Goal: Task Accomplishment & Management: Use online tool/utility

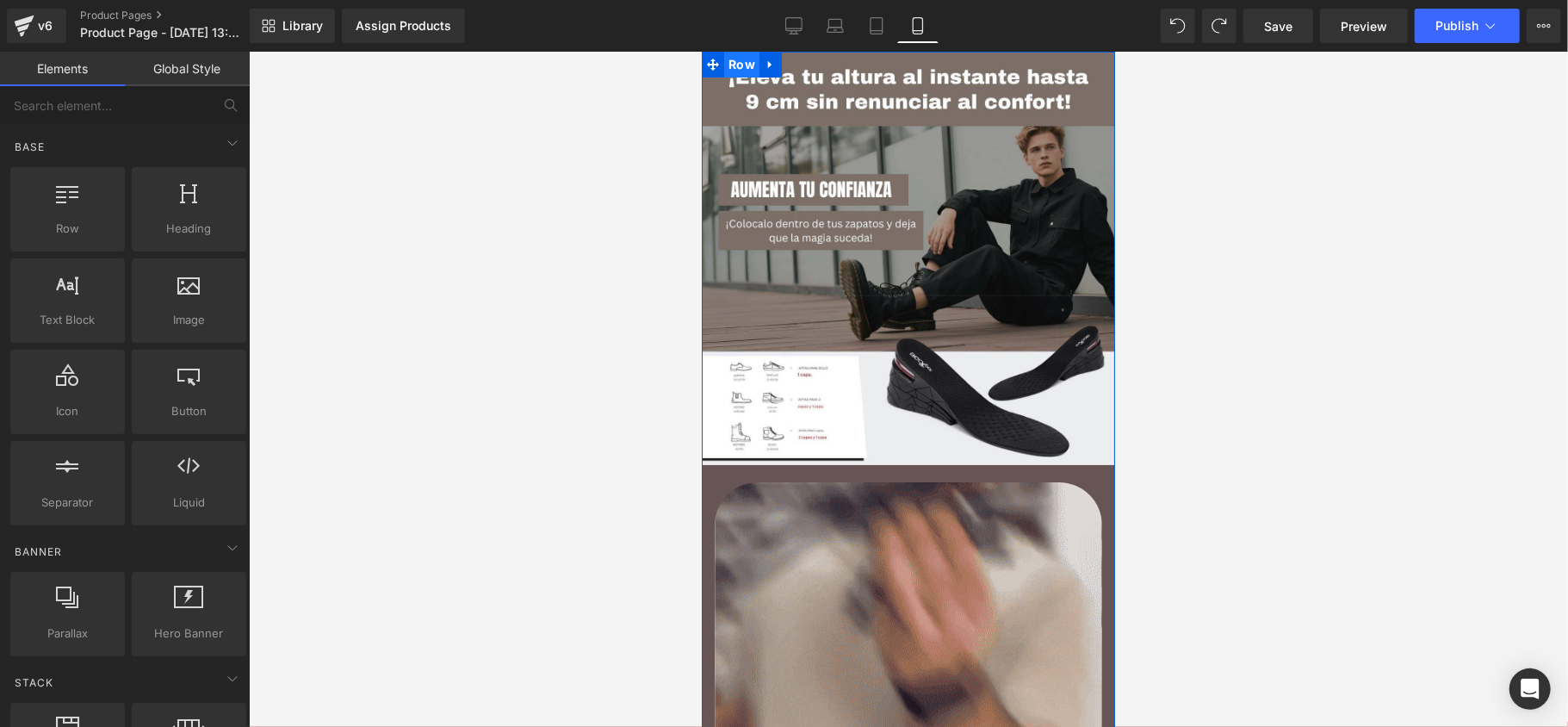
click at [730, 56] on span "Row" at bounding box center [741, 64] width 35 height 26
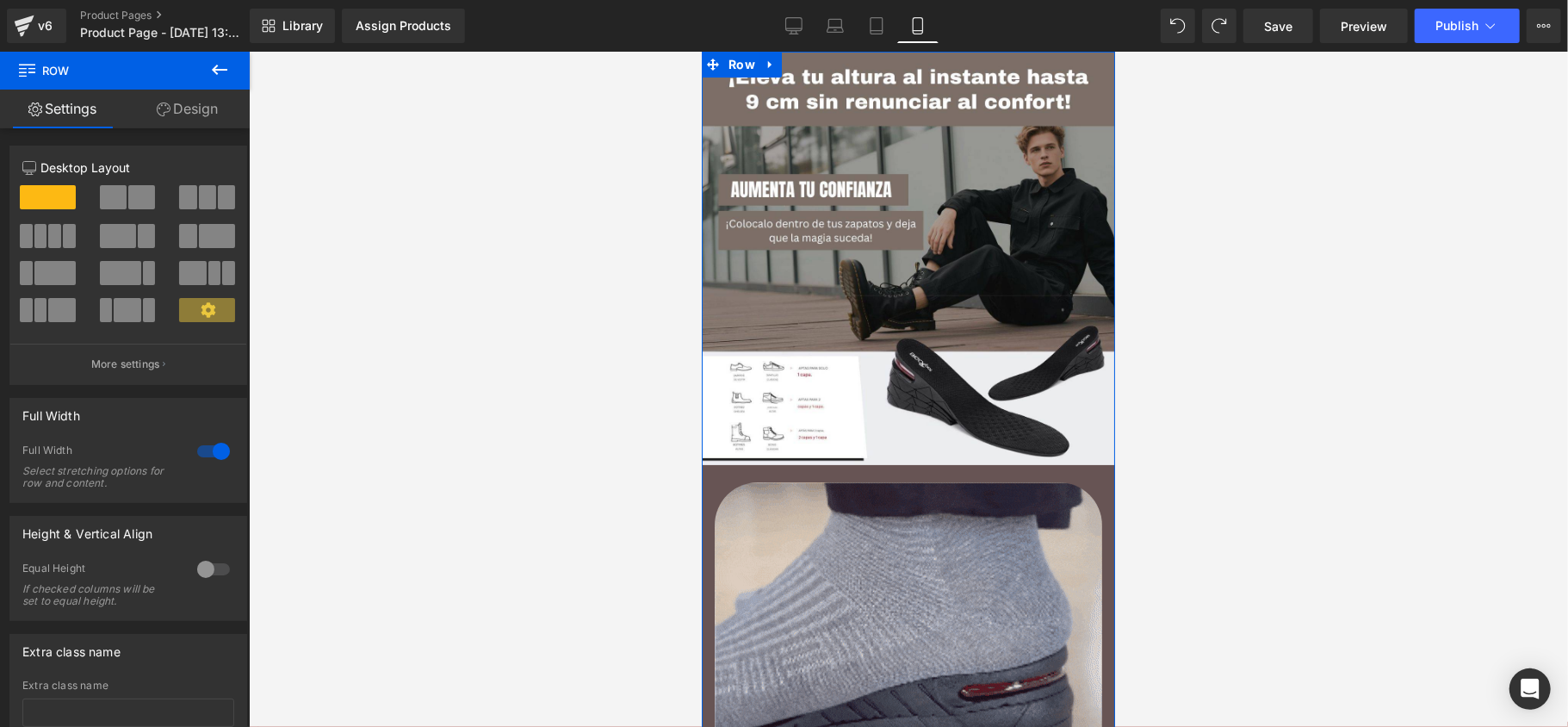
click at [148, 121] on link "Design" at bounding box center [187, 109] width 124 height 39
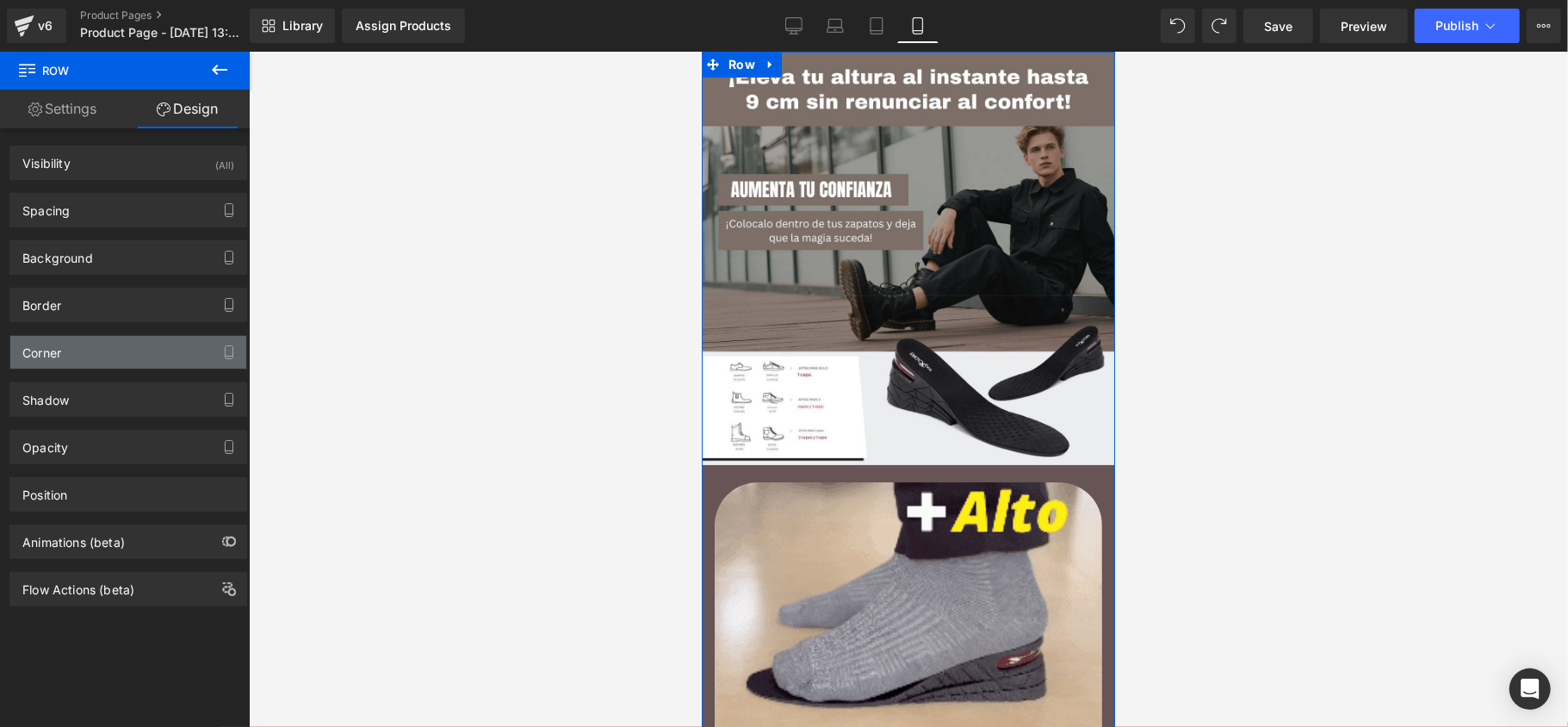
click at [122, 339] on div "Corner" at bounding box center [128, 352] width 236 height 33
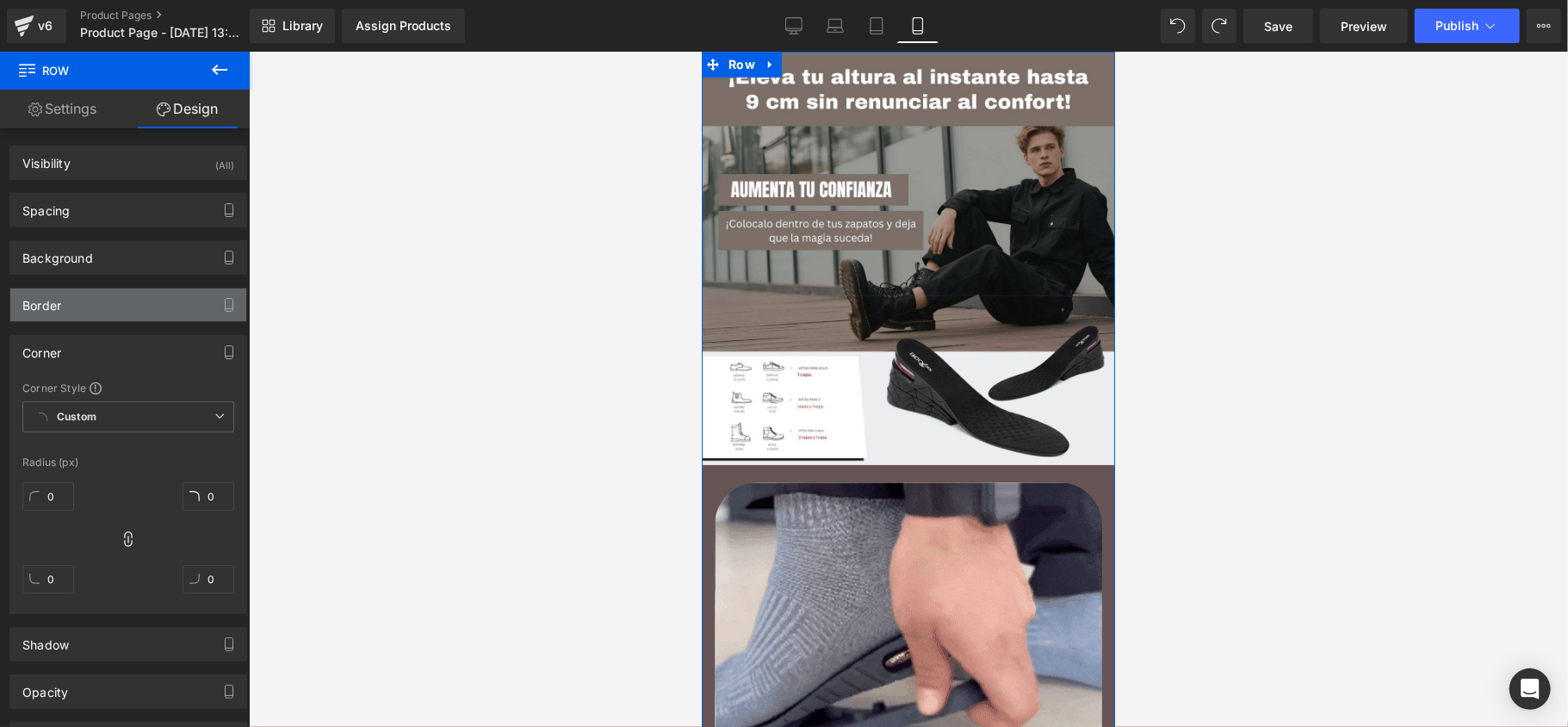
click at [122, 318] on div "Border" at bounding box center [128, 305] width 236 height 33
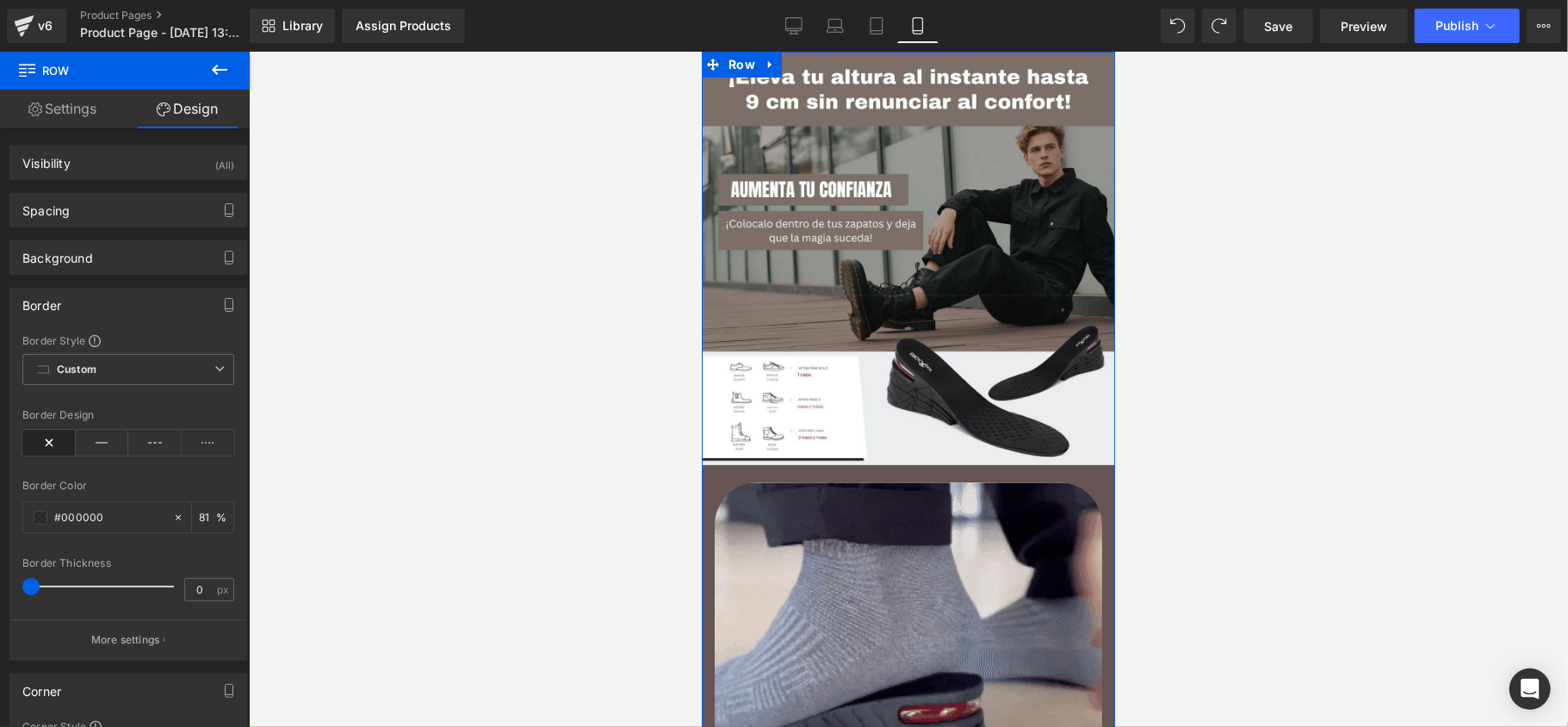
click at [122, 312] on div "Border" at bounding box center [128, 305] width 236 height 33
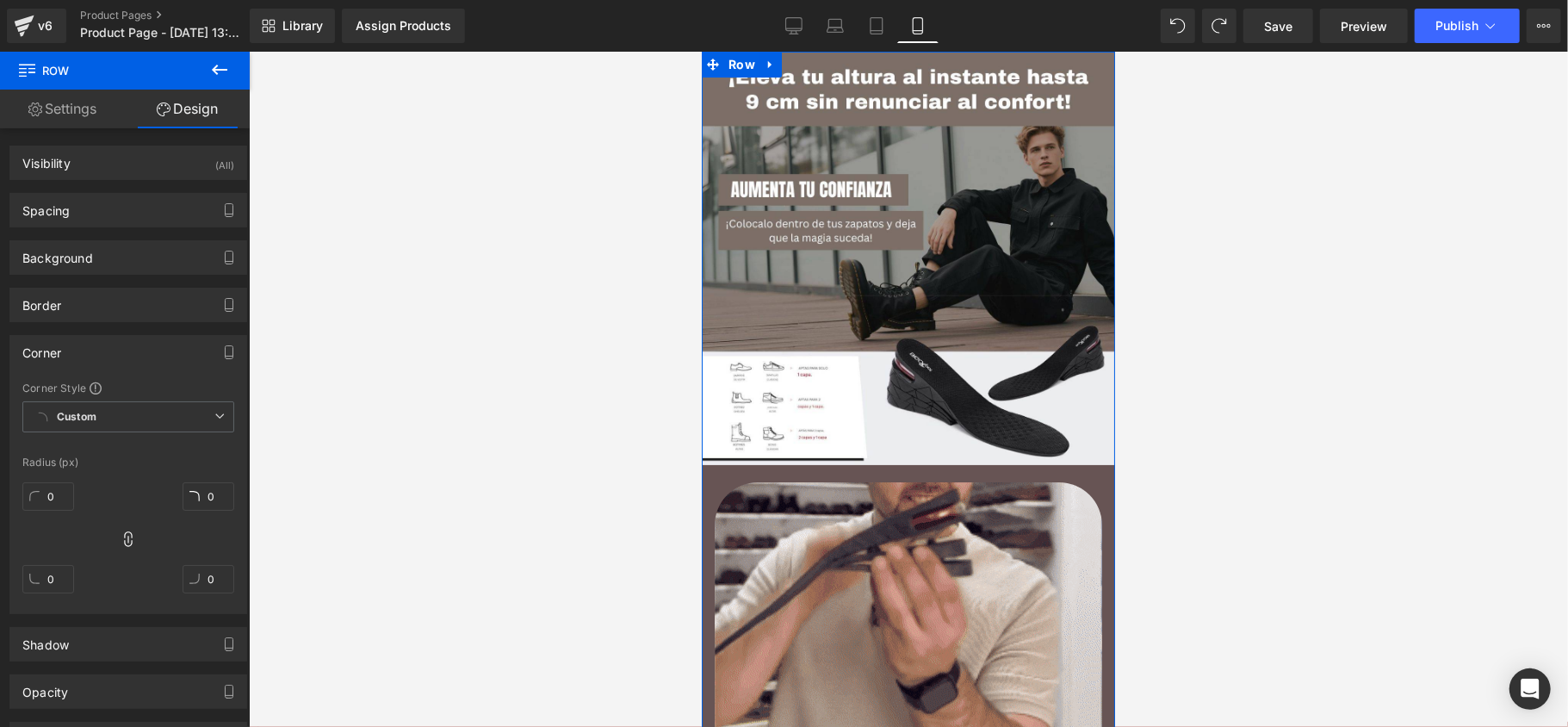
click at [118, 338] on div "Corner" at bounding box center [128, 352] width 236 height 33
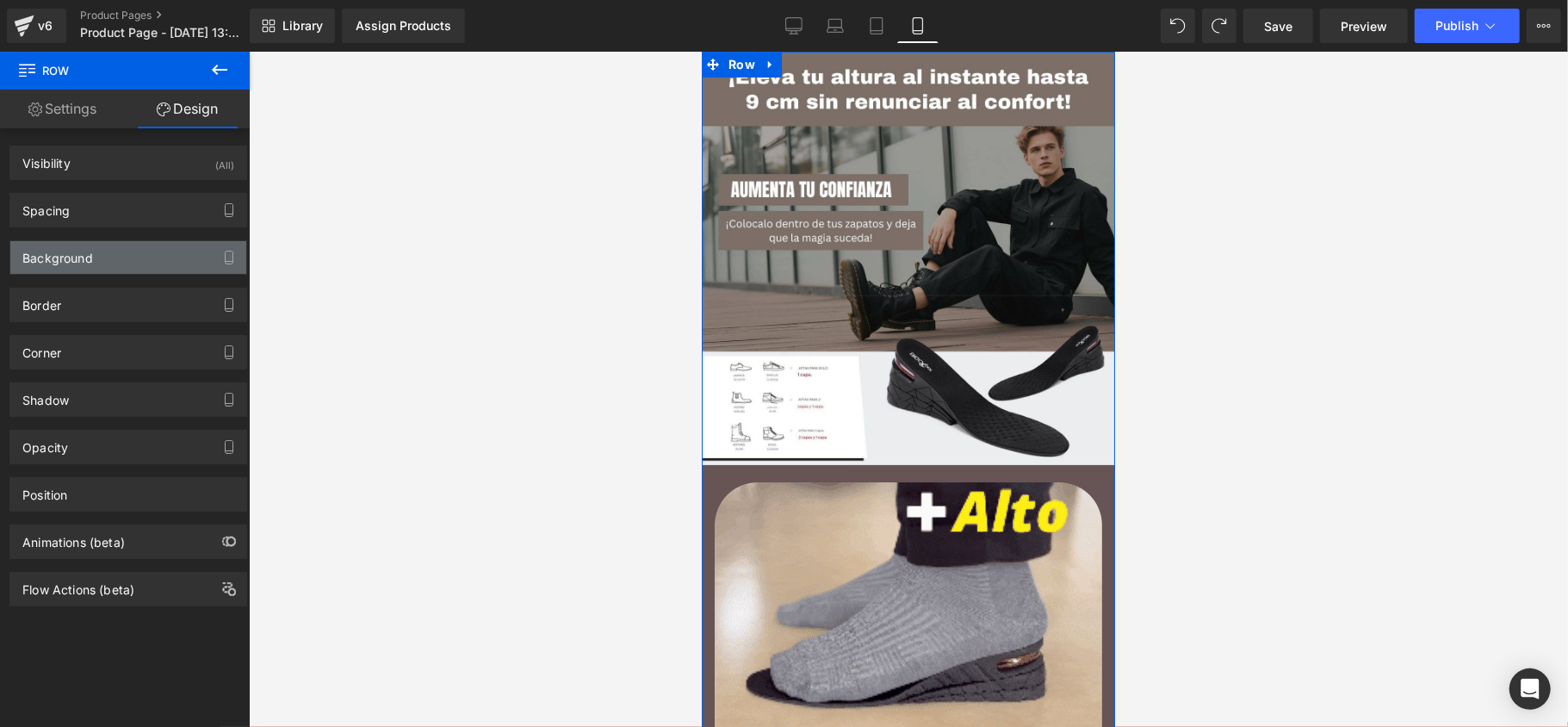
click at [117, 252] on div "Background" at bounding box center [128, 258] width 236 height 33
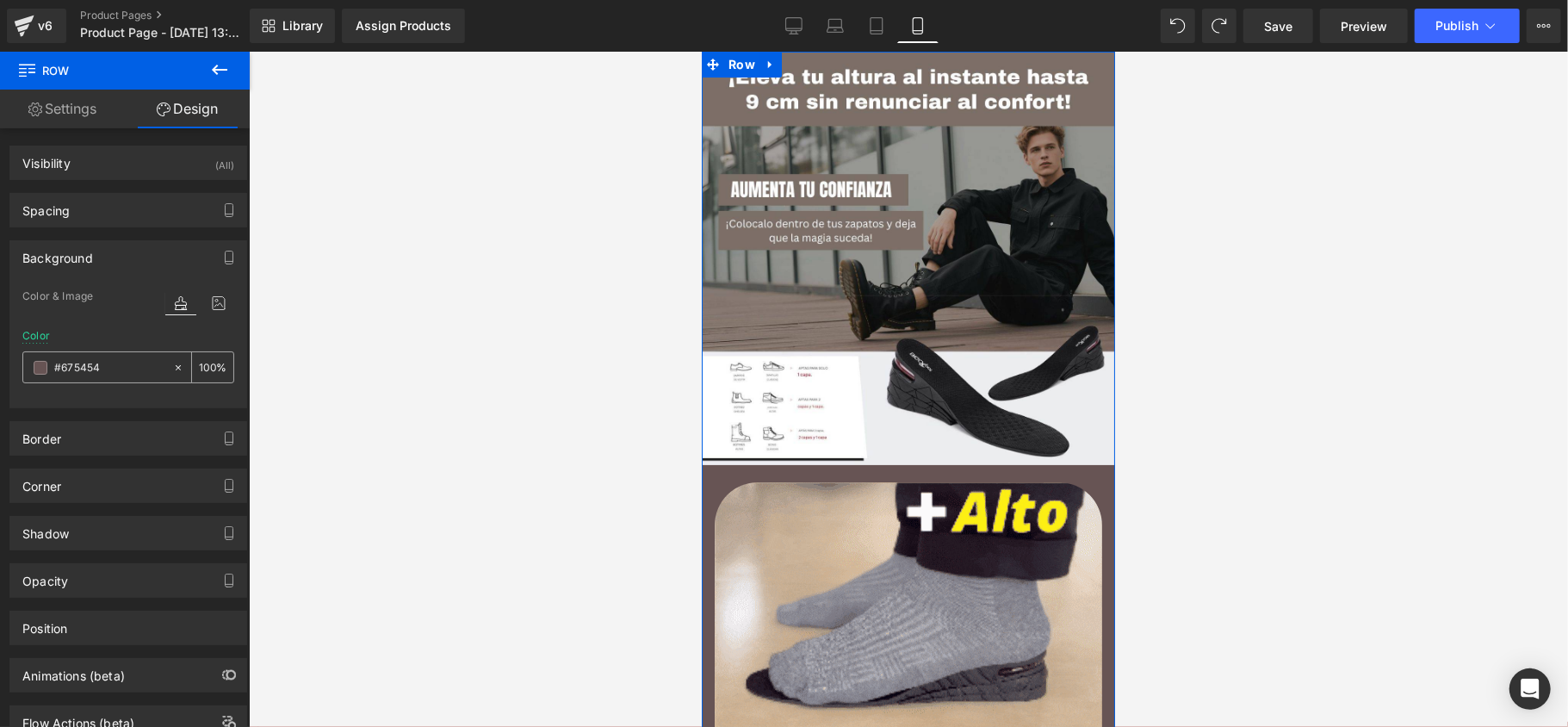
click at [108, 368] on input "#675454" at bounding box center [109, 367] width 110 height 19
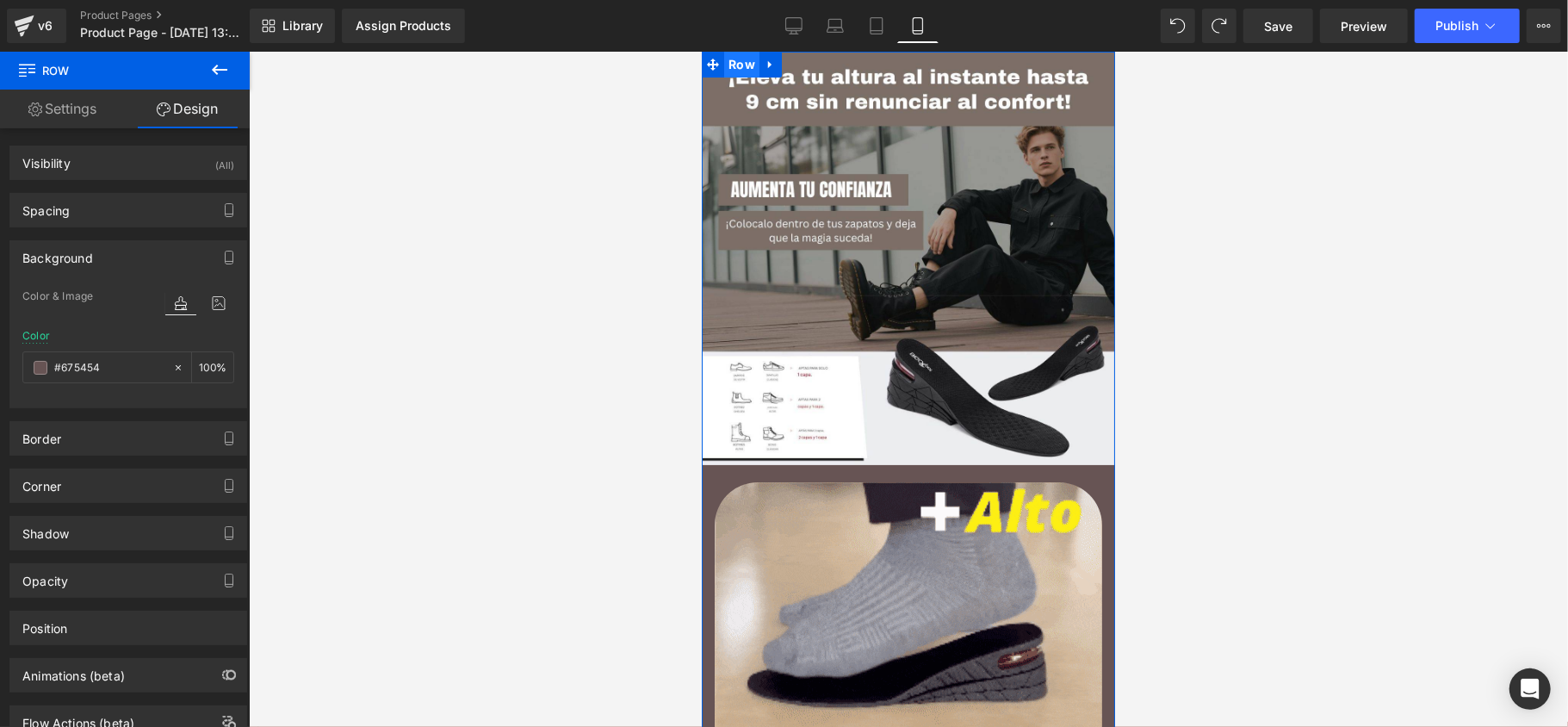
click at [741, 67] on span "Row" at bounding box center [741, 64] width 35 height 26
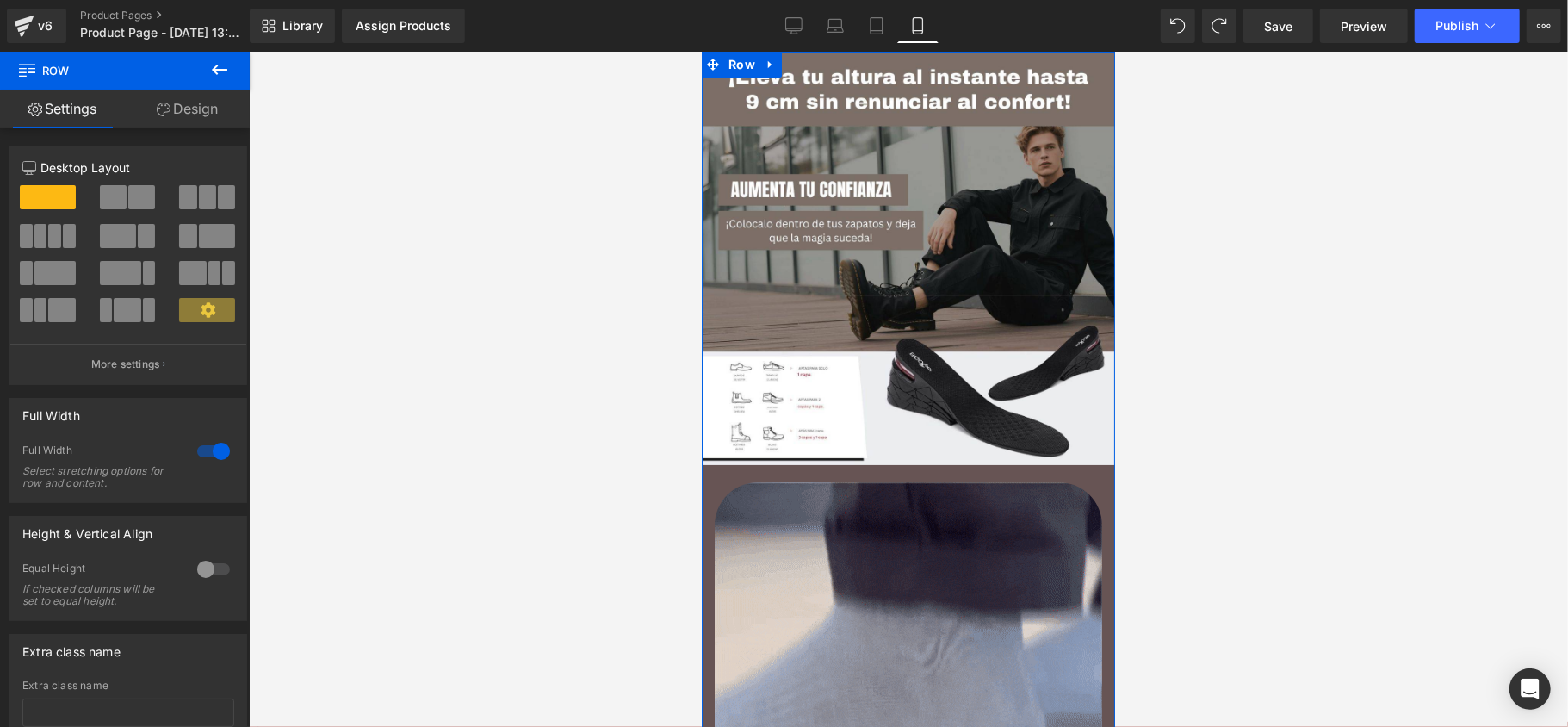
click at [156, 107] on icon at bounding box center [163, 110] width 14 height 14
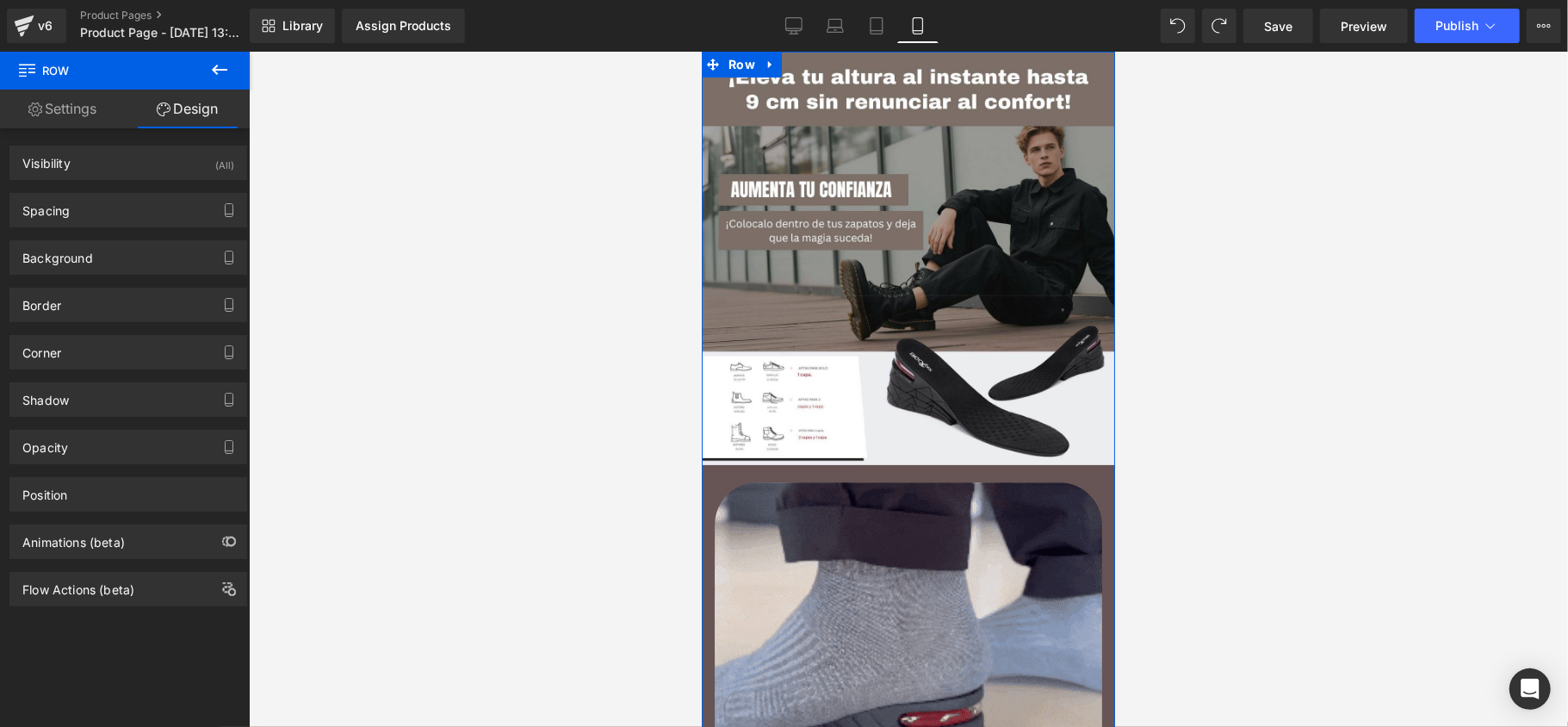
drag, startPoint x: 80, startPoint y: 122, endPoint x: 93, endPoint y: 111, distance: 17.0
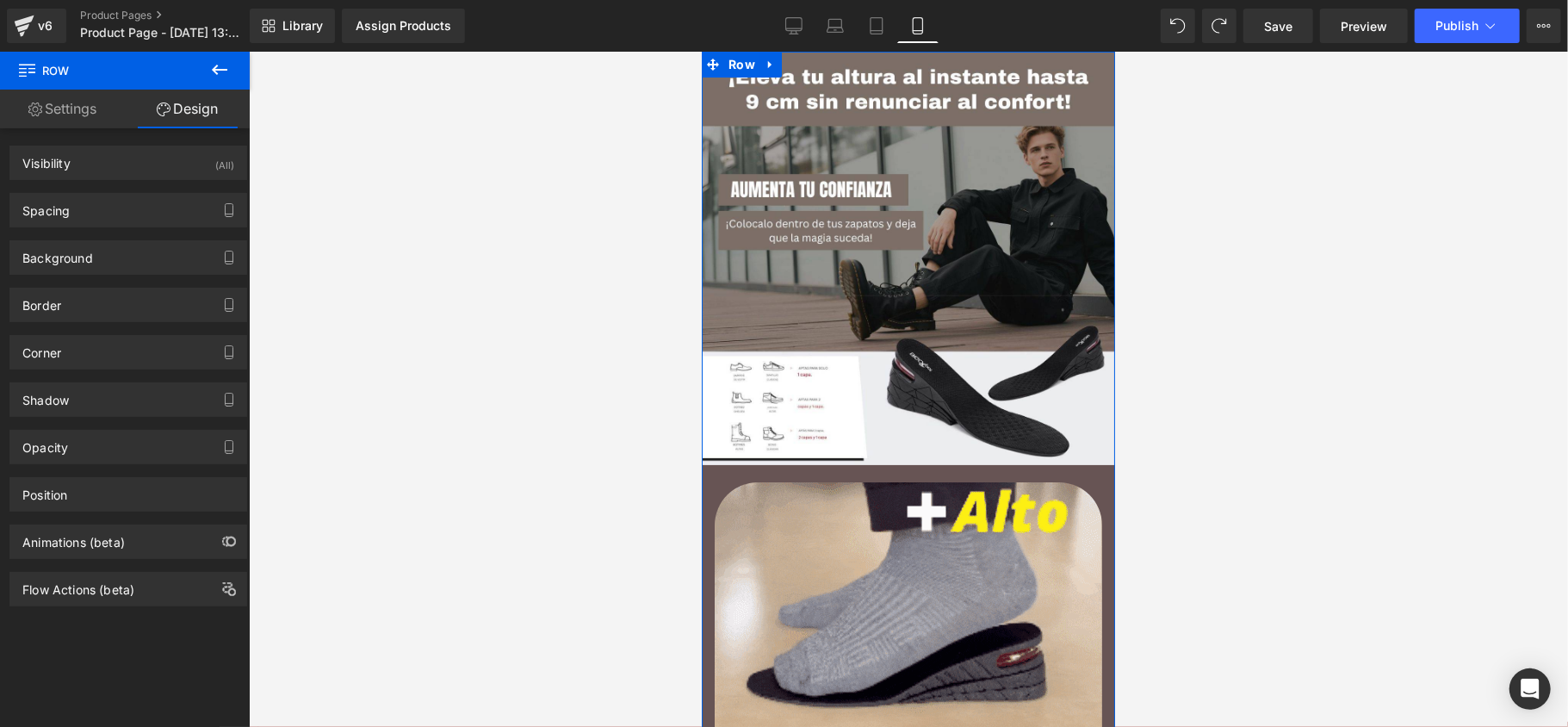
click at [80, 122] on link "Settings" at bounding box center [62, 109] width 124 height 39
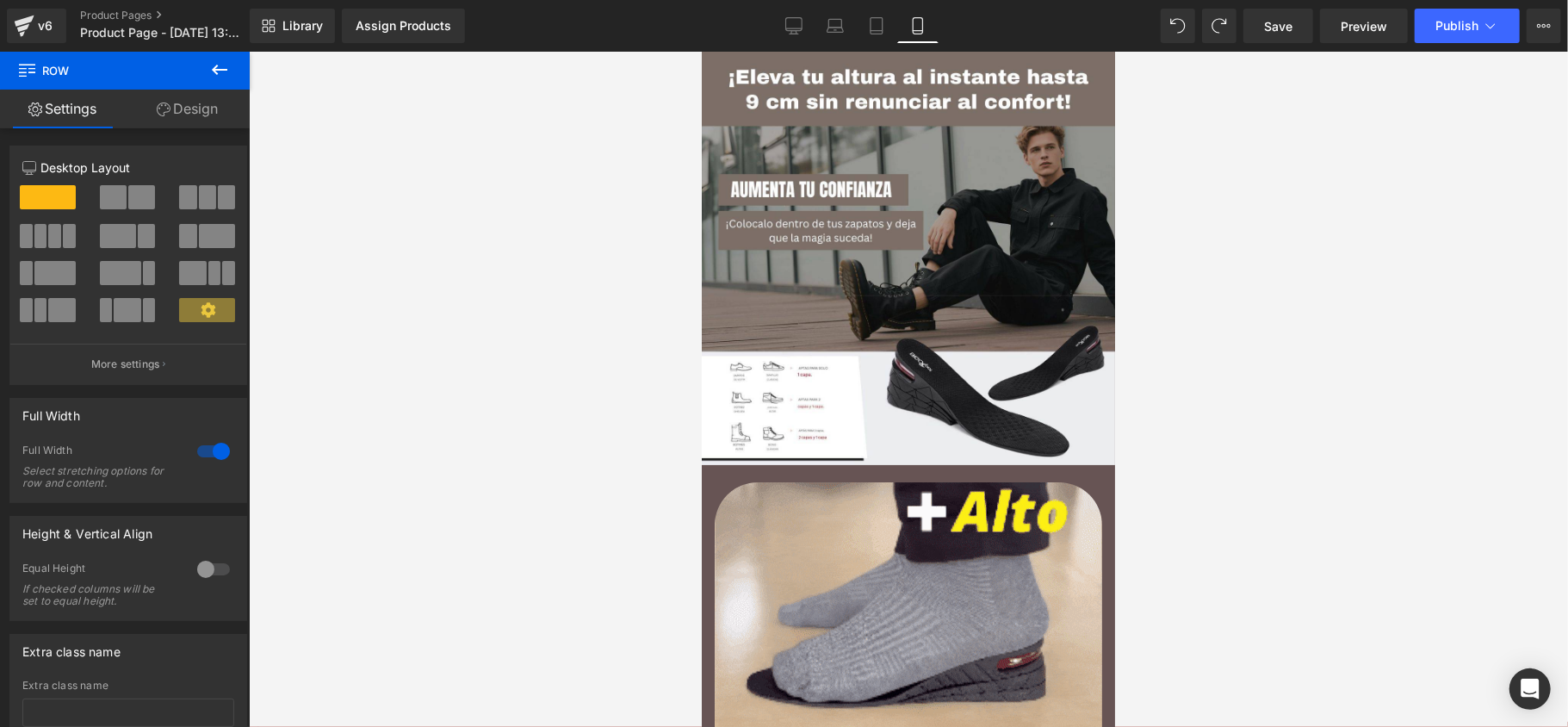
click at [231, 81] on button at bounding box center [220, 71] width 61 height 38
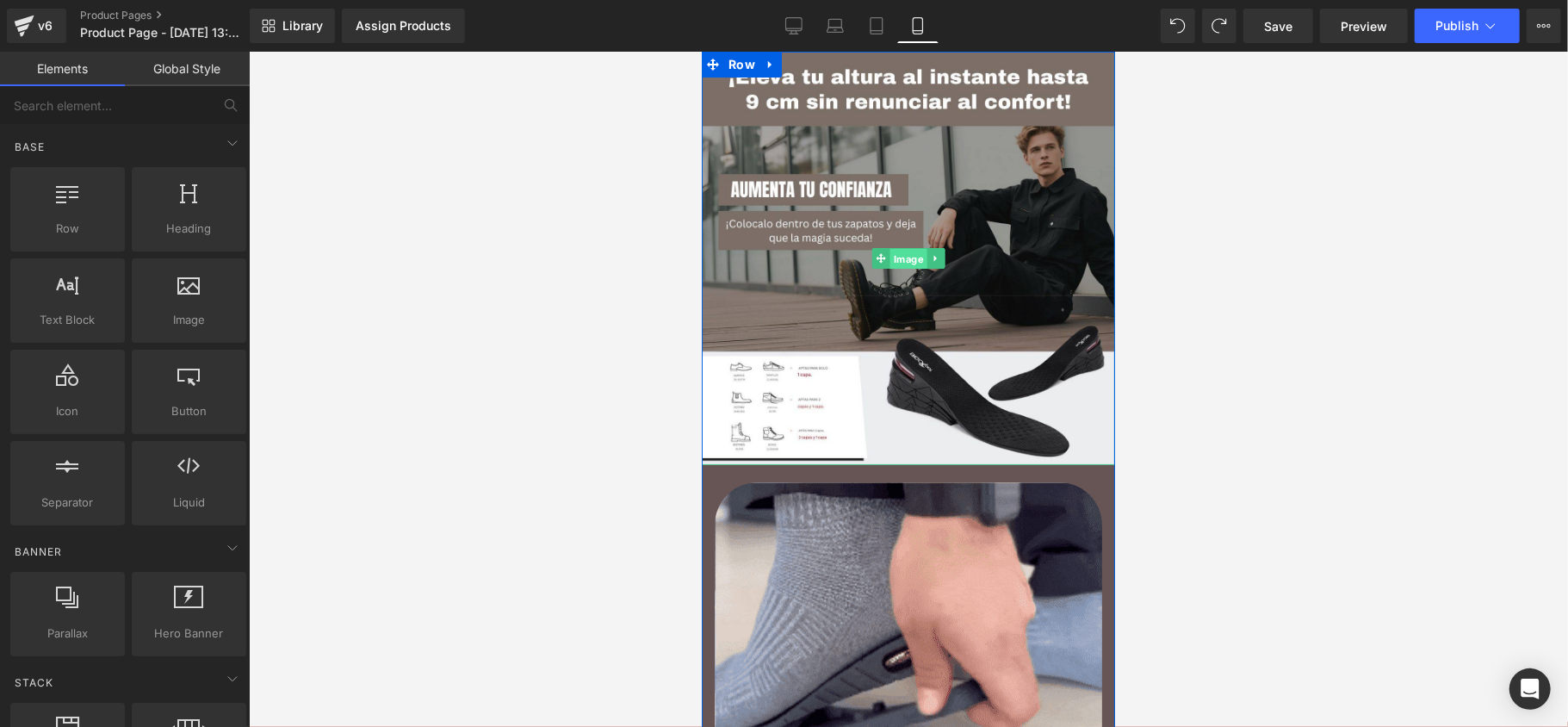
click at [893, 262] on span "Image" at bounding box center [908, 258] width 37 height 21
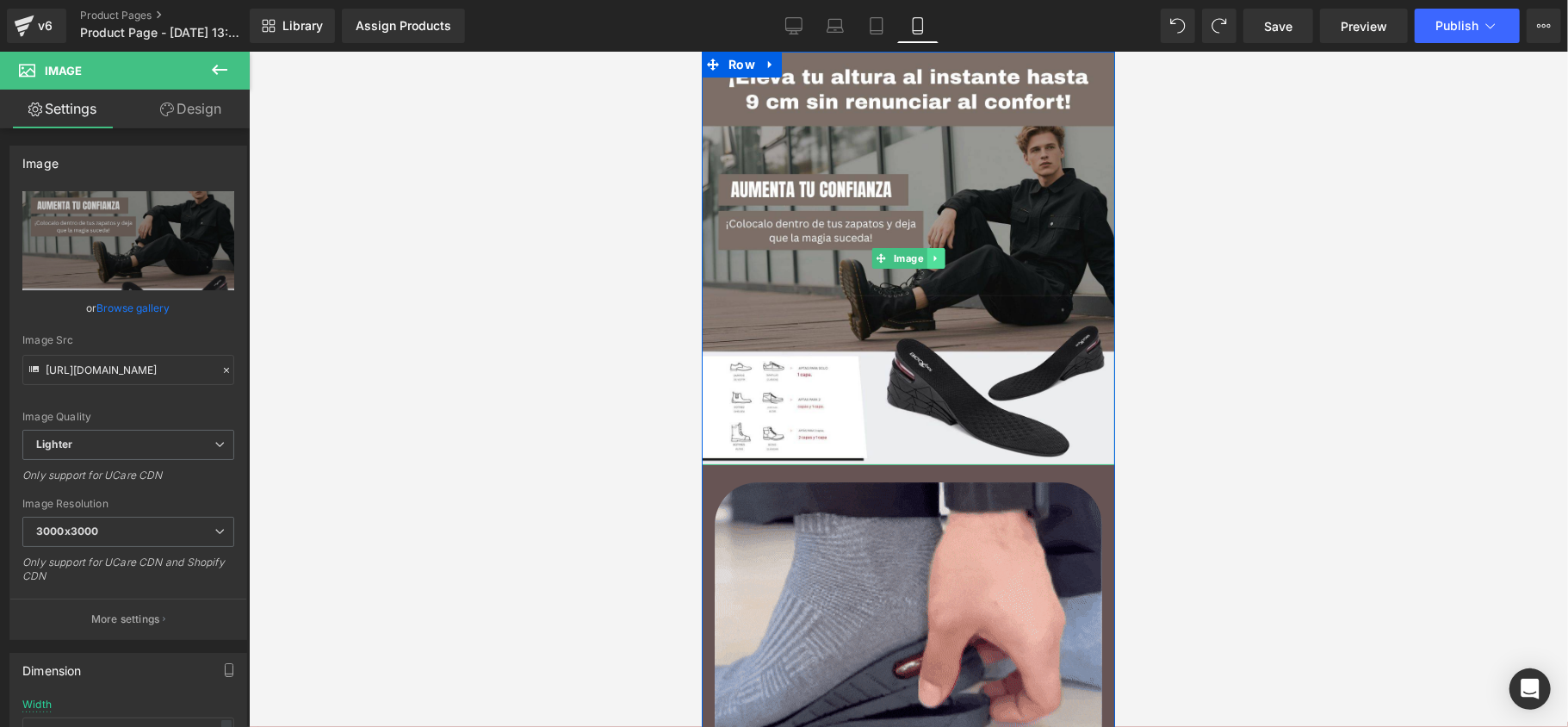
click at [934, 256] on link at bounding box center [934, 258] width 18 height 21
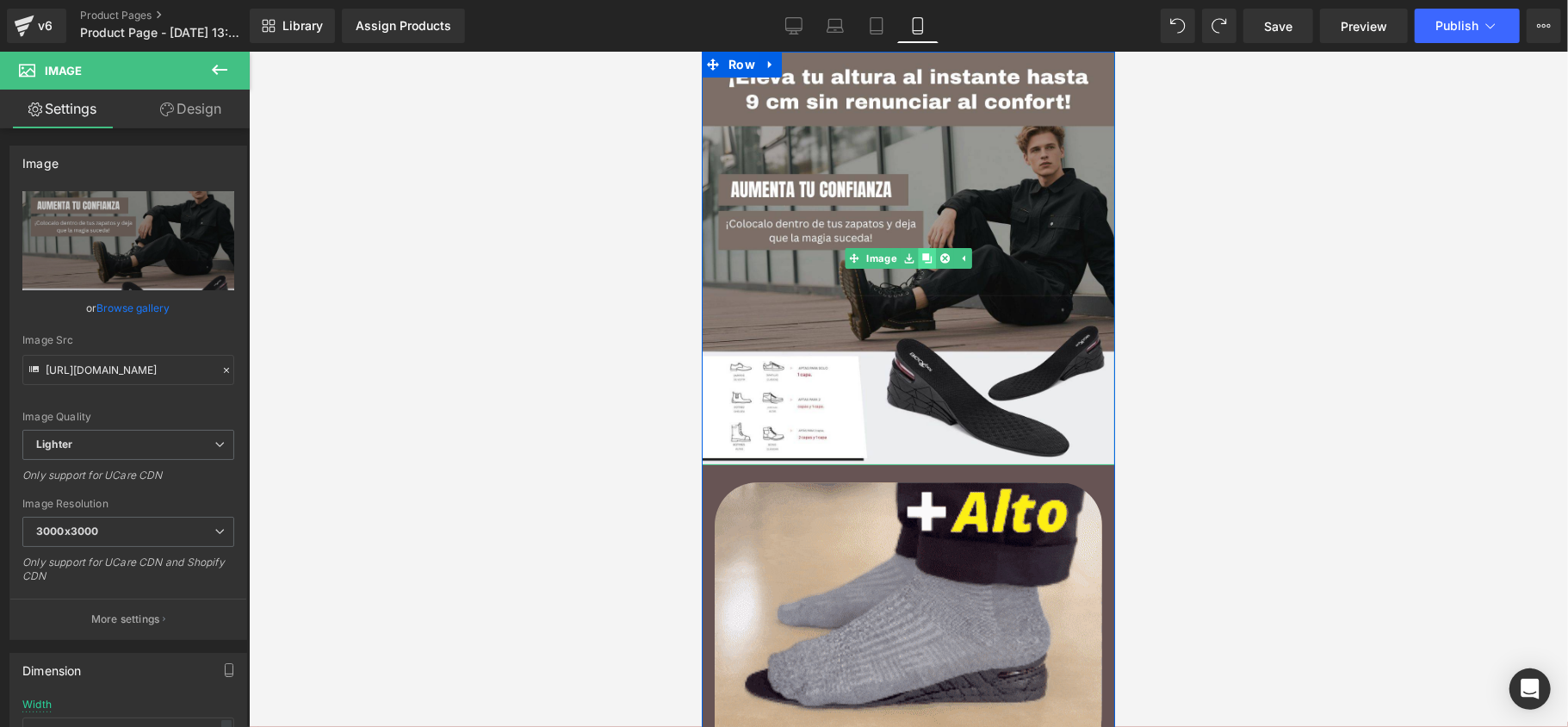
click at [924, 254] on icon at bounding box center [926, 258] width 10 height 10
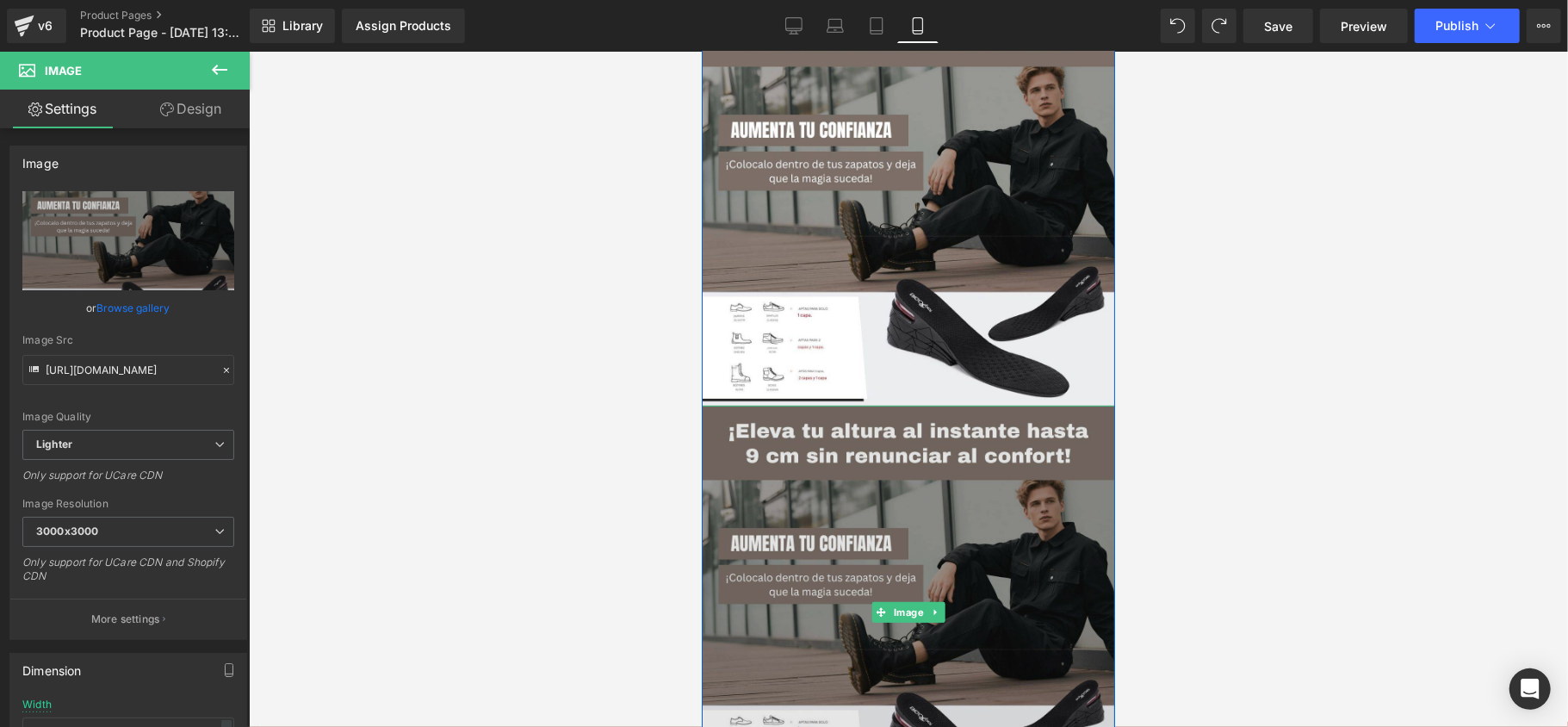
scroll to position [114, 0]
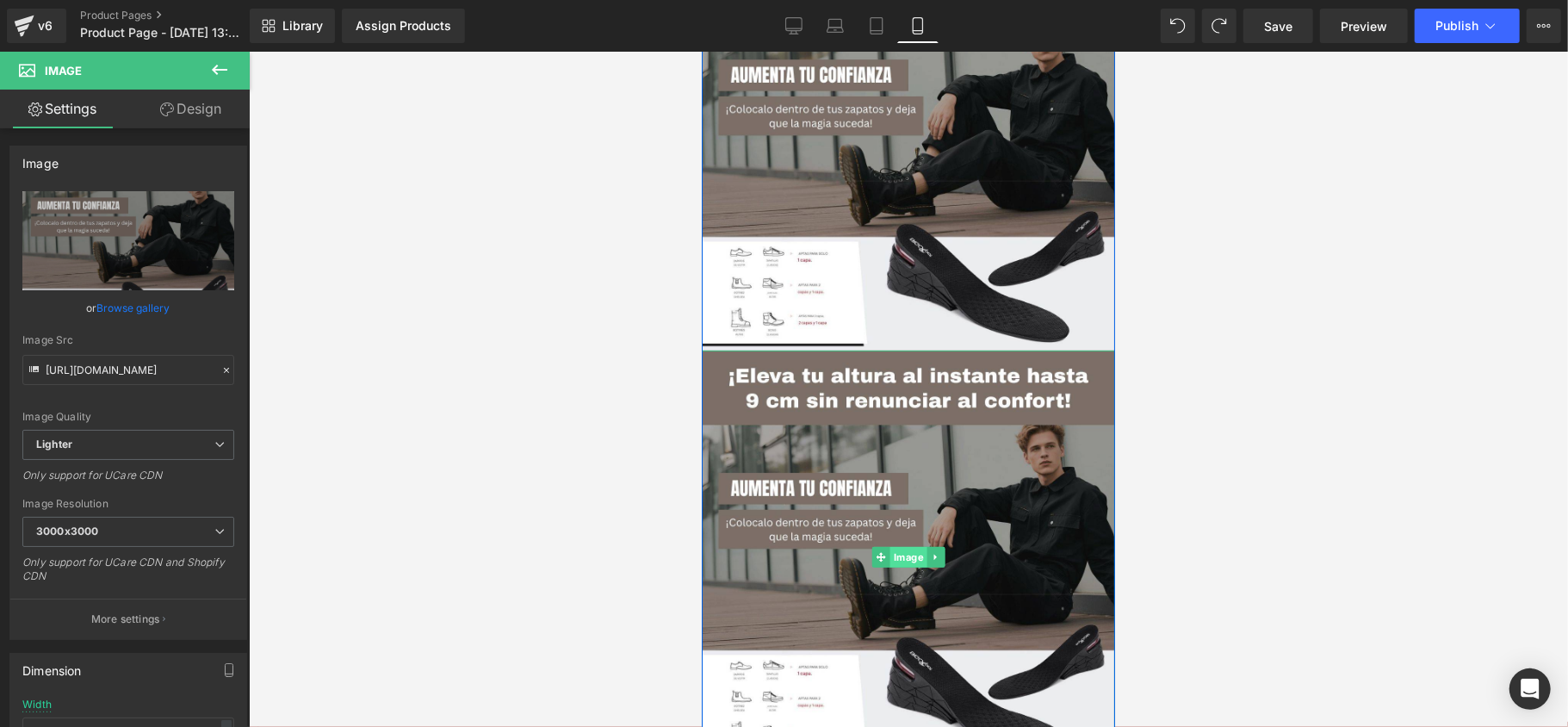
click at [897, 554] on span "Image" at bounding box center [908, 556] width 37 height 21
click at [114, 305] on link "Browse gallery" at bounding box center [134, 308] width 73 height 30
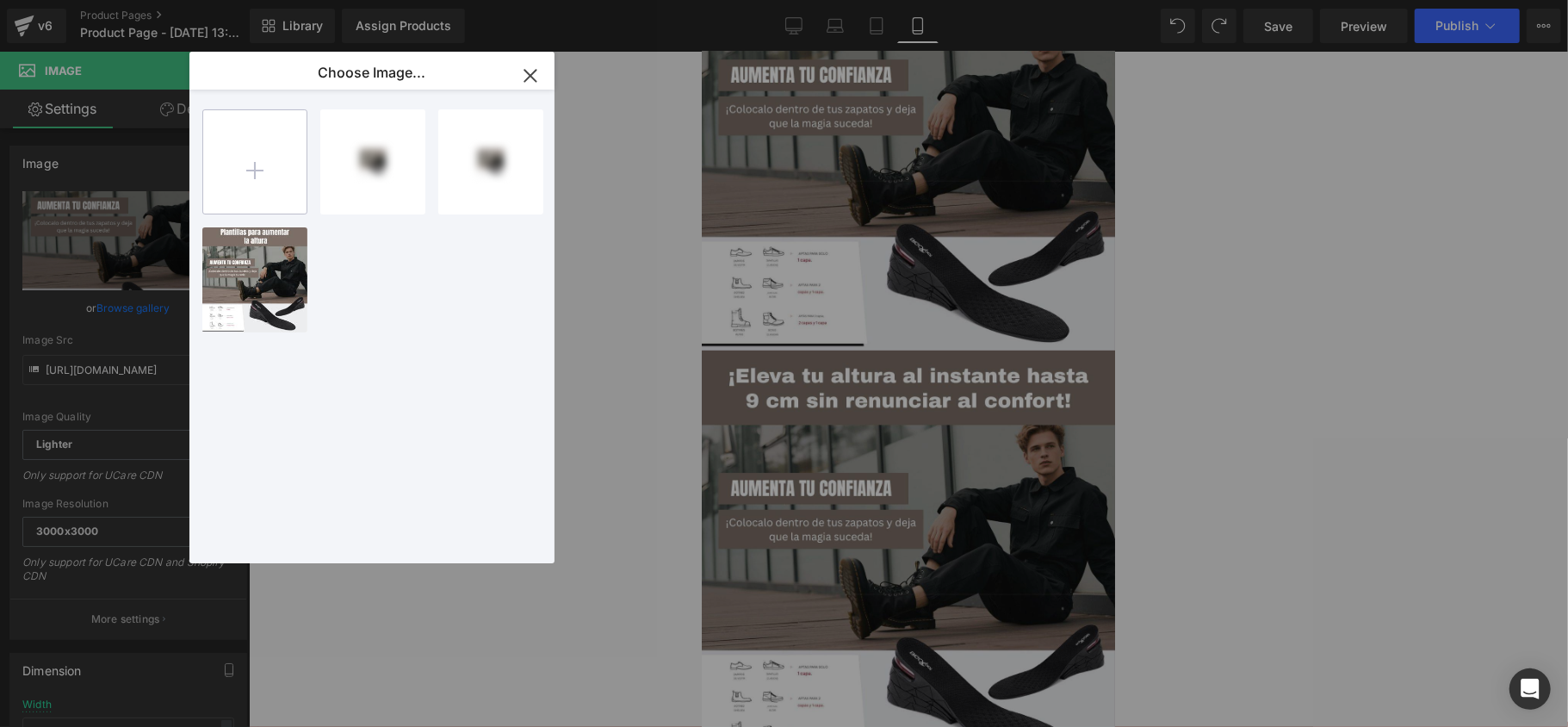
click at [260, 167] on input "file" at bounding box center [255, 162] width 104 height 104
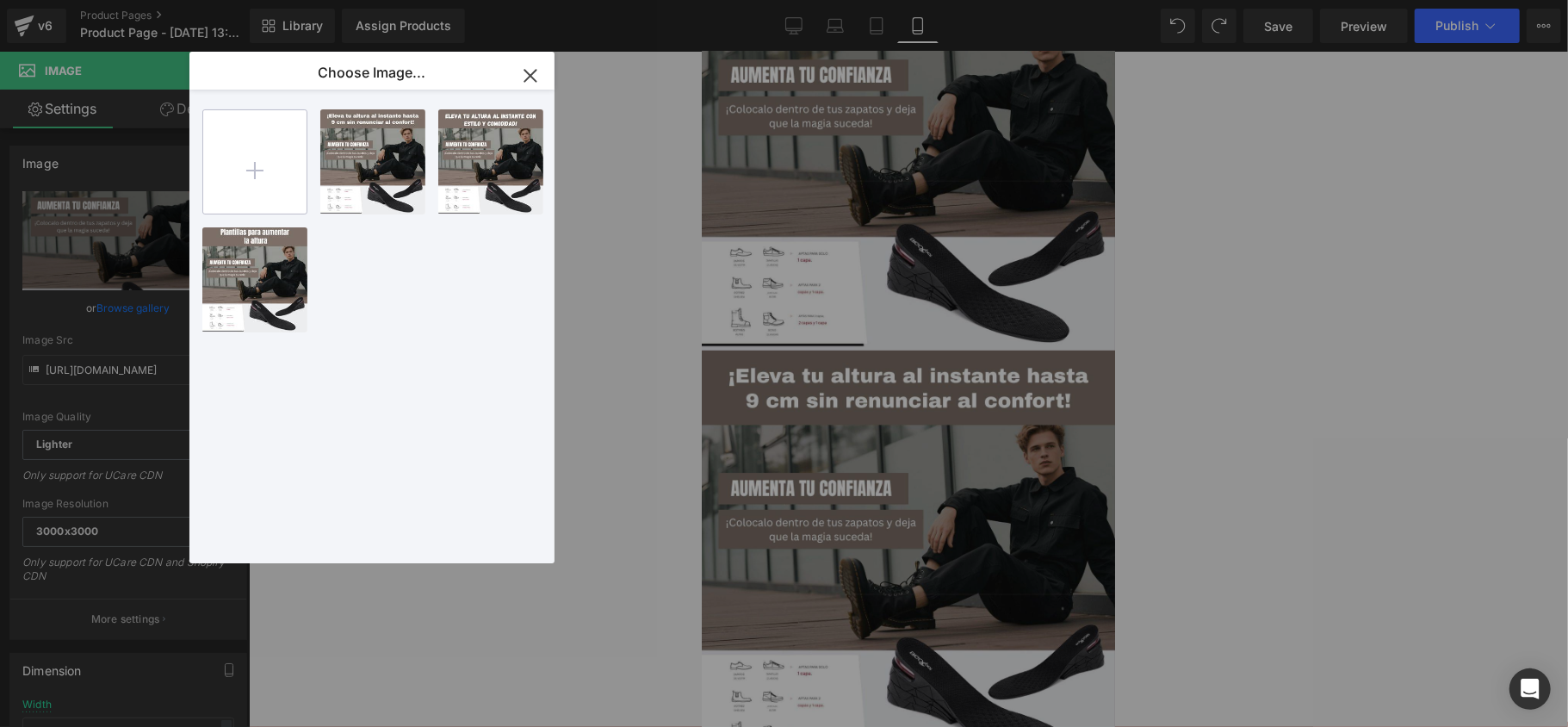
type input "C:\fakepath\Sé más alto sin que nadie lo note. Elige entre 2, 3 o 4 capas de el…"
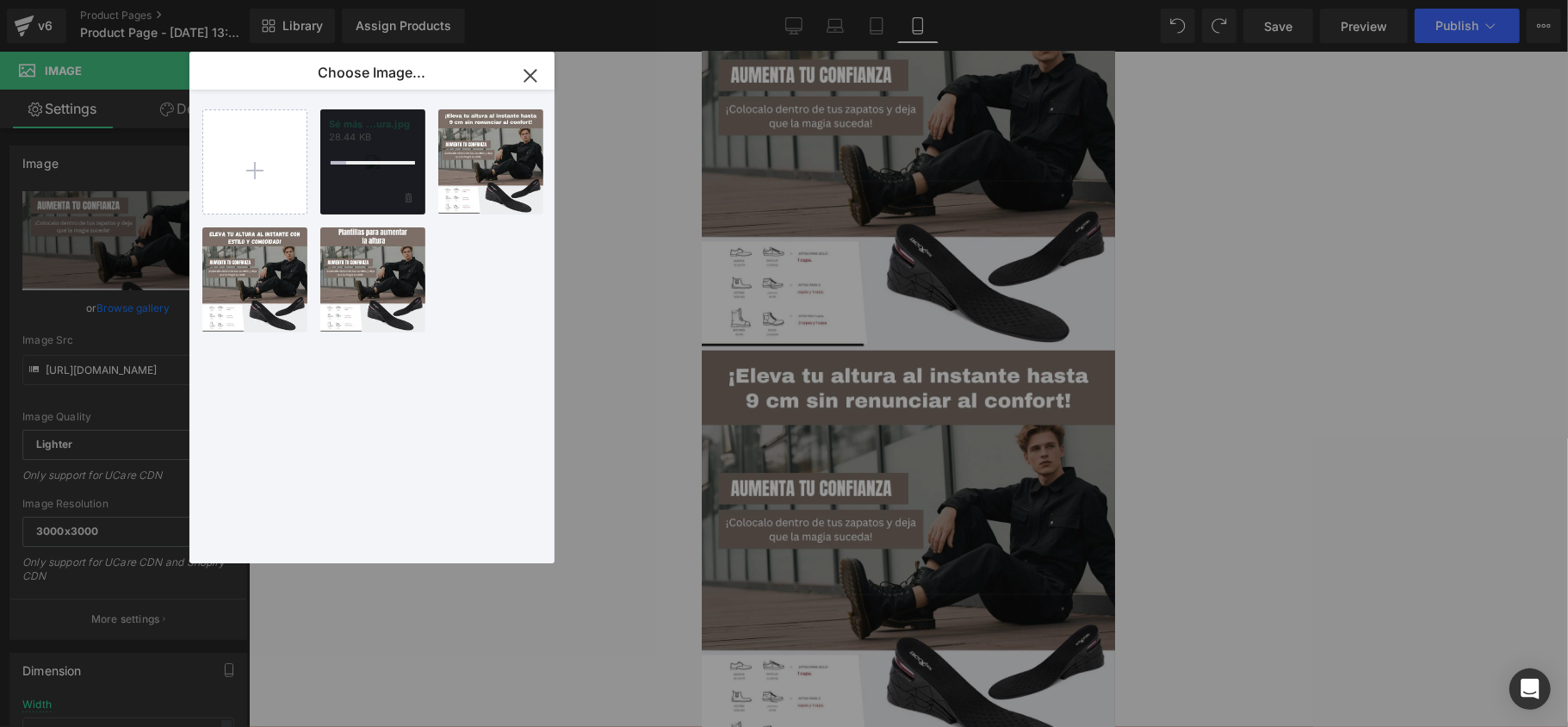
click at [377, 163] on div at bounding box center [373, 163] width 85 height 3
click at [377, 163] on div "Sé más ...ura.jpg 28.44 KB" at bounding box center [373, 162] width 105 height 105
type input "https://ucarecdn.com/764480f5-49ee-4bcc-8c5e-9cb448e3f204/-/format/auto/-/previ…"
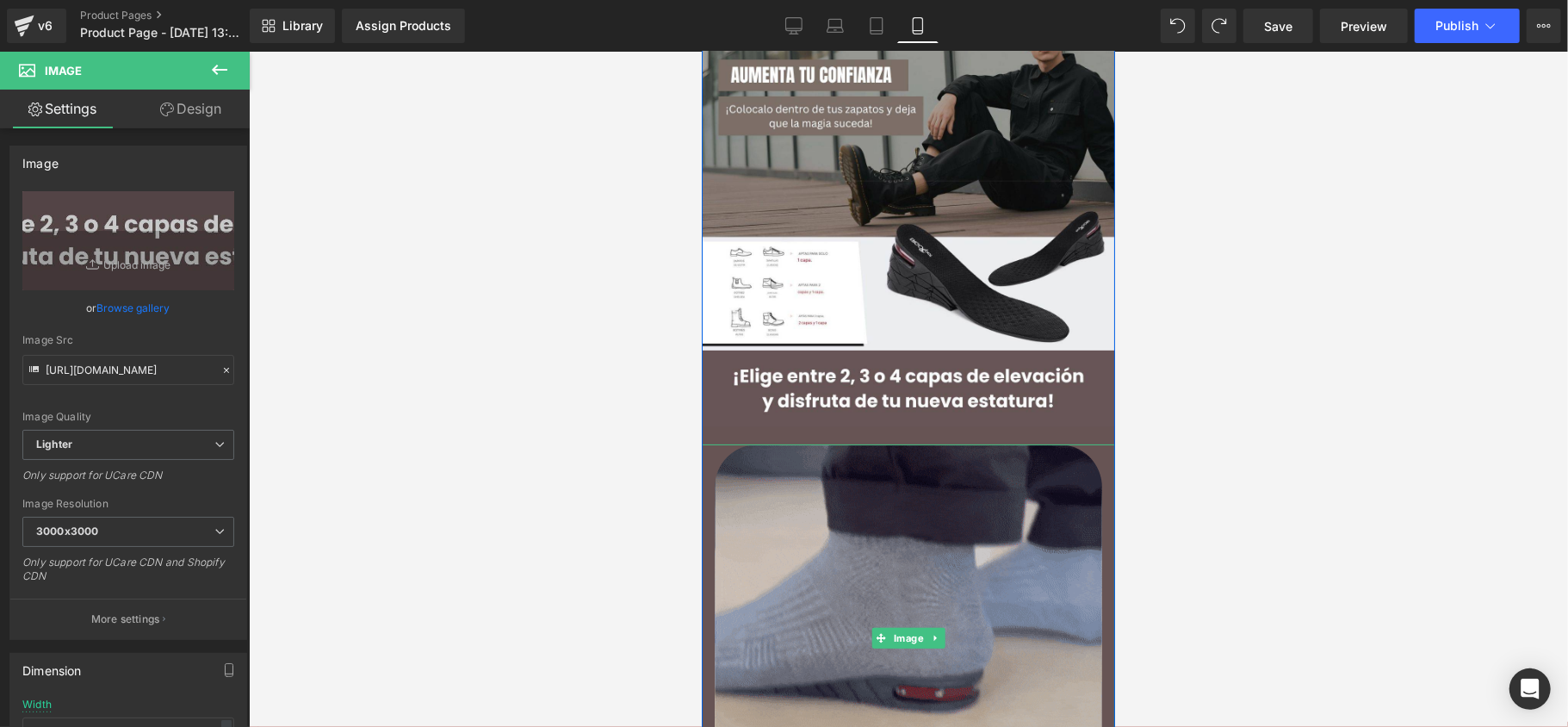
click at [762, 454] on img at bounding box center [908, 637] width 387 height 387
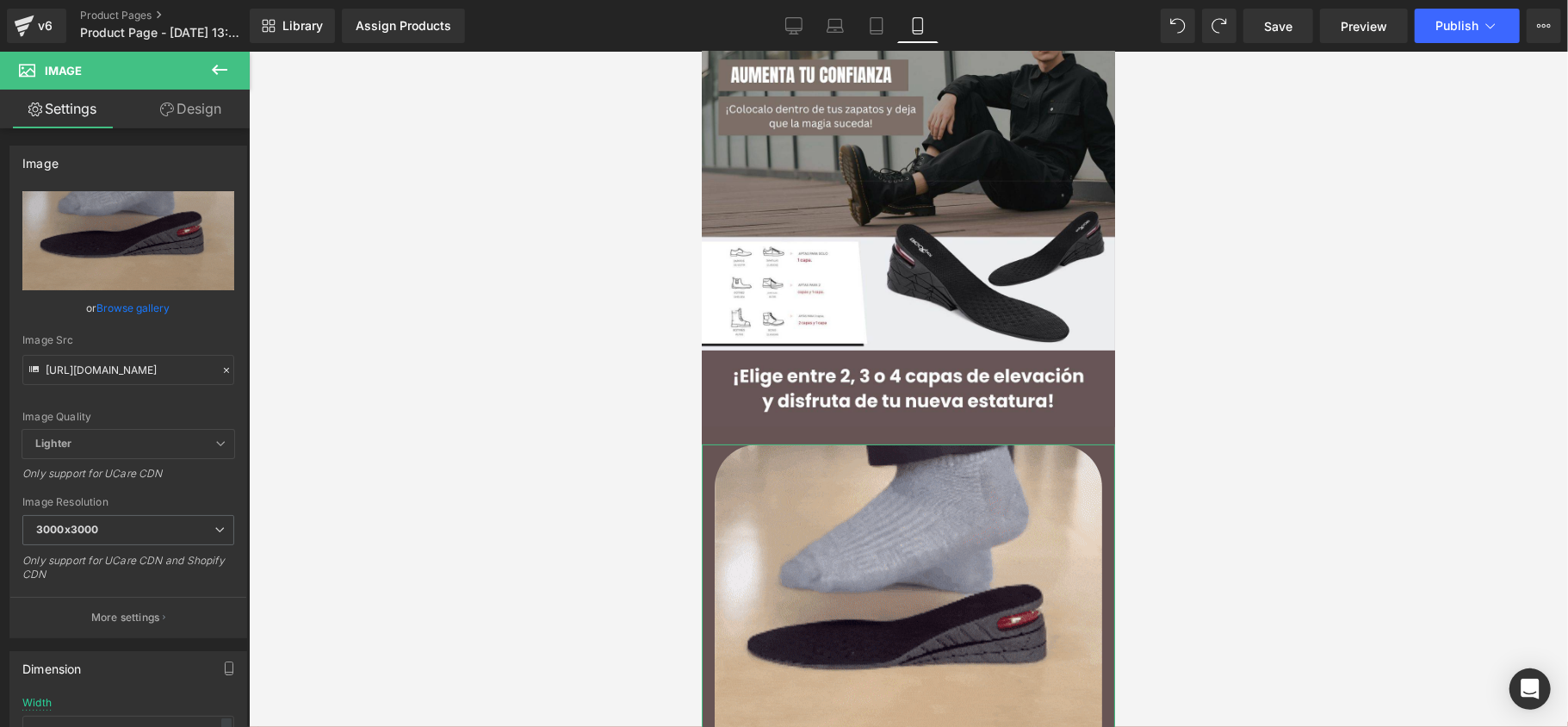
click at [162, 108] on icon at bounding box center [167, 110] width 14 height 14
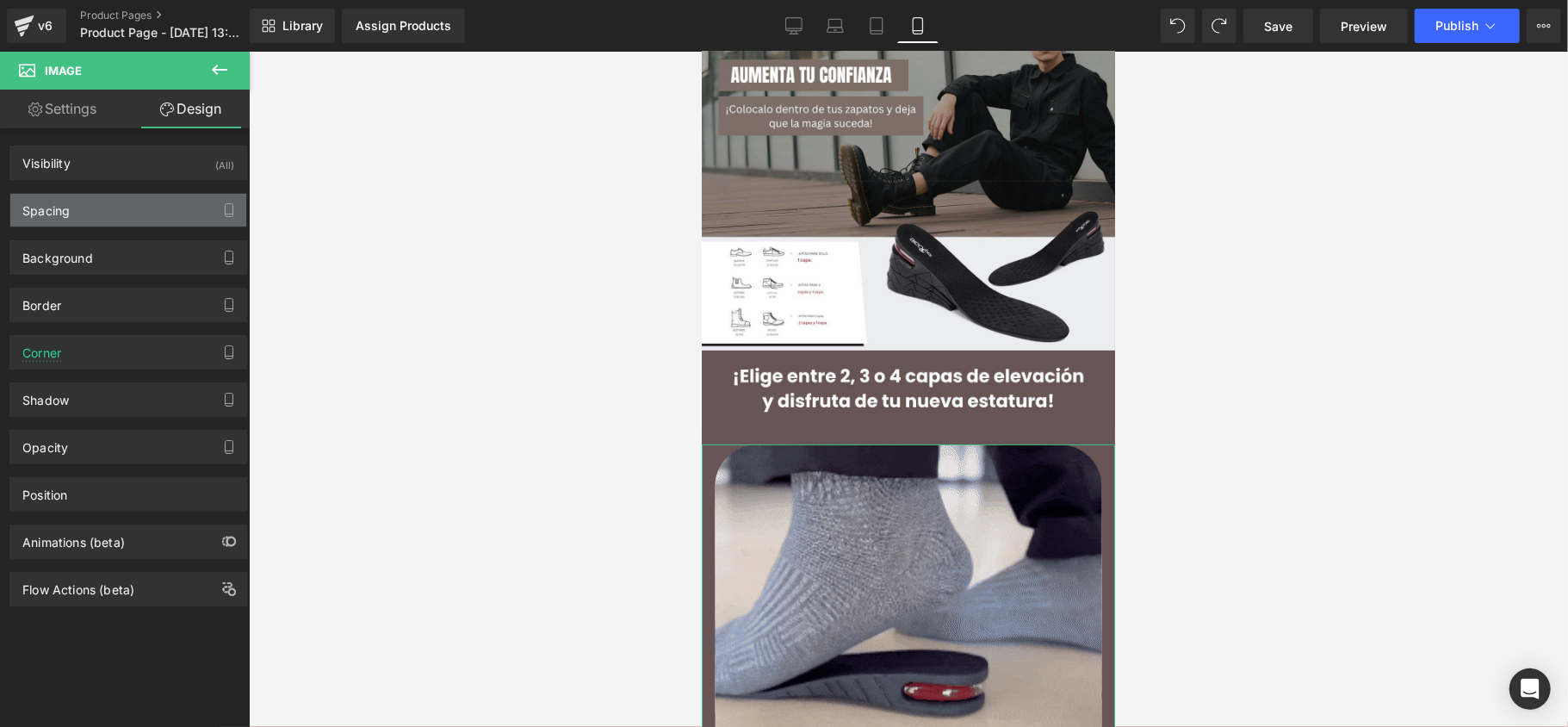
click at [108, 215] on div "Spacing" at bounding box center [128, 210] width 236 height 33
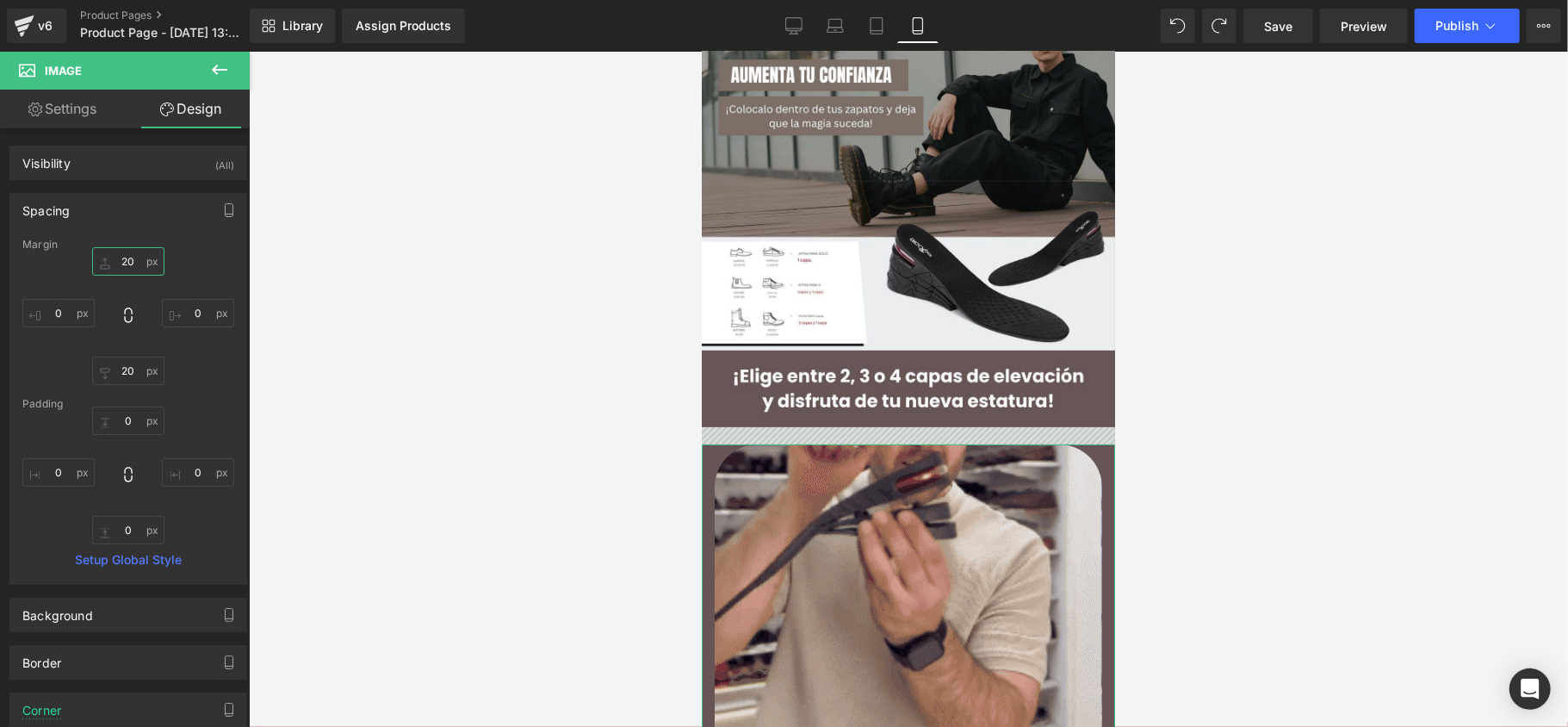
click at [129, 267] on input "20" at bounding box center [129, 261] width 73 height 29
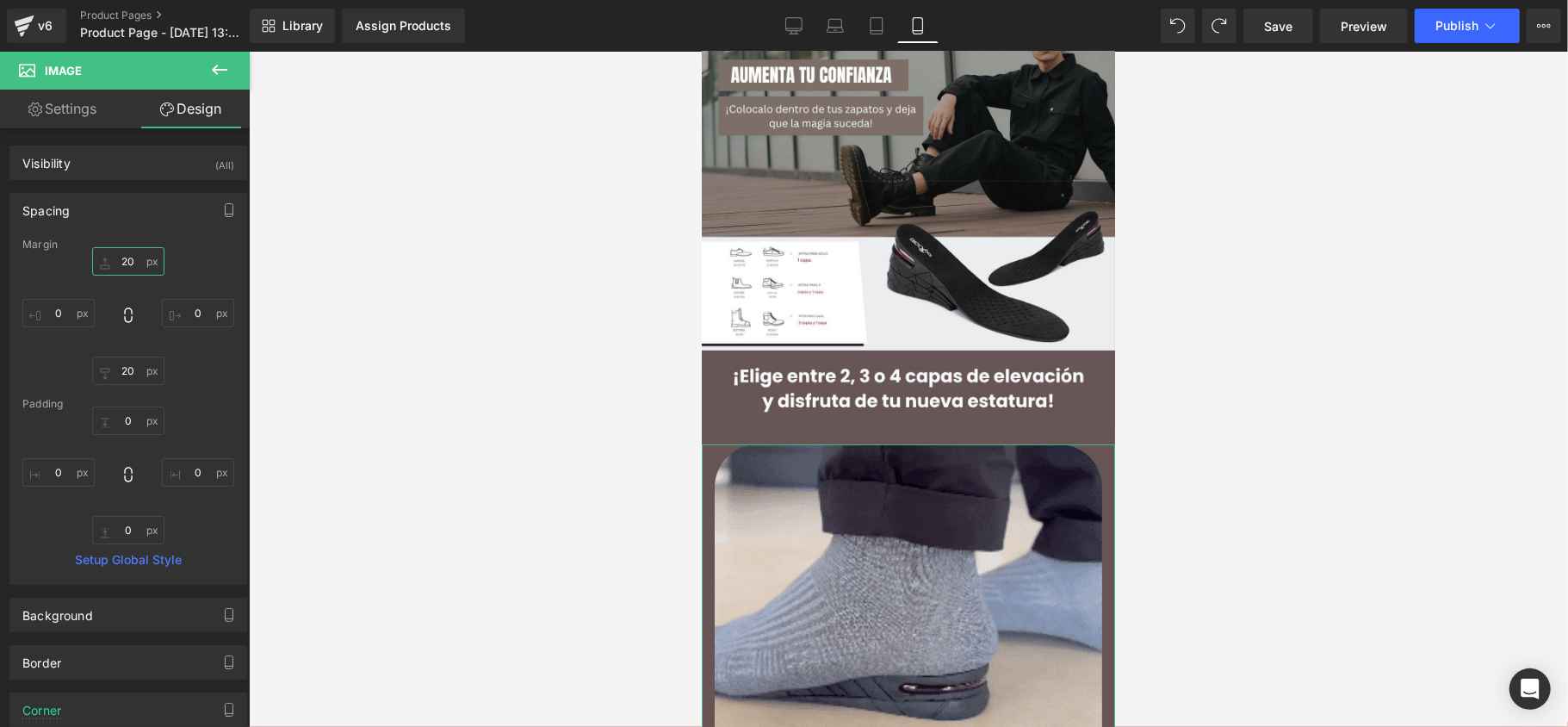
type input "0"
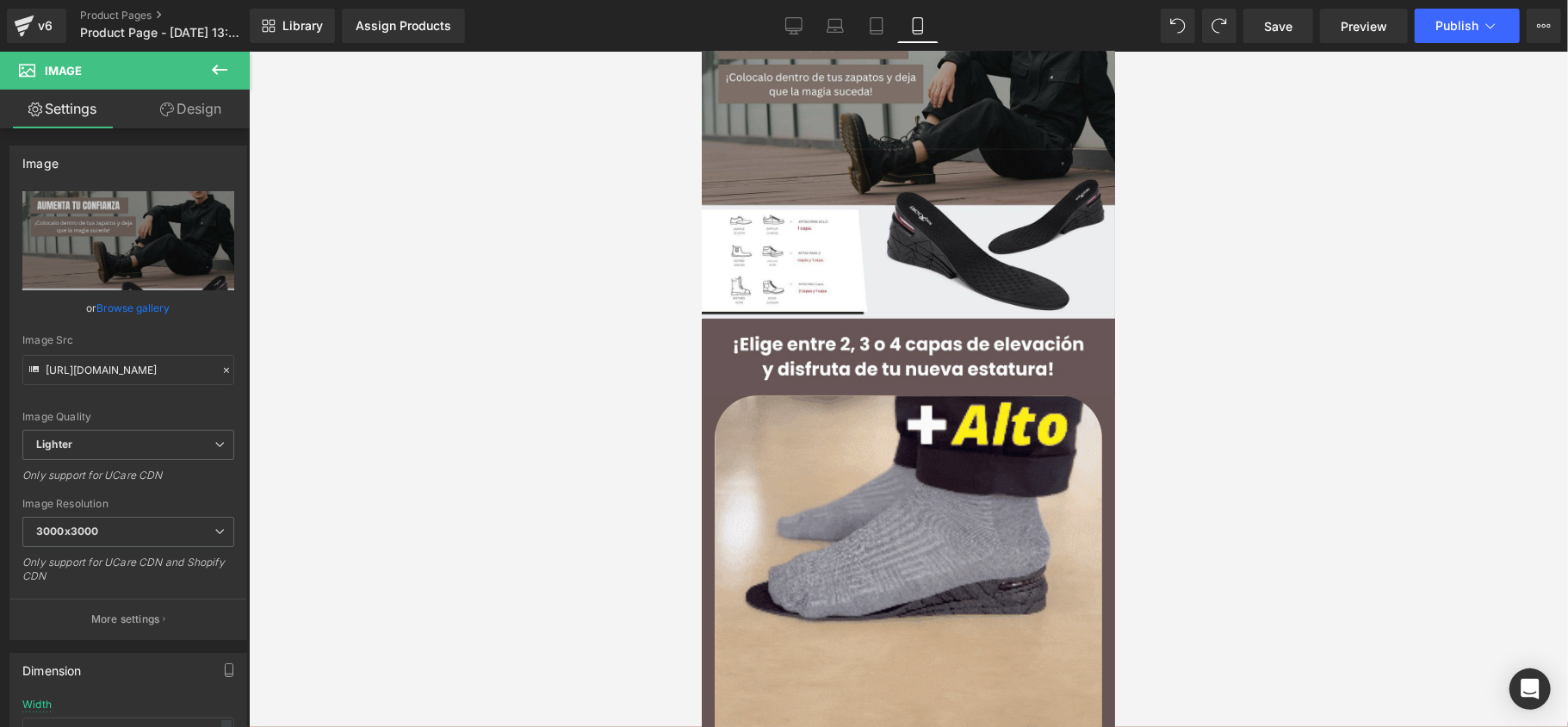
scroll to position [288, 0]
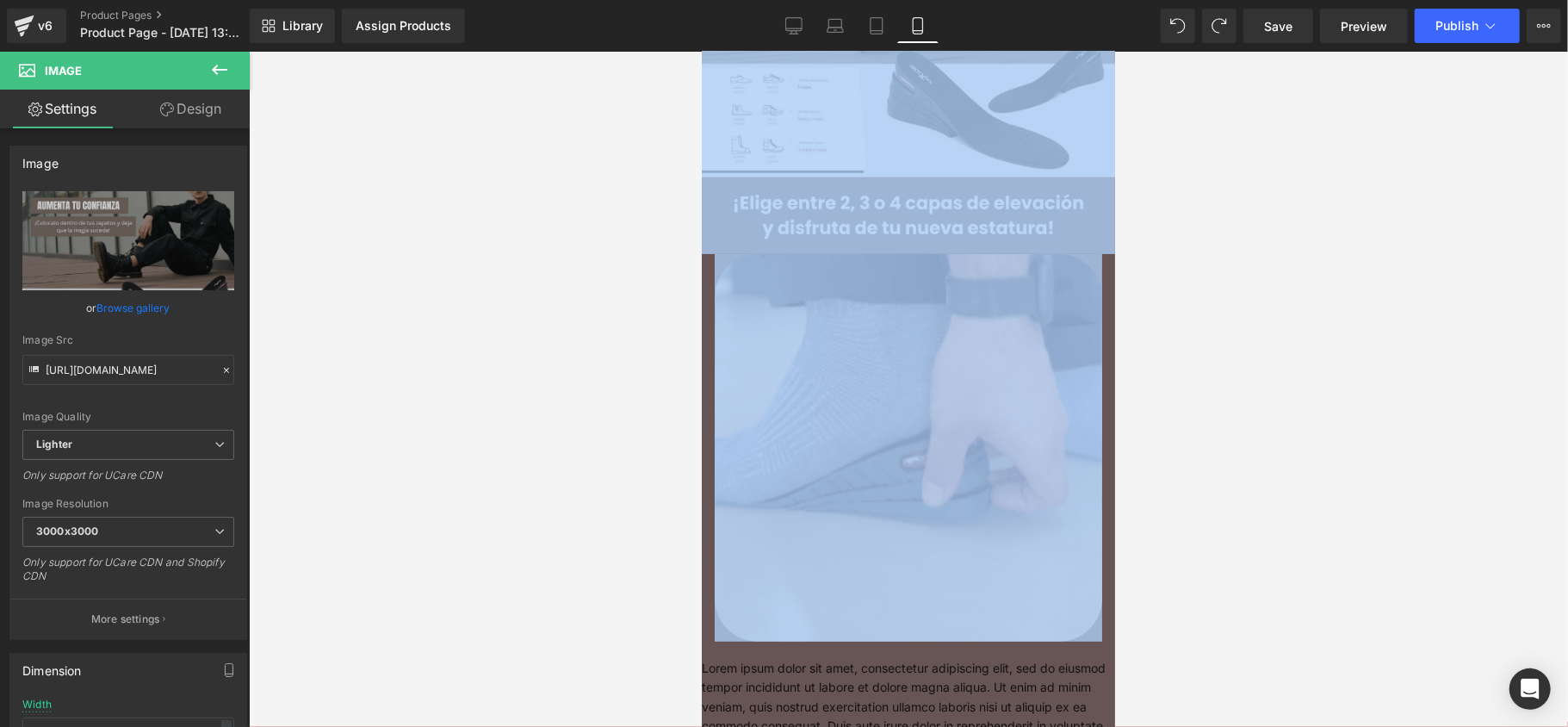
drag, startPoint x: 1113, startPoint y: 268, endPoint x: 1820, endPoint y: 364, distance: 713.5
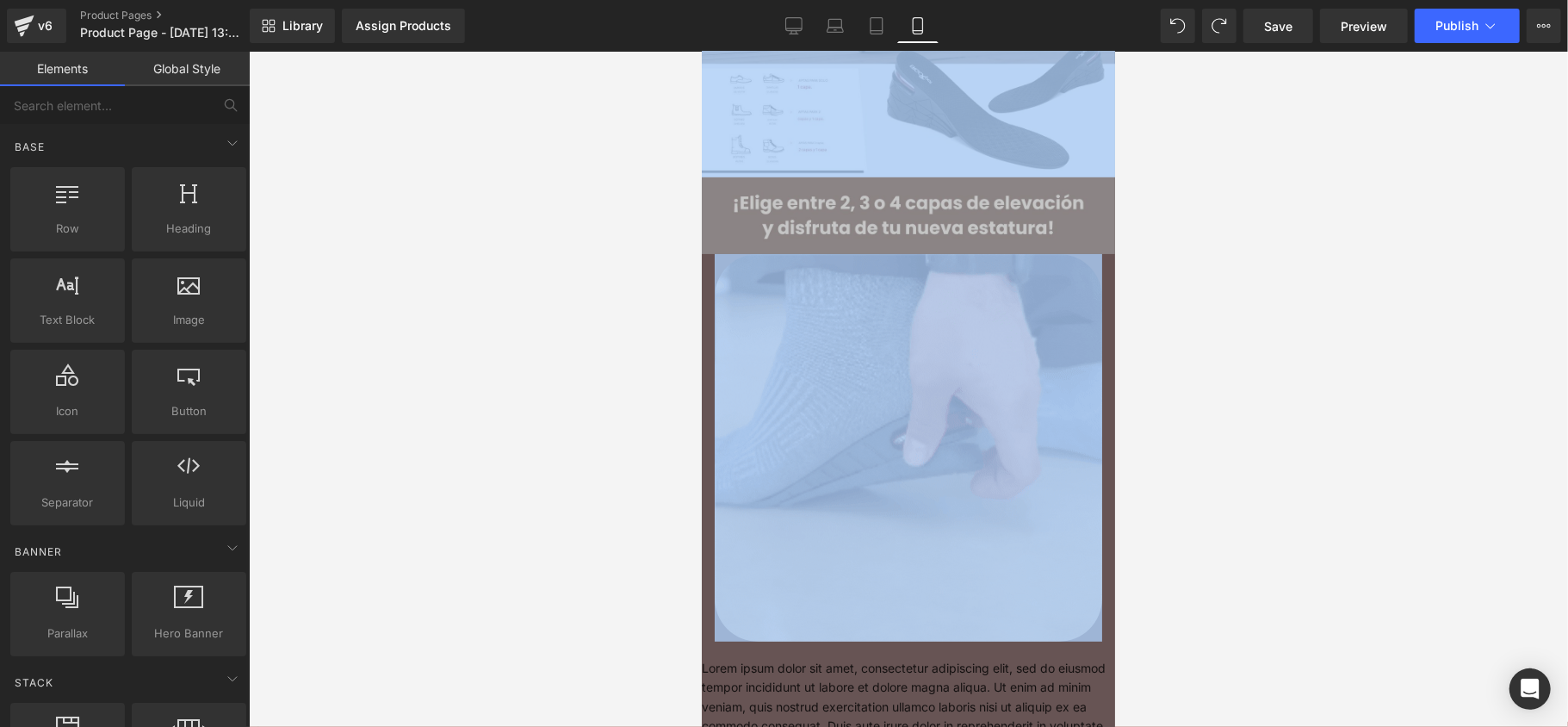
click at [1223, 294] on div at bounding box center [908, 389] width 1319 height 675
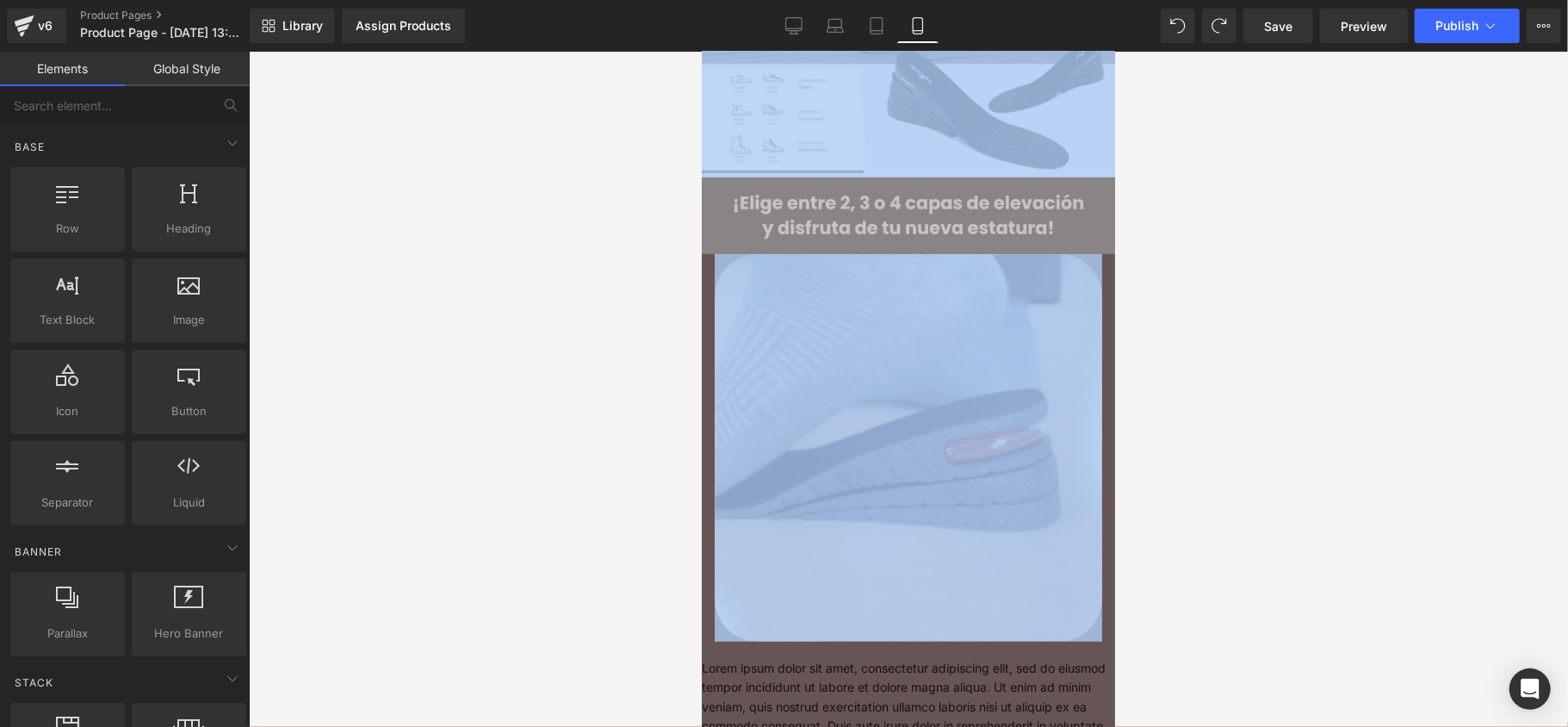
click at [1162, 294] on div at bounding box center [908, 389] width 1319 height 675
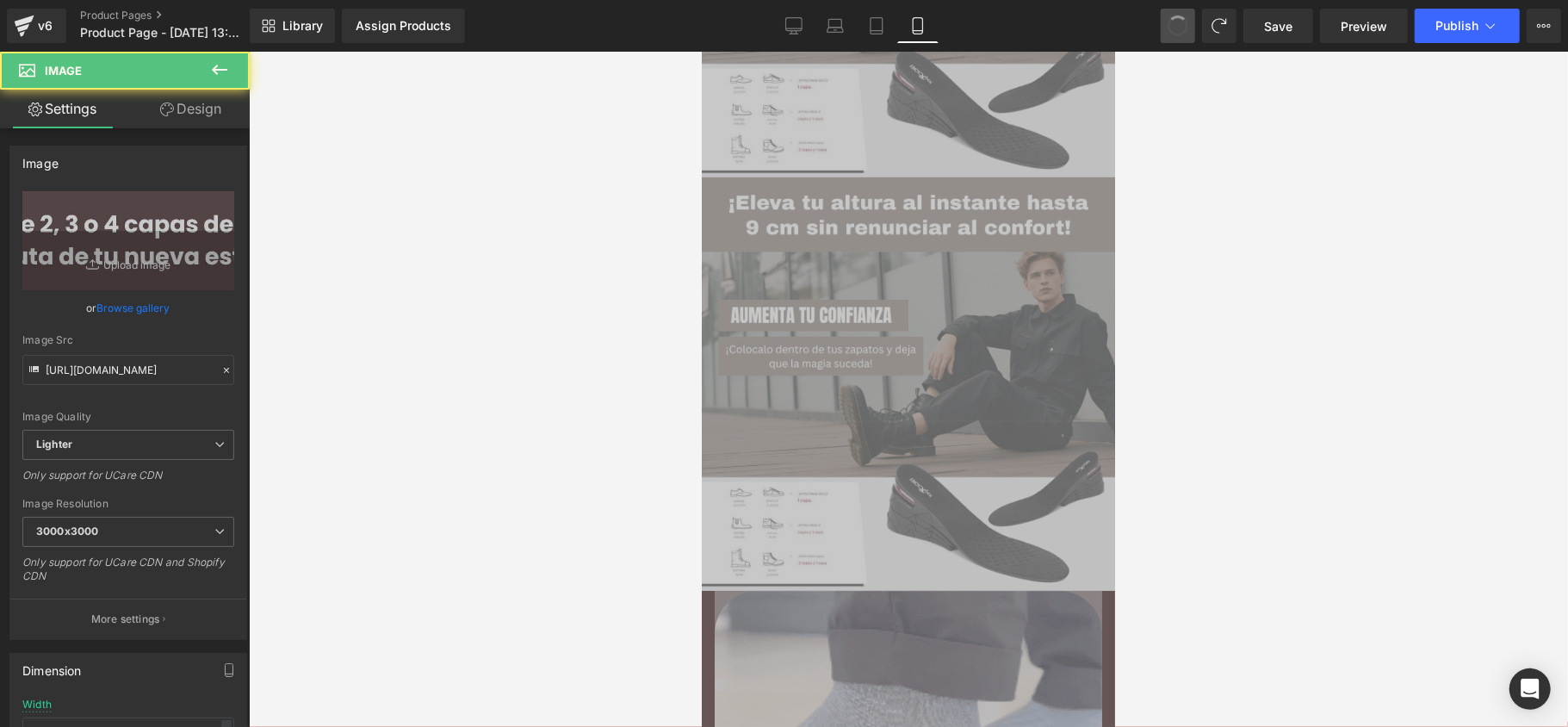
type input "[URL][DOMAIN_NAME]"
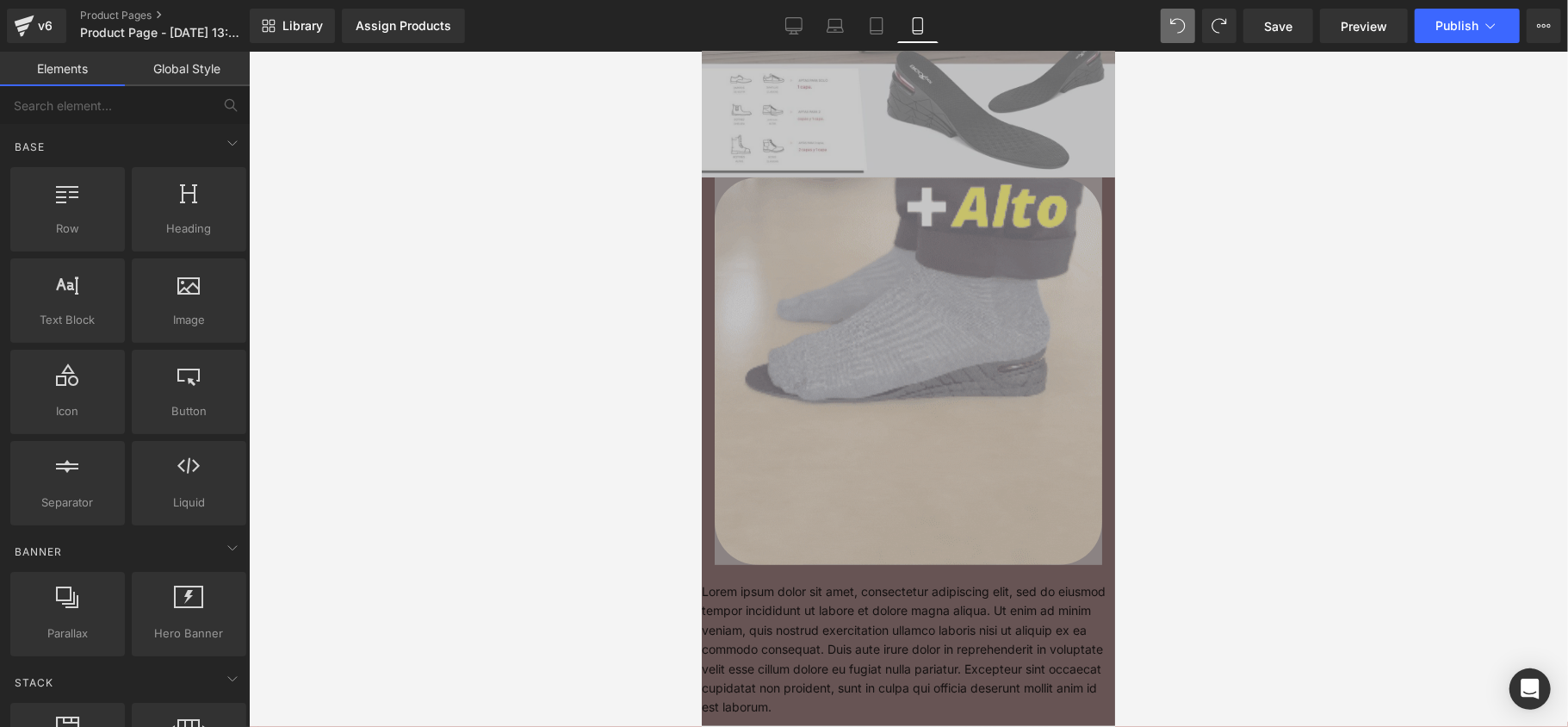
click at [1137, 305] on div at bounding box center [908, 389] width 1319 height 675
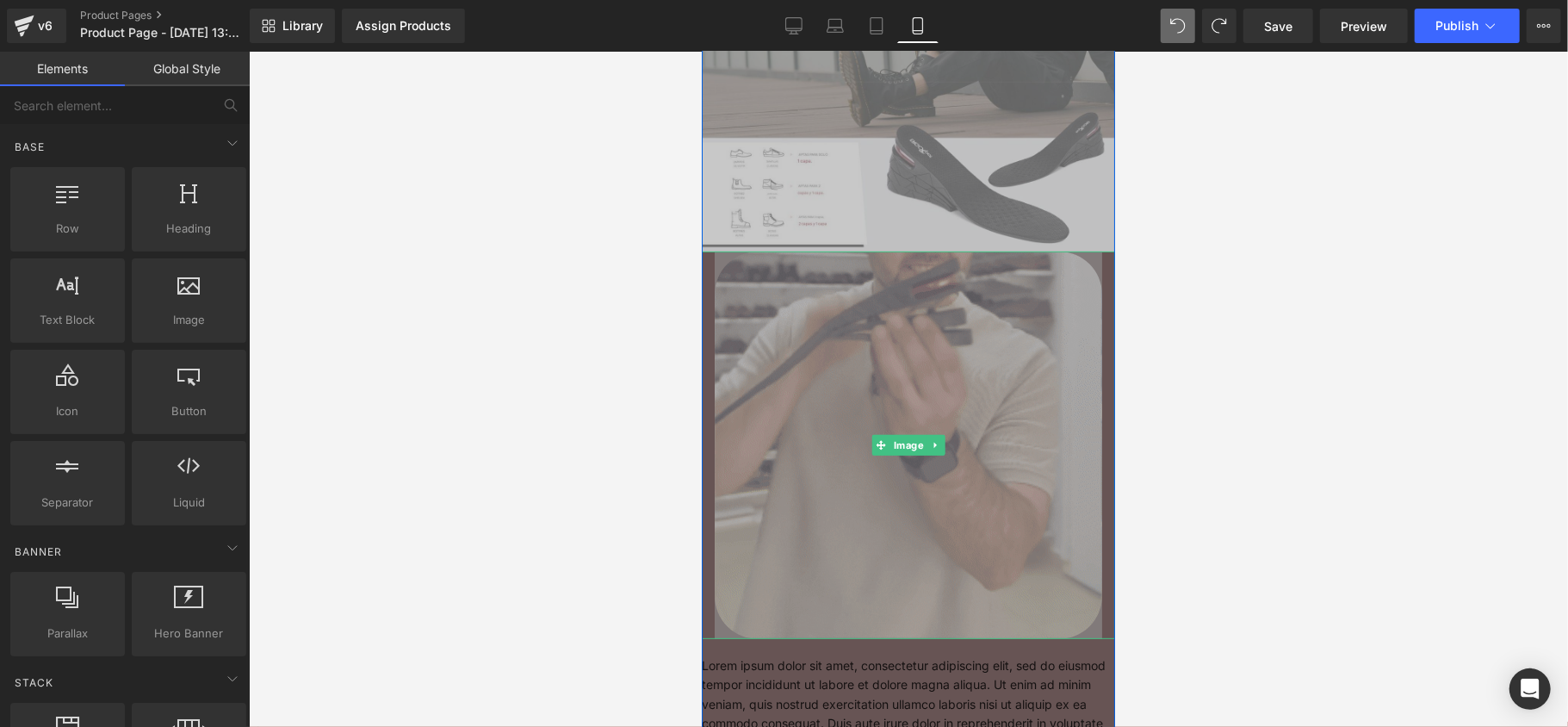
scroll to position [173, 0]
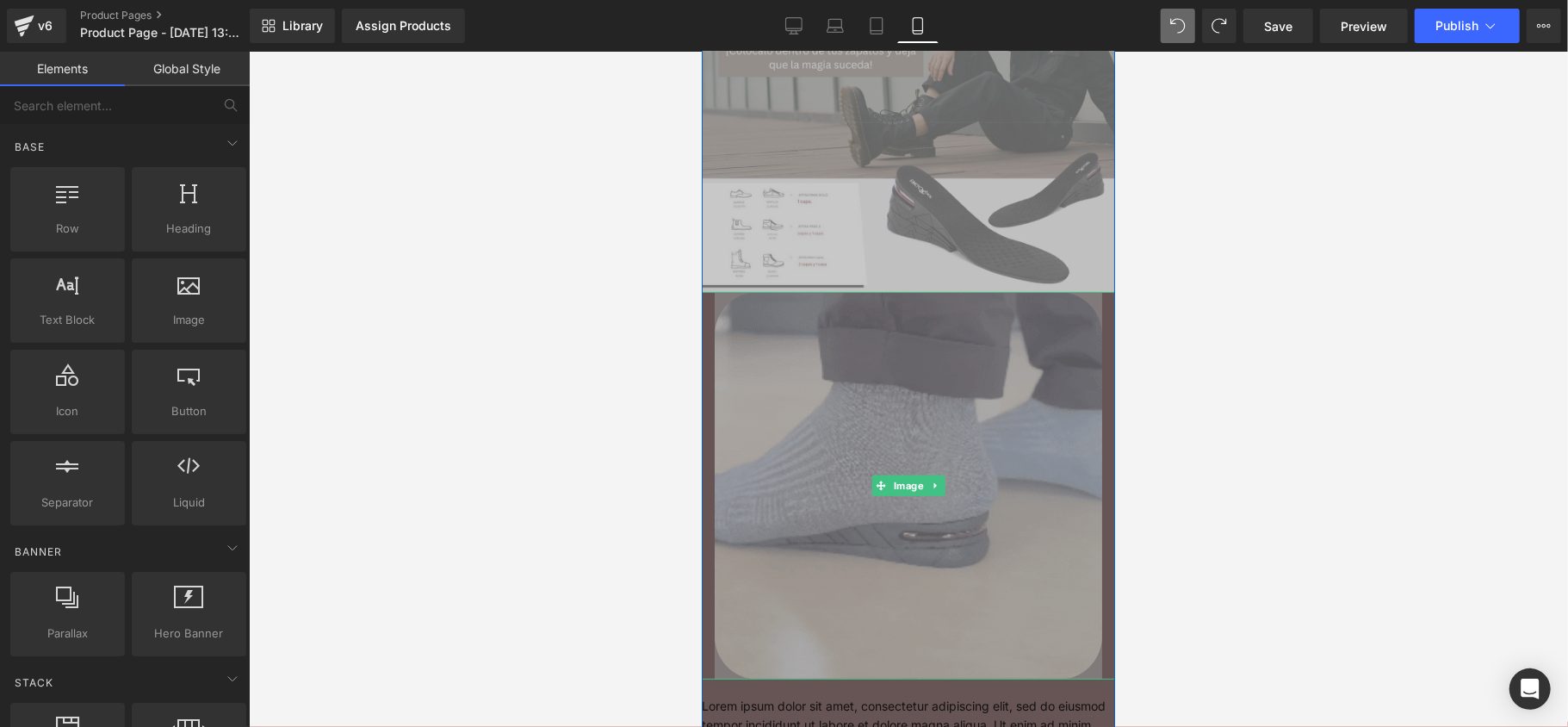
click at [1003, 360] on img at bounding box center [908, 485] width 387 height 387
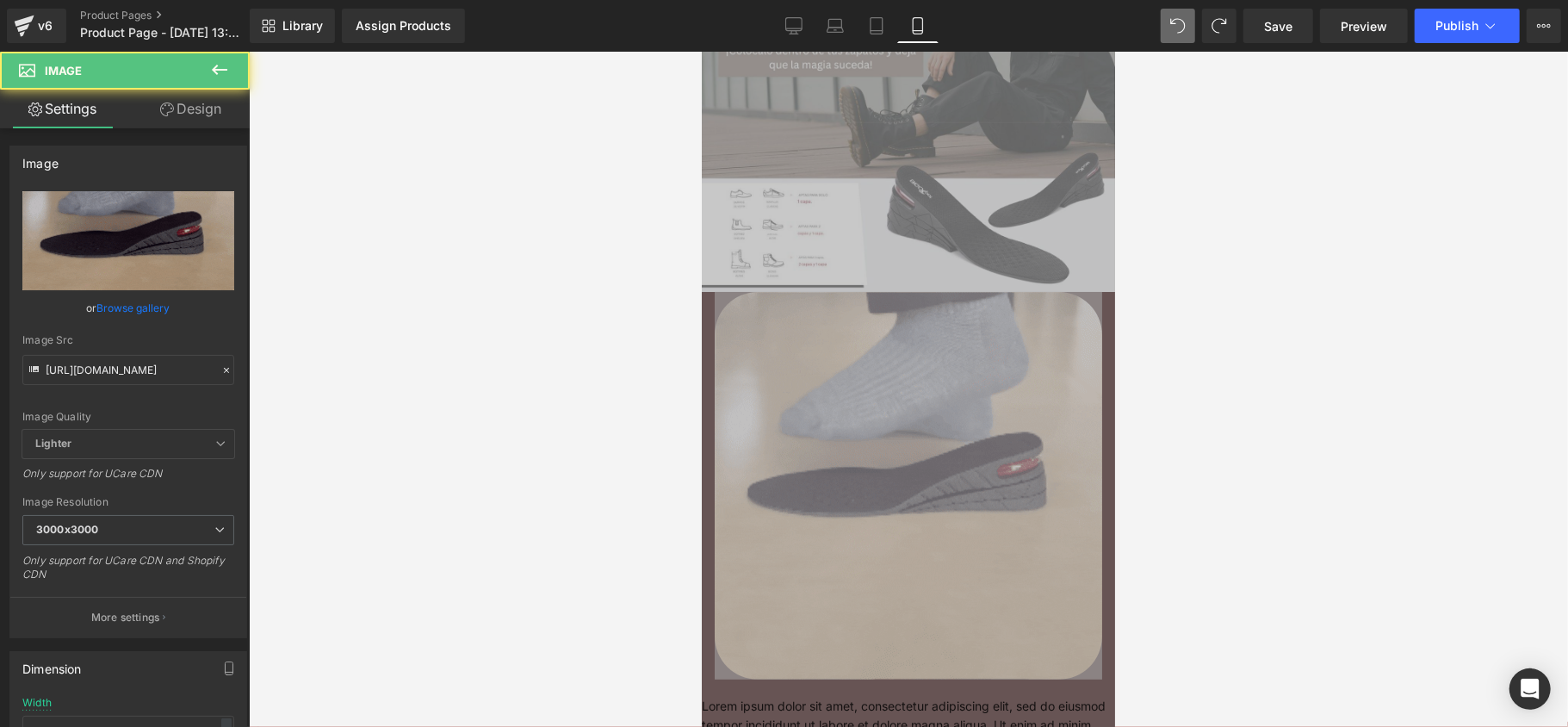
click at [558, 398] on div at bounding box center [908, 389] width 1319 height 675
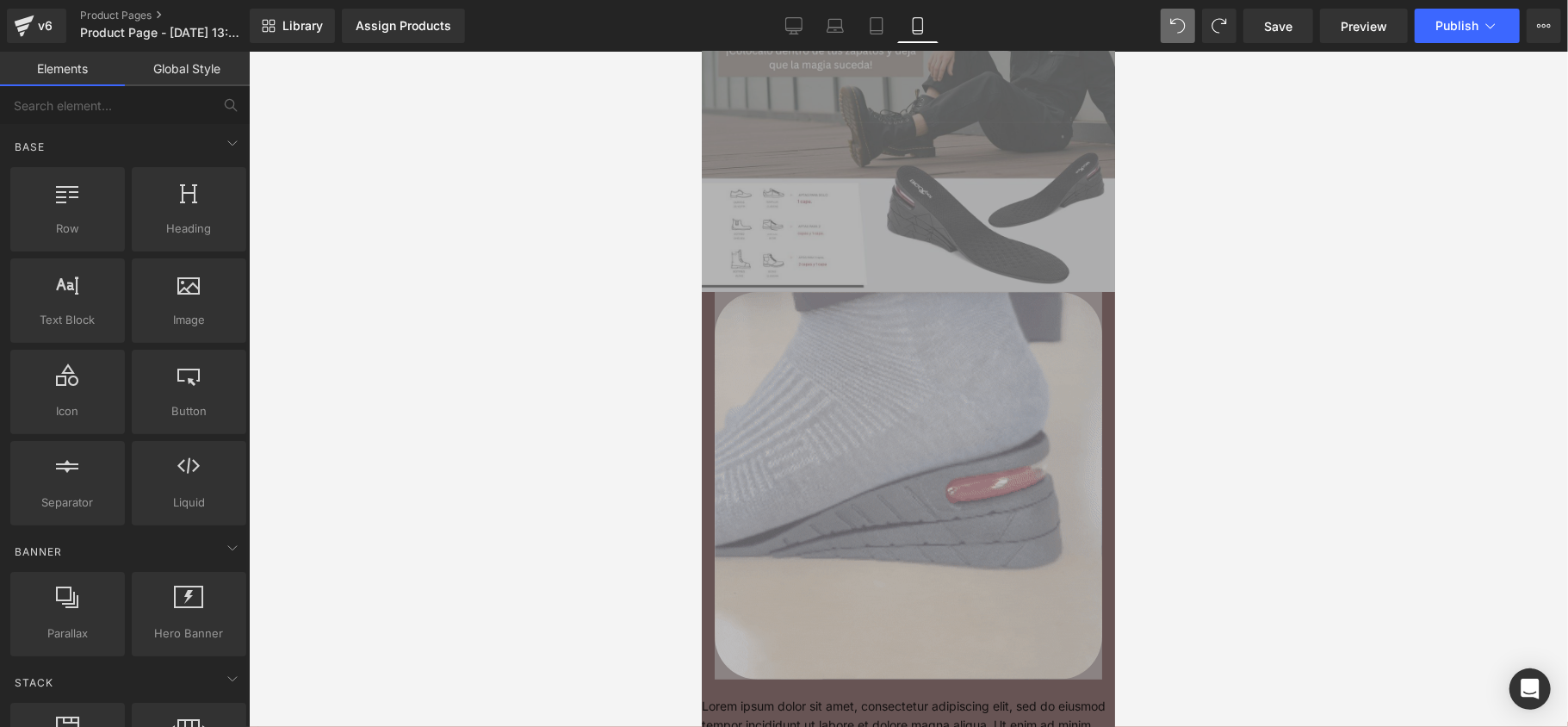
scroll to position [0, 0]
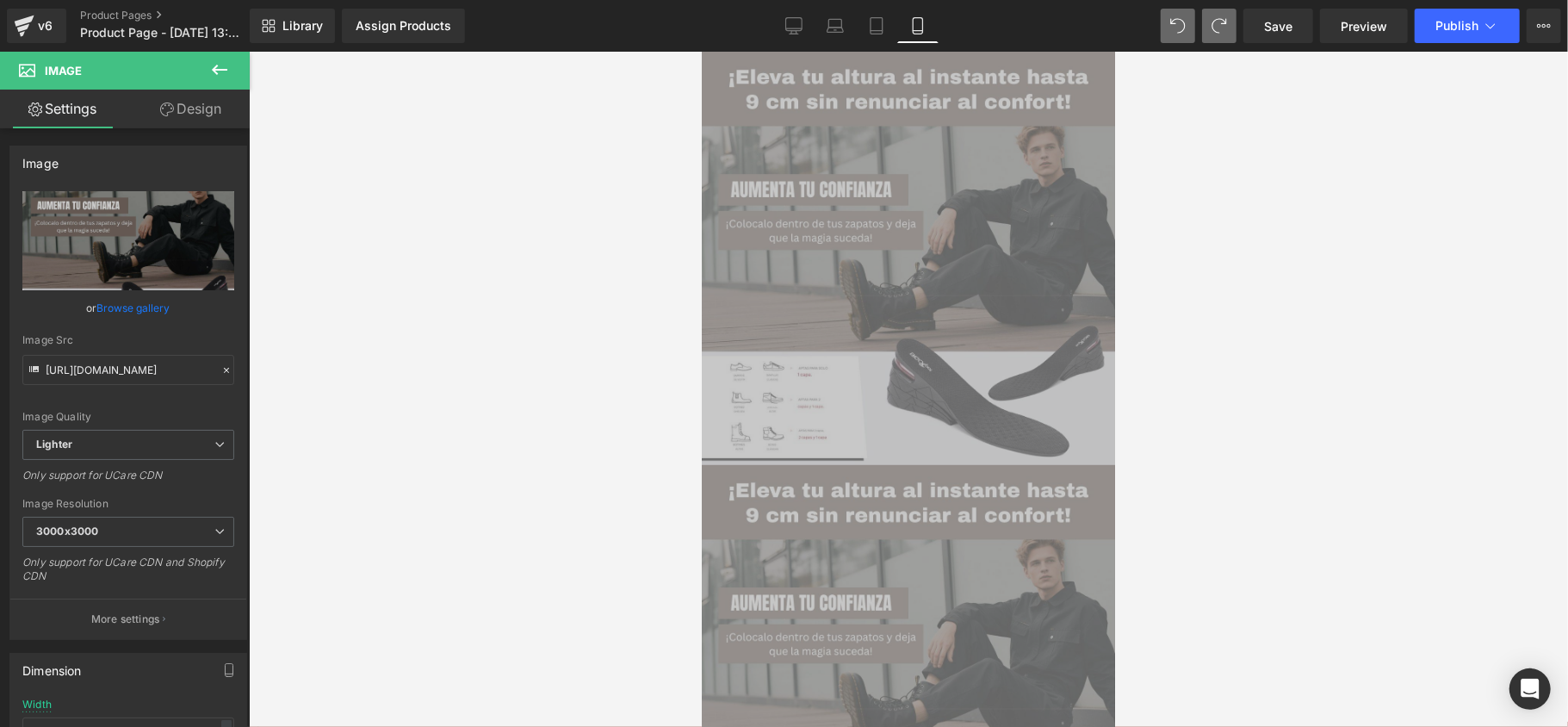
type input "[URL][DOMAIN_NAME]"
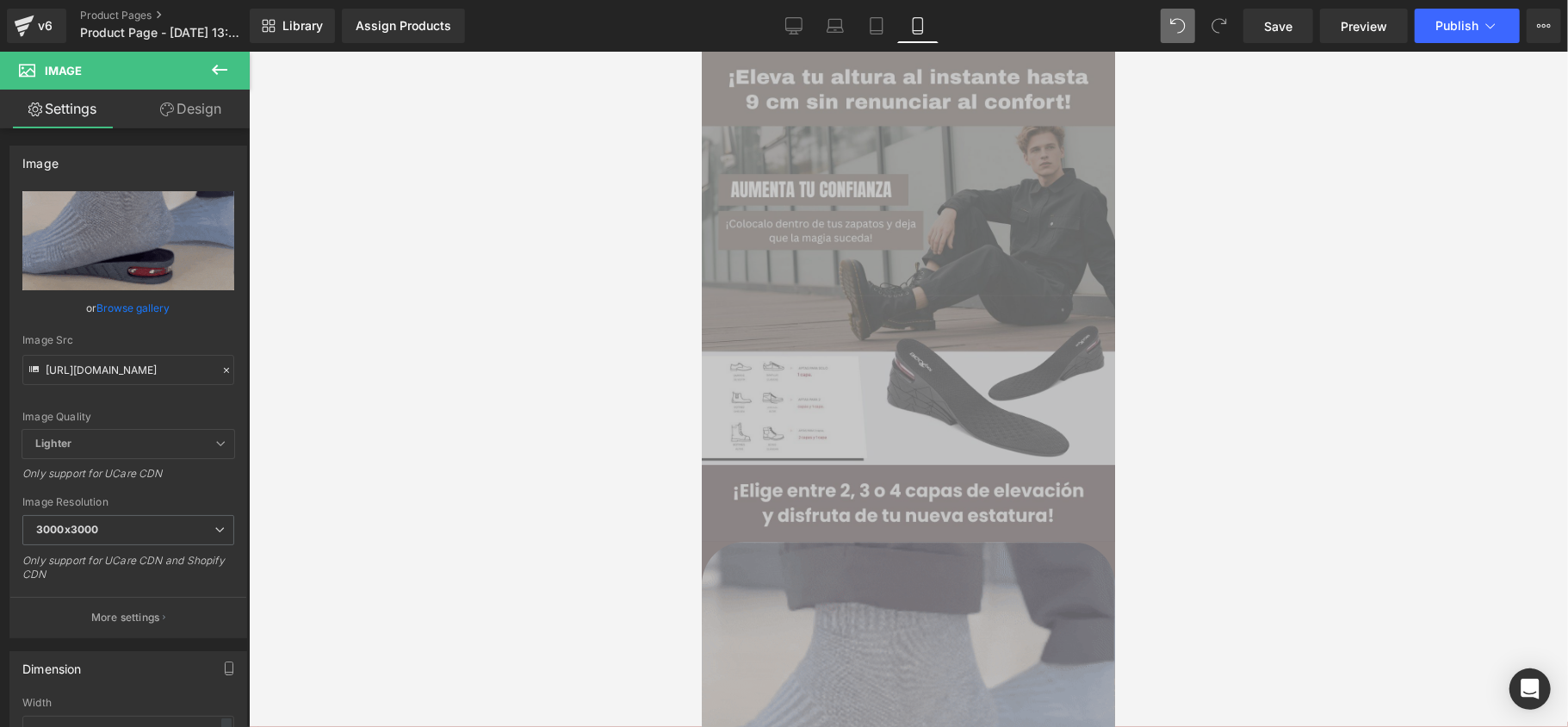
click at [1221, 33] on icon at bounding box center [1219, 26] width 16 height 16
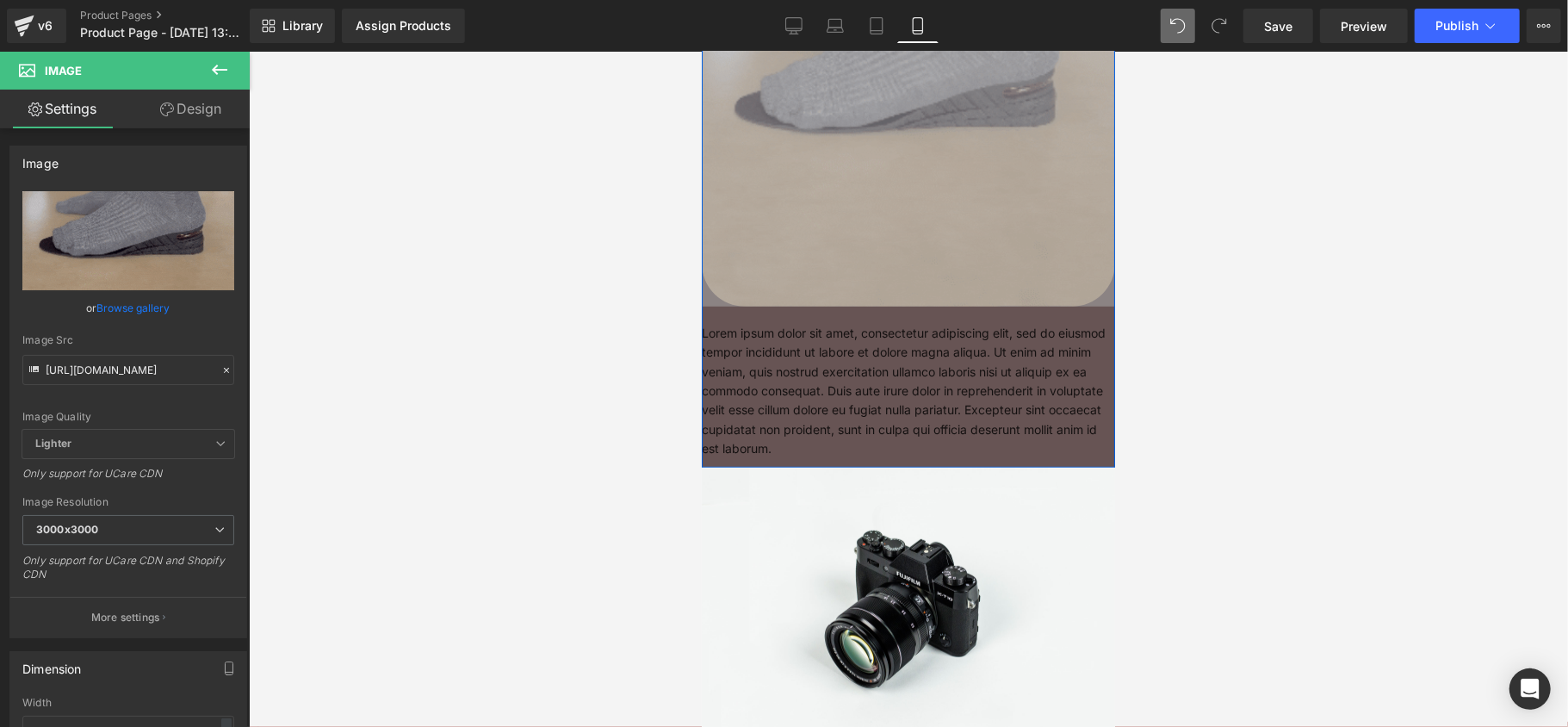
scroll to position [689, 0]
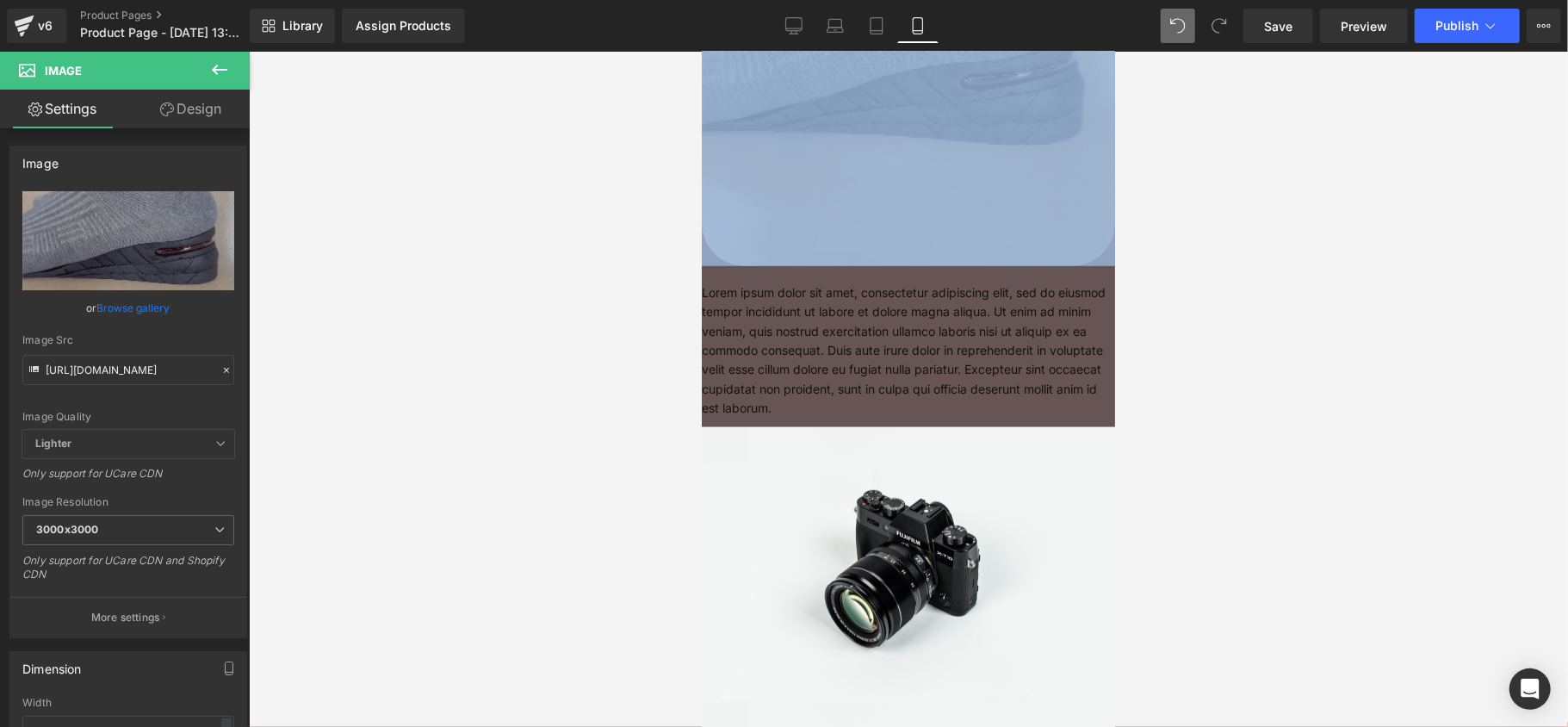
click at [1076, 201] on img at bounding box center [908, 59] width 413 height 413
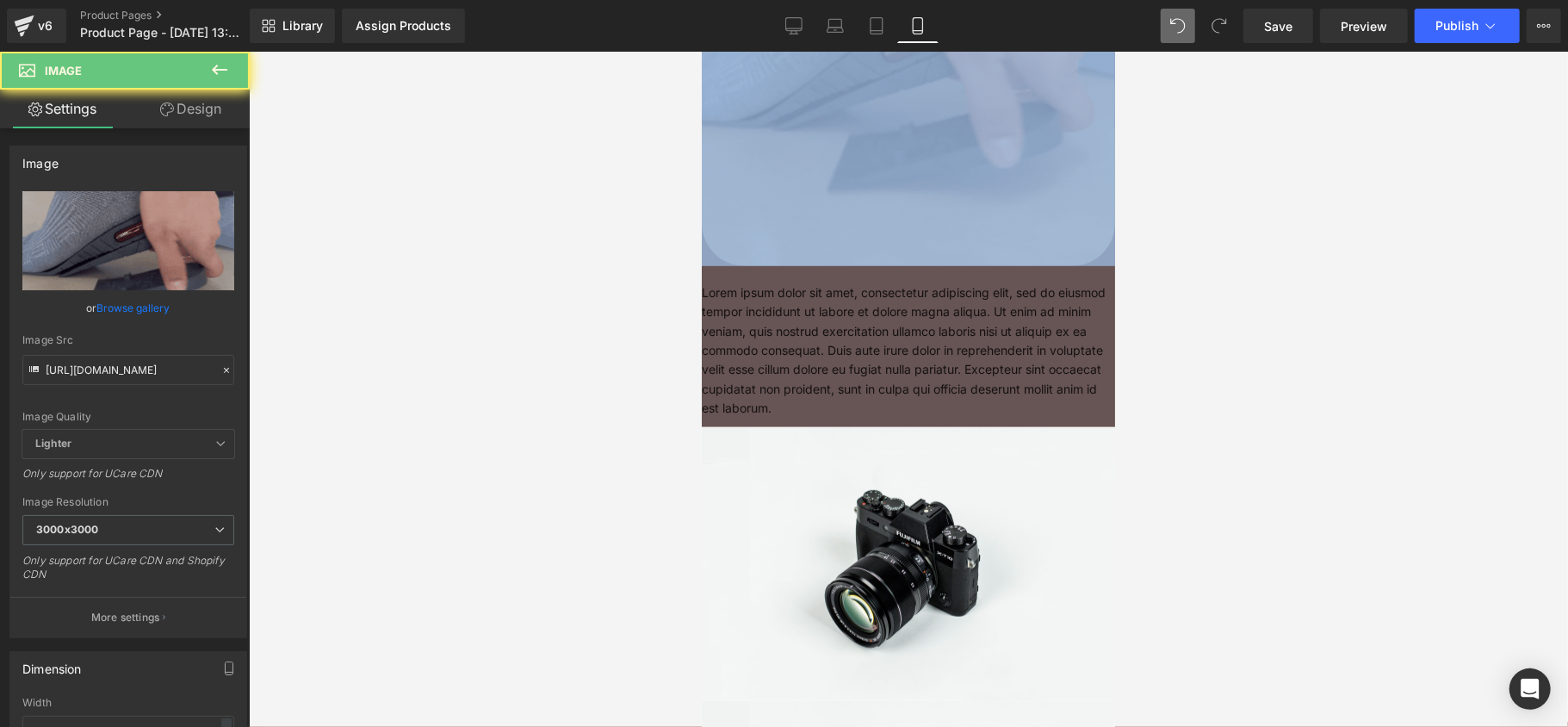
click at [1076, 201] on img at bounding box center [908, 59] width 413 height 413
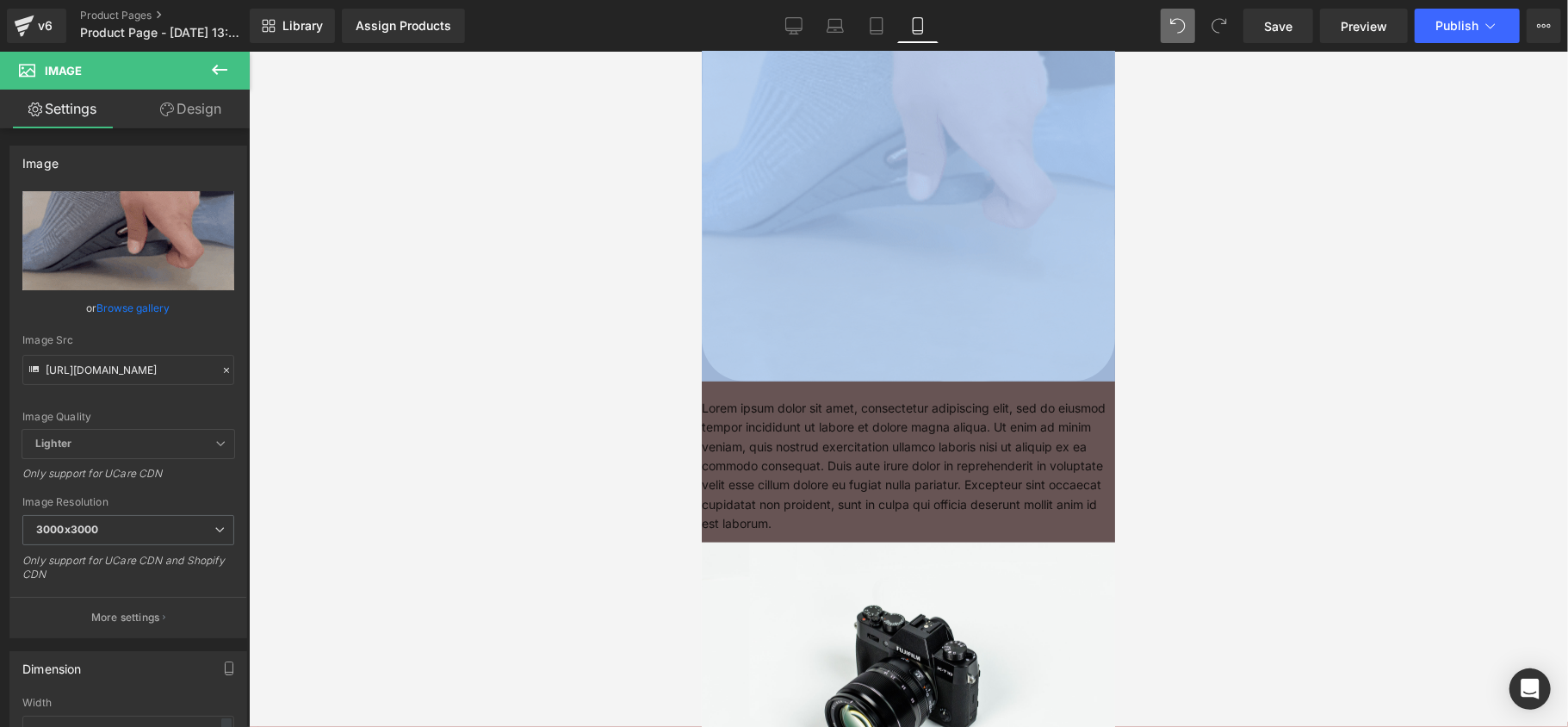
scroll to position [0, 0]
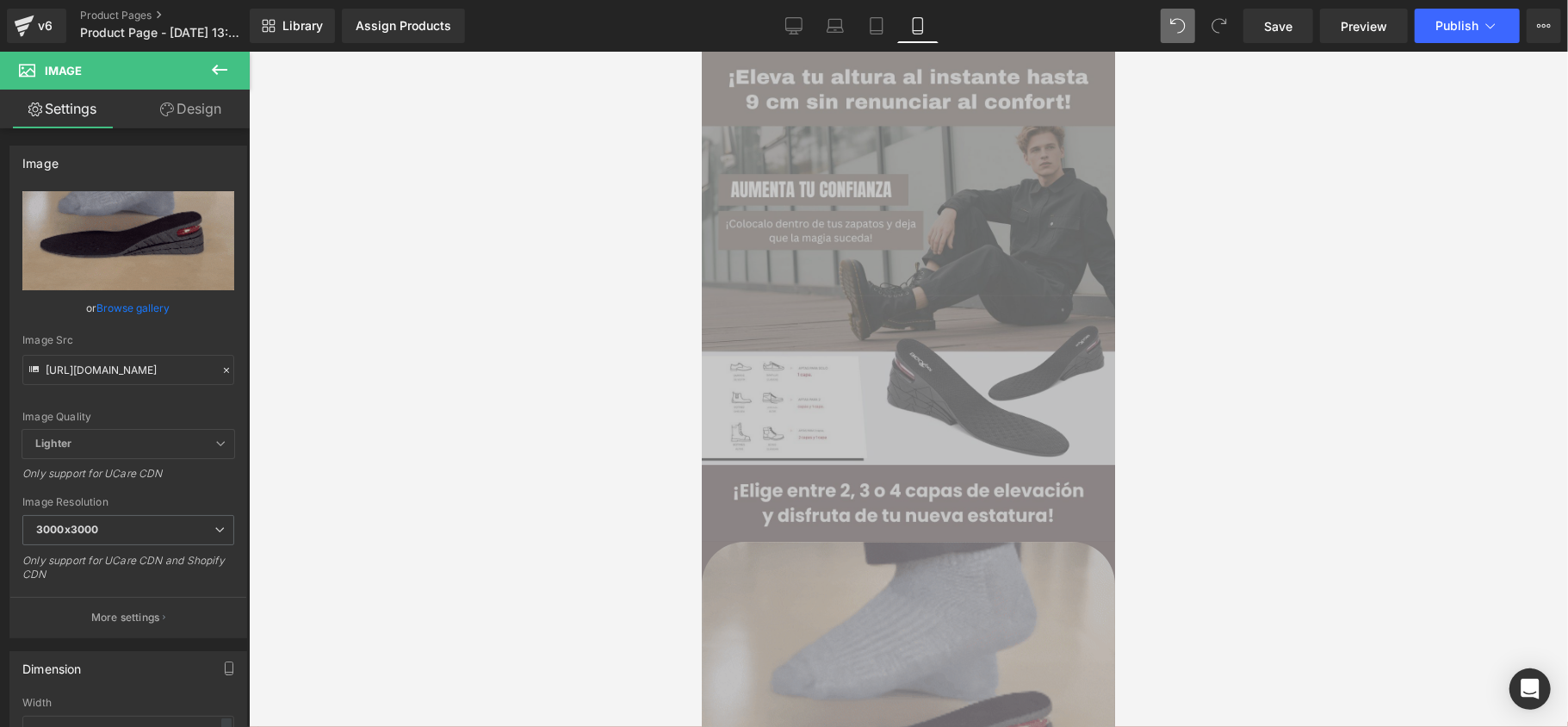
click at [1161, 284] on div at bounding box center [908, 389] width 1319 height 675
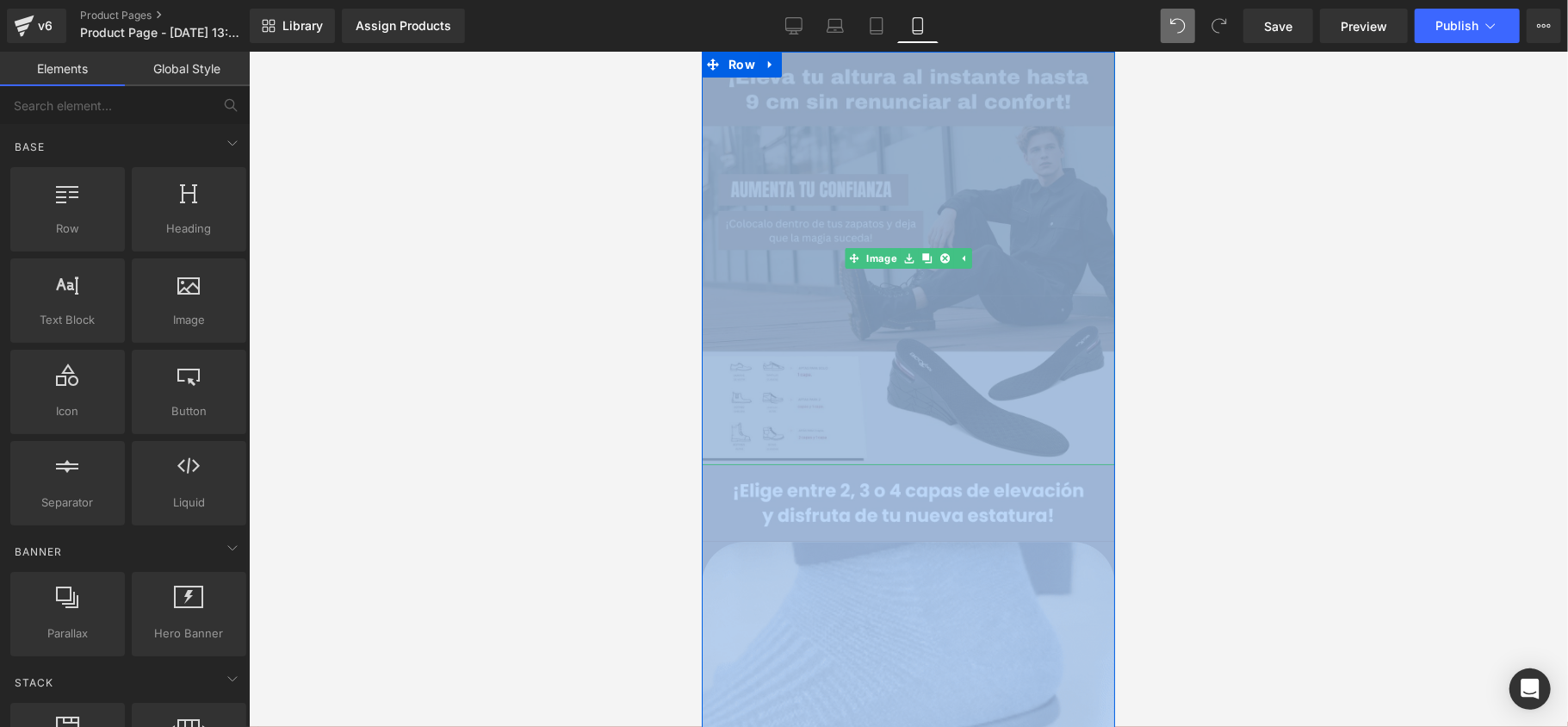
click at [1007, 279] on img at bounding box center [908, 258] width 413 height 413
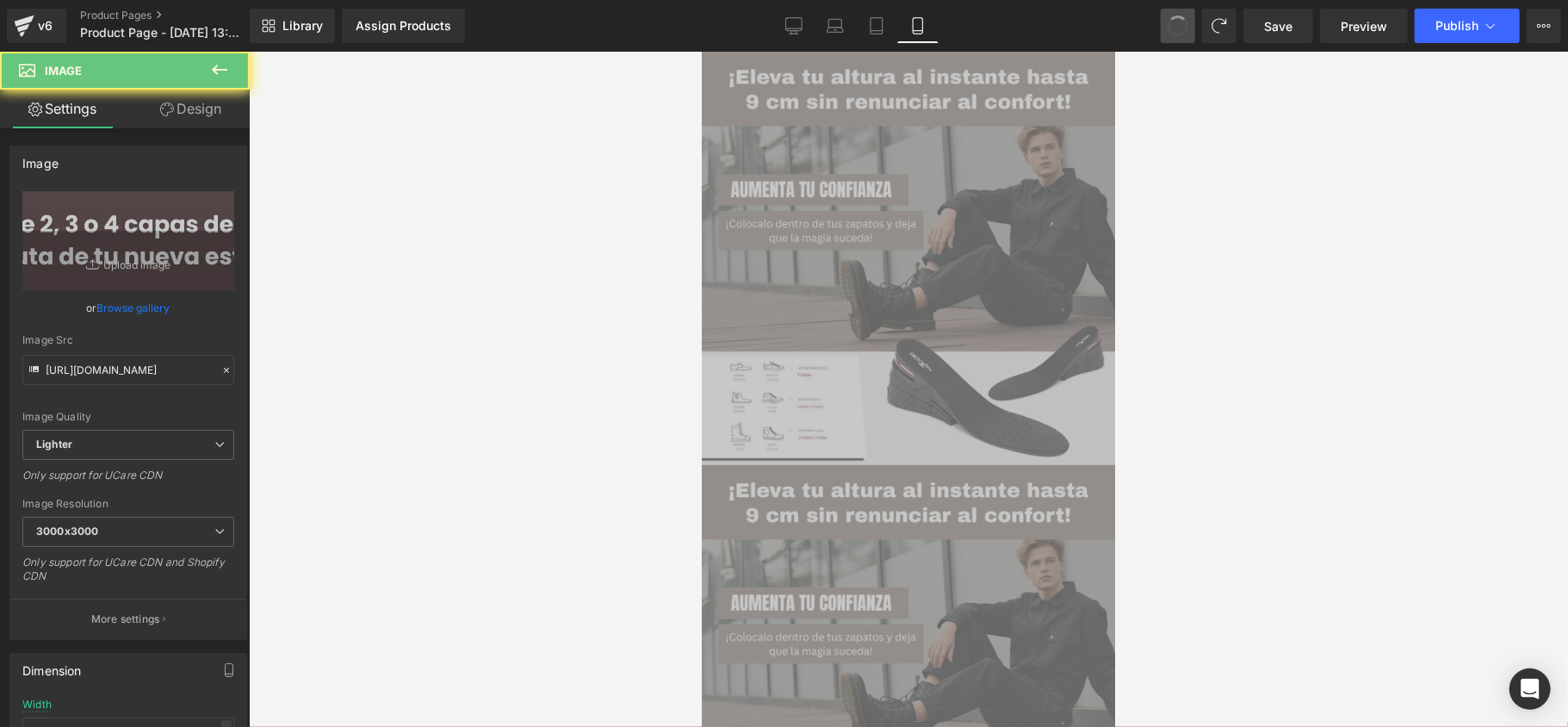
type input "[URL][DOMAIN_NAME]"
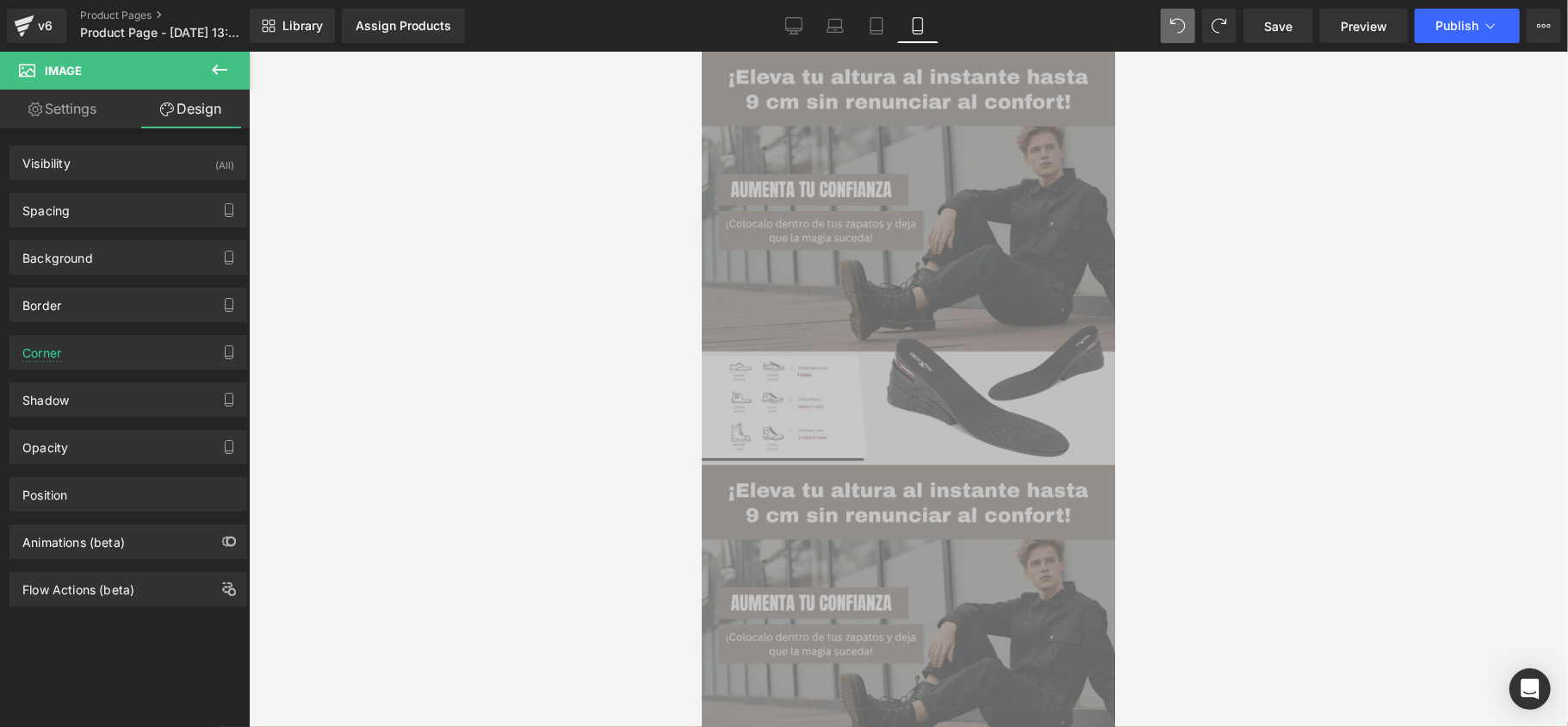
click at [1274, 314] on div at bounding box center [908, 389] width 1319 height 675
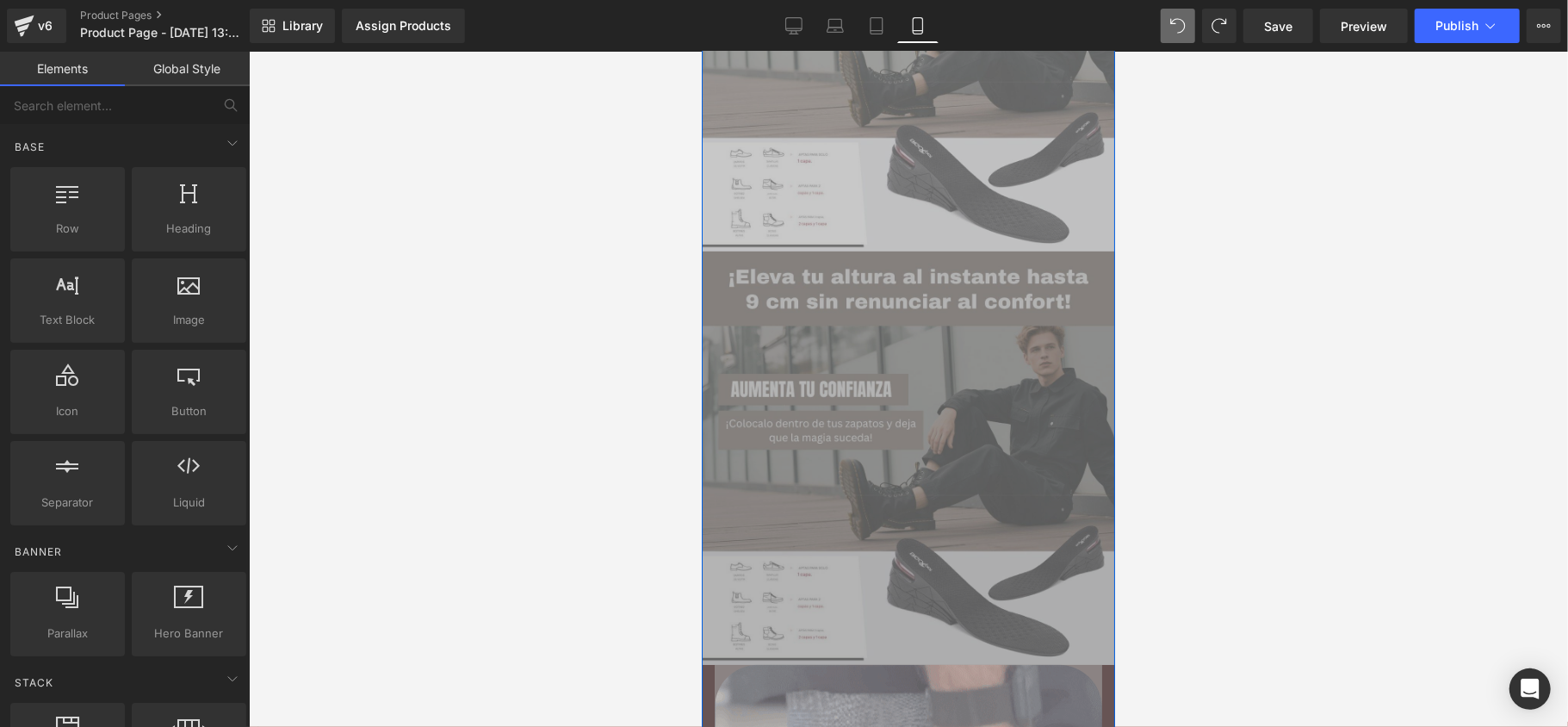
scroll to position [229, 0]
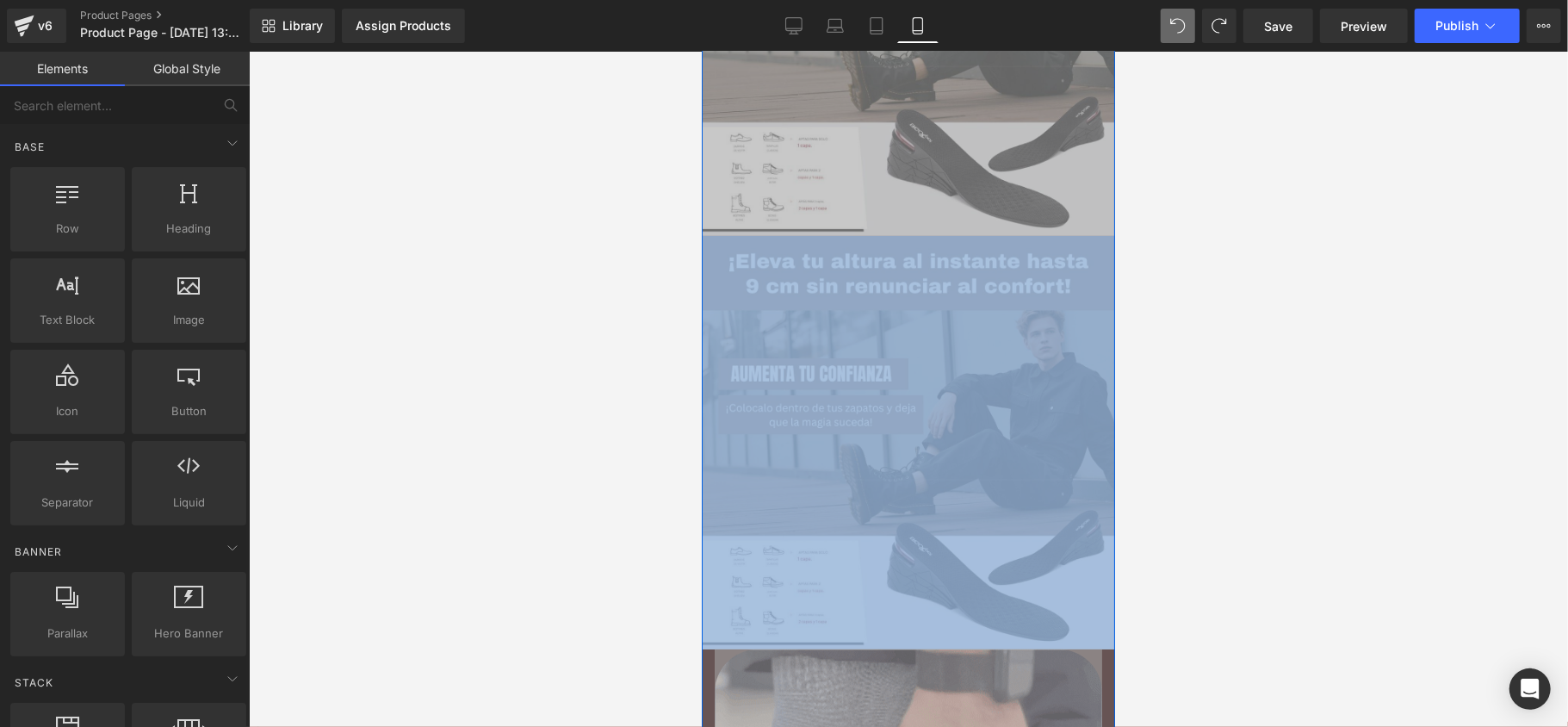
click at [900, 311] on img at bounding box center [908, 442] width 413 height 413
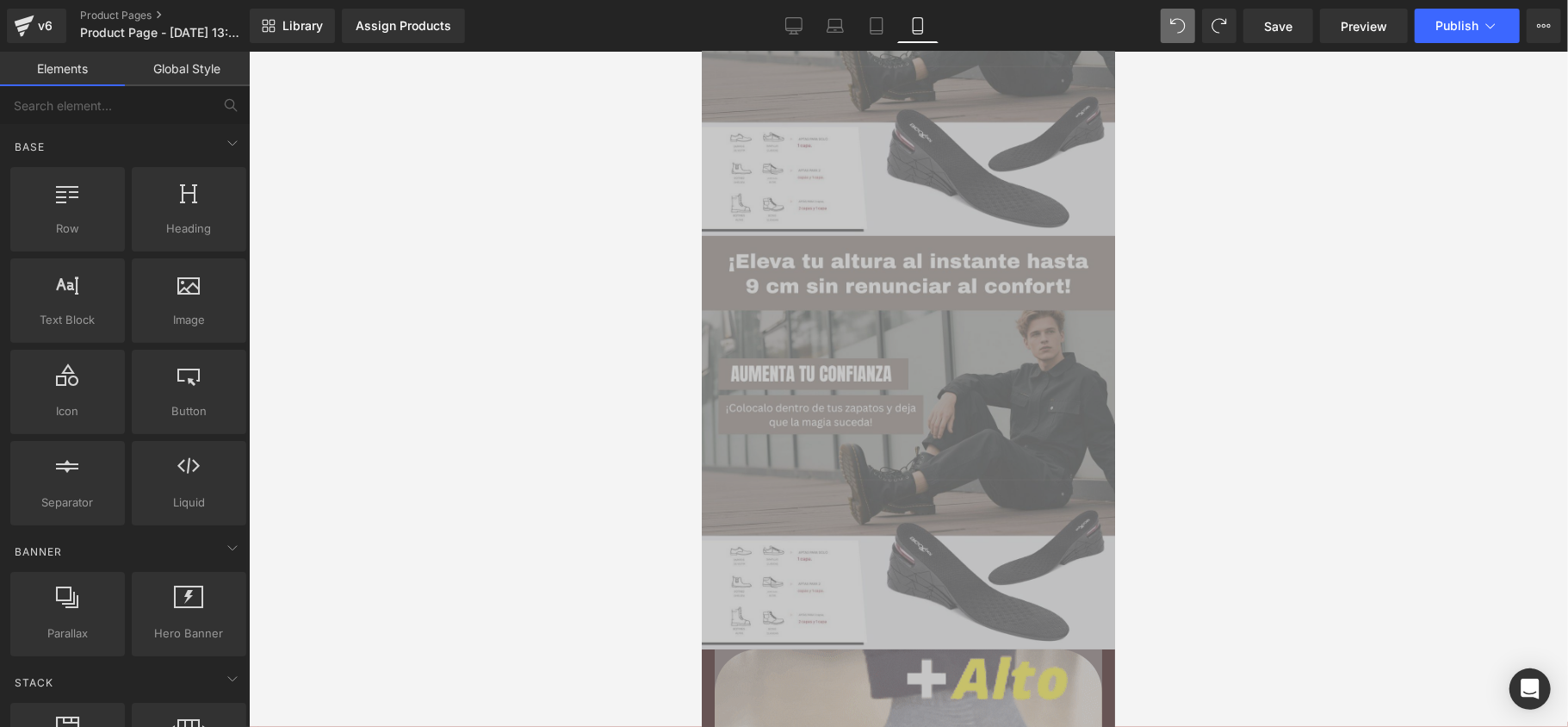
click at [1259, 380] on div at bounding box center [908, 389] width 1319 height 675
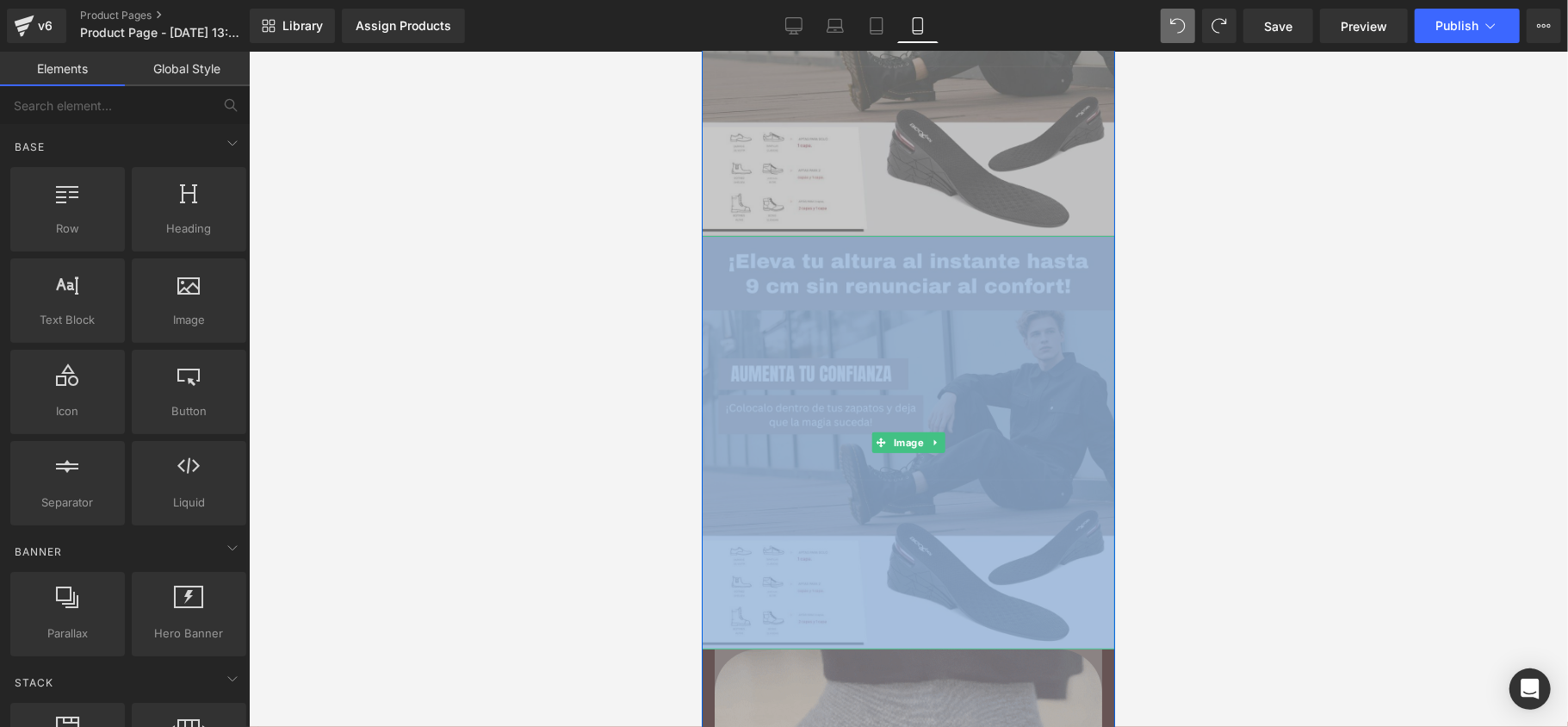
click at [1004, 424] on img at bounding box center [908, 442] width 413 height 413
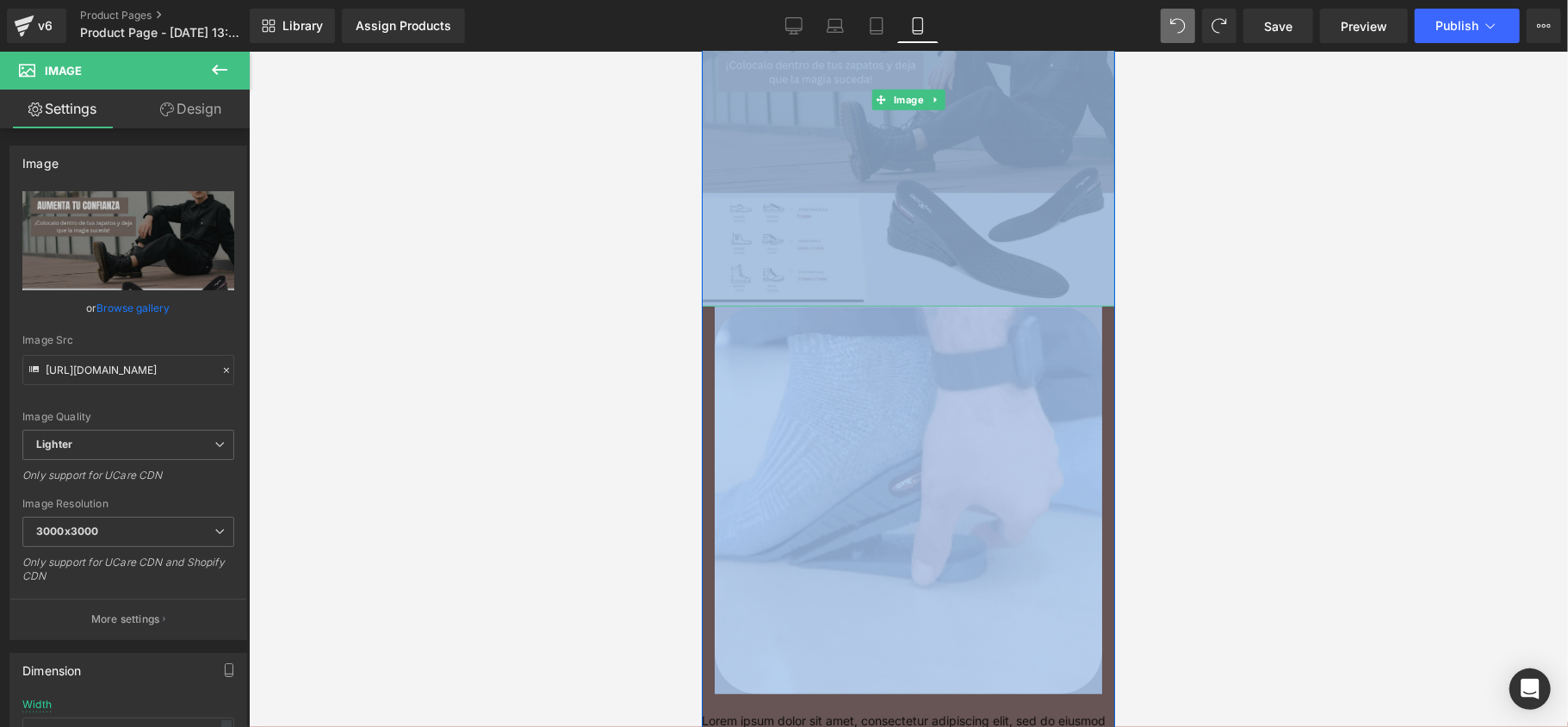
scroll to position [573, 0]
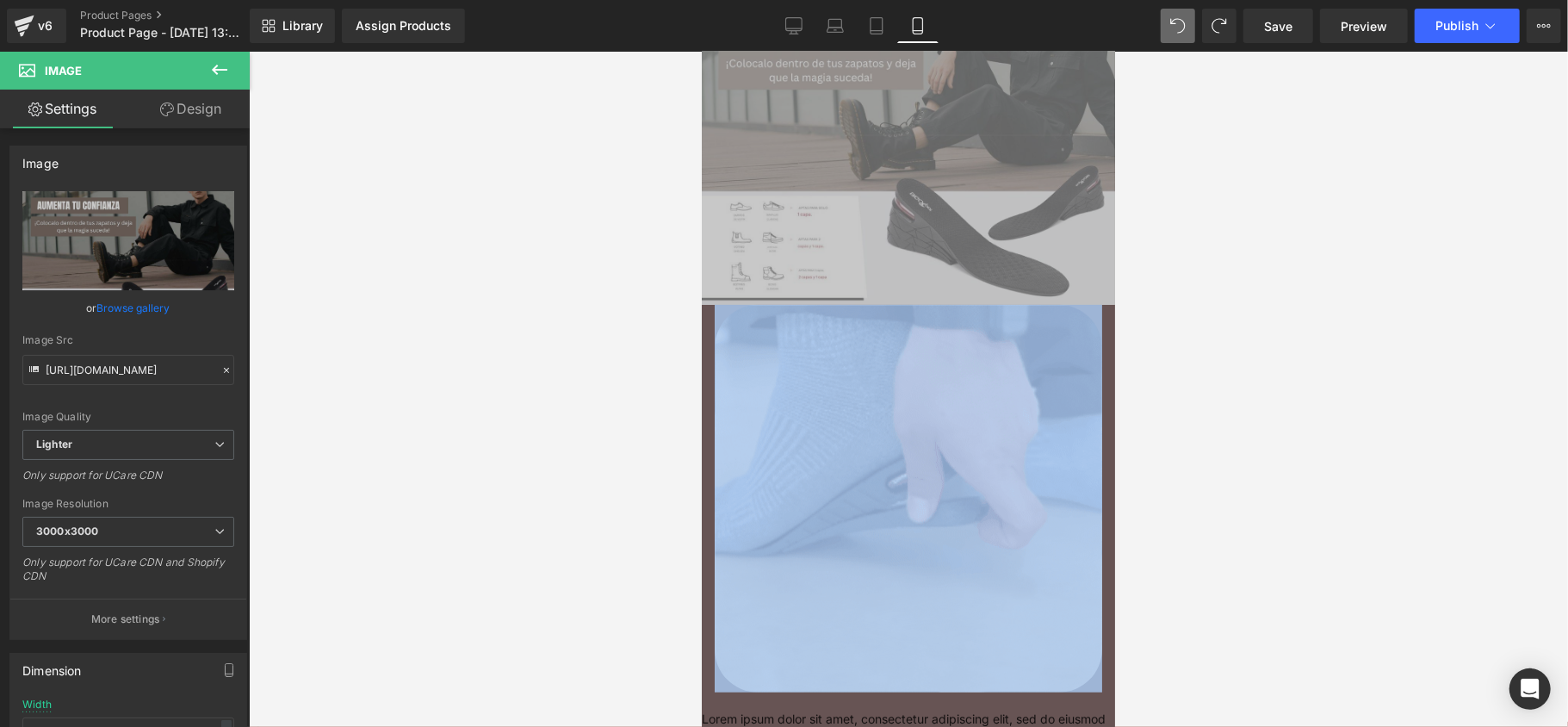
click at [1512, 393] on div at bounding box center [908, 389] width 1319 height 675
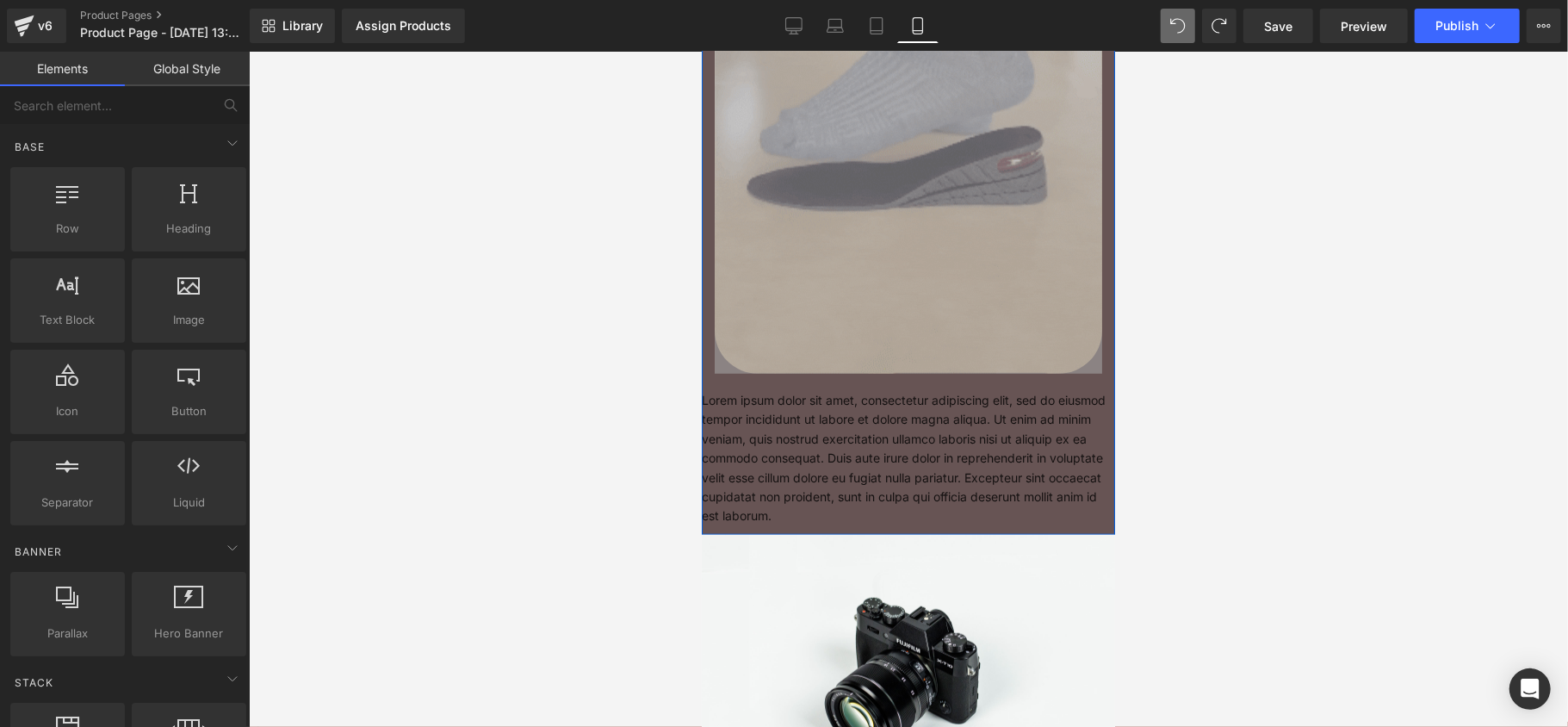
scroll to position [918, 0]
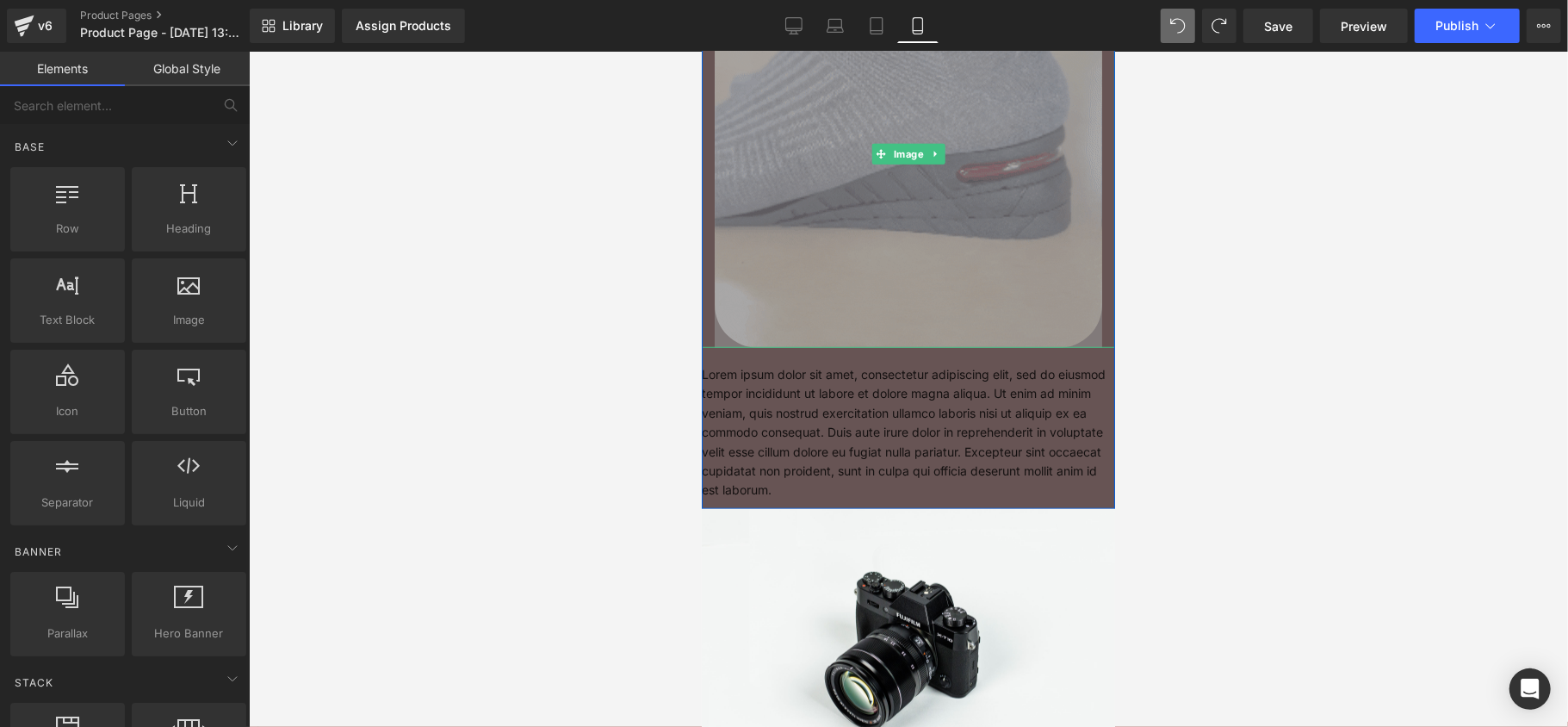
drag, startPoint x: 1872, startPoint y: 355, endPoint x: 986, endPoint y: 225, distance: 895.5
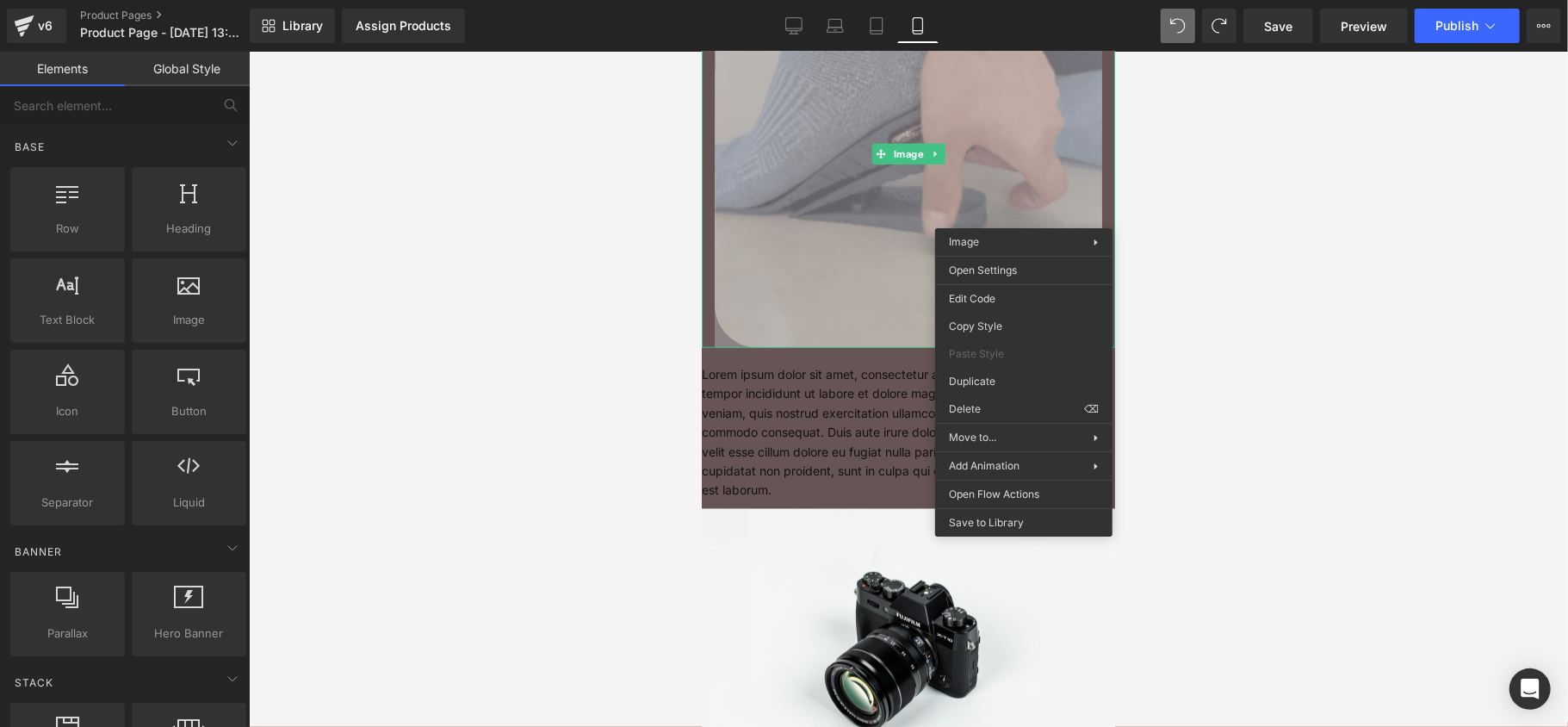
click at [1151, 225] on div at bounding box center [908, 389] width 1319 height 675
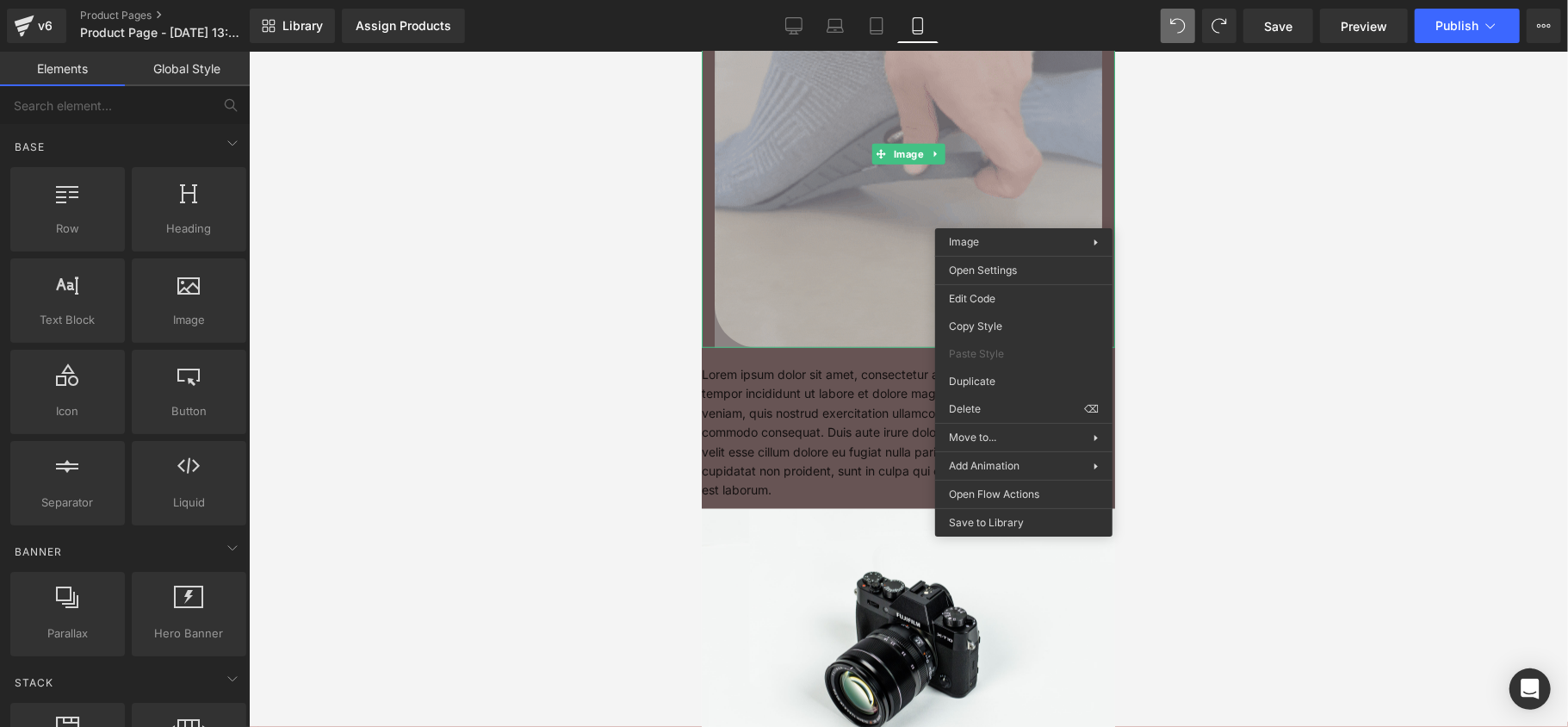
click at [1198, 241] on div at bounding box center [908, 389] width 1319 height 675
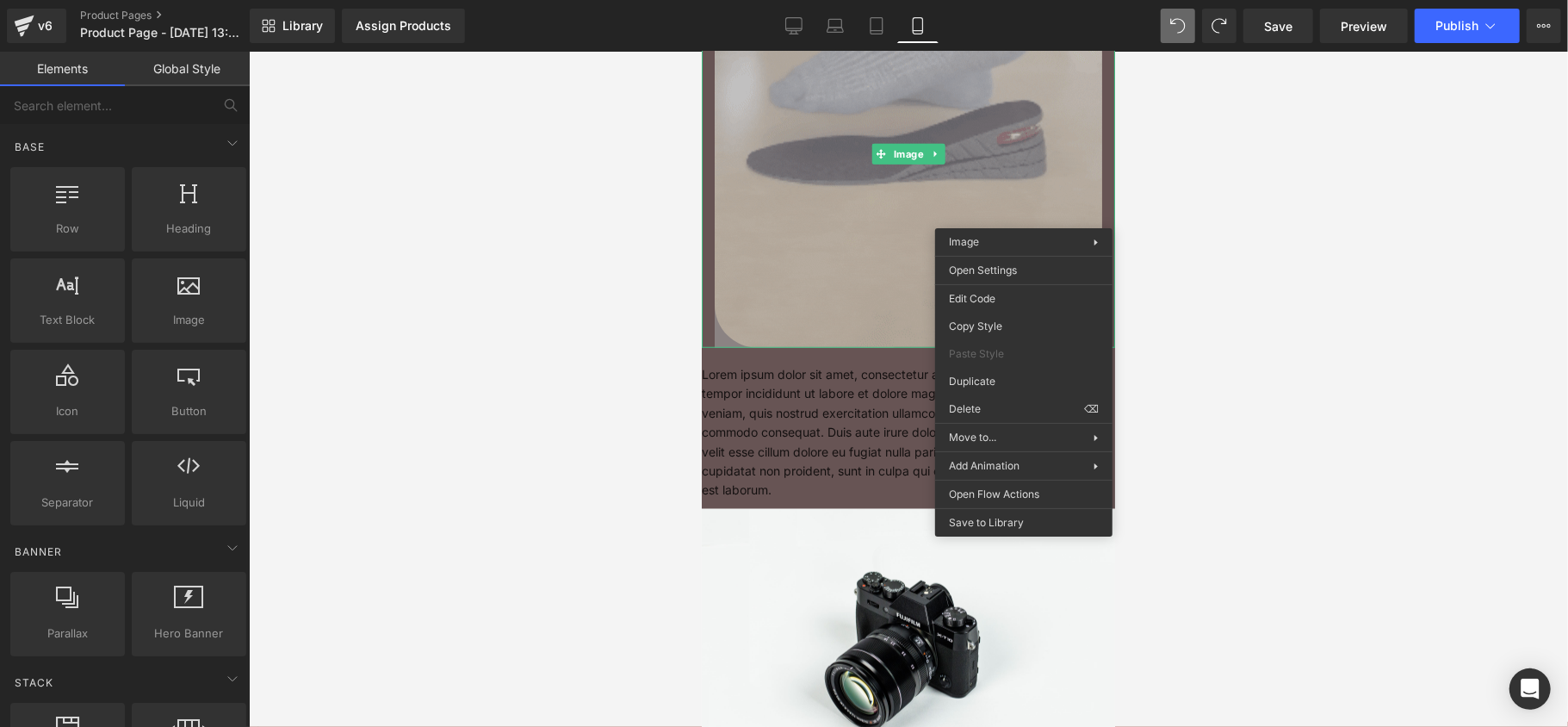
click at [1169, 243] on div at bounding box center [908, 389] width 1319 height 675
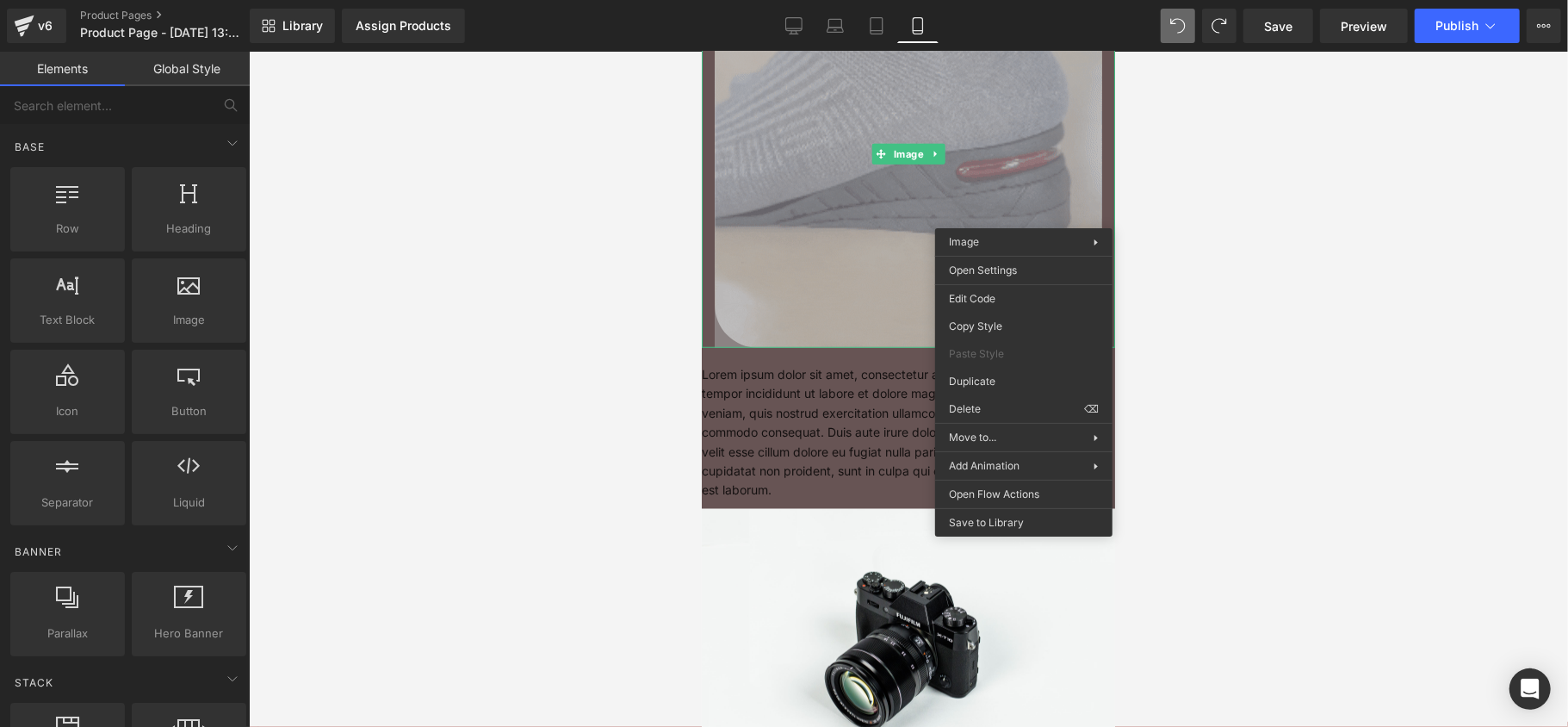
click at [1138, 273] on div at bounding box center [908, 389] width 1319 height 675
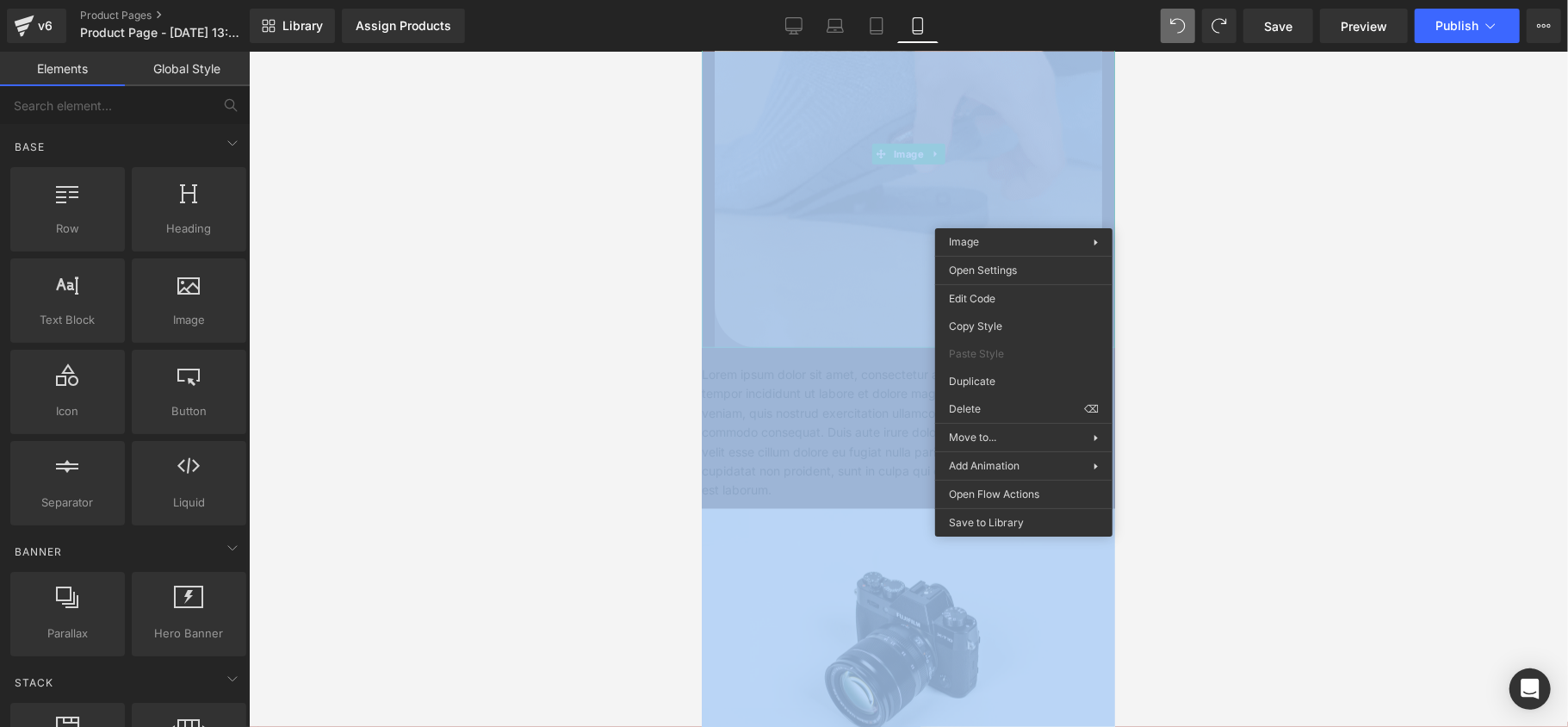
click at [1138, 273] on div at bounding box center [908, 389] width 1319 height 675
click at [1140, 253] on div at bounding box center [908, 389] width 1319 height 675
click at [1142, 239] on div at bounding box center [908, 389] width 1319 height 675
click at [1142, 238] on div at bounding box center [908, 389] width 1319 height 675
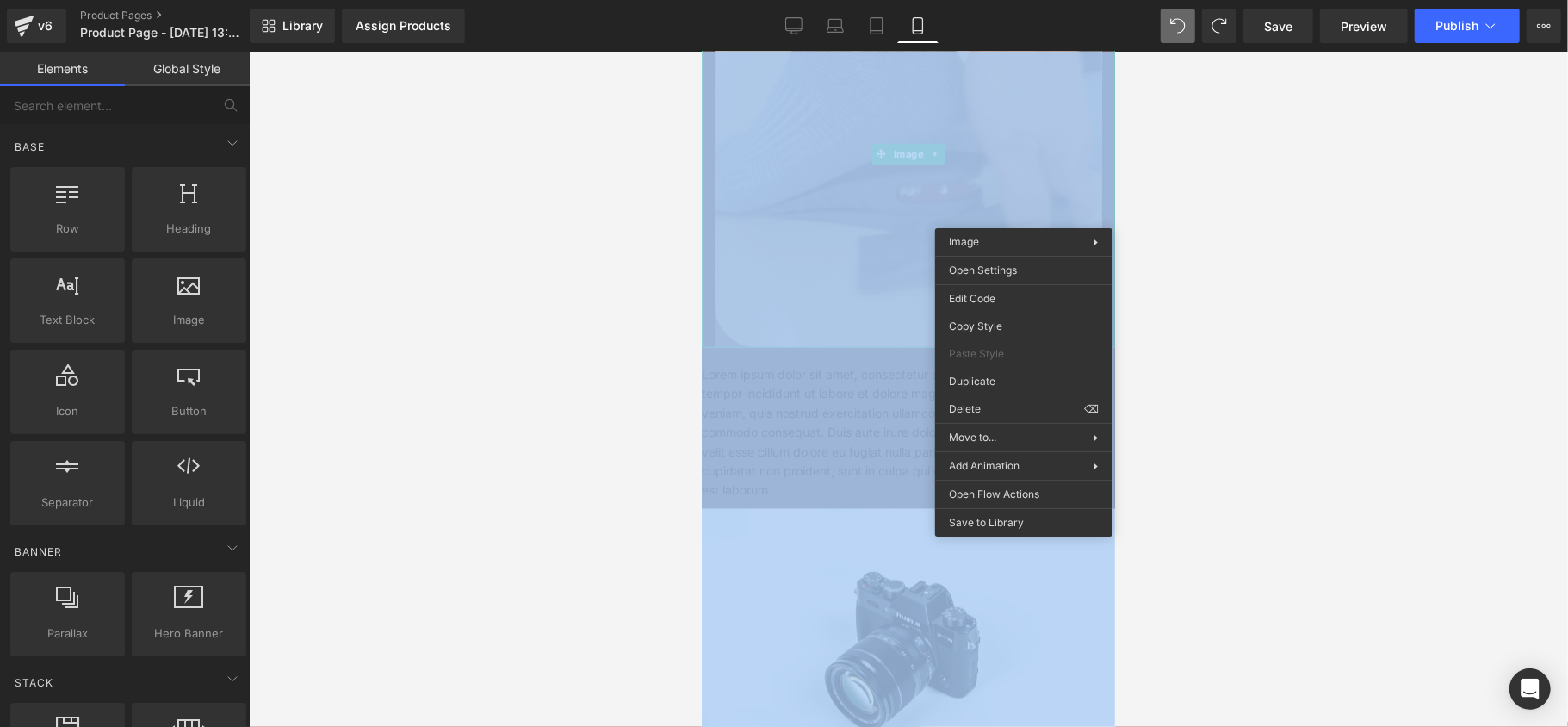
click at [1182, 204] on div at bounding box center [908, 389] width 1319 height 675
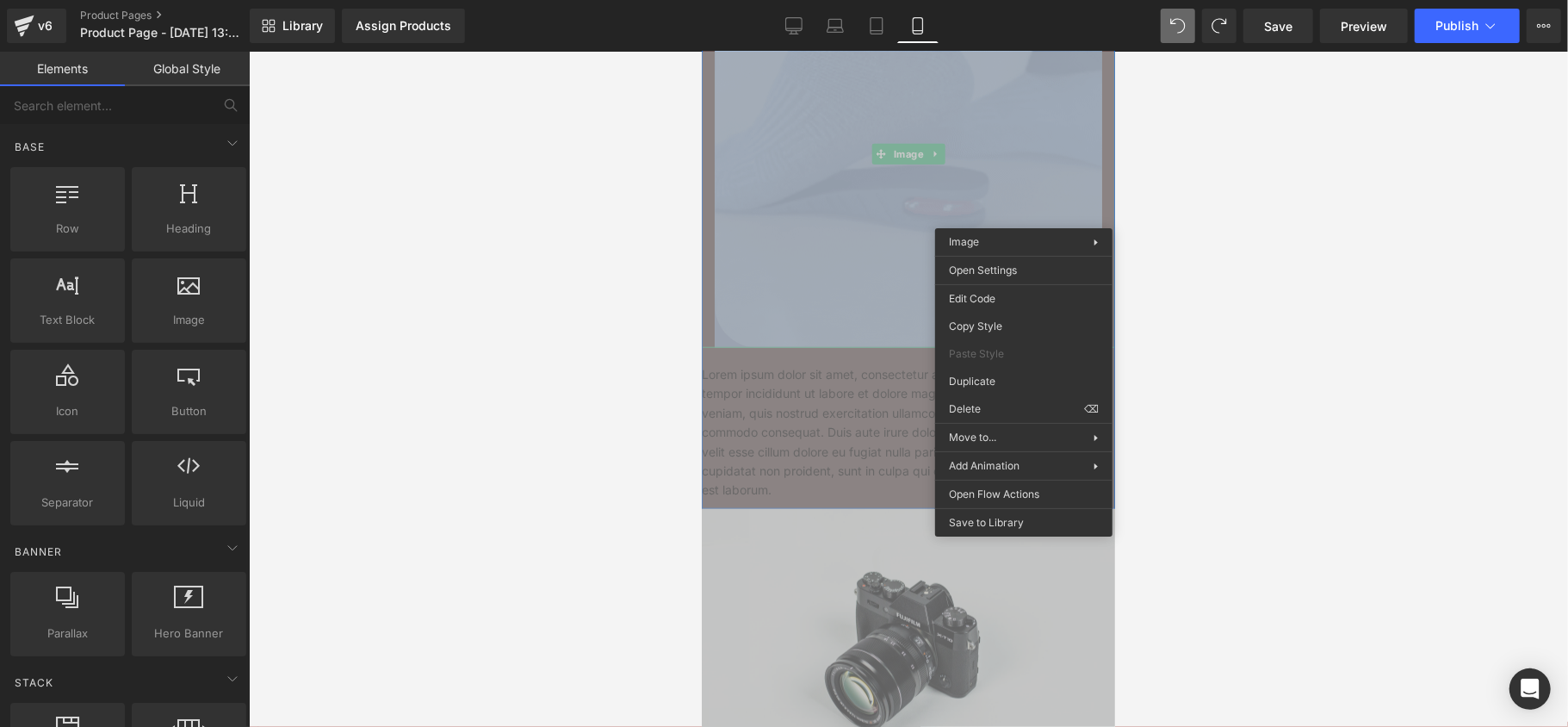
click at [976, 171] on img at bounding box center [908, 153] width 387 height 387
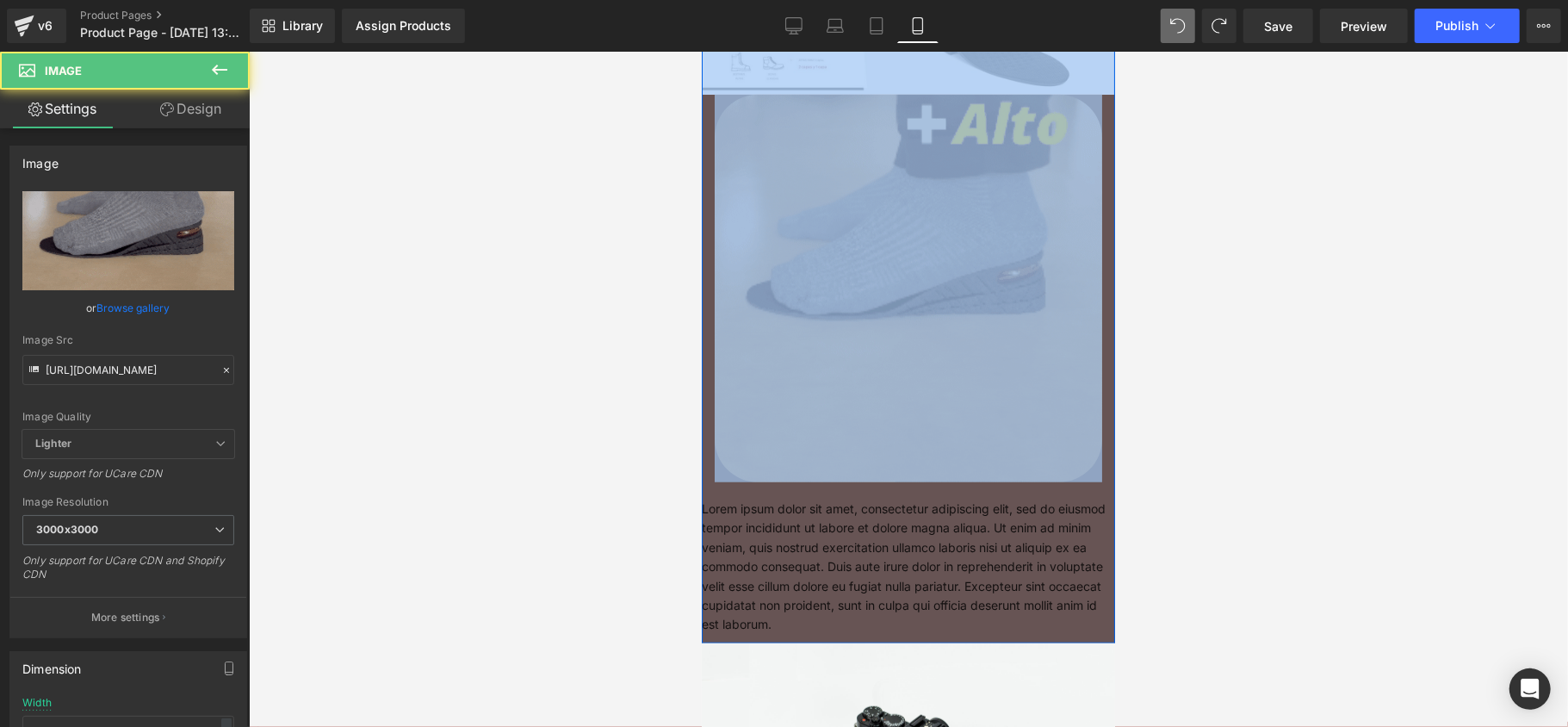
scroll to position [573, 0]
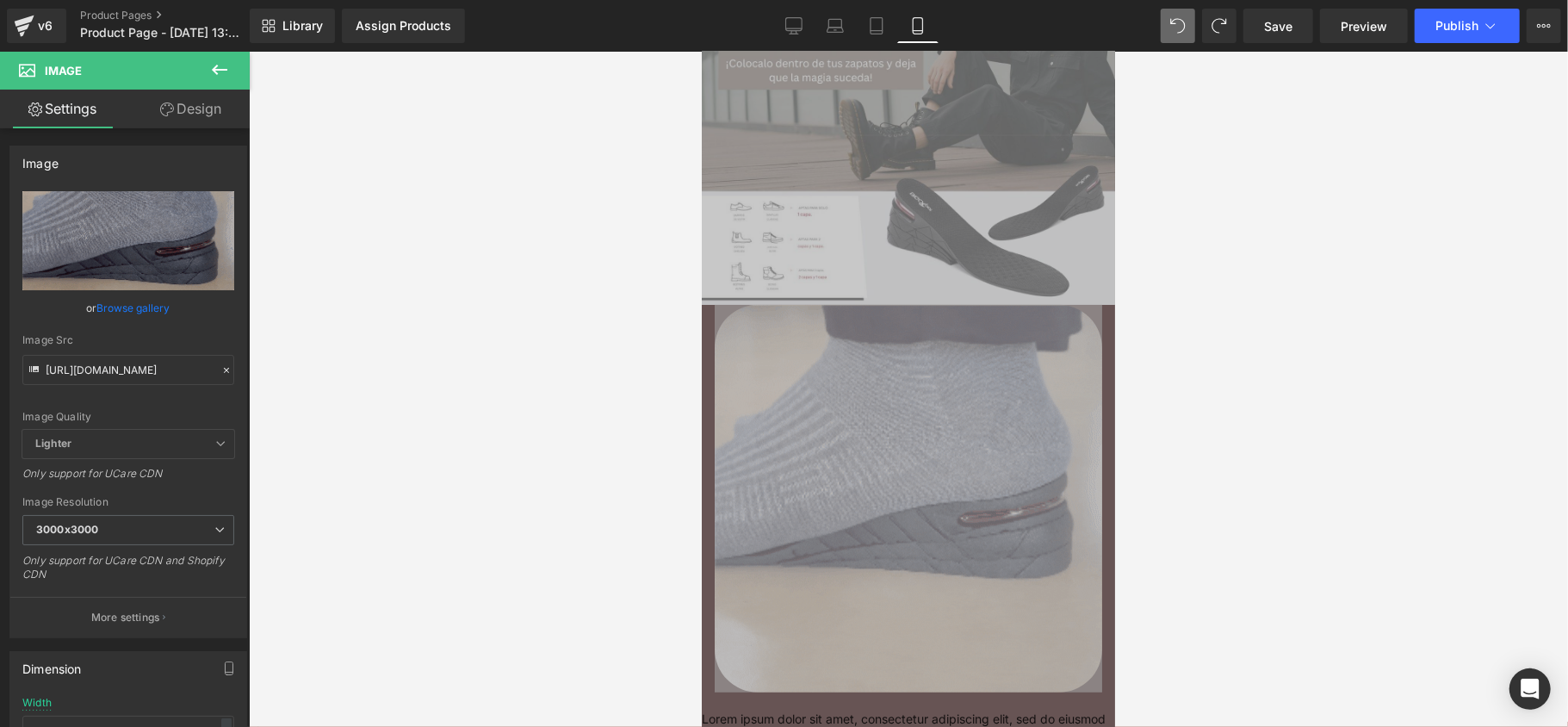
click at [1187, 250] on div at bounding box center [908, 389] width 1319 height 675
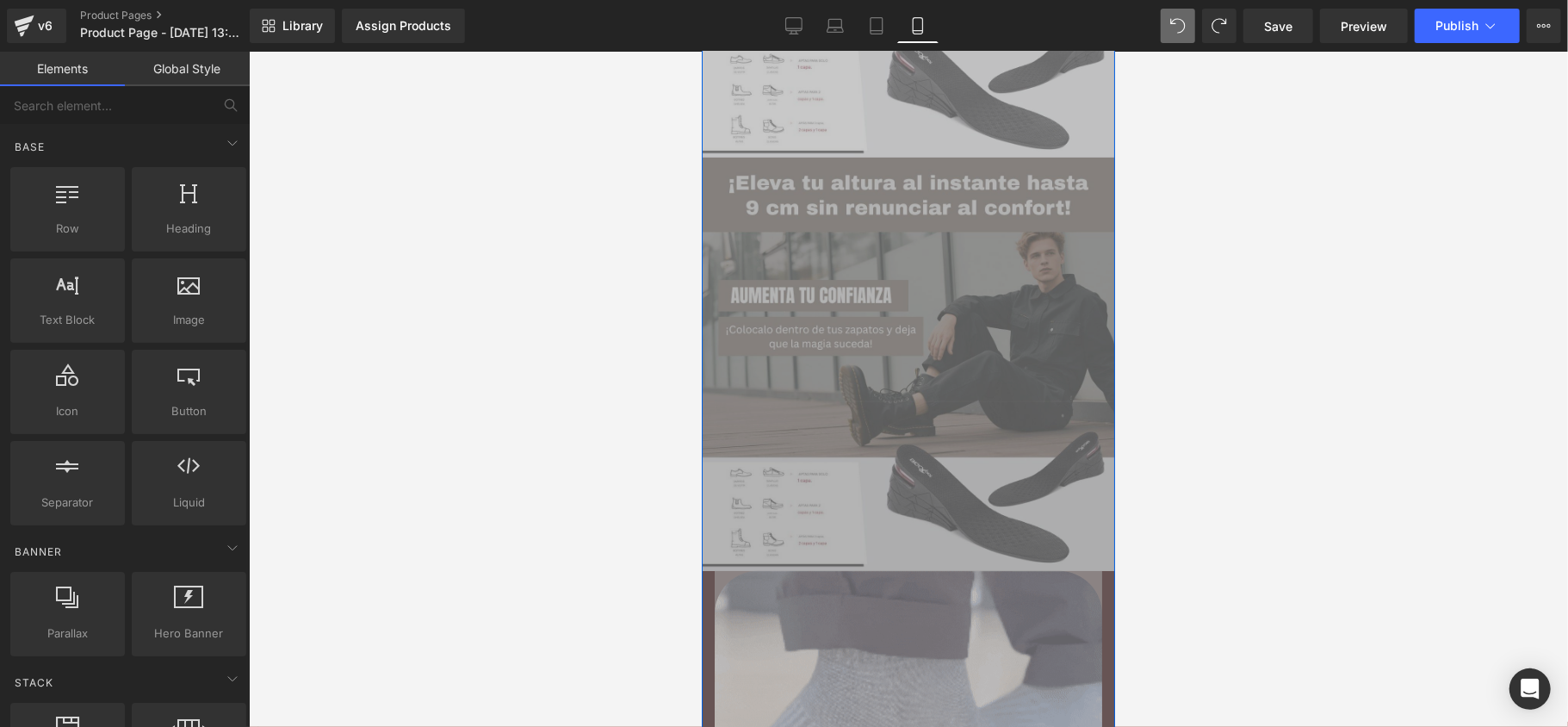
scroll to position [344, 0]
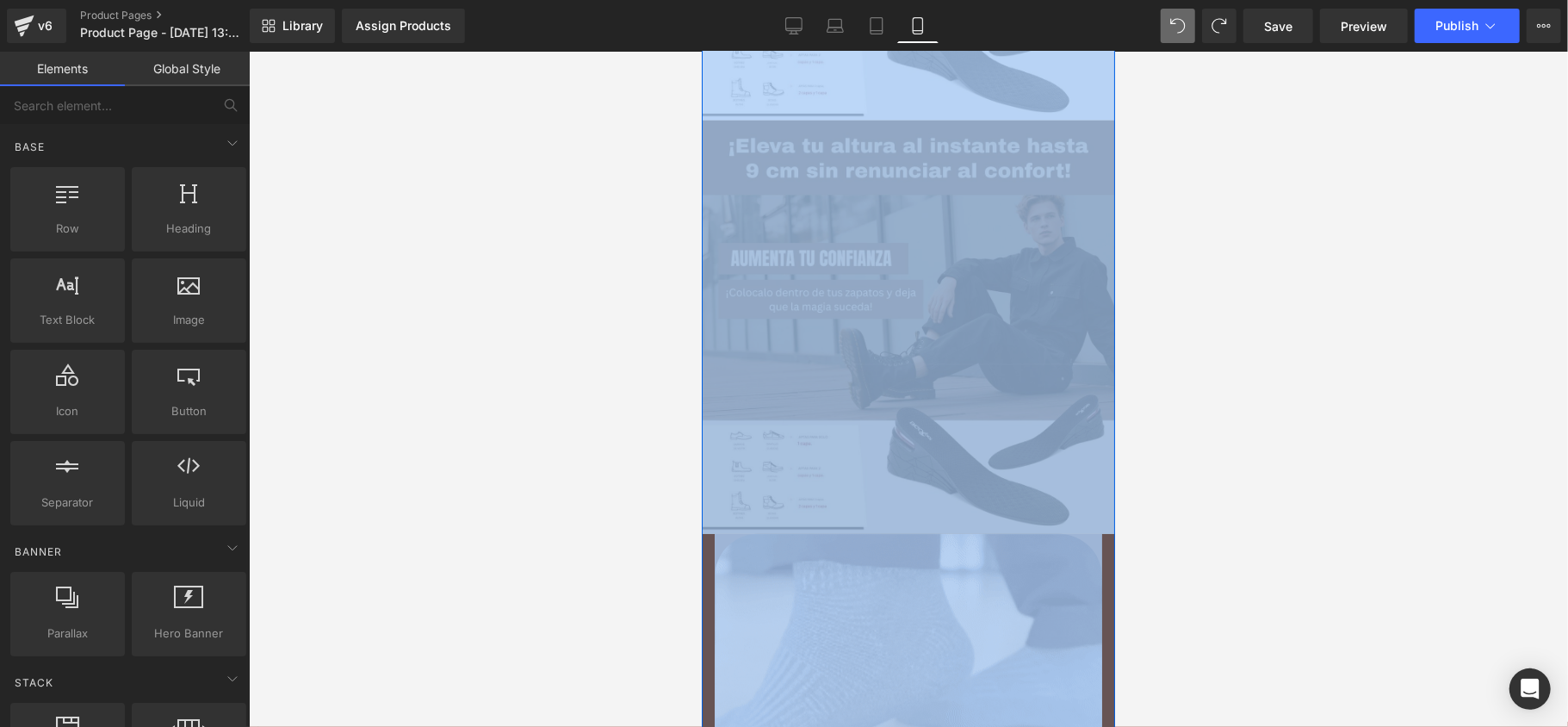
click at [921, 252] on img at bounding box center [908, 326] width 413 height 413
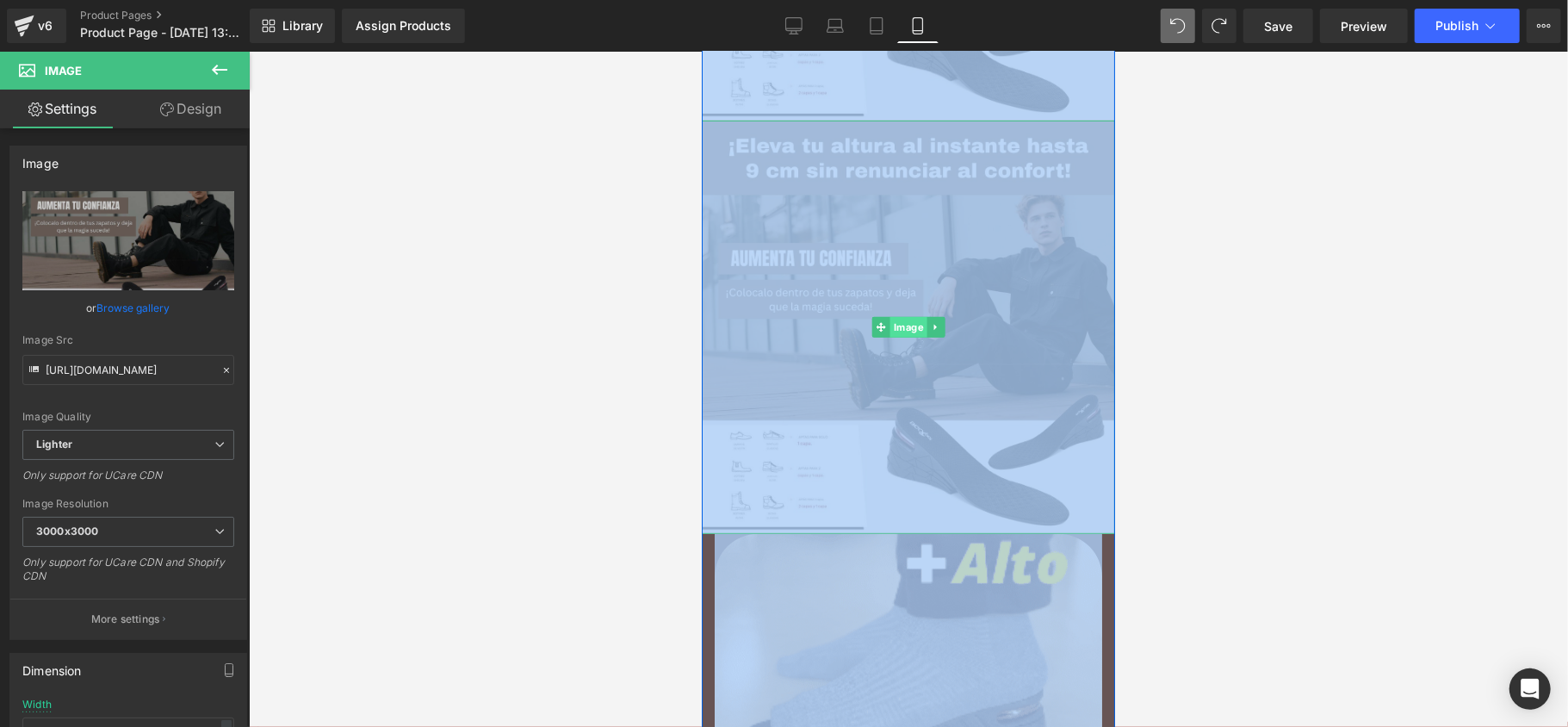
click at [899, 317] on span "Image" at bounding box center [908, 327] width 37 height 21
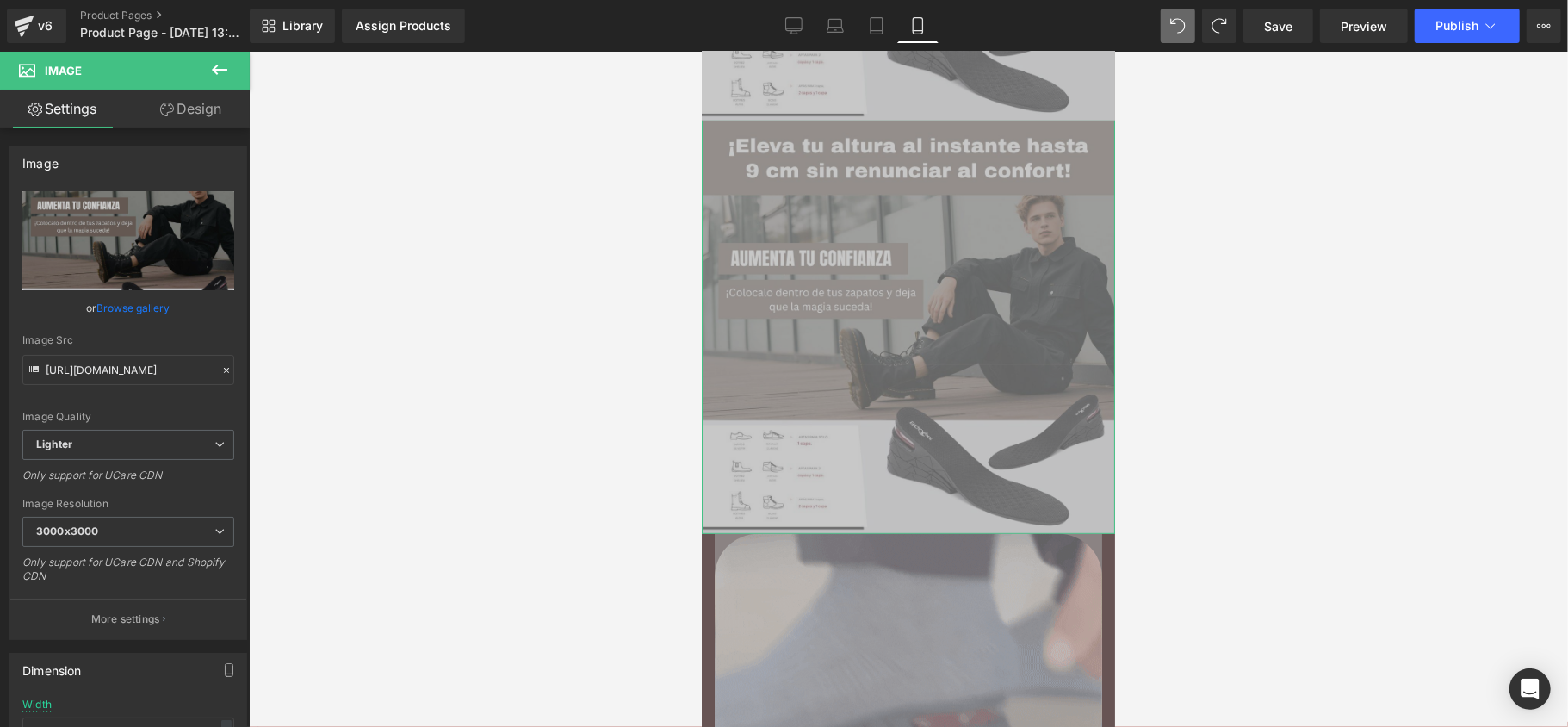
click at [124, 308] on link "Browse gallery" at bounding box center [134, 308] width 73 height 30
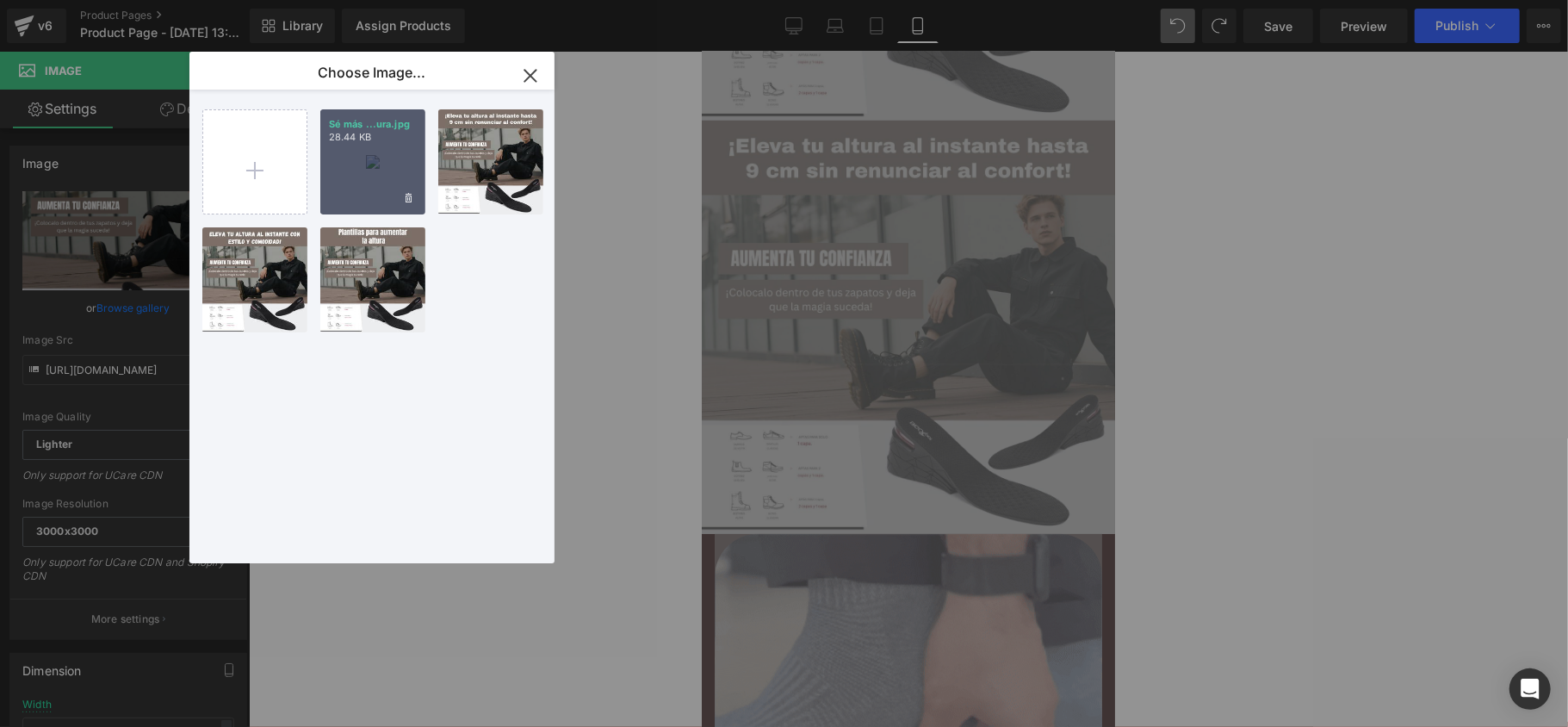
click at [353, 156] on div "Sé más ...ura.jpg 28.44 KB" at bounding box center [373, 162] width 105 height 105
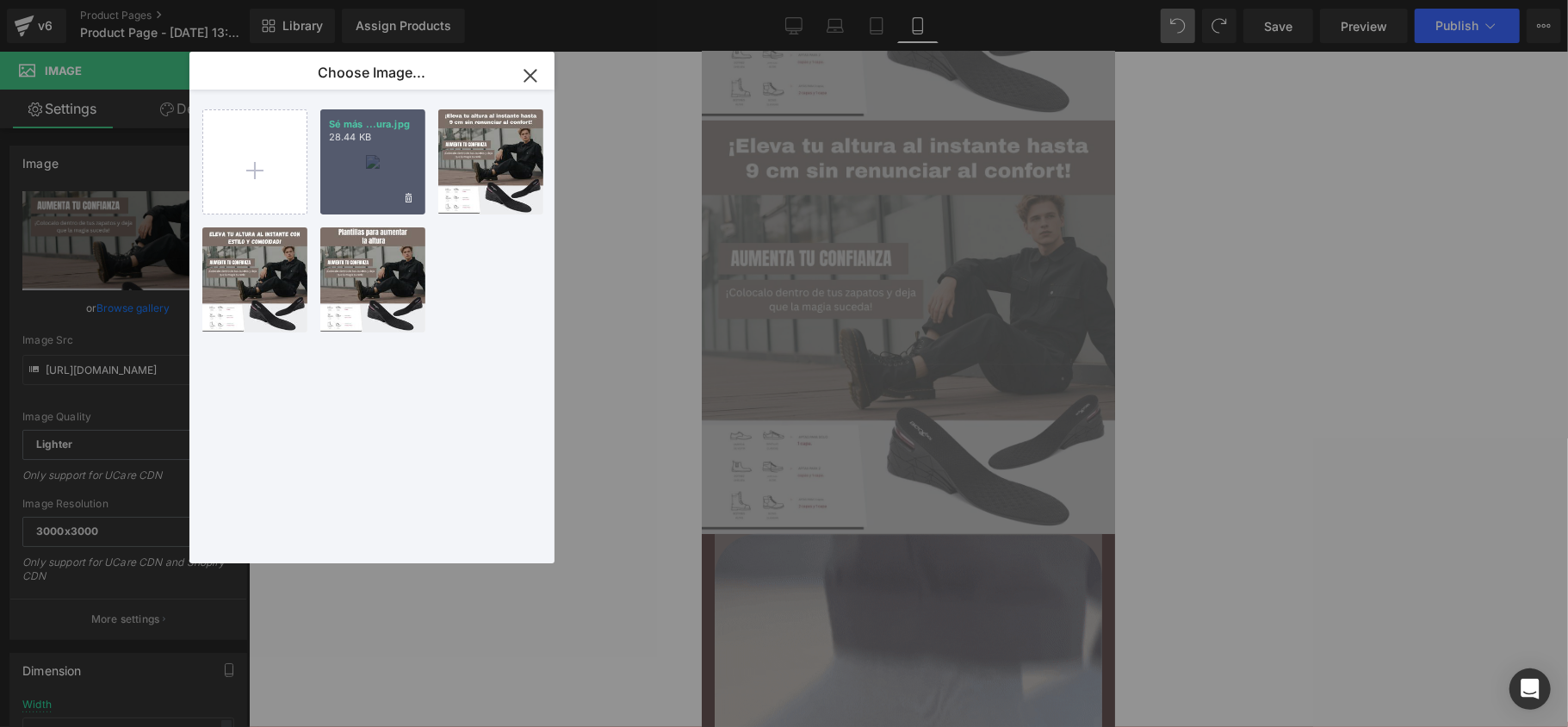
type input "[URL][DOMAIN_NAME]"
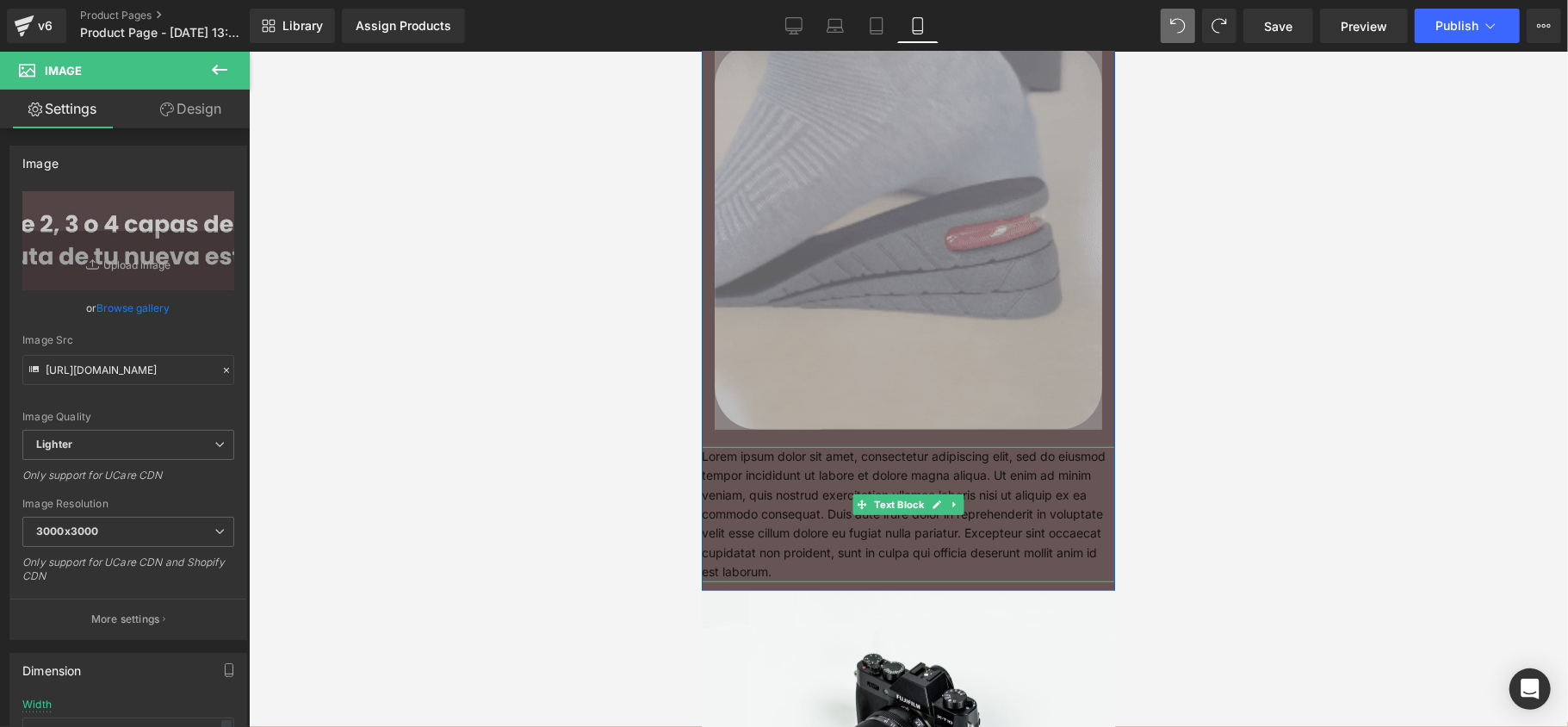
scroll to position [459, 0]
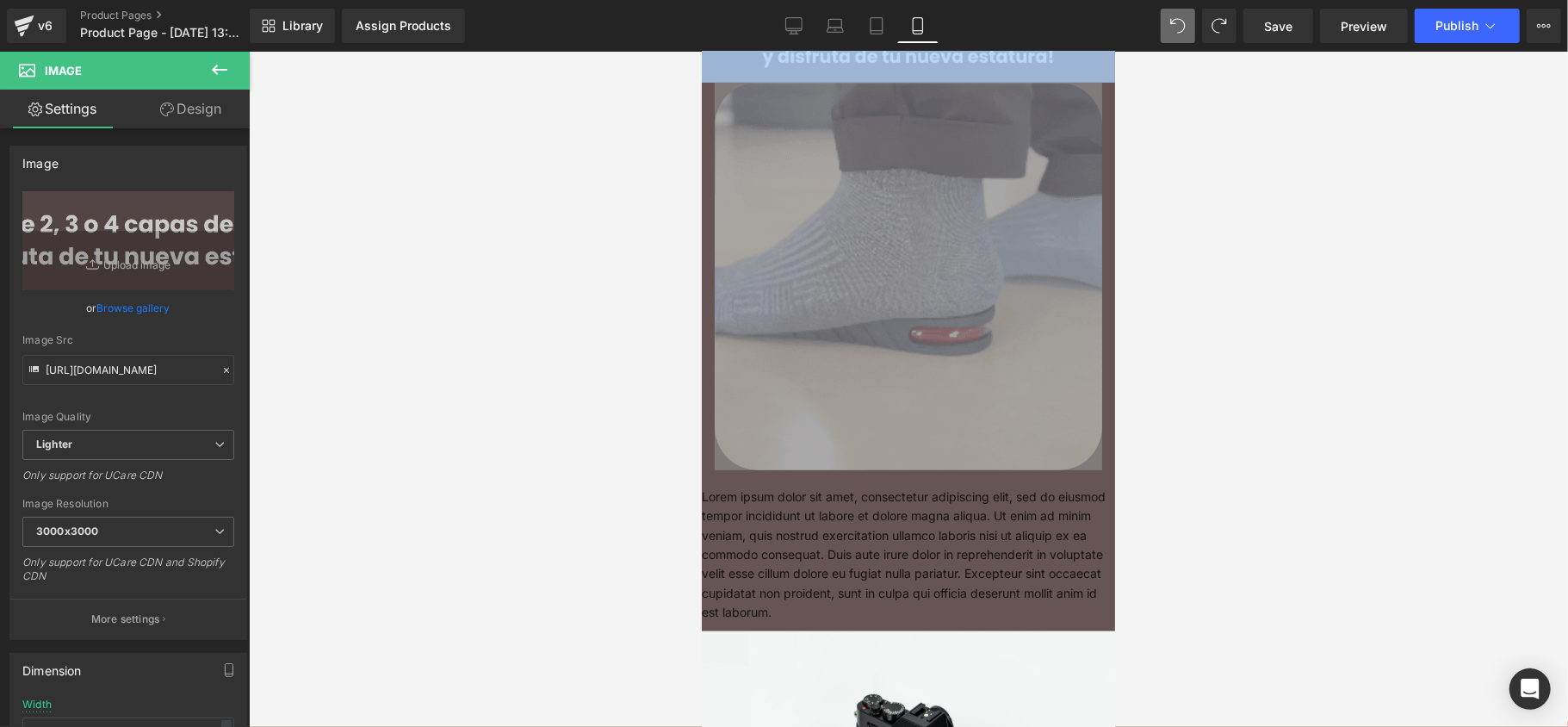
click at [773, 331] on img at bounding box center [908, 276] width 387 height 387
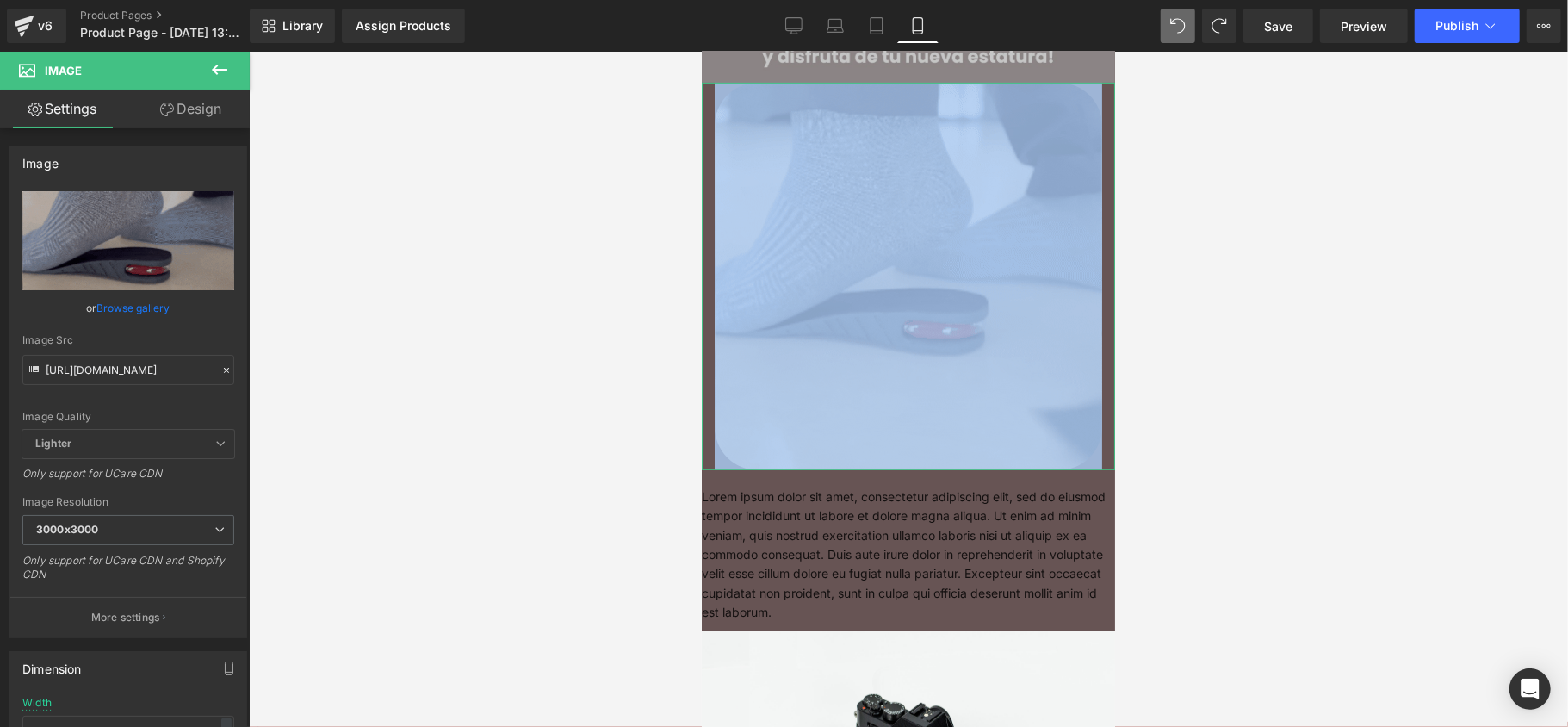
click at [160, 108] on icon at bounding box center [167, 110] width 14 height 14
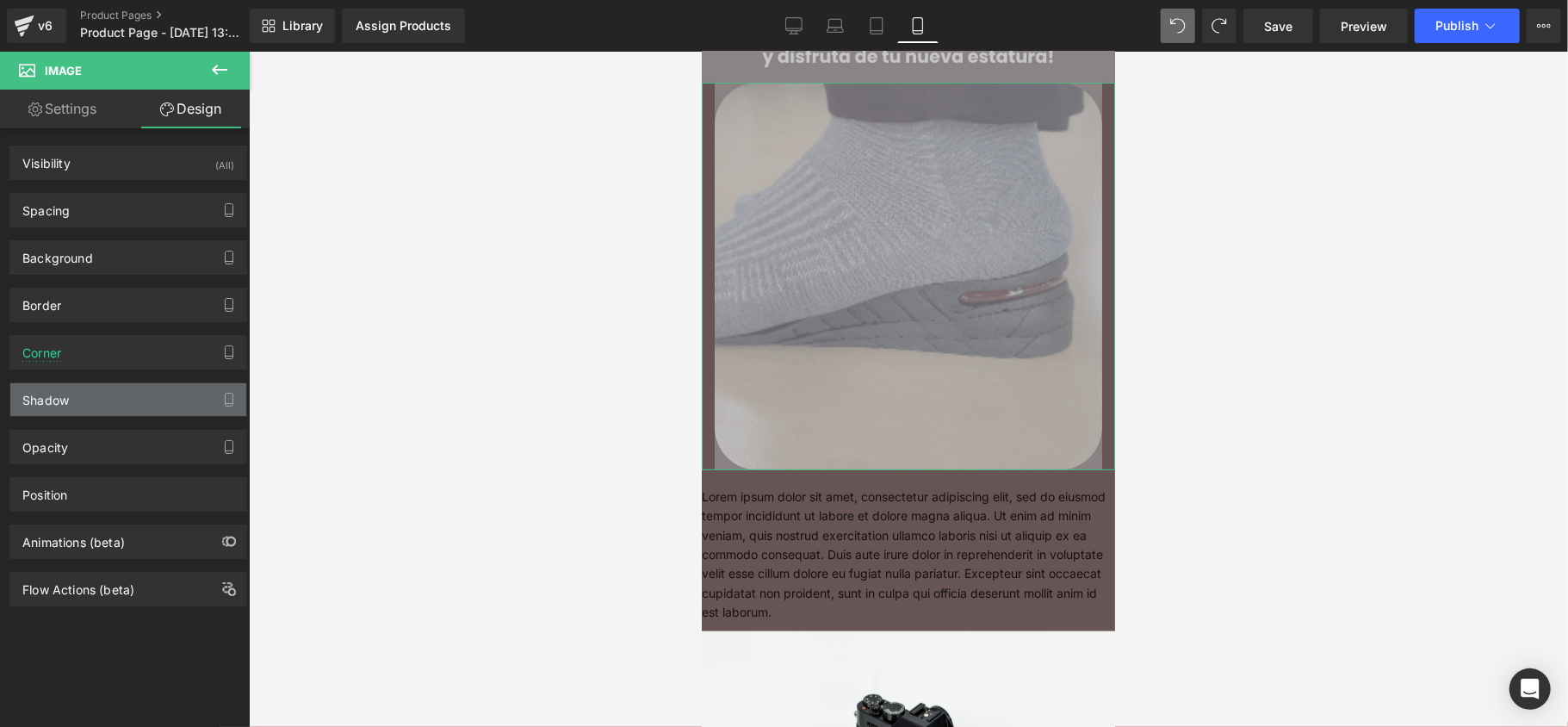
click at [77, 399] on div "Shadow" at bounding box center [128, 399] width 236 height 33
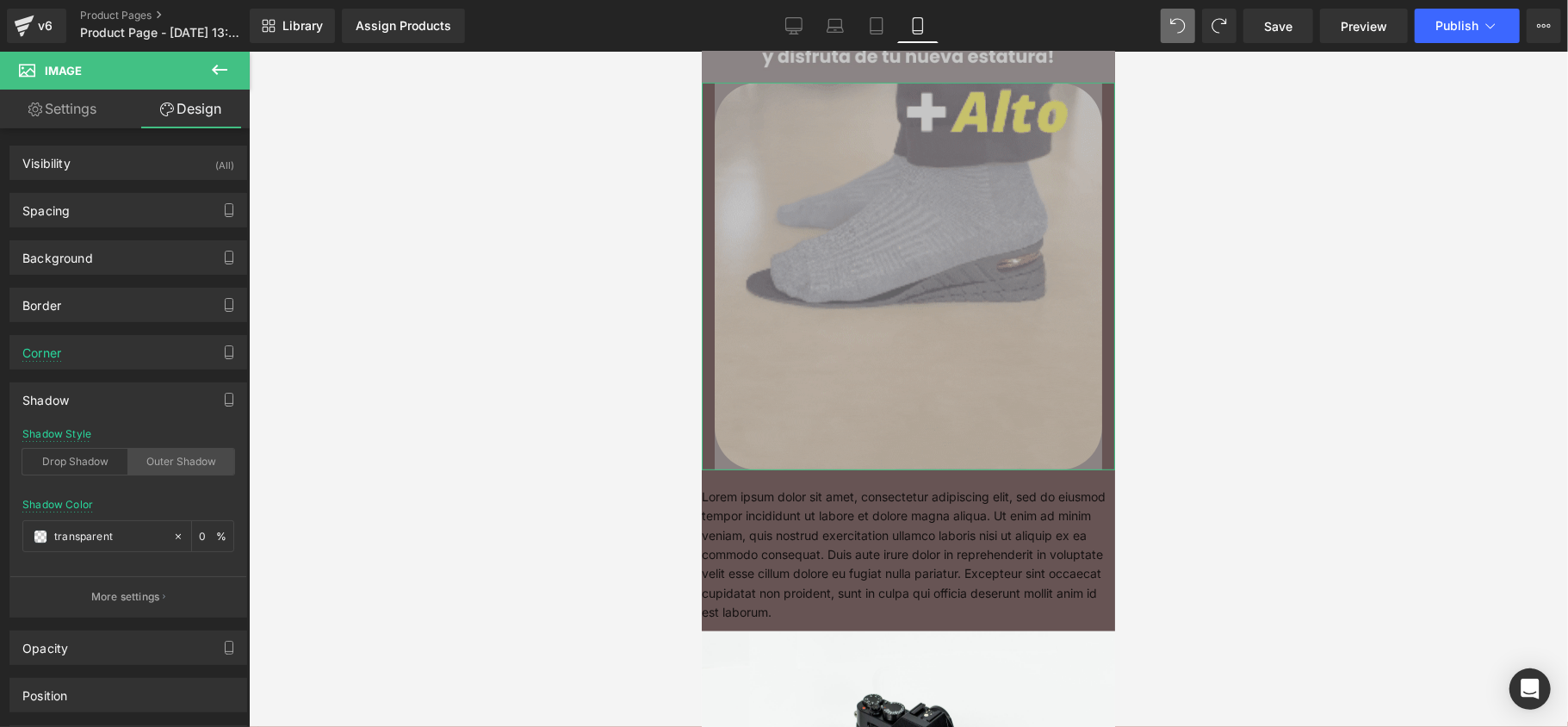
click at [169, 463] on div "Outer Shadow" at bounding box center [181, 462] width 106 height 26
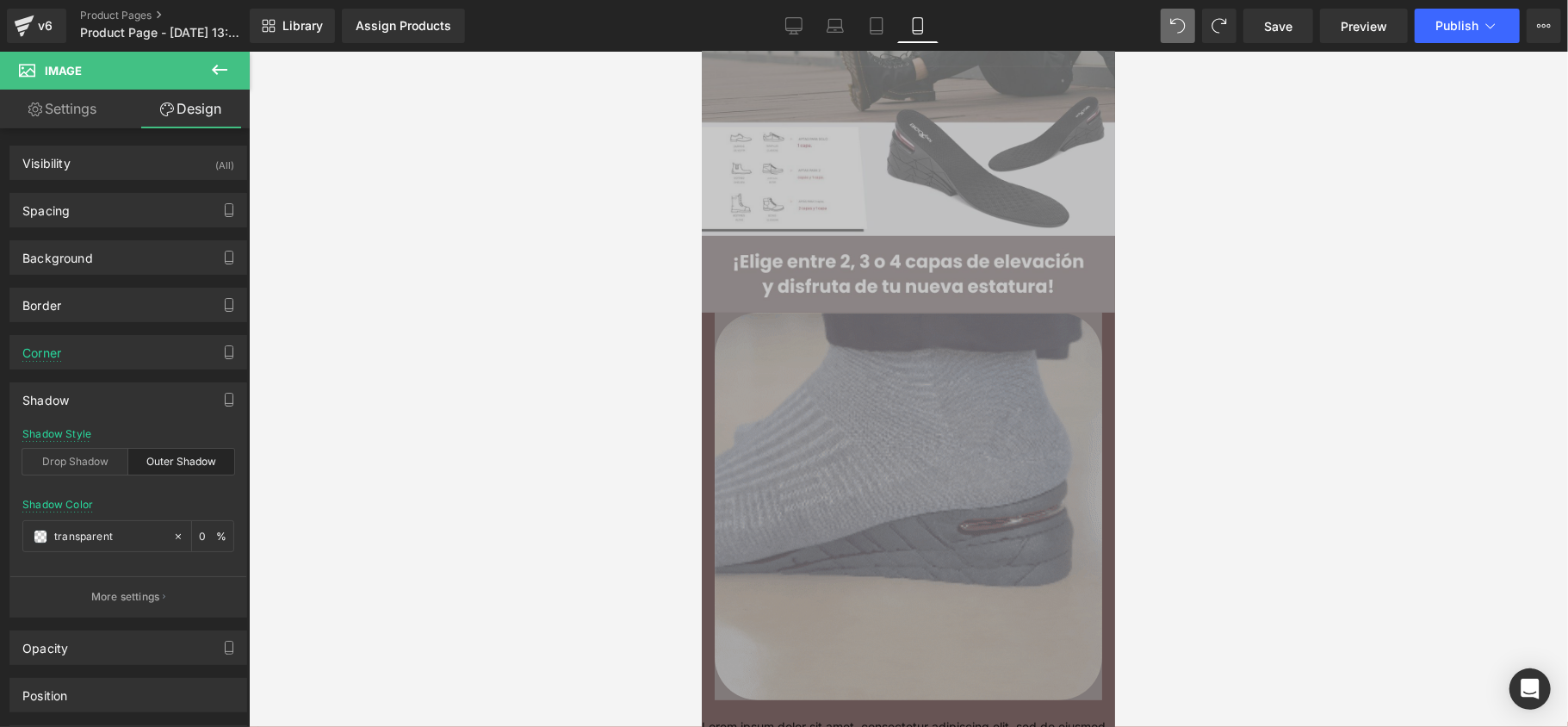
scroll to position [344, 0]
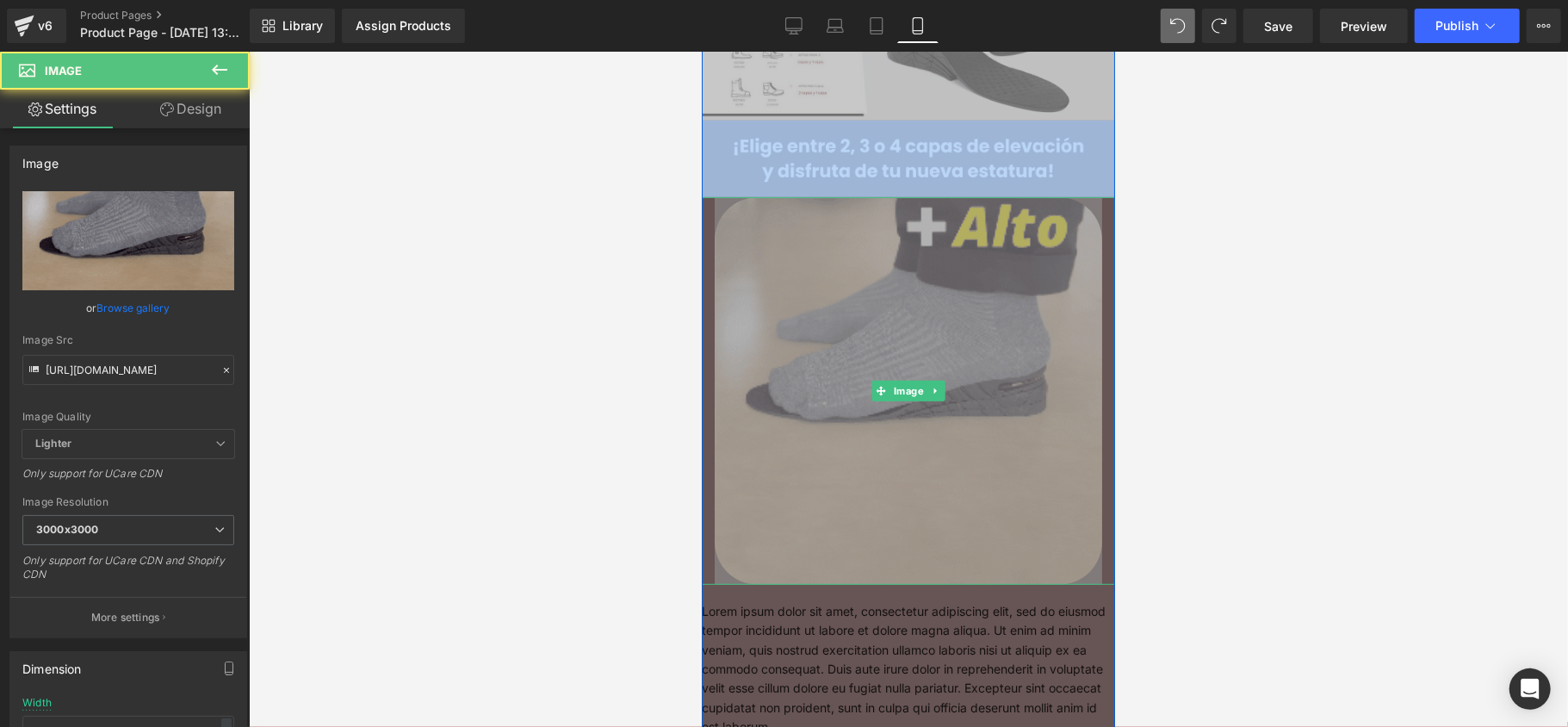
click at [834, 382] on img at bounding box center [908, 390] width 387 height 387
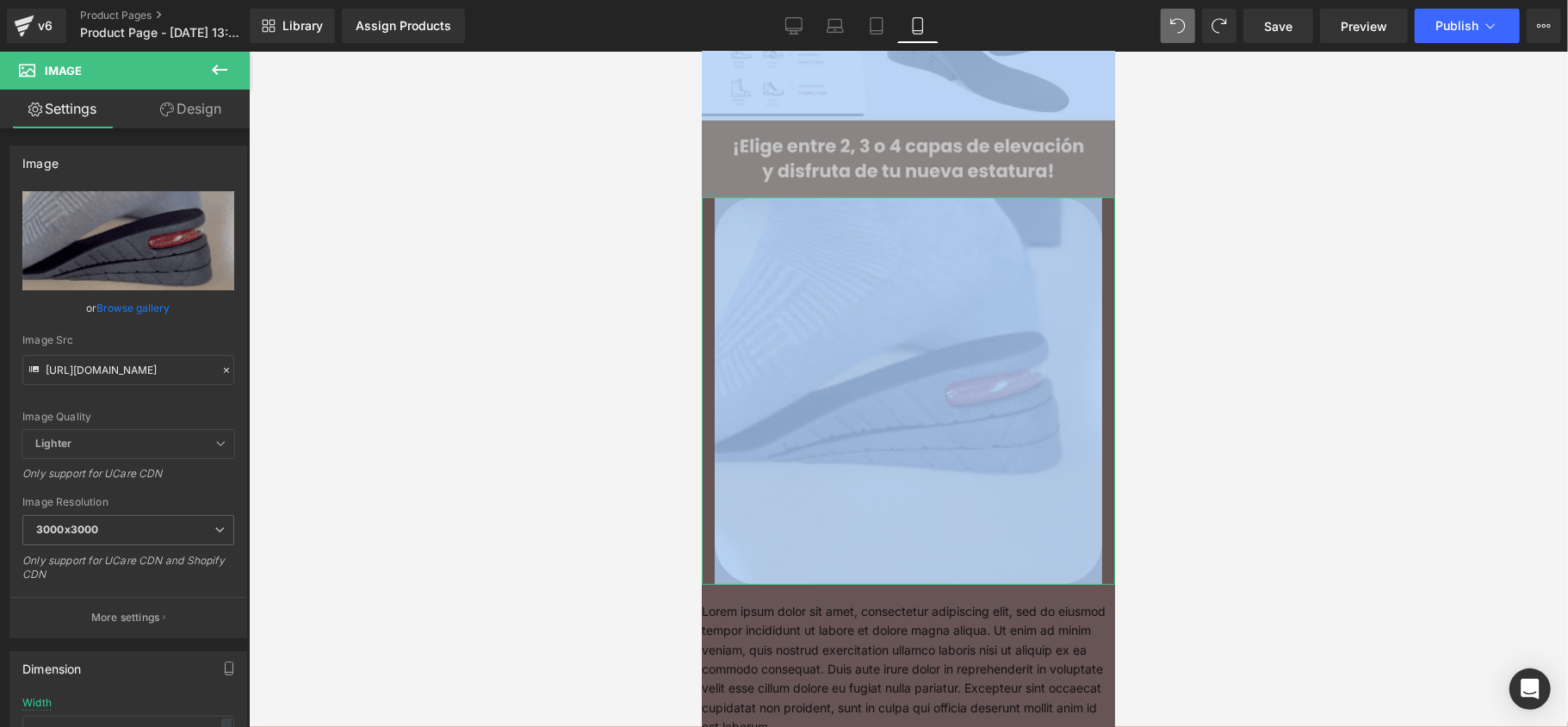
click at [186, 124] on link "Design" at bounding box center [190, 109] width 124 height 39
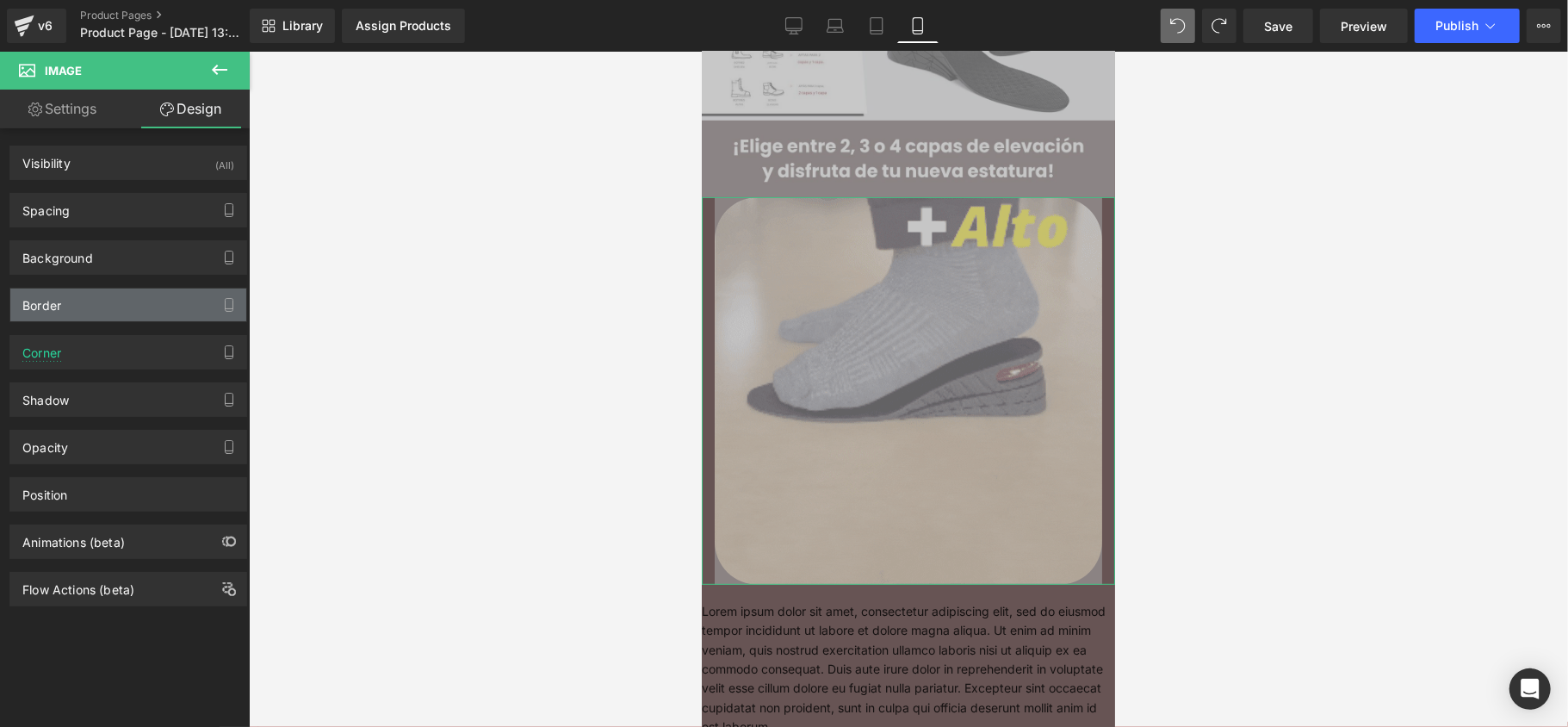
click at [85, 307] on div "Border" at bounding box center [128, 305] width 236 height 33
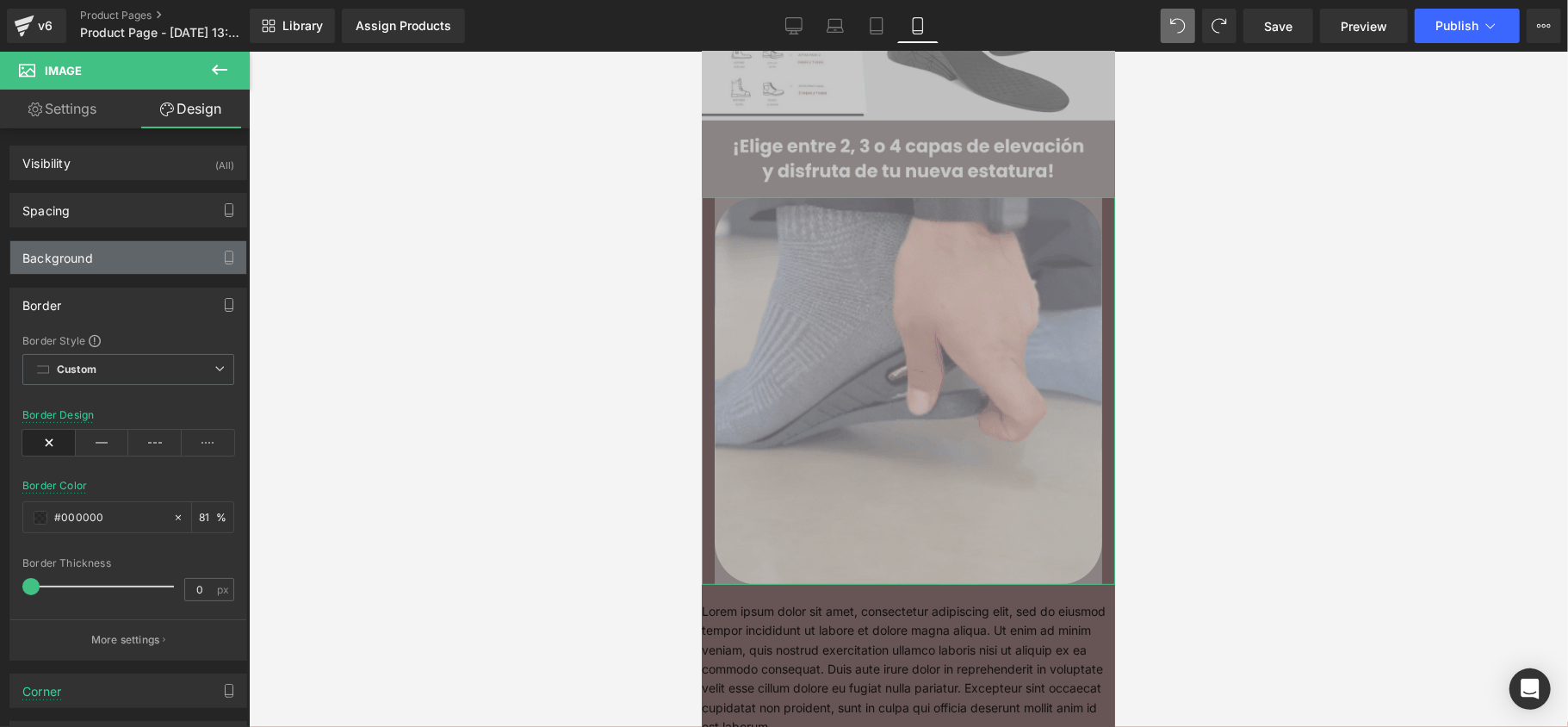
click at [137, 260] on div "Background" at bounding box center [128, 258] width 236 height 33
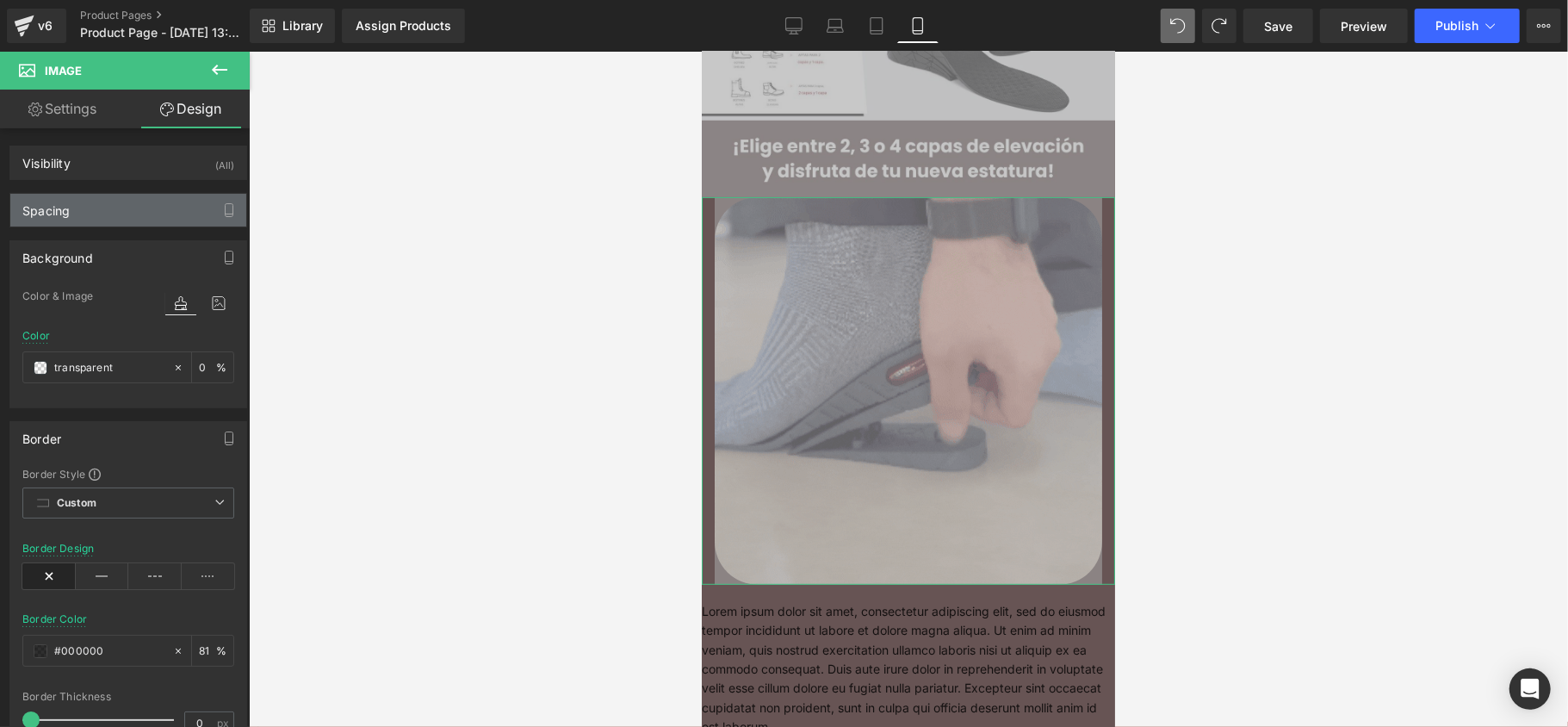
click at [131, 210] on div "Spacing" at bounding box center [128, 210] width 236 height 33
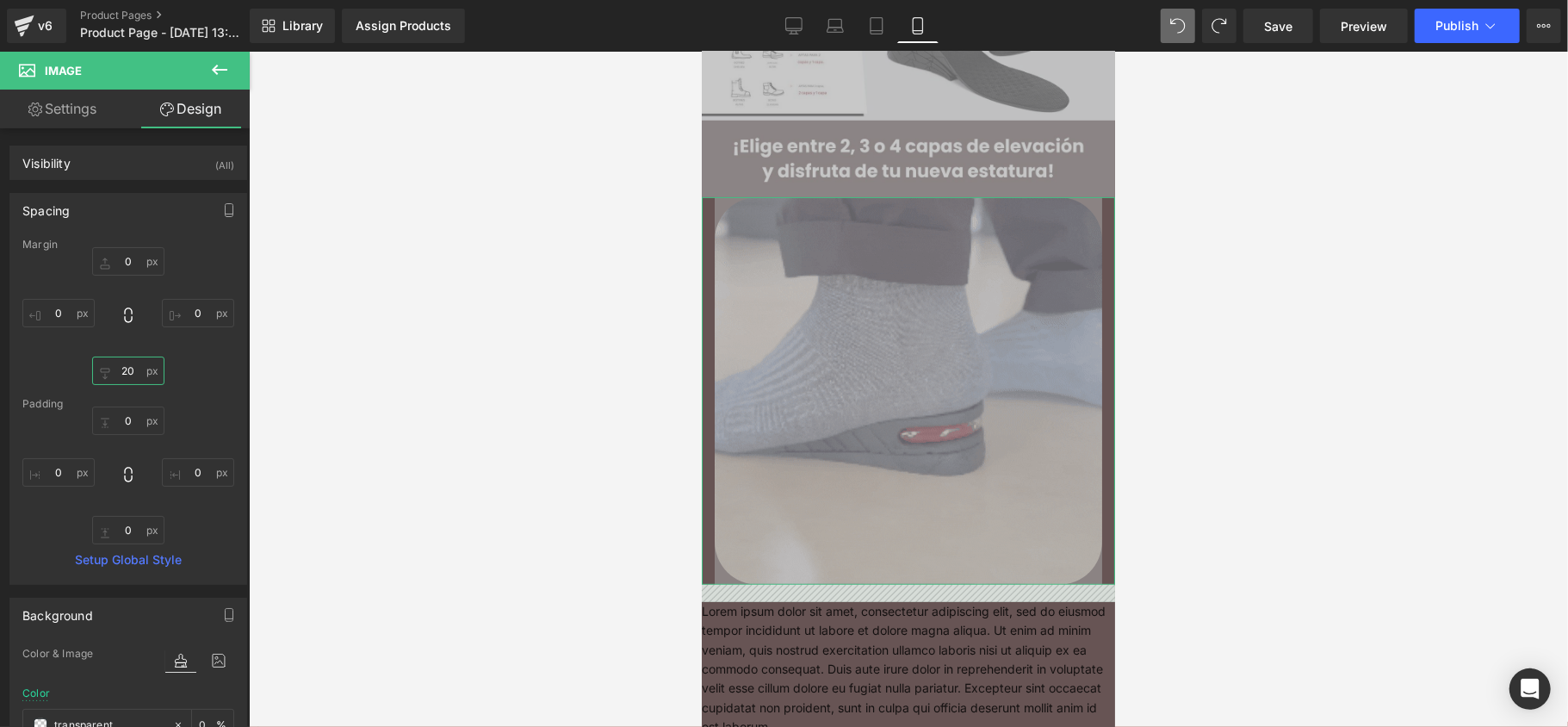
click at [142, 367] on input "20" at bounding box center [129, 370] width 73 height 29
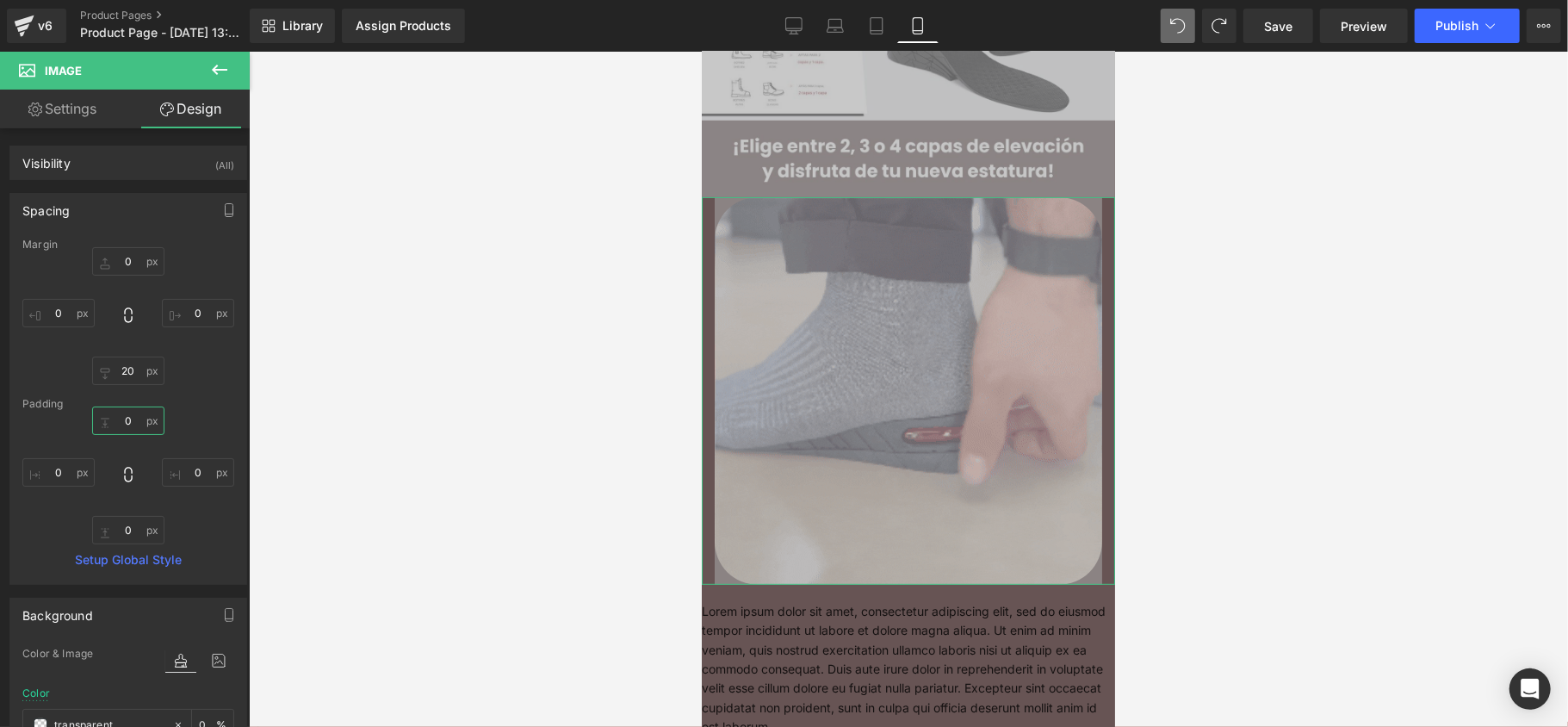
click at [134, 430] on input "0" at bounding box center [129, 420] width 73 height 29
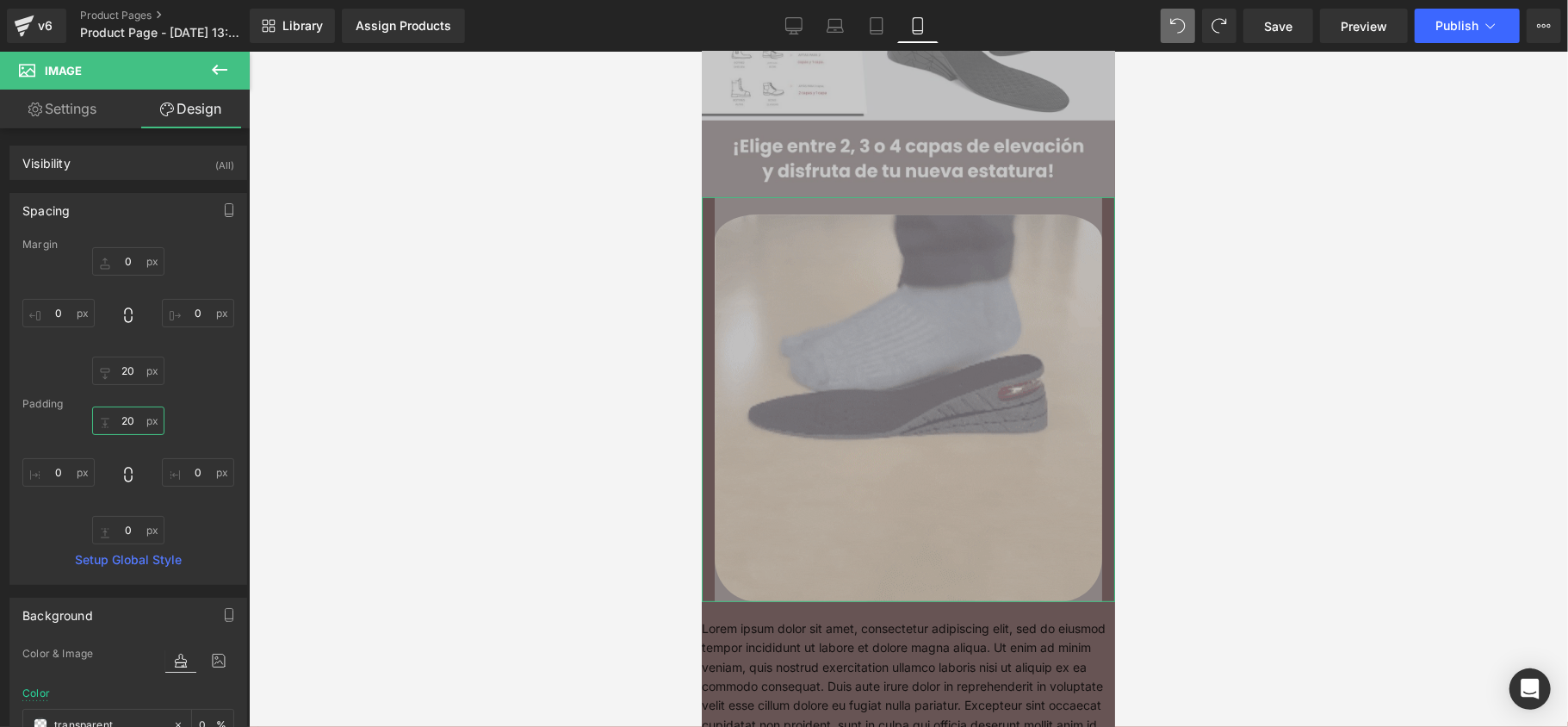
type input "2"
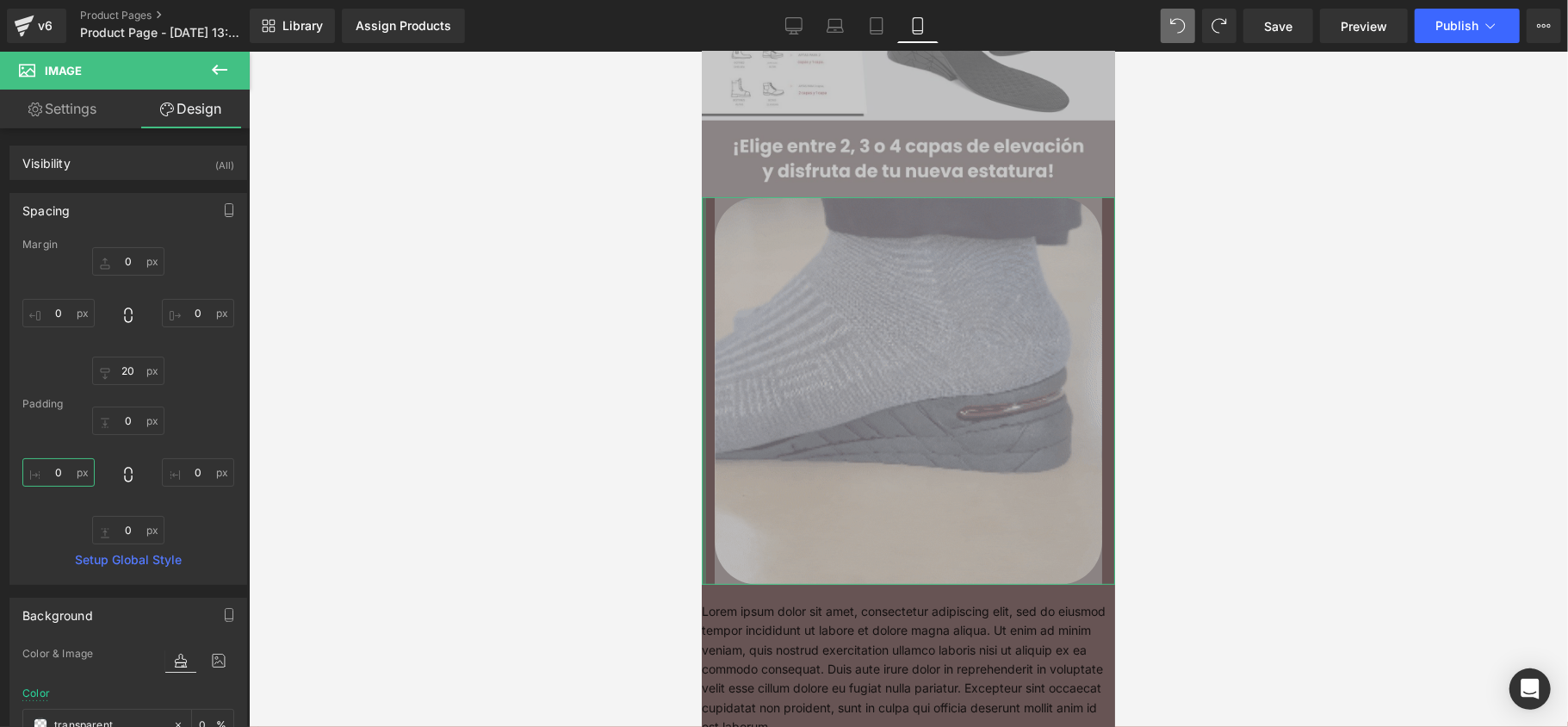
click at [67, 474] on input "0" at bounding box center [59, 472] width 73 height 29
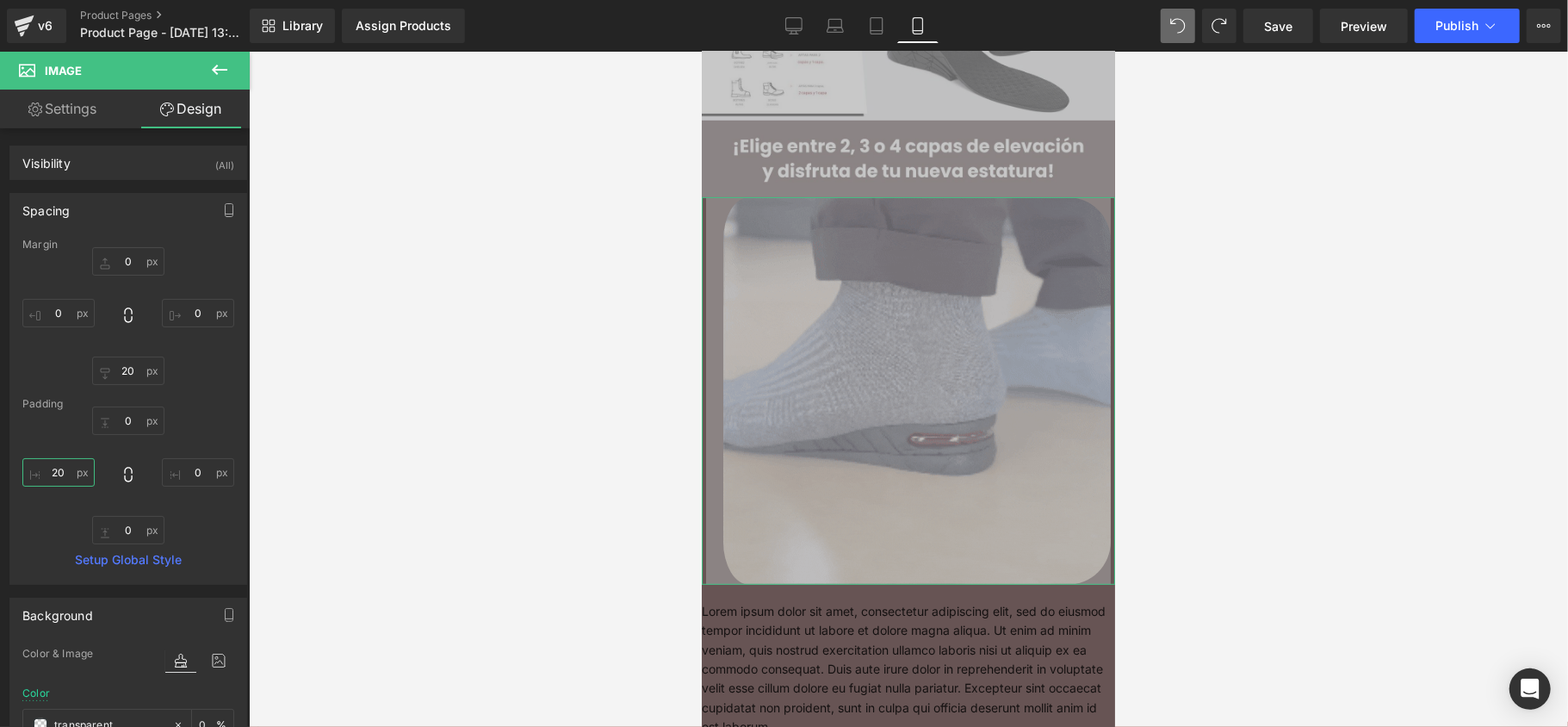
type input "2"
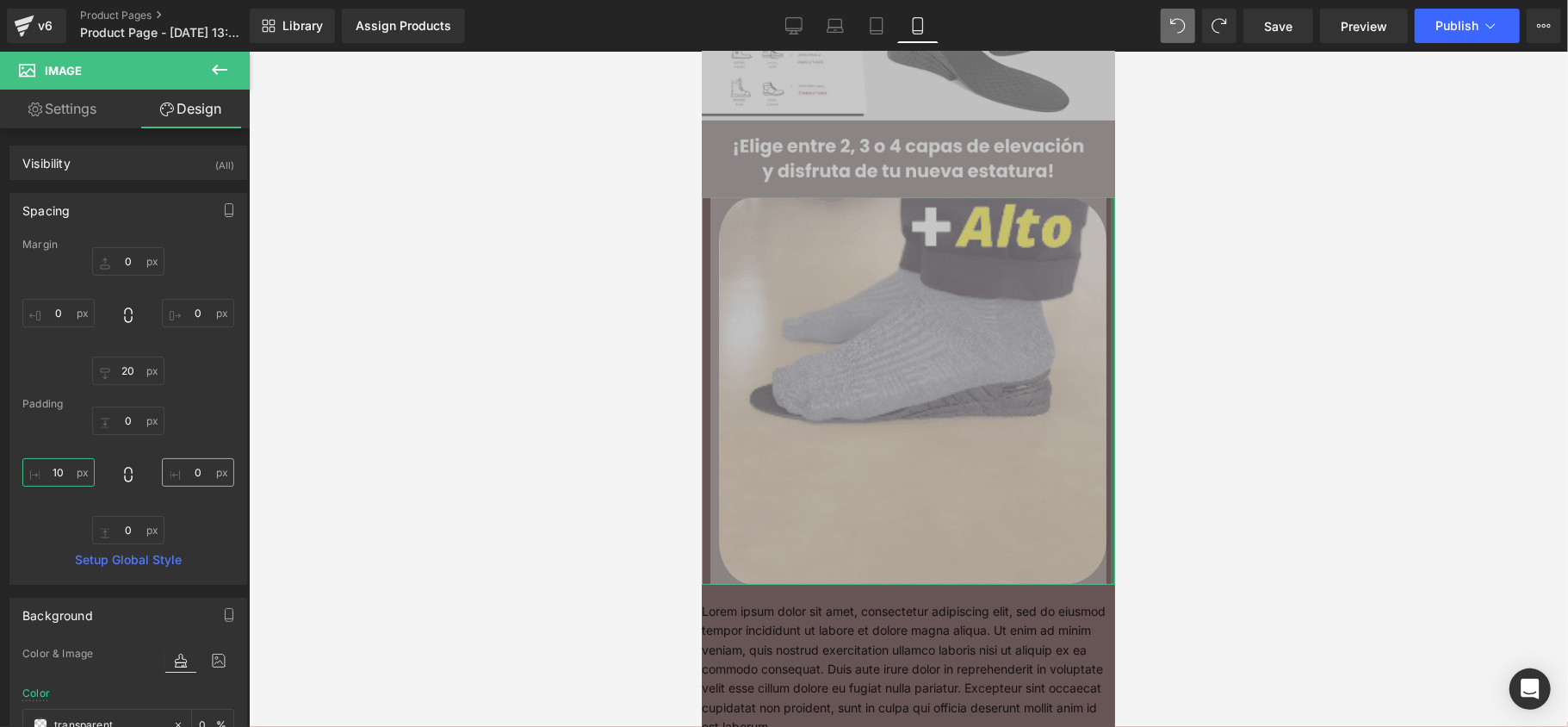
type input "10"
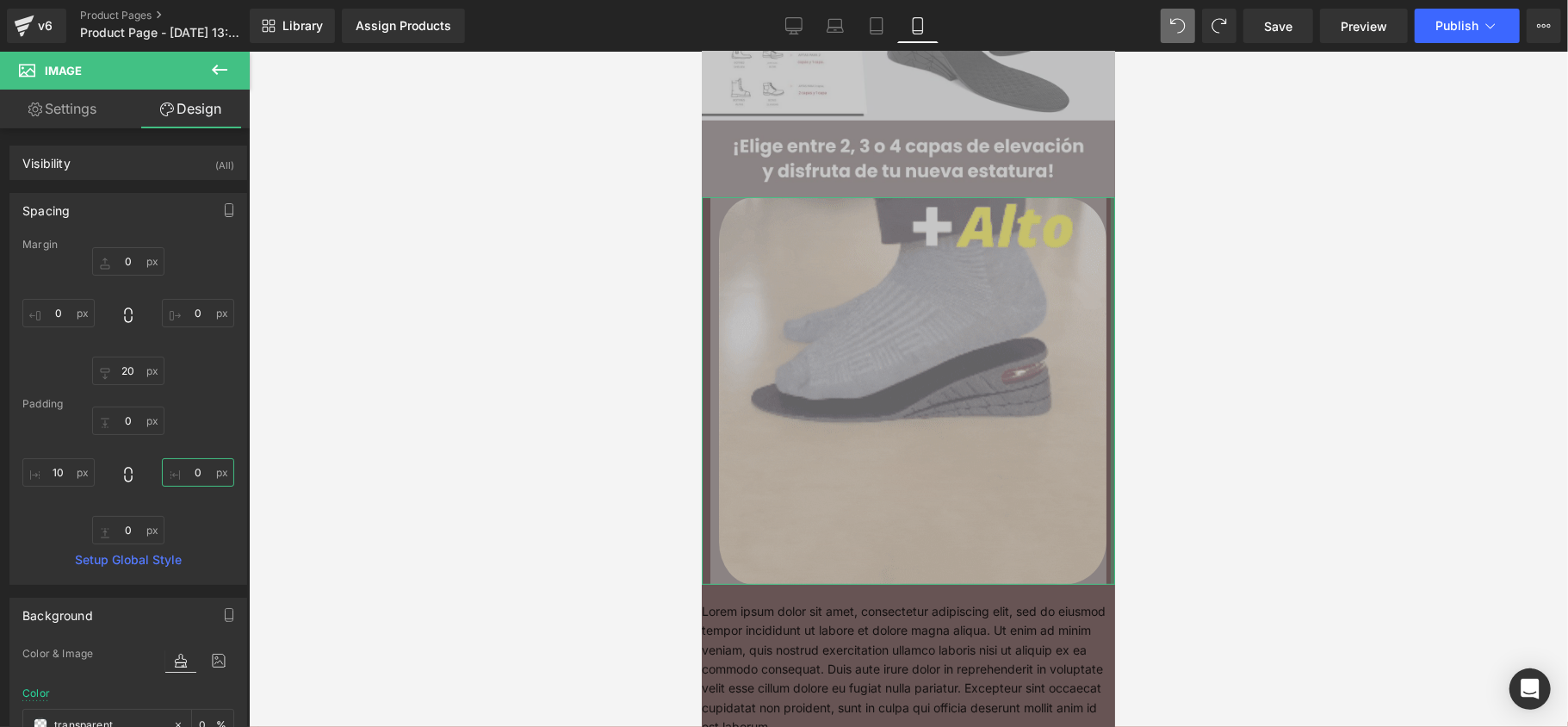
click at [186, 473] on input "0" at bounding box center [198, 472] width 73 height 29
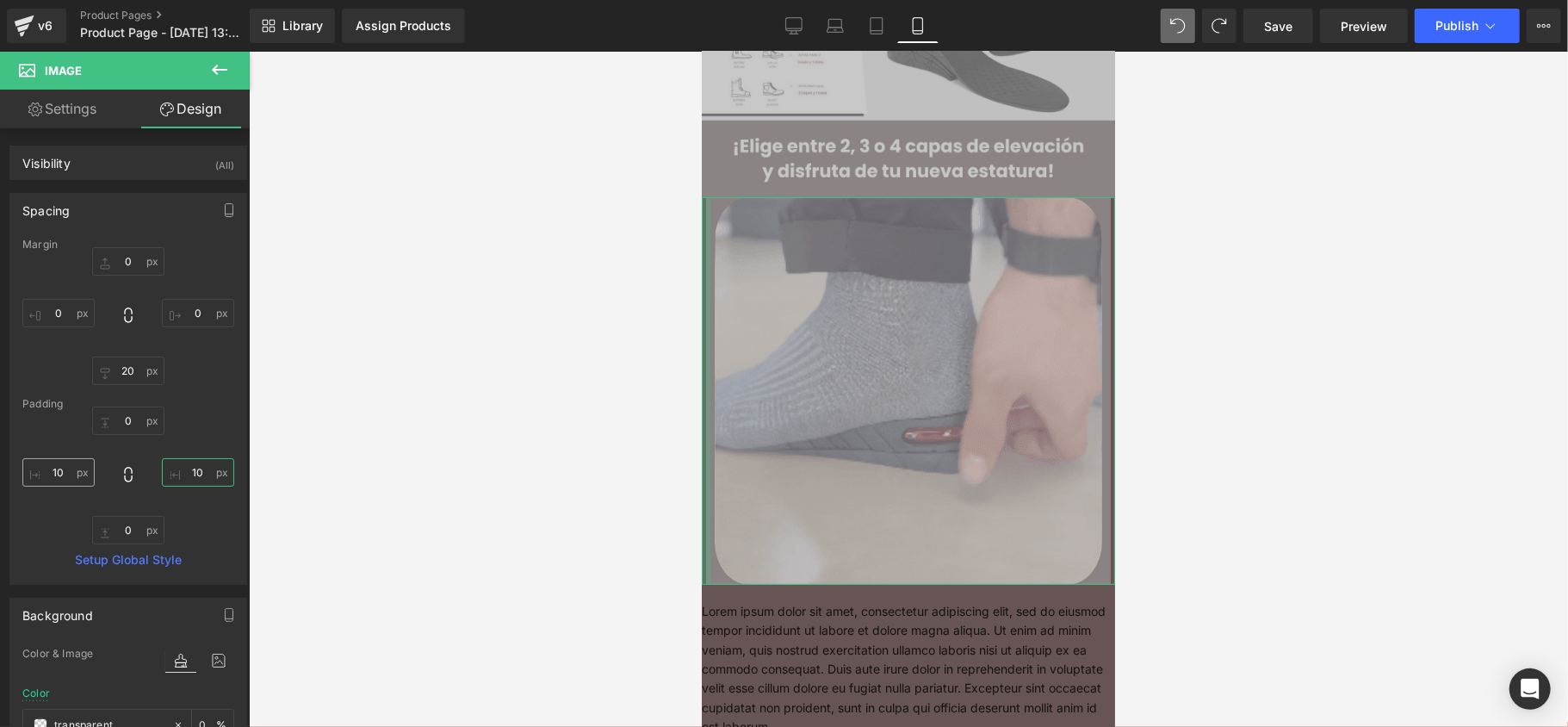
type input "10"
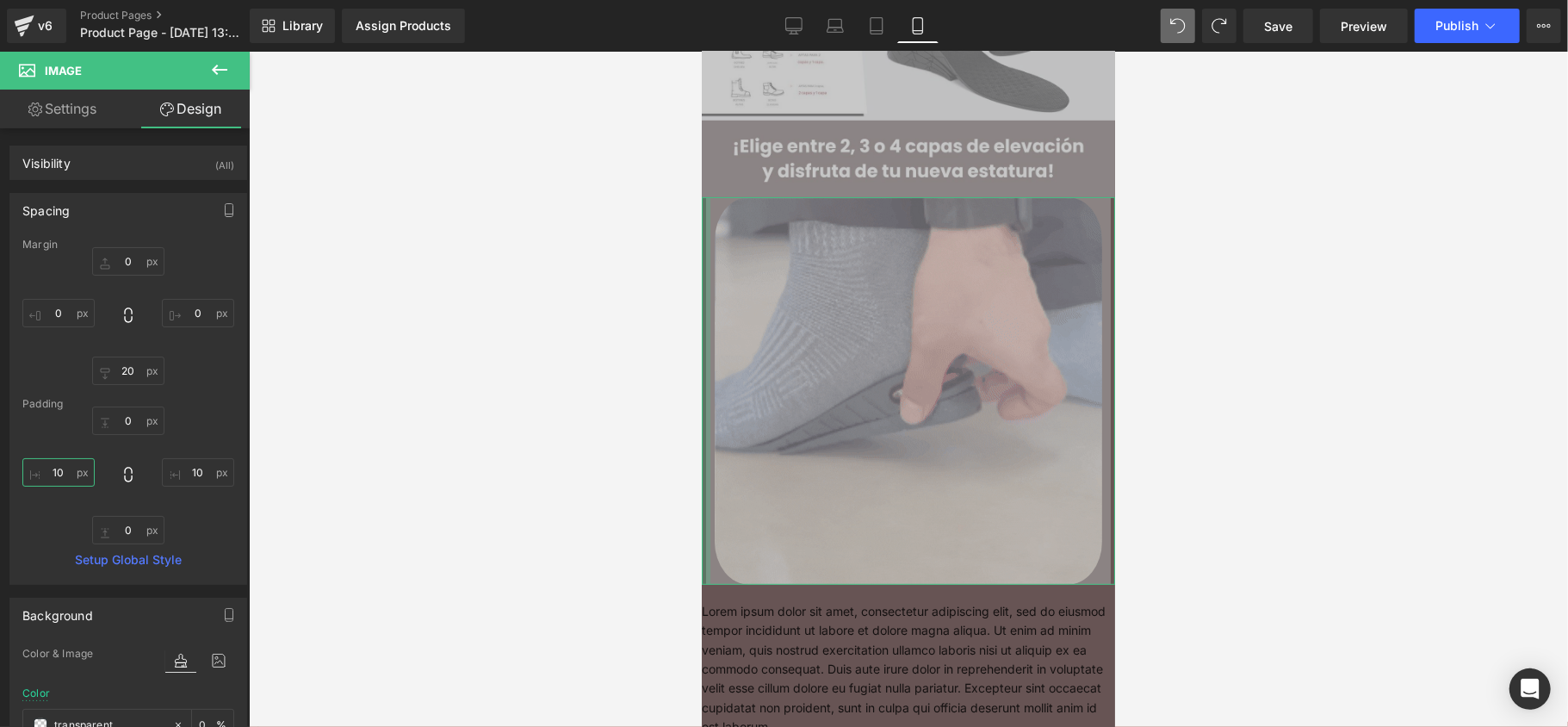
click at [60, 482] on input "10" at bounding box center [59, 472] width 73 height 29
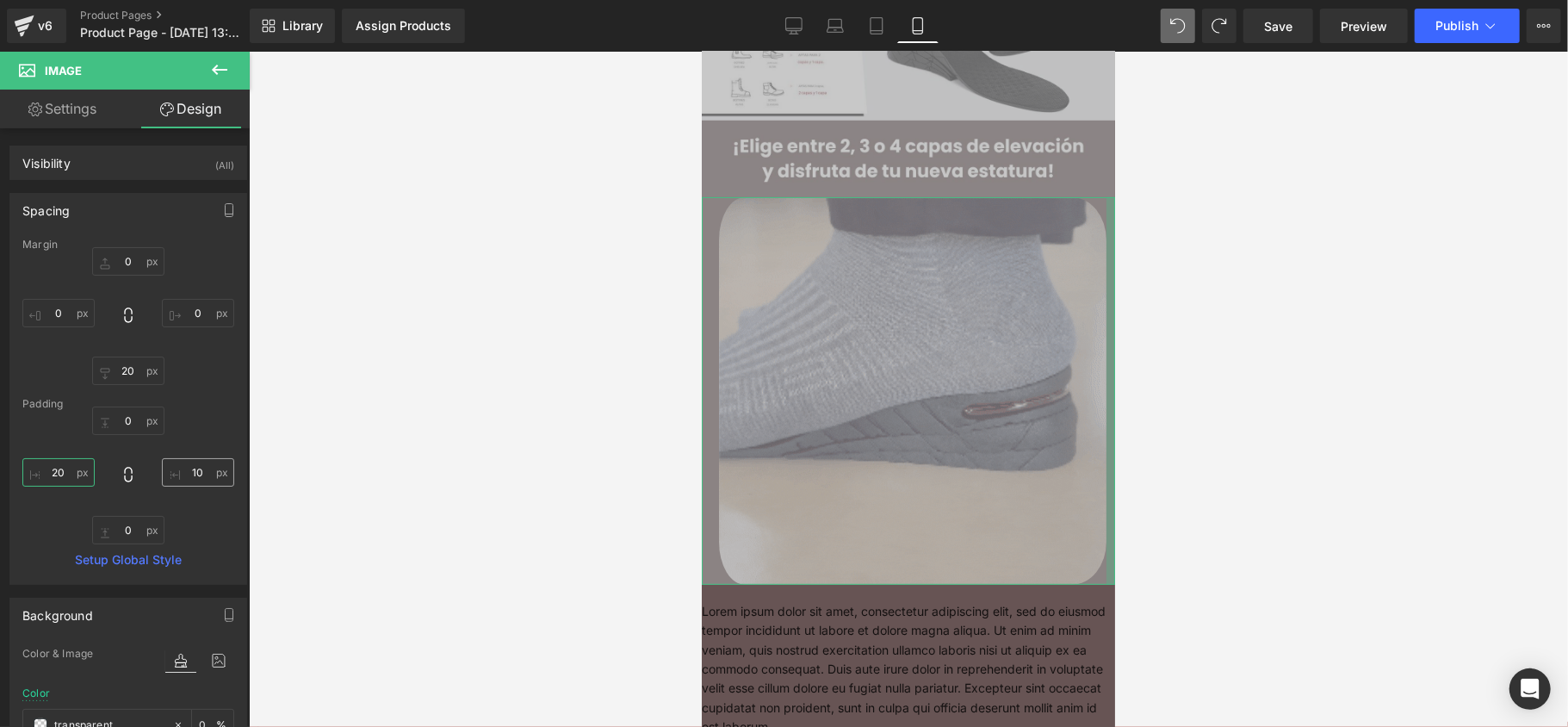
type input "20"
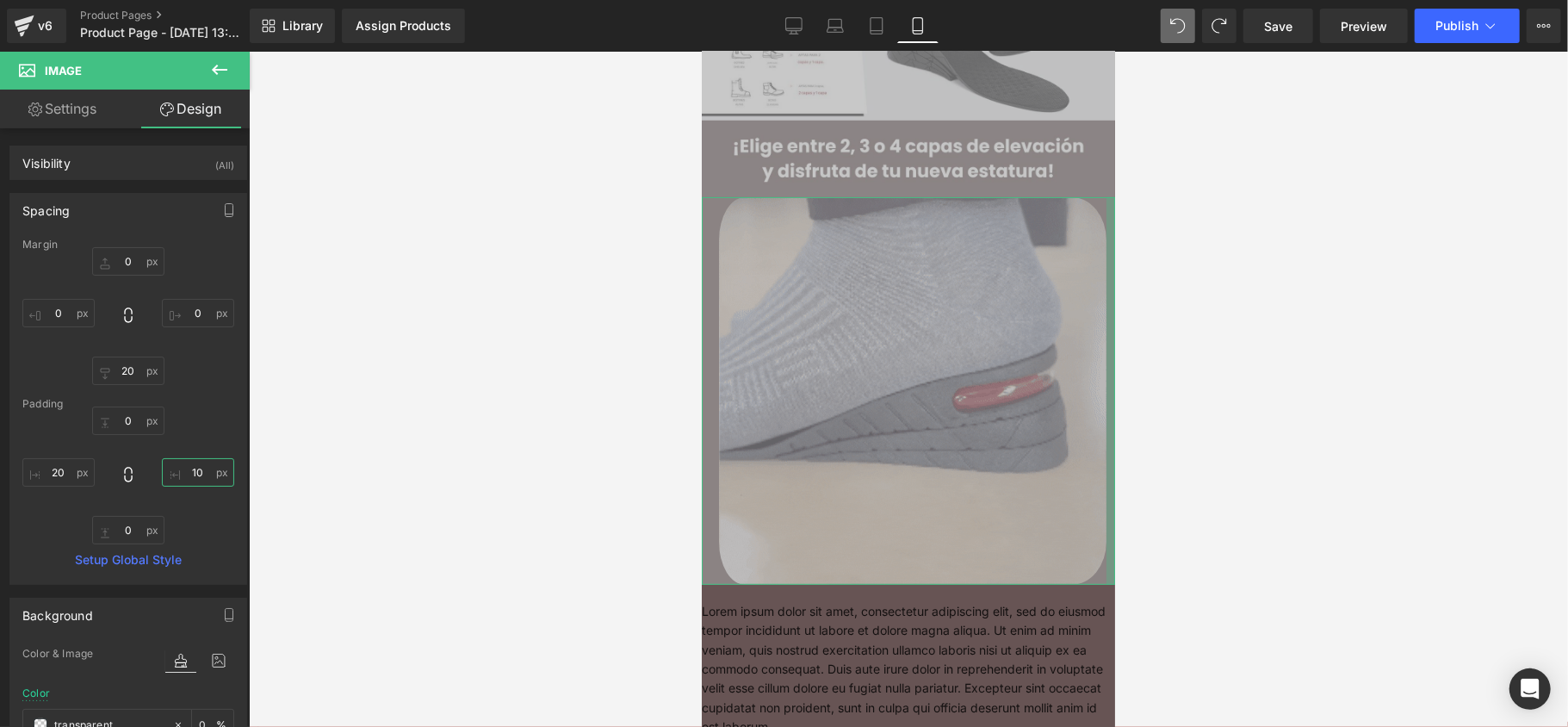
click at [186, 469] on input "10" at bounding box center [198, 472] width 73 height 29
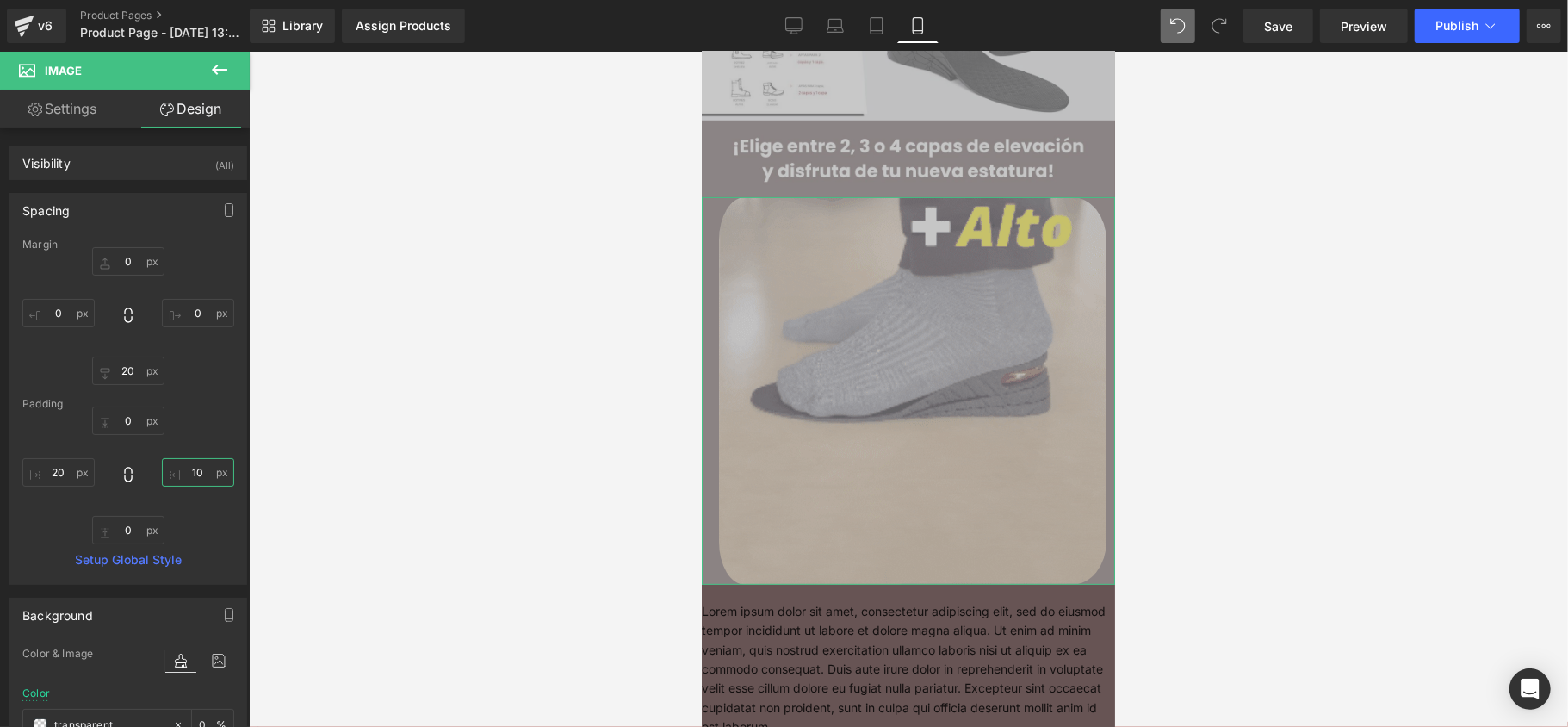
click at [186, 469] on input "10" at bounding box center [198, 472] width 73 height 29
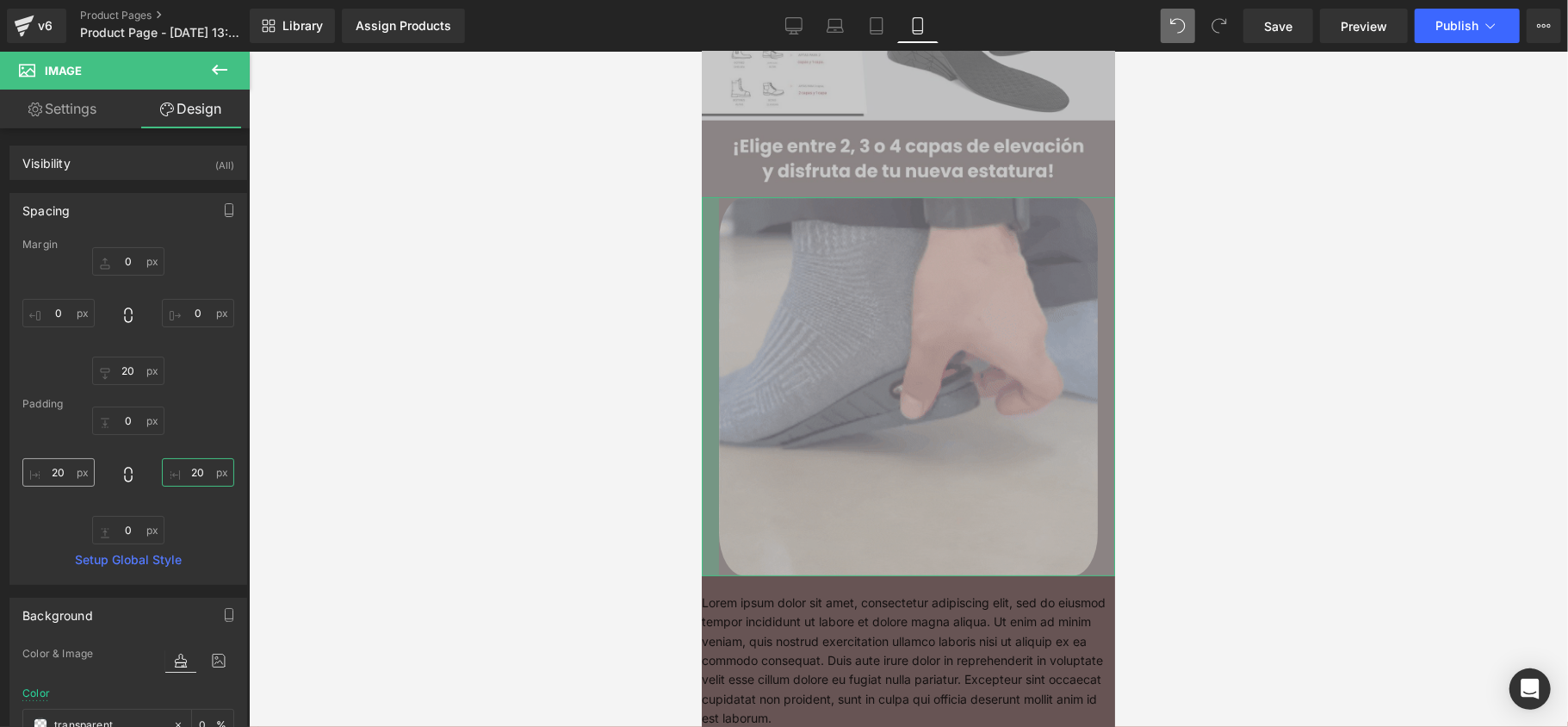
type input "20"
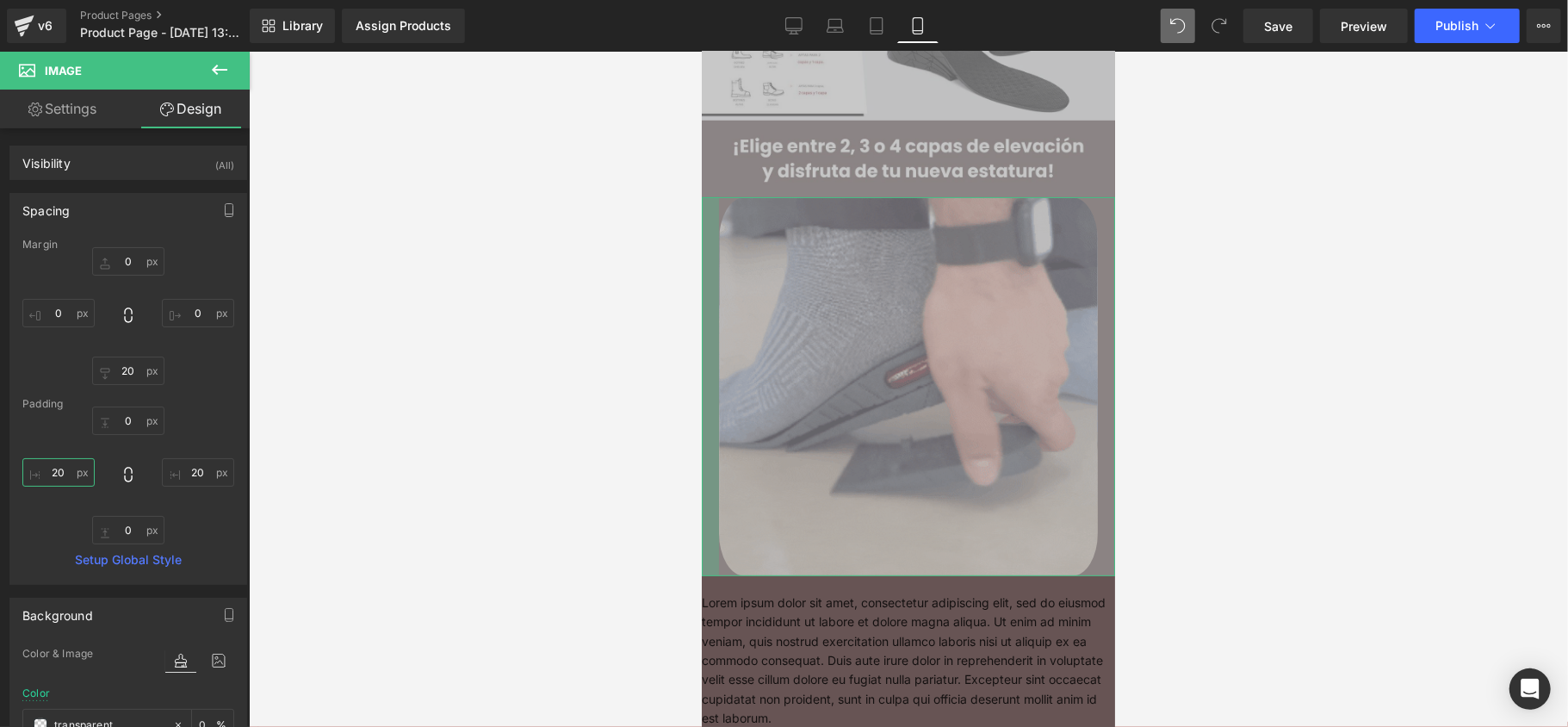
click at [66, 475] on input "20" at bounding box center [59, 472] width 73 height 29
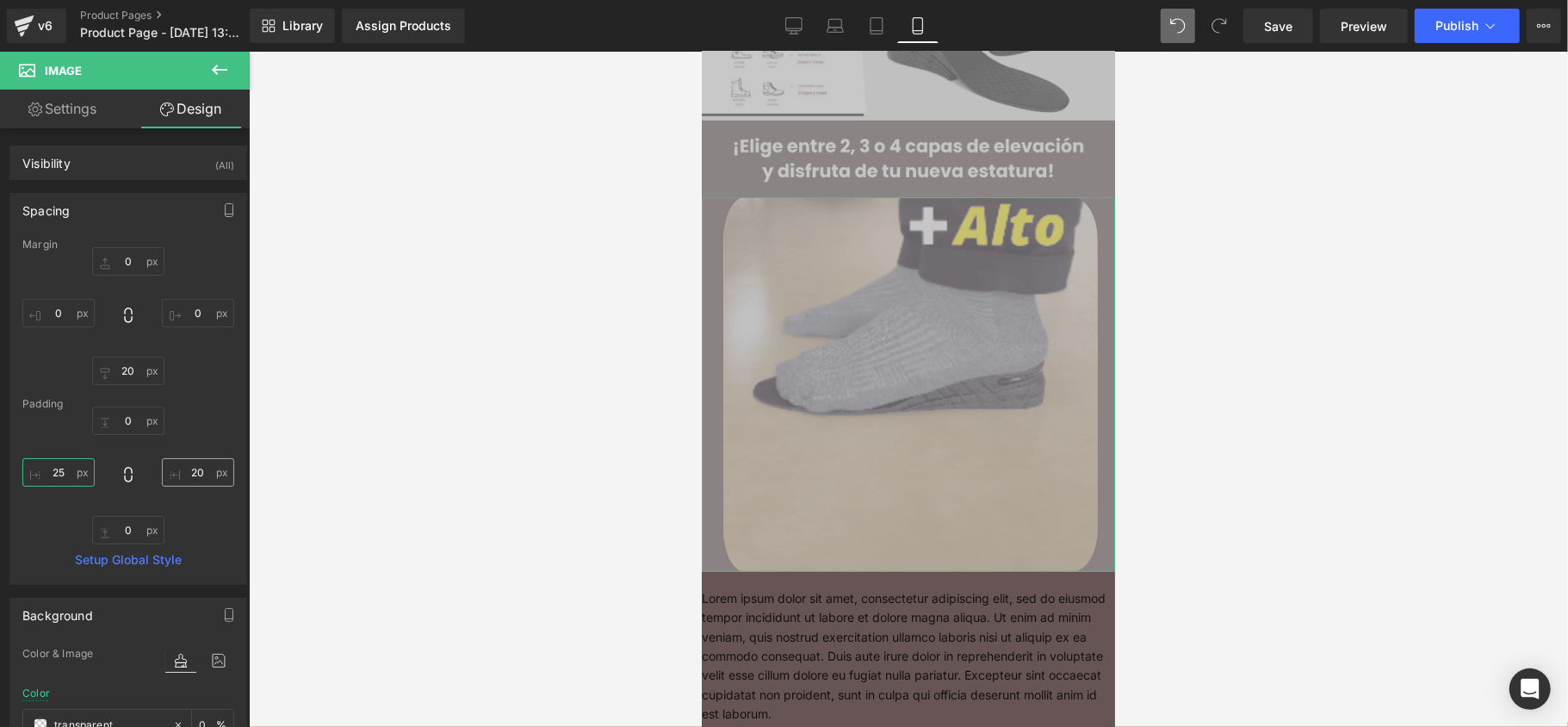
type input "25"
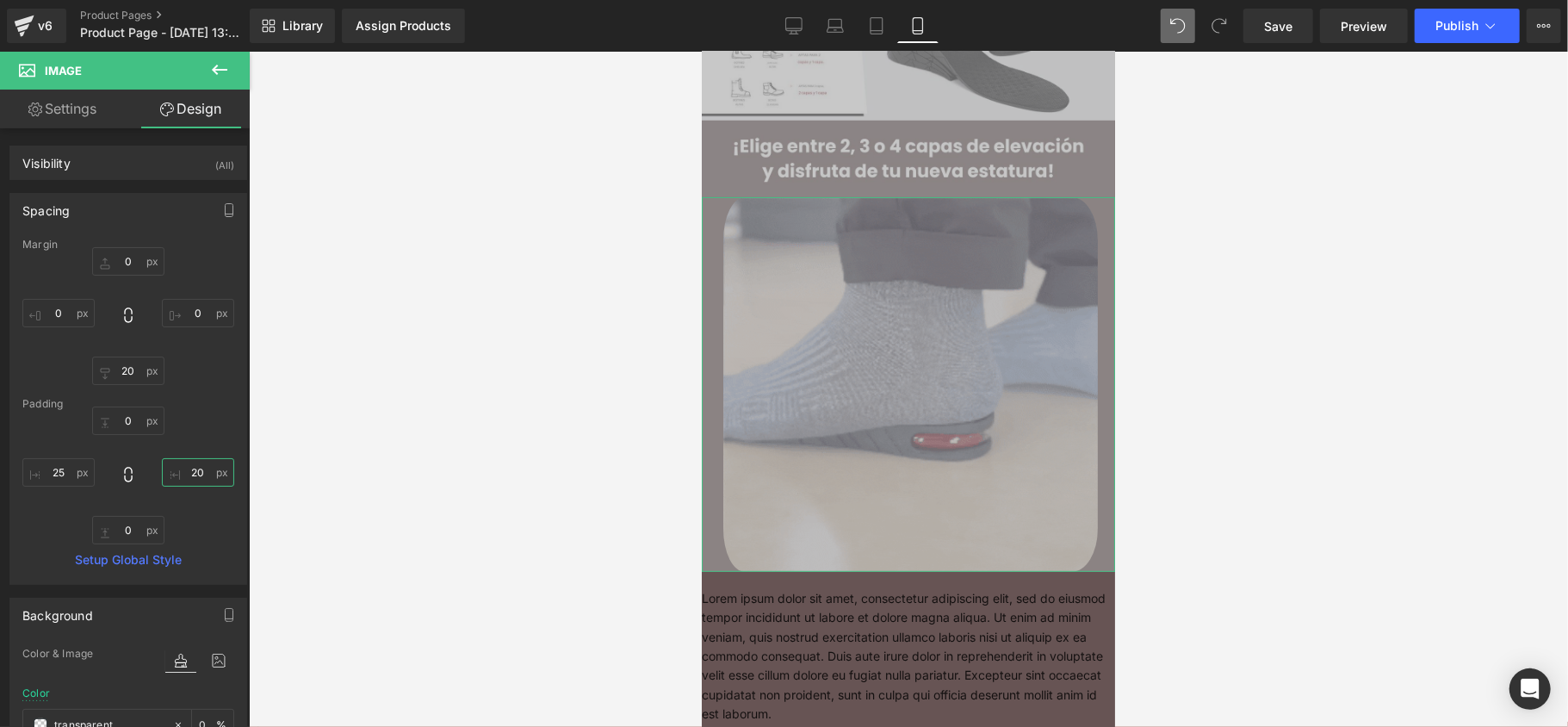
click at [196, 480] on input "20" at bounding box center [198, 472] width 73 height 29
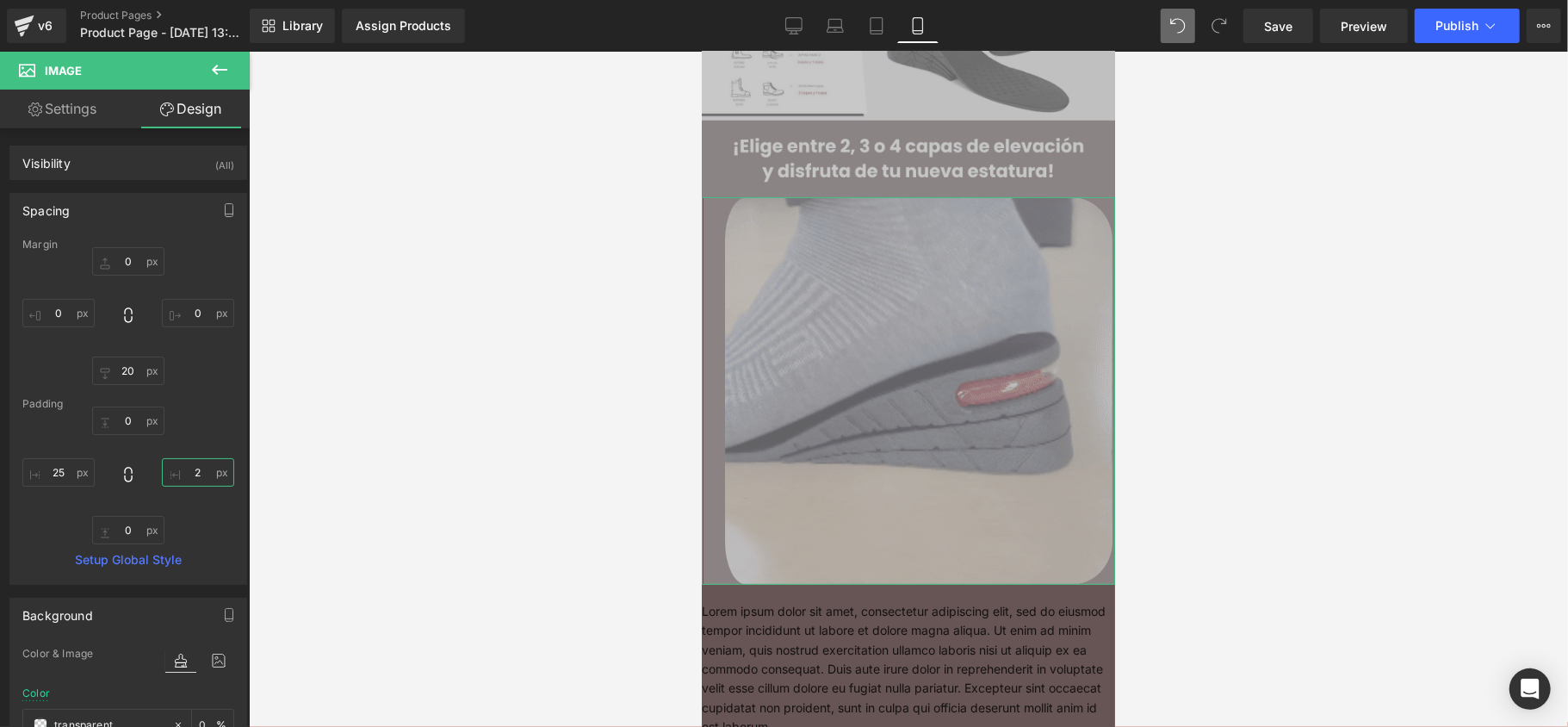
type input "25"
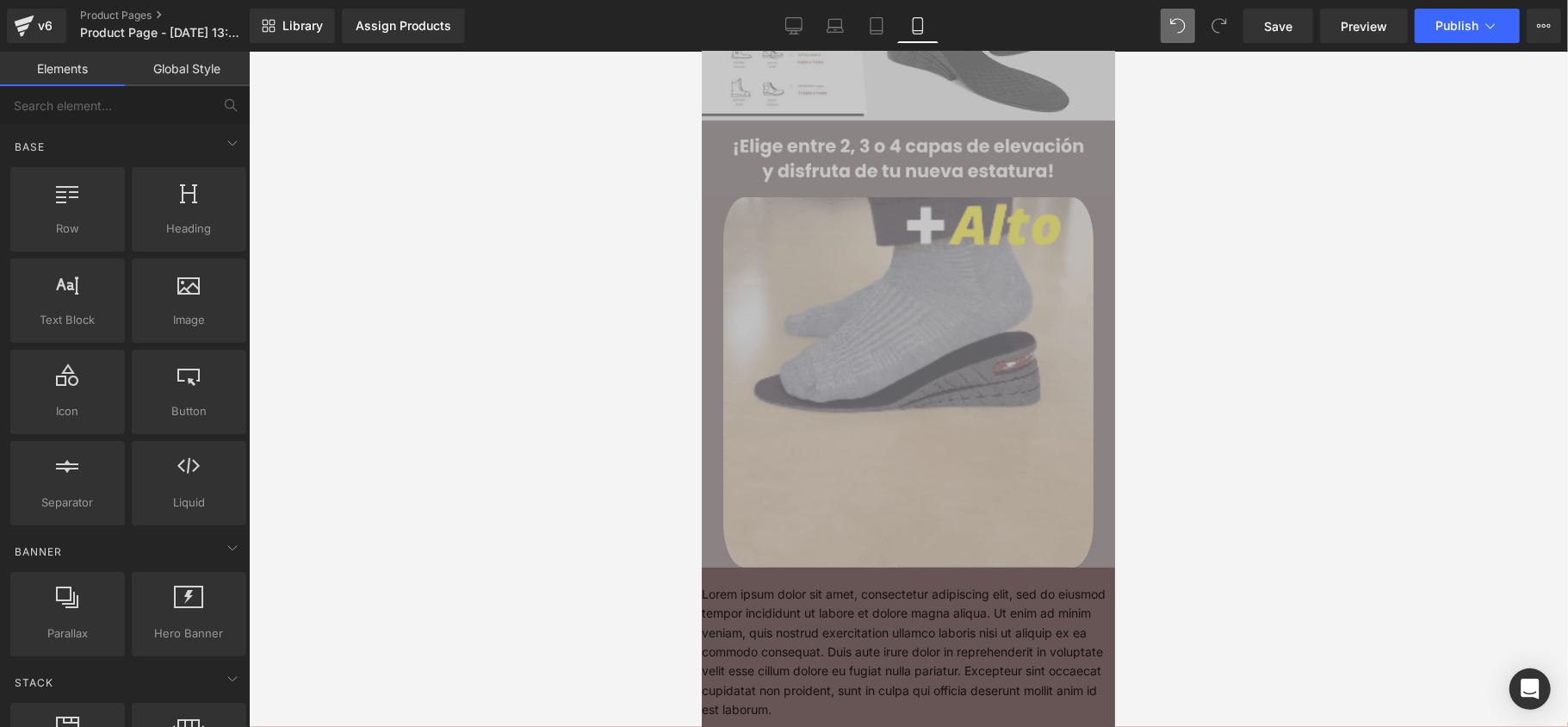
click at [453, 425] on div at bounding box center [908, 389] width 1319 height 675
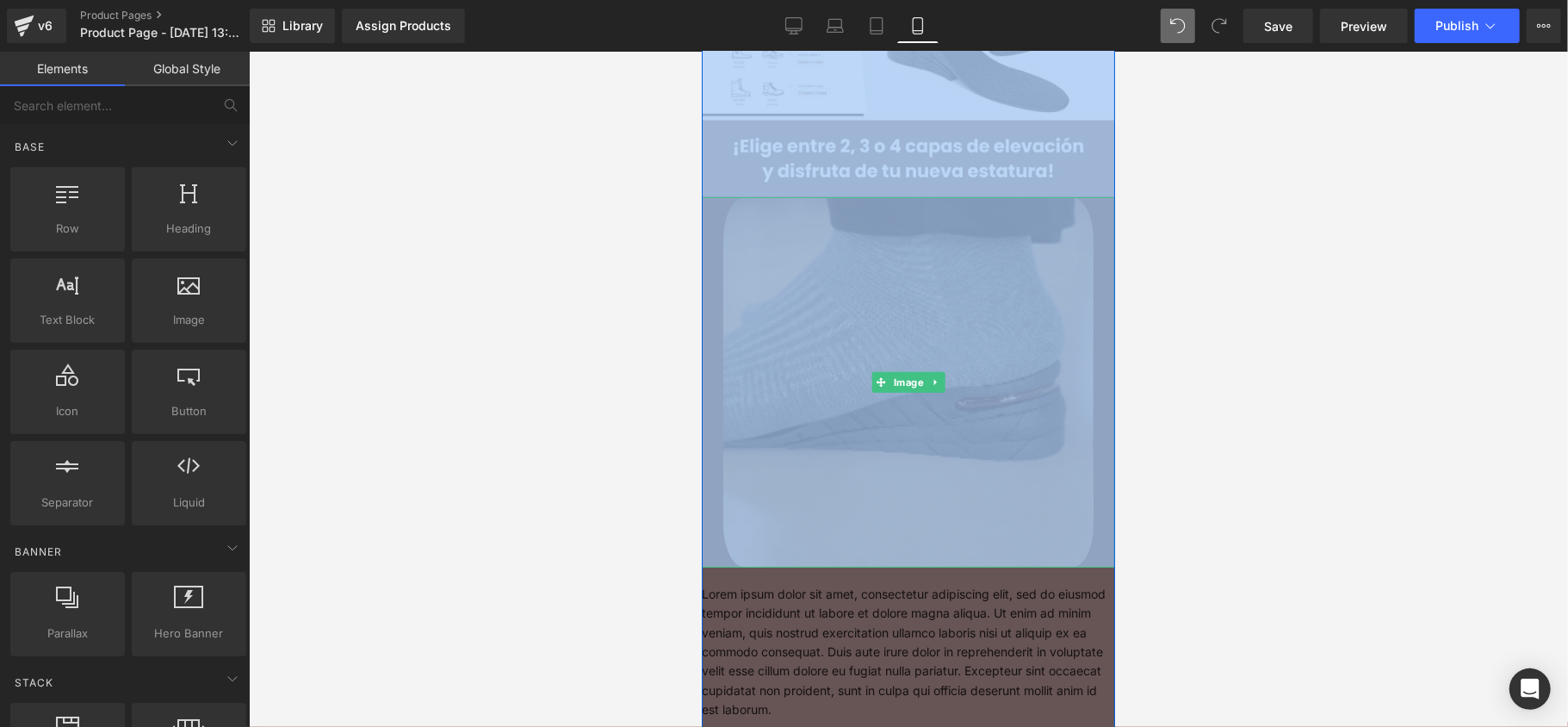
click at [799, 269] on img at bounding box center [908, 381] width 413 height 370
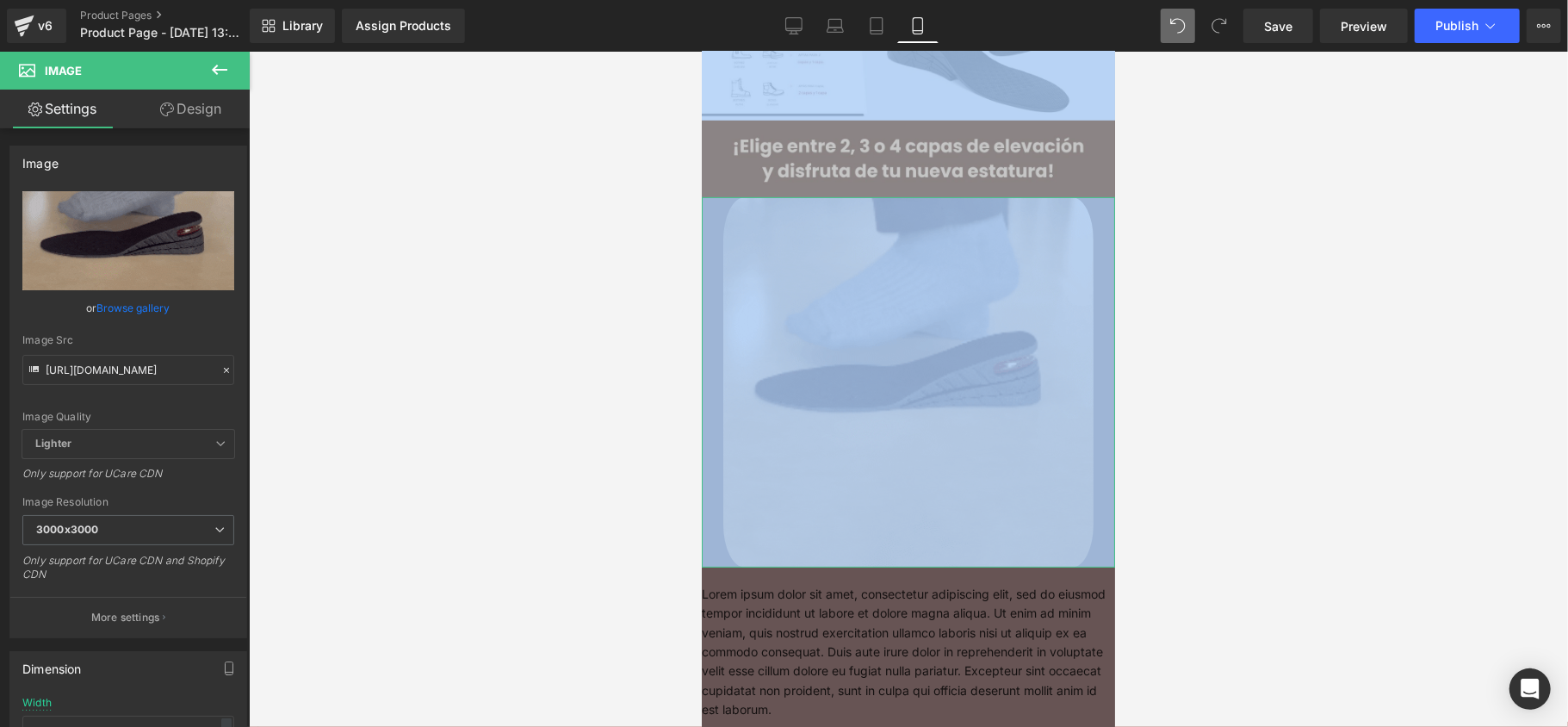
click at [188, 115] on link "Design" at bounding box center [190, 109] width 124 height 39
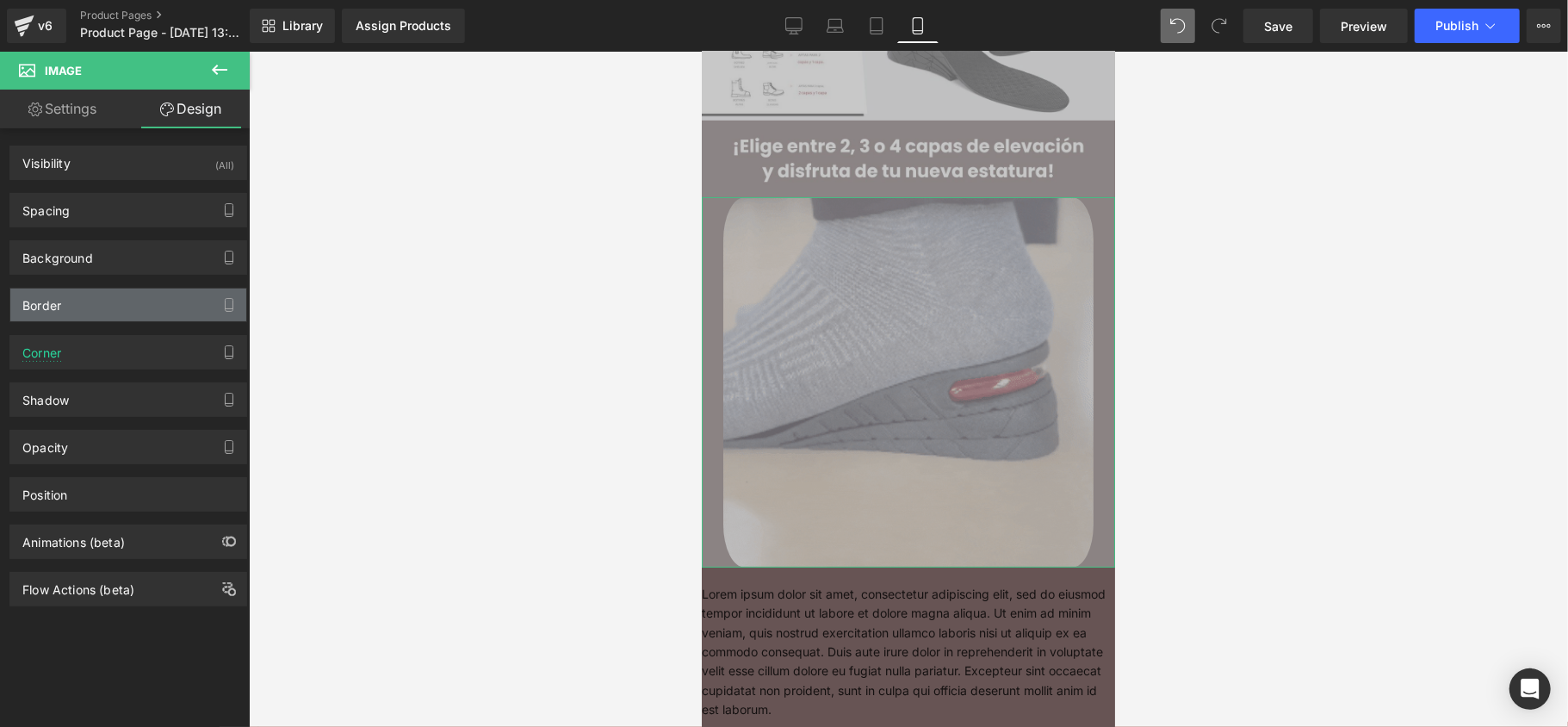
click at [145, 297] on div "Border" at bounding box center [128, 305] width 236 height 33
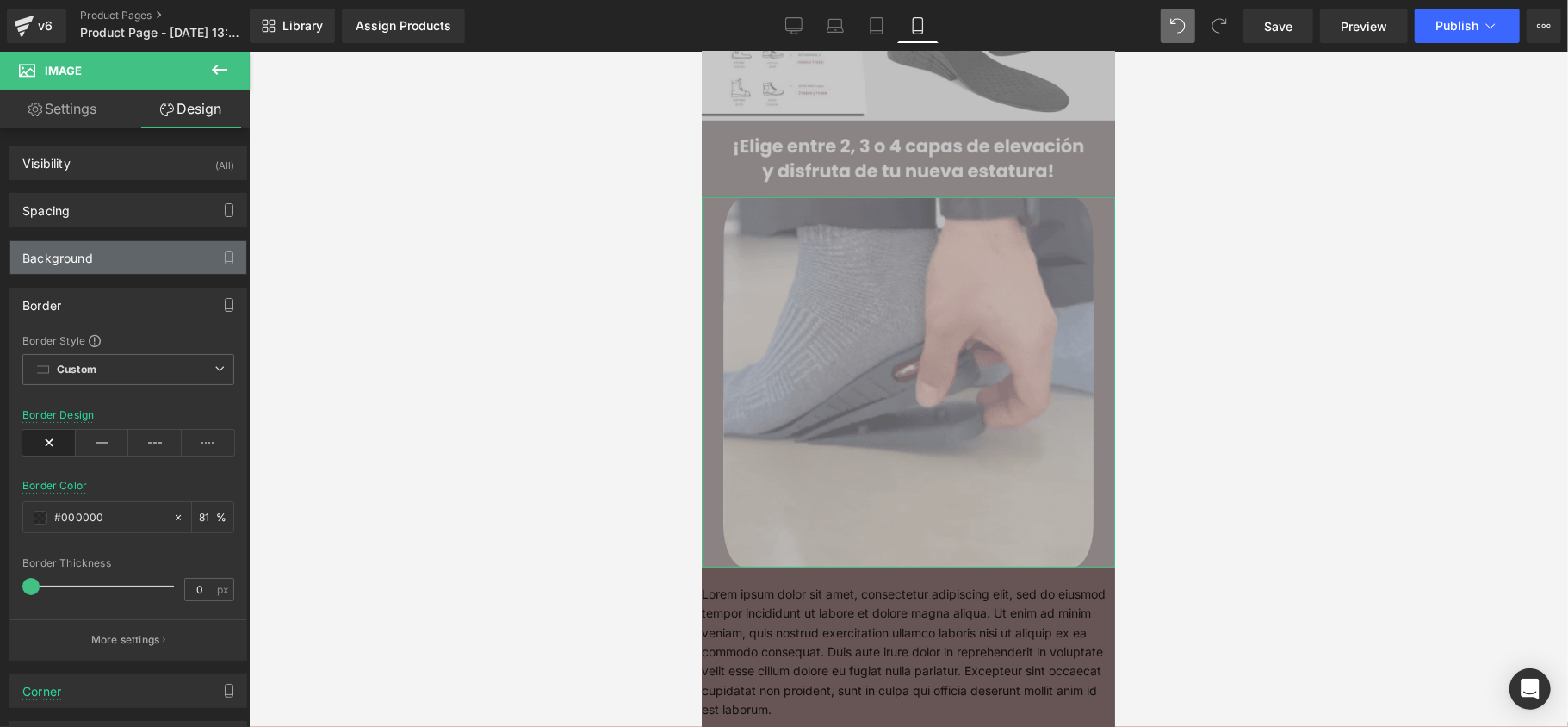
click at [146, 271] on div "Background" at bounding box center [128, 258] width 236 height 33
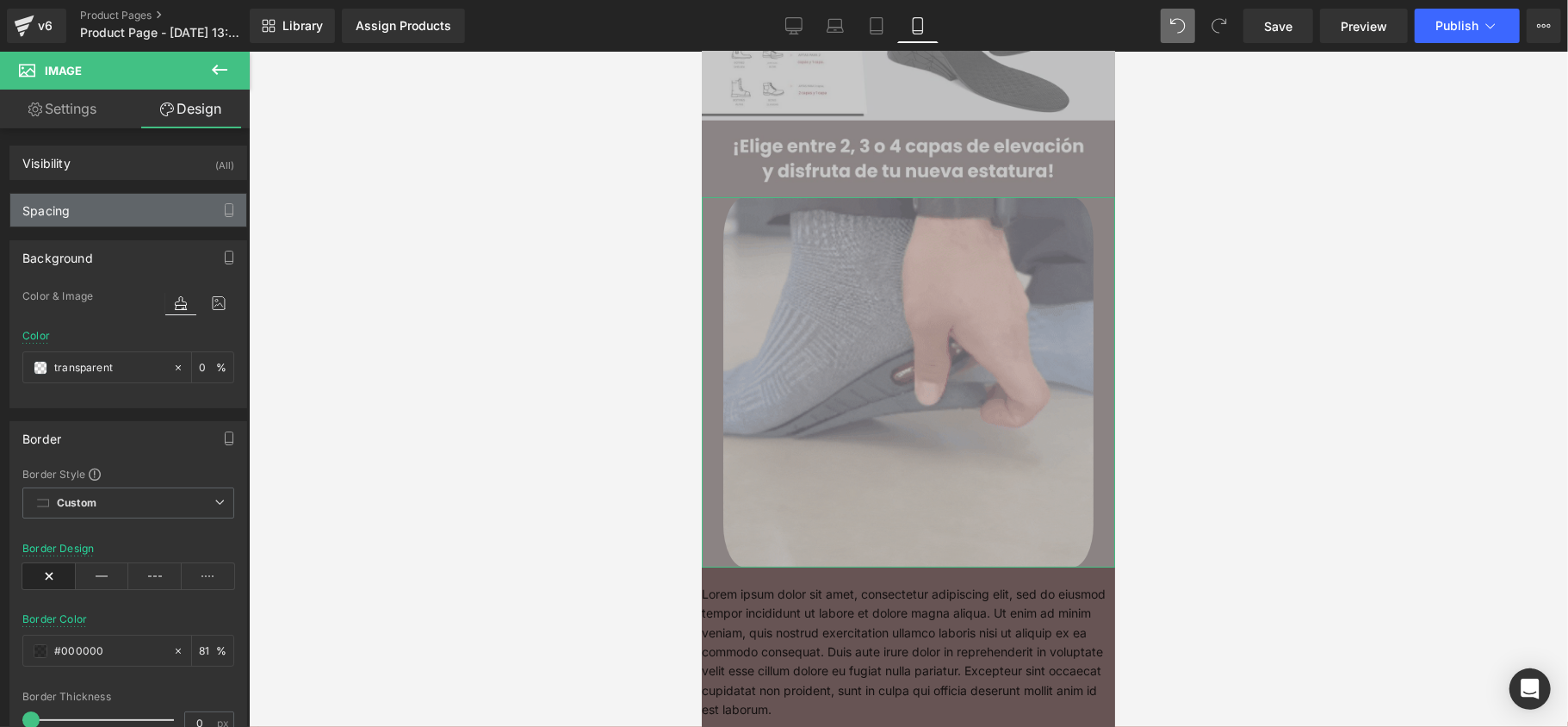
click at [146, 224] on div "Spacing" at bounding box center [128, 210] width 236 height 33
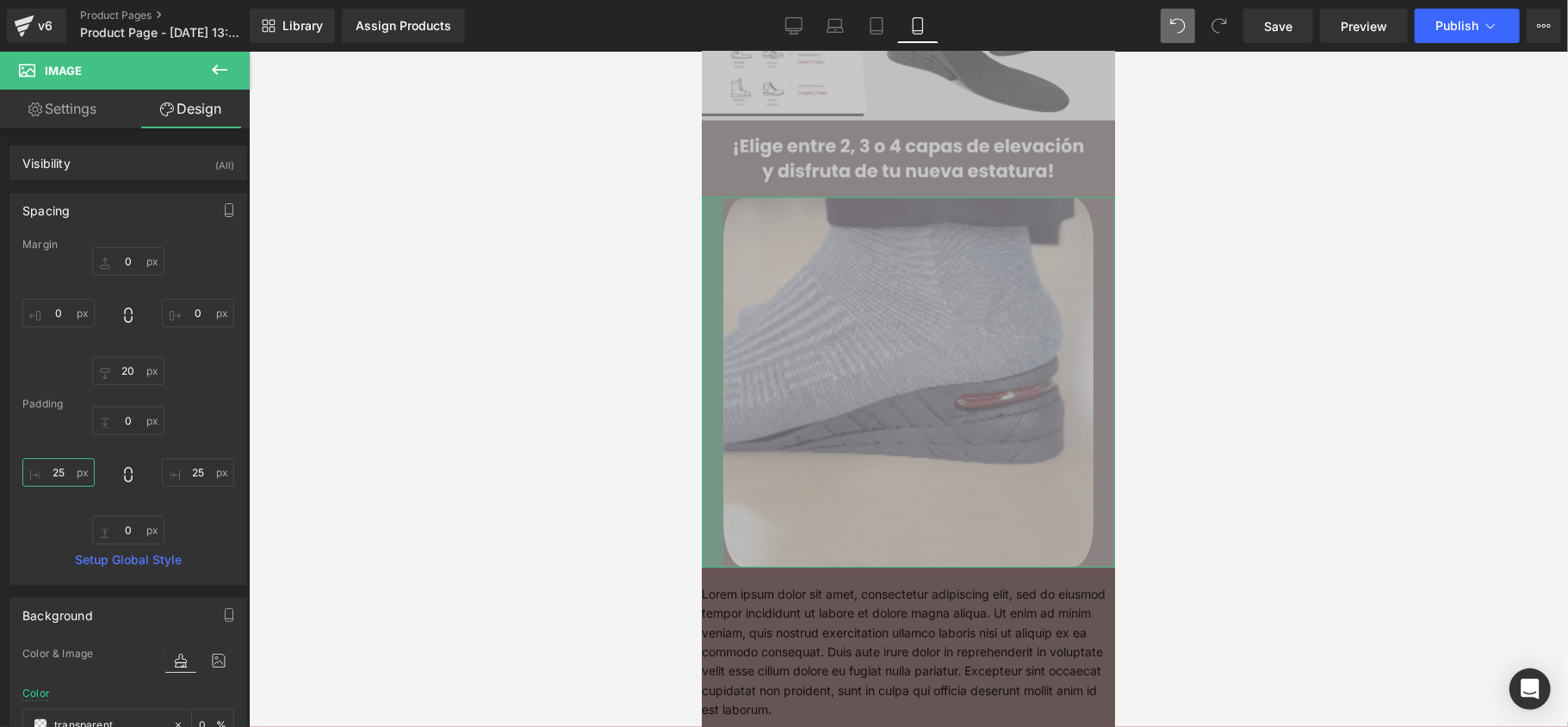
click at [54, 486] on input "25" at bounding box center [59, 472] width 73 height 29
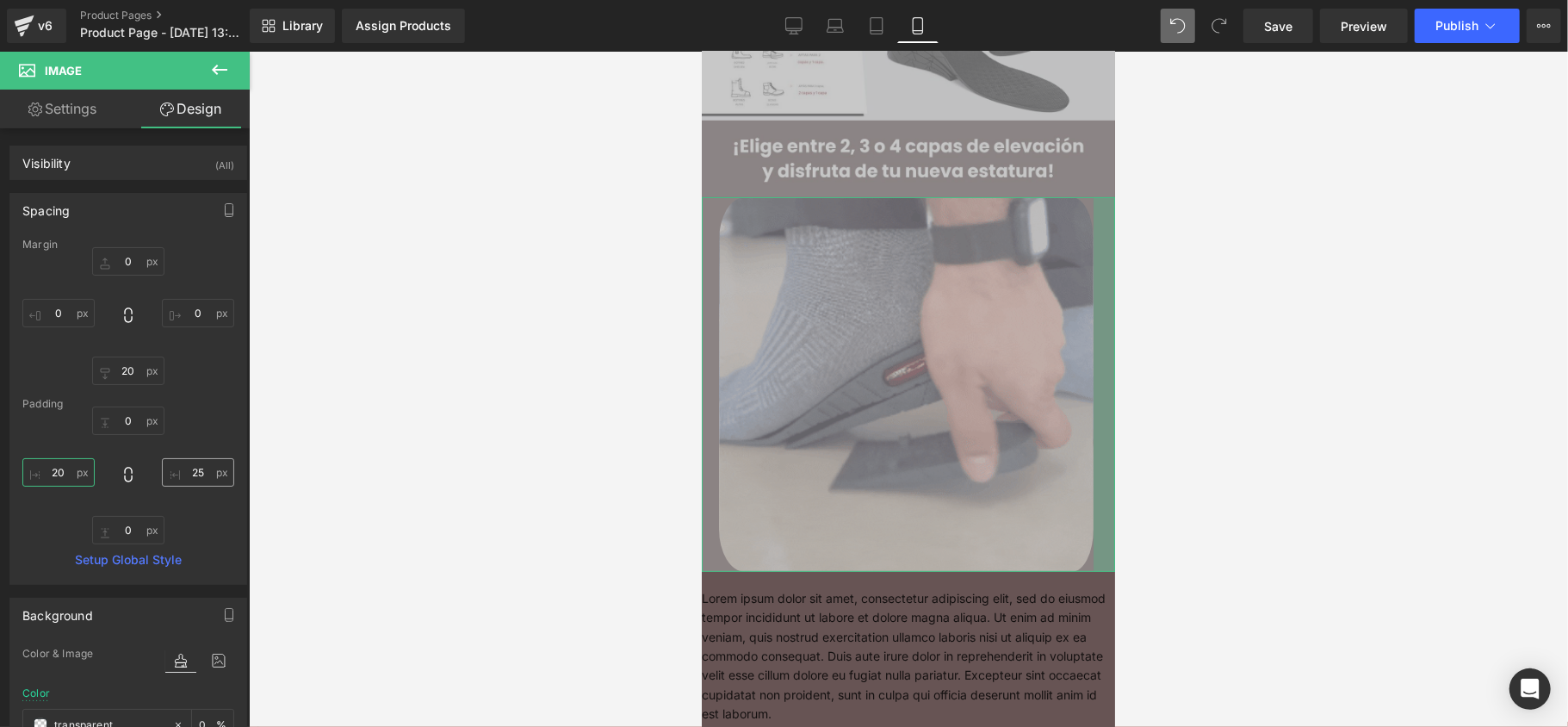
type input "20"
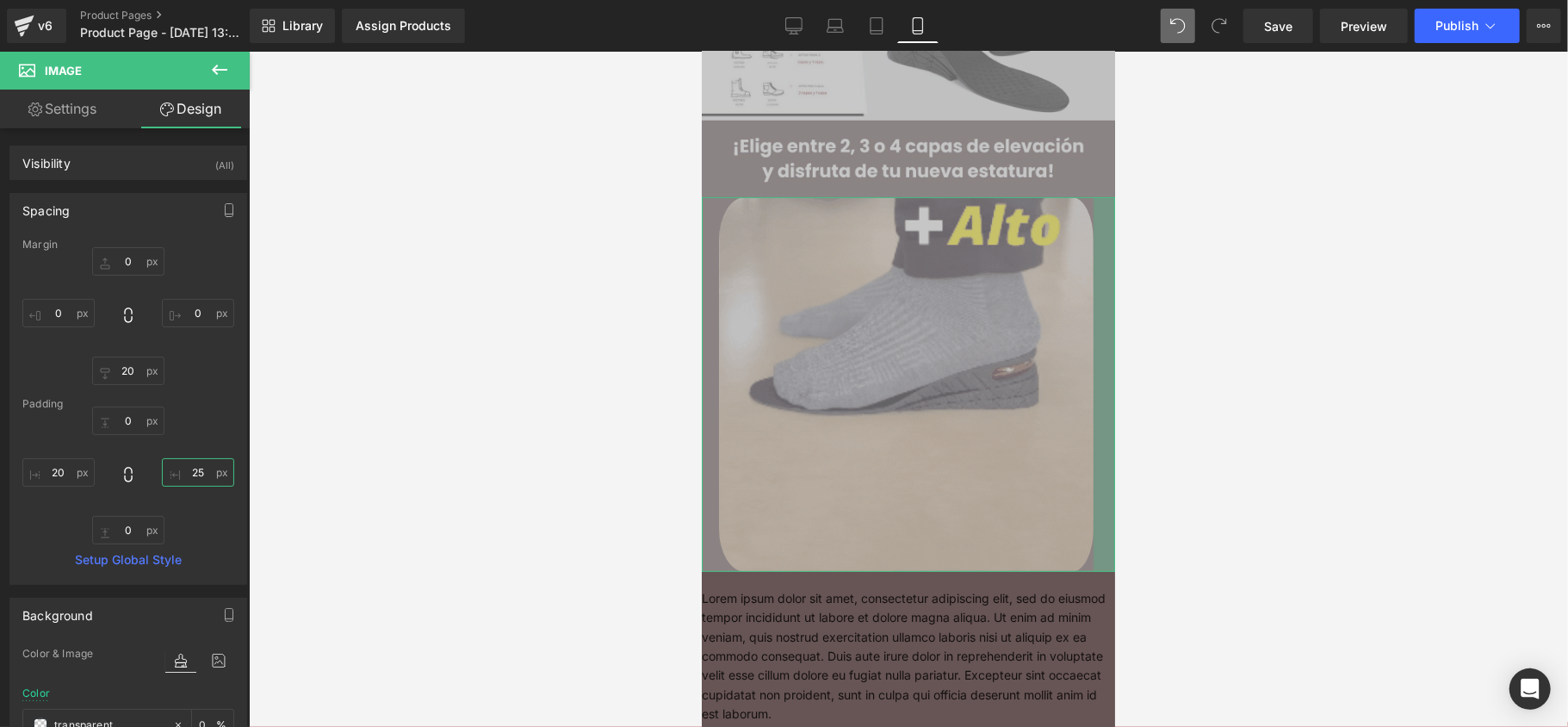
click at [182, 469] on input "25" at bounding box center [198, 472] width 73 height 29
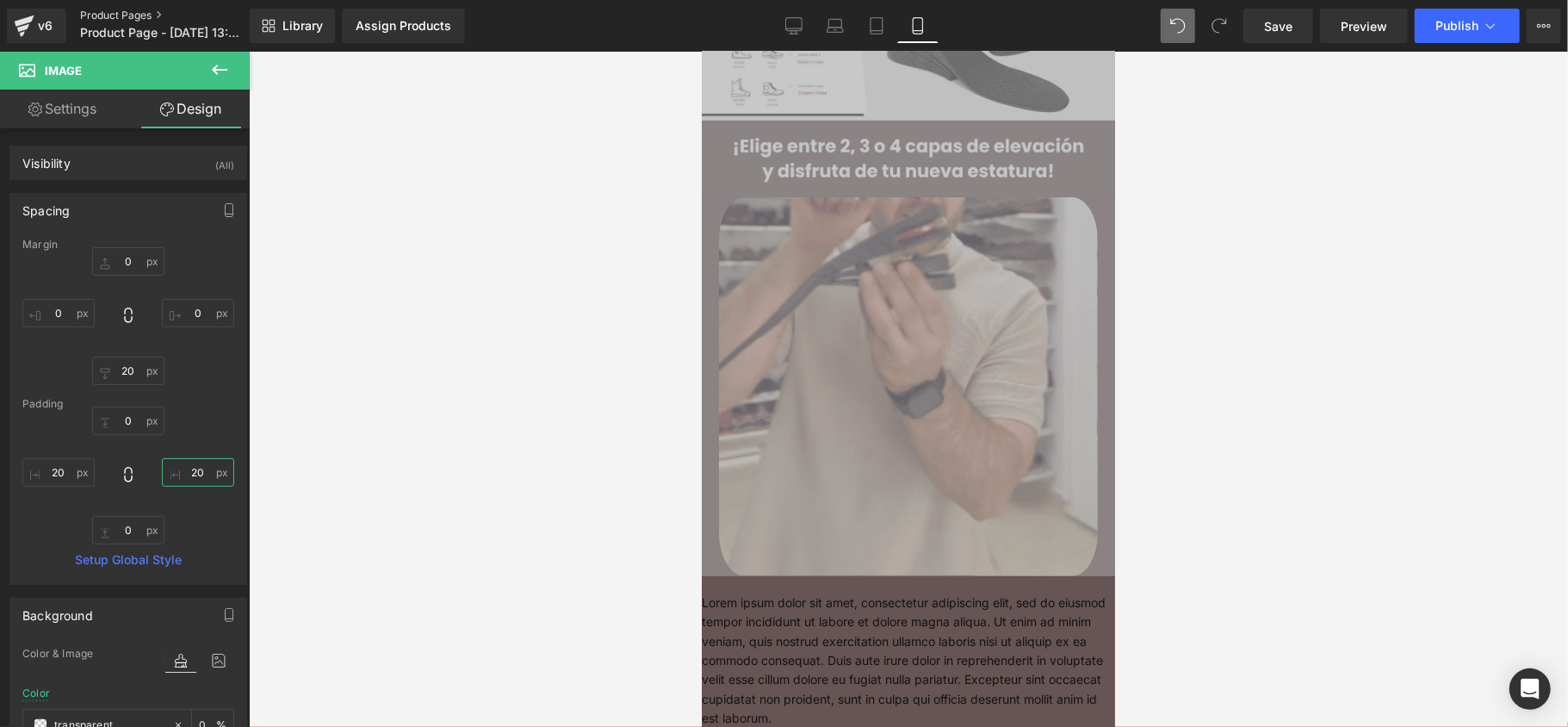
type input "20"
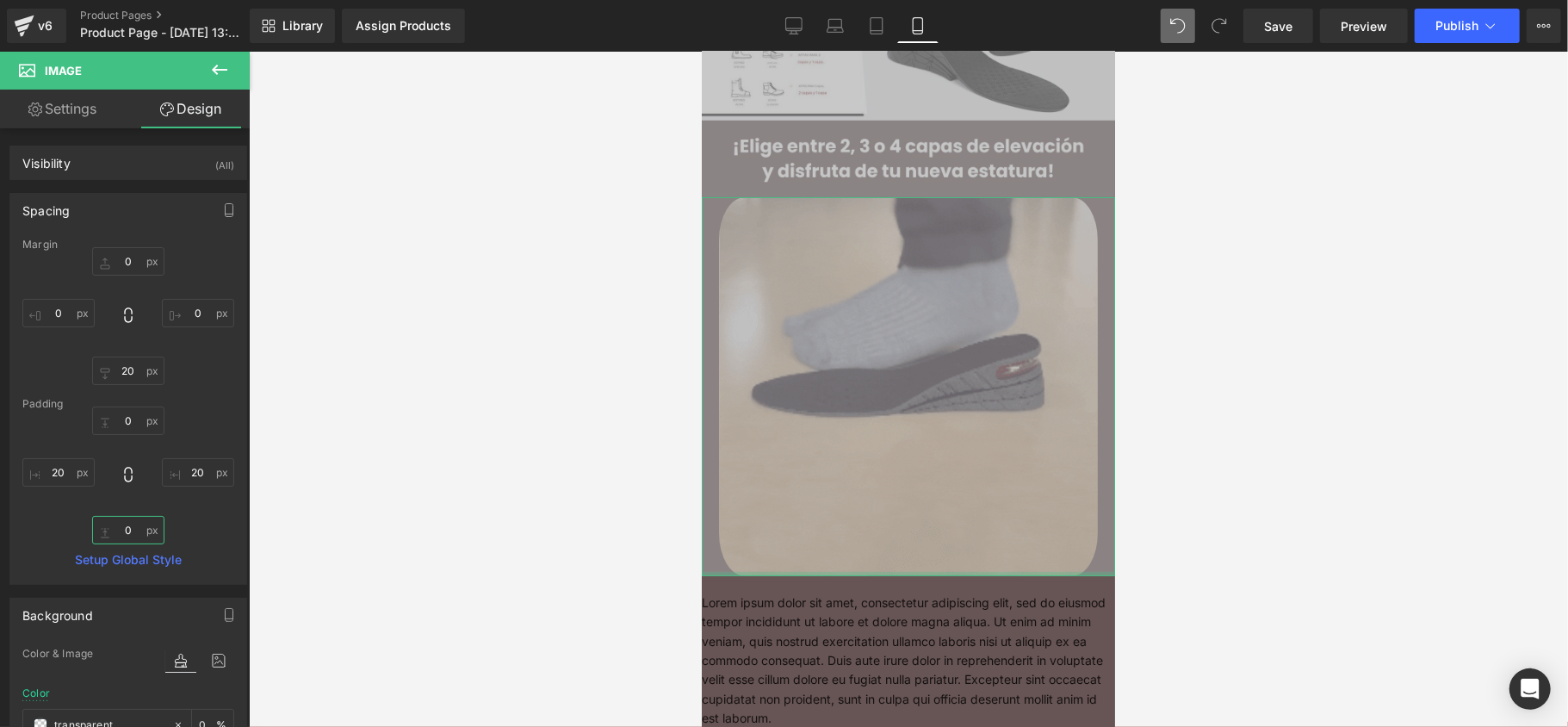
click at [137, 529] on input "0" at bounding box center [129, 530] width 73 height 29
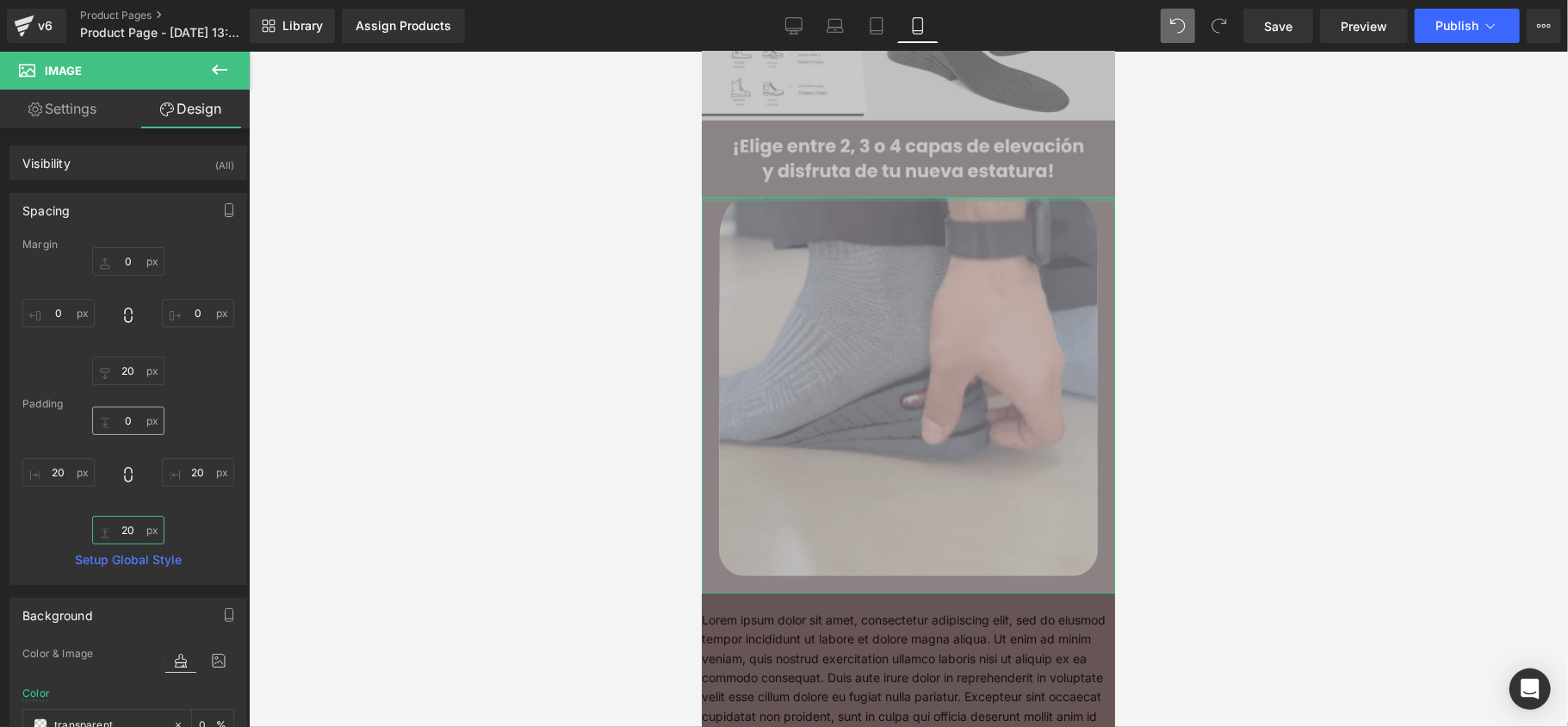
type input "20"
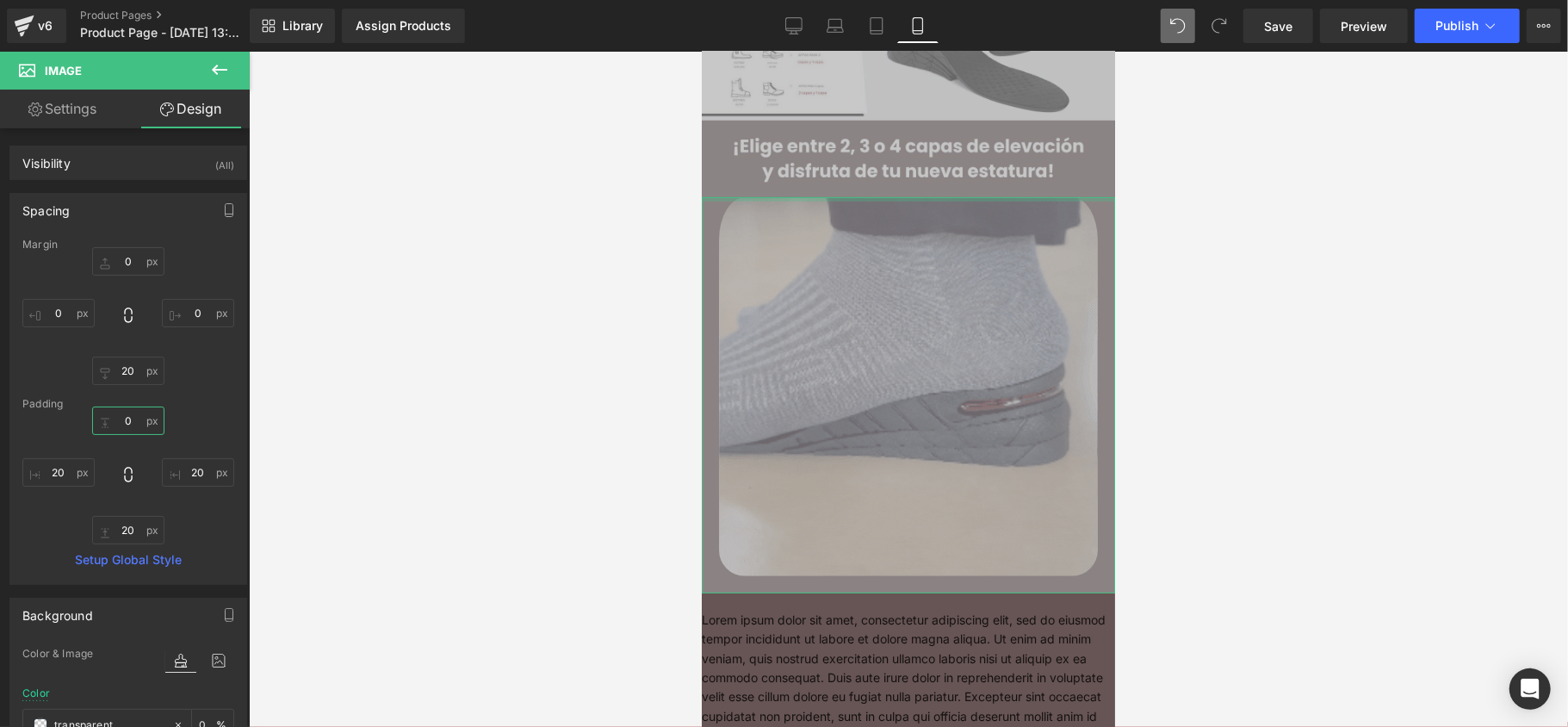
click at [136, 432] on input "0" at bounding box center [129, 420] width 73 height 29
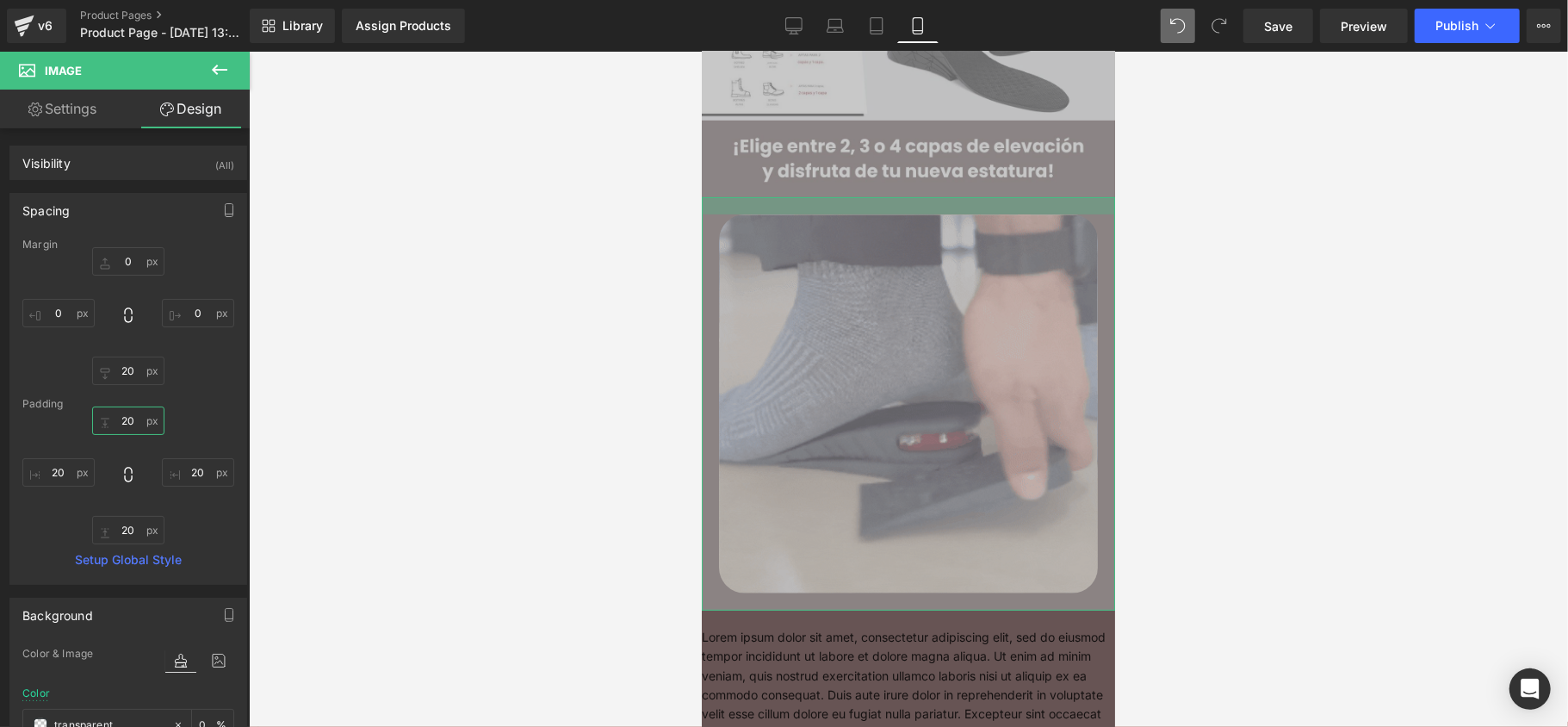
type input "2"
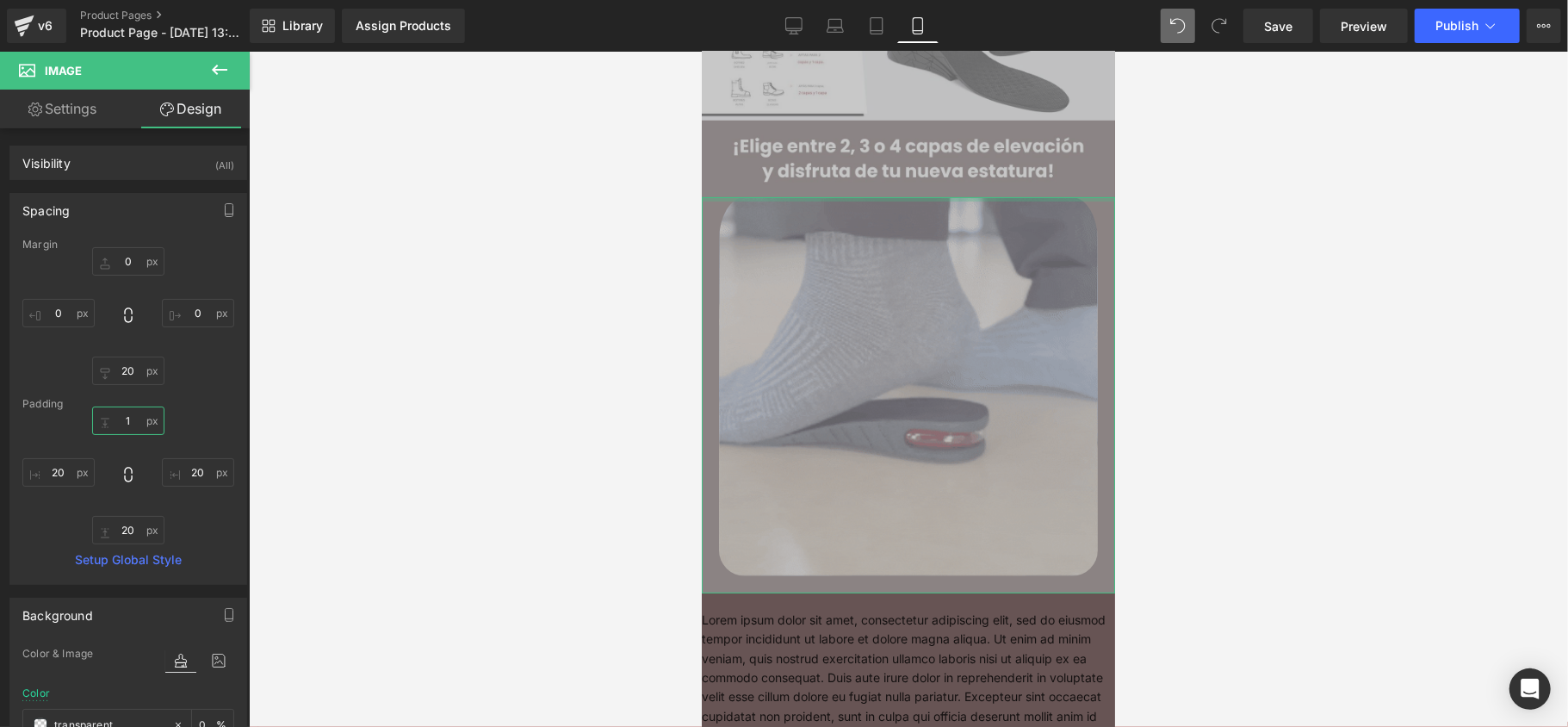
type input "1'"
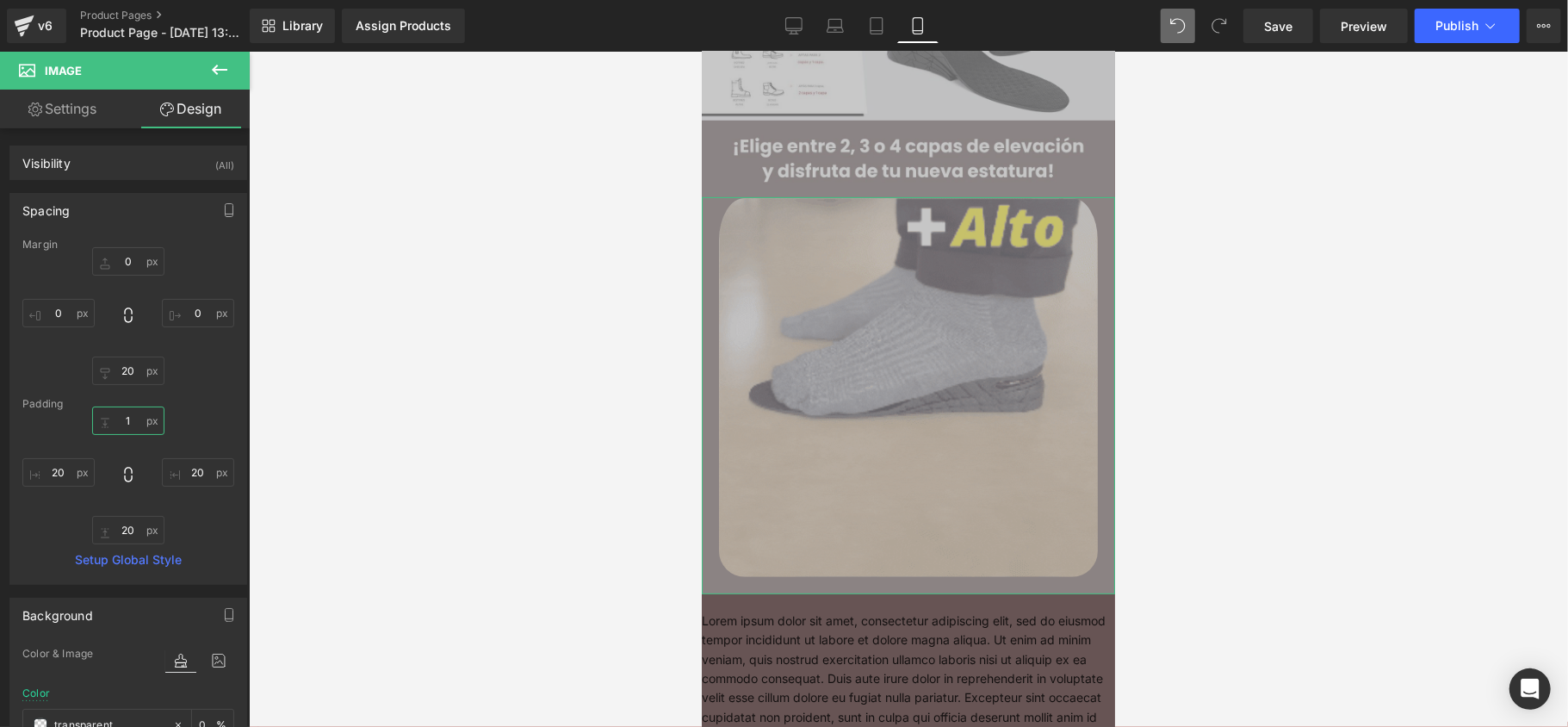
type input "10"
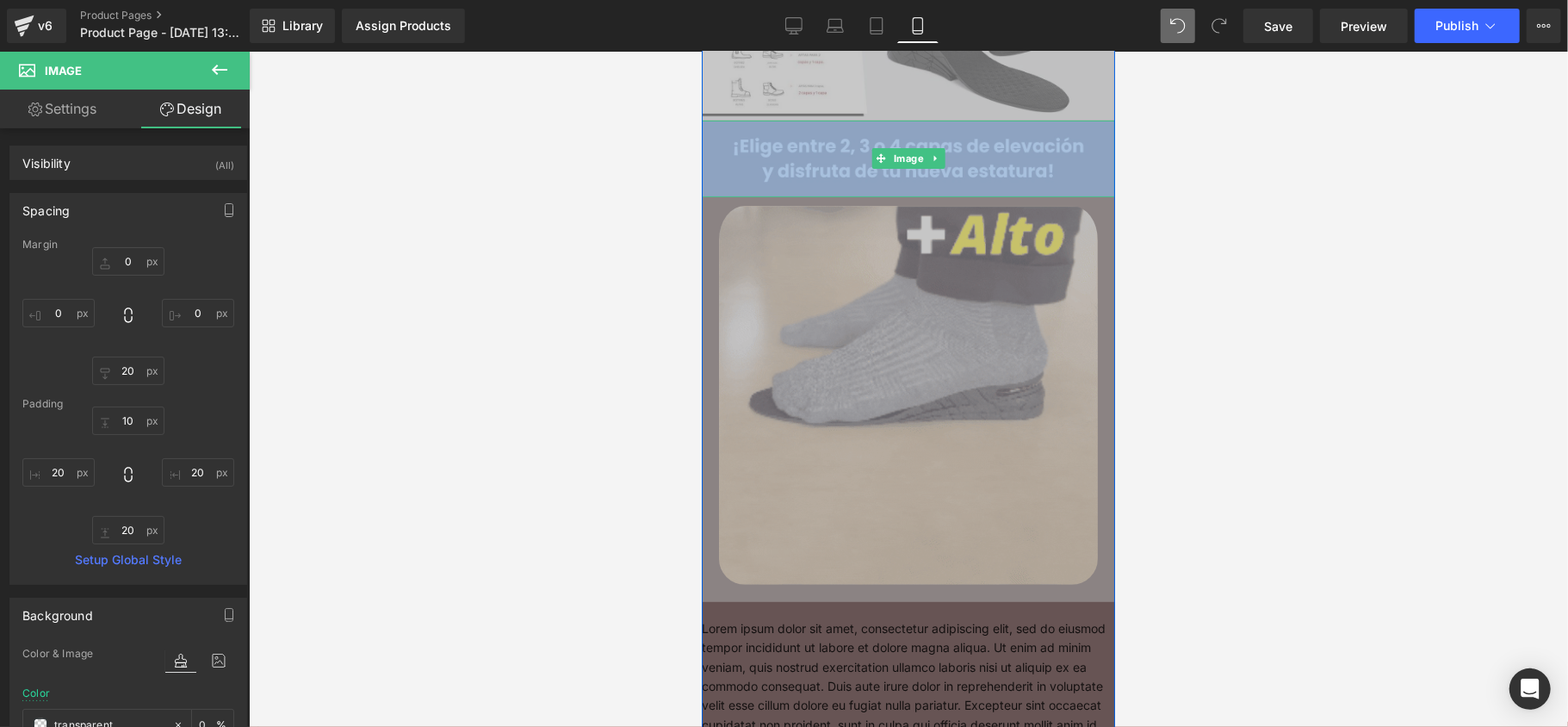
click at [825, 179] on img at bounding box center [908, 157] width 413 height 77
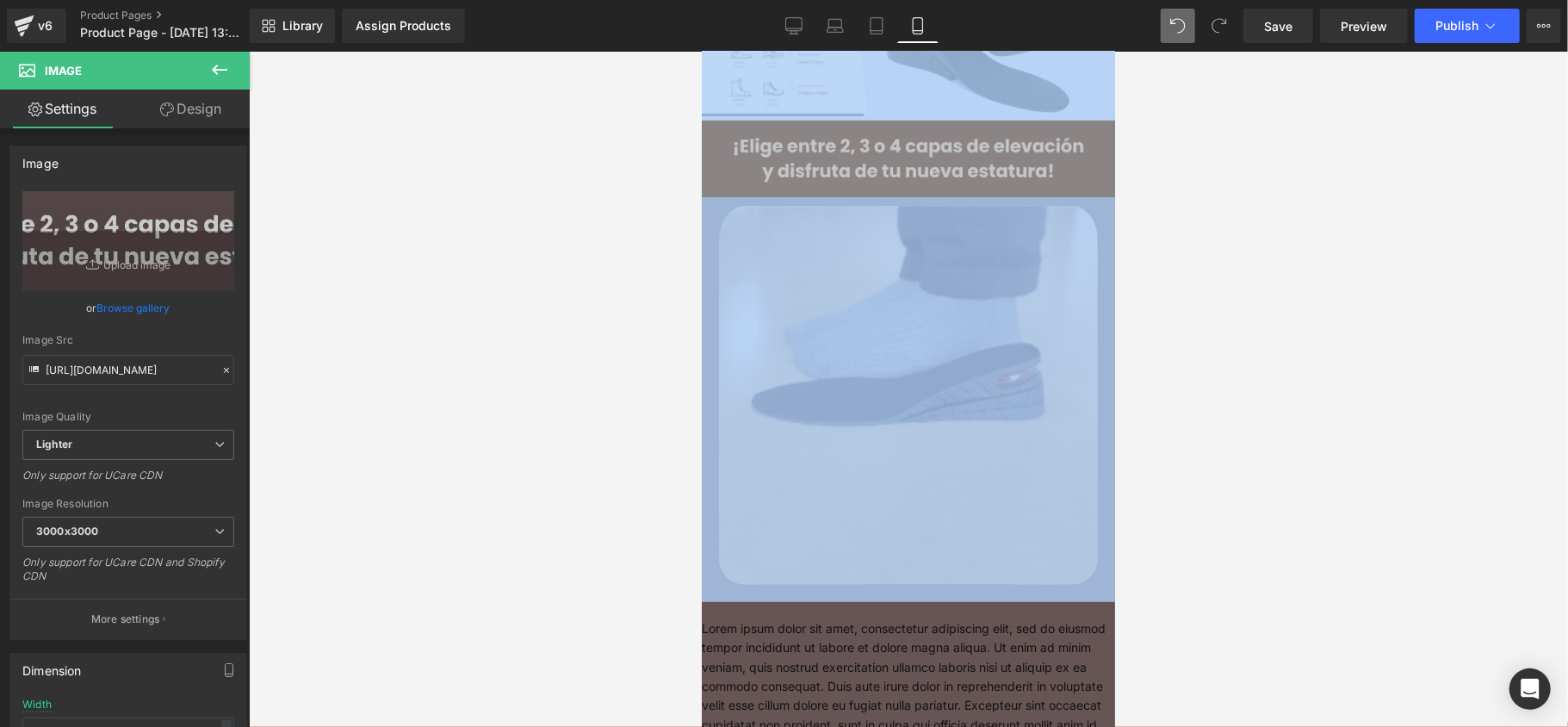
click at [666, 269] on div at bounding box center [908, 389] width 1319 height 675
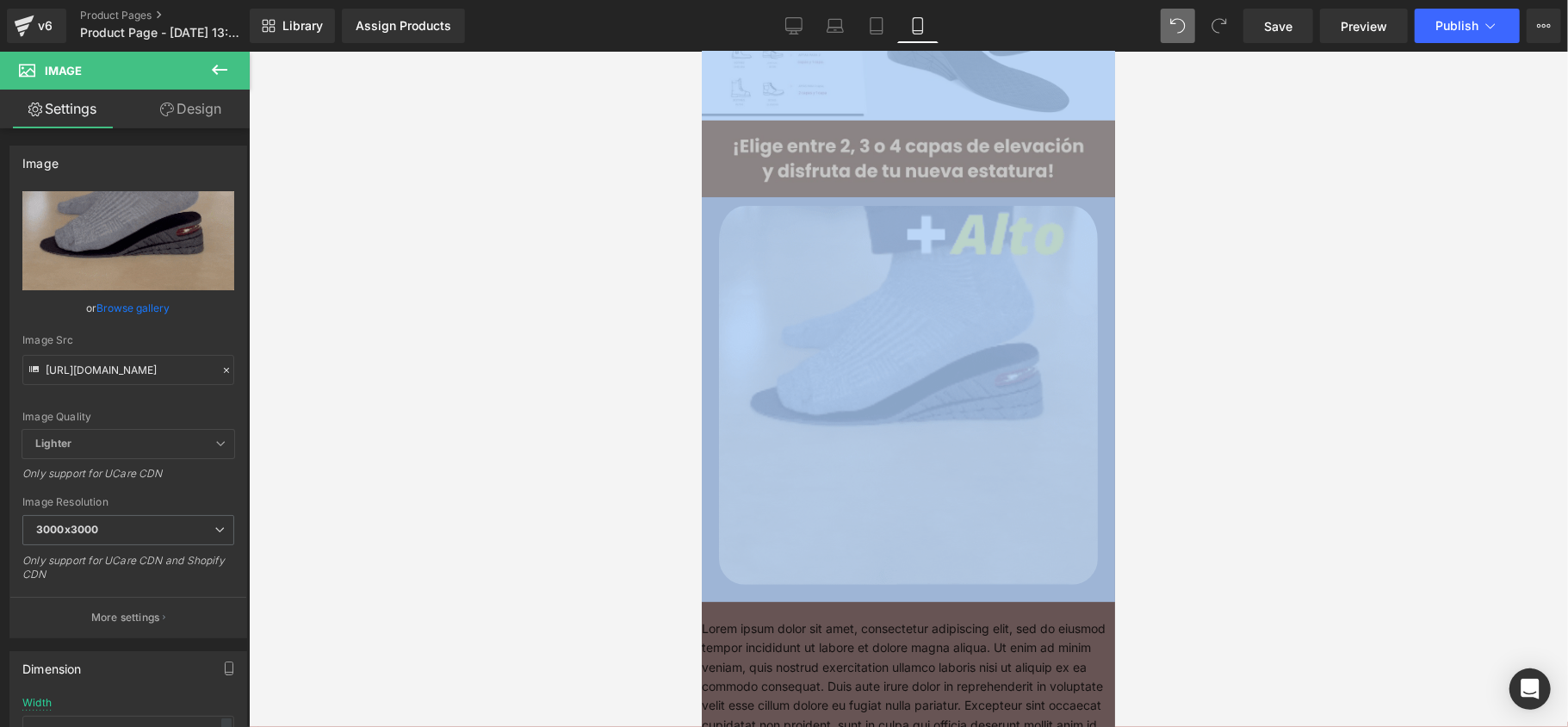
click at [1126, 358] on div at bounding box center [908, 389] width 1319 height 675
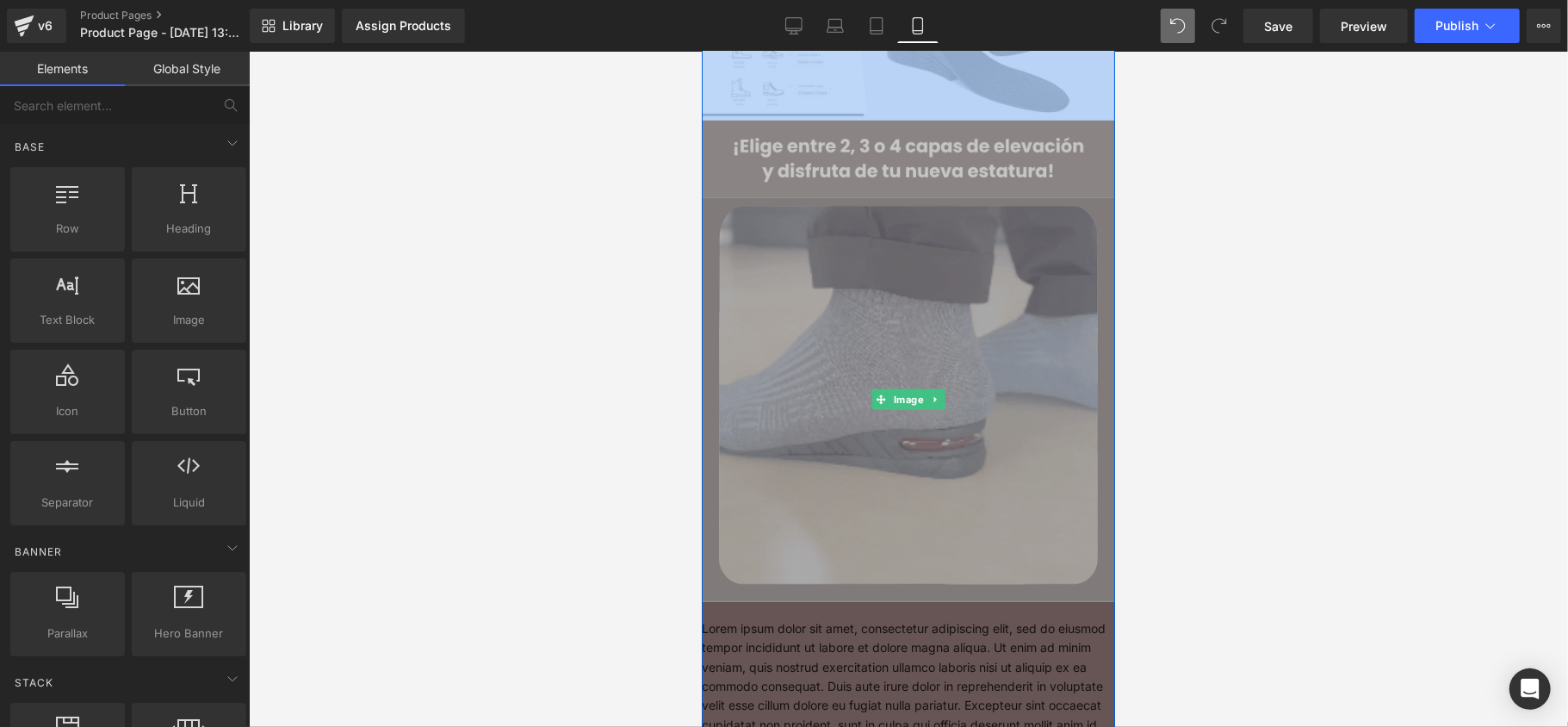
drag, startPoint x: 1824, startPoint y: 393, endPoint x: 1061, endPoint y: 252, distance: 775.9
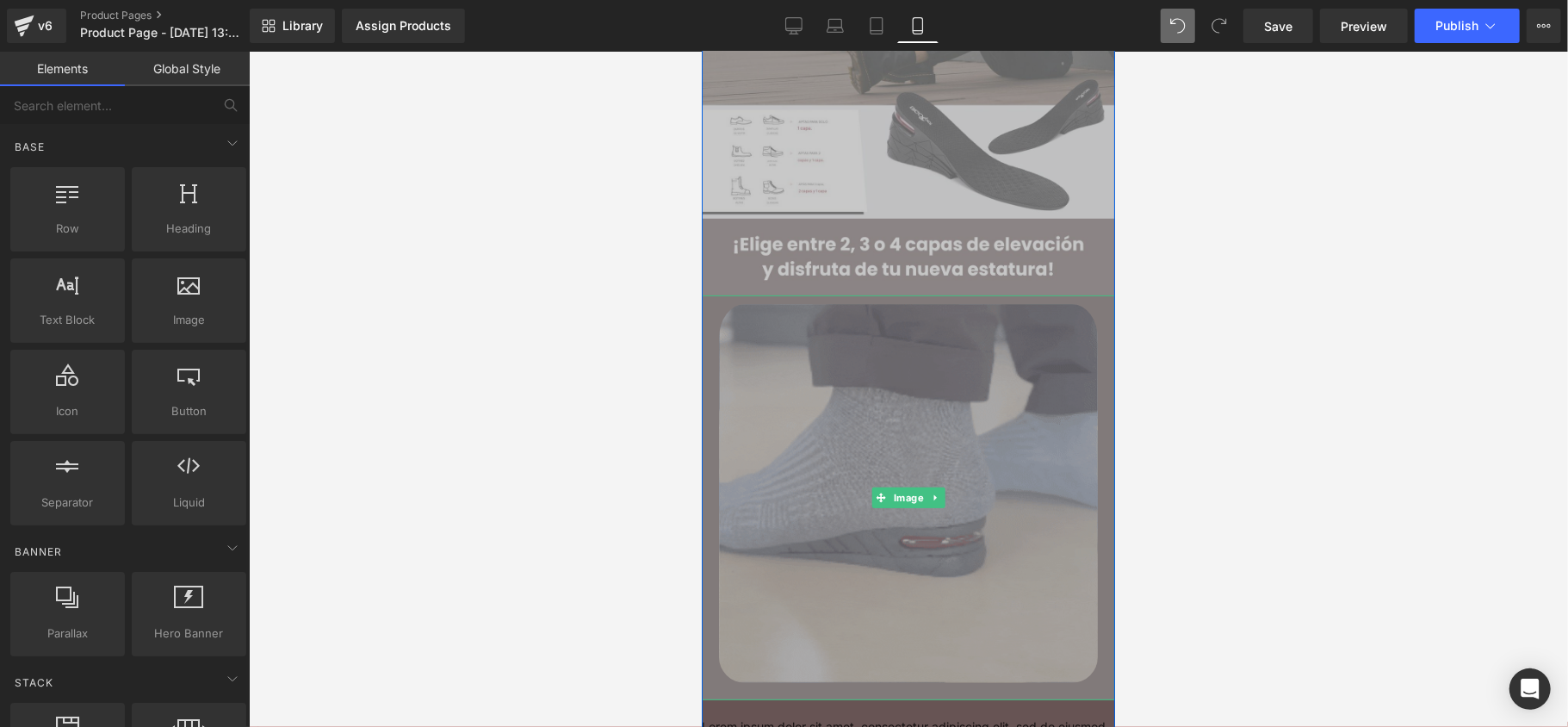
scroll to position [246, 0]
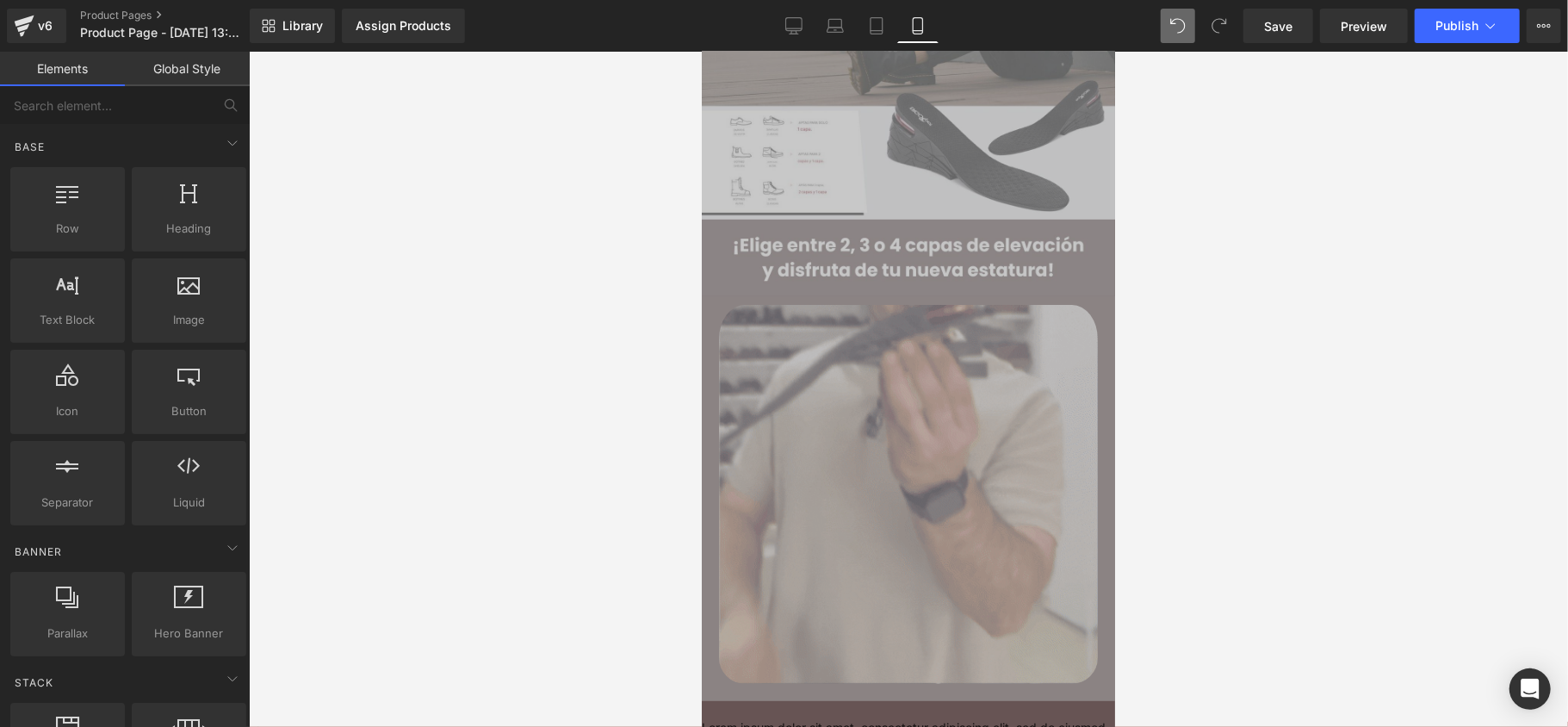
click at [1170, 383] on div at bounding box center [908, 389] width 1319 height 675
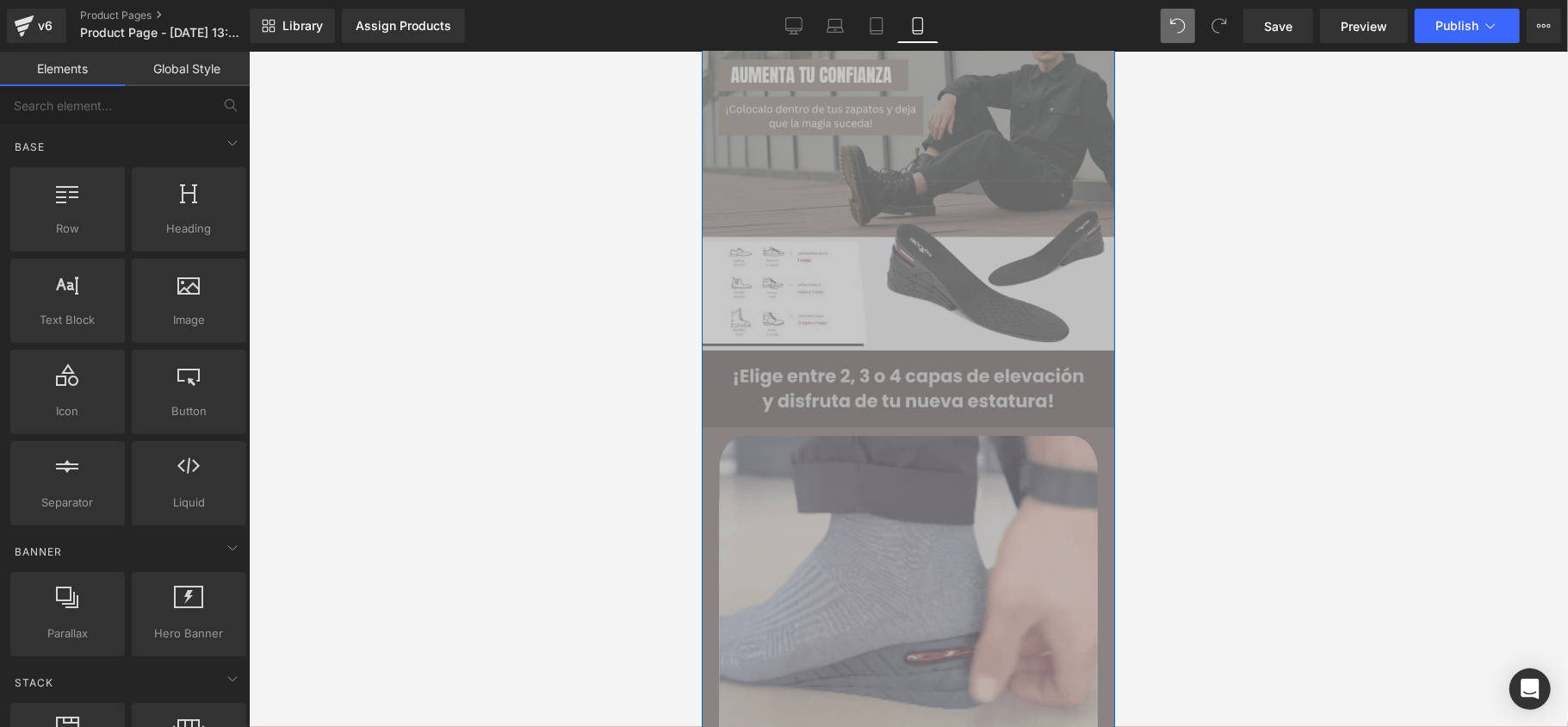
scroll to position [229, 0]
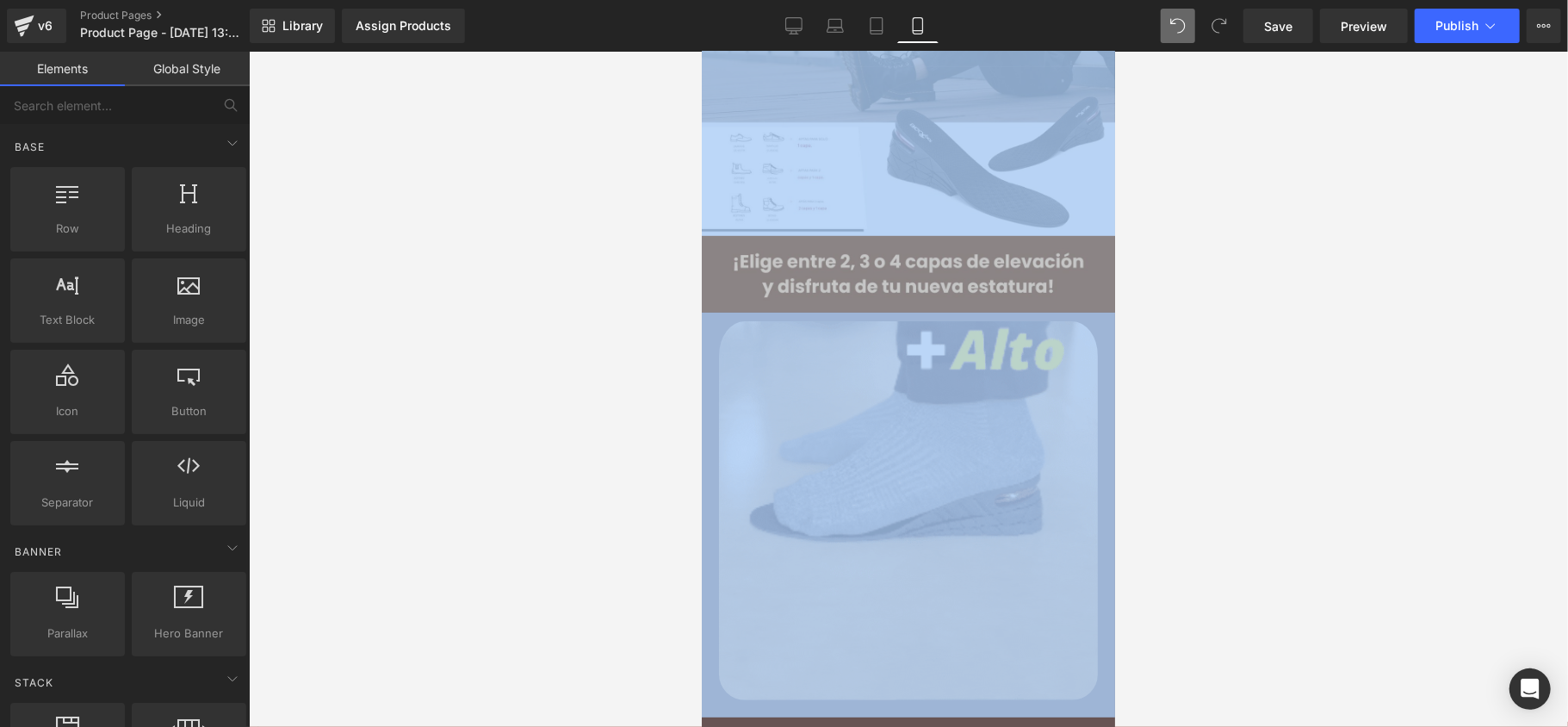
drag, startPoint x: 1335, startPoint y: 400, endPoint x: 1343, endPoint y: 397, distance: 8.5
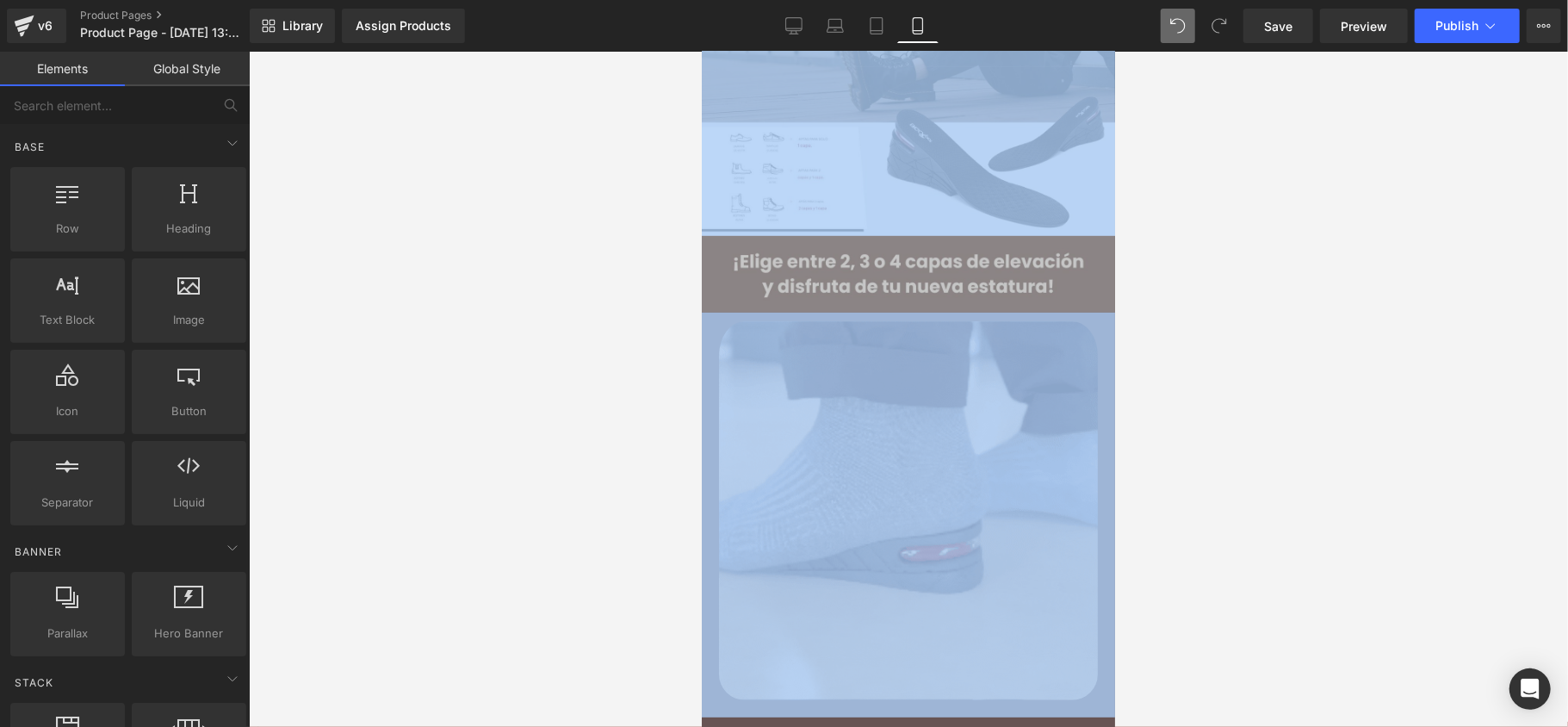
click at [1343, 397] on div at bounding box center [908, 389] width 1319 height 675
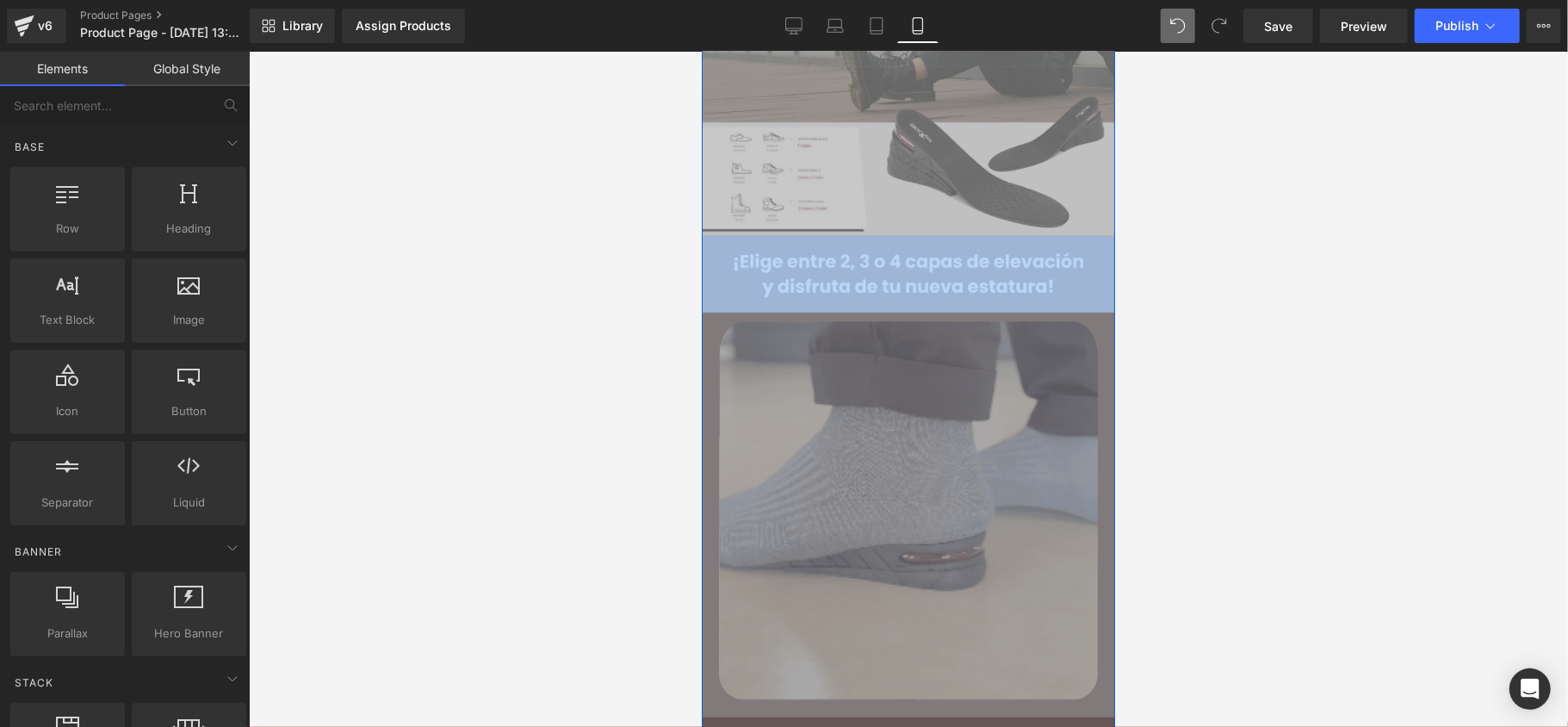
click at [782, 390] on img at bounding box center [908, 514] width 413 height 405
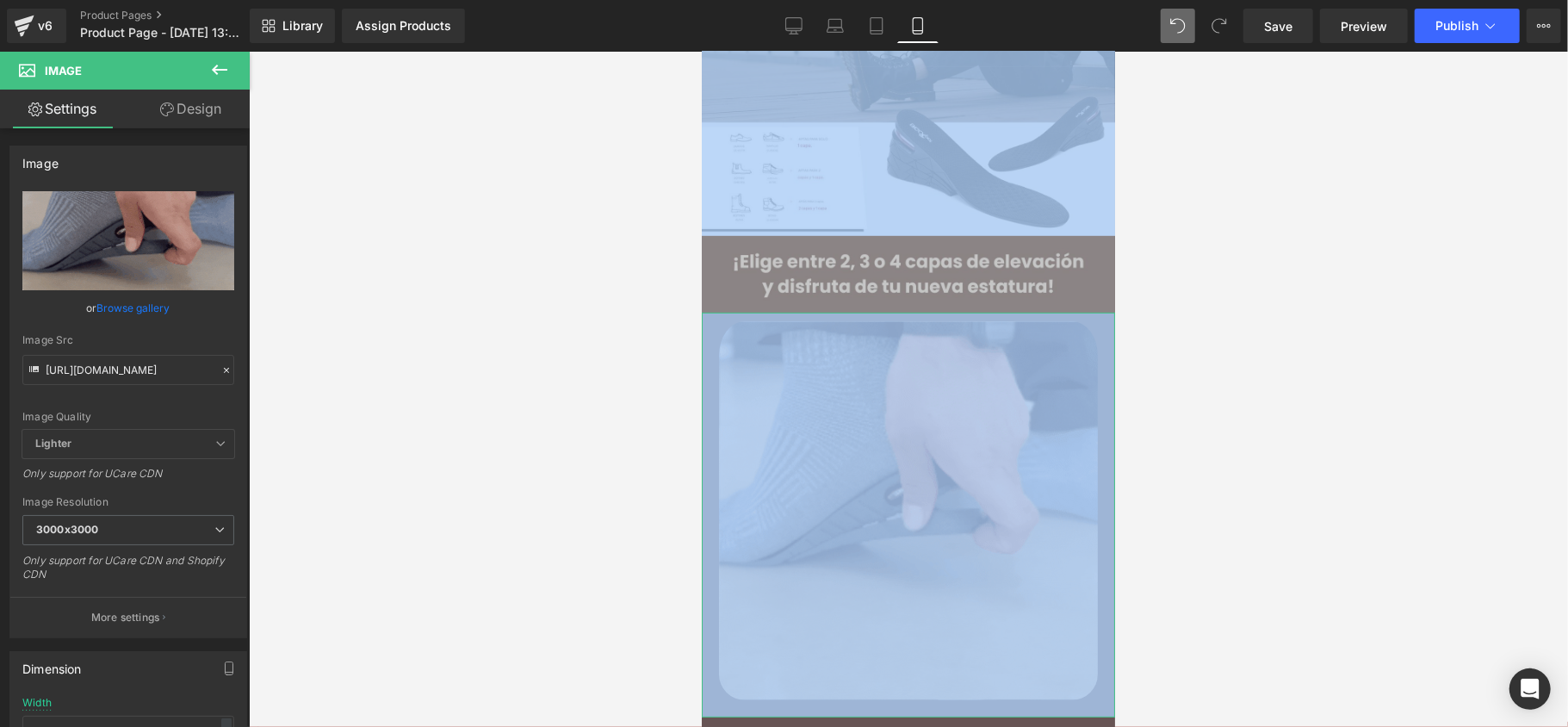
click at [175, 108] on link "Design" at bounding box center [190, 109] width 124 height 39
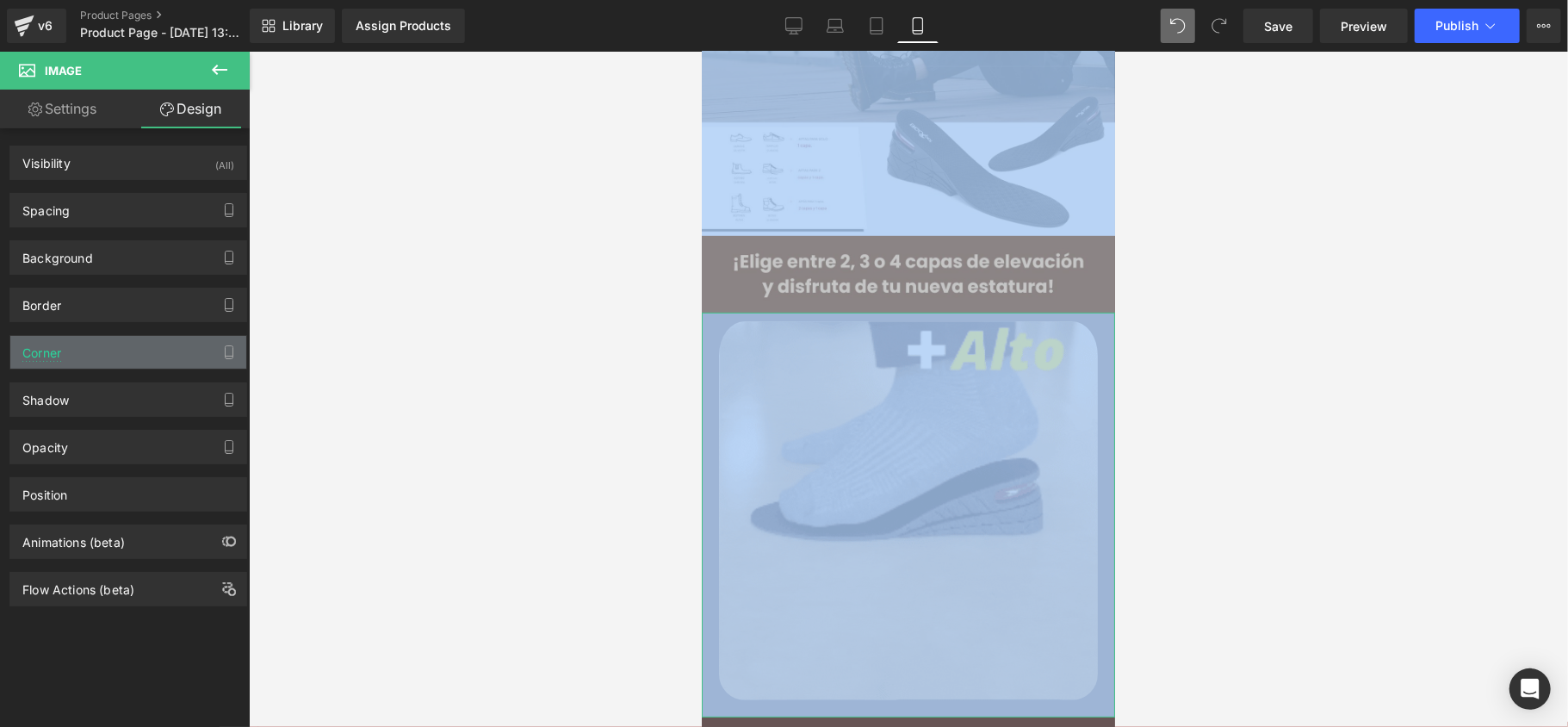
type input "transparent"
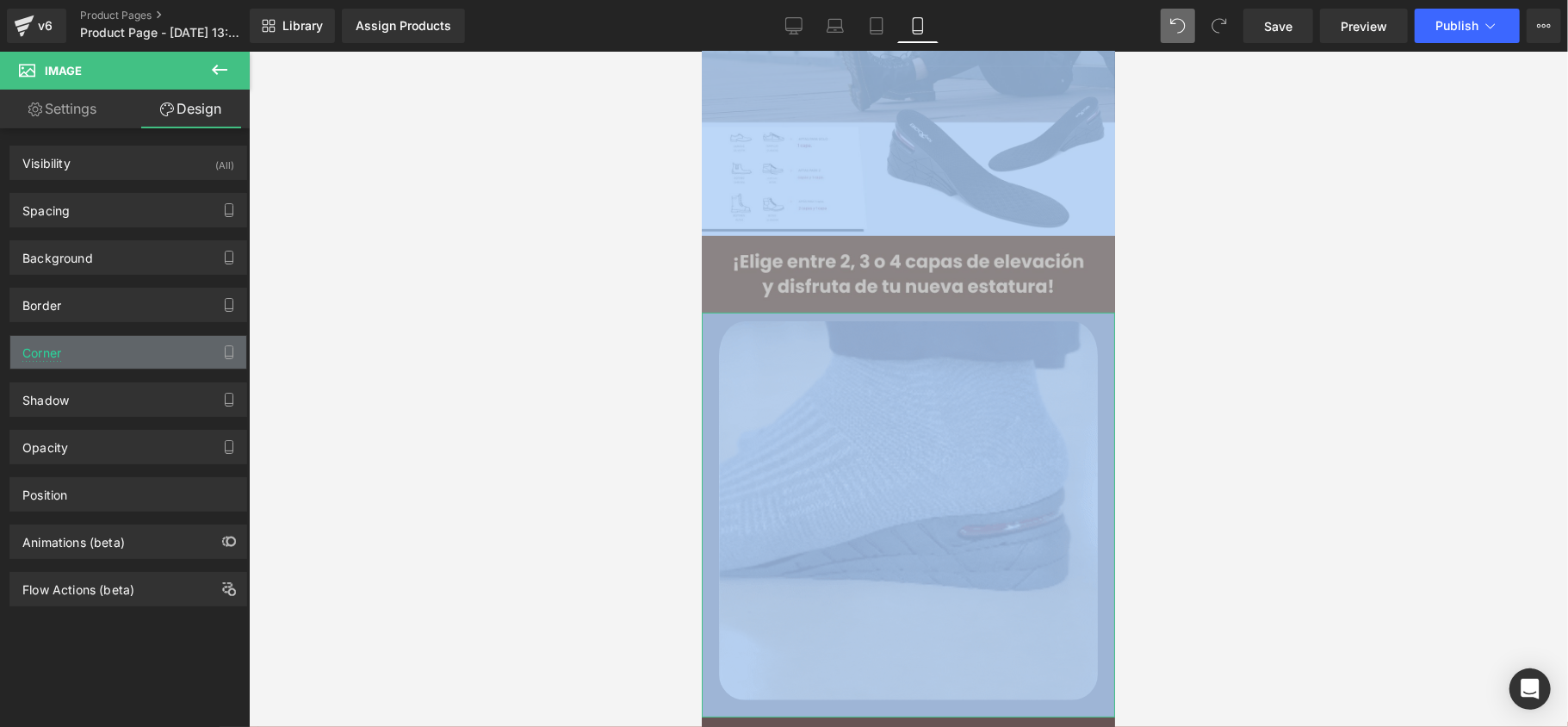
type input "0"
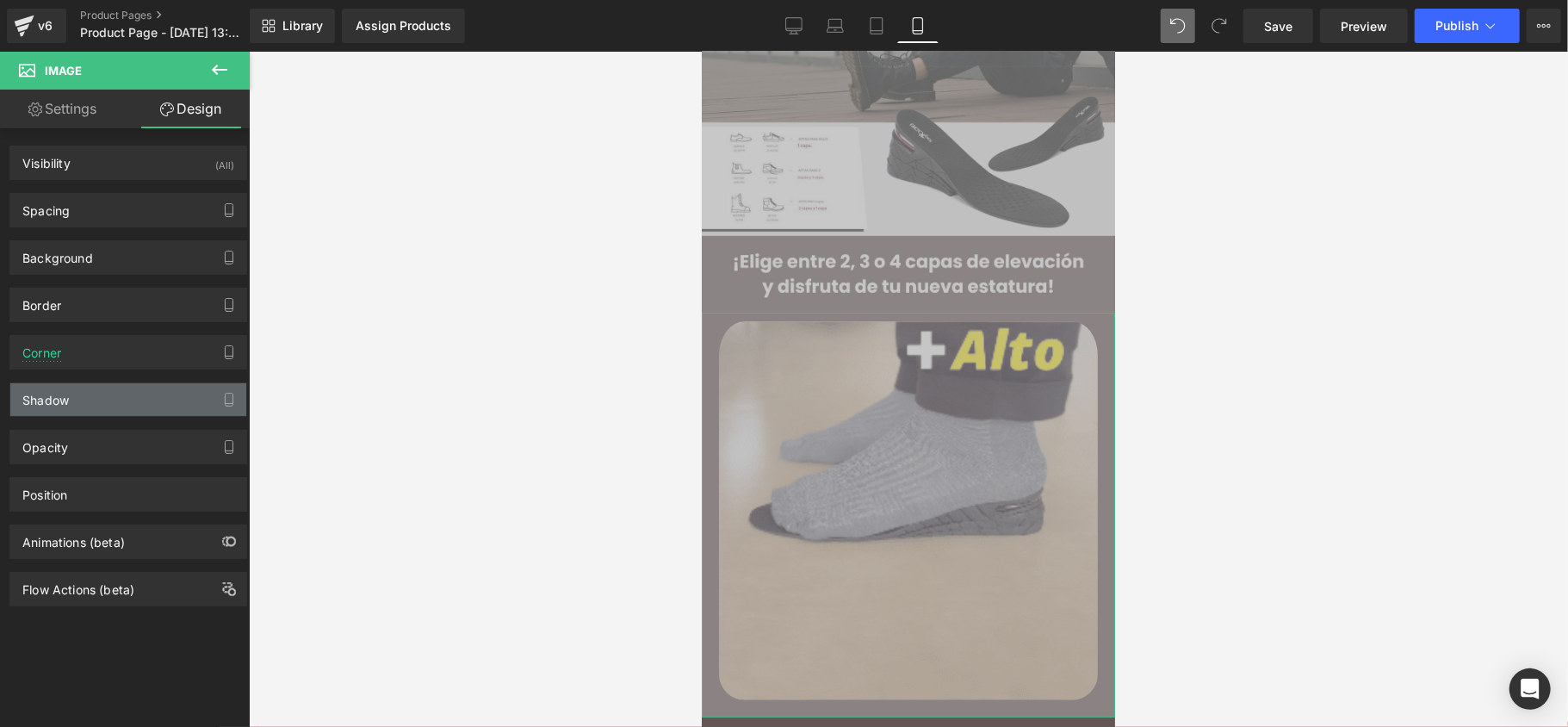
click at [121, 403] on div "Shadow" at bounding box center [128, 399] width 236 height 33
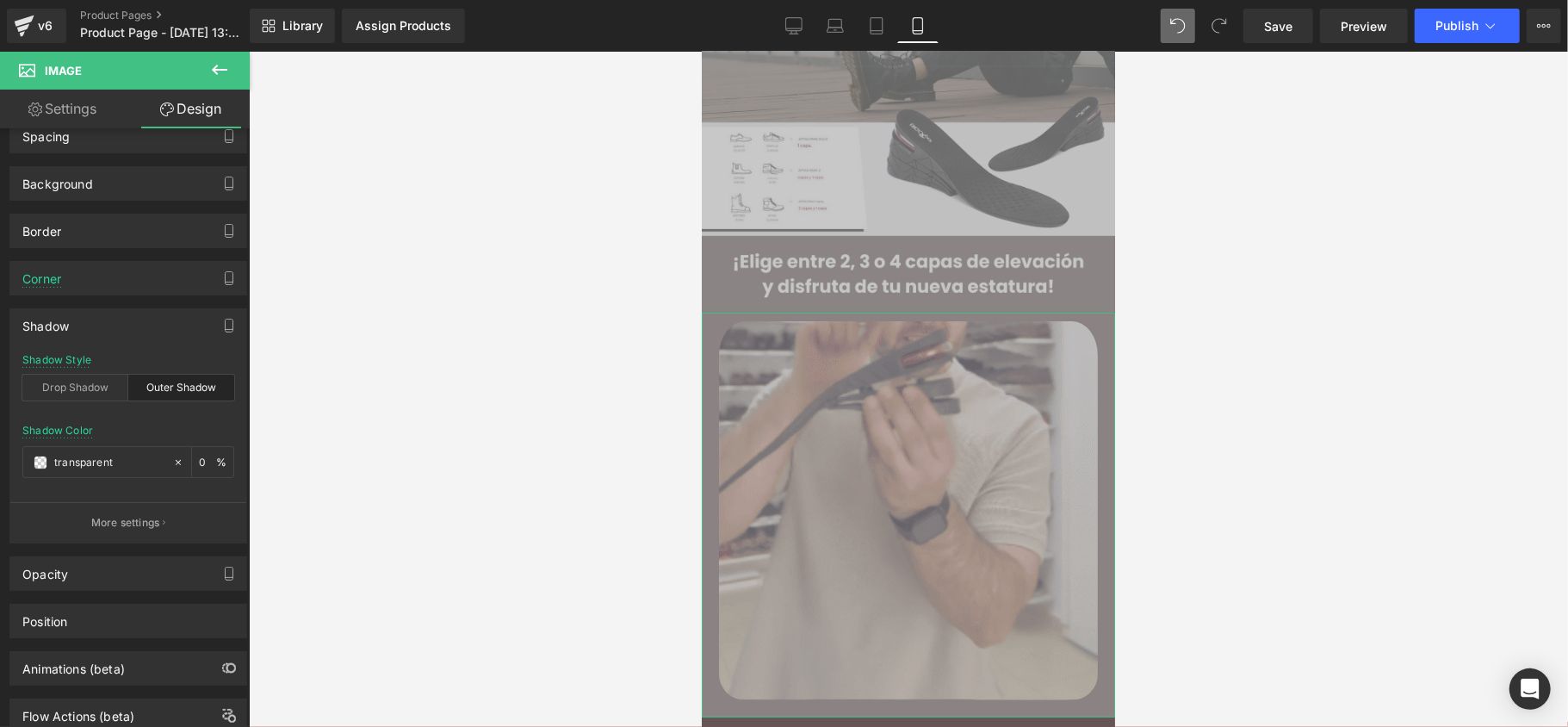
scroll to position [114, 0]
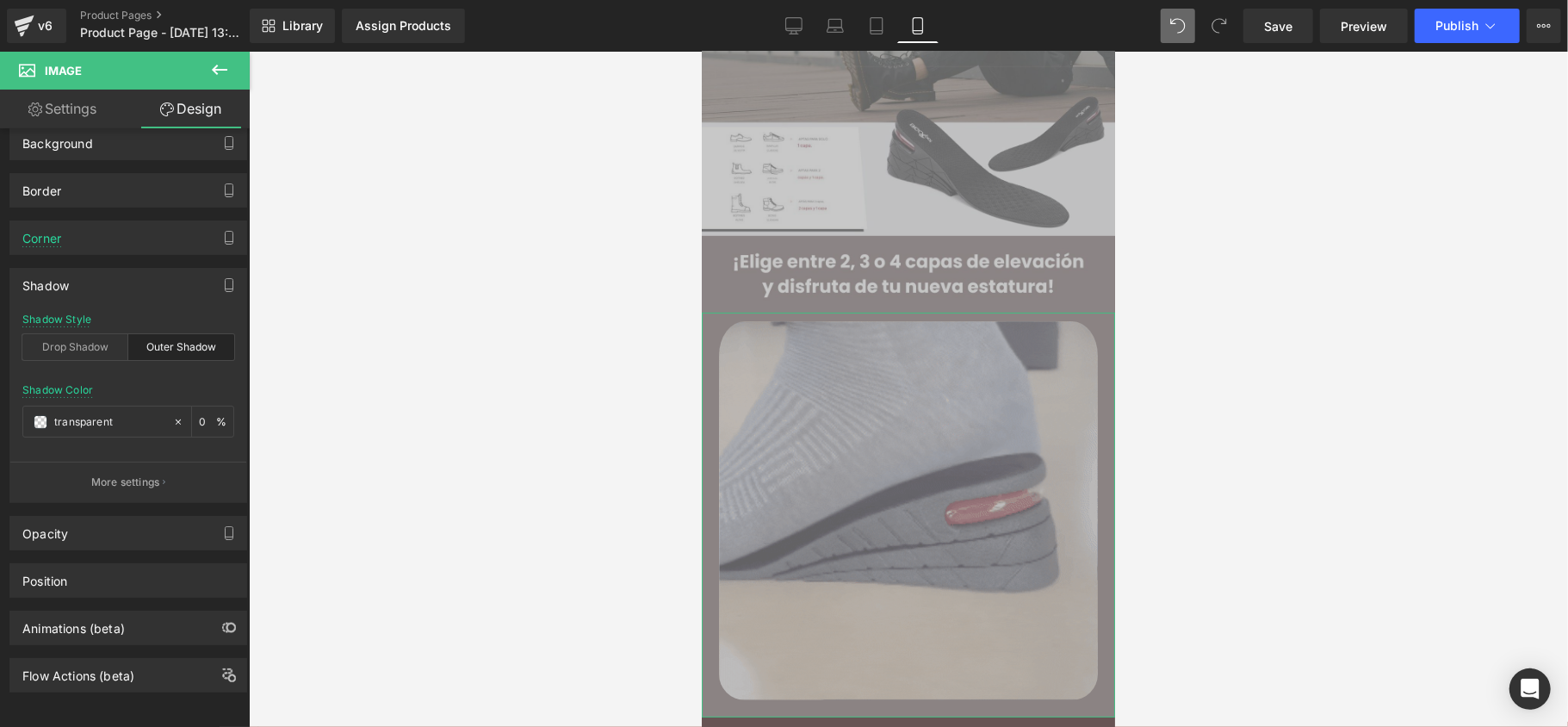
click at [162, 358] on div "Outer Shadow" at bounding box center [181, 347] width 106 height 26
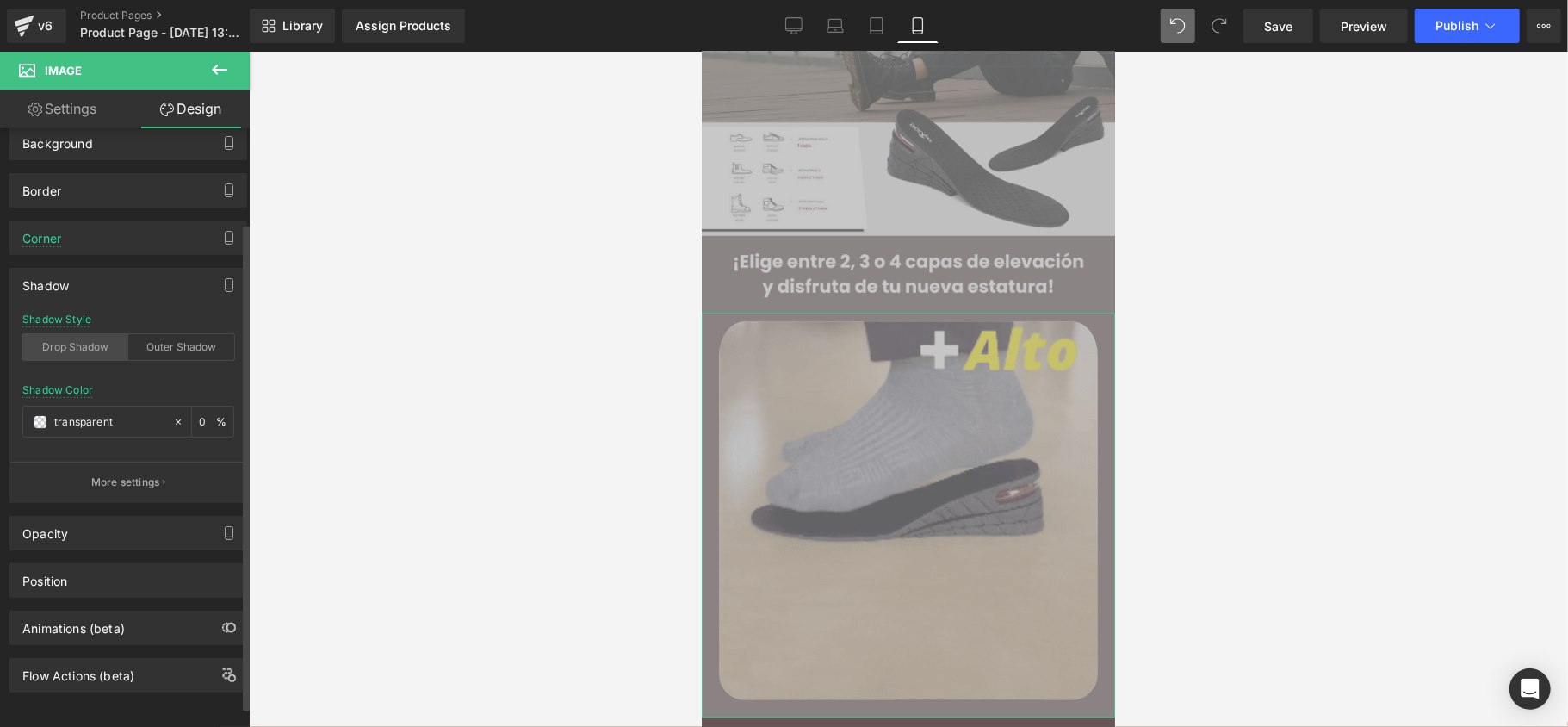
click at [95, 348] on div "Drop Shadow" at bounding box center [75, 347] width 106 height 26
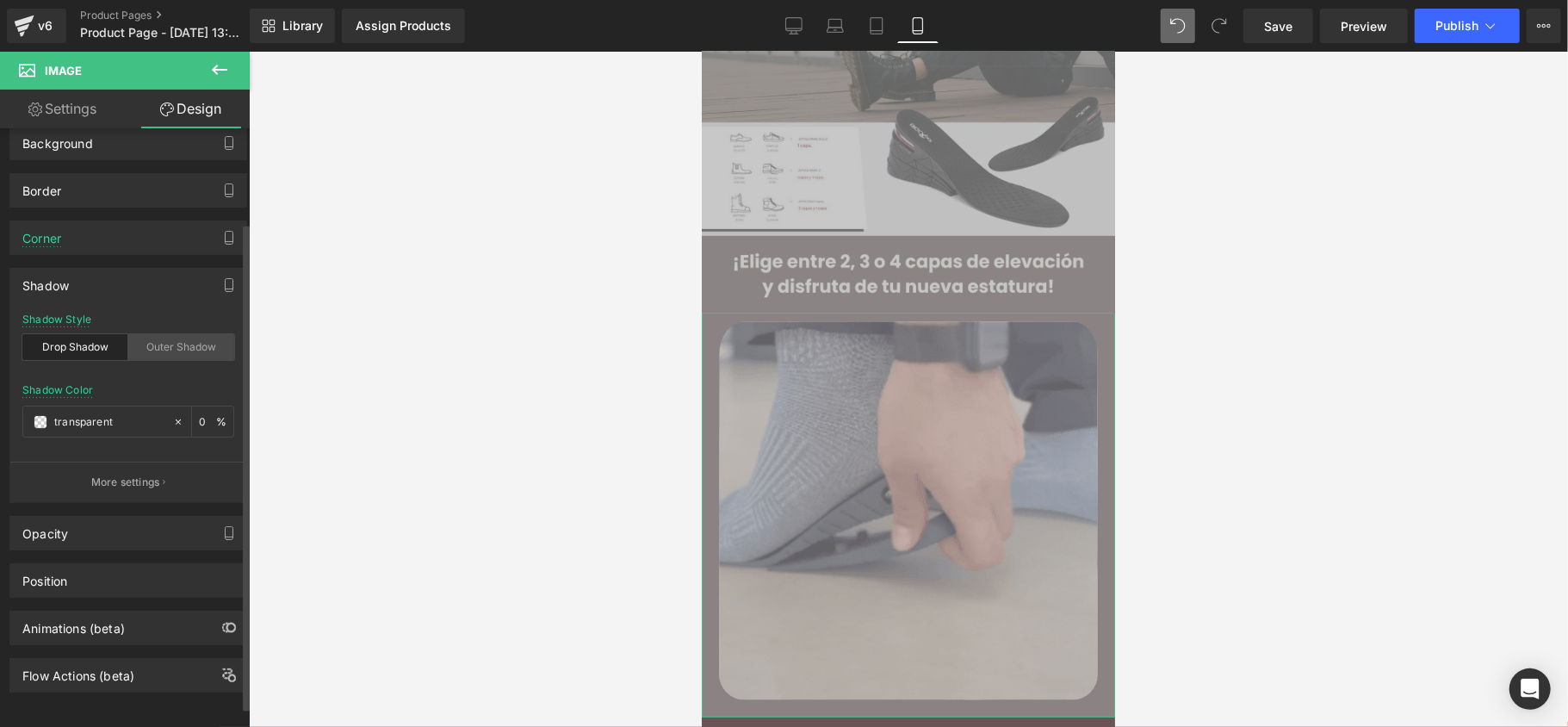
click at [139, 346] on div "Outer Shadow" at bounding box center [181, 347] width 106 height 26
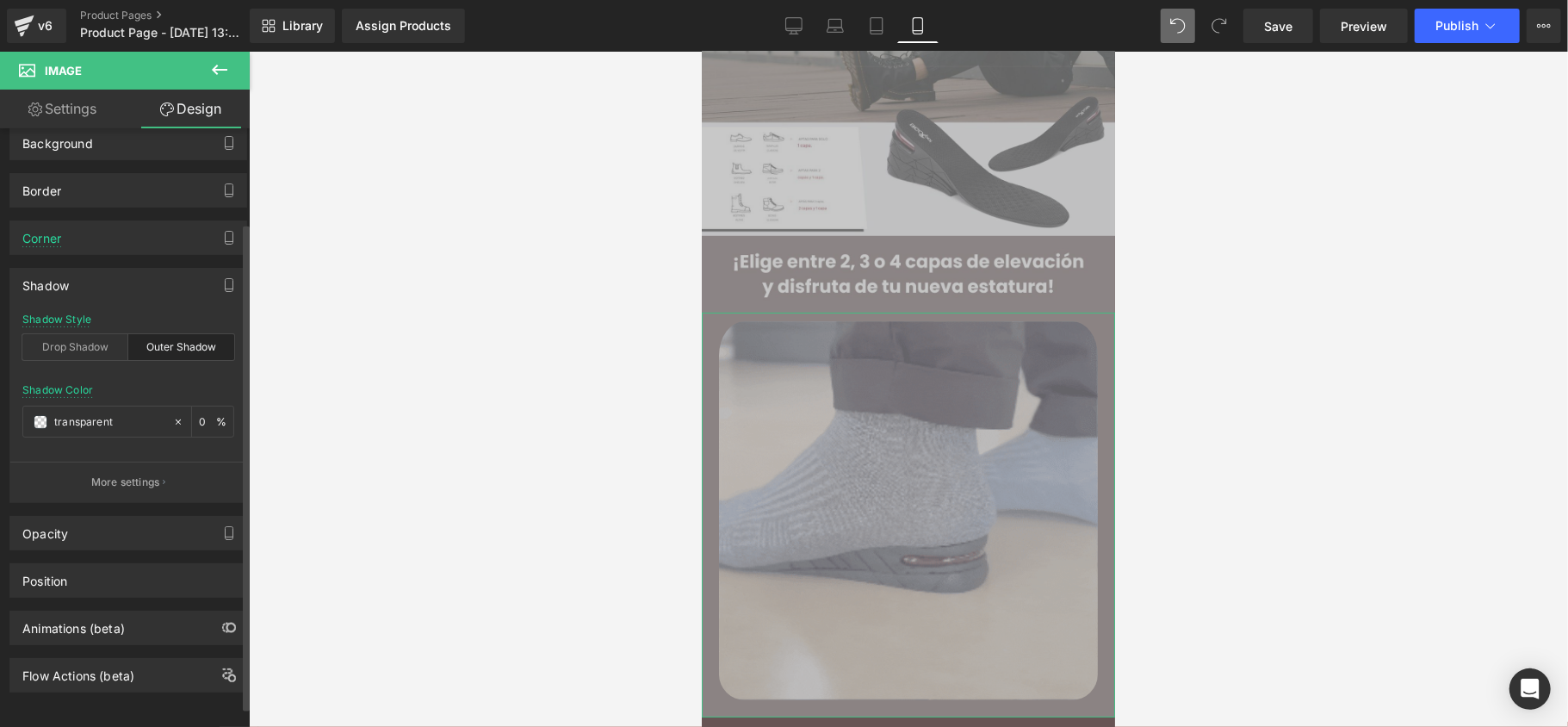
click at [158, 345] on div "Outer Shadow" at bounding box center [181, 347] width 106 height 26
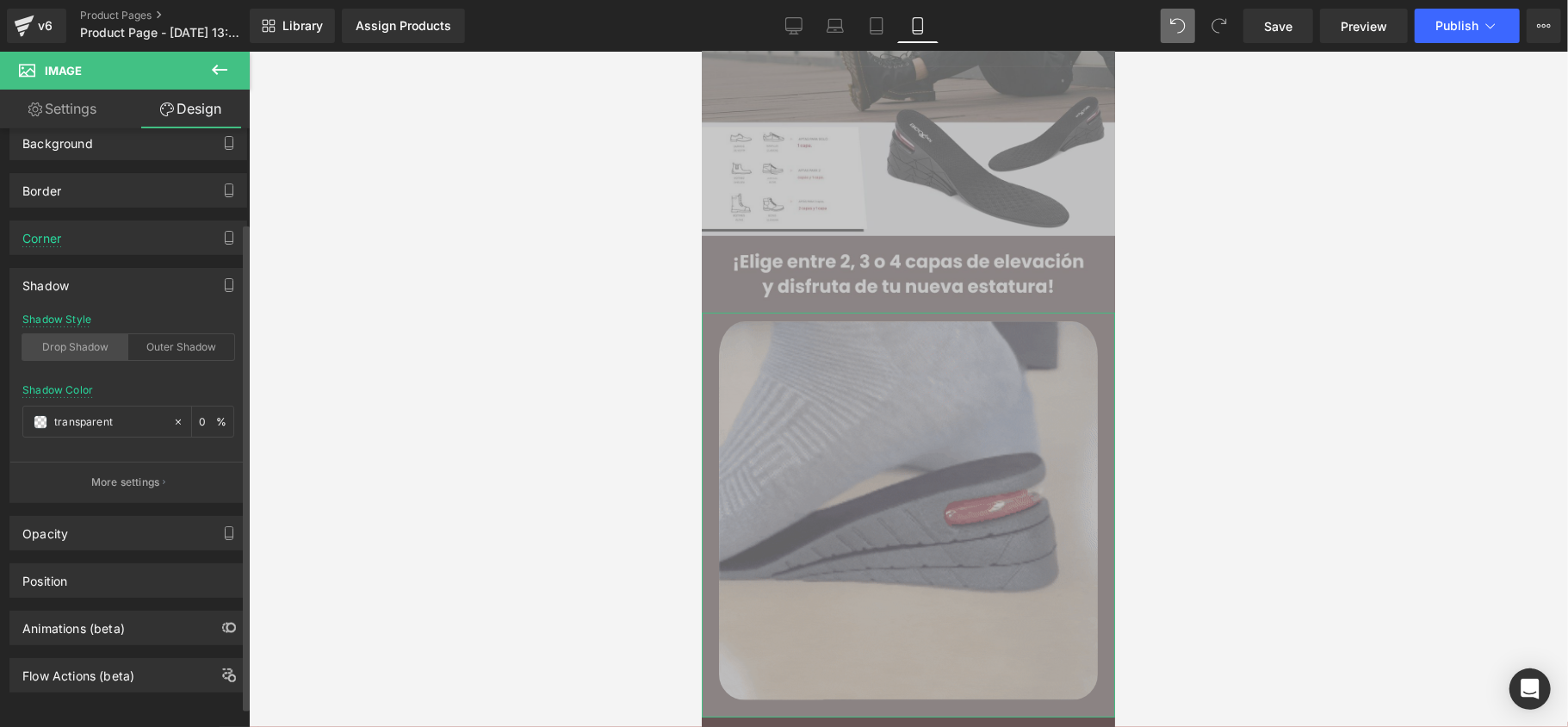
drag, startPoint x: 102, startPoint y: 351, endPoint x: 108, endPoint y: 373, distance: 22.8
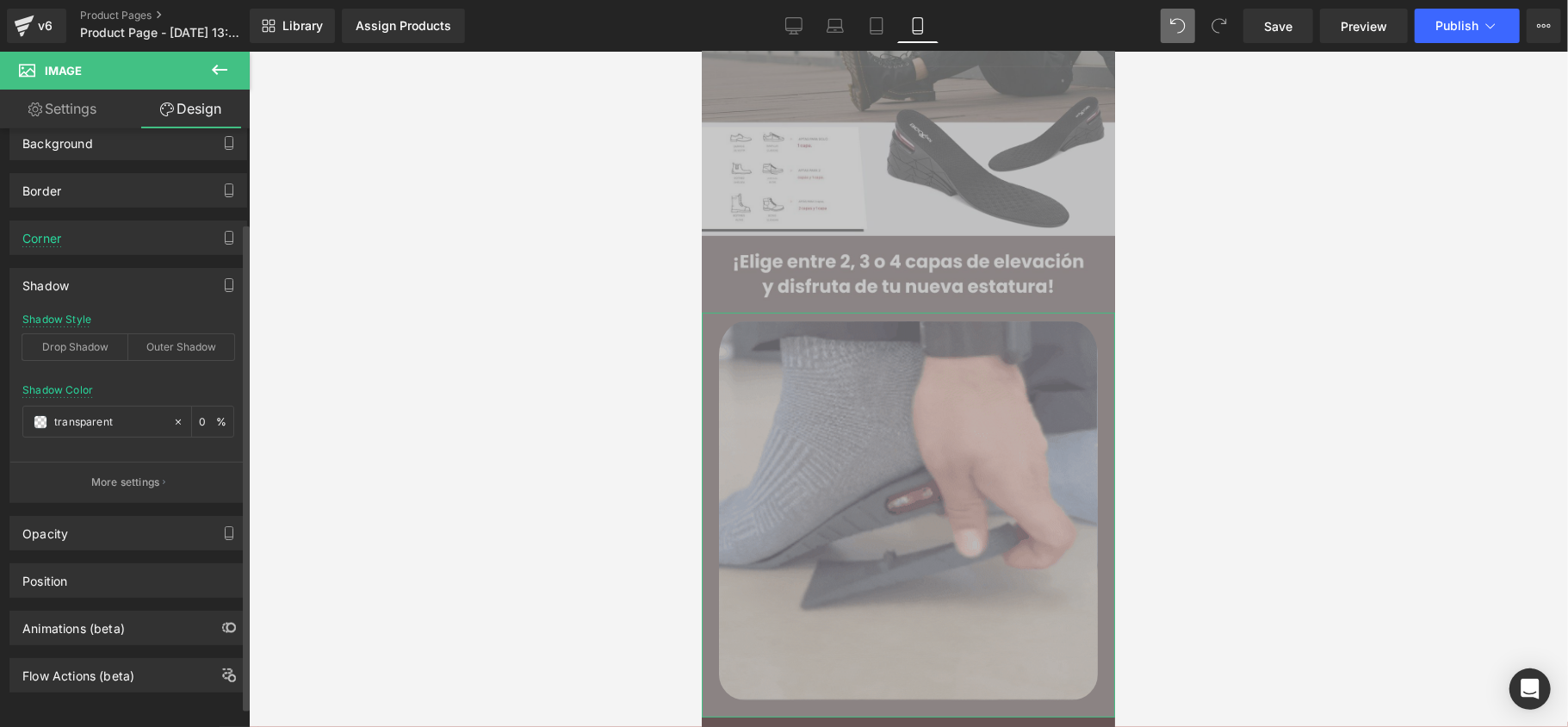
click at [102, 349] on div "Drop Shadow" at bounding box center [75, 347] width 106 height 26
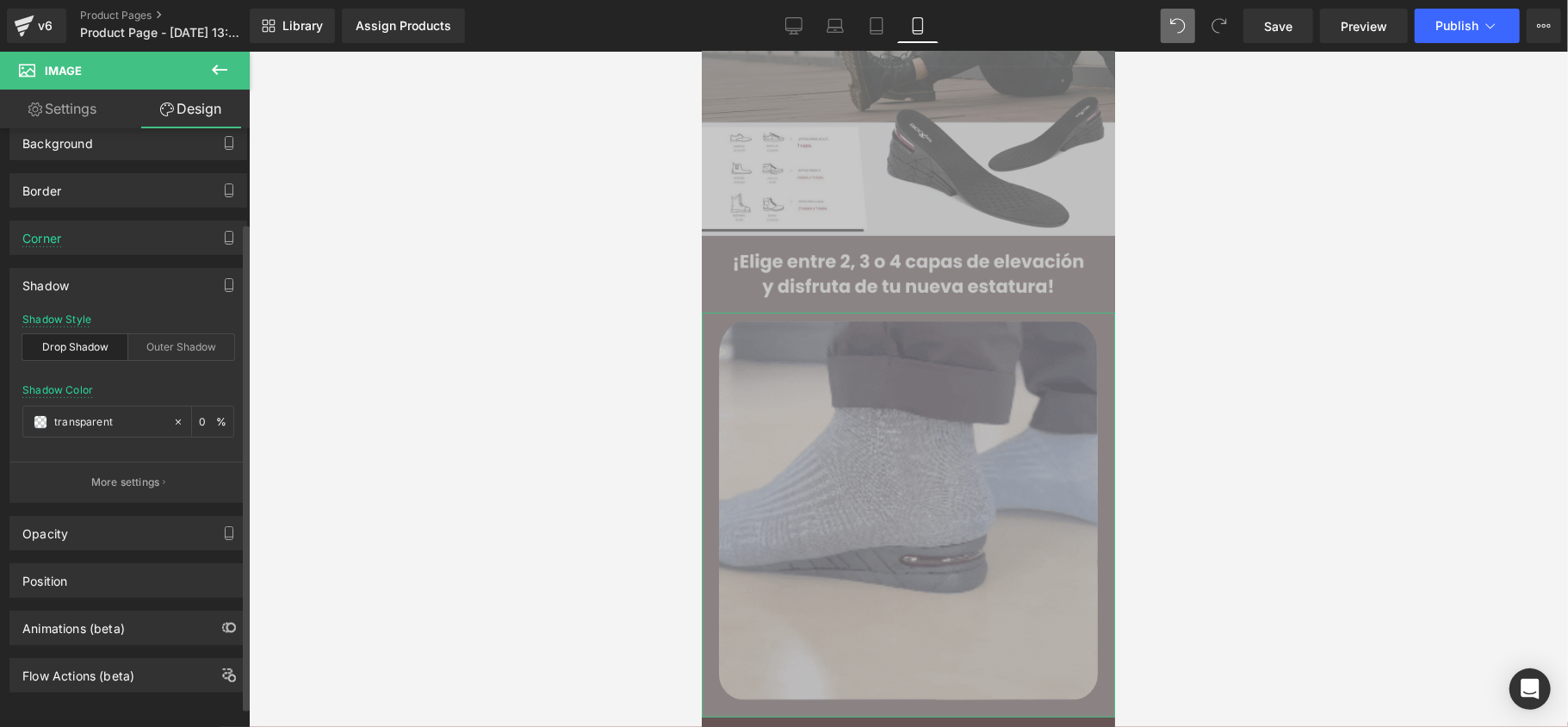
click at [97, 342] on div "Drop Shadow" at bounding box center [75, 347] width 106 height 26
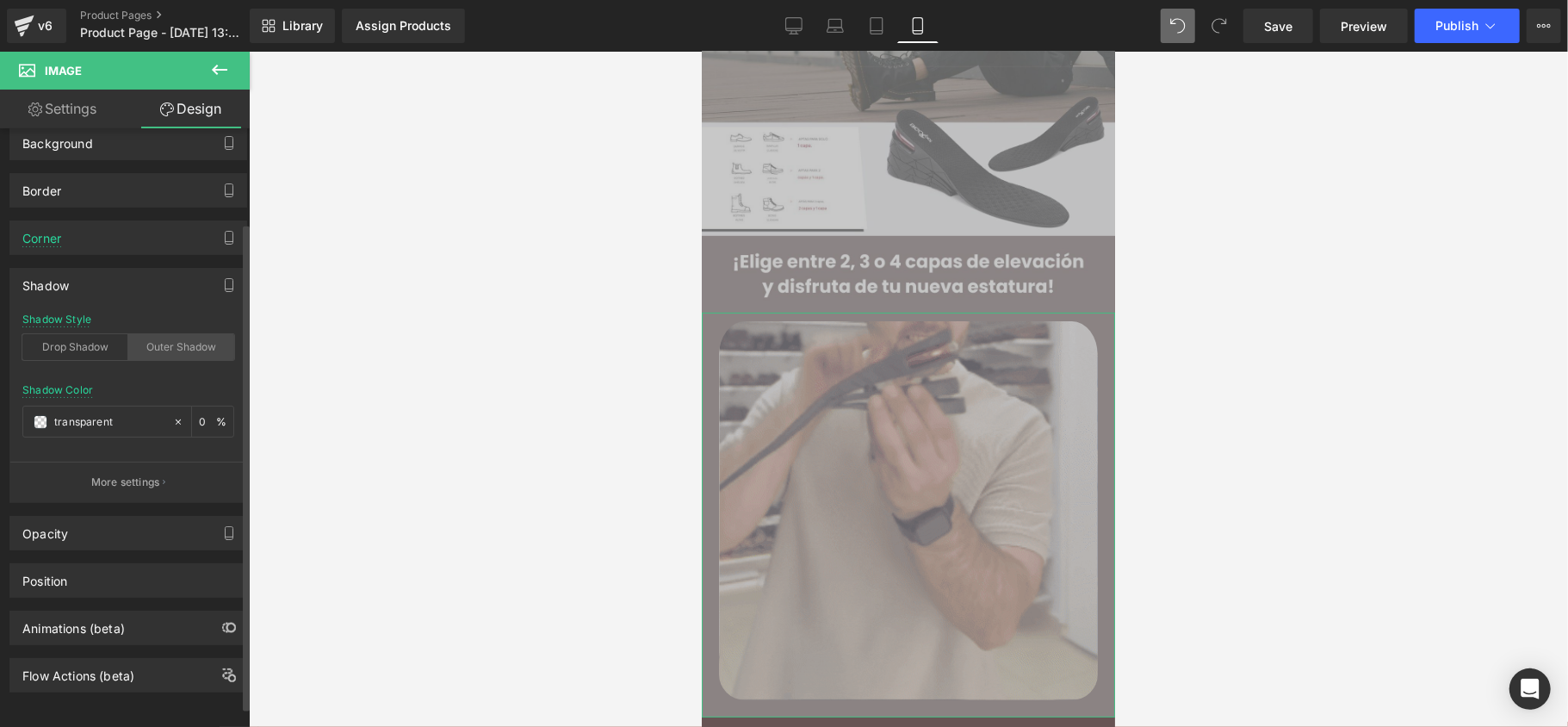
click at [138, 345] on div "Outer Shadow" at bounding box center [181, 347] width 106 height 26
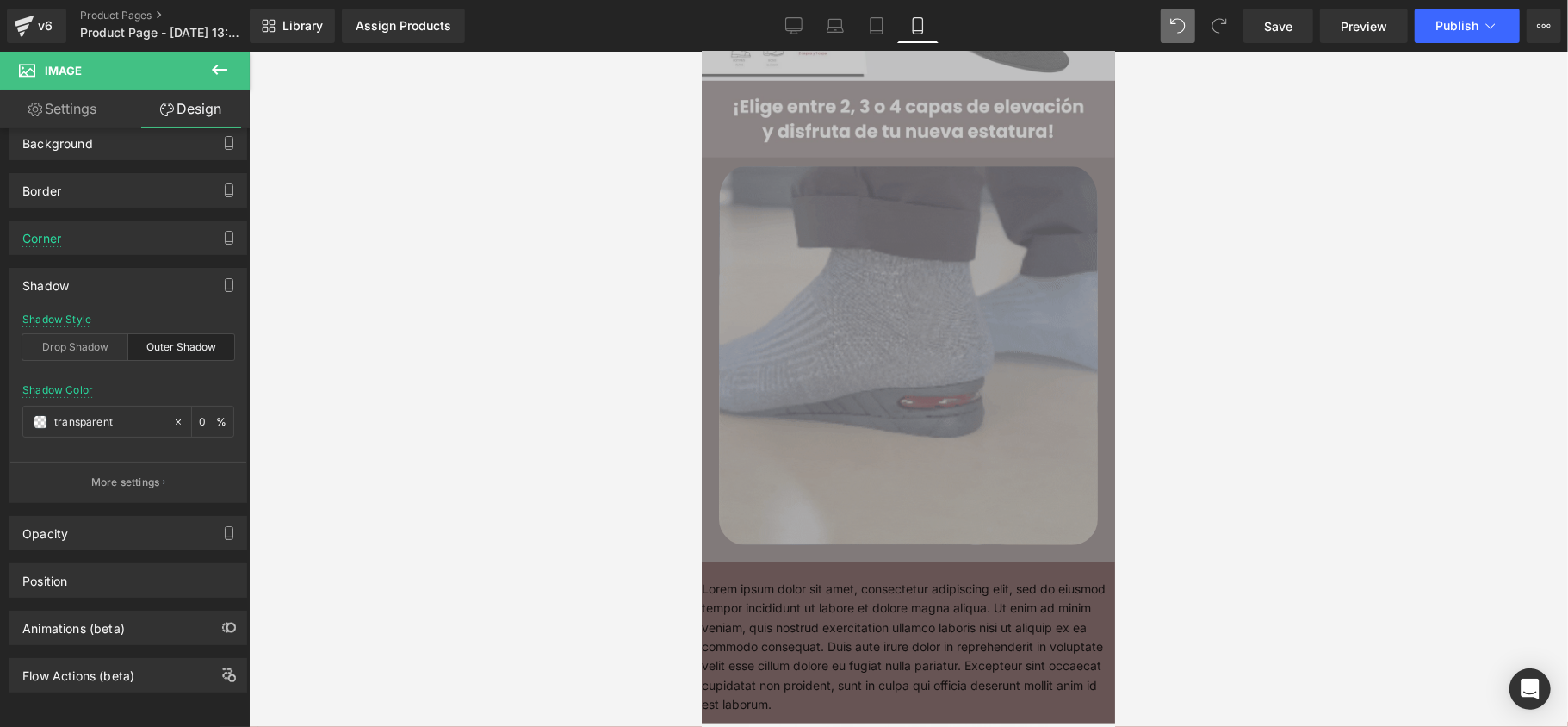
scroll to position [344, 0]
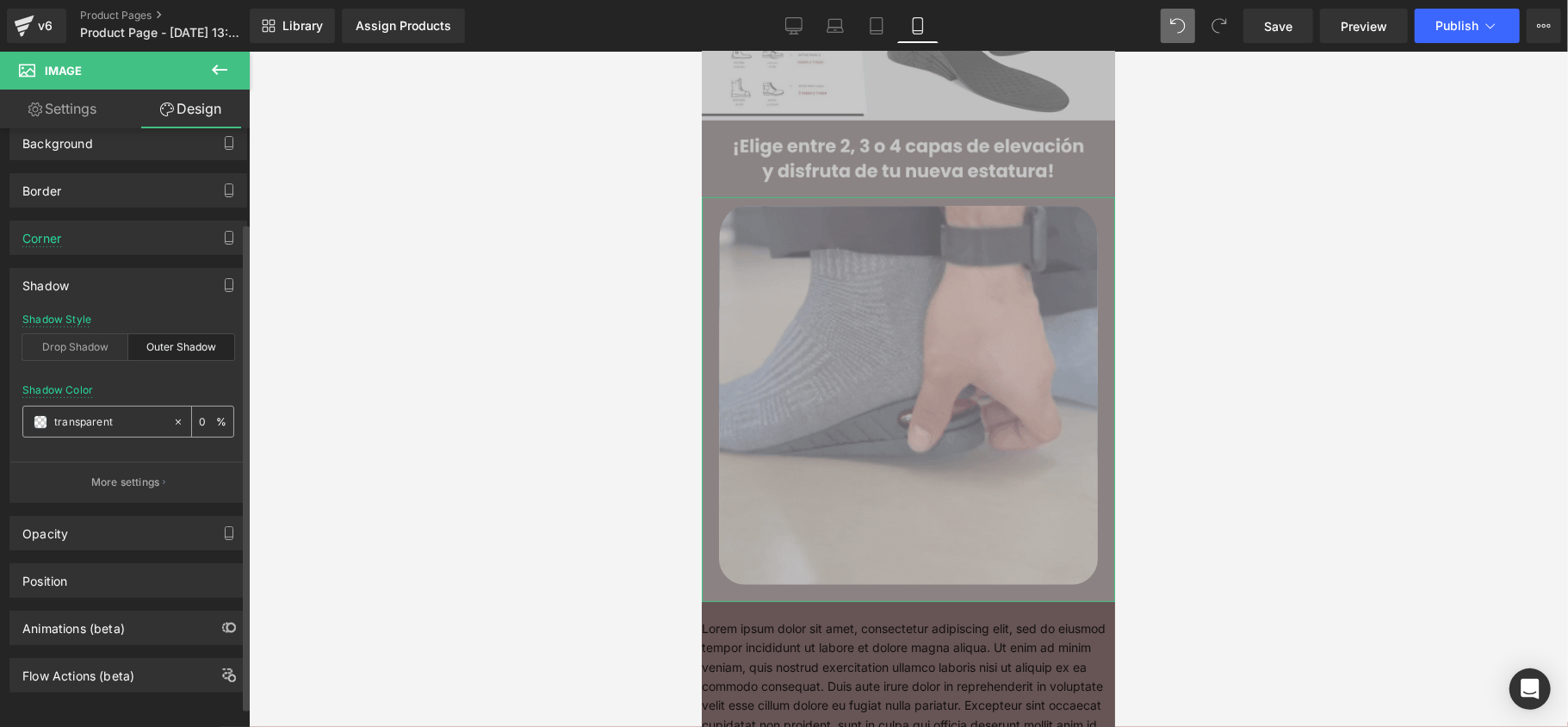
click at [110, 421] on input "transparent" at bounding box center [109, 422] width 110 height 19
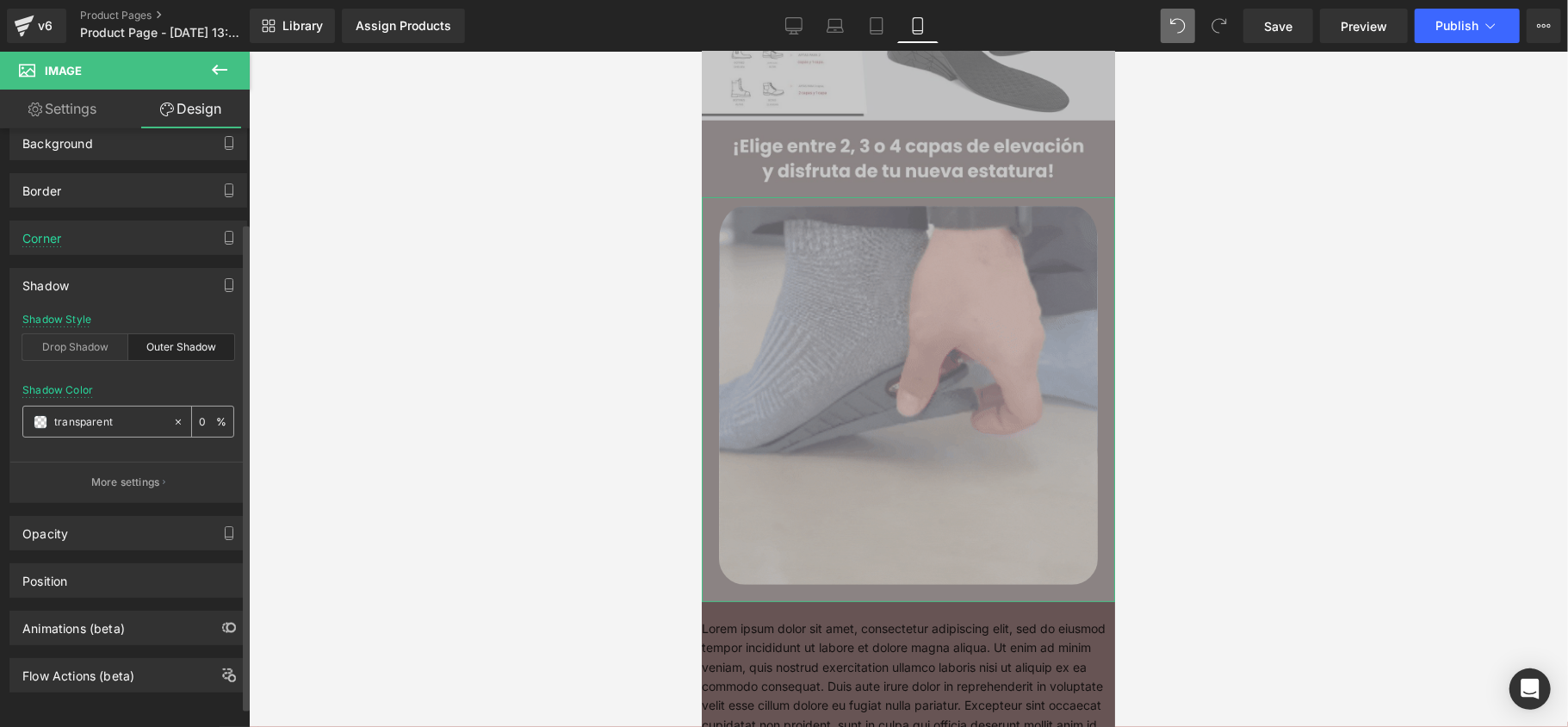
click at [43, 422] on span at bounding box center [41, 422] width 14 height 14
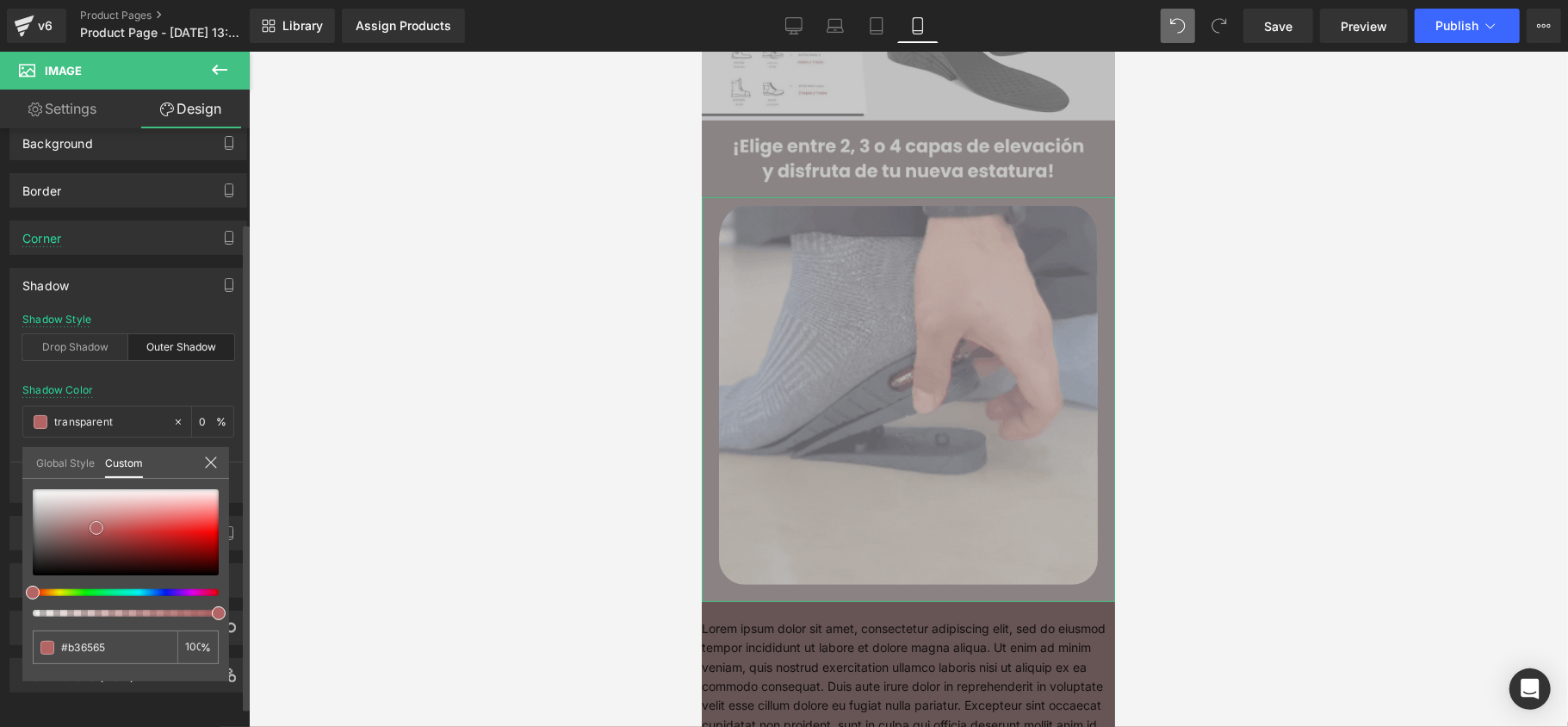
type input "#b36565"
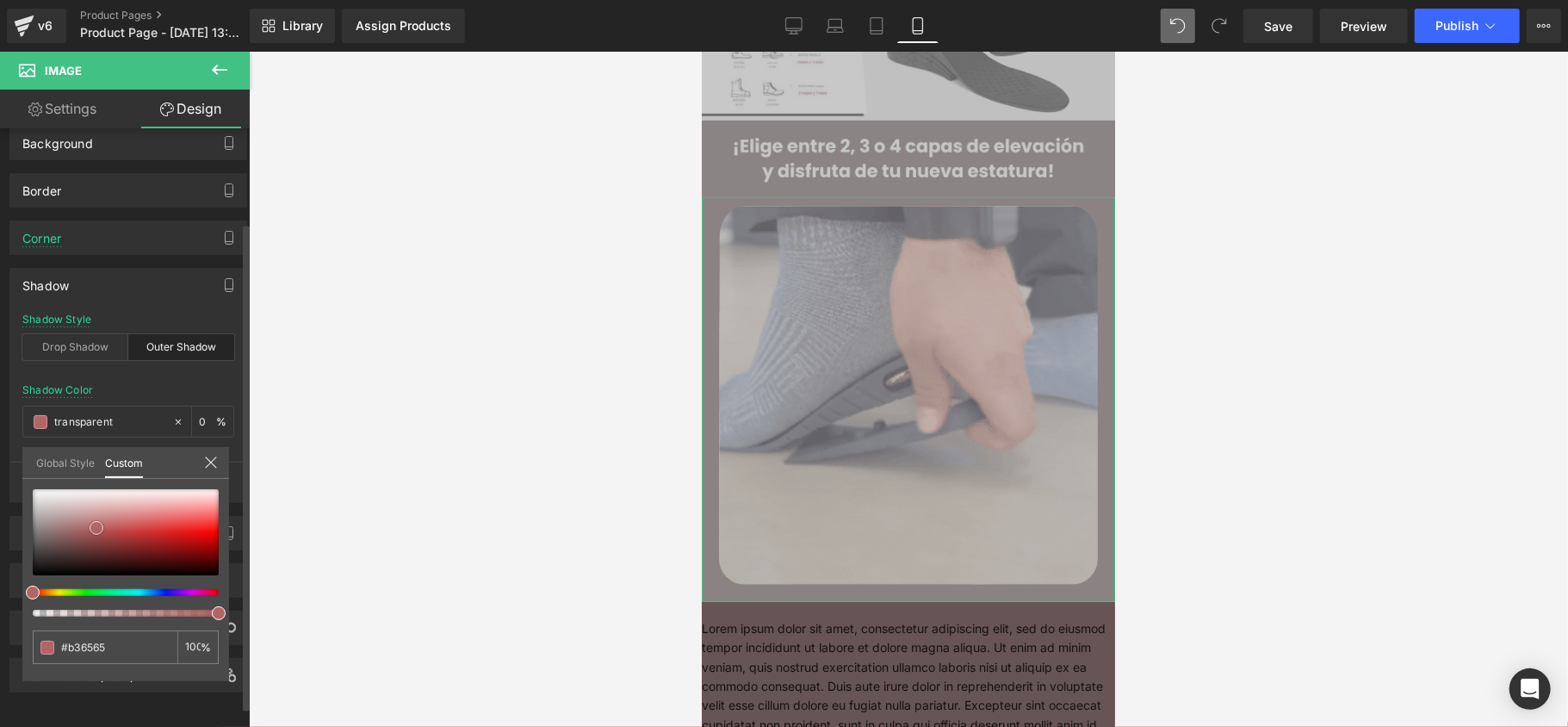
type input "100"
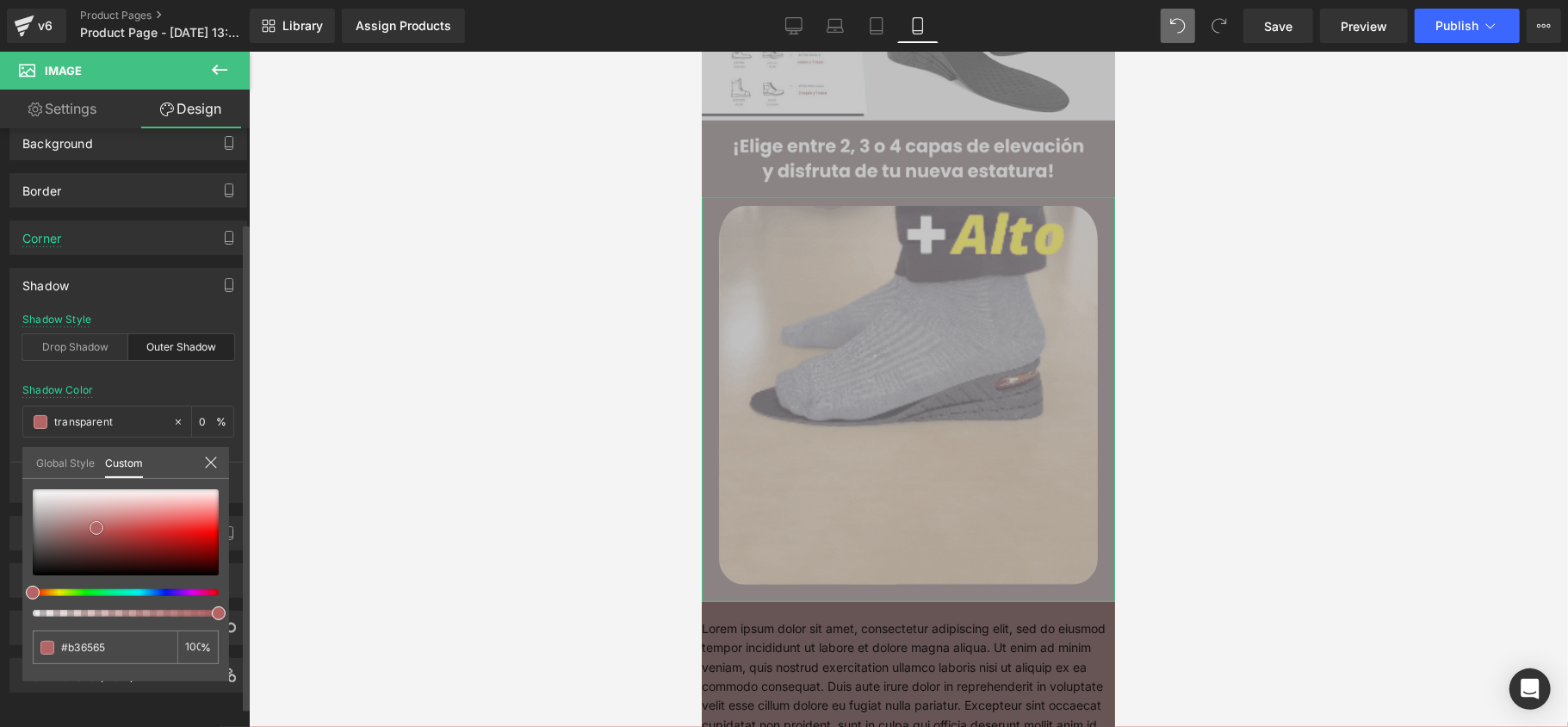
type input "#b36565"
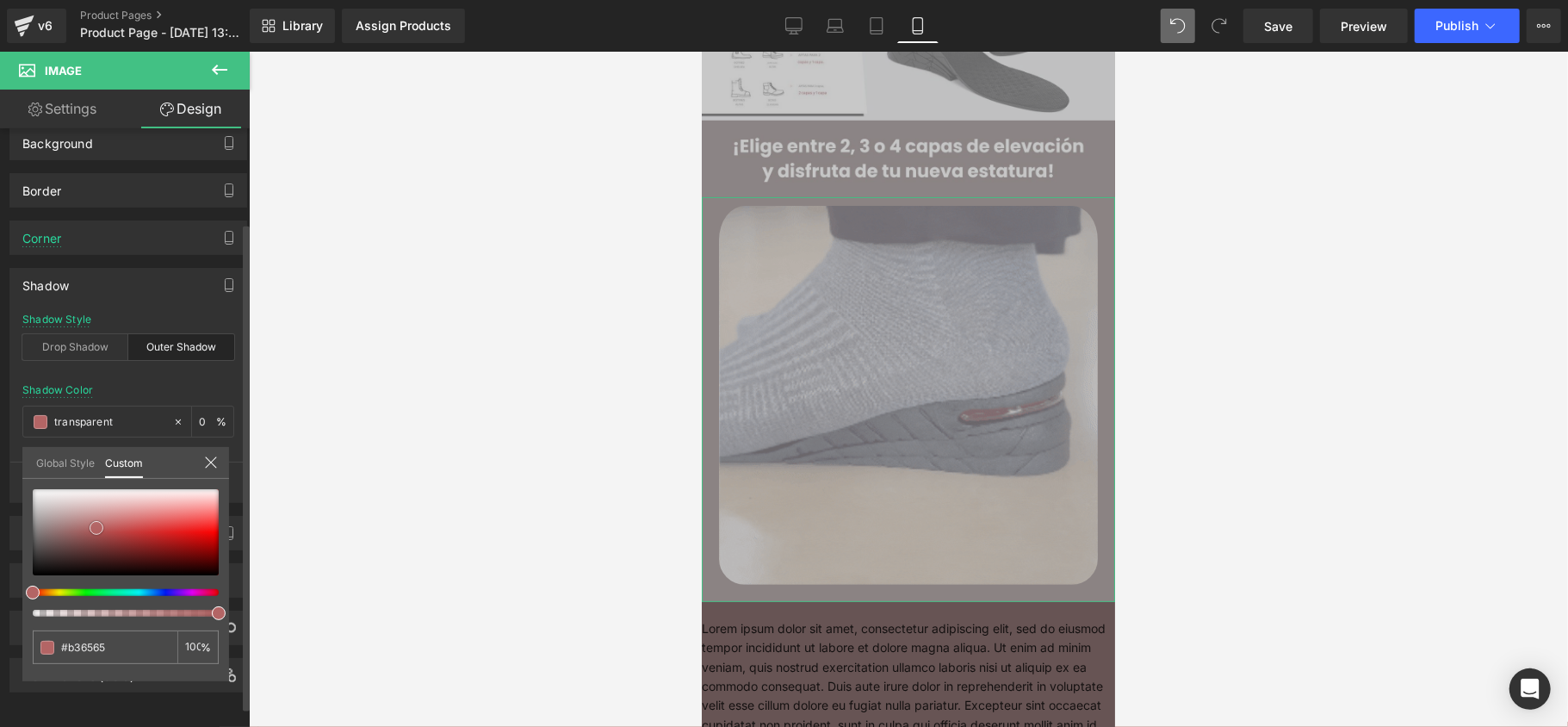
type input "100"
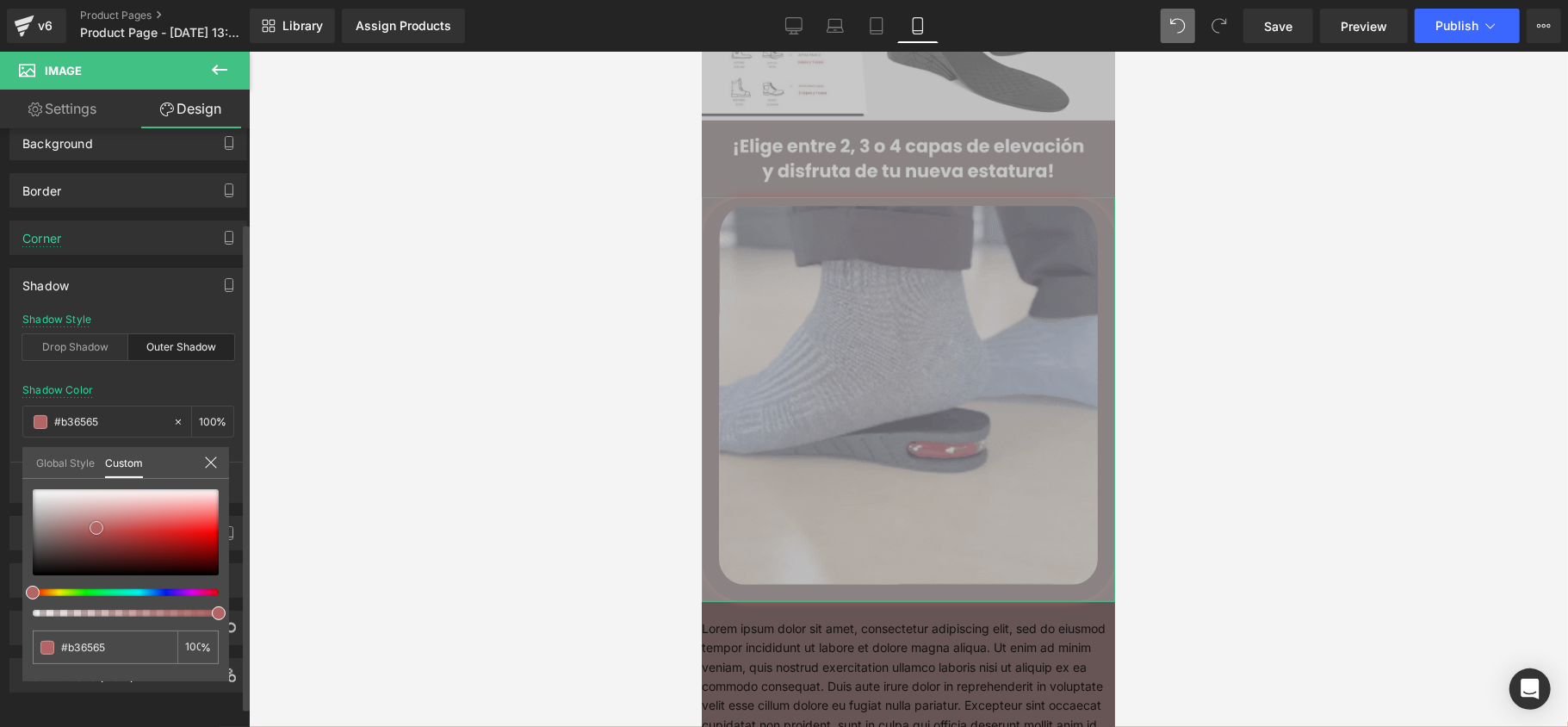
click at [97, 528] on div at bounding box center [125, 532] width 186 height 86
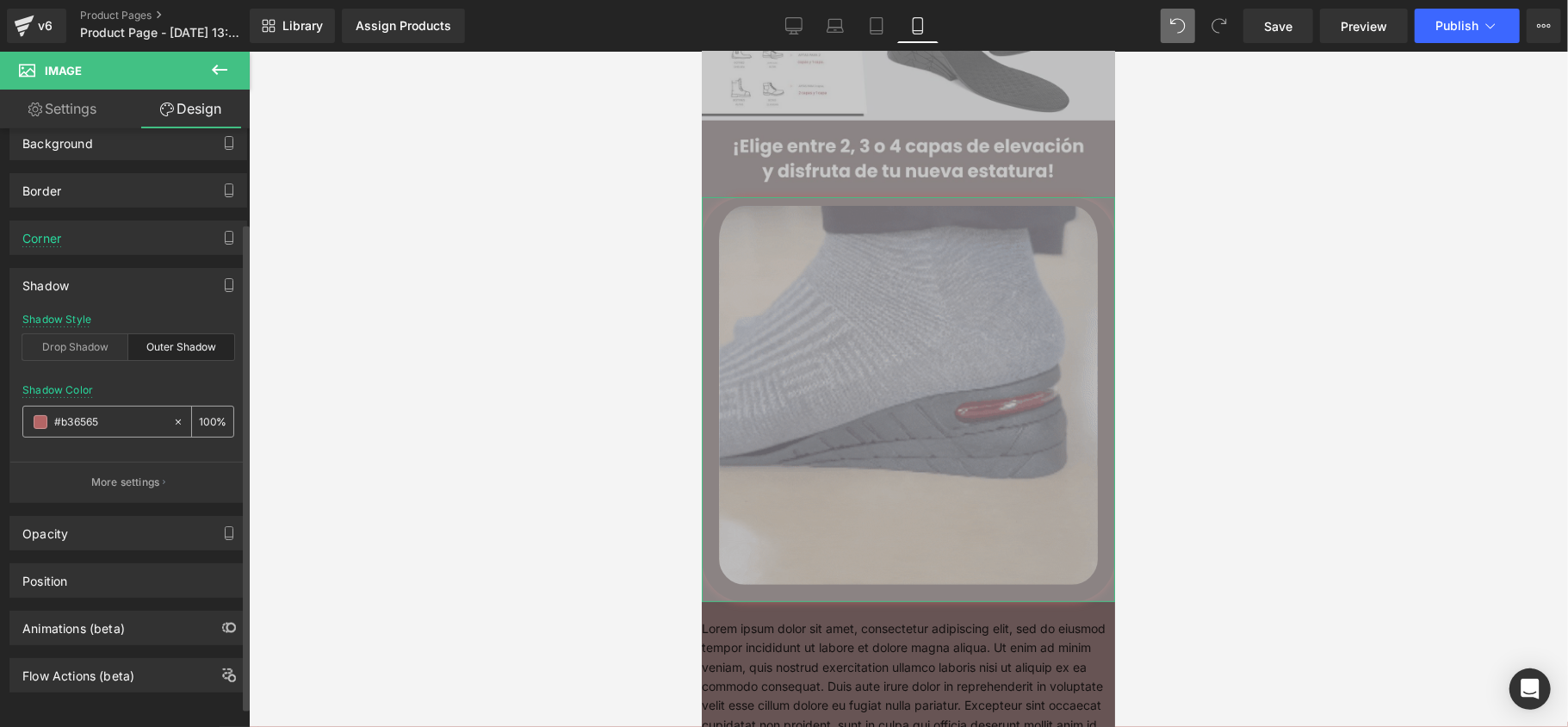
paste input "675454"
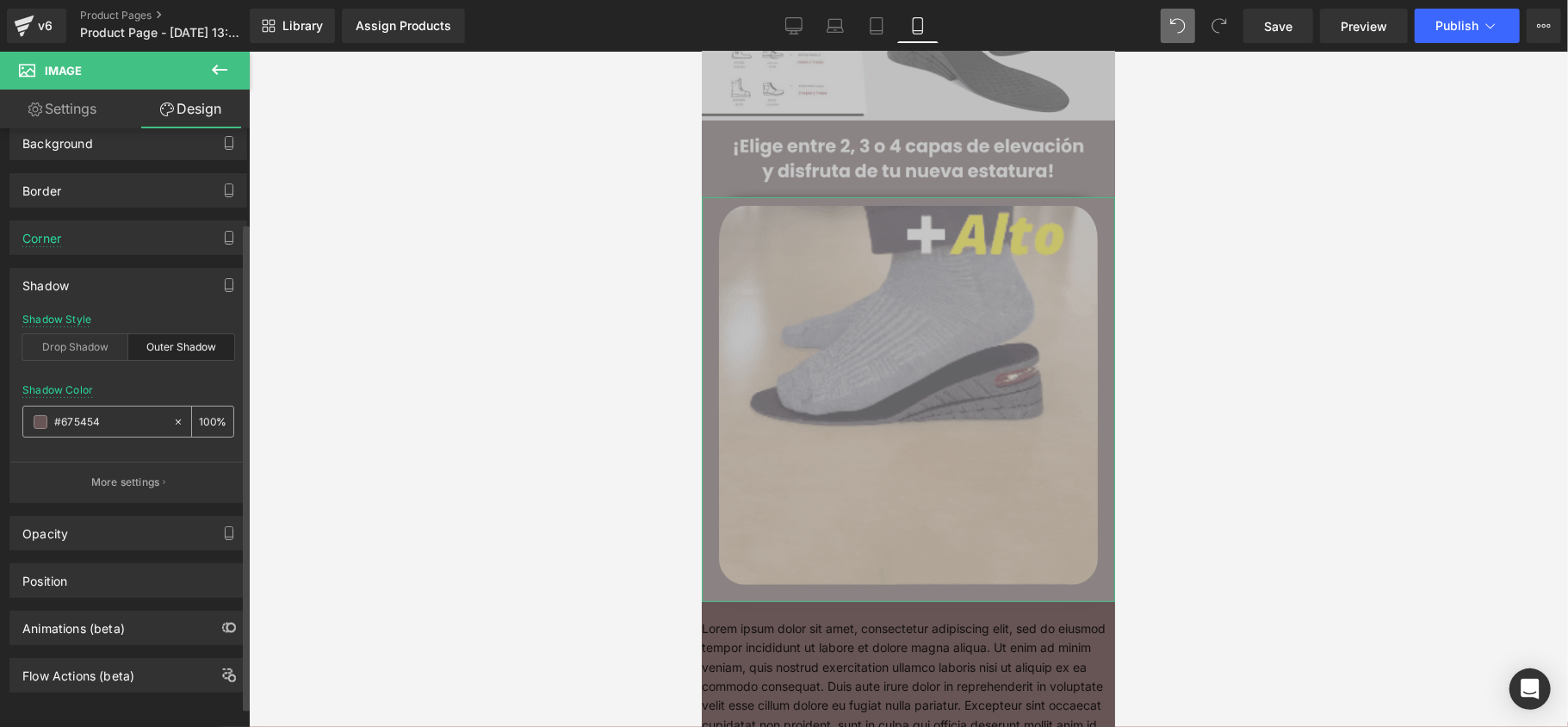
click at [41, 418] on span at bounding box center [41, 422] width 14 height 14
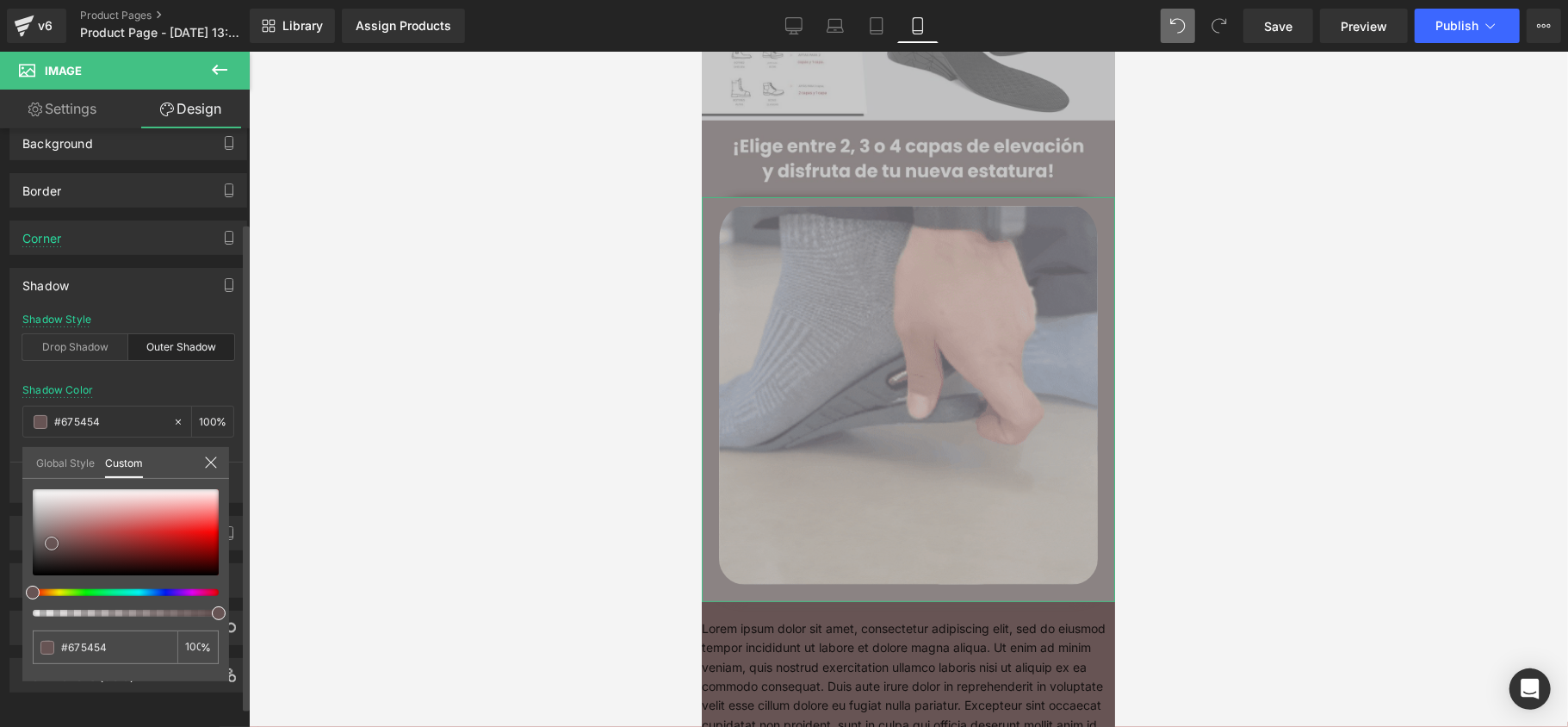
type input "#684e4e"
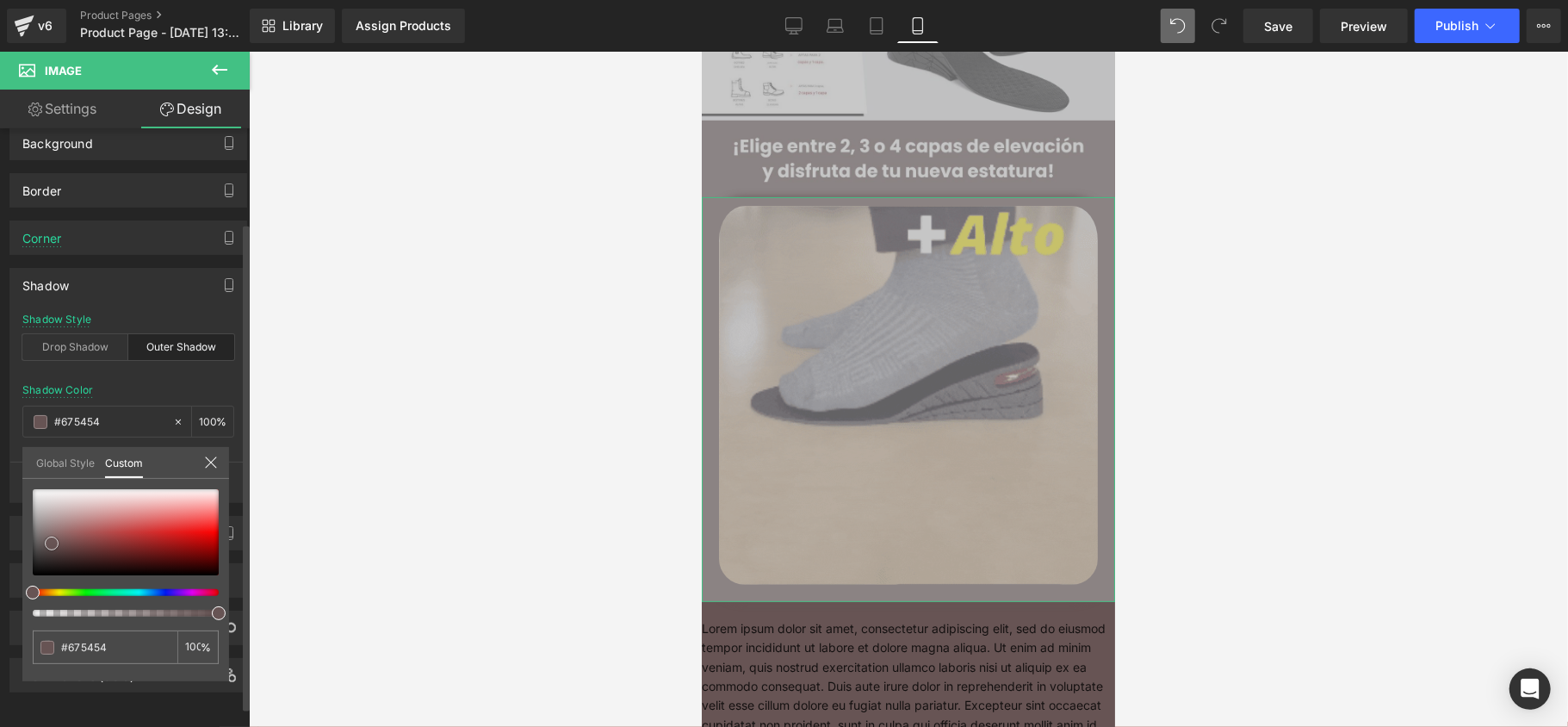
type input "#684e4e"
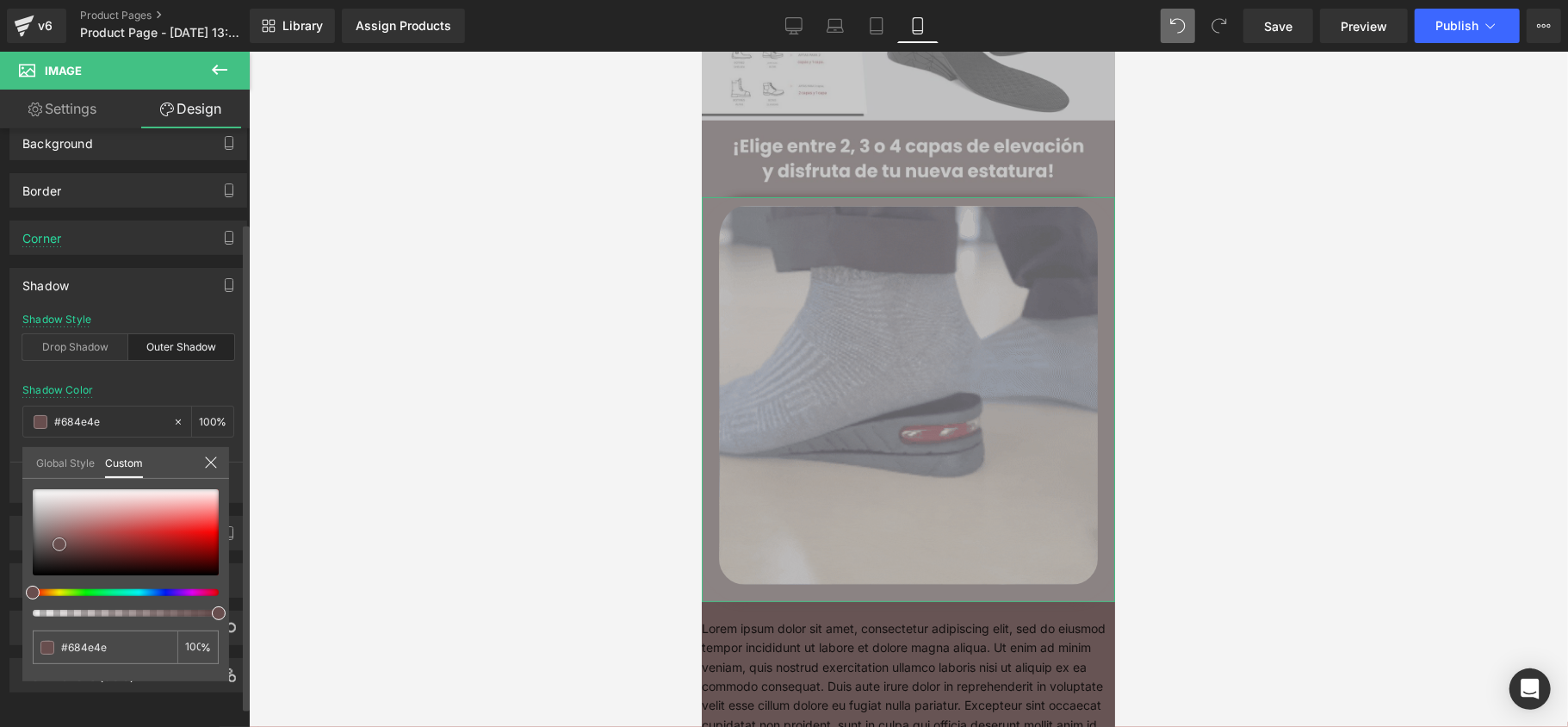
click at [60, 544] on div at bounding box center [125, 532] width 186 height 86
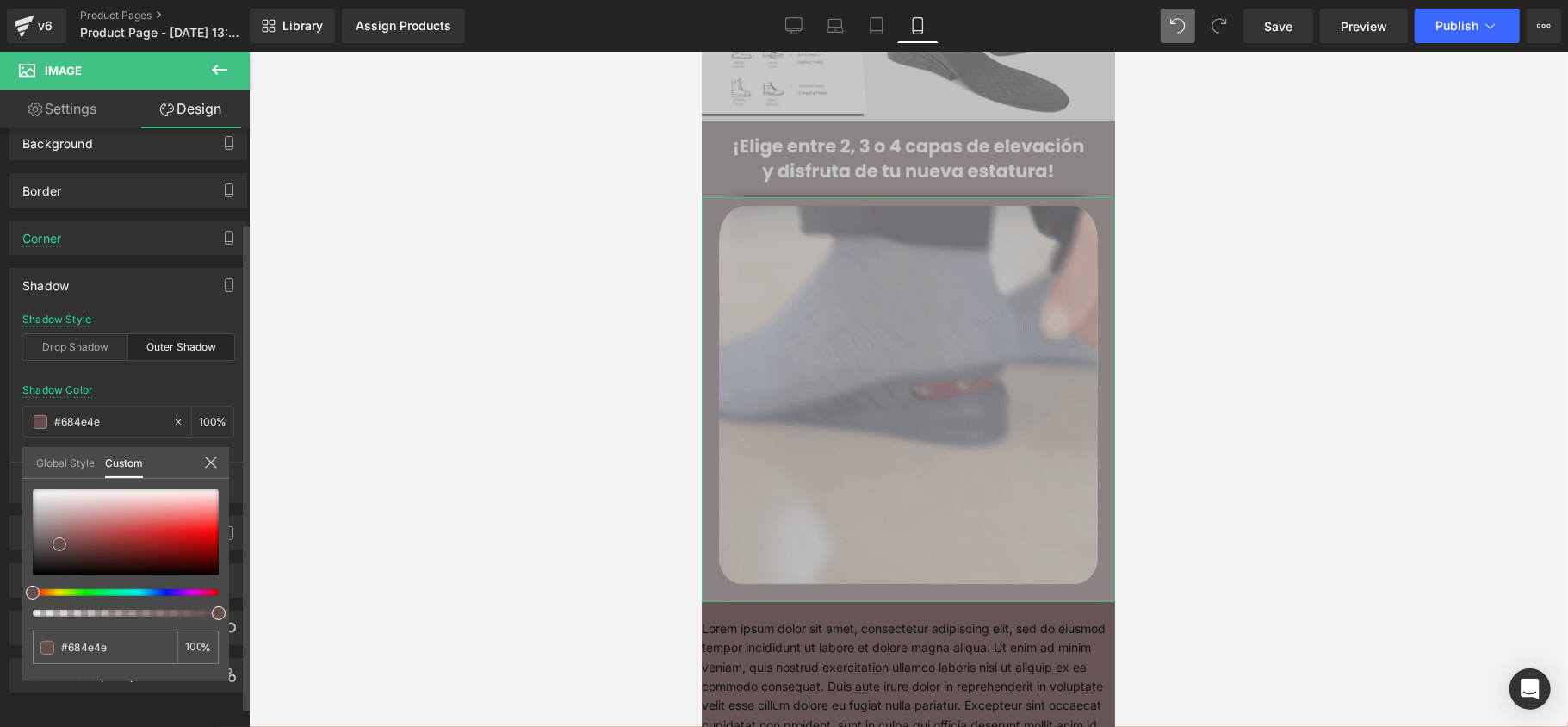
click at [61, 542] on span at bounding box center [60, 545] width 14 height 14
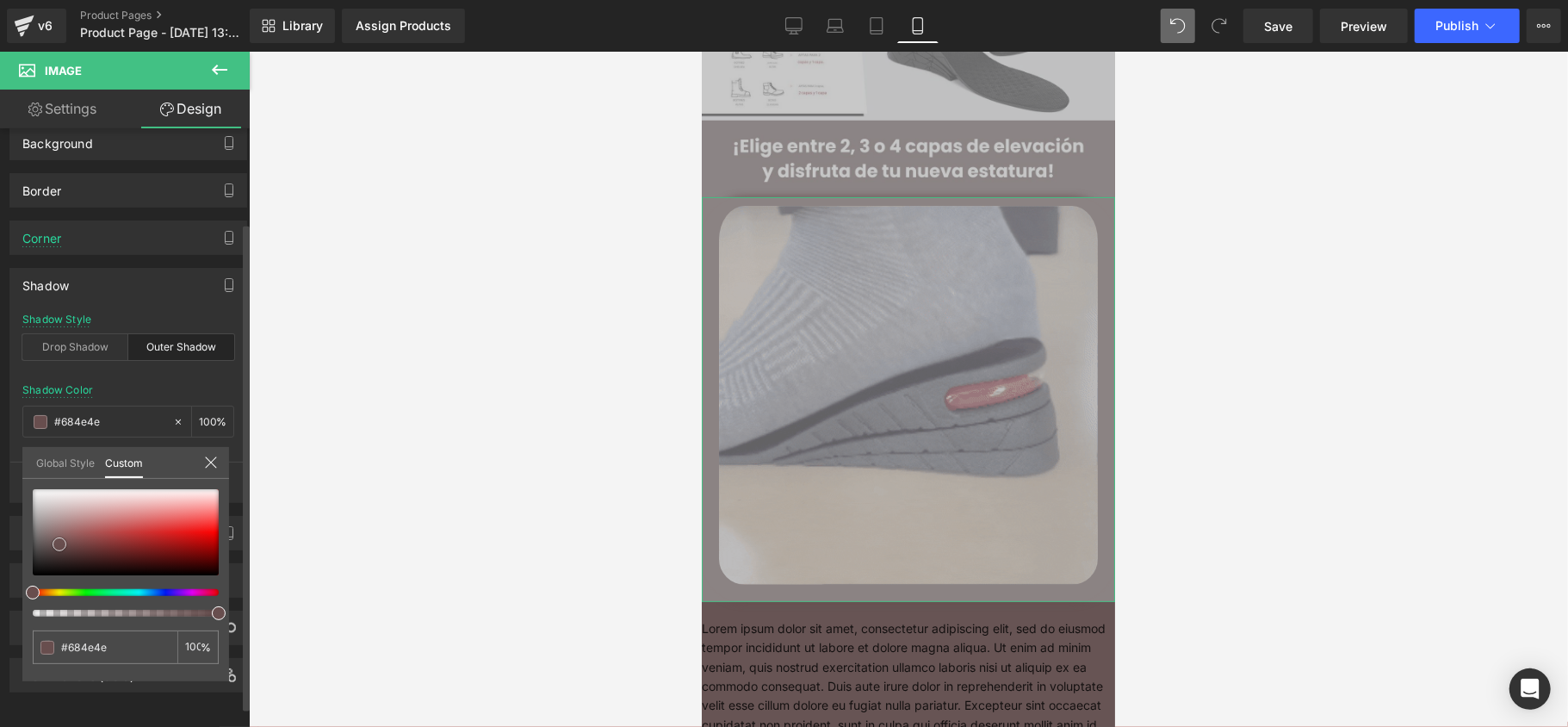
click at [63, 545] on span at bounding box center [60, 545] width 14 height 14
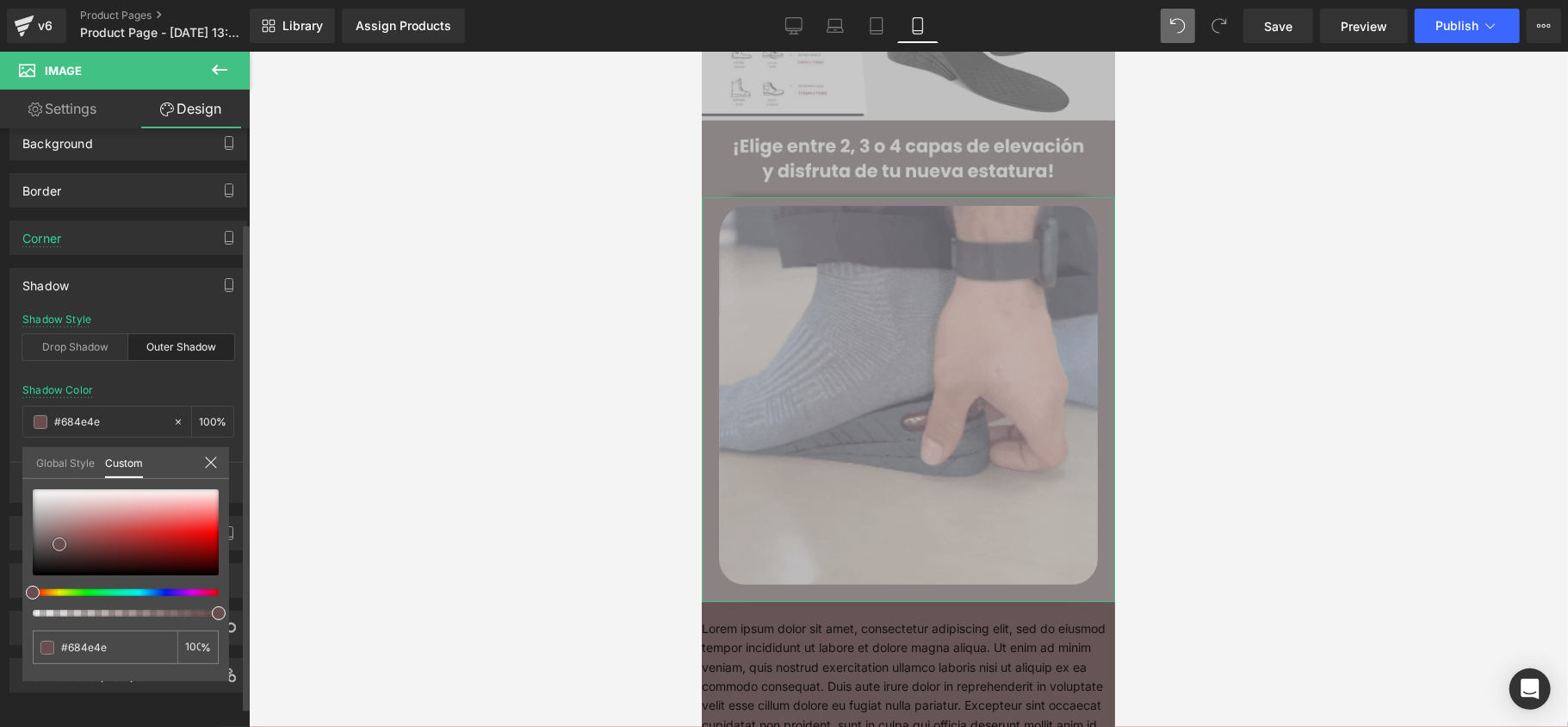
type input "#624a4a"
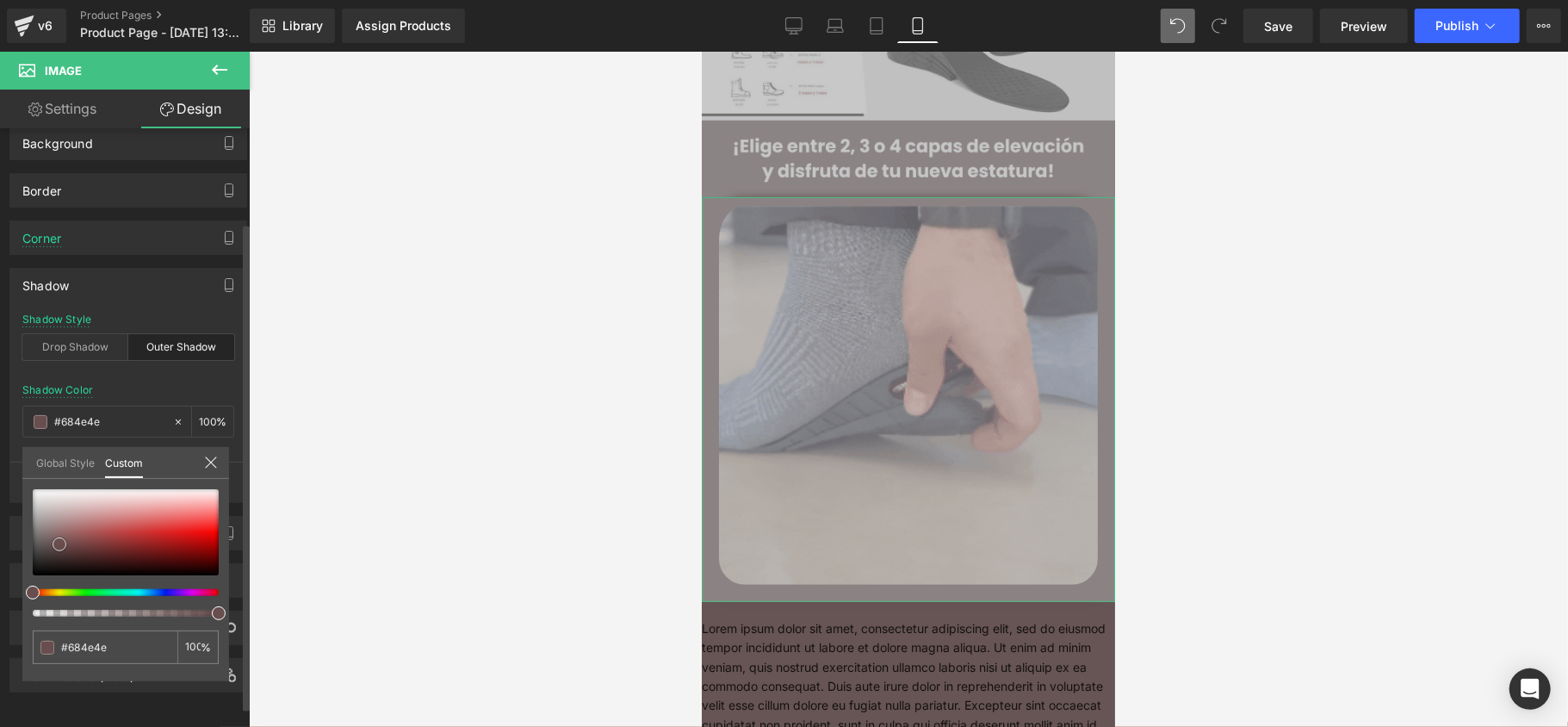
type input "#624a4a"
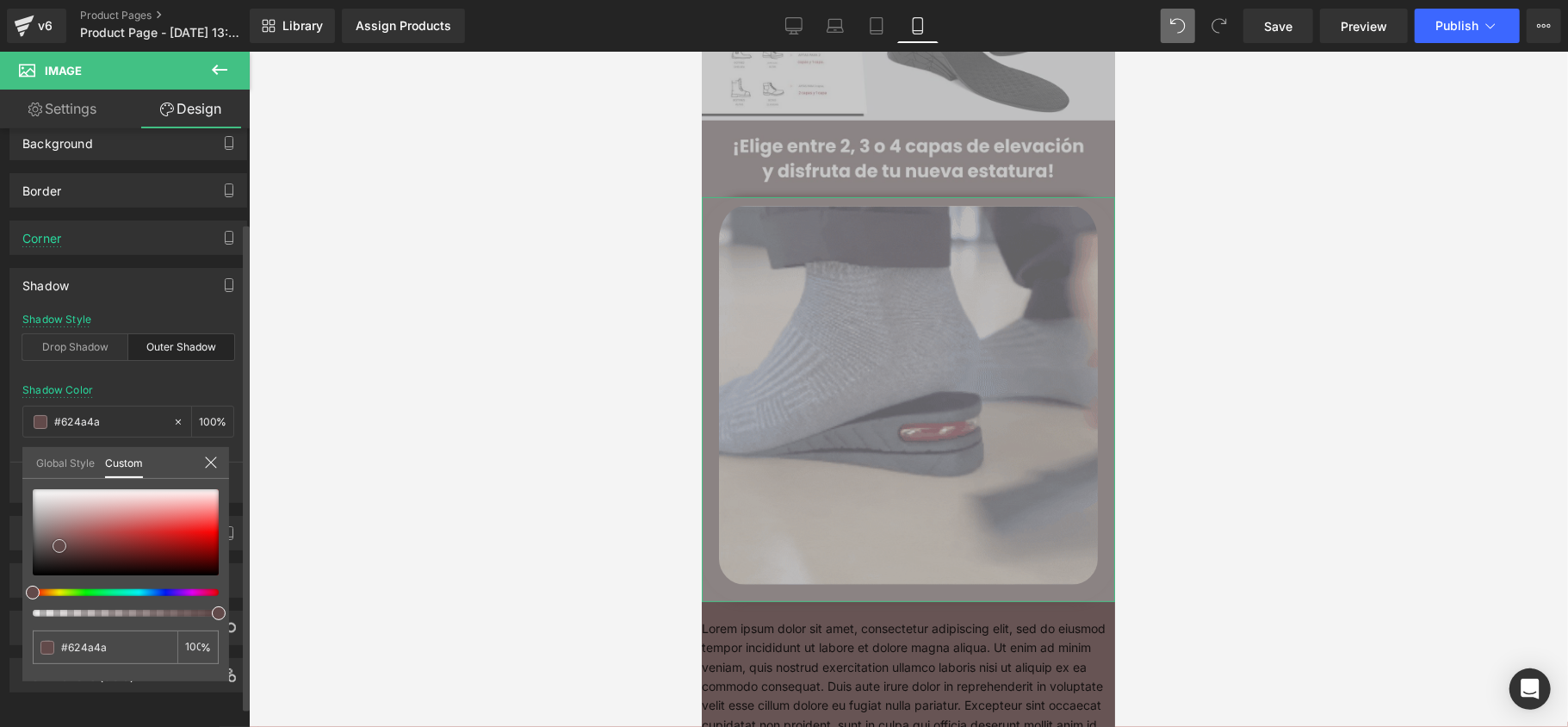
click at [62, 547] on span at bounding box center [60, 546] width 14 height 14
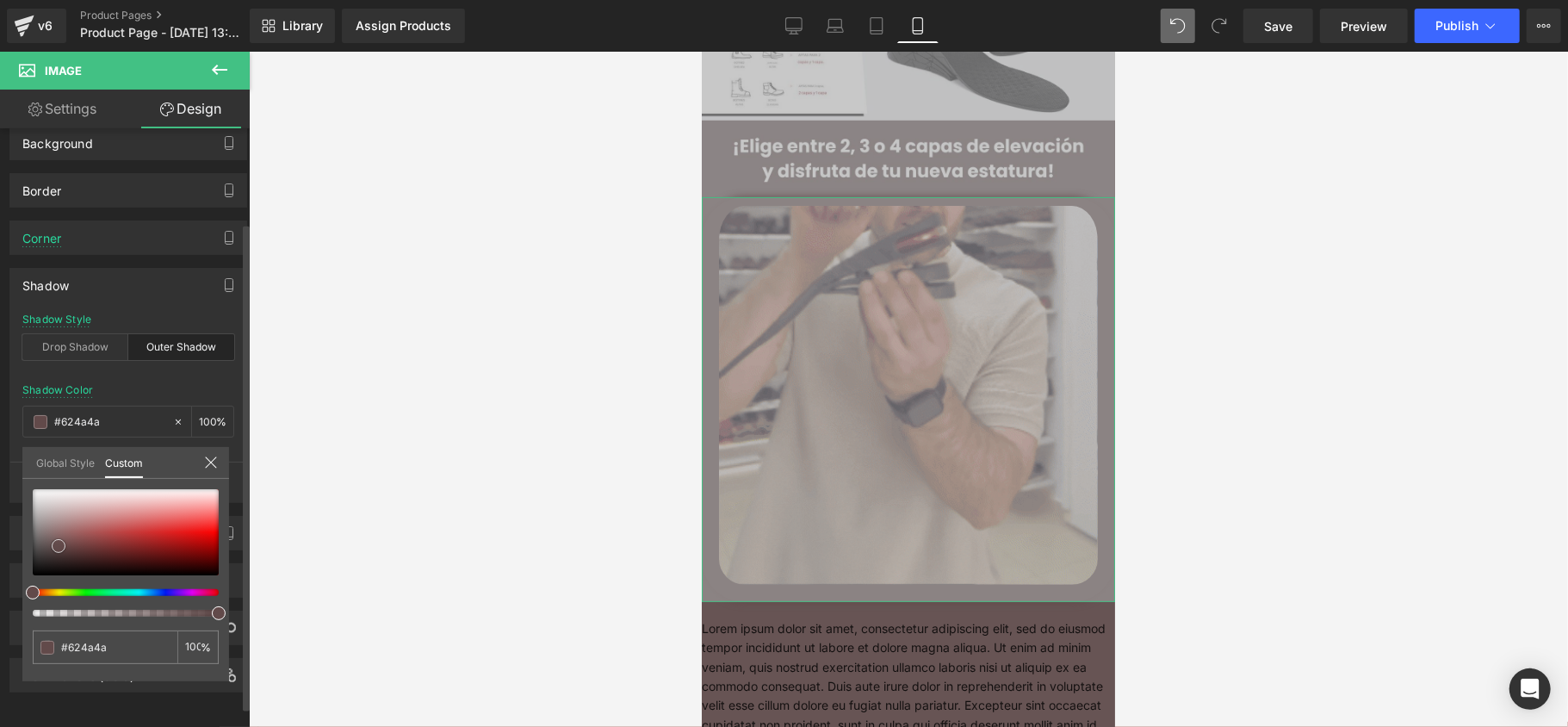
click at [55, 545] on span at bounding box center [59, 546] width 14 height 14
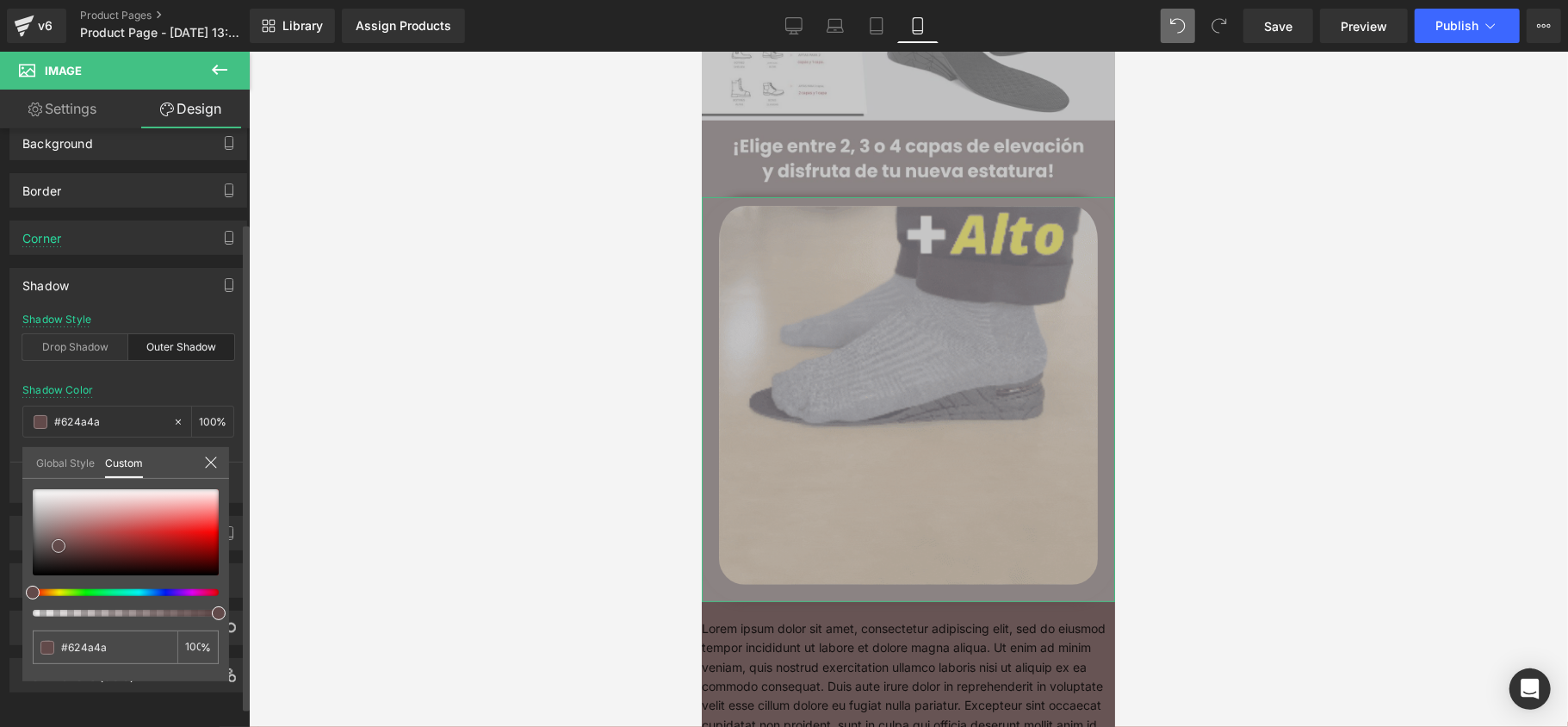
click at [59, 548] on span at bounding box center [59, 546] width 14 height 14
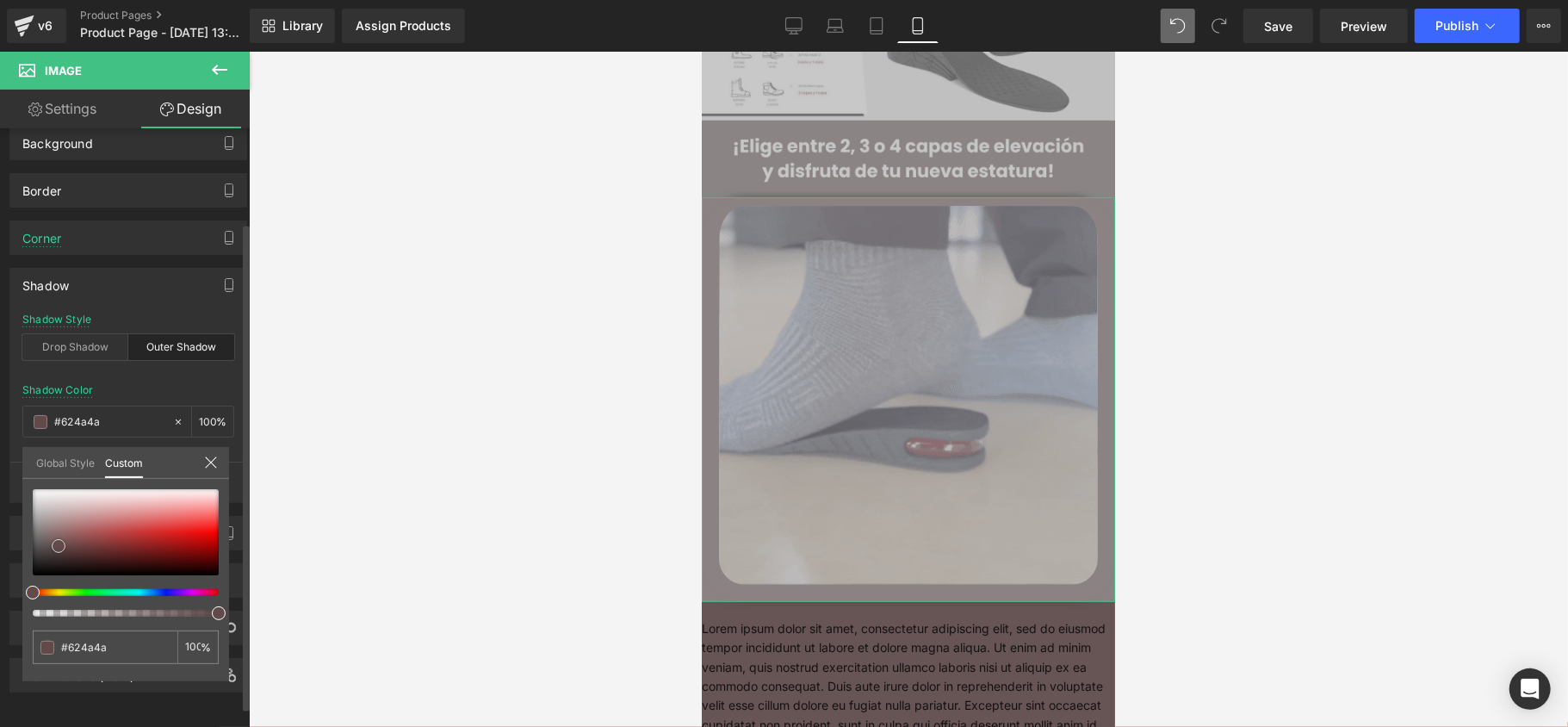
click at [56, 548] on span at bounding box center [59, 546] width 14 height 14
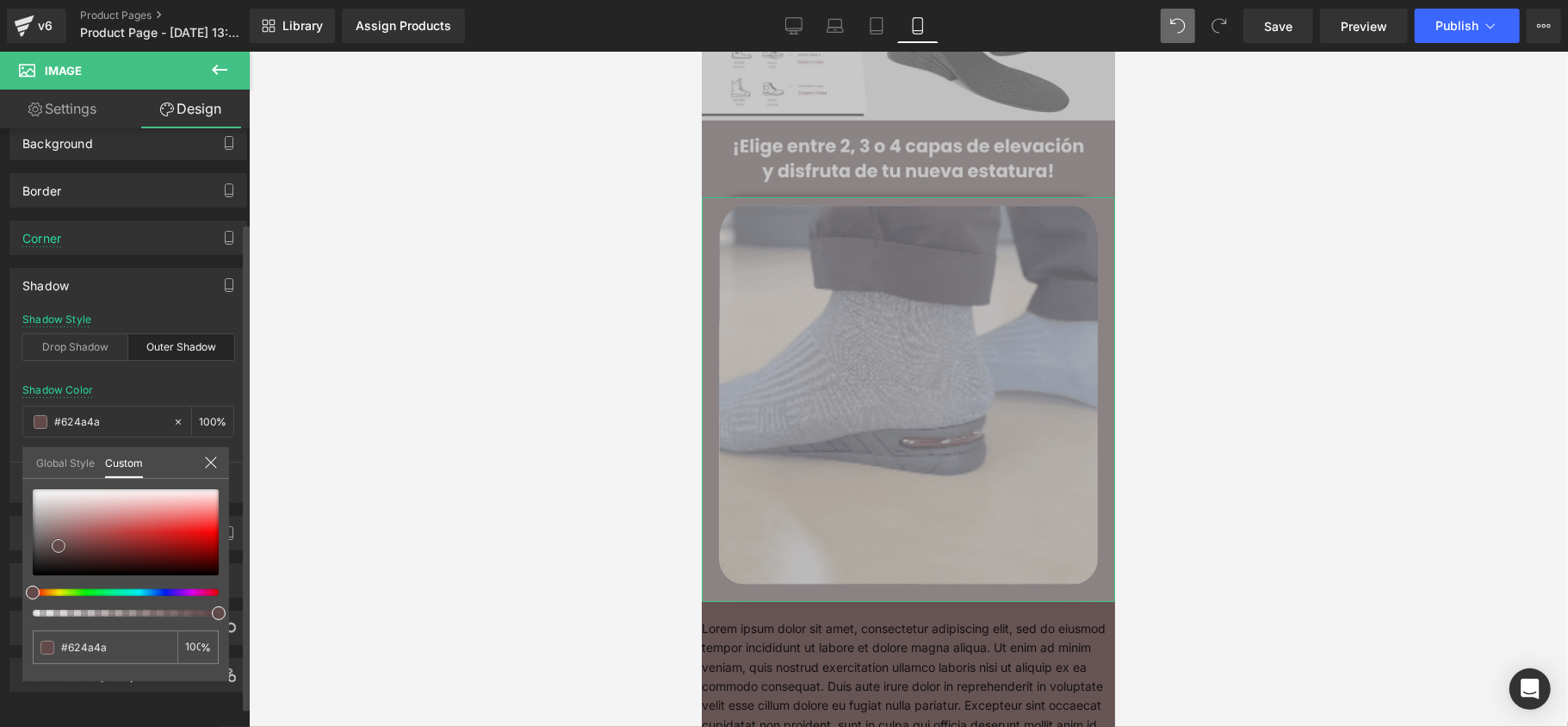
click at [55, 551] on span at bounding box center [59, 546] width 14 height 14
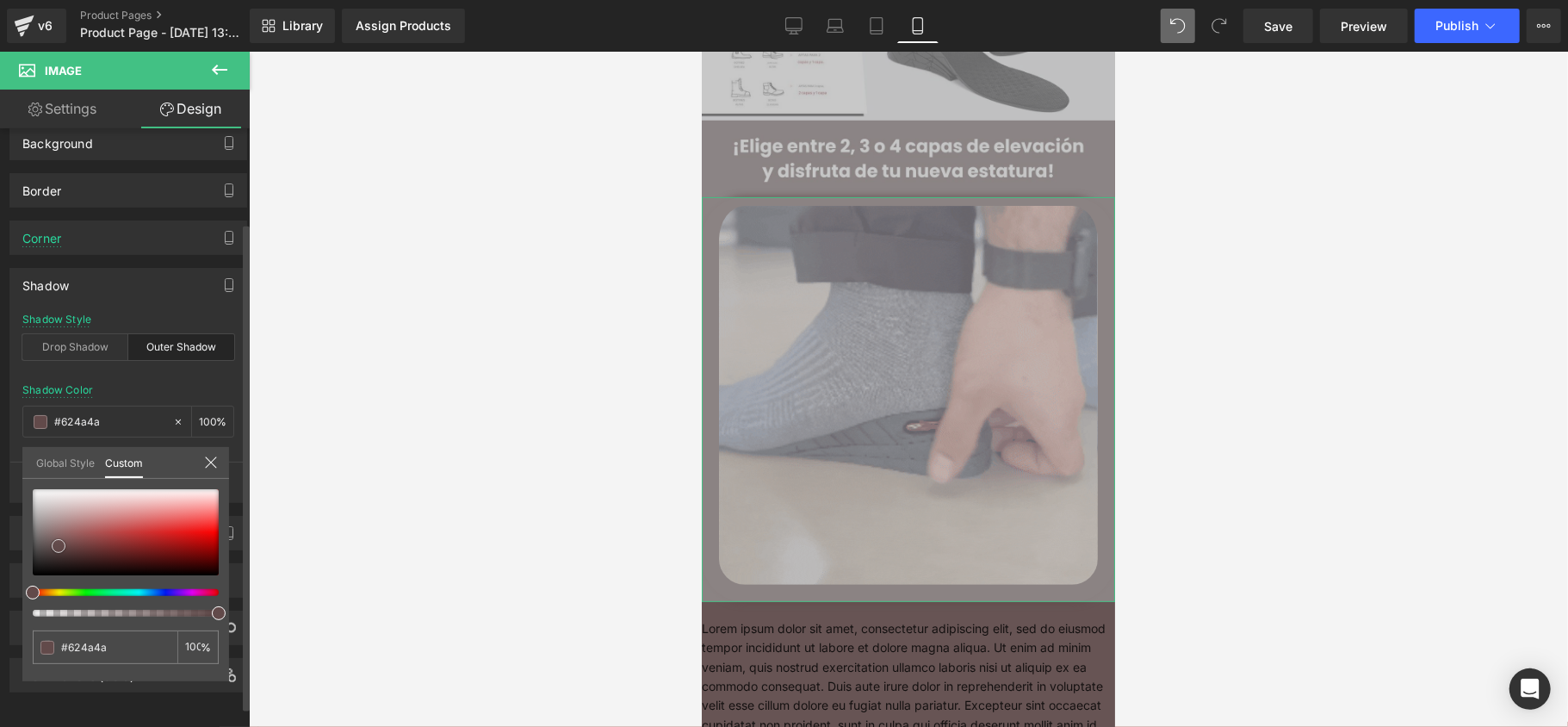
type input "#453535"
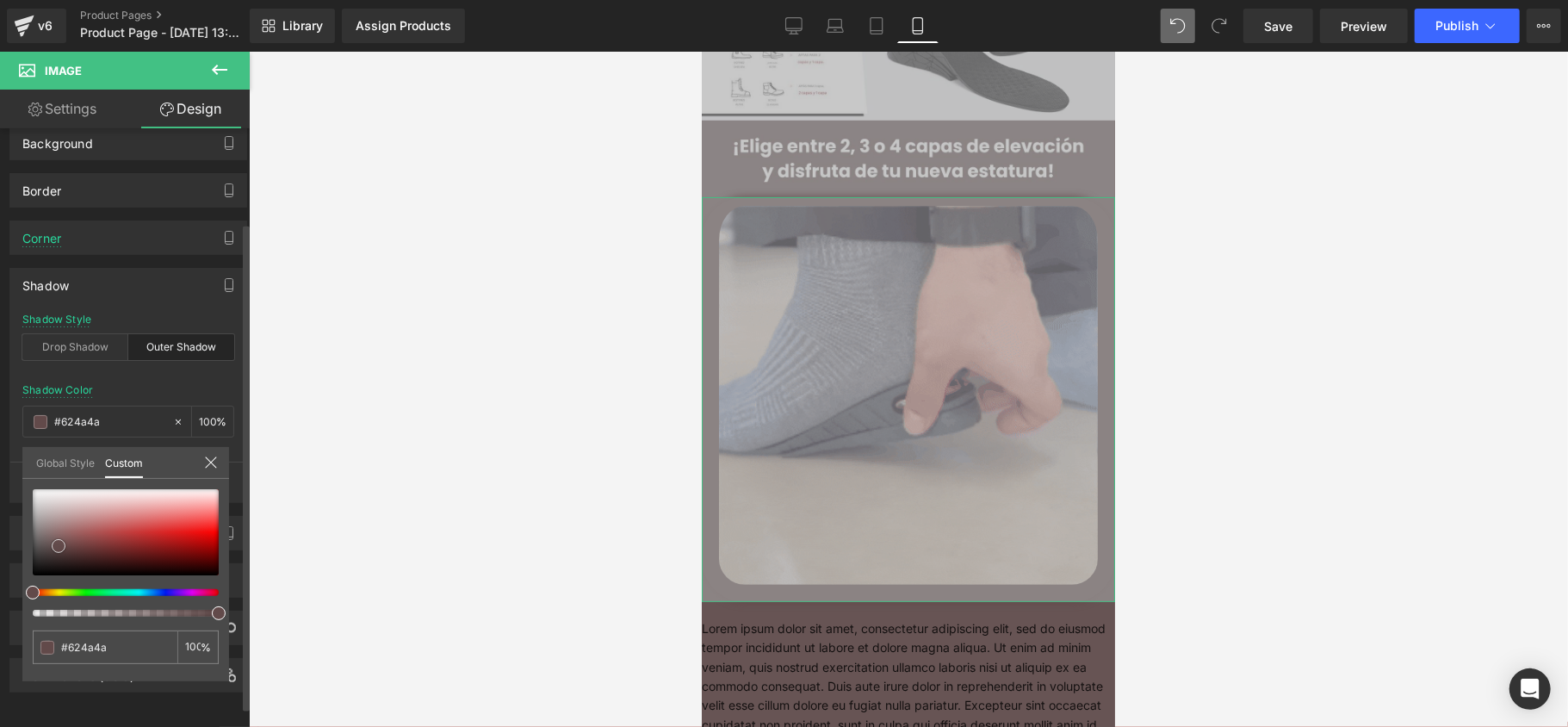
type input "#453535"
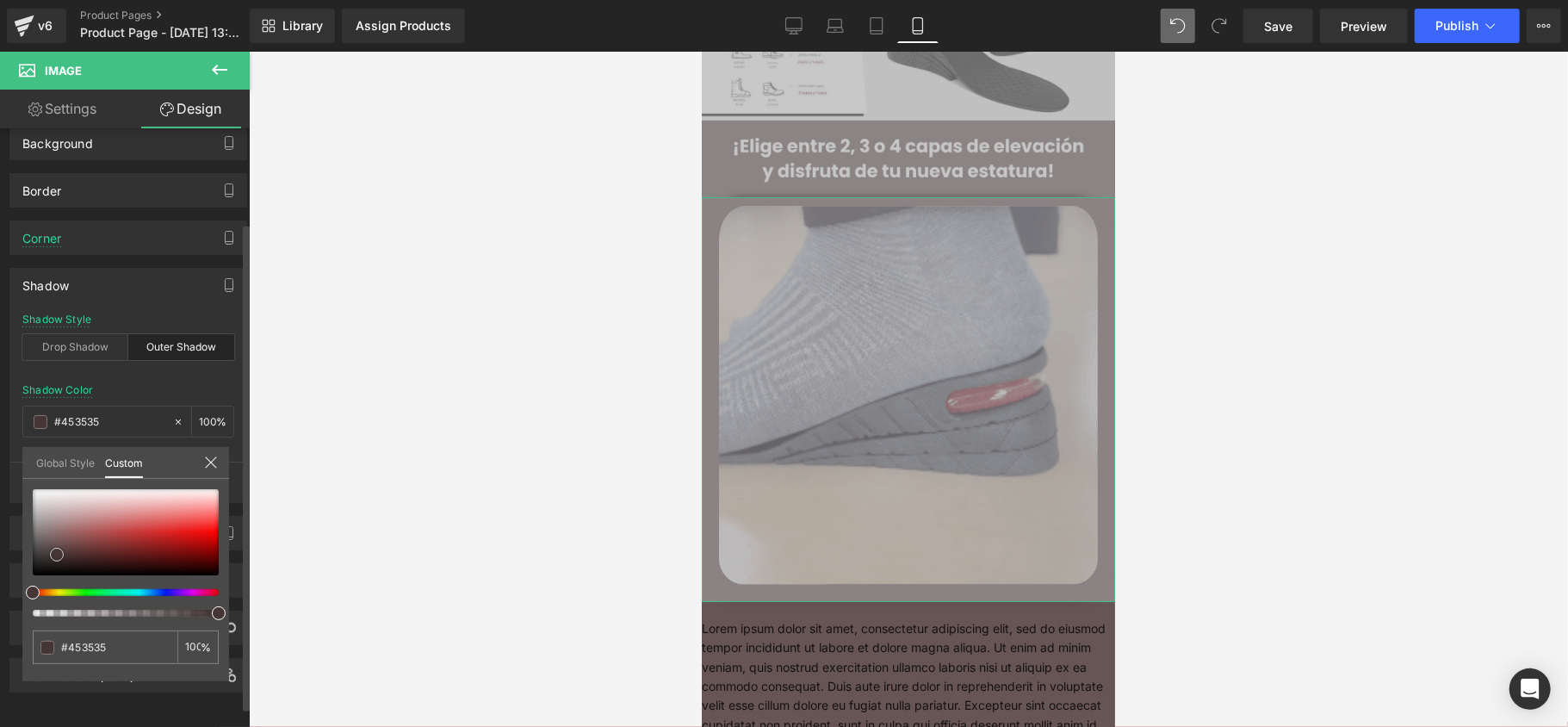
click at [57, 554] on div at bounding box center [125, 532] width 186 height 86
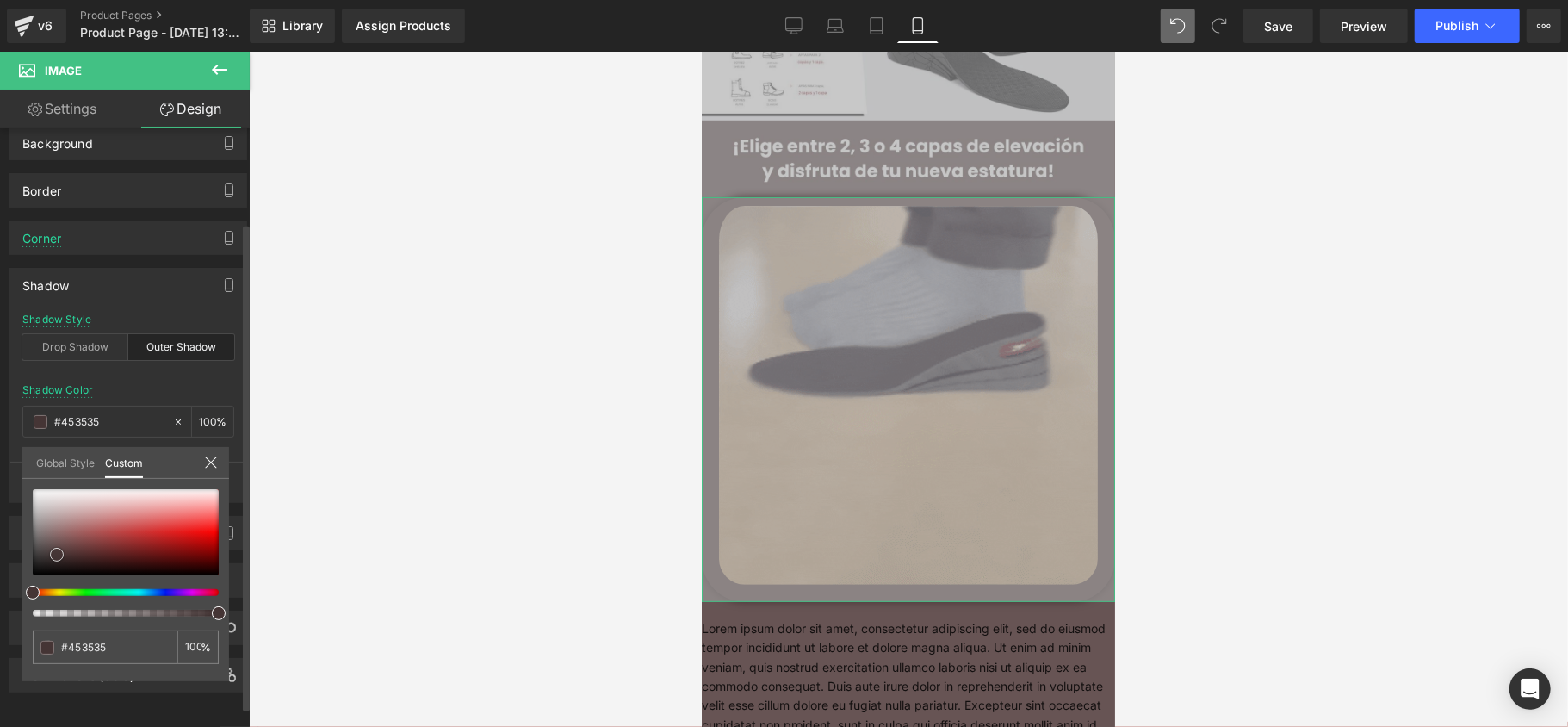
click at [57, 547] on span at bounding box center [57, 554] width 14 height 14
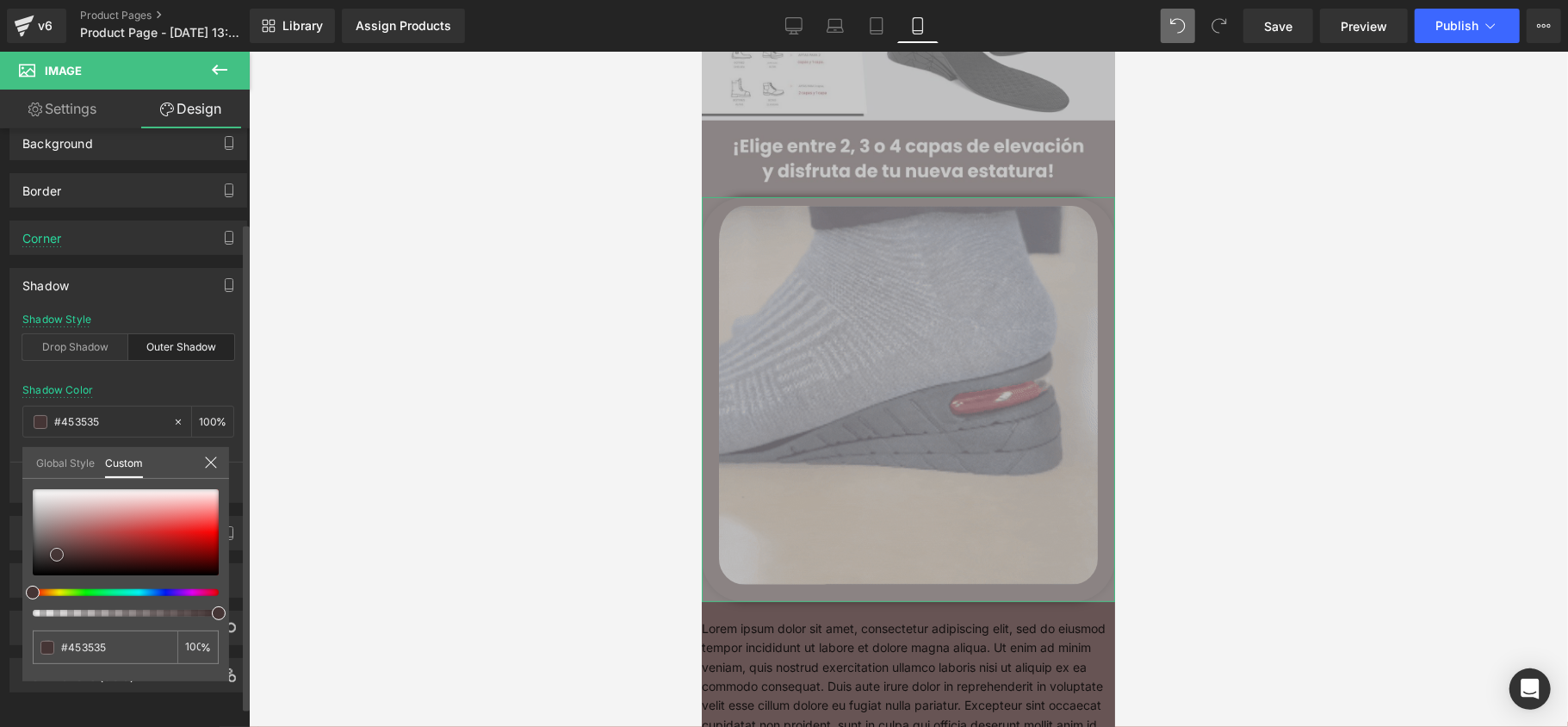
click at [57, 547] on span at bounding box center [57, 554] width 14 height 14
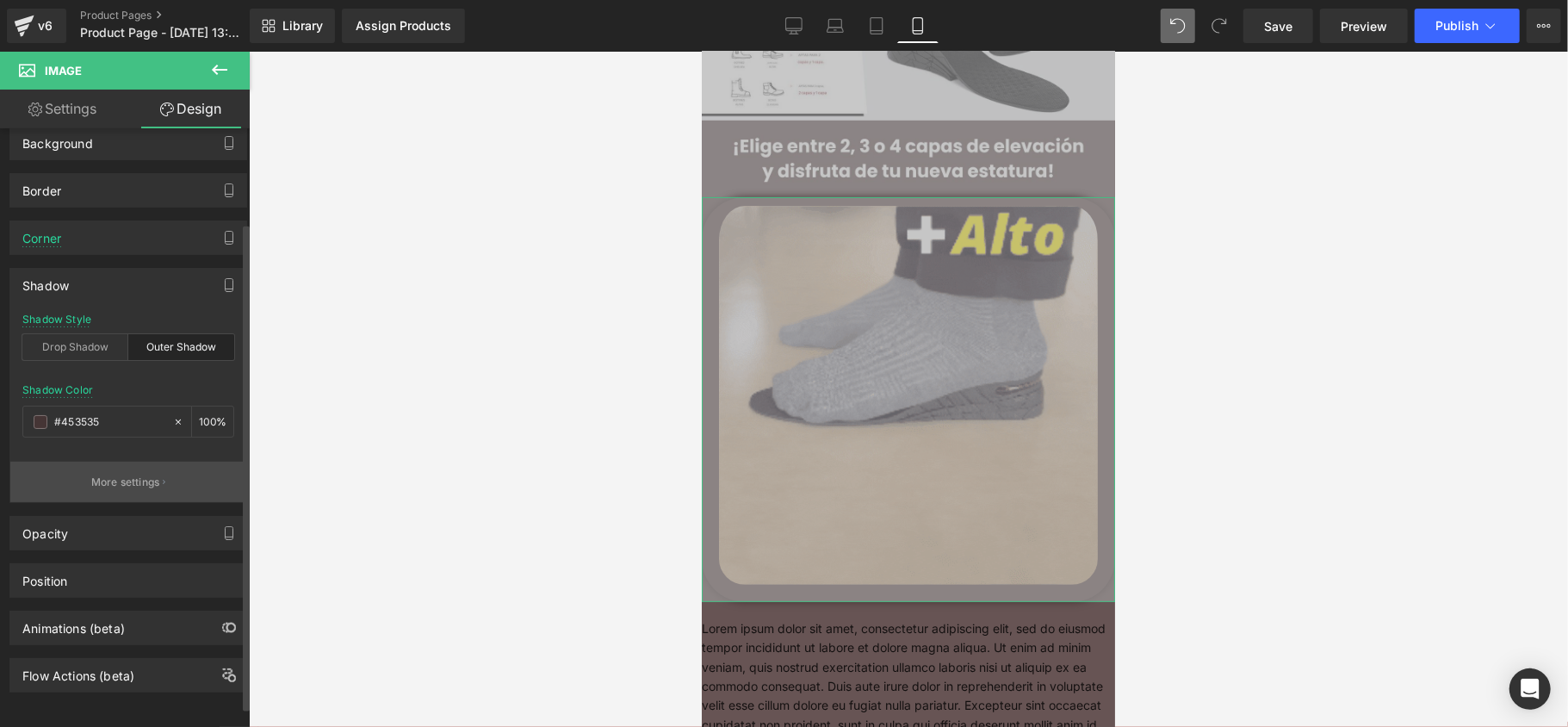
click at [158, 486] on button "More settings" at bounding box center [128, 481] width 236 height 41
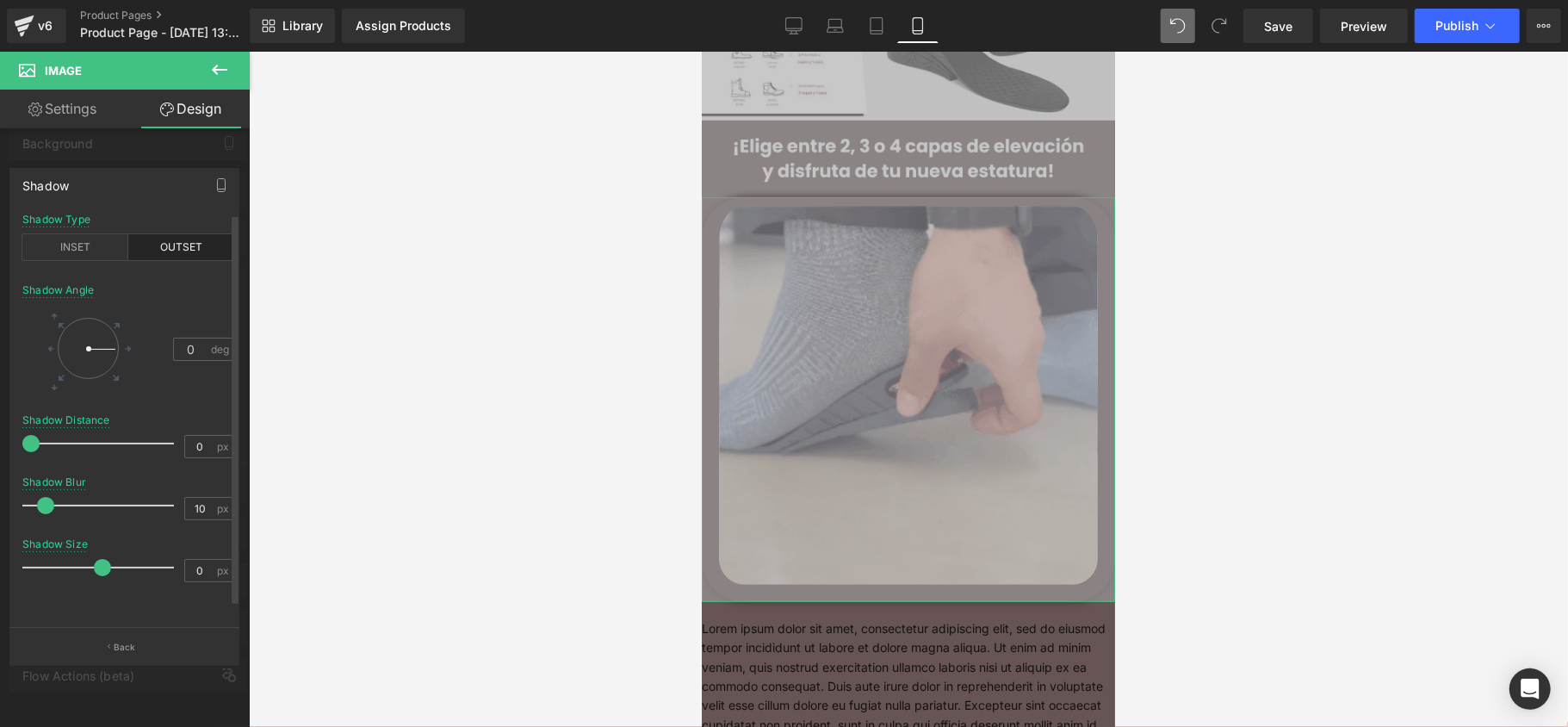
drag, startPoint x: 101, startPoint y: 568, endPoint x: 101, endPoint y: 551, distance: 17.0
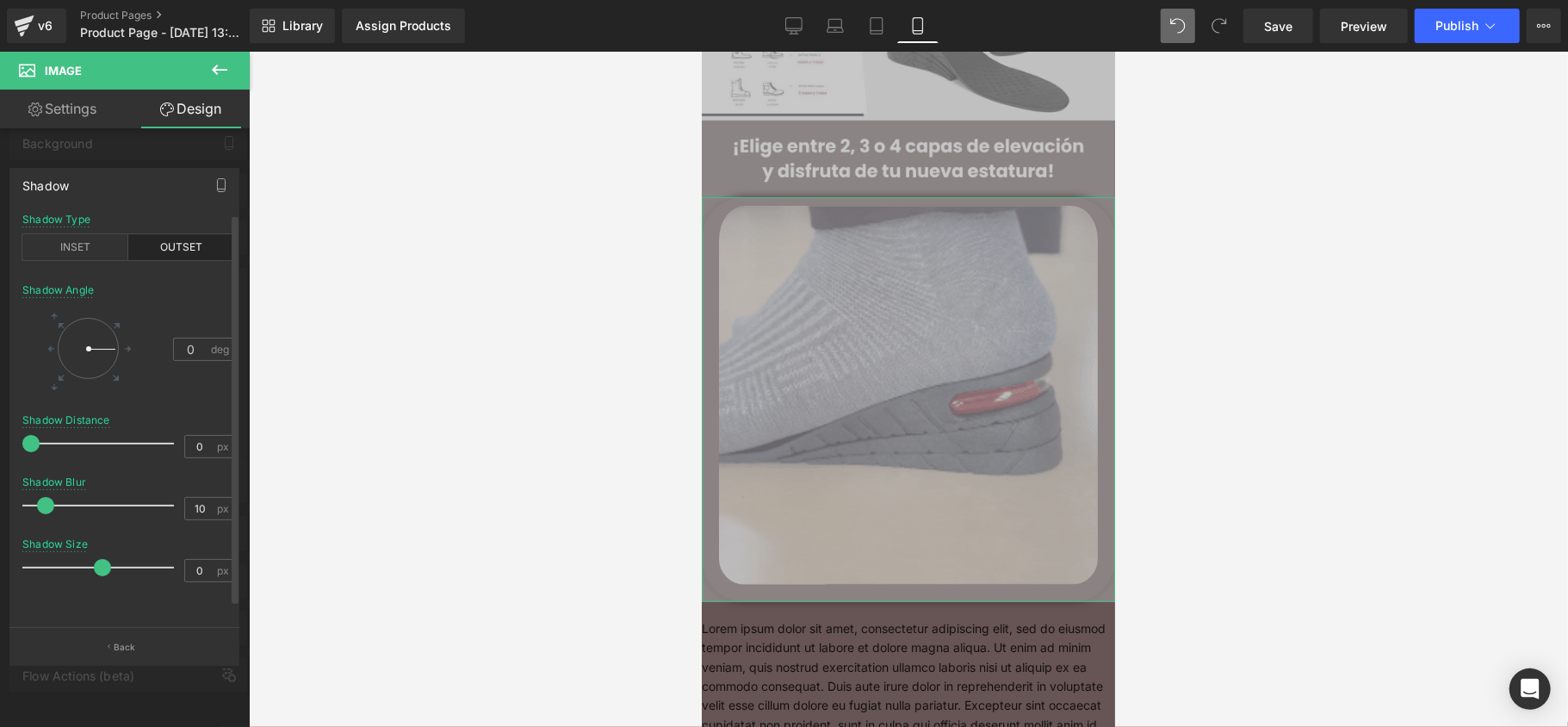
click at [101, 551] on div at bounding box center [102, 567] width 143 height 35
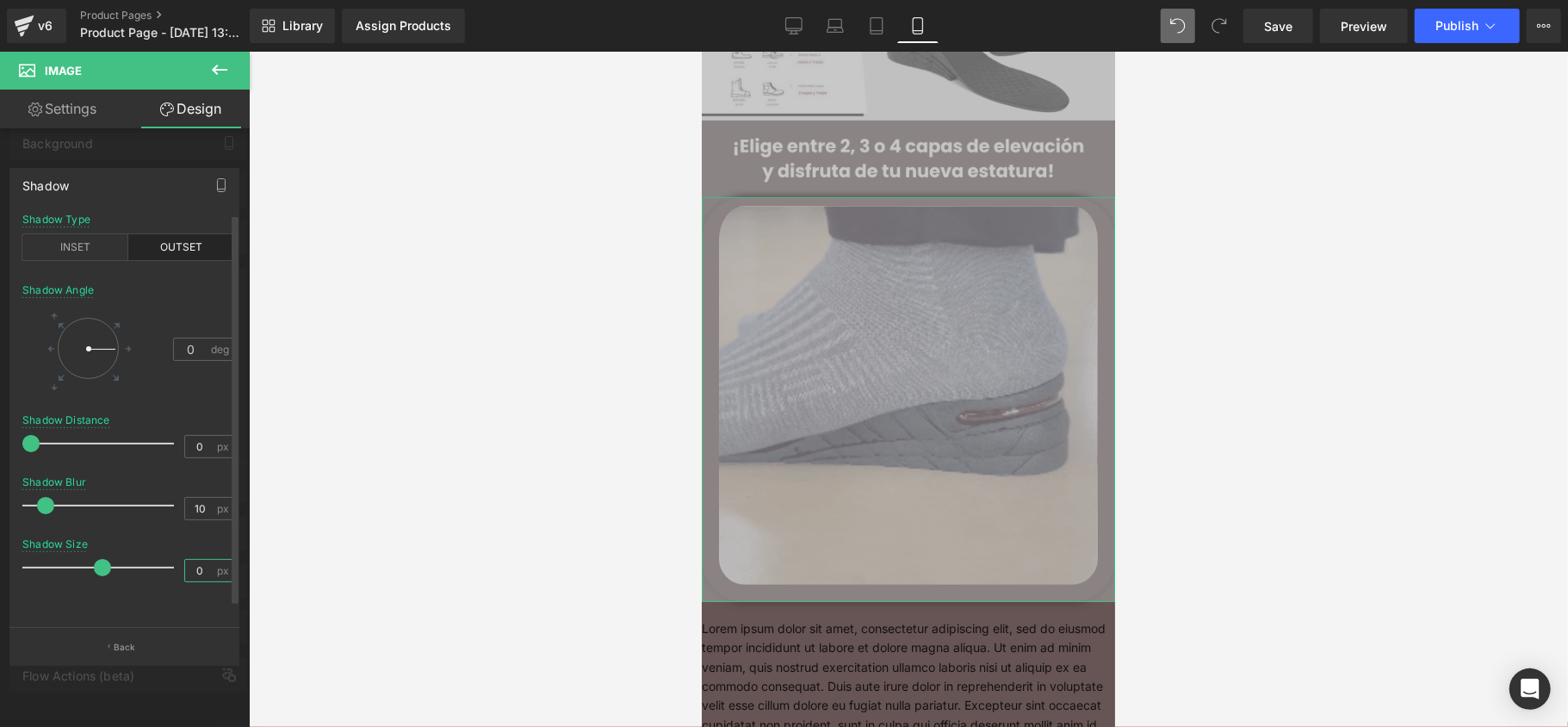
click at [191, 566] on input "0" at bounding box center [200, 570] width 30 height 22
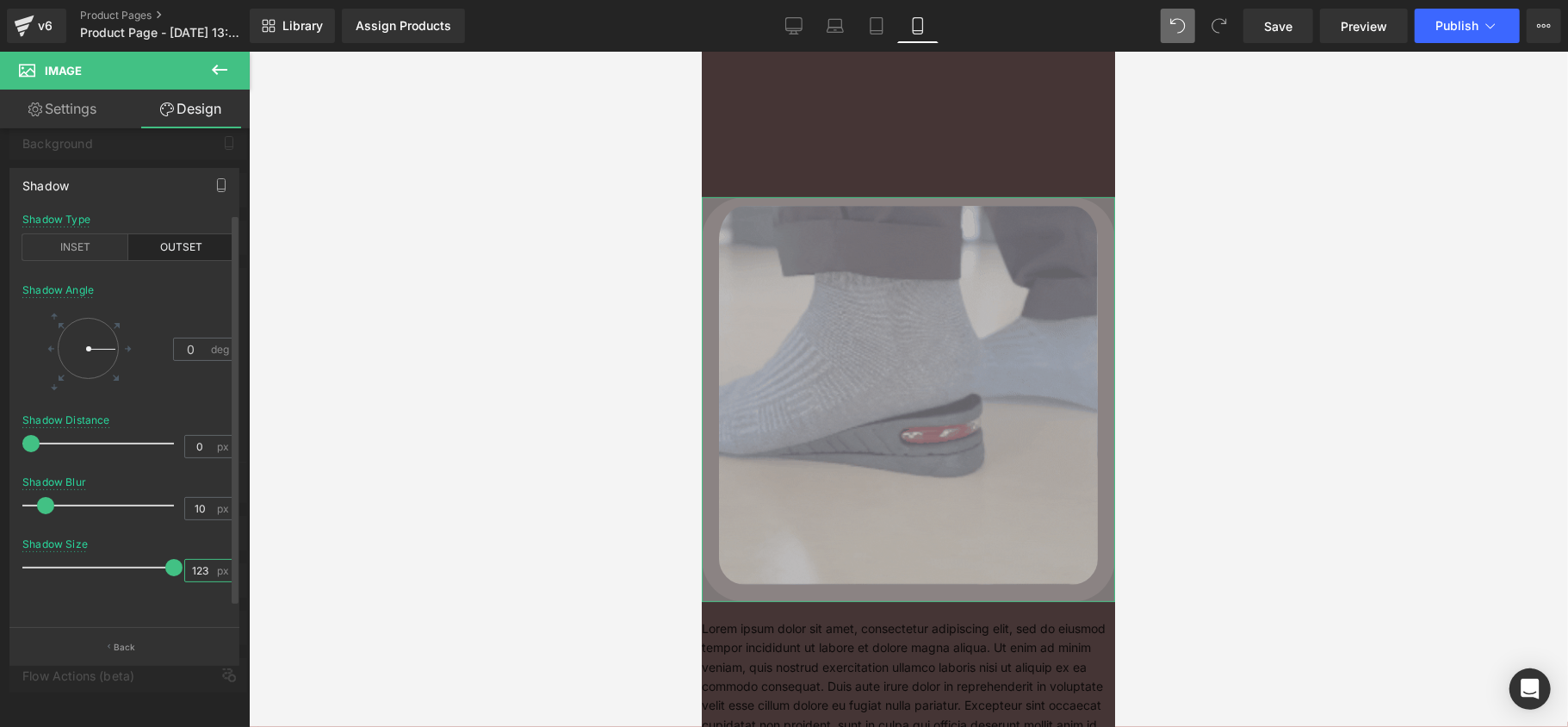
scroll to position [0, 0]
type input "1"
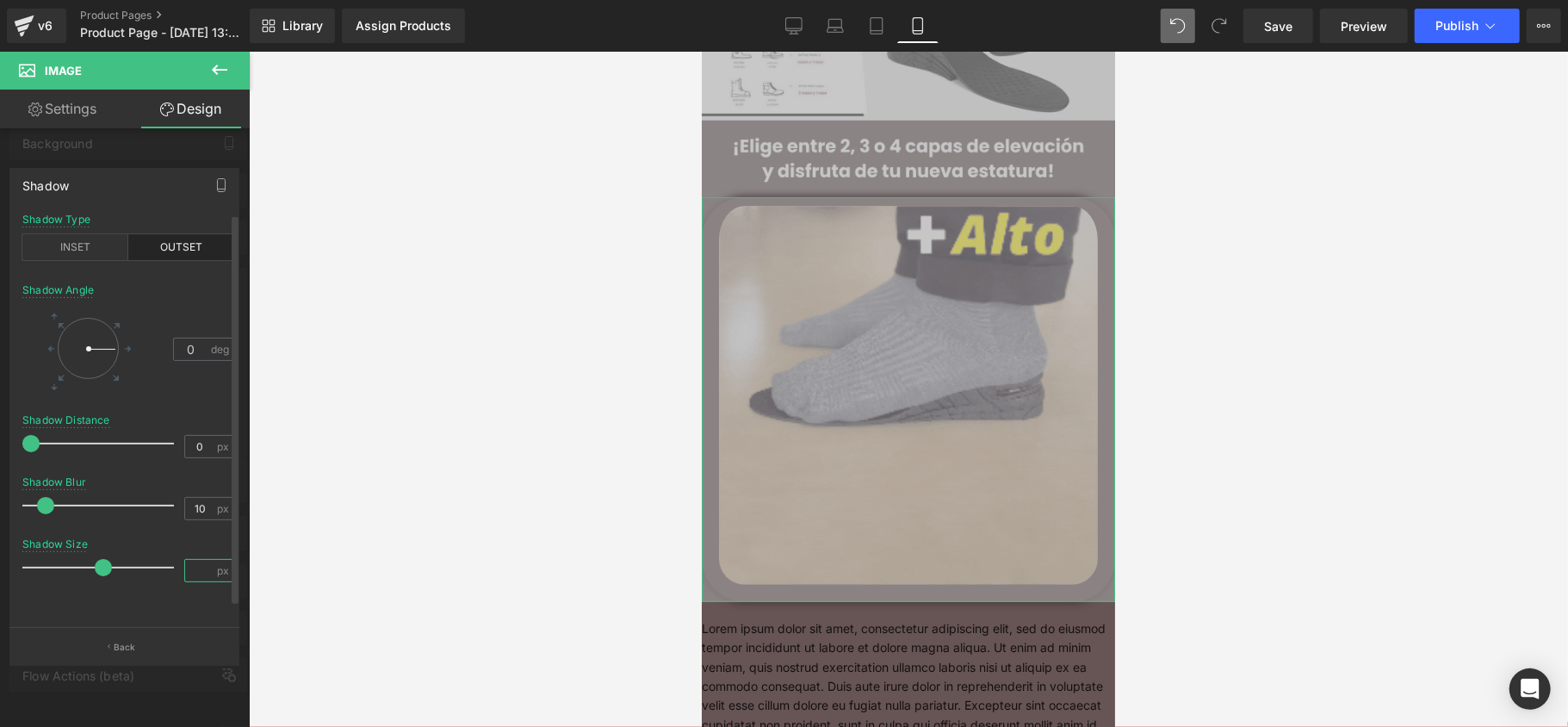
type input "2"
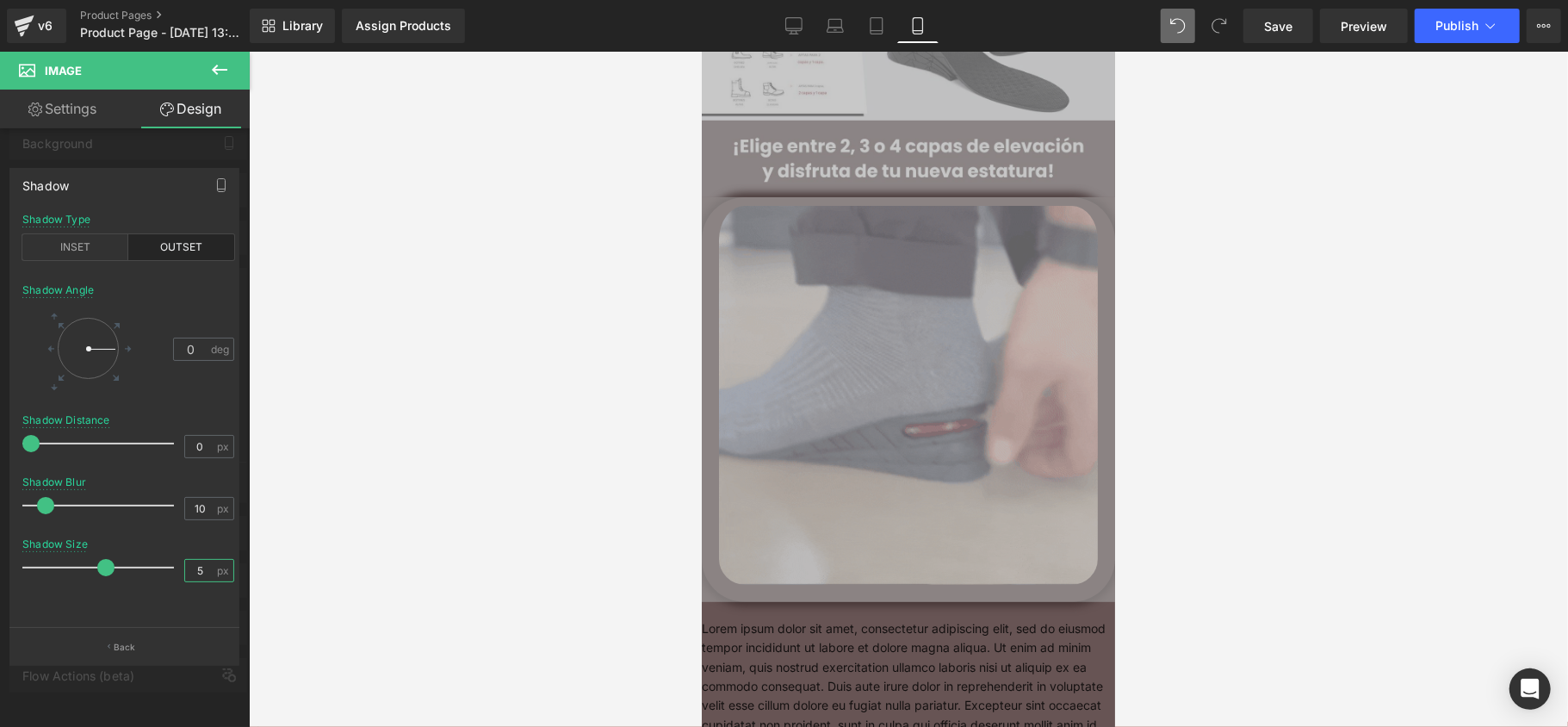
type input "5"
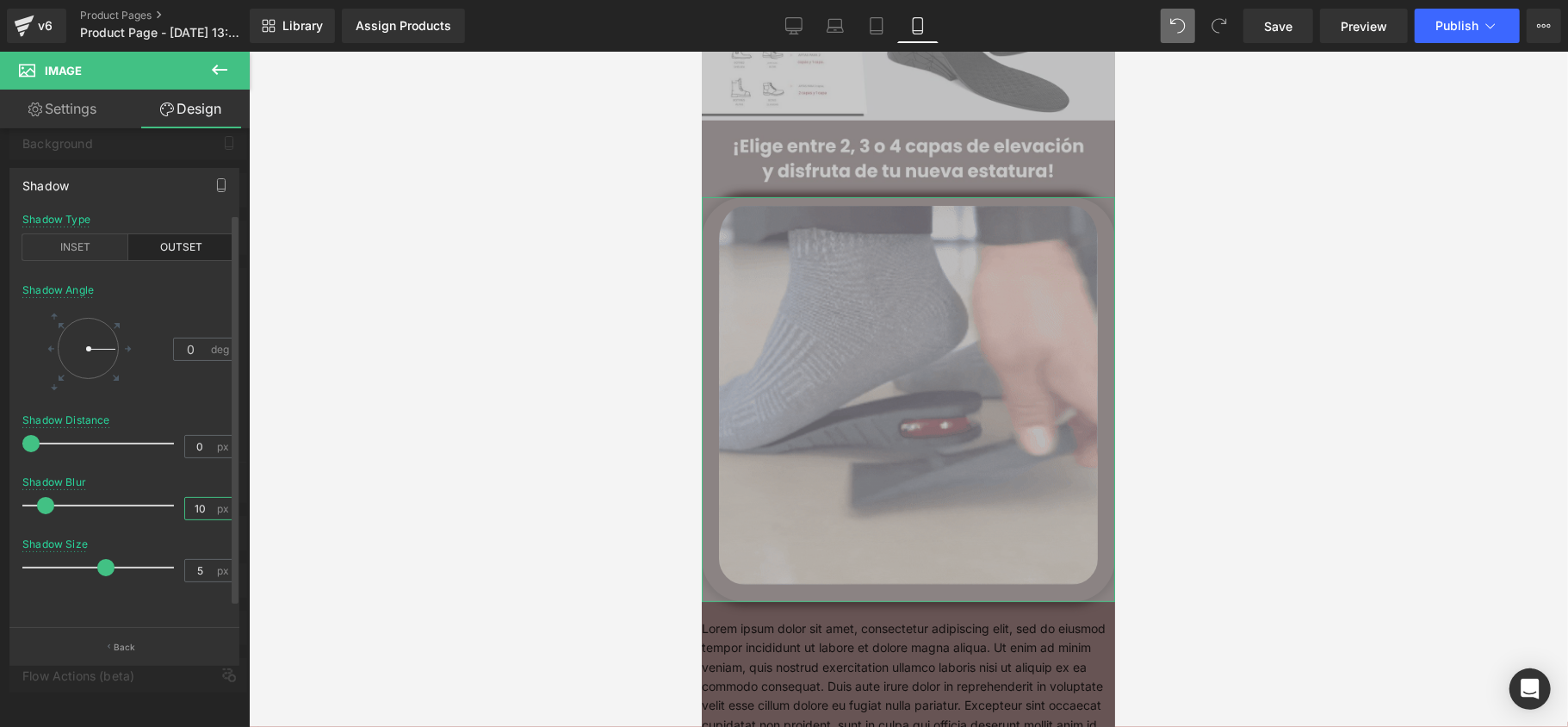
click at [194, 513] on input "10" at bounding box center [200, 508] width 30 height 22
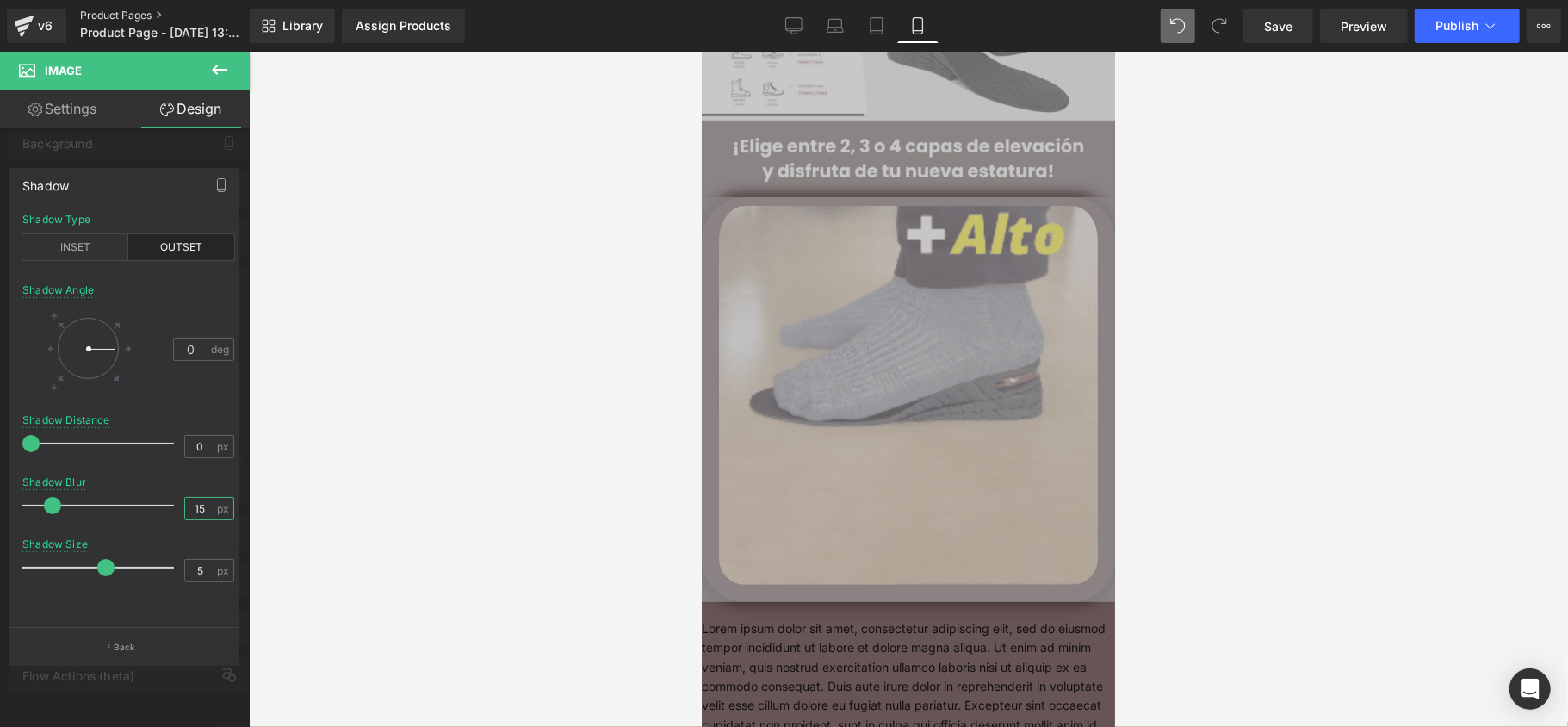
type input "15"
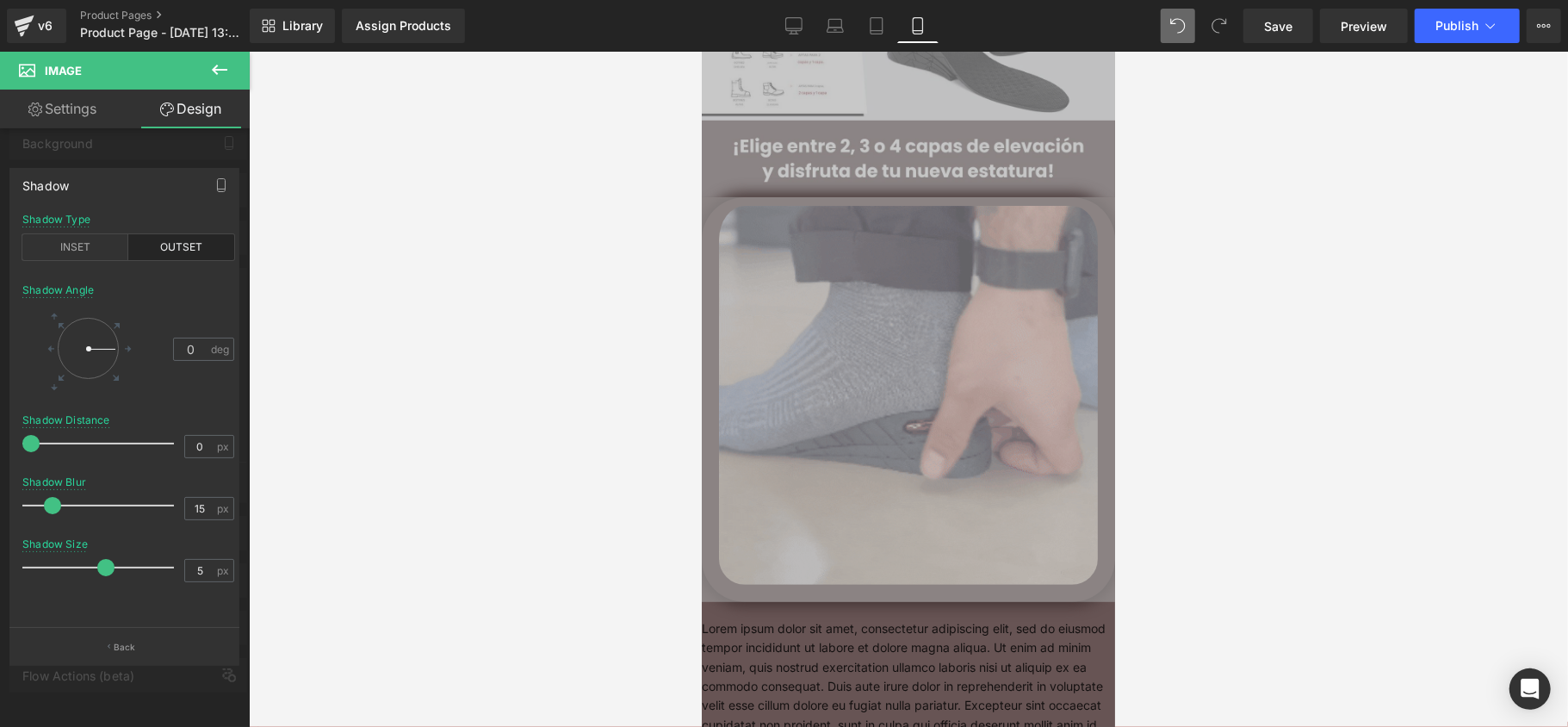
click at [233, 62] on button at bounding box center [220, 71] width 61 height 38
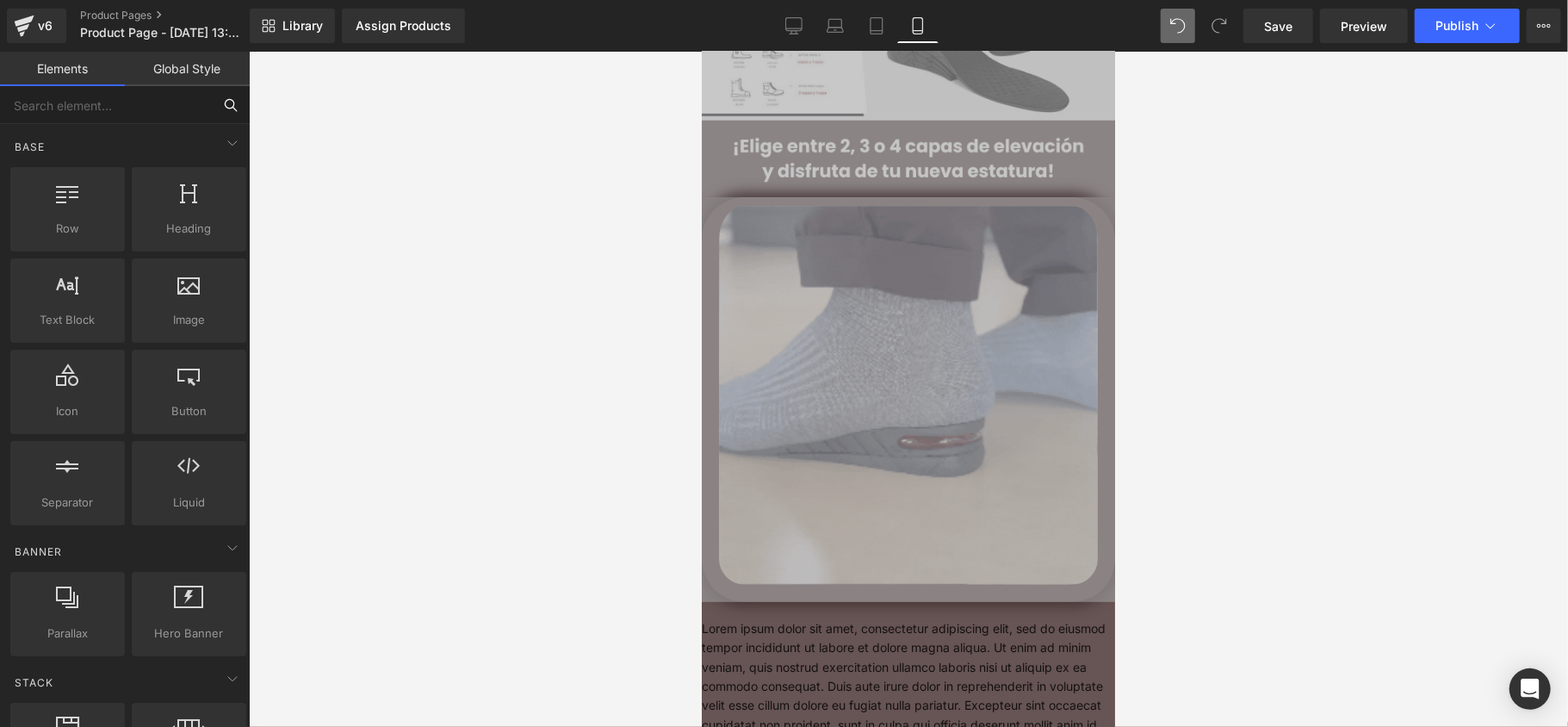
click at [127, 108] on input "text" at bounding box center [105, 105] width 212 height 38
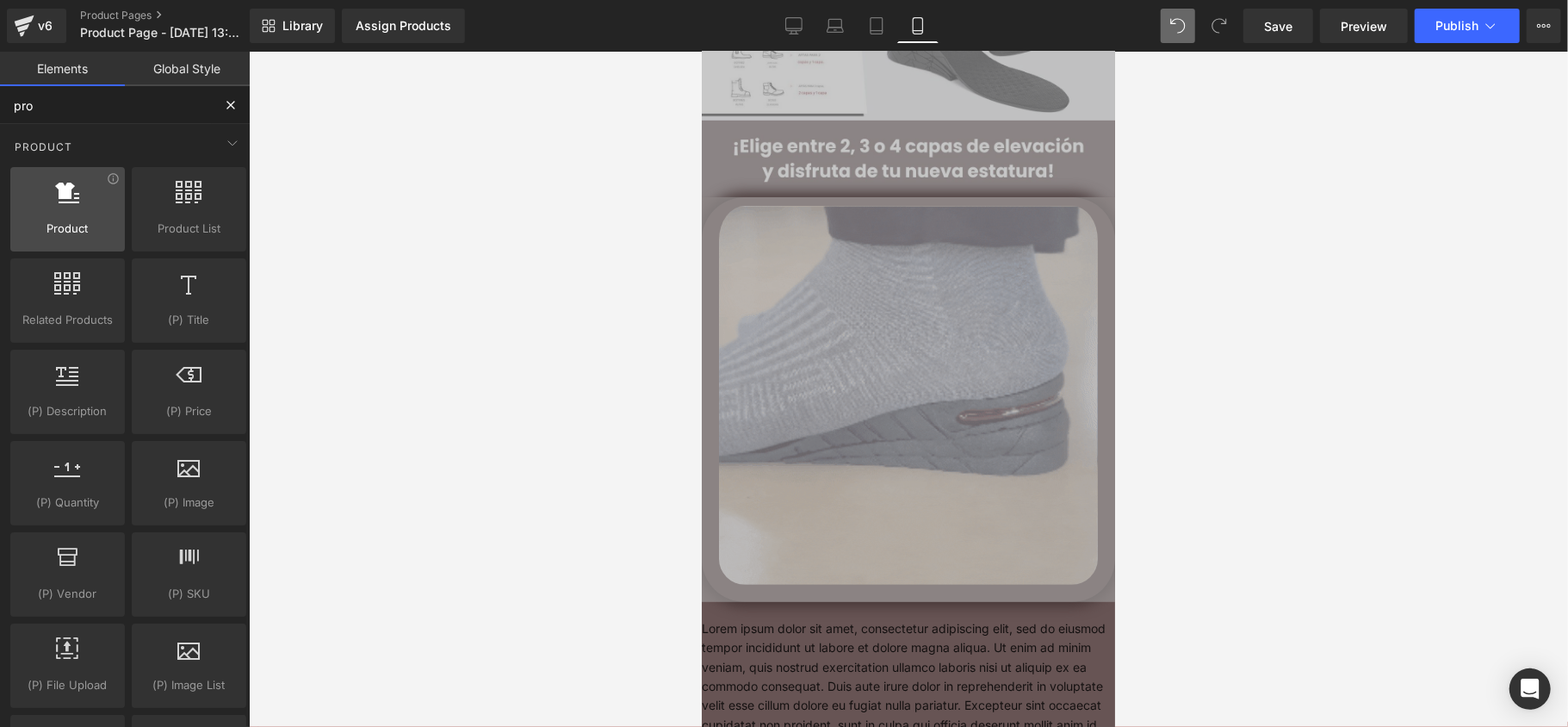
click at [64, 207] on div at bounding box center [67, 200] width 105 height 39
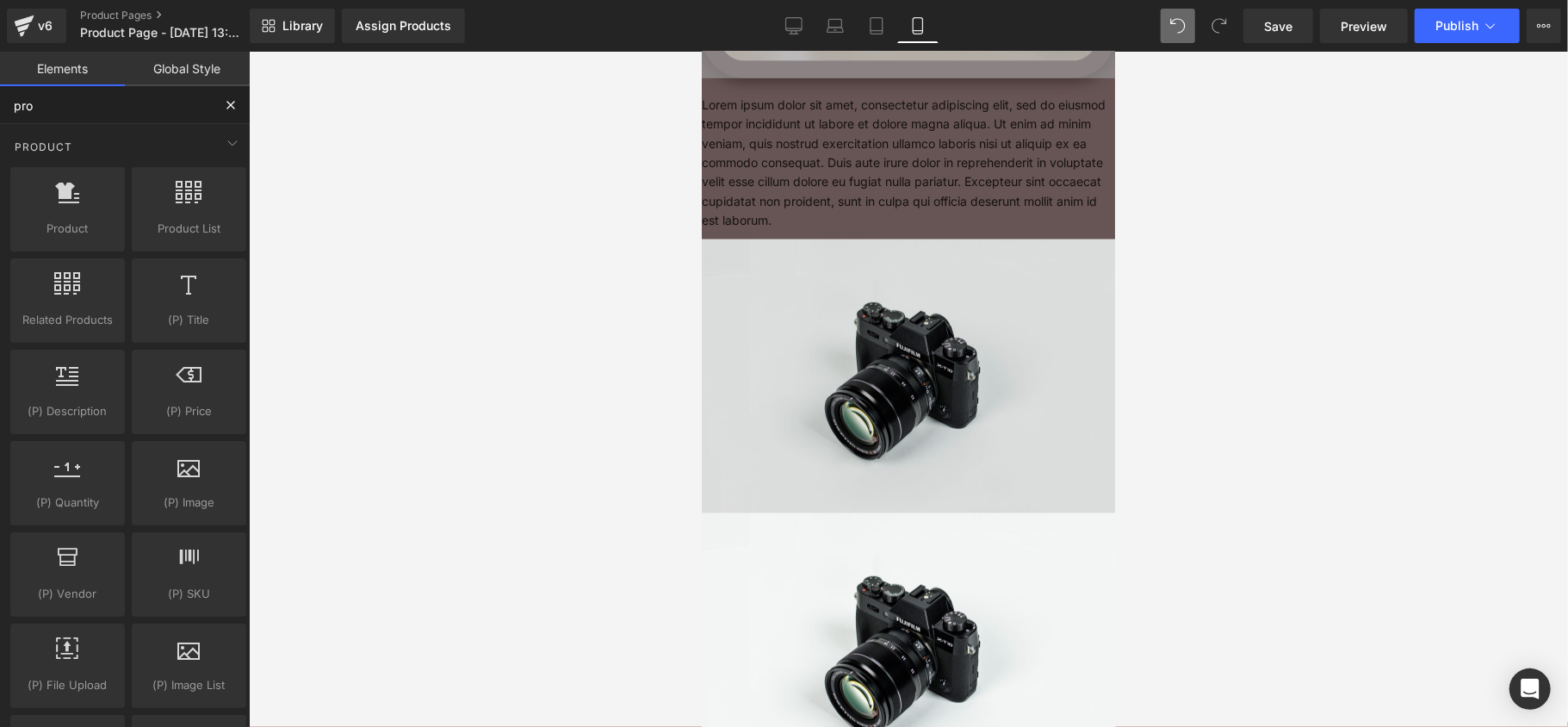
scroll to position [873, 0]
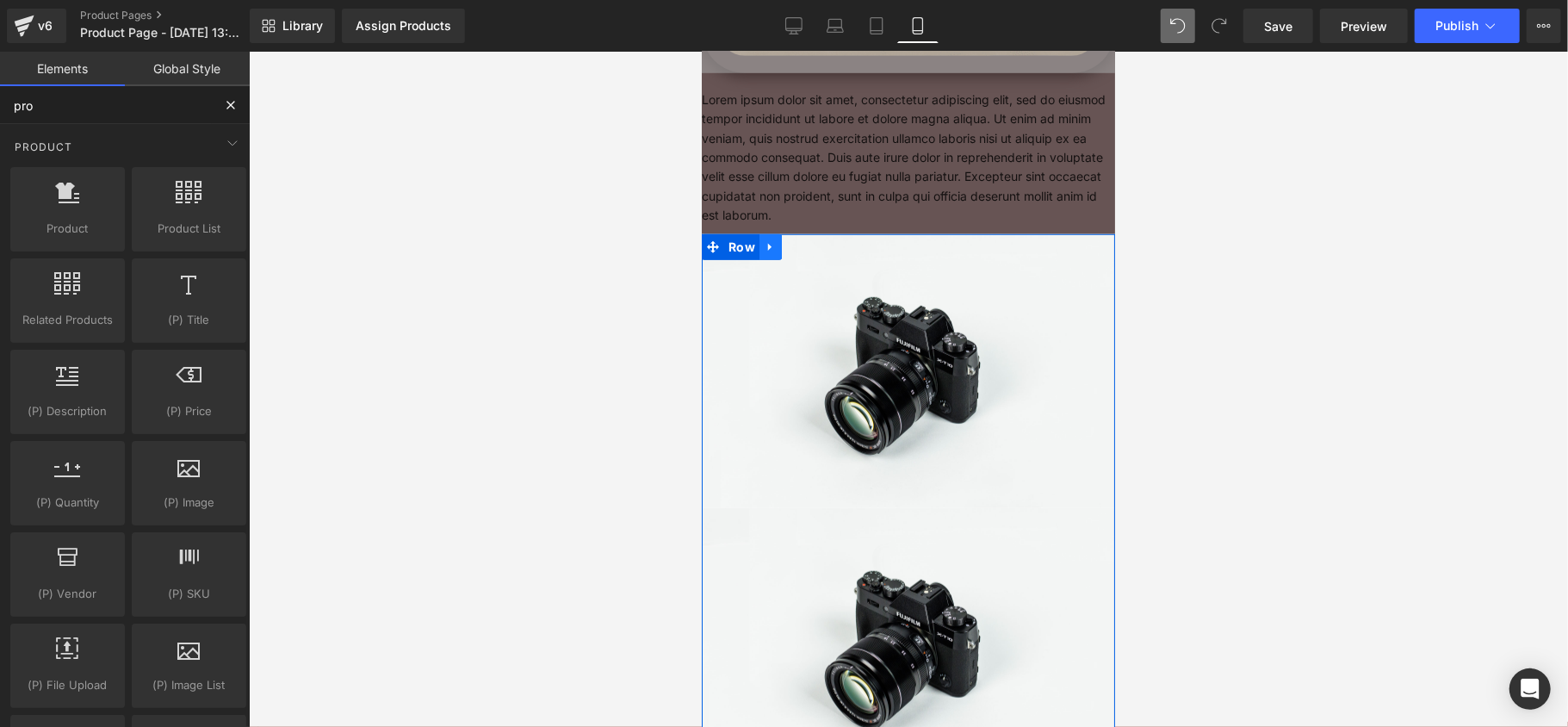
type input "pro"
click at [767, 242] on icon at bounding box center [768, 246] width 3 height 8
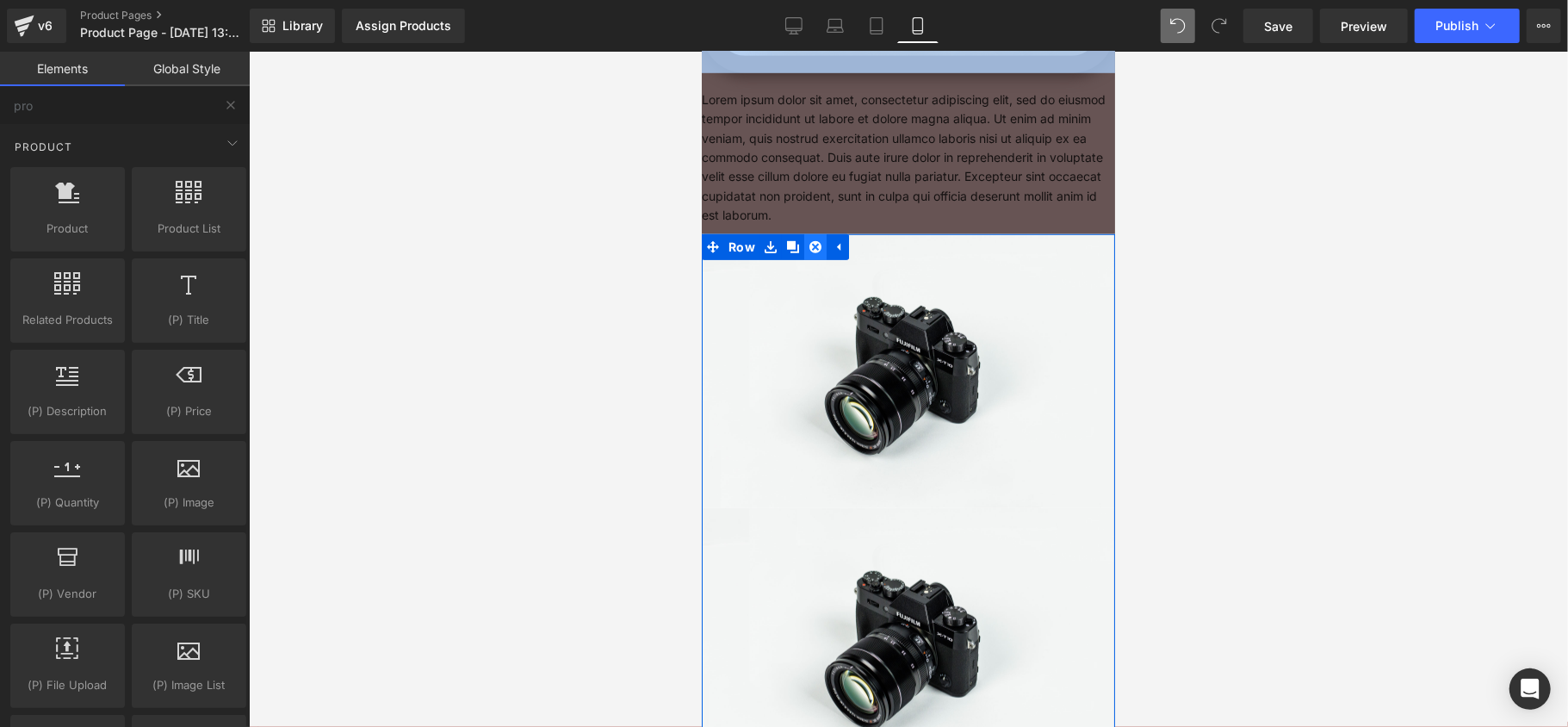
click at [803, 235] on link at bounding box center [814, 246] width 22 height 26
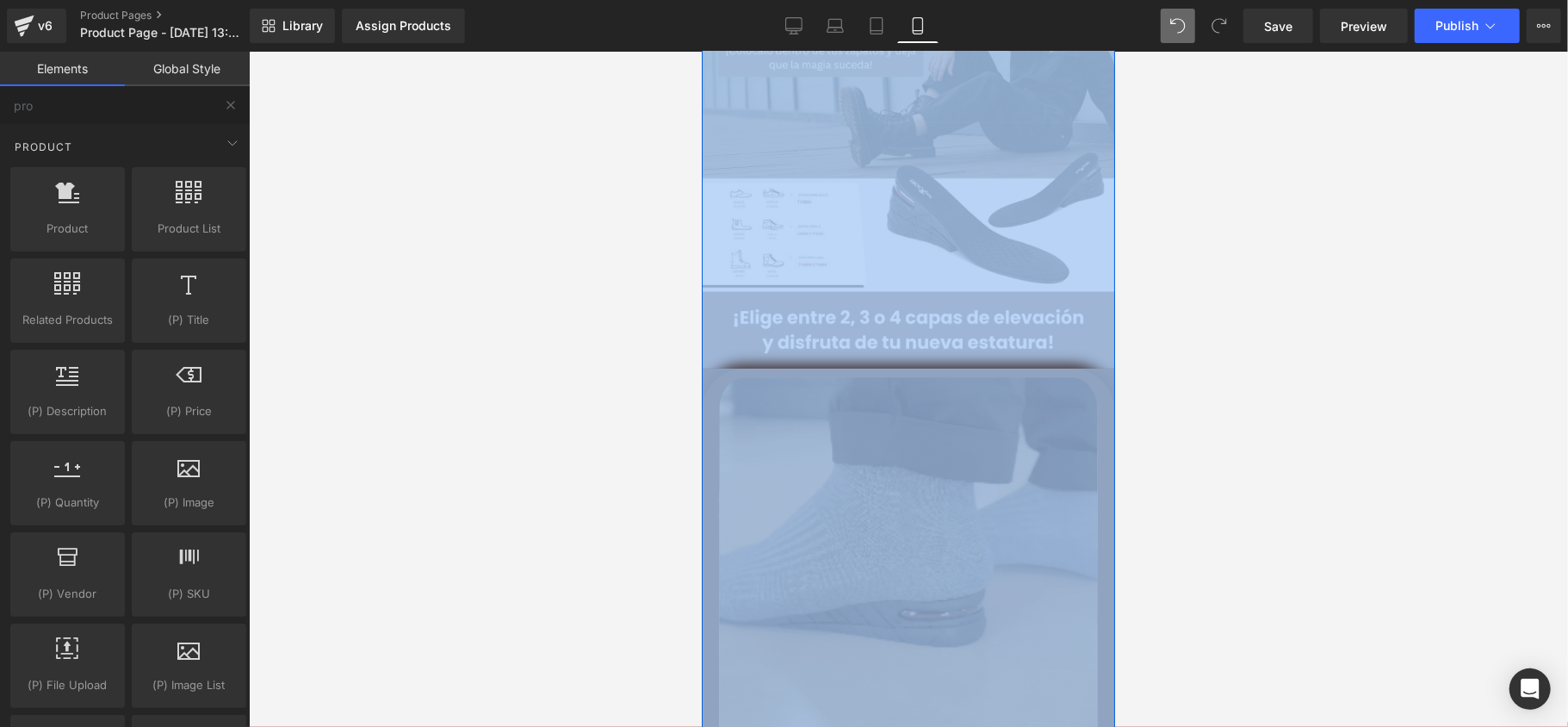
scroll to position [0, 0]
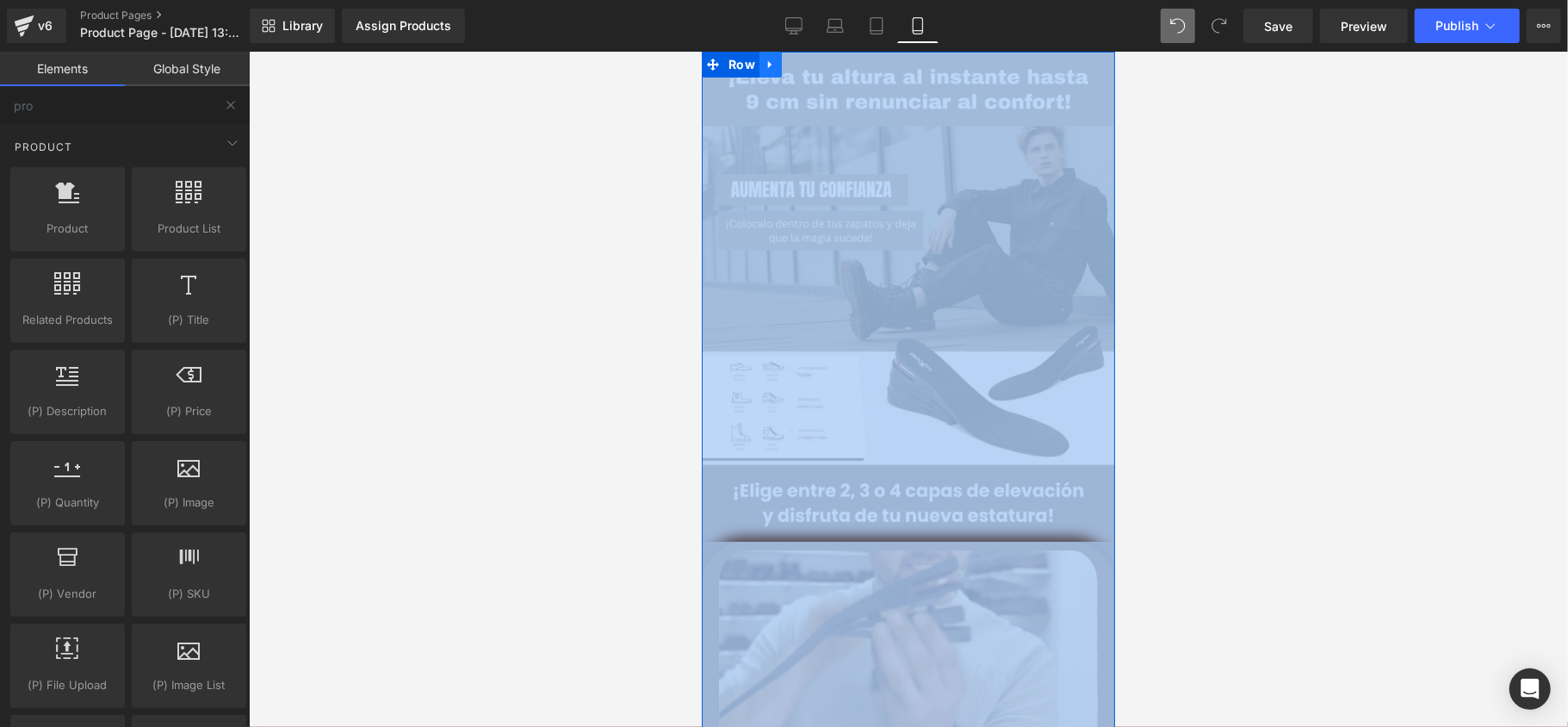
click at [772, 62] on link at bounding box center [769, 64] width 22 height 26
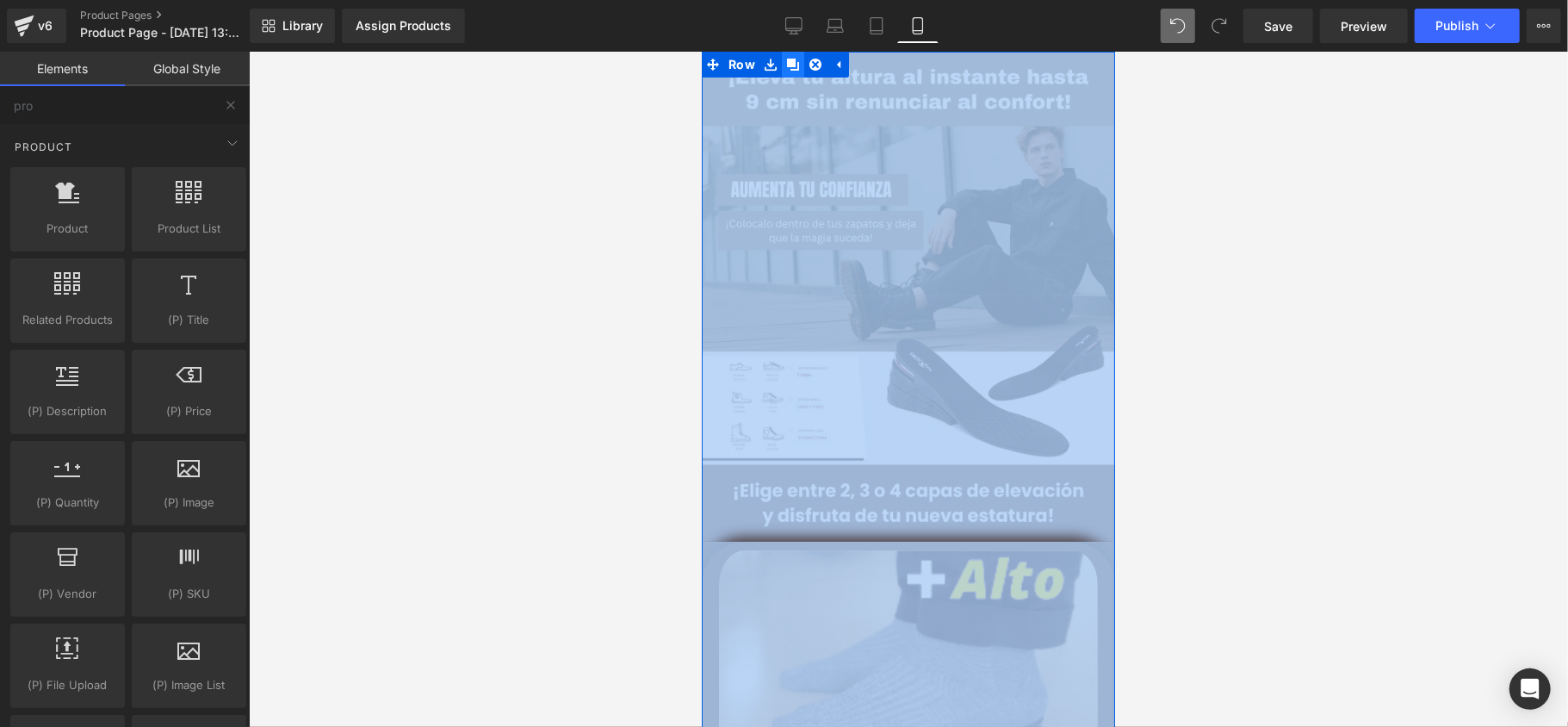
click at [787, 63] on icon at bounding box center [792, 64] width 12 height 12
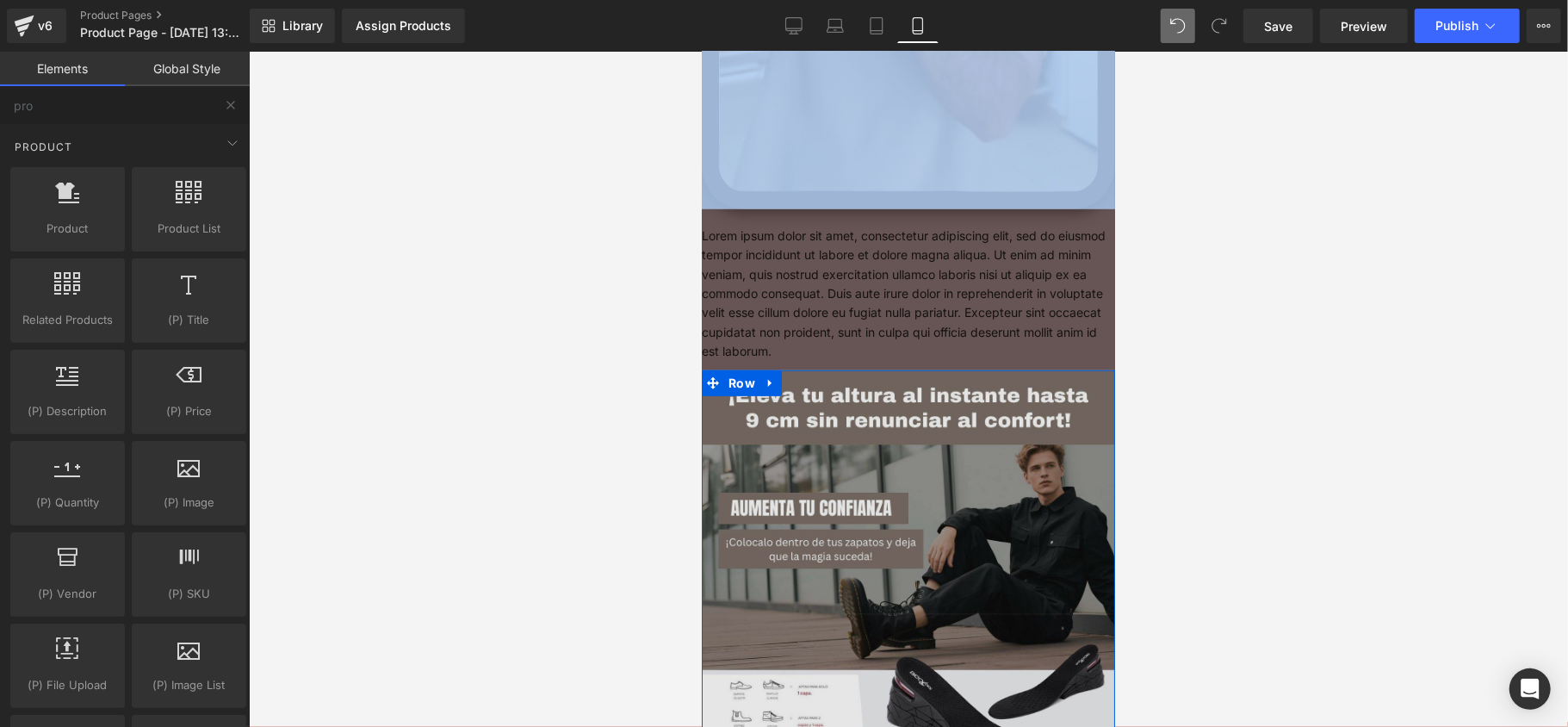
scroll to position [507, 0]
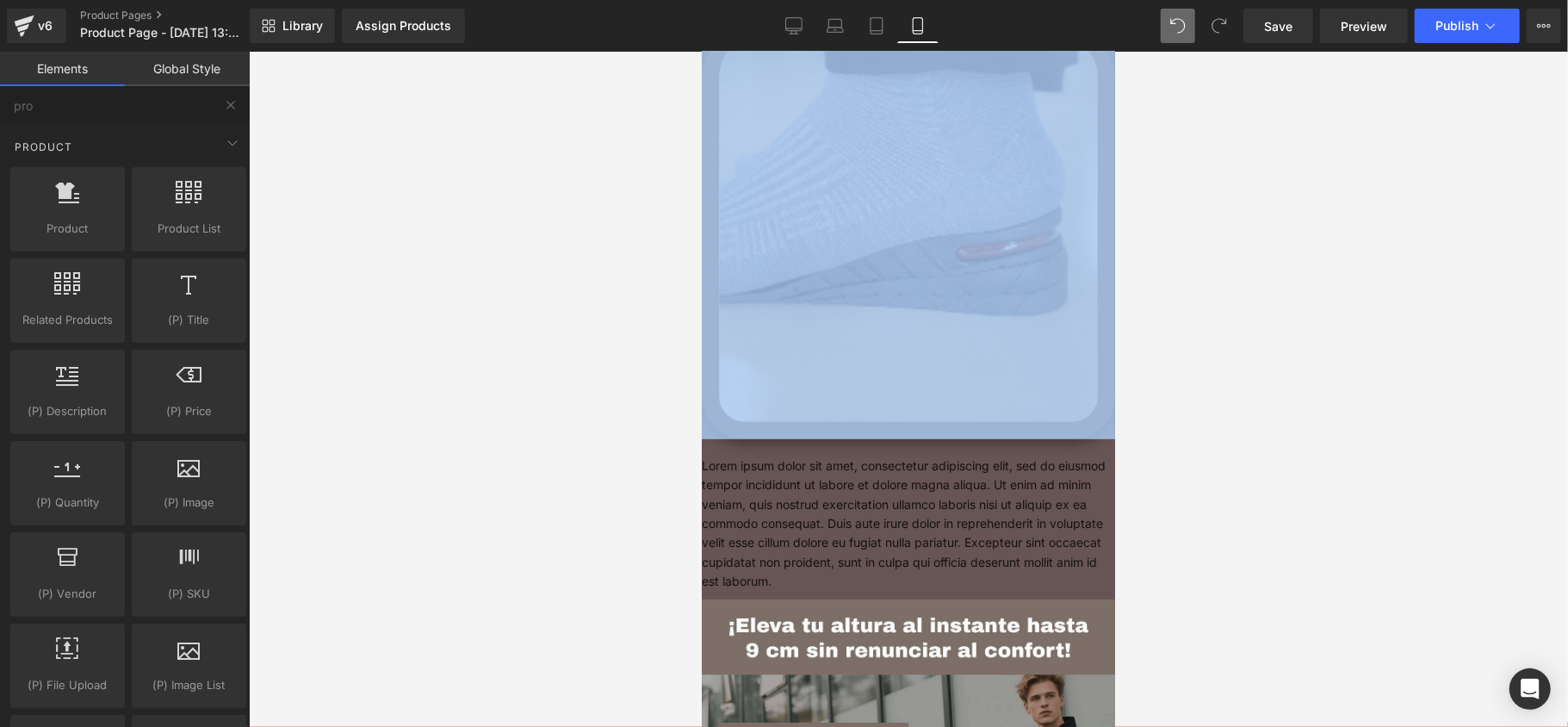
click at [1264, 365] on div at bounding box center [908, 389] width 1319 height 675
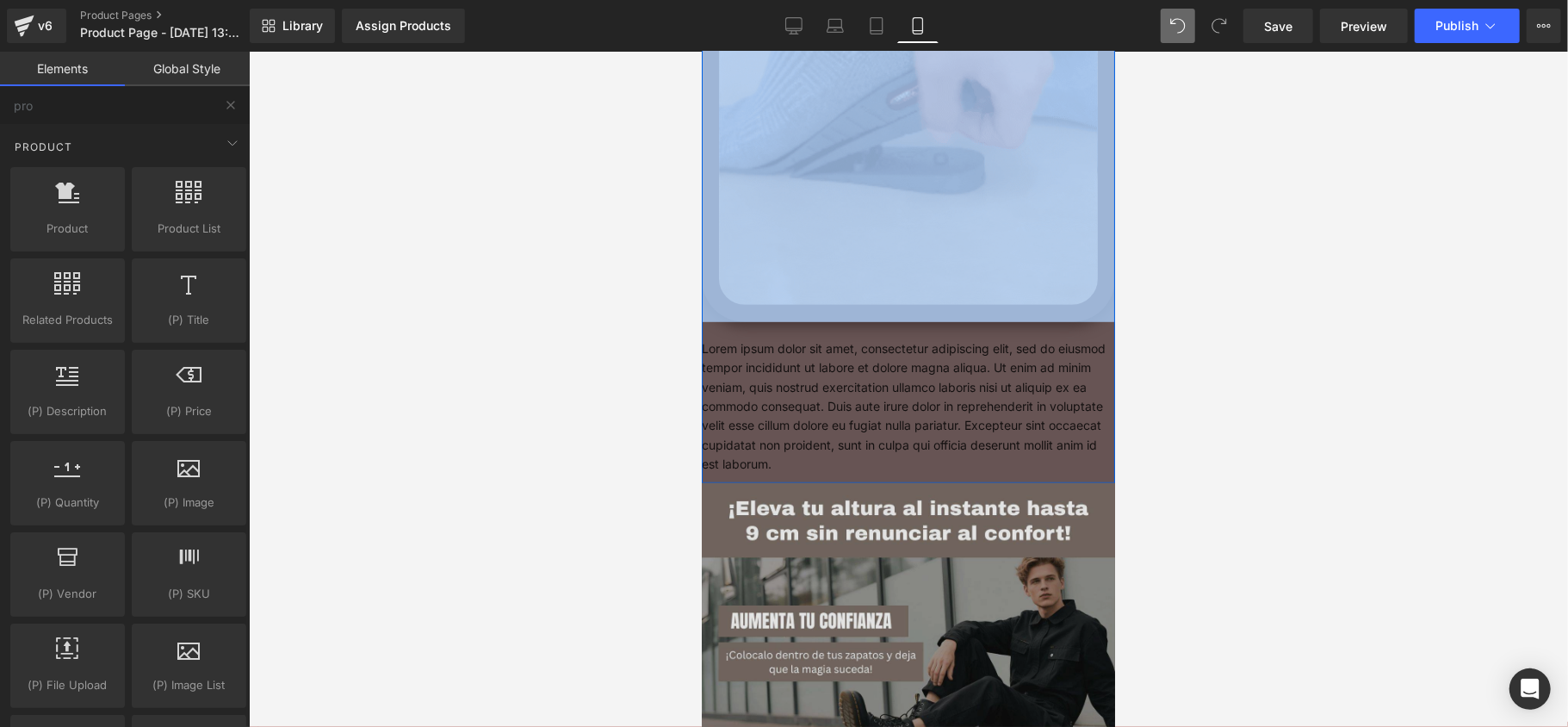
scroll to position [737, 0]
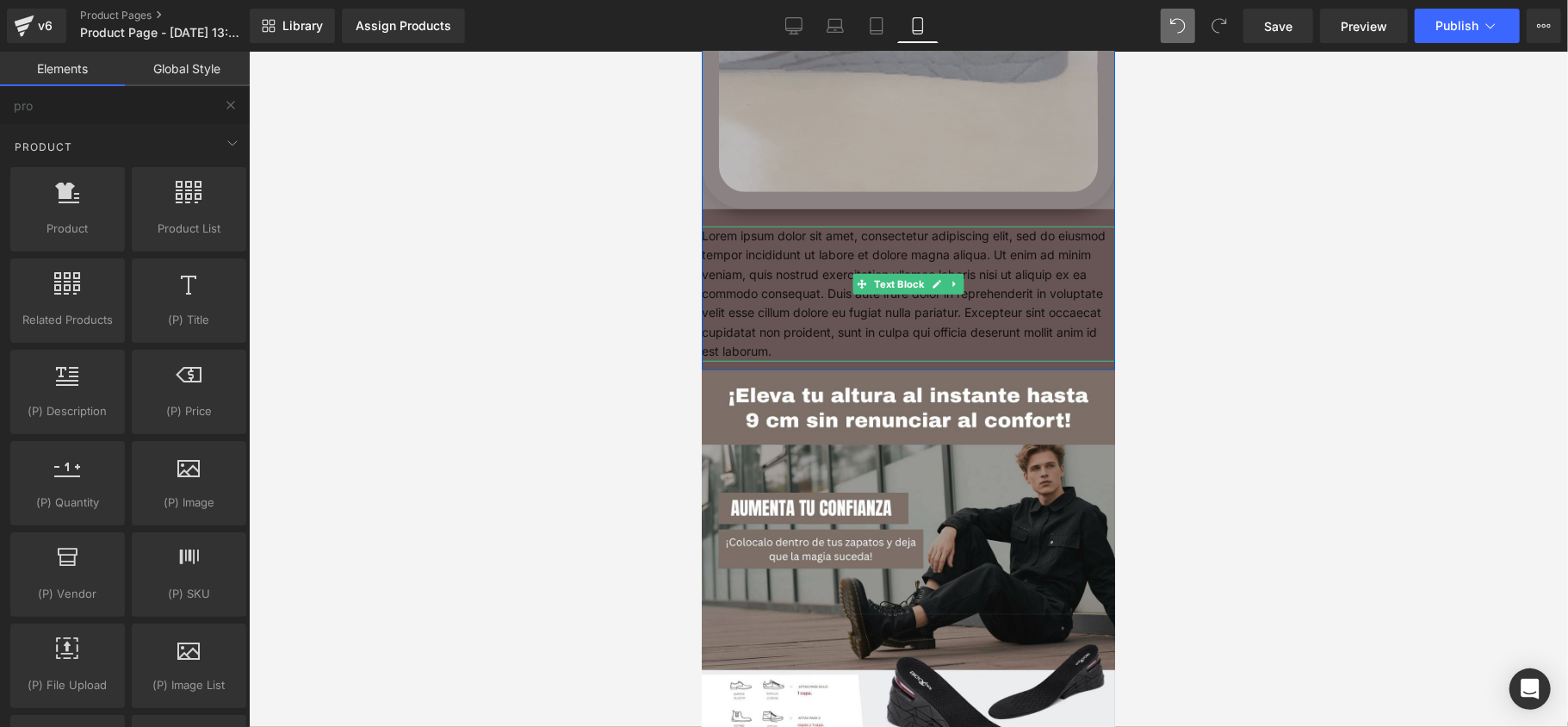
click at [886, 303] on p "Lorem ipsum dolor sit amet, consectetur adipiscing elit, sed do eiusmod tempor …" at bounding box center [908, 293] width 413 height 135
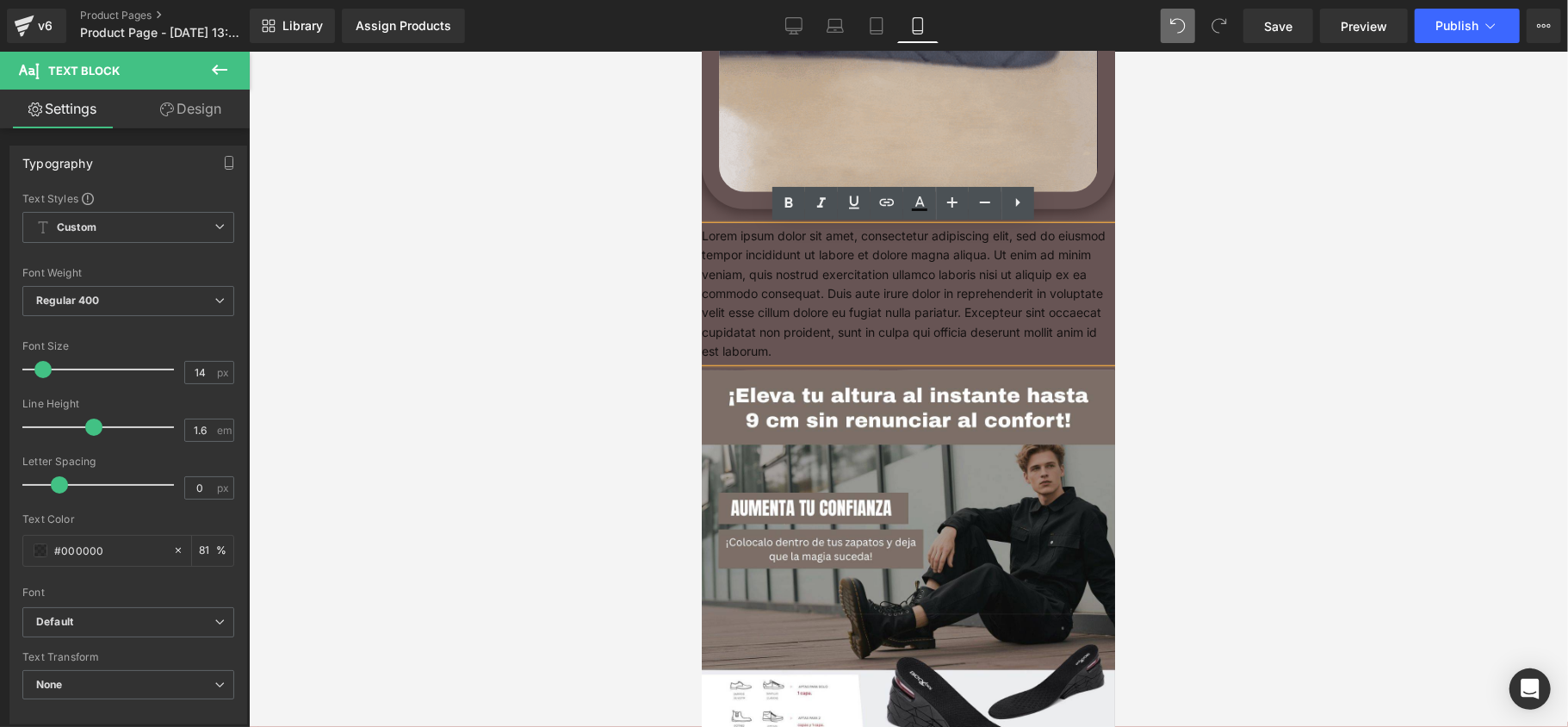
click at [857, 290] on p "Lorem ipsum dolor sit amet, consectetur adipiscing elit, sed do eiusmod tempor …" at bounding box center [908, 293] width 413 height 135
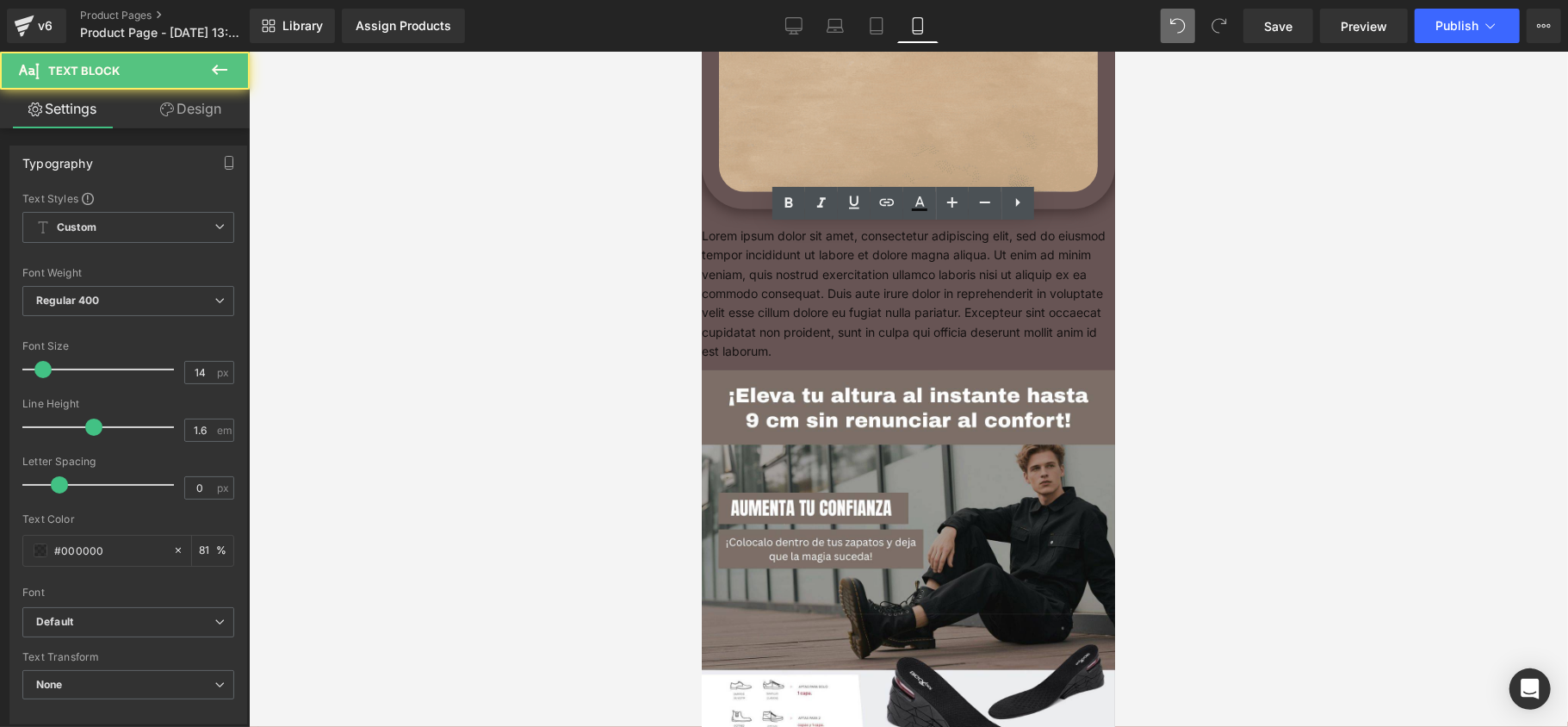
click at [417, 297] on div at bounding box center [908, 389] width 1319 height 675
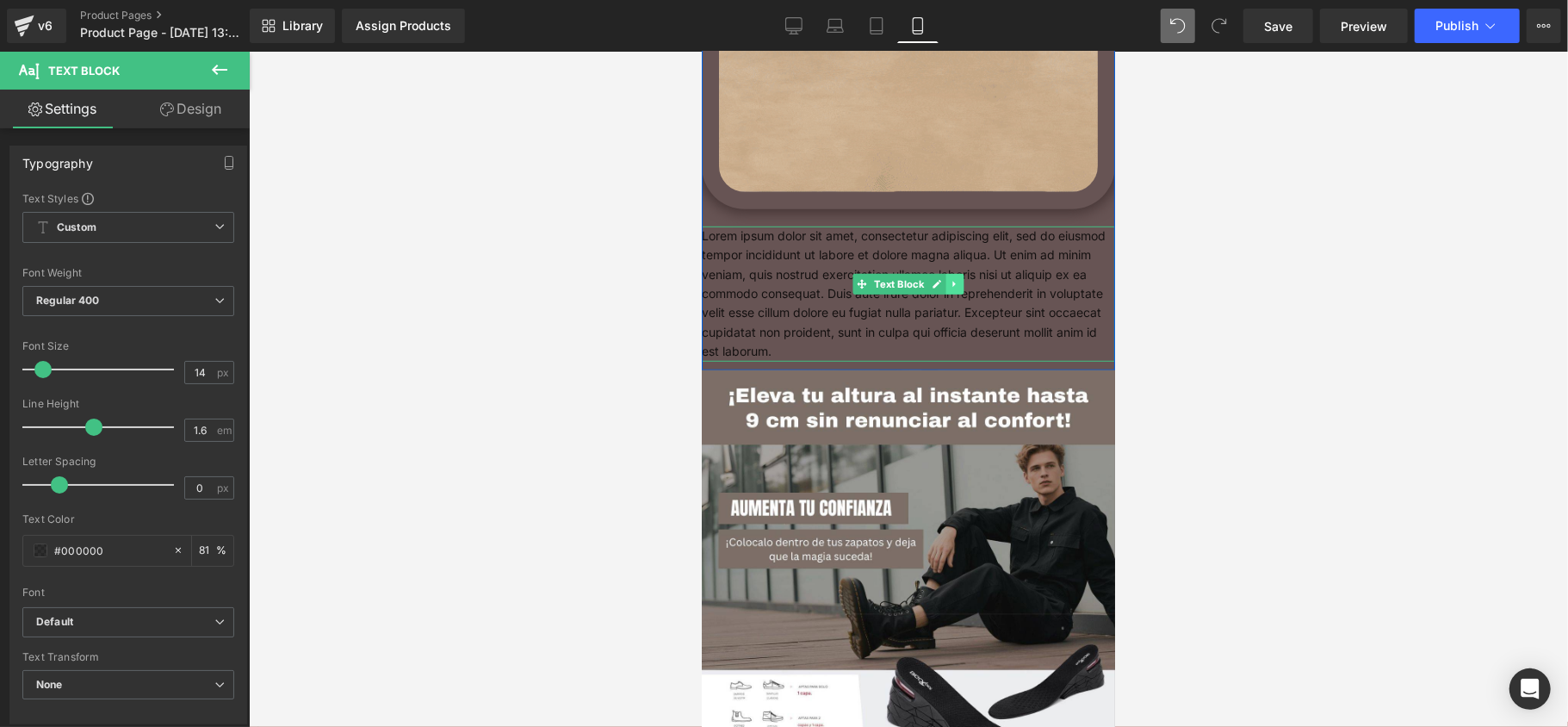
click at [949, 290] on link at bounding box center [954, 284] width 18 height 21
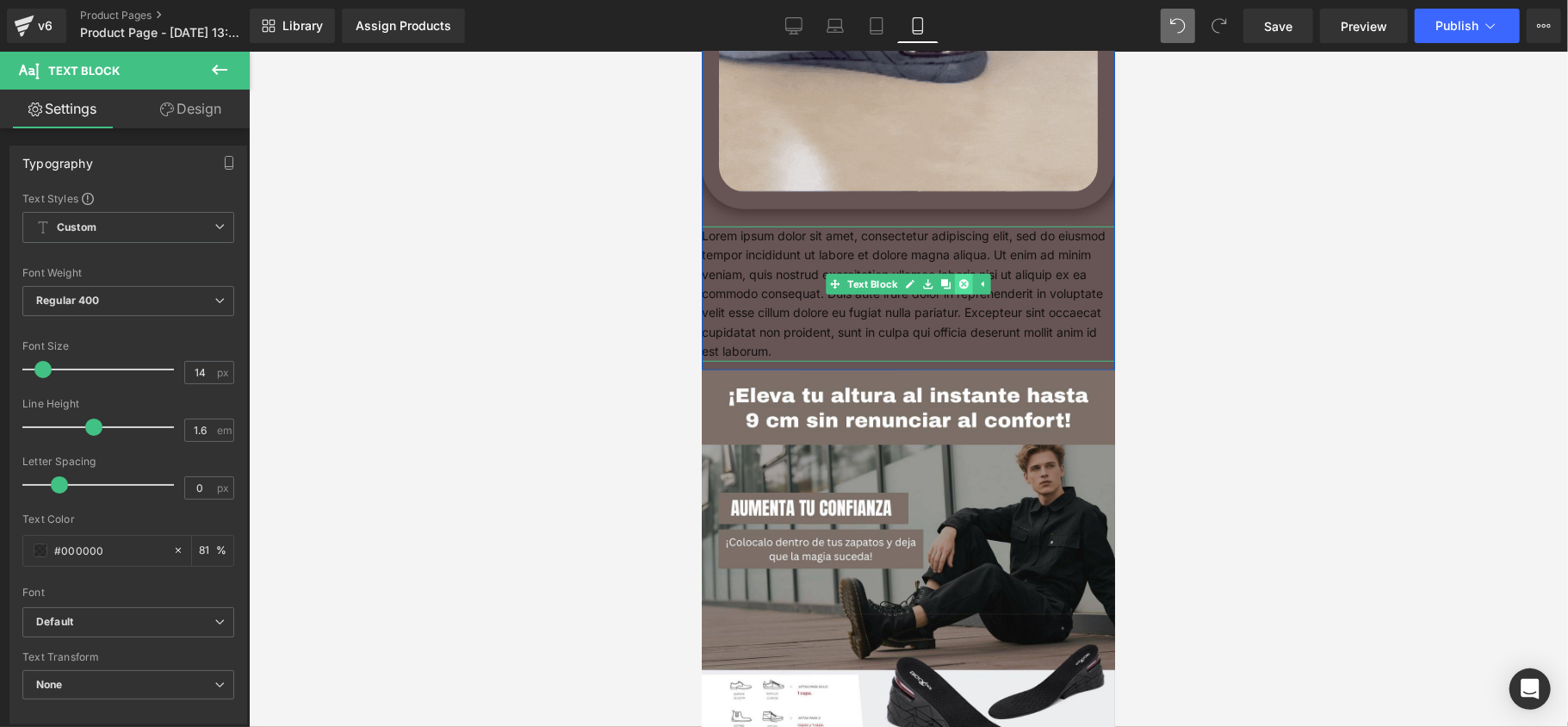
click at [959, 286] on icon at bounding box center [963, 284] width 10 height 10
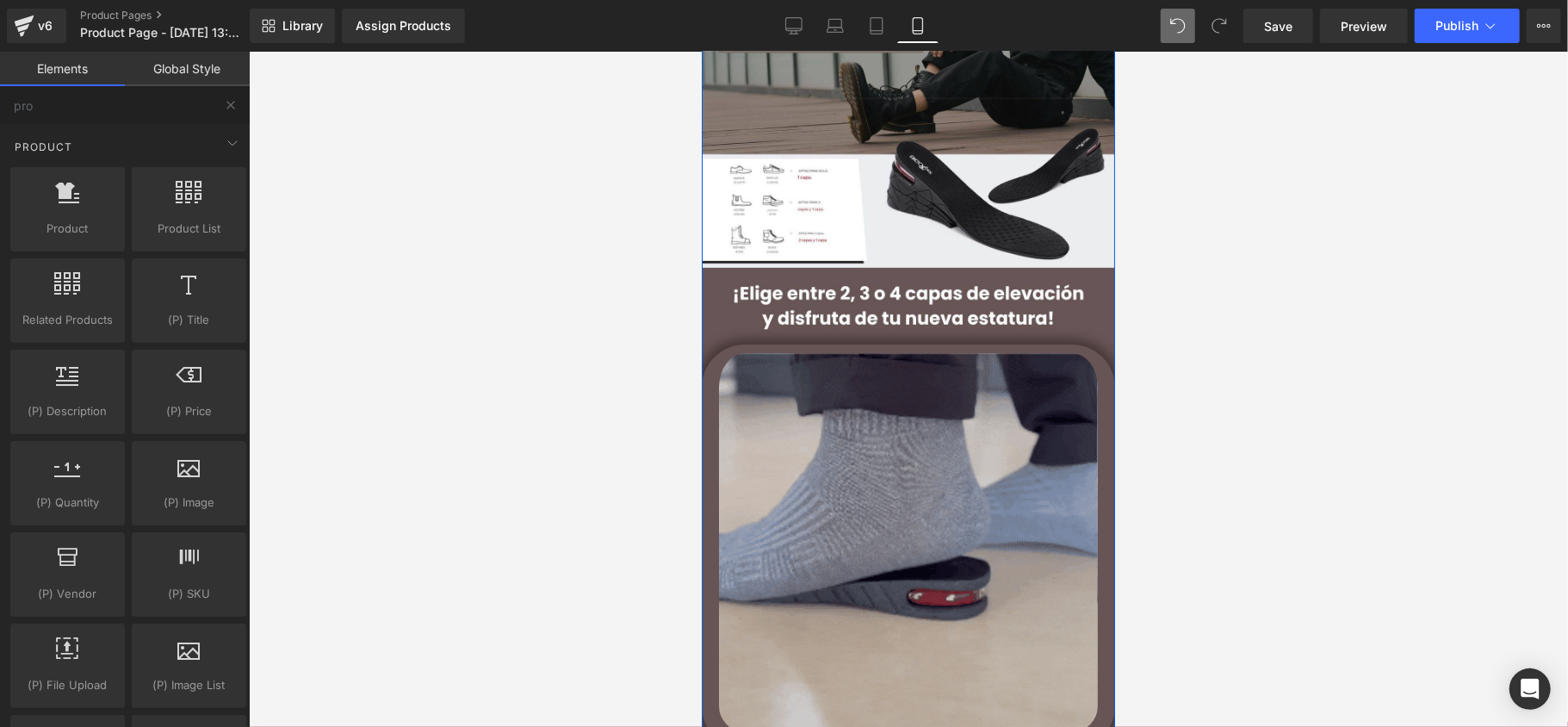
scroll to position [319, 0]
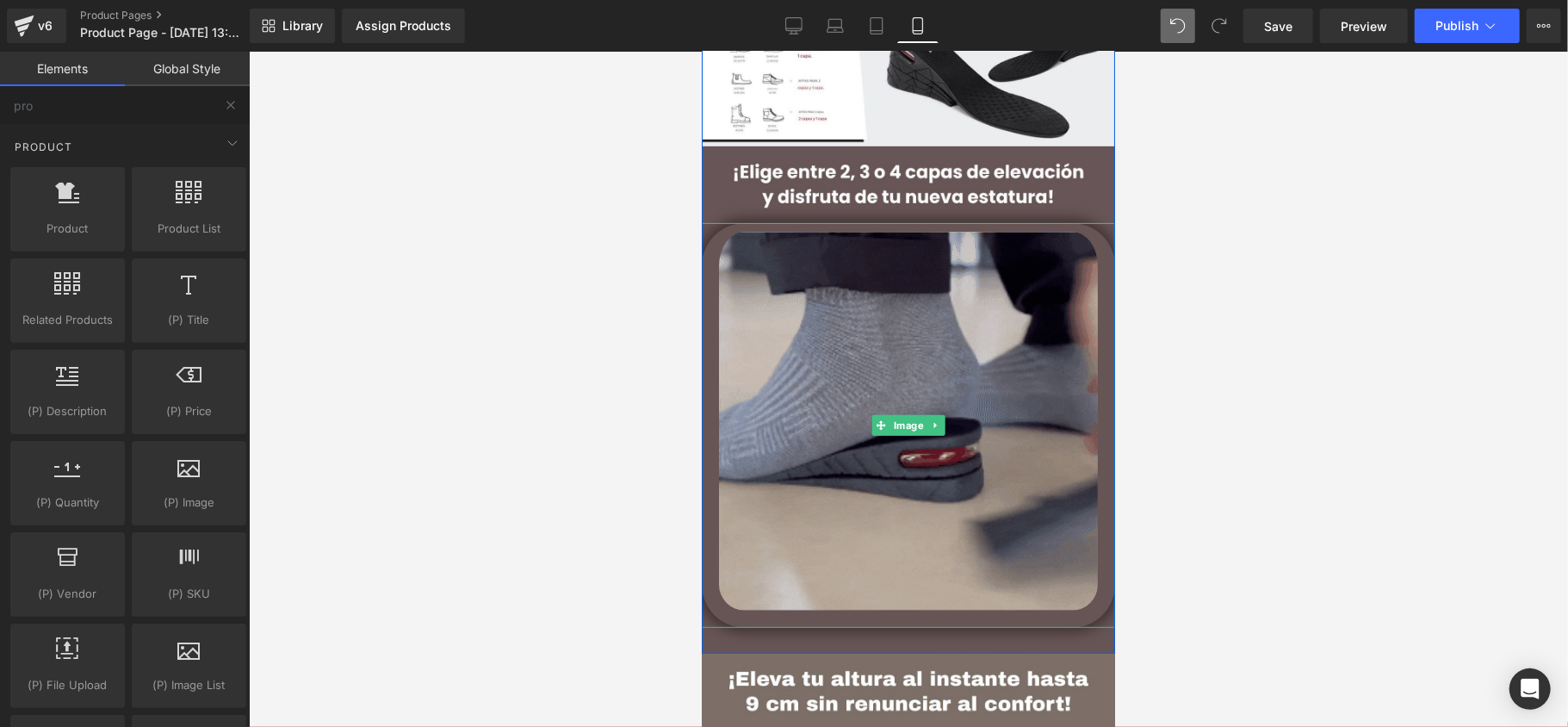
click at [823, 334] on img at bounding box center [908, 424] width 413 height 405
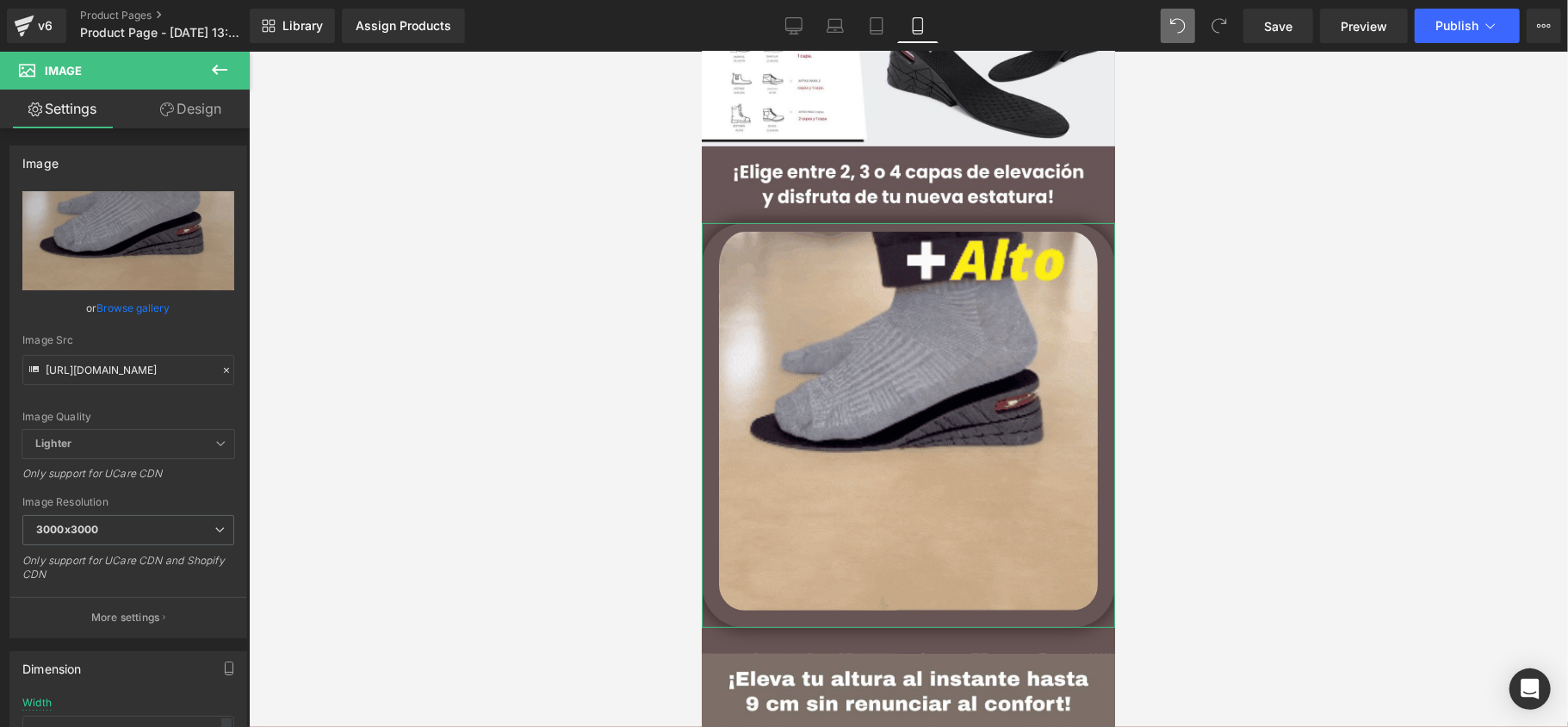
drag, startPoint x: 150, startPoint y: 128, endPoint x: 156, endPoint y: 120, distance: 10.0
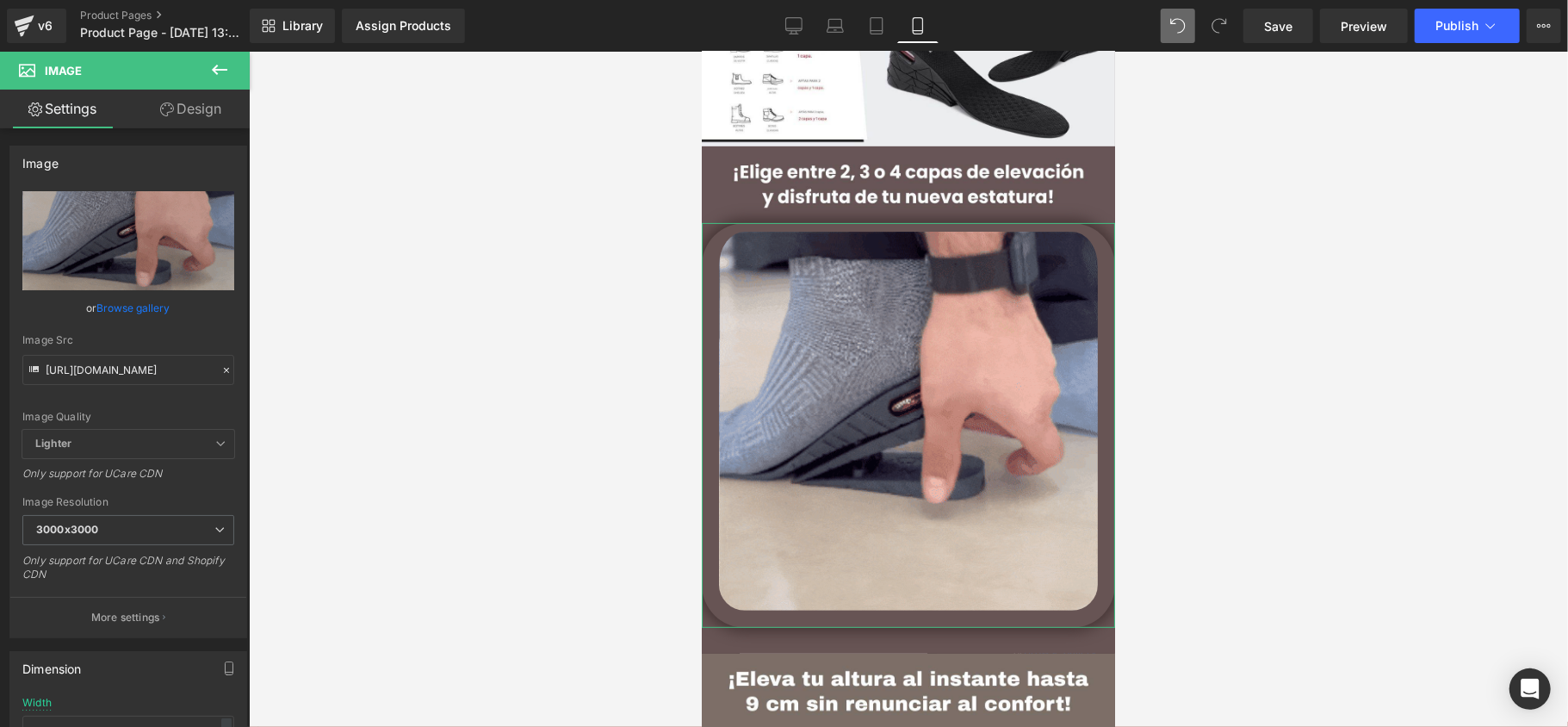
click at [151, 127] on div "Settings Design Image https://media4.giphy.com/media/v1.Y2lkPTc5MGI3NjExdjEyOHd…" at bounding box center [124, 431] width 250 height 684
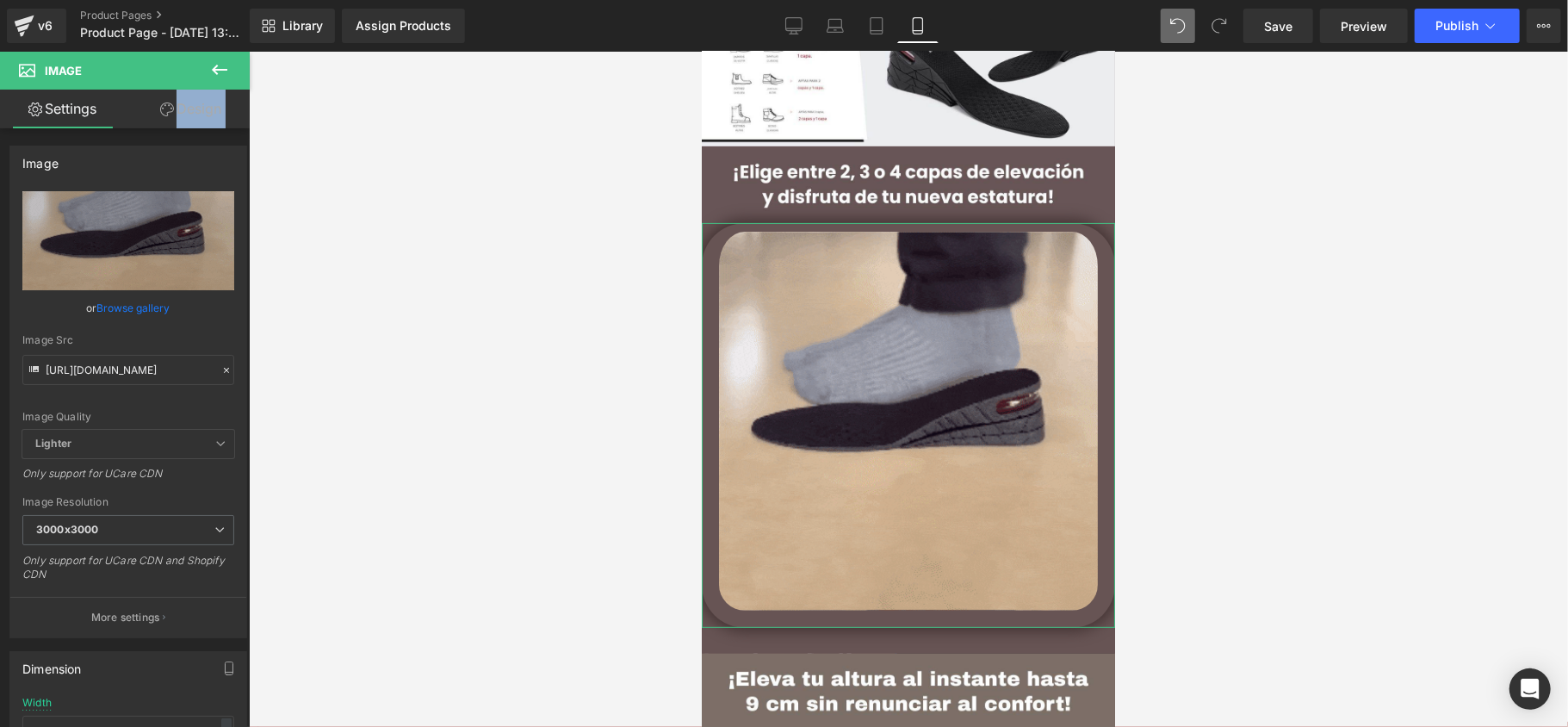
click at [158, 118] on link "Design" at bounding box center [190, 109] width 124 height 39
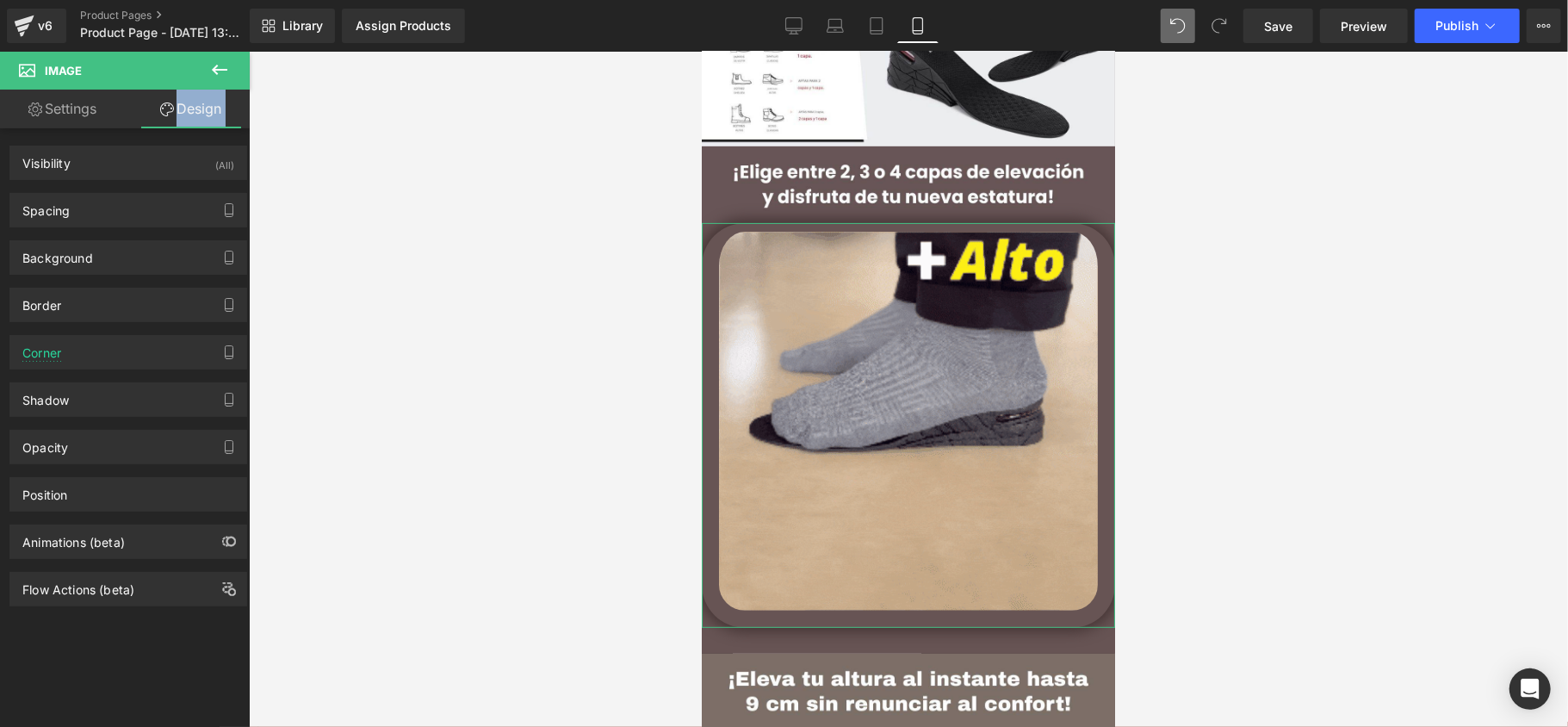
type input "transparent"
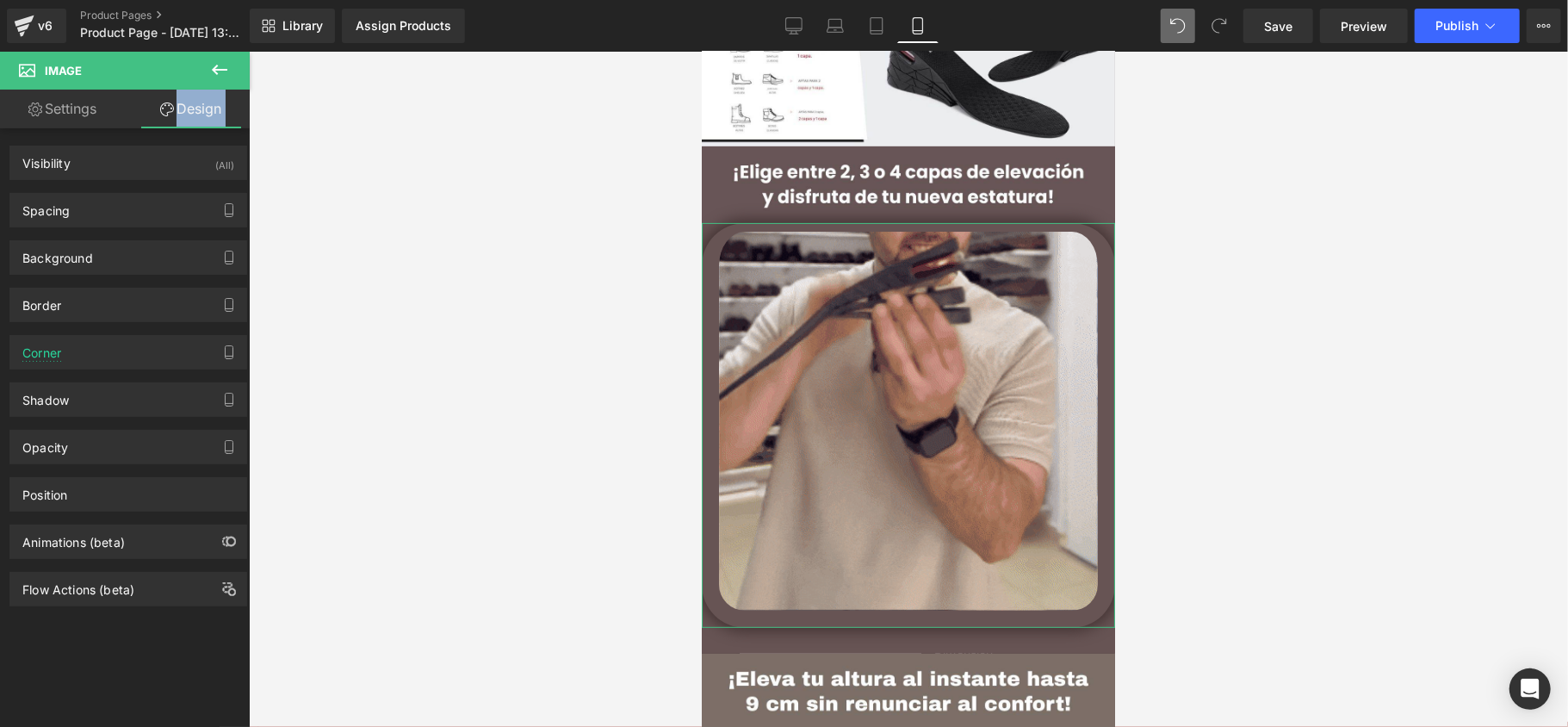
type input "0"
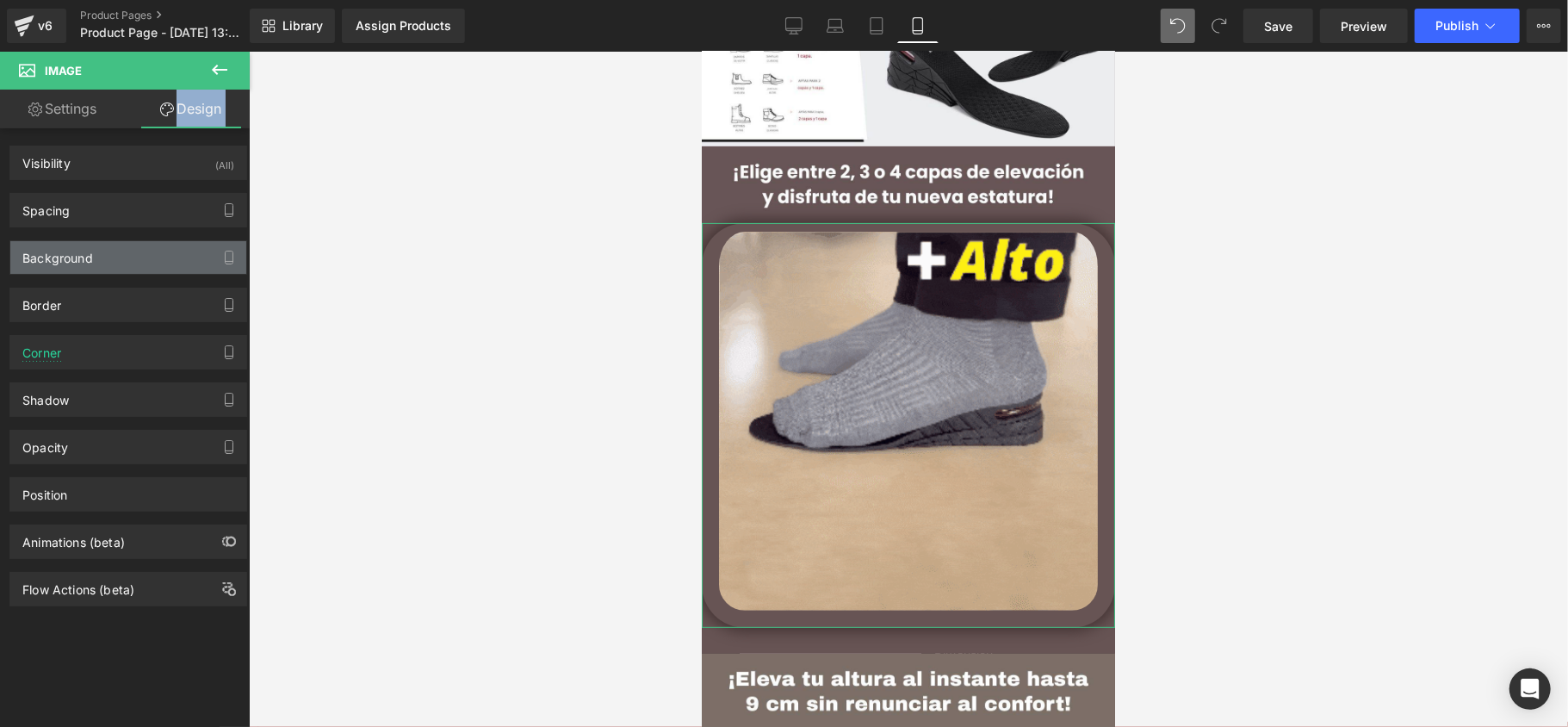
click at [94, 270] on div "Background" at bounding box center [128, 258] width 236 height 33
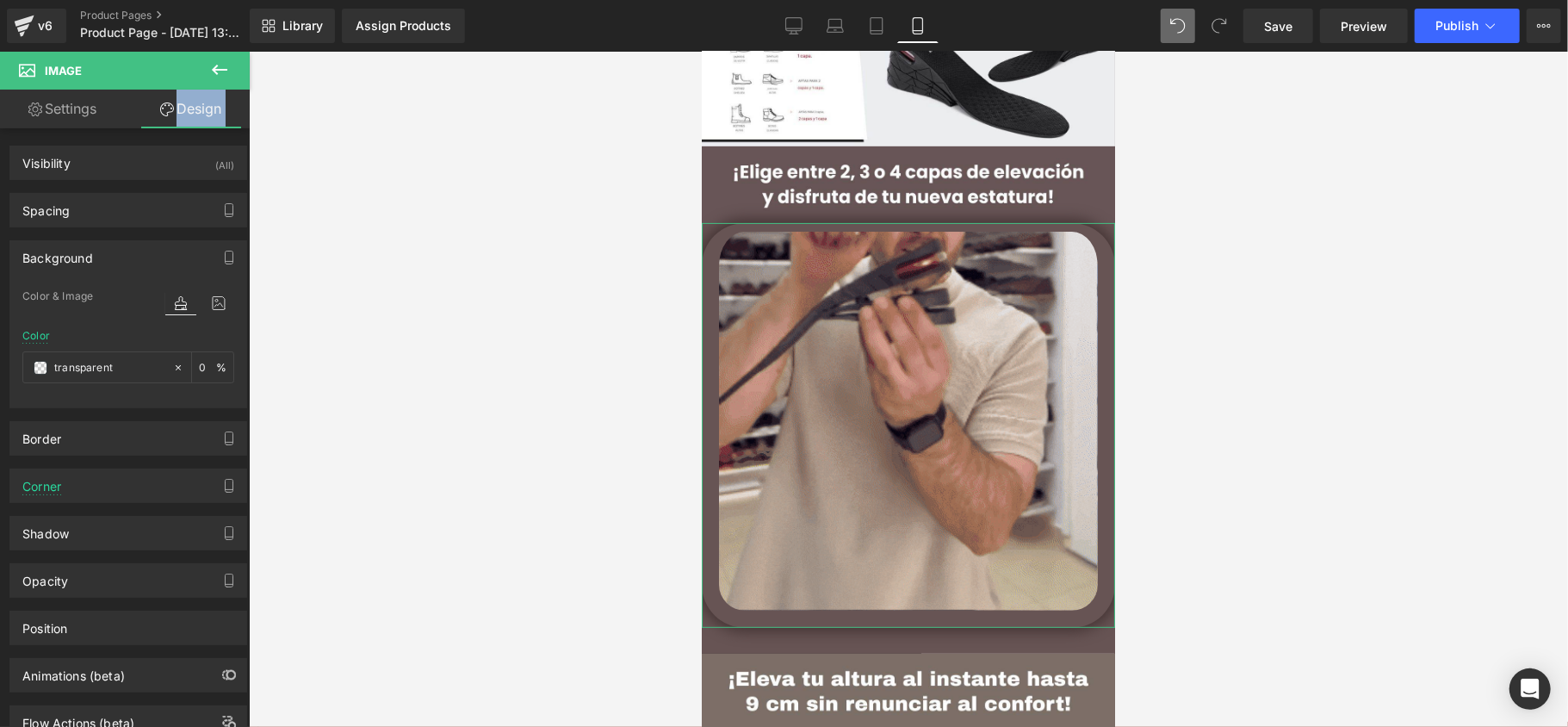
click at [105, 239] on div "Background Color & Image color transparent Color transparent 0 % Image Replace …" at bounding box center [129, 317] width 258 height 181
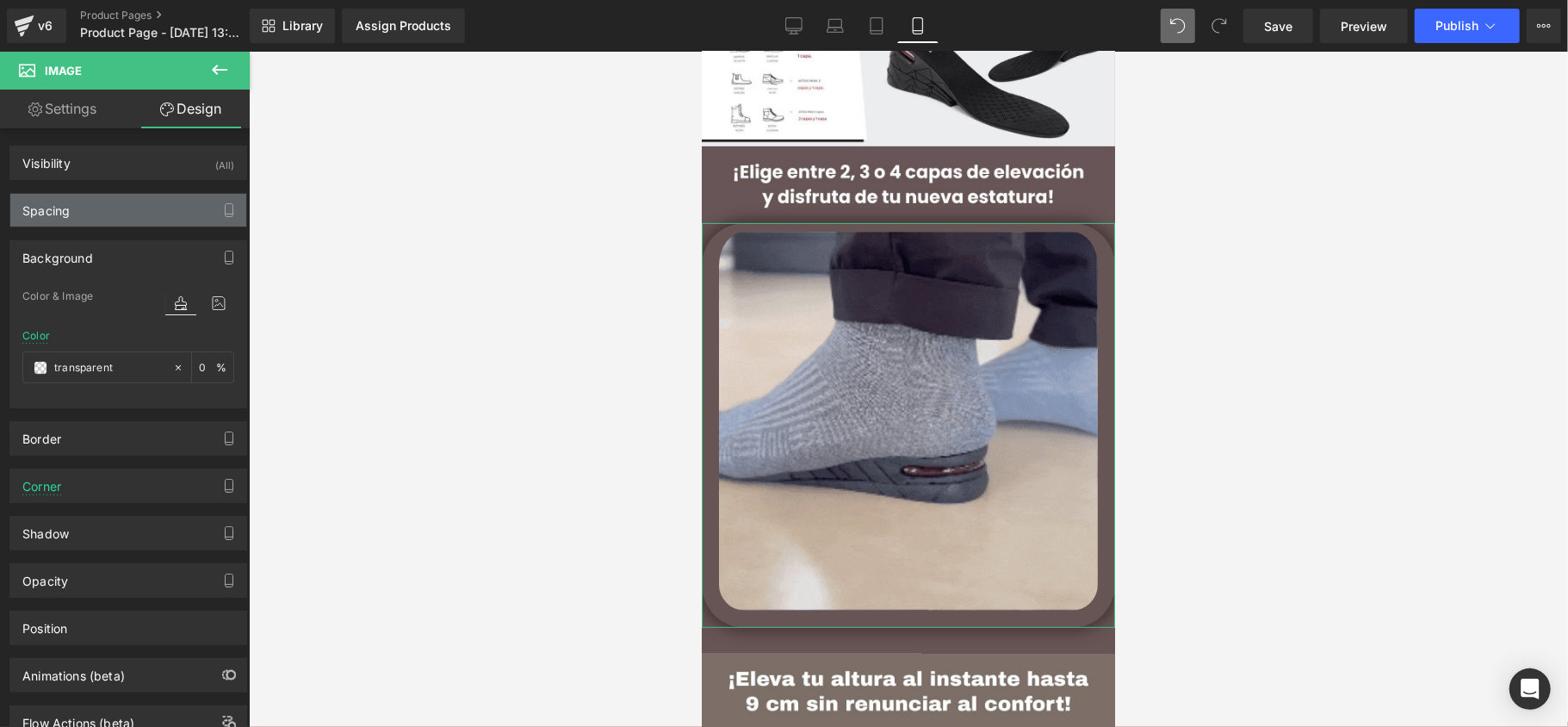
click at [108, 225] on div "Spacing" at bounding box center [128, 210] width 236 height 33
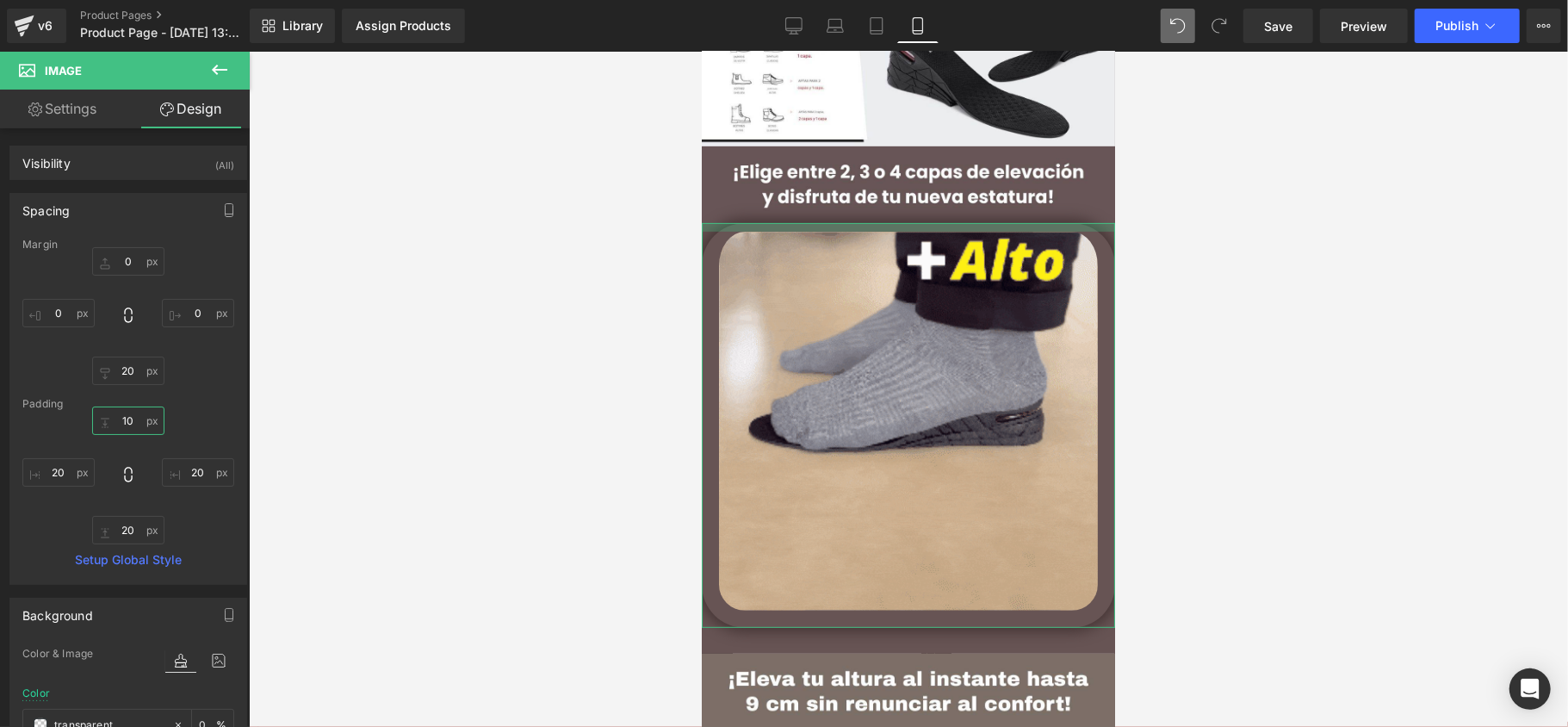
click at [127, 420] on input "10" at bounding box center [129, 420] width 73 height 29
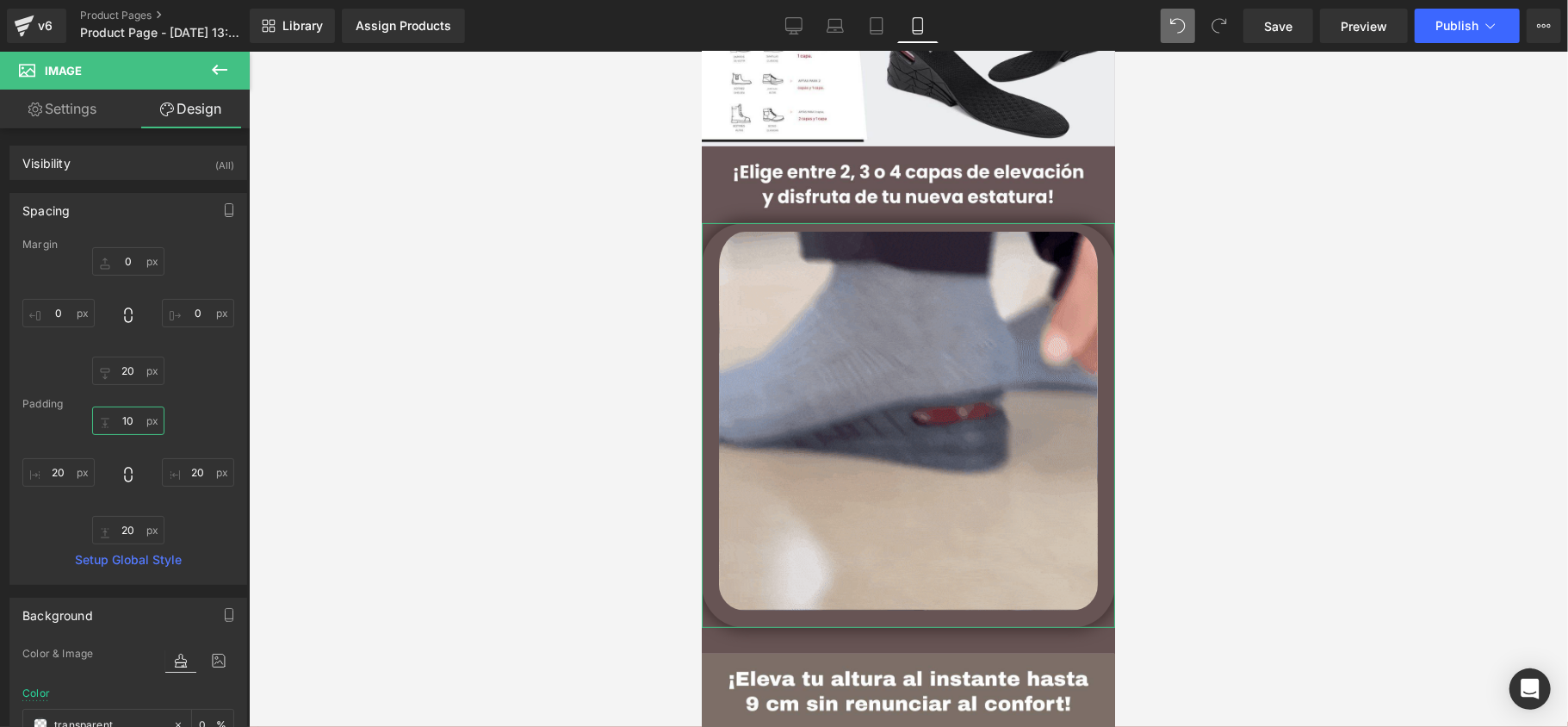
type input "1"
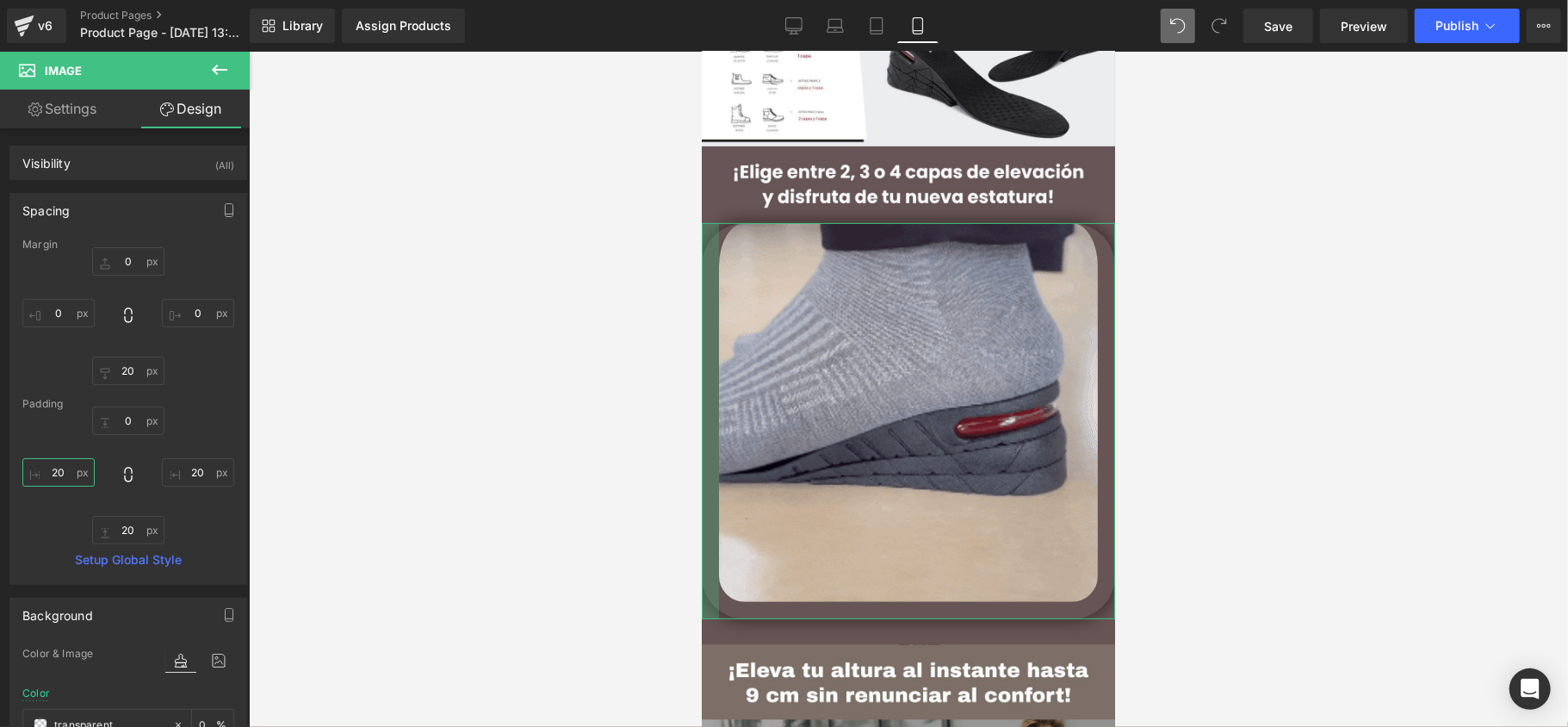
click at [74, 469] on input "20" at bounding box center [59, 472] width 73 height 29
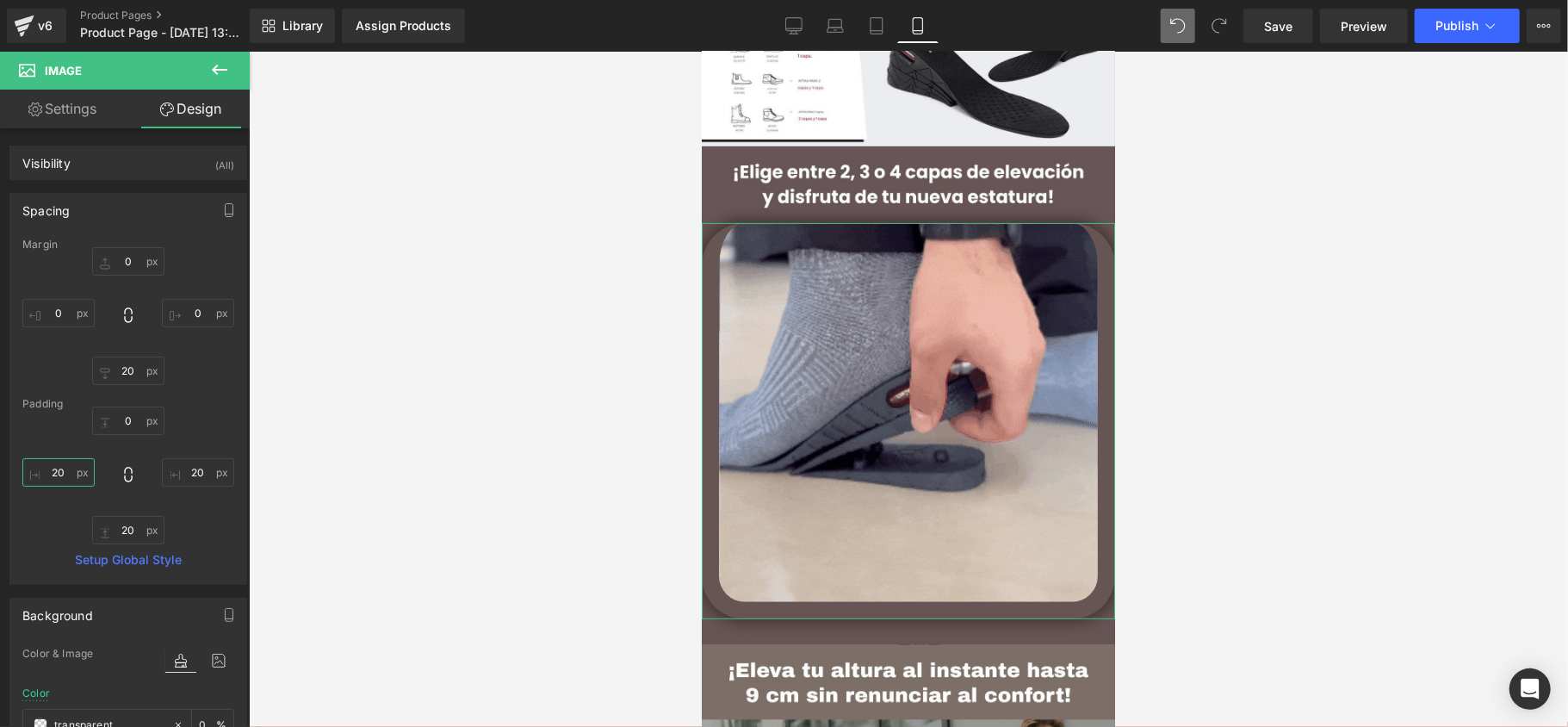
click at [74, 469] on input "20" at bounding box center [59, 472] width 73 height 29
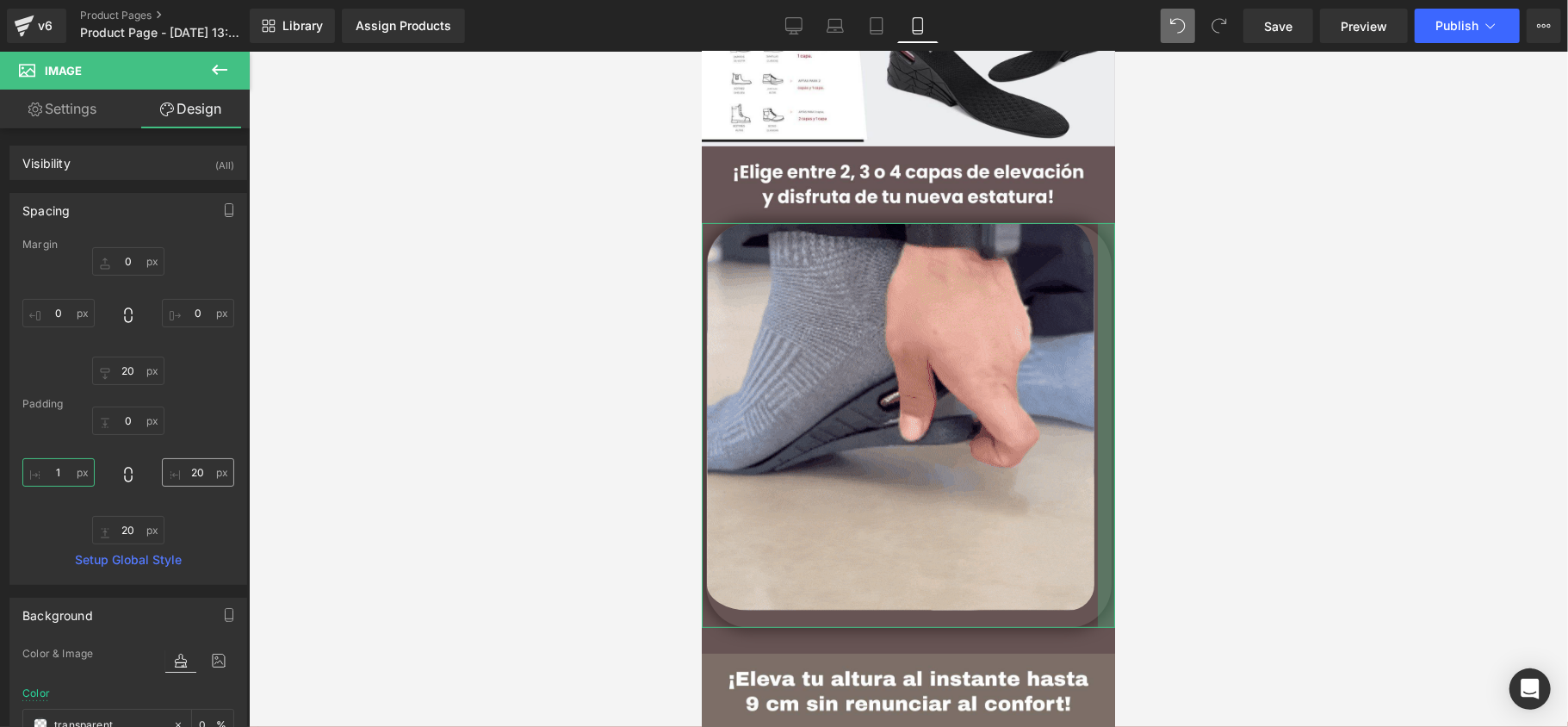
type input "1"
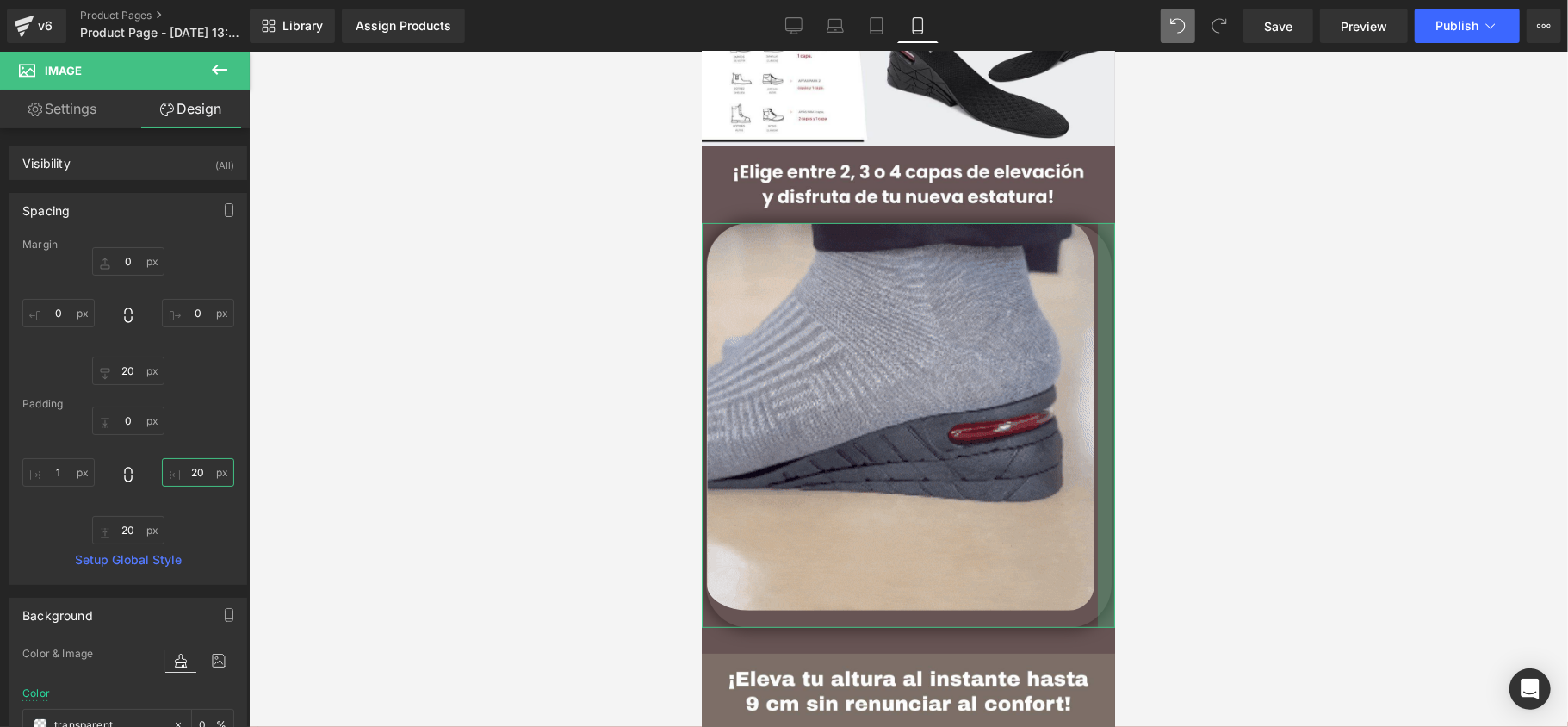
click at [183, 474] on input "20" at bounding box center [198, 472] width 73 height 29
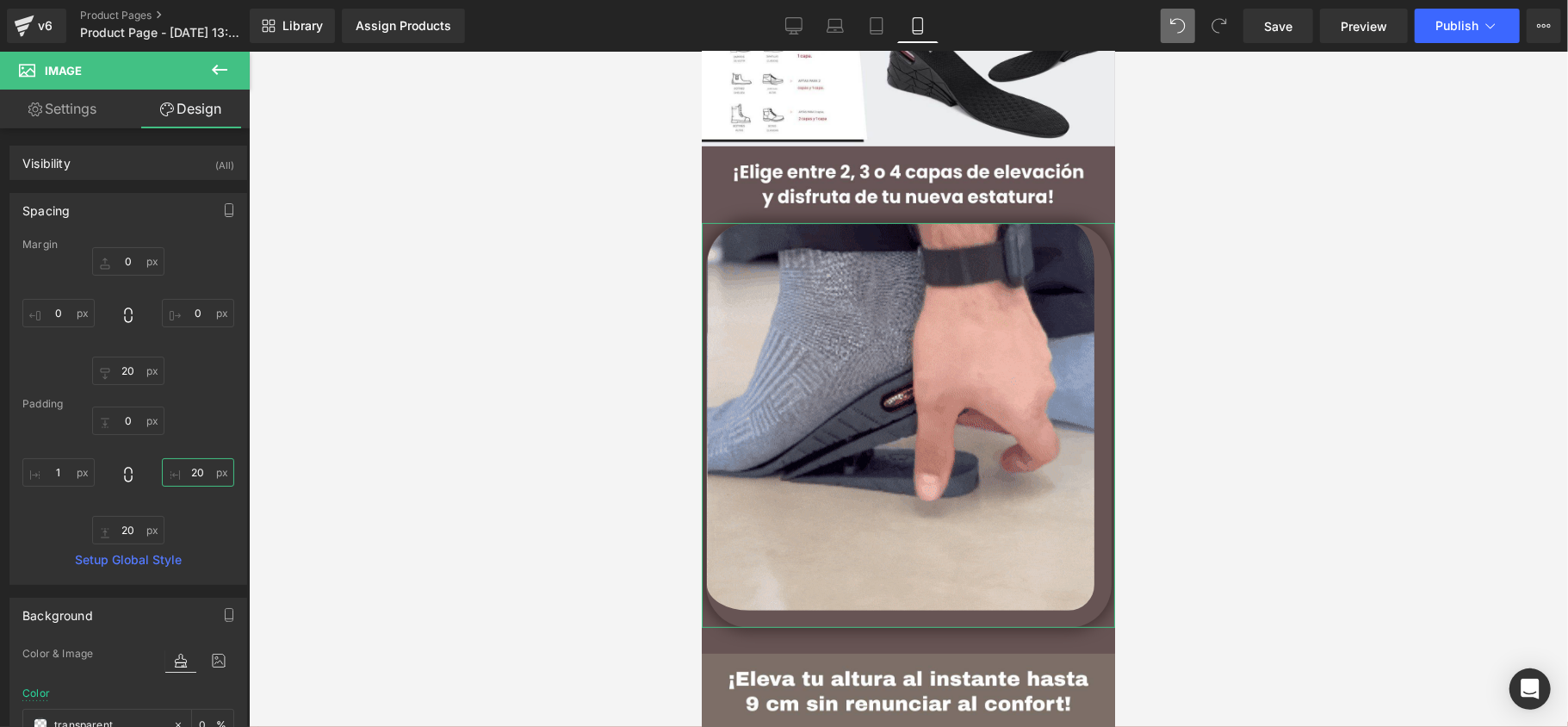
click at [183, 474] on input "20" at bounding box center [198, 472] width 73 height 29
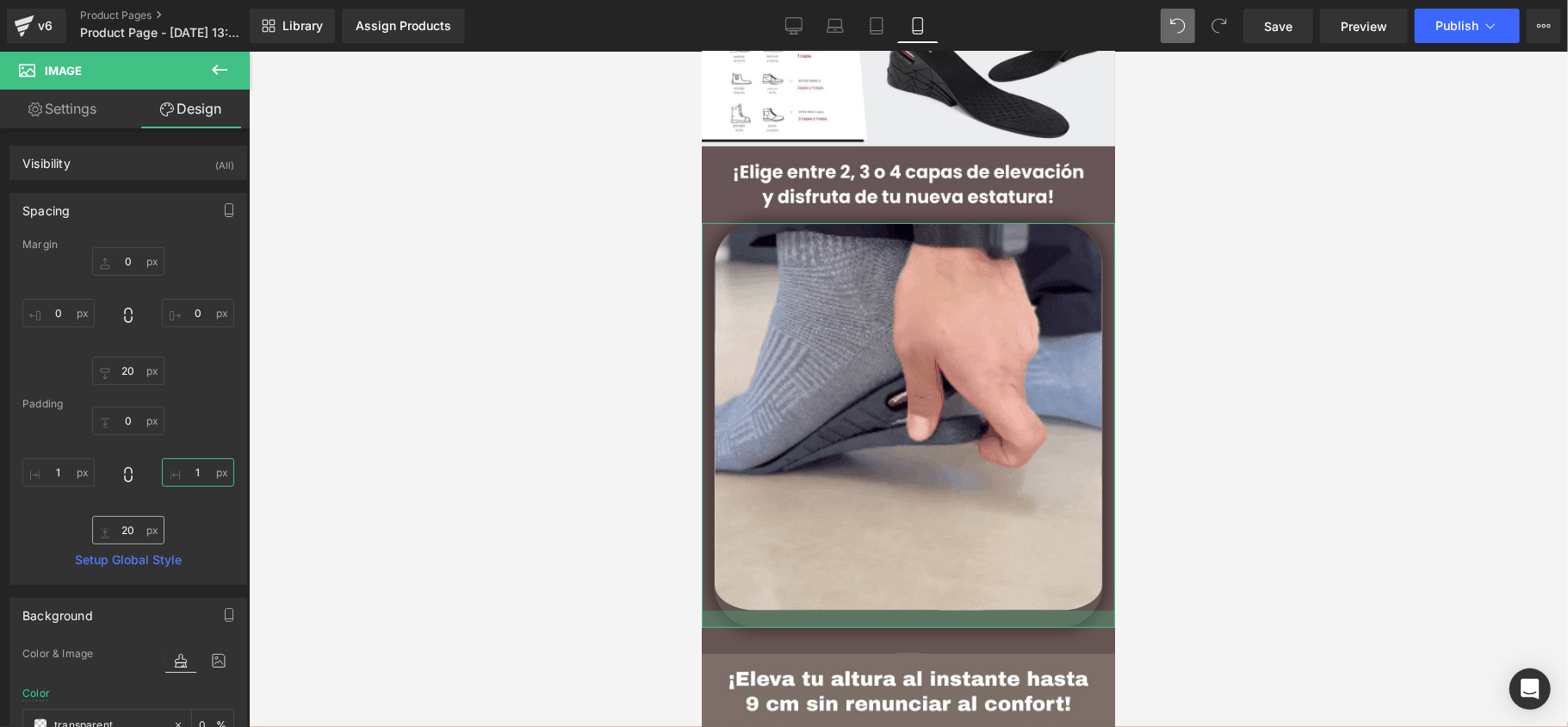
type input "1"
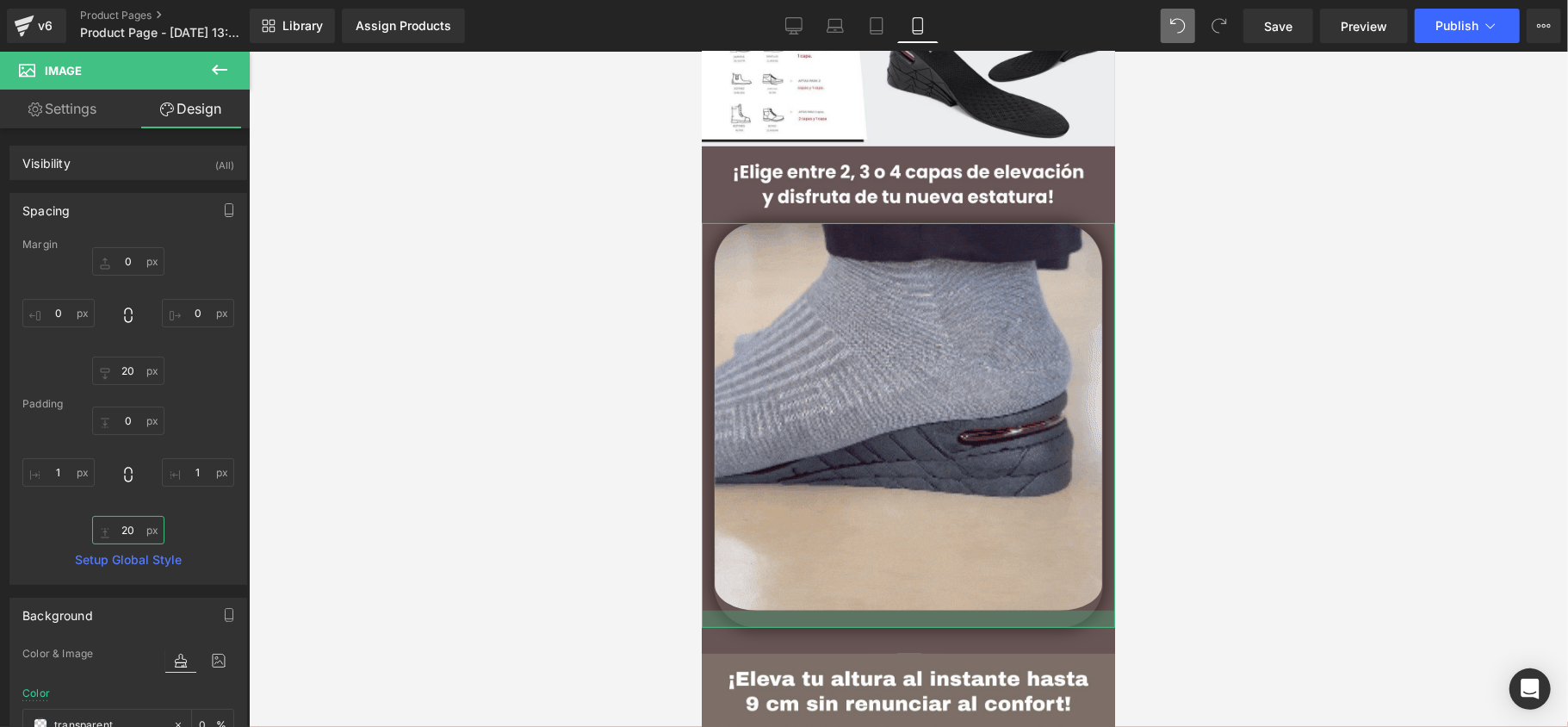
click at [129, 532] on input "20" at bounding box center [129, 530] width 73 height 29
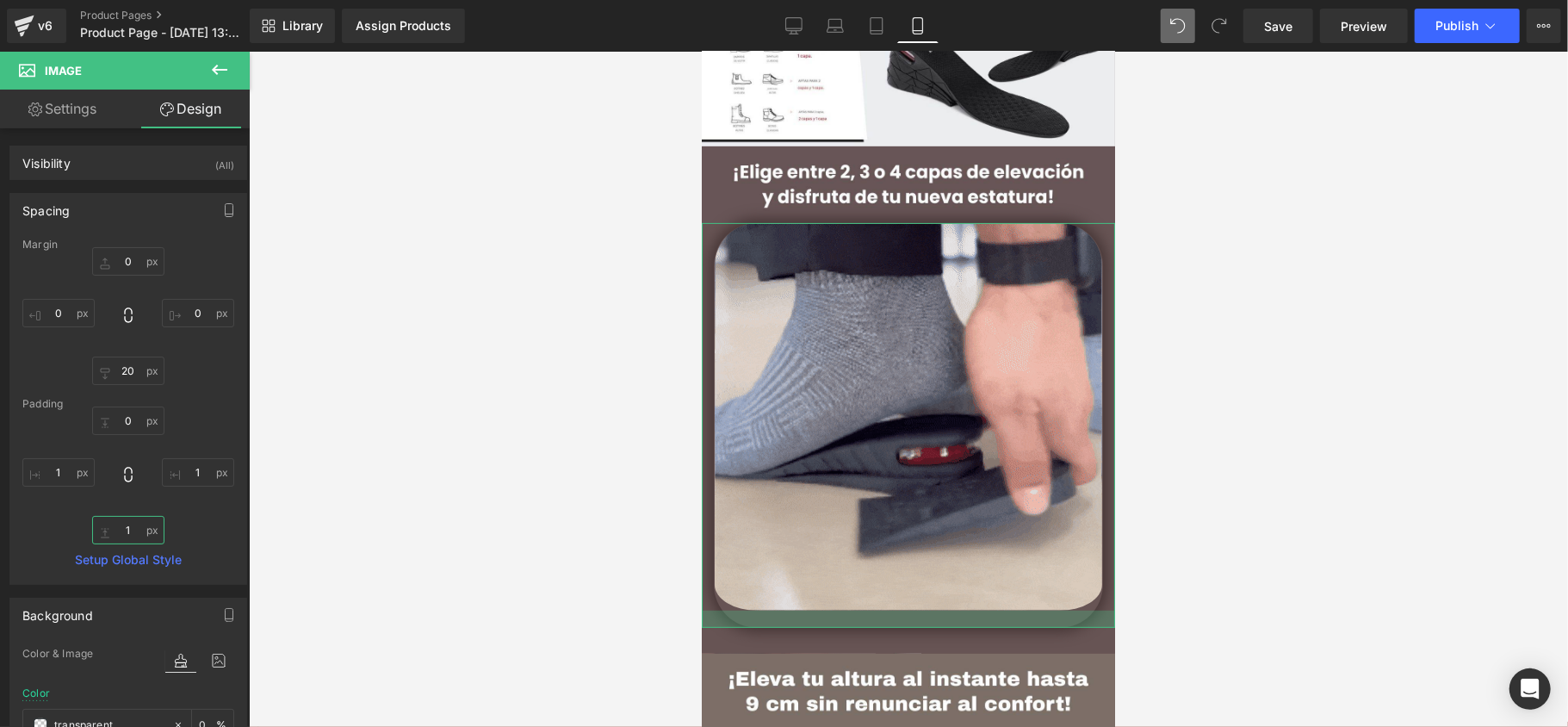
click at [129, 532] on input "1" at bounding box center [129, 530] width 73 height 29
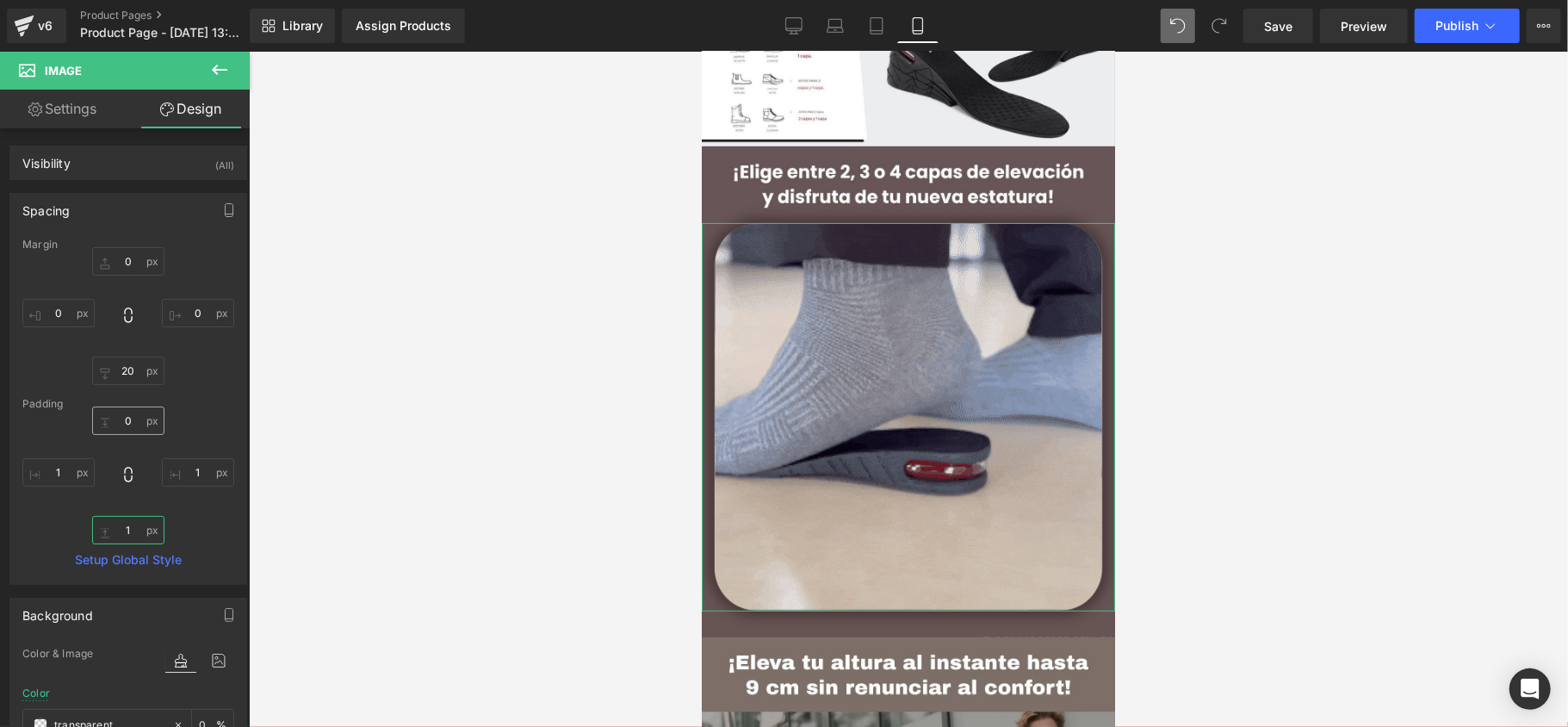
type input "1"
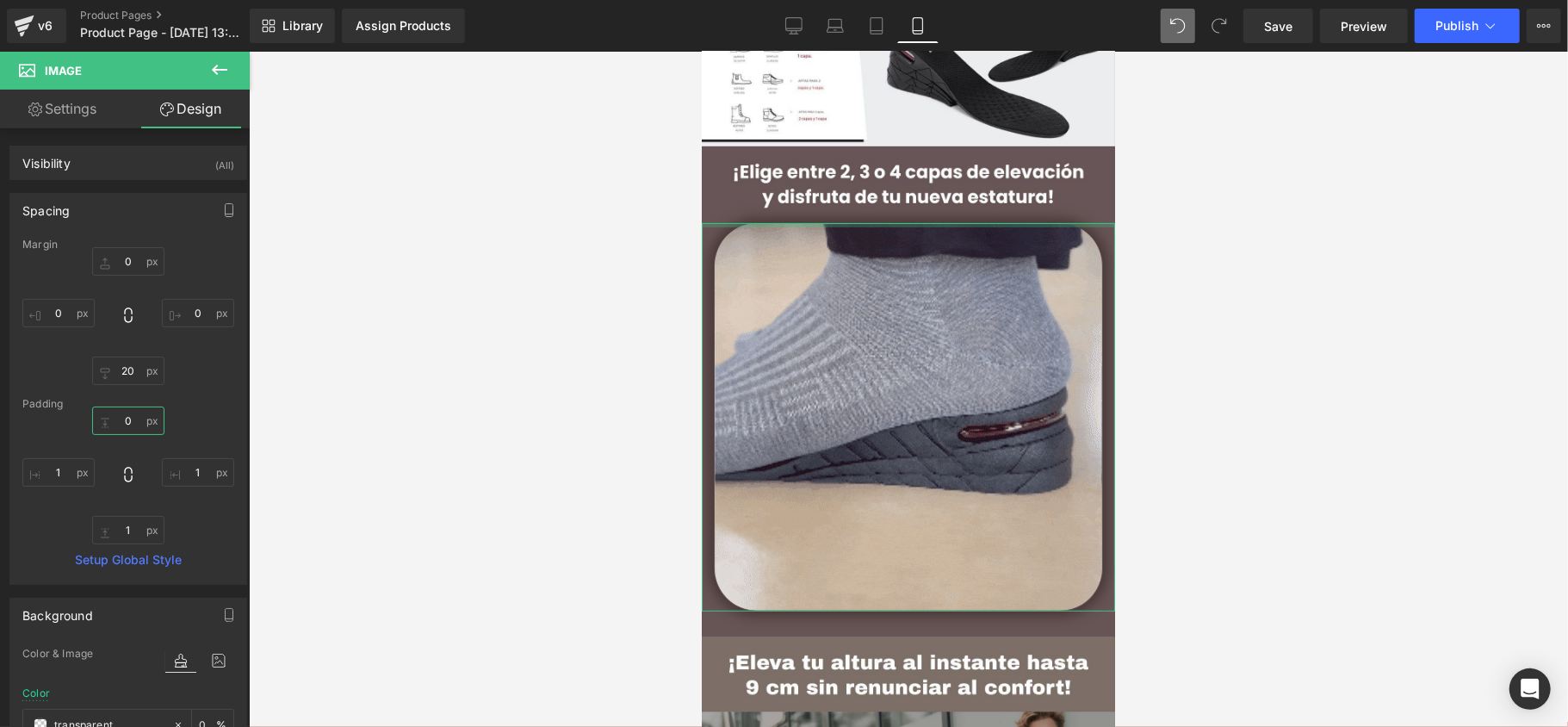
click at [132, 429] on input "text" at bounding box center [129, 420] width 73 height 29
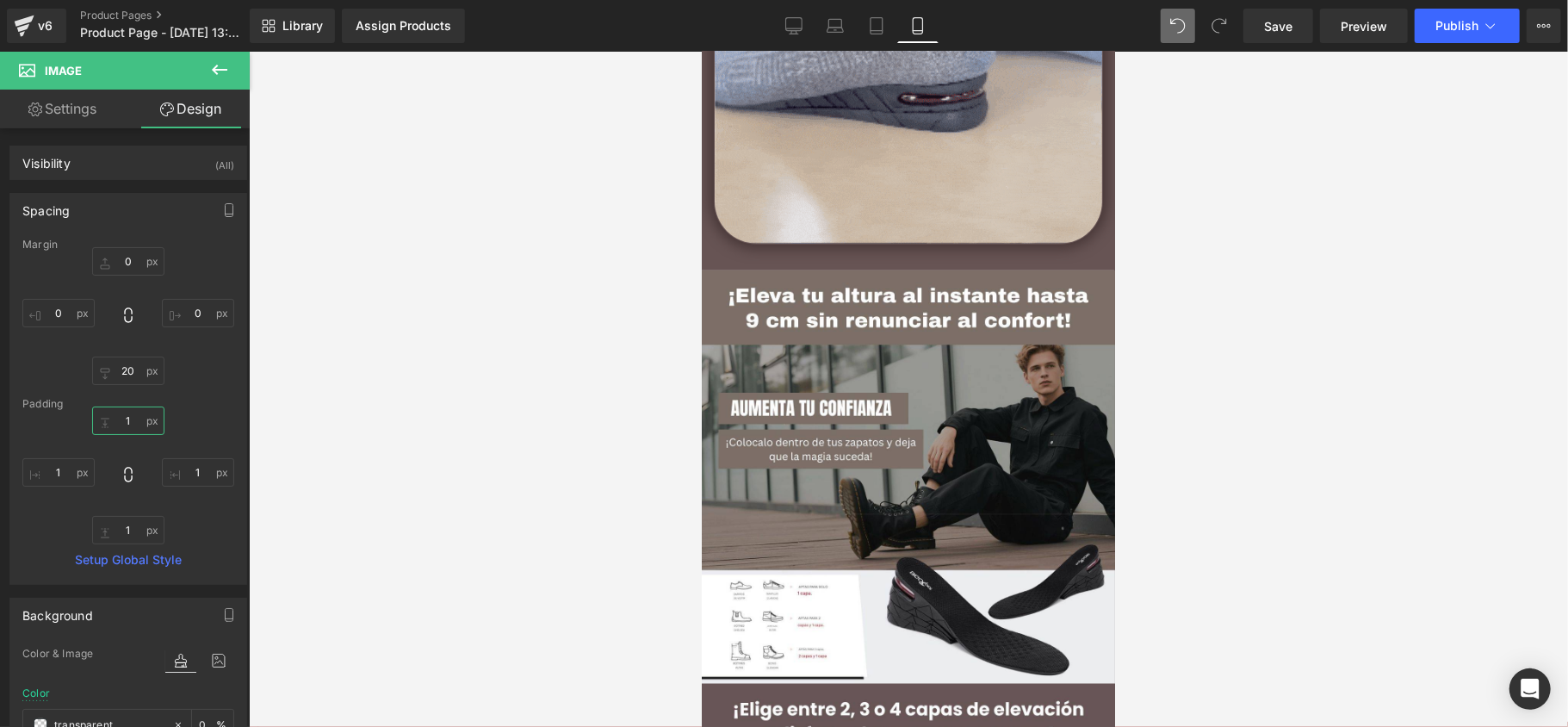
scroll to position [573, 0]
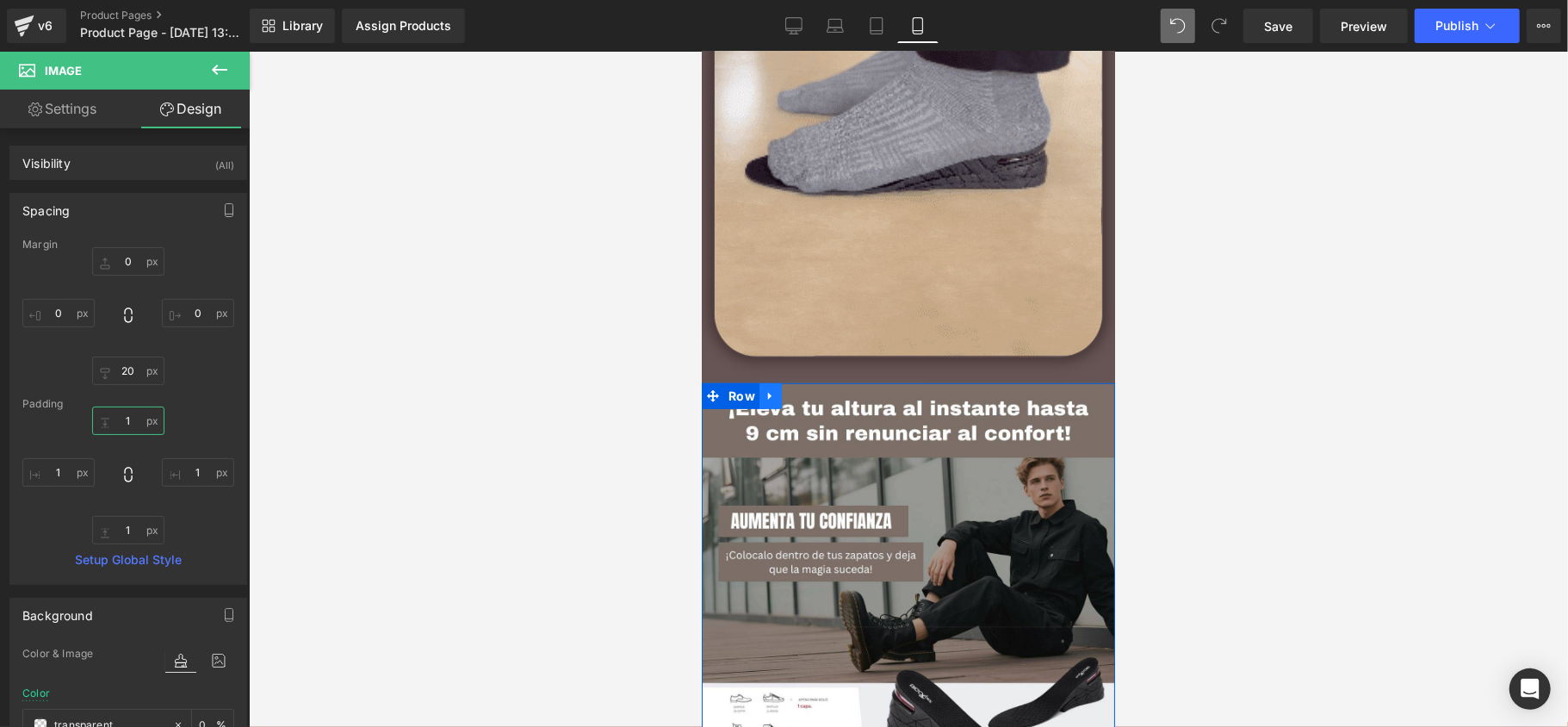
type input "1"
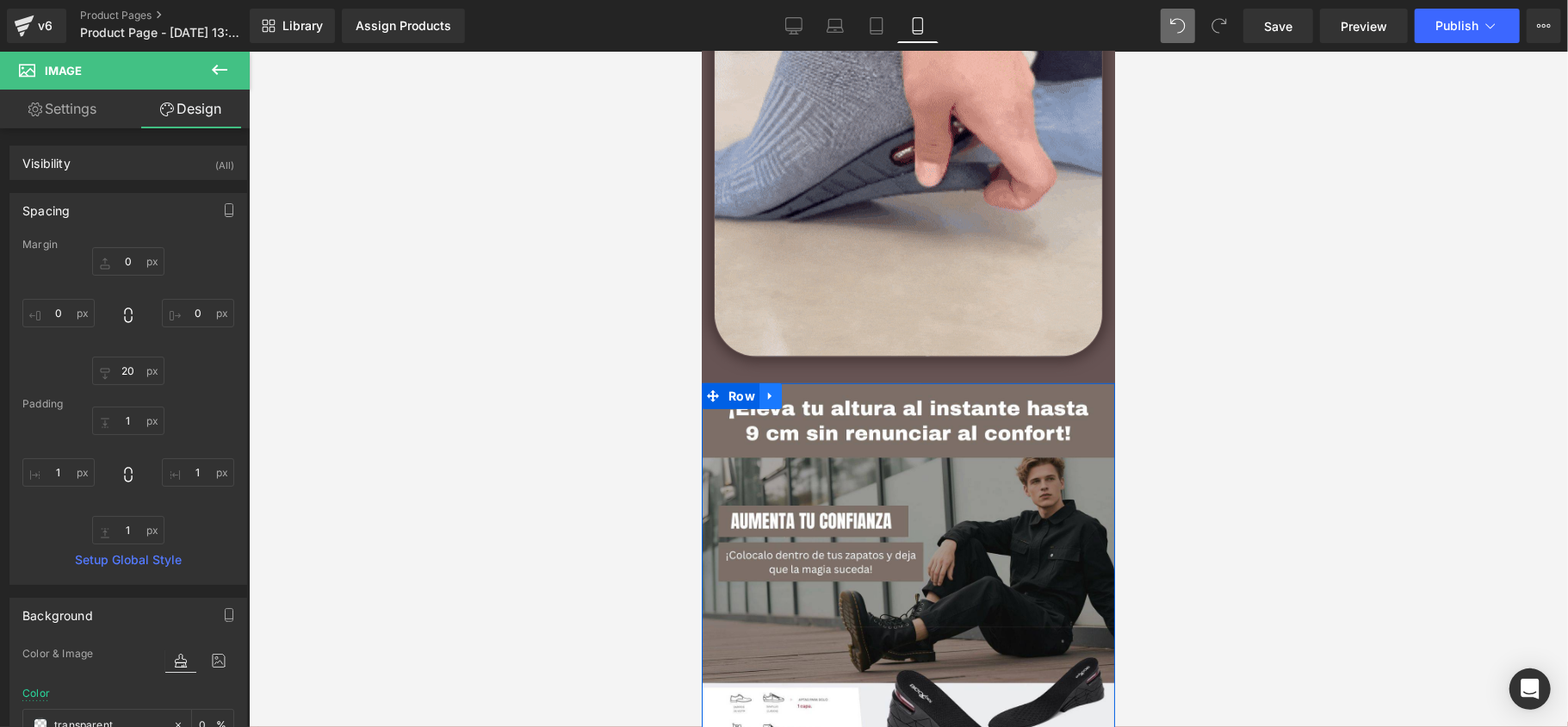
click at [767, 392] on icon at bounding box center [768, 395] width 3 height 8
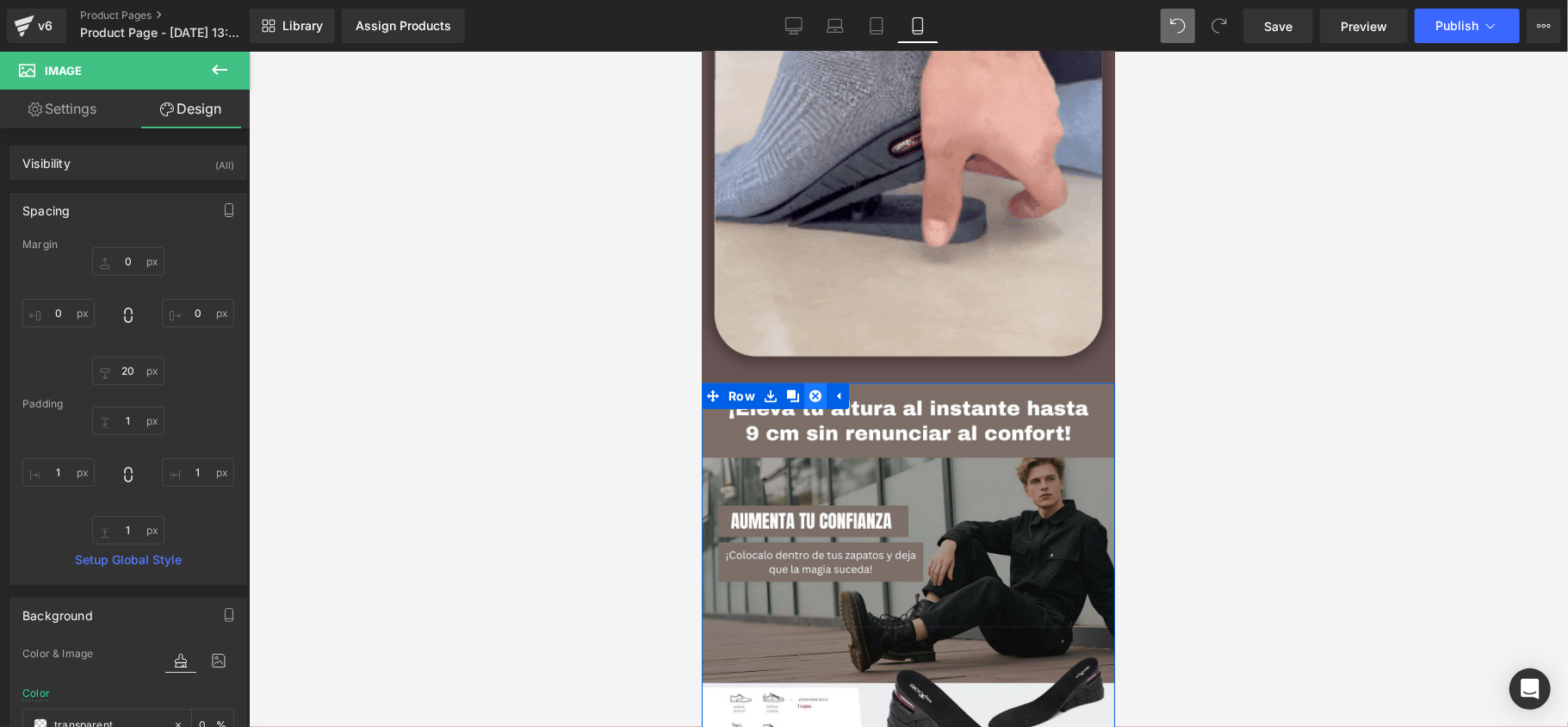
click at [808, 399] on icon at bounding box center [814, 395] width 12 height 12
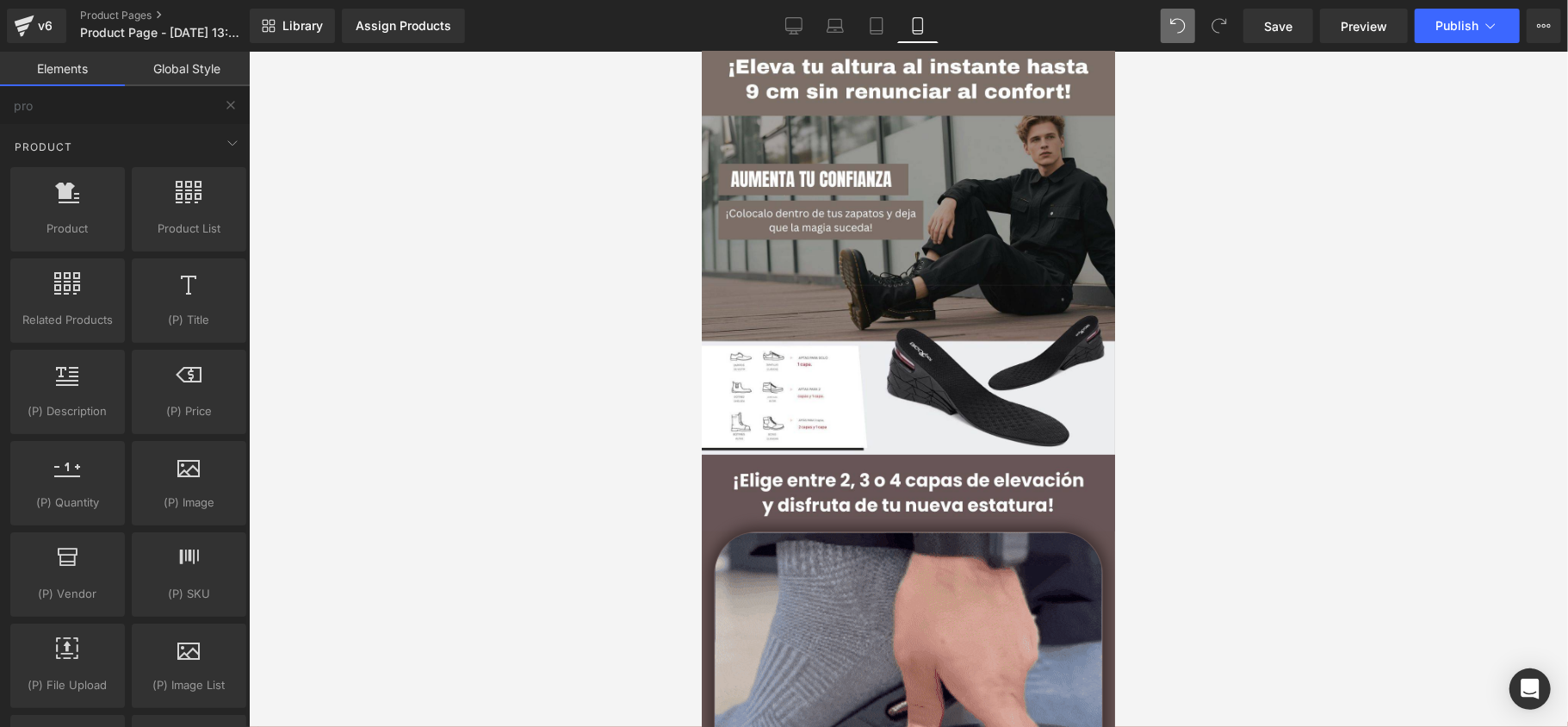
scroll to position [0, 0]
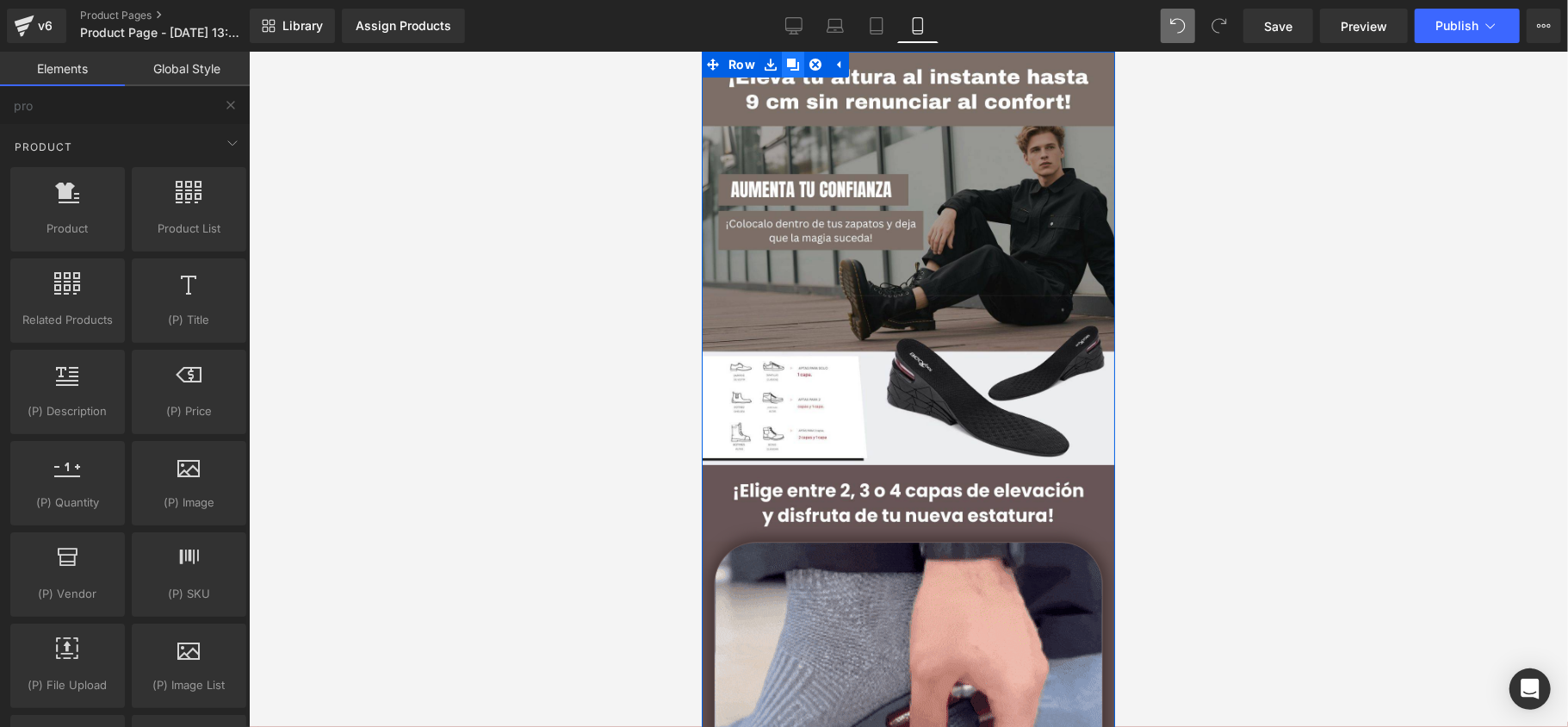
click at [789, 65] on icon at bounding box center [792, 64] width 12 height 12
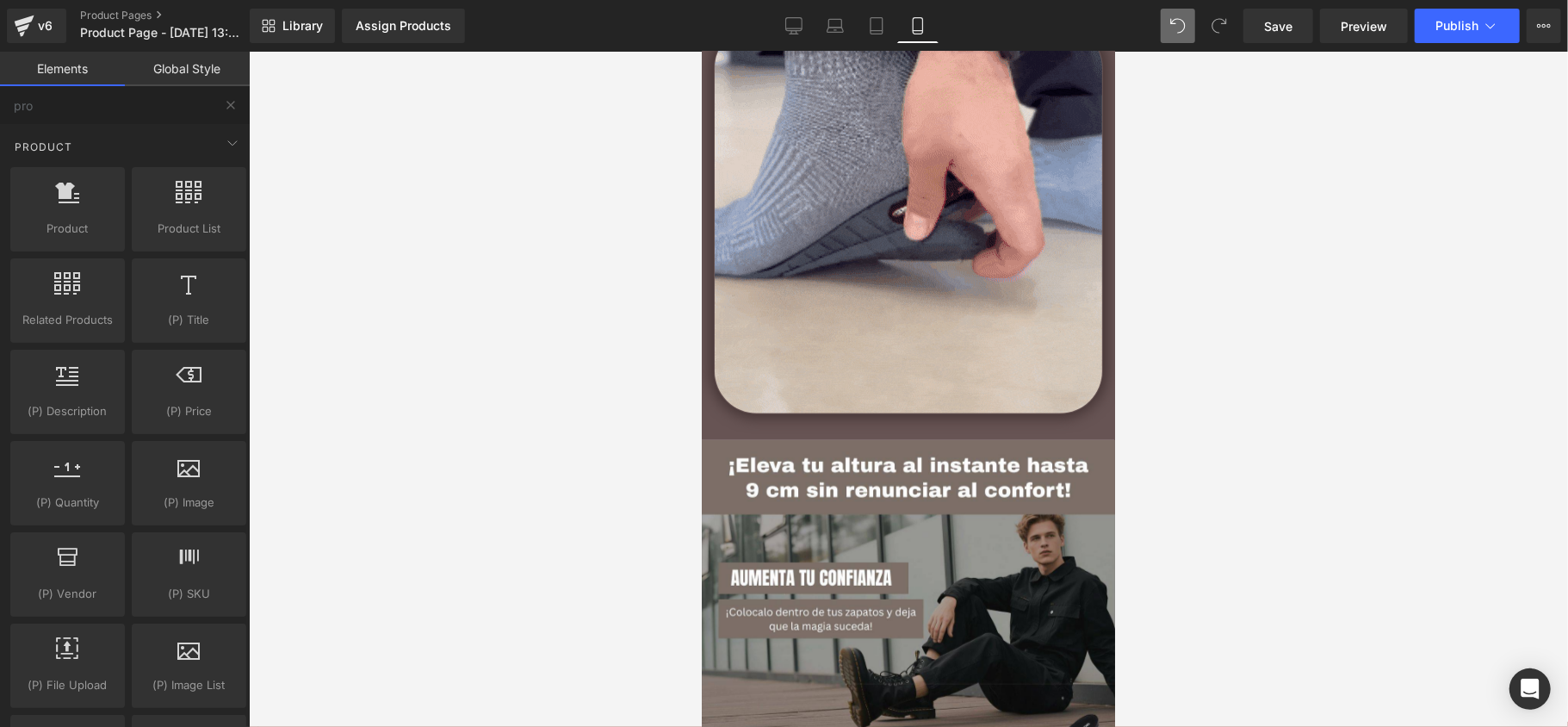
scroll to position [631, 0]
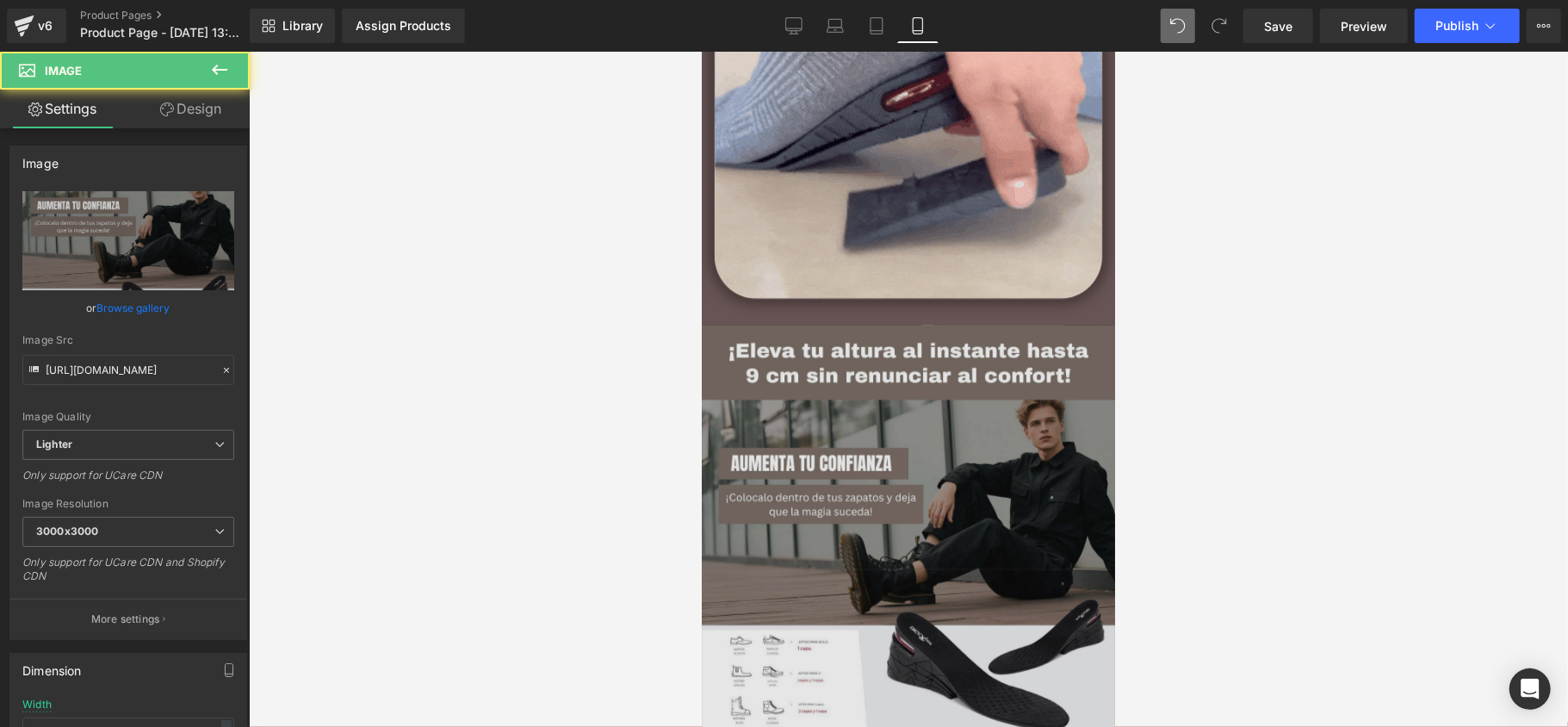
click at [858, 351] on img at bounding box center [908, 531] width 413 height 413
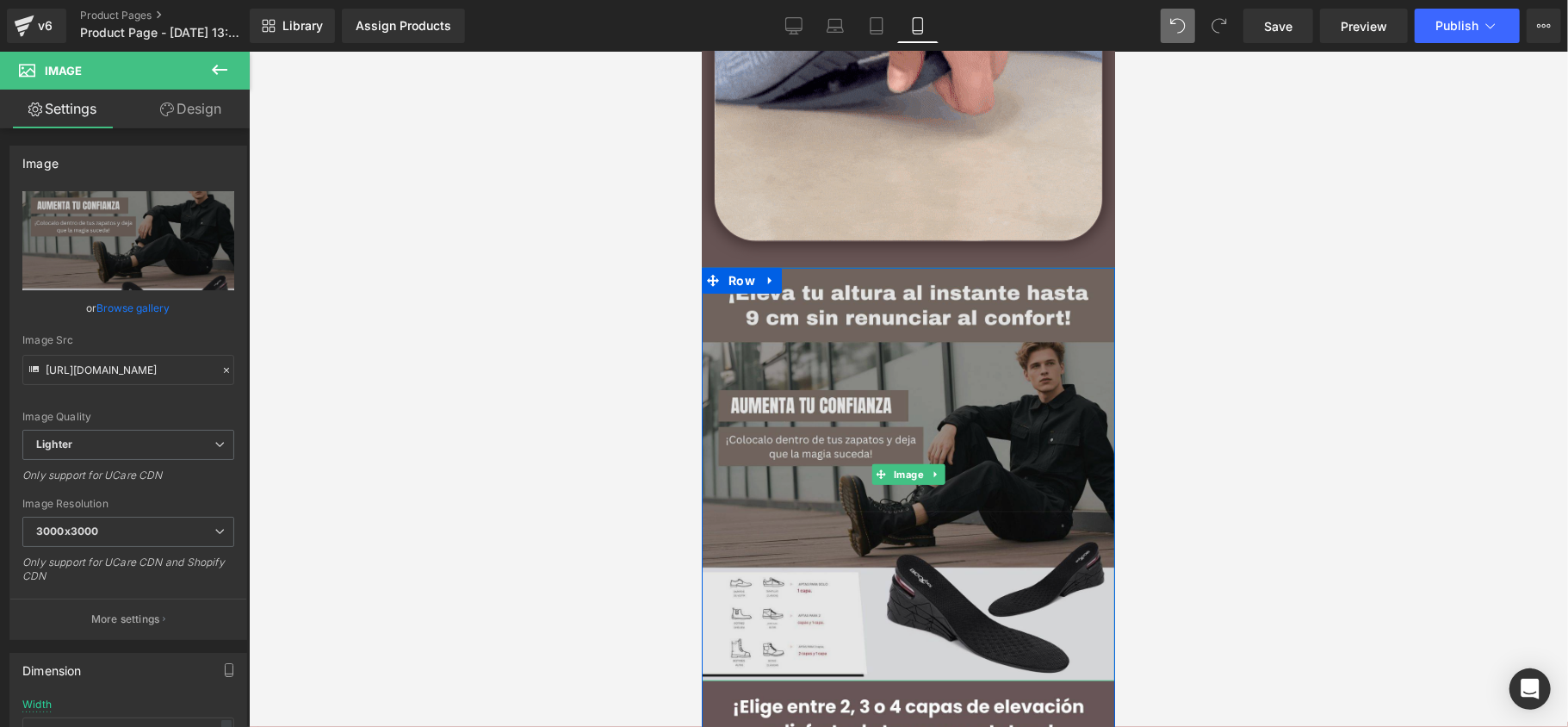
scroll to position [746, 0]
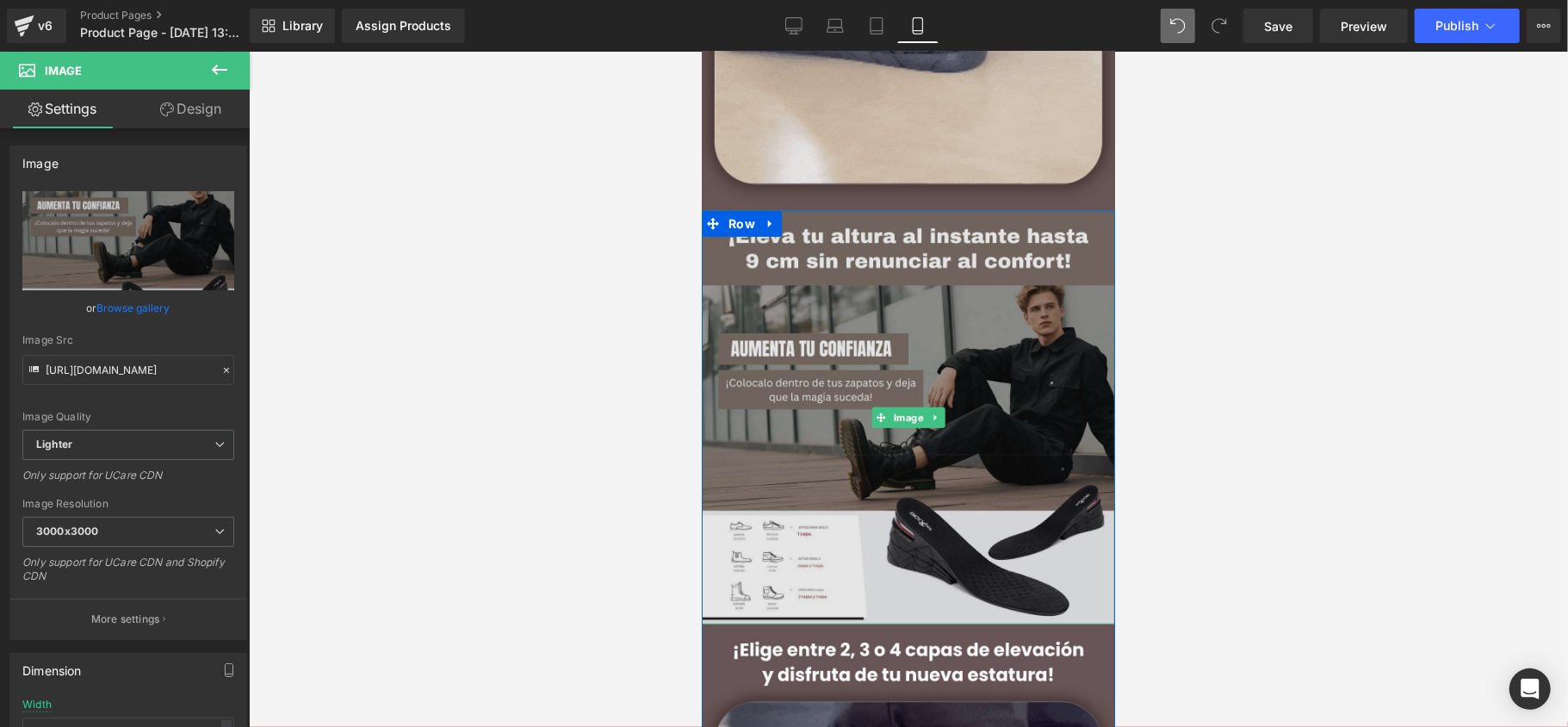
click at [825, 306] on img at bounding box center [908, 417] width 413 height 413
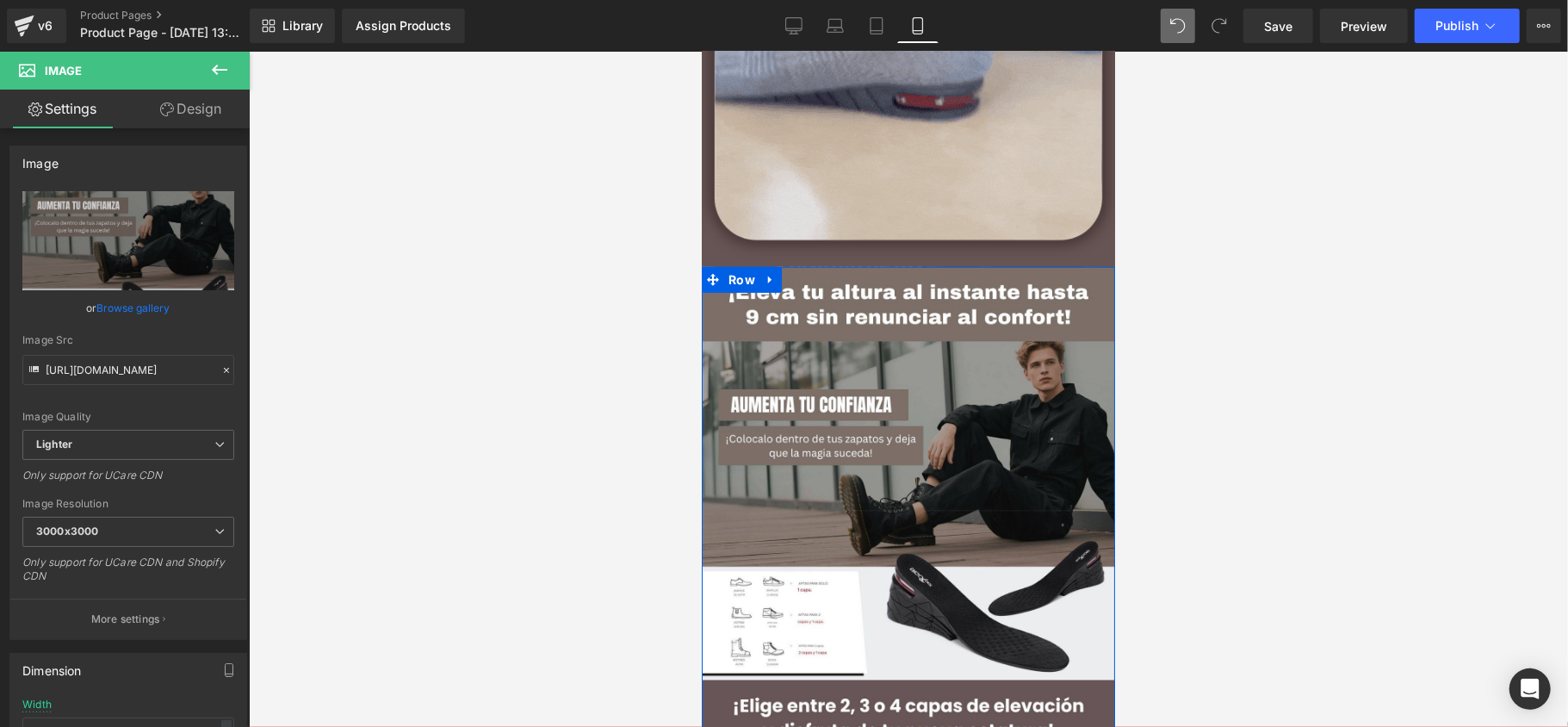
scroll to position [689, 0]
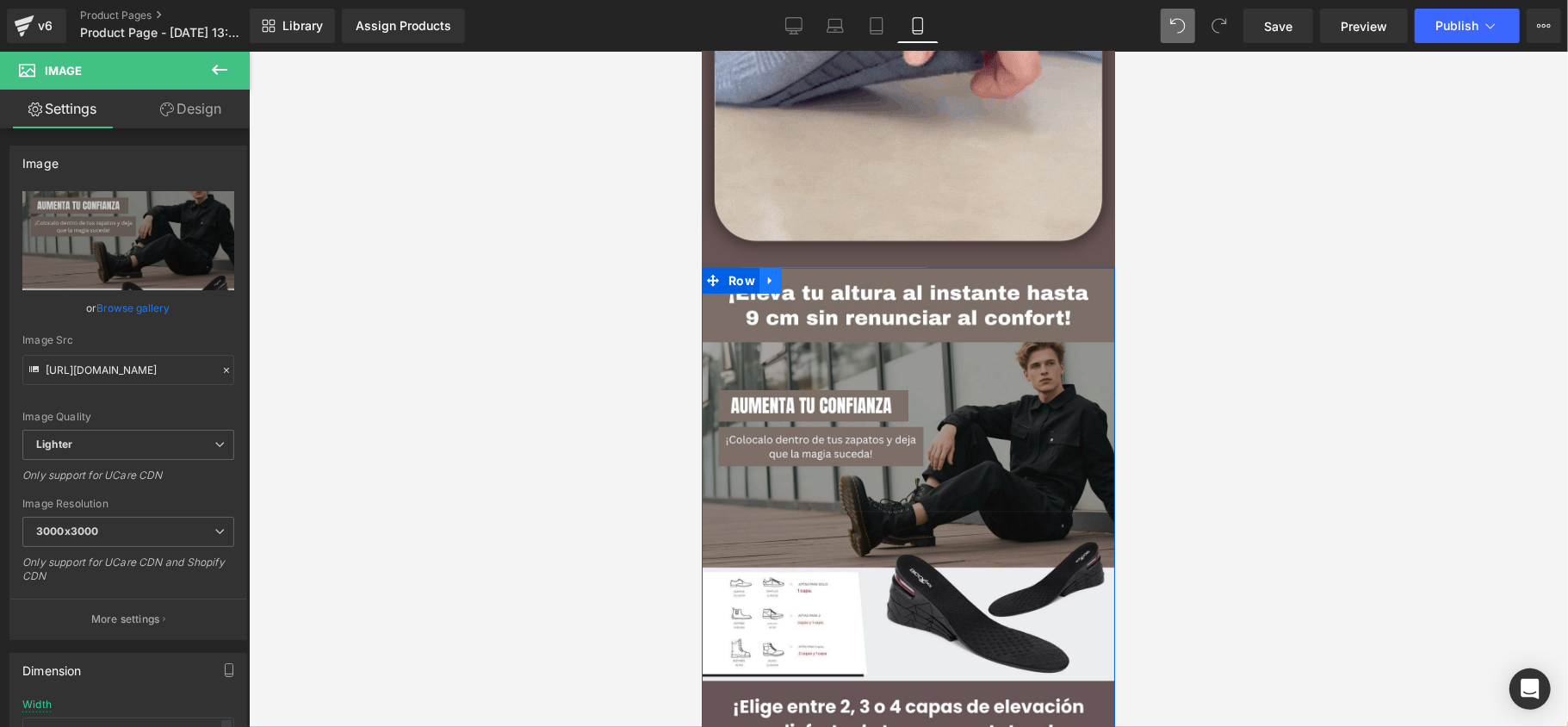
click at [767, 279] on icon at bounding box center [768, 280] width 3 height 8
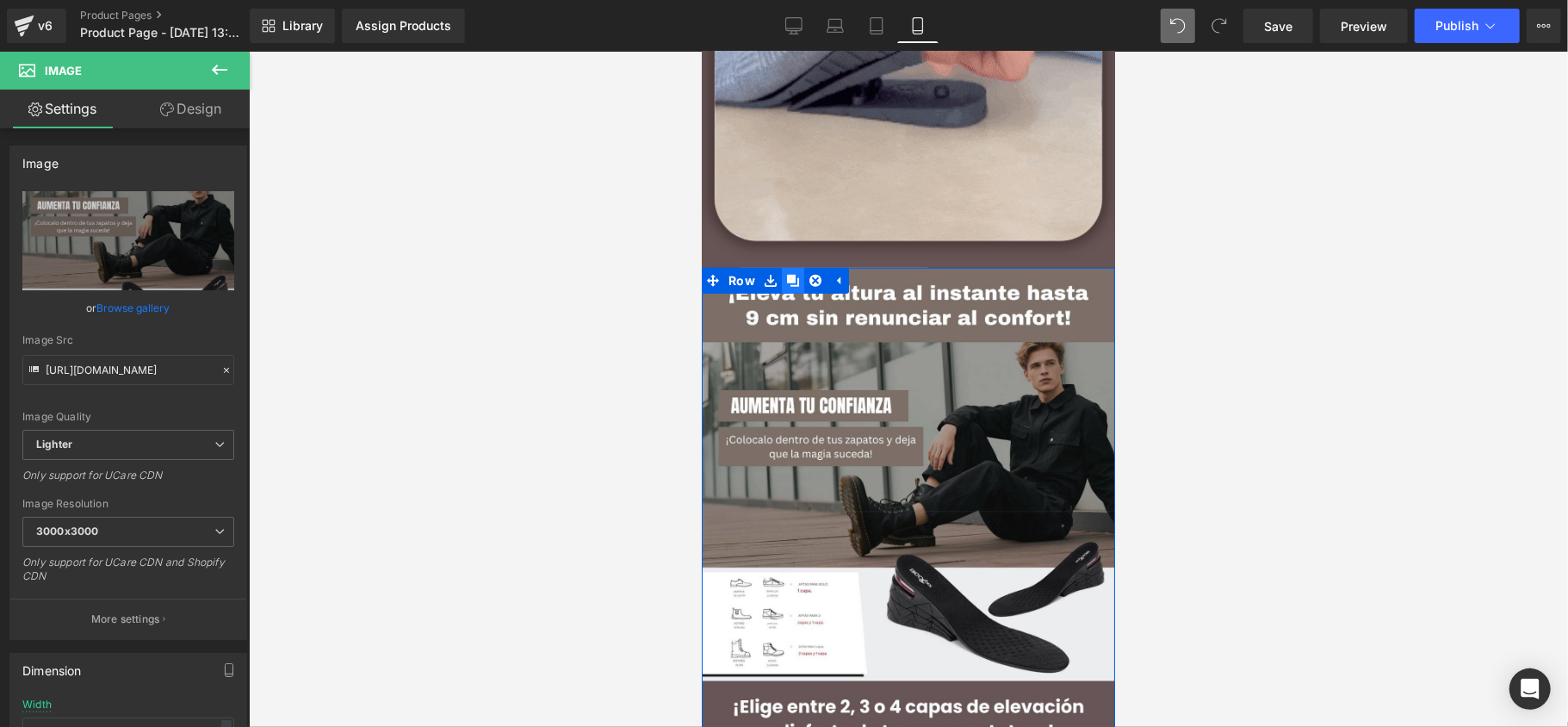
click at [786, 280] on icon at bounding box center [792, 280] width 12 height 12
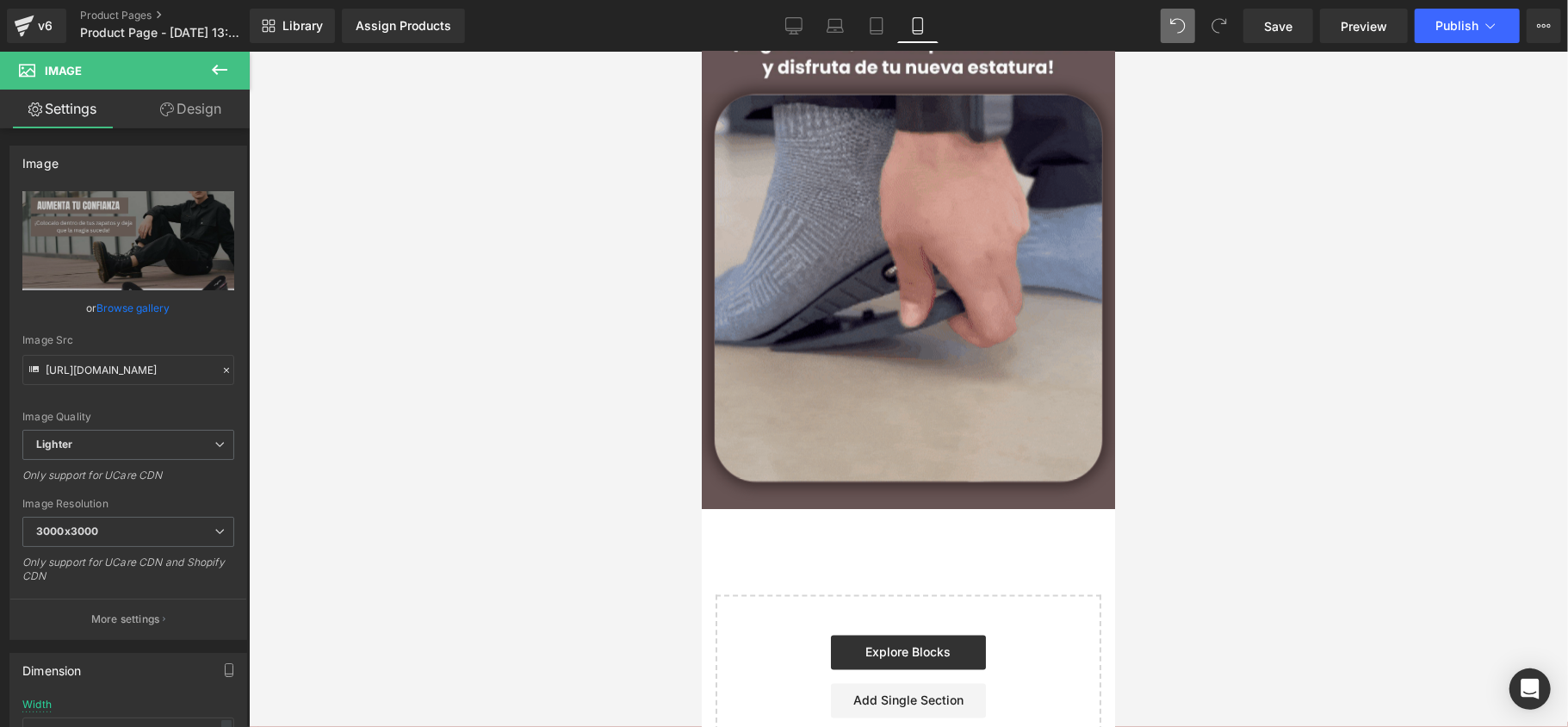
scroll to position [2314, 0]
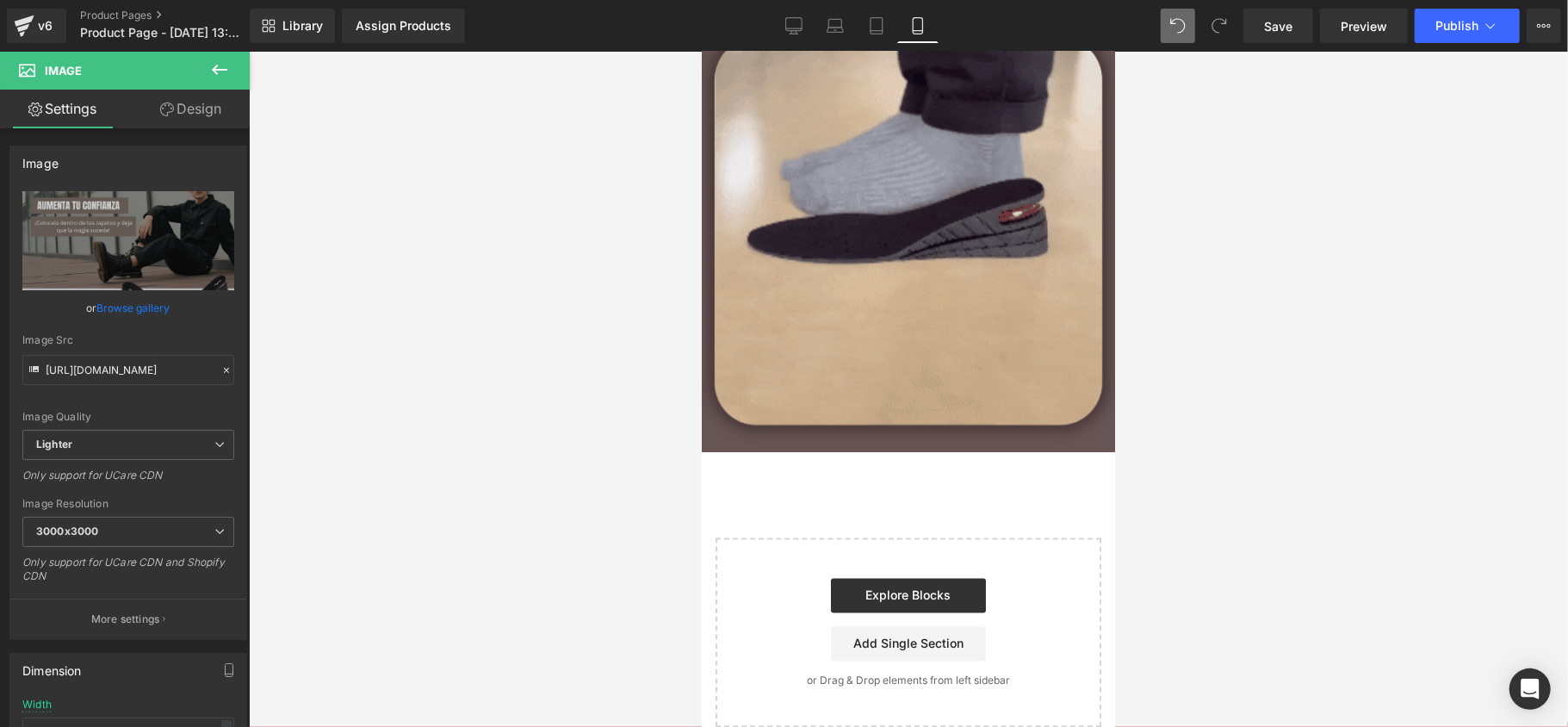
click at [224, 63] on icon at bounding box center [220, 70] width 21 height 21
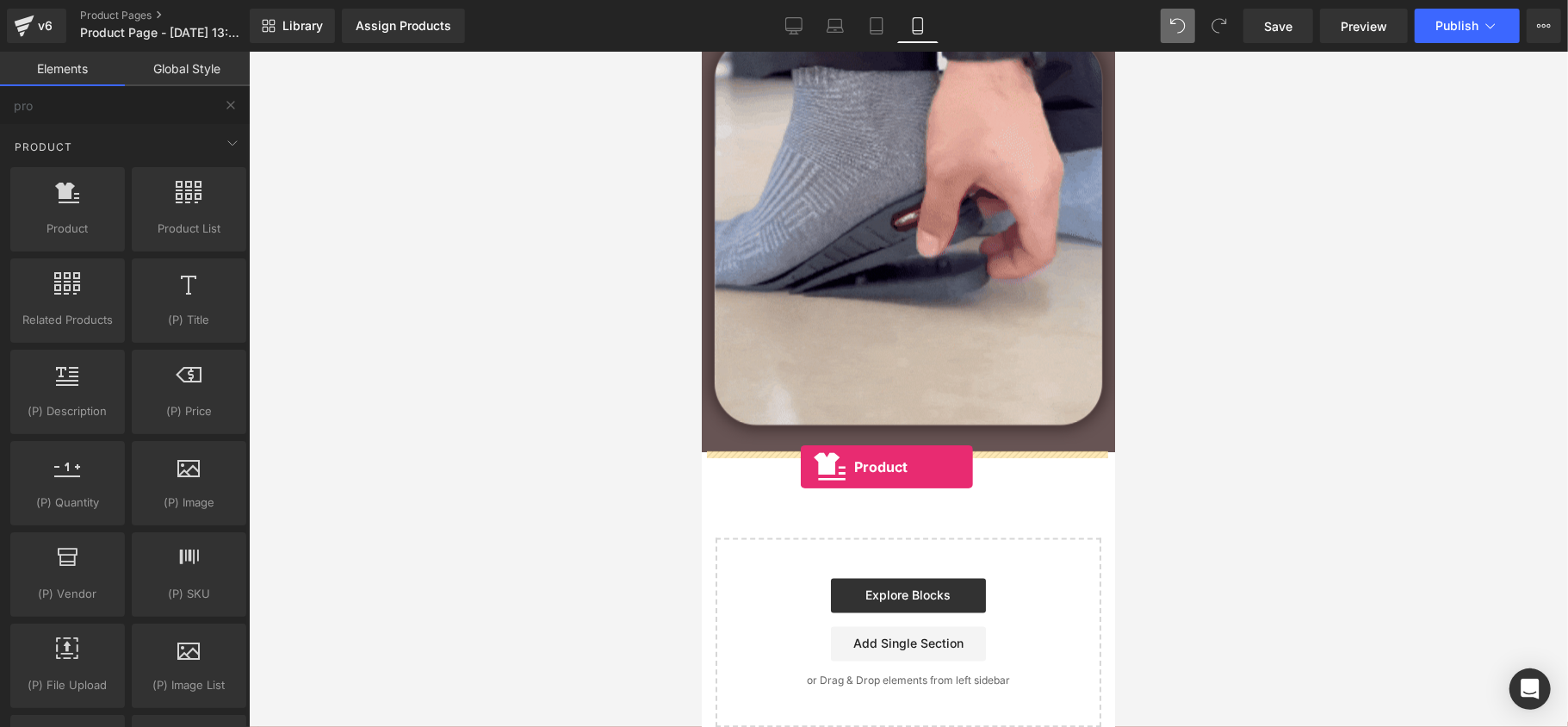
drag, startPoint x: 774, startPoint y: 280, endPoint x: 800, endPoint y: 466, distance: 187.8
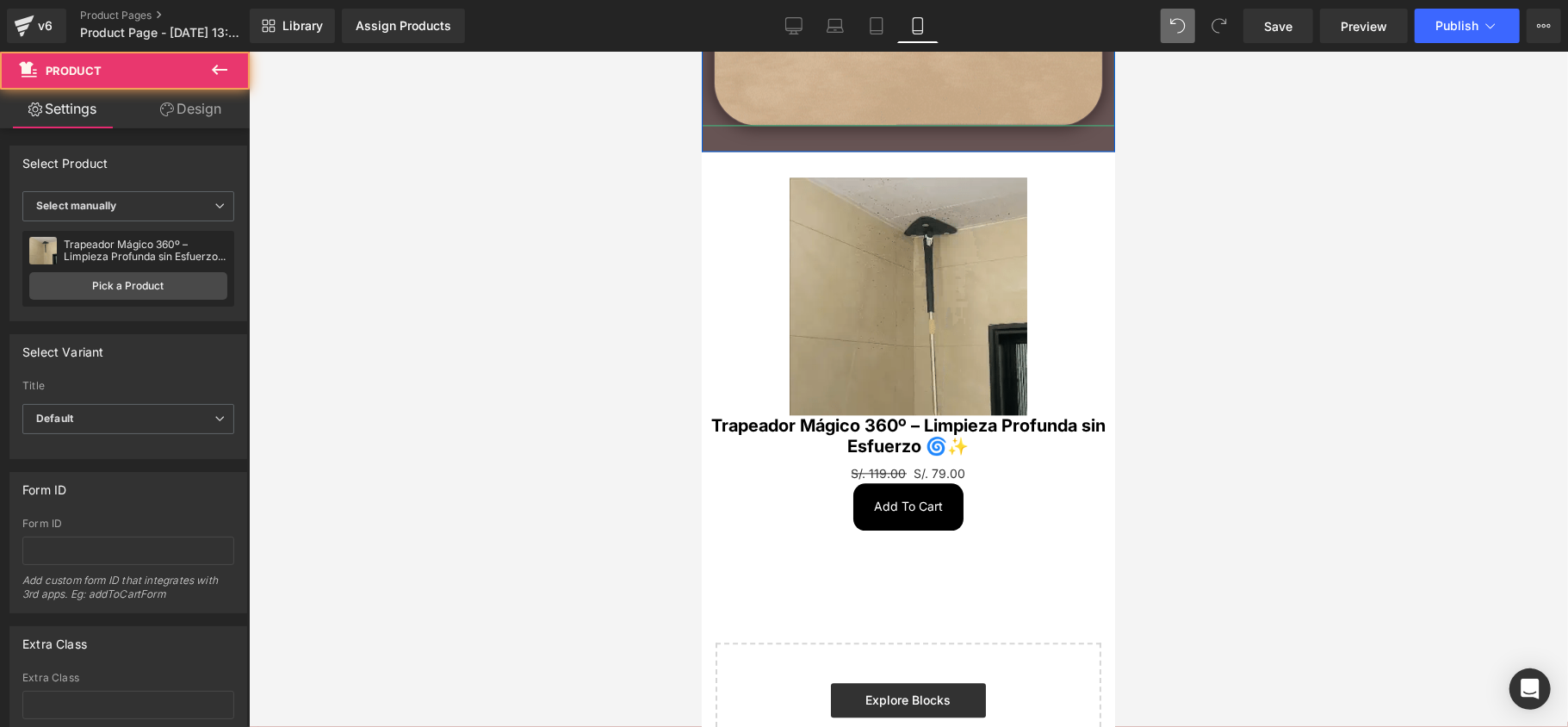
scroll to position [2659, 0]
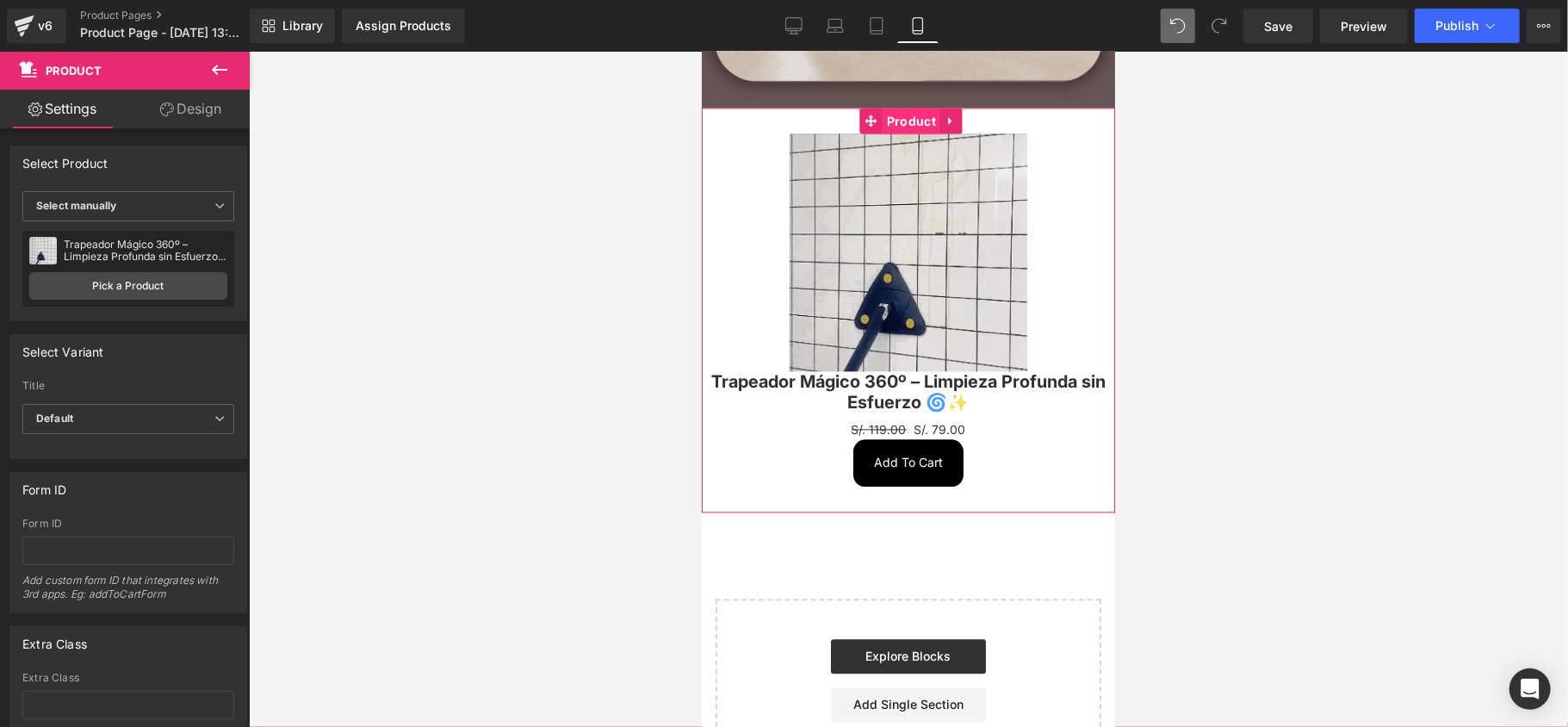
click at [911, 124] on span "Product" at bounding box center [910, 121] width 58 height 26
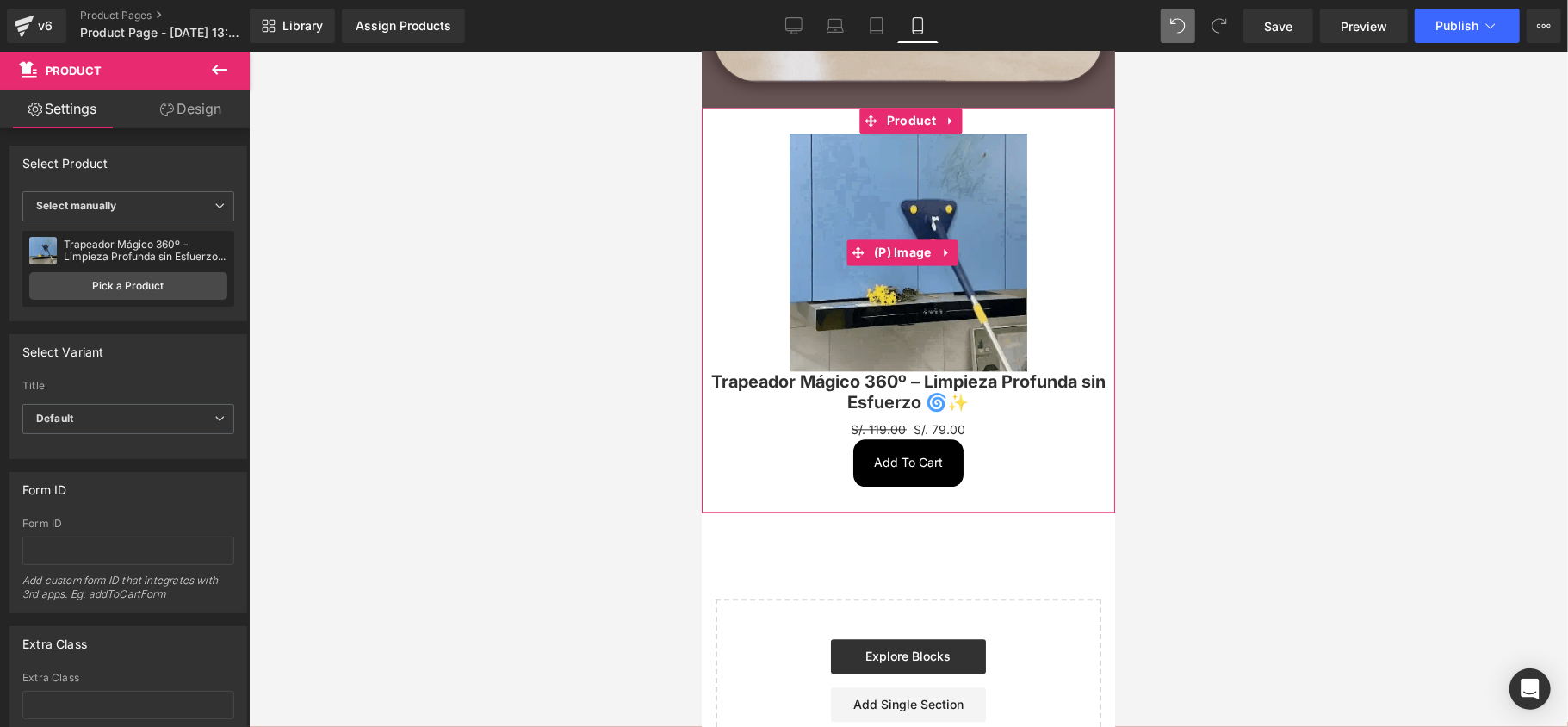
click at [909, 231] on img at bounding box center [907, 251] width 238 height 238
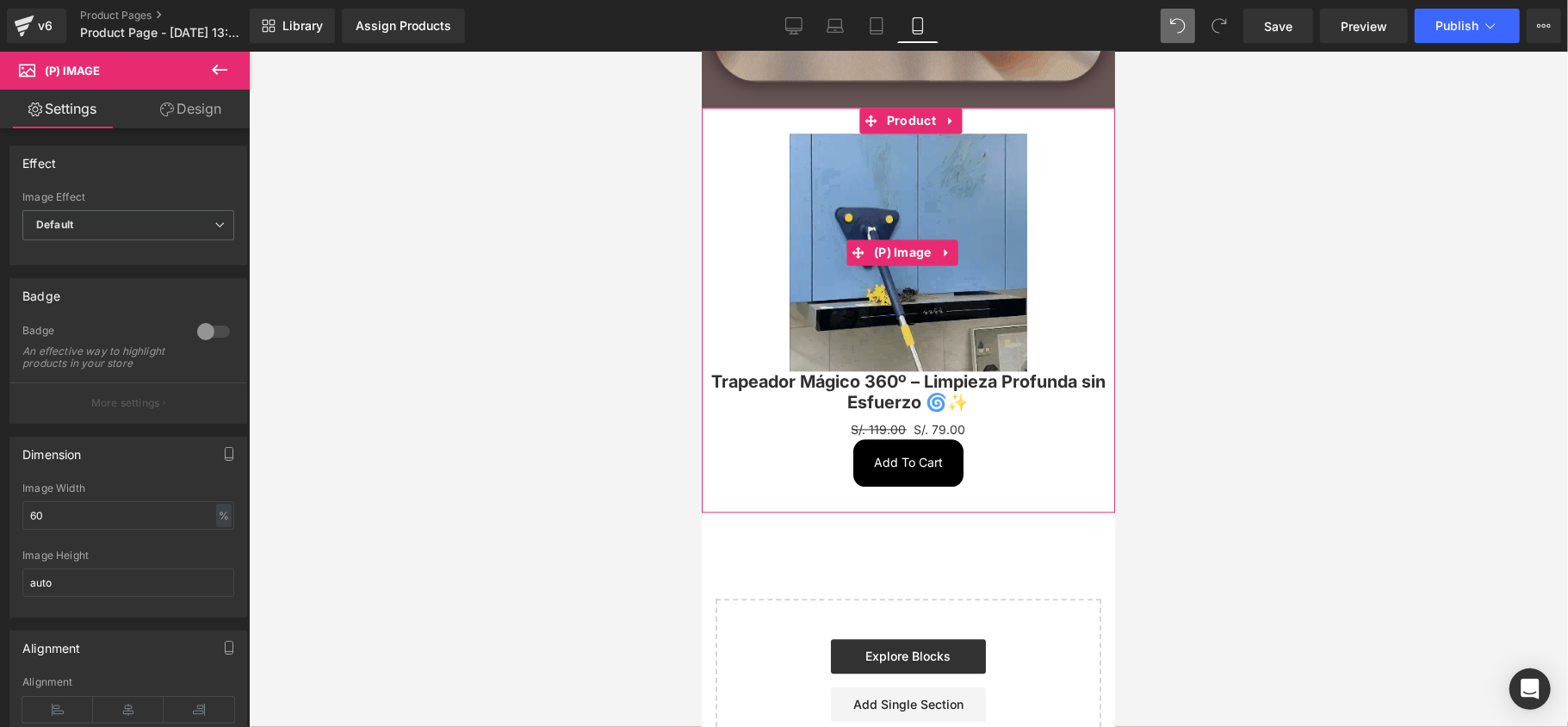
click at [906, 185] on img at bounding box center [907, 251] width 238 height 238
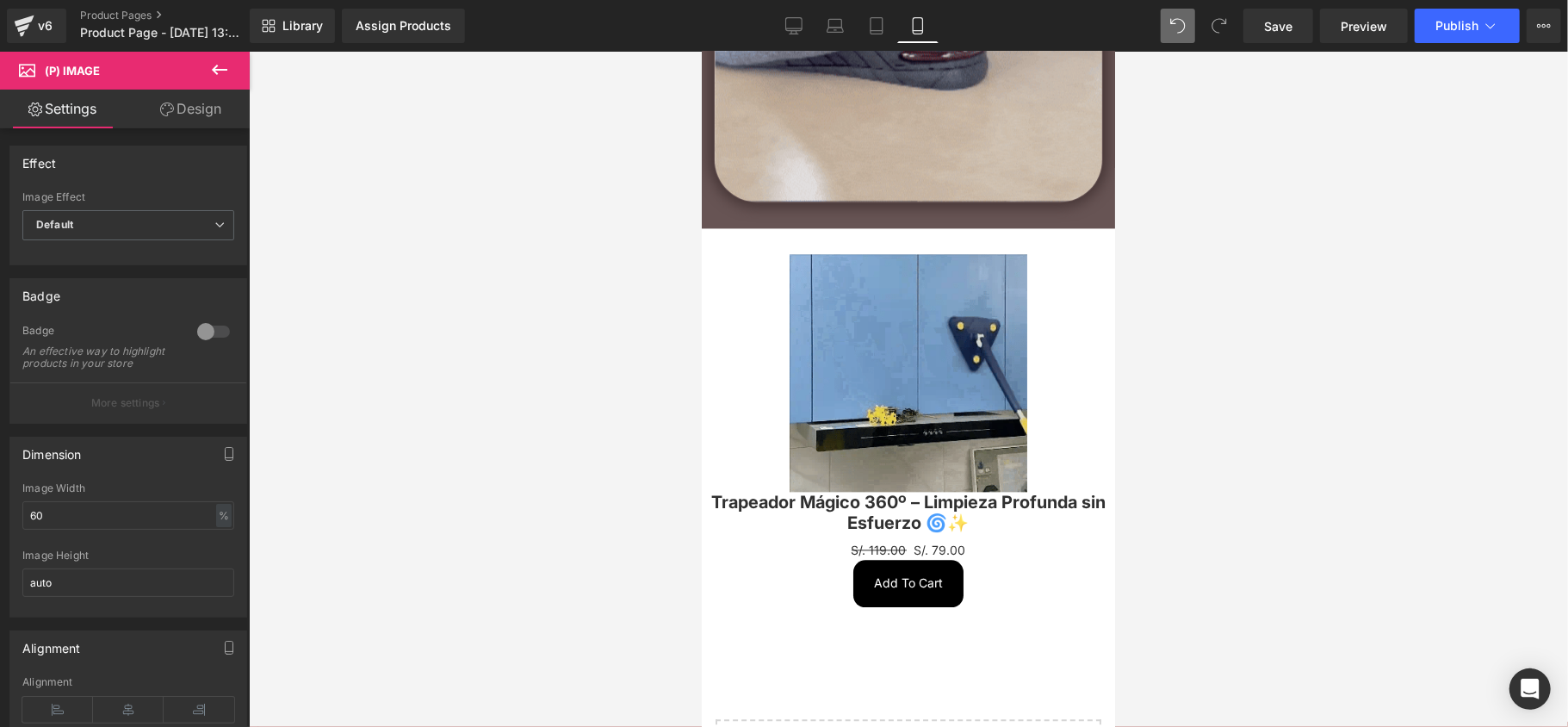
scroll to position [2543, 0]
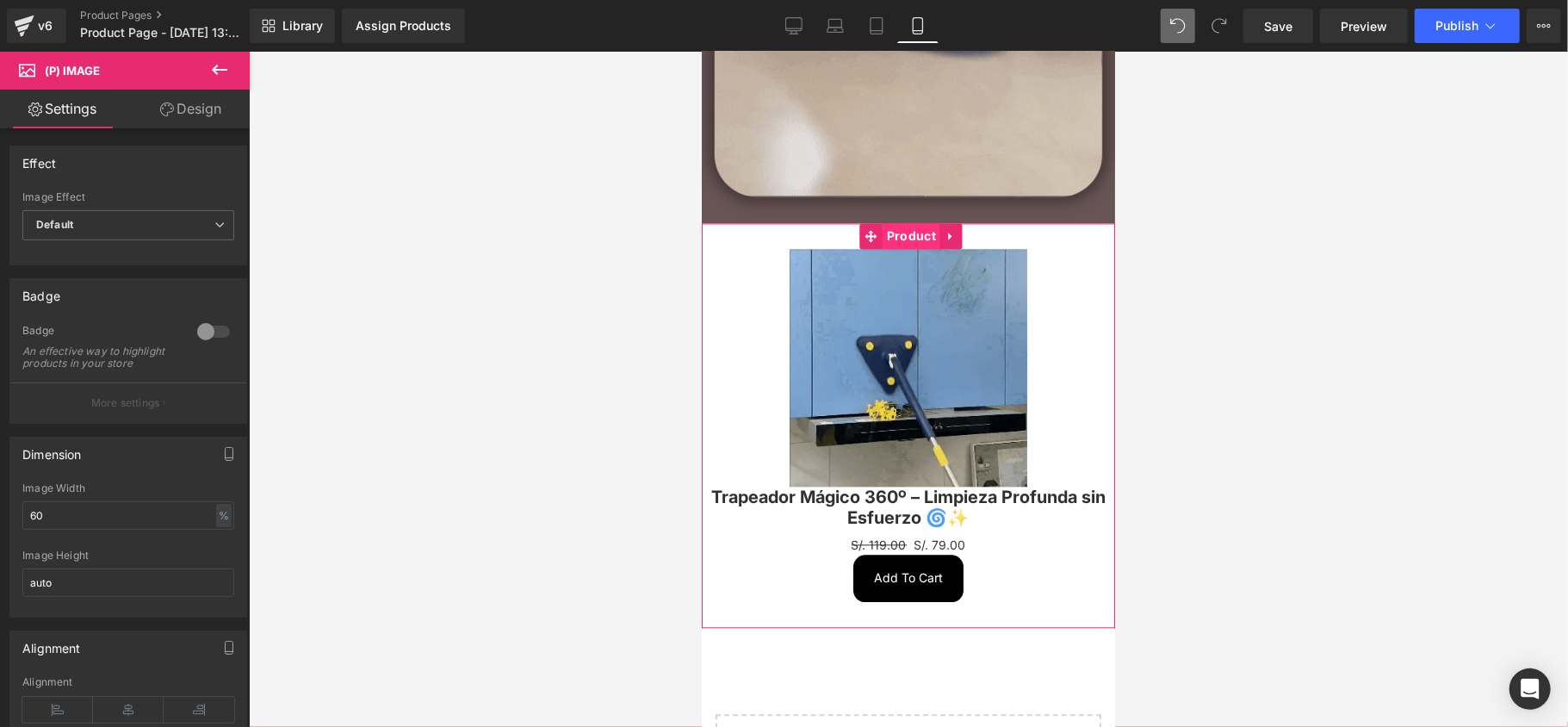
click at [917, 224] on span "Product" at bounding box center [910, 235] width 58 height 26
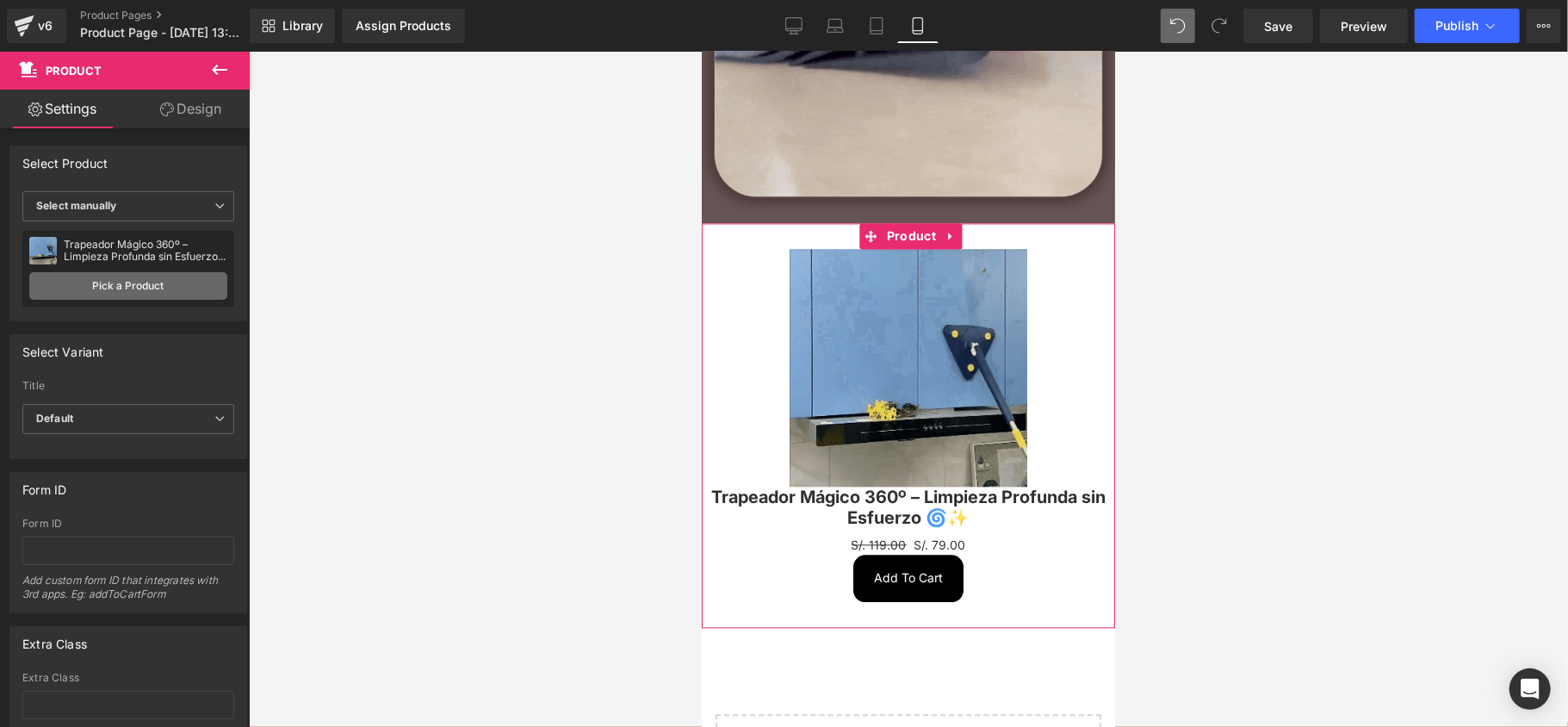
click at [108, 272] on link "Pick a Product" at bounding box center [128, 286] width 198 height 28
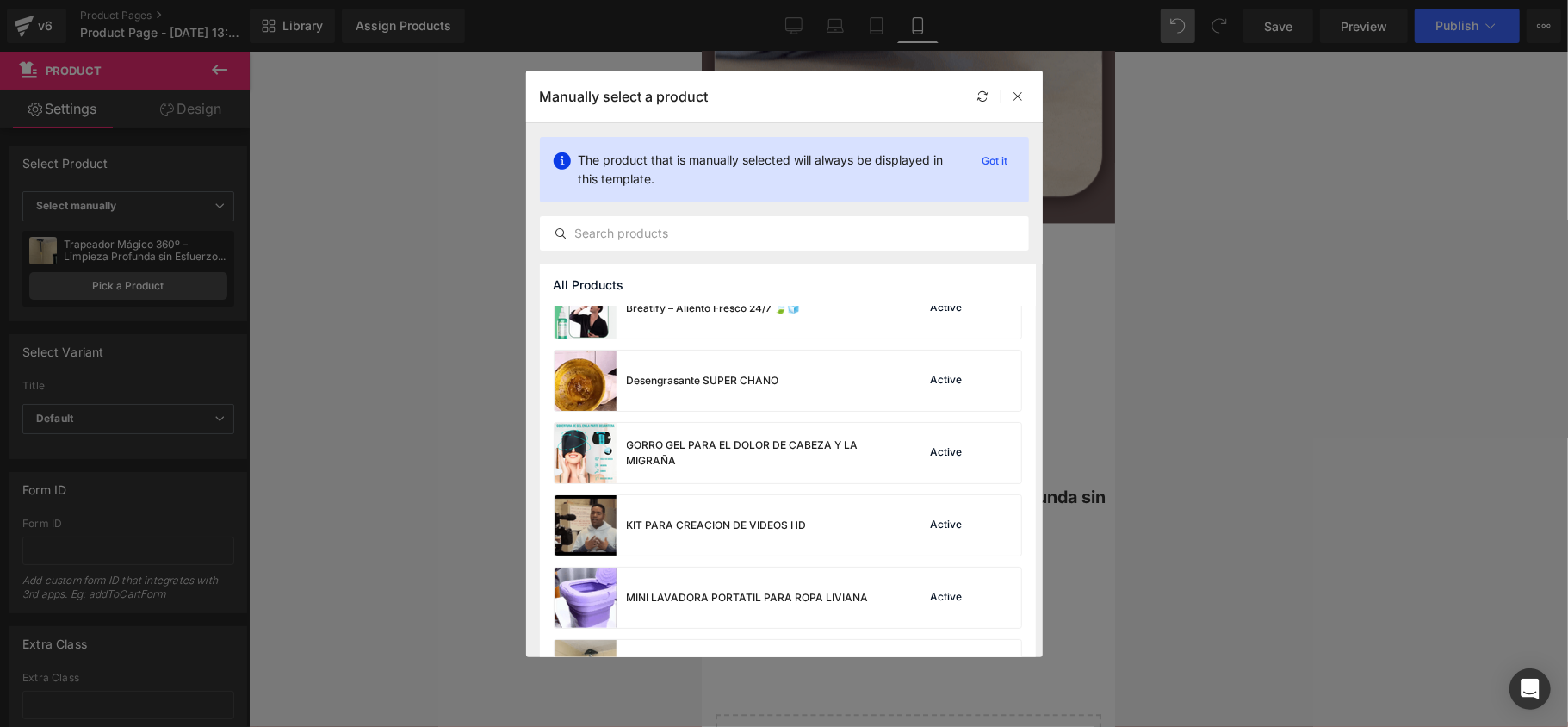
scroll to position [0, 0]
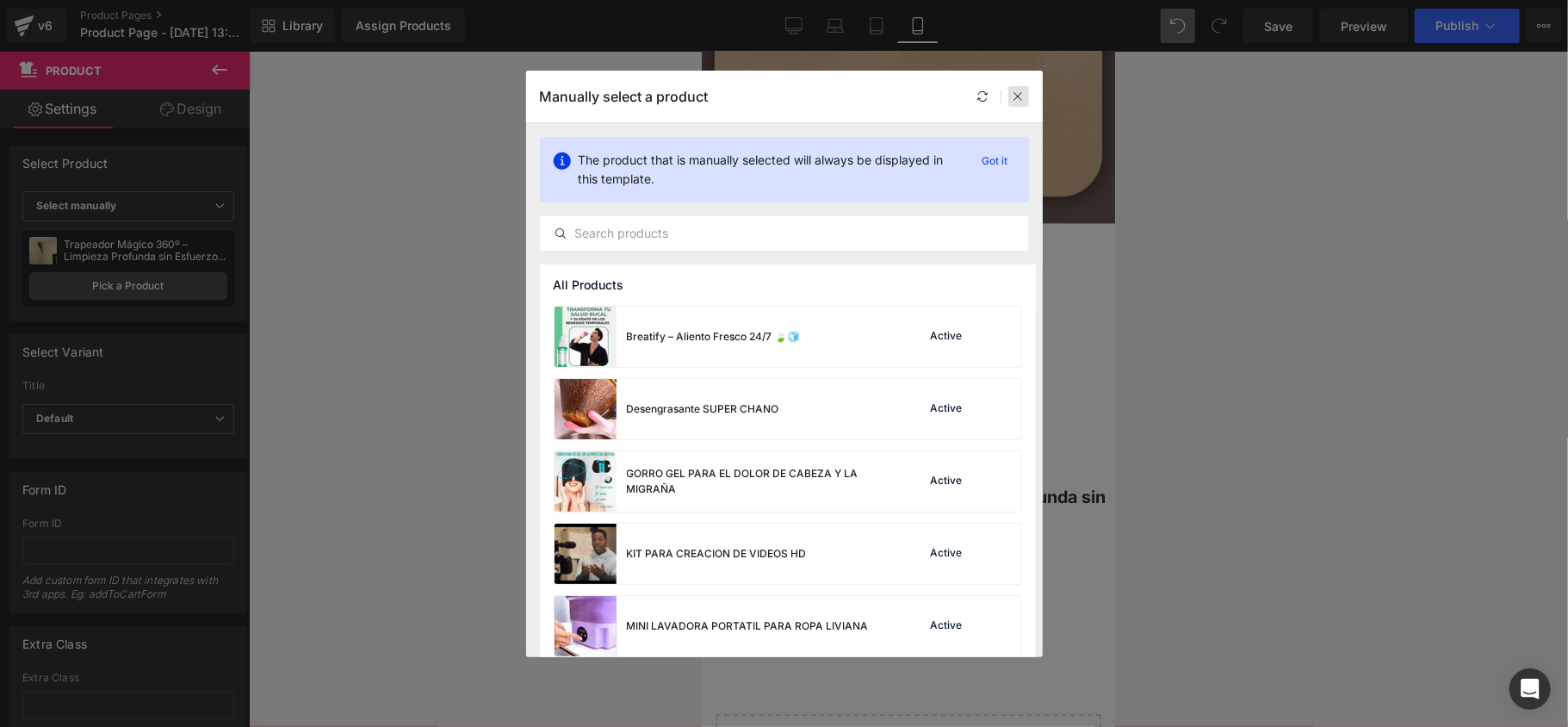
click at [1027, 95] on div at bounding box center [1018, 97] width 21 height 21
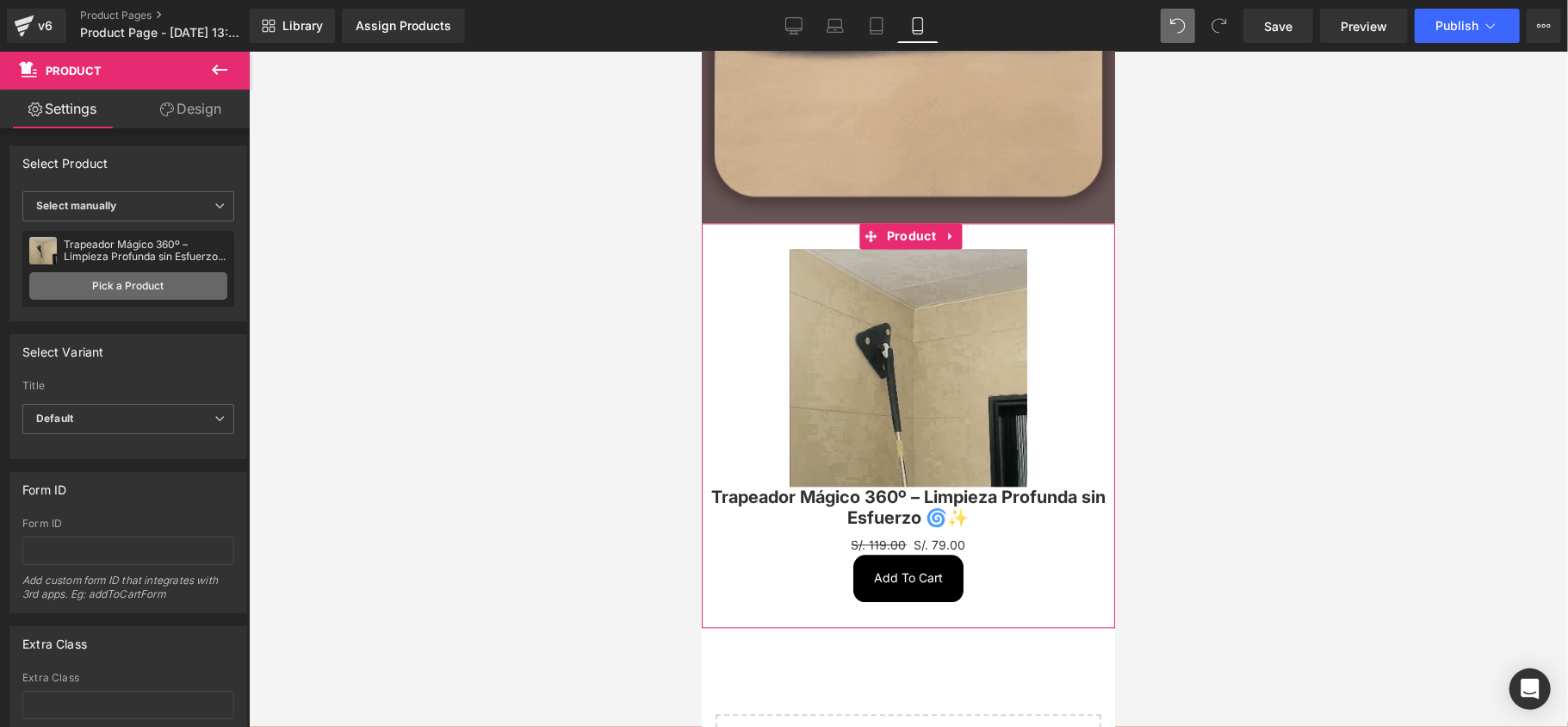
click at [108, 272] on link "Pick a Product" at bounding box center [128, 286] width 198 height 28
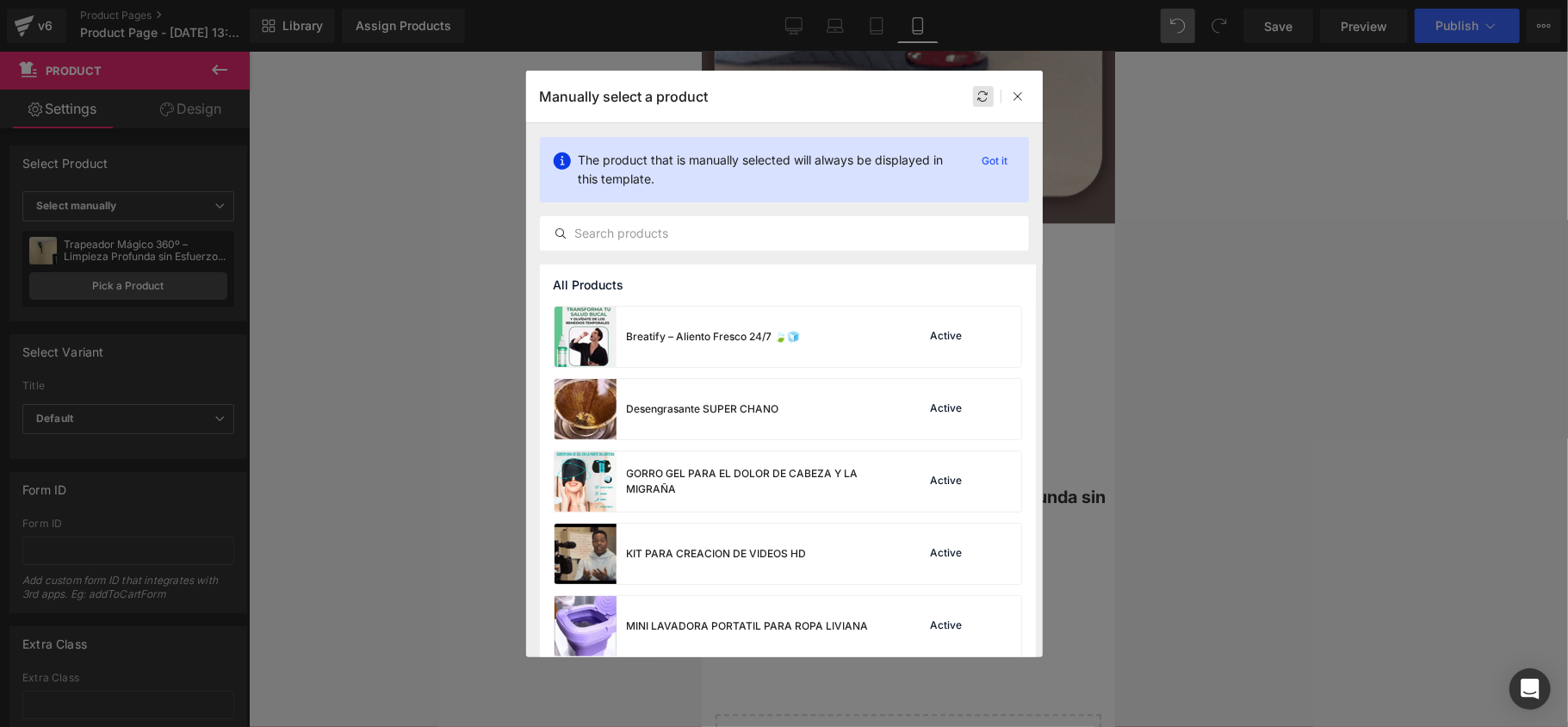
click at [978, 102] on div at bounding box center [983, 97] width 21 height 21
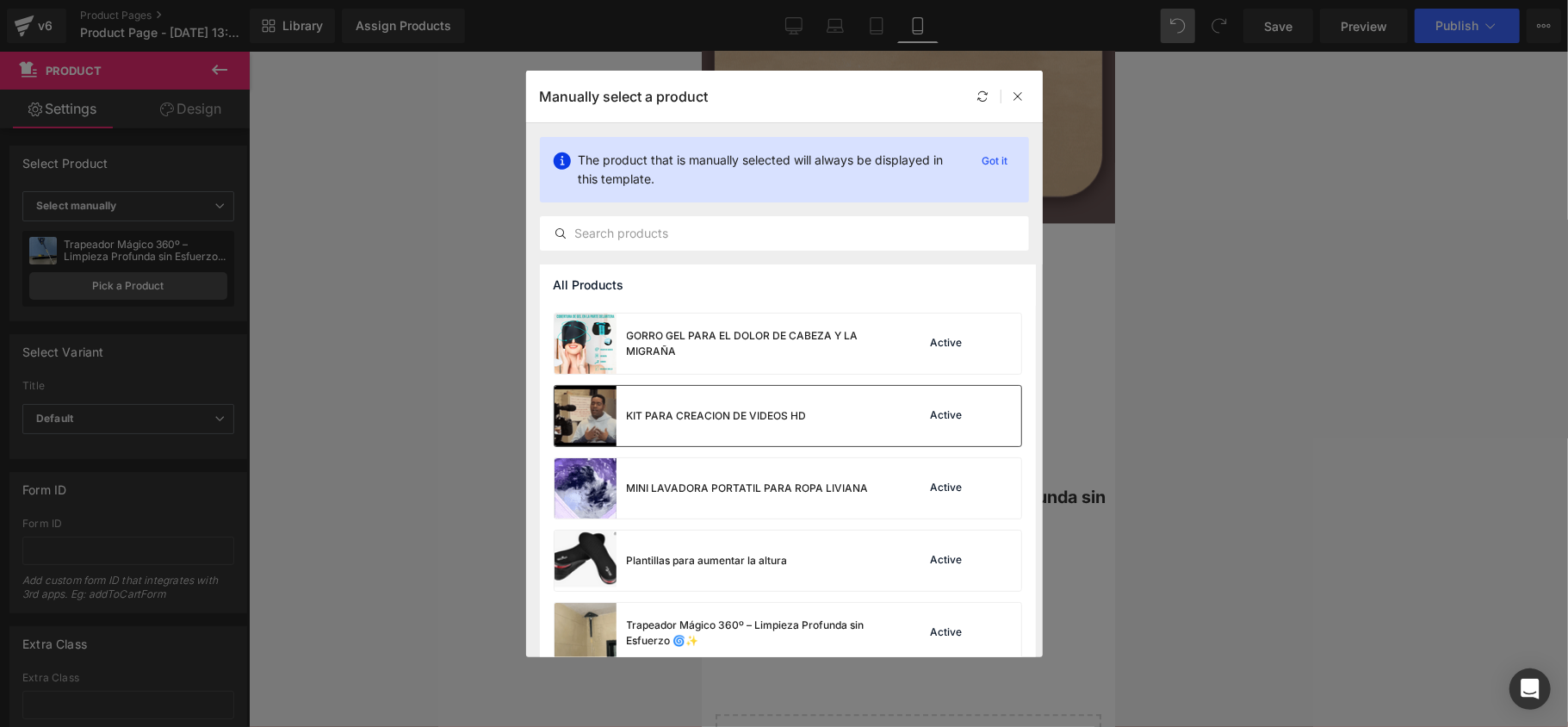
scroll to position [158, 0]
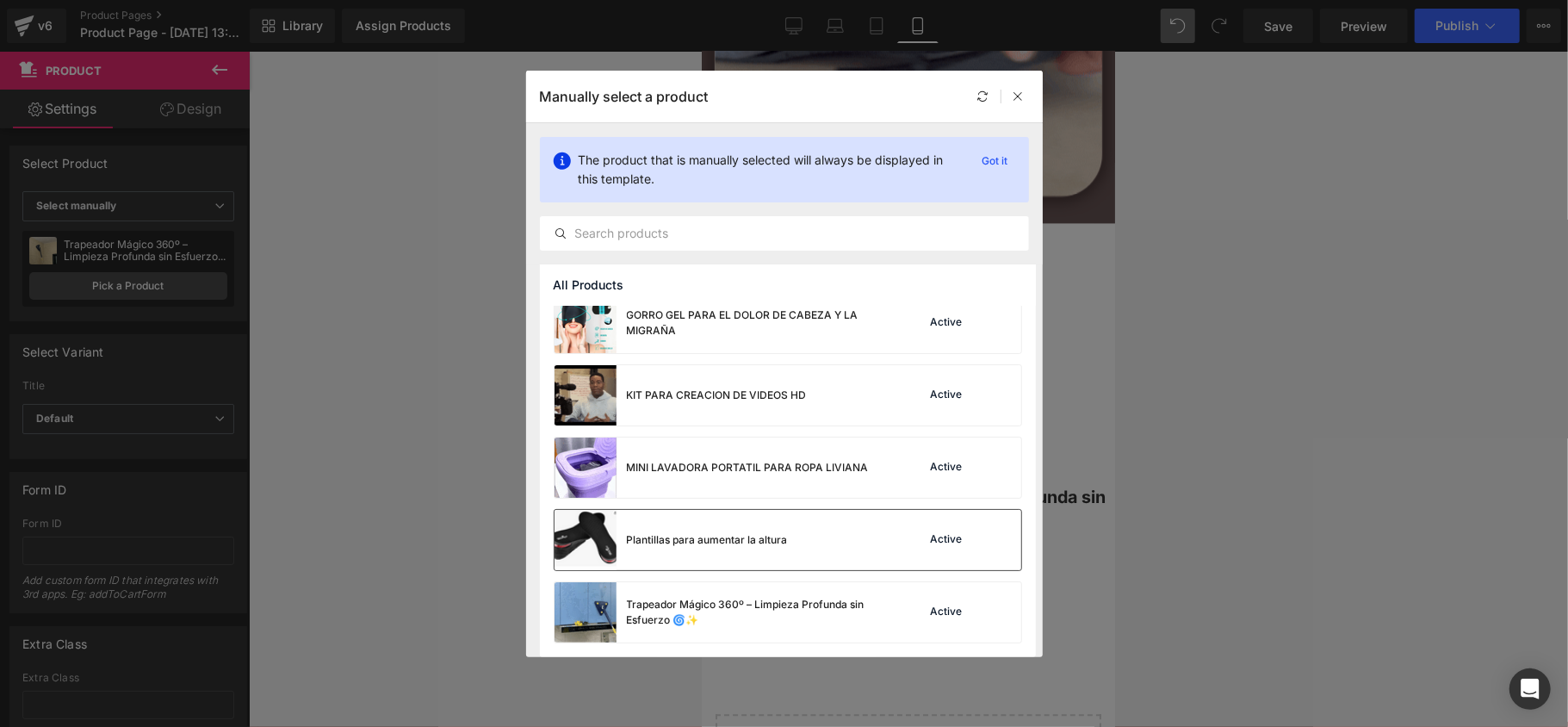
click at [873, 534] on div "Plantillas para aumentar la altura Active" at bounding box center [787, 540] width 467 height 61
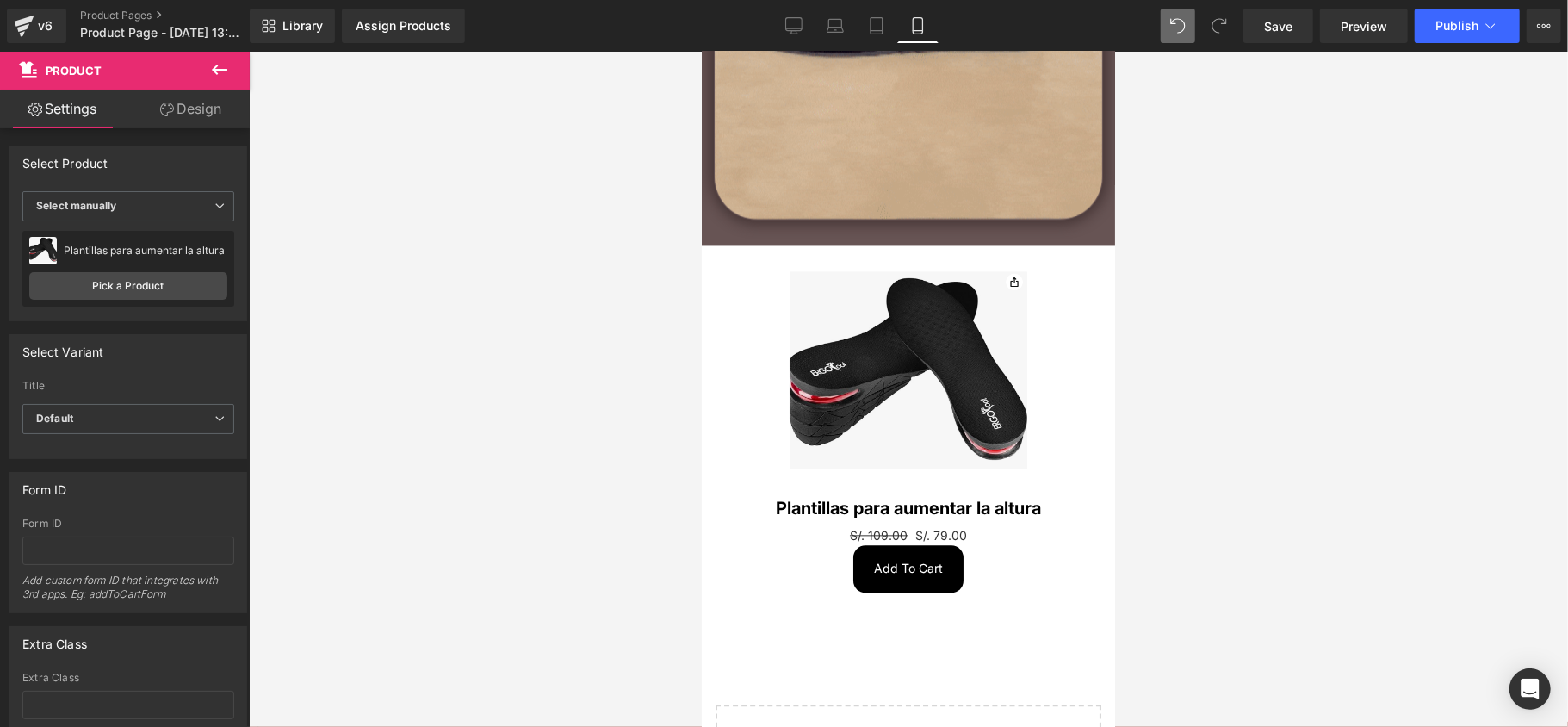
scroll to position [2543, 0]
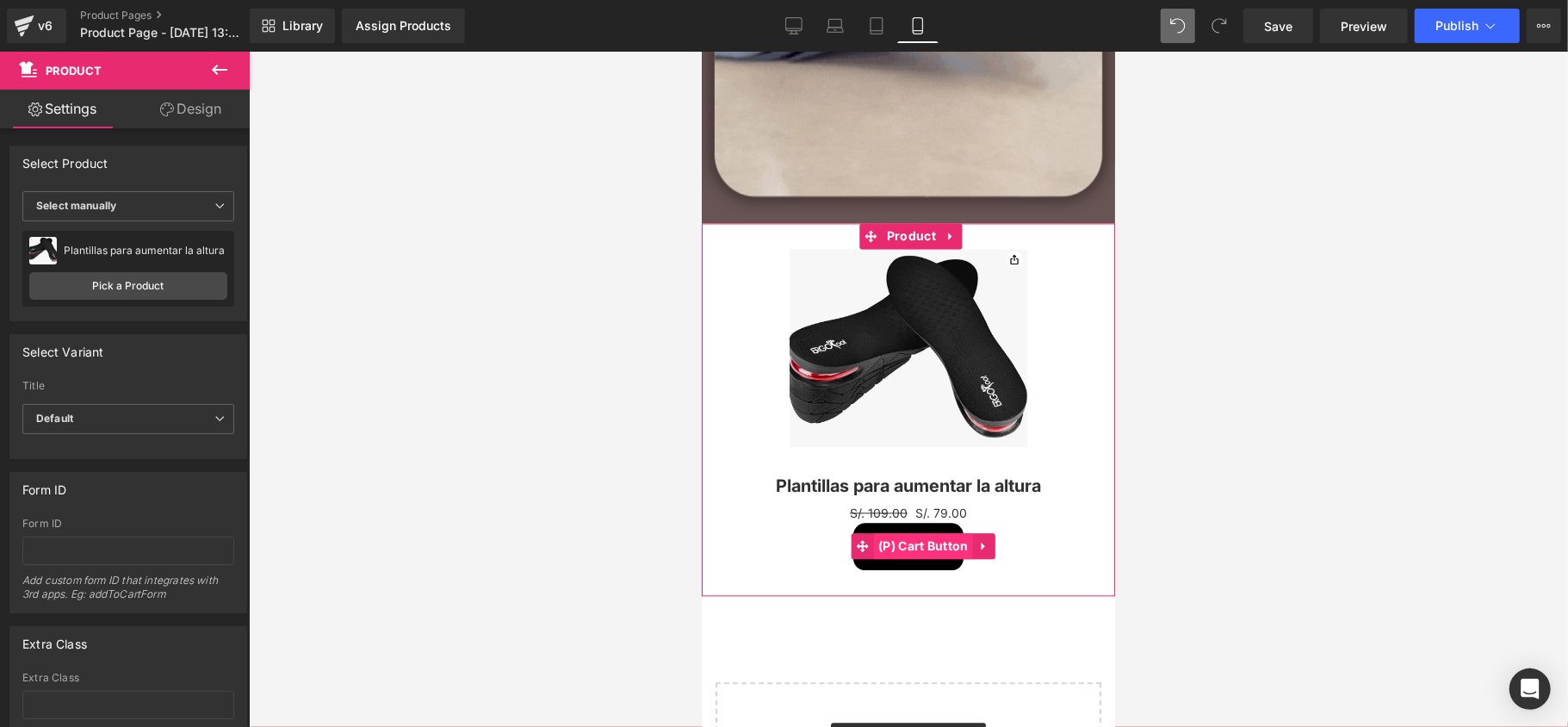
click at [920, 545] on span "(P) Cart Button" at bounding box center [922, 545] width 99 height 26
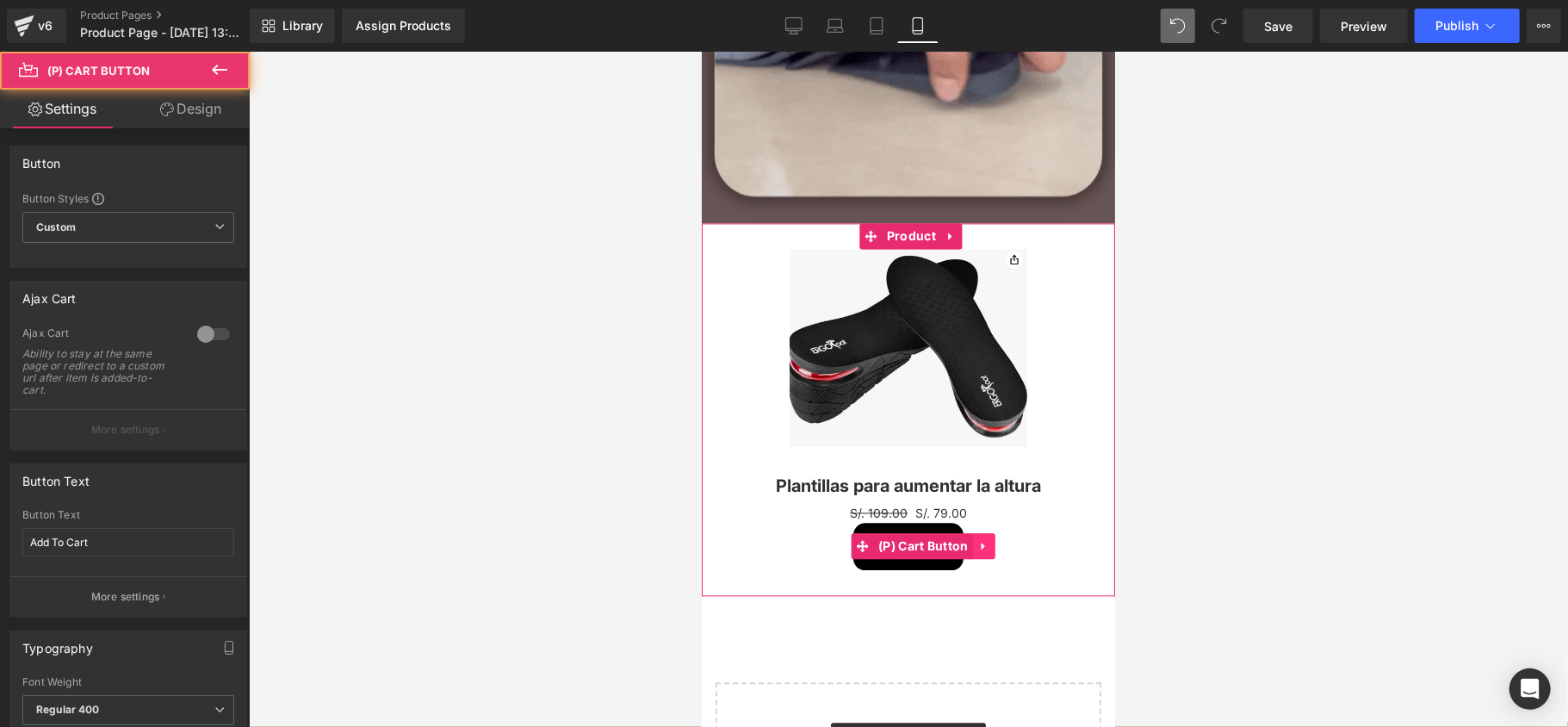
click at [982, 541] on icon at bounding box center [981, 545] width 3 height 8
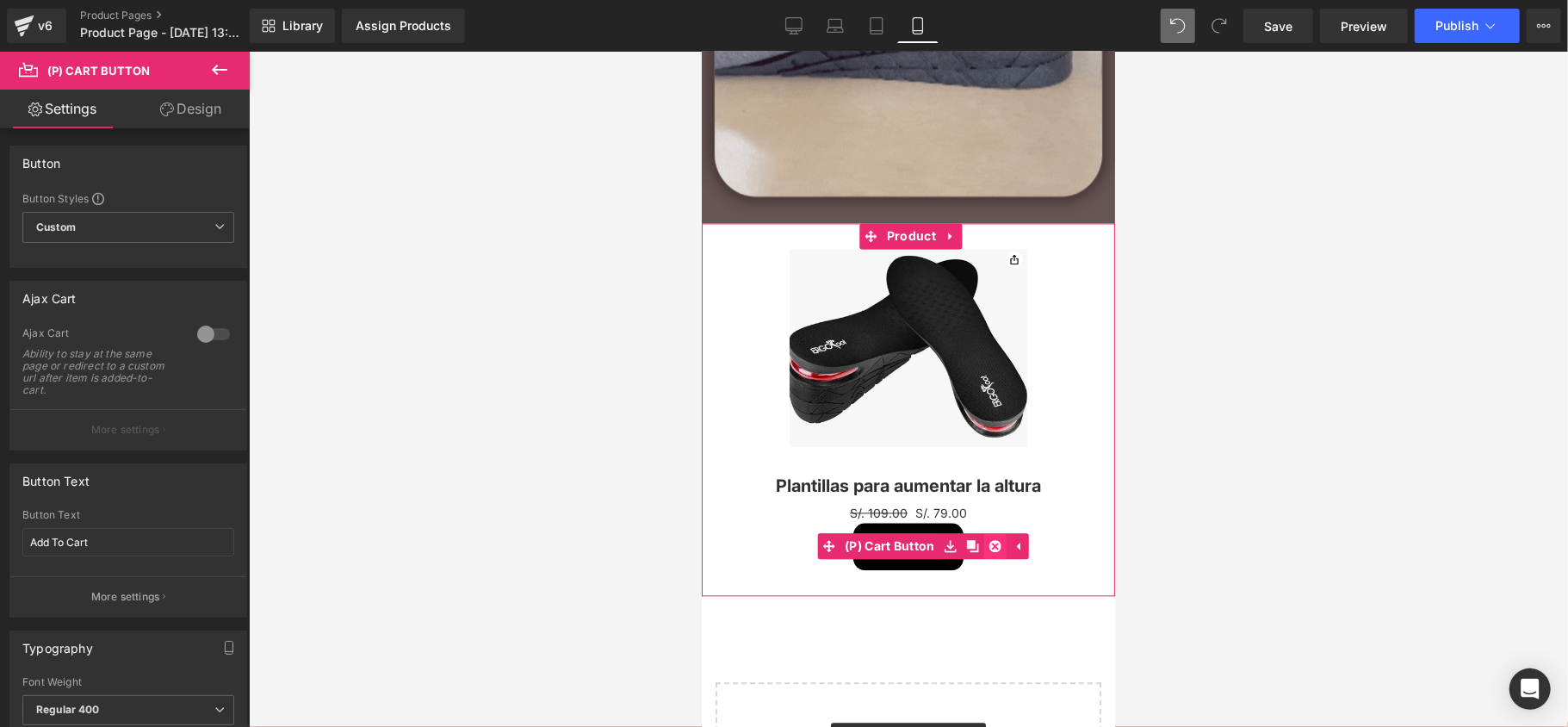
click at [985, 537] on link at bounding box center [994, 545] width 22 height 26
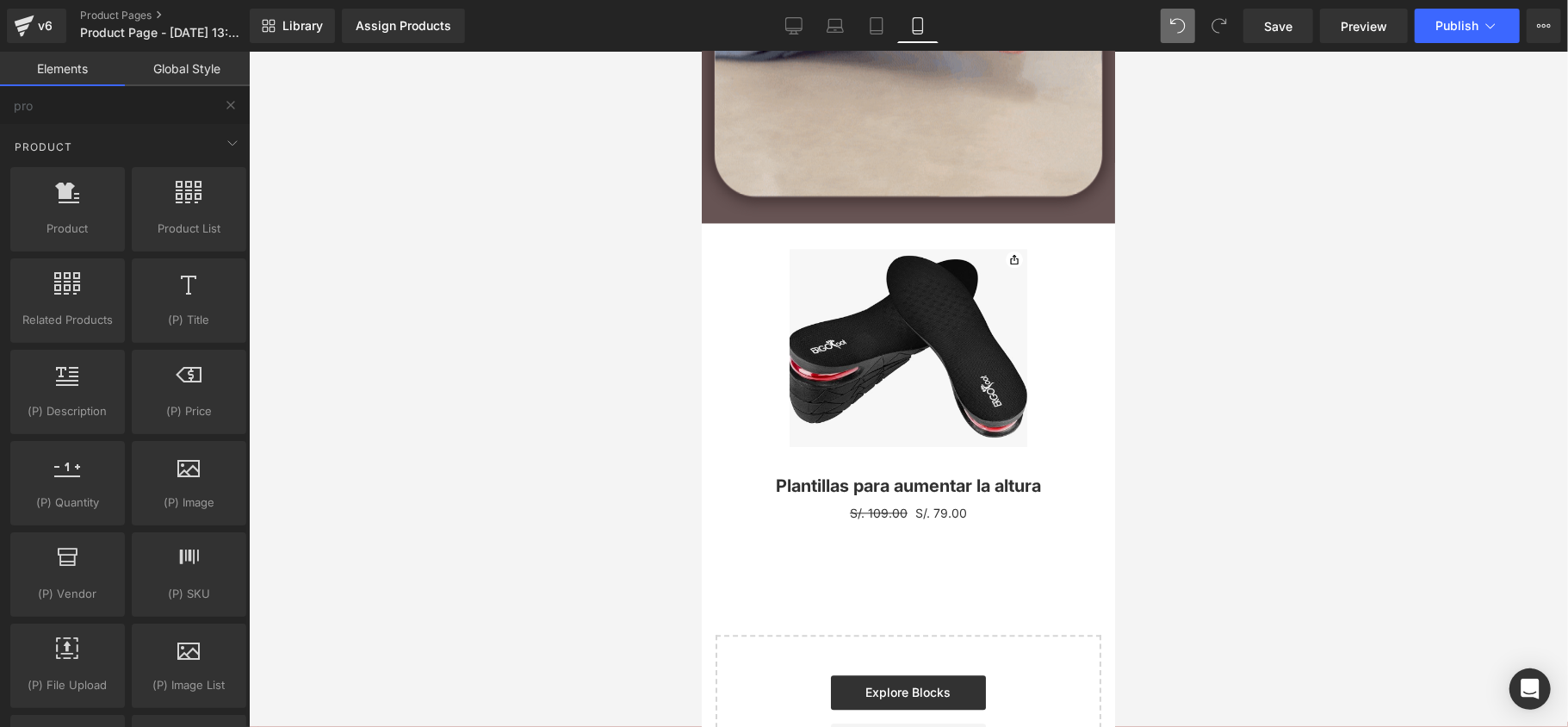
drag, startPoint x: 983, startPoint y: 541, endPoint x: 976, endPoint y: 533, distance: 10.6
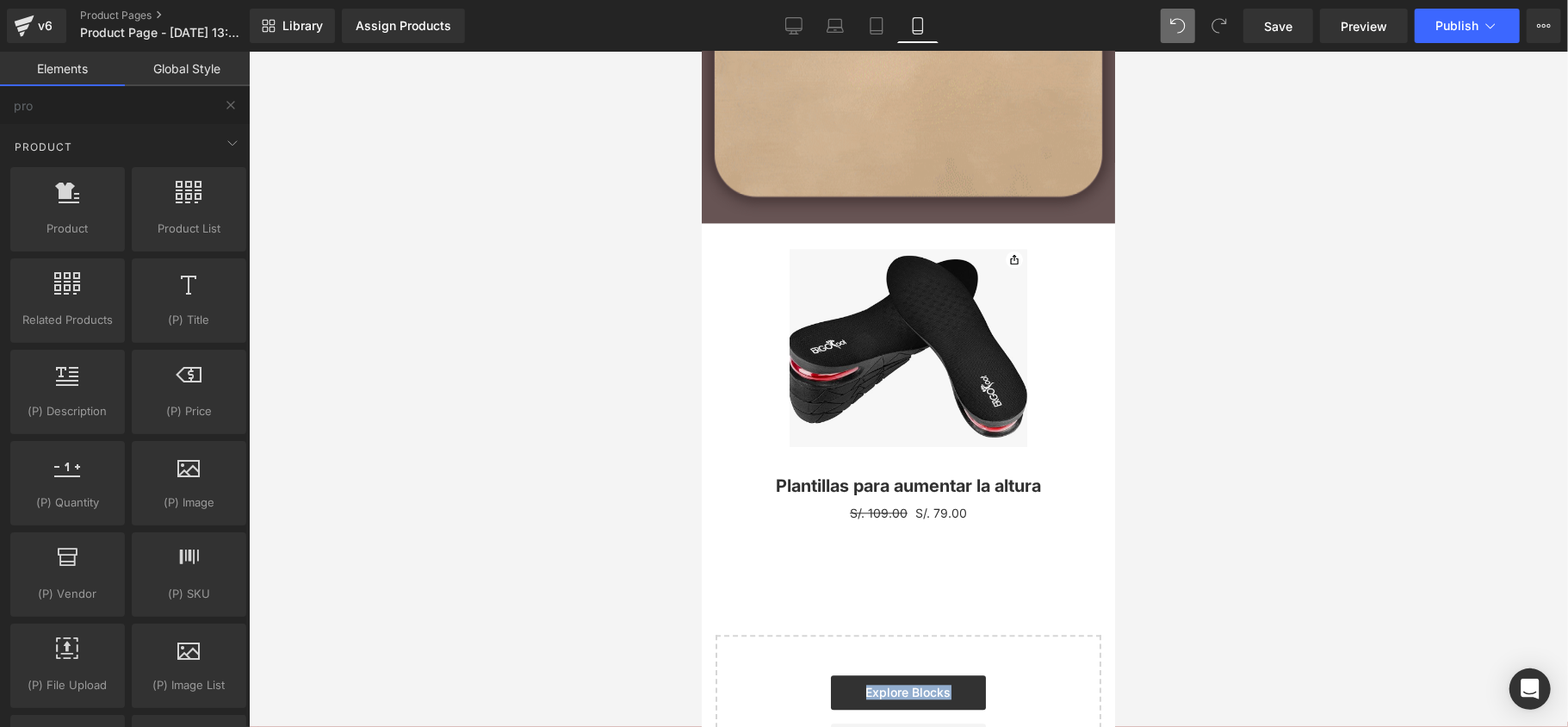
click at [701, 51] on div at bounding box center [701, 51] width 0 height 0
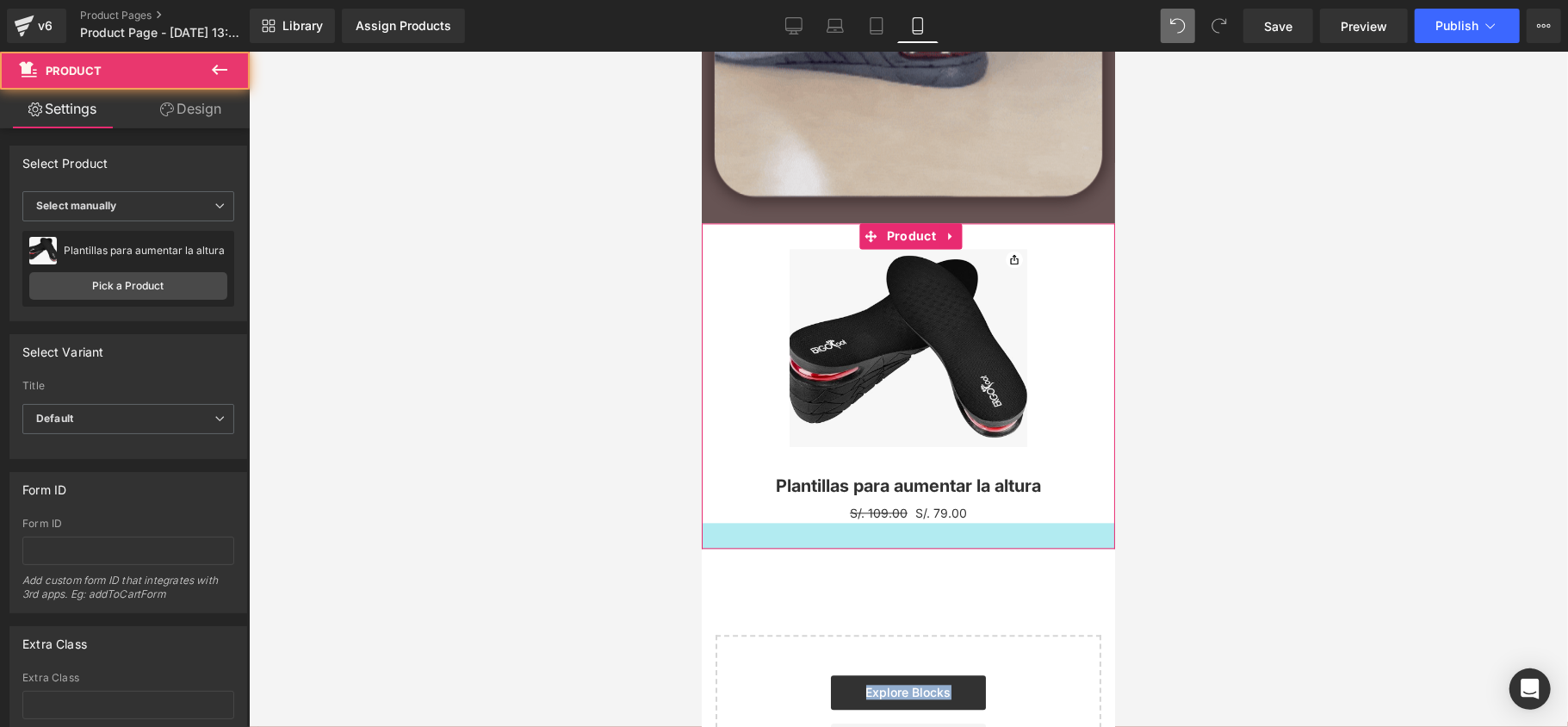
click at [974, 531] on div at bounding box center [908, 535] width 413 height 26
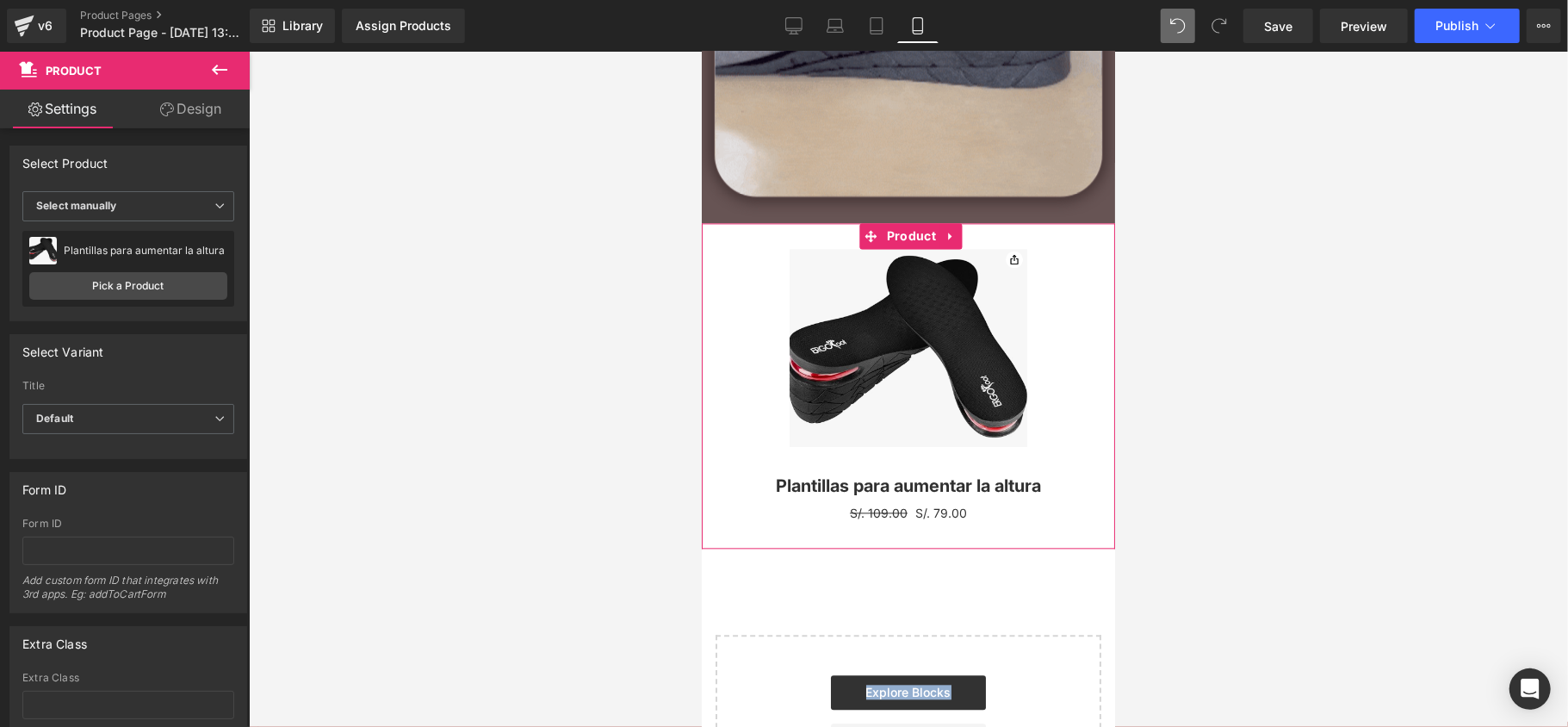
click at [974, 531] on div at bounding box center [908, 535] width 413 height 26
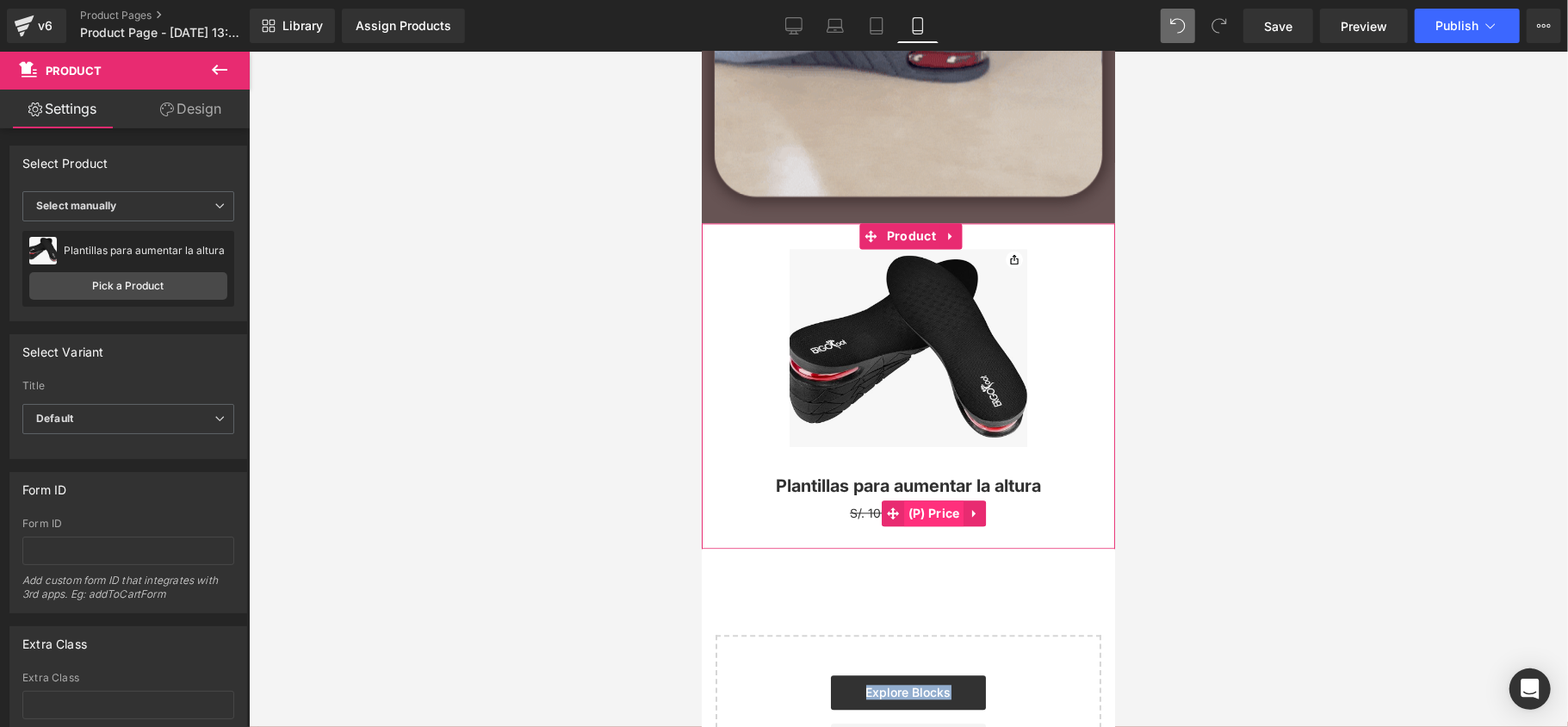
click at [946, 507] on span "(P) Price" at bounding box center [934, 513] width 61 height 26
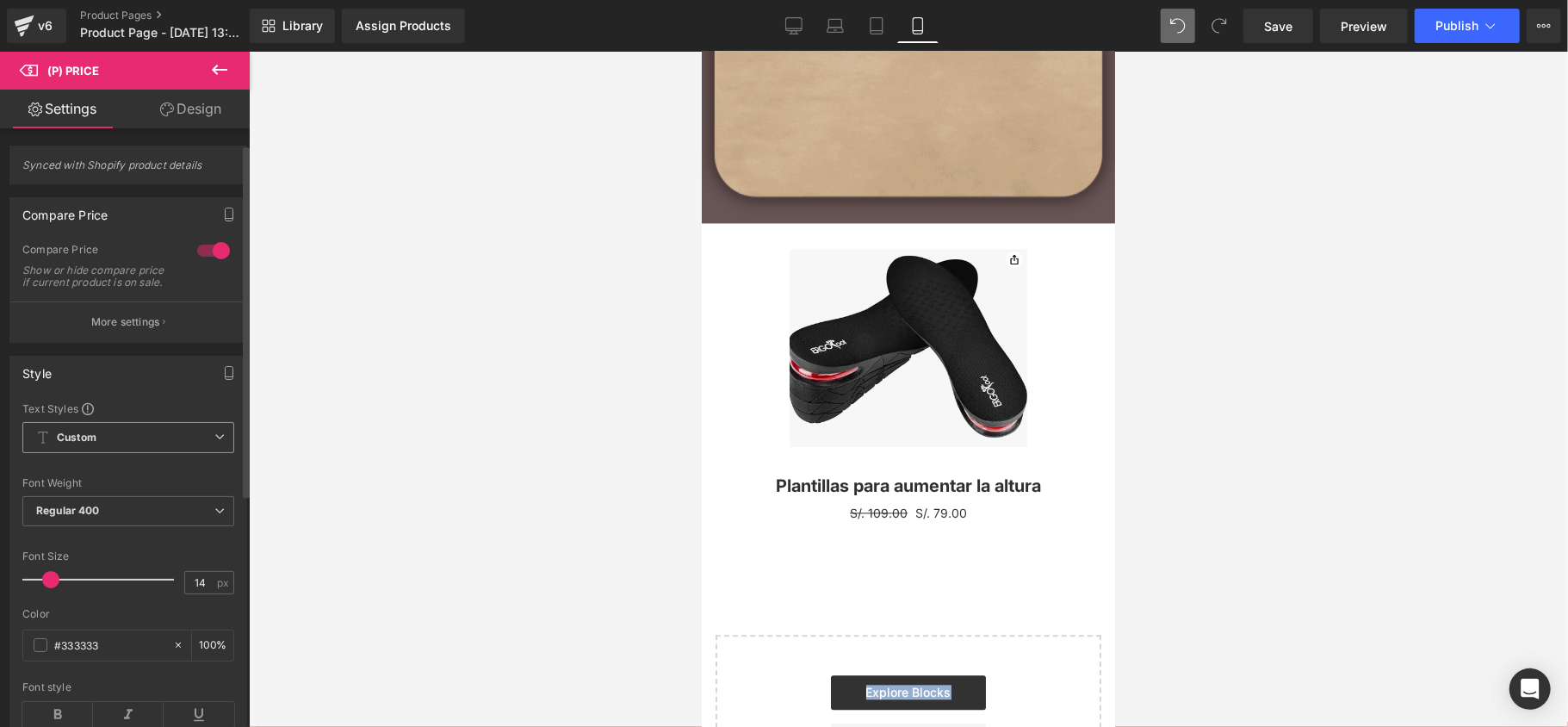
scroll to position [114, 0]
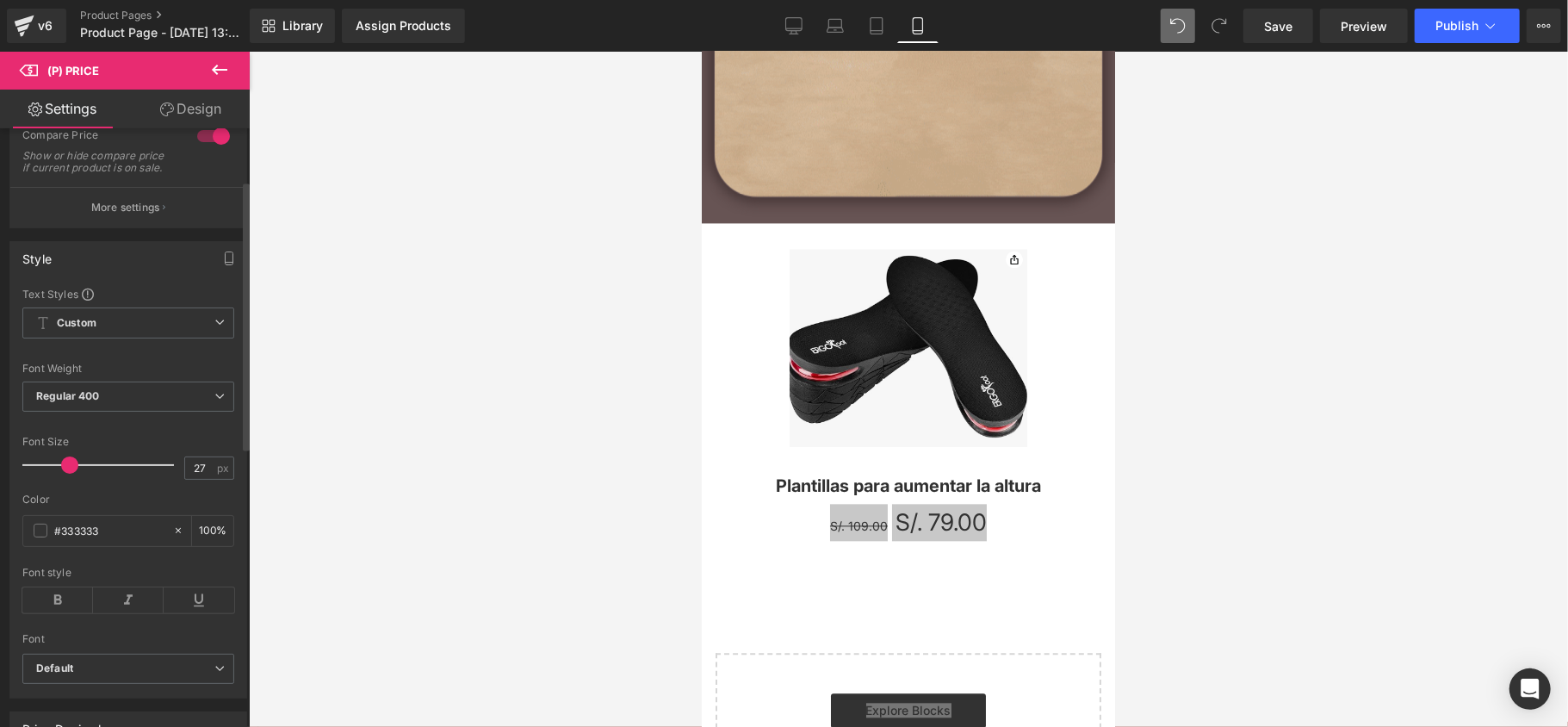
drag, startPoint x: 59, startPoint y: 479, endPoint x: 71, endPoint y: 483, distance: 12.6
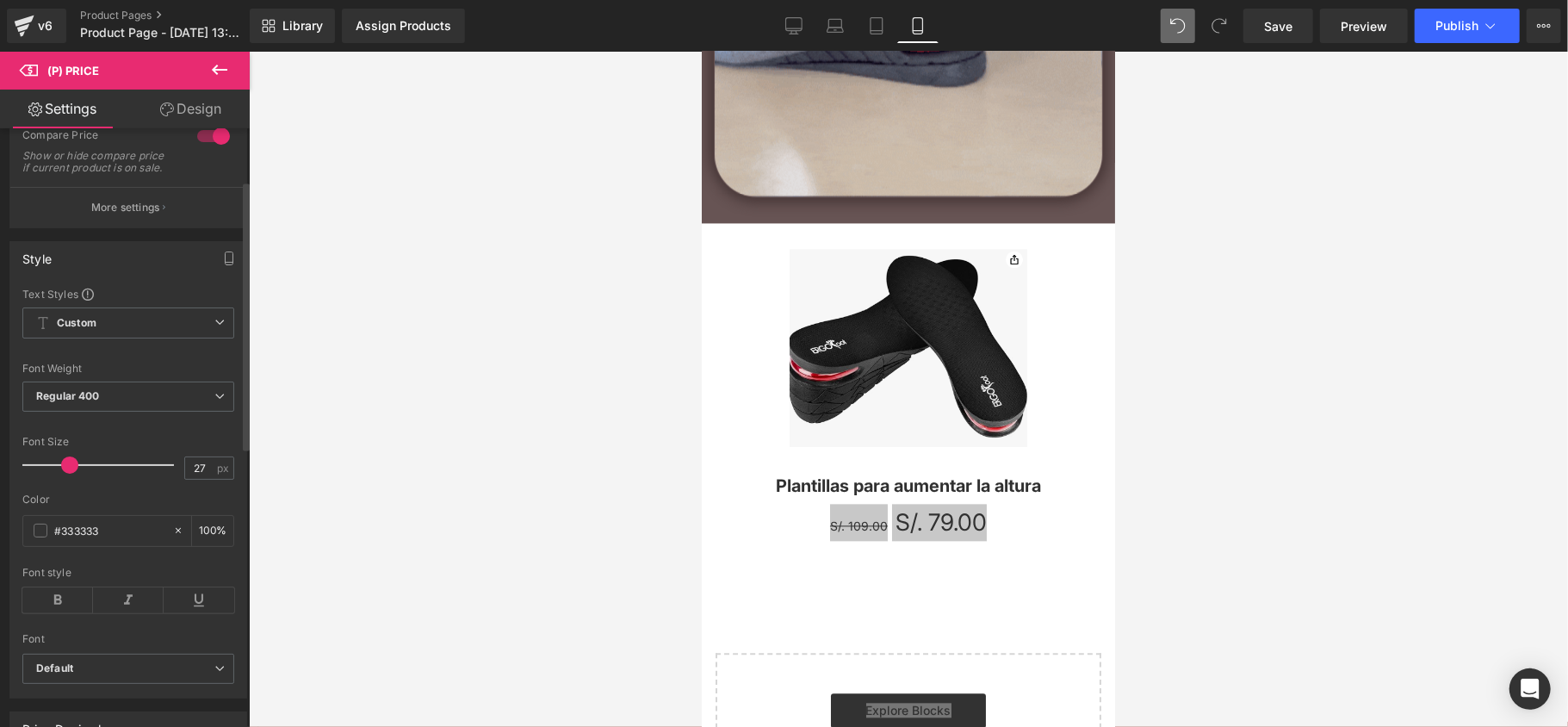
click at [71, 474] on span at bounding box center [70, 465] width 17 height 17
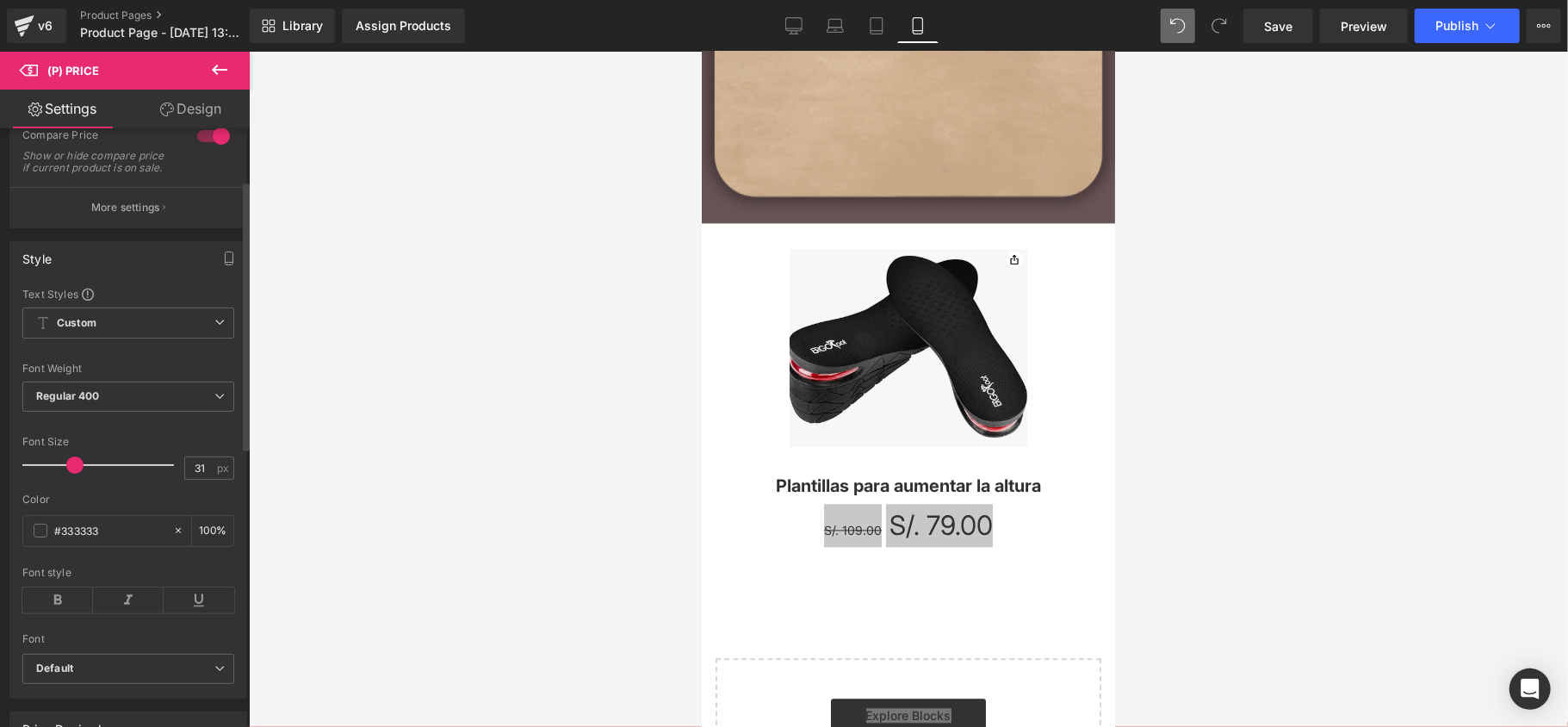
type input "30"
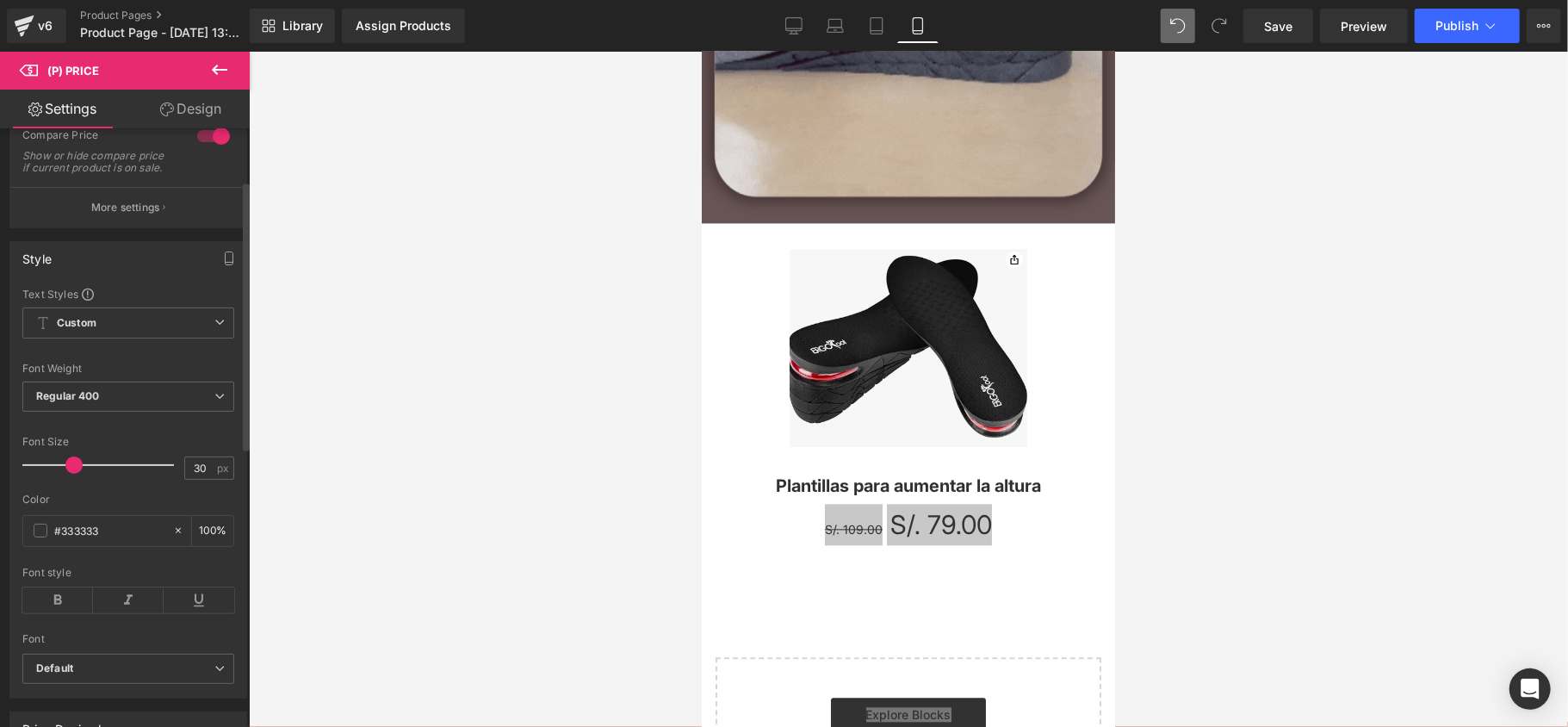
drag, startPoint x: 71, startPoint y: 483, endPoint x: 74, endPoint y: 510, distance: 27.2
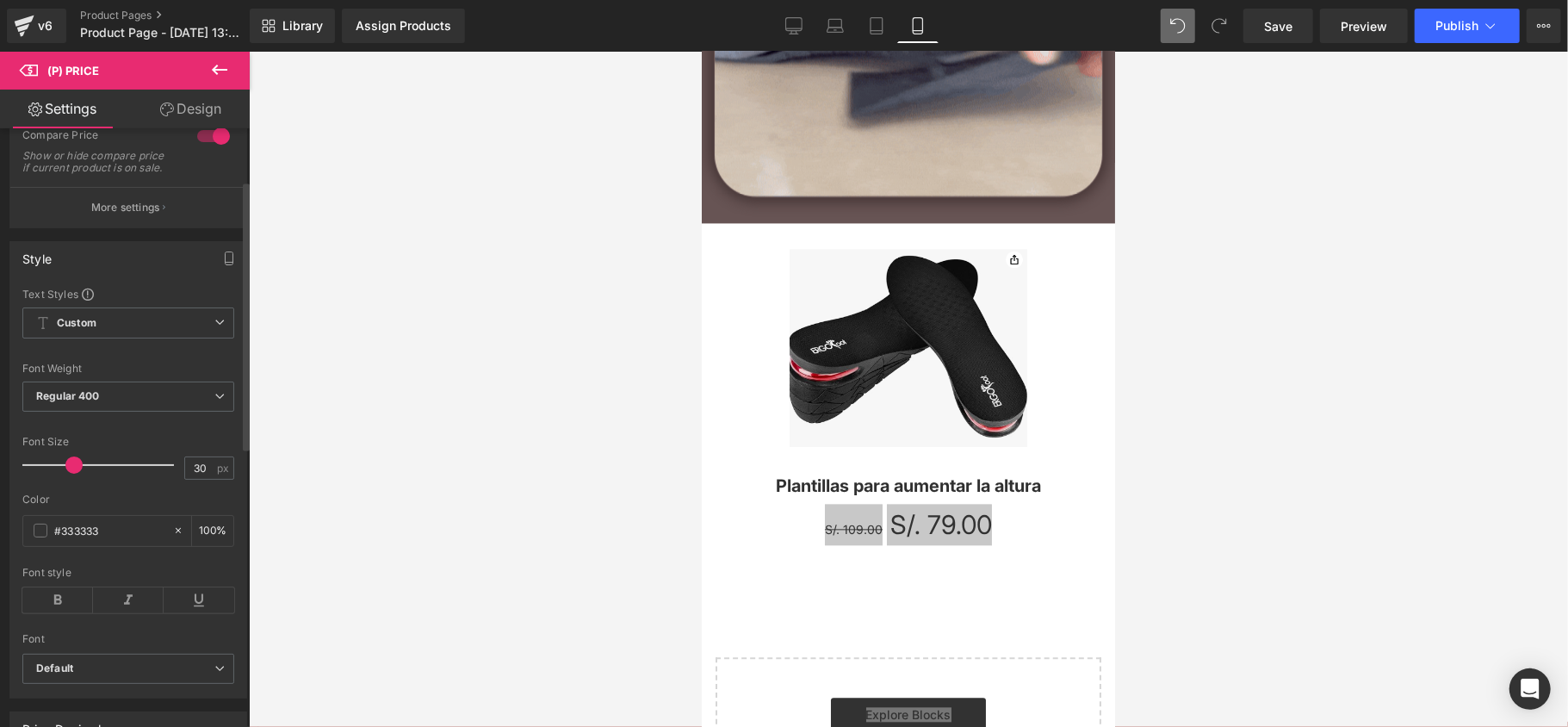
click at [74, 510] on div "Text Styles Custom Custom Setup Global Style Custom Setup Global Style Thin 100…" at bounding box center [128, 492] width 236 height 411
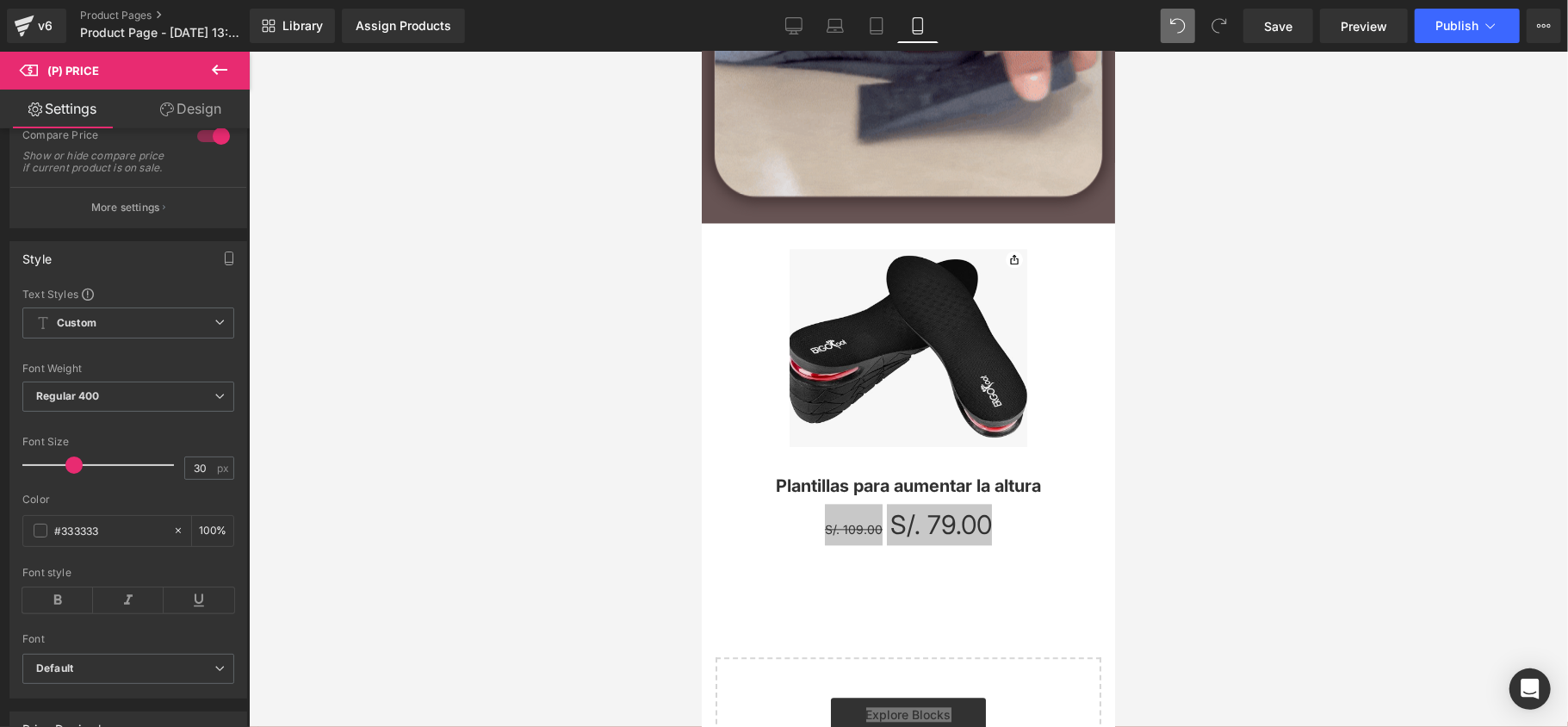
click at [616, 554] on div at bounding box center [908, 389] width 1319 height 675
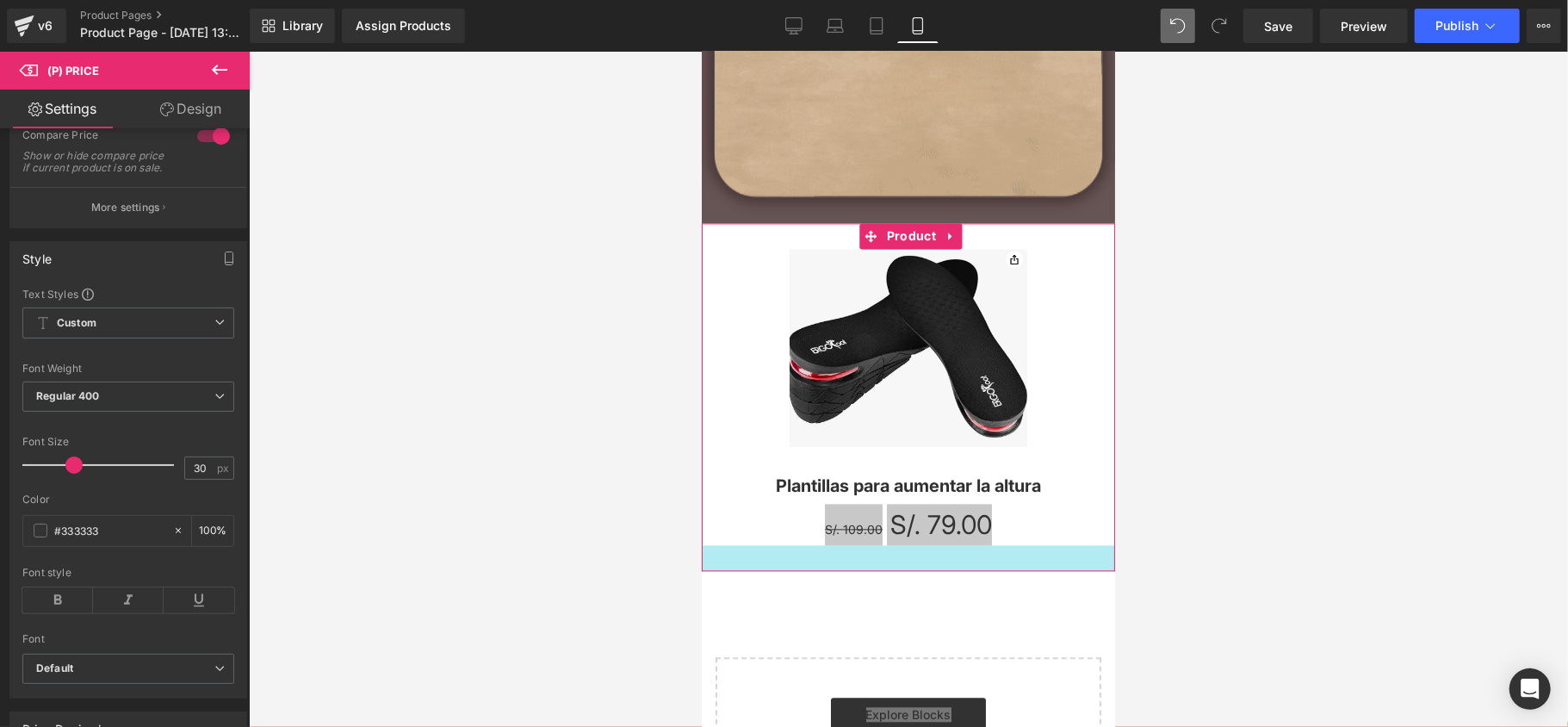
drag, startPoint x: 809, startPoint y: 544, endPoint x: 773, endPoint y: 571, distance: 45.0
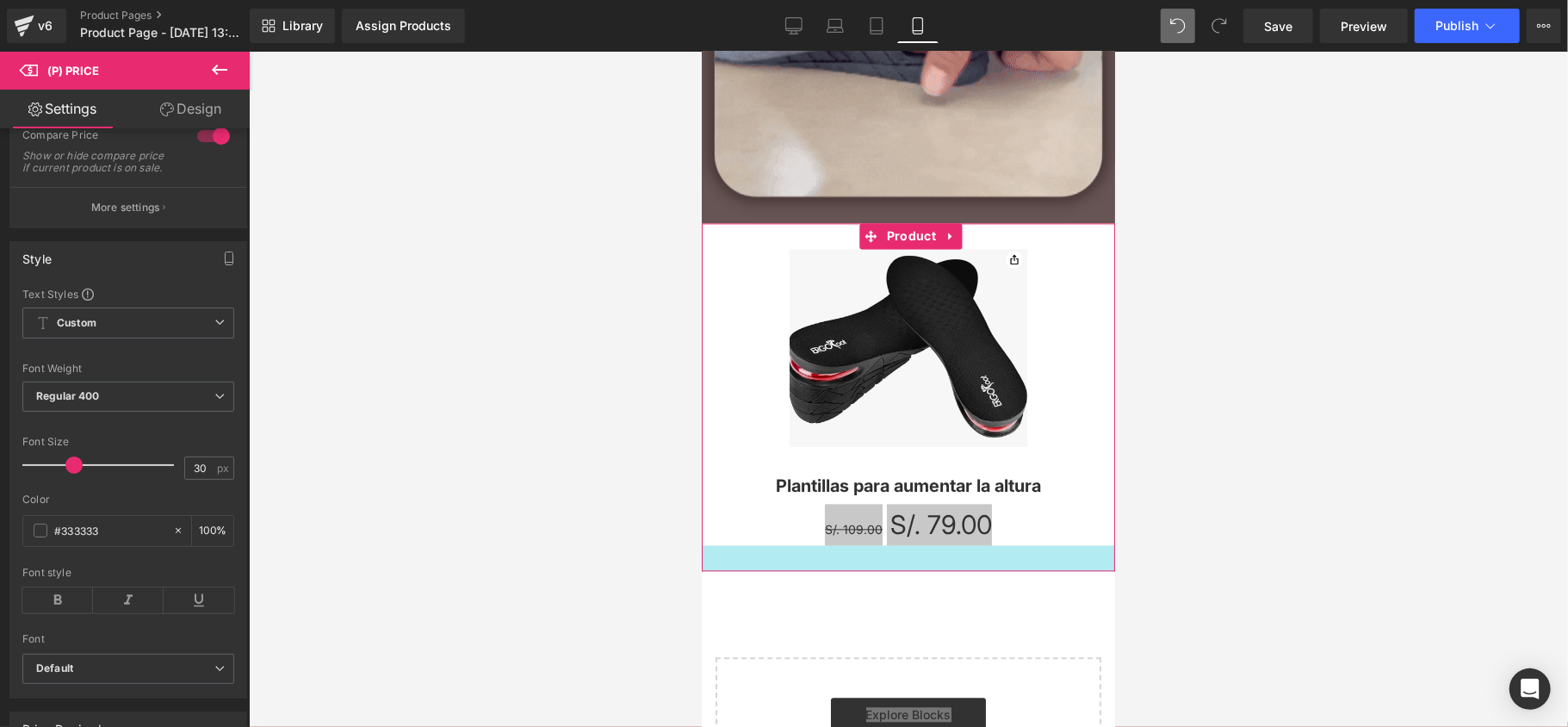
click at [806, 544] on div at bounding box center [908, 557] width 413 height 26
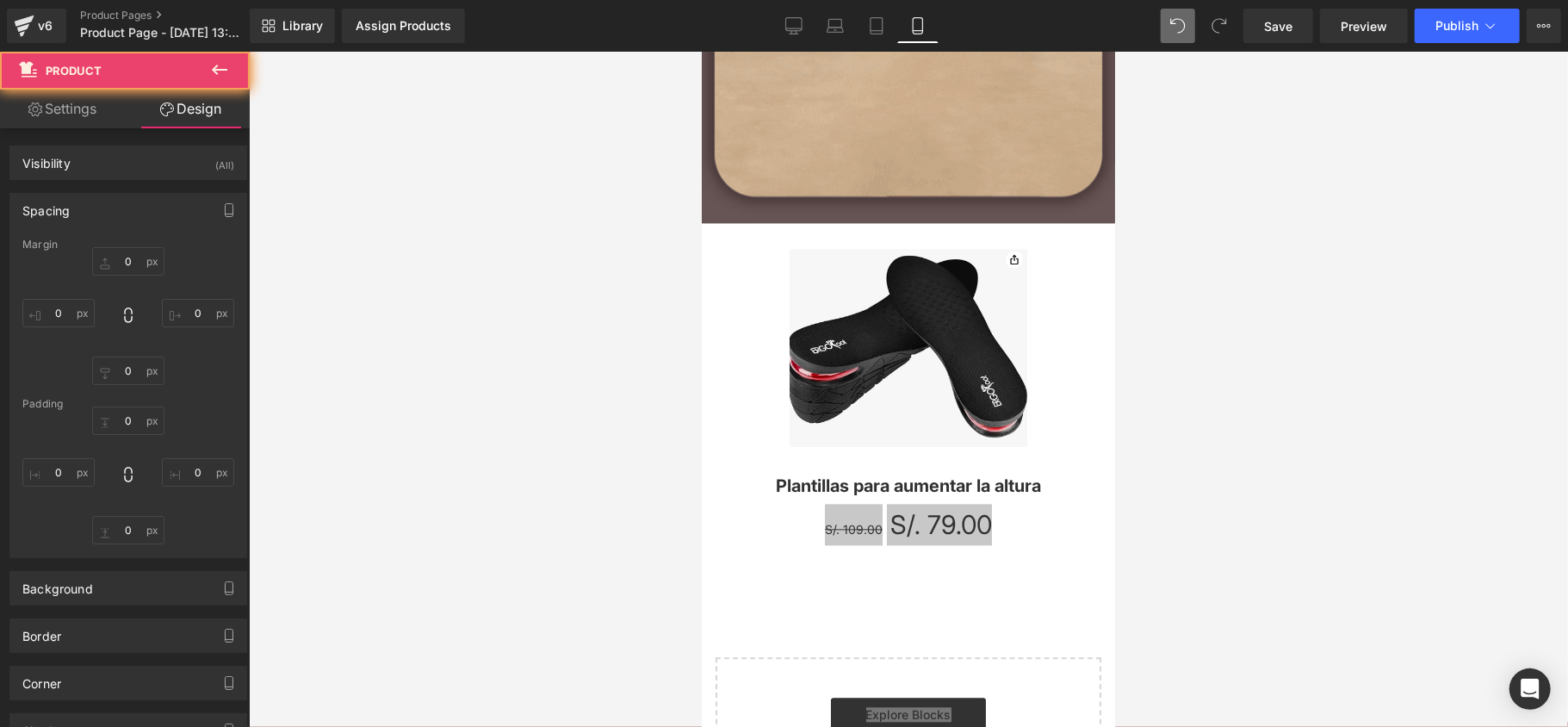
type input "0"
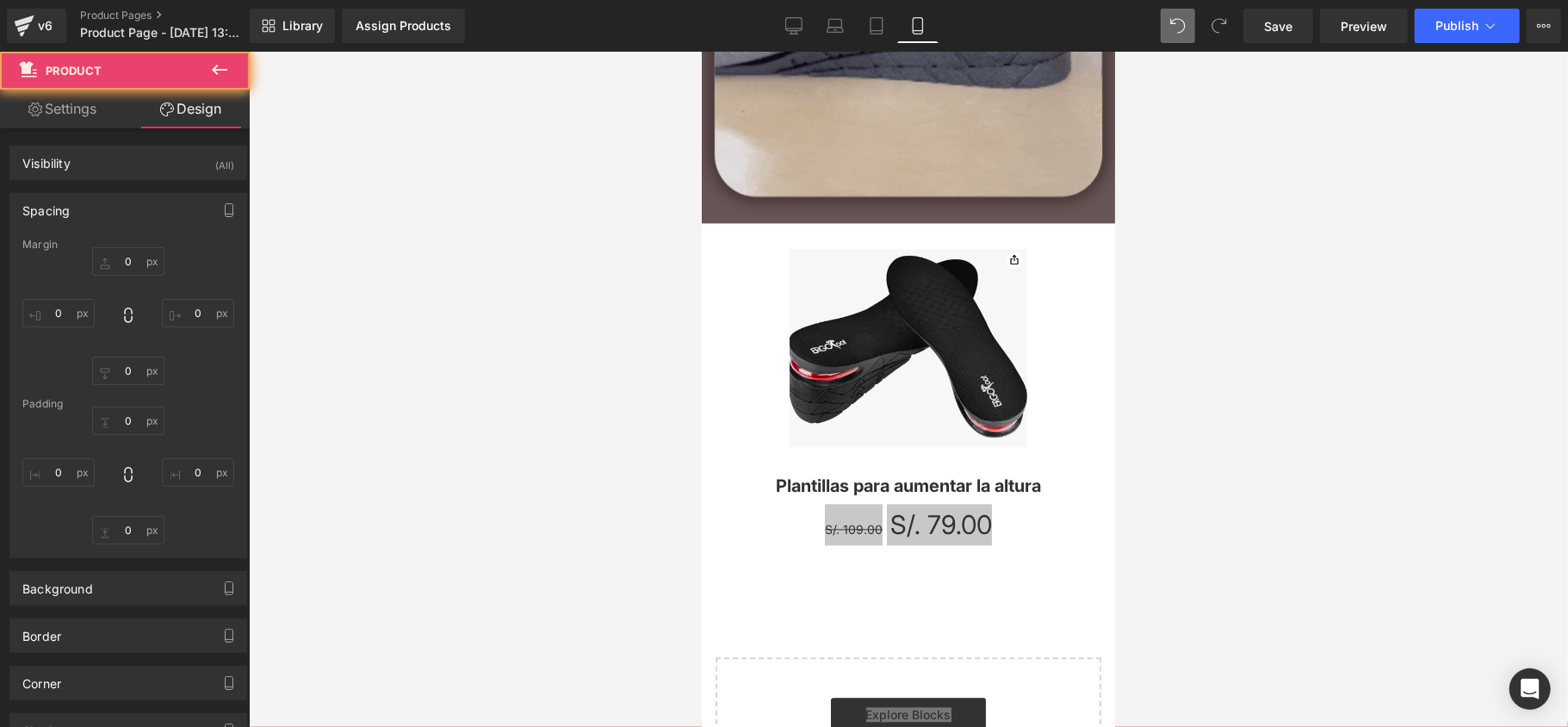
type input "0"
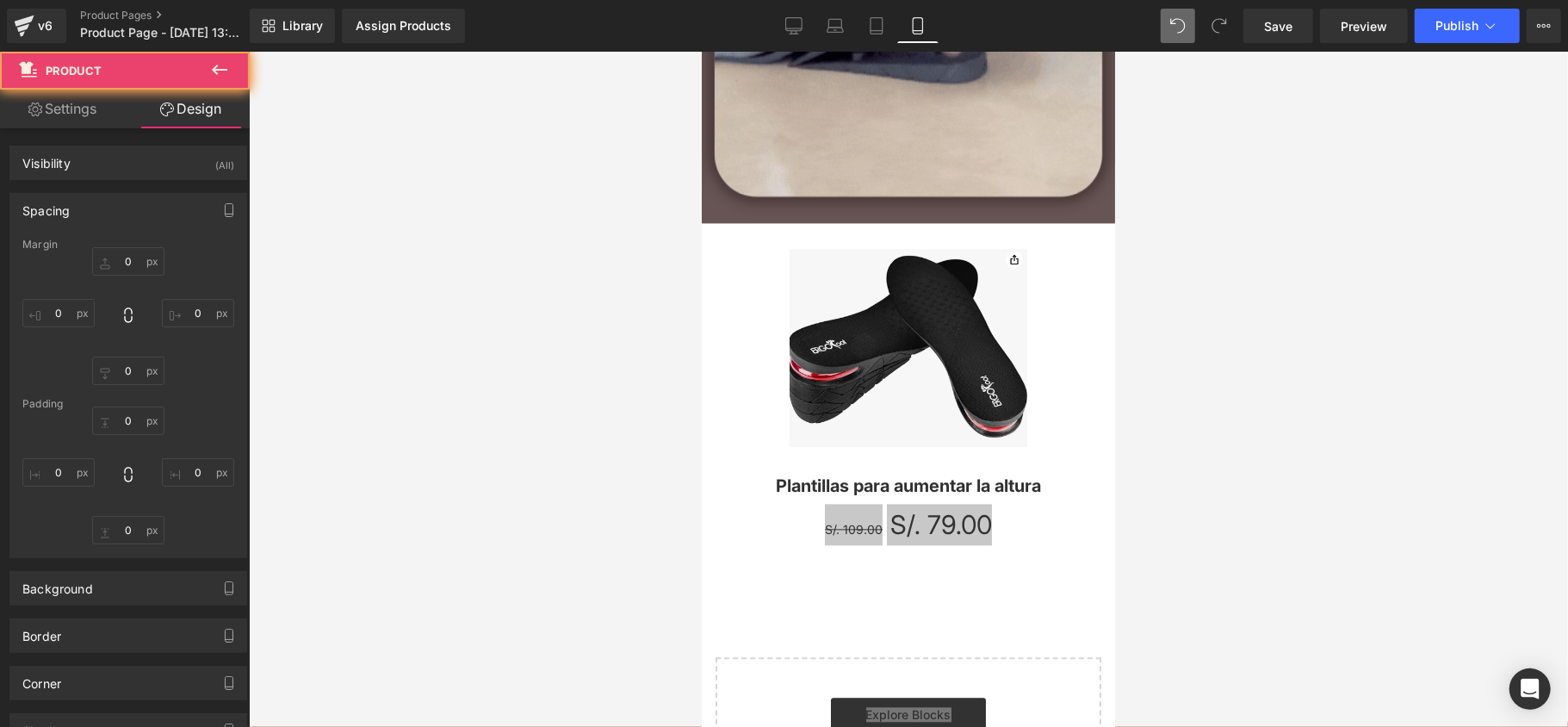
type input "0"
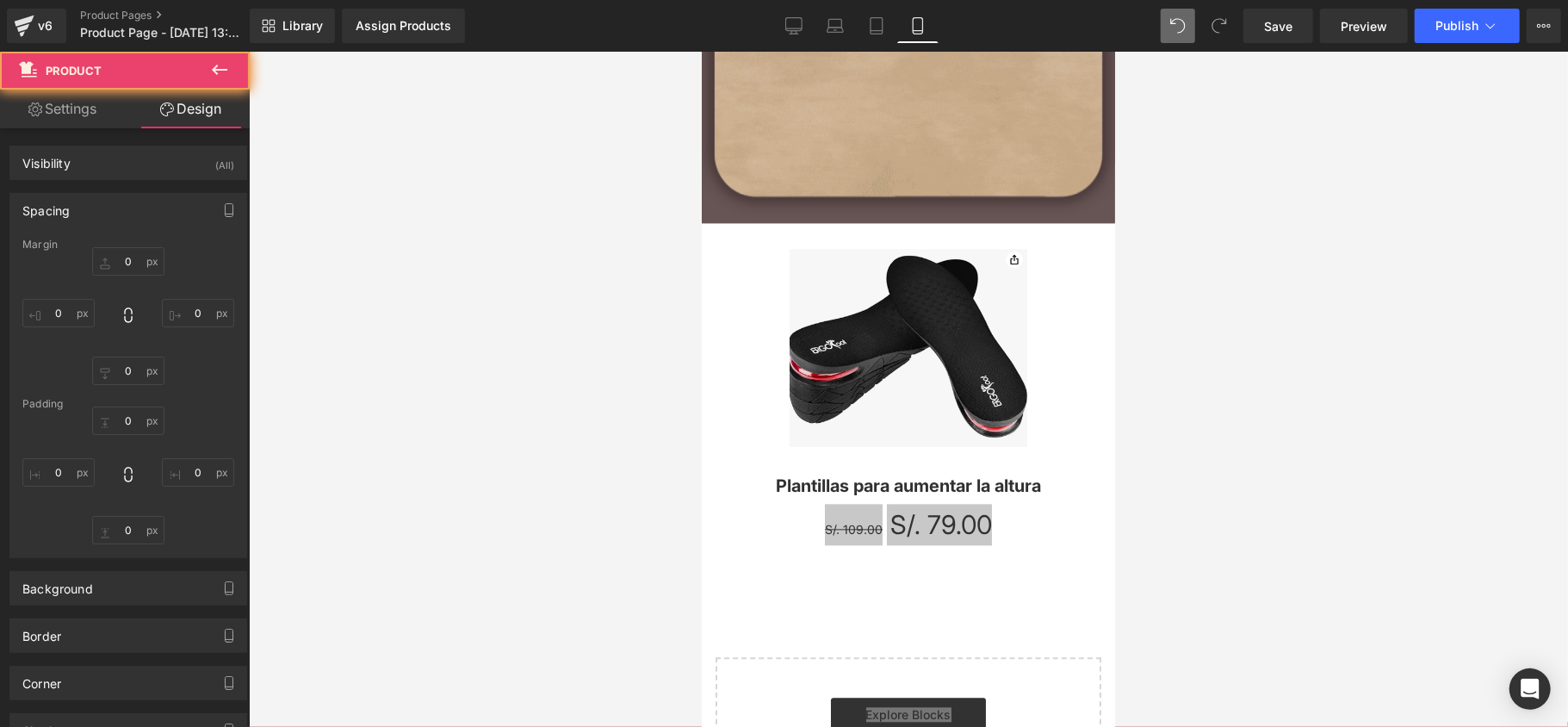
type input "30"
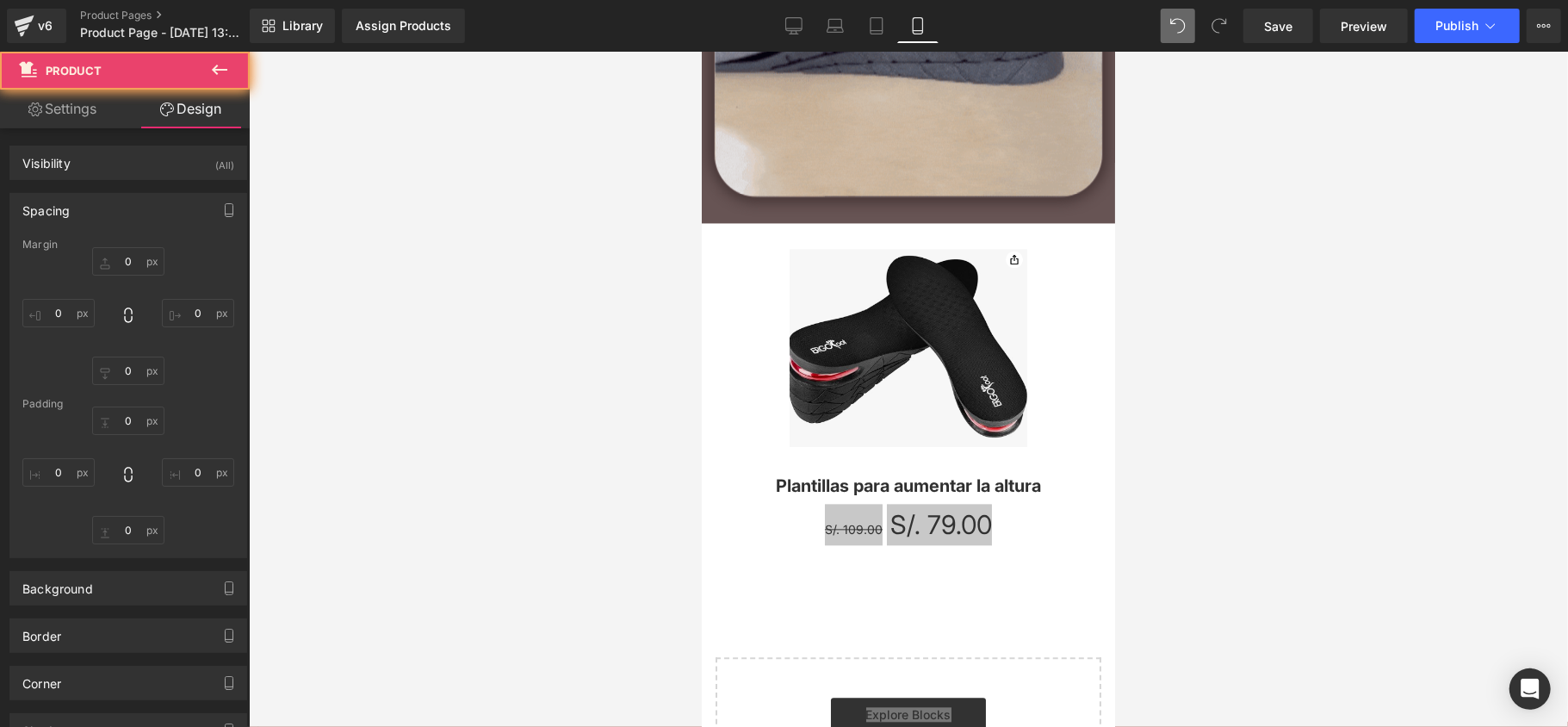
type input "10"
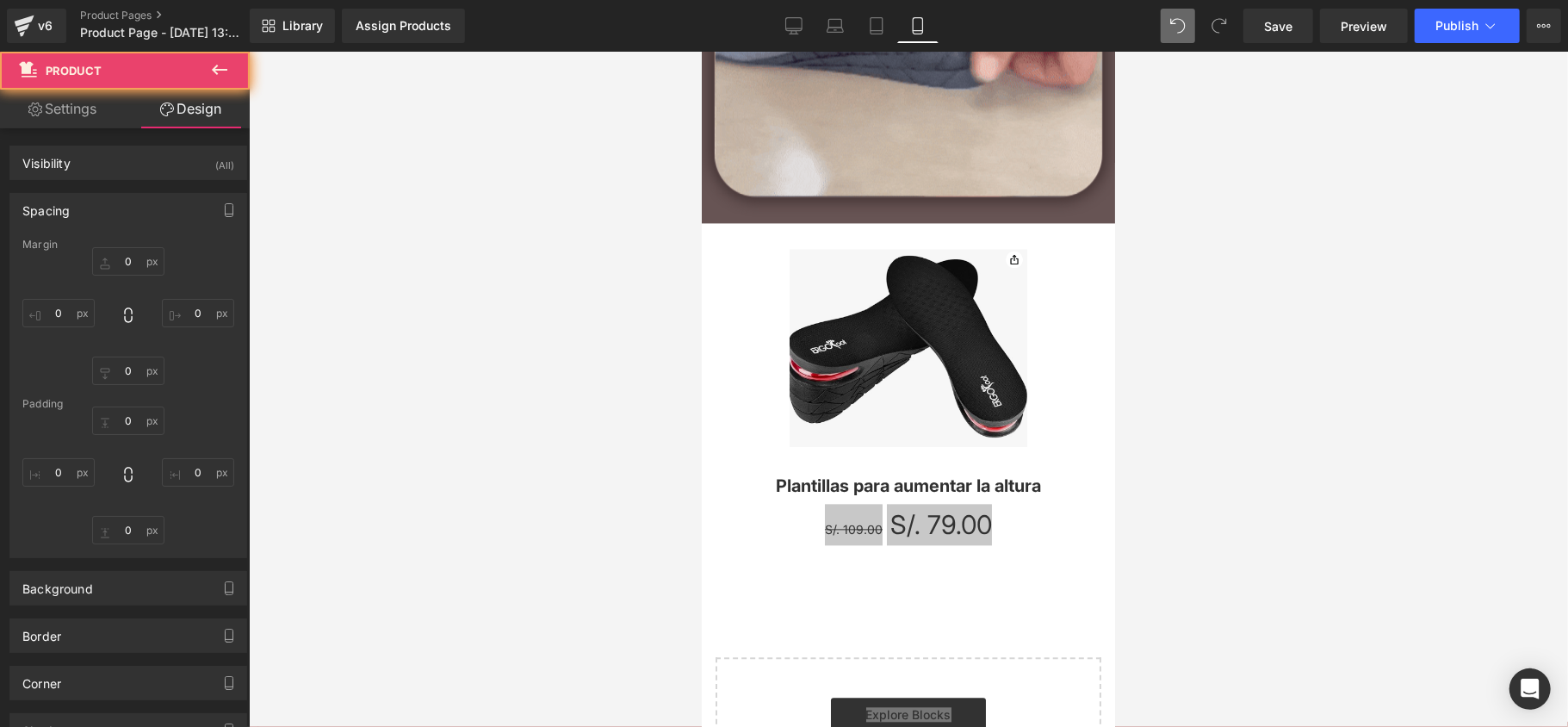
type input "30"
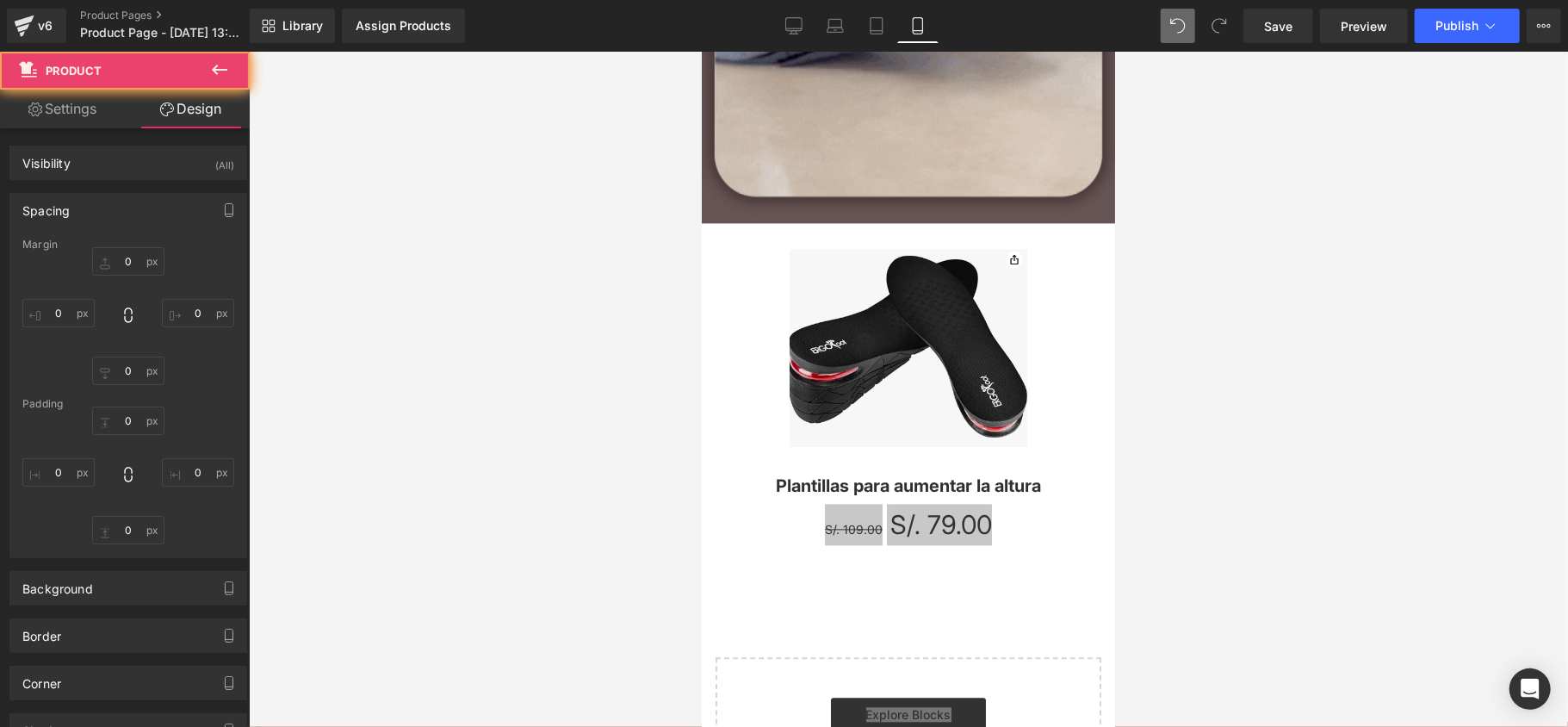
type input "10"
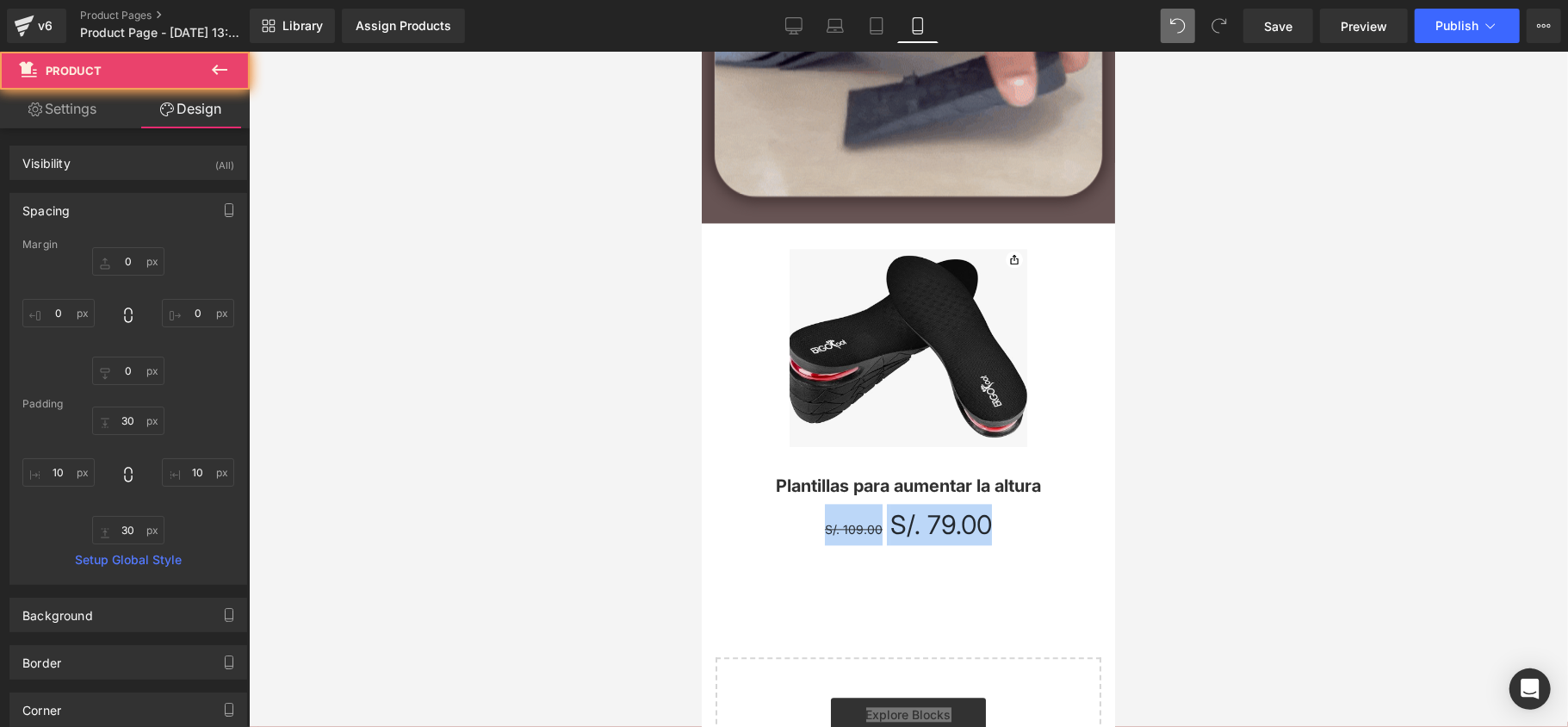
click at [766, 534] on div "S/. 109.00 S/. 79.00" at bounding box center [908, 524] width 396 height 41
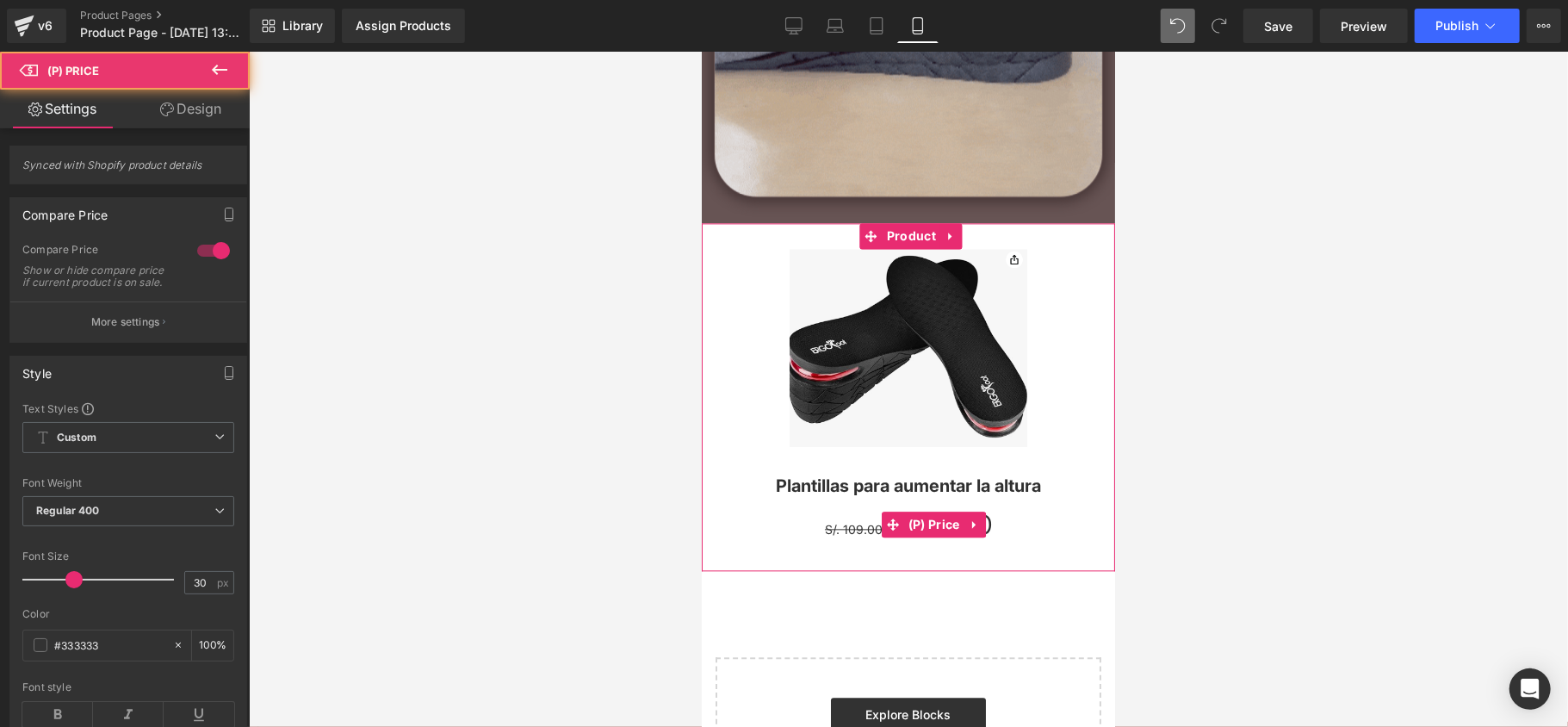
click at [833, 513] on div "S/. 109.00 S/. 79.00" at bounding box center [908, 524] width 396 height 41
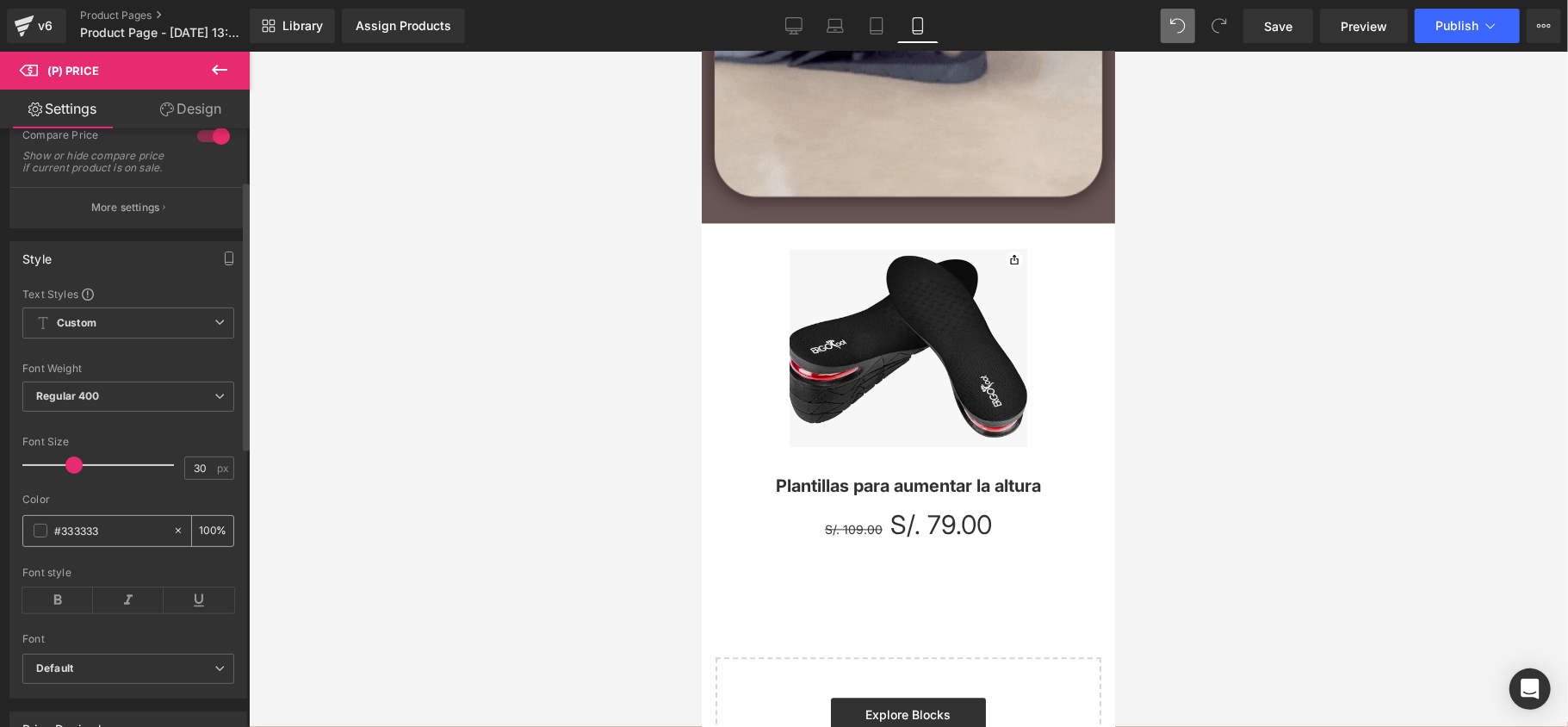
click at [35, 538] on span at bounding box center [41, 531] width 14 height 14
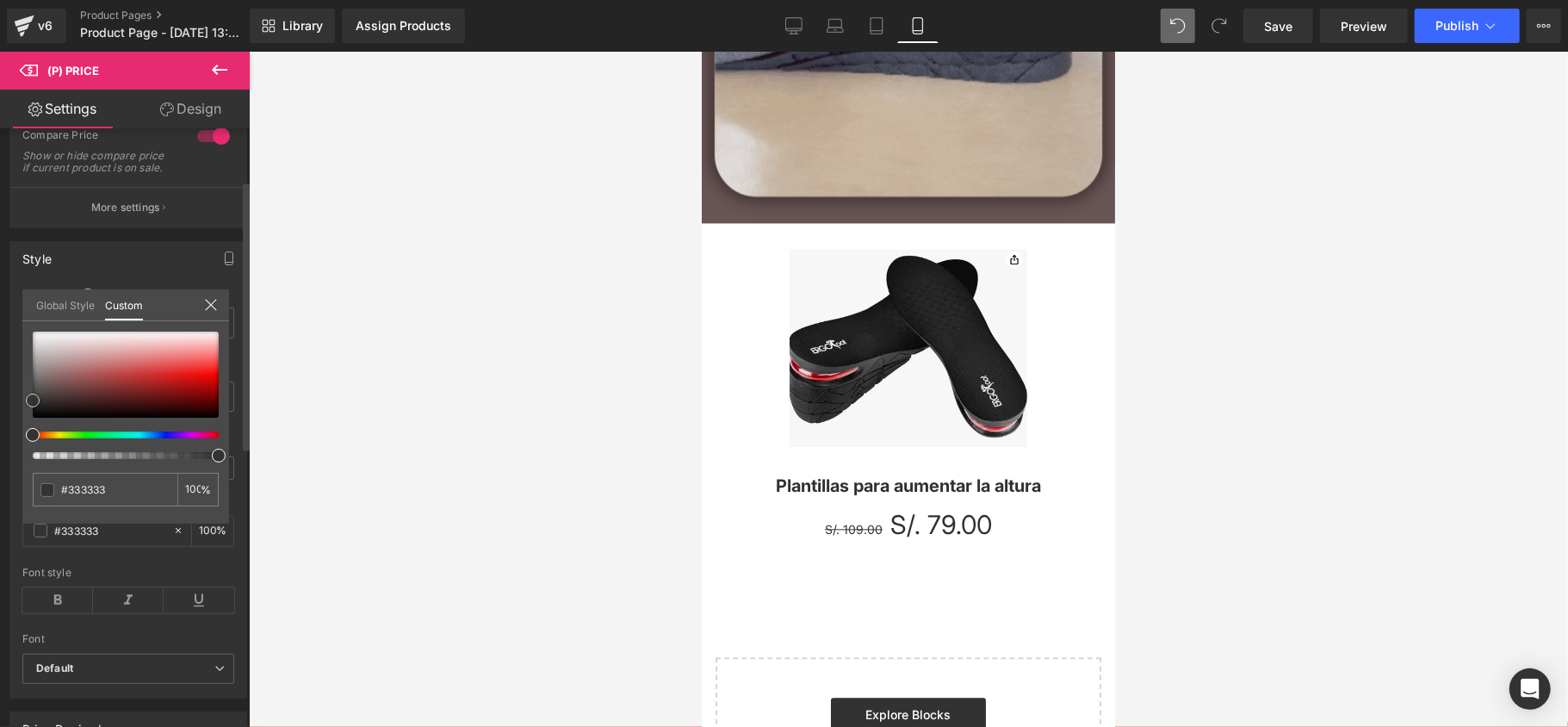
type input "#d49595"
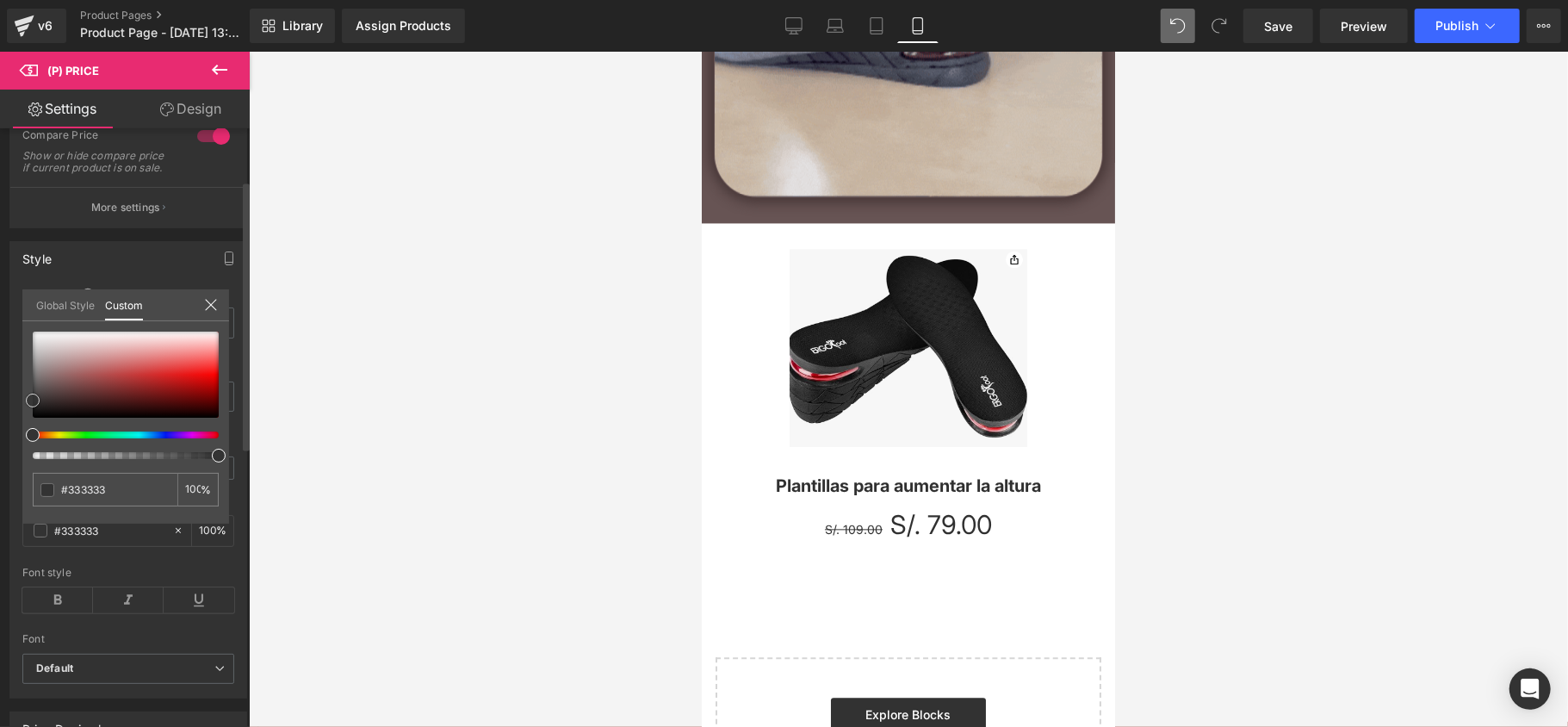
type input "#d49595"
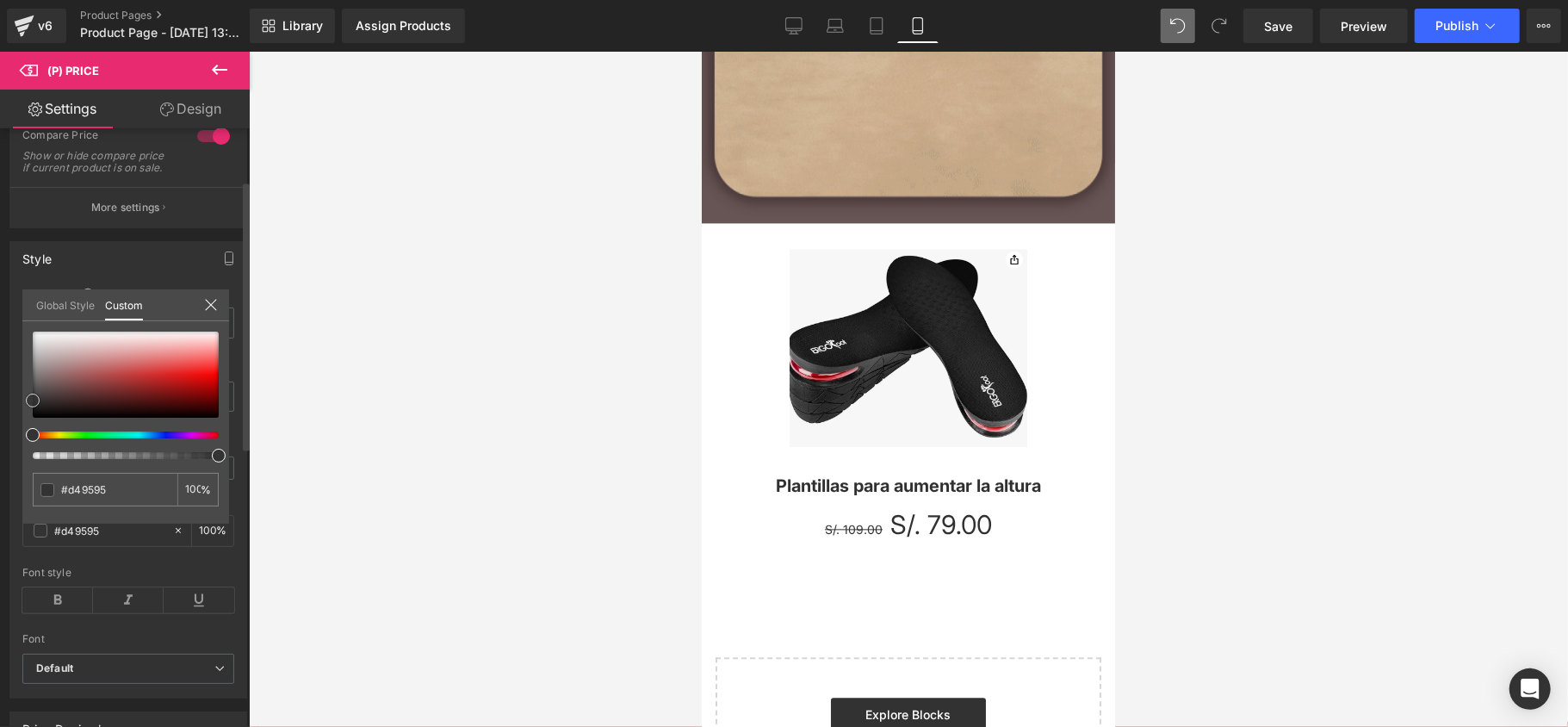
click at [111, 356] on div at bounding box center [125, 374] width 186 height 86
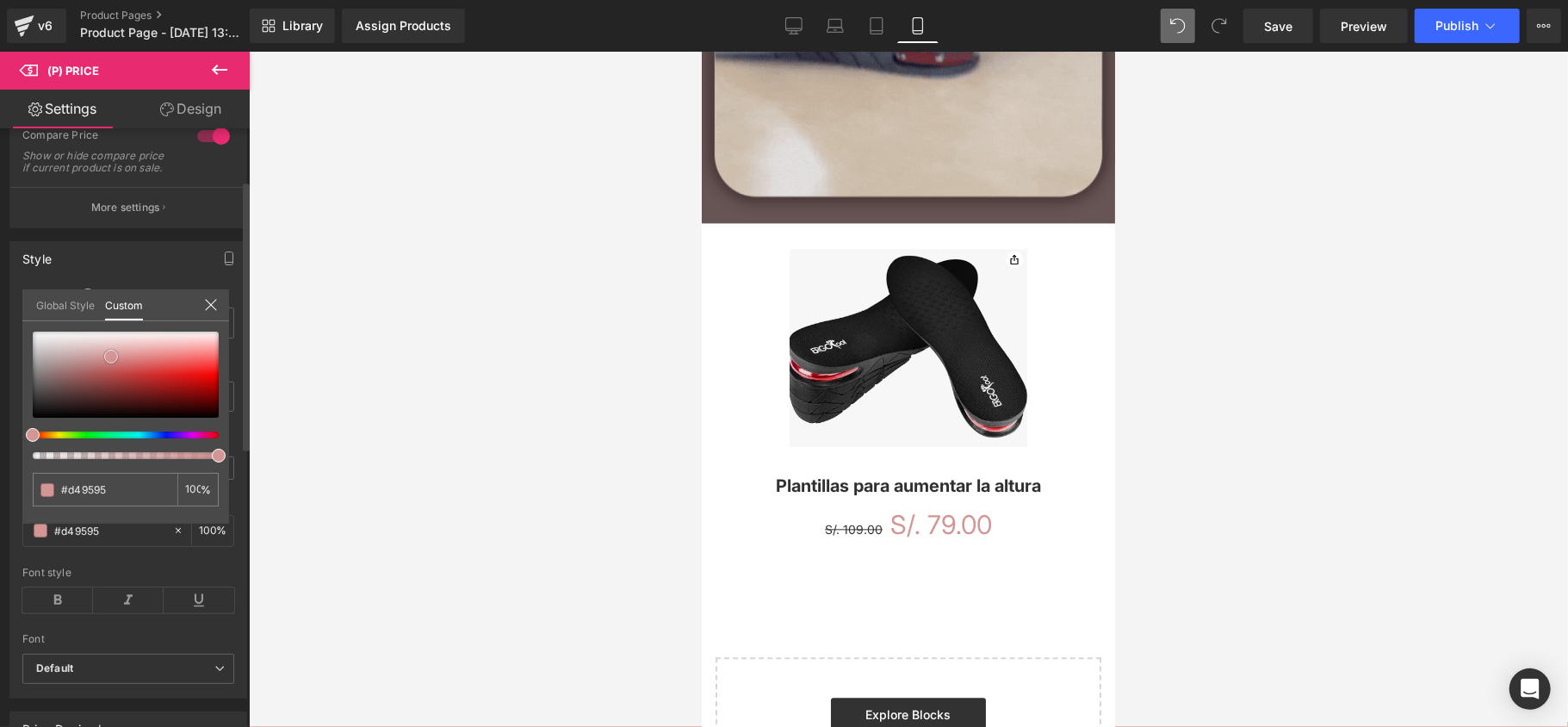
type input "#c91b1b"
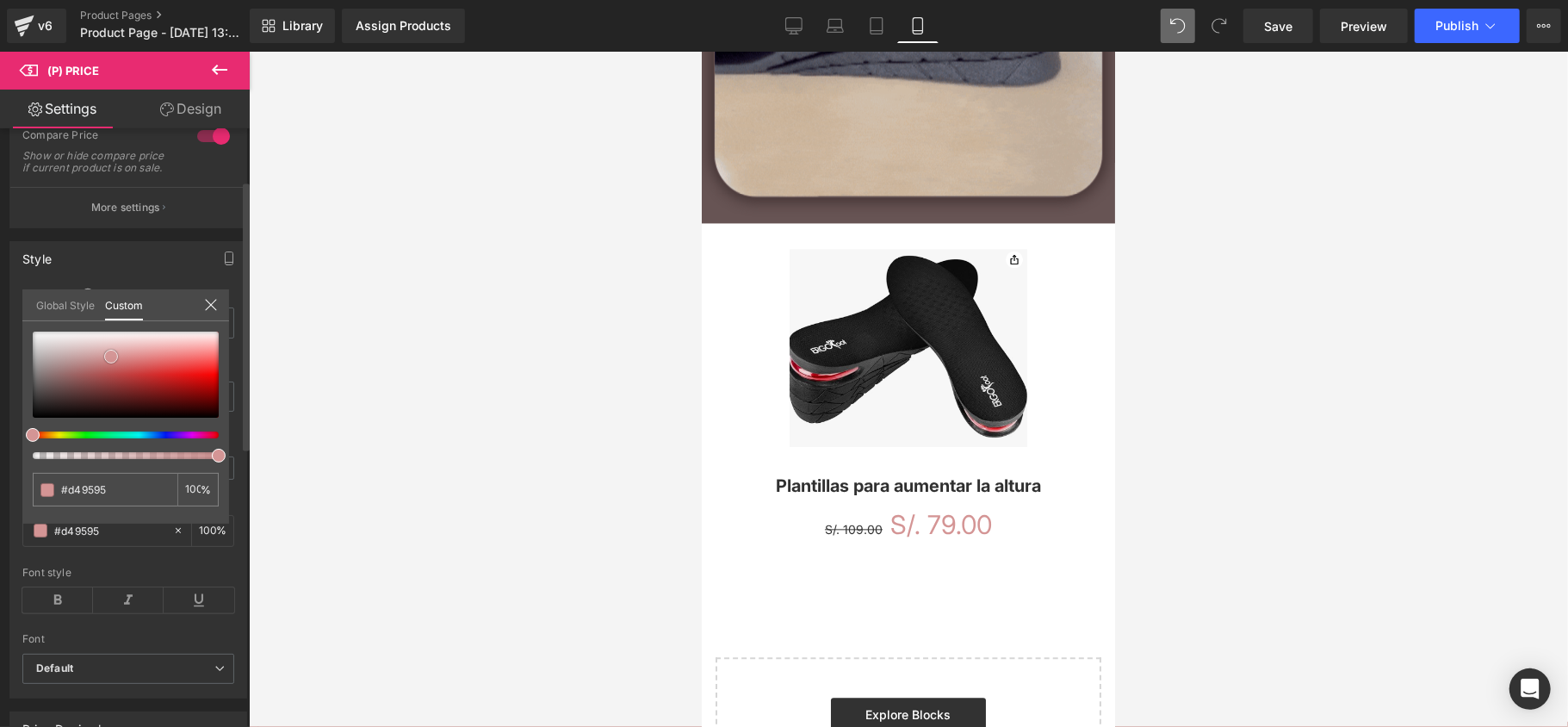
type input "#c91b1b"
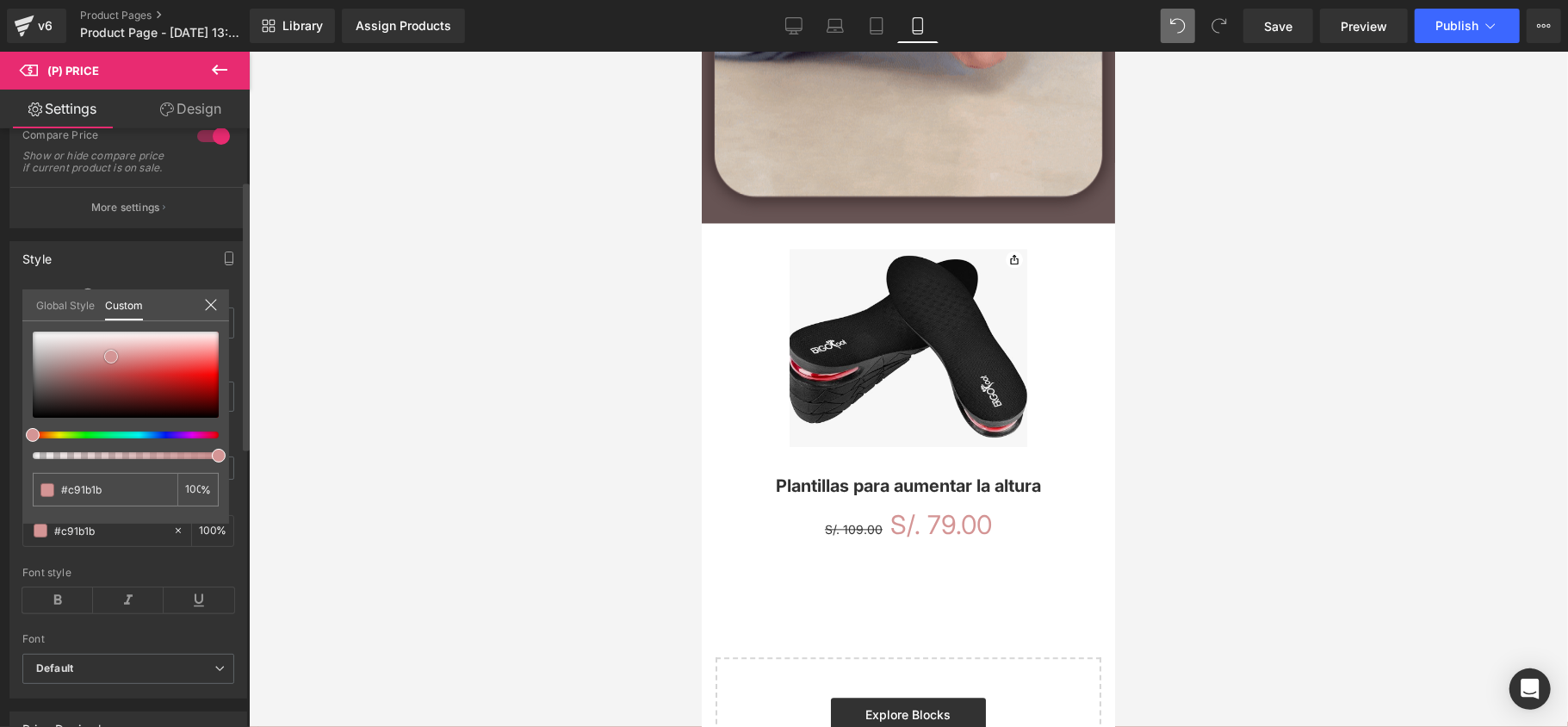
click at [175, 379] on div at bounding box center [125, 374] width 186 height 86
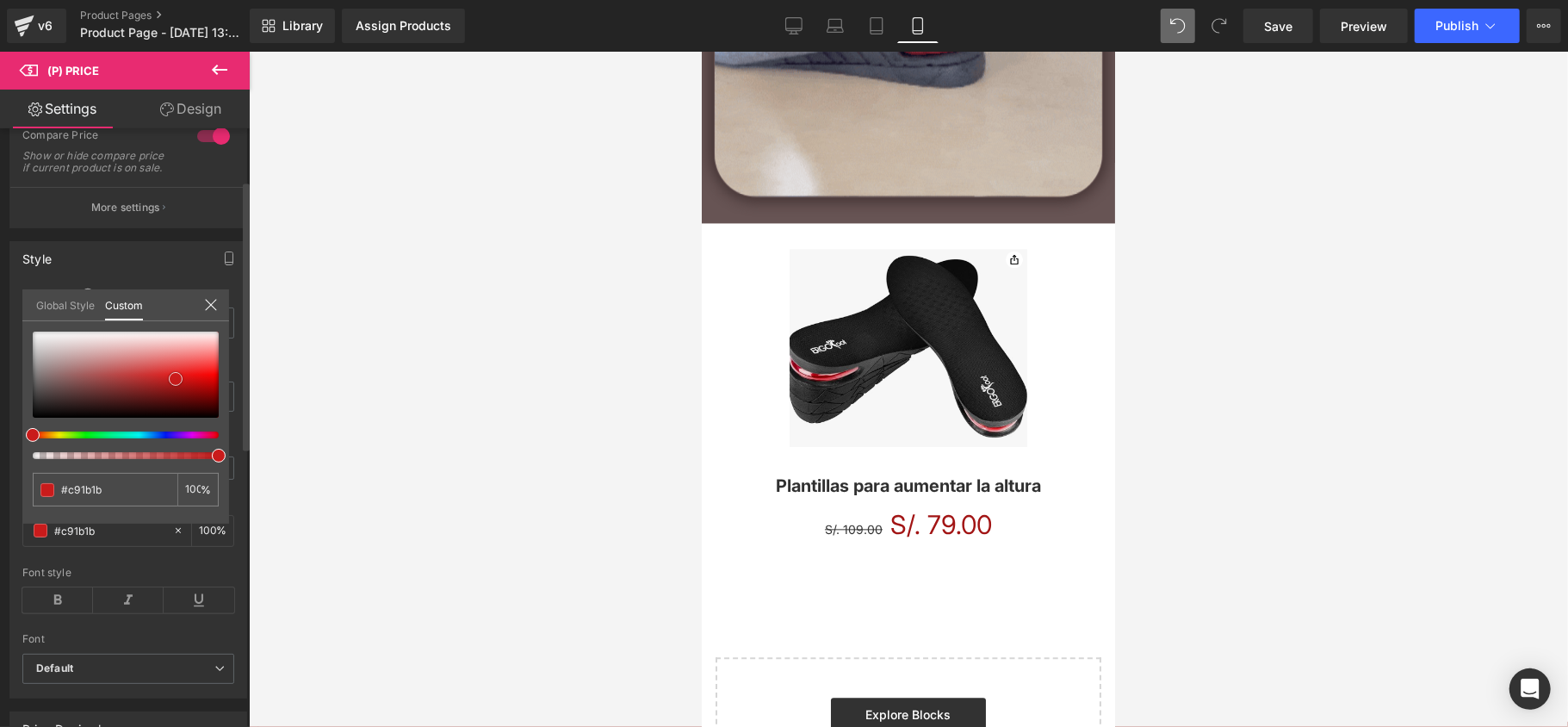
type input "#a21515"
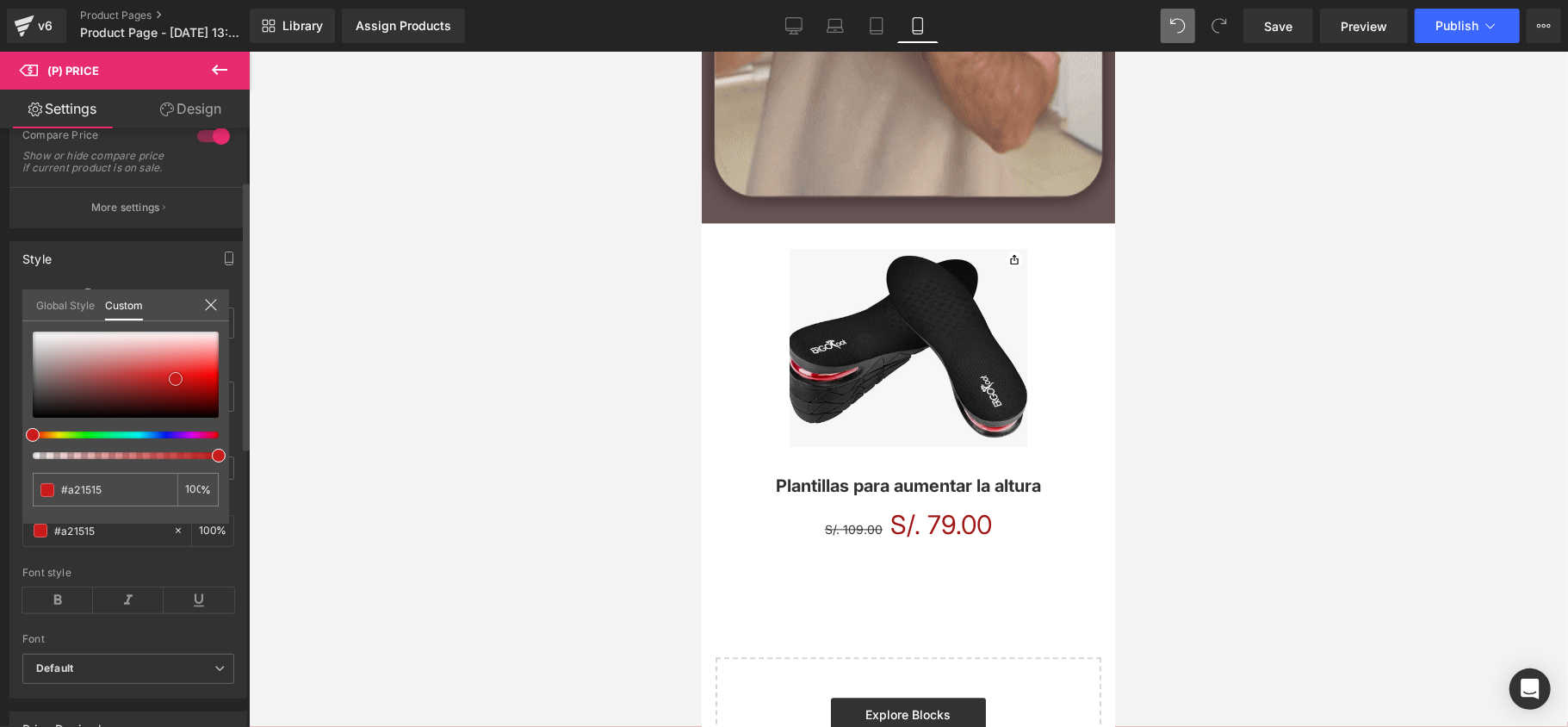
click at [176, 386] on div at bounding box center [125, 374] width 186 height 86
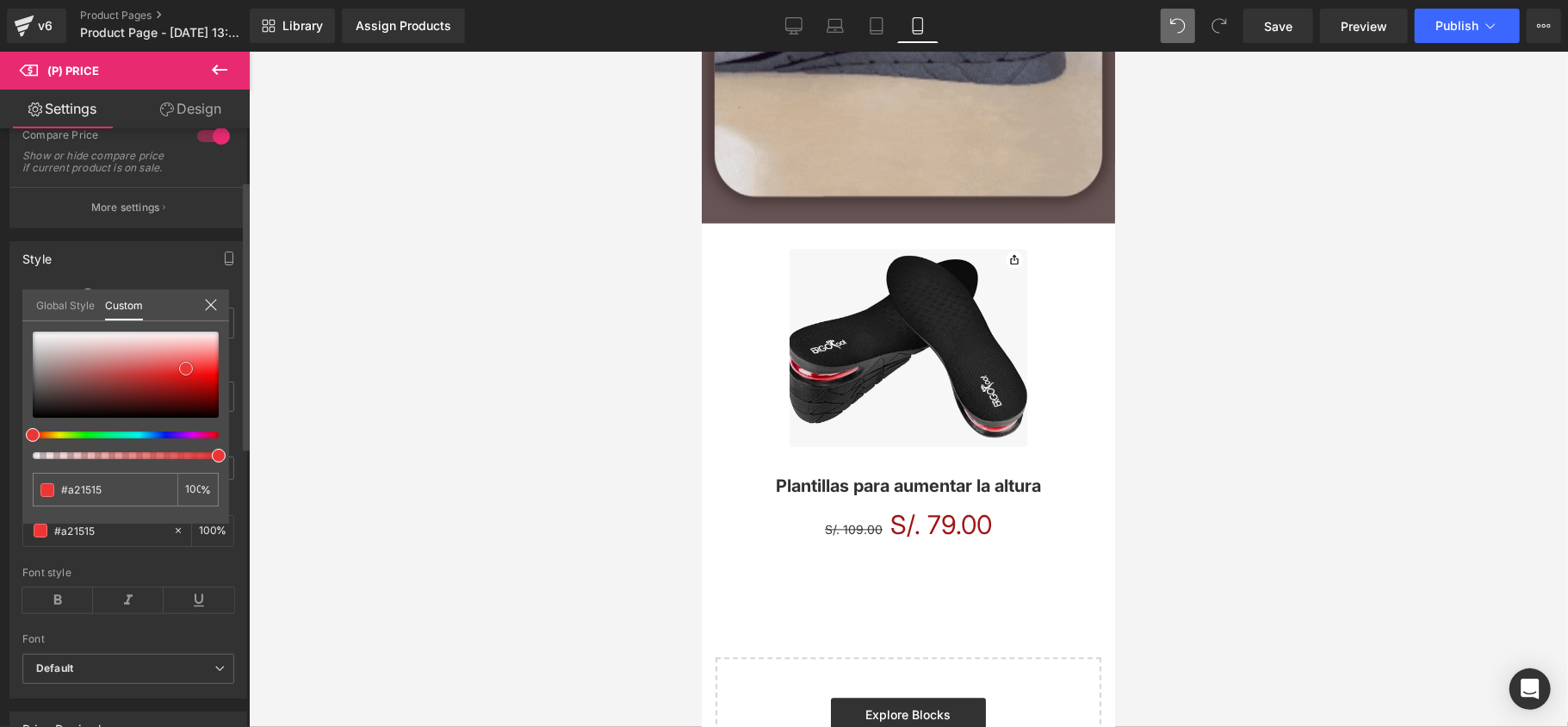
type input "#ec3636"
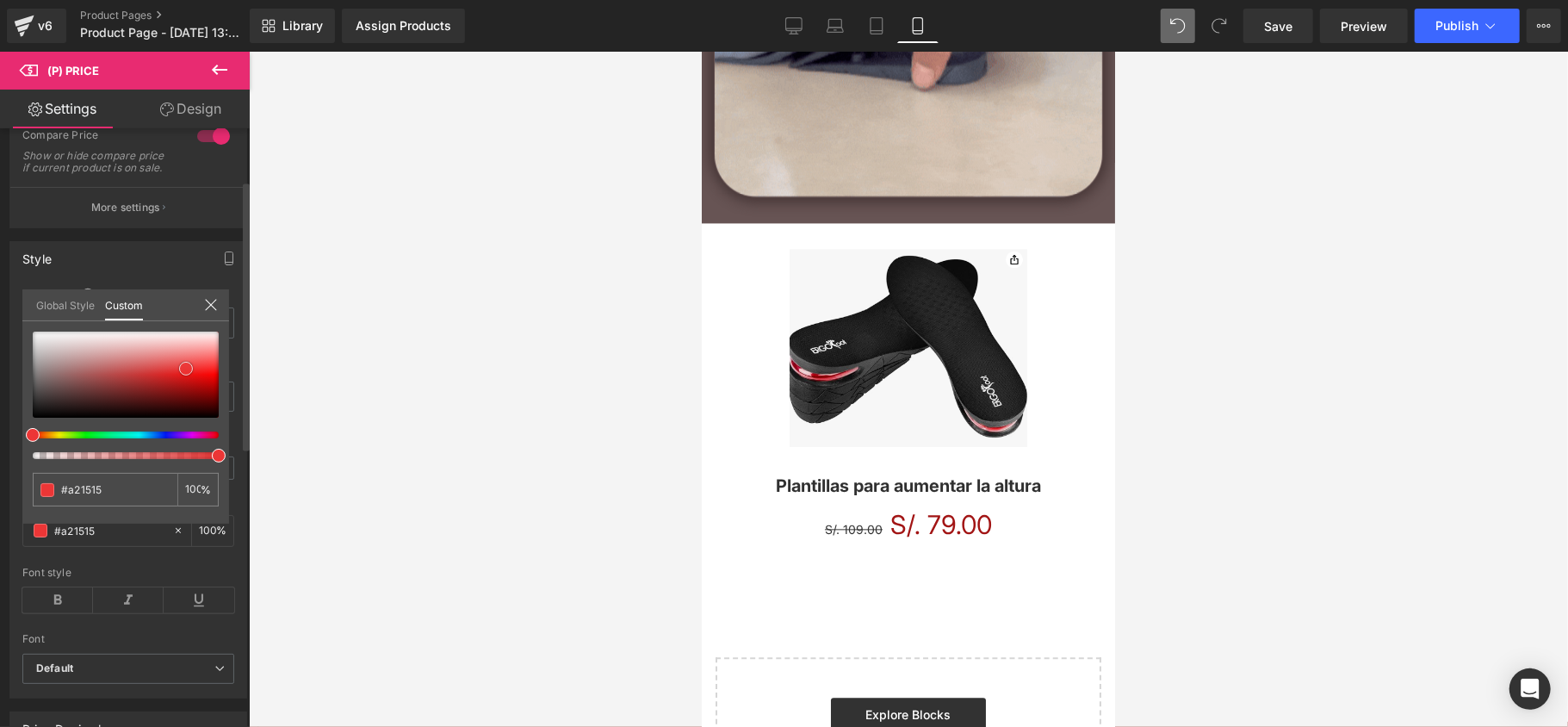
type input "#ec3636"
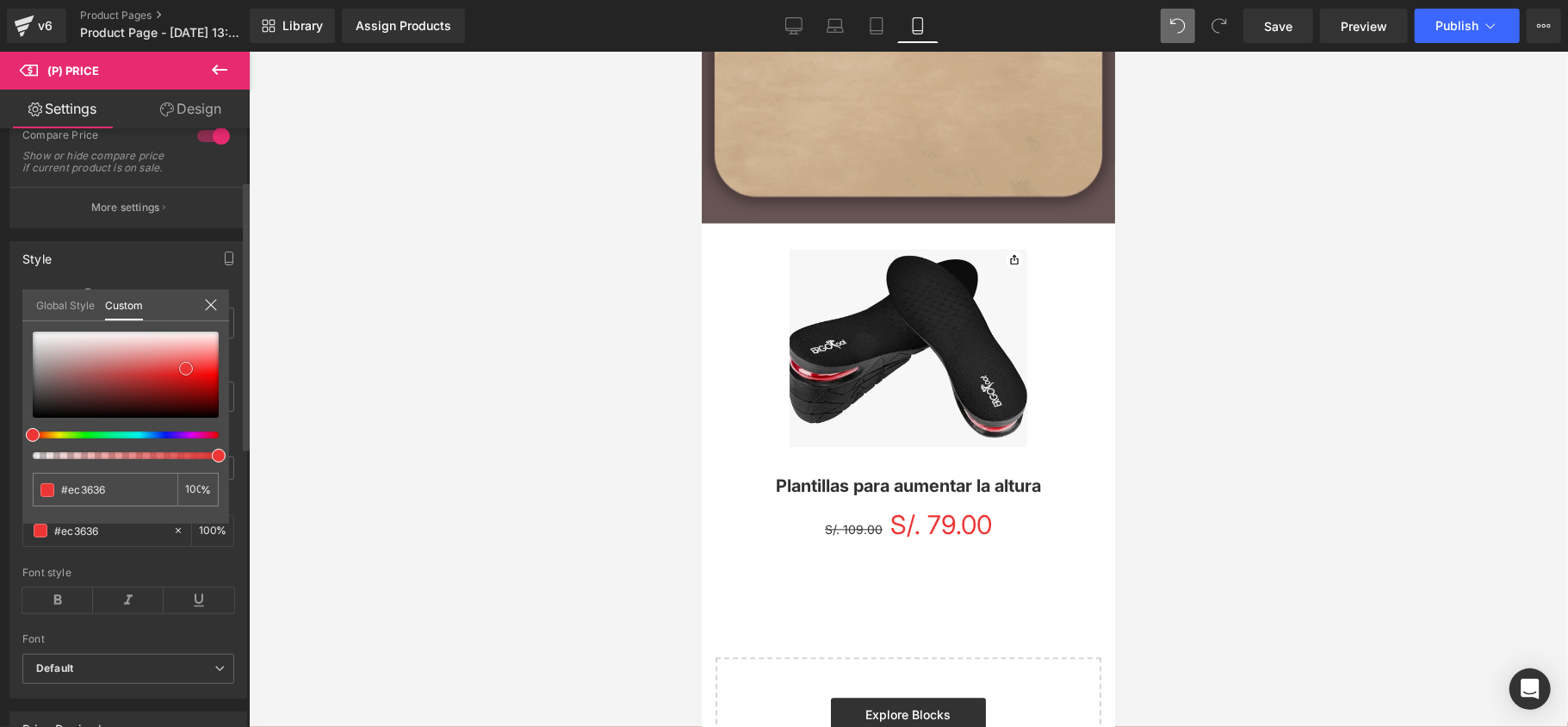
click at [186, 368] on div at bounding box center [125, 374] width 186 height 86
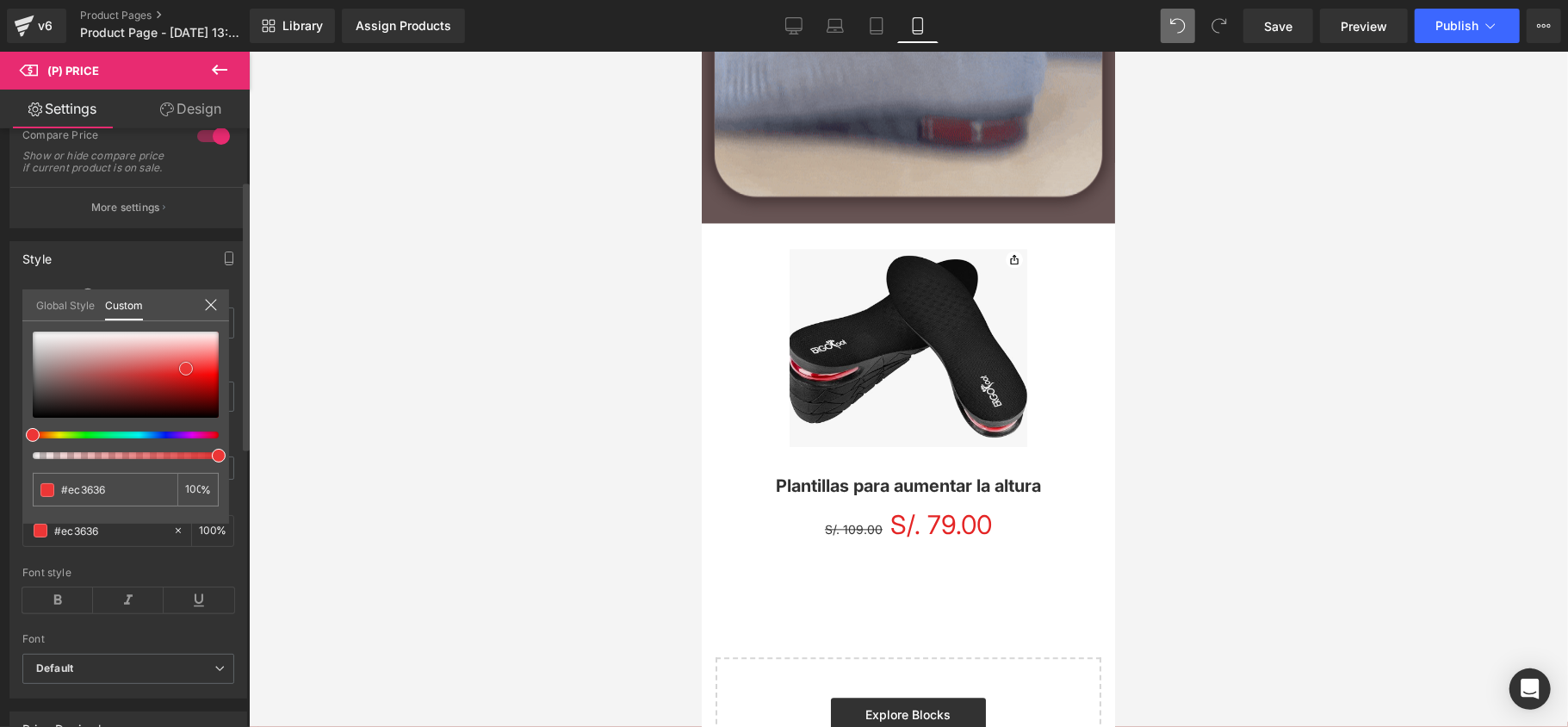
type input "#e42525"
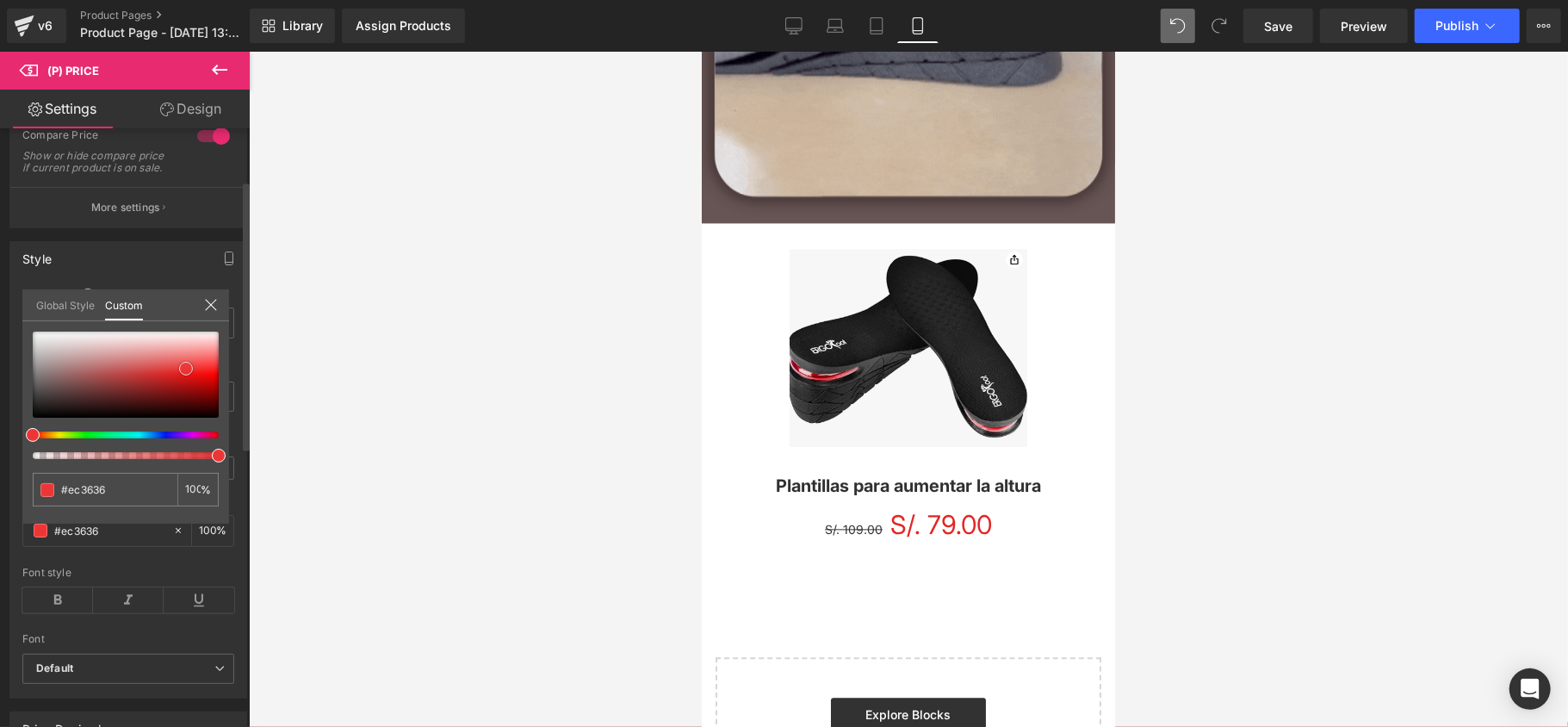
type input "#e42525"
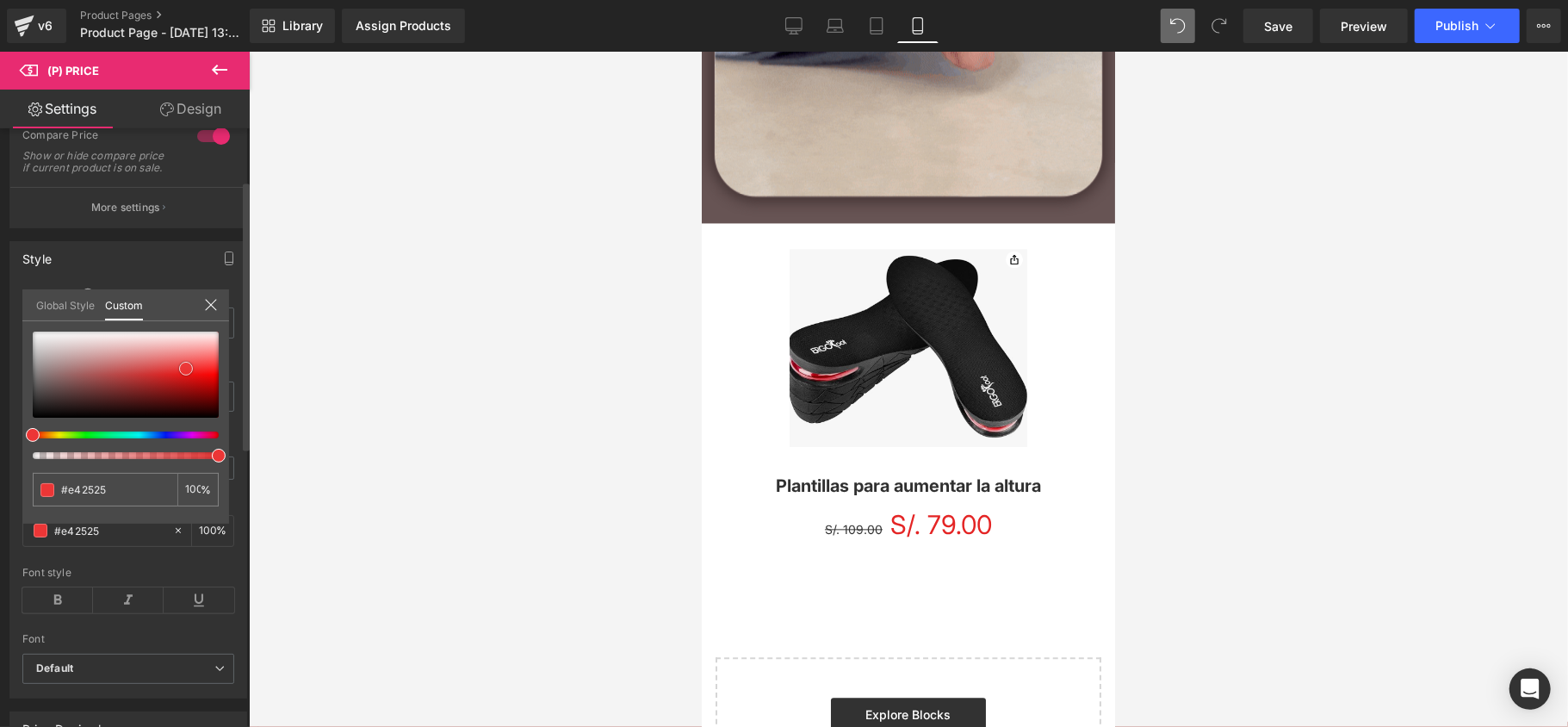
click at [179, 373] on div at bounding box center [125, 374] width 186 height 86
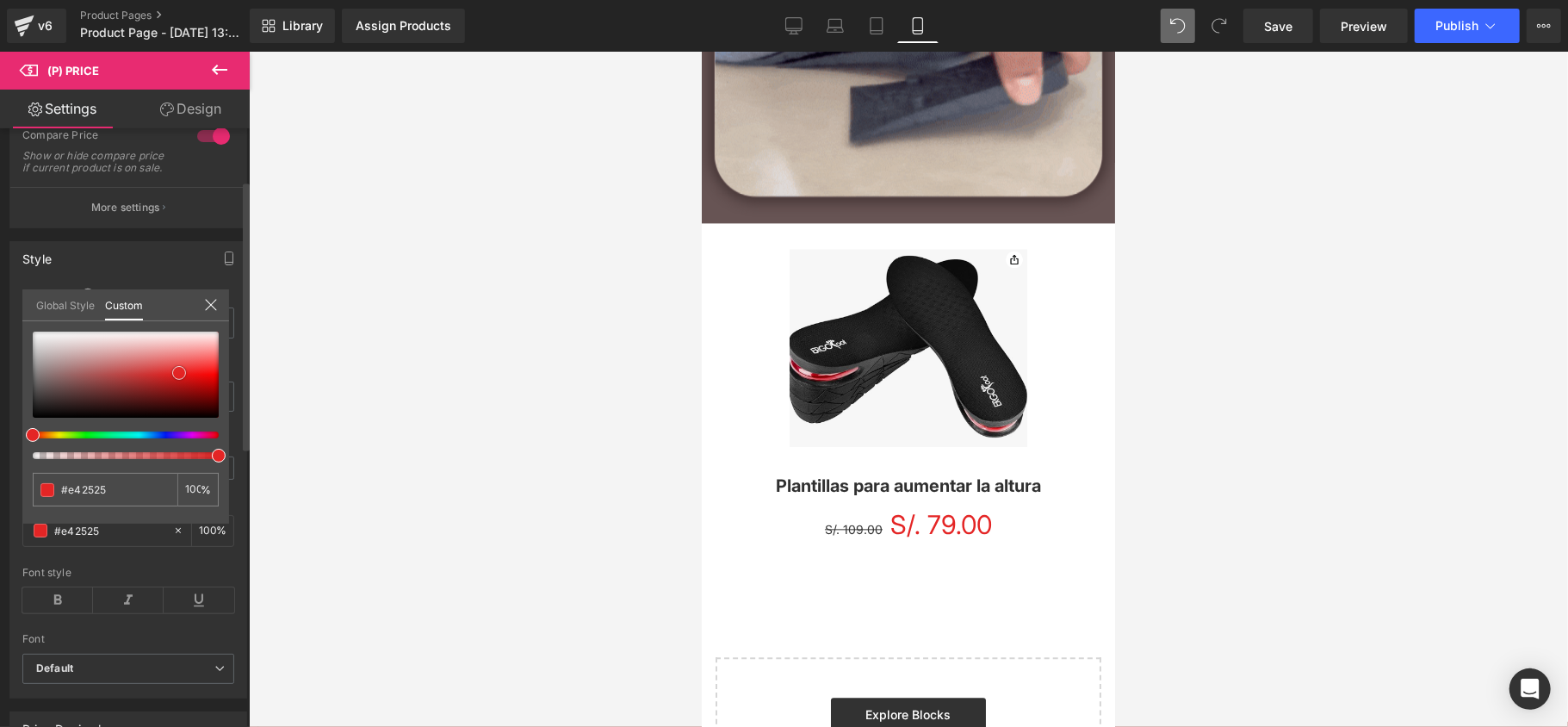
click at [180, 379] on span at bounding box center [179, 373] width 14 height 14
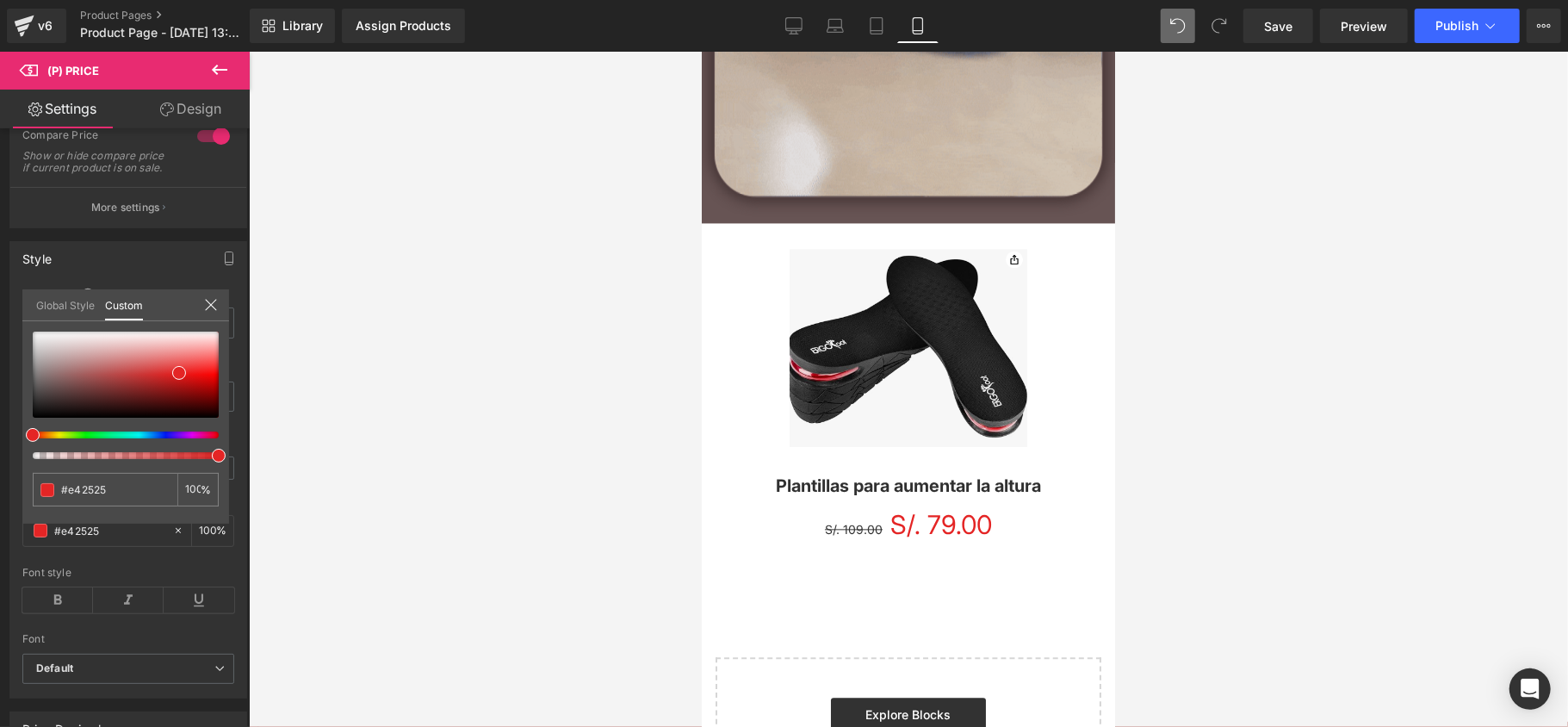
click at [308, 338] on div at bounding box center [908, 389] width 1319 height 675
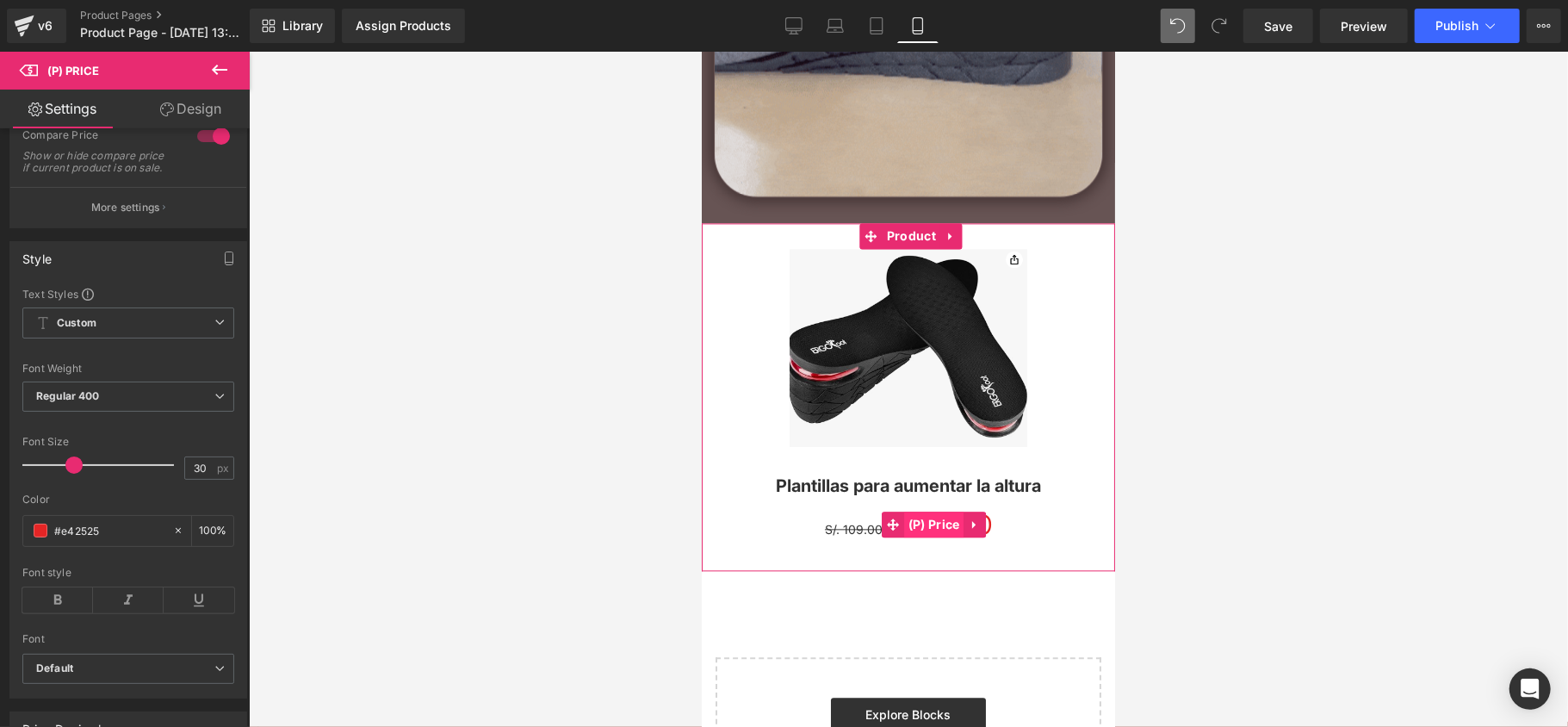
click at [925, 520] on span "(P) Price" at bounding box center [934, 524] width 61 height 26
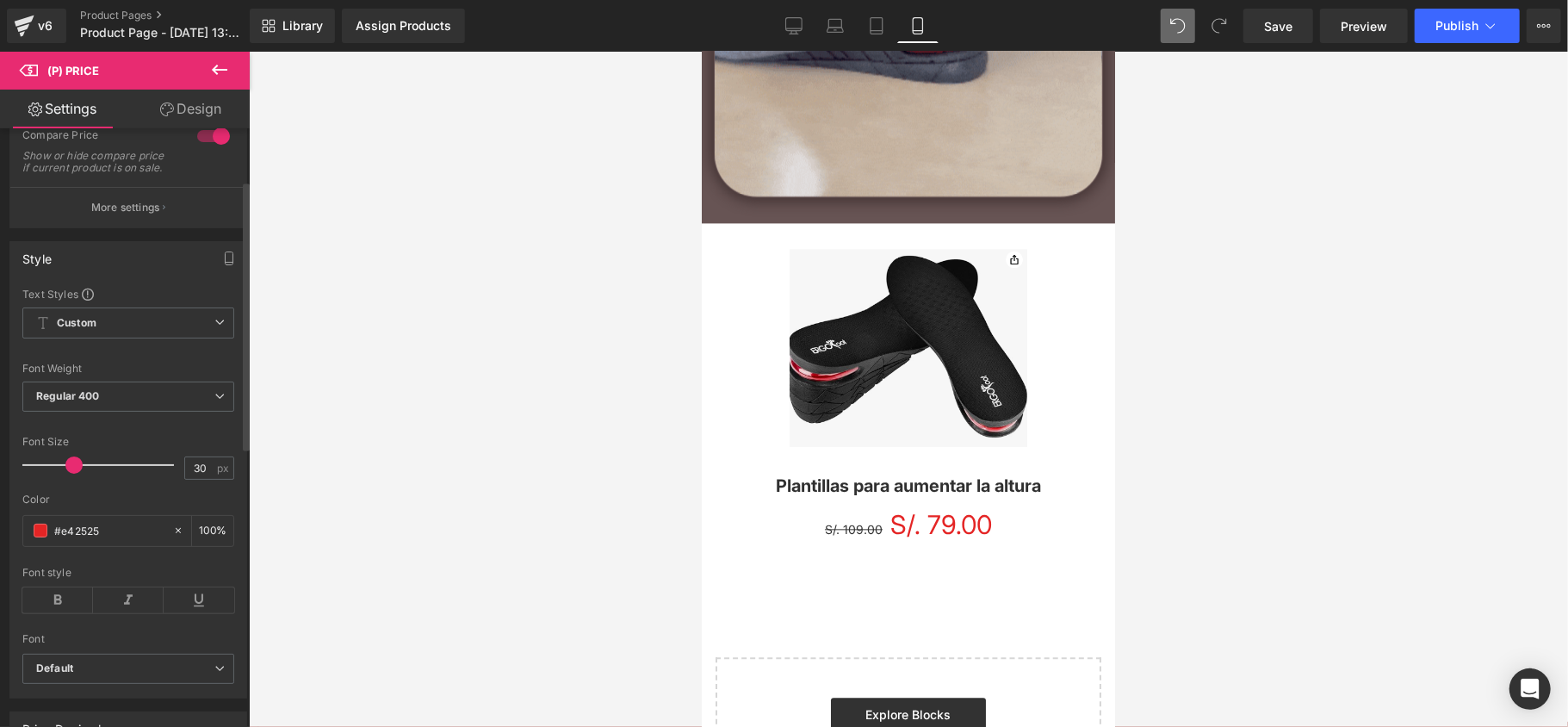
click at [107, 227] on button "More settings" at bounding box center [128, 207] width 236 height 41
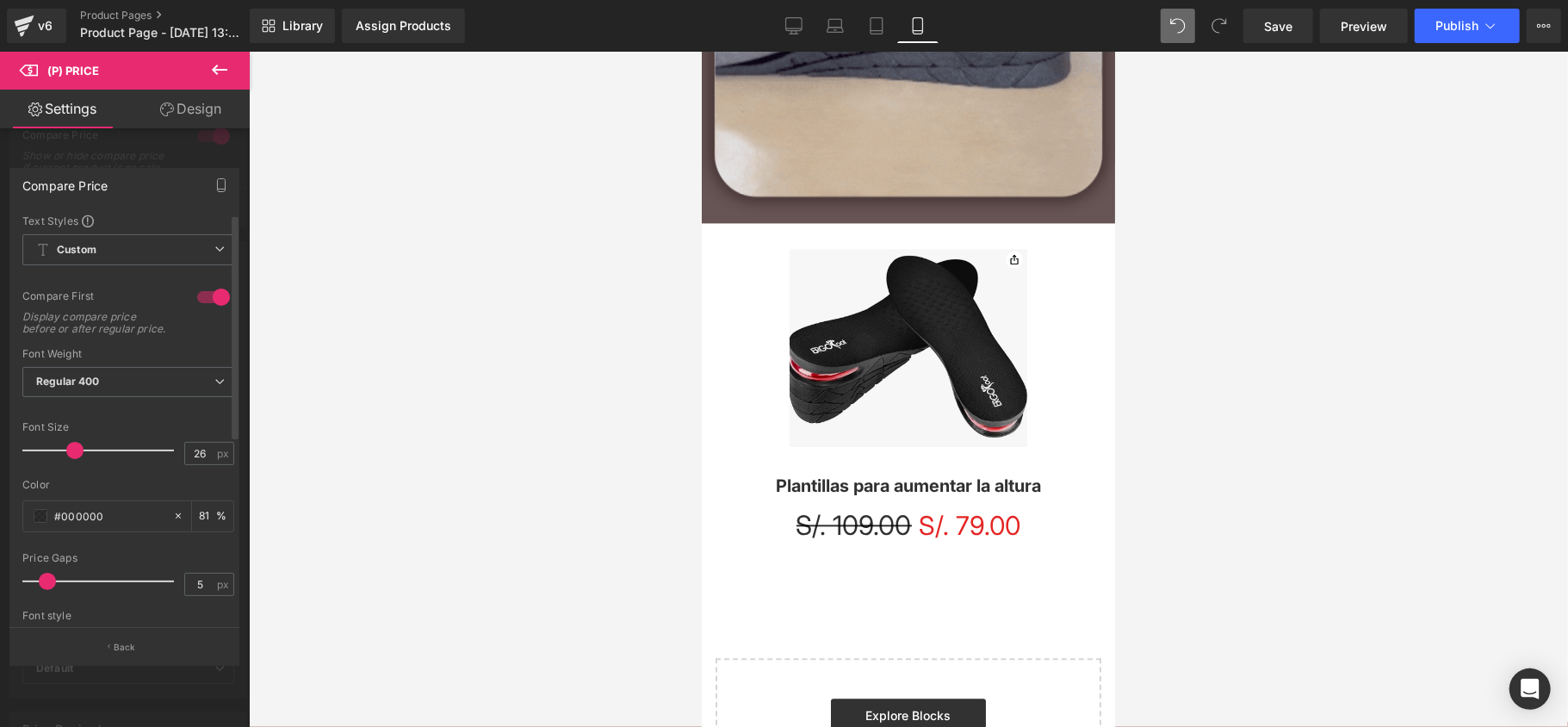
type input "25"
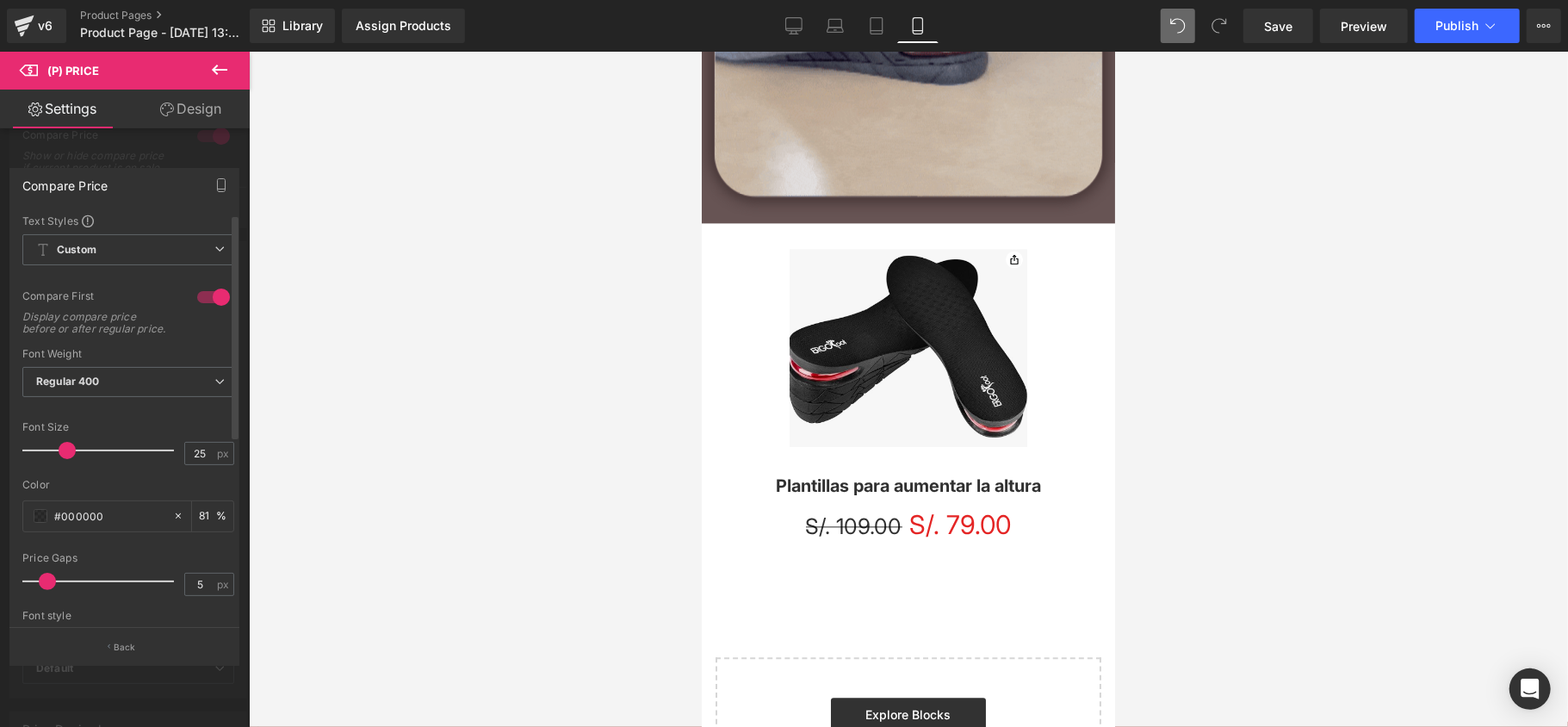
drag, startPoint x: 50, startPoint y: 462, endPoint x: 66, endPoint y: 456, distance: 17.1
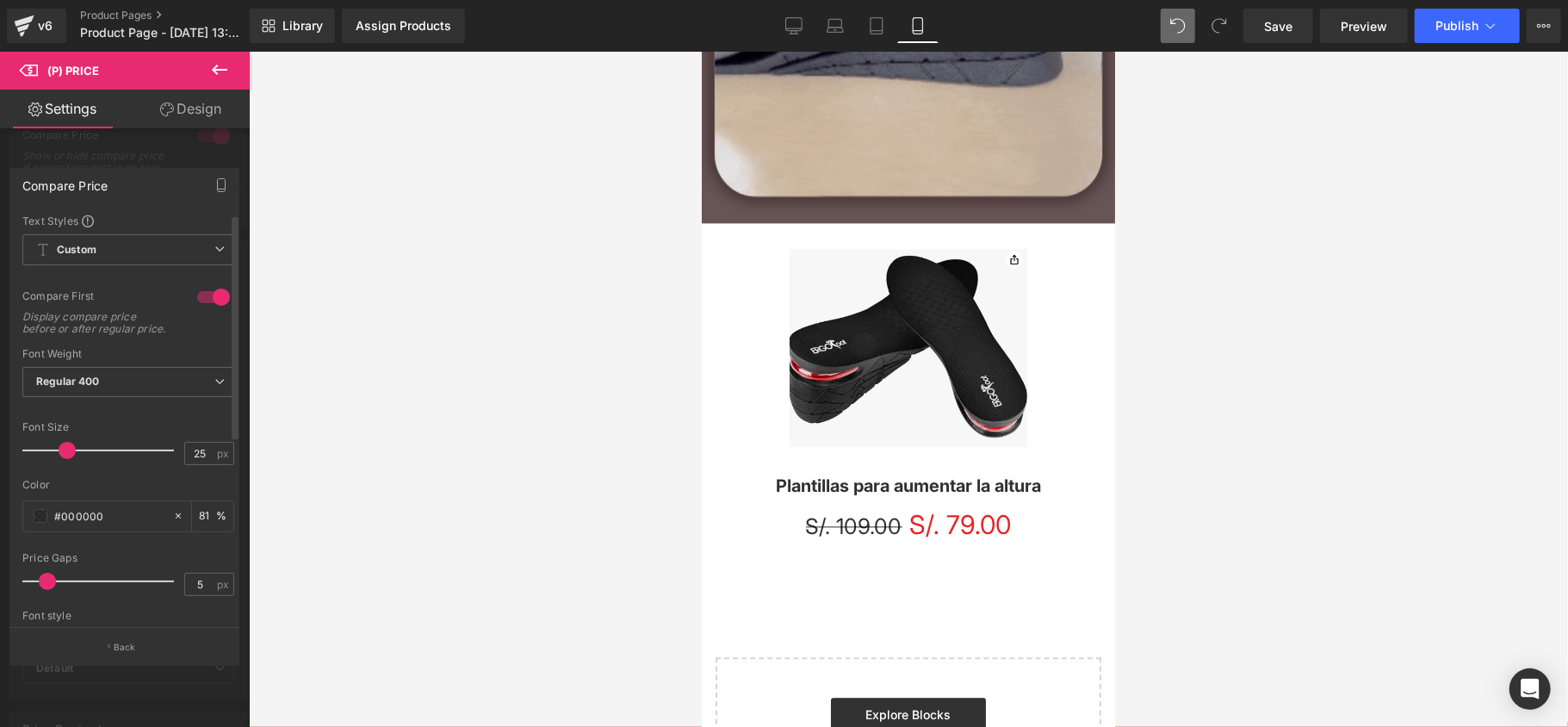
click at [66, 456] on span at bounding box center [67, 450] width 17 height 17
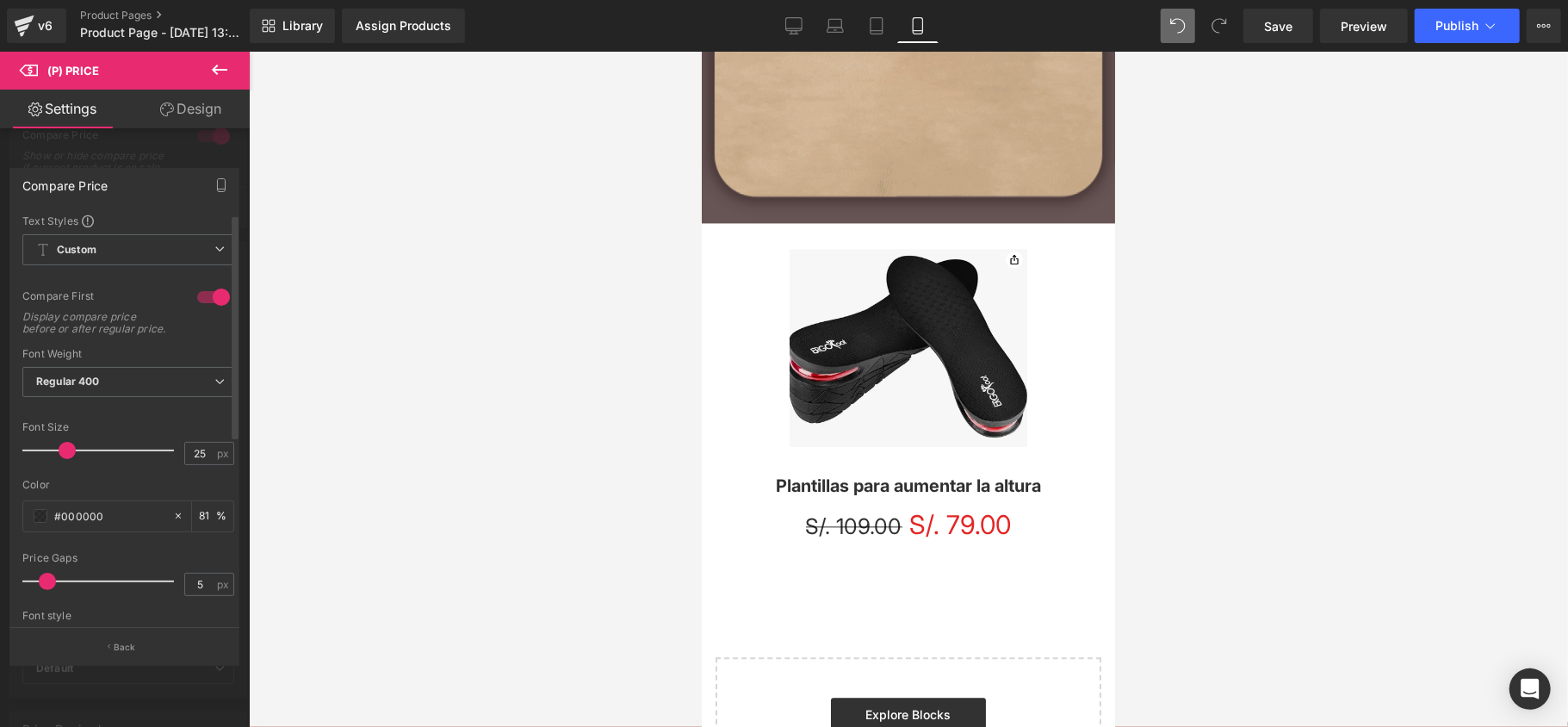
click at [66, 456] on span at bounding box center [67, 450] width 17 height 17
click at [212, 69] on icon at bounding box center [220, 70] width 21 height 21
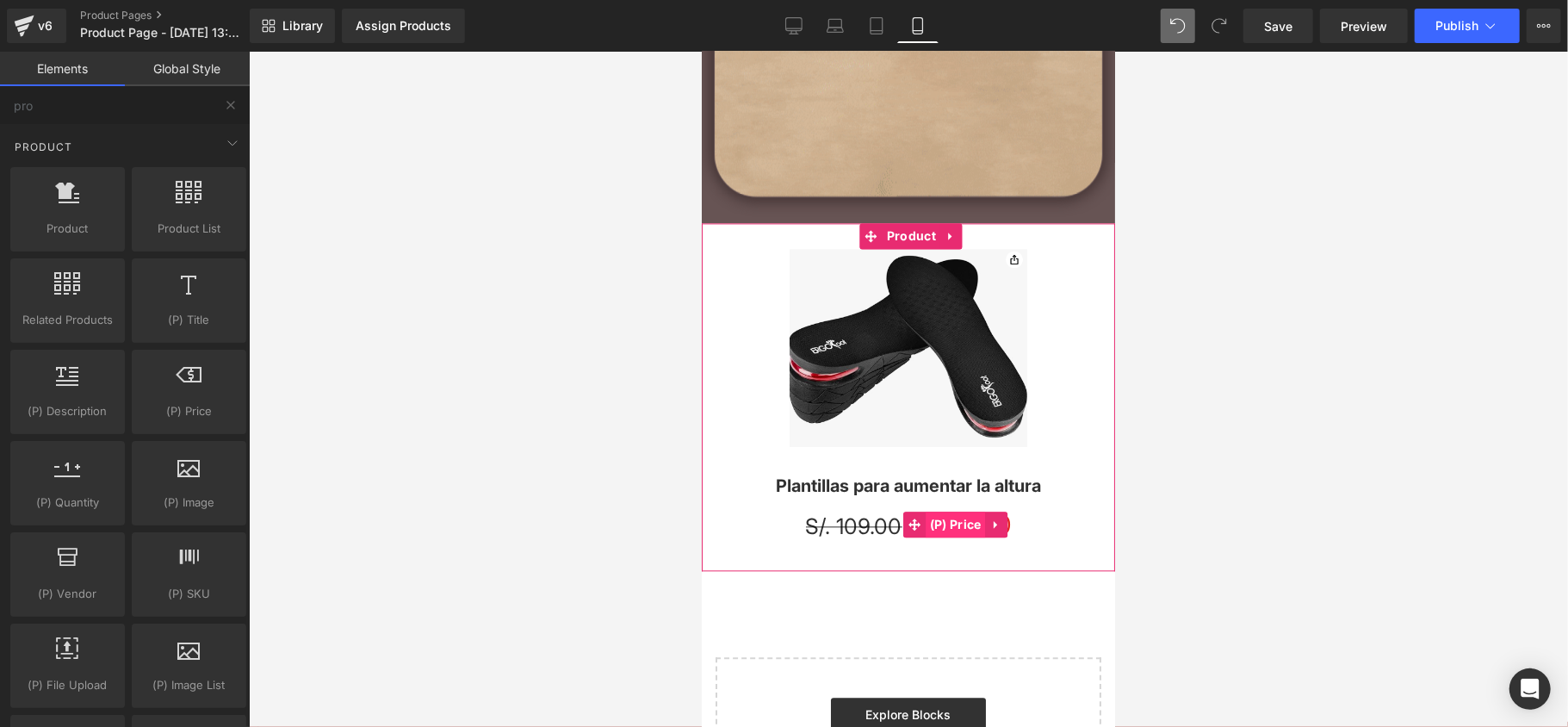
click at [935, 520] on span "(P) Price" at bounding box center [955, 524] width 61 height 26
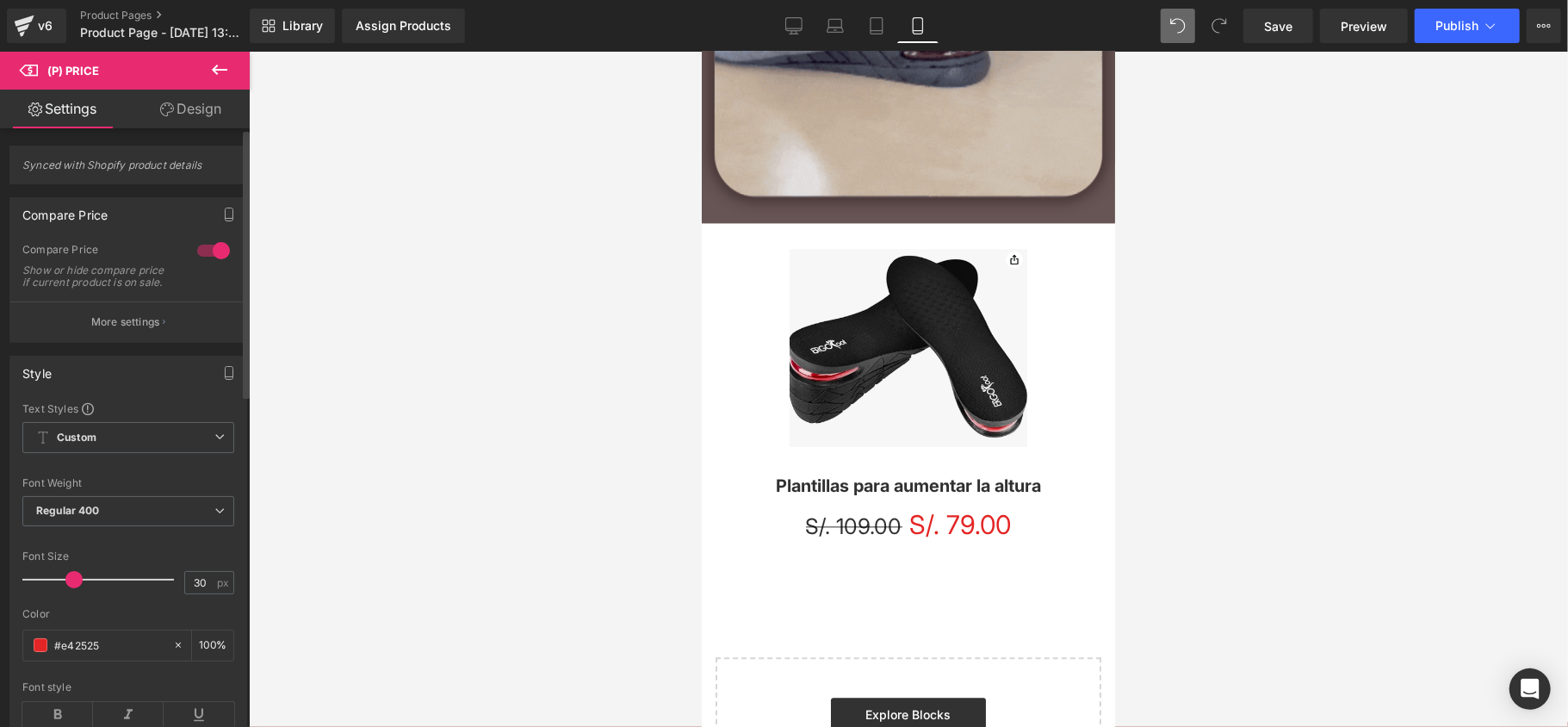
click at [73, 588] on span at bounding box center [74, 579] width 17 height 17
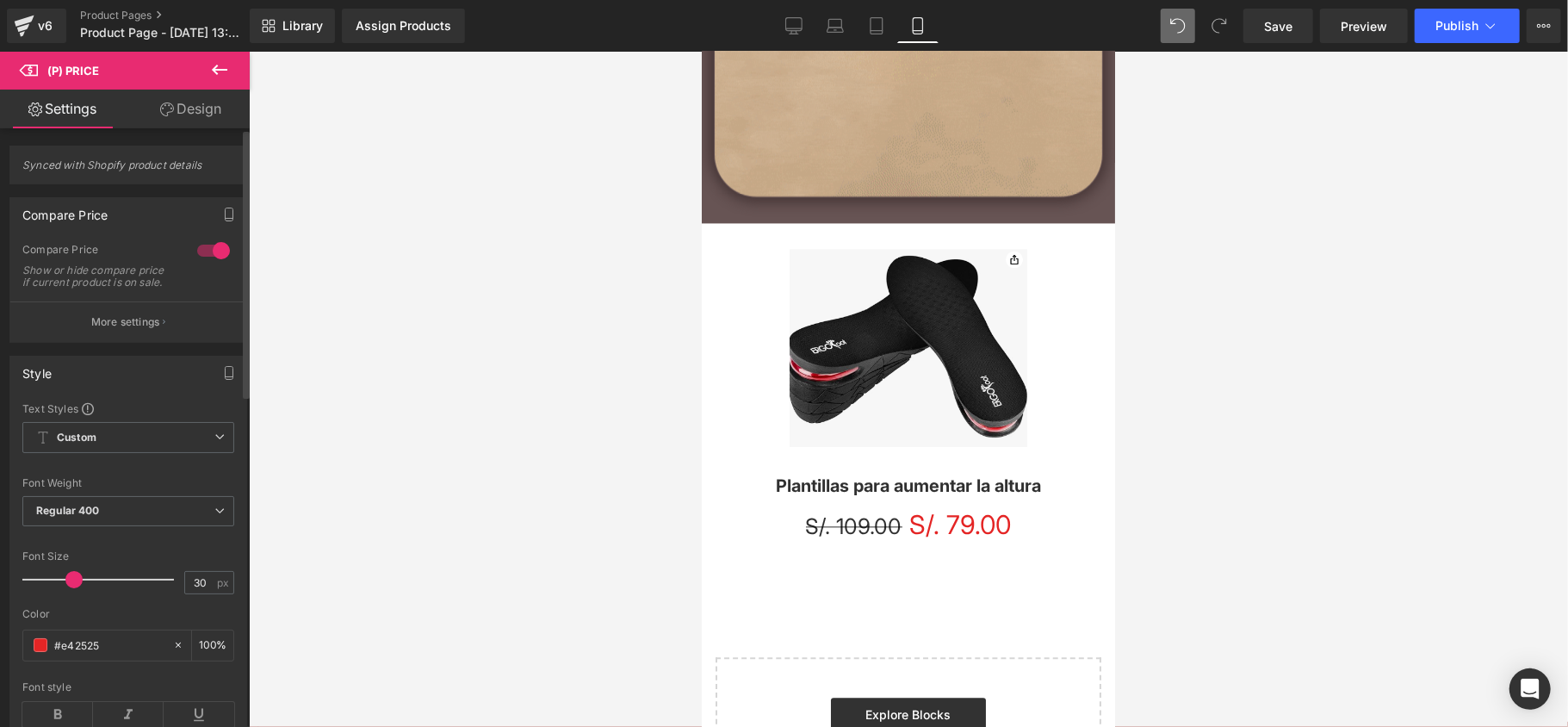
click at [71, 588] on span at bounding box center [74, 579] width 17 height 17
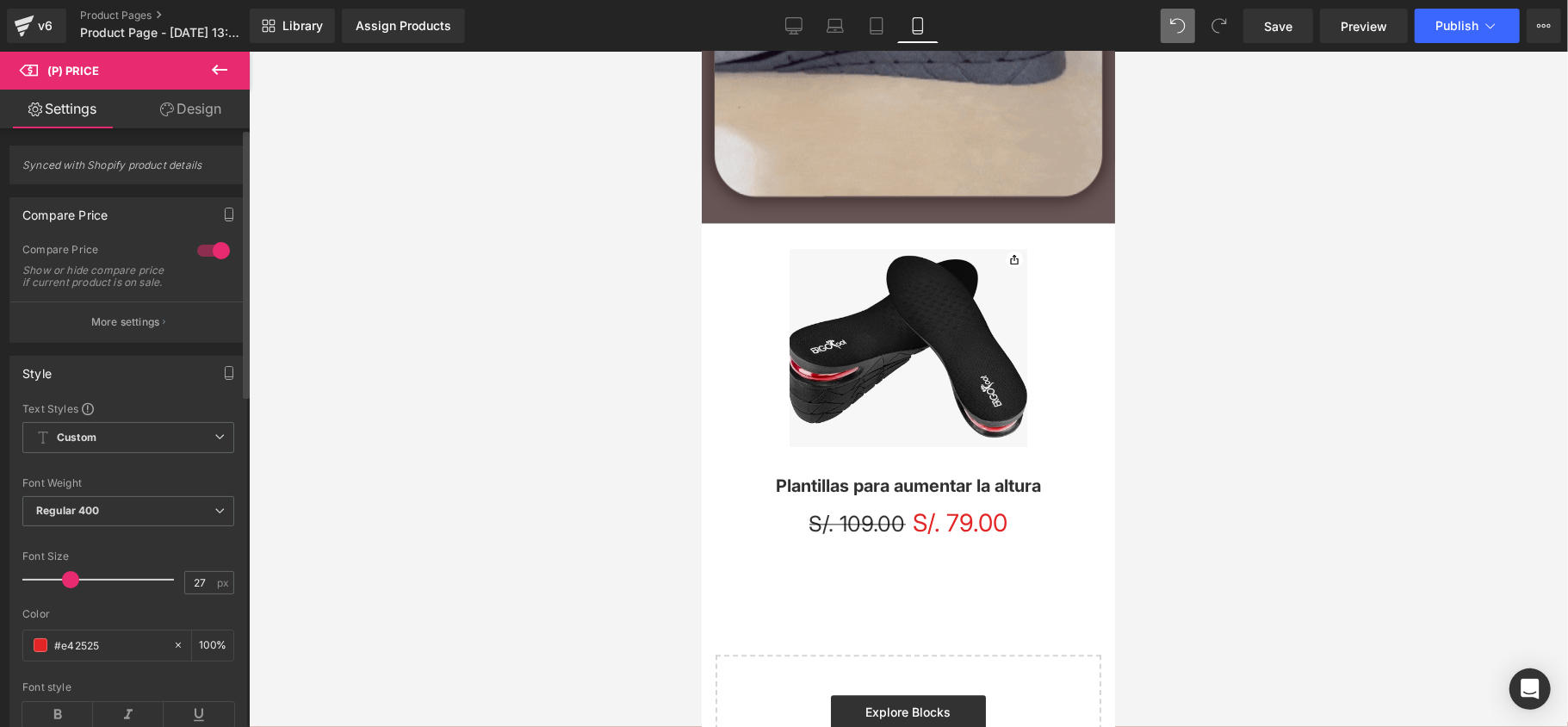
click at [63, 588] on span at bounding box center [71, 579] width 17 height 17
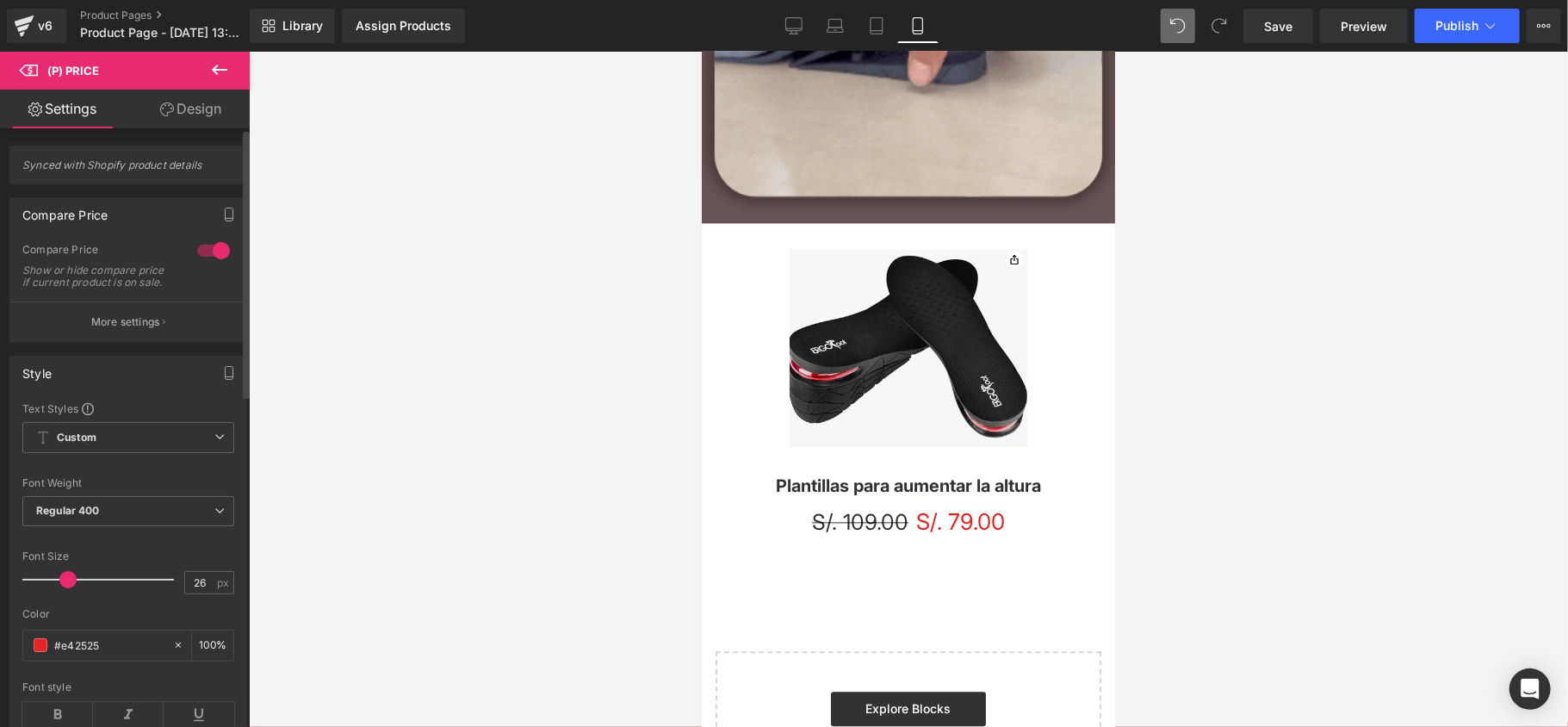
click at [61, 588] on span at bounding box center [68, 579] width 17 height 17
click at [61, 586] on span at bounding box center [68, 579] width 17 height 17
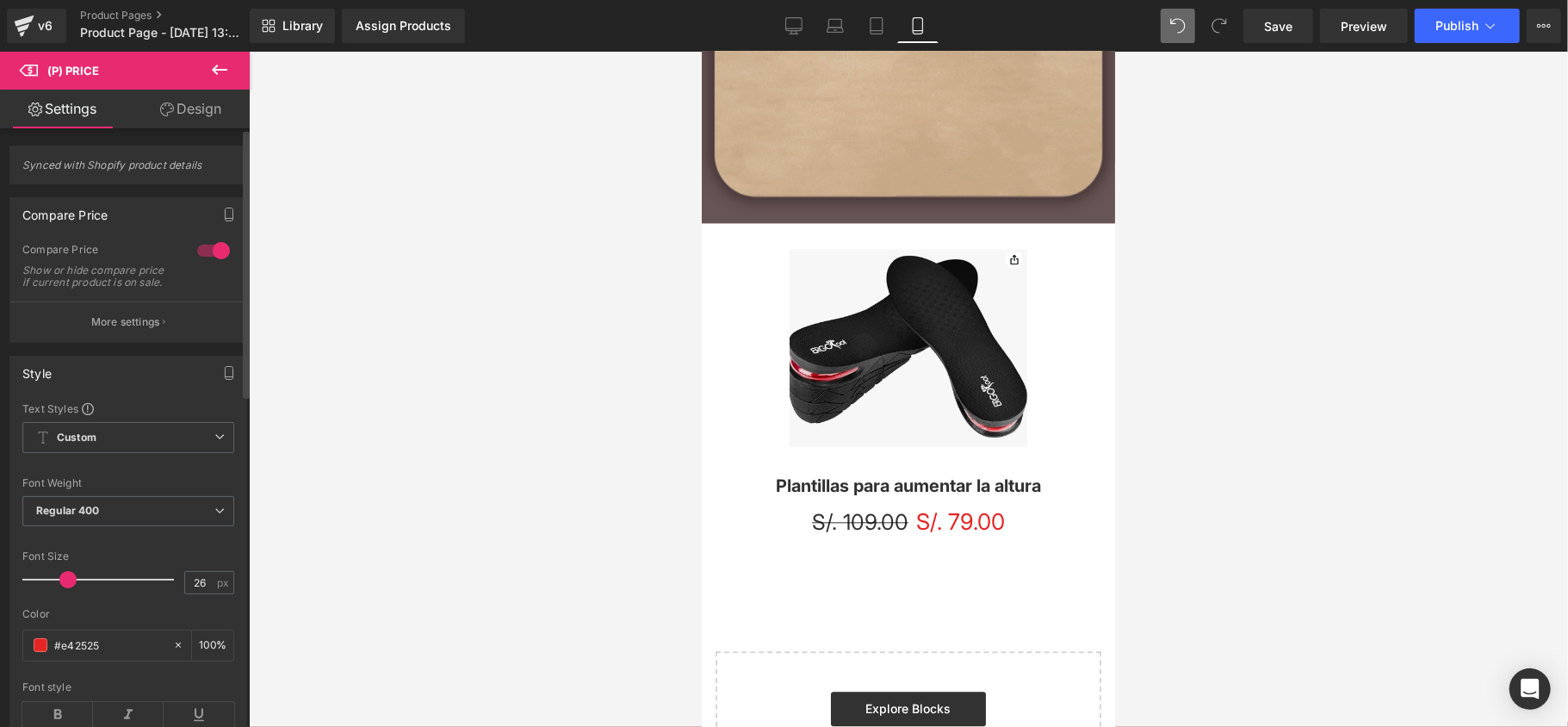
click at [61, 588] on span at bounding box center [68, 579] width 17 height 17
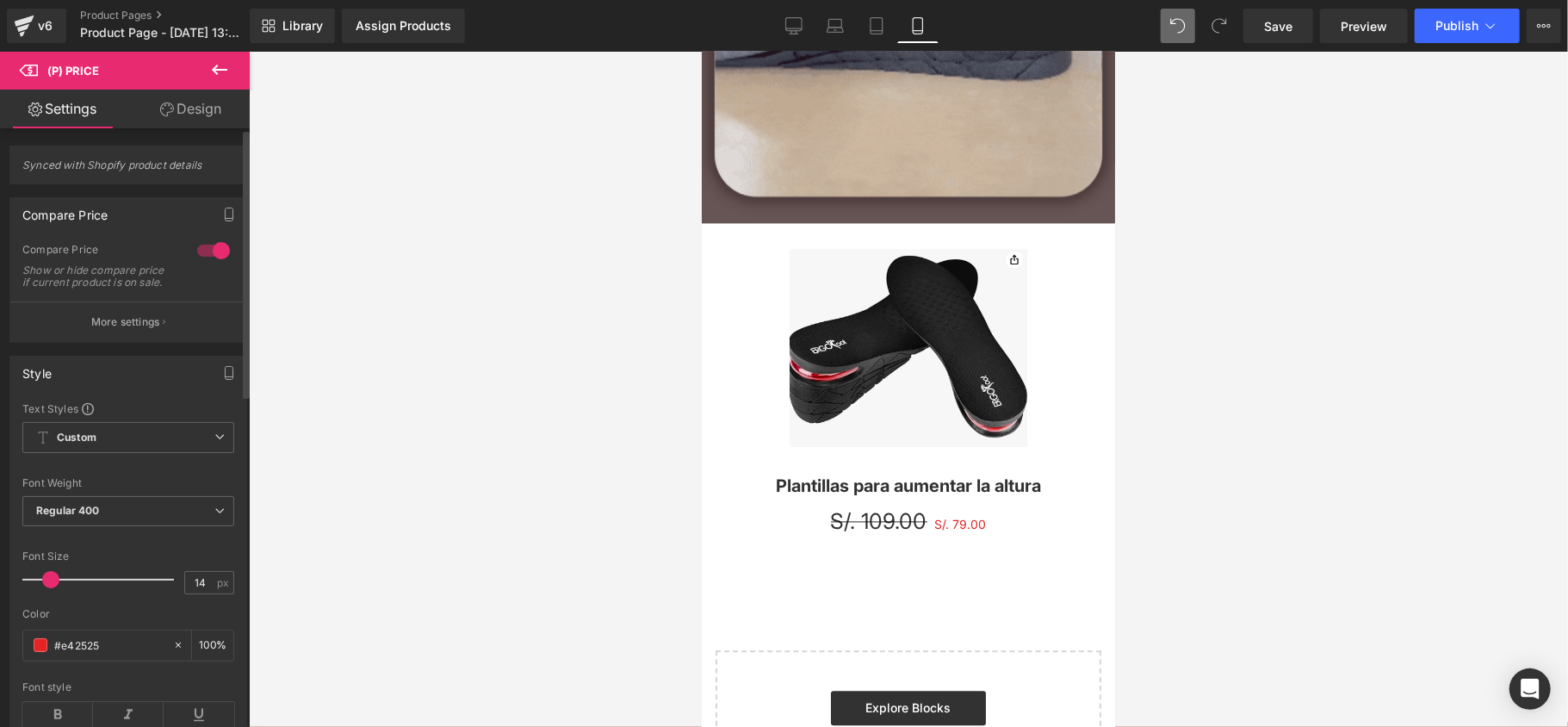
click at [50, 596] on div at bounding box center [102, 579] width 143 height 35
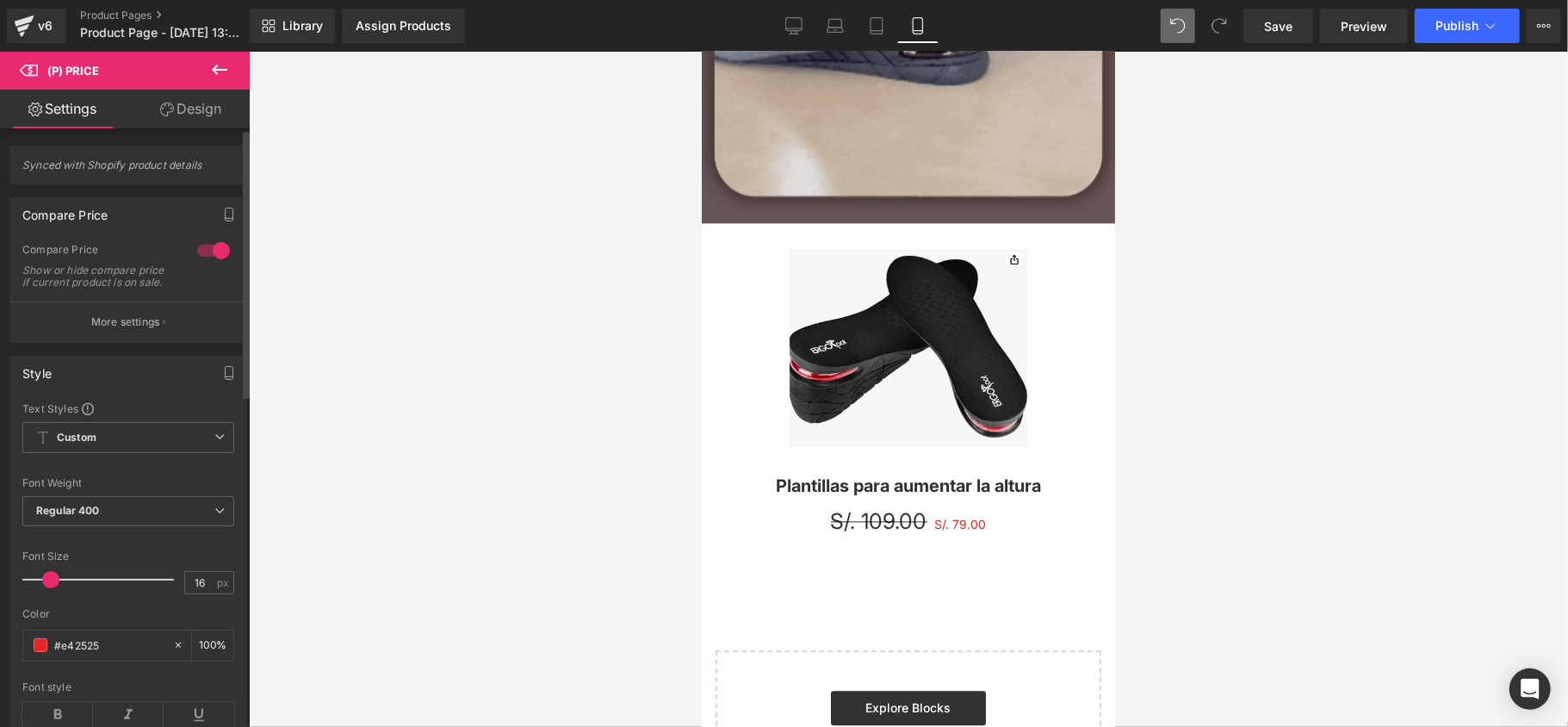
click at [52, 588] on span at bounding box center [51, 579] width 17 height 17
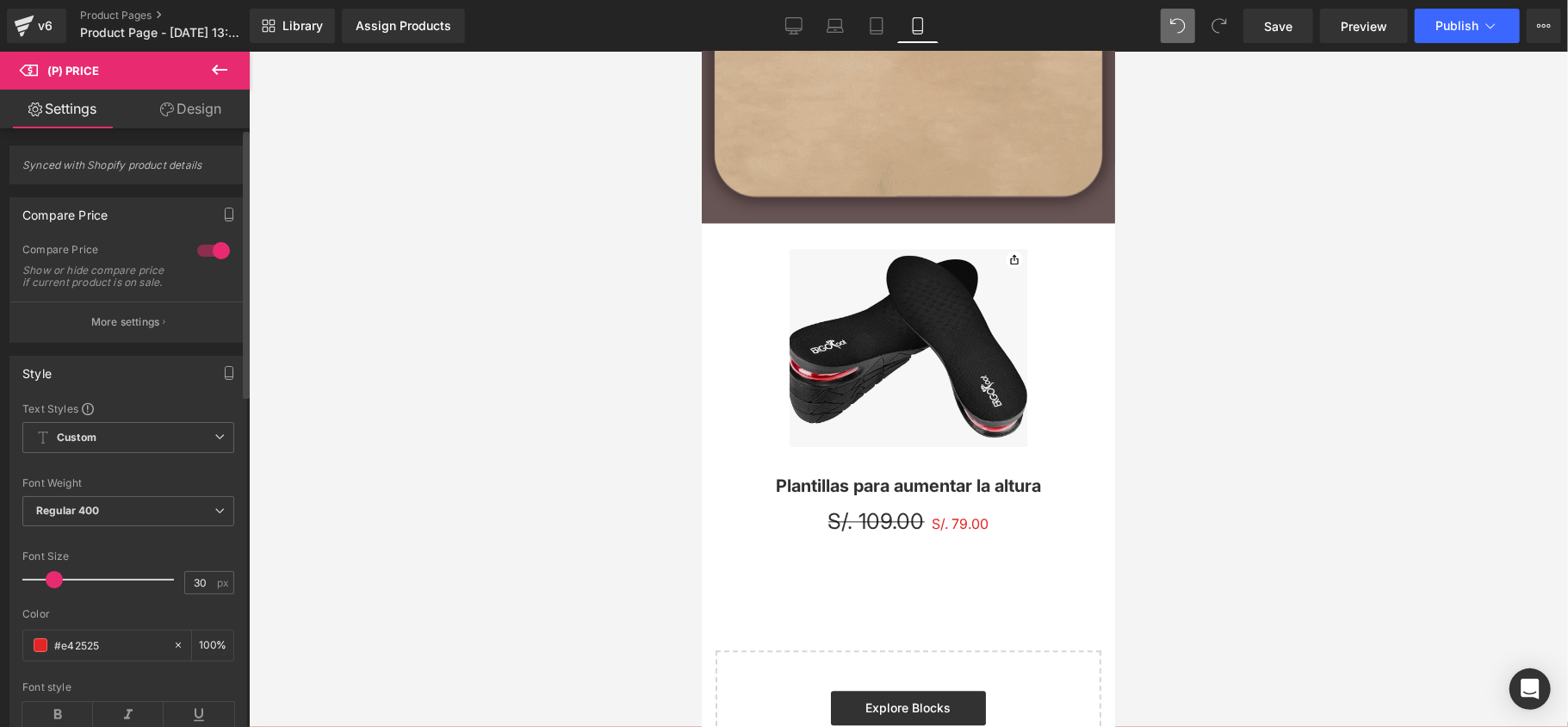
click at [73, 596] on div at bounding box center [102, 579] width 143 height 35
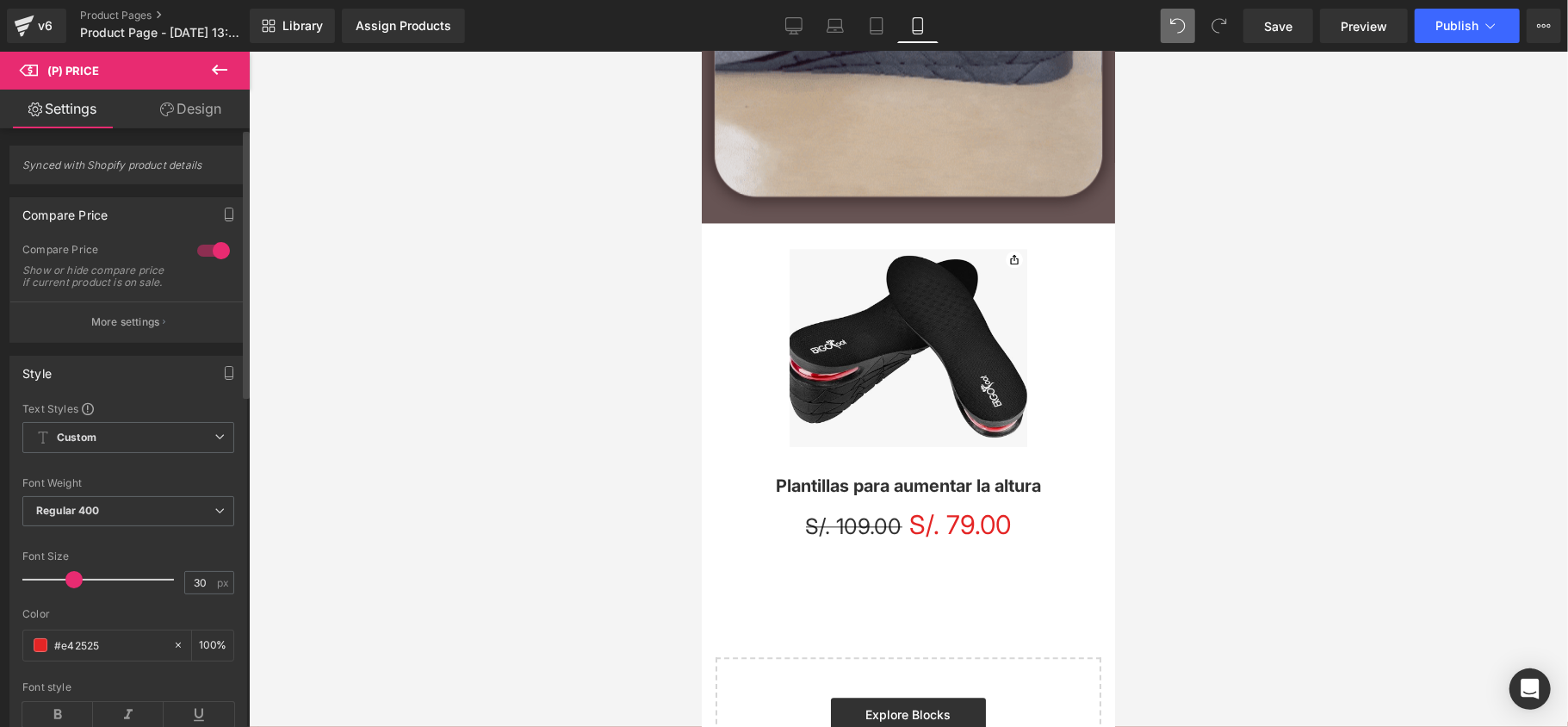
click at [73, 588] on span at bounding box center [74, 579] width 17 height 17
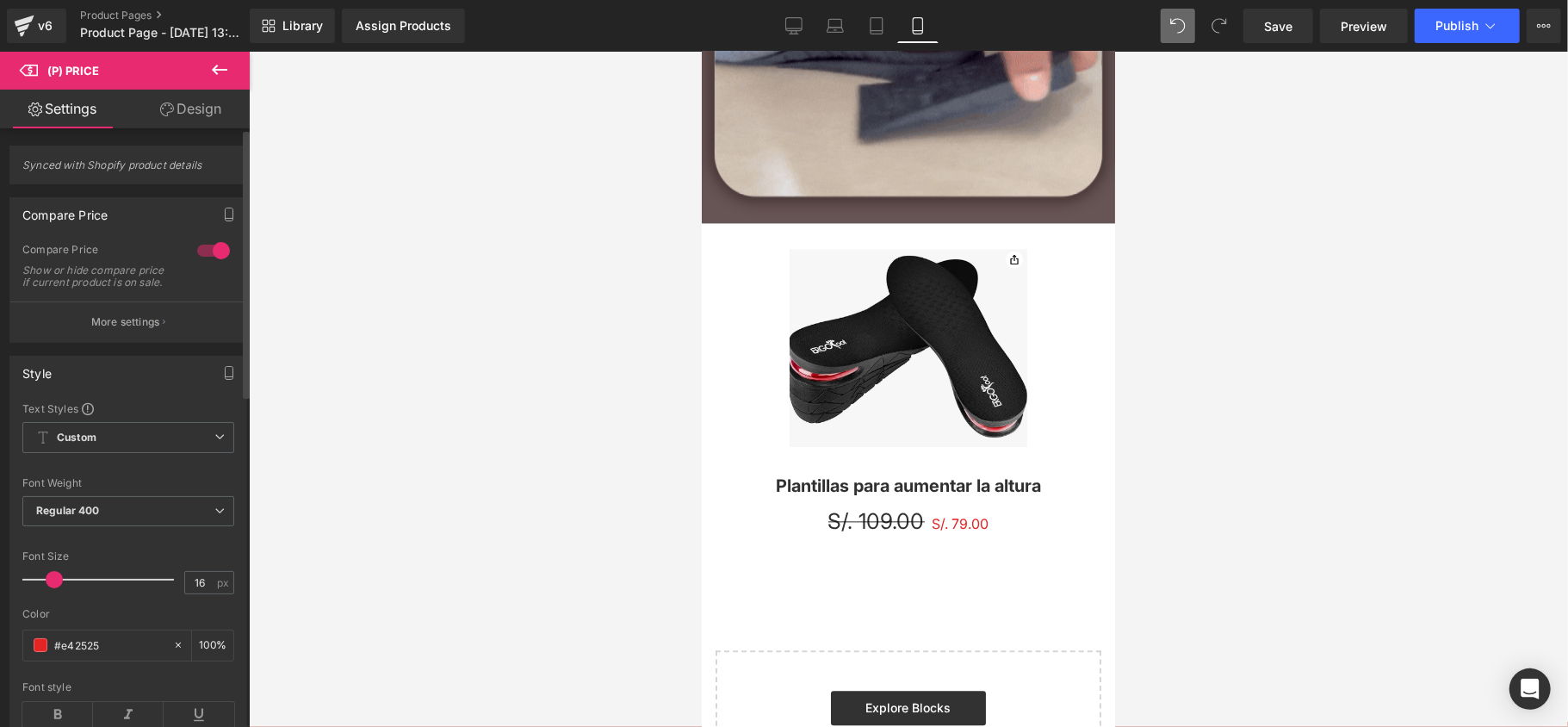
click at [54, 592] on div at bounding box center [102, 579] width 143 height 35
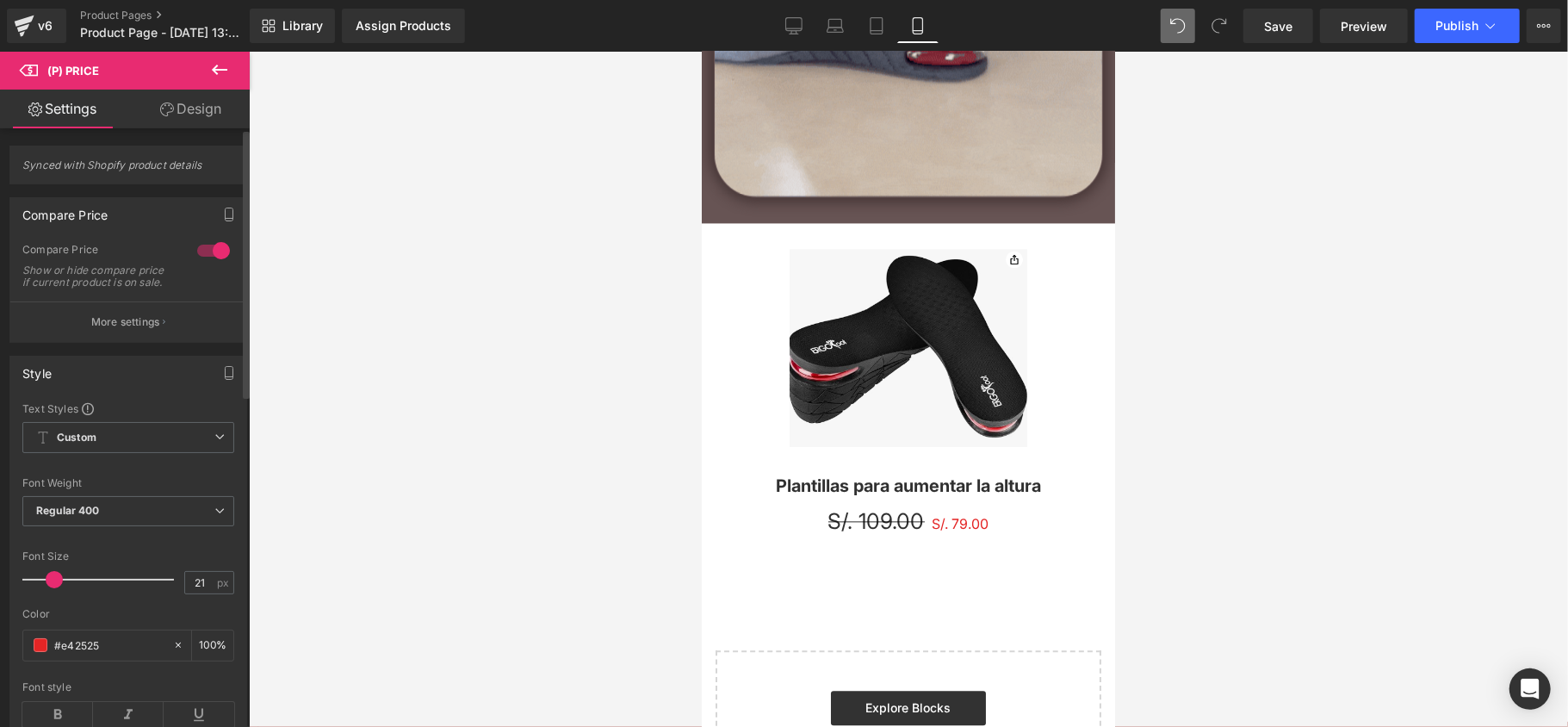
click at [61, 596] on div at bounding box center [102, 579] width 143 height 35
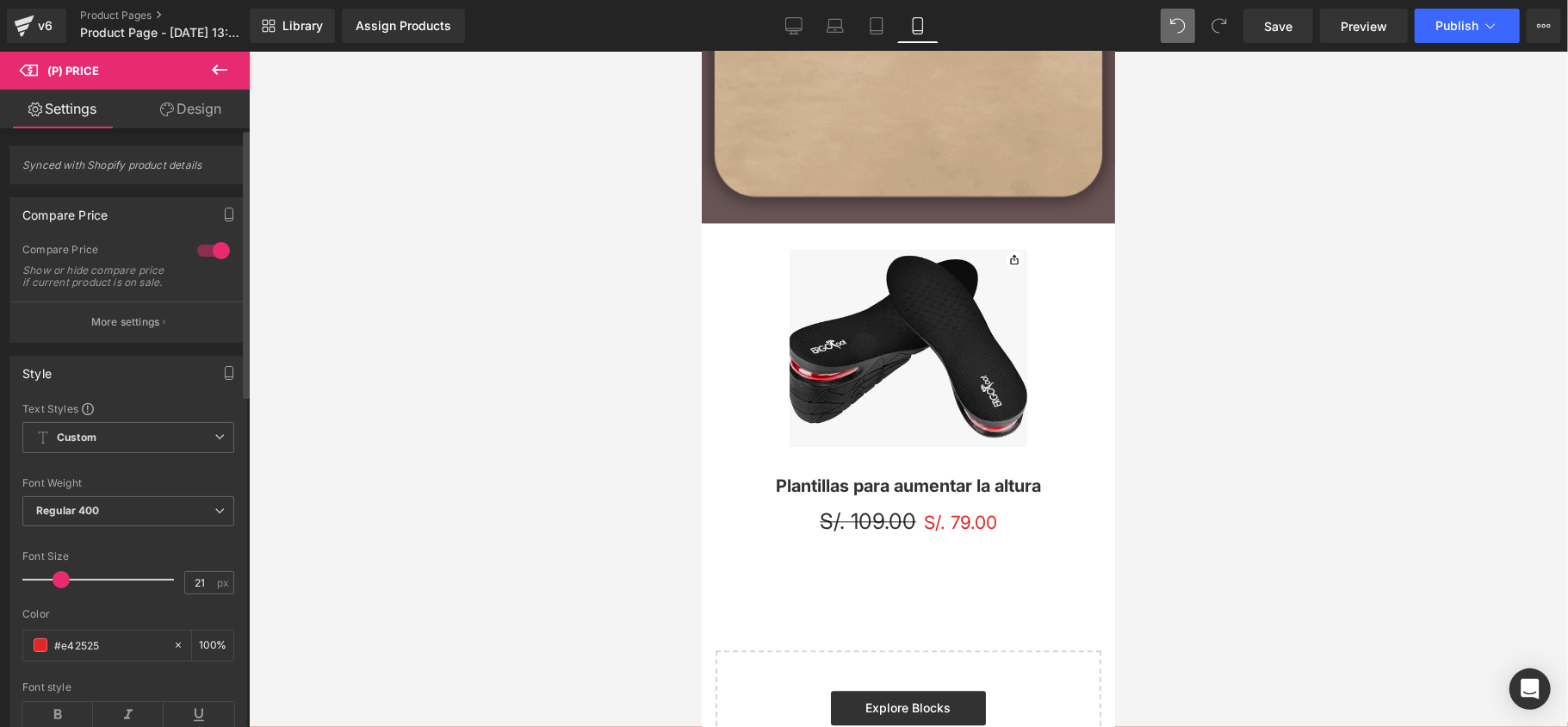
click at [55, 588] on span at bounding box center [61, 579] width 17 height 17
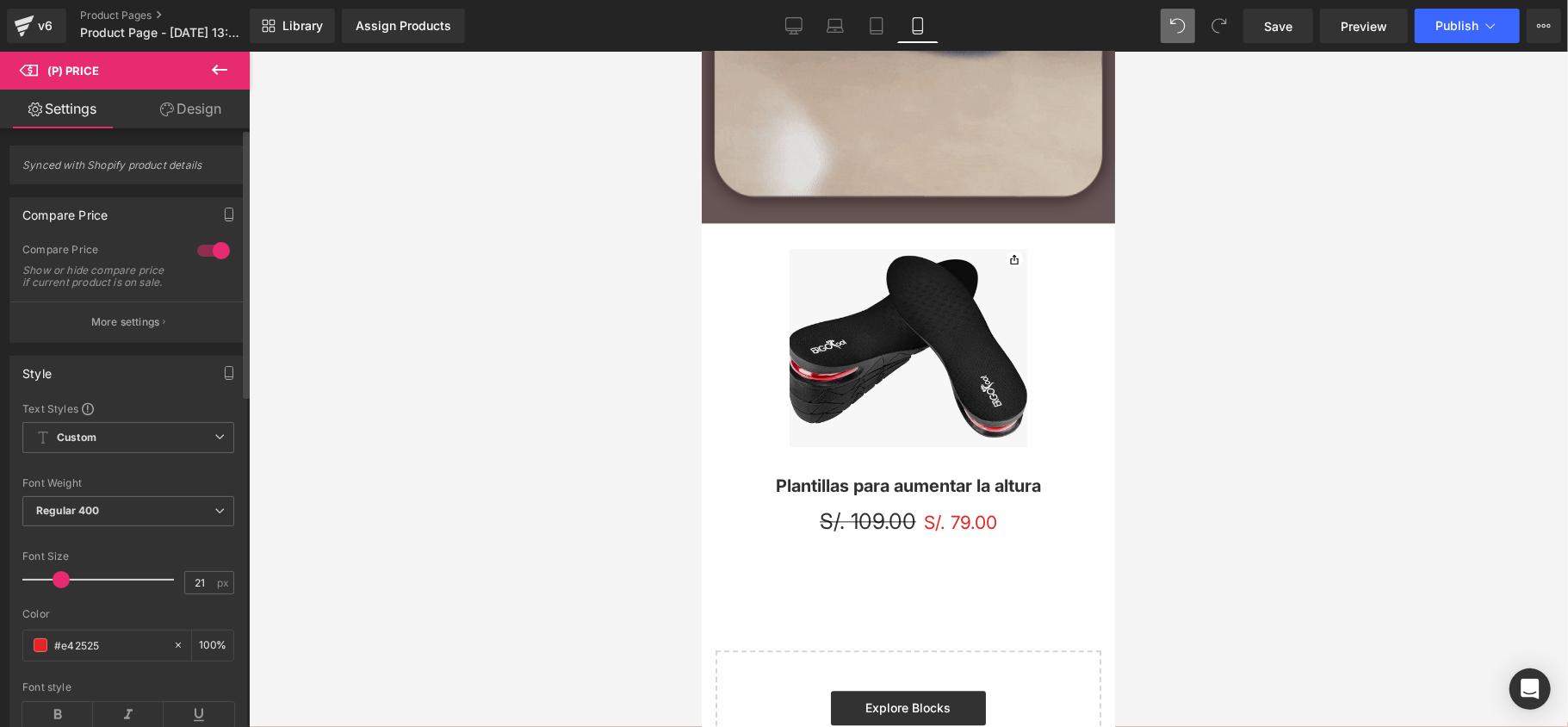
type input "22"
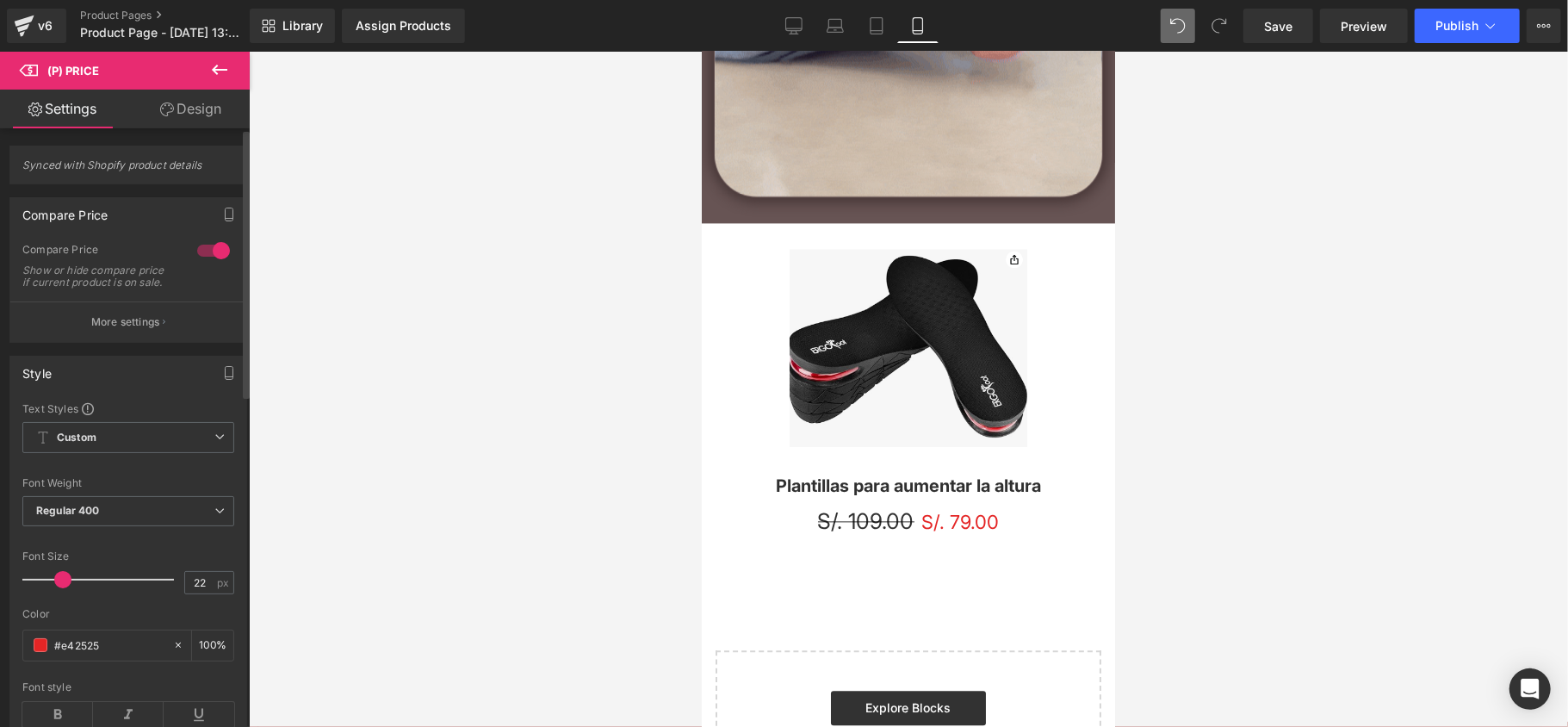
click at [59, 588] on span at bounding box center [63, 579] width 17 height 17
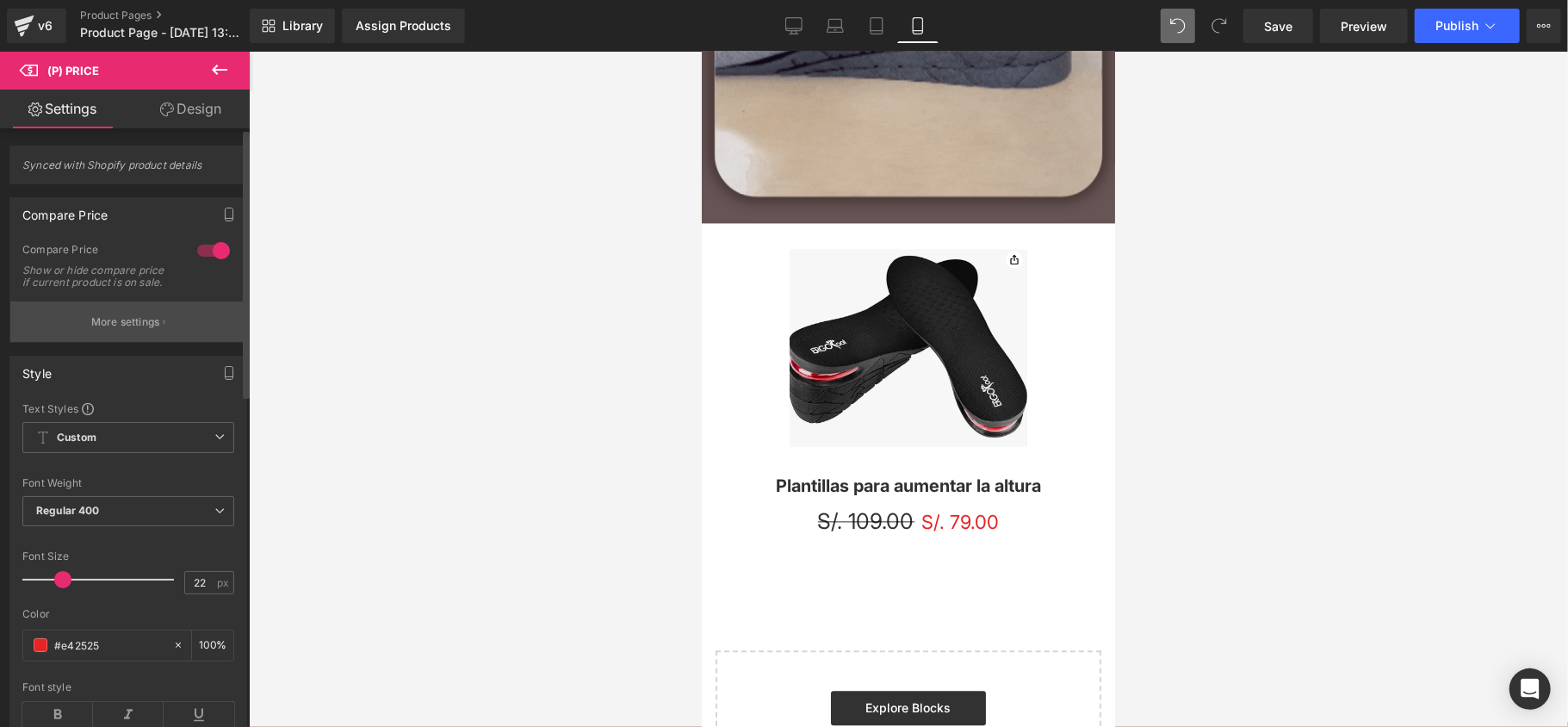
click at [146, 329] on p "More settings" at bounding box center [126, 322] width 69 height 16
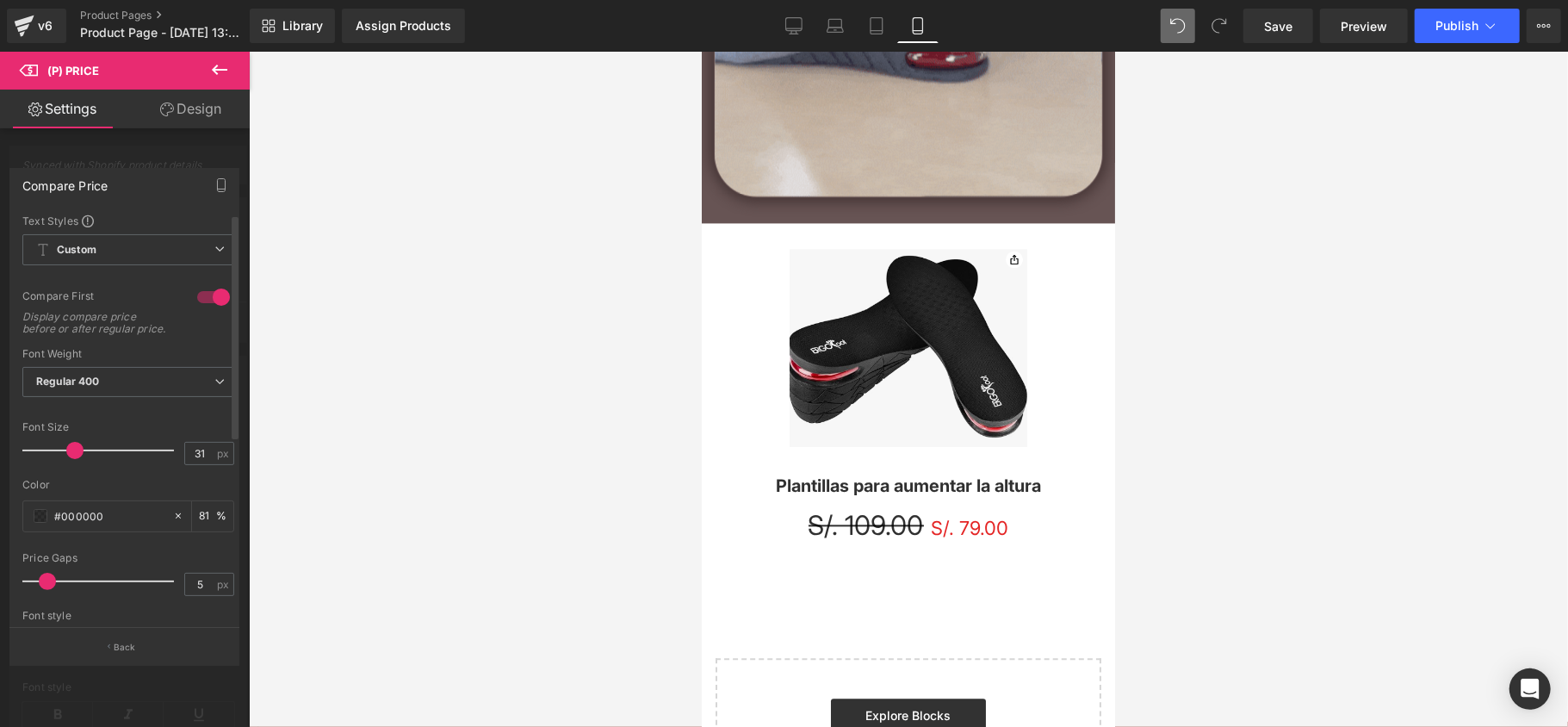
click at [73, 456] on div at bounding box center [102, 450] width 143 height 35
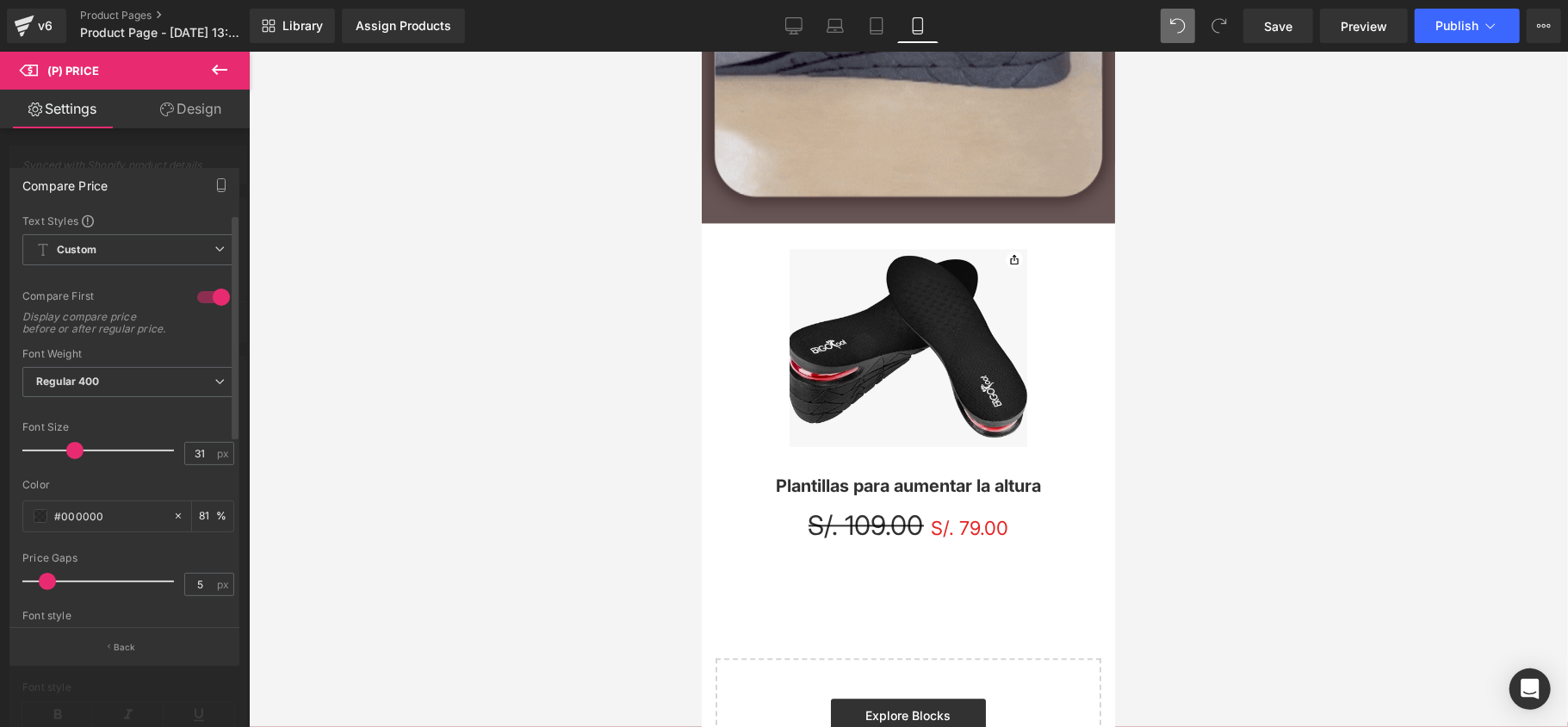
click at [73, 459] on span at bounding box center [75, 450] width 17 height 17
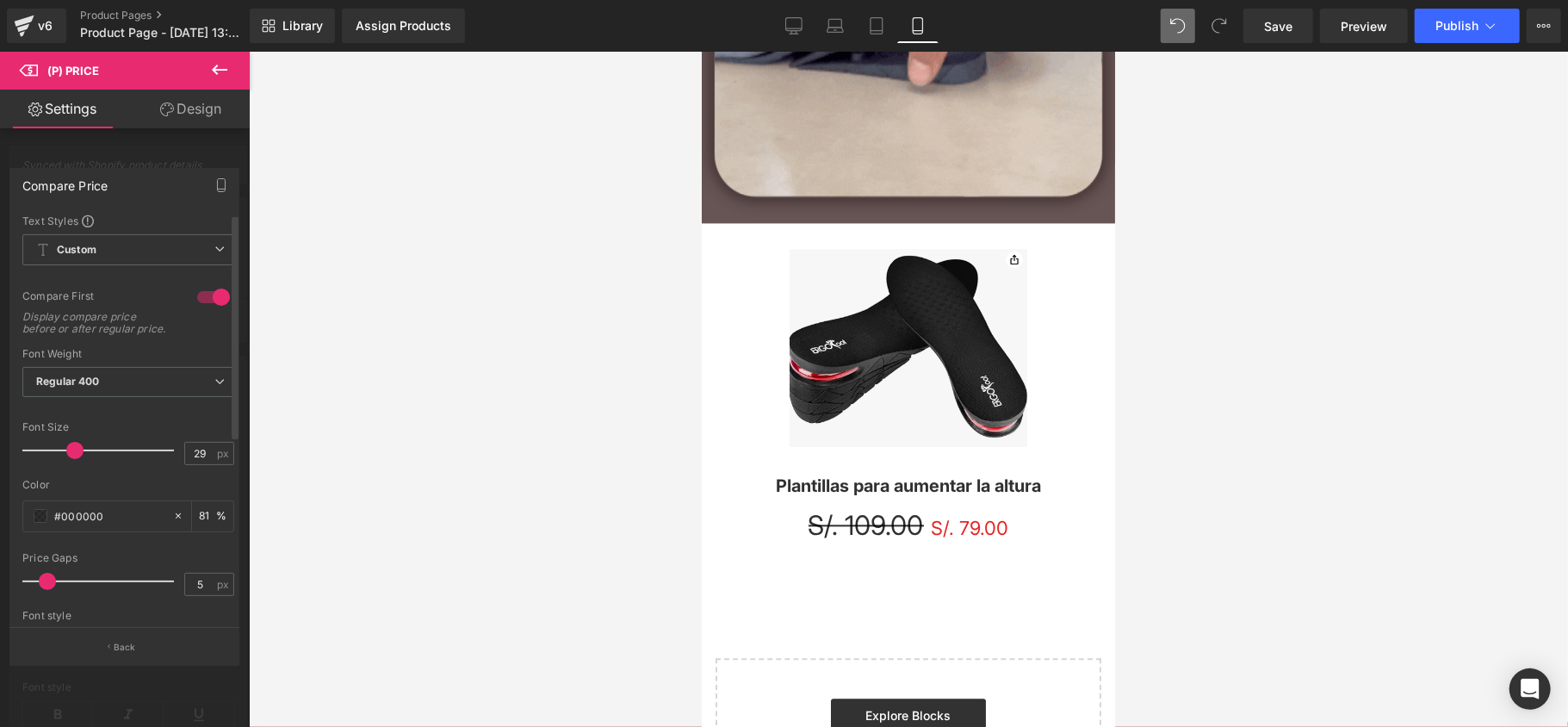
drag, startPoint x: 69, startPoint y: 462, endPoint x: 59, endPoint y: 462, distance: 10.0
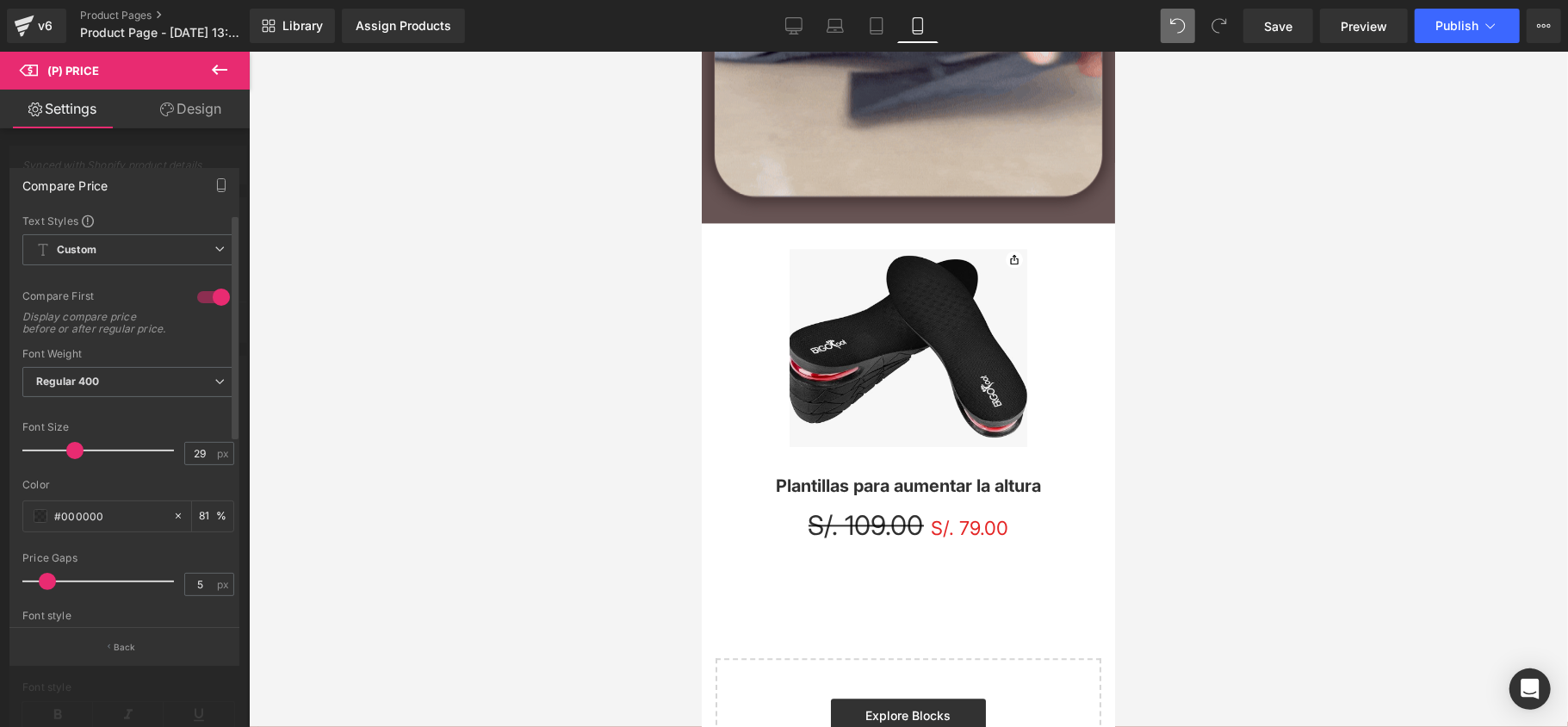
click at [67, 459] on span at bounding box center [75, 450] width 17 height 17
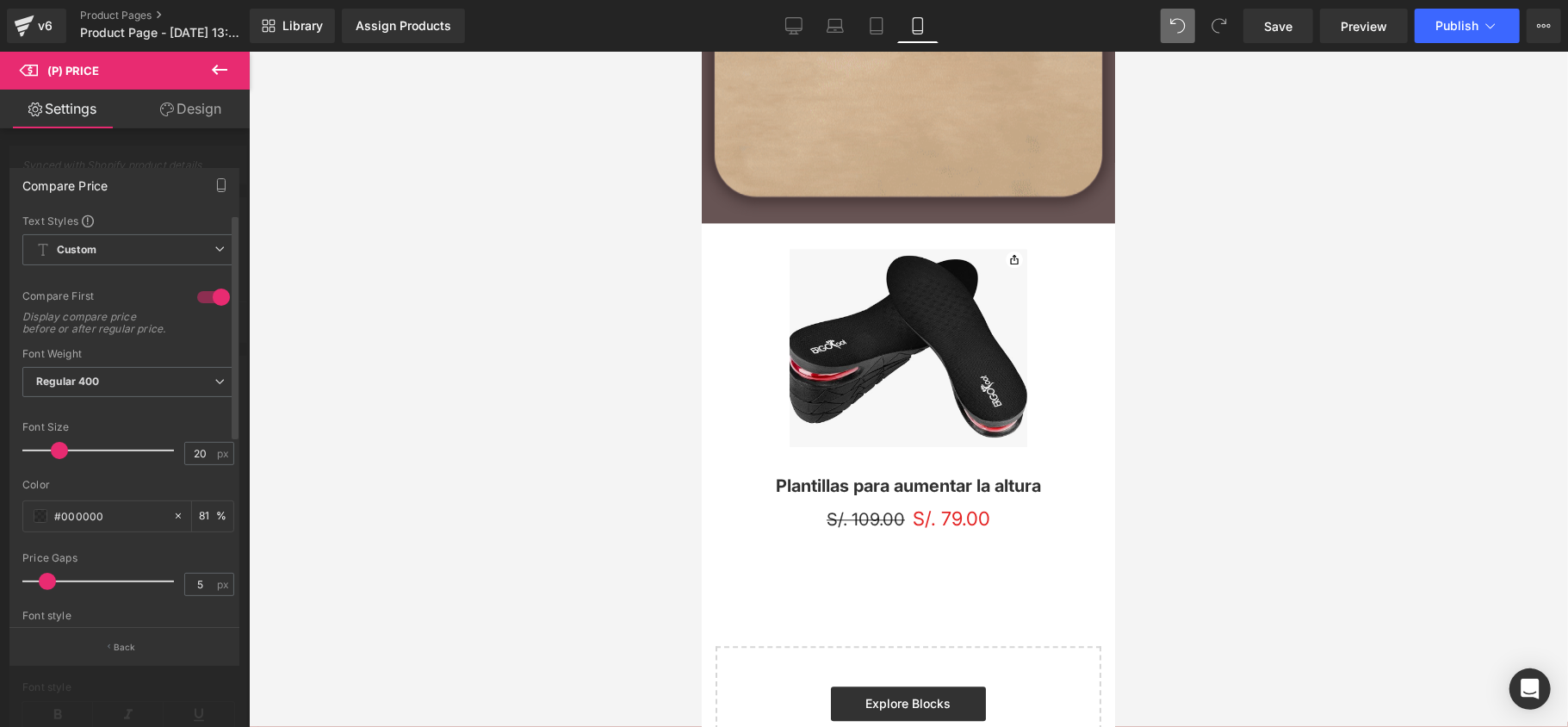
click at [59, 462] on div at bounding box center [102, 450] width 143 height 35
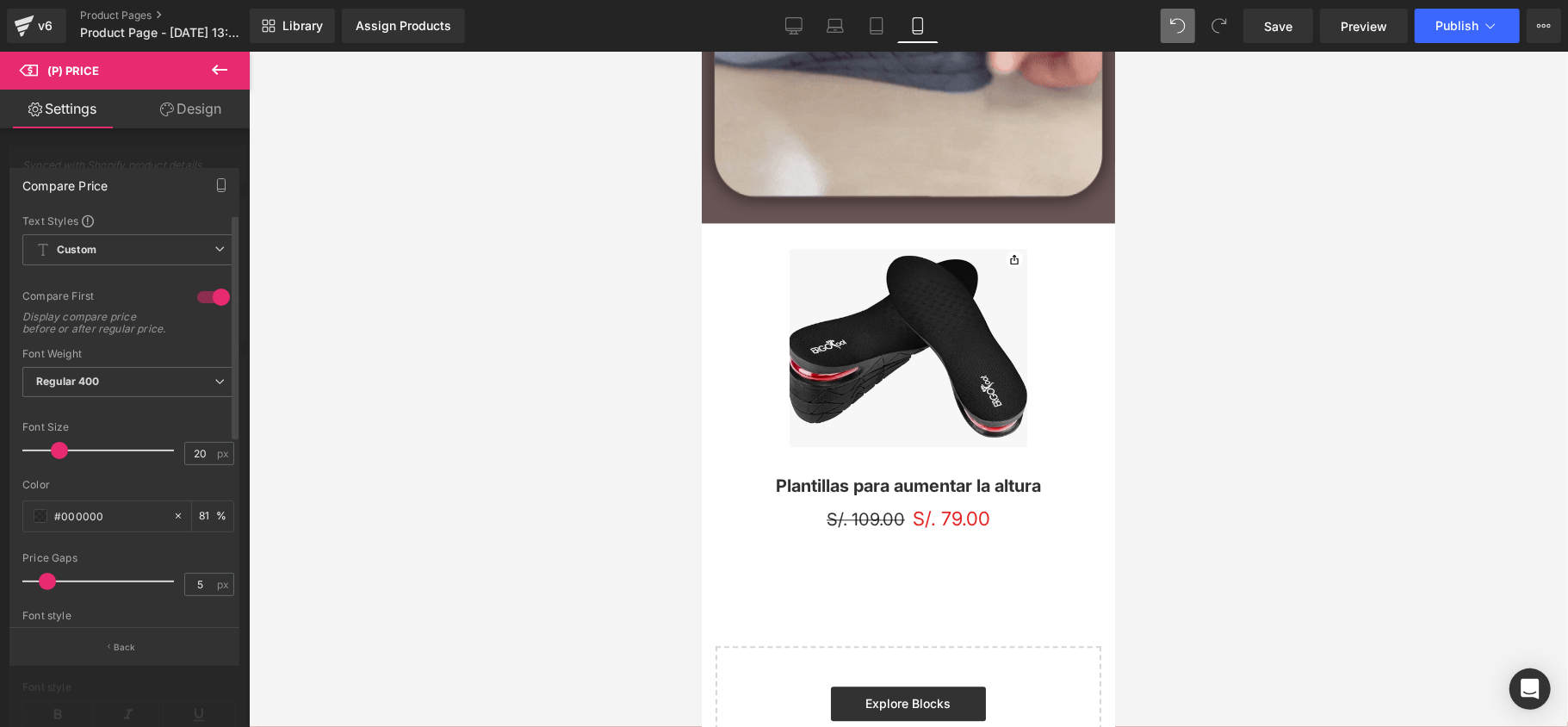
type input "28"
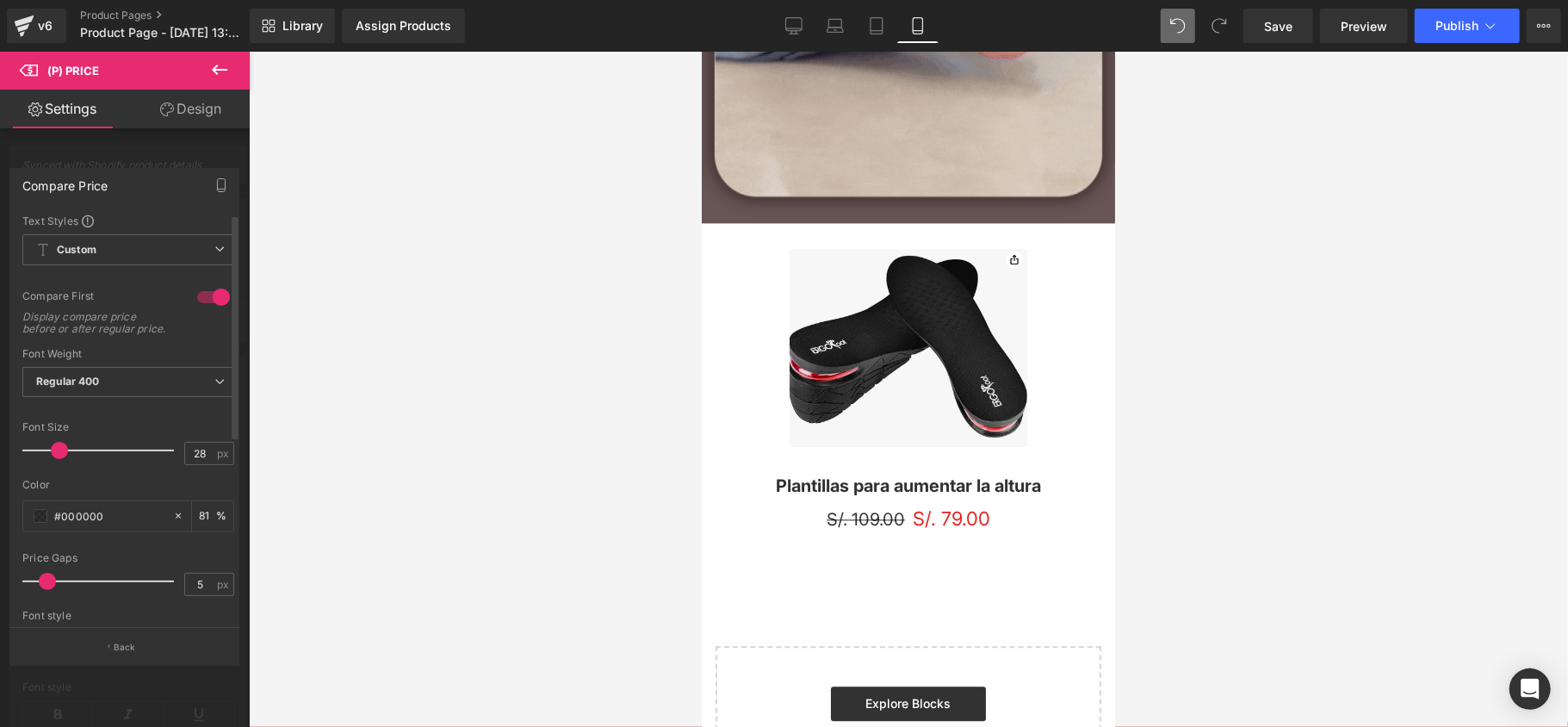
click at [70, 462] on div at bounding box center [102, 450] width 143 height 35
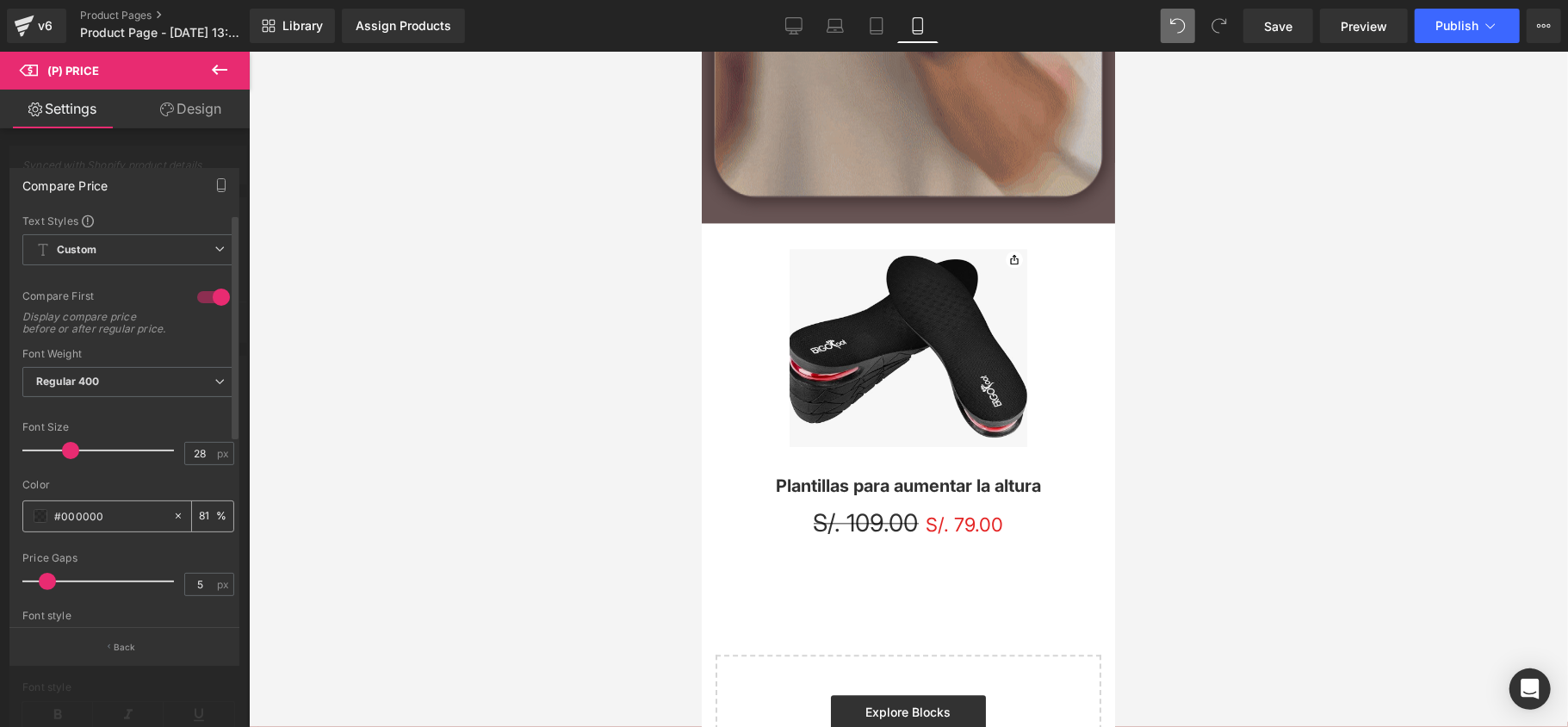
click at [43, 523] on span at bounding box center [41, 516] width 14 height 14
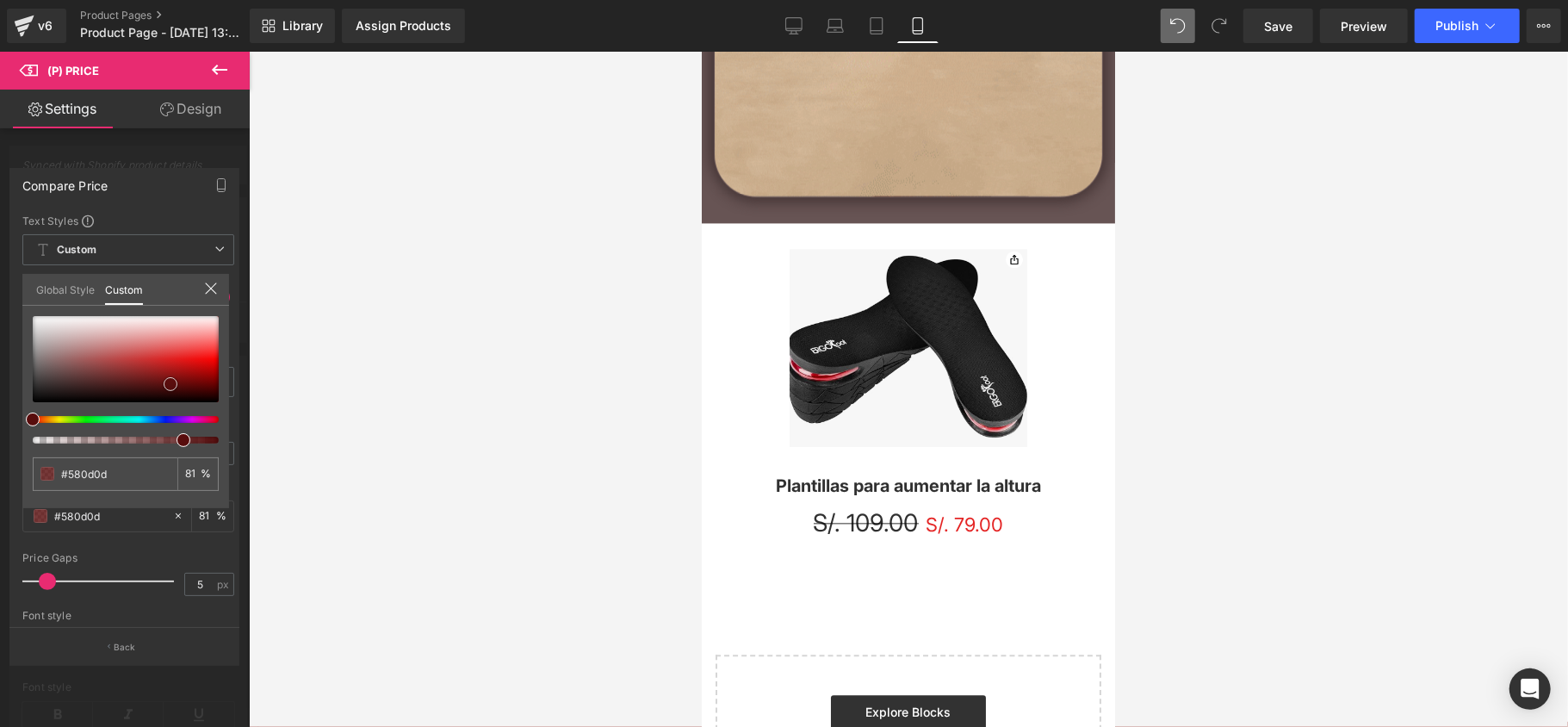
type input "#580d0d"
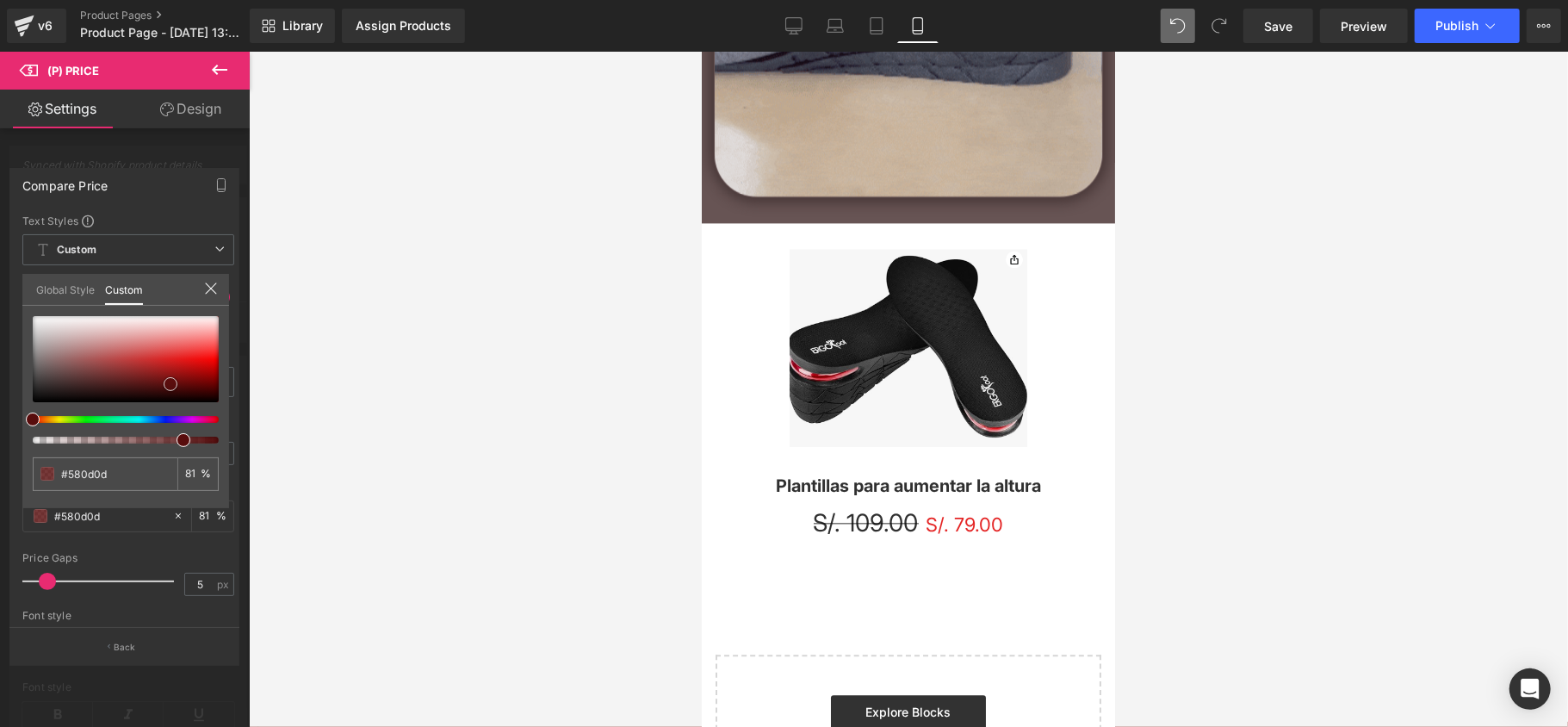
type input "#580d0d"
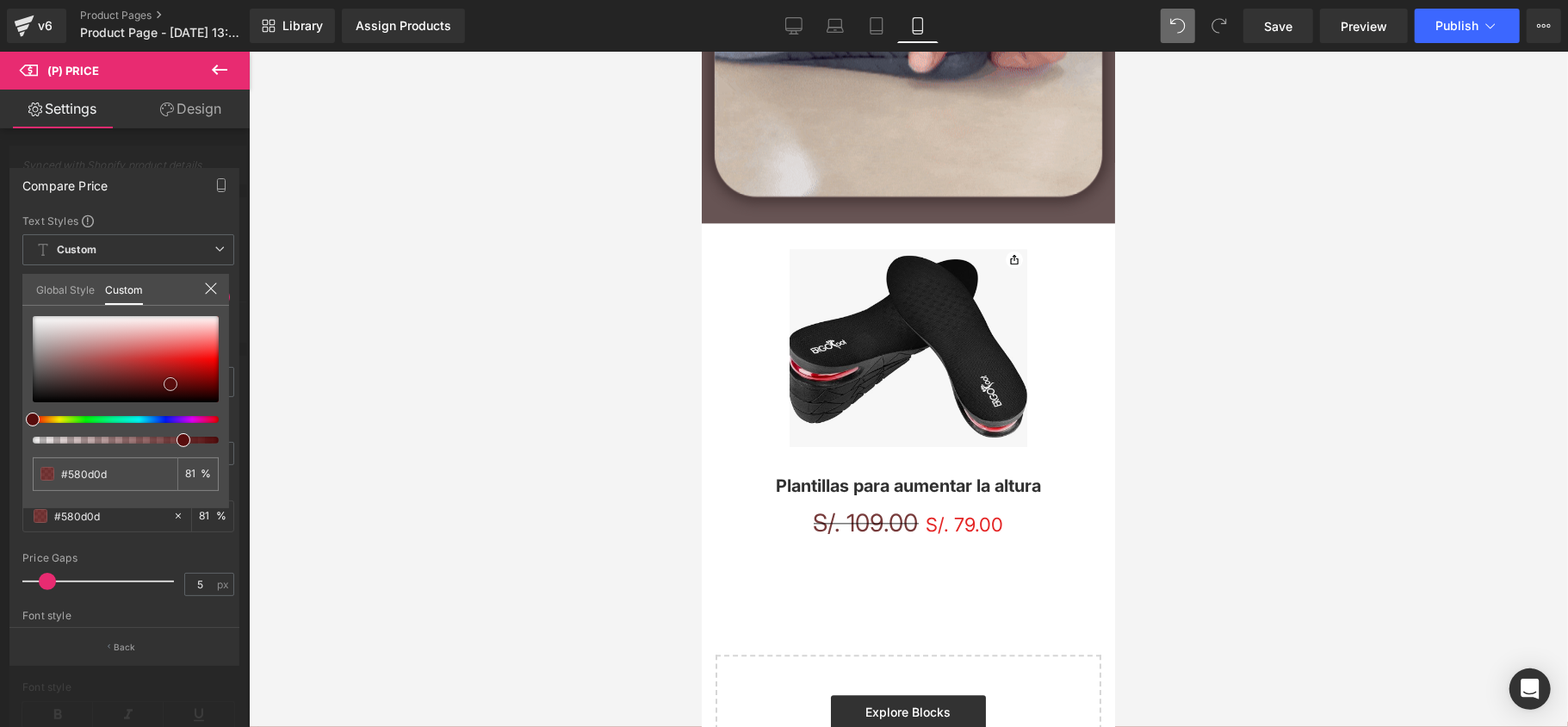
click at [170, 384] on div at bounding box center [125, 360] width 186 height 86
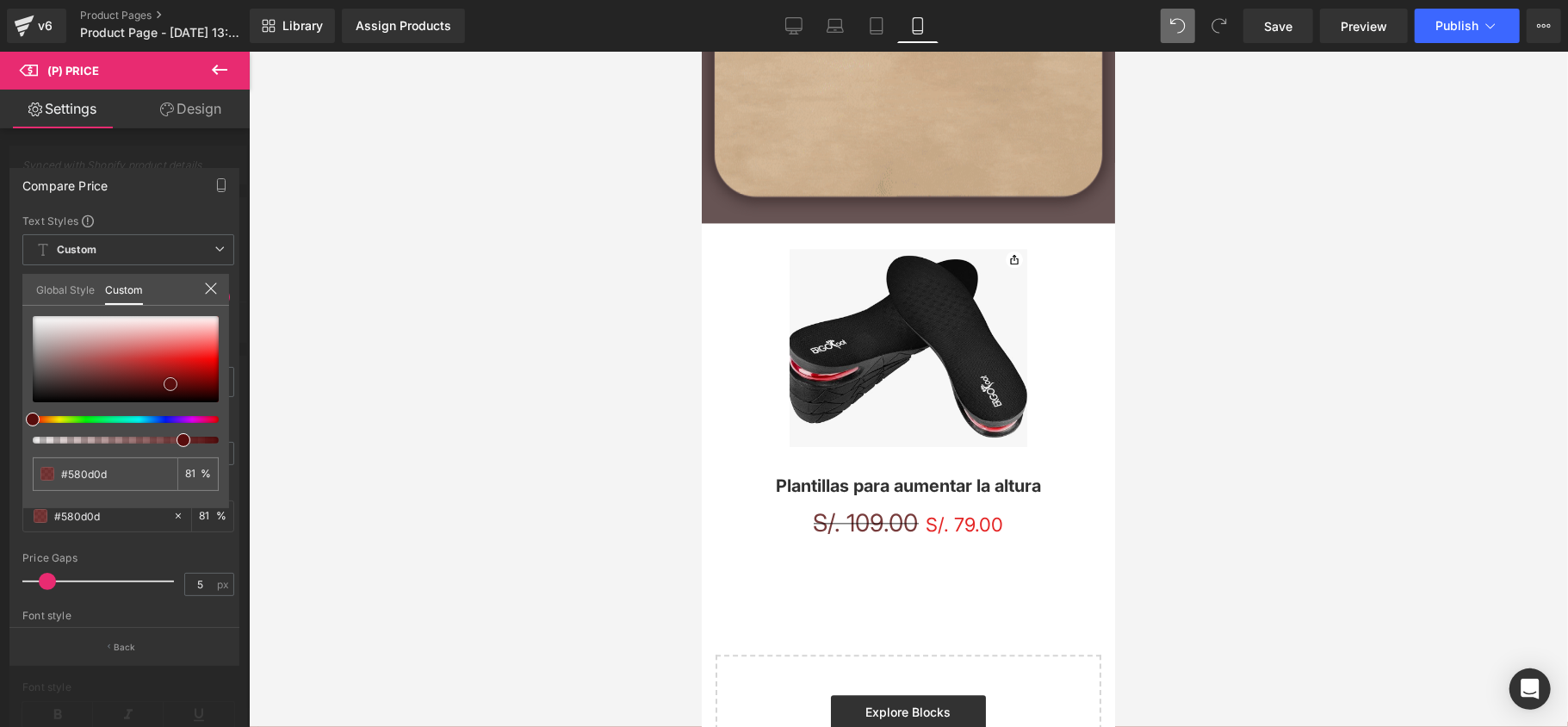
click at [170, 377] on span at bounding box center [170, 384] width 14 height 14
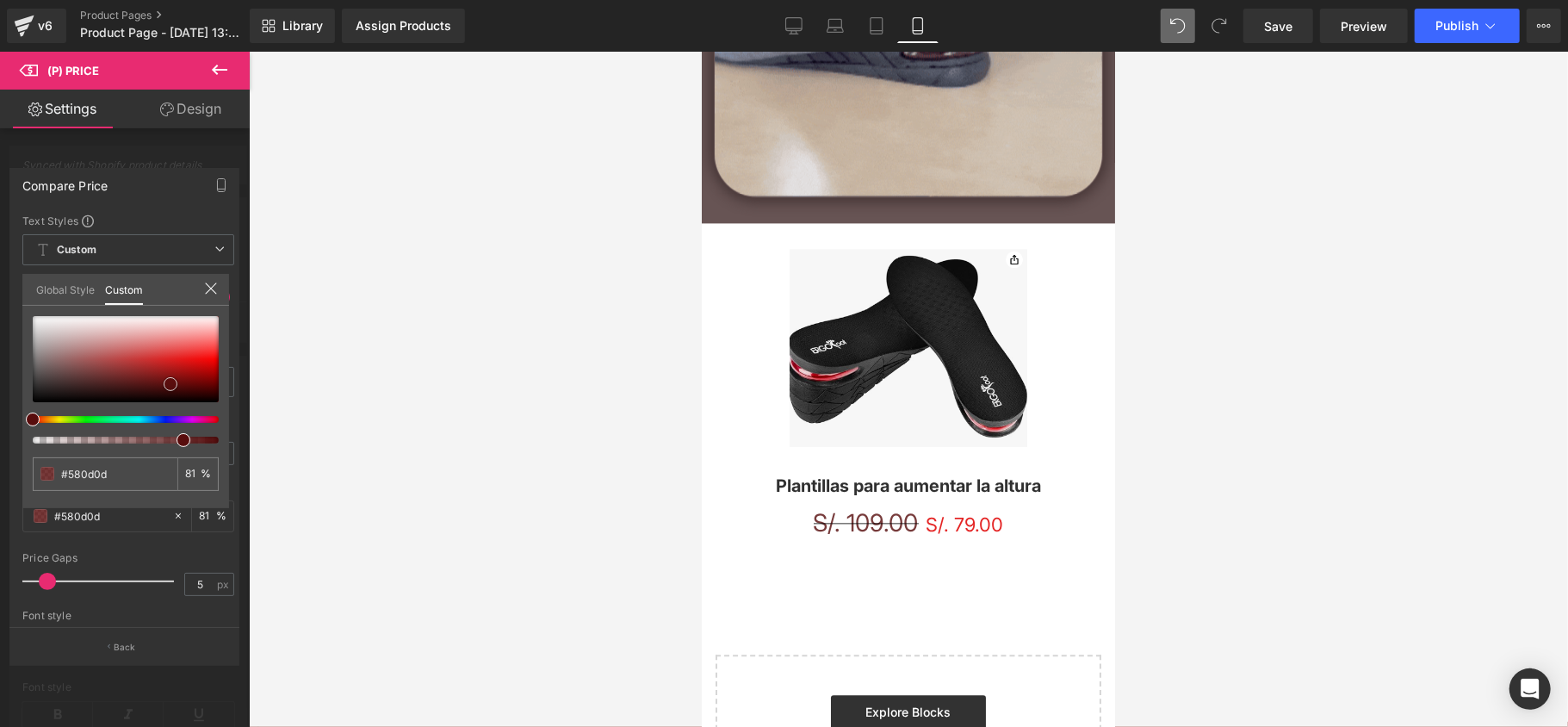
type input "#c71d1d"
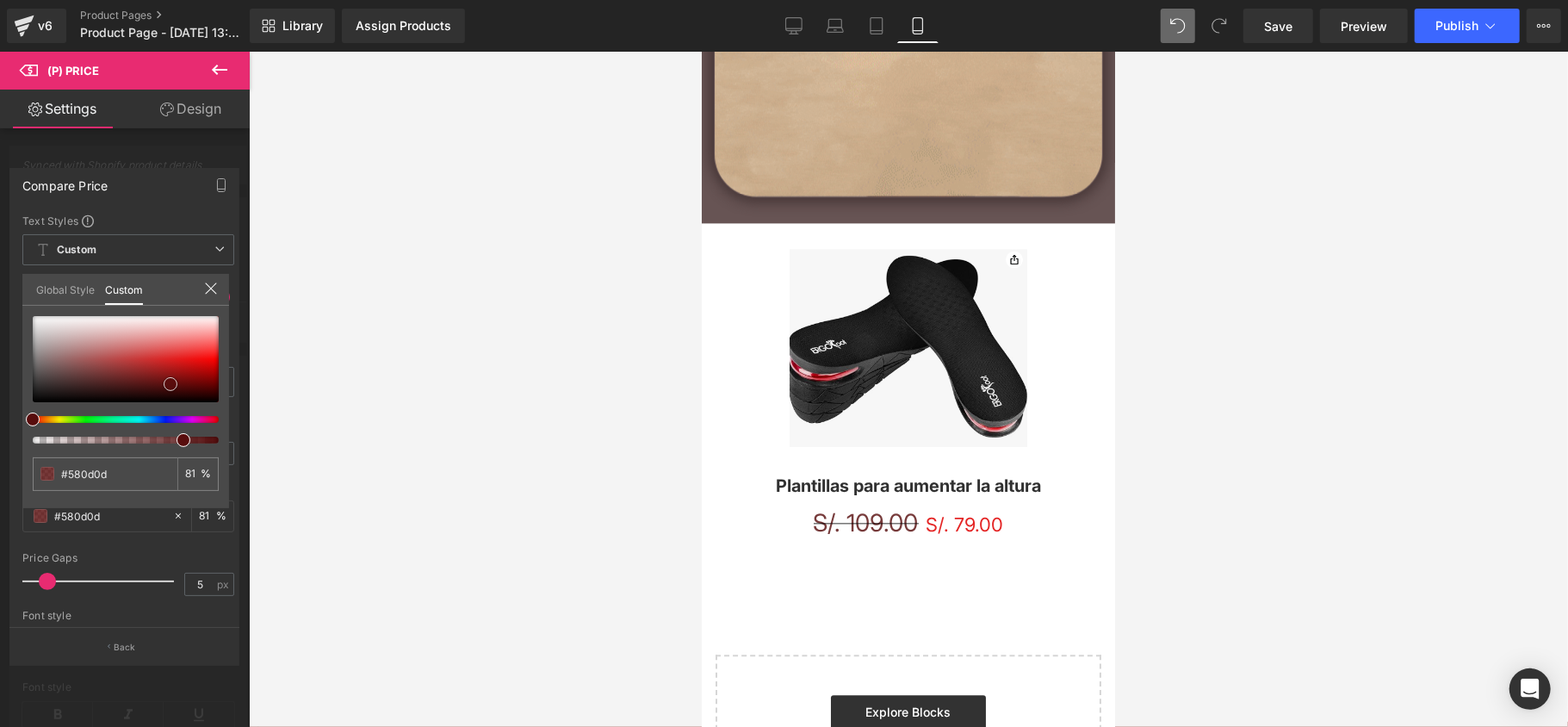
type input "#c71d1d"
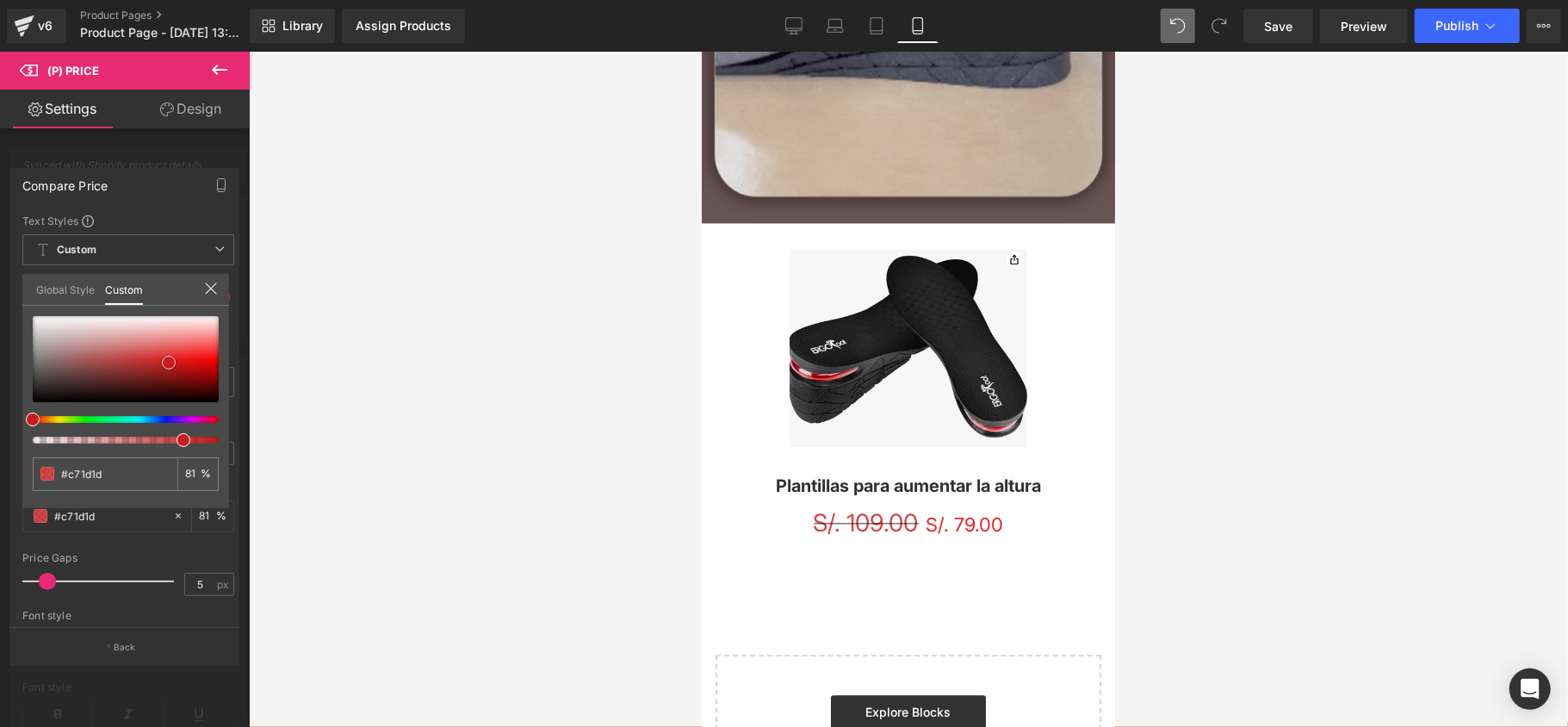
click at [169, 362] on div at bounding box center [125, 360] width 186 height 86
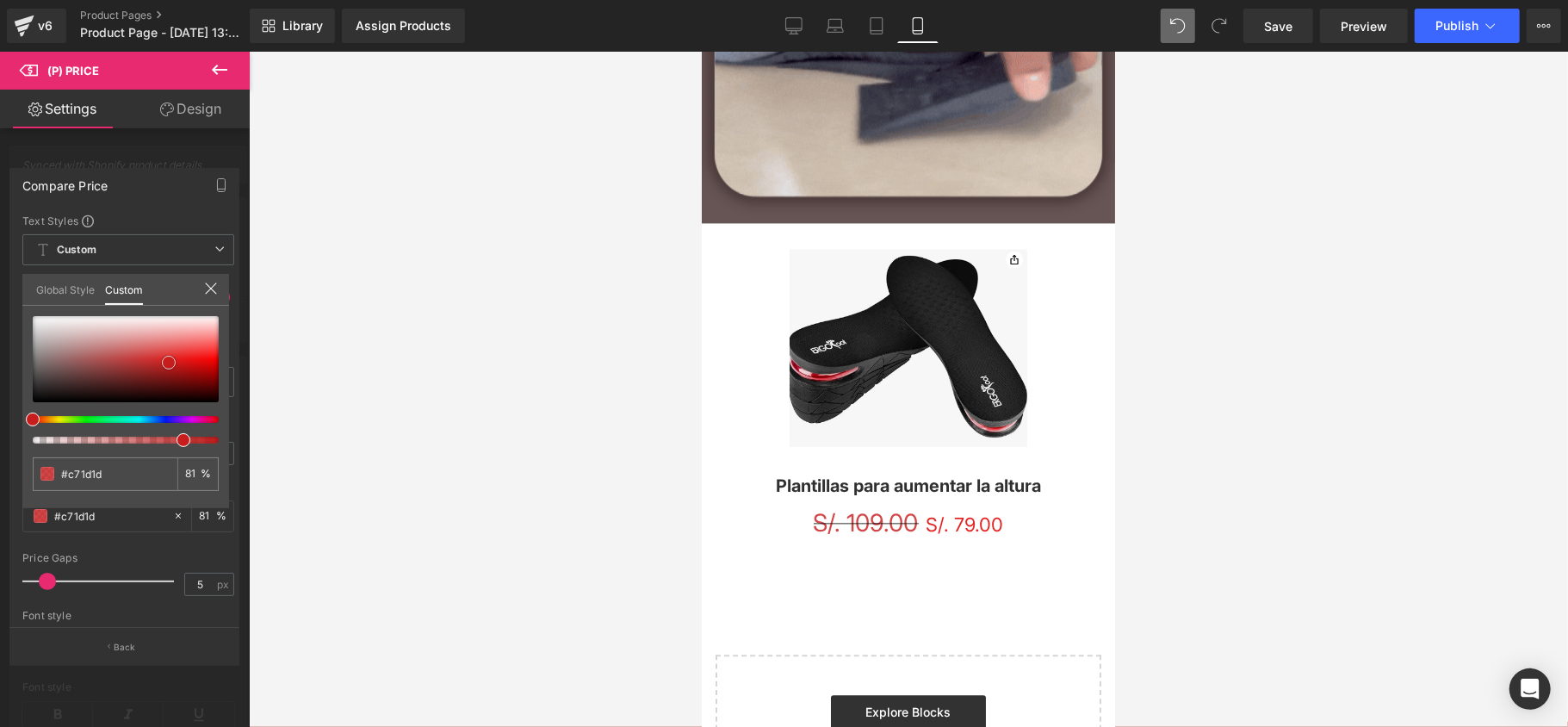
click at [169, 355] on span at bounding box center [169, 362] width 14 height 14
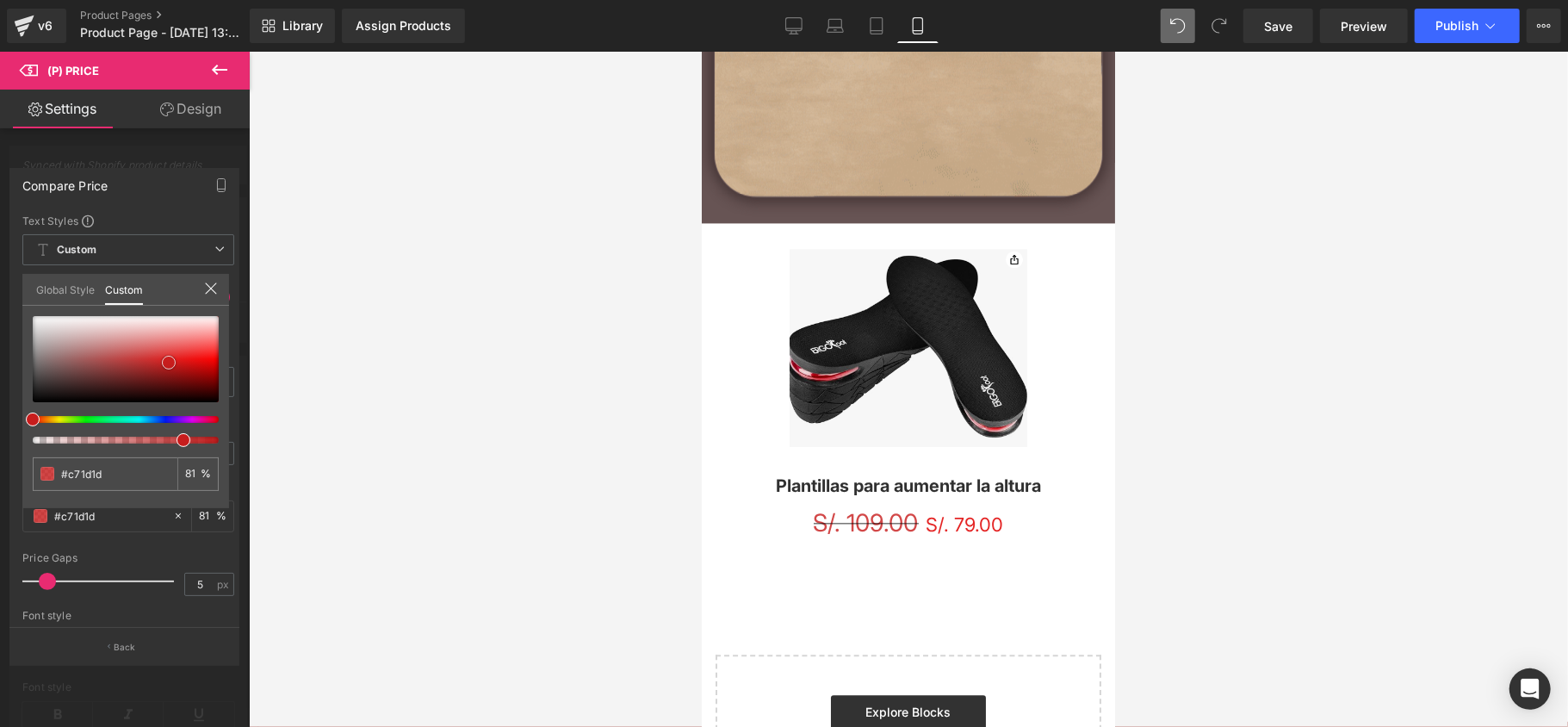
click at [172, 353] on div at bounding box center [125, 360] width 186 height 86
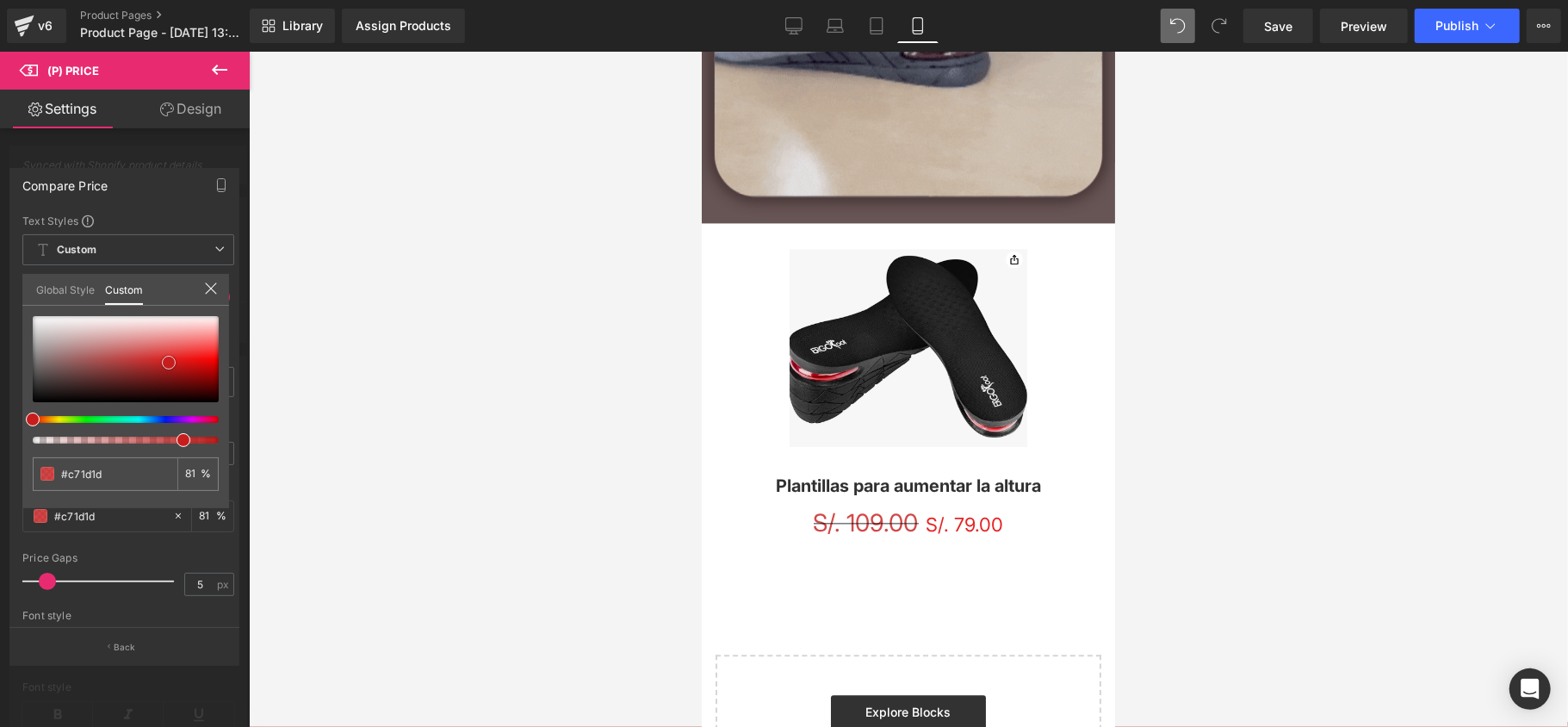
type input "#e23a3a"
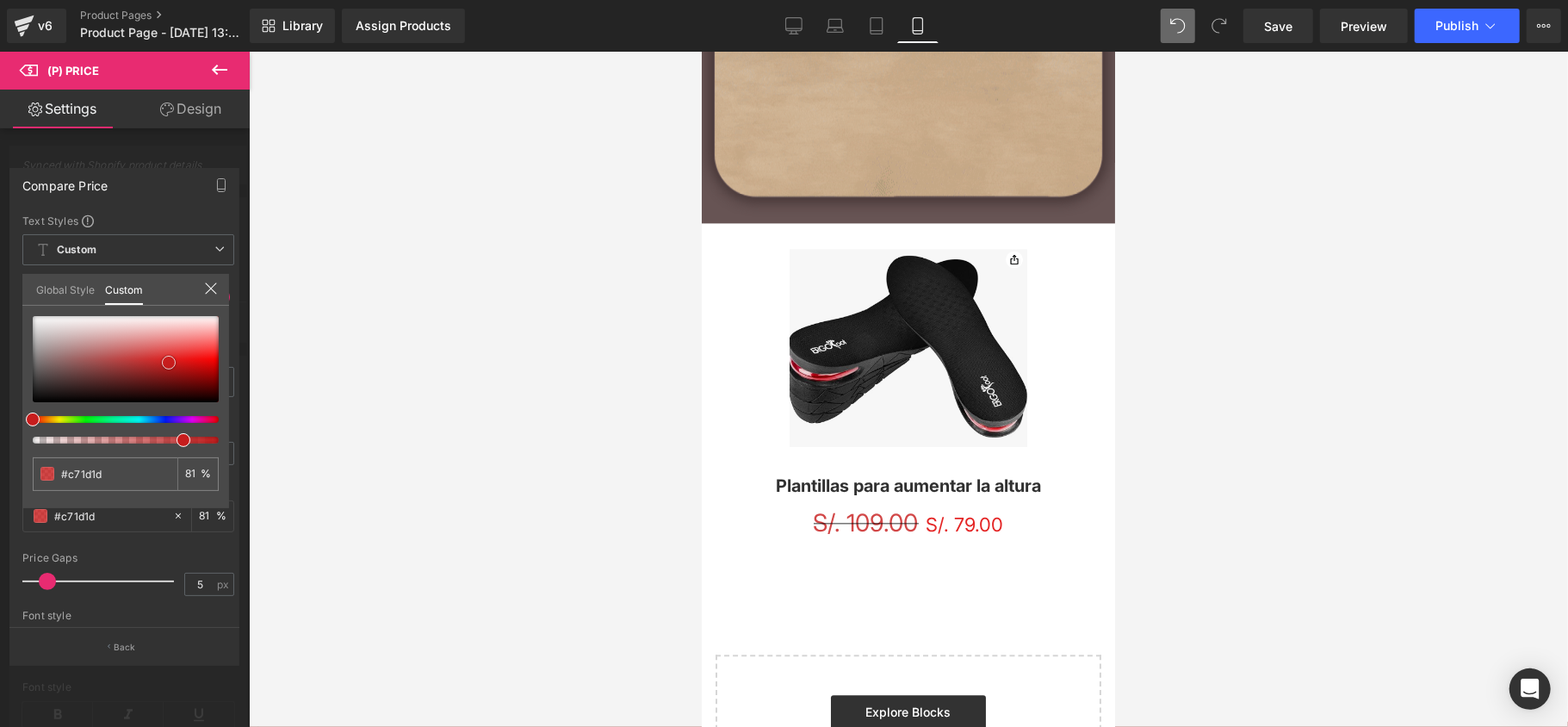
type input "#e23a3a"
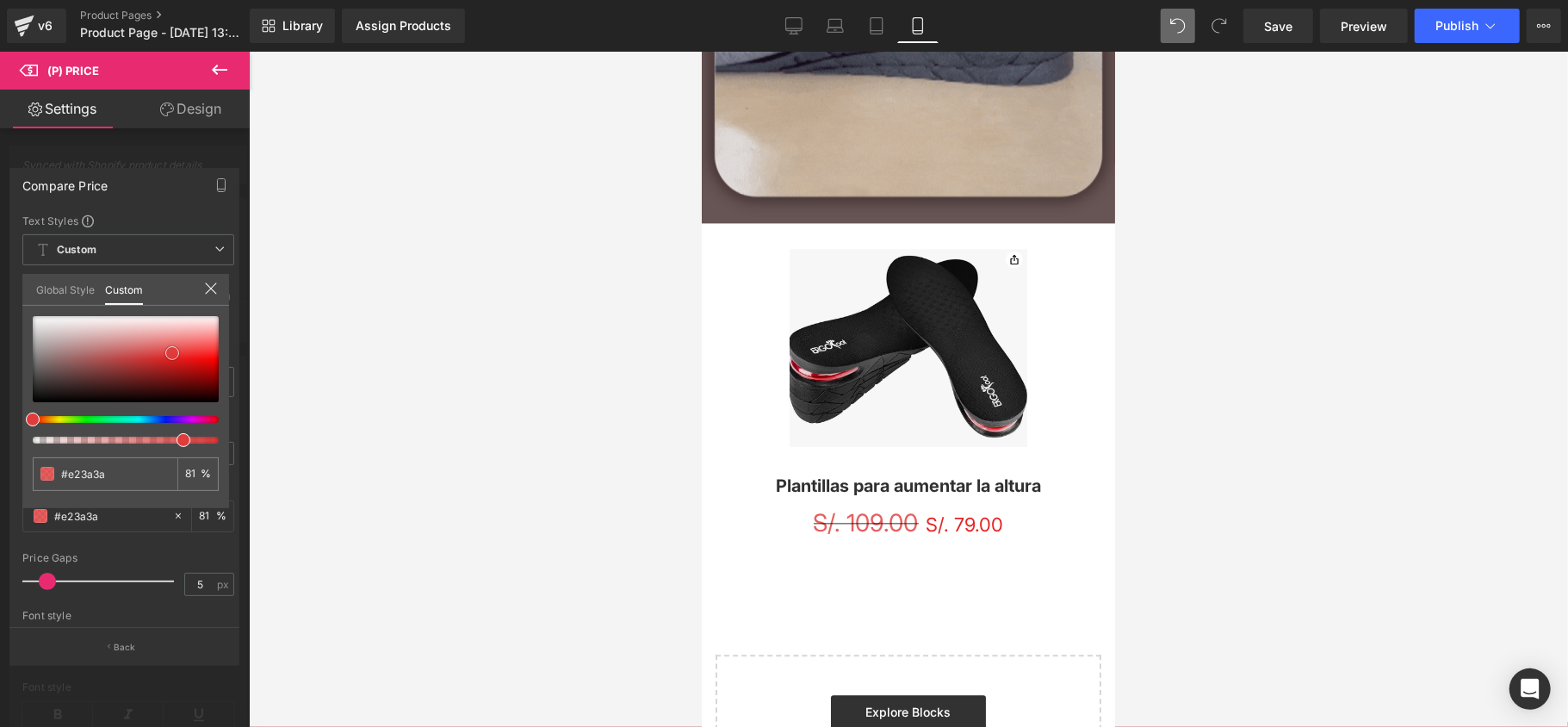
click at [172, 353] on span at bounding box center [172, 353] width 14 height 14
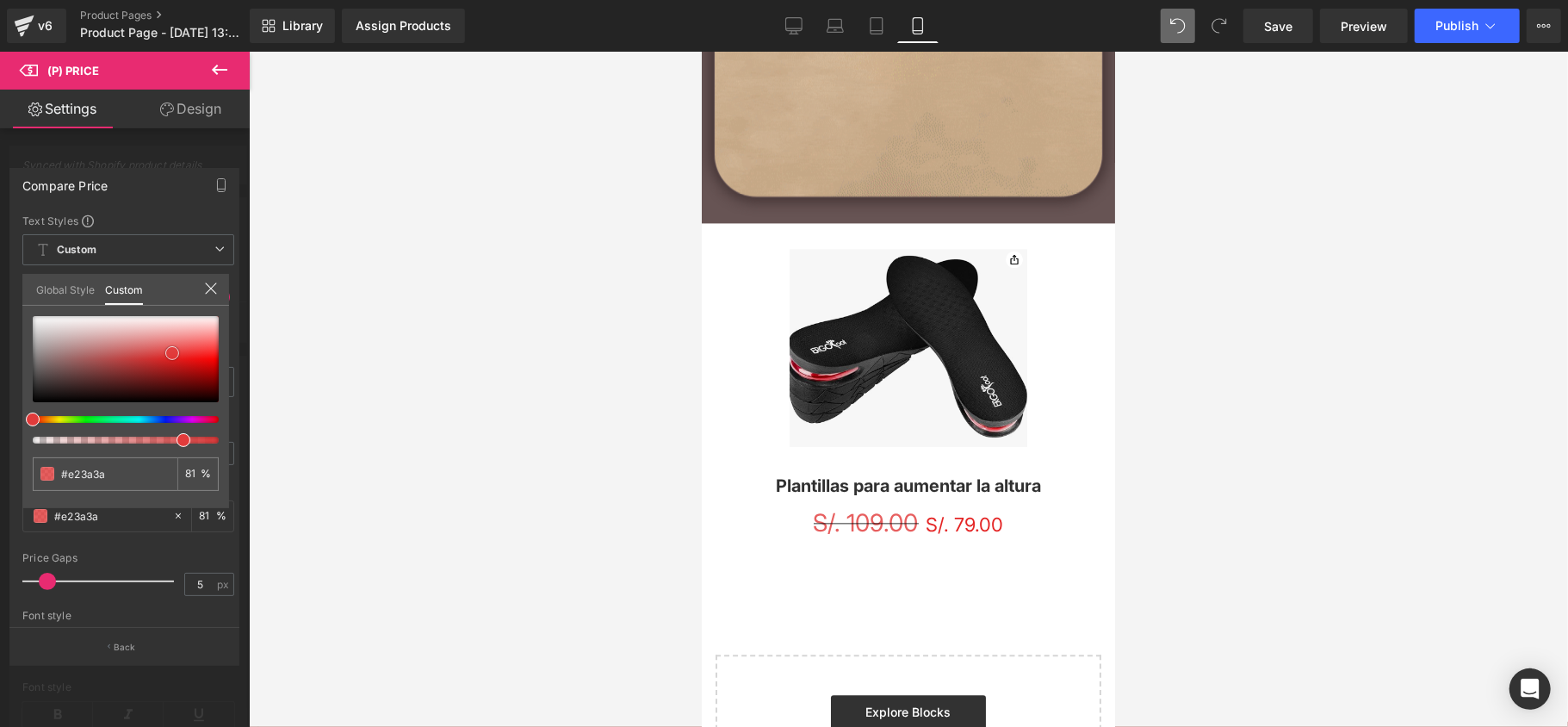
type input "#e62222"
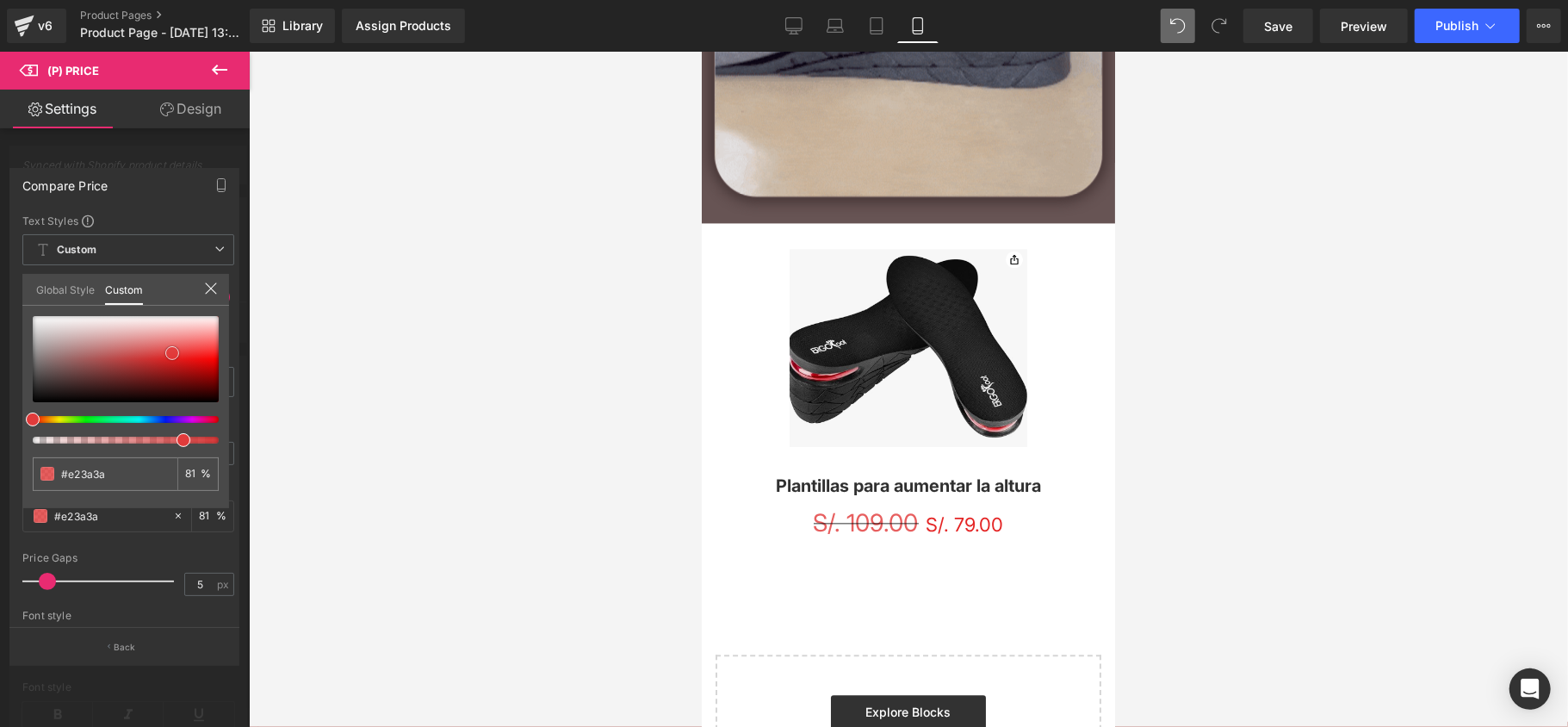
type input "#e62222"
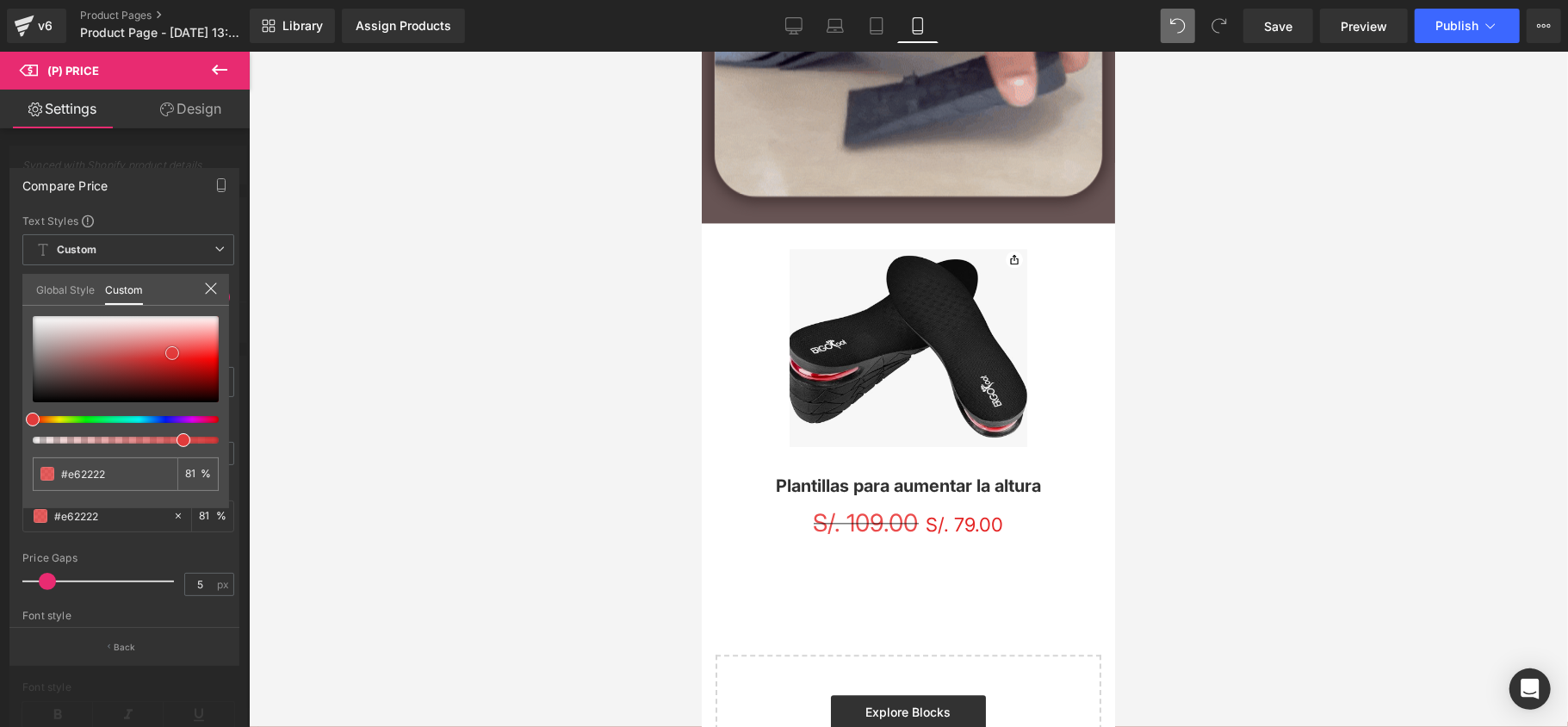
click at [181, 356] on div at bounding box center [125, 360] width 186 height 86
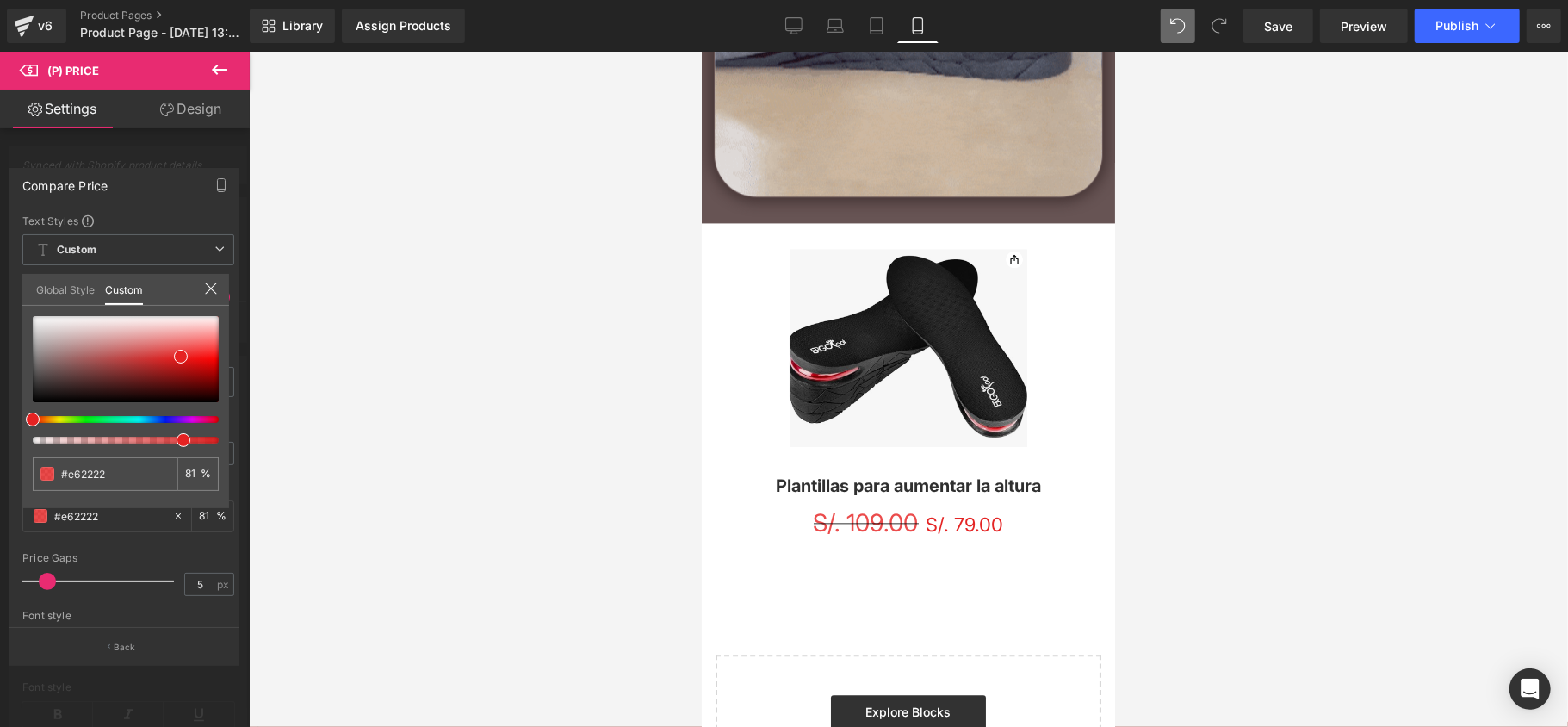
click at [214, 66] on icon at bounding box center [220, 70] width 21 height 21
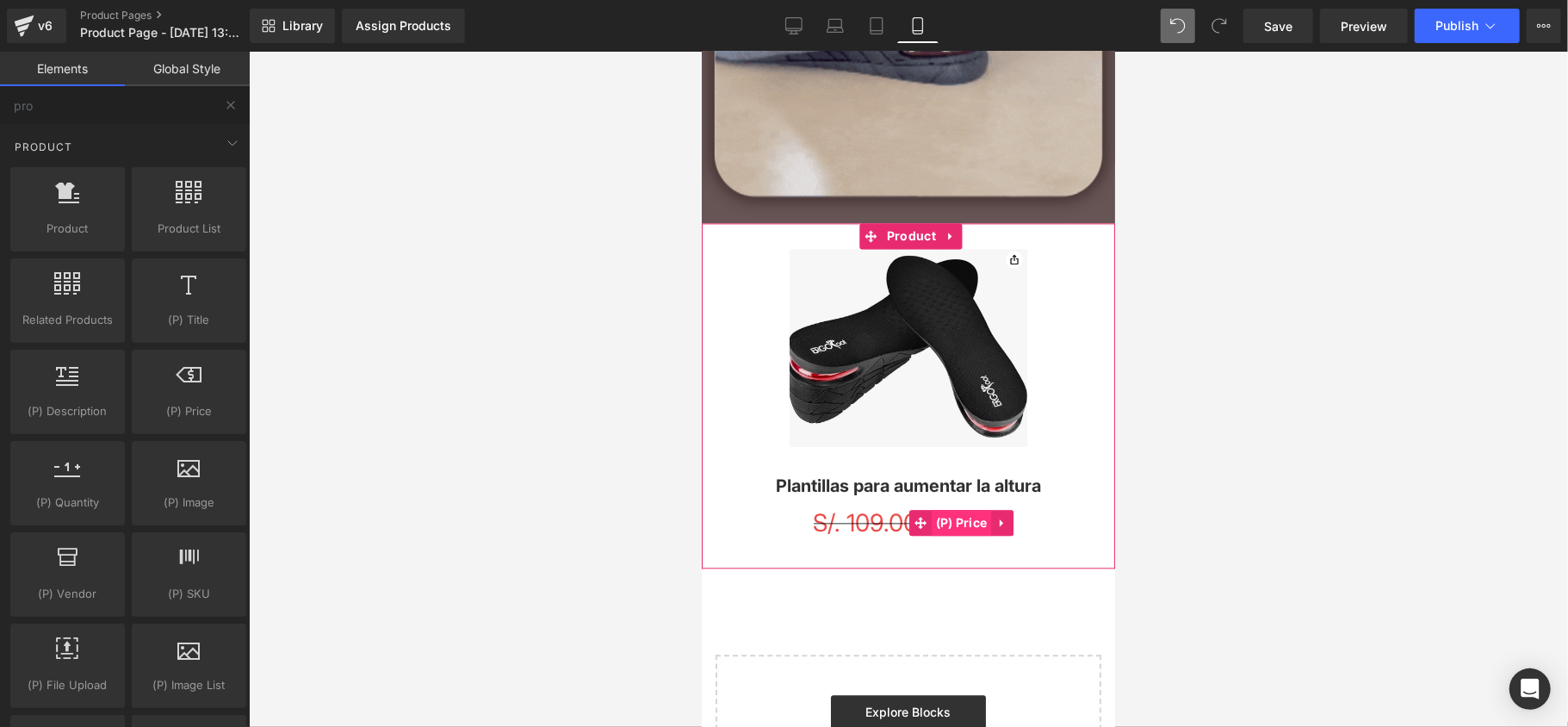
click at [951, 520] on span "(P) Price" at bounding box center [961, 522] width 61 height 26
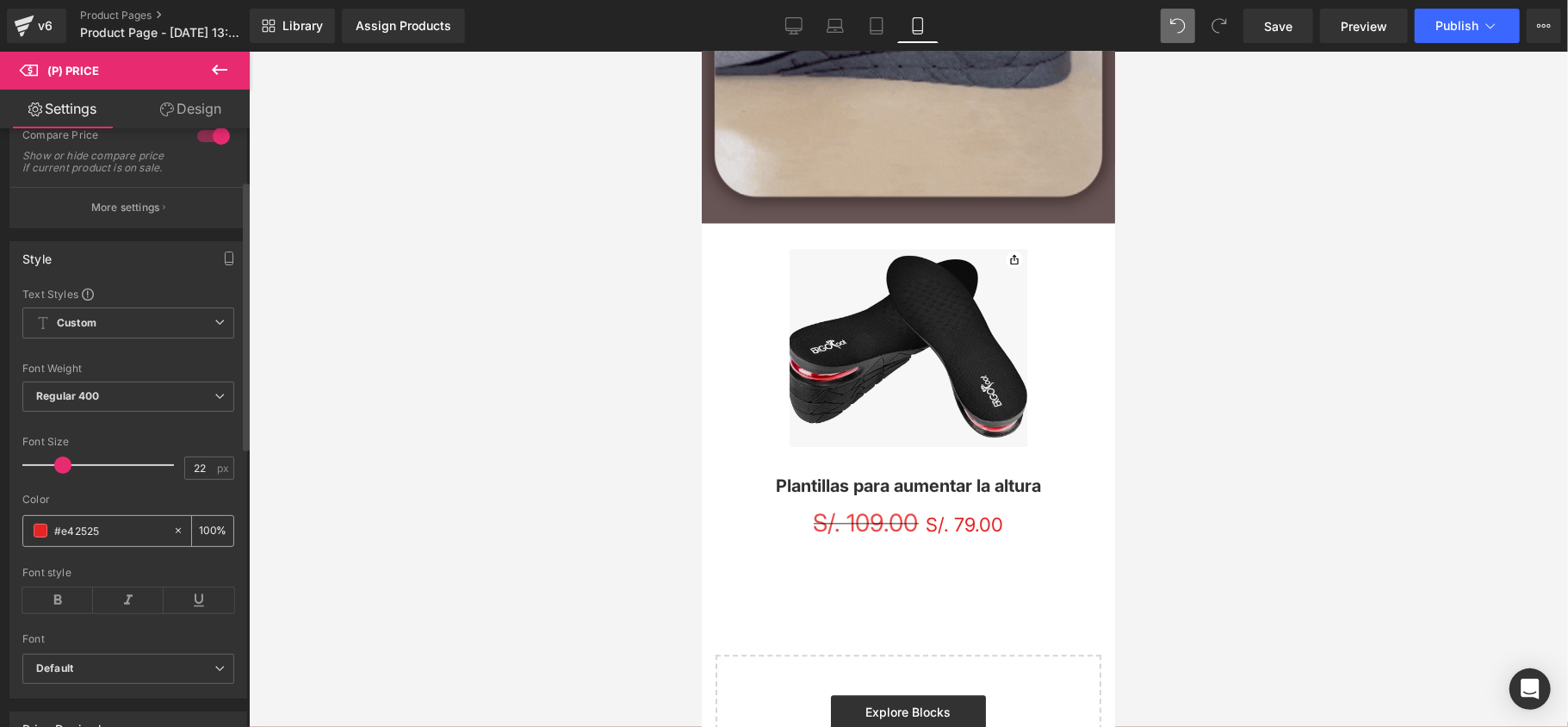
click at [48, 542] on div "#e42525" at bounding box center [98, 531] width 149 height 30
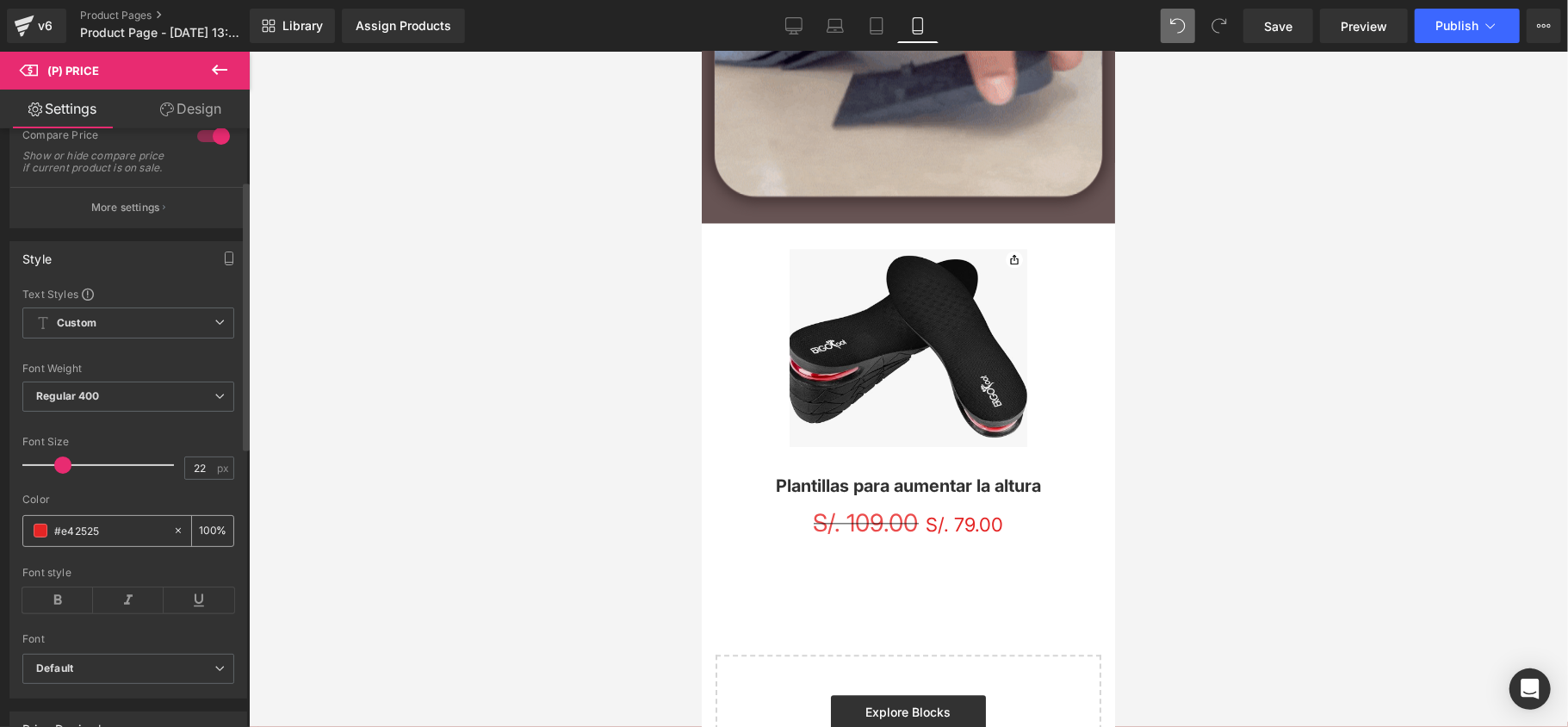
click at [45, 538] on span at bounding box center [41, 531] width 14 height 14
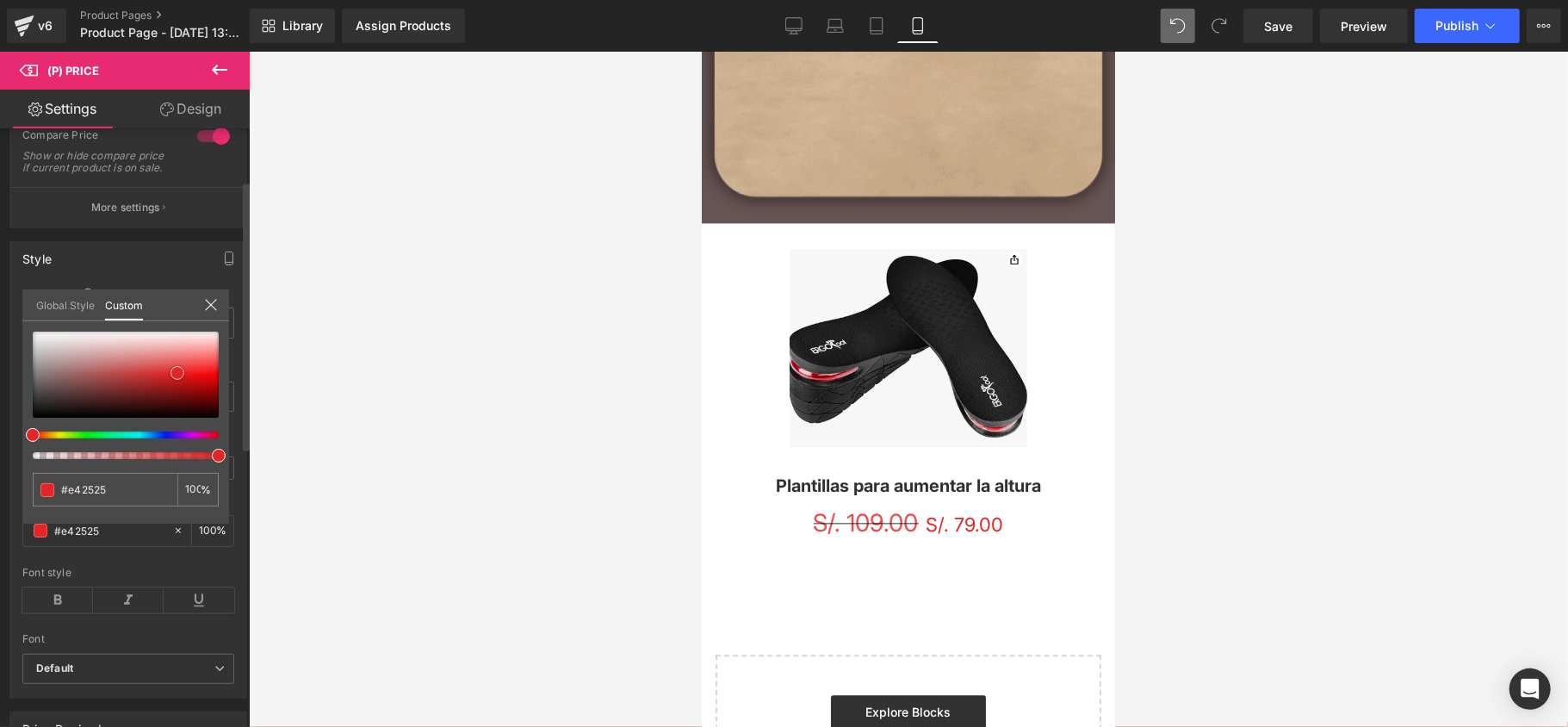
type input "#e6d5d5"
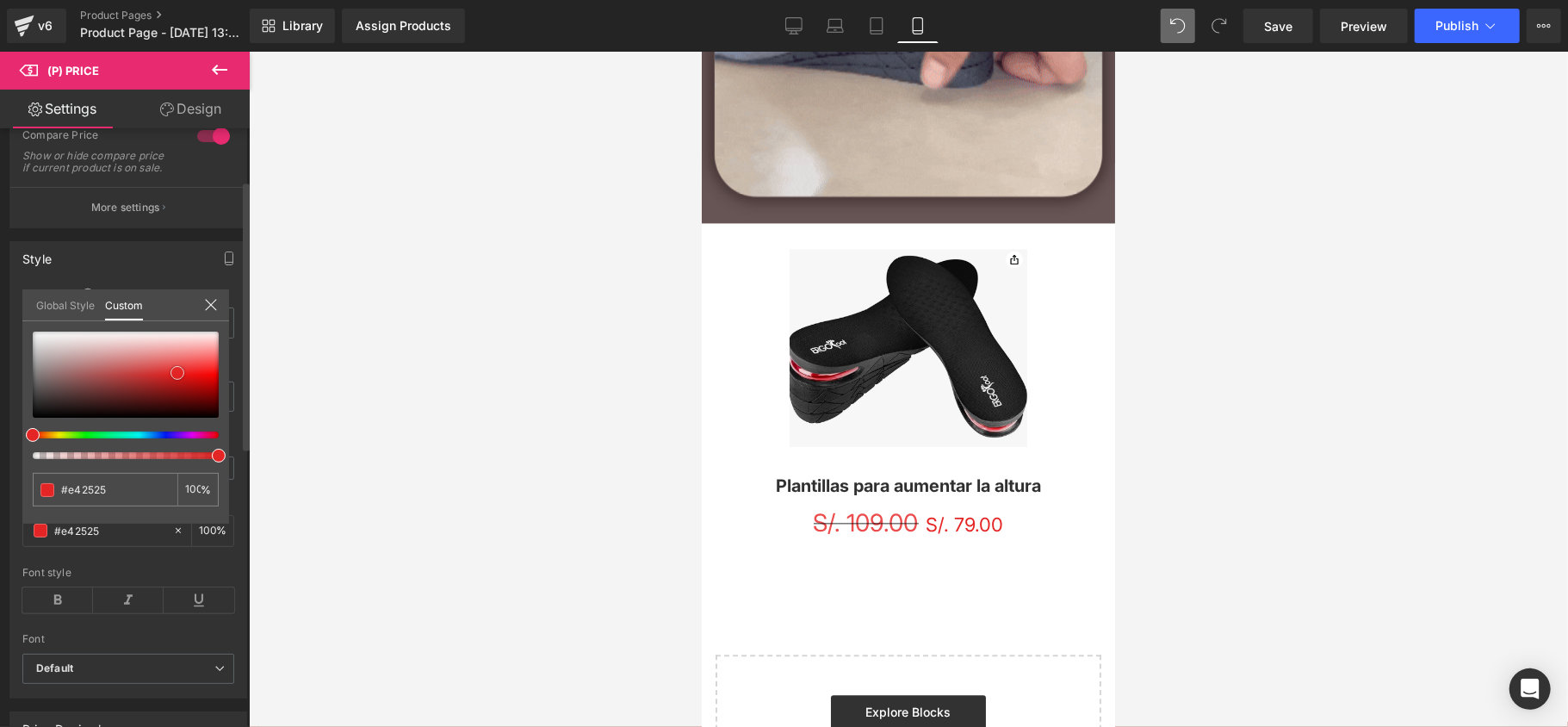
type input "#e6d5d5"
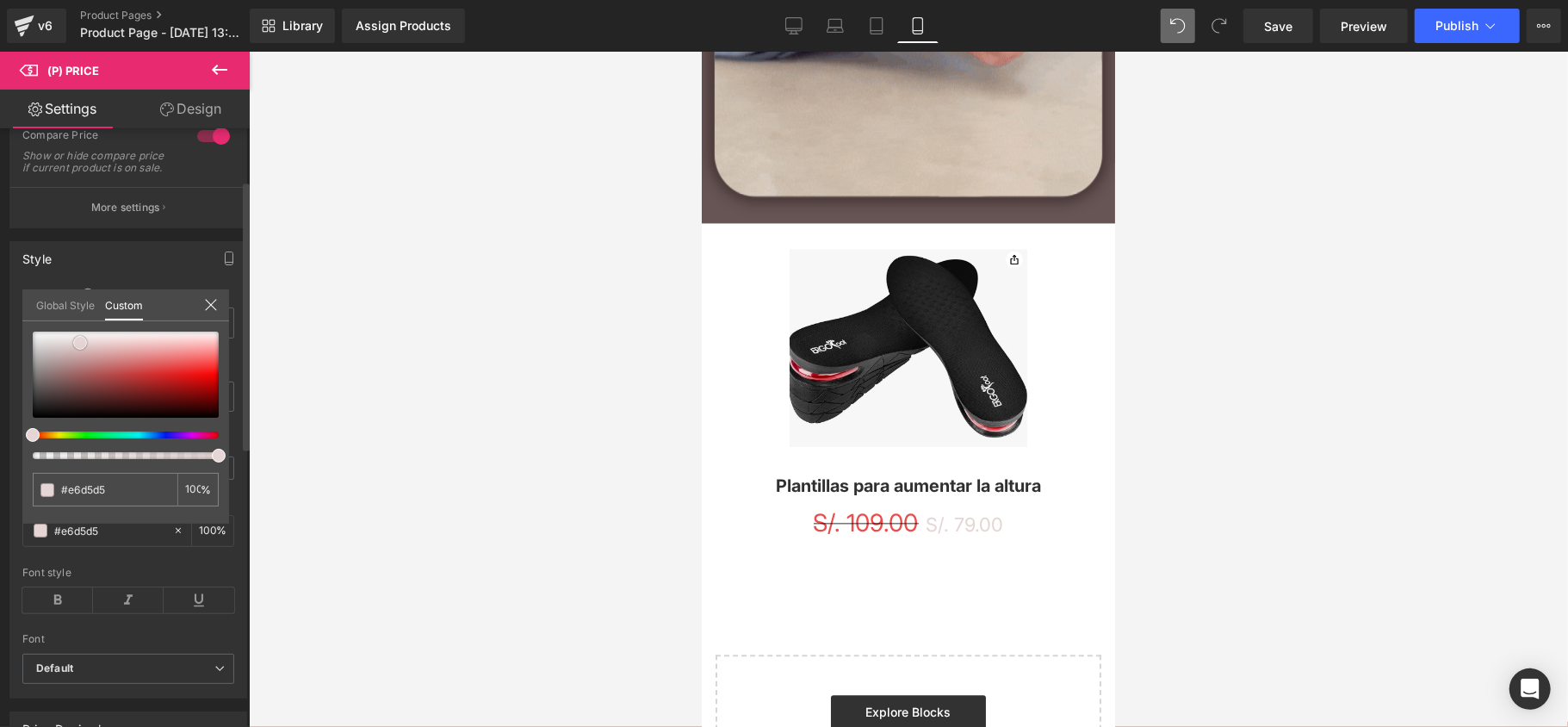
click at [80, 342] on div at bounding box center [125, 374] width 186 height 86
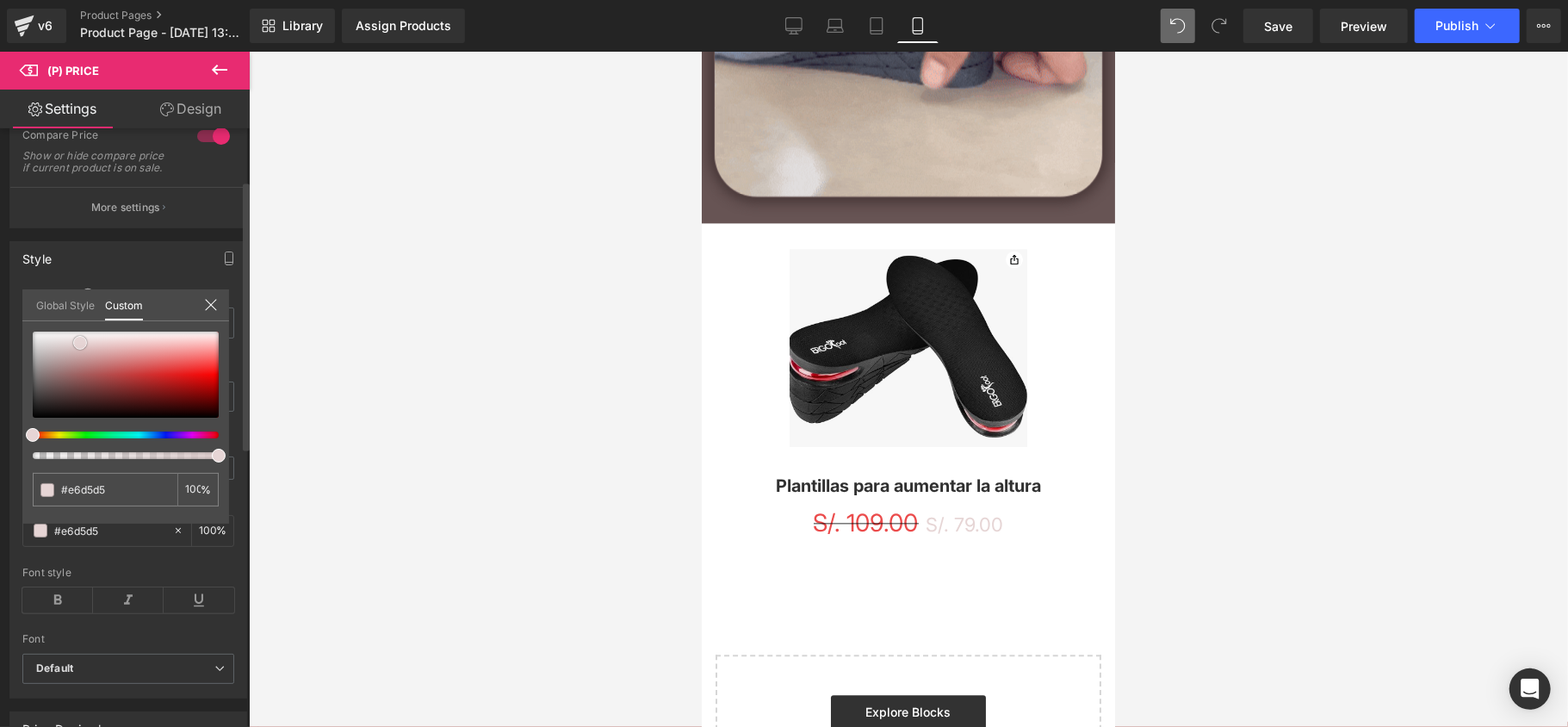
type input "#5b2424"
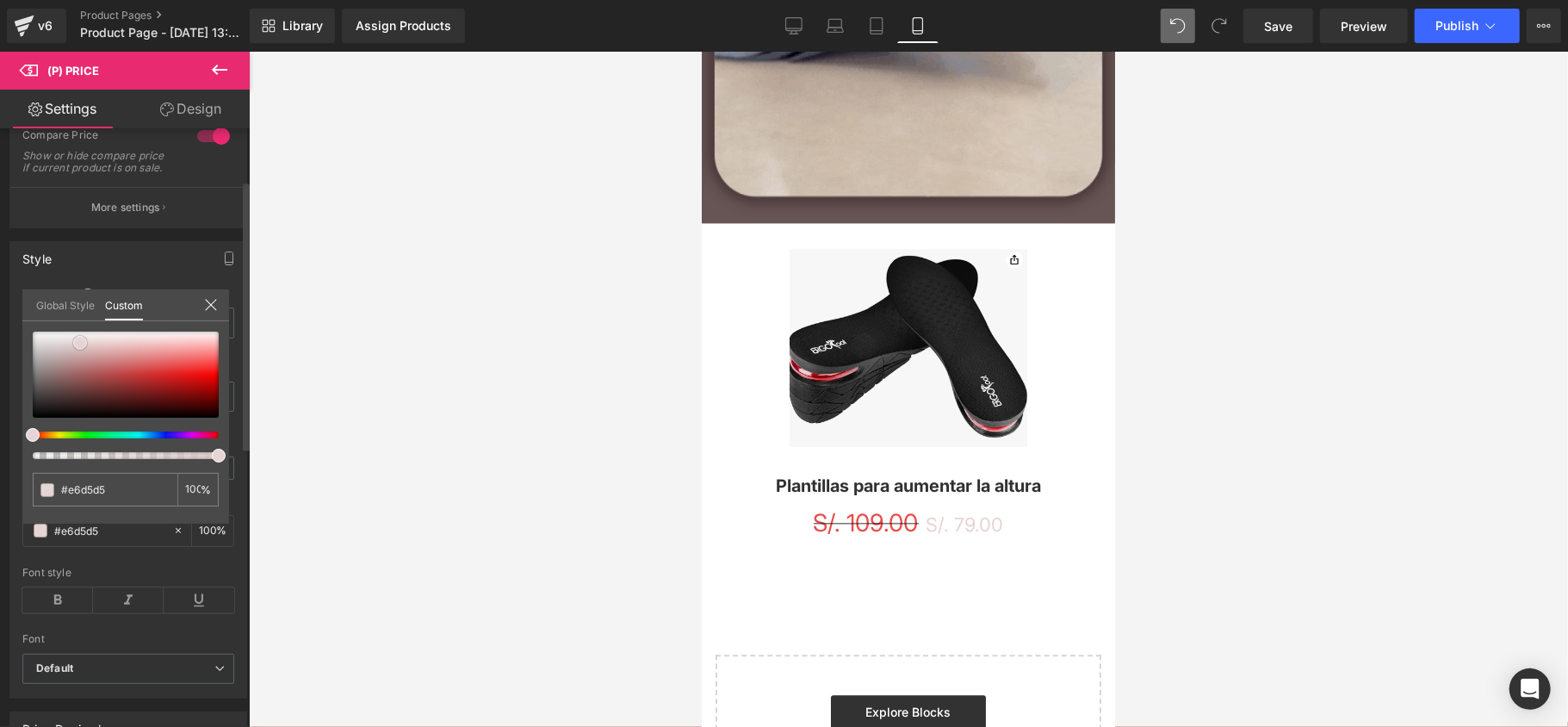
type input "#5b2424"
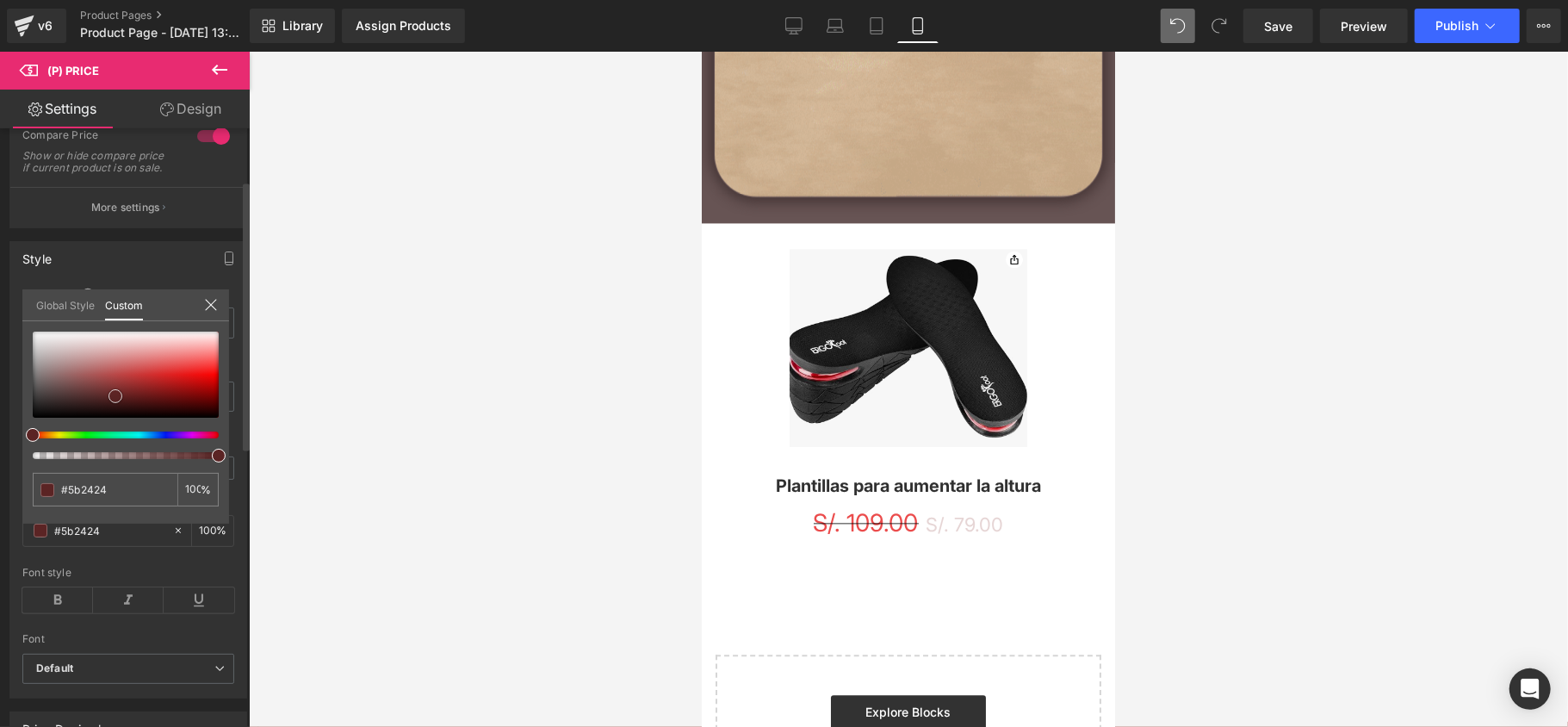
click at [115, 396] on div at bounding box center [125, 374] width 186 height 86
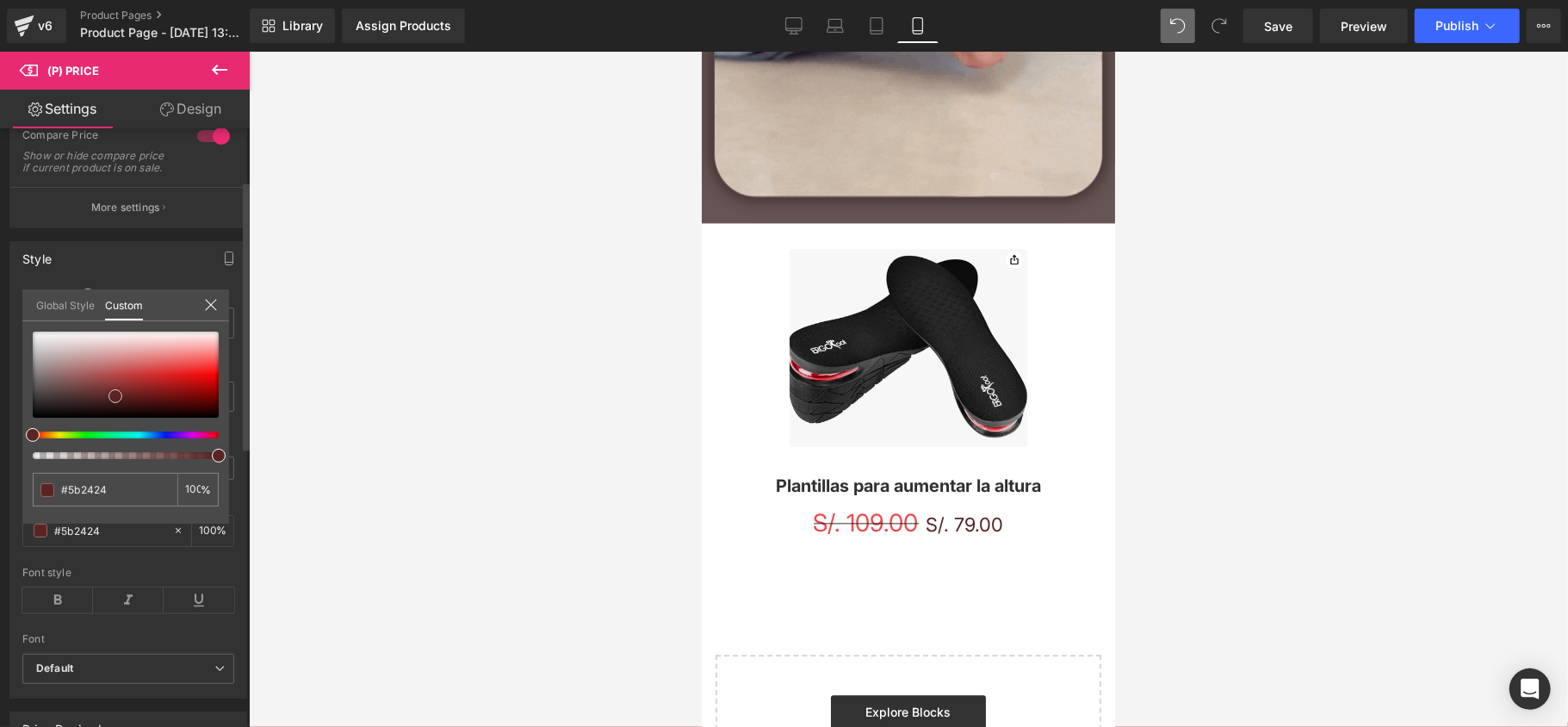
type input "#502424"
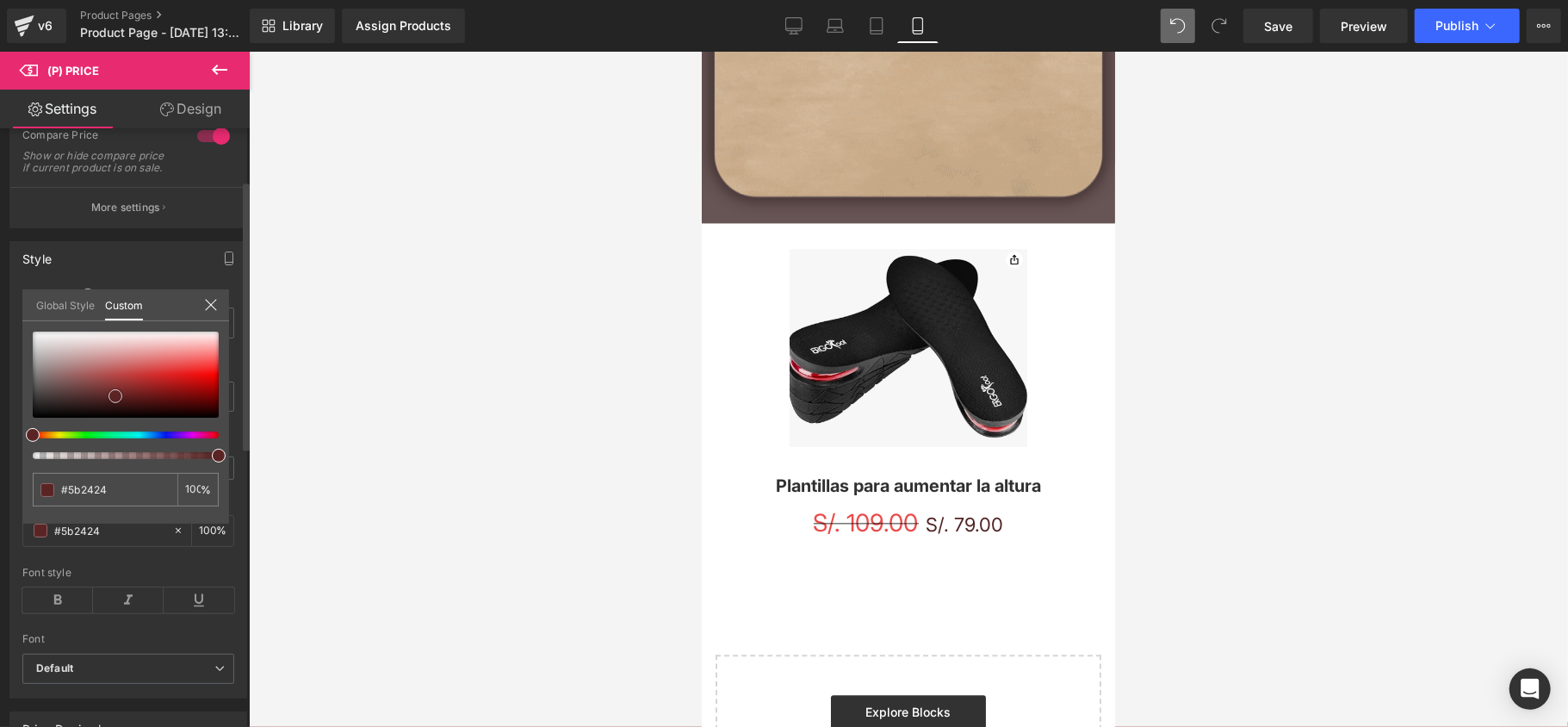
type input "#502424"
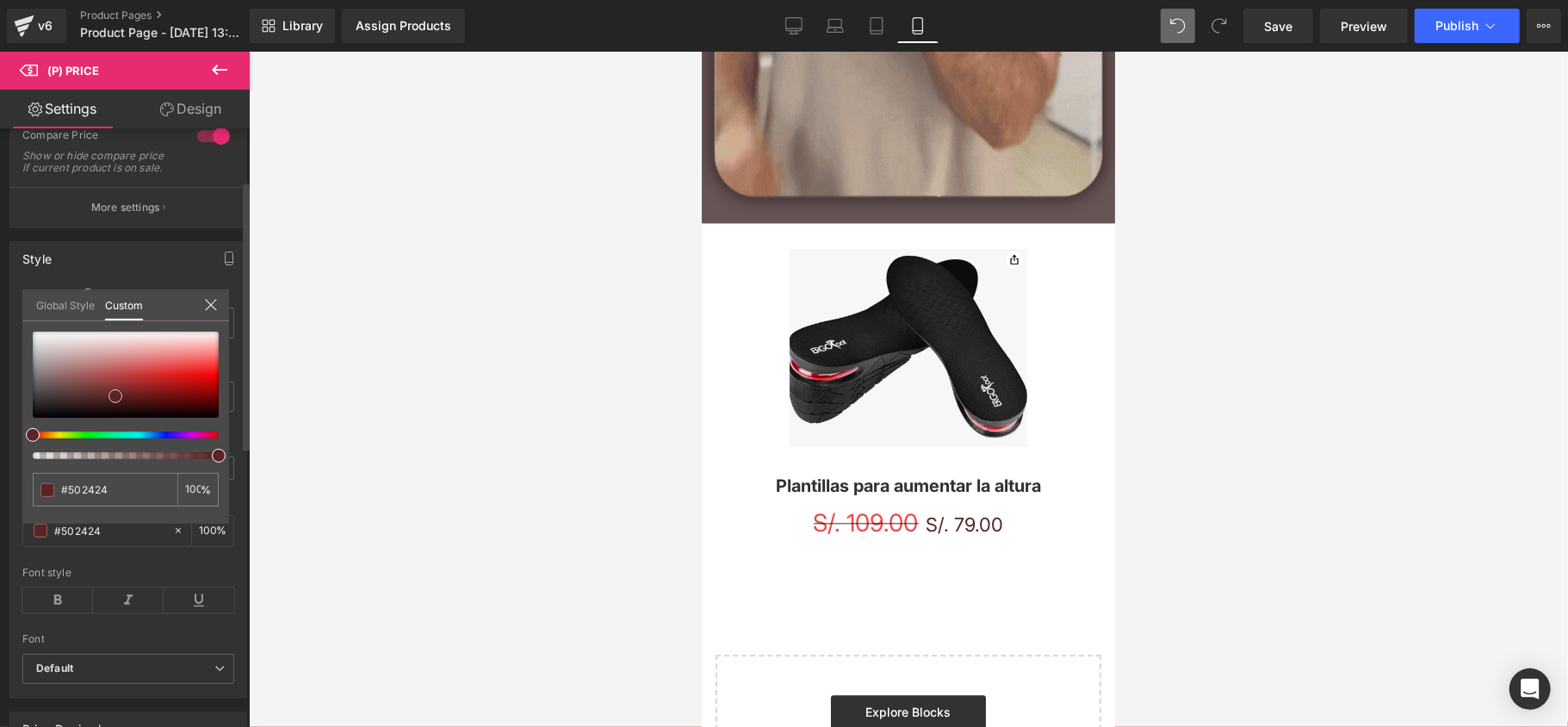
click at [105, 398] on div at bounding box center [125, 374] width 186 height 86
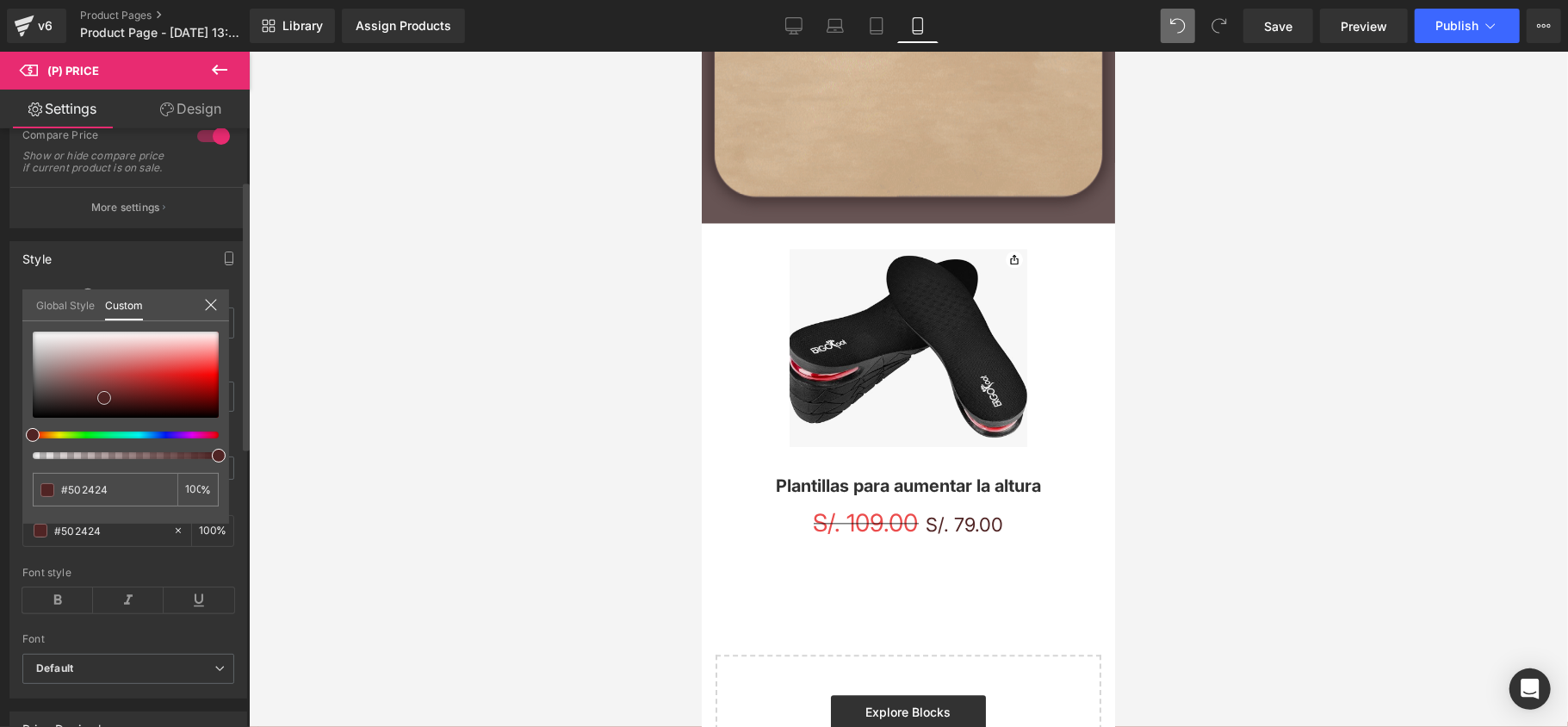
type input "#371f1f"
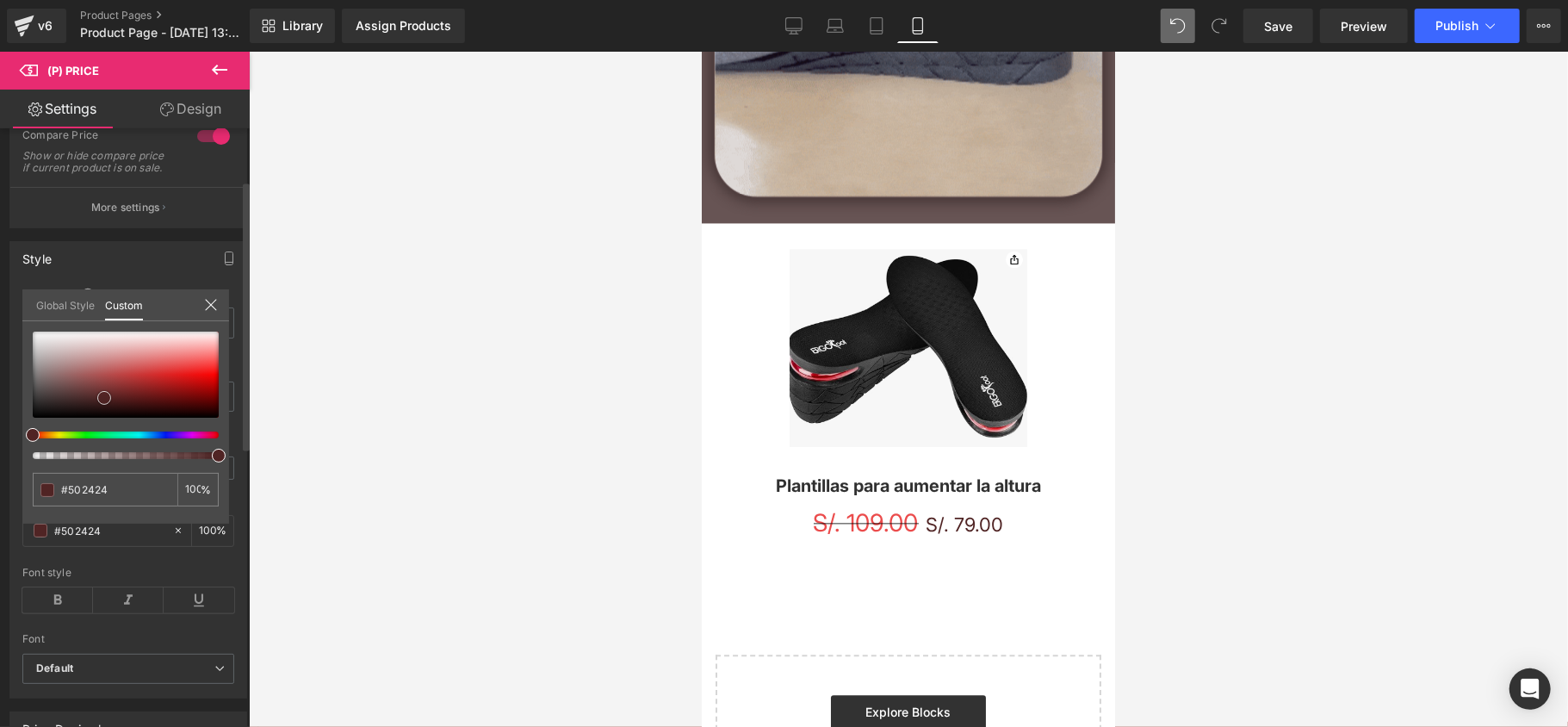
type input "#371f1f"
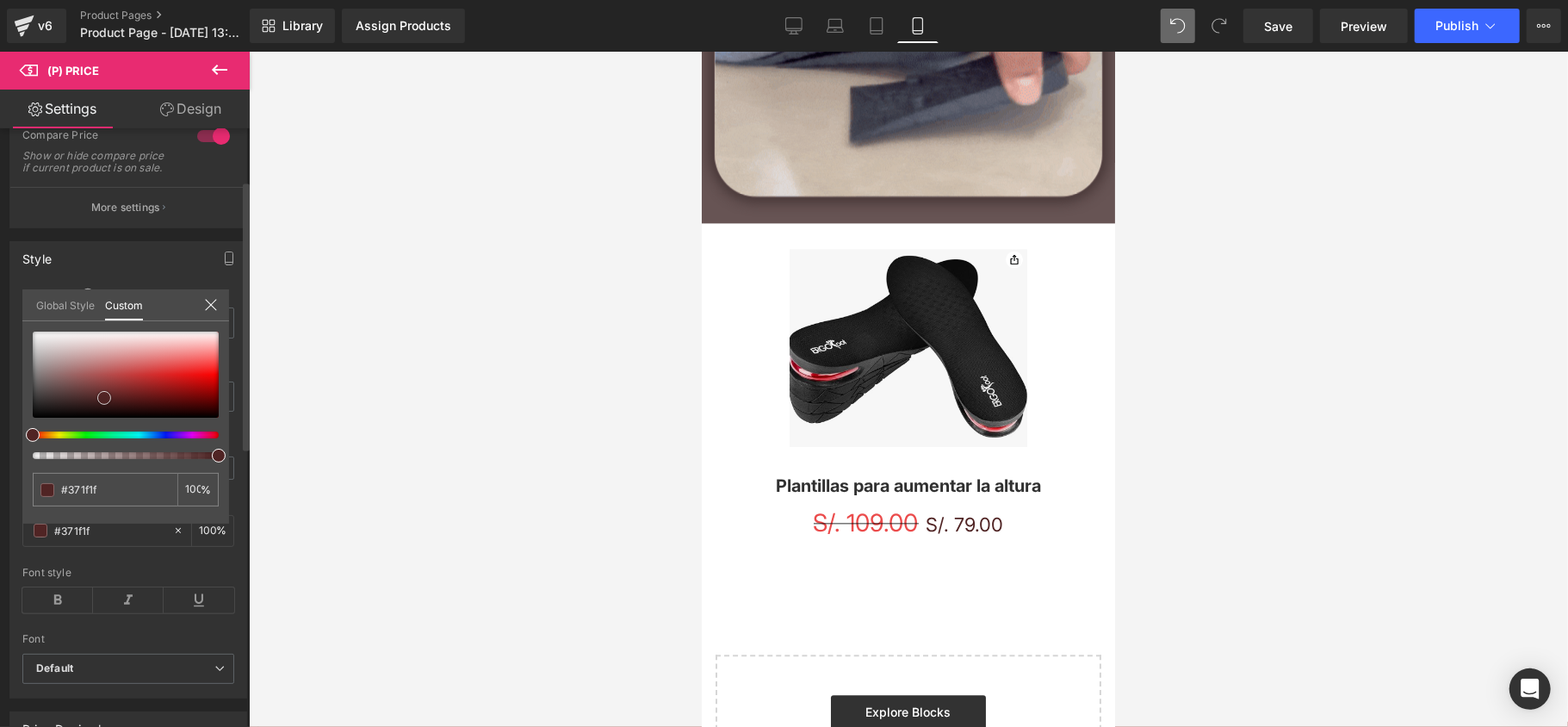
click at [84, 403] on div at bounding box center [125, 374] width 186 height 86
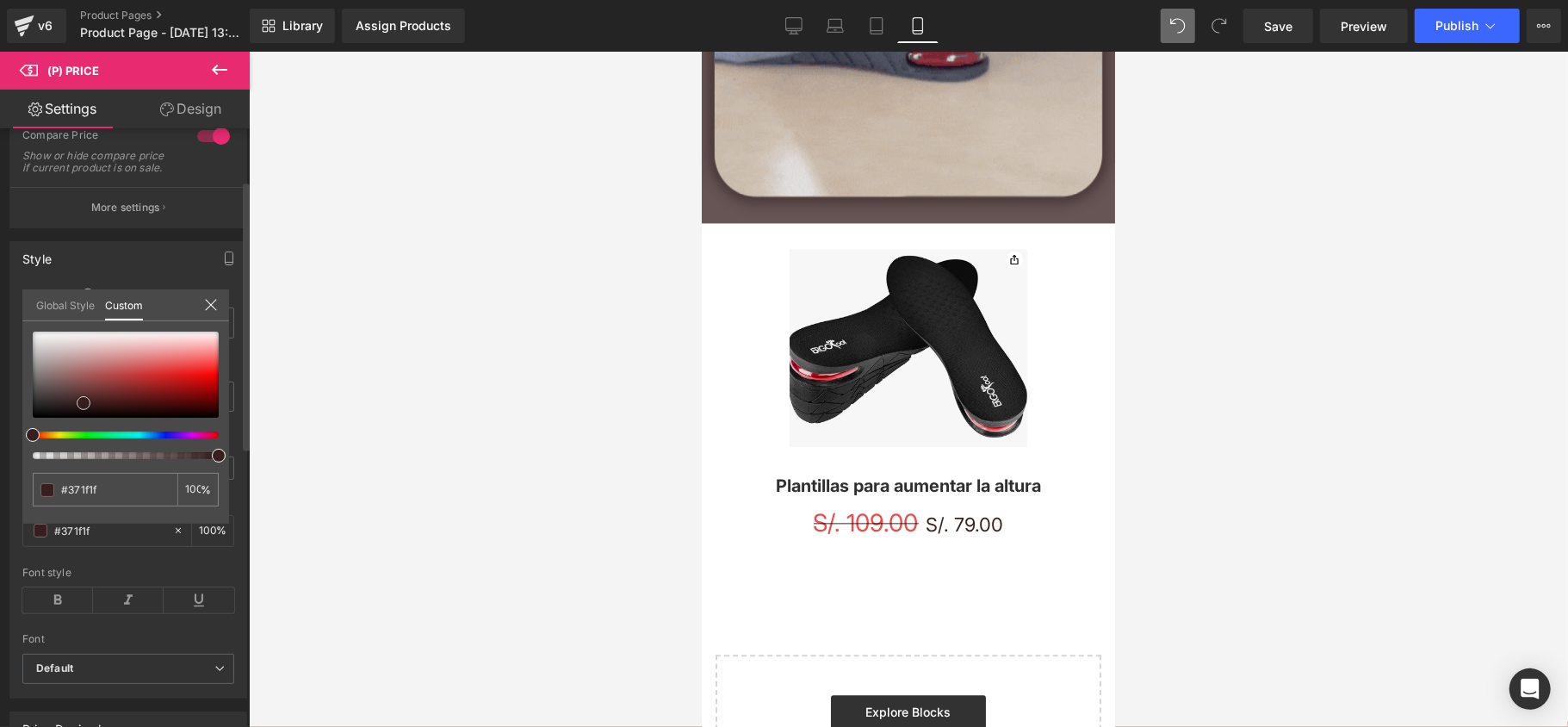
click at [84, 403] on span at bounding box center [84, 403] width 14 height 14
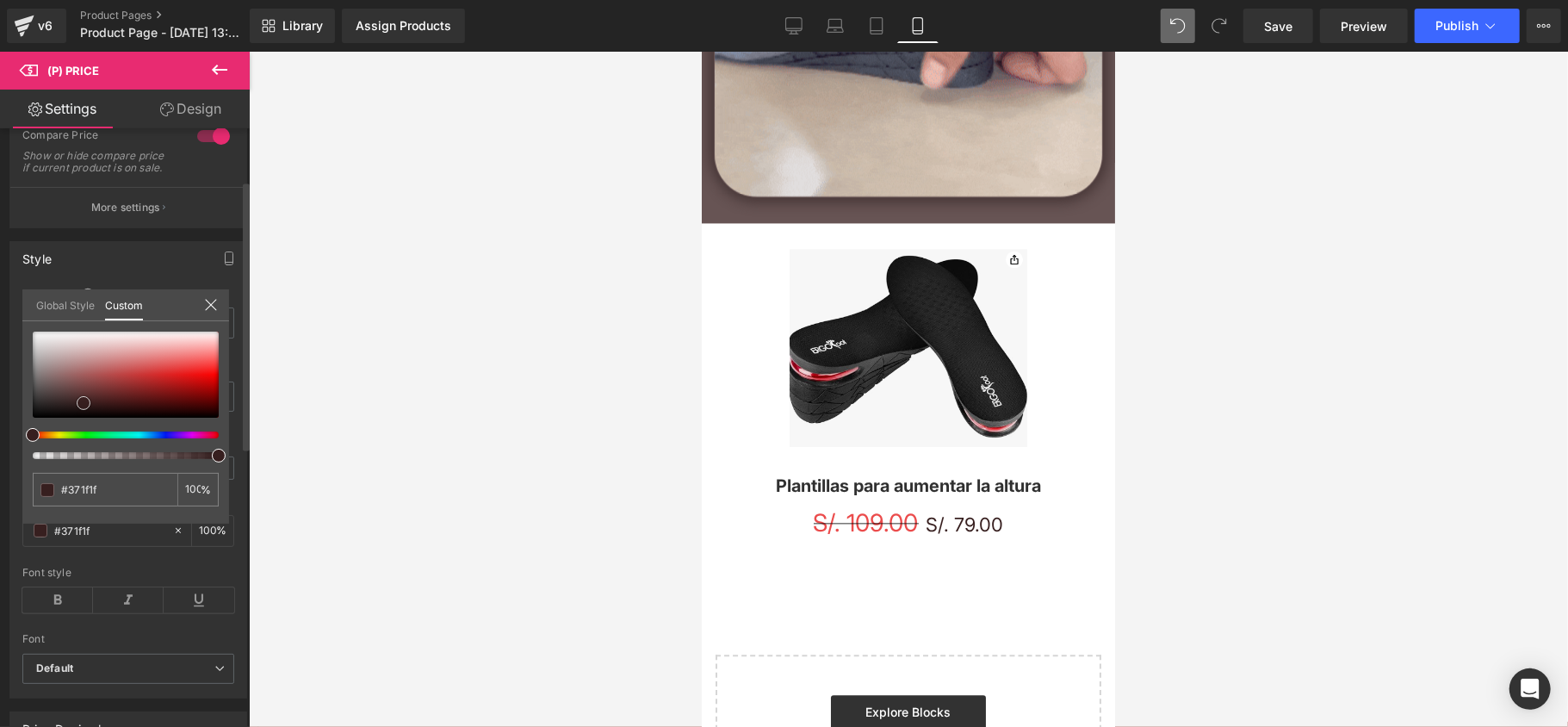
type input "#251313"
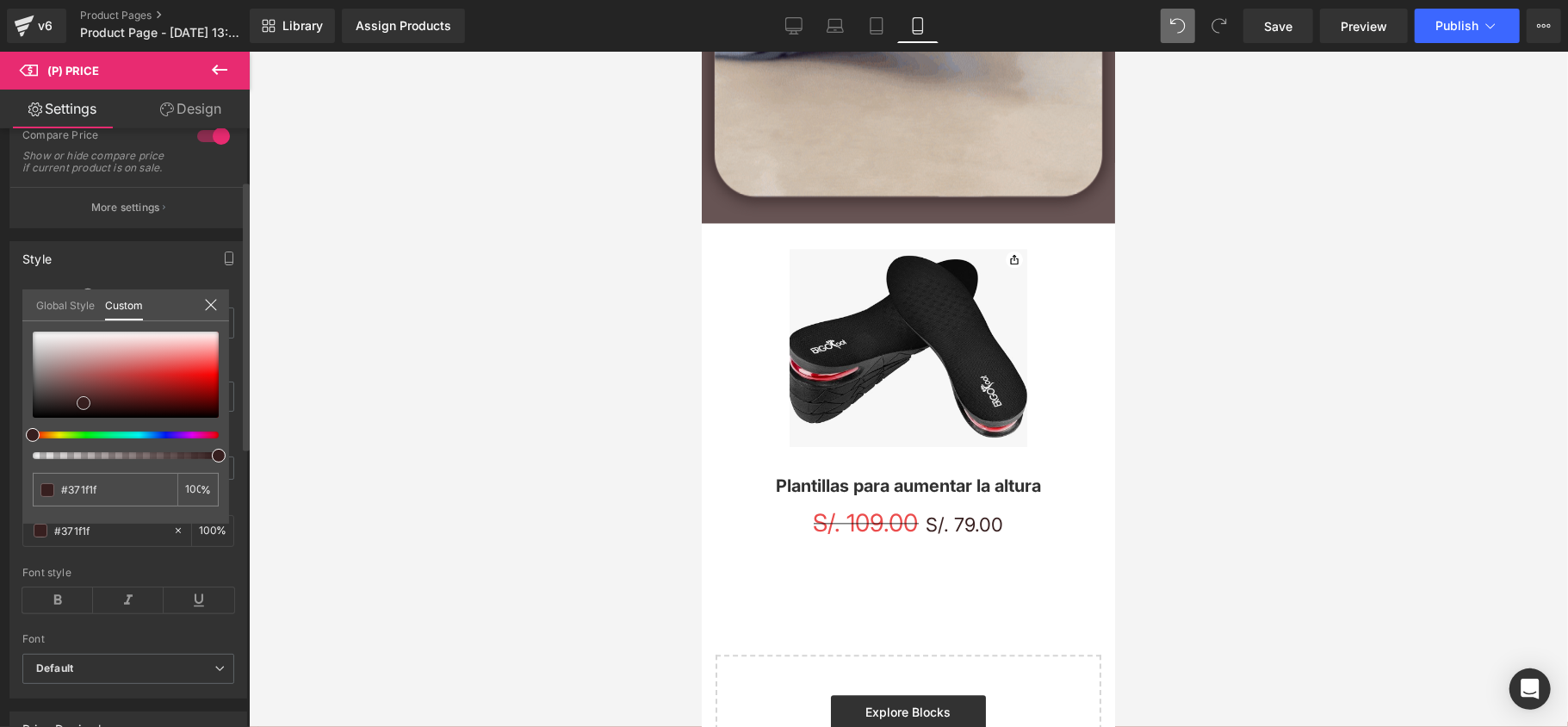
type input "#251313"
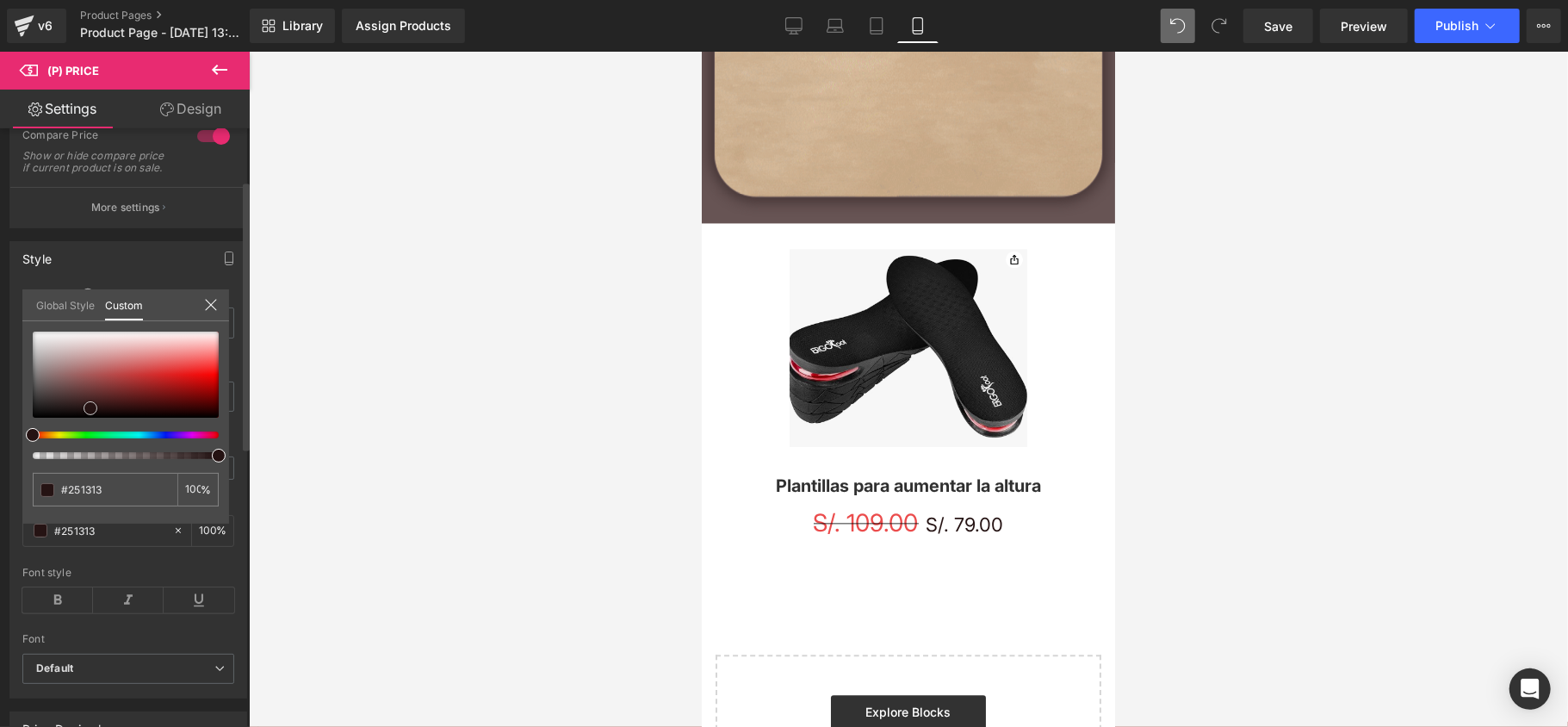
click at [91, 408] on div at bounding box center [125, 374] width 186 height 86
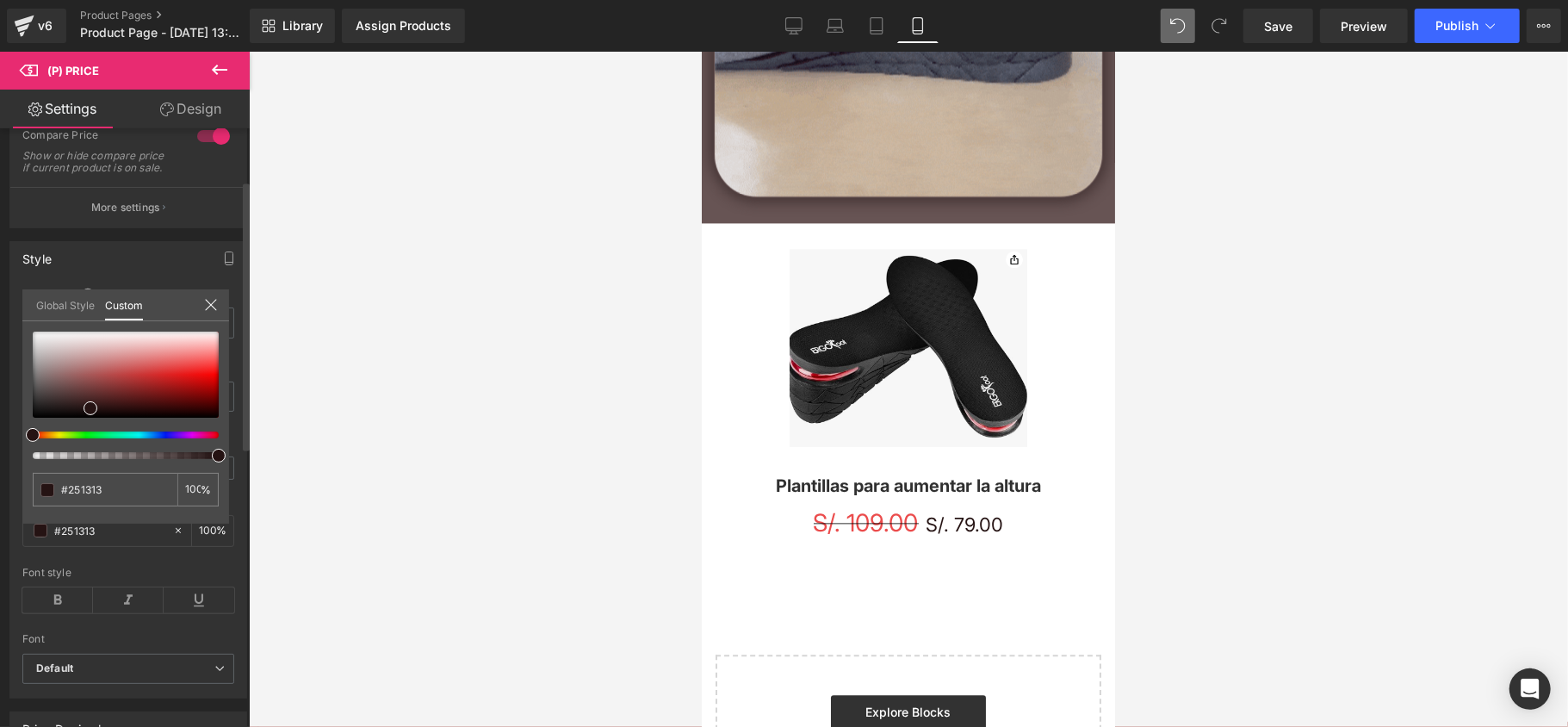
click at [210, 305] on icon at bounding box center [210, 304] width 11 height 11
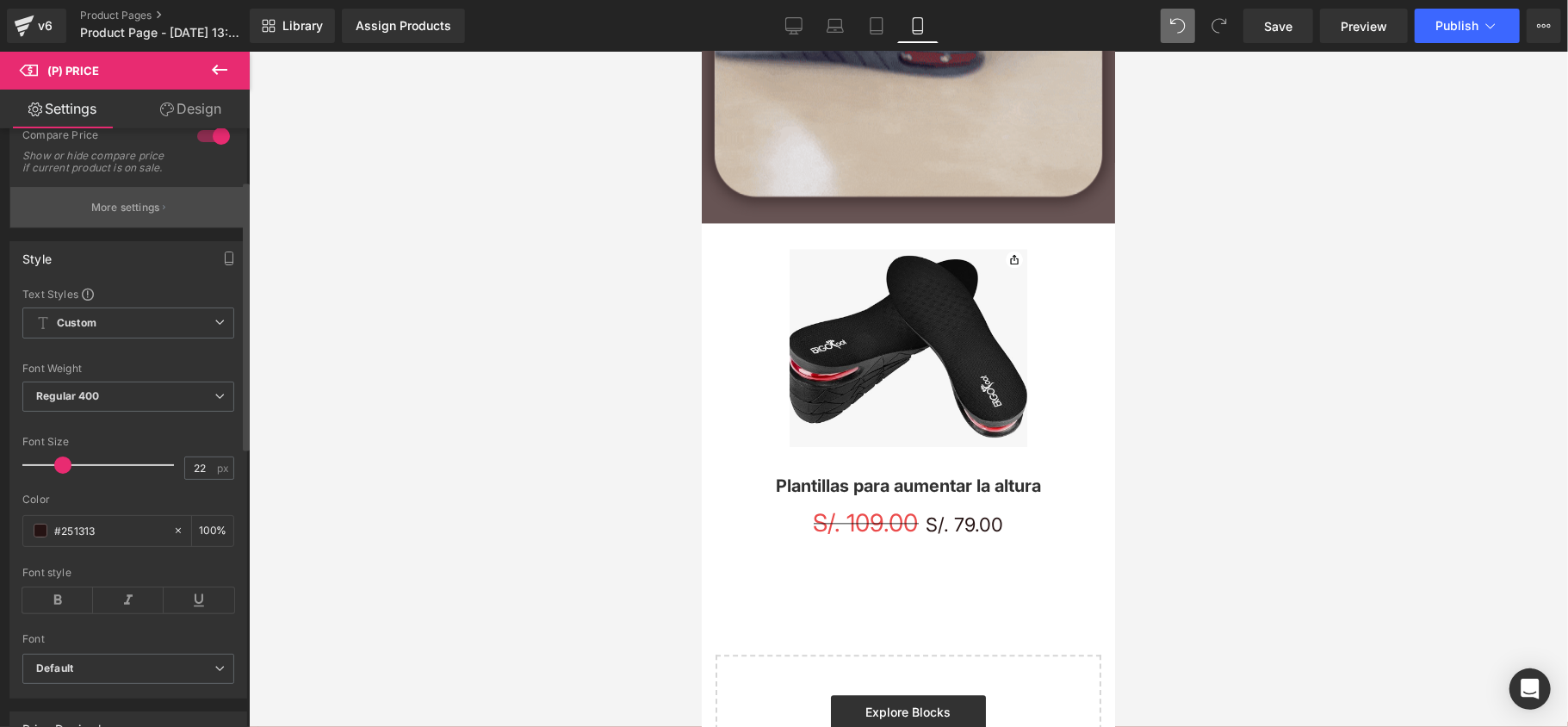
click at [120, 227] on button "More settings" at bounding box center [128, 207] width 236 height 41
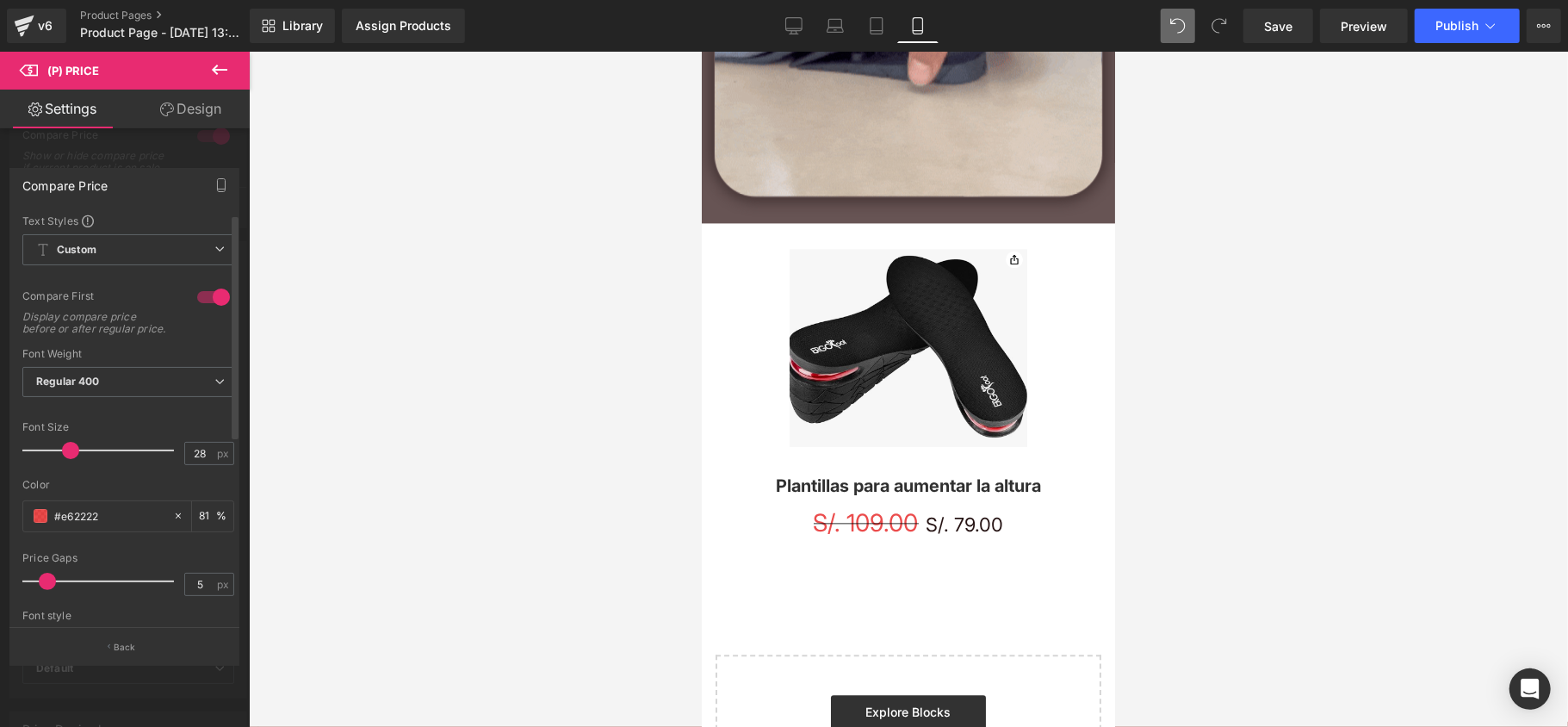
click at [48, 589] on span at bounding box center [48, 581] width 17 height 17
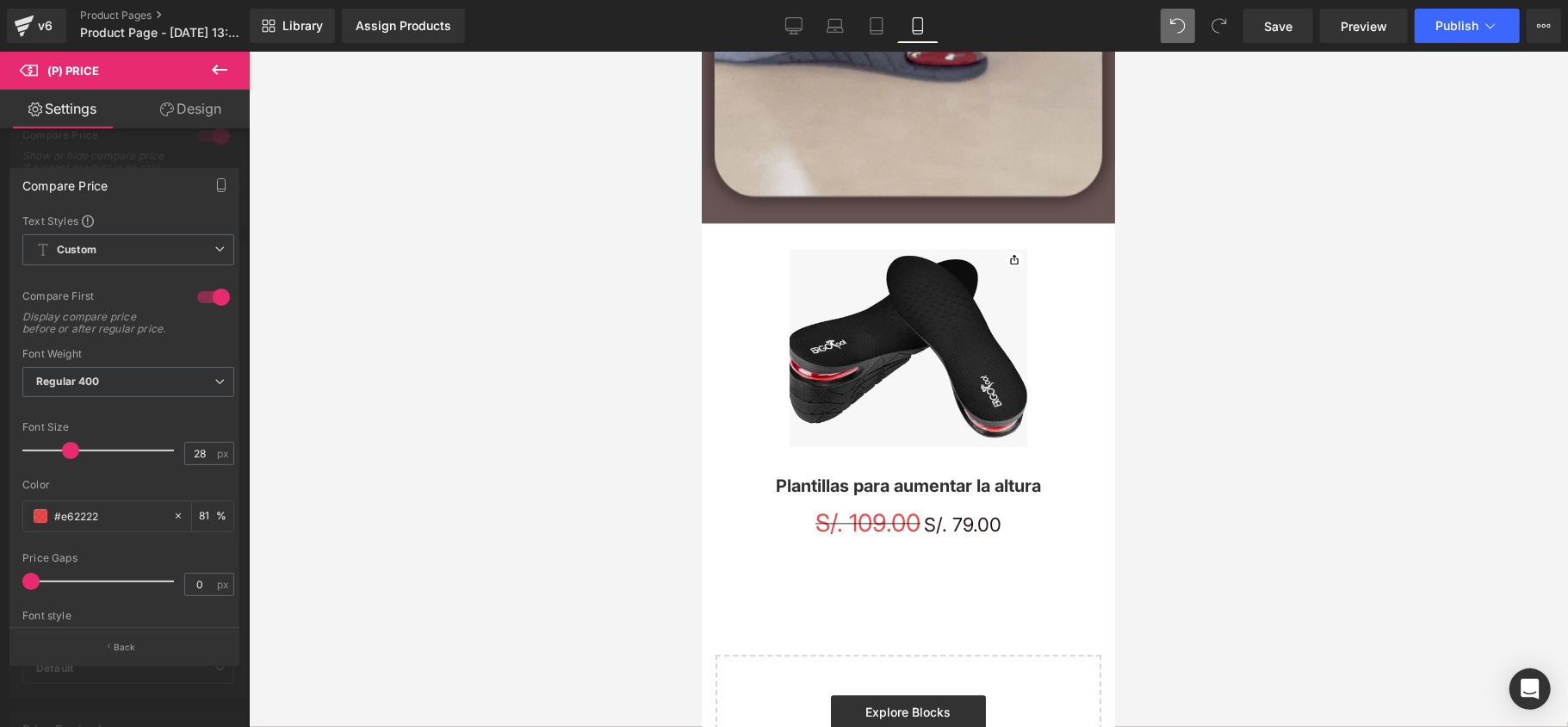
drag, startPoint x: 48, startPoint y: 589, endPoint x: 0, endPoint y: 568, distance: 52.4
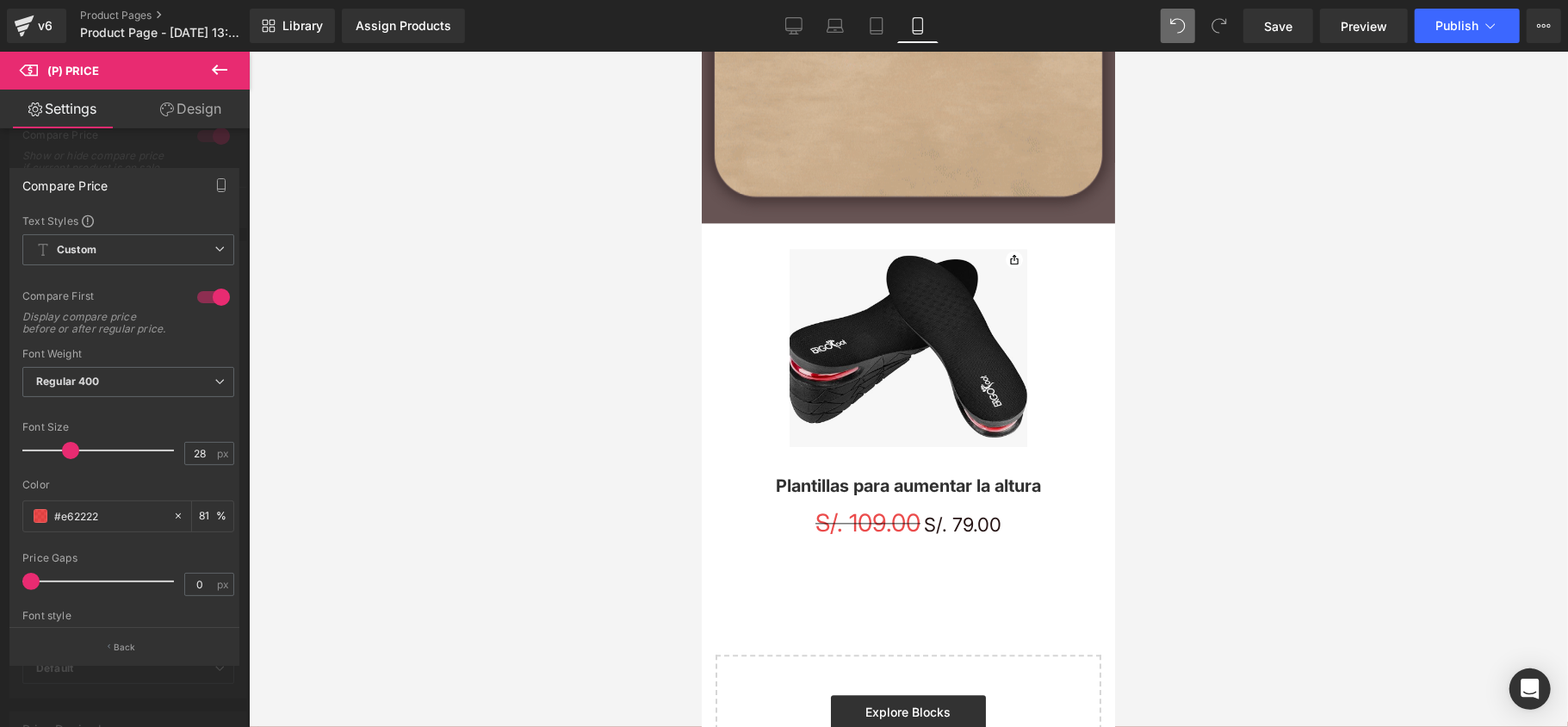
click at [0, 568] on div "Compare Price Text Styles Custom Custom Setup Global Style Custom Setup Global …" at bounding box center [124, 409] width 250 height 509
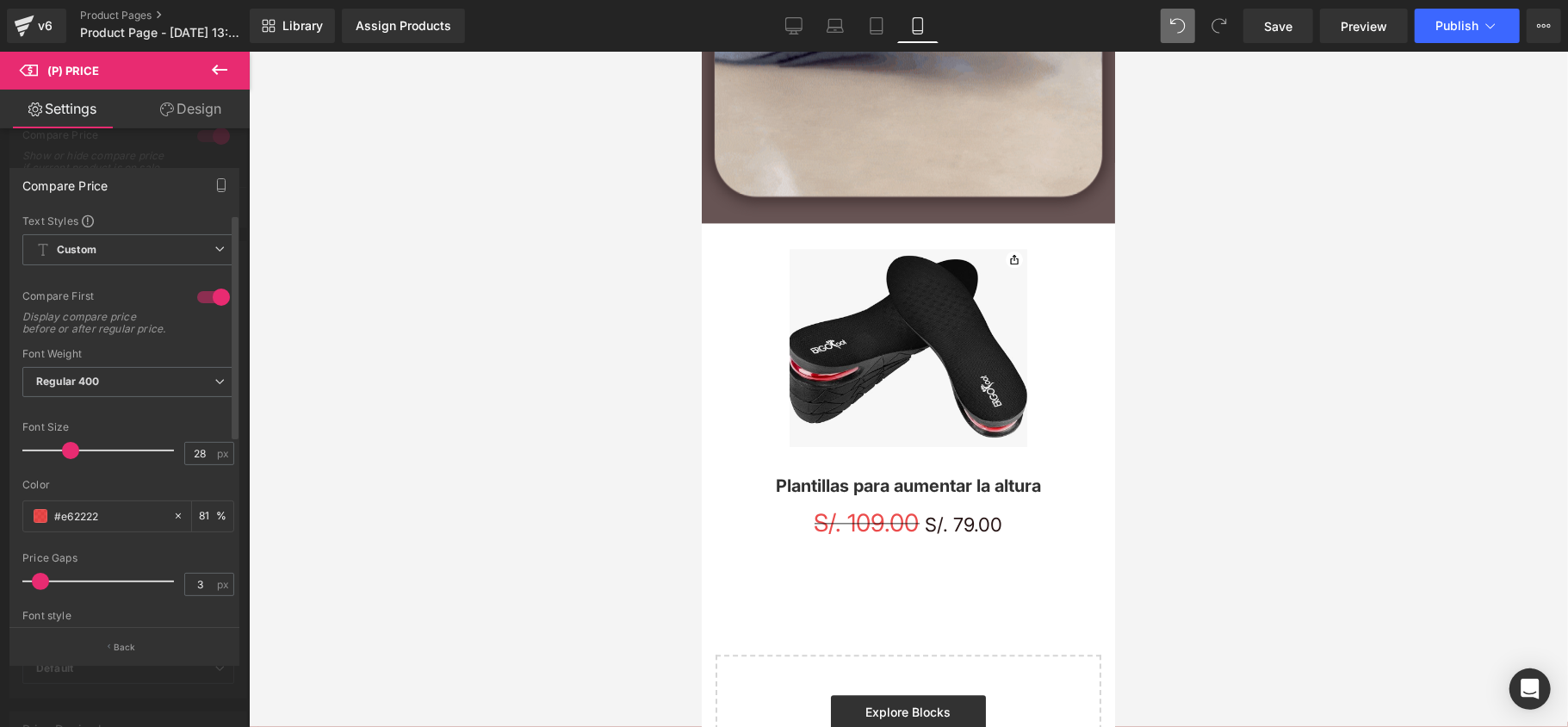
click at [40, 596] on div at bounding box center [102, 581] width 143 height 35
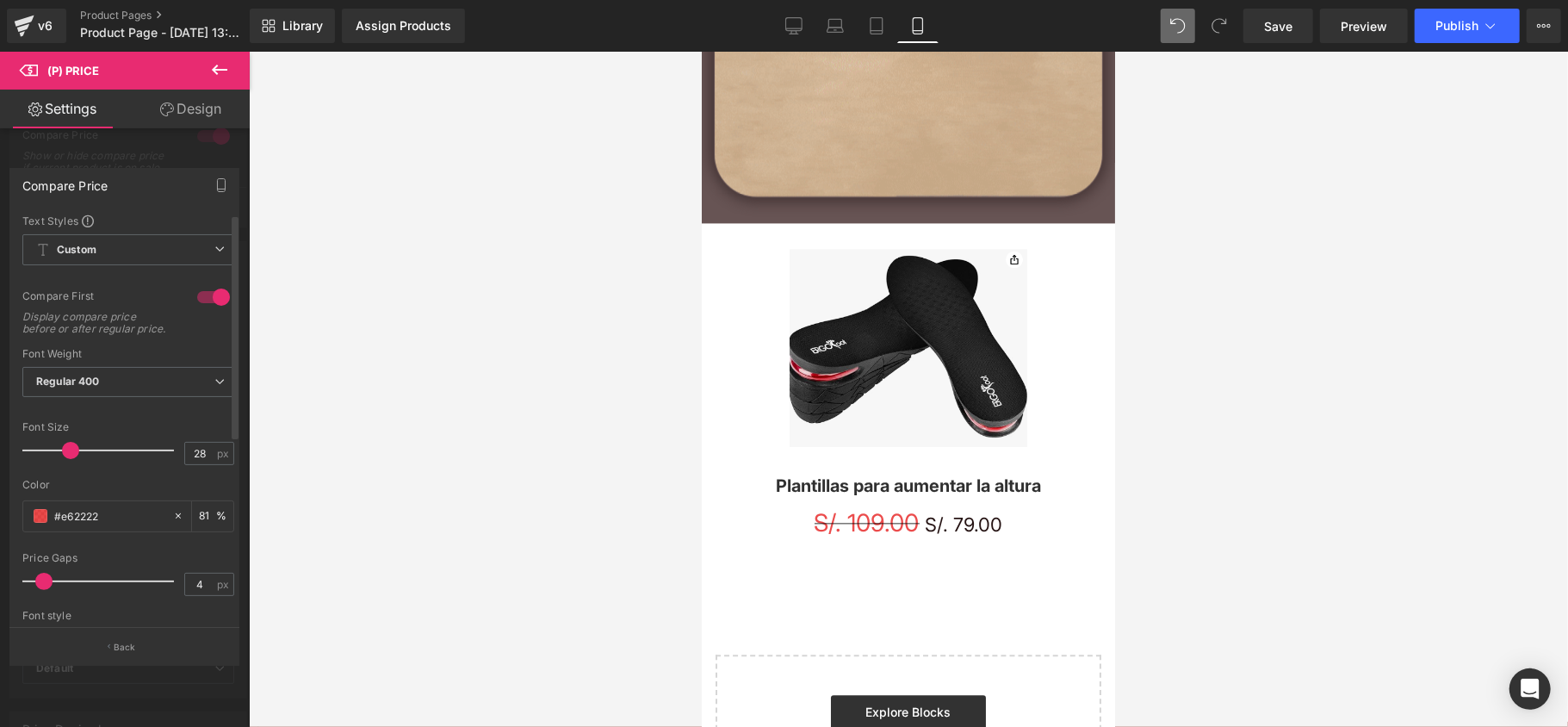
click at [41, 590] on span at bounding box center [44, 581] width 17 height 17
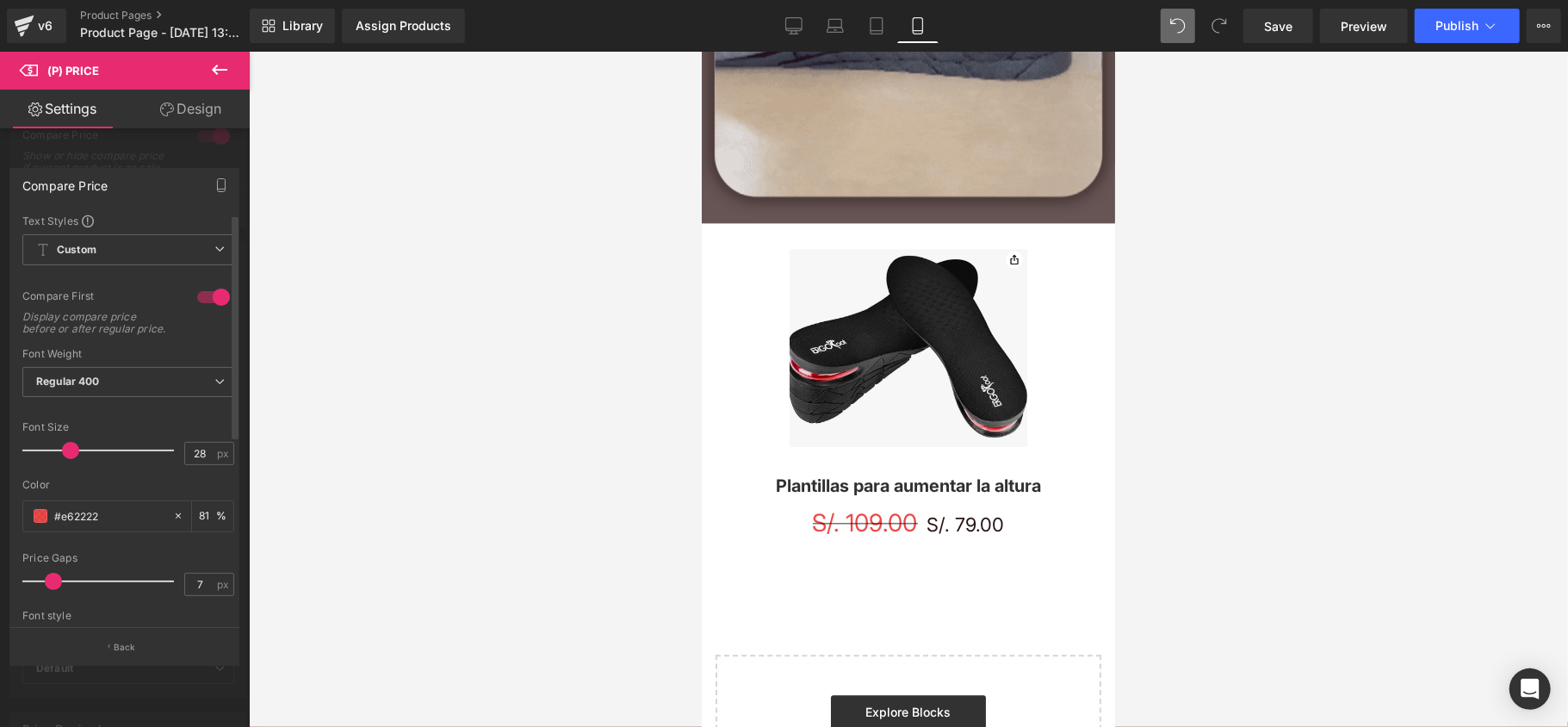
click at [52, 596] on div at bounding box center [102, 581] width 143 height 35
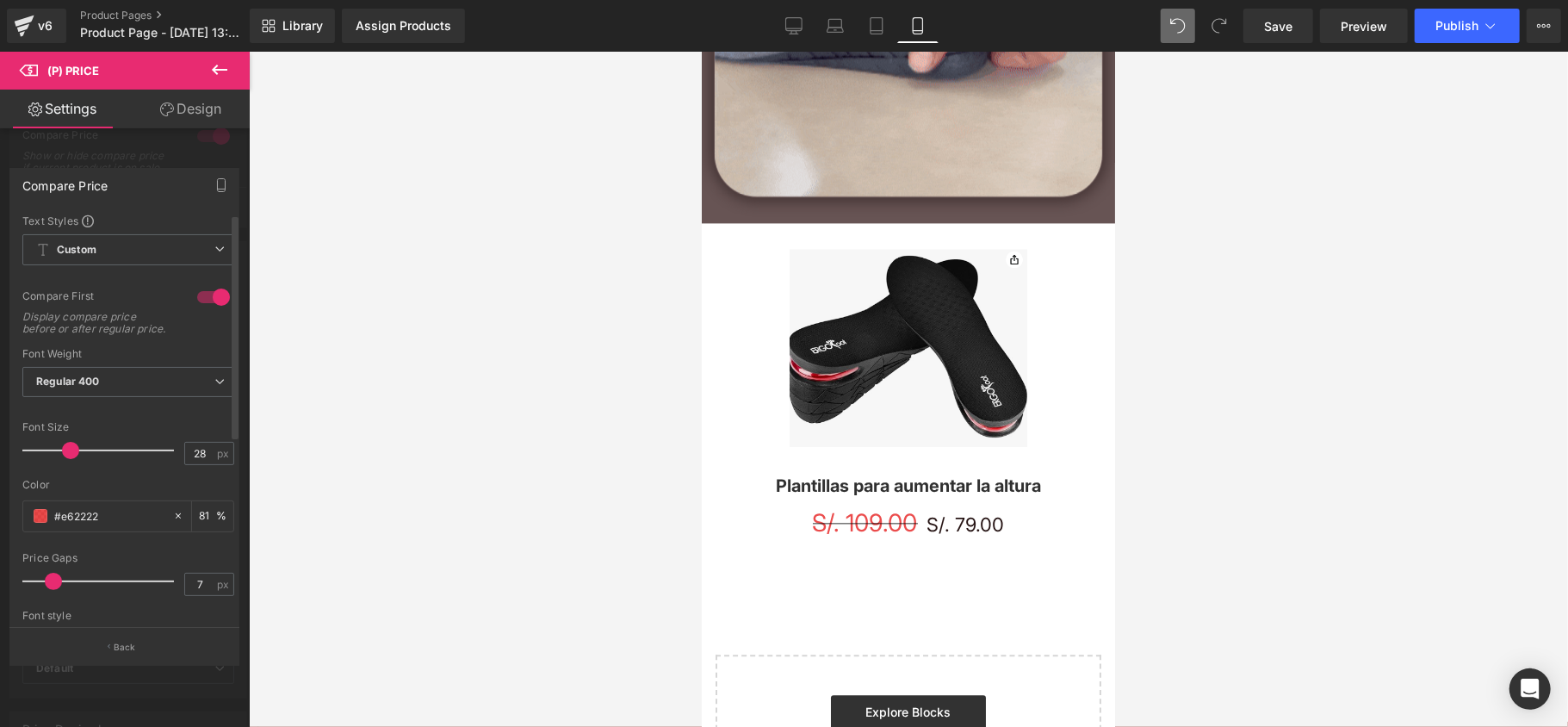
click at [52, 590] on span at bounding box center [54, 581] width 17 height 17
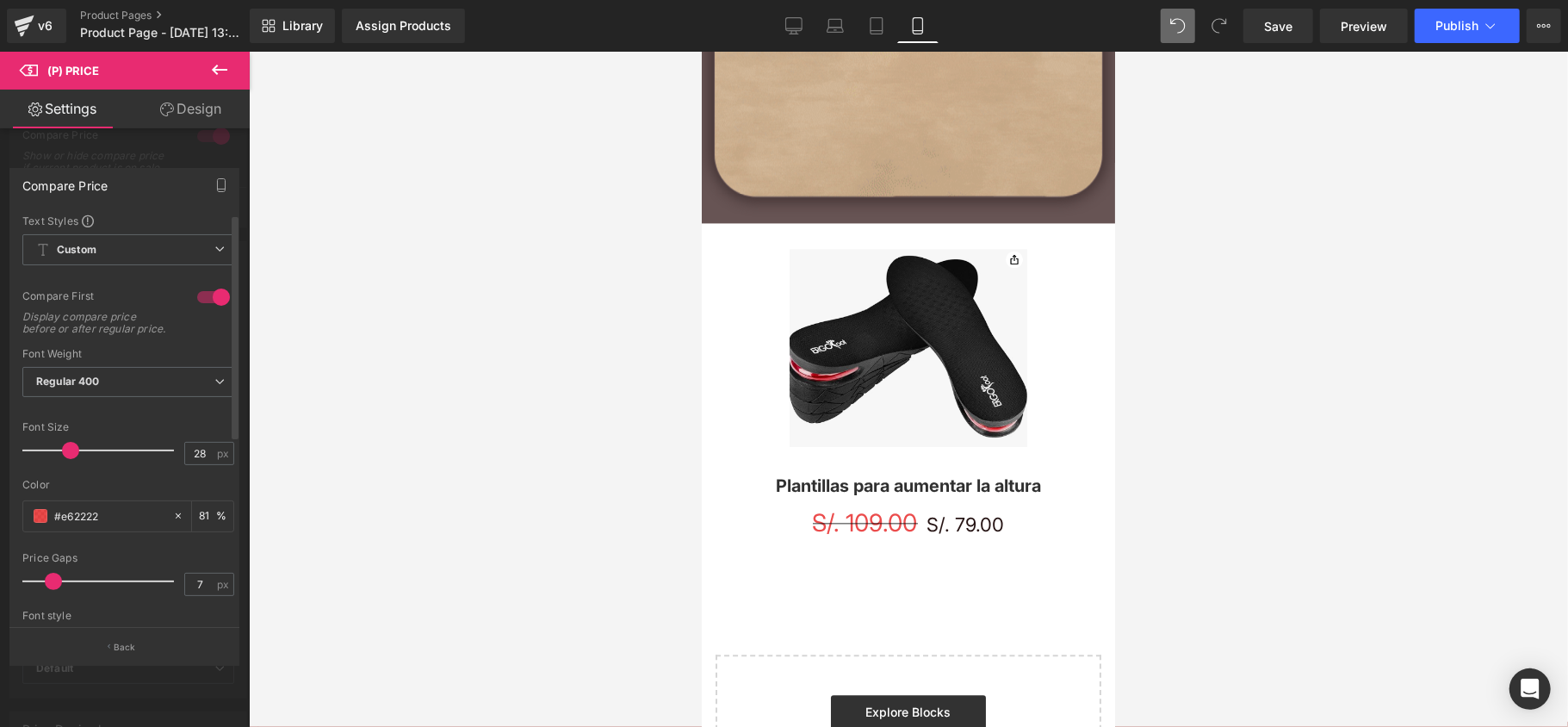
click at [46, 590] on span at bounding box center [54, 581] width 17 height 17
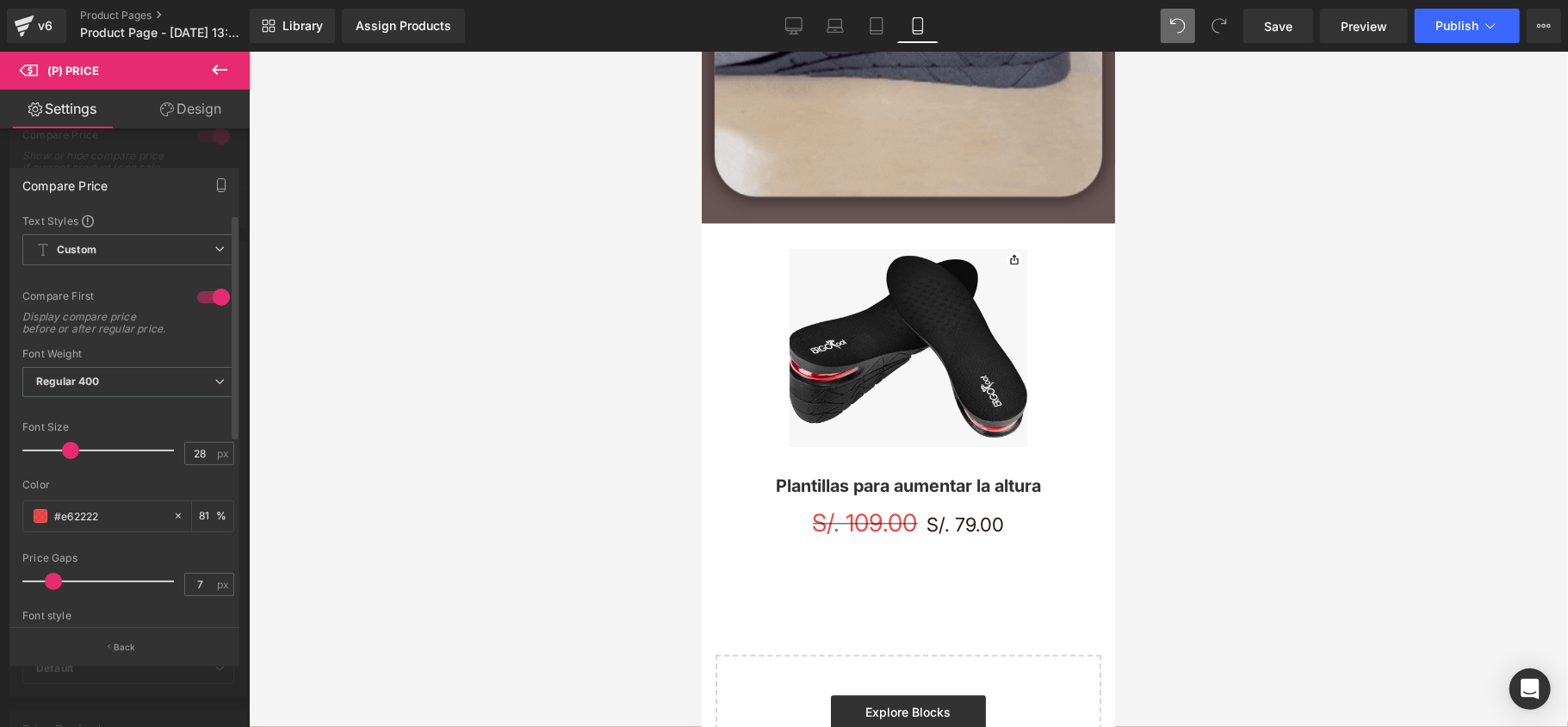
click at [46, 590] on span at bounding box center [54, 581] width 17 height 17
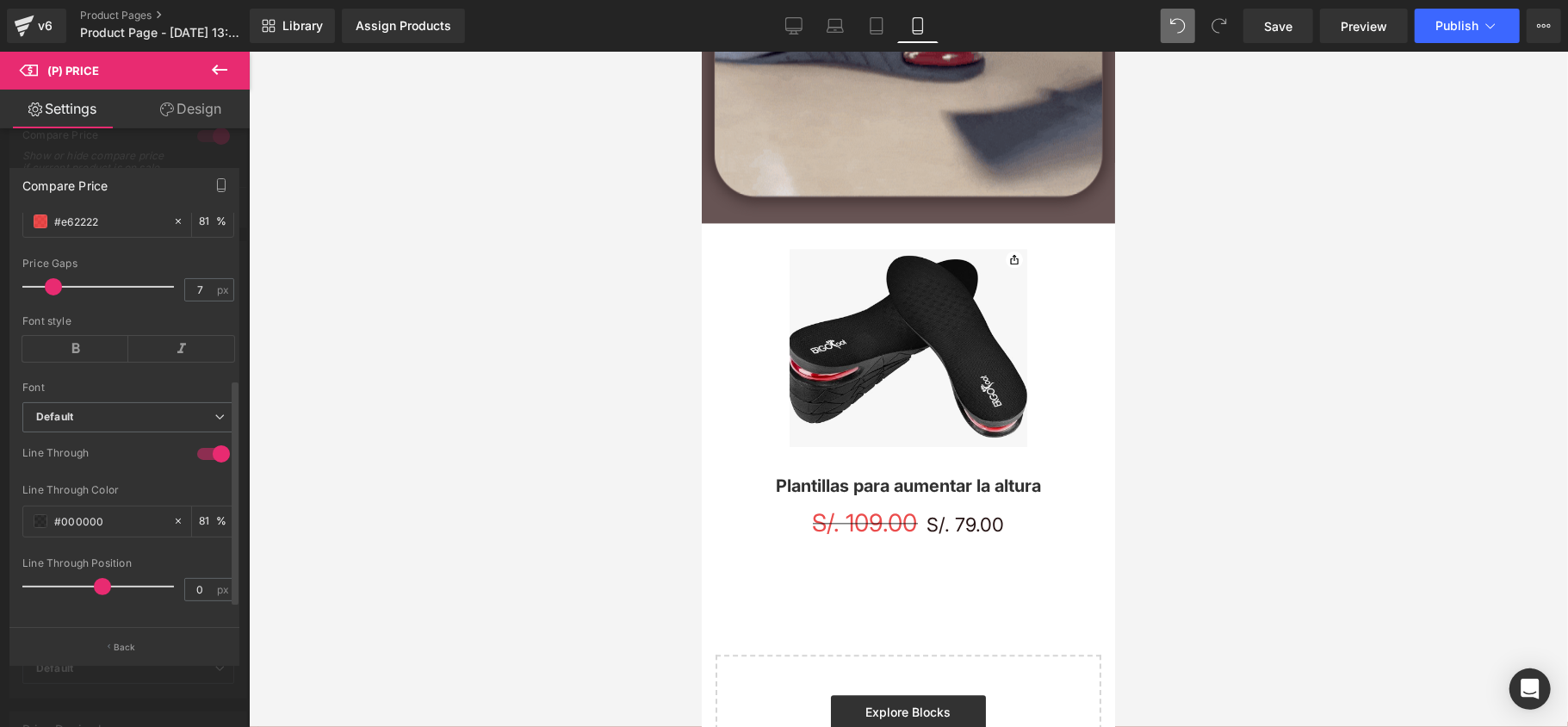
scroll to position [328, 0]
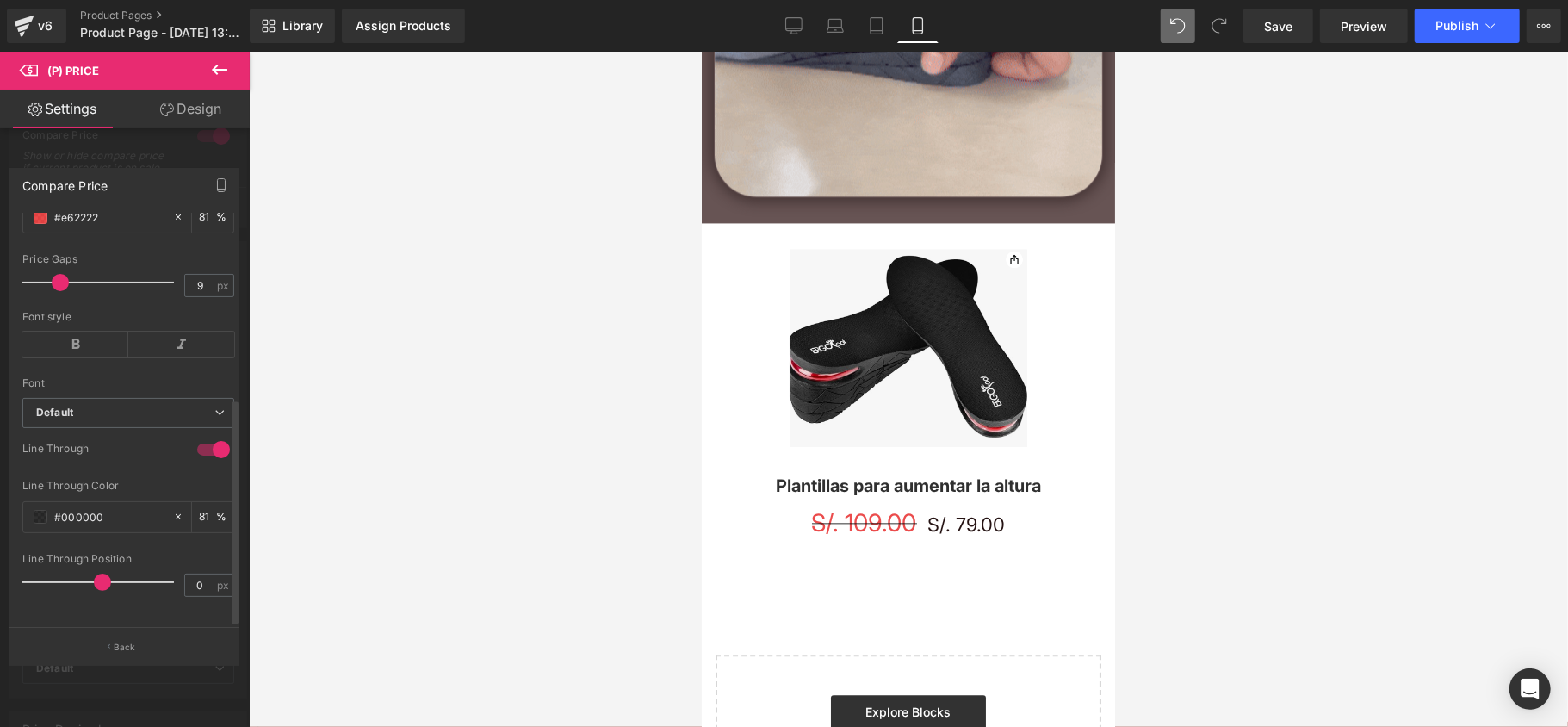
type input "8"
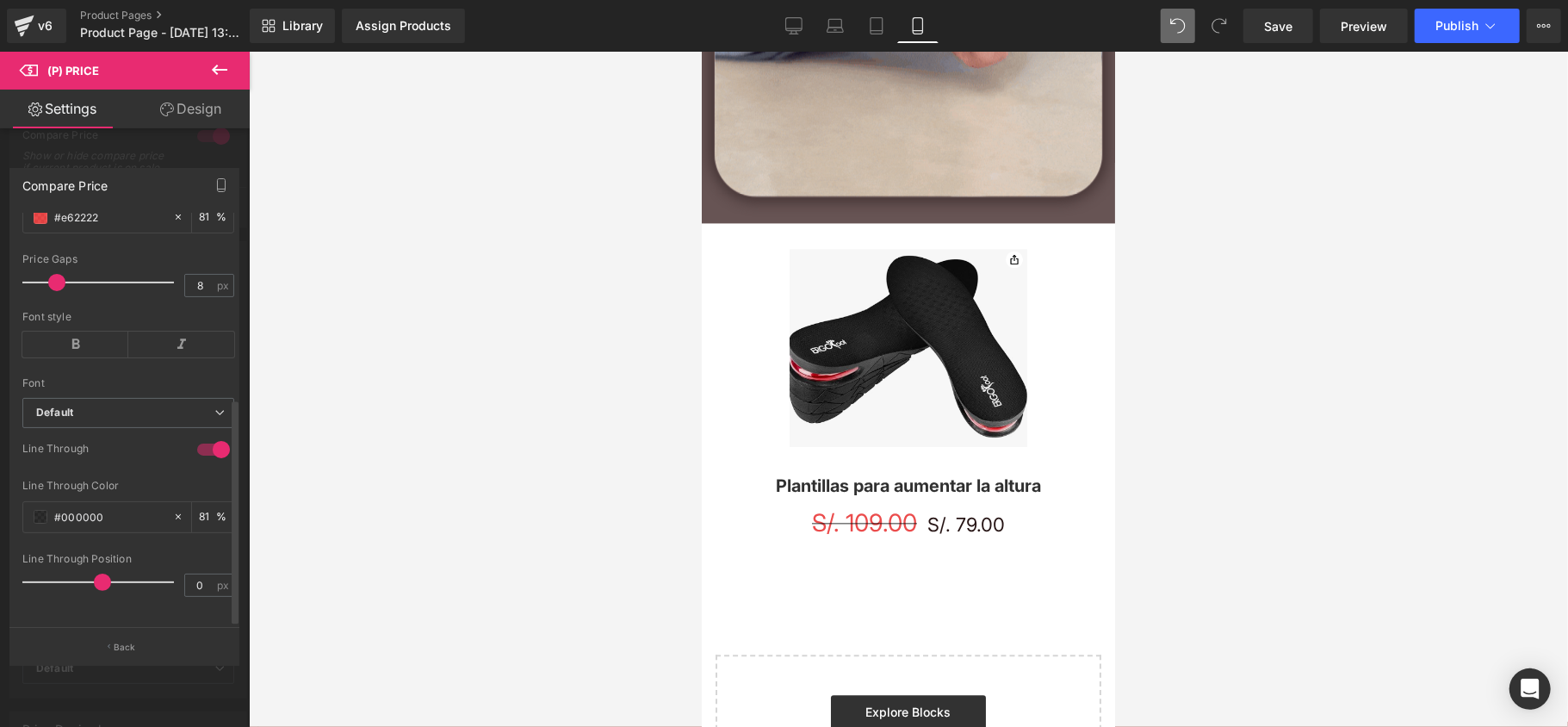
drag, startPoint x: 54, startPoint y: 269, endPoint x: 56, endPoint y: 257, distance: 12.2
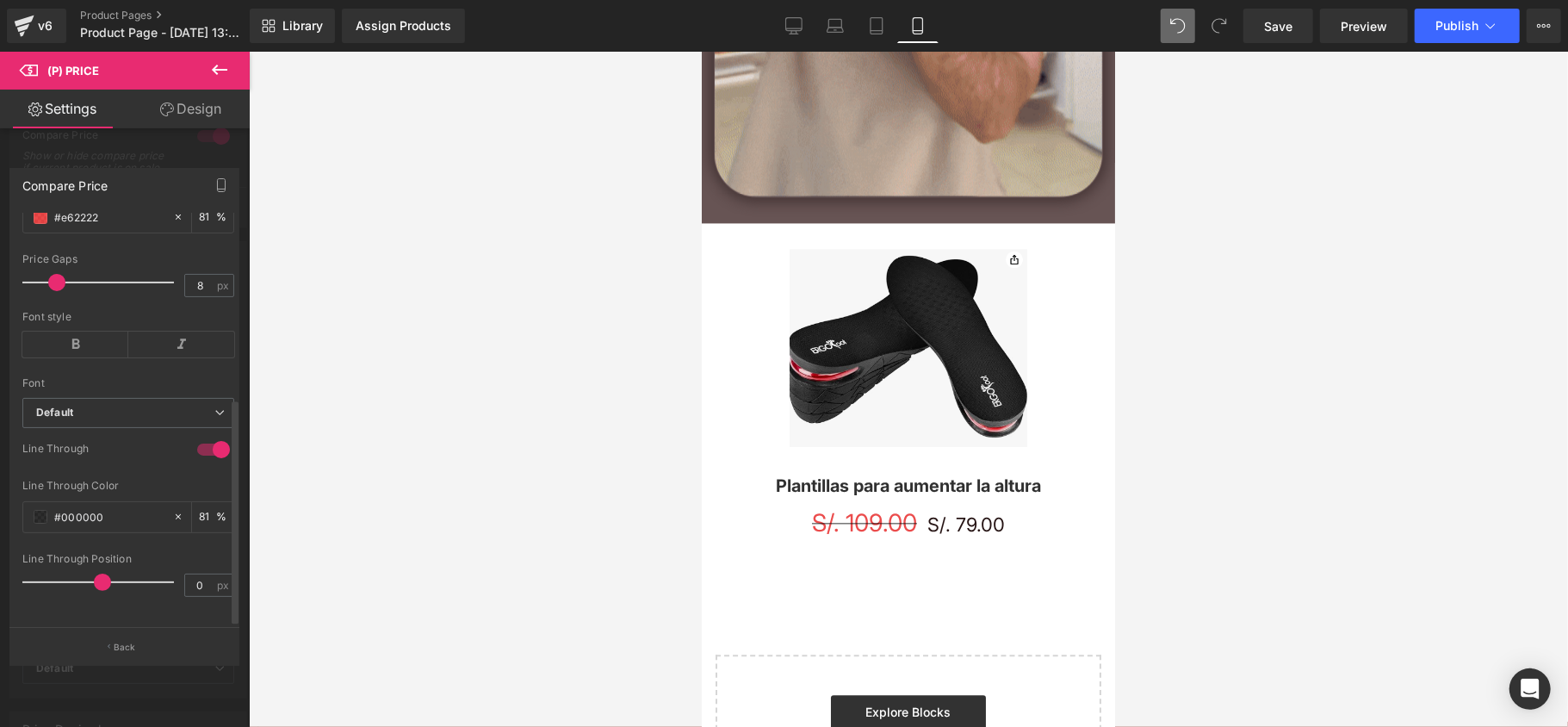
click at [56, 274] on span at bounding box center [57, 283] width 17 height 17
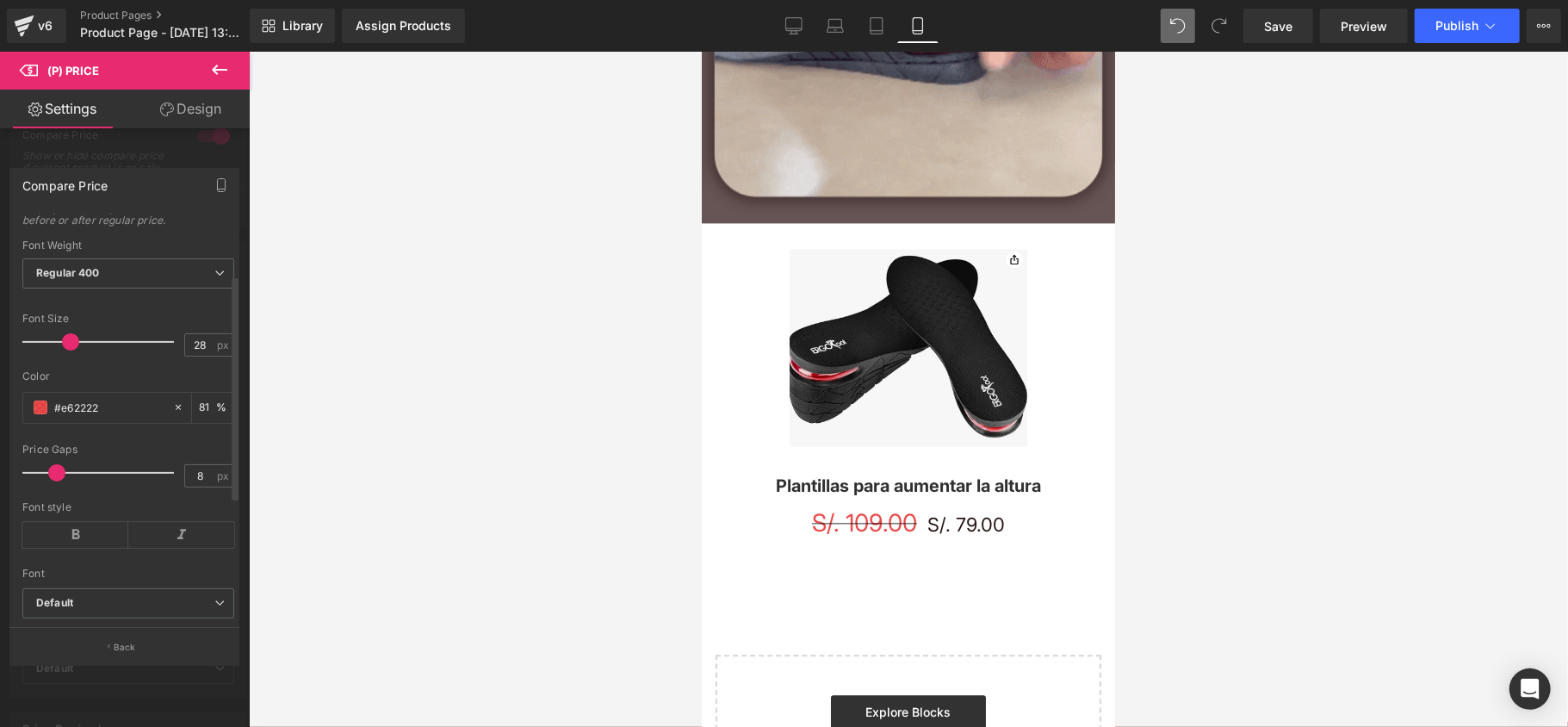
scroll to position [100, 0]
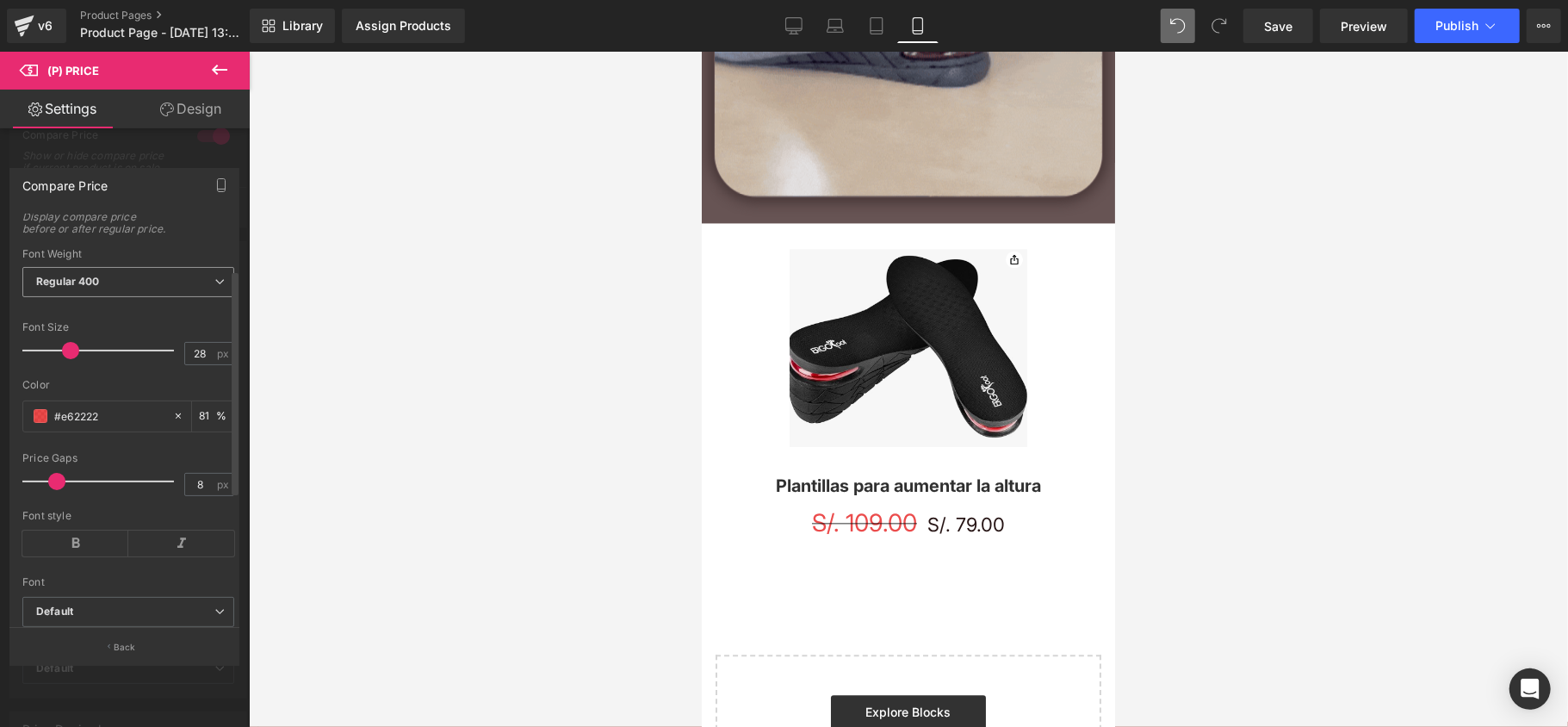
click at [95, 284] on span "Regular 400" at bounding box center [128, 282] width 212 height 30
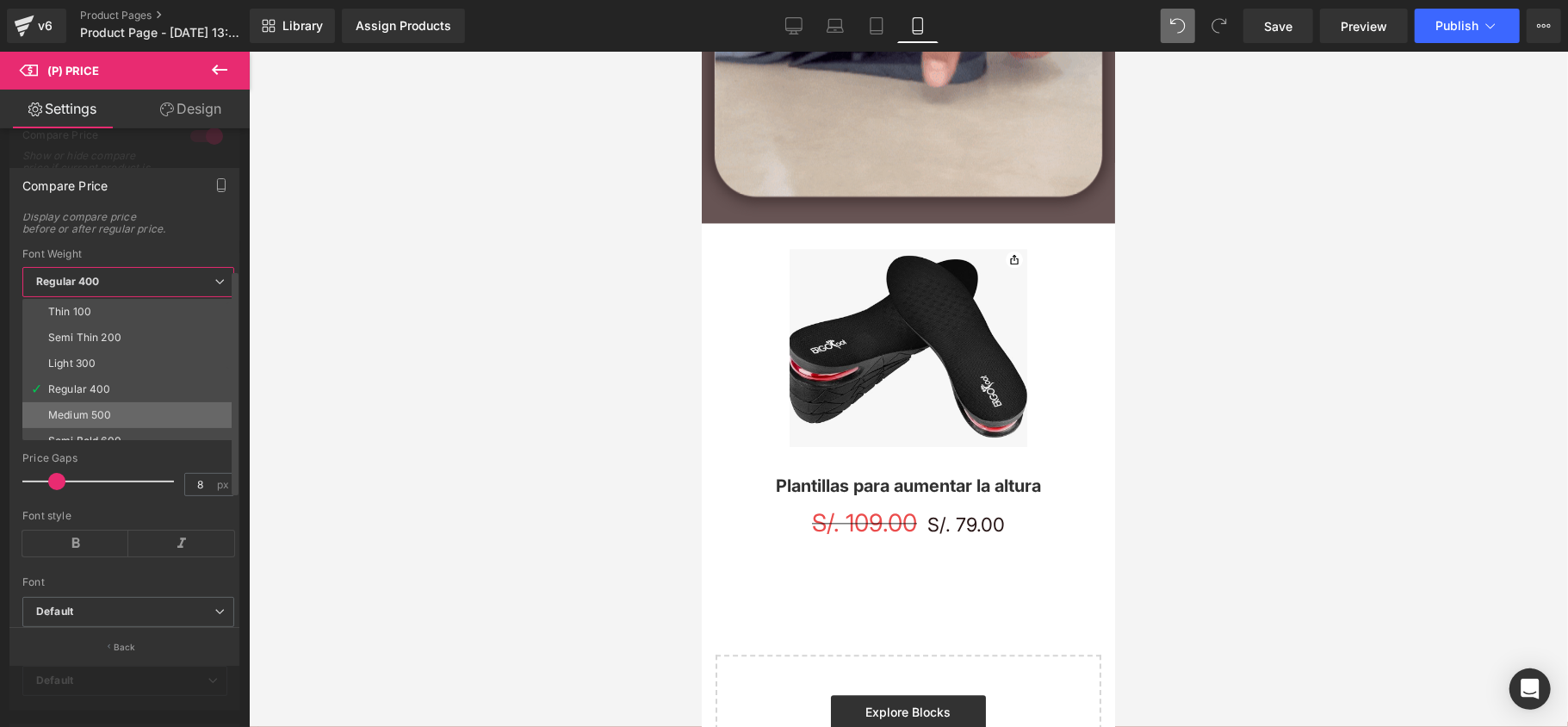
click at [112, 418] on li "Medium 500" at bounding box center [132, 415] width 220 height 26
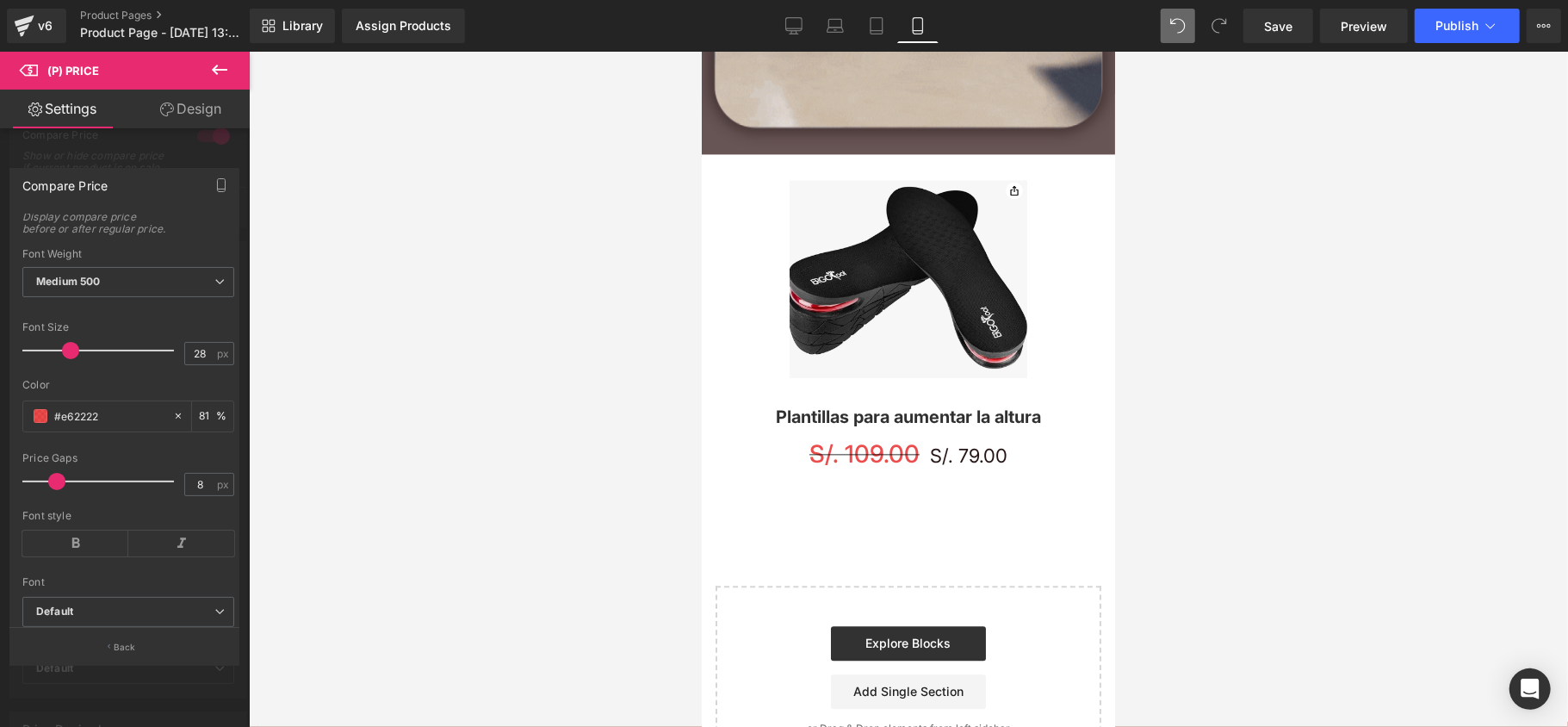
scroll to position [2678, 0]
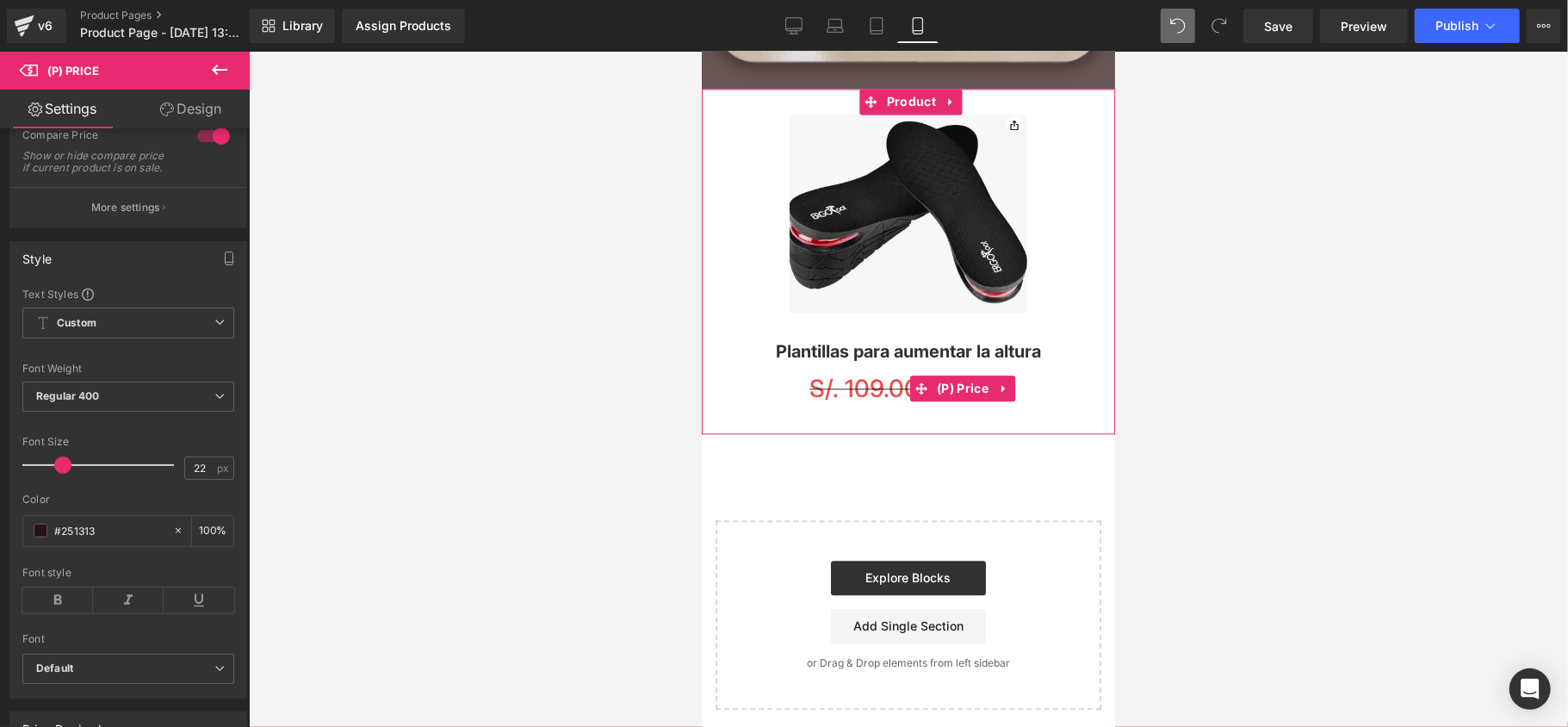
click at [854, 373] on span "S/. 109.00" at bounding box center [863, 387] width 110 height 29
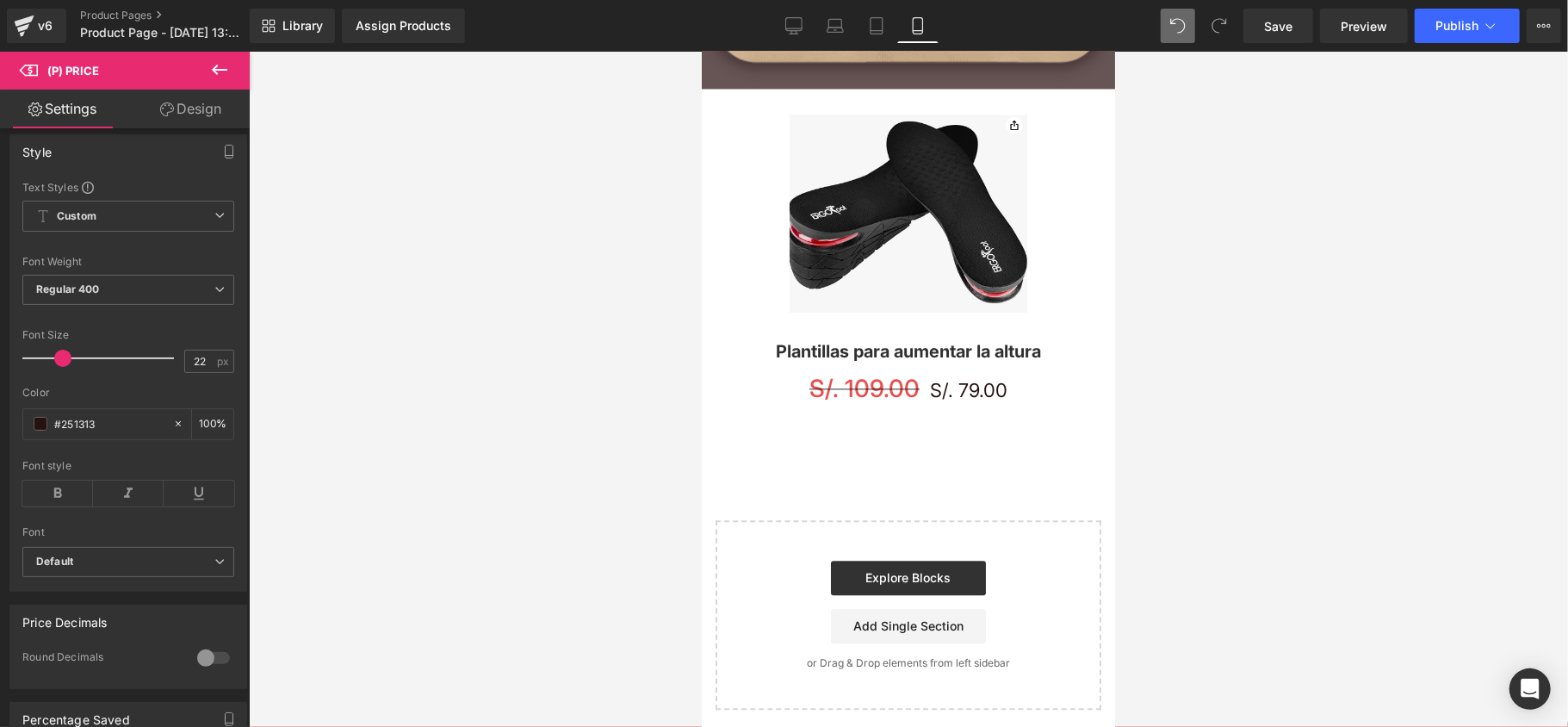
scroll to position [229, 0]
click at [142, 297] on span "Regular 400" at bounding box center [128, 282] width 212 height 30
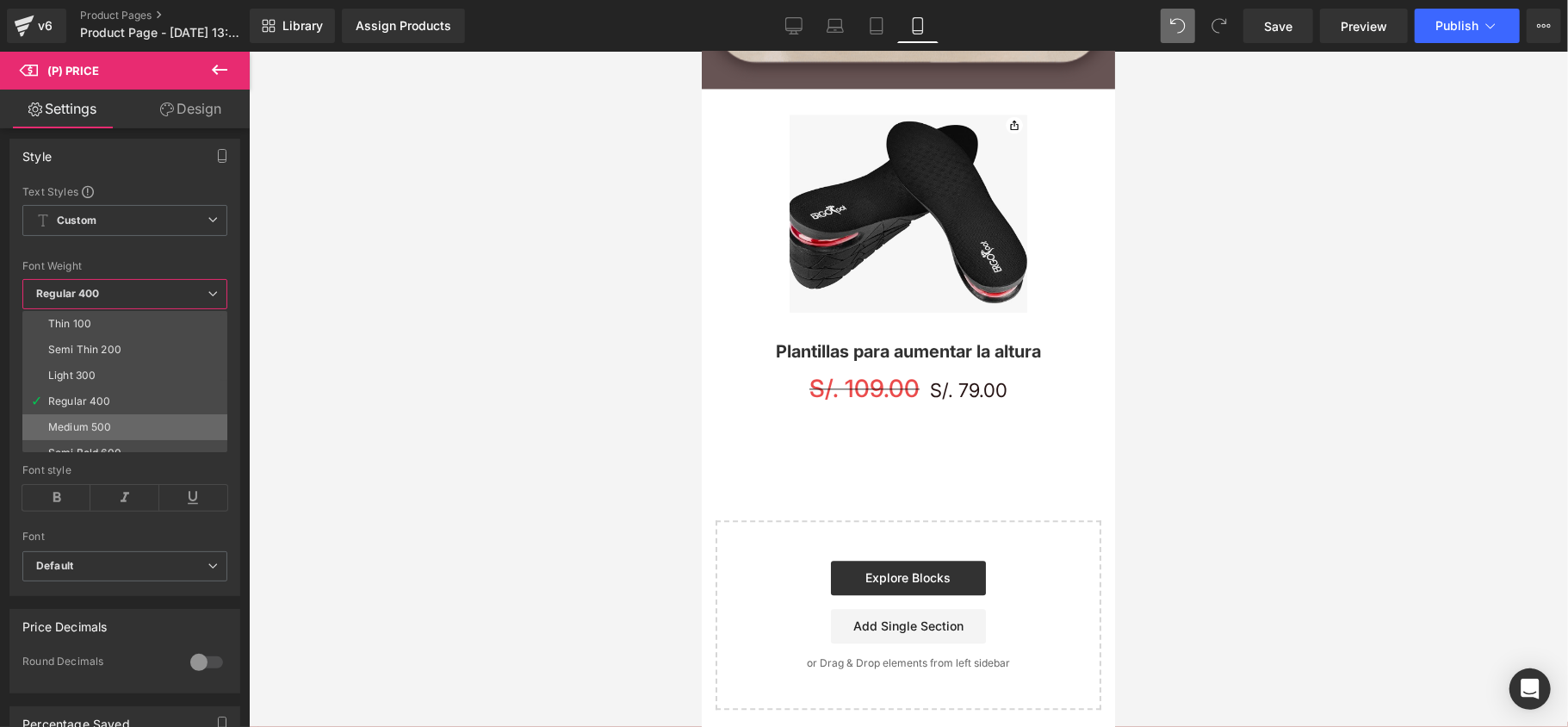
click at [112, 427] on li "Medium 500" at bounding box center [129, 427] width 213 height 26
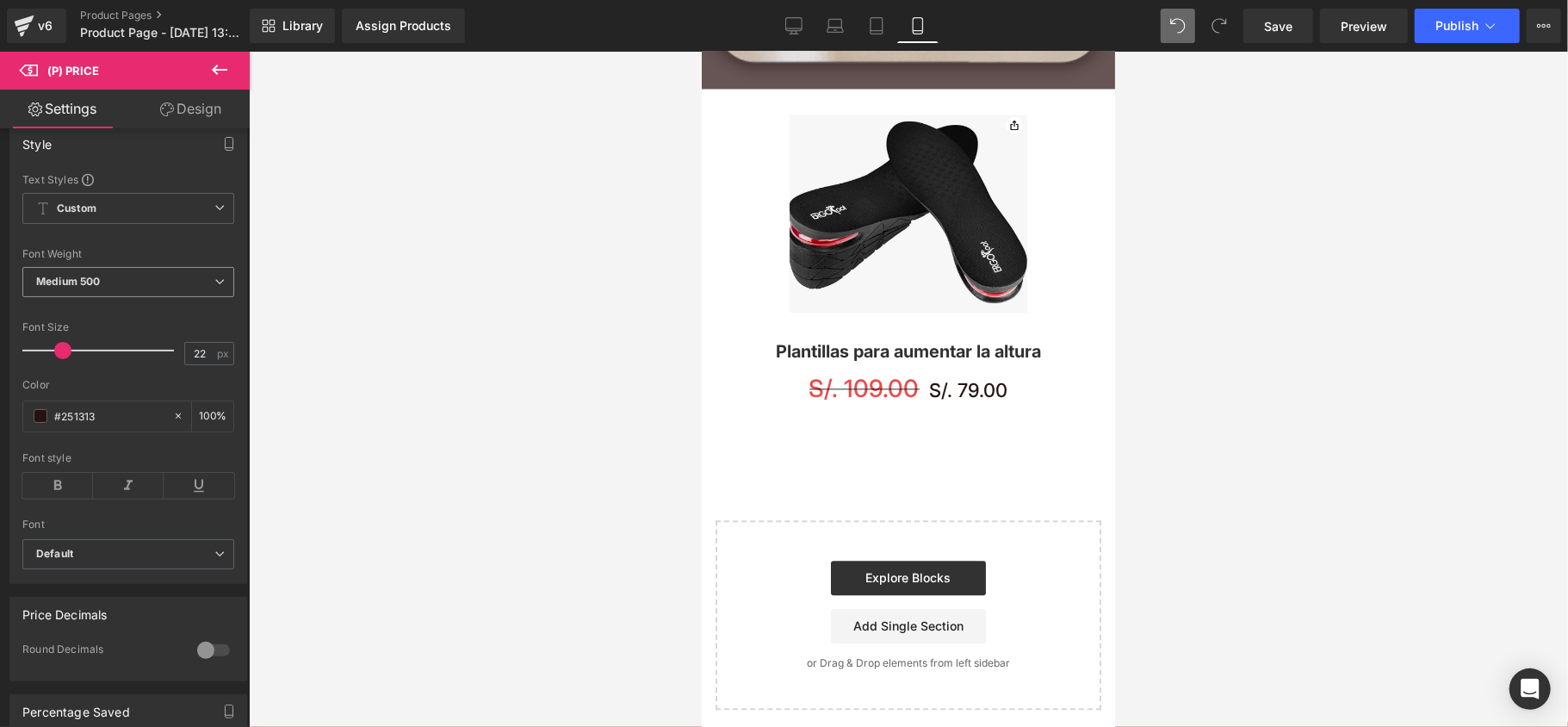
click at [128, 297] on span "Medium 500" at bounding box center [128, 282] width 212 height 30
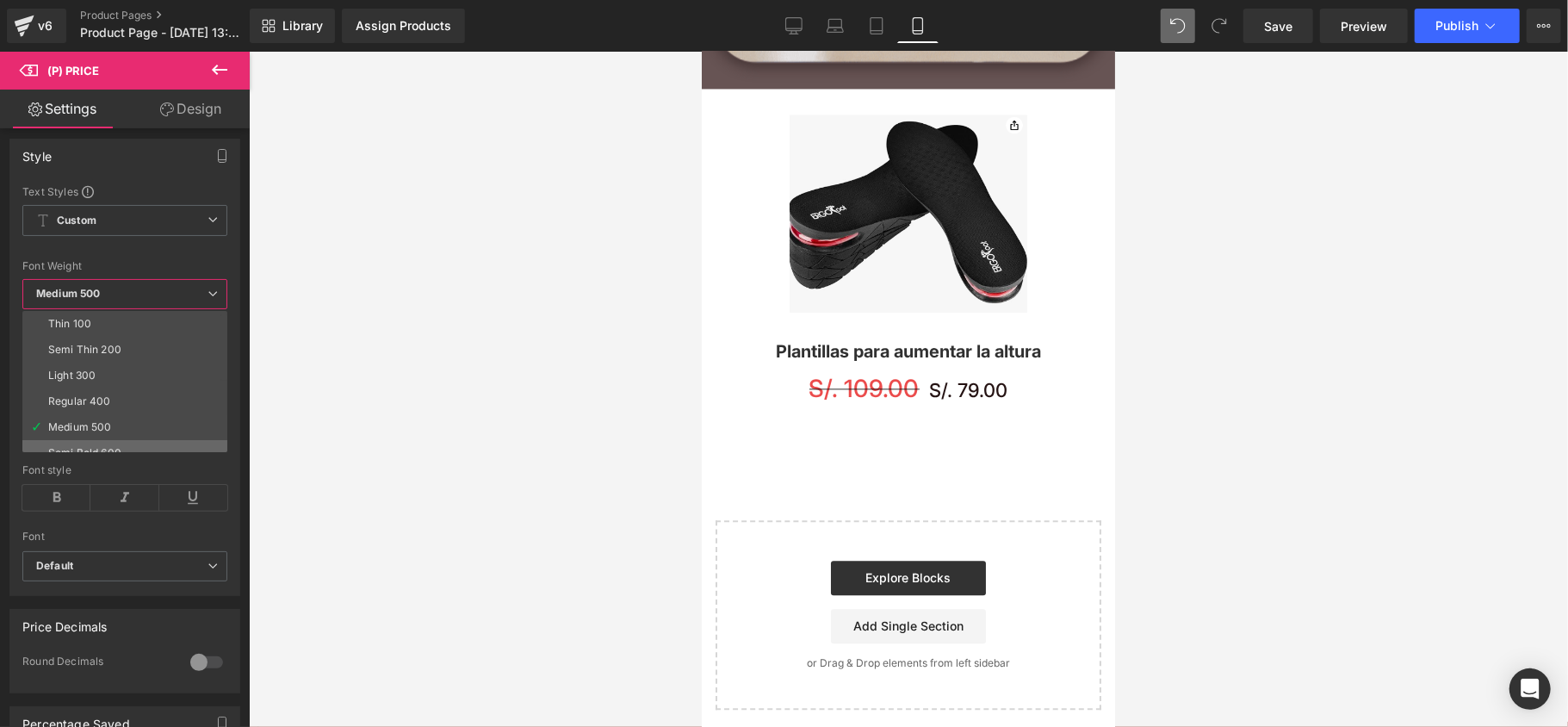
click at [131, 444] on li "Semi Bold 600" at bounding box center [129, 453] width 213 height 26
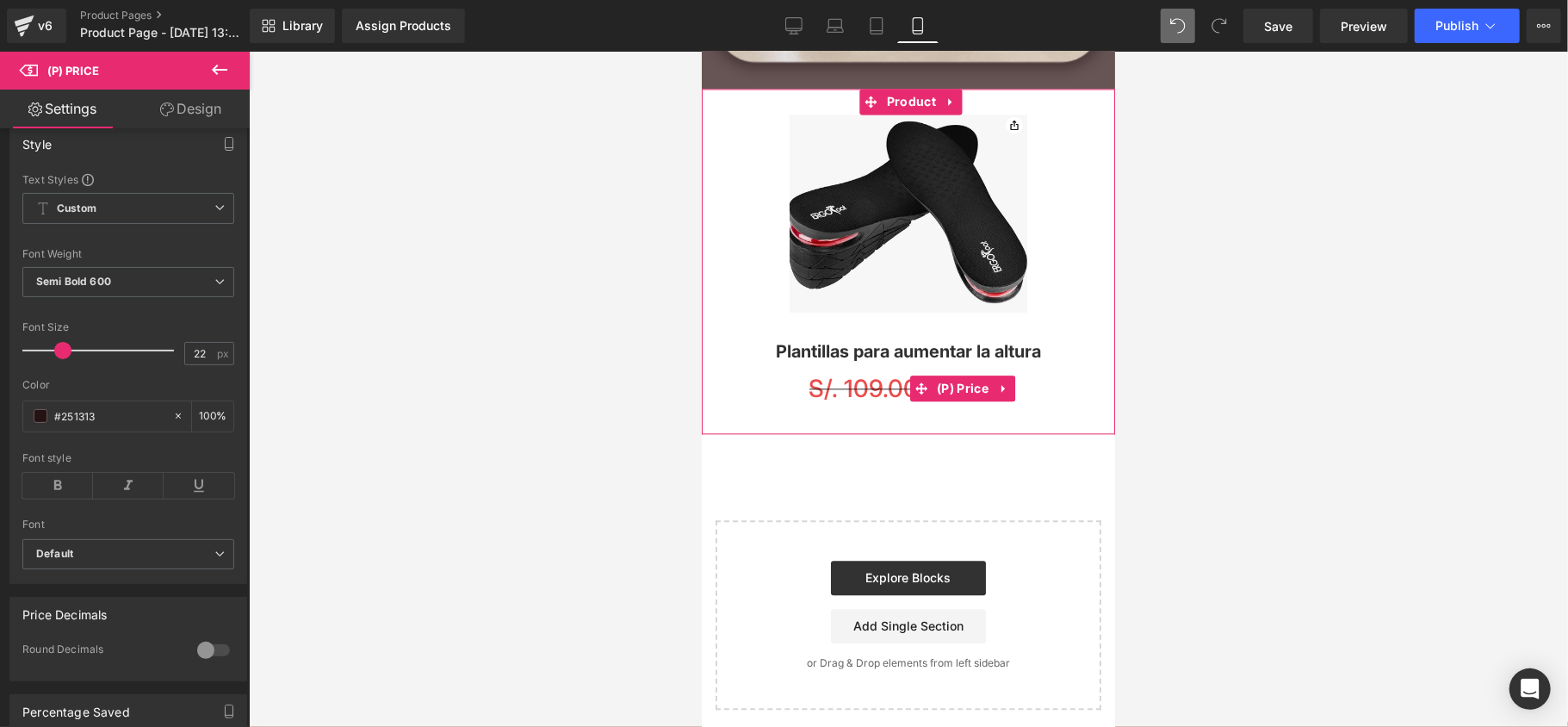
click at [871, 385] on span "S/. 109.00" at bounding box center [863, 387] width 110 height 29
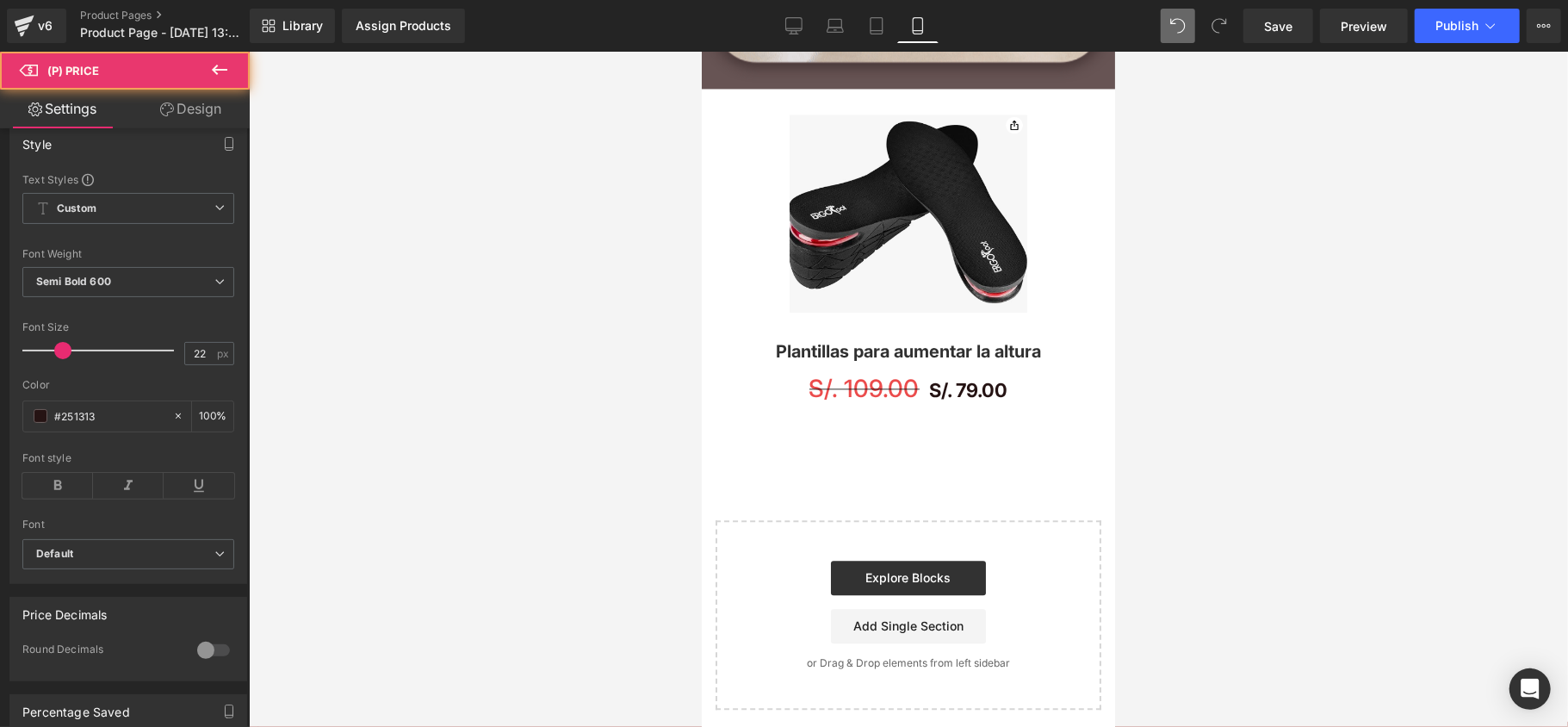
click at [491, 415] on div at bounding box center [908, 389] width 1319 height 675
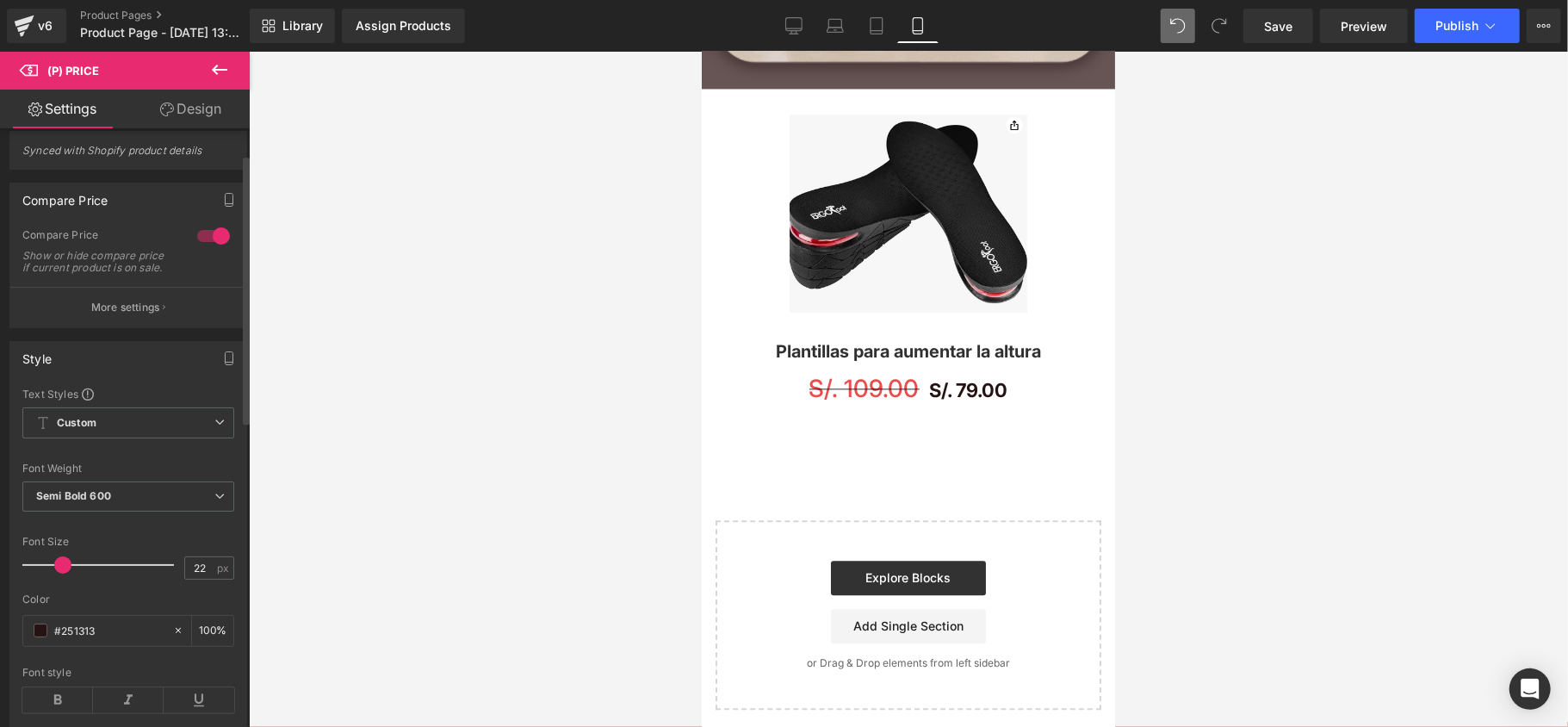
scroll to position [0, 0]
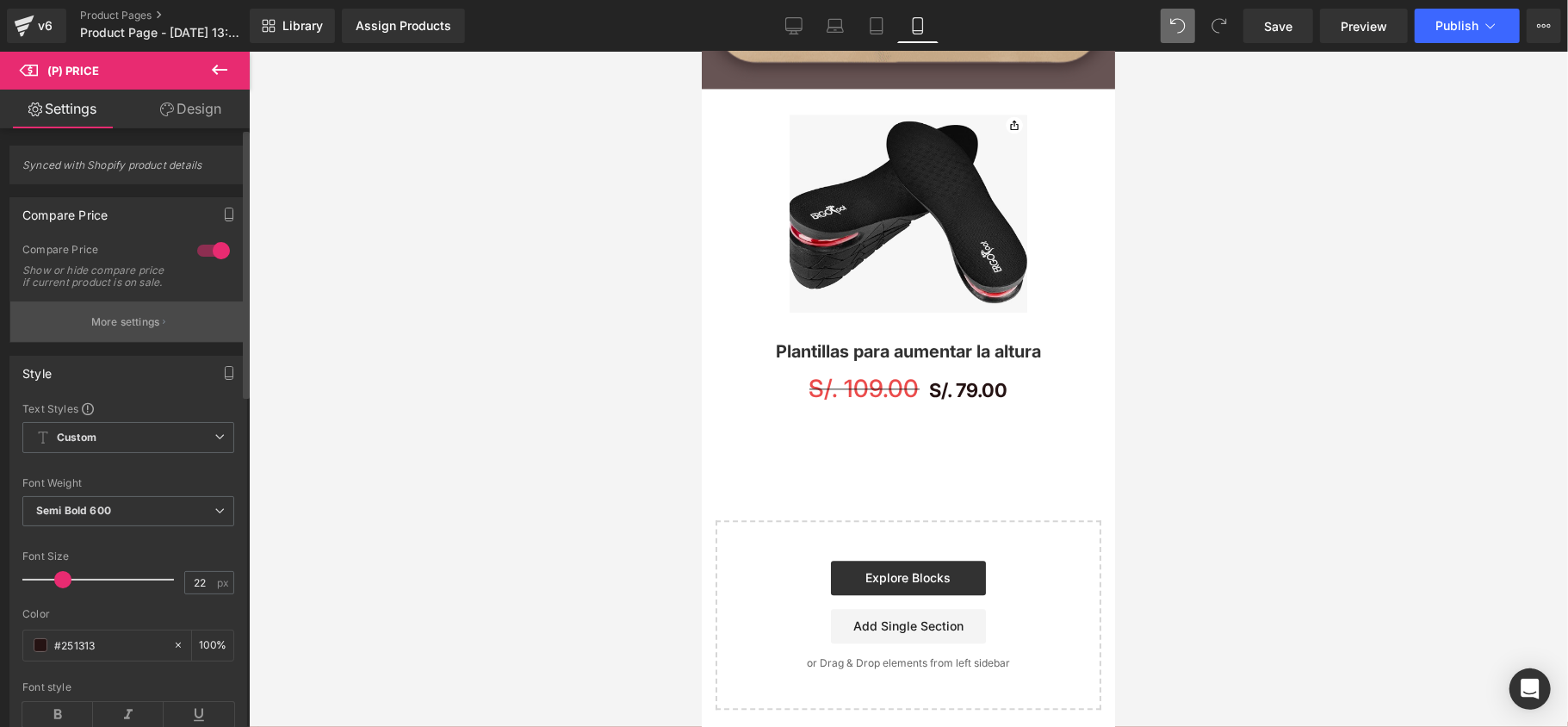
click at [156, 324] on button "More settings" at bounding box center [128, 322] width 236 height 41
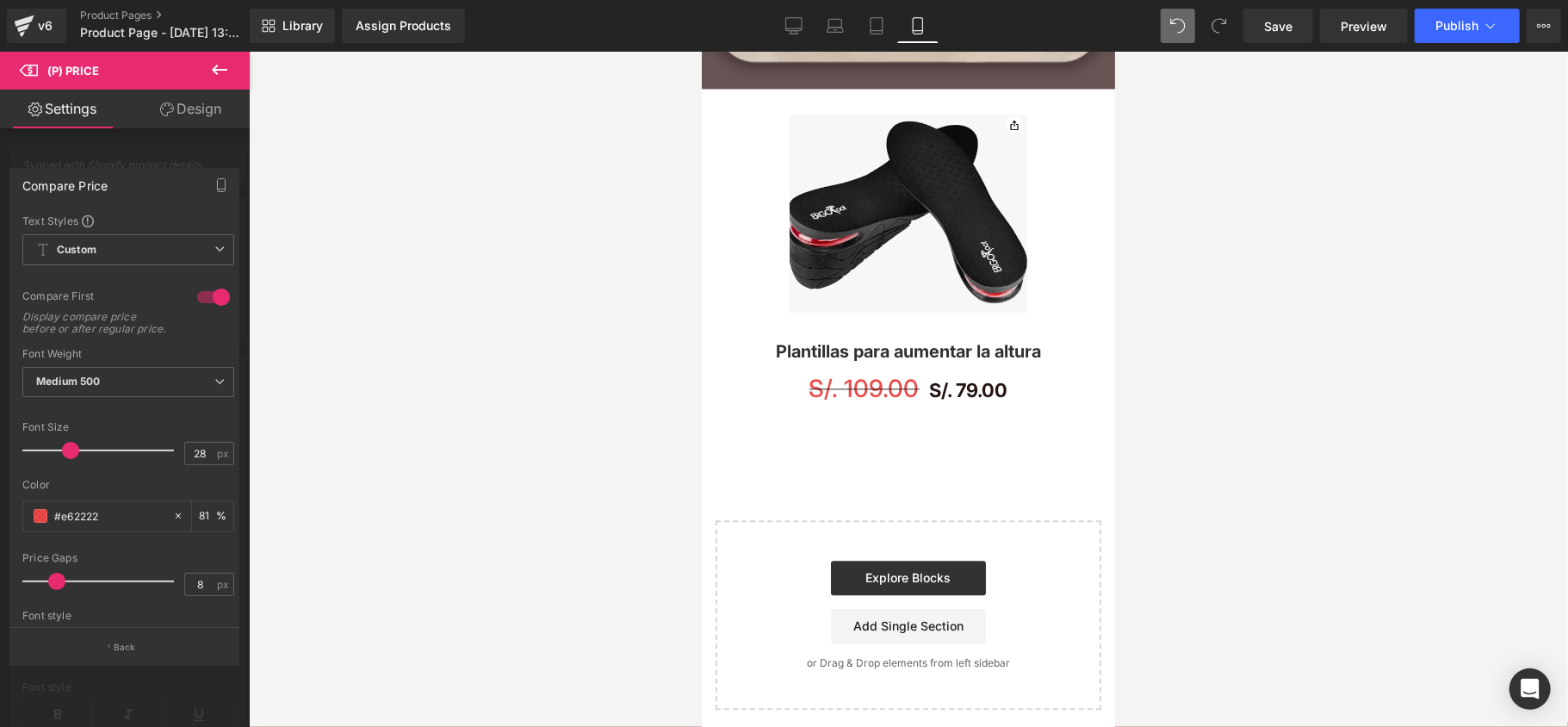
click at [144, 177] on div "Compare Price" at bounding box center [124, 185] width 228 height 33
click at [217, 77] on icon at bounding box center [220, 70] width 21 height 21
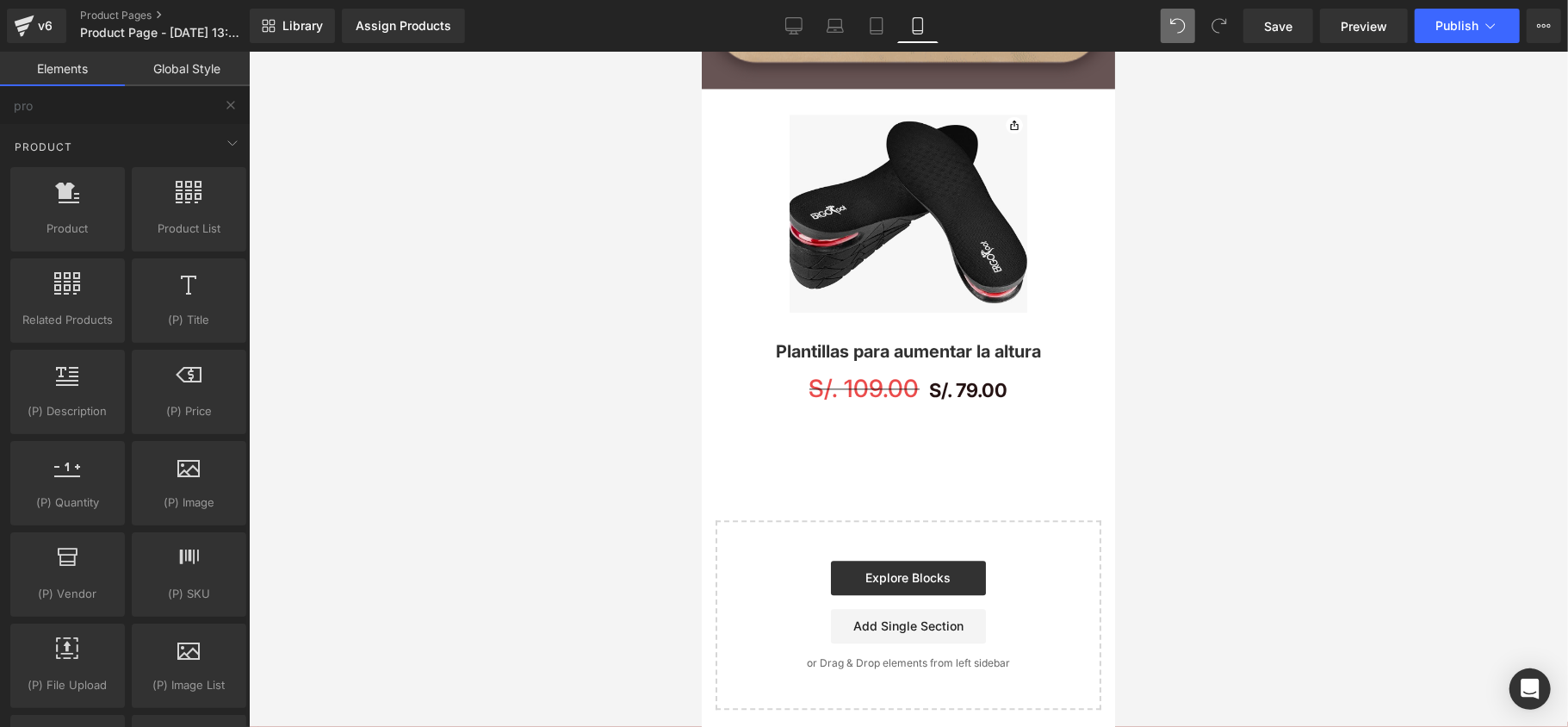
click at [920, 377] on span at bounding box center [928, 387] width 18 height 21
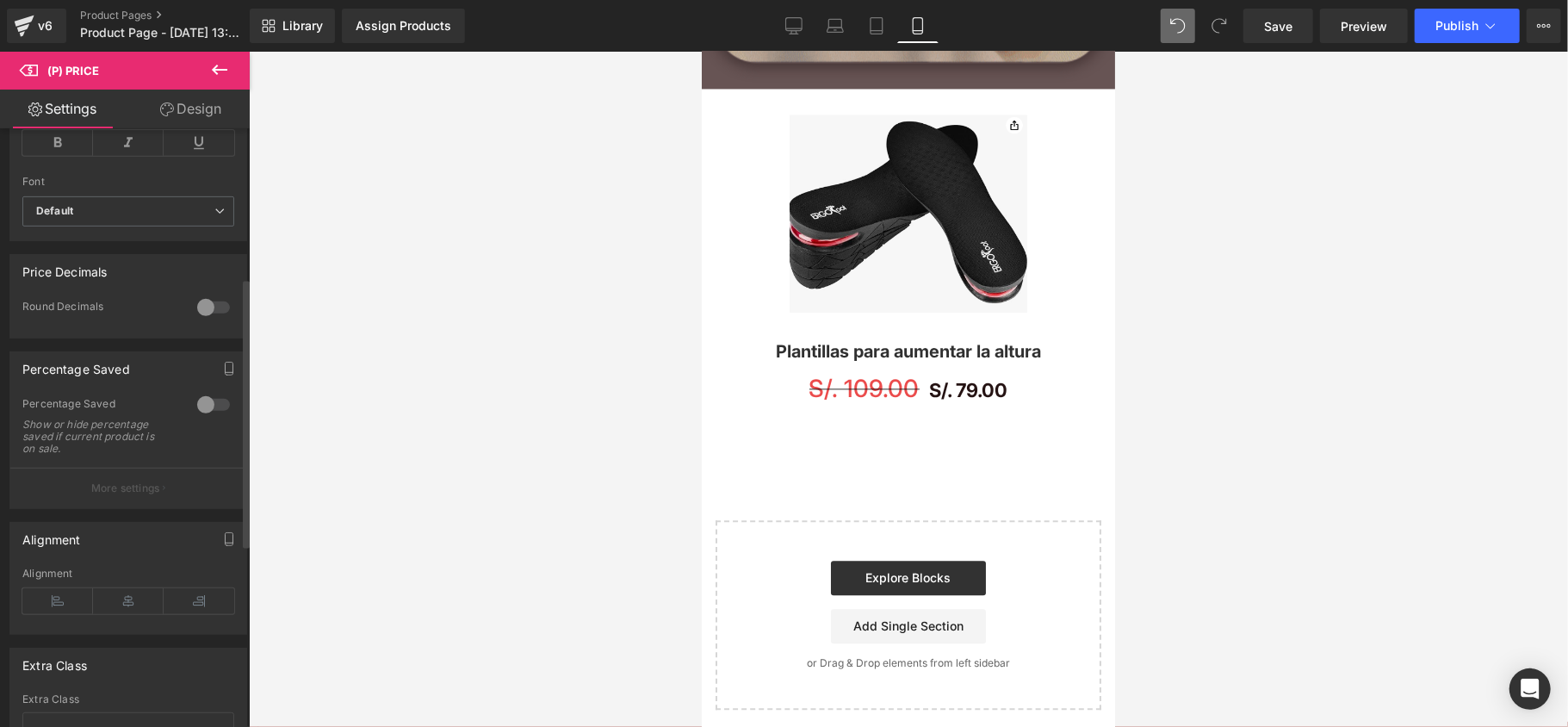
scroll to position [573, 0]
click at [212, 408] on div at bounding box center [214, 403] width 41 height 28
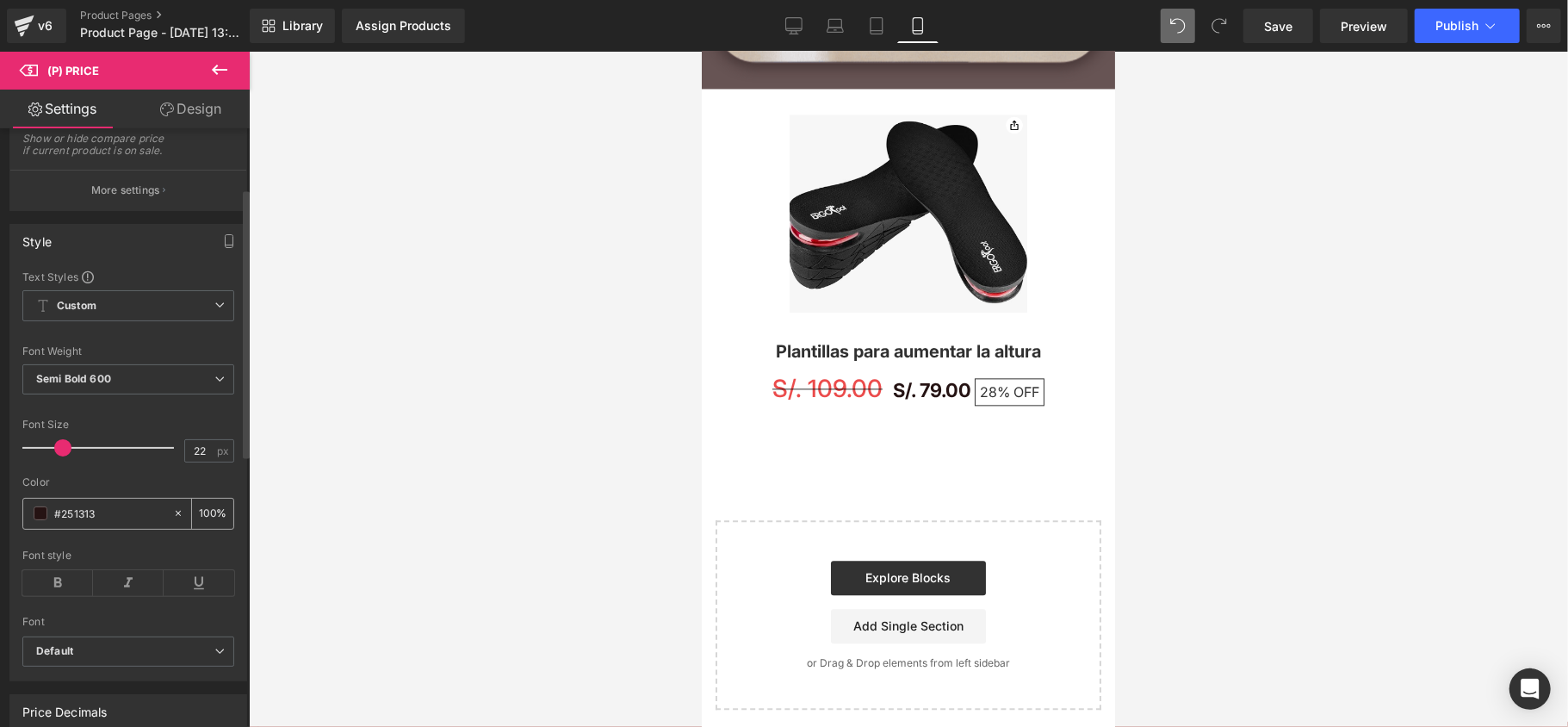
scroll to position [114, 0]
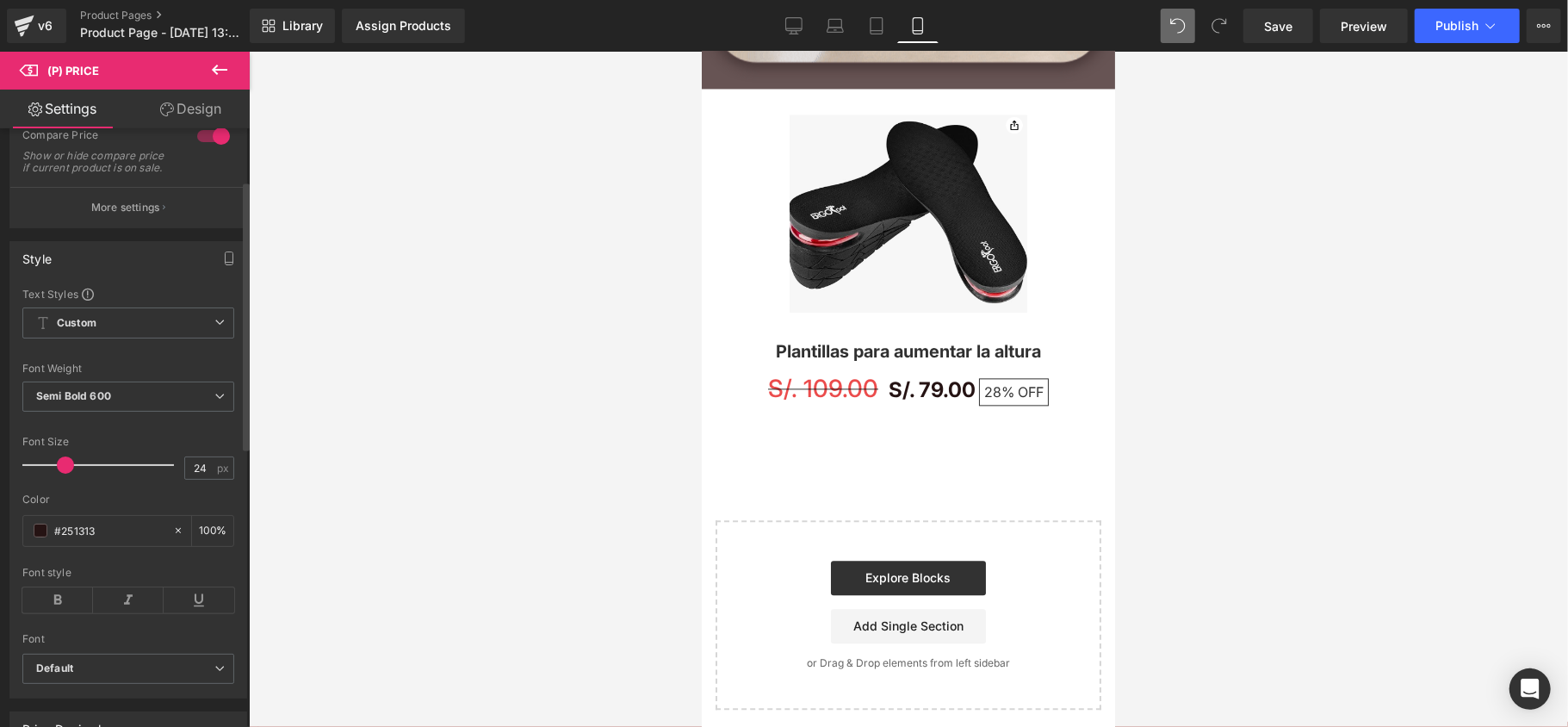
drag, startPoint x: 76, startPoint y: 473, endPoint x: 69, endPoint y: 513, distance: 40.6
click at [69, 513] on div "Text Styles Custom Custom Setup Global Style Custom Setup Global Style Thin 100…" at bounding box center [128, 492] width 236 height 411
click at [66, 482] on div at bounding box center [102, 465] width 143 height 35
click at [74, 482] on div at bounding box center [102, 465] width 143 height 35
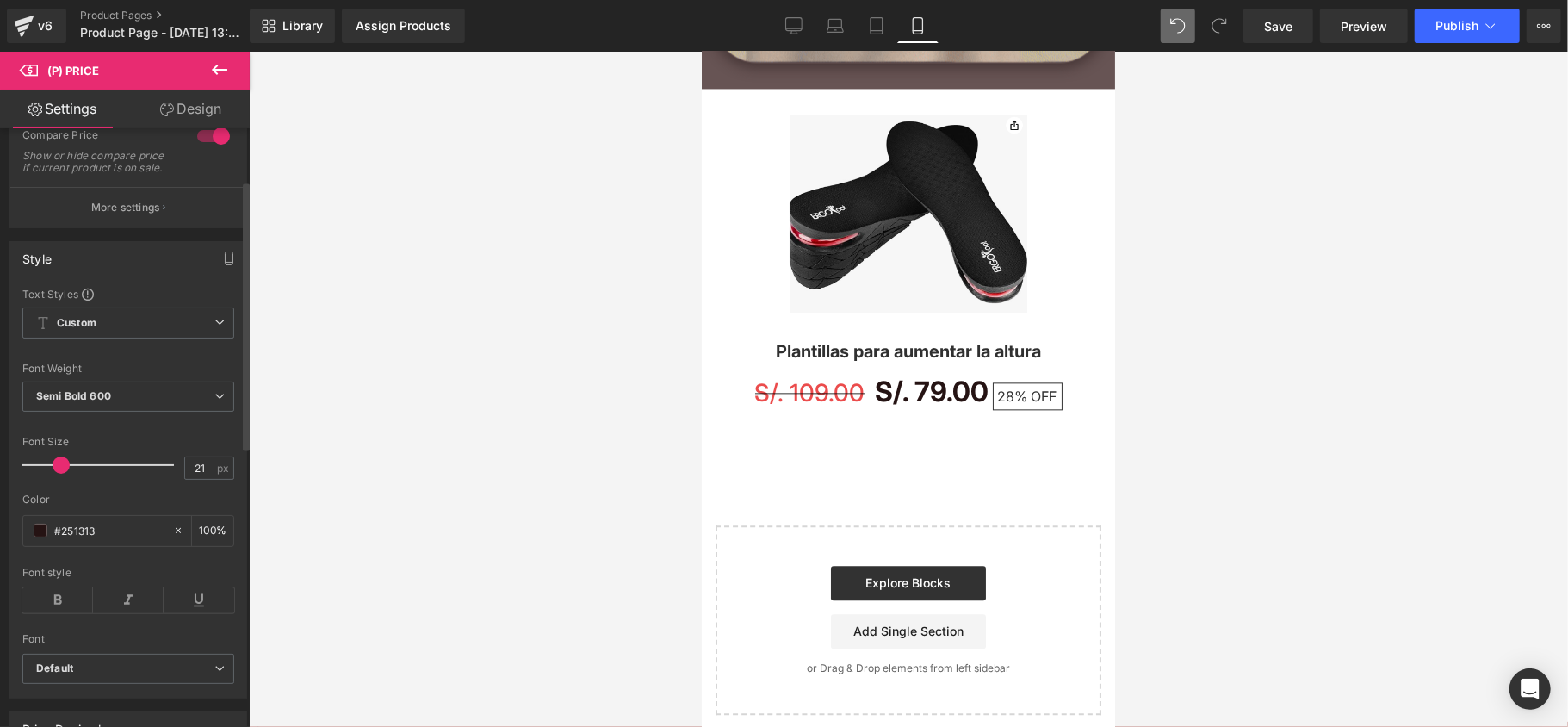
click at [61, 482] on div at bounding box center [102, 465] width 143 height 35
click at [73, 479] on div at bounding box center [102, 465] width 143 height 35
click at [81, 482] on div at bounding box center [102, 465] width 143 height 35
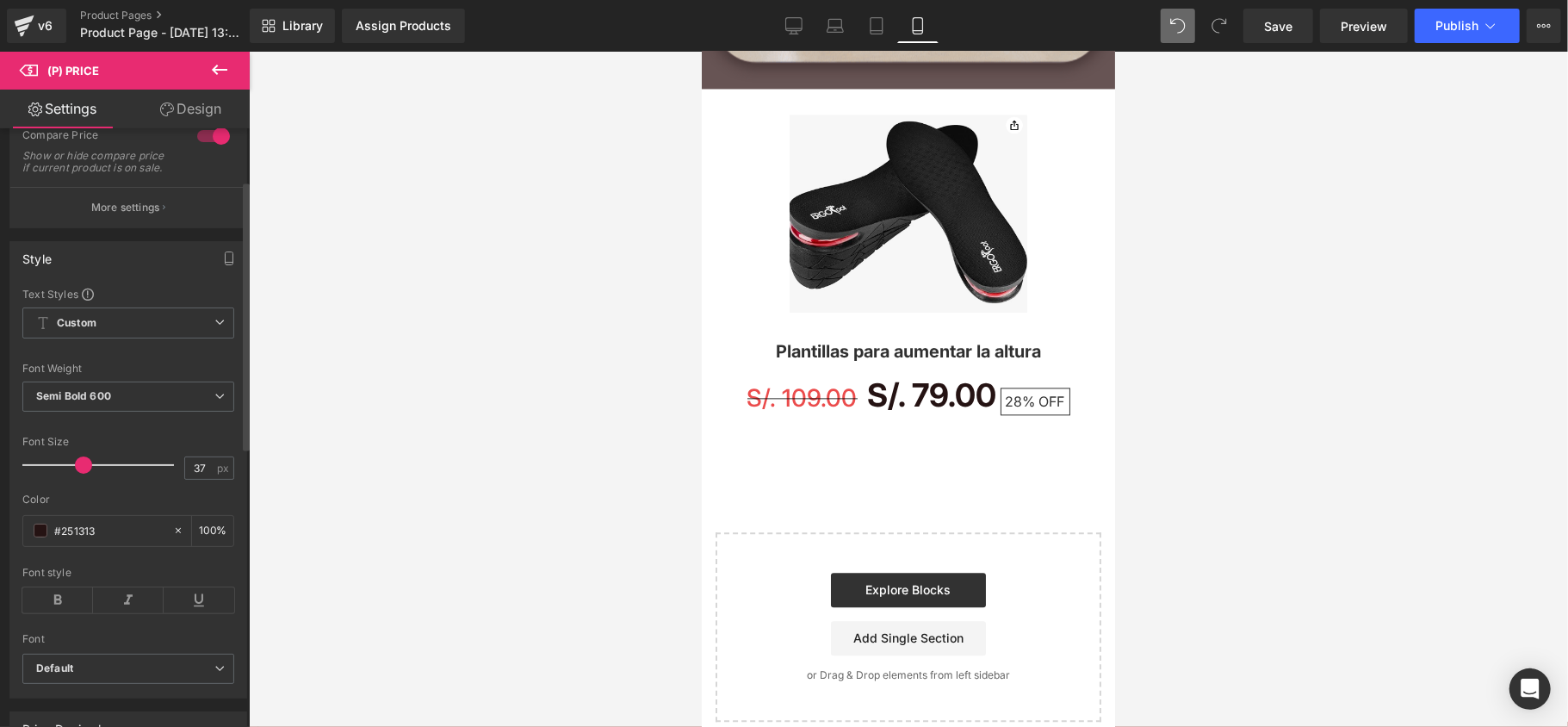
type input "28"
click at [70, 473] on div at bounding box center [102, 465] width 143 height 35
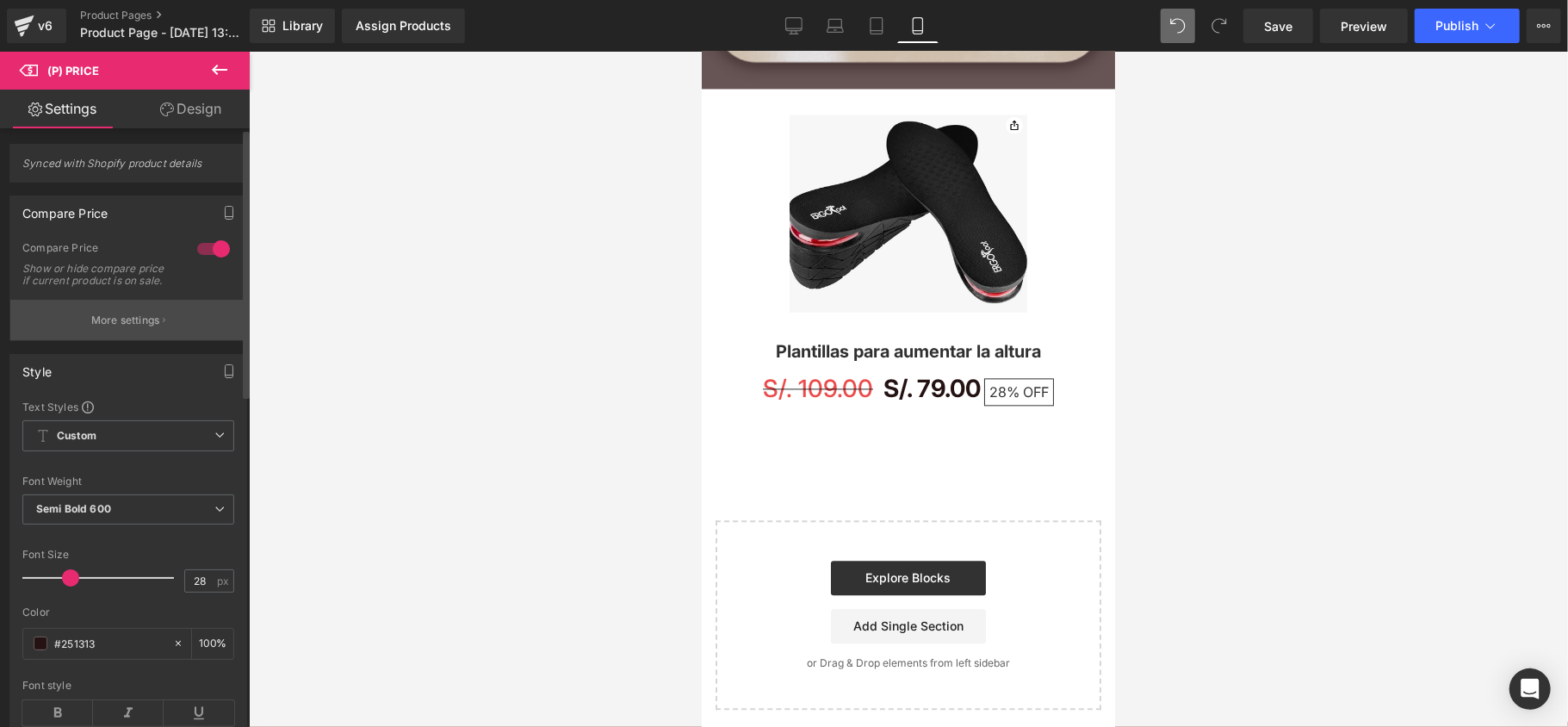
scroll to position [0, 0]
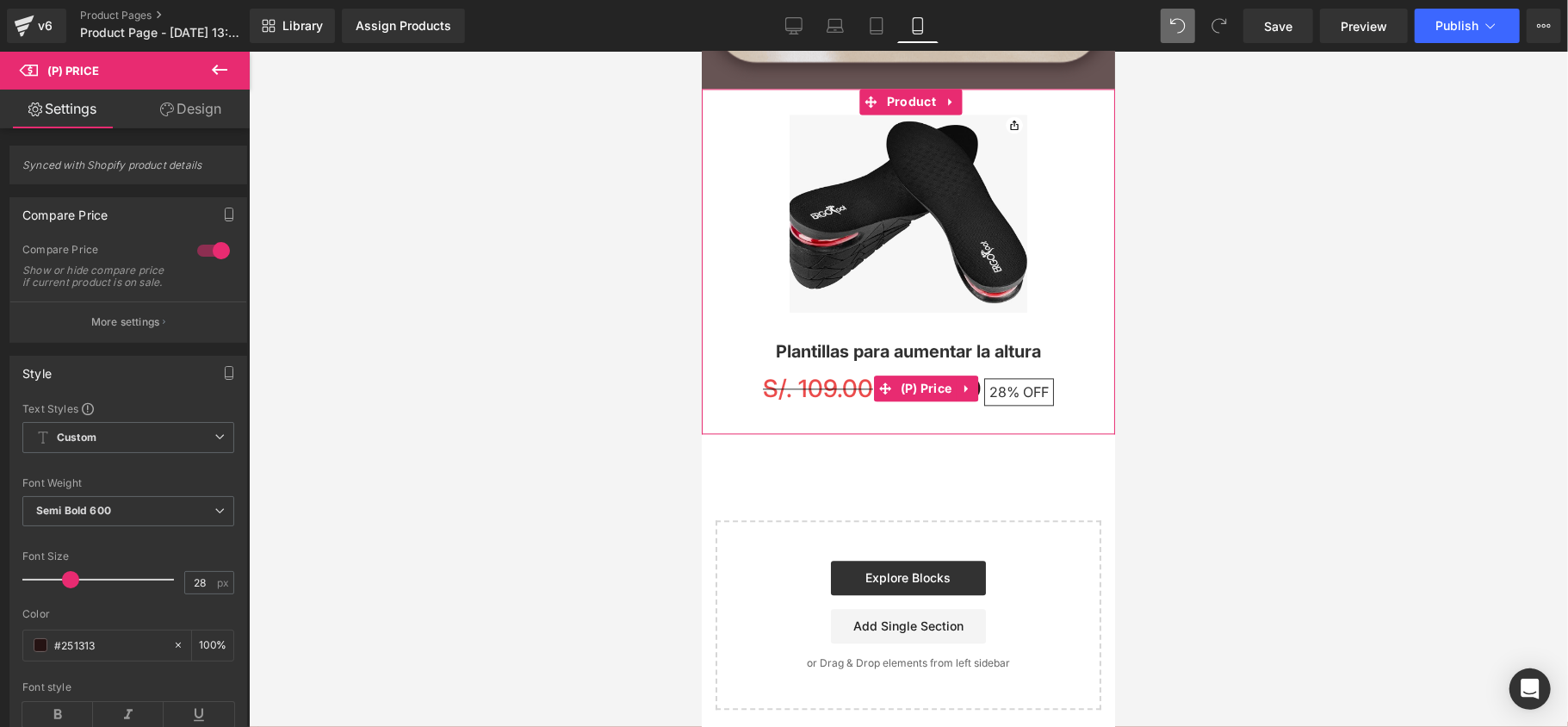
click at [1023, 386] on span "OFF" at bounding box center [1035, 391] width 26 height 17
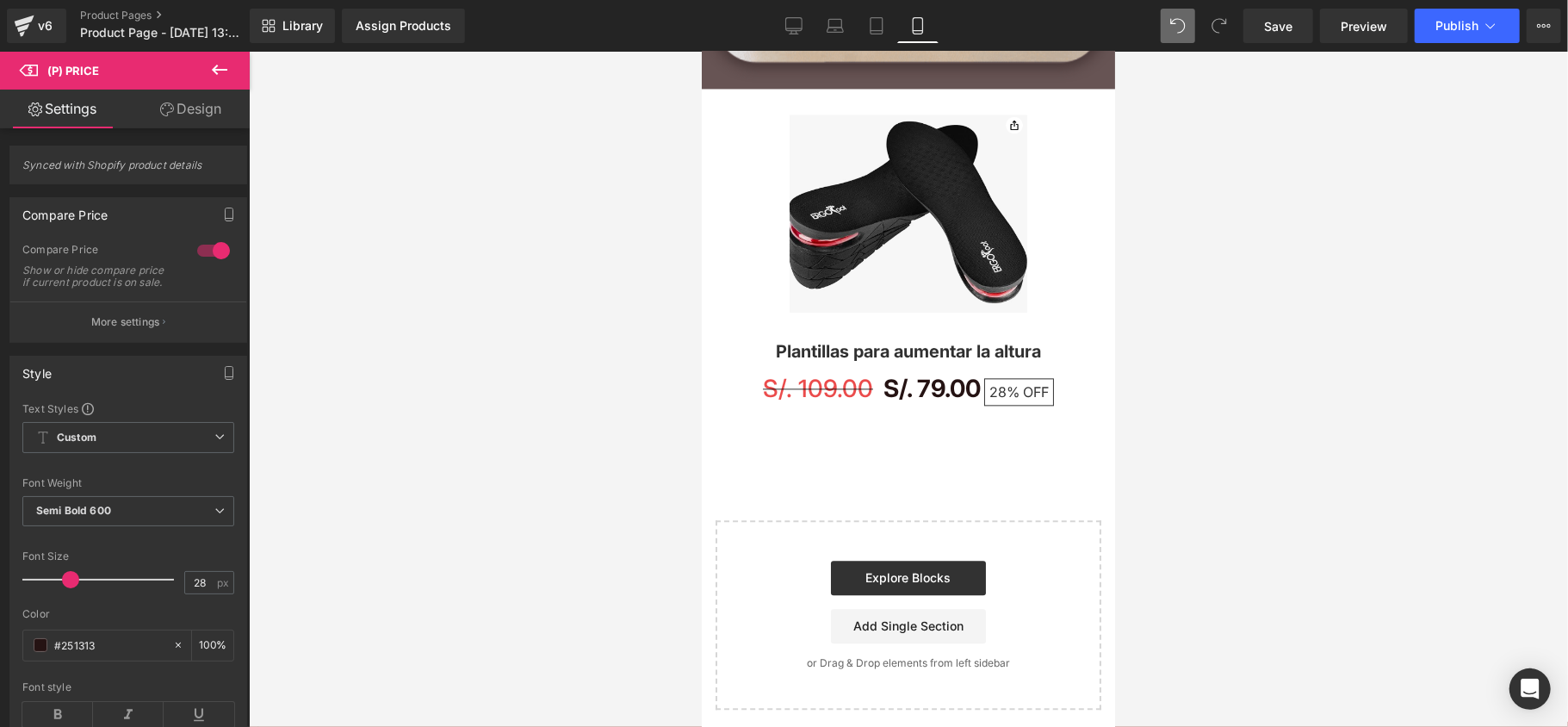
click at [203, 78] on button at bounding box center [220, 71] width 61 height 38
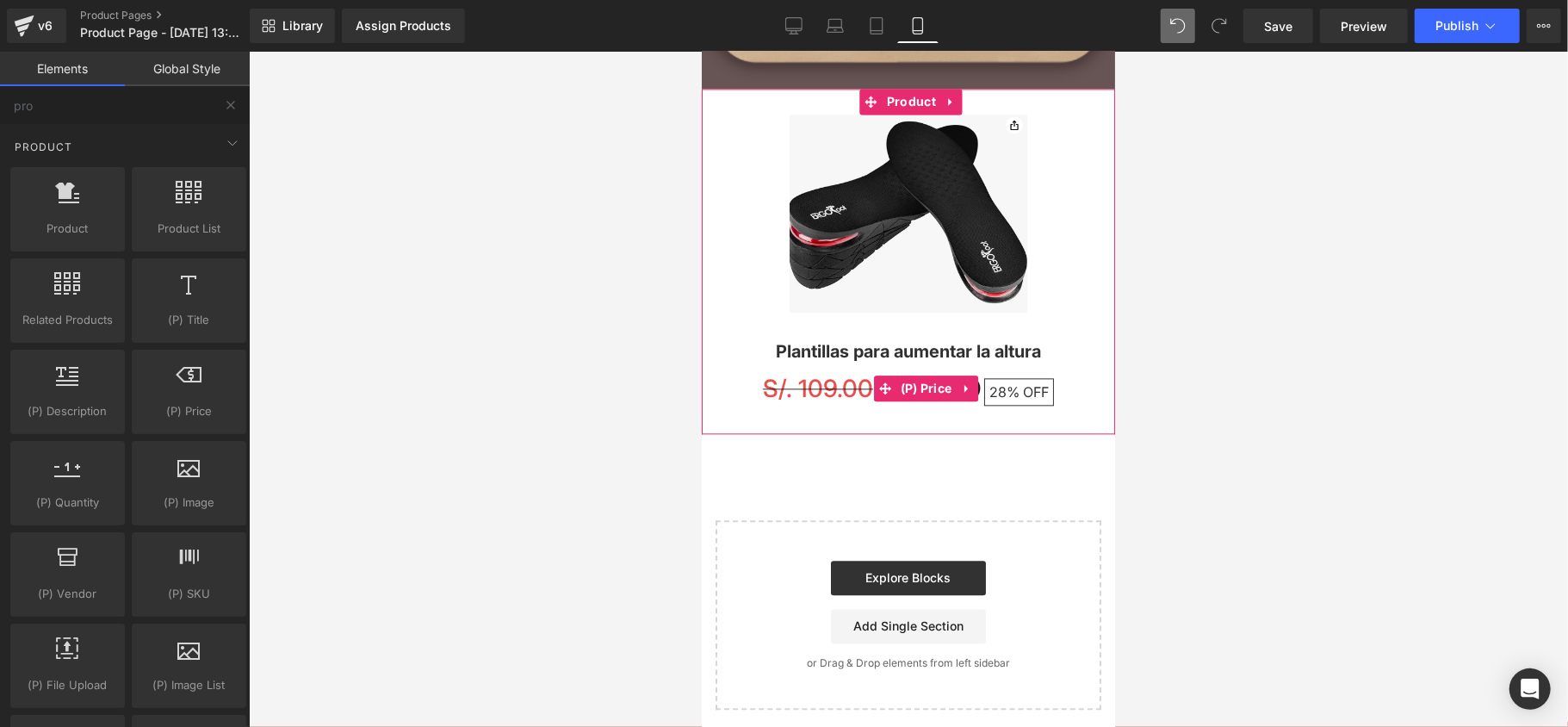
click at [990, 382] on span "28%" at bounding box center [1003, 391] width 30 height 17
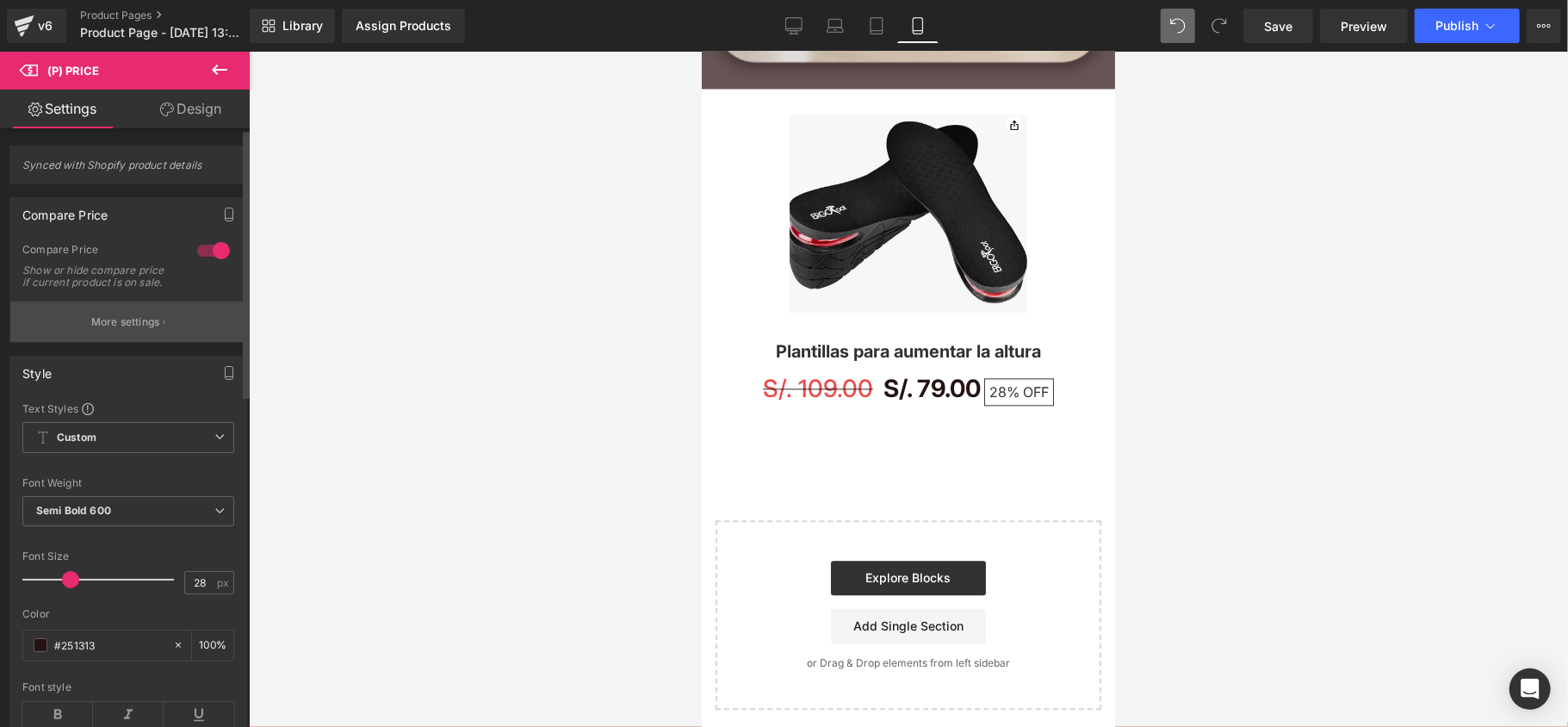
click at [105, 322] on button "More settings" at bounding box center [128, 322] width 236 height 41
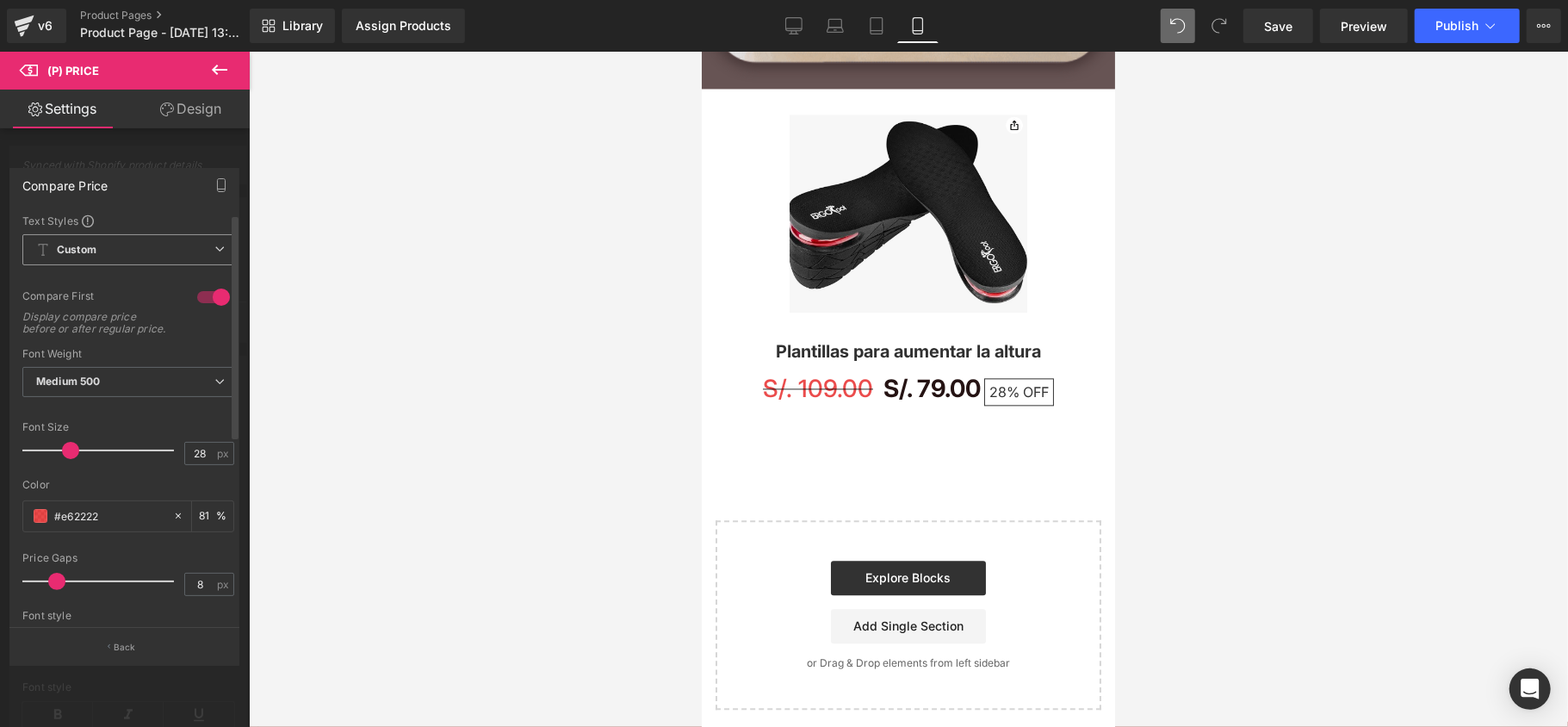
click at [131, 252] on span "Custom Setup Global Style" at bounding box center [128, 250] width 212 height 31
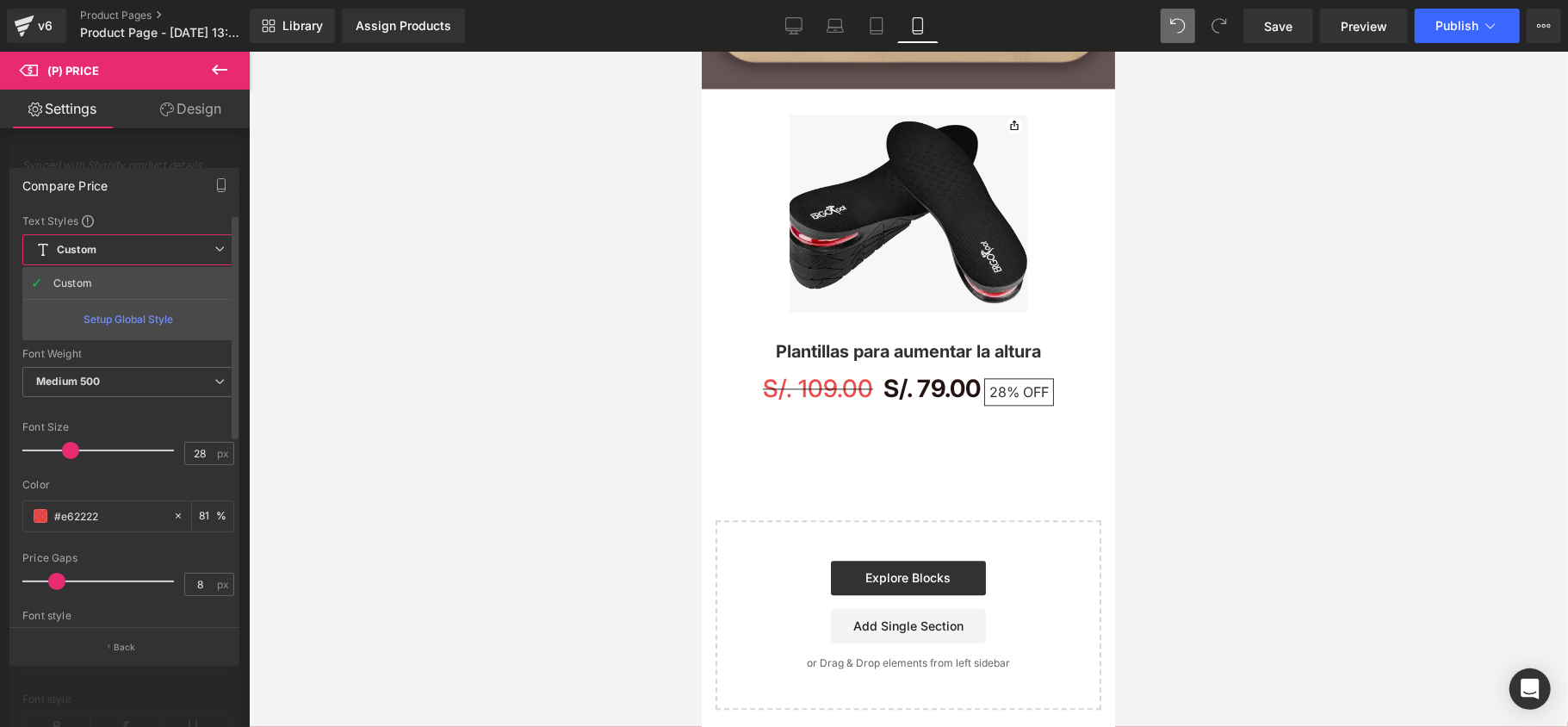
click at [131, 252] on span "Custom Setup Global Style" at bounding box center [128, 250] width 212 height 31
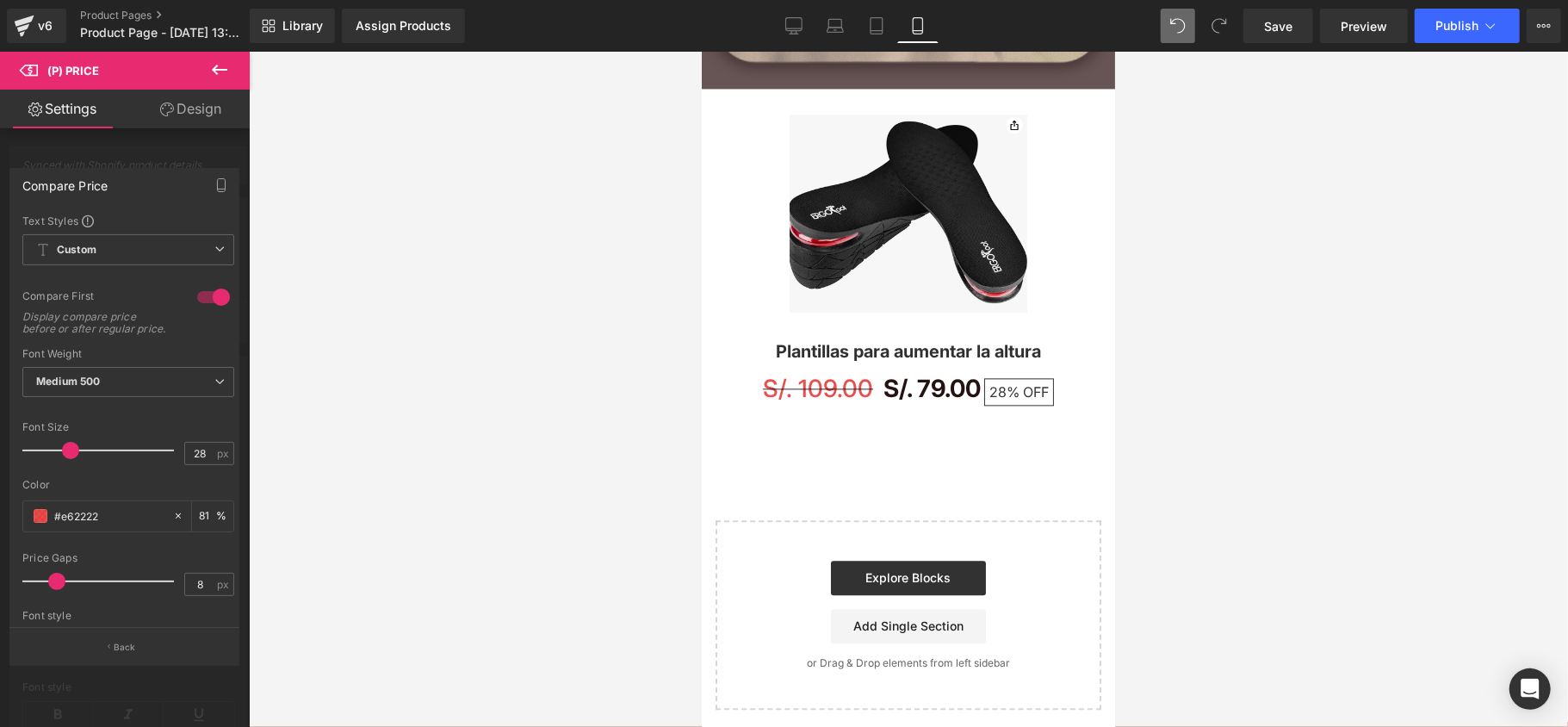
click at [179, 169] on div "Compare Price" at bounding box center [124, 185] width 228 height 33
click at [173, 184] on div "Compare Price" at bounding box center [124, 185] width 228 height 33
click at [189, 131] on div at bounding box center [124, 393] width 250 height 684
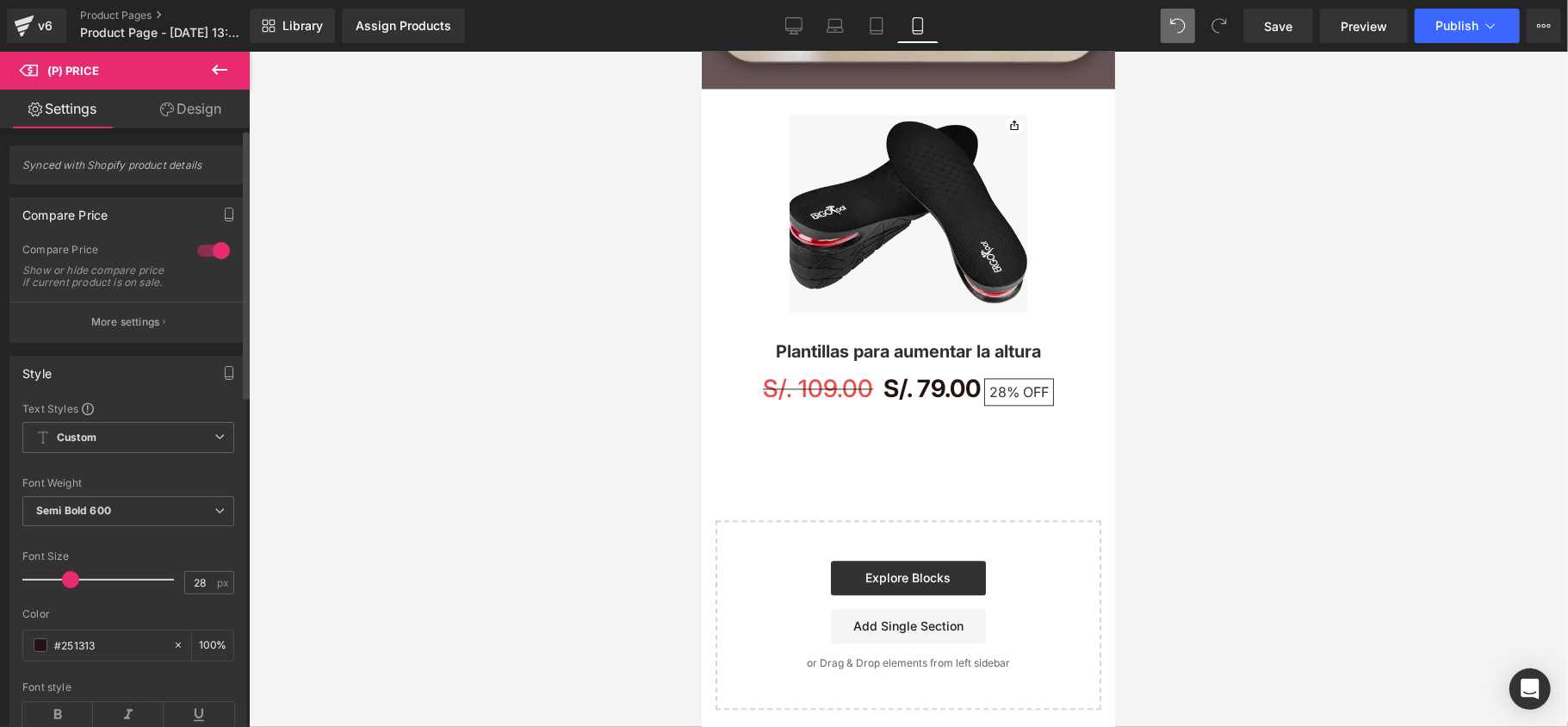
scroll to position [114, 0]
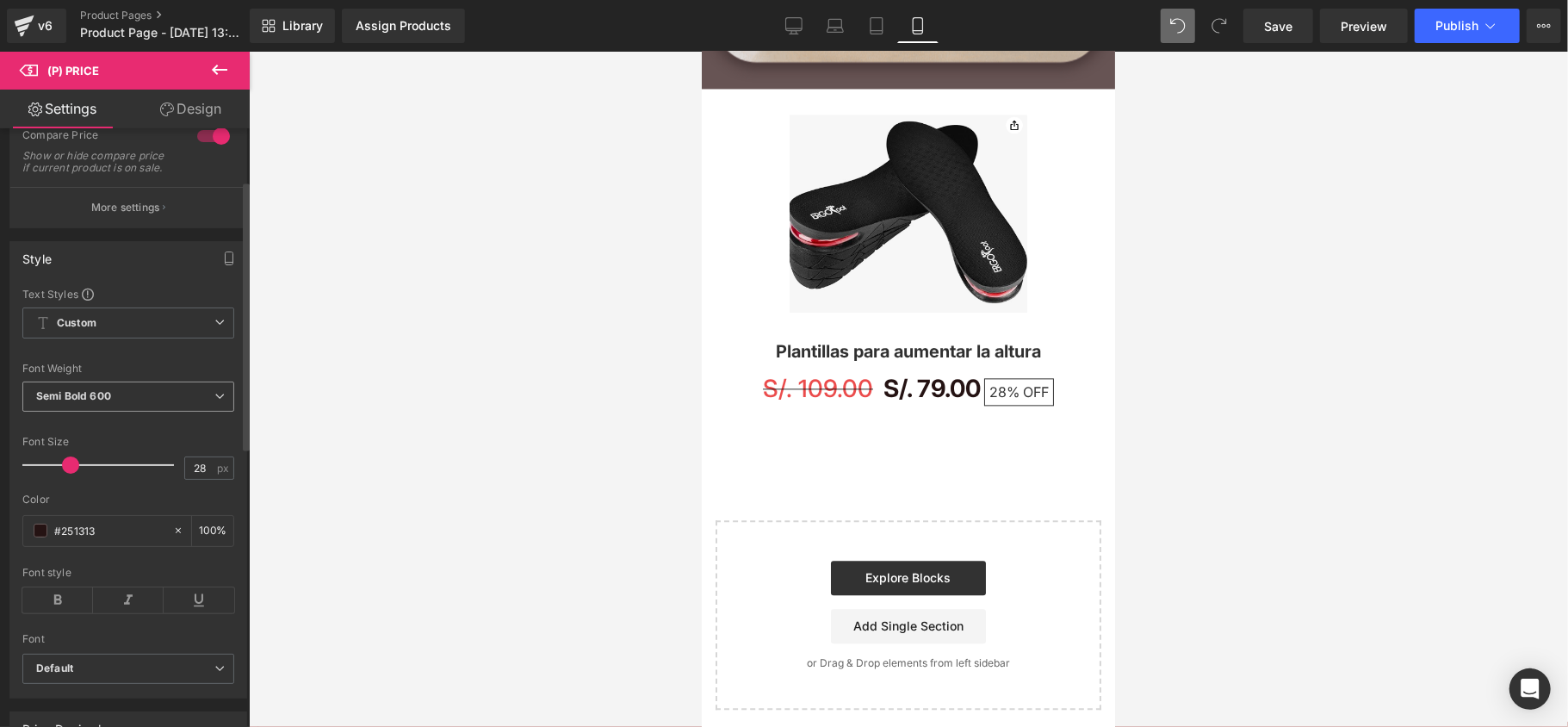
click at [115, 399] on span "Semi Bold 600" at bounding box center [128, 396] width 212 height 30
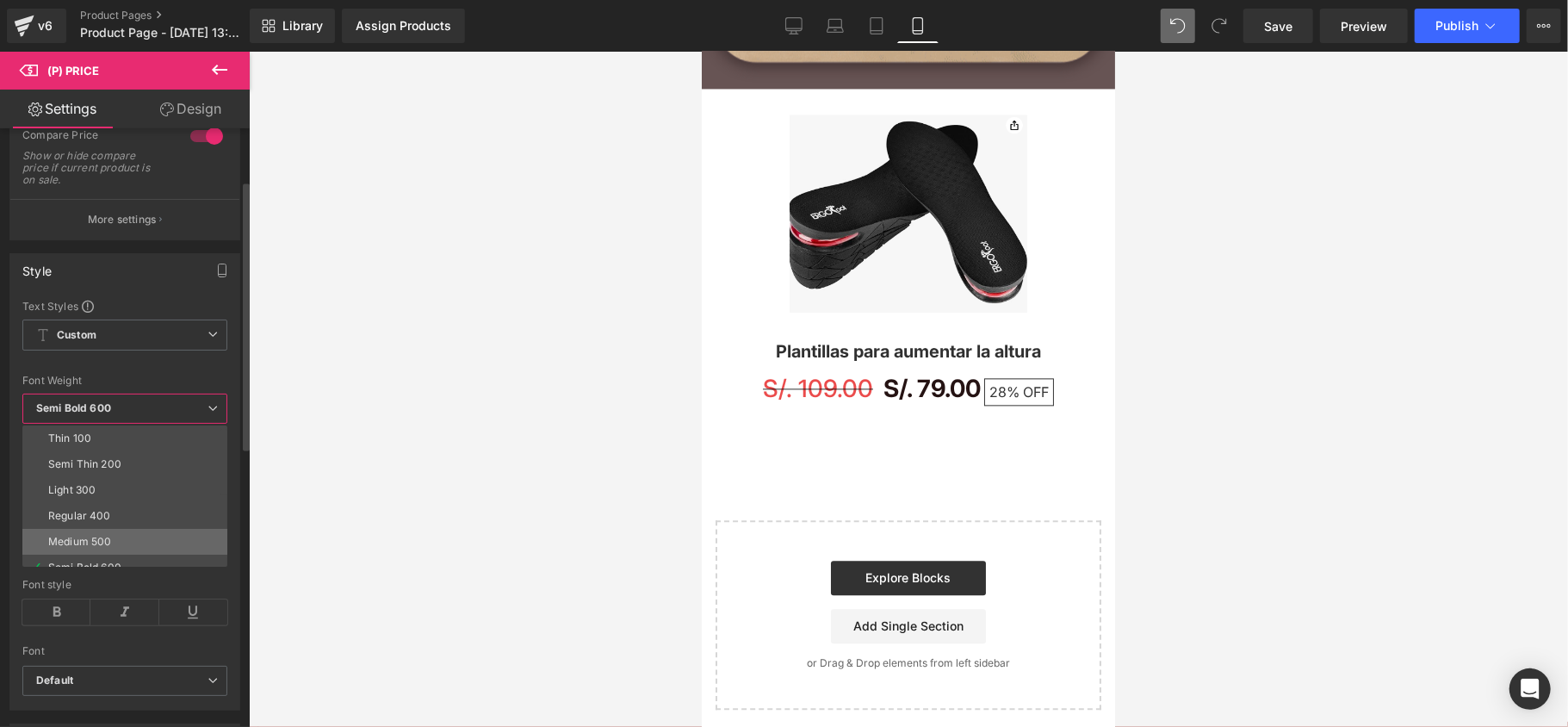
click at [92, 539] on div "Medium 500" at bounding box center [80, 542] width 63 height 12
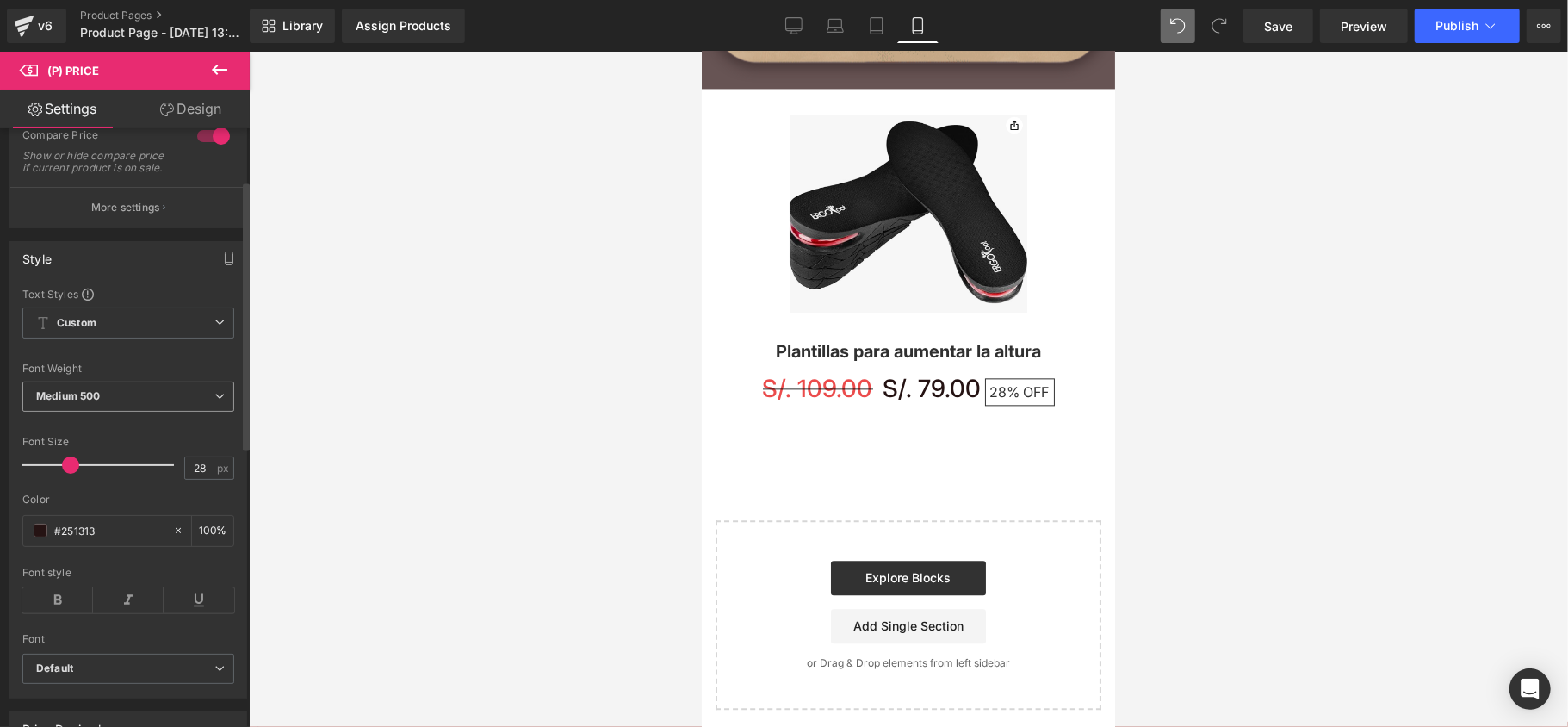
click at [124, 407] on span "Medium 500" at bounding box center [128, 396] width 212 height 30
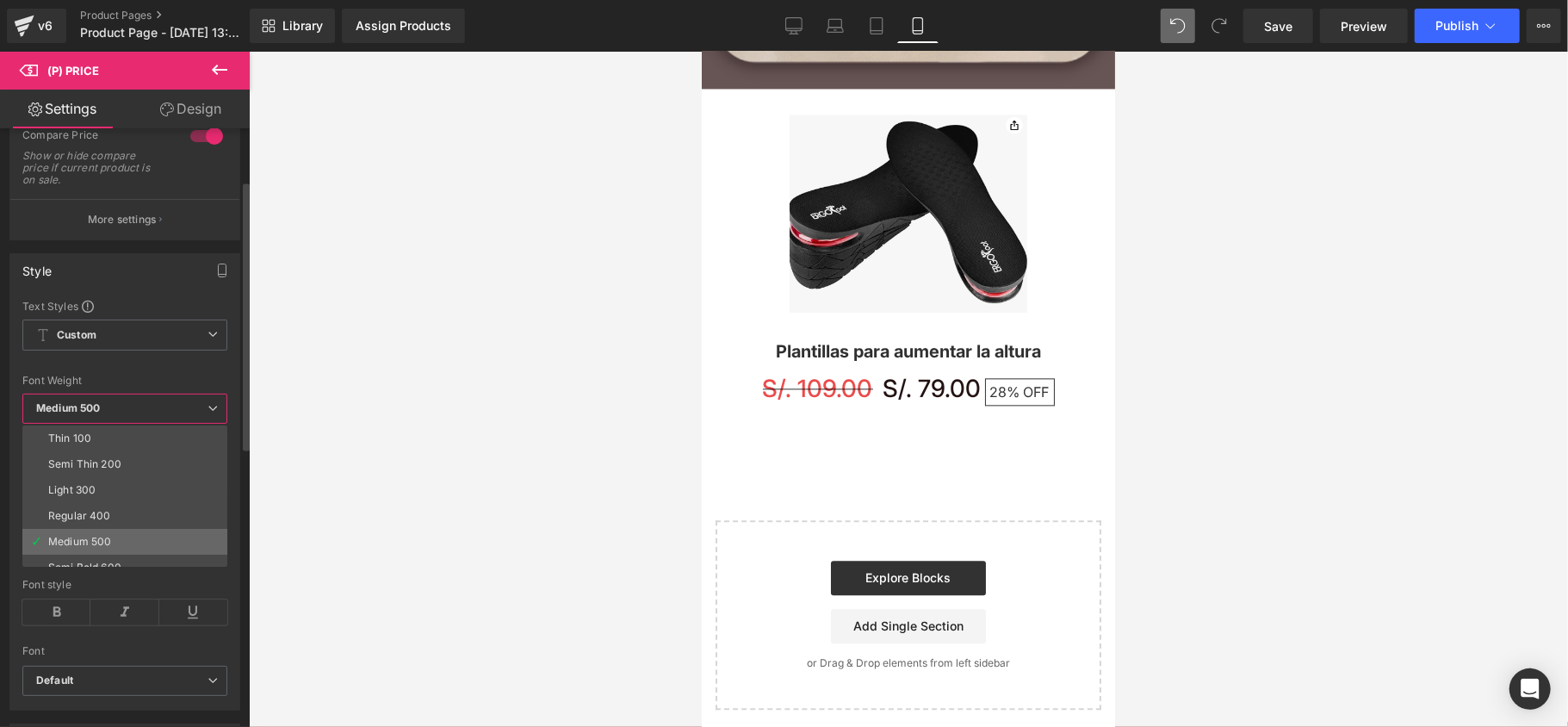
click at [93, 554] on li "Medium 500" at bounding box center [129, 542] width 213 height 26
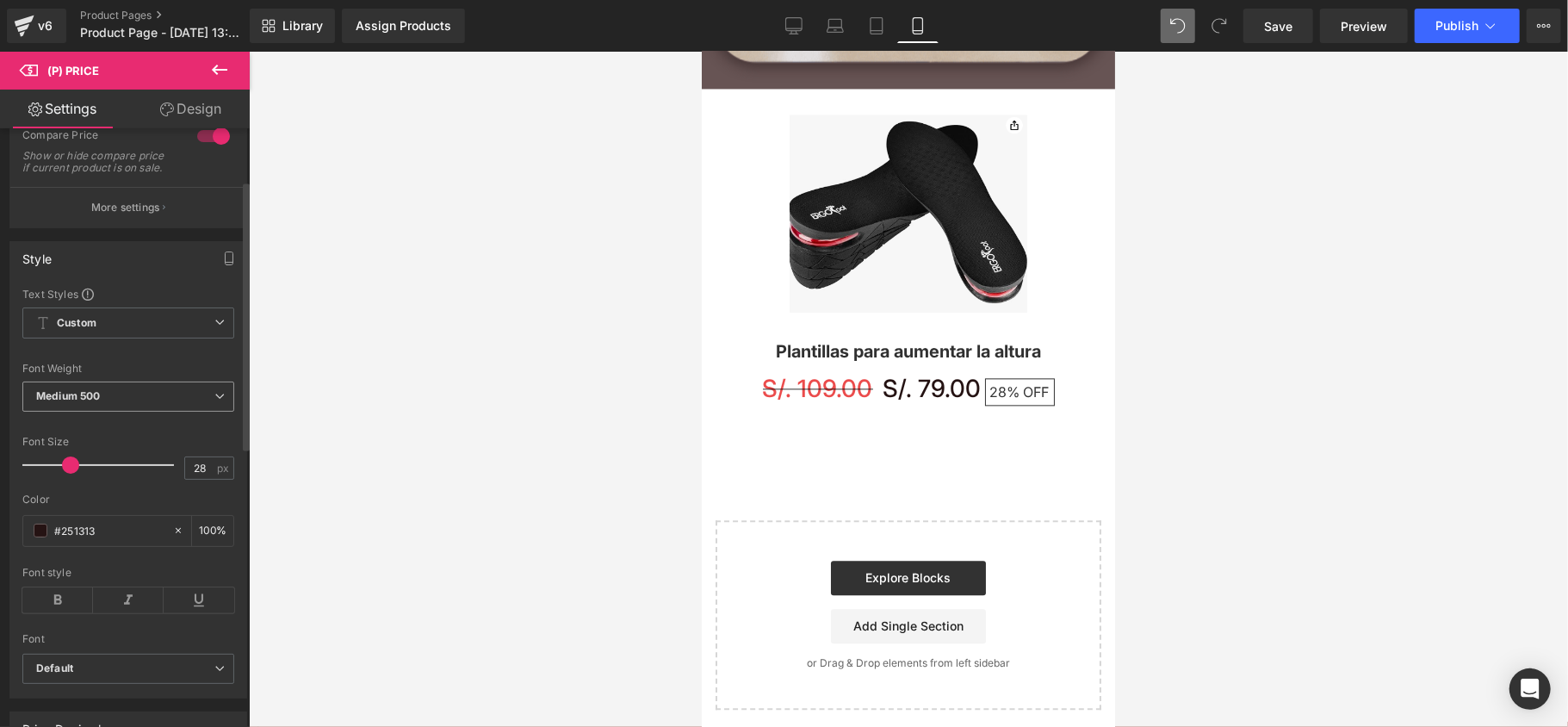
click at [110, 411] on span "Medium 500" at bounding box center [128, 396] width 212 height 30
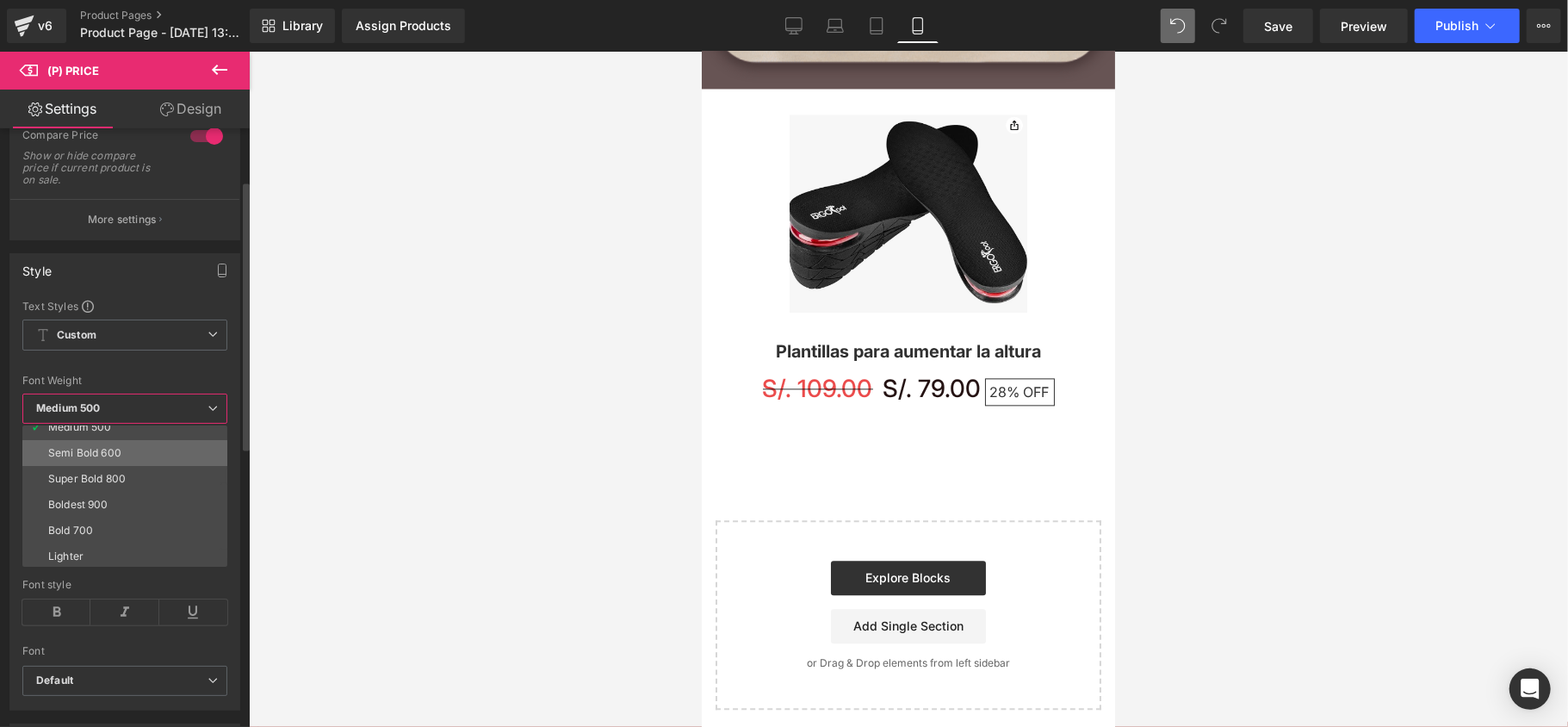
click at [105, 455] on div "Semi Bold 600" at bounding box center [85, 453] width 73 height 12
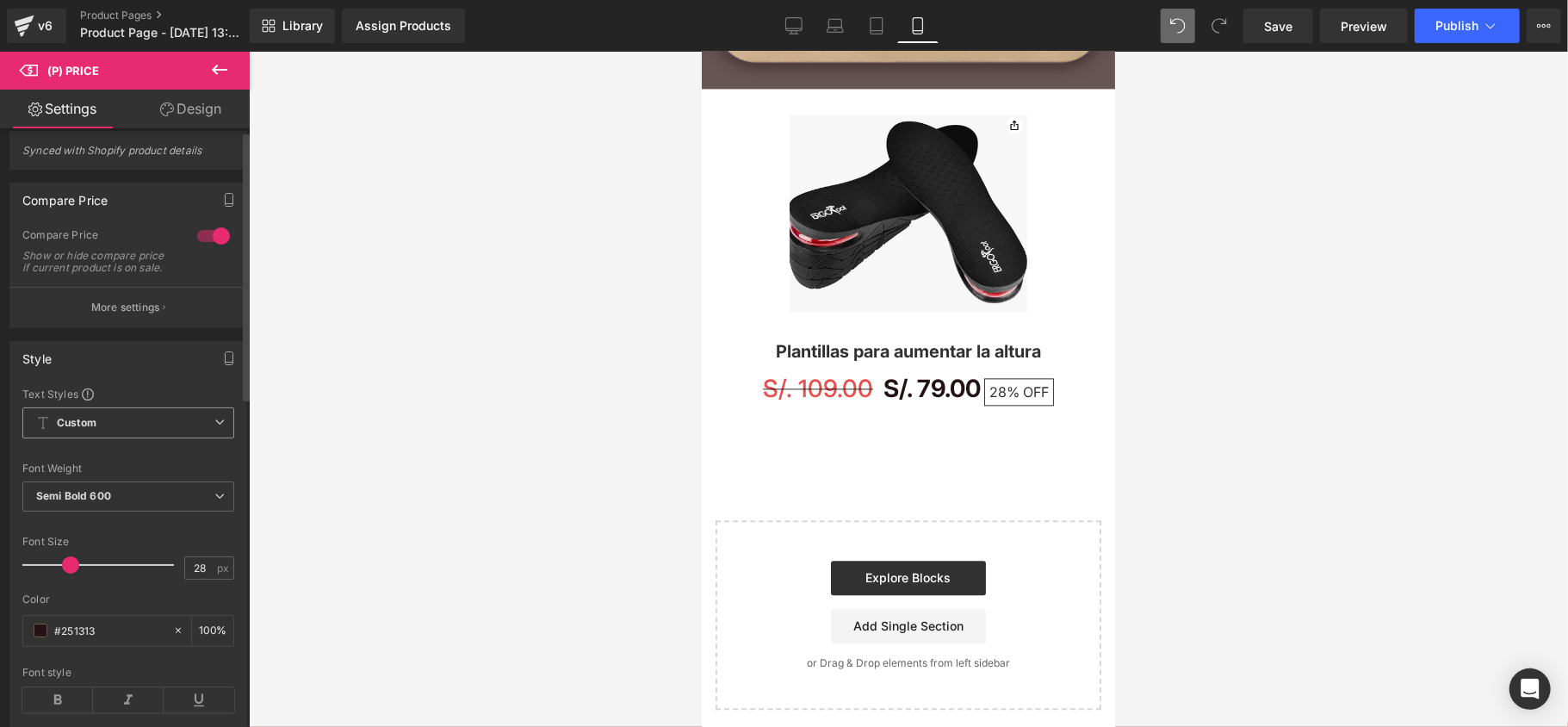
scroll to position [0, 0]
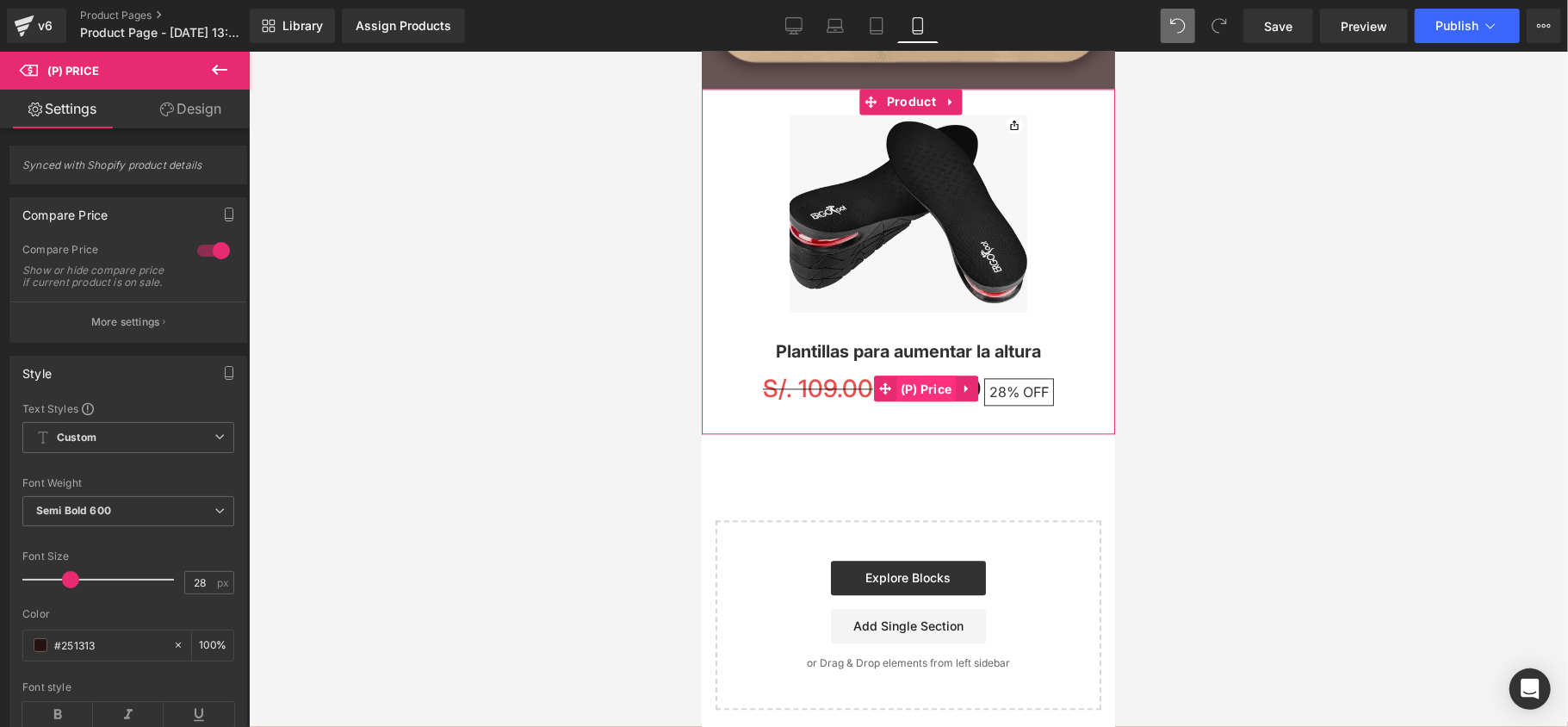
click at [942, 382] on span "(P) Price" at bounding box center [926, 388] width 61 height 26
click at [928, 395] on span "S/. 79.00" at bounding box center [931, 387] width 98 height 39
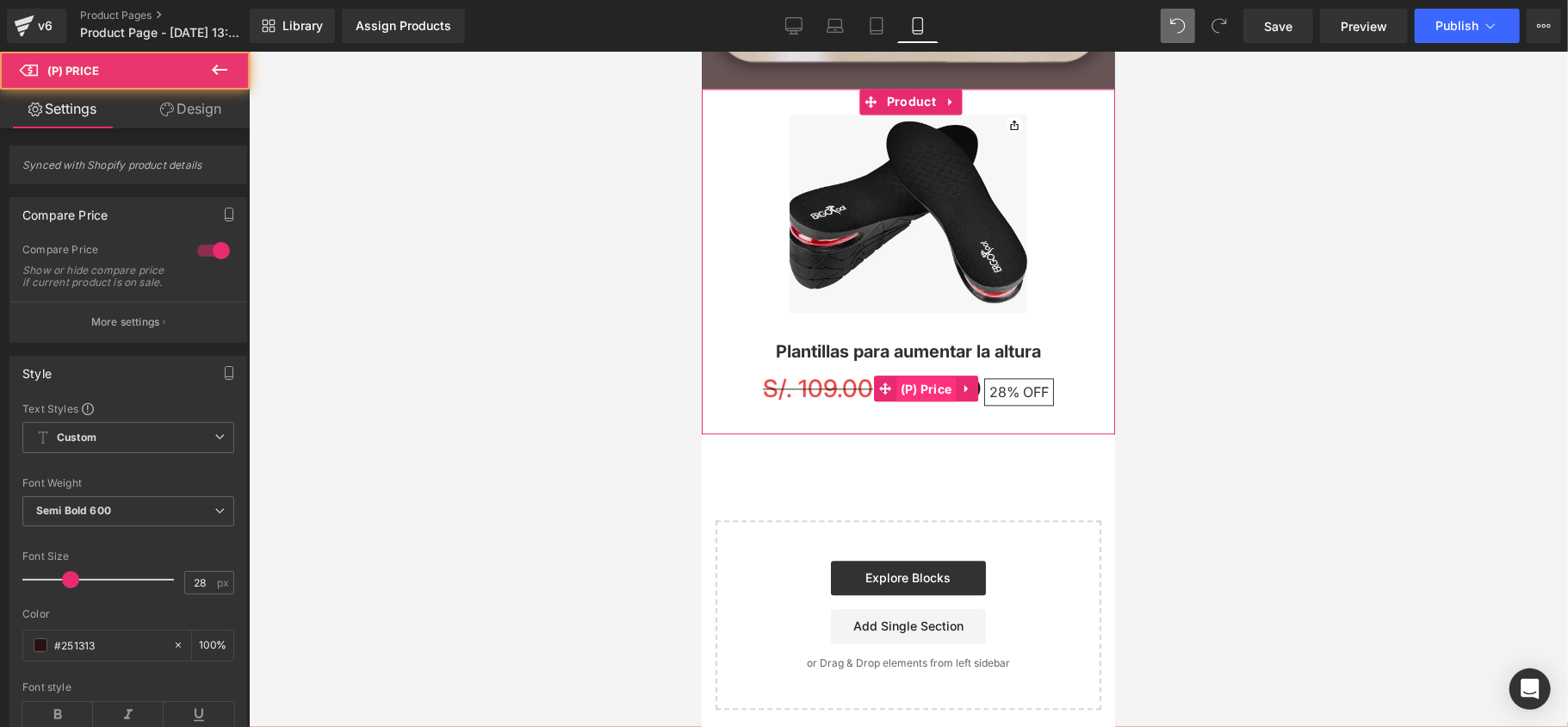
click at [928, 392] on span "(P) Price" at bounding box center [926, 388] width 61 height 26
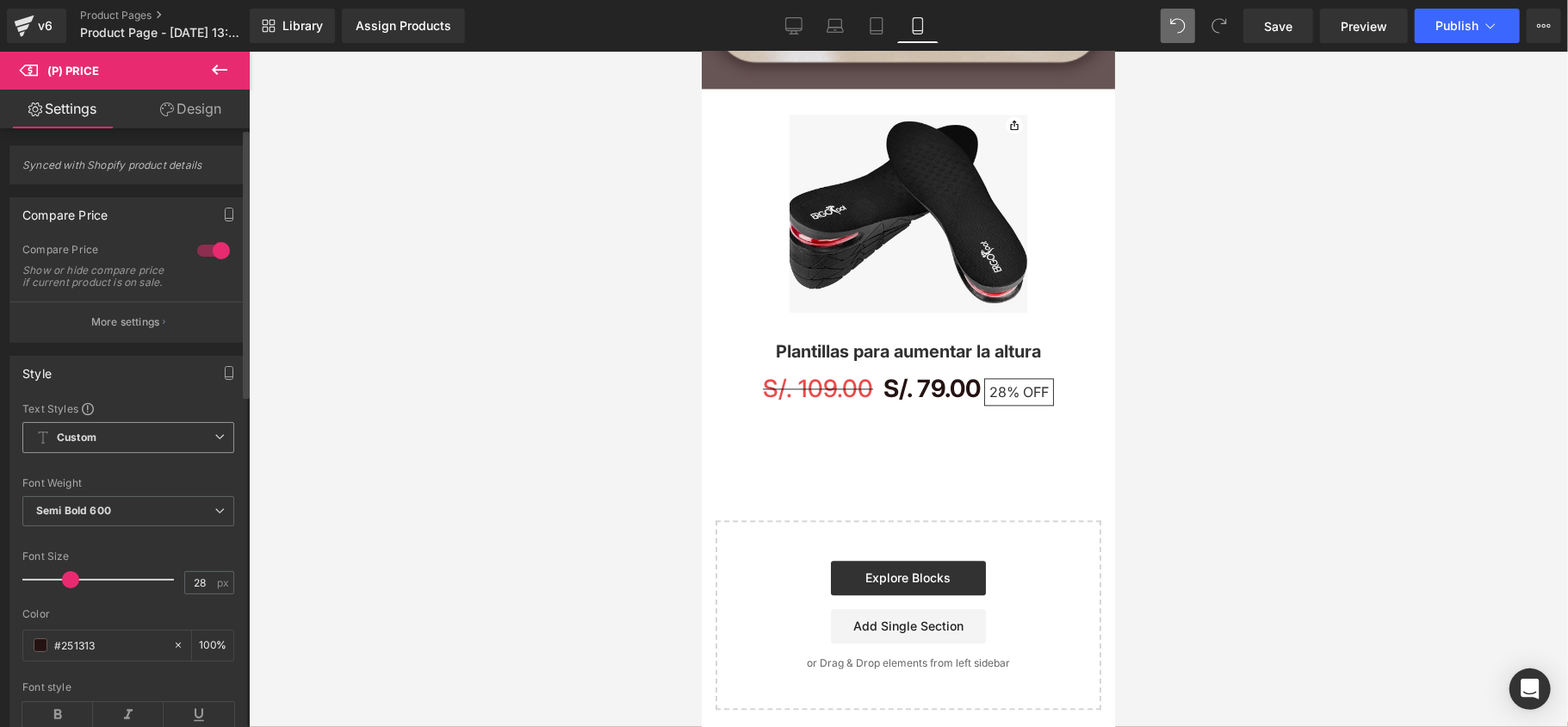
click at [86, 445] on b "Custom" at bounding box center [77, 437] width 40 height 15
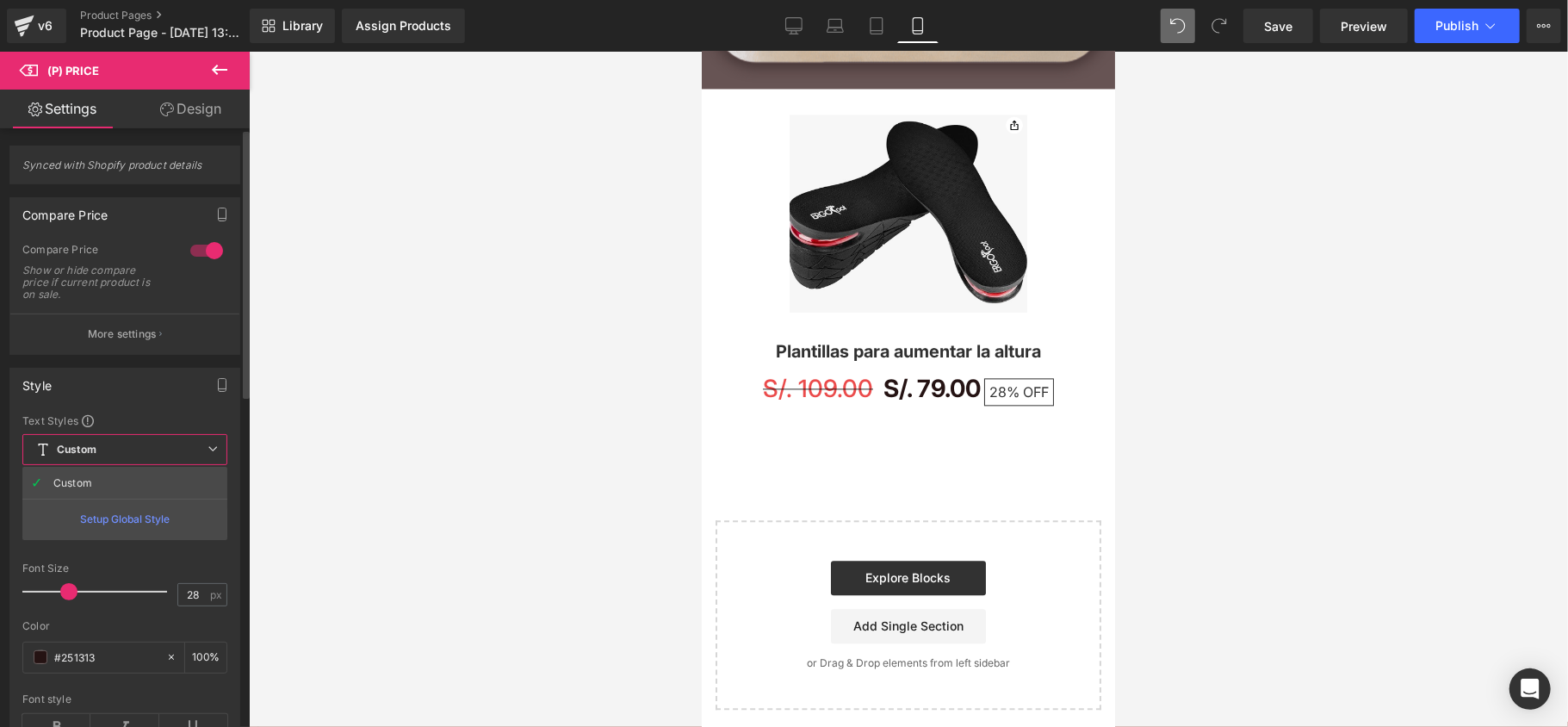
click at [88, 458] on span "Custom Setup Global Style" at bounding box center [124, 450] width 205 height 31
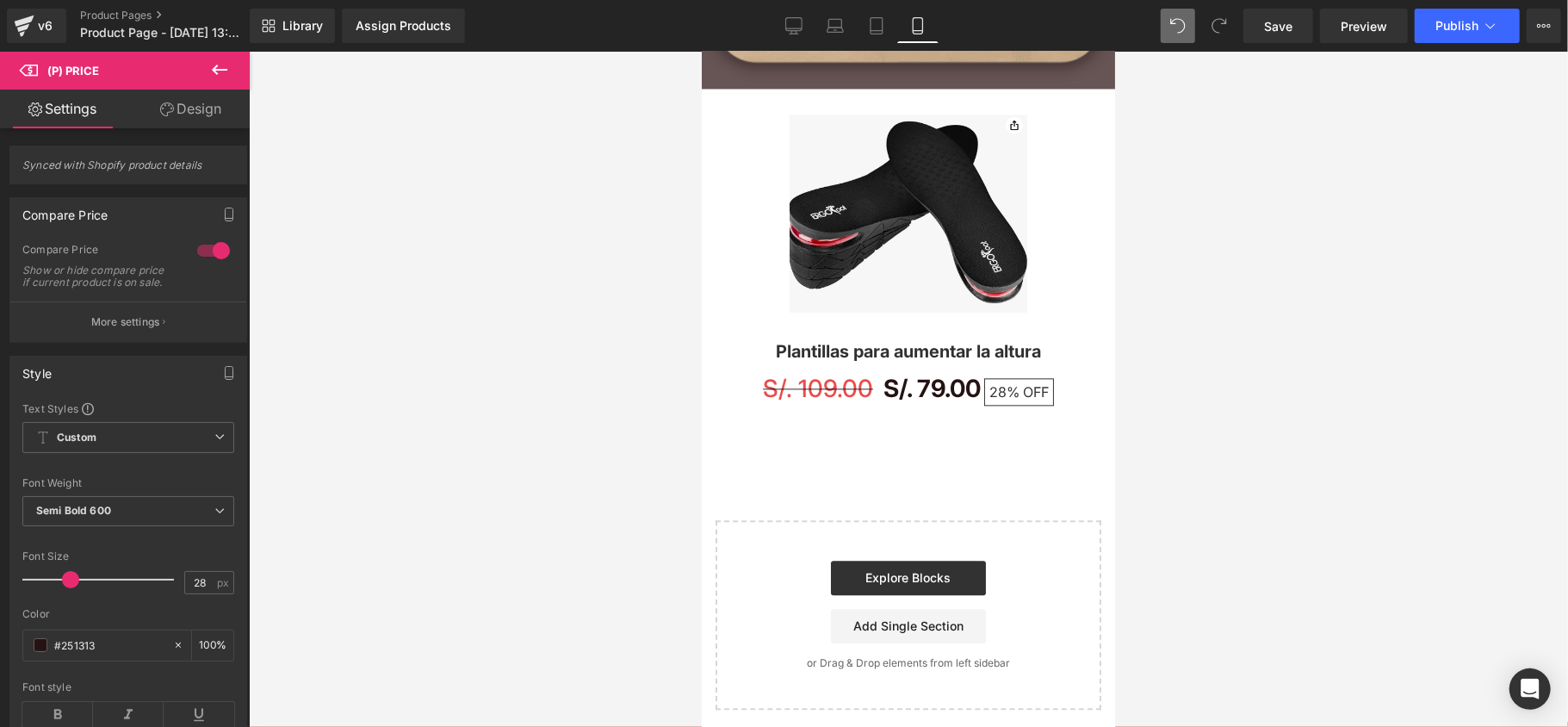
click at [200, 73] on button at bounding box center [220, 71] width 61 height 38
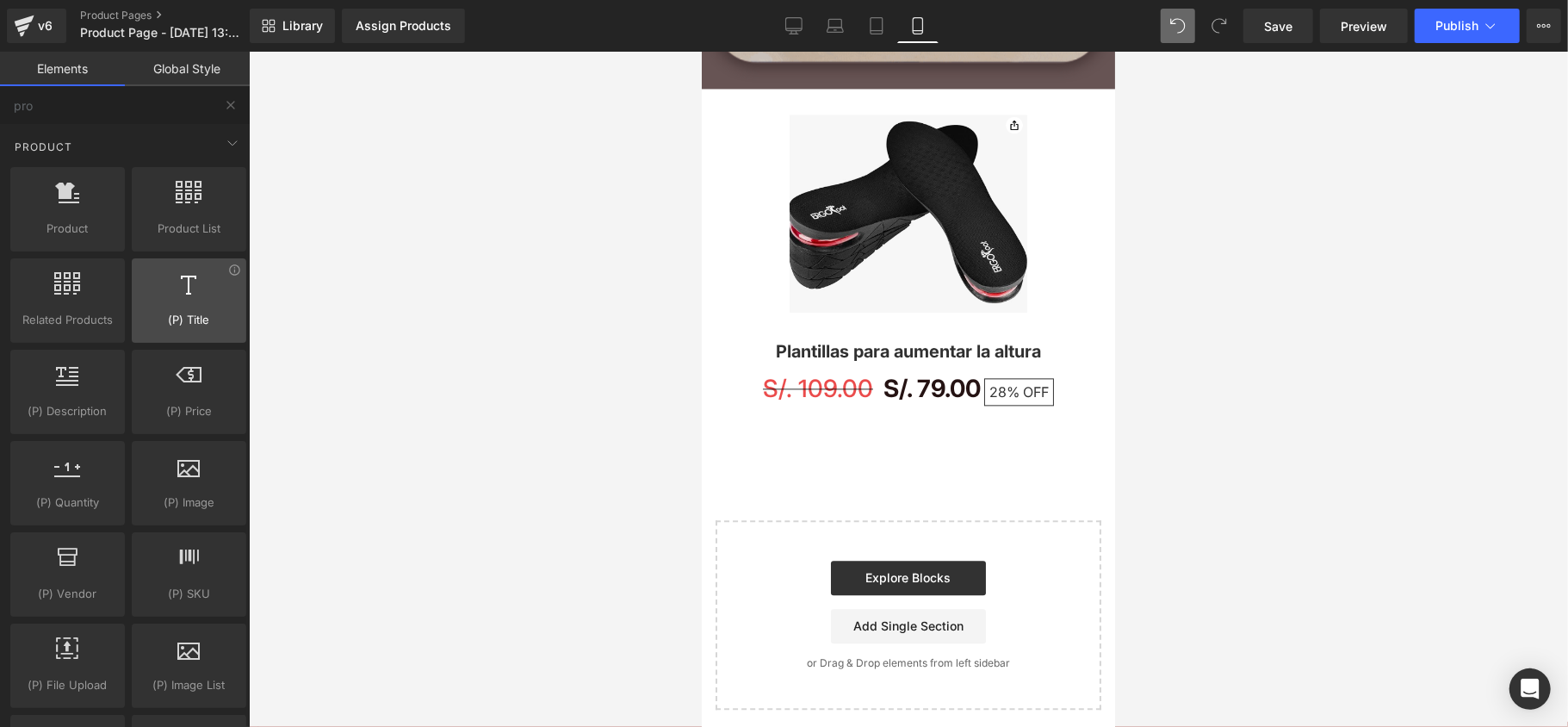
click at [156, 297] on div at bounding box center [188, 291] width 105 height 39
click at [194, 69] on link "Global Style" at bounding box center [187, 69] width 124 height 35
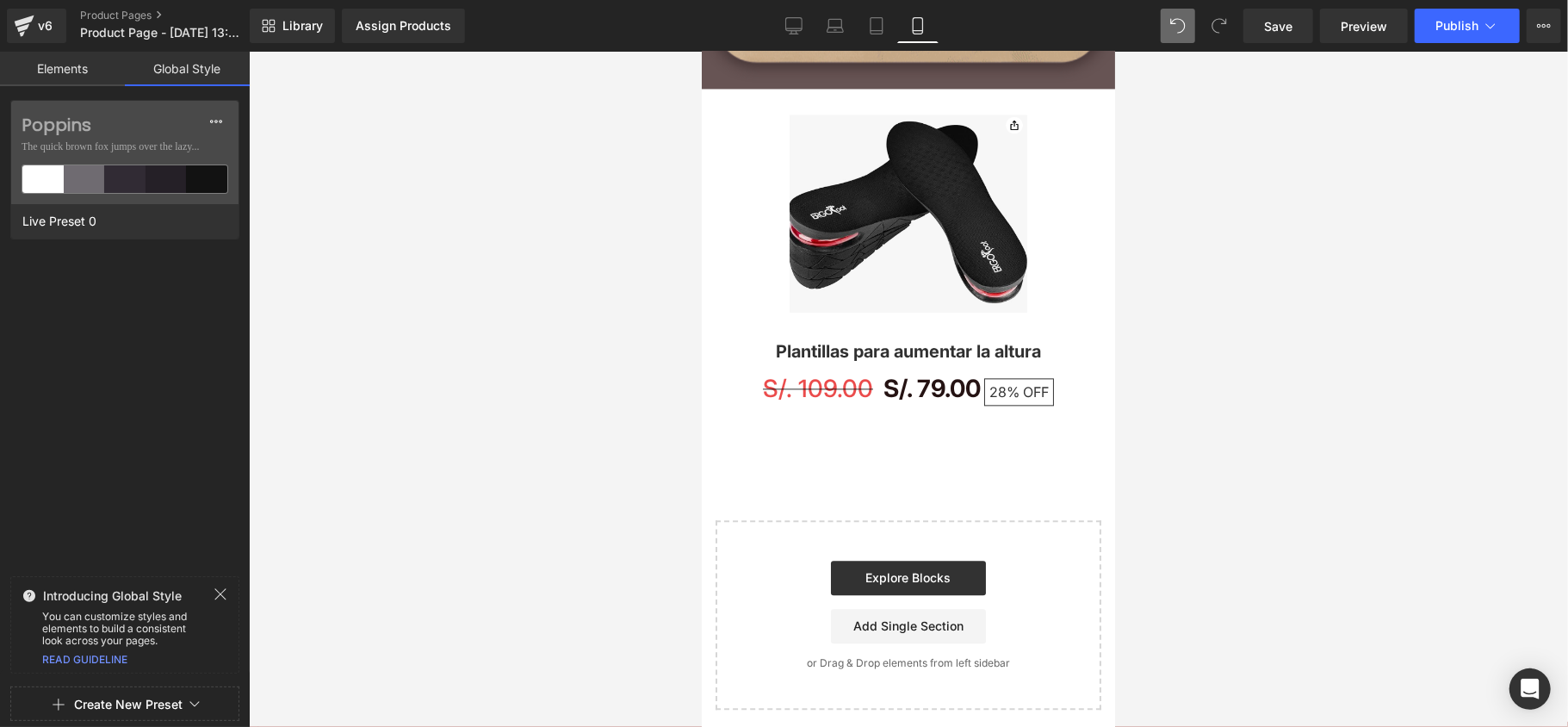
click at [64, 47] on div "v6 Product Pages Product Page - Aug 8, 13:23:26" at bounding box center [124, 26] width 250 height 52
click at [67, 70] on link "Elements" at bounding box center [62, 69] width 124 height 35
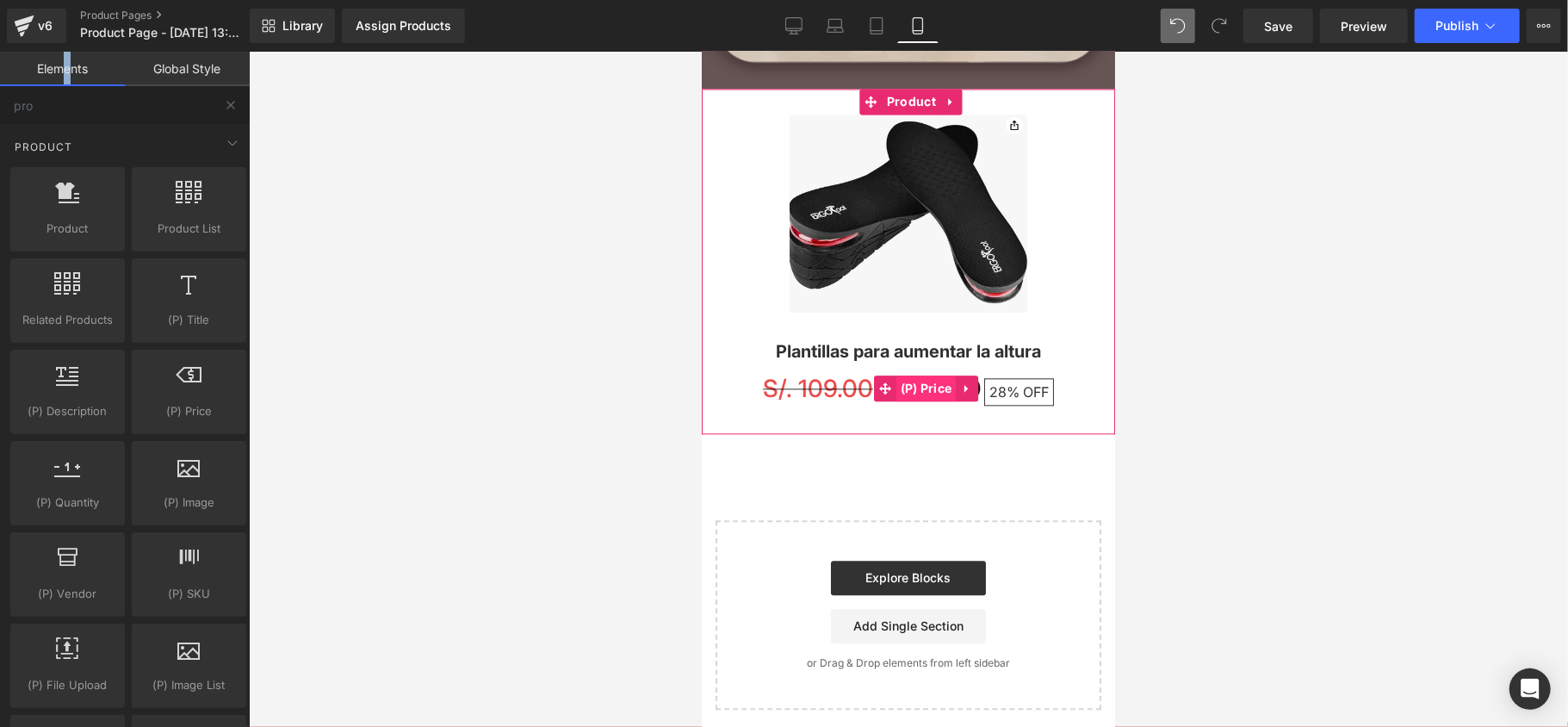
click at [945, 386] on span "(P) Price" at bounding box center [926, 387] width 61 height 26
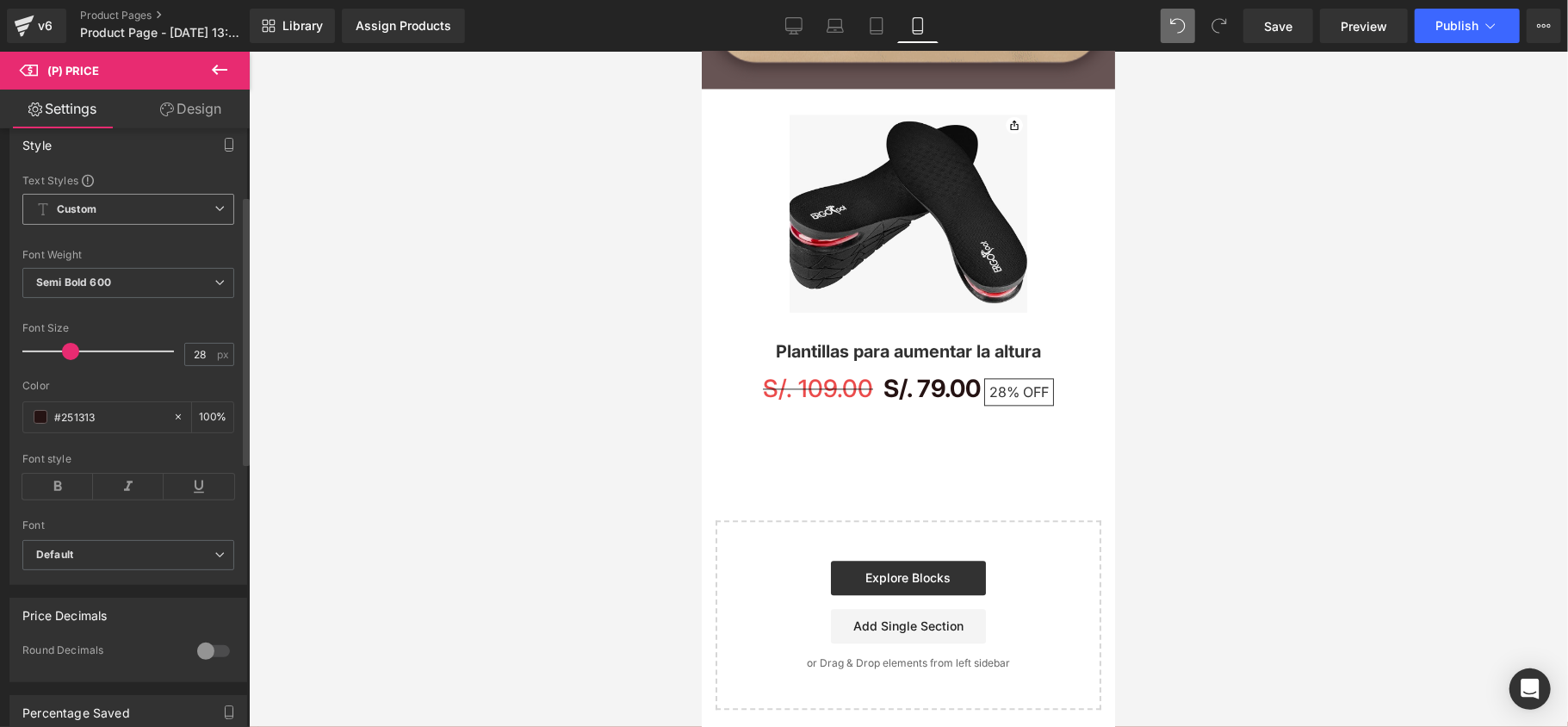
scroll to position [229, 0]
click at [832, 393] on div "S/. 109.00 S/. 79.00 28% OFF" at bounding box center [908, 387] width 396 height 39
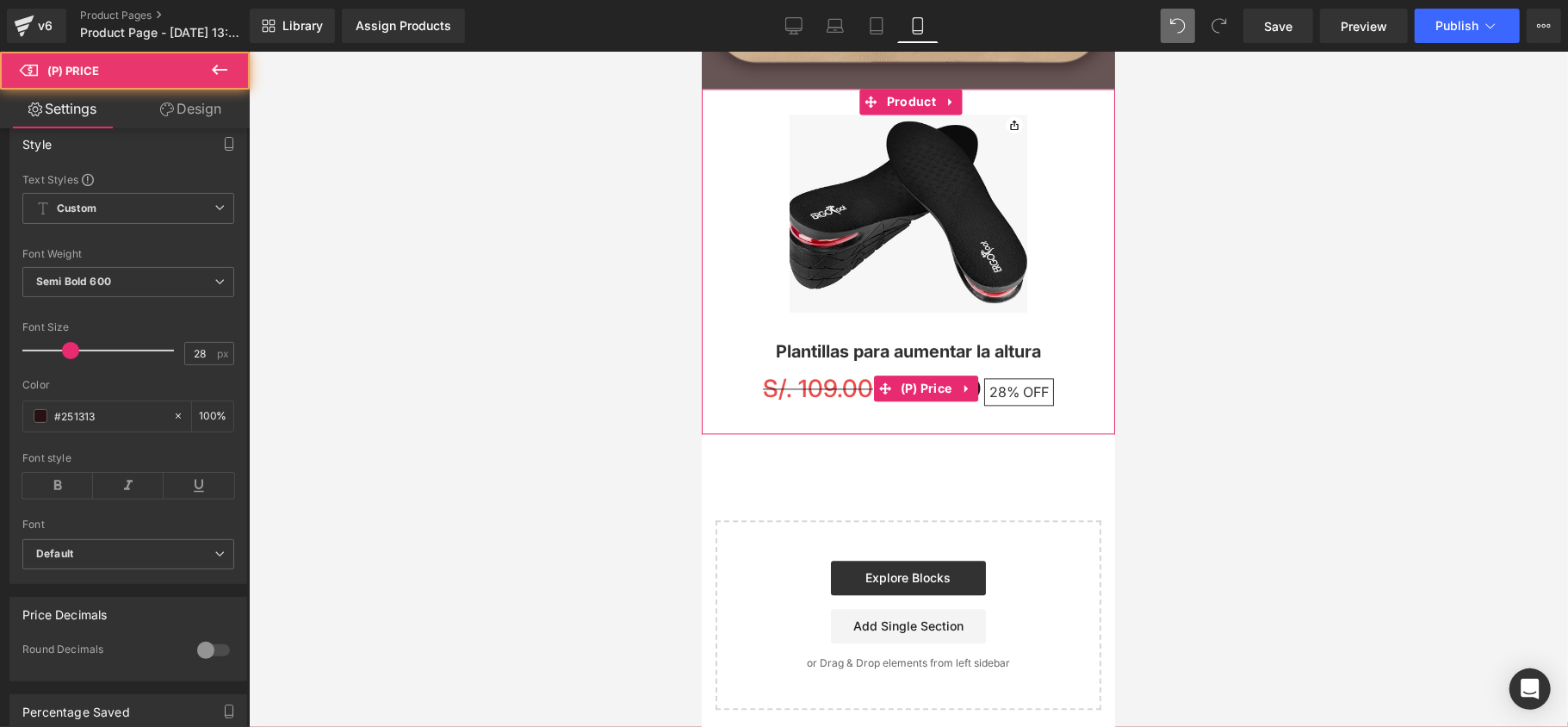
click at [832, 386] on span "S/. 109.00" at bounding box center [816, 387] width 110 height 29
click at [944, 386] on span "(P) Price" at bounding box center [926, 387] width 61 height 26
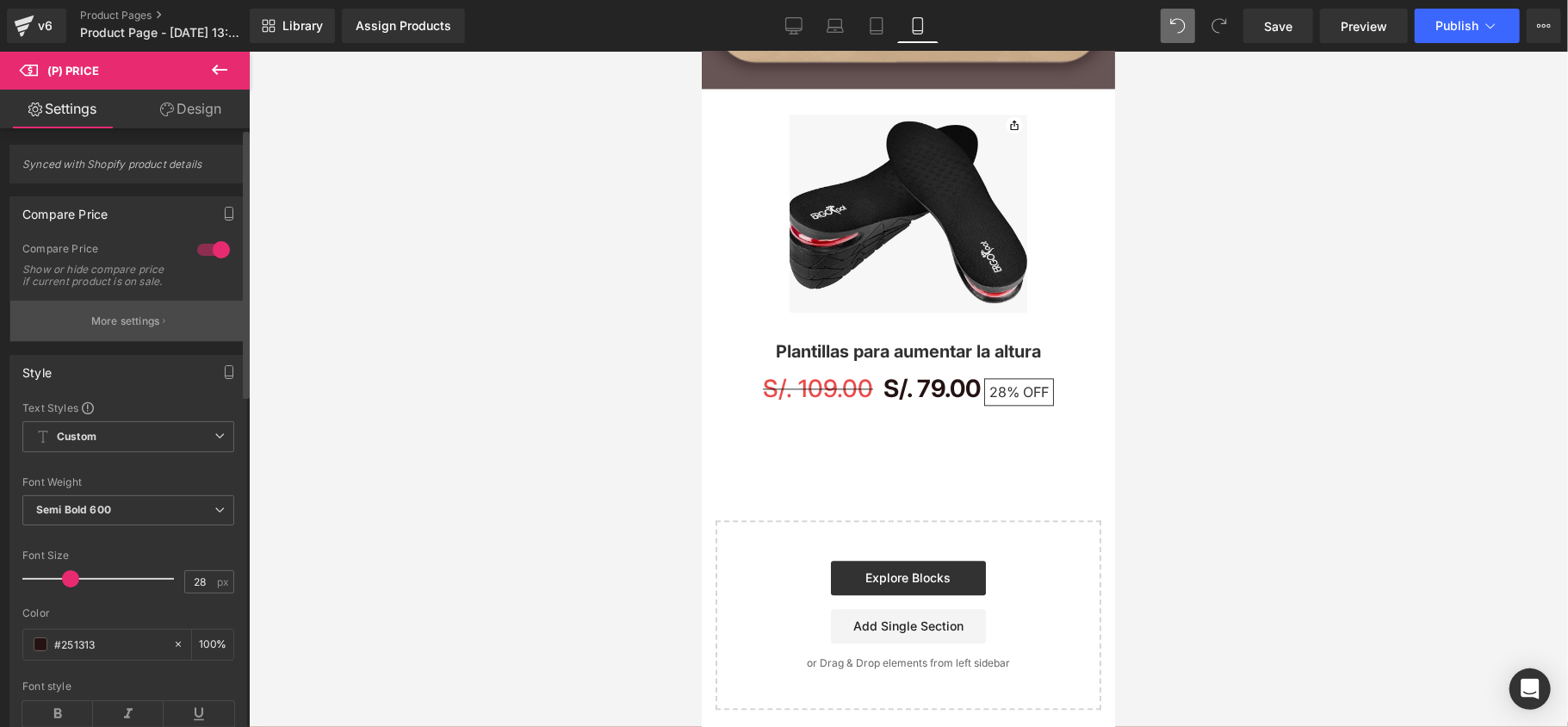
scroll to position [0, 0]
click at [159, 453] on span "Custom Setup Global Style" at bounding box center [128, 437] width 212 height 31
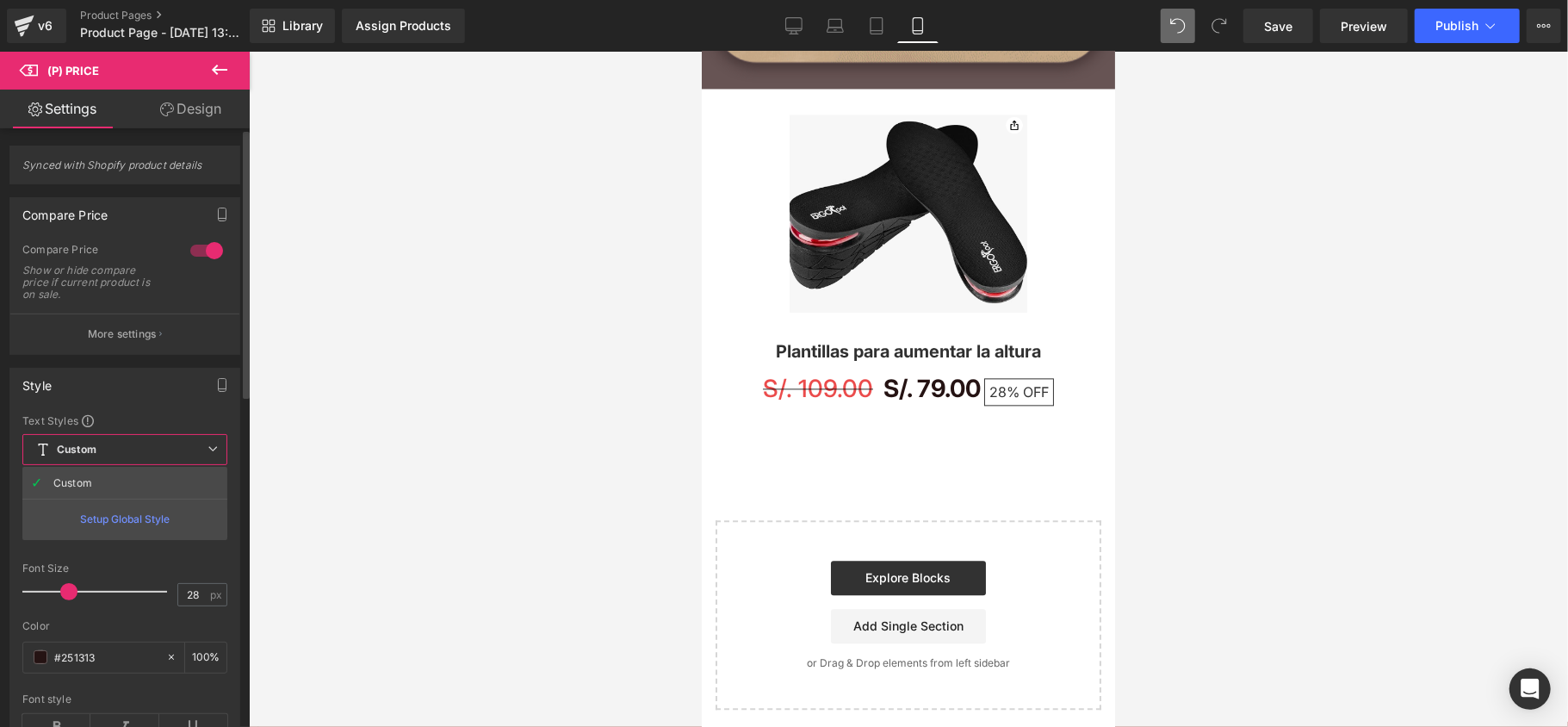
click at [159, 460] on span "Custom Setup Global Style" at bounding box center [124, 450] width 205 height 31
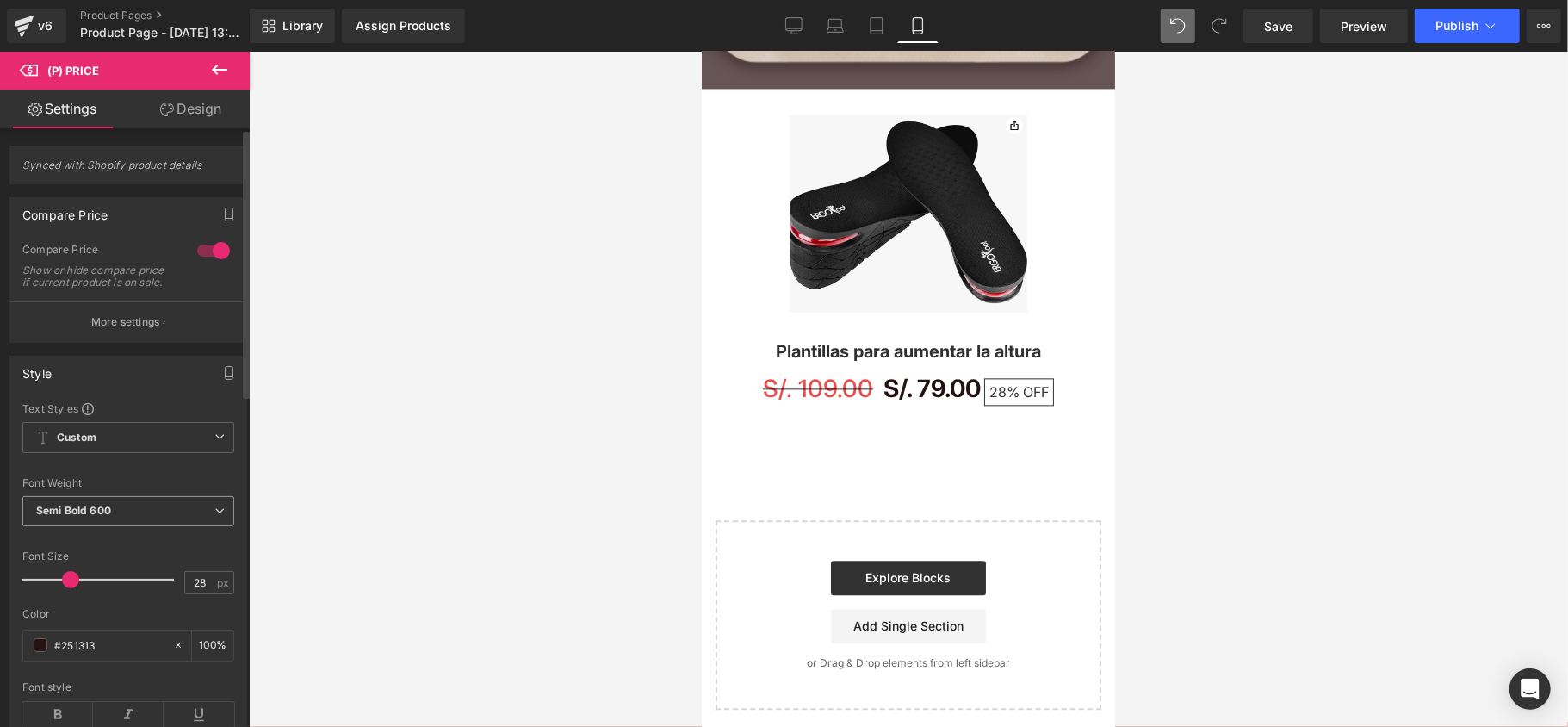
click at [169, 522] on span "Semi Bold 600" at bounding box center [128, 511] width 212 height 30
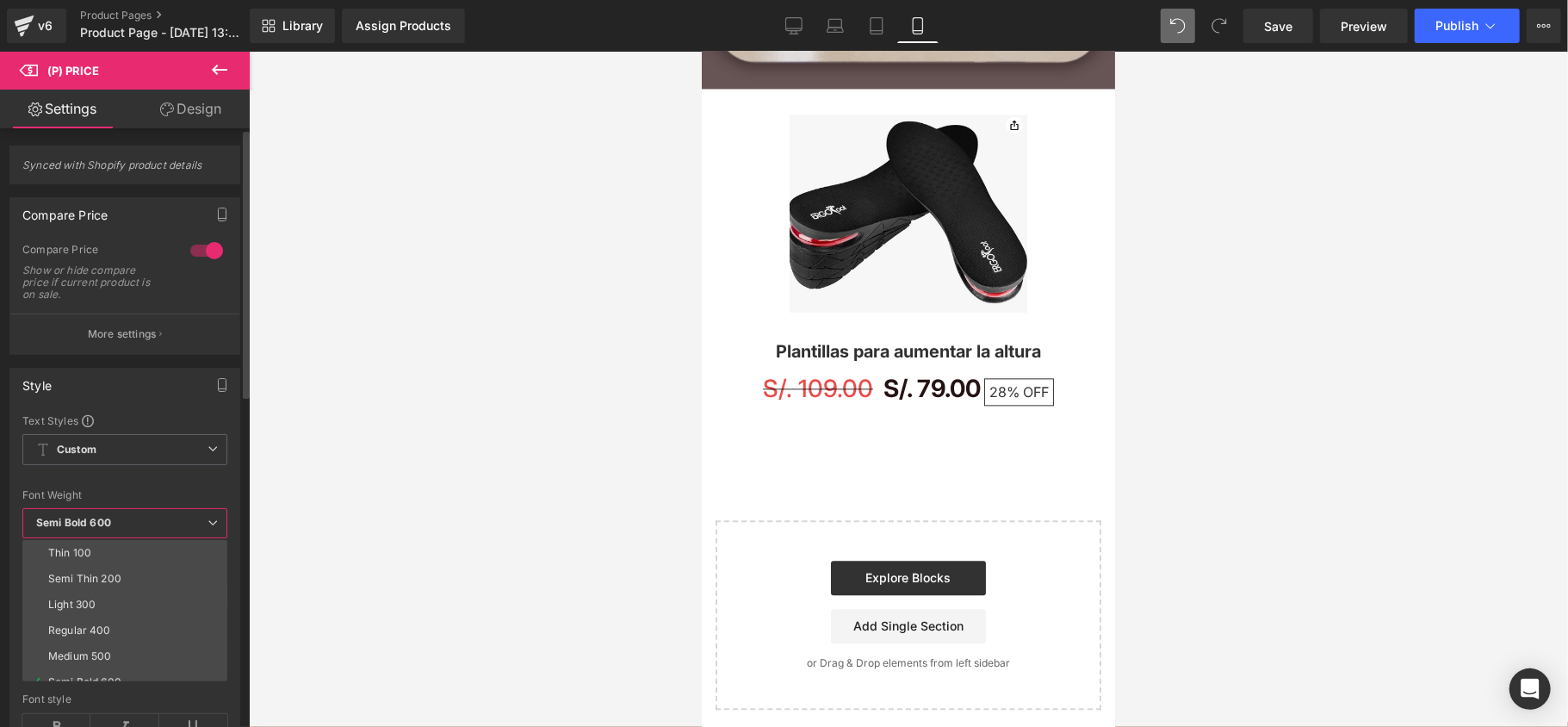
click at [169, 522] on span "Semi Bold 600" at bounding box center [124, 523] width 205 height 30
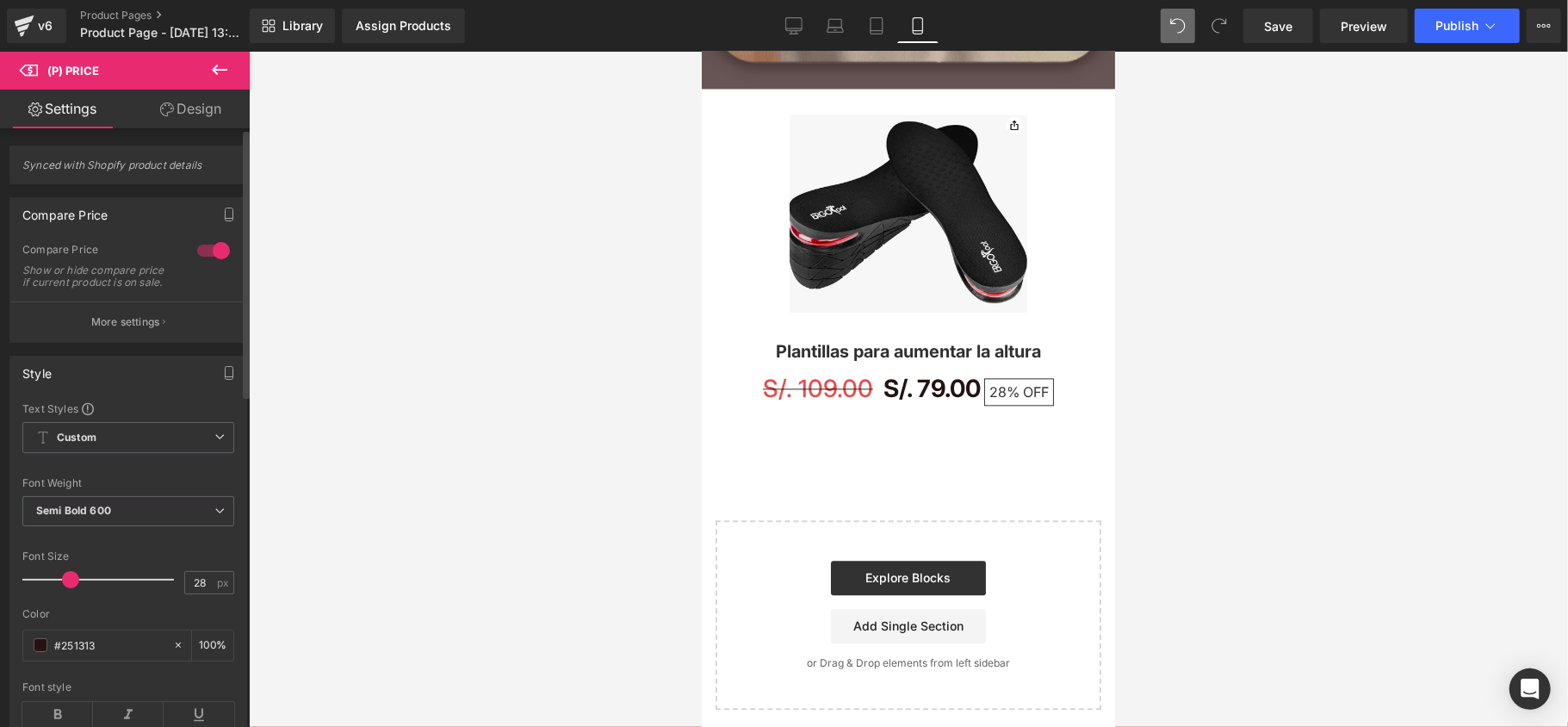
click at [204, 256] on div at bounding box center [214, 251] width 41 height 28
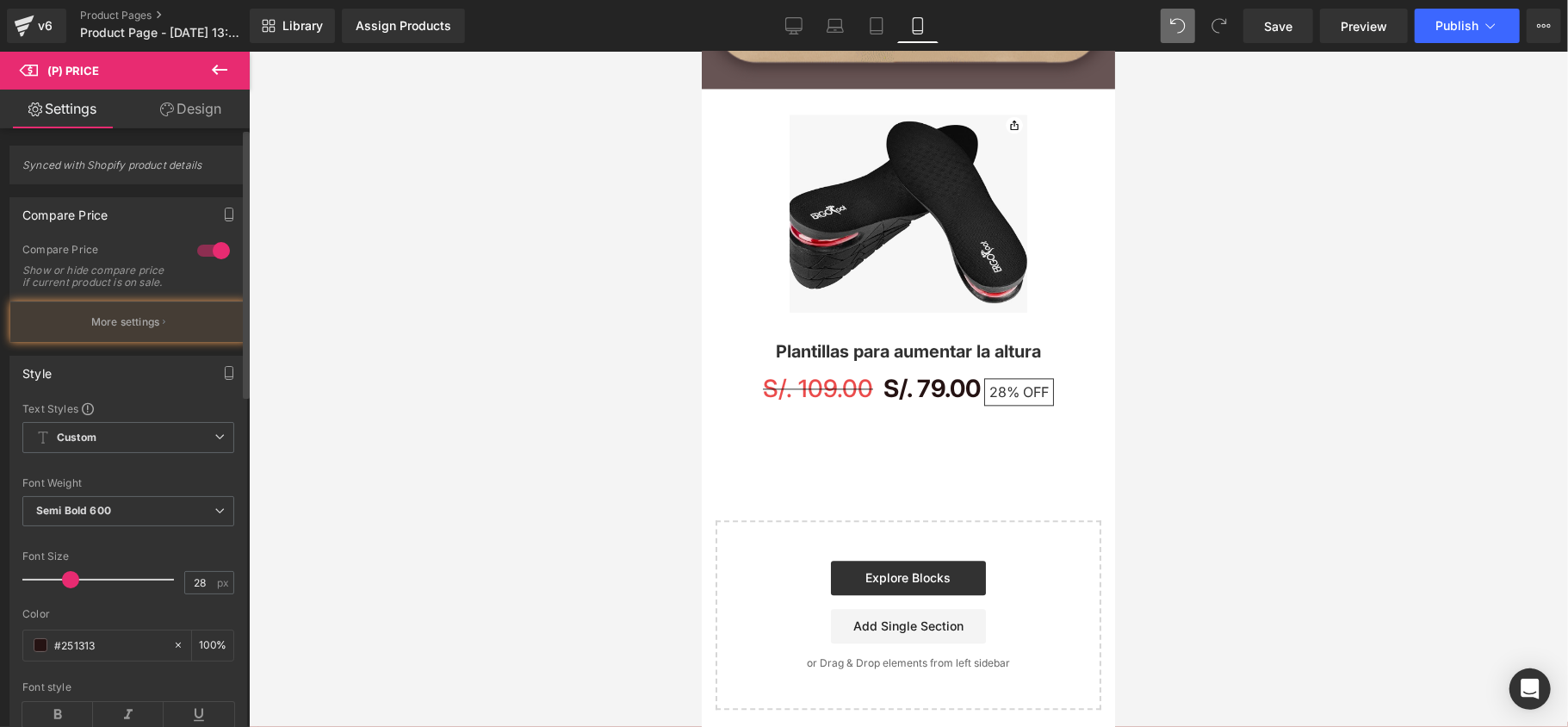
click at [205, 256] on div at bounding box center [214, 251] width 41 height 28
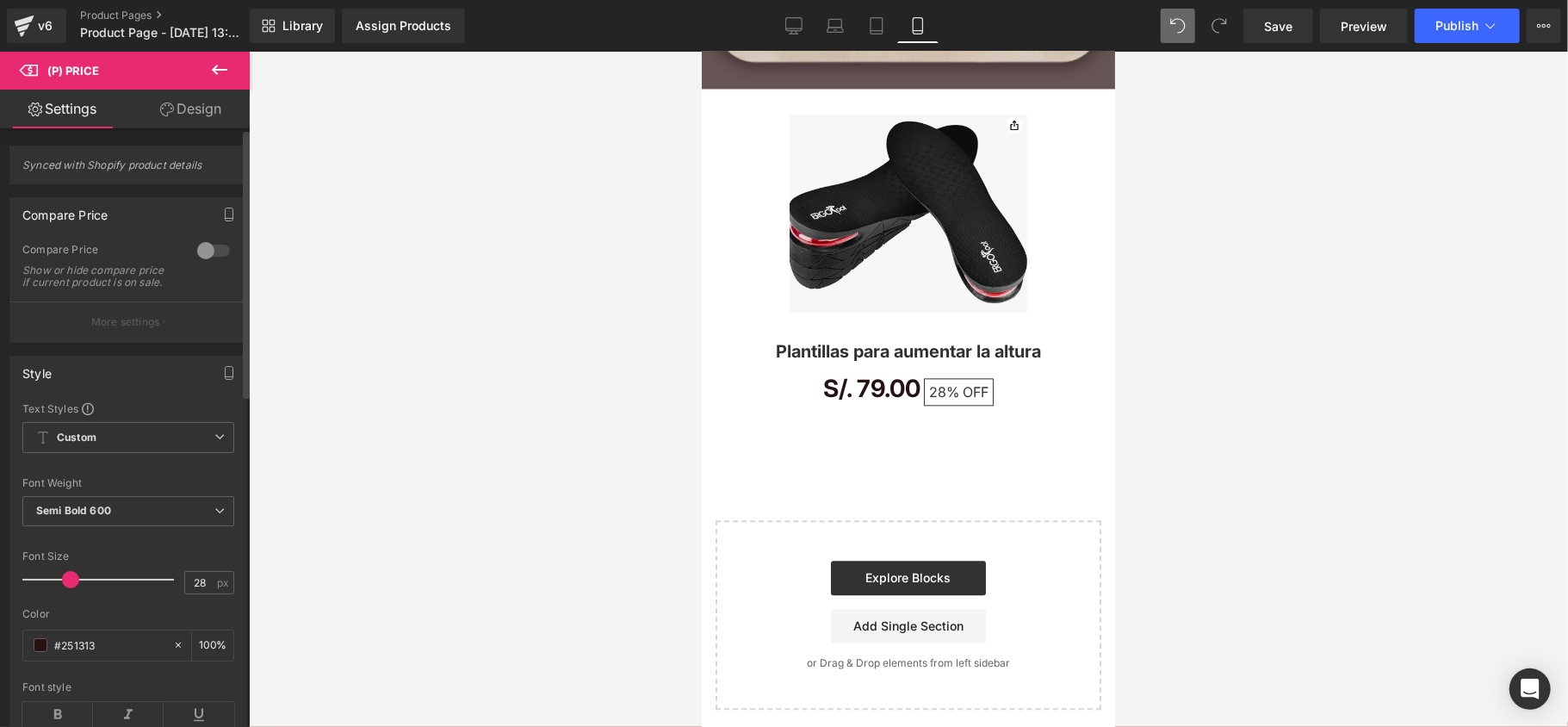
click at [205, 256] on div at bounding box center [214, 251] width 41 height 28
click at [205, 257] on div at bounding box center [214, 251] width 41 height 28
click at [179, 174] on span "Synced with Shopify product details" at bounding box center [128, 170] width 212 height 25
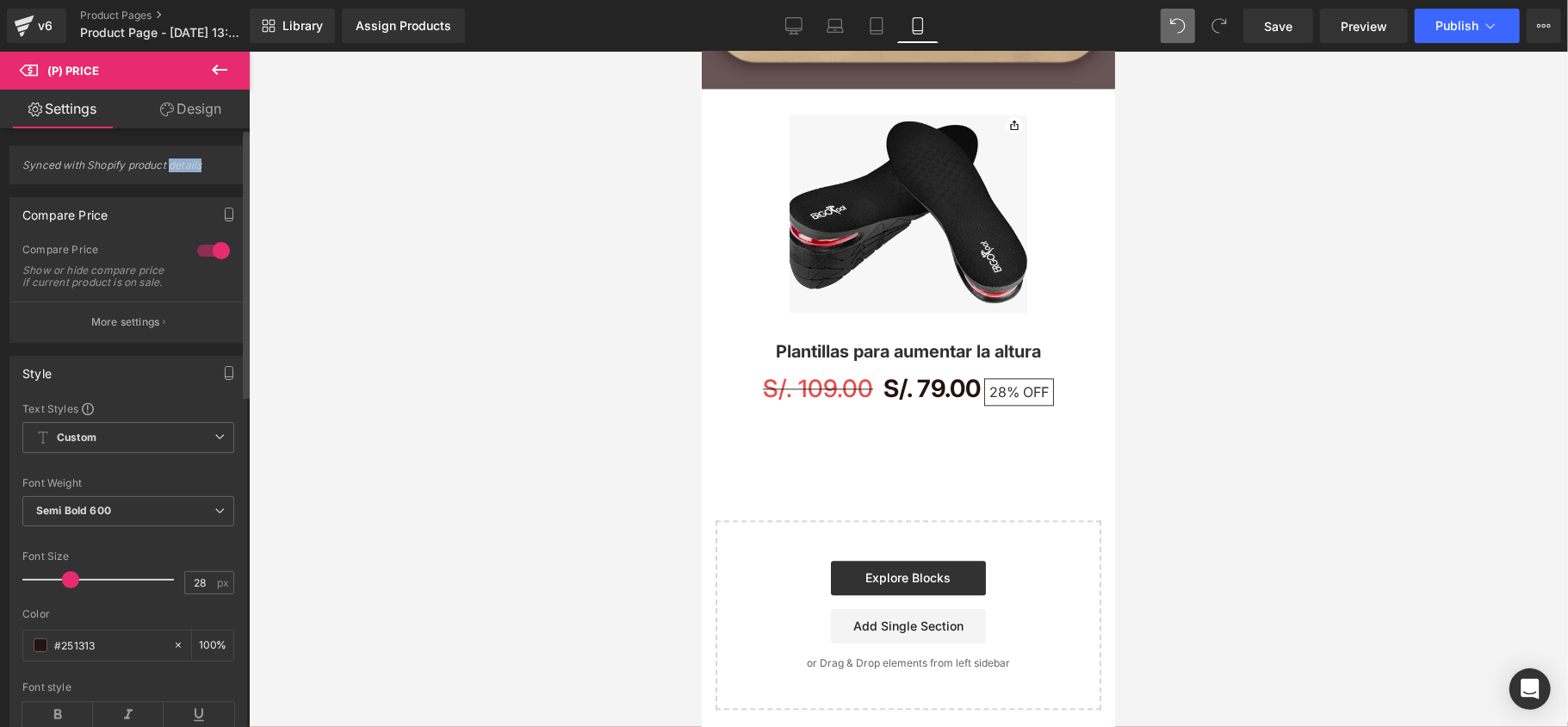
click at [180, 172] on span "Synced with Shopify product details" at bounding box center [128, 170] width 212 height 25
drag, startPoint x: 176, startPoint y: 73, endPoint x: 175, endPoint y: 87, distance: 14.0
click at [177, 73] on span "(P) Price" at bounding box center [103, 71] width 172 height 38
click at [173, 105] on link "Design" at bounding box center [190, 109] width 124 height 39
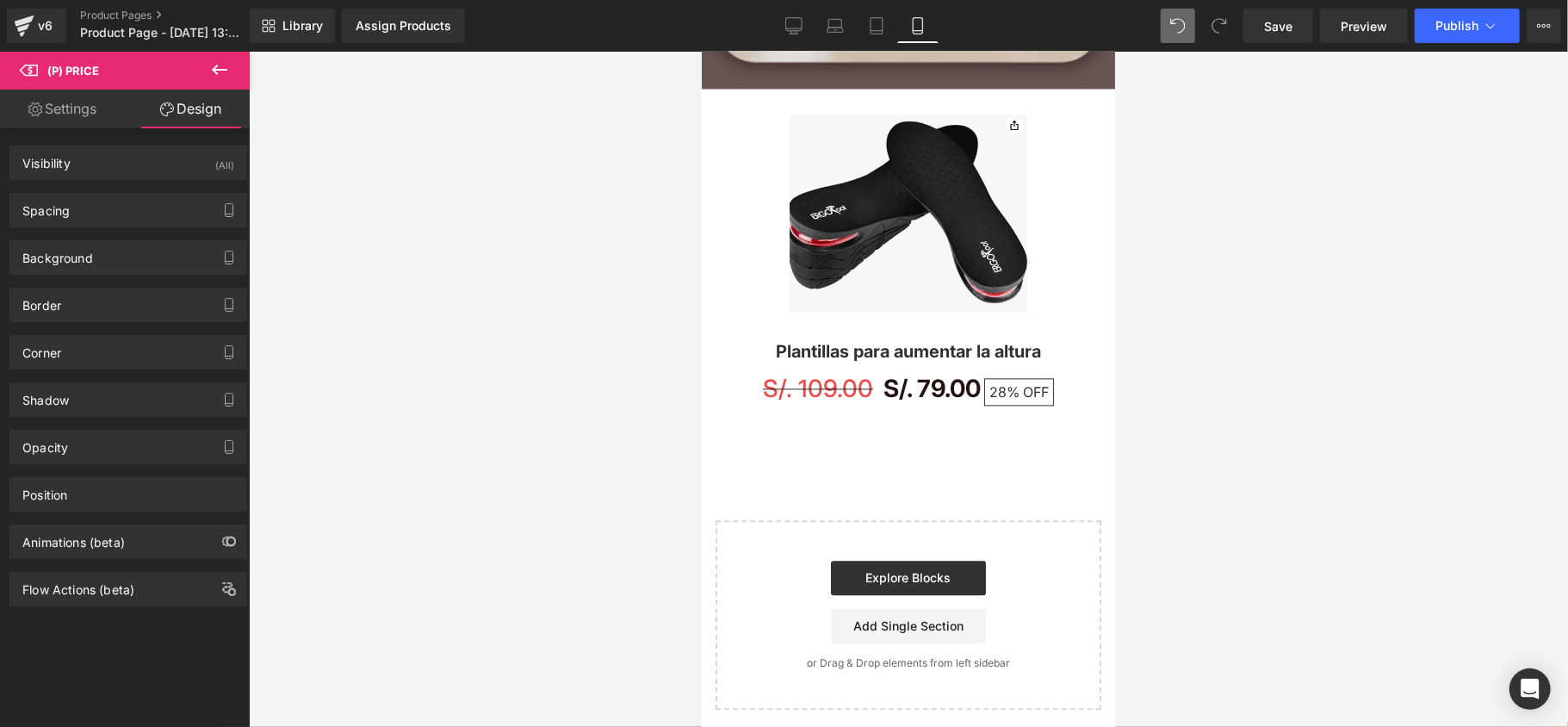
click at [105, 124] on link "Settings" at bounding box center [62, 109] width 124 height 39
type input "100"
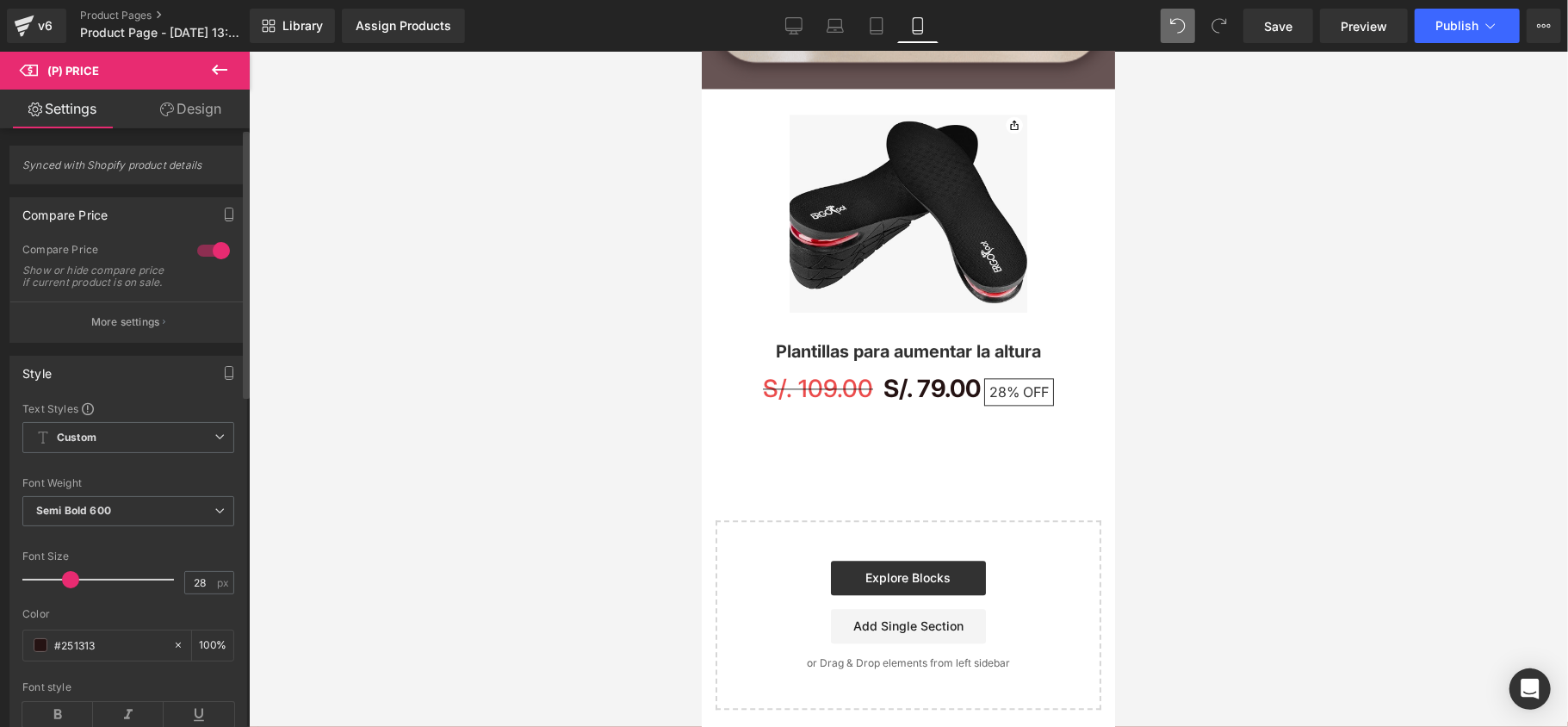
click at [221, 250] on div at bounding box center [214, 251] width 41 height 28
click at [218, 250] on div at bounding box center [214, 251] width 41 height 28
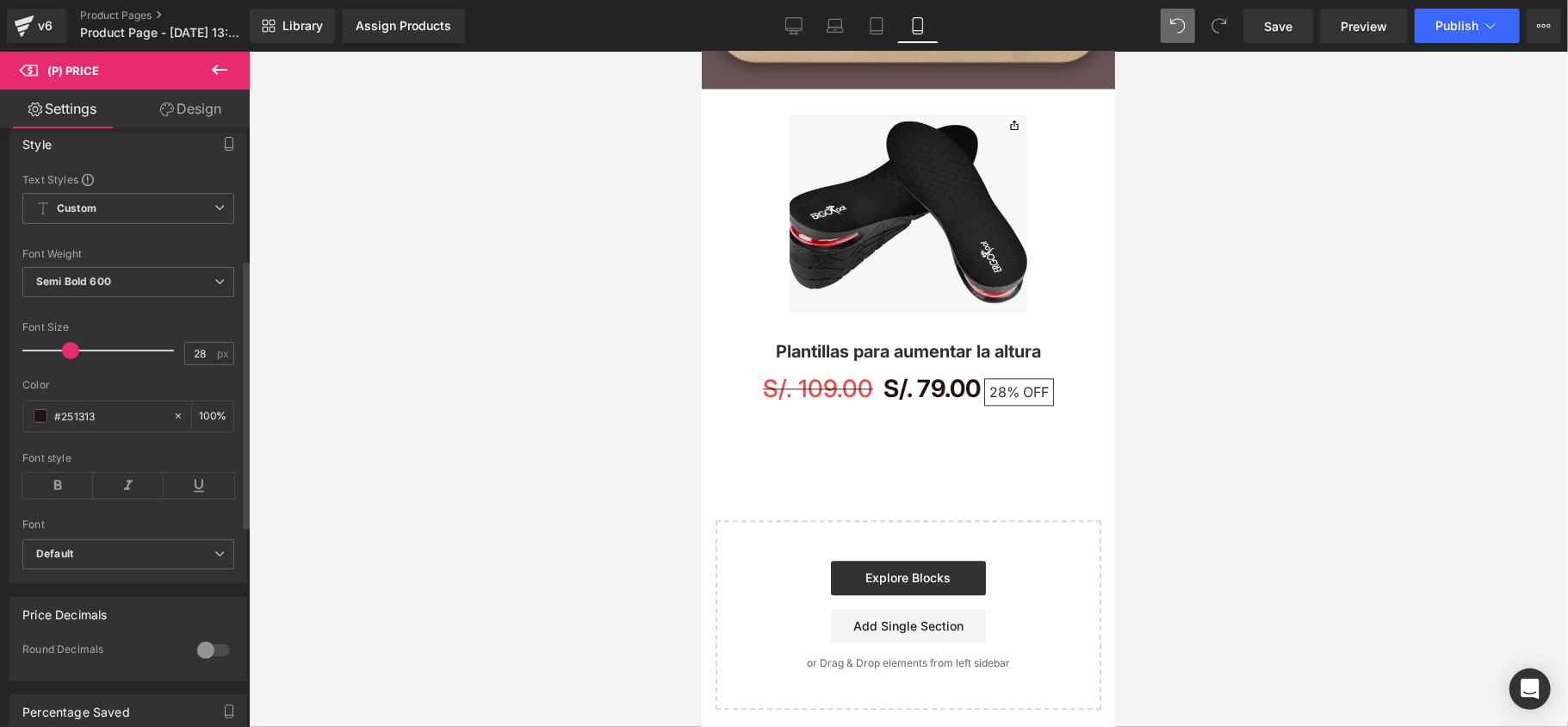
scroll to position [344, 0]
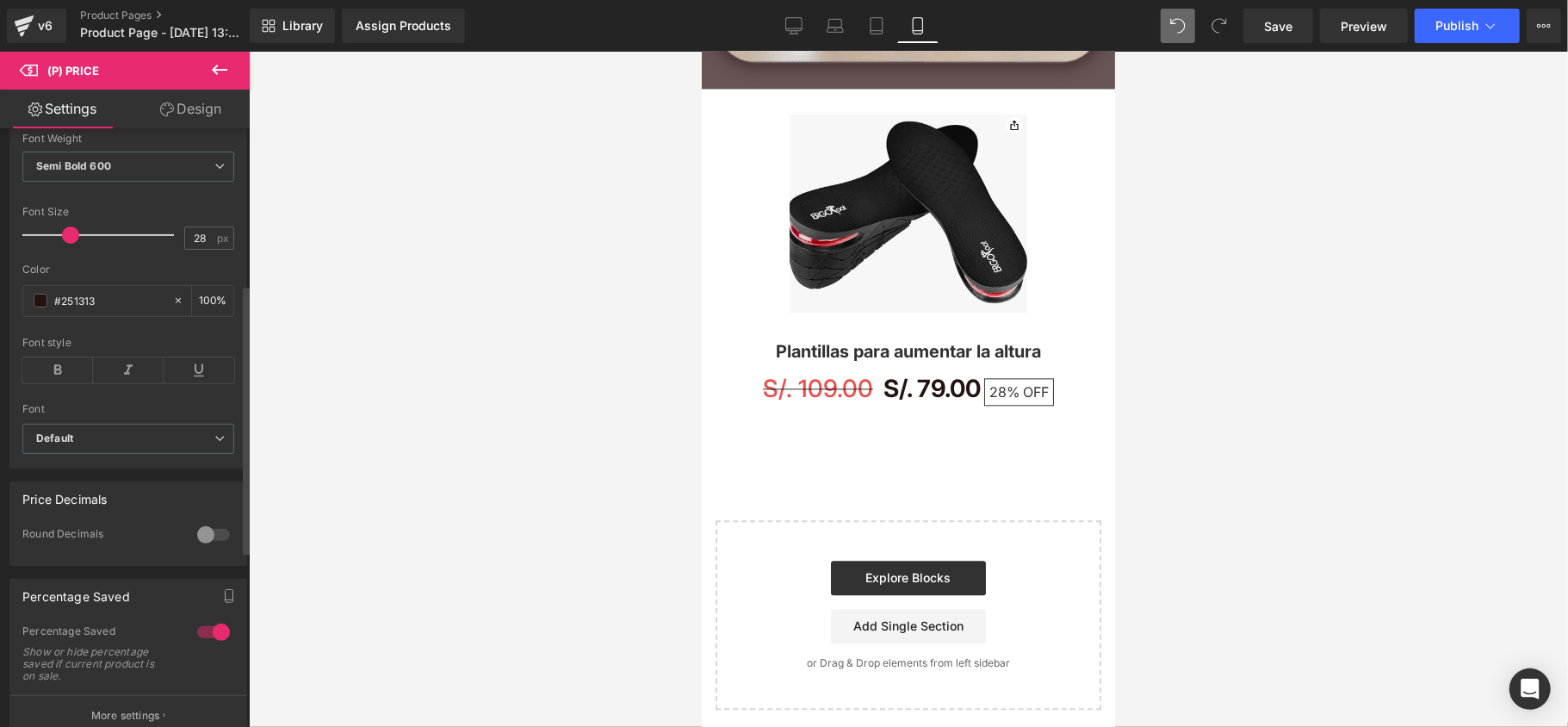
click at [203, 548] on div at bounding box center [214, 535] width 41 height 28
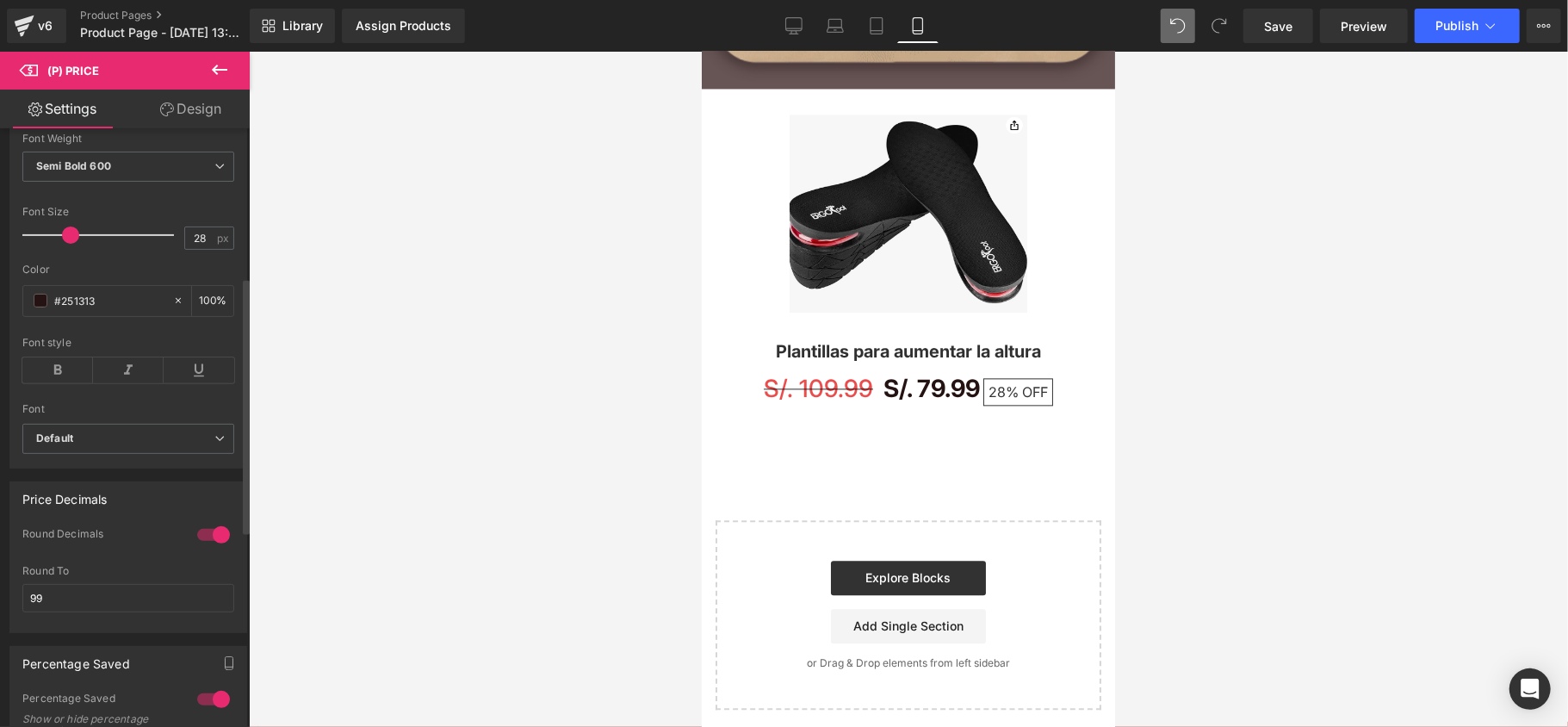
click at [201, 548] on div at bounding box center [214, 535] width 41 height 28
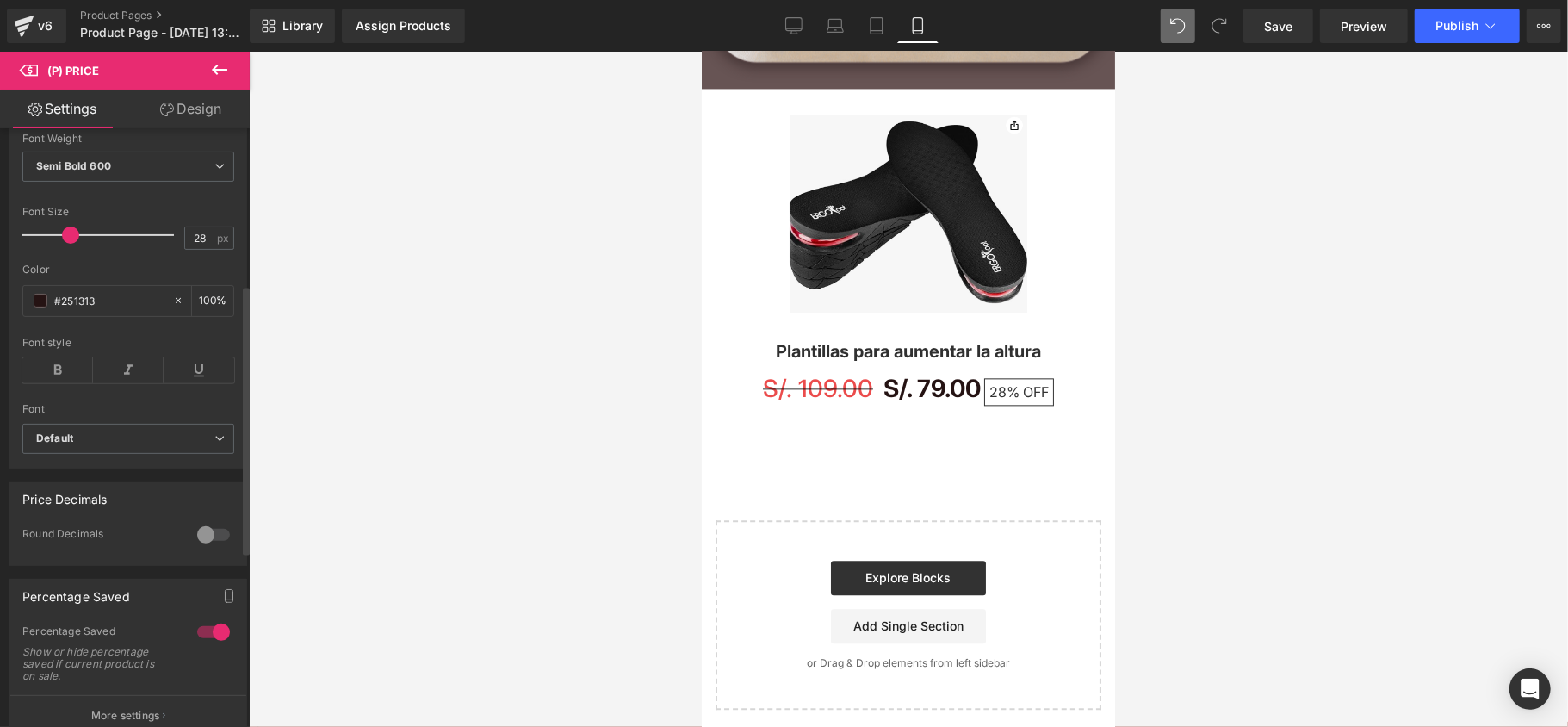
click at [201, 548] on div at bounding box center [214, 535] width 41 height 28
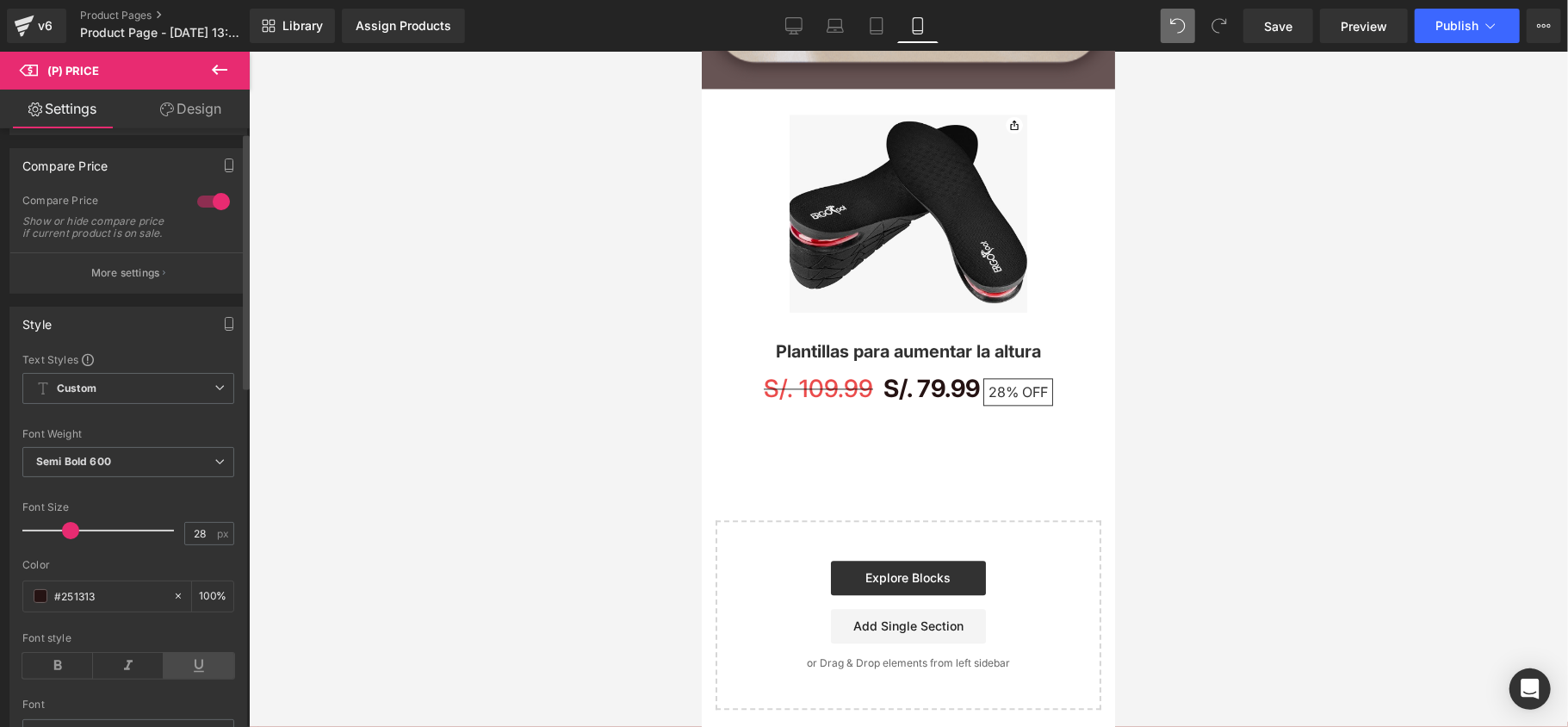
scroll to position [0, 0]
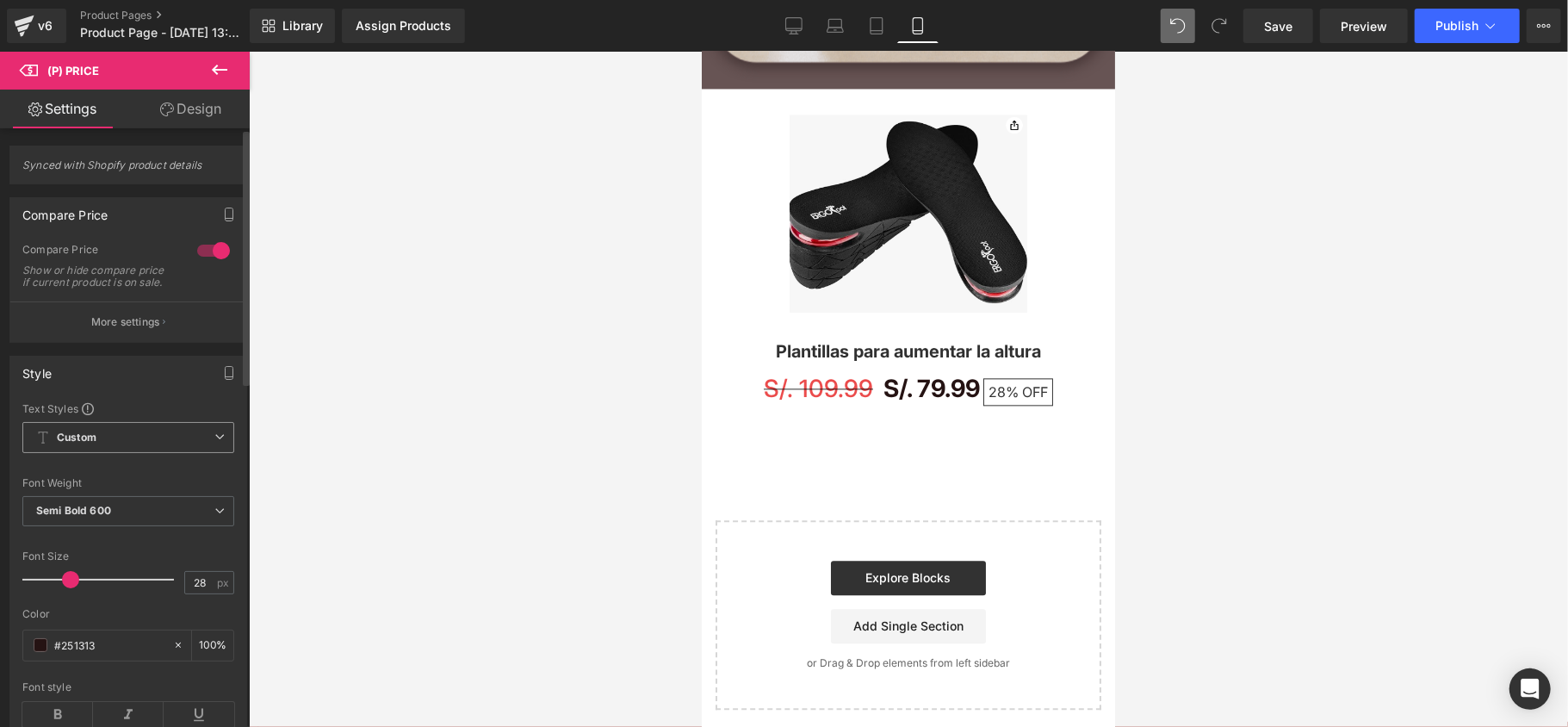
click at [172, 453] on span "Custom Setup Global Style" at bounding box center [128, 437] width 212 height 31
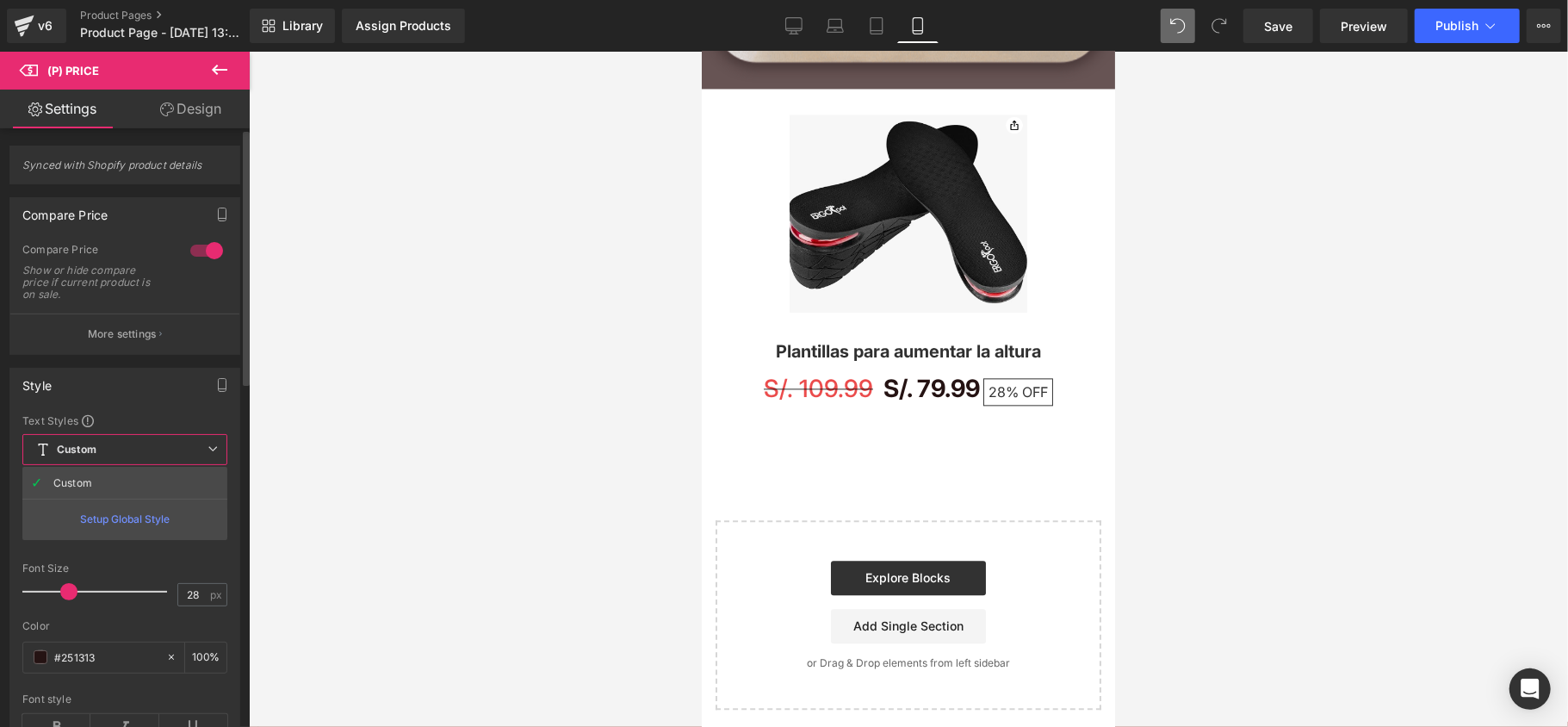
click at [175, 459] on span "Custom Setup Global Style" at bounding box center [124, 450] width 205 height 31
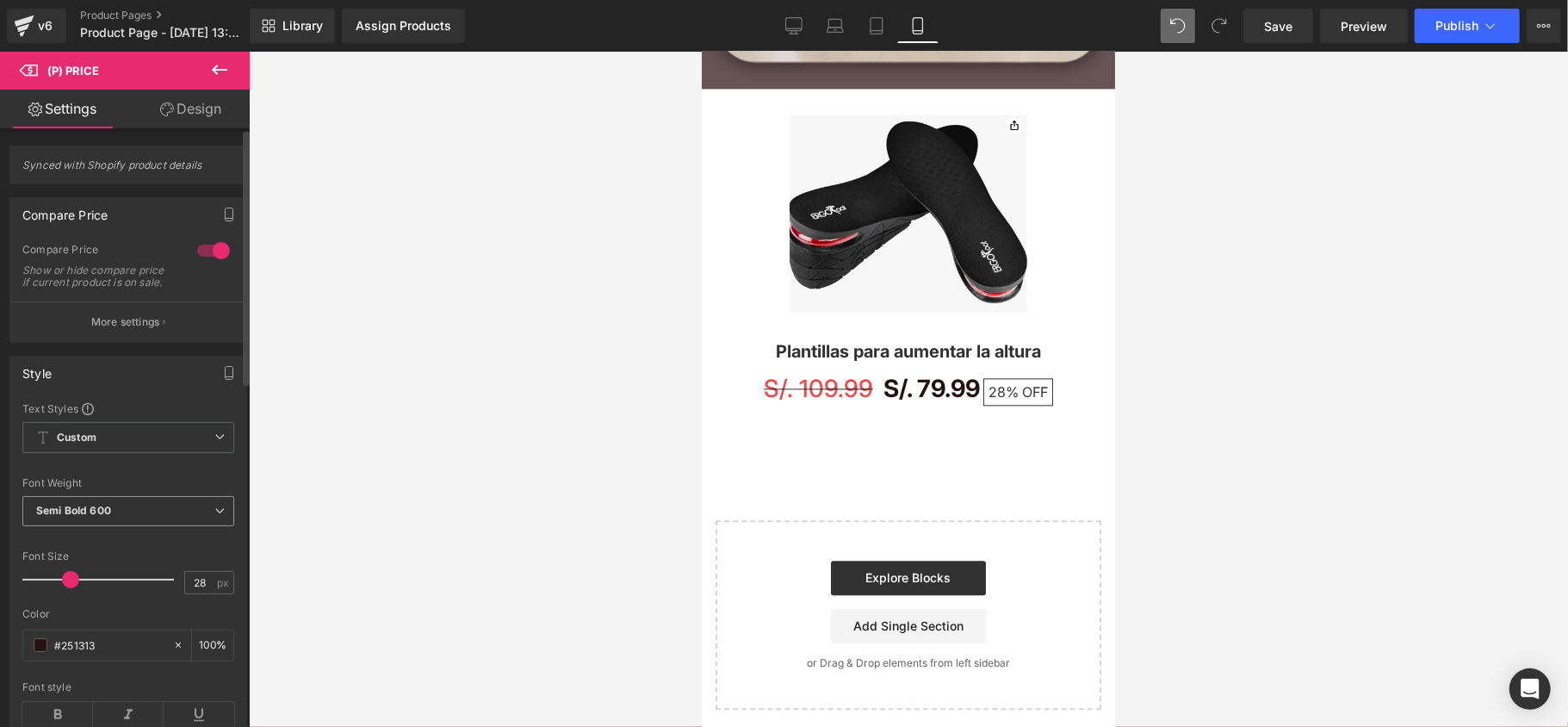
click at [182, 526] on span "Semi Bold 600" at bounding box center [128, 511] width 212 height 30
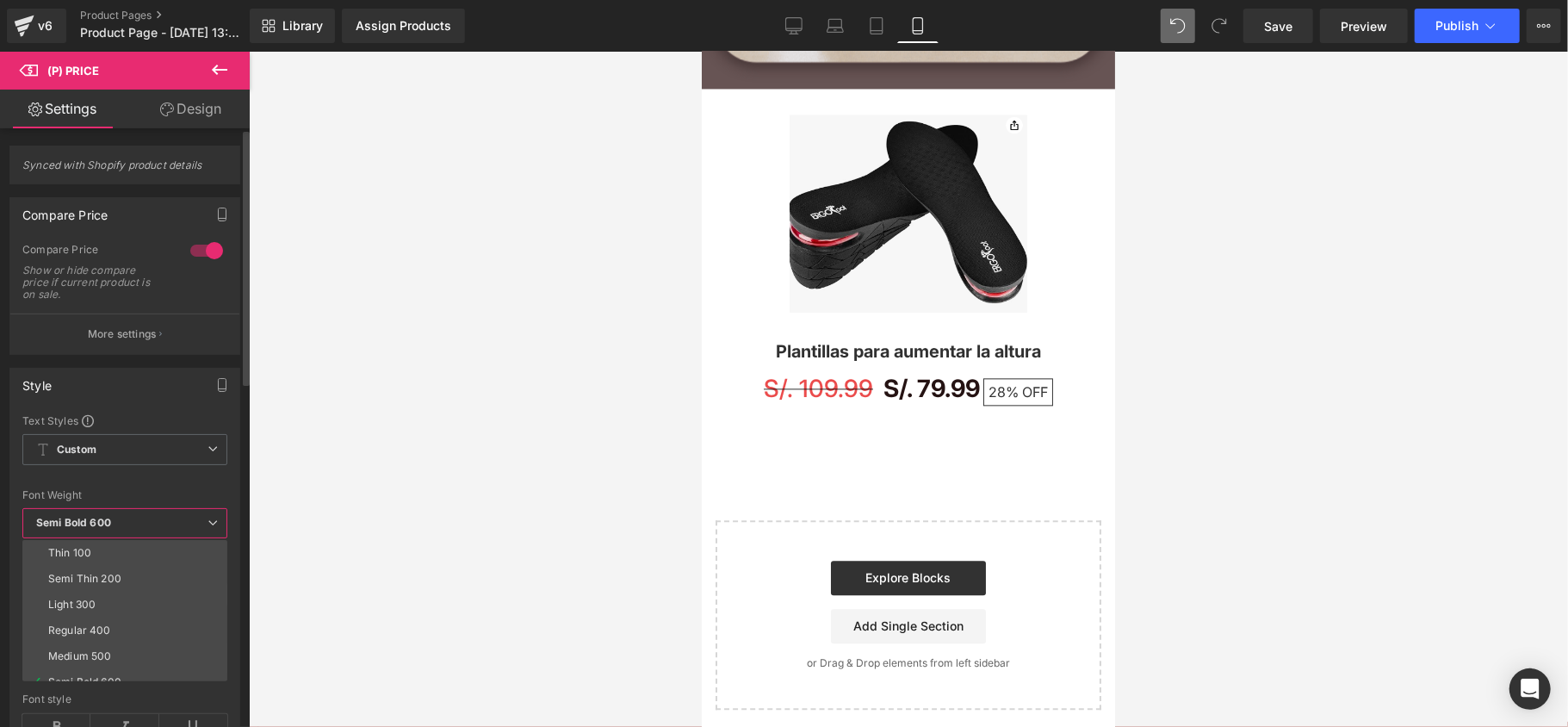
click at [182, 528] on span "Semi Bold 600" at bounding box center [124, 523] width 205 height 30
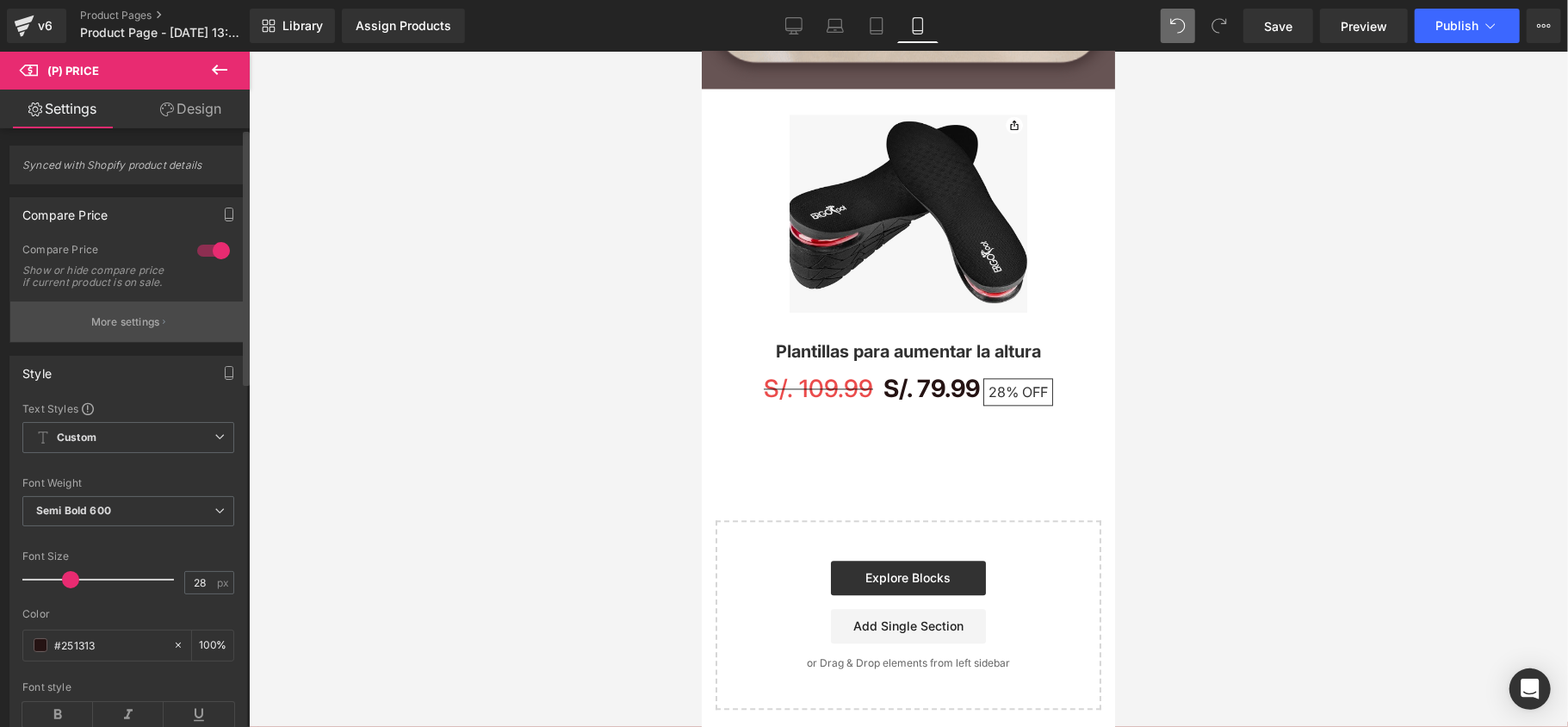
click at [134, 329] on p "More settings" at bounding box center [126, 322] width 69 height 16
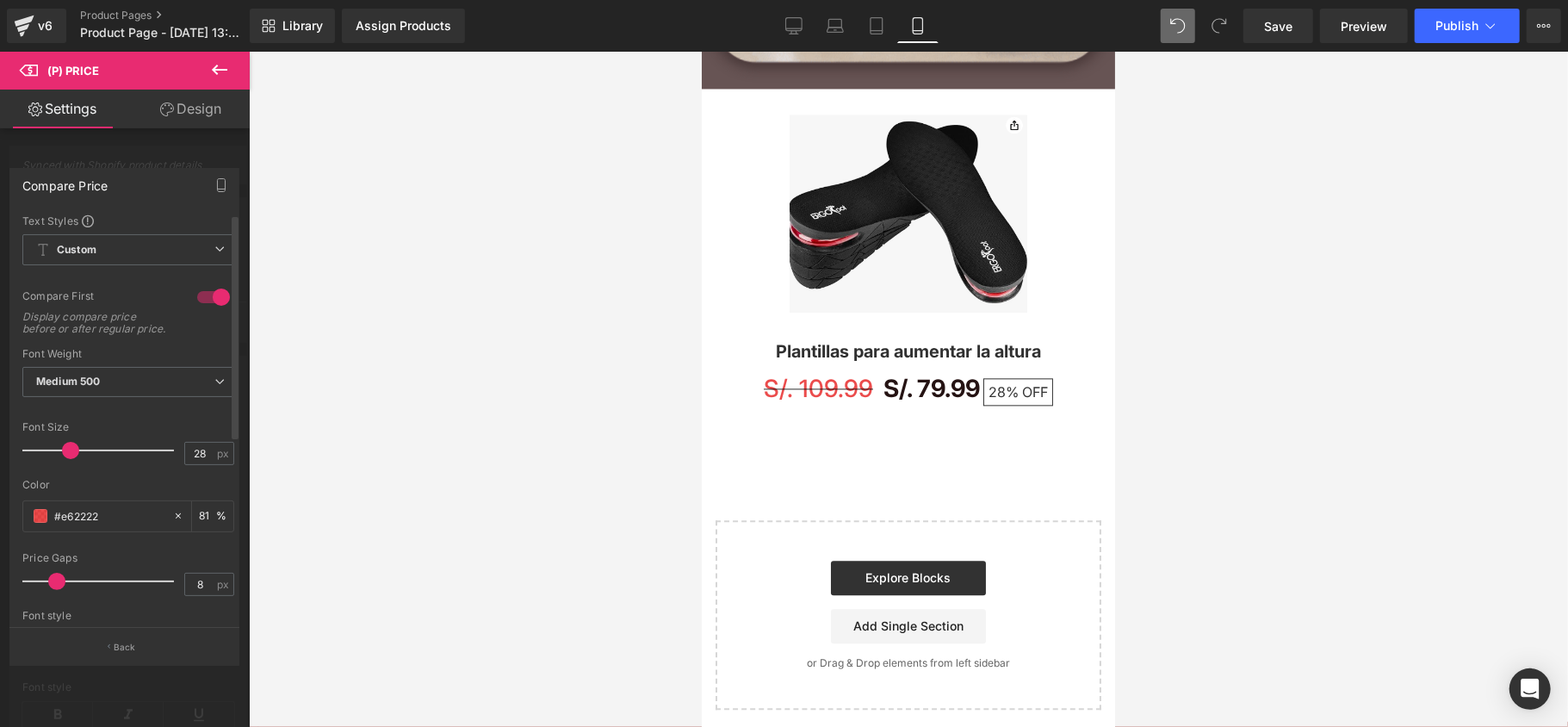
click at [193, 293] on div at bounding box center [214, 297] width 41 height 28
click at [198, 291] on div at bounding box center [214, 297] width 41 height 28
click at [198, 294] on div at bounding box center [214, 297] width 41 height 28
click at [69, 456] on span at bounding box center [67, 450] width 17 height 17
click at [67, 459] on span at bounding box center [67, 450] width 17 height 17
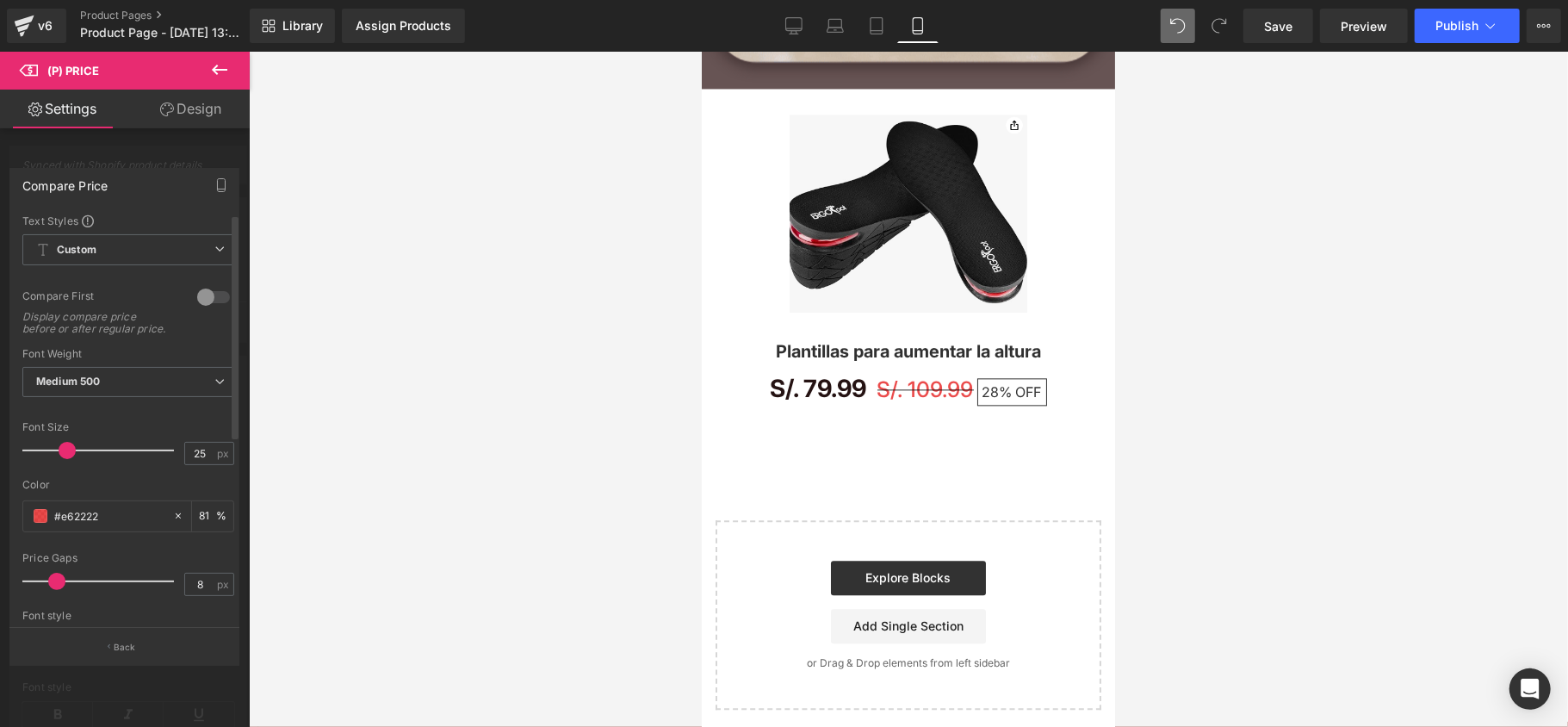
click at [66, 459] on span at bounding box center [67, 450] width 17 height 17
click at [64, 459] on span at bounding box center [66, 450] width 17 height 17
click at [61, 459] on span at bounding box center [66, 450] width 17 height 17
click at [60, 459] on span at bounding box center [66, 450] width 17 height 17
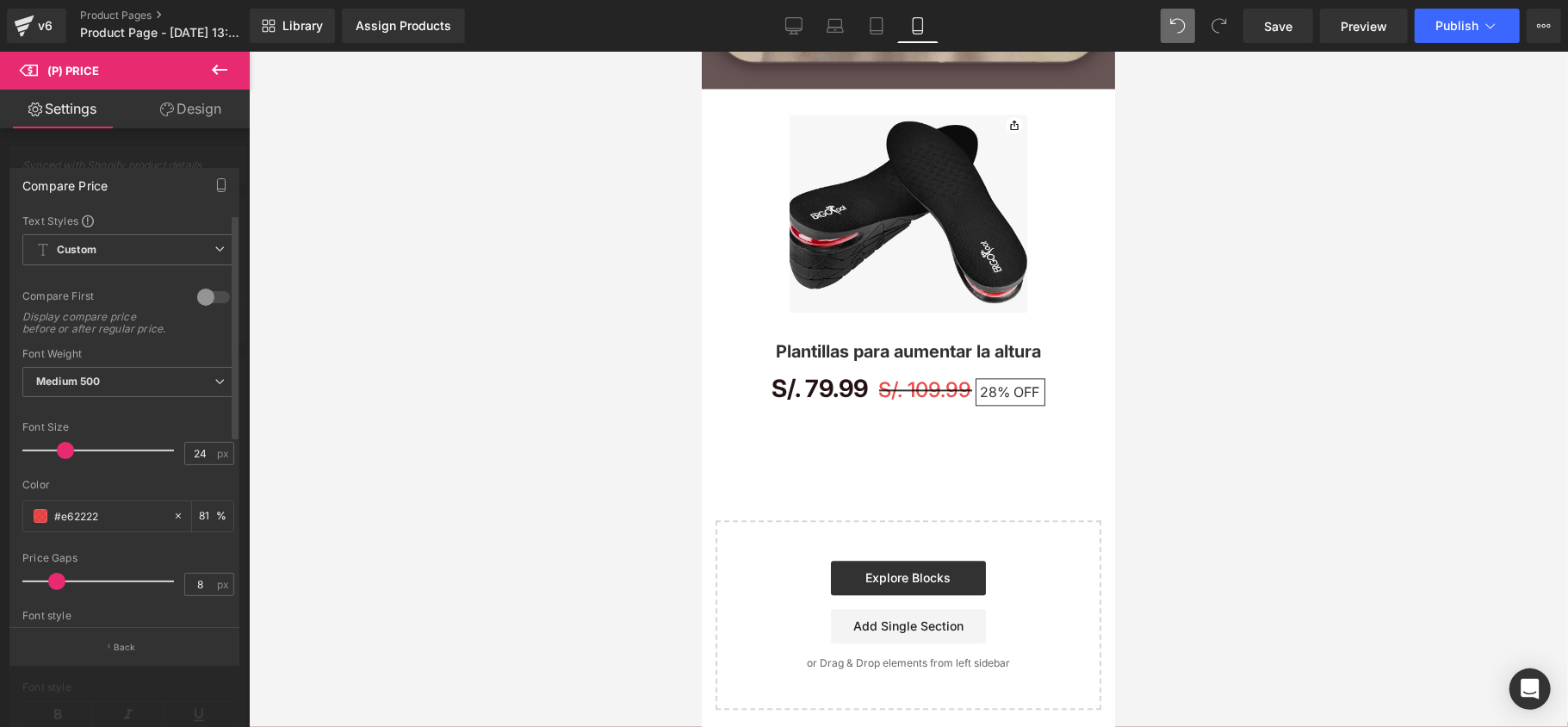
click at [60, 459] on span at bounding box center [66, 450] width 17 height 17
click at [56, 468] on div at bounding box center [102, 450] width 143 height 35
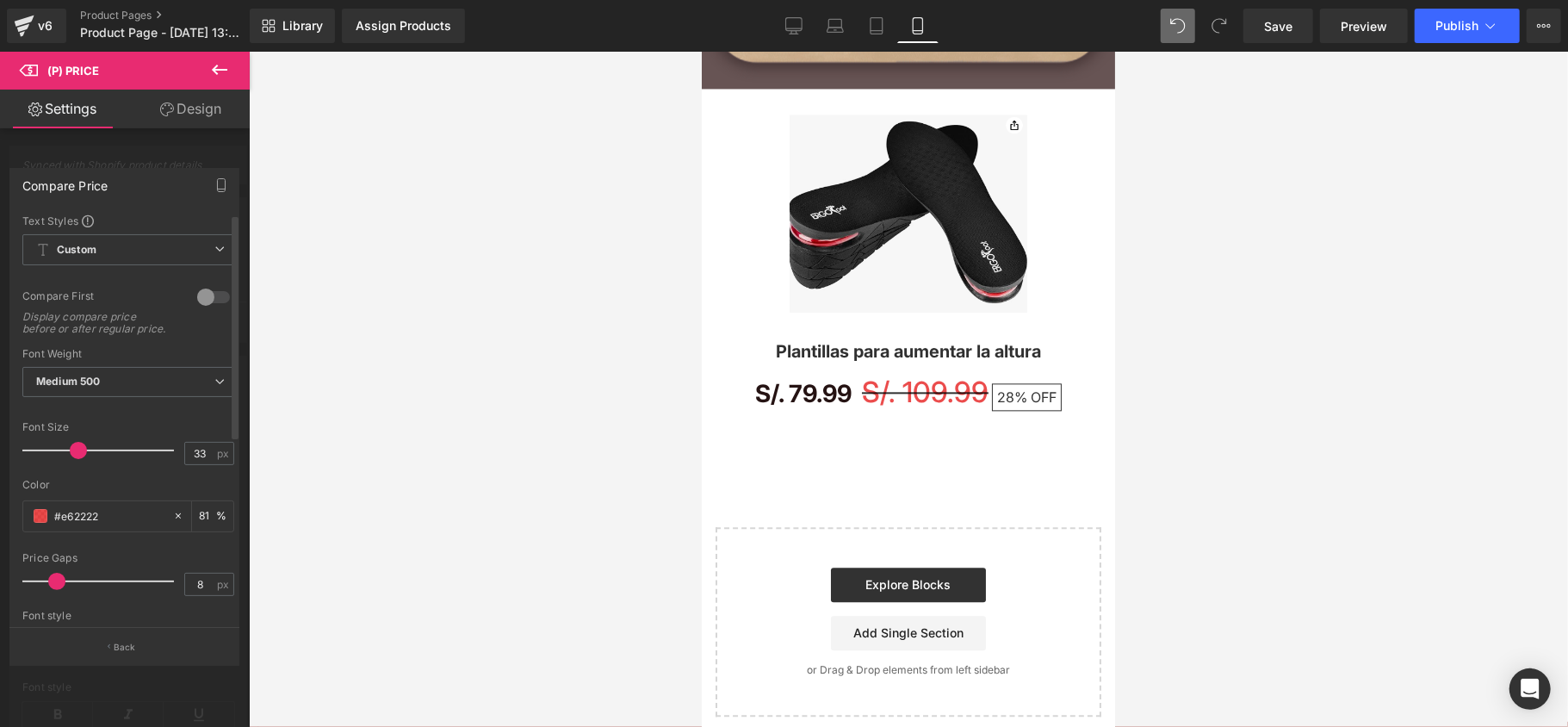
type input "32"
click at [74, 467] on div at bounding box center [102, 450] width 143 height 35
drag, startPoint x: 57, startPoint y: 585, endPoint x: 62, endPoint y: 606, distance: 21.6
click at [62, 598] on div at bounding box center [102, 581] width 143 height 35
click at [55, 594] on div at bounding box center [102, 581] width 143 height 35
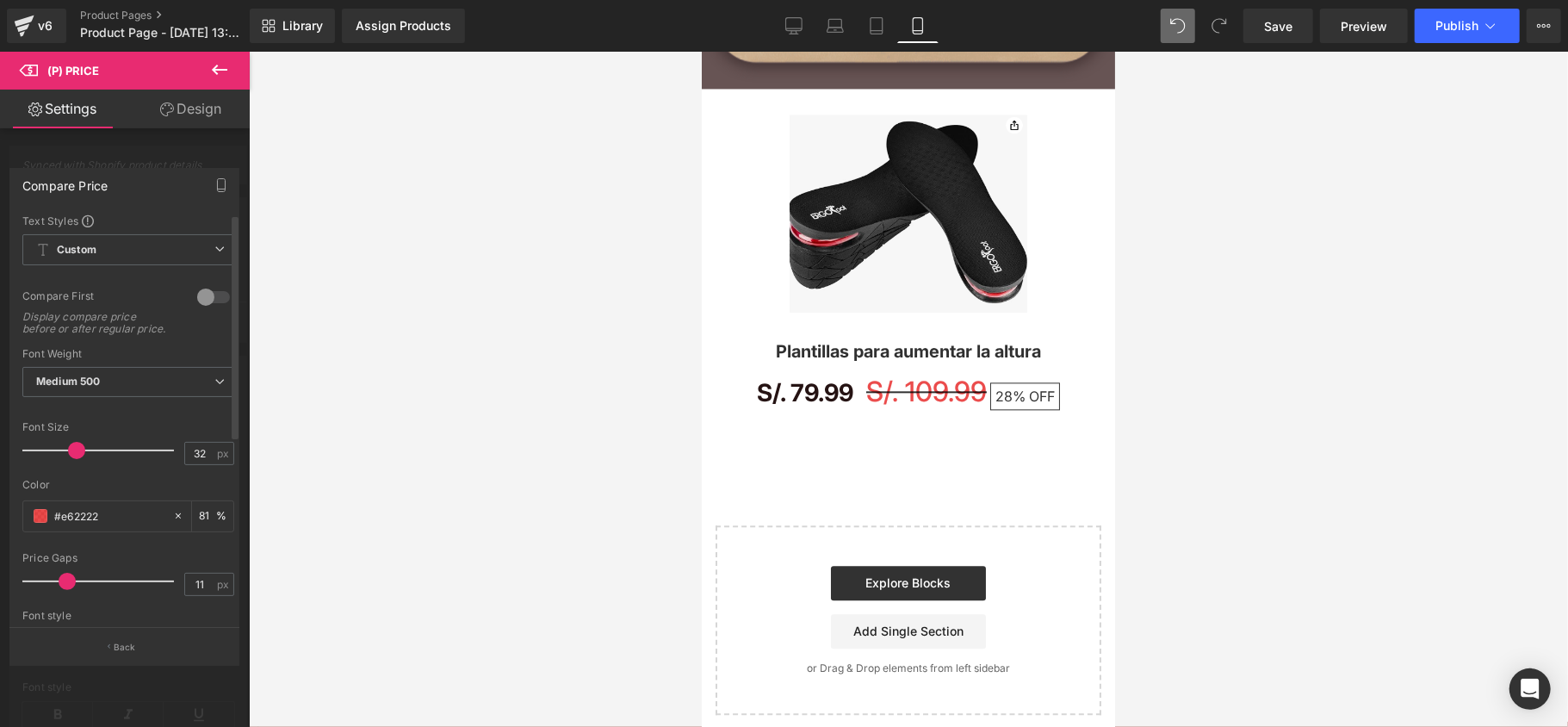
type input "8"
click at [55, 594] on div at bounding box center [102, 581] width 143 height 35
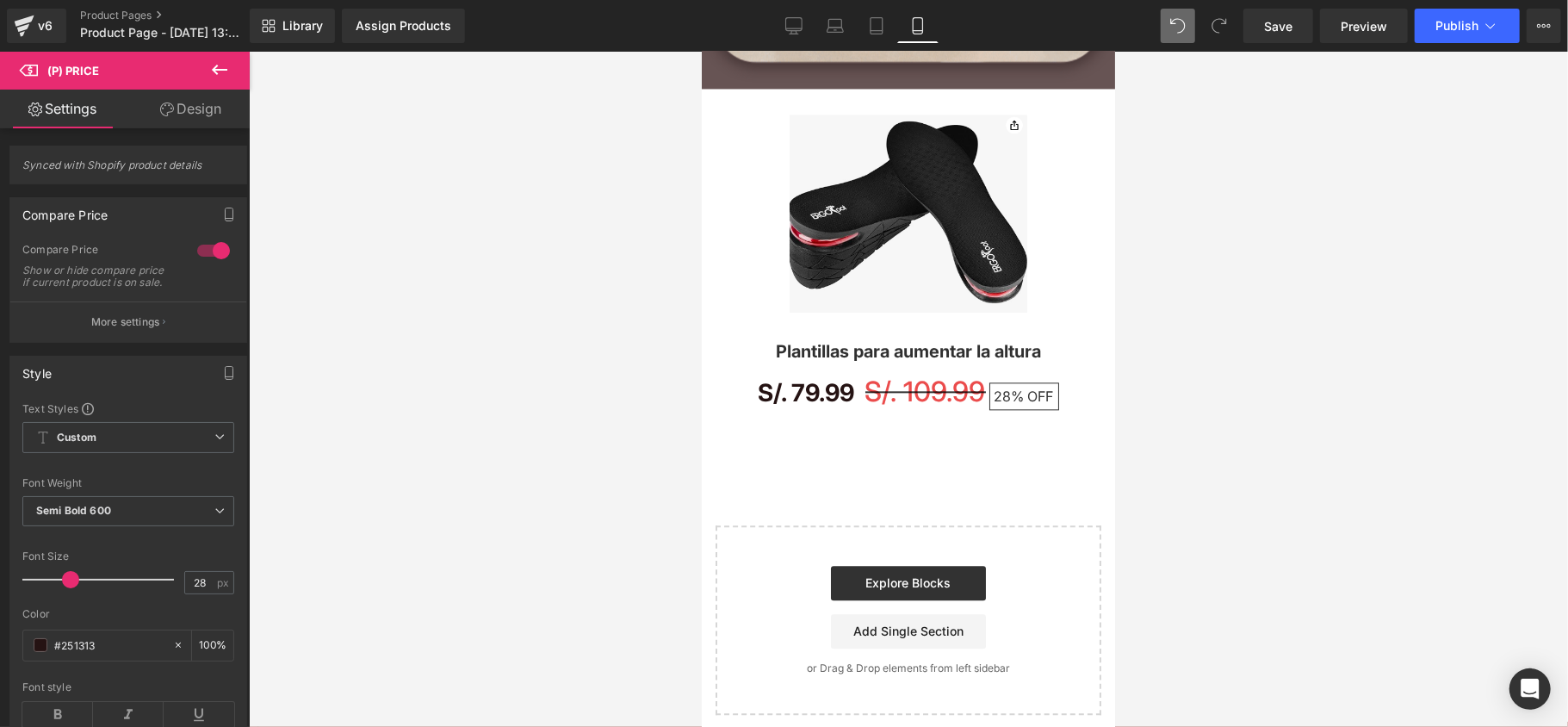
type input "31"
drag, startPoint x: 70, startPoint y: 599, endPoint x: 74, endPoint y: 580, distance: 19.4
click at [74, 580] on div at bounding box center [102, 579] width 143 height 35
click at [163, 341] on button "More settings" at bounding box center [128, 322] width 236 height 41
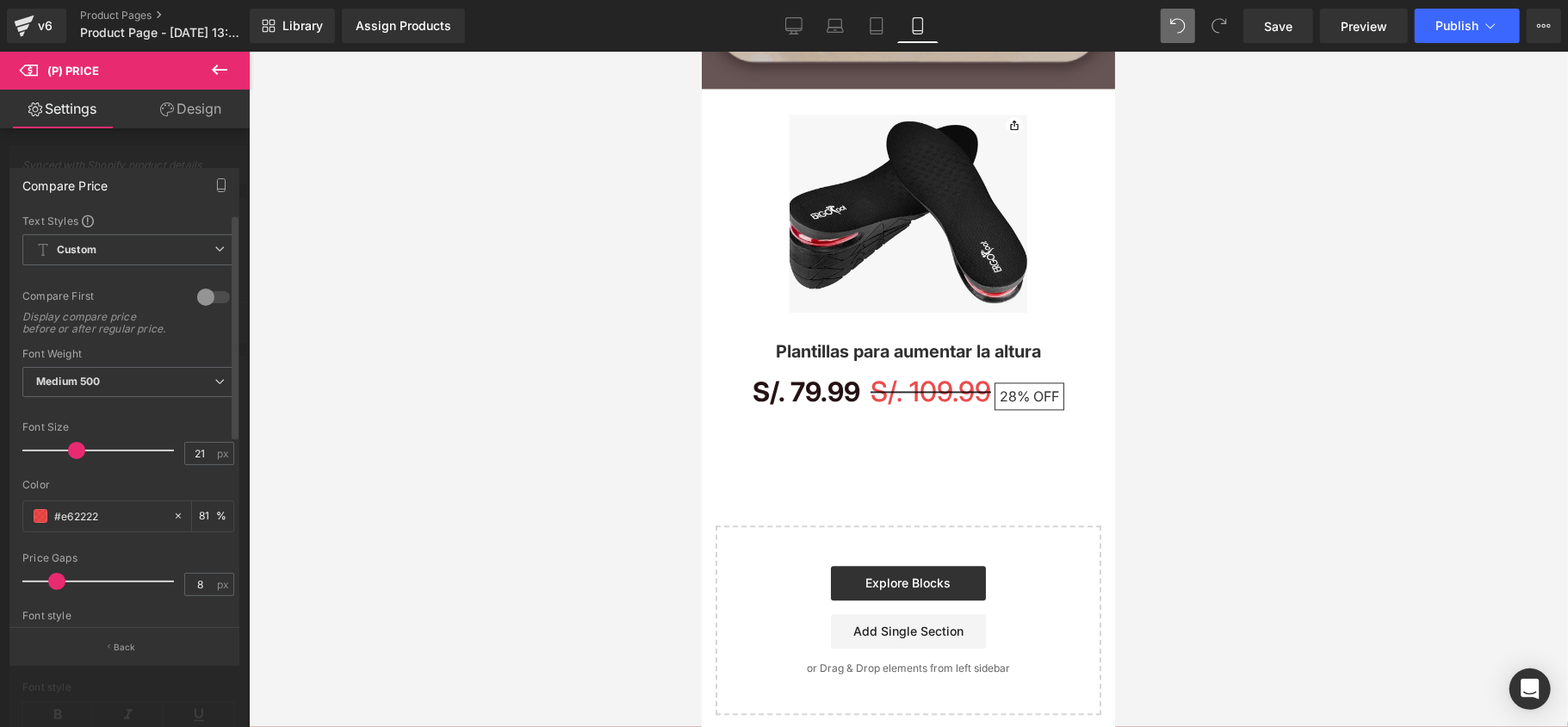
click at [61, 462] on div at bounding box center [102, 450] width 143 height 35
click at [73, 456] on div at bounding box center [102, 450] width 143 height 35
click at [66, 455] on div at bounding box center [102, 450] width 143 height 35
click at [66, 455] on span at bounding box center [67, 450] width 17 height 17
click at [64, 456] on span at bounding box center [67, 450] width 17 height 17
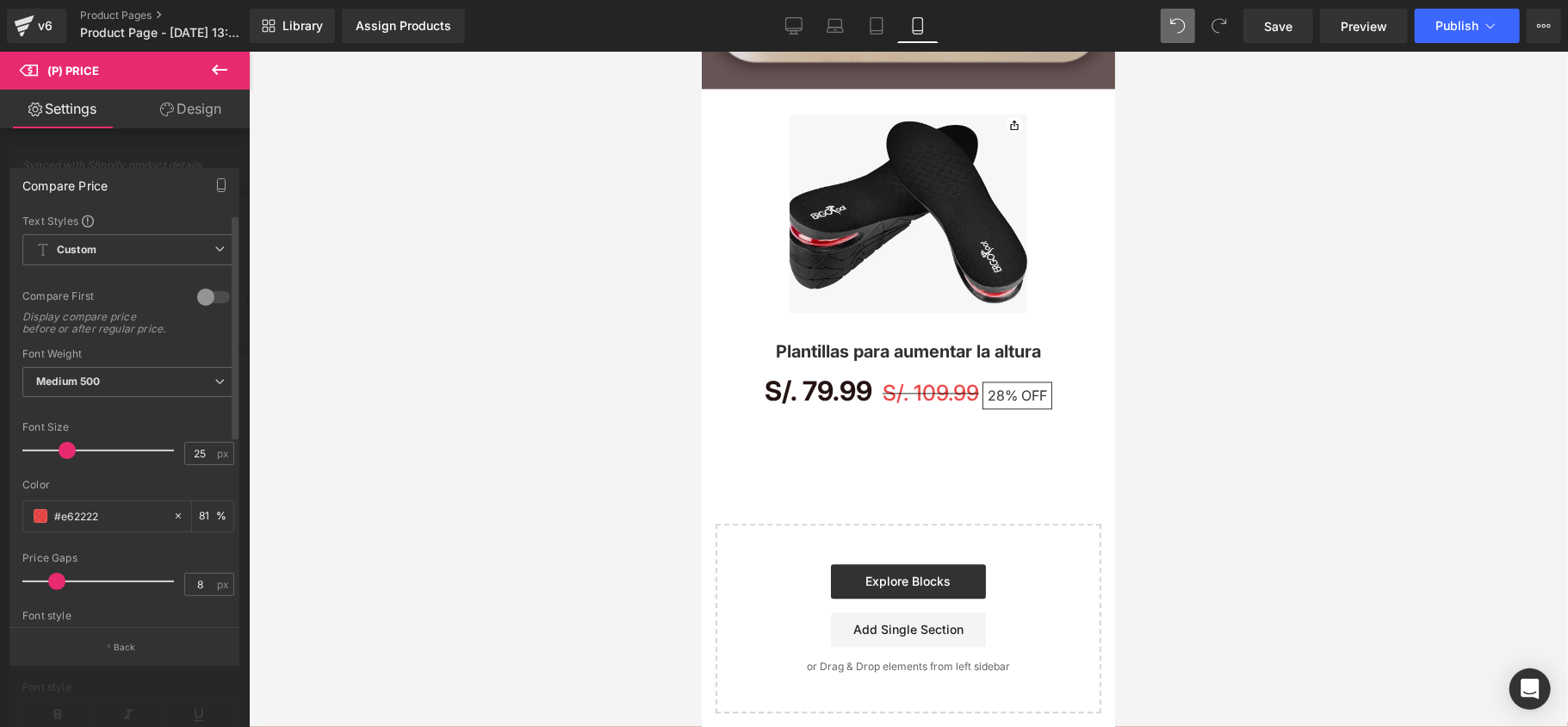
click at [63, 458] on span at bounding box center [67, 450] width 17 height 17
click at [63, 459] on span at bounding box center [67, 450] width 17 height 17
click at [60, 459] on span at bounding box center [67, 450] width 17 height 17
click at [219, 479] on div "Font Size 25 px" at bounding box center [128, 450] width 212 height 58
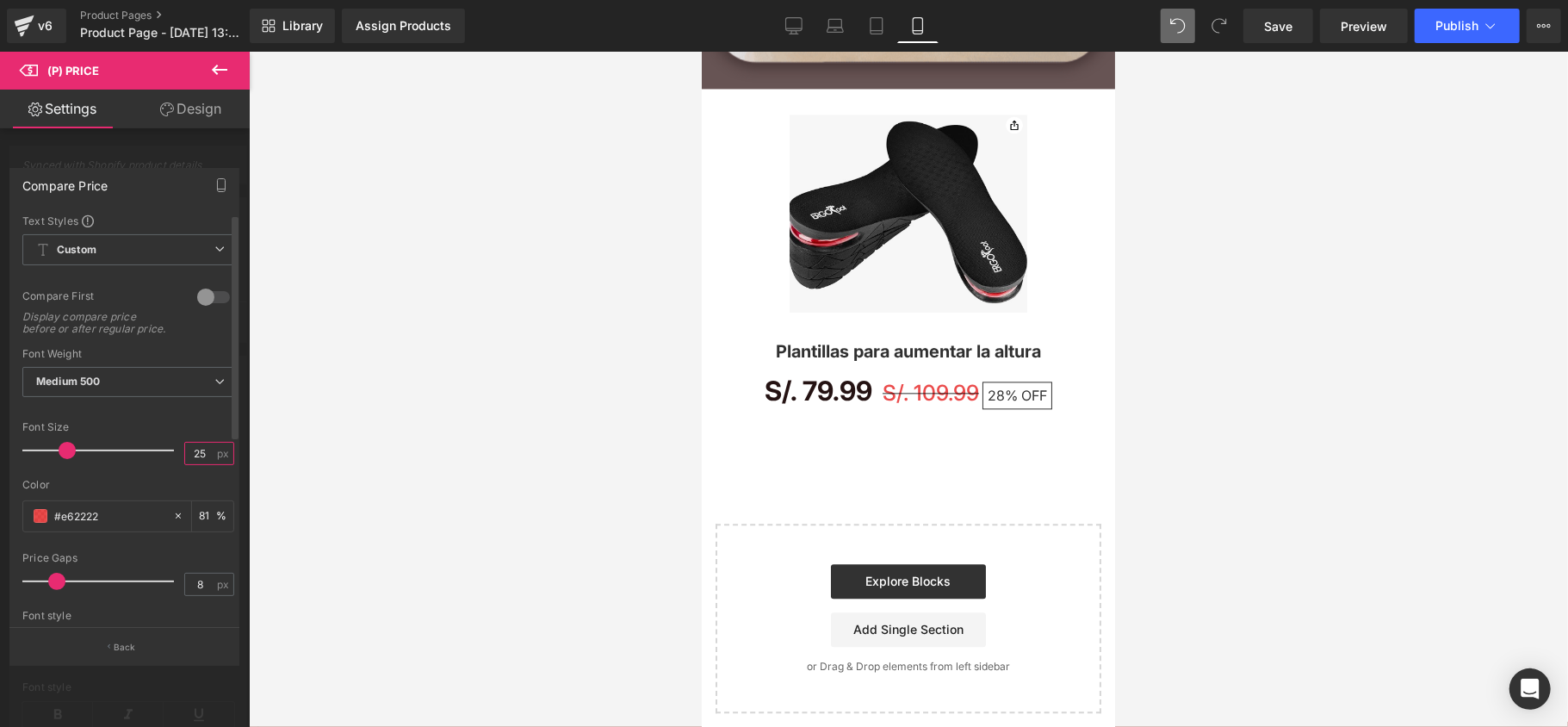
click at [201, 464] on input "25" at bounding box center [200, 453] width 30 height 22
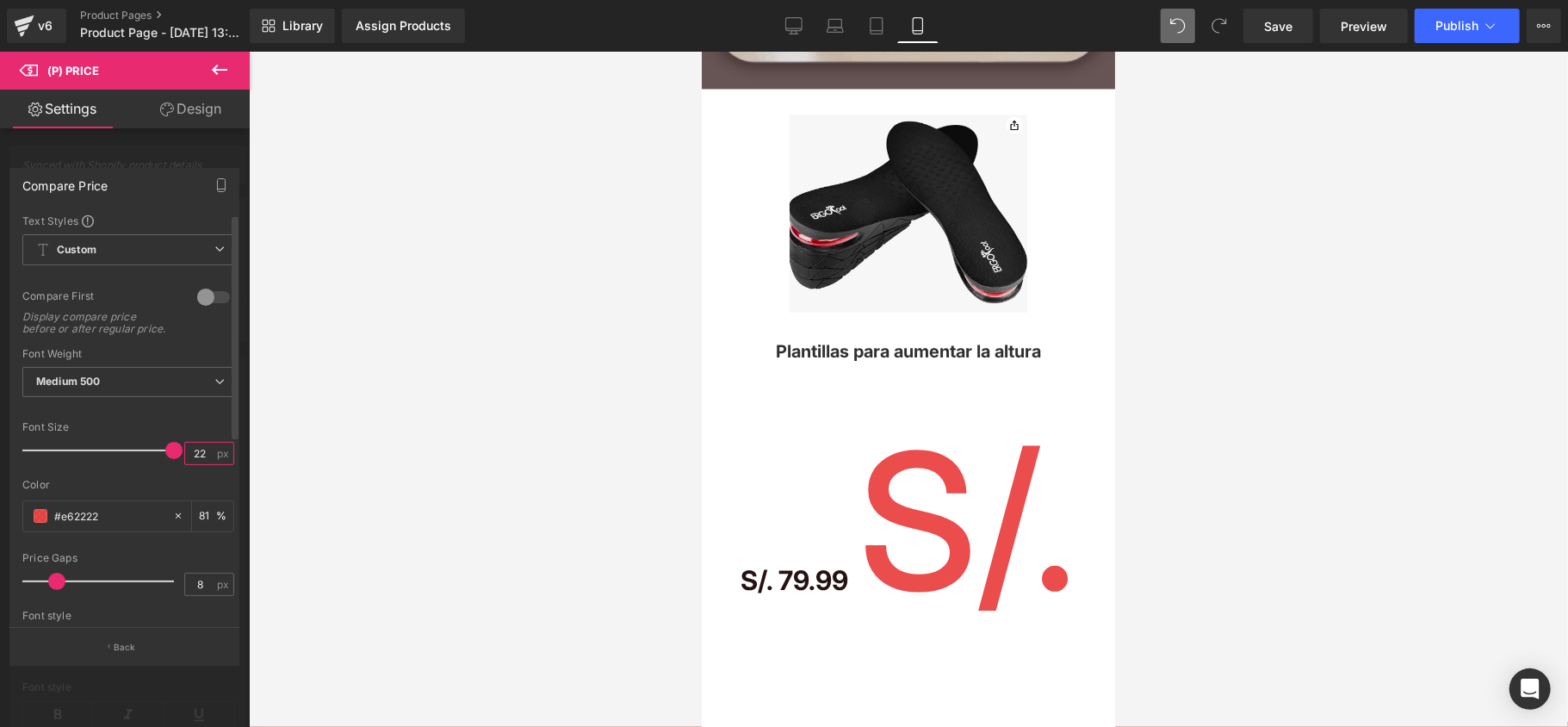
type input "2"
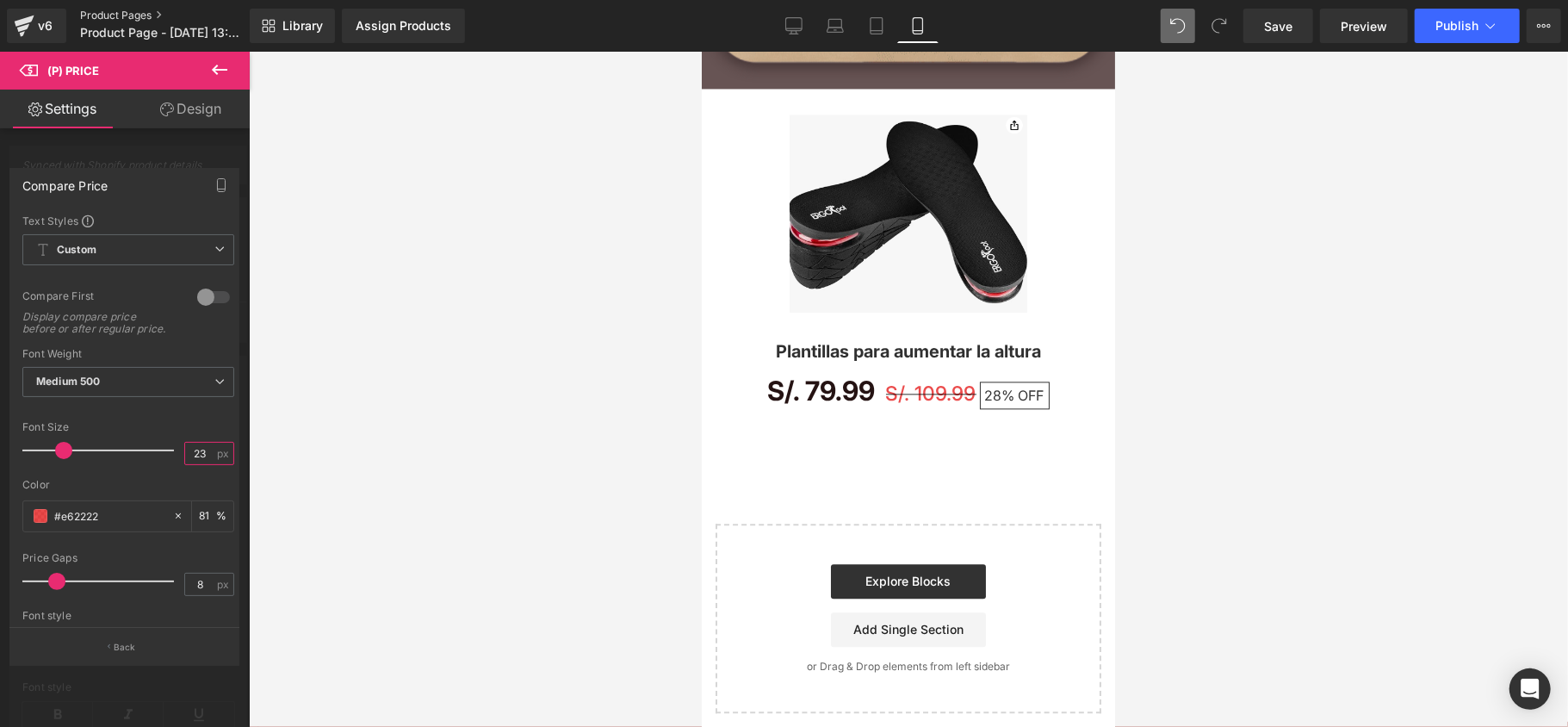
type input "23"
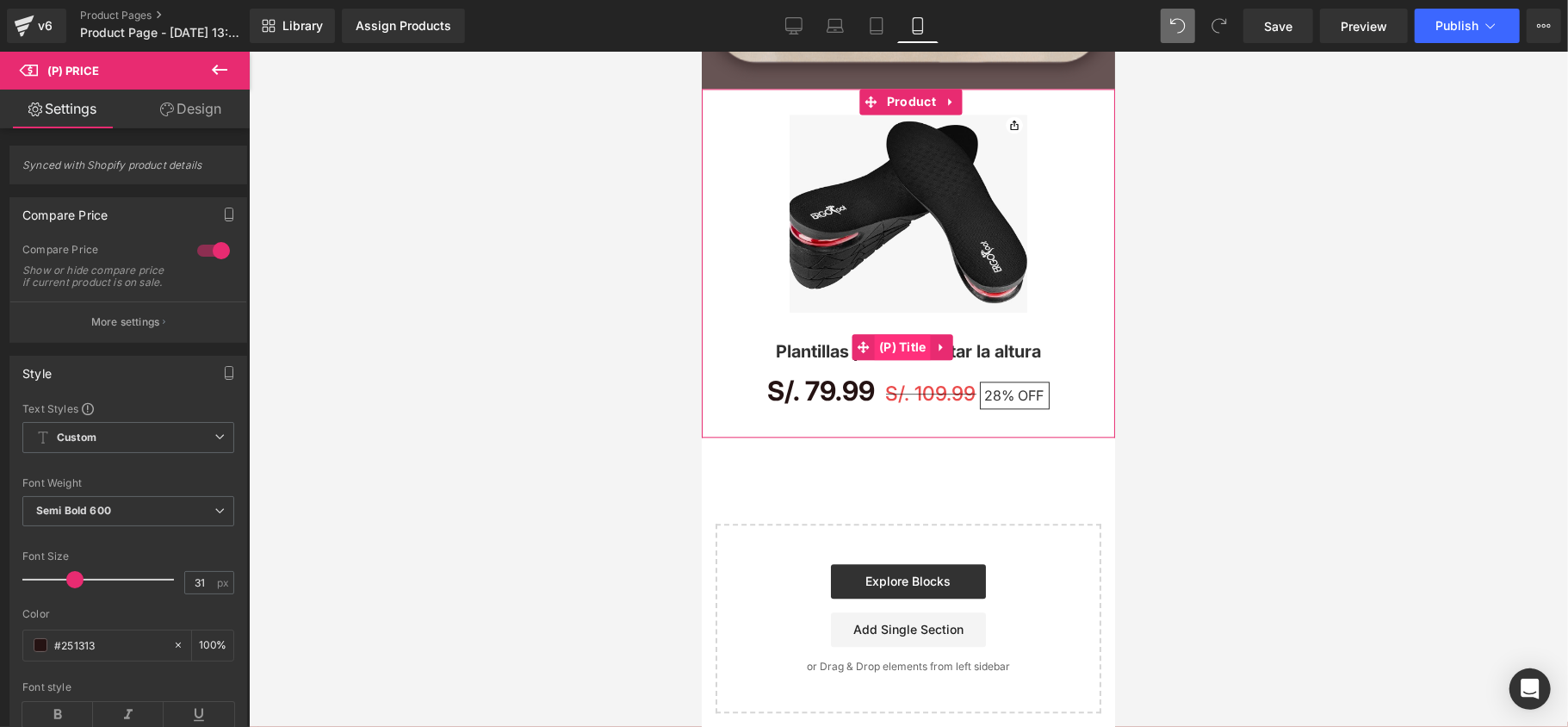
click at [904, 343] on span "(P) Title" at bounding box center [902, 346] width 56 height 26
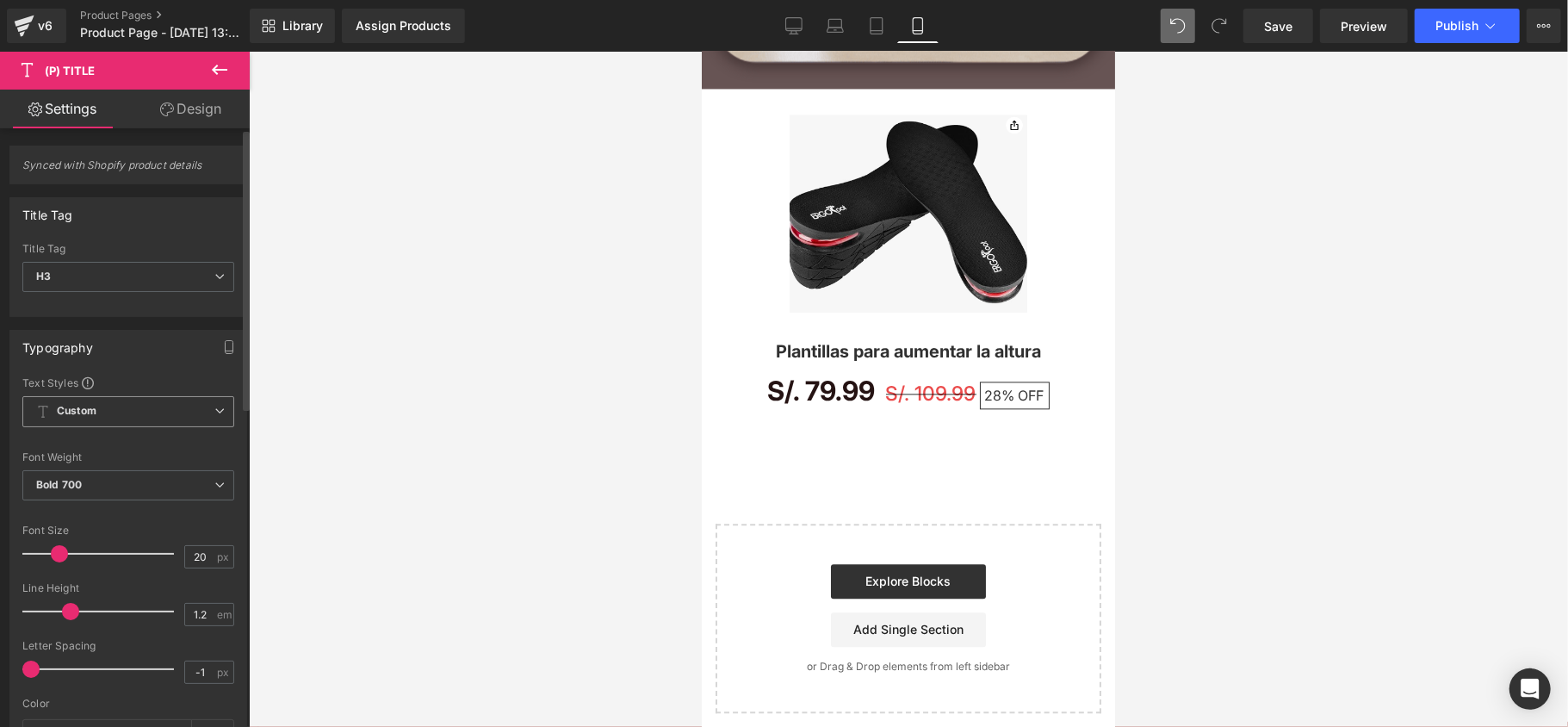
click at [155, 413] on span "Custom Setup Global Style" at bounding box center [128, 411] width 212 height 31
click at [155, 413] on span "Custom Setup Global Style" at bounding box center [124, 411] width 205 height 31
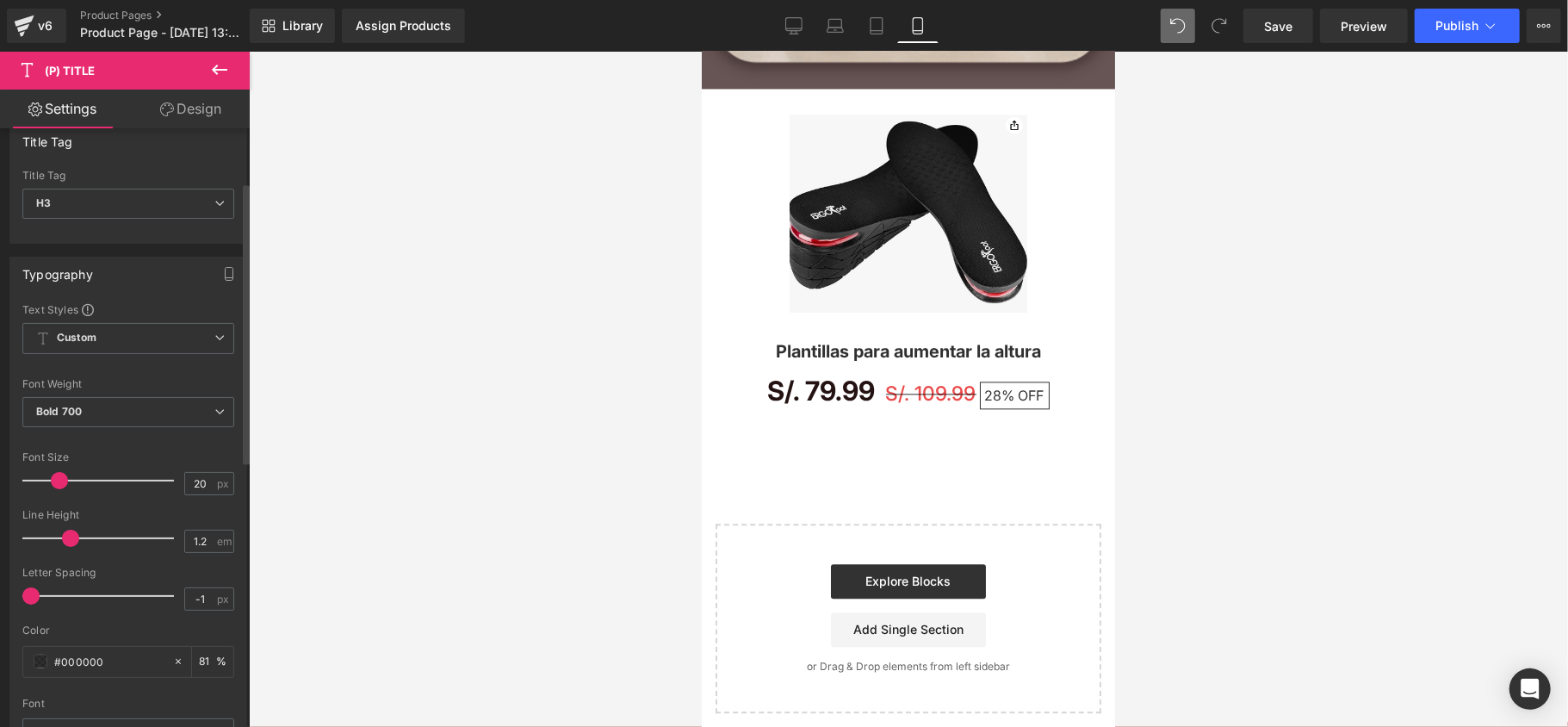
scroll to position [114, 0]
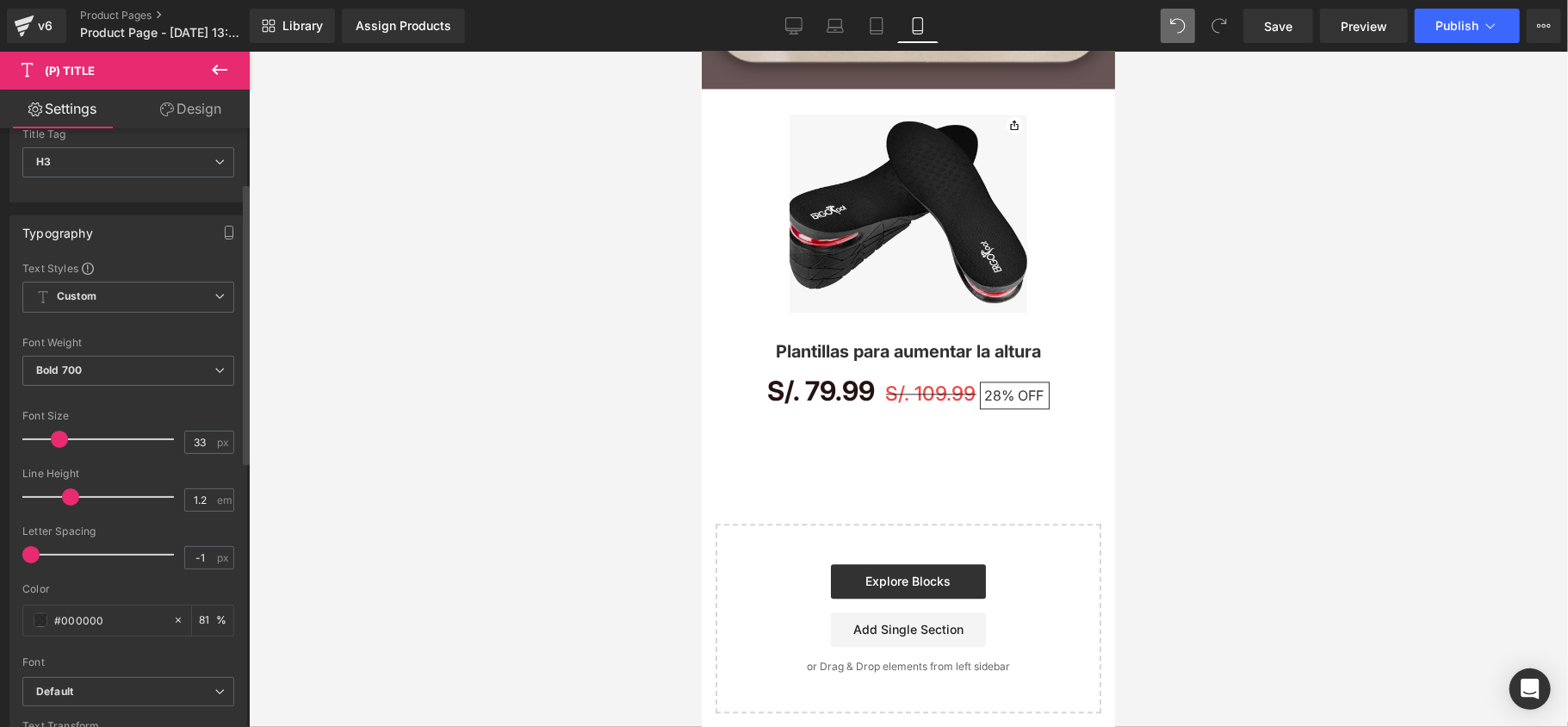
click at [77, 437] on div at bounding box center [102, 439] width 143 height 35
click at [56, 444] on div at bounding box center [102, 439] width 143 height 35
click at [52, 444] on span at bounding box center [57, 439] width 17 height 17
click at [66, 441] on div at bounding box center [102, 439] width 143 height 35
click at [60, 441] on span at bounding box center [66, 439] width 17 height 17
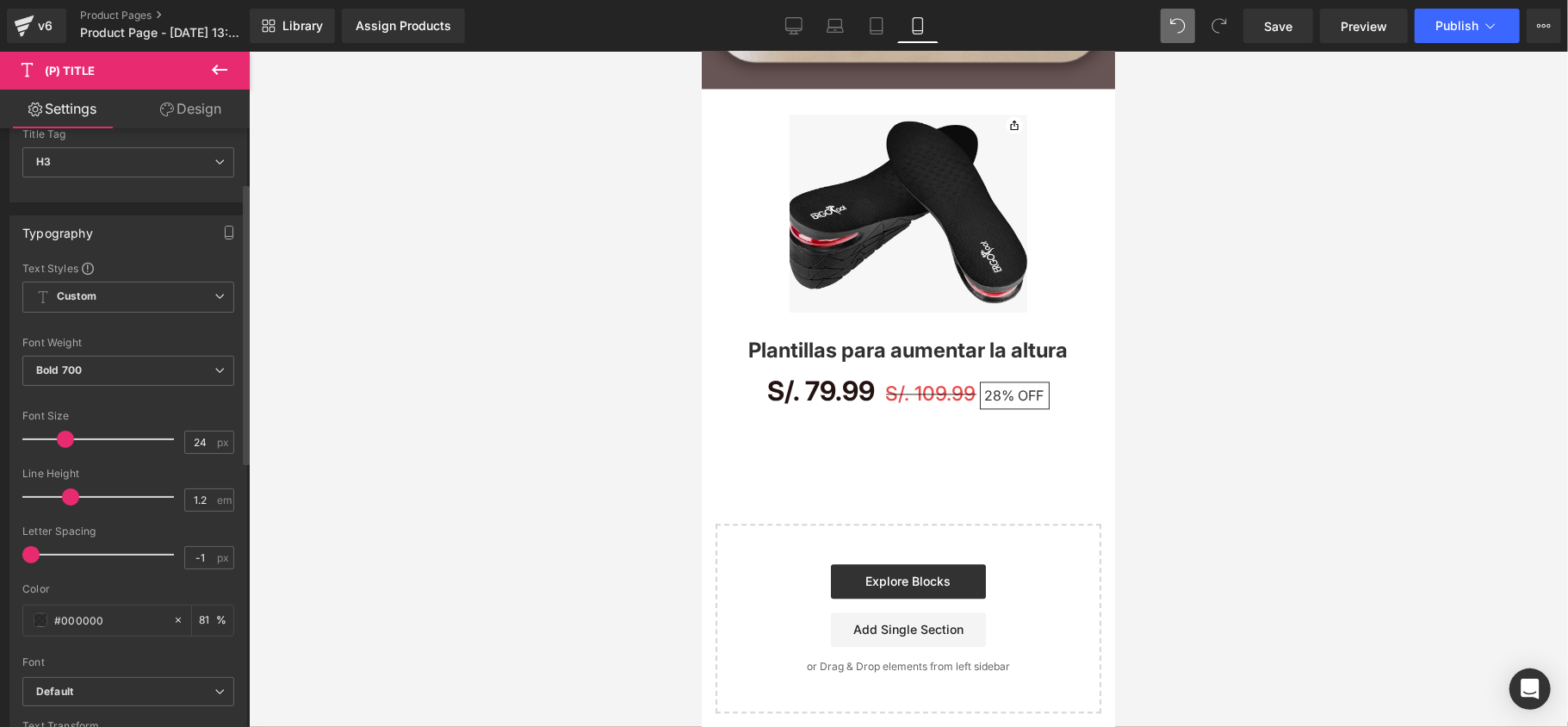
click at [60, 441] on span at bounding box center [66, 439] width 17 height 17
click at [53, 443] on div at bounding box center [102, 439] width 143 height 35
click at [61, 443] on span at bounding box center [54, 439] width 17 height 17
click at [67, 444] on div at bounding box center [102, 439] width 143 height 35
click at [50, 436] on div at bounding box center [102, 439] width 143 height 35
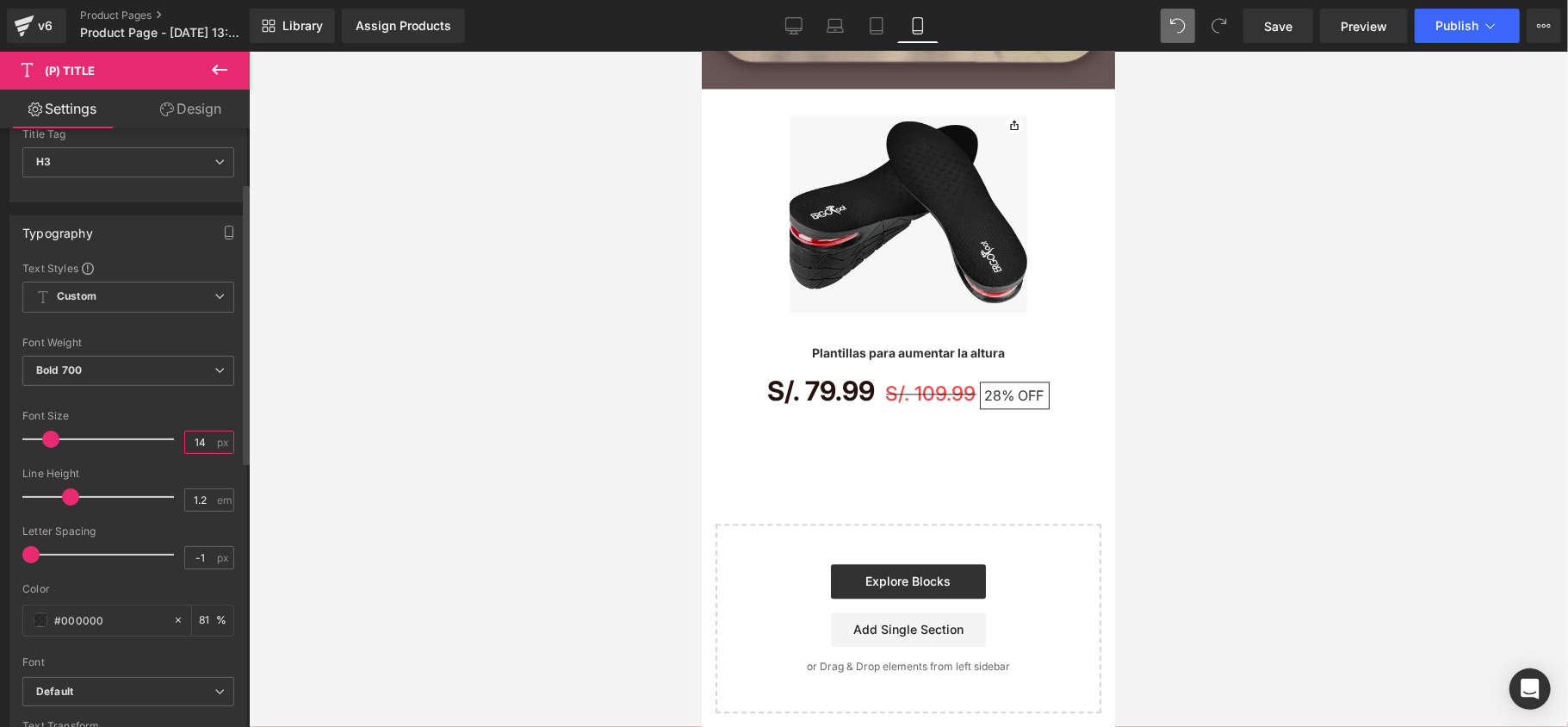
click at [194, 445] on input "14" at bounding box center [200, 442] width 30 height 22
click at [196, 445] on input "151" at bounding box center [200, 442] width 30 height 22
click at [207, 442] on input "11" at bounding box center [200, 442] width 30 height 22
type input "1"
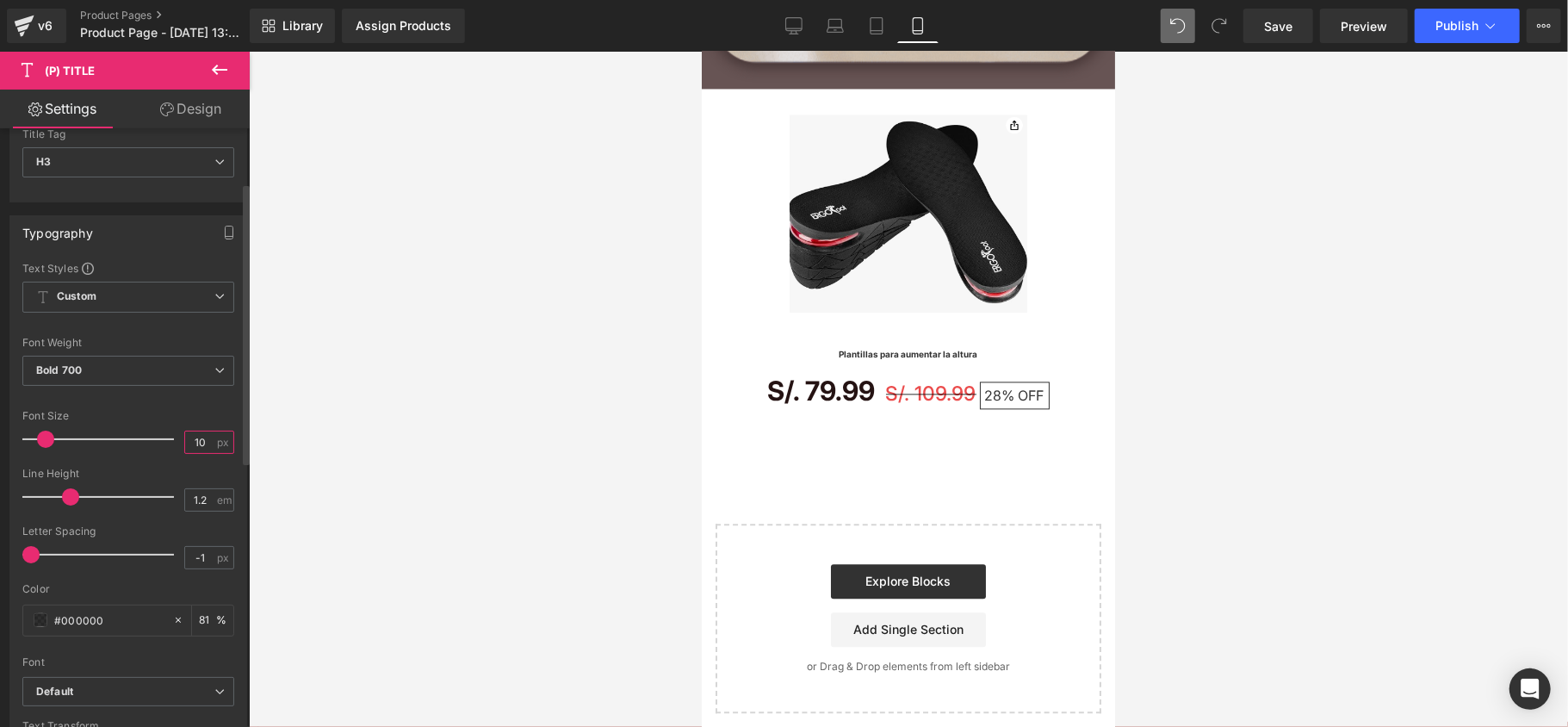
type input "1"
type input "20"
click at [77, 503] on div at bounding box center [102, 497] width 143 height 35
drag, startPoint x: 67, startPoint y: 497, endPoint x: 0, endPoint y: 526, distance: 73.0
click at [0, 526] on div "Typography Text Styles Custom Custom Setup Global Style Custom Setup Global Sty…" at bounding box center [129, 498] width 258 height 591
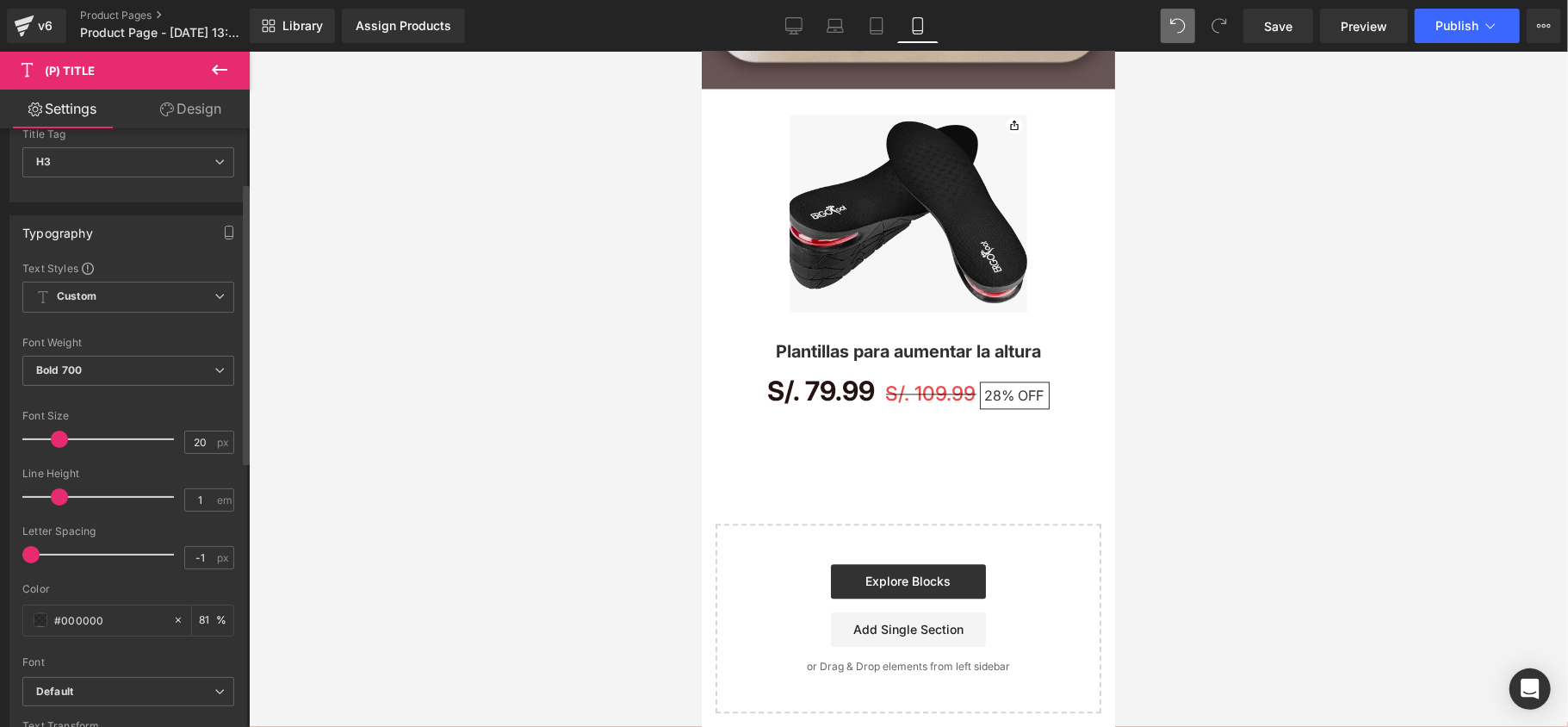
click at [56, 500] on div at bounding box center [102, 497] width 143 height 35
type input "1.3"
click at [74, 500] on div at bounding box center [102, 497] width 143 height 35
click at [74, 500] on span at bounding box center [77, 497] width 17 height 17
click at [76, 500] on span at bounding box center [77, 497] width 17 height 17
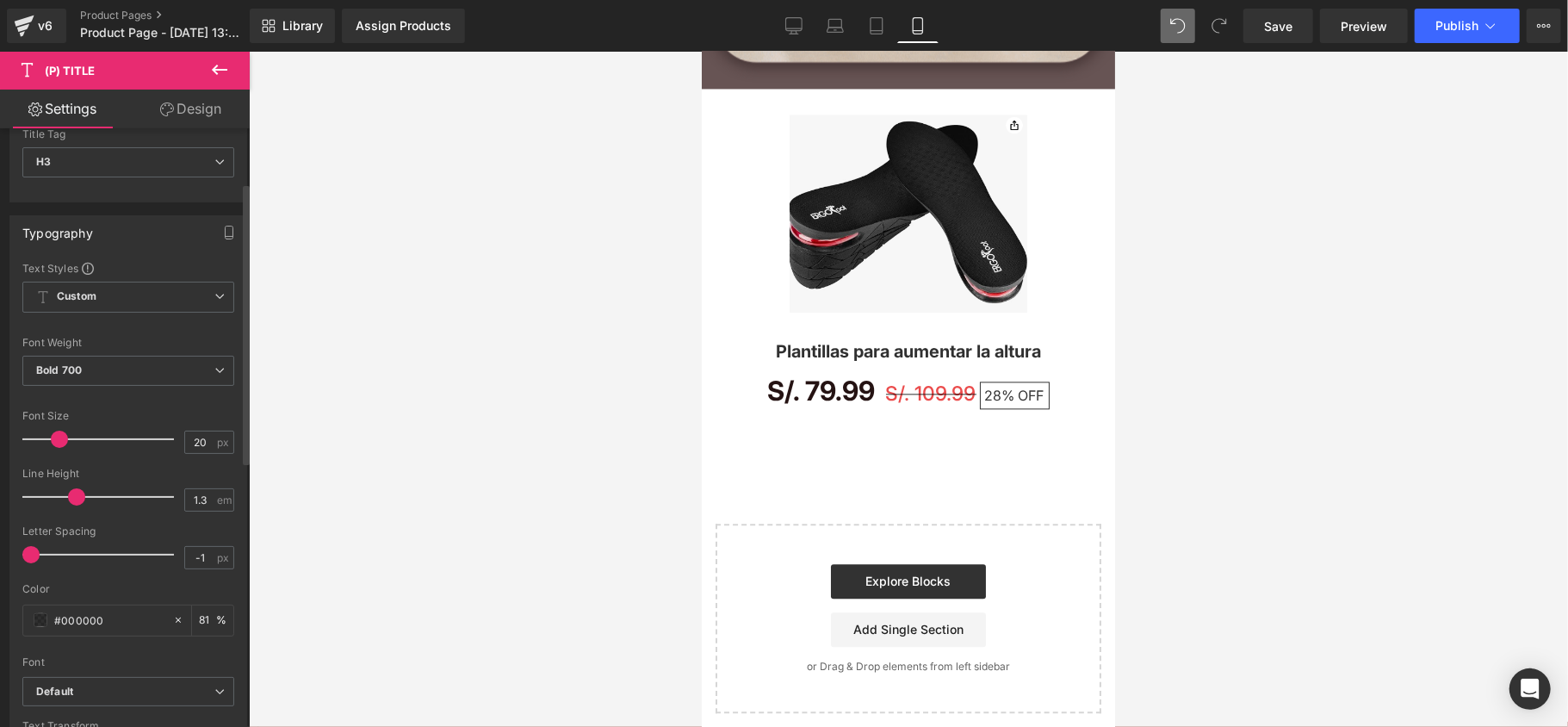
click at [76, 500] on span at bounding box center [77, 497] width 17 height 17
click at [80, 500] on span at bounding box center [77, 497] width 17 height 17
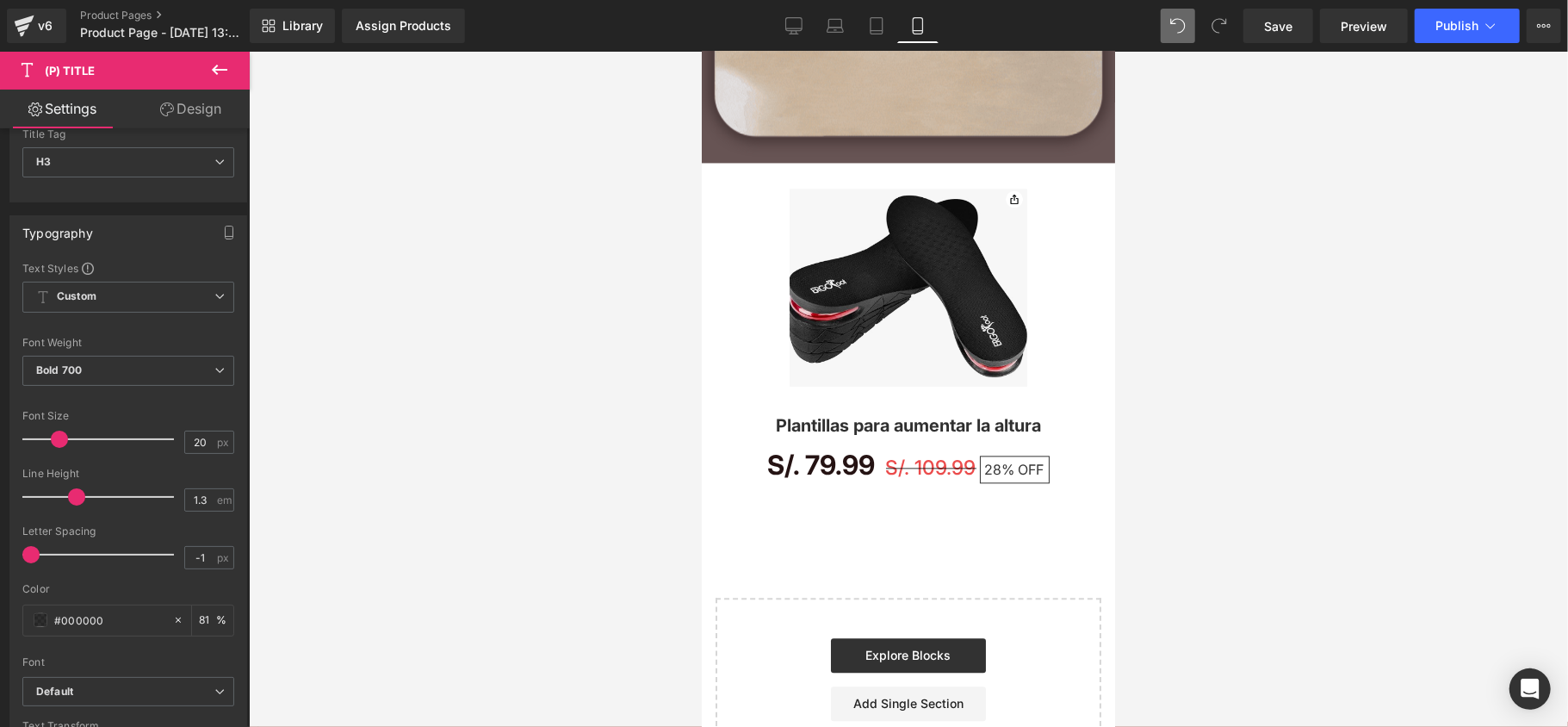
scroll to position [2563, 0]
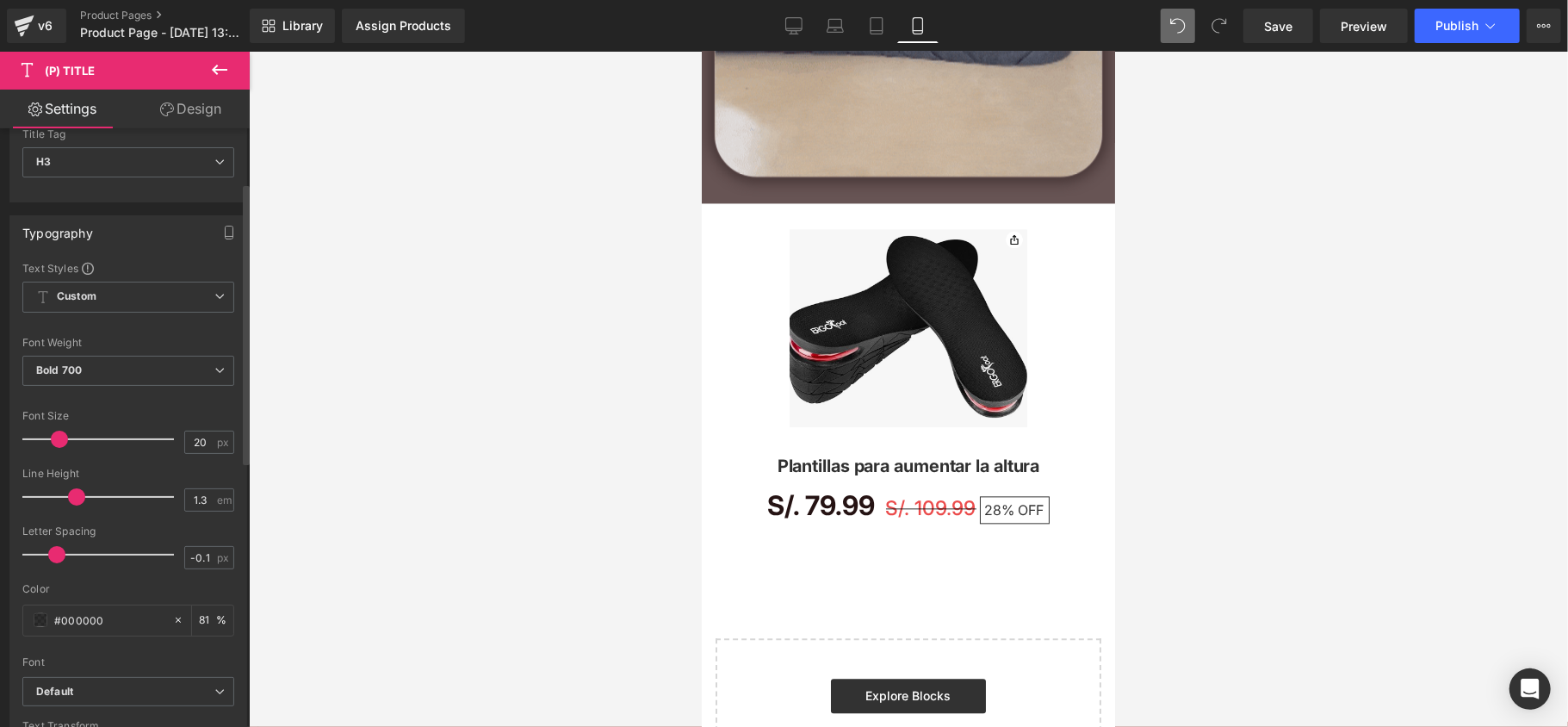
type input "0"
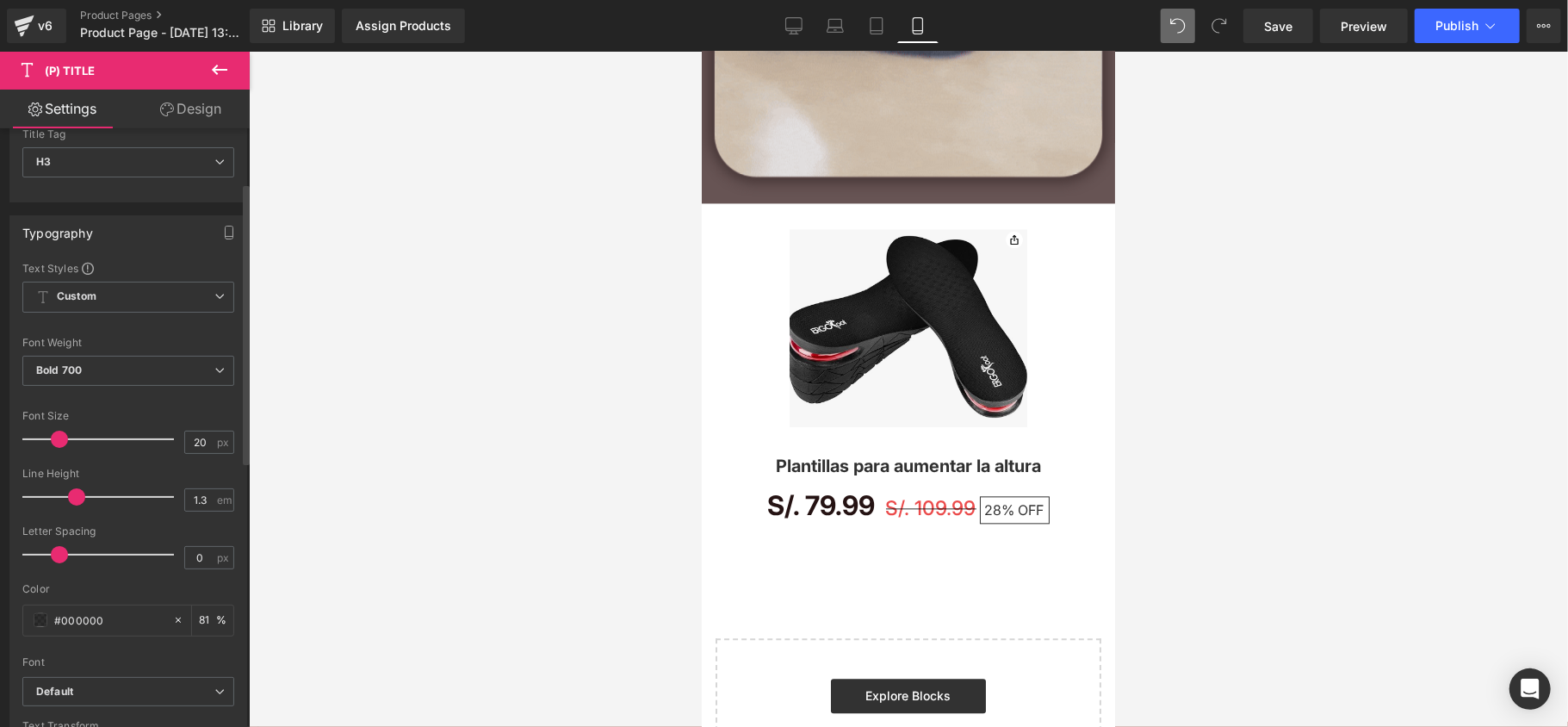
drag, startPoint x: 86, startPoint y: 554, endPoint x: 59, endPoint y: 569, distance: 30.9
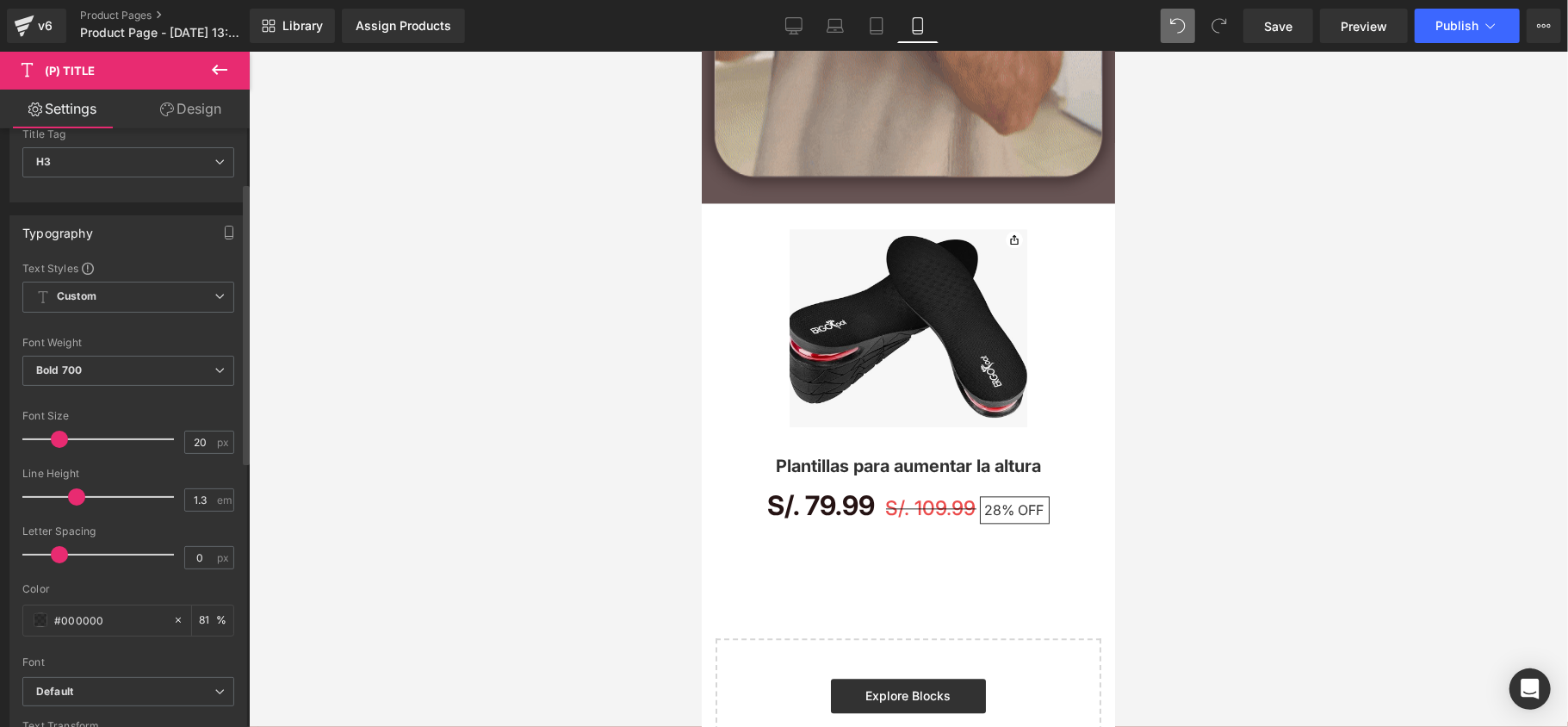
click at [59, 569] on div at bounding box center [102, 555] width 143 height 35
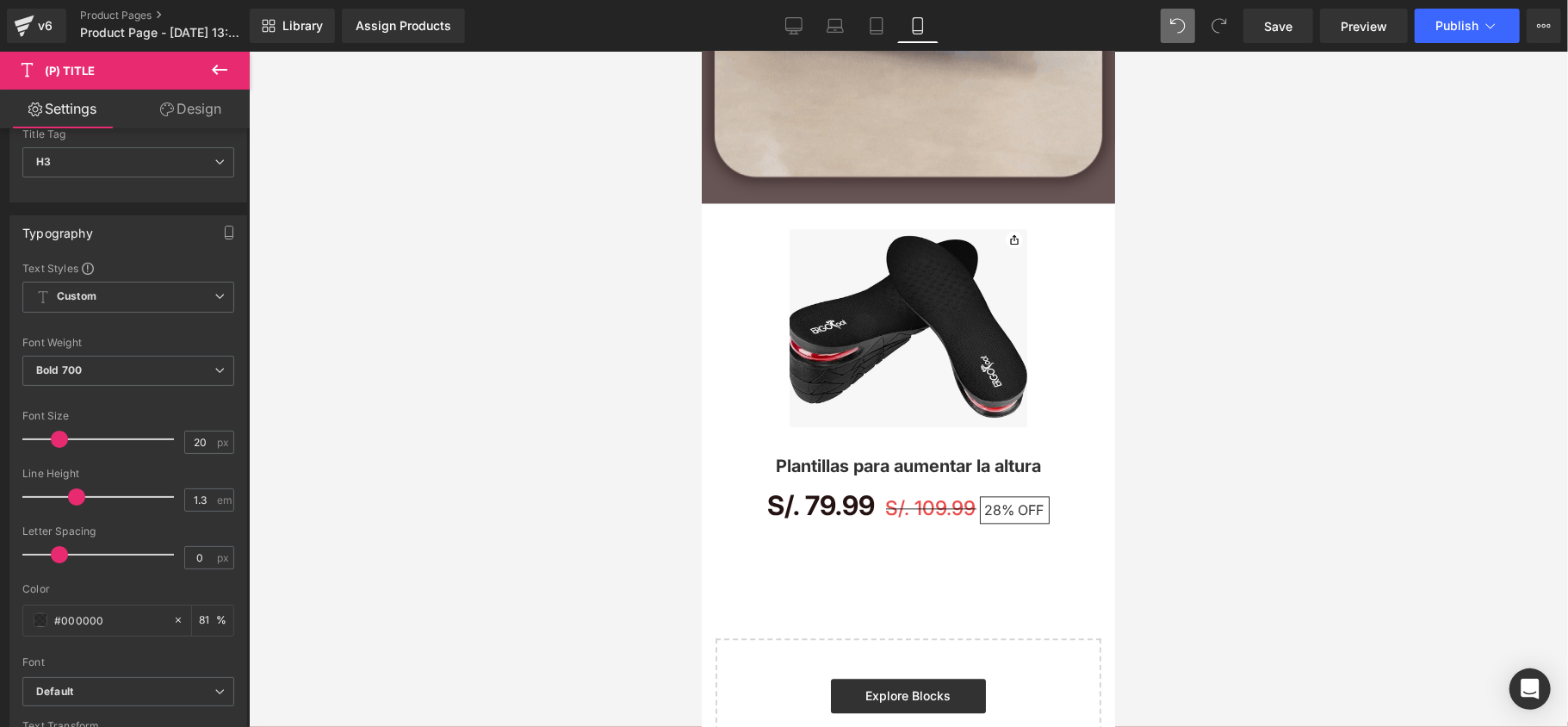
click at [818, 397] on img at bounding box center [907, 334] width 238 height 211
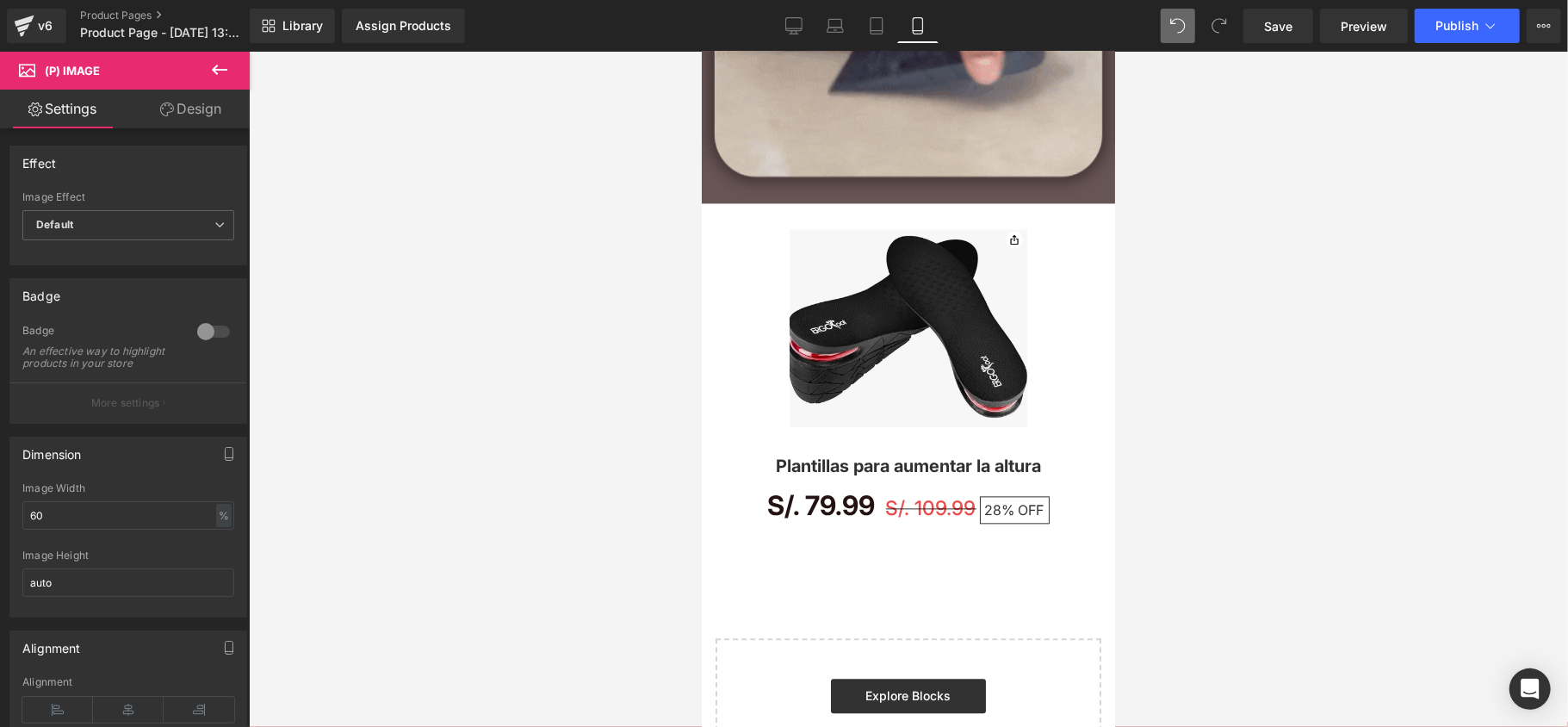
click at [645, 170] on div at bounding box center [908, 389] width 1319 height 675
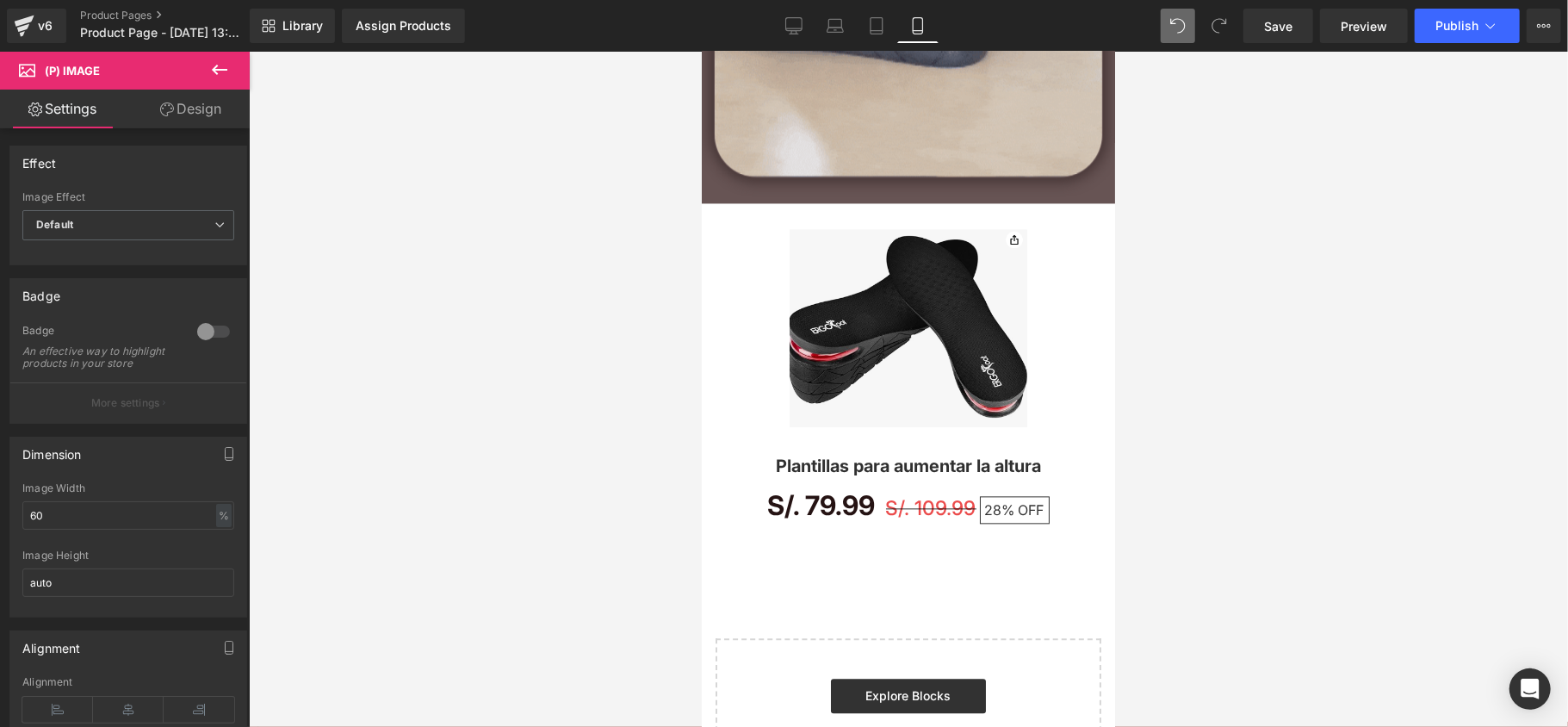
click at [228, 62] on icon at bounding box center [220, 70] width 21 height 21
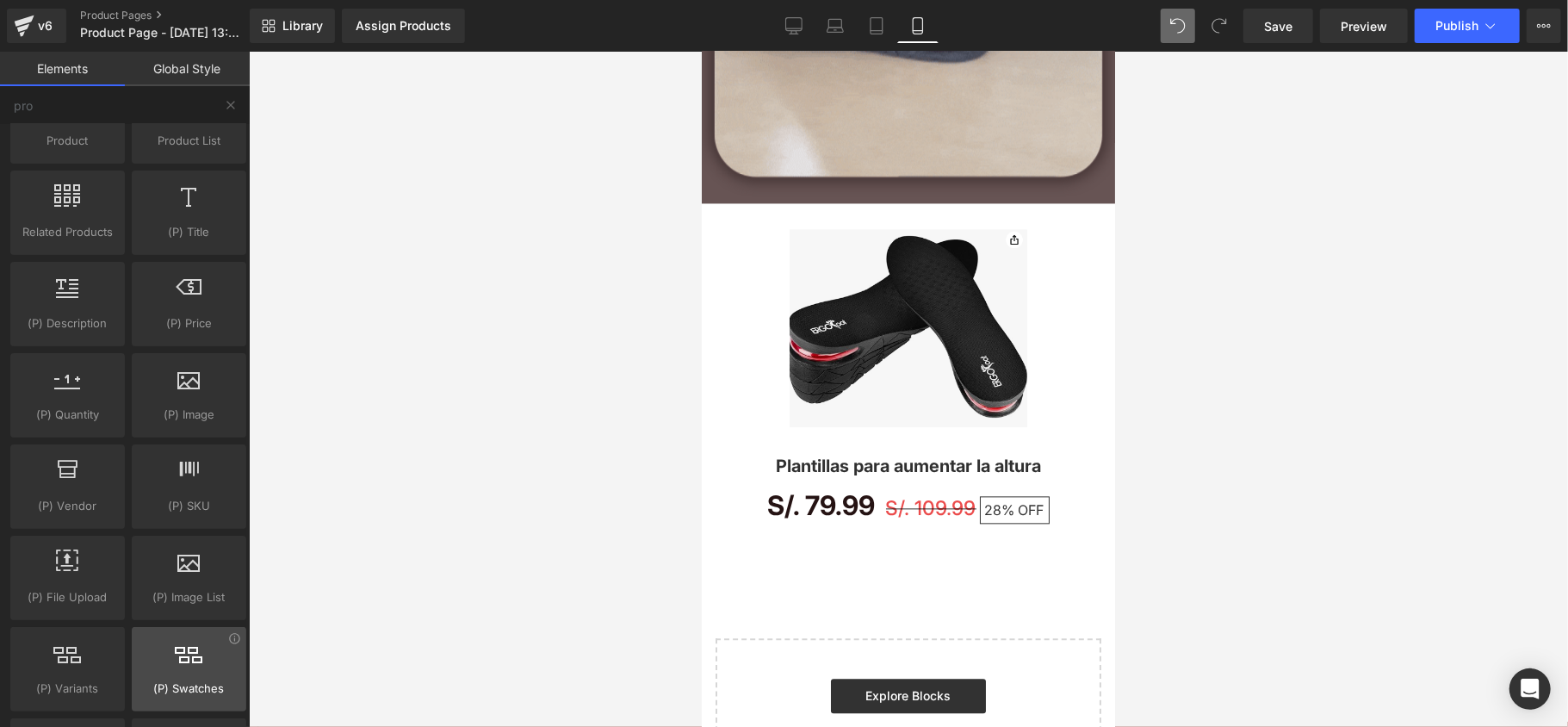
scroll to position [0, 0]
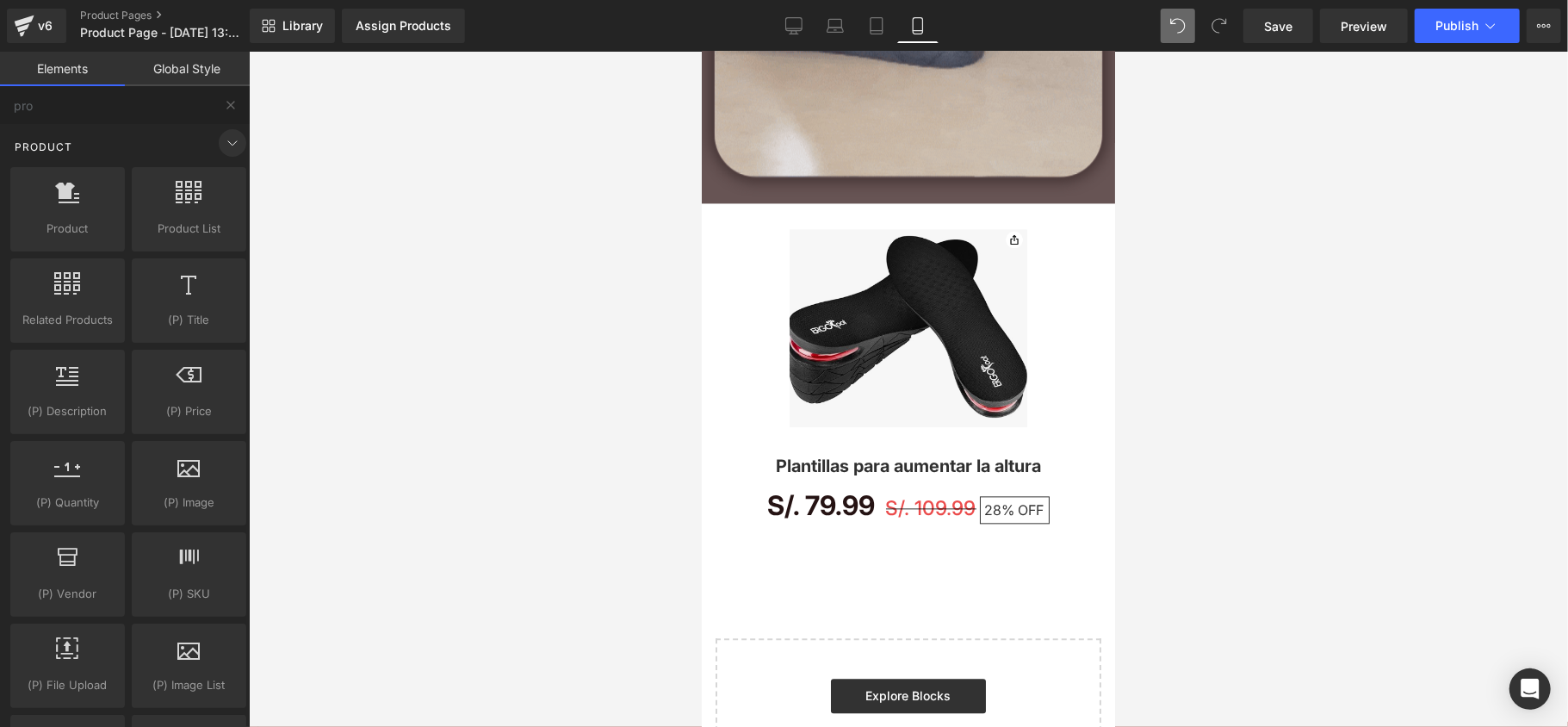
click at [219, 146] on span at bounding box center [233, 143] width 28 height 28
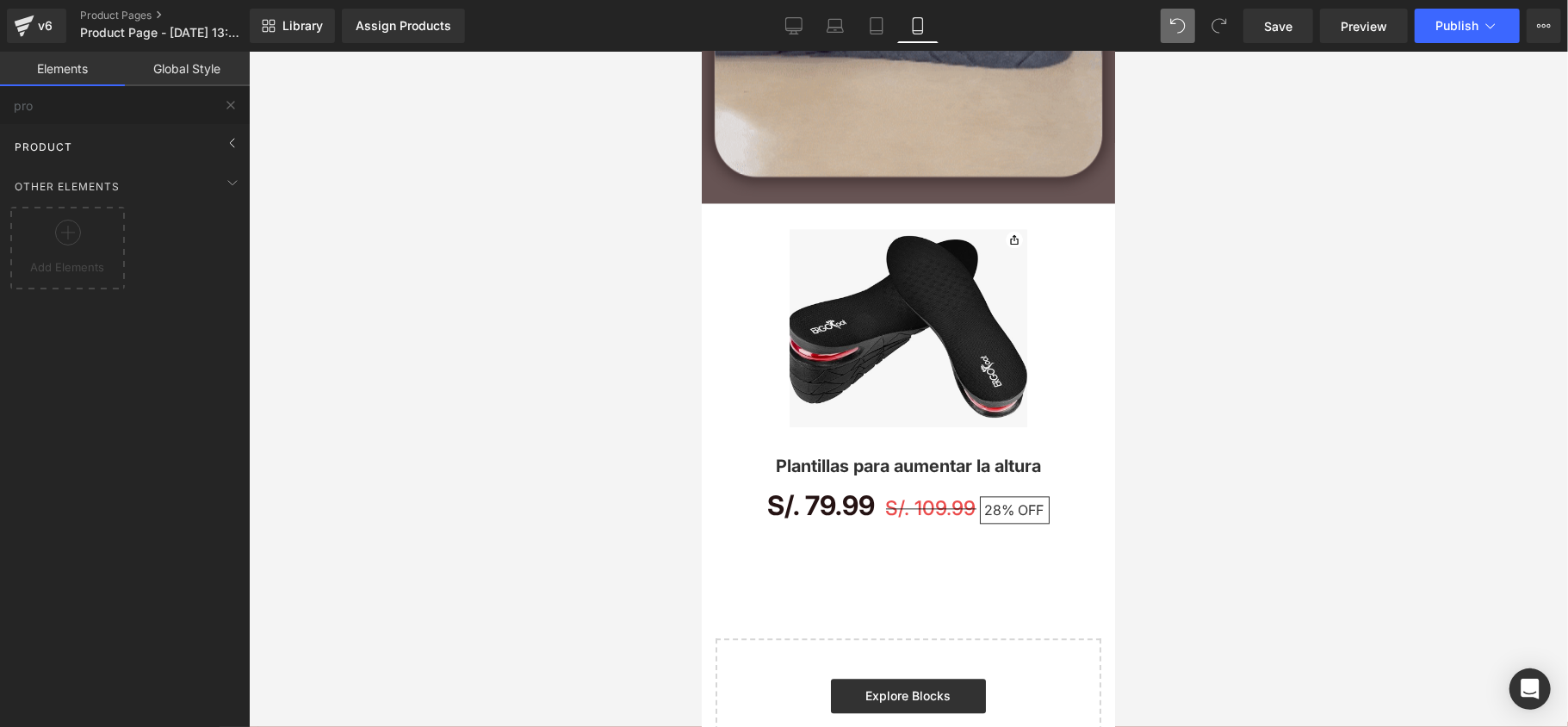
click at [211, 138] on div "Product" at bounding box center [128, 146] width 243 height 35
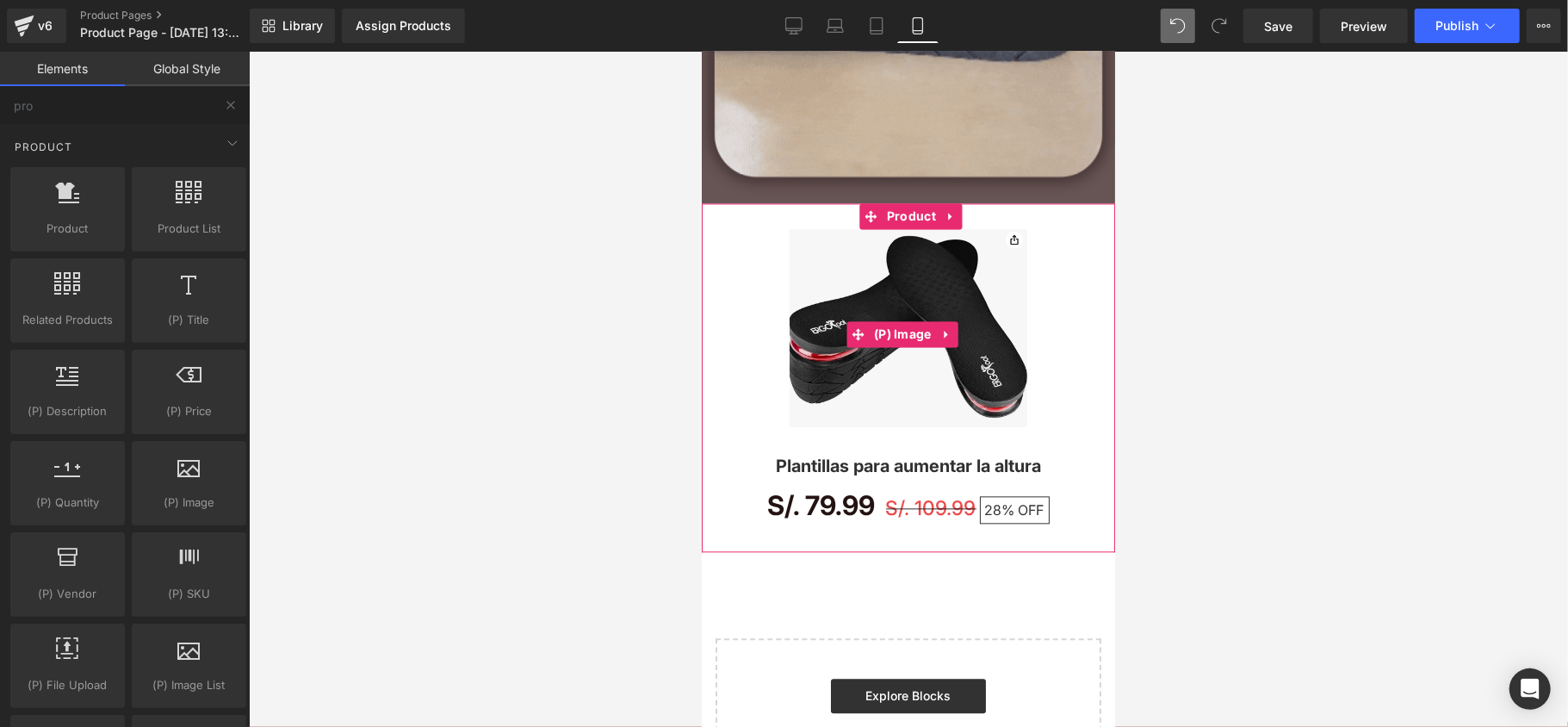
click at [717, 249] on div "Sale Off" at bounding box center [908, 334] width 396 height 211
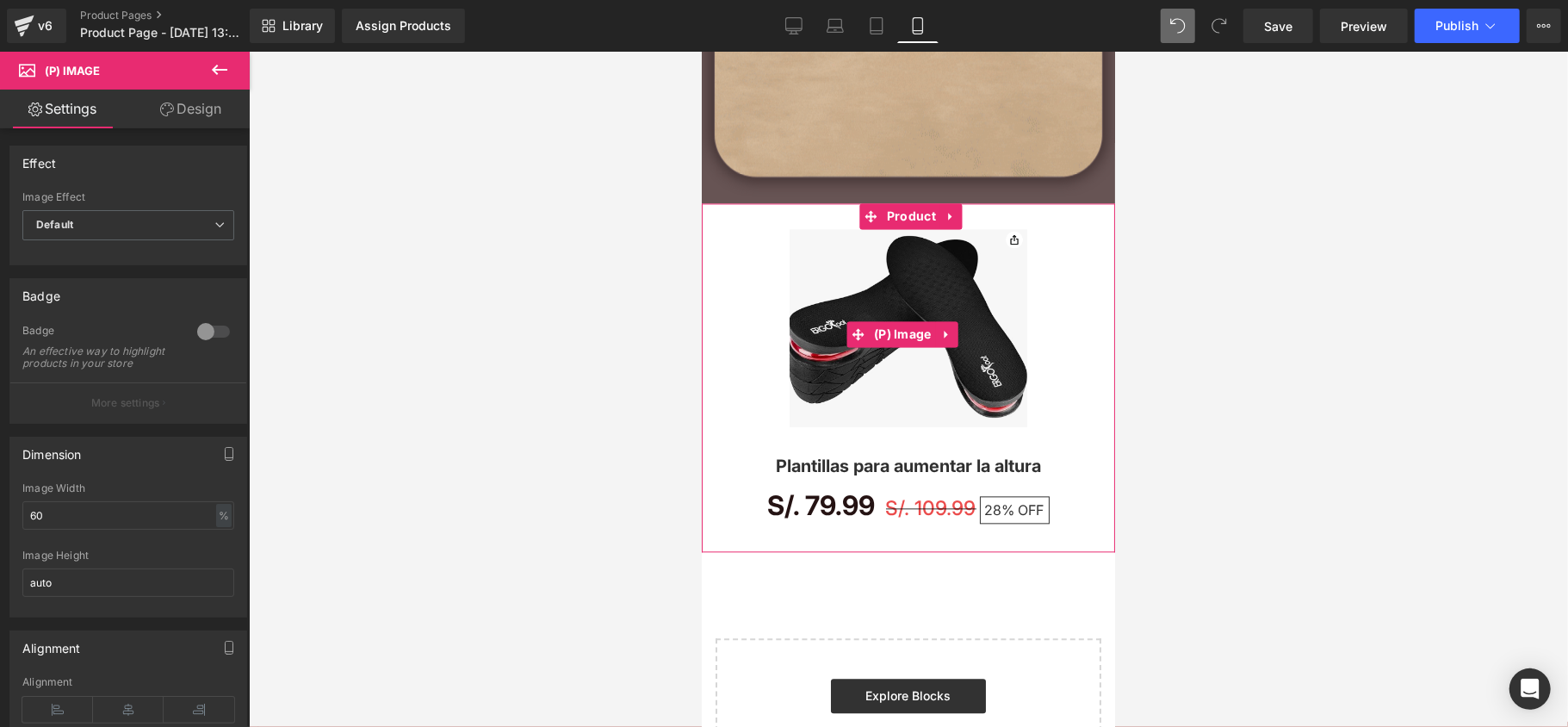
click at [731, 240] on div "Sale Off" at bounding box center [908, 334] width 396 height 211
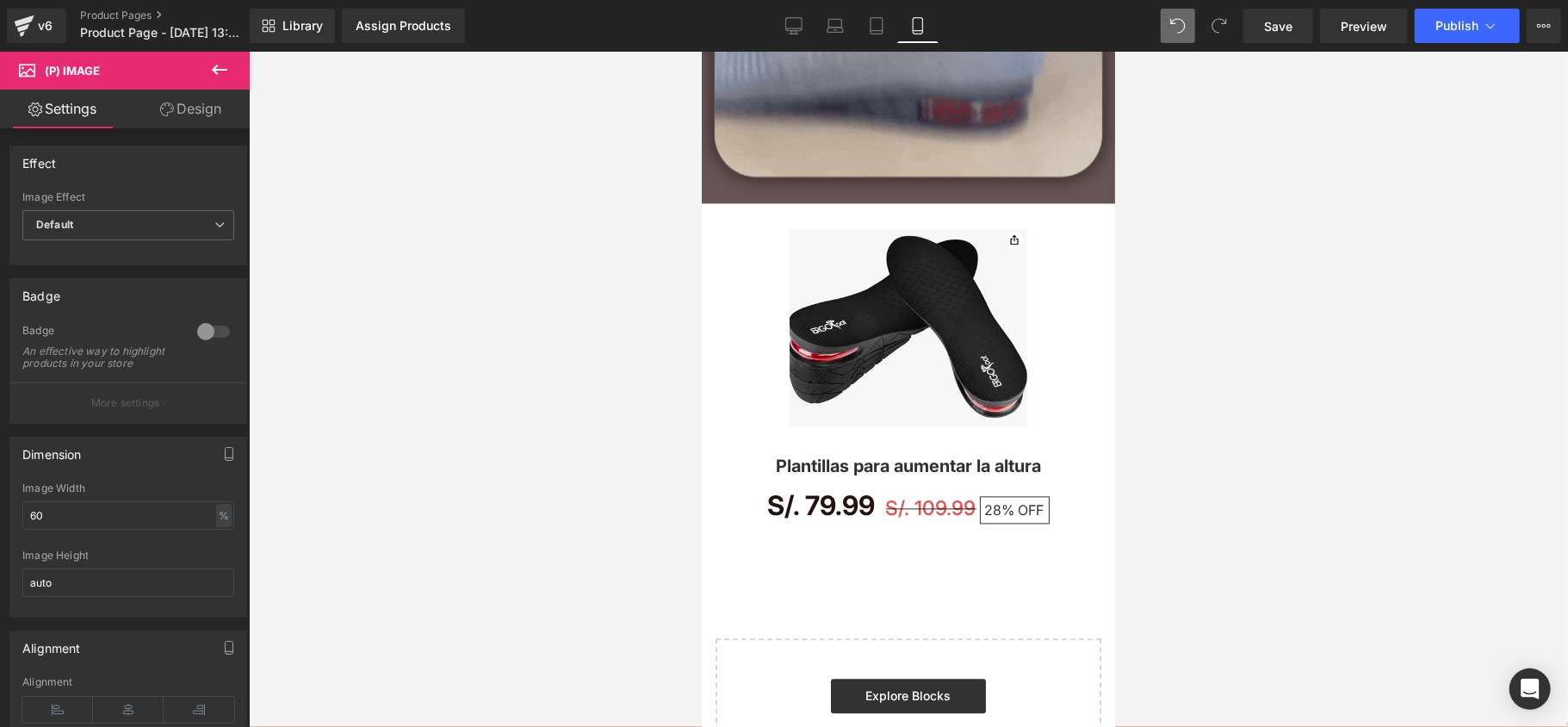
click at [515, 370] on div at bounding box center [908, 389] width 1319 height 675
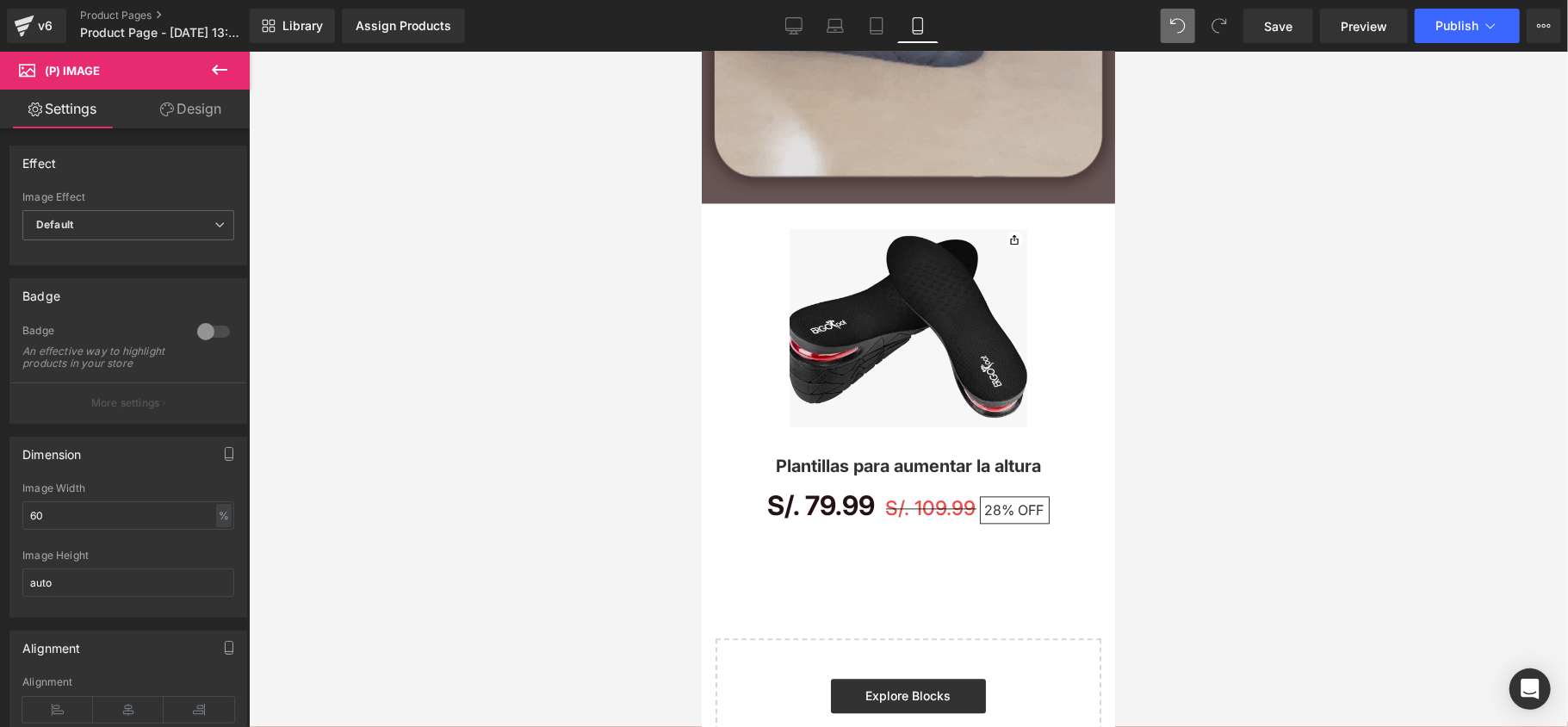
click at [430, 297] on div at bounding box center [908, 389] width 1319 height 675
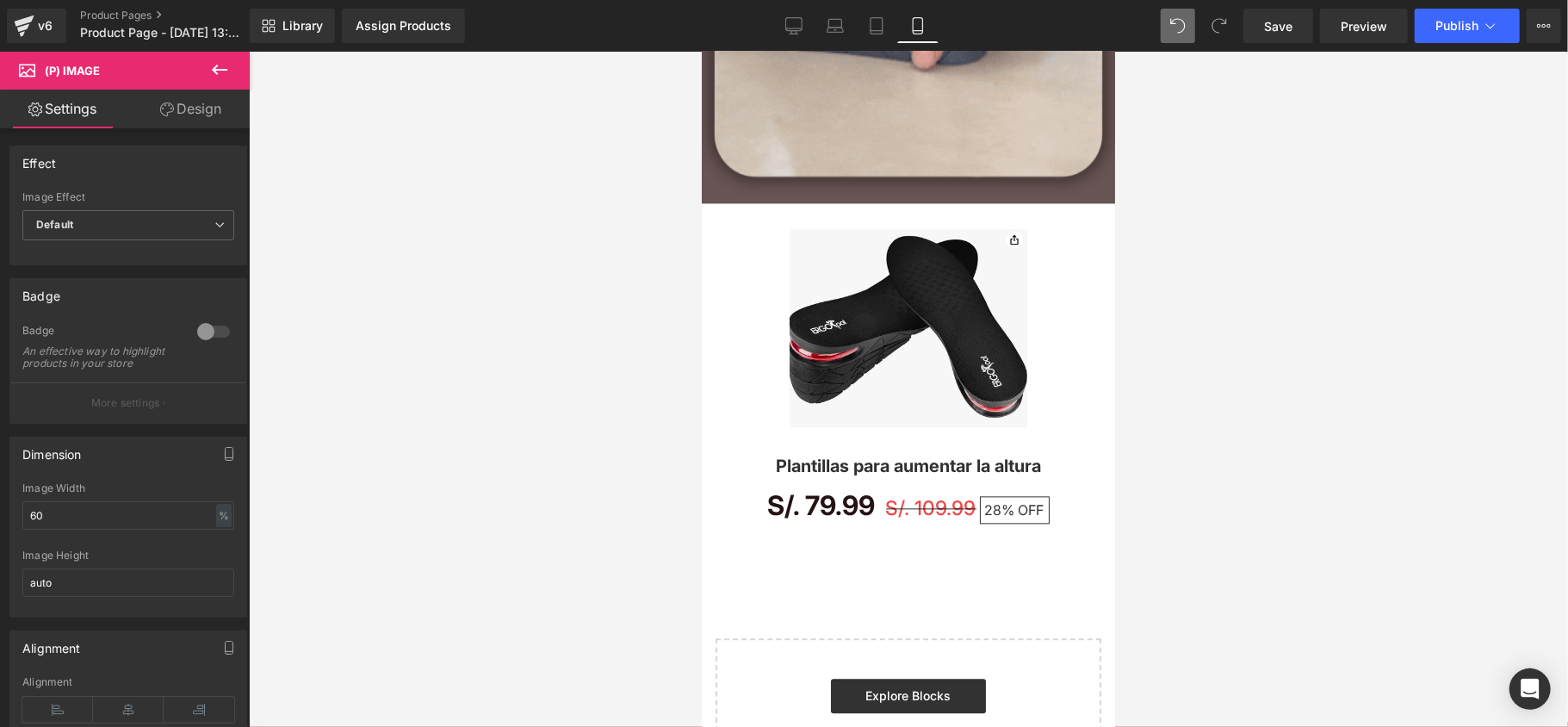
click at [205, 63] on button at bounding box center [220, 71] width 61 height 38
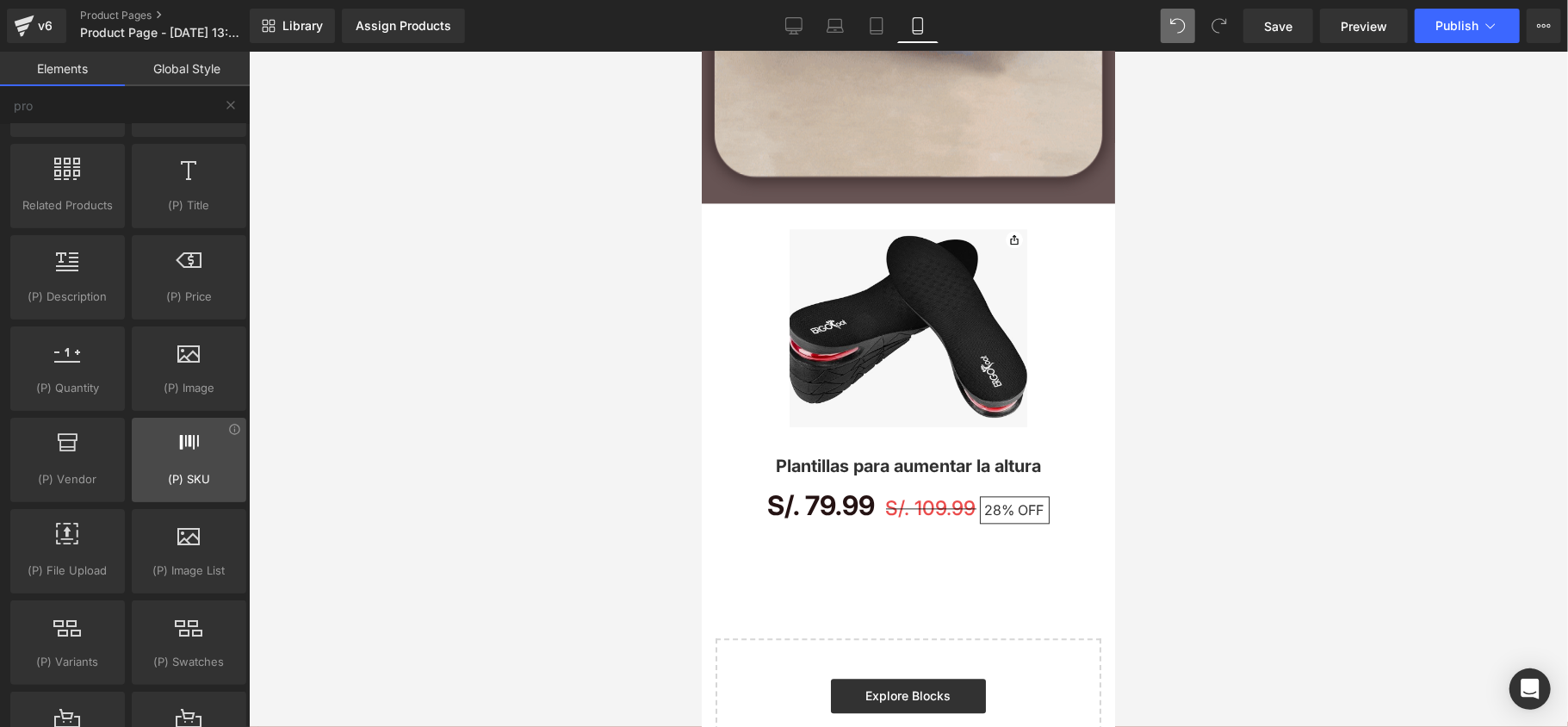
scroll to position [229, 0]
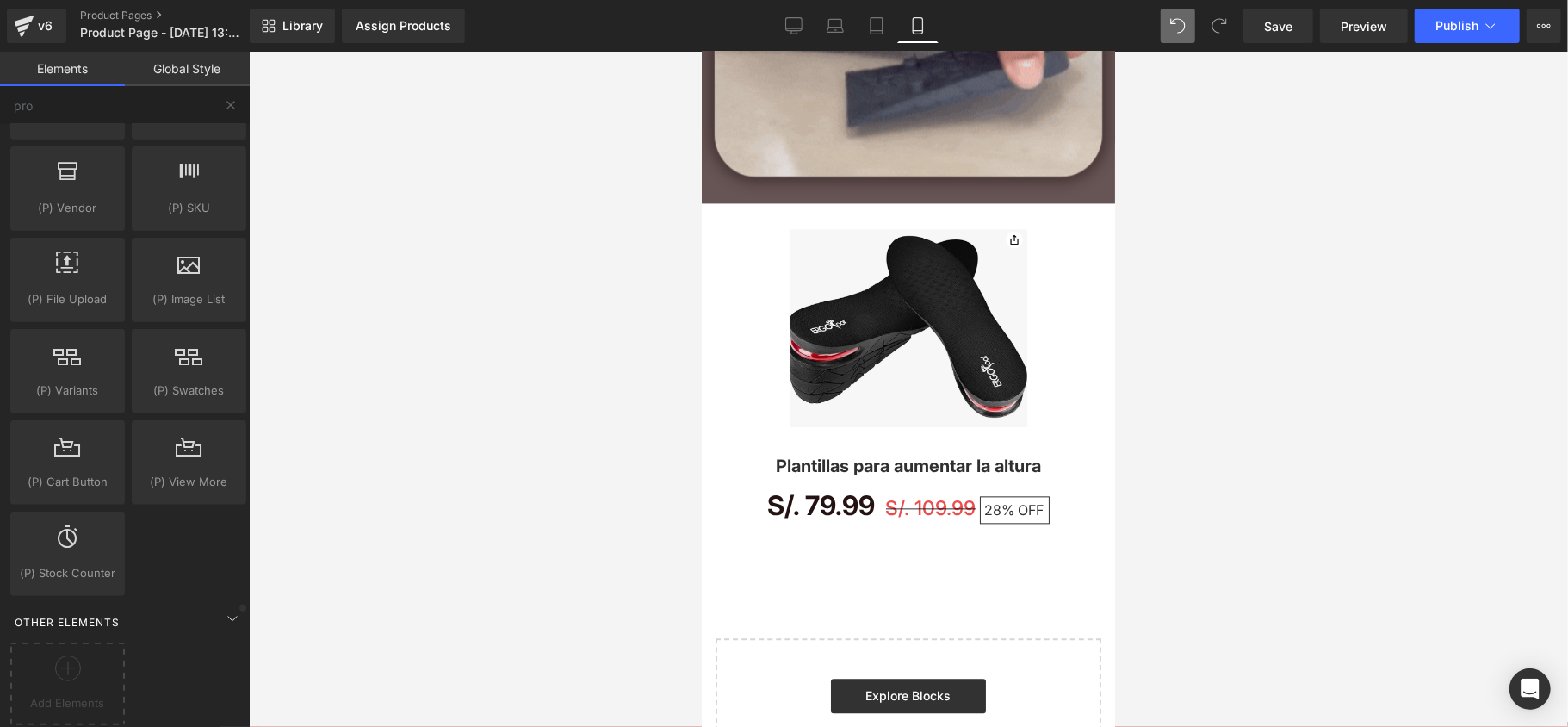
click at [239, 604] on div "Other Elements" at bounding box center [128, 622] width 243 height 35
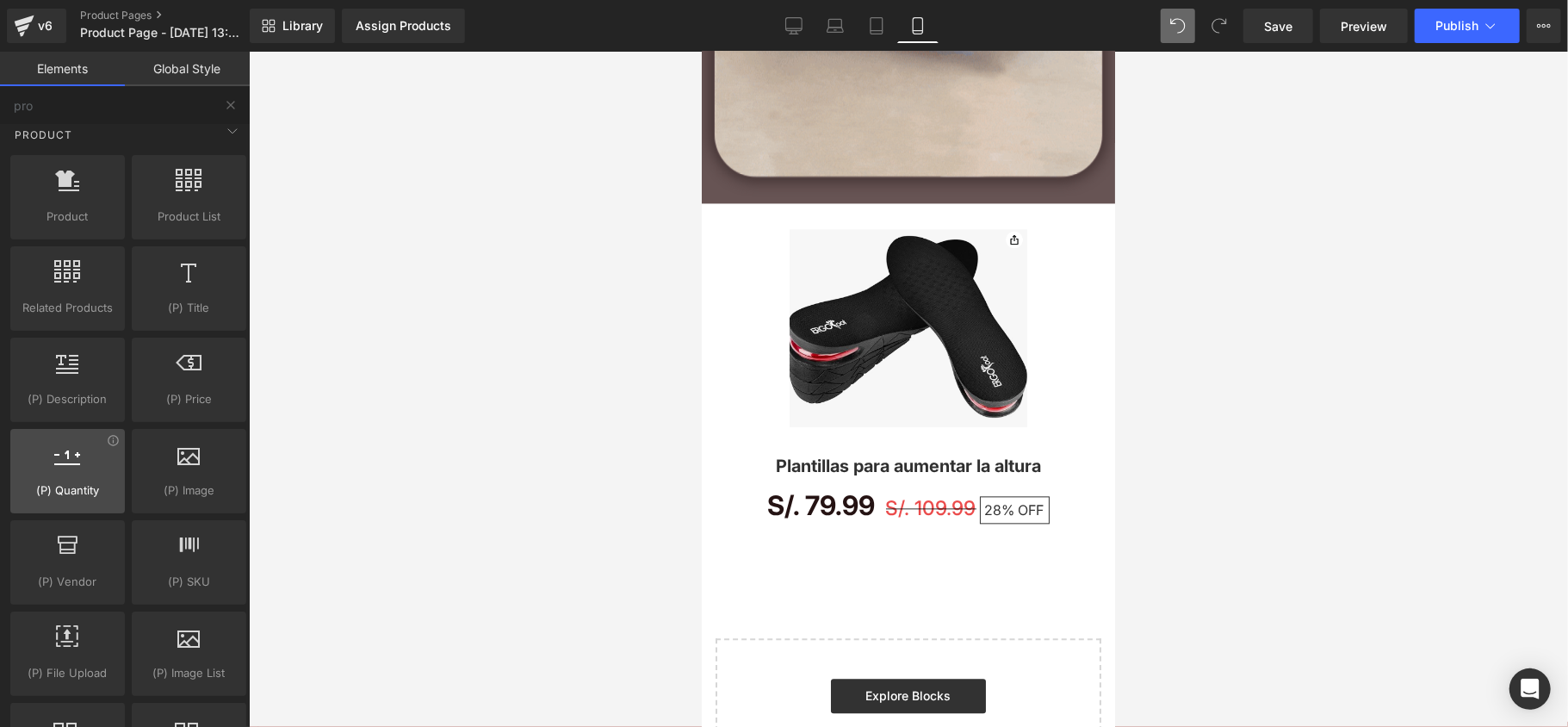
scroll to position [0, 0]
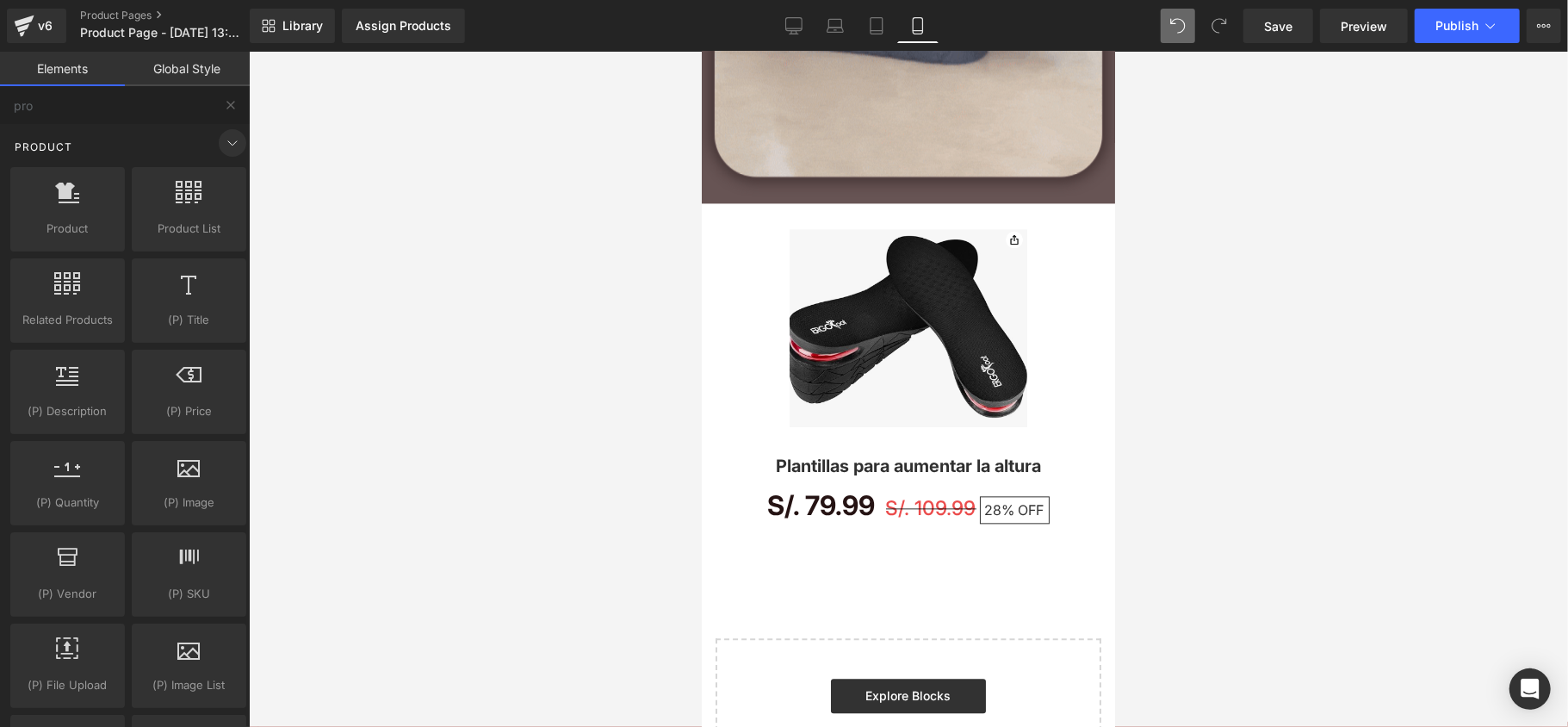
click at [222, 150] on icon at bounding box center [233, 143] width 21 height 21
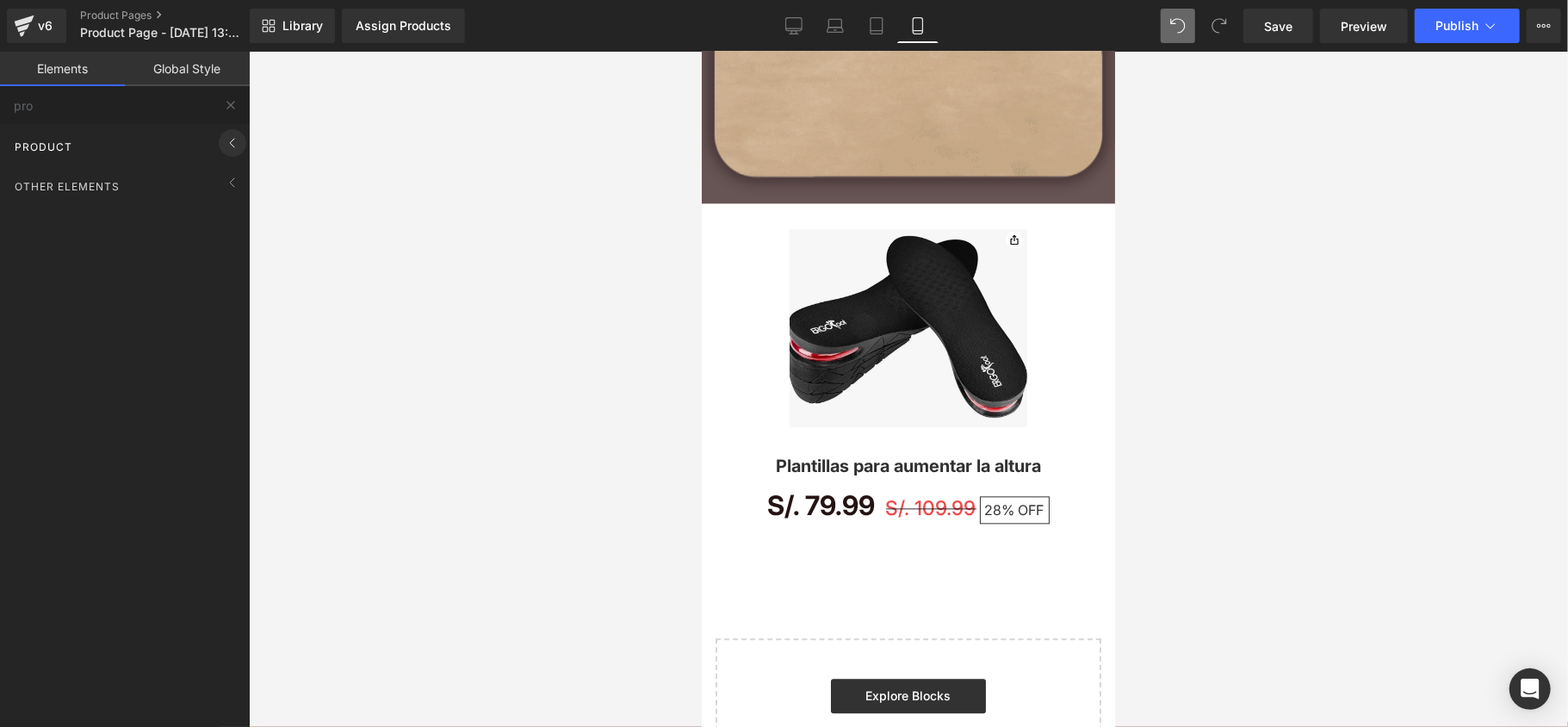
click at [224, 137] on icon at bounding box center [233, 143] width 21 height 21
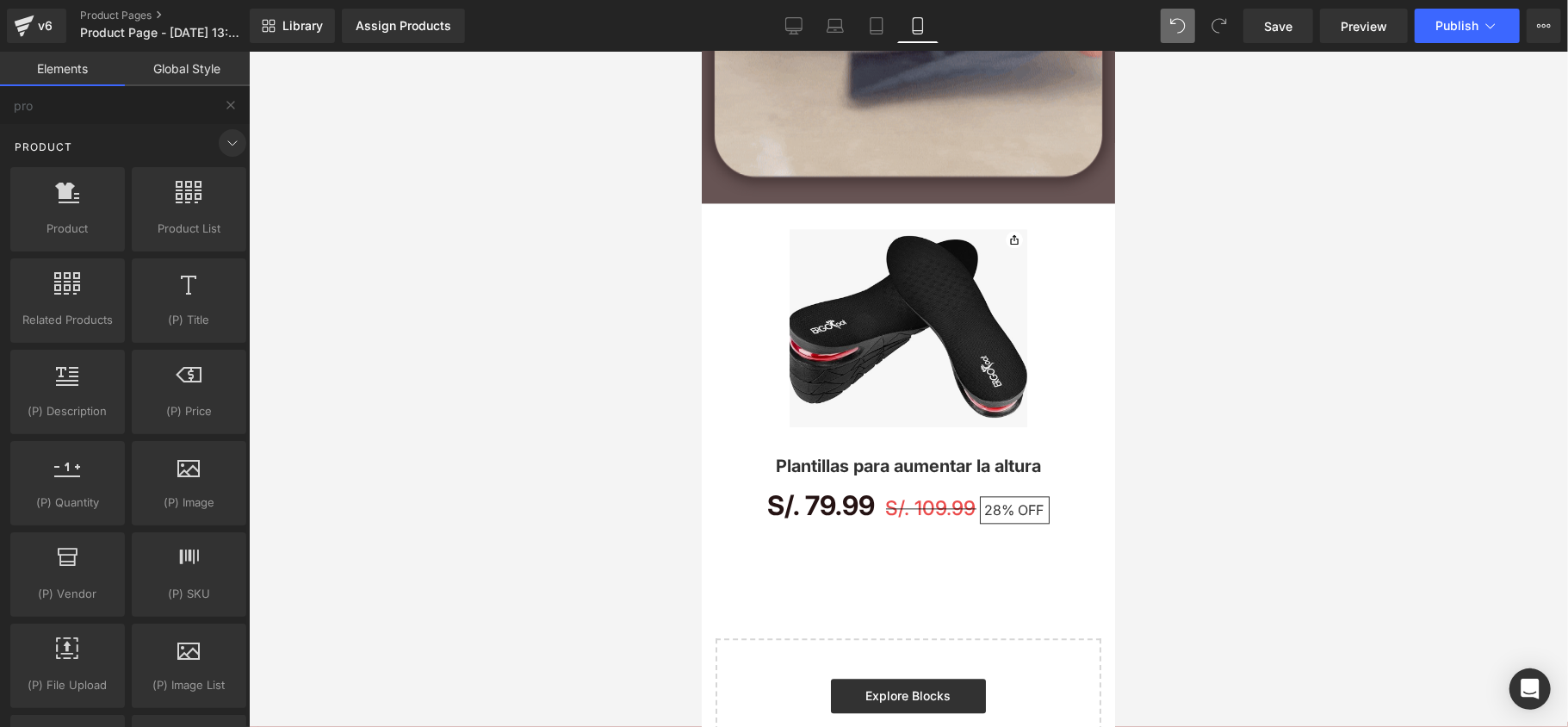
click at [224, 137] on icon at bounding box center [233, 143] width 21 height 21
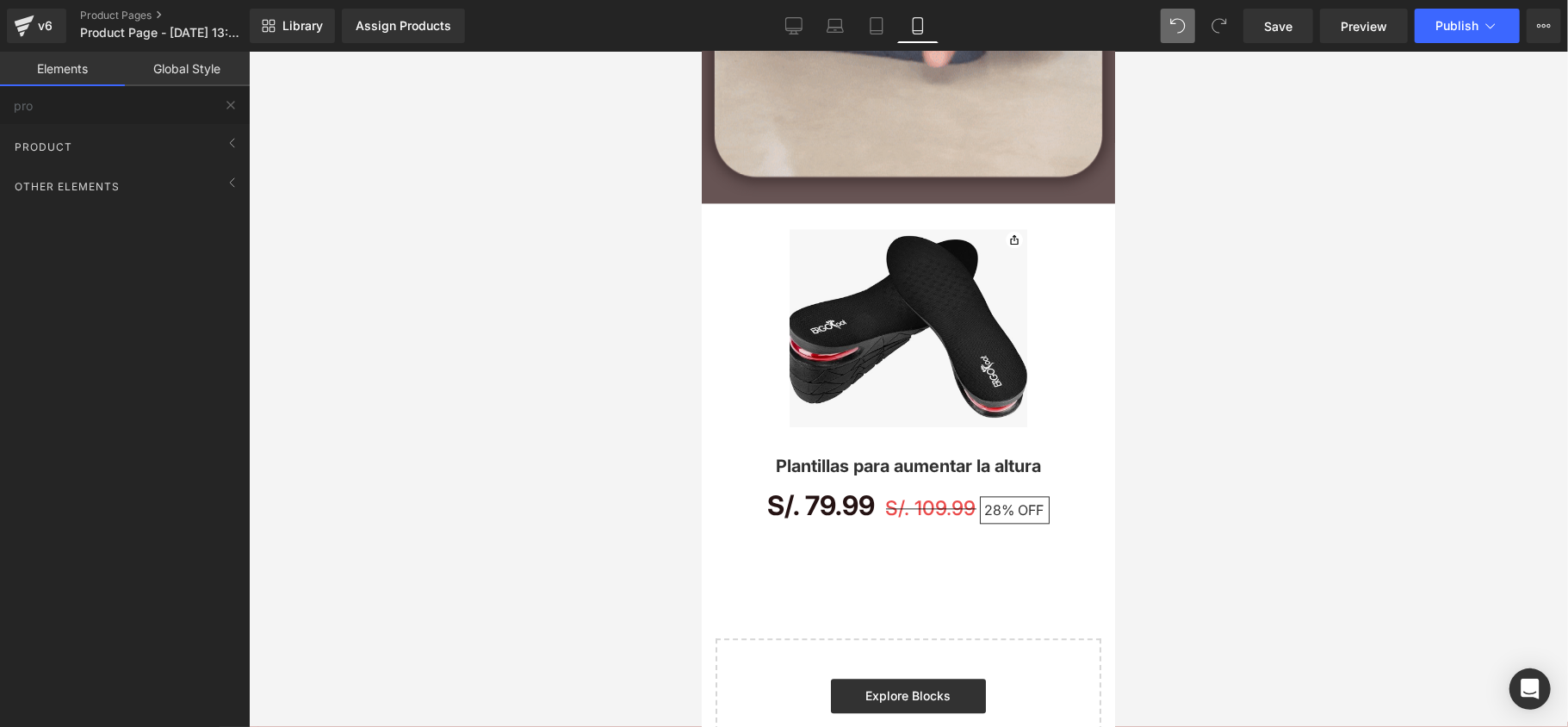
click at [224, 163] on div "Other Elements Add Elements" at bounding box center [128, 183] width 243 height 40
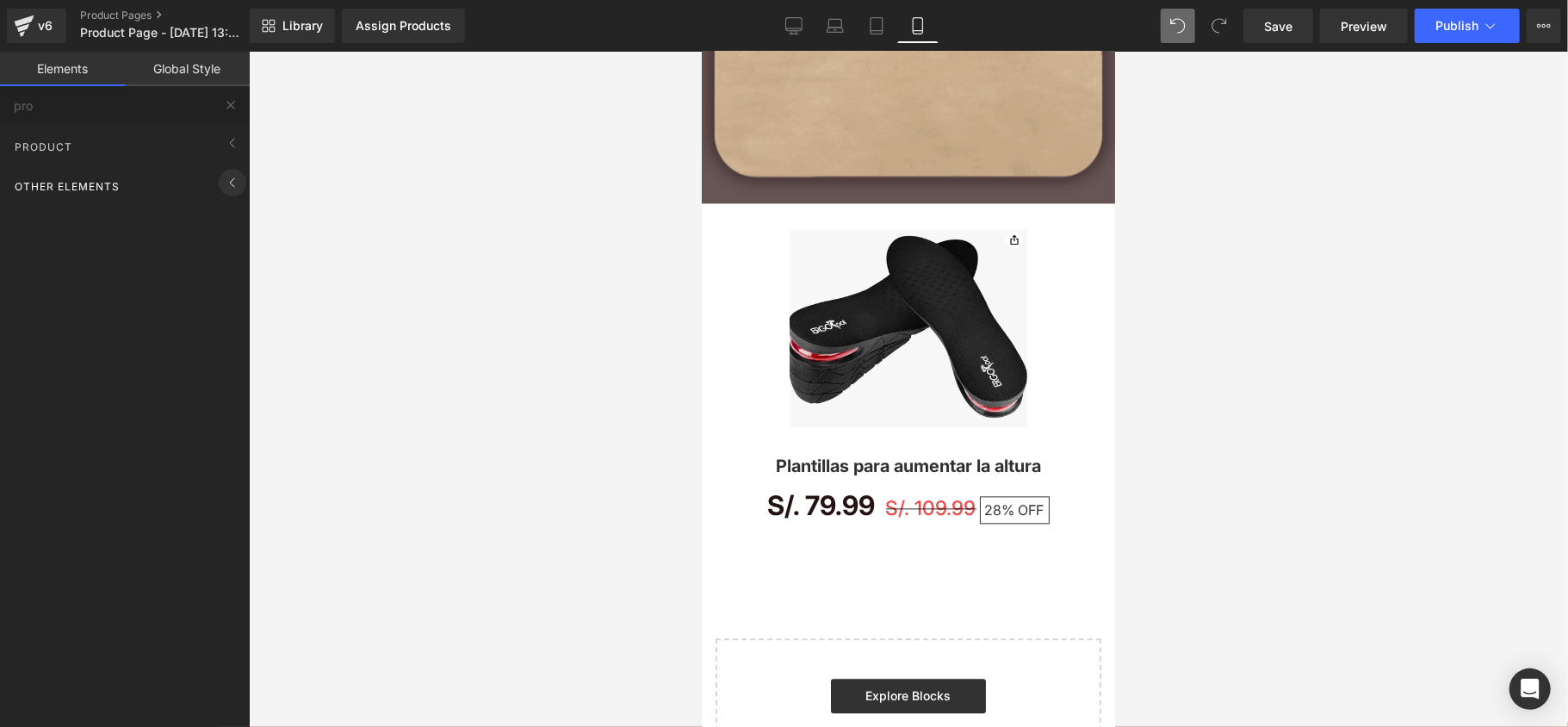
click at [224, 186] on icon at bounding box center [233, 182] width 21 height 21
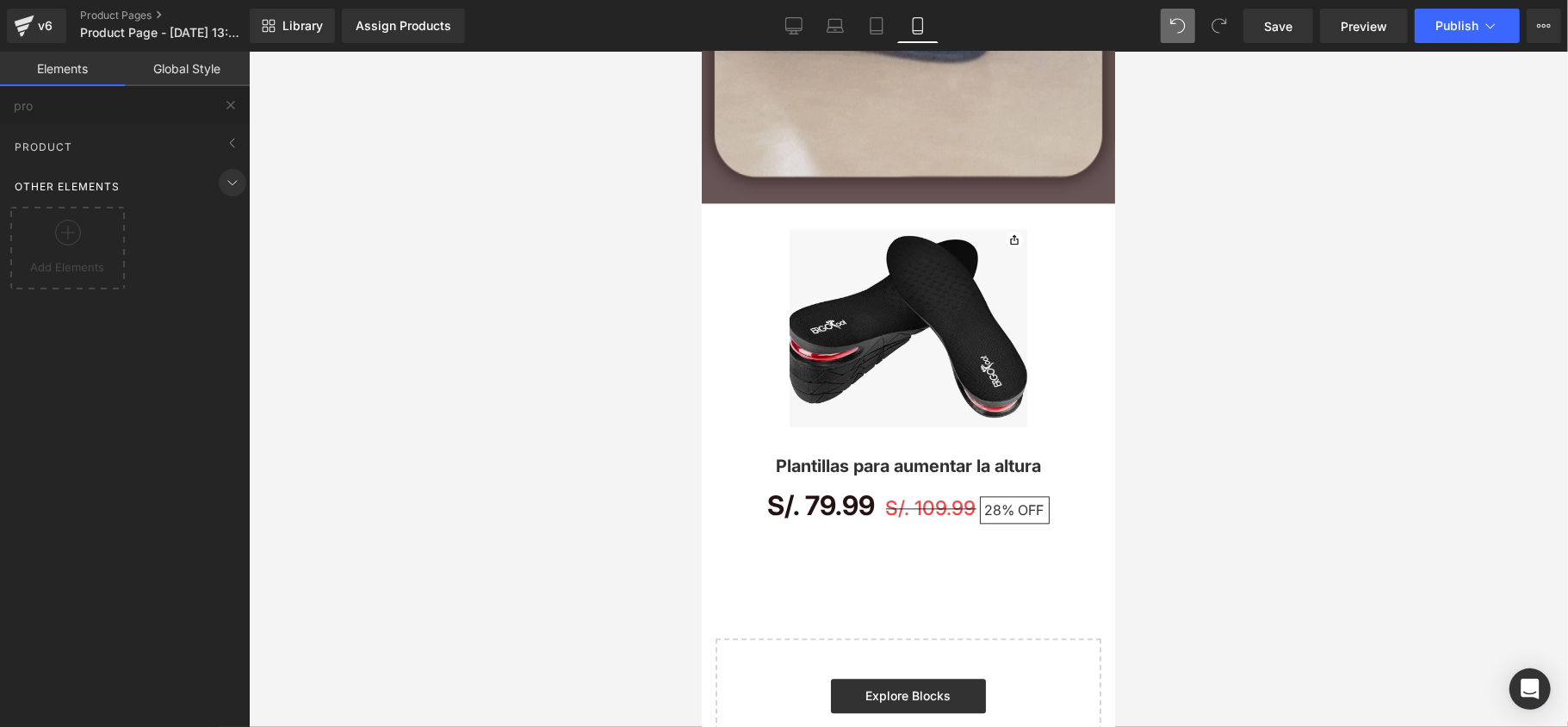
click at [224, 186] on icon at bounding box center [233, 182] width 21 height 21
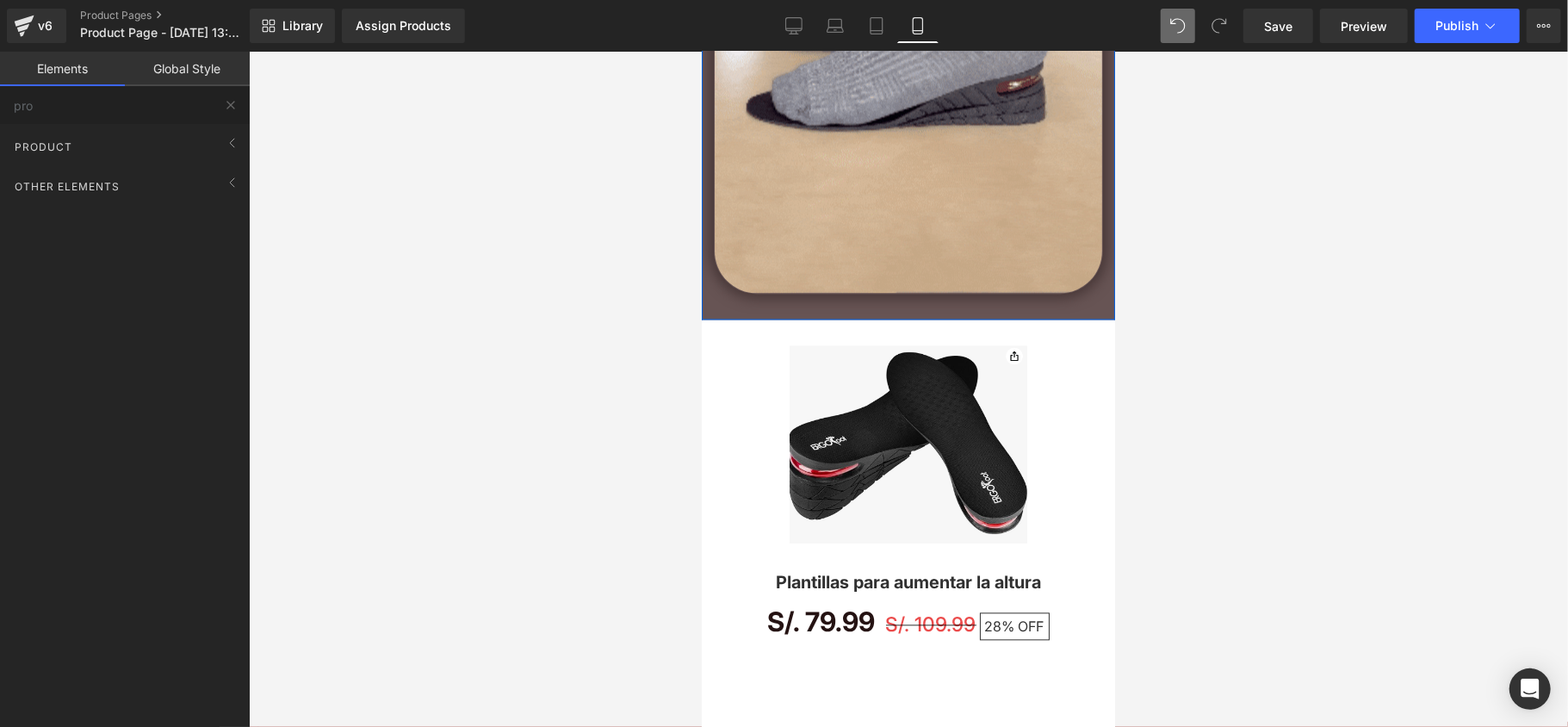
scroll to position [2449, 0]
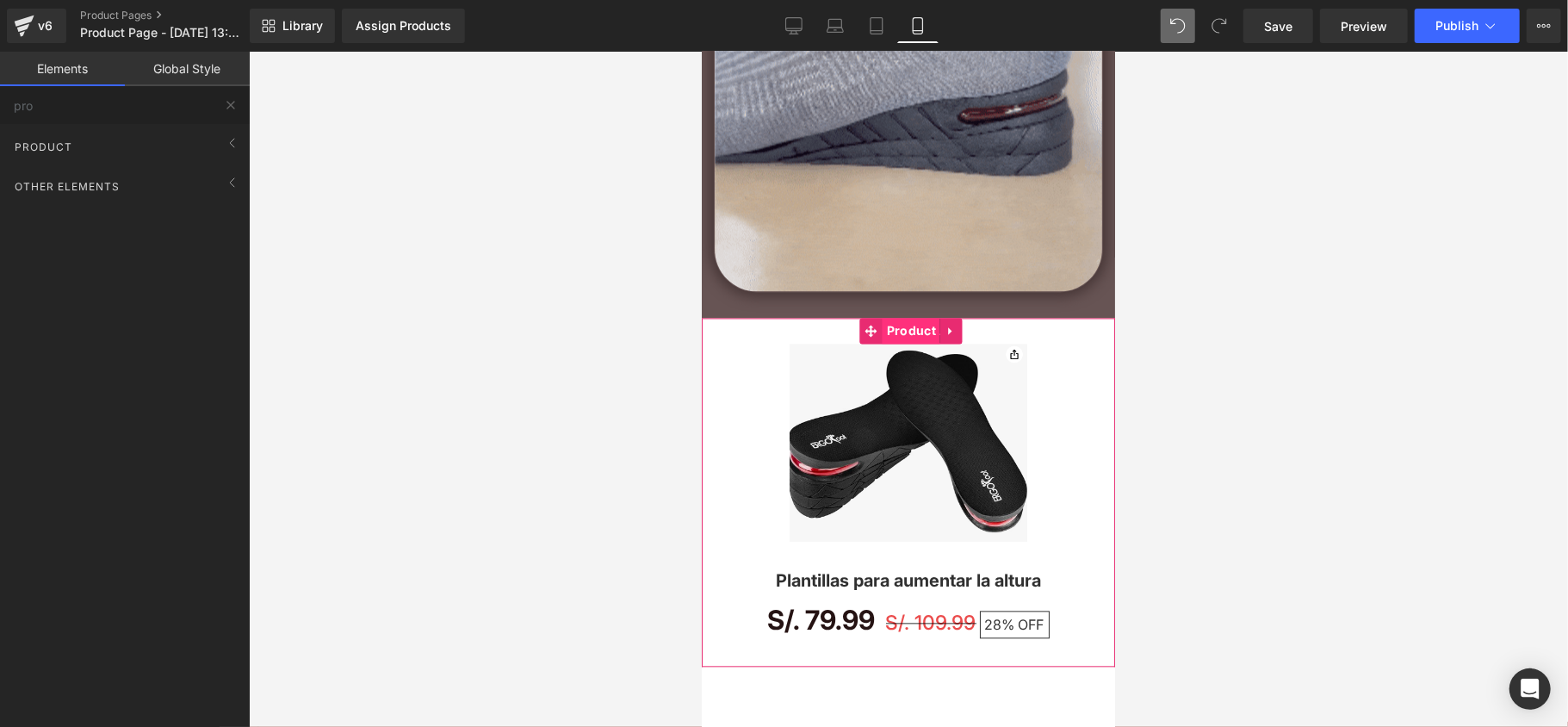
click at [900, 327] on span "Product" at bounding box center [910, 330] width 58 height 26
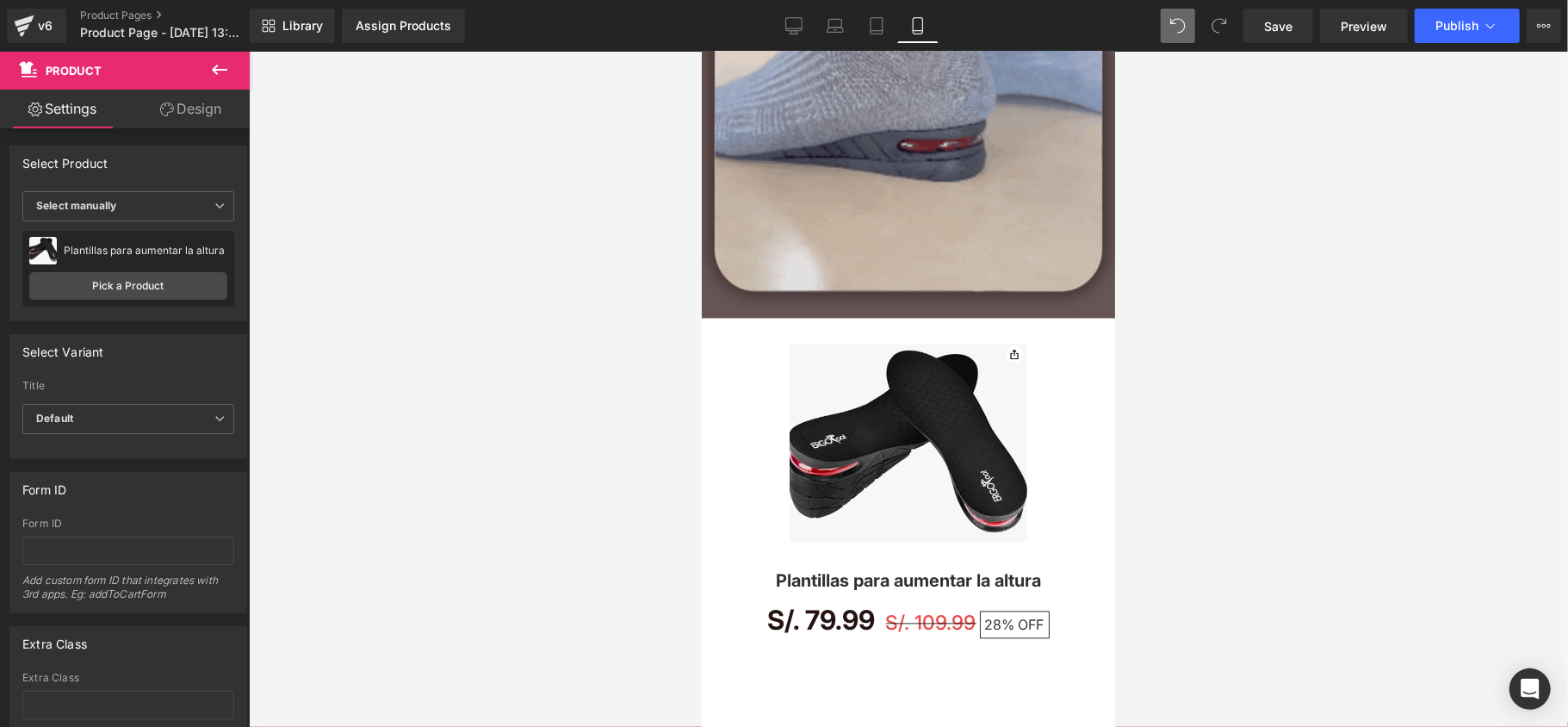
click at [663, 387] on div at bounding box center [908, 389] width 1319 height 675
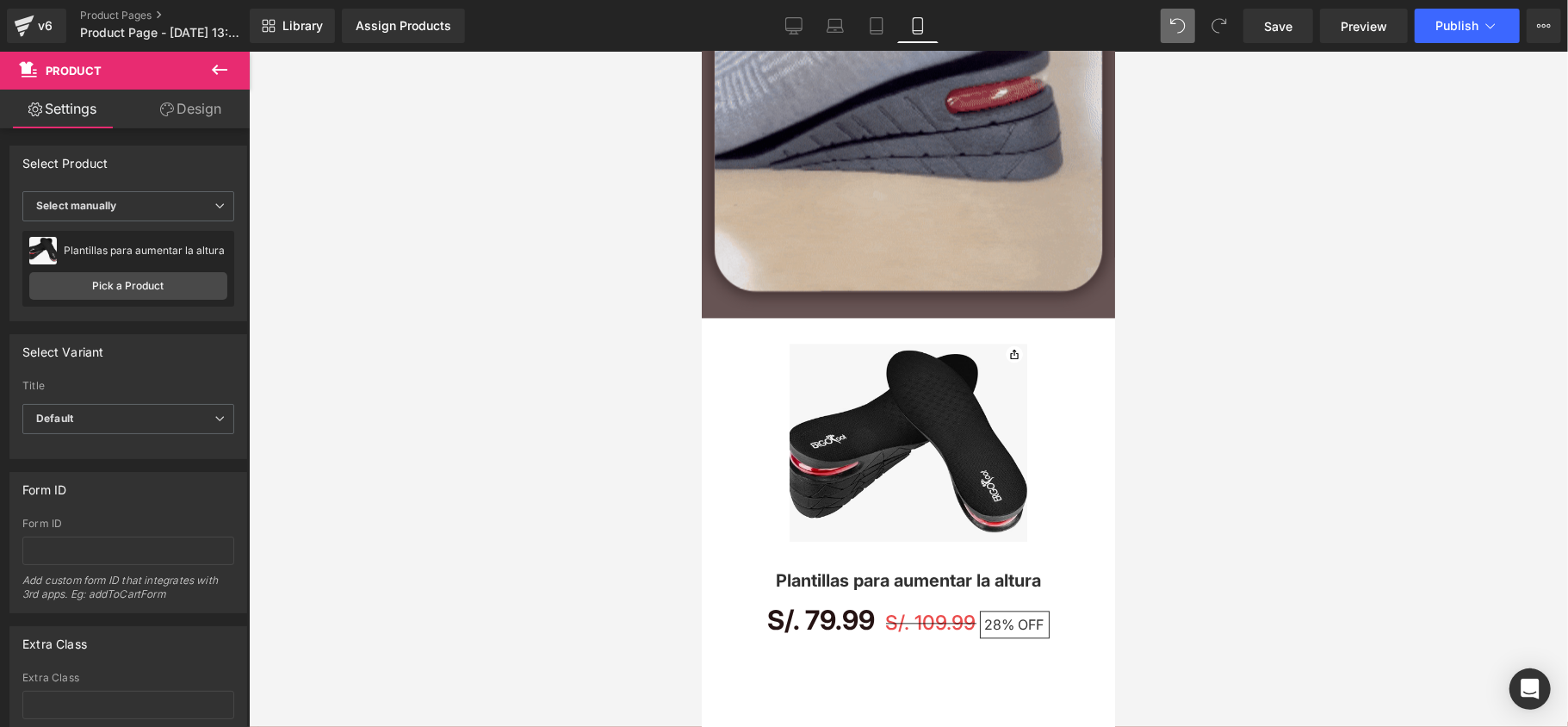
click at [196, 92] on link "Design" at bounding box center [190, 109] width 124 height 39
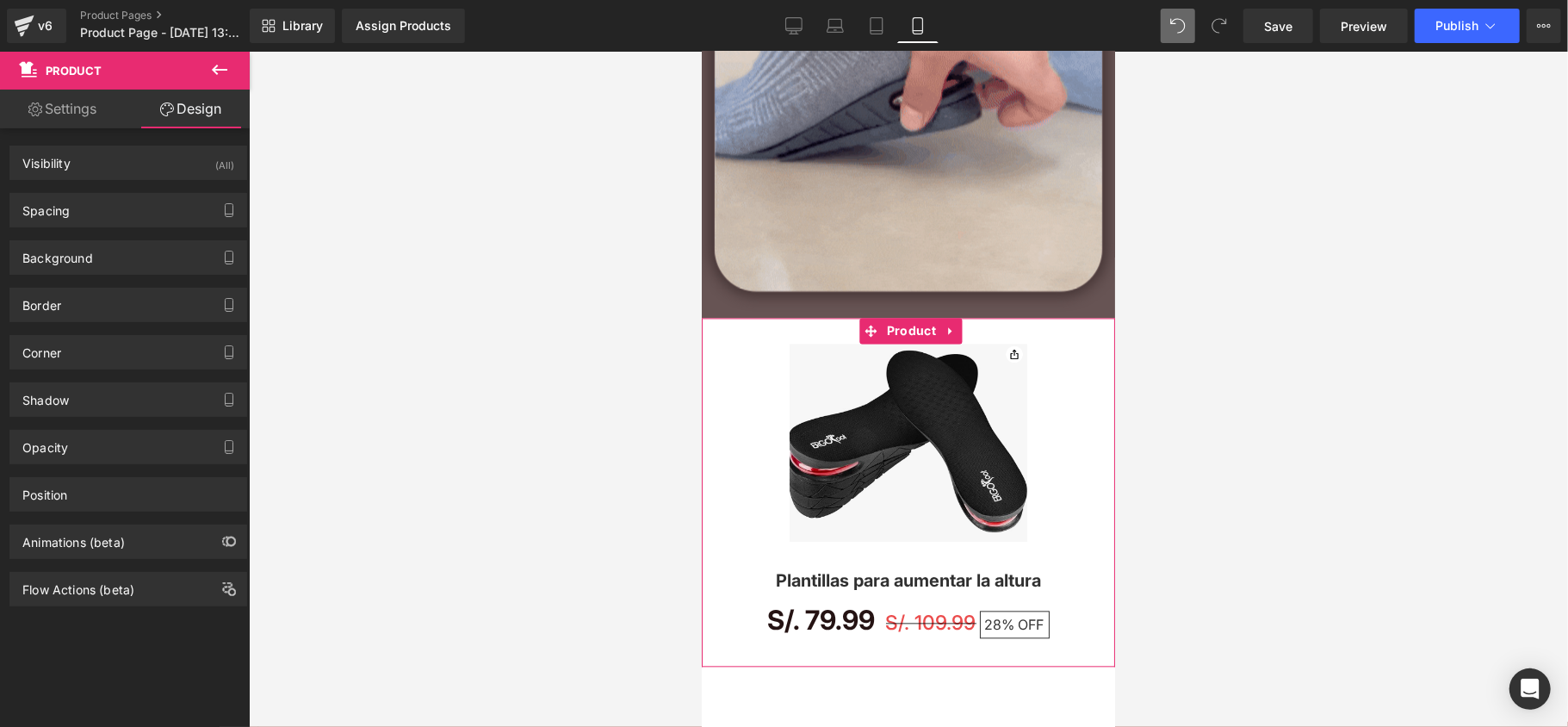
click at [122, 107] on link "Settings" at bounding box center [62, 109] width 124 height 39
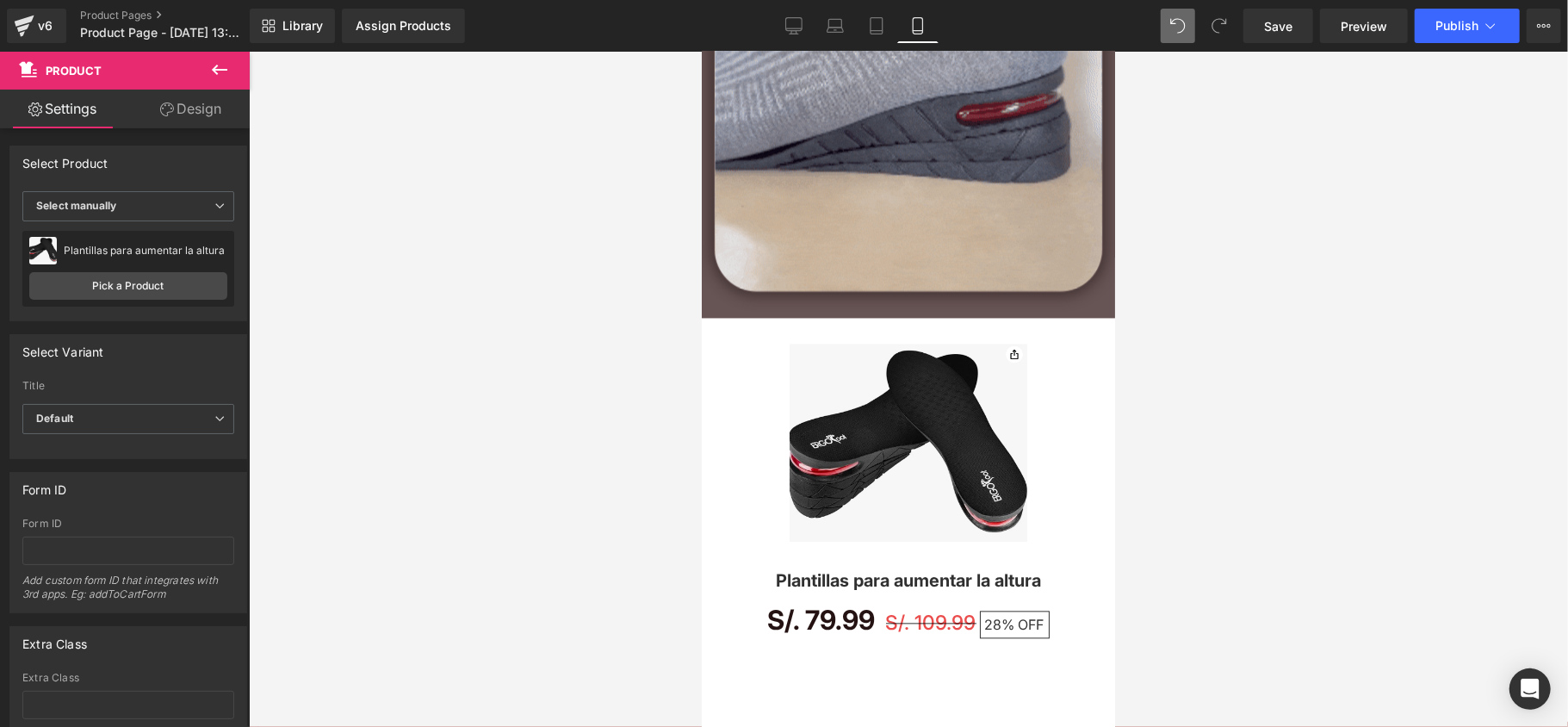
click at [219, 60] on icon at bounding box center [220, 70] width 21 height 21
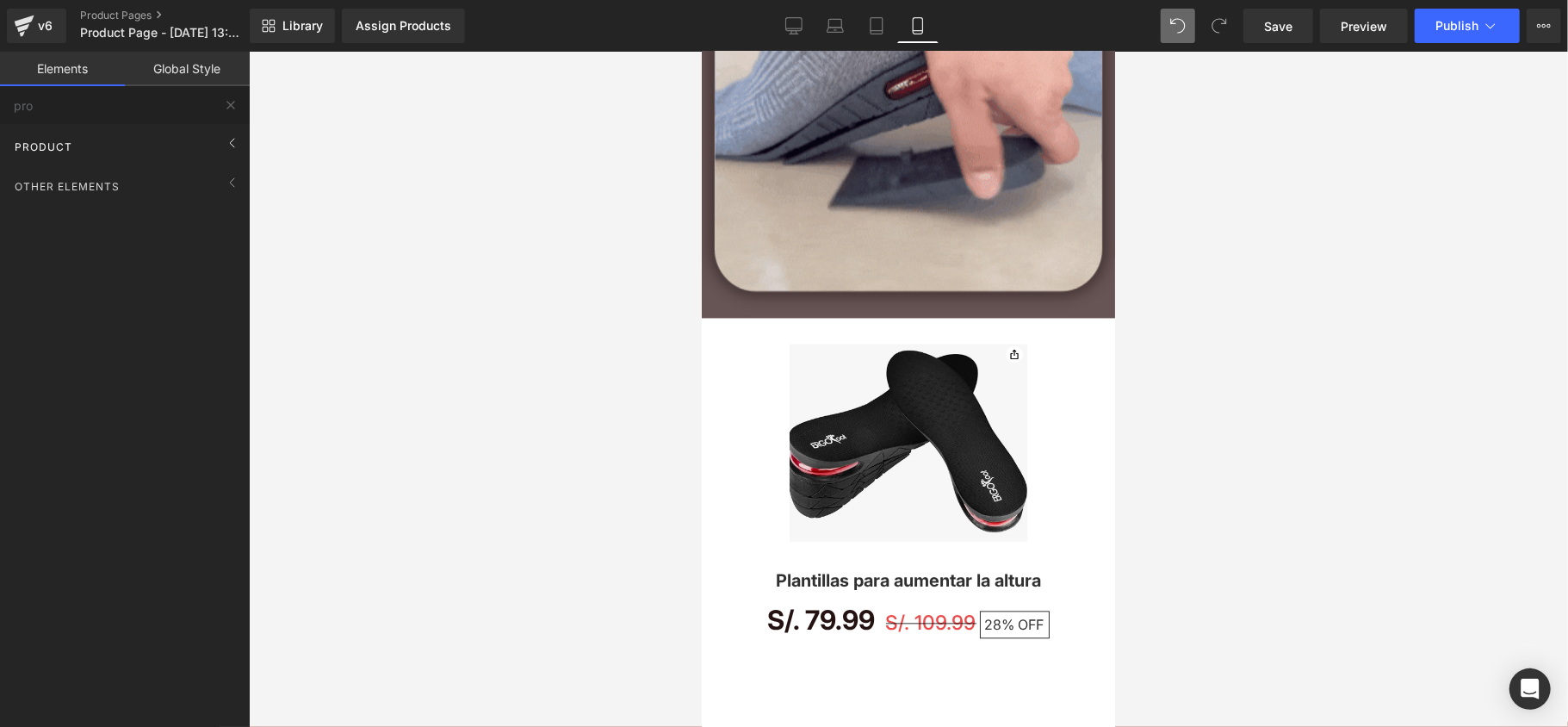
click at [122, 131] on div "Product" at bounding box center [128, 146] width 243 height 35
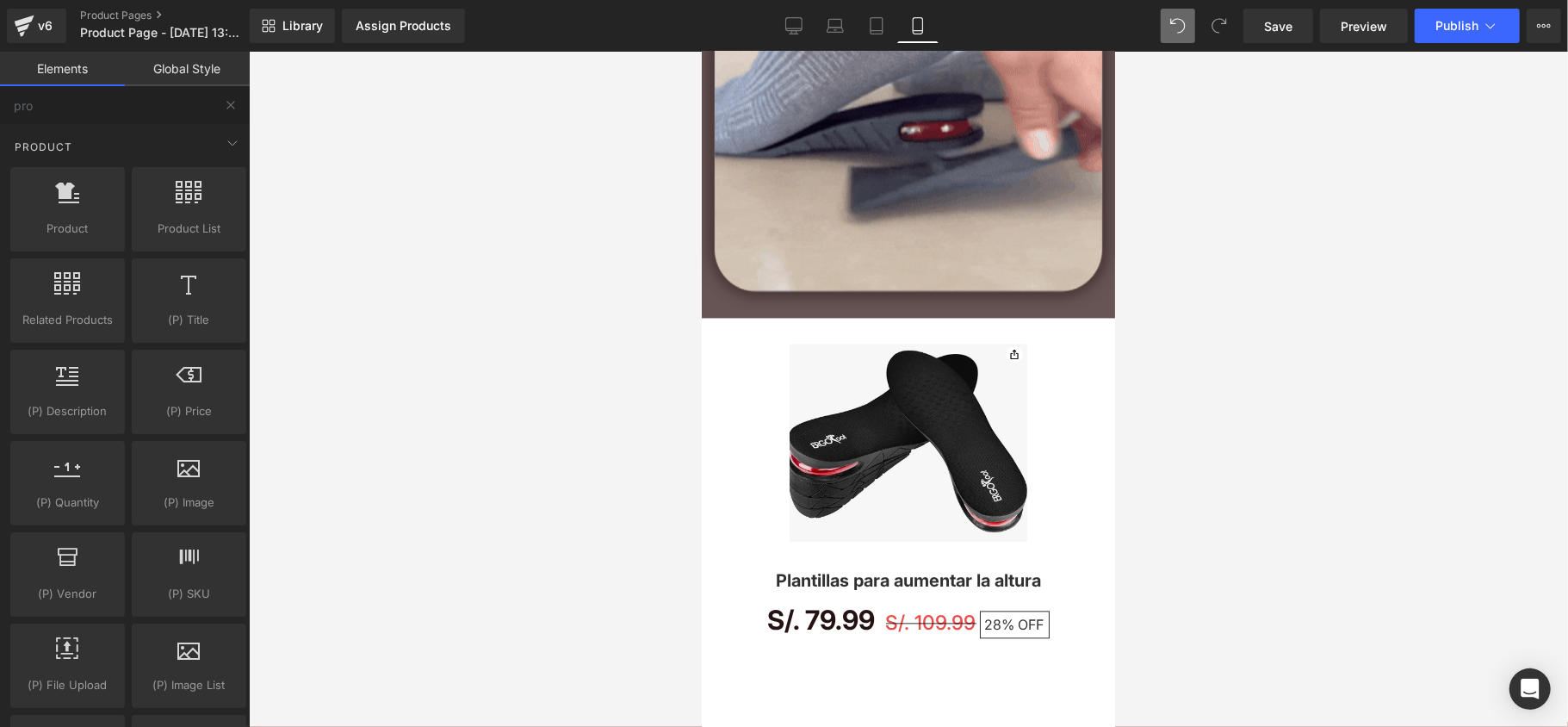
click at [522, 344] on div at bounding box center [908, 389] width 1319 height 675
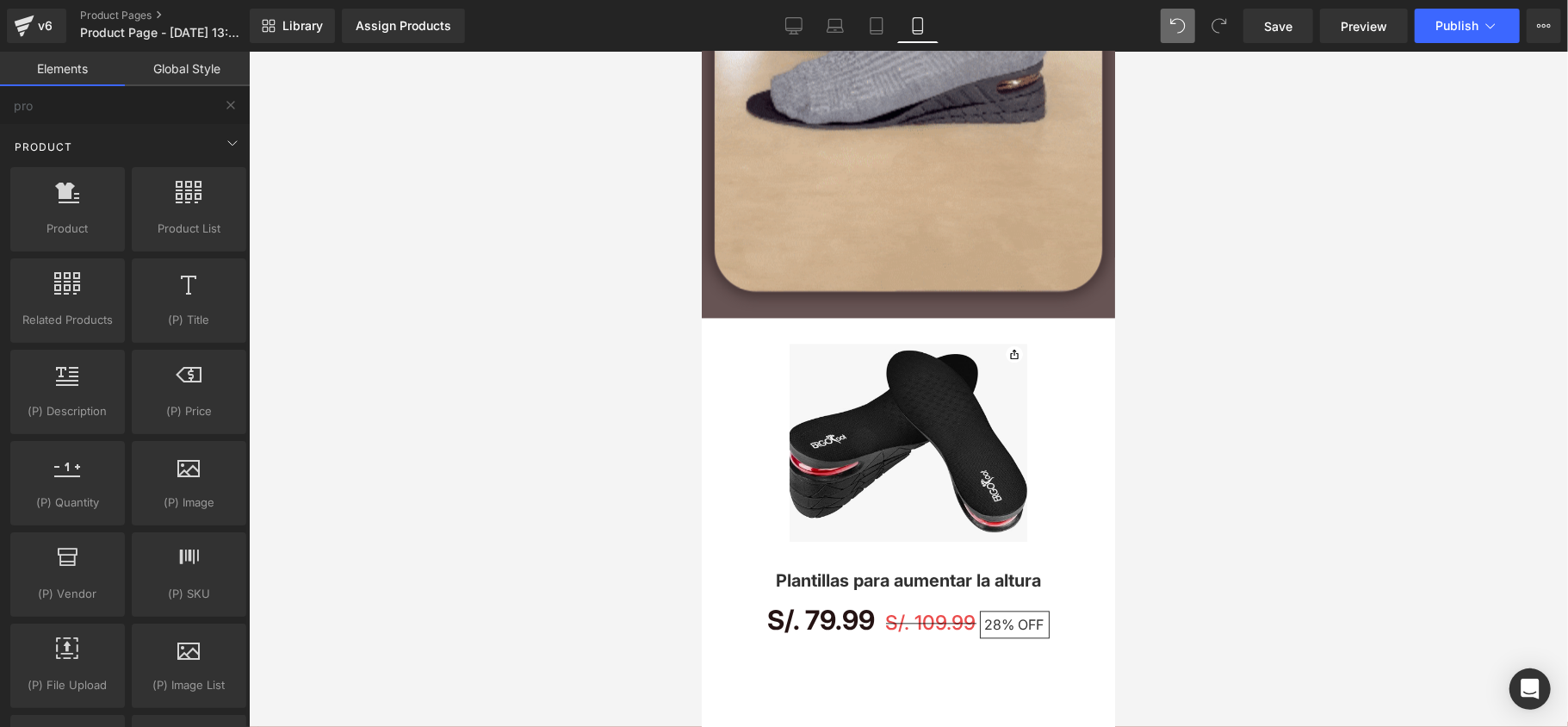
click at [120, 151] on div "Product" at bounding box center [128, 146] width 243 height 35
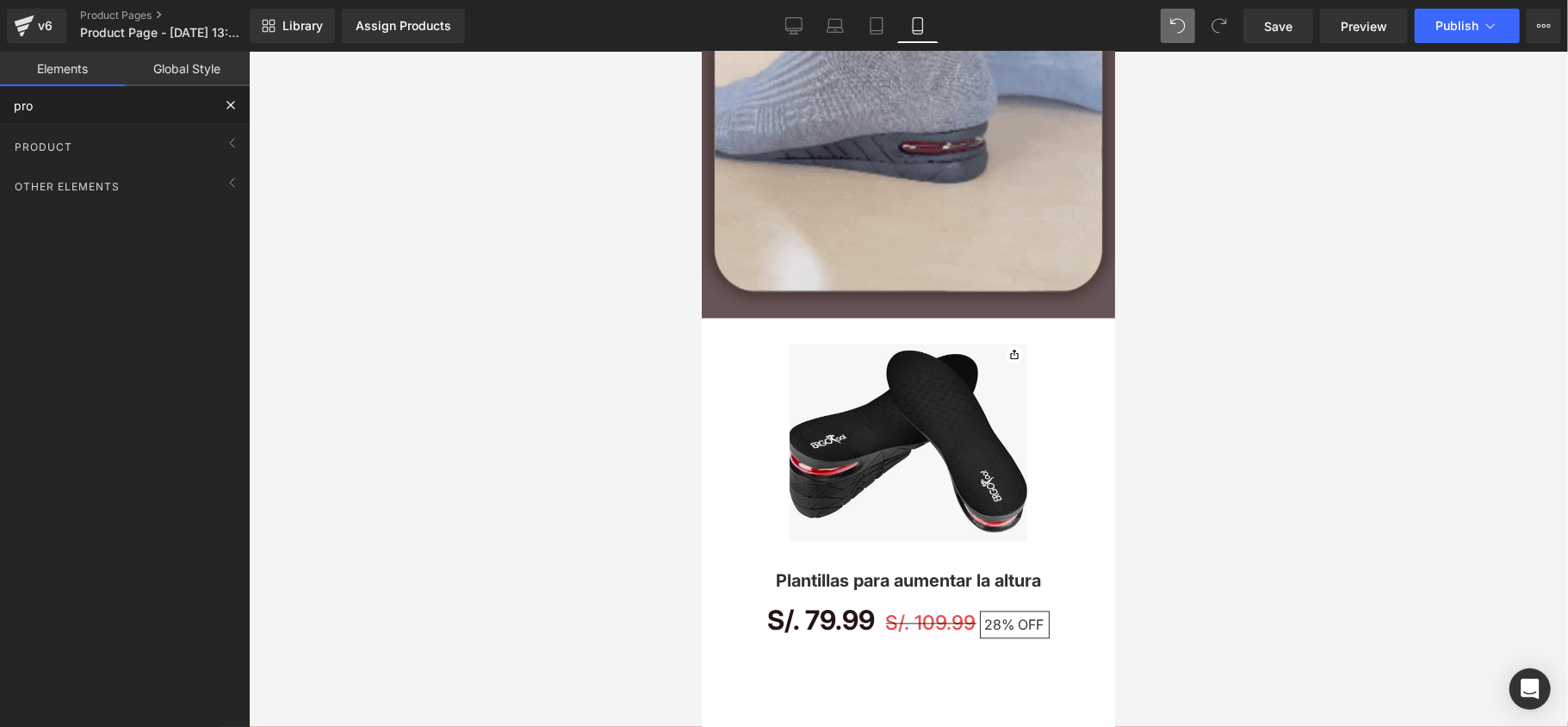
click at [200, 99] on input "pro" at bounding box center [105, 105] width 212 height 38
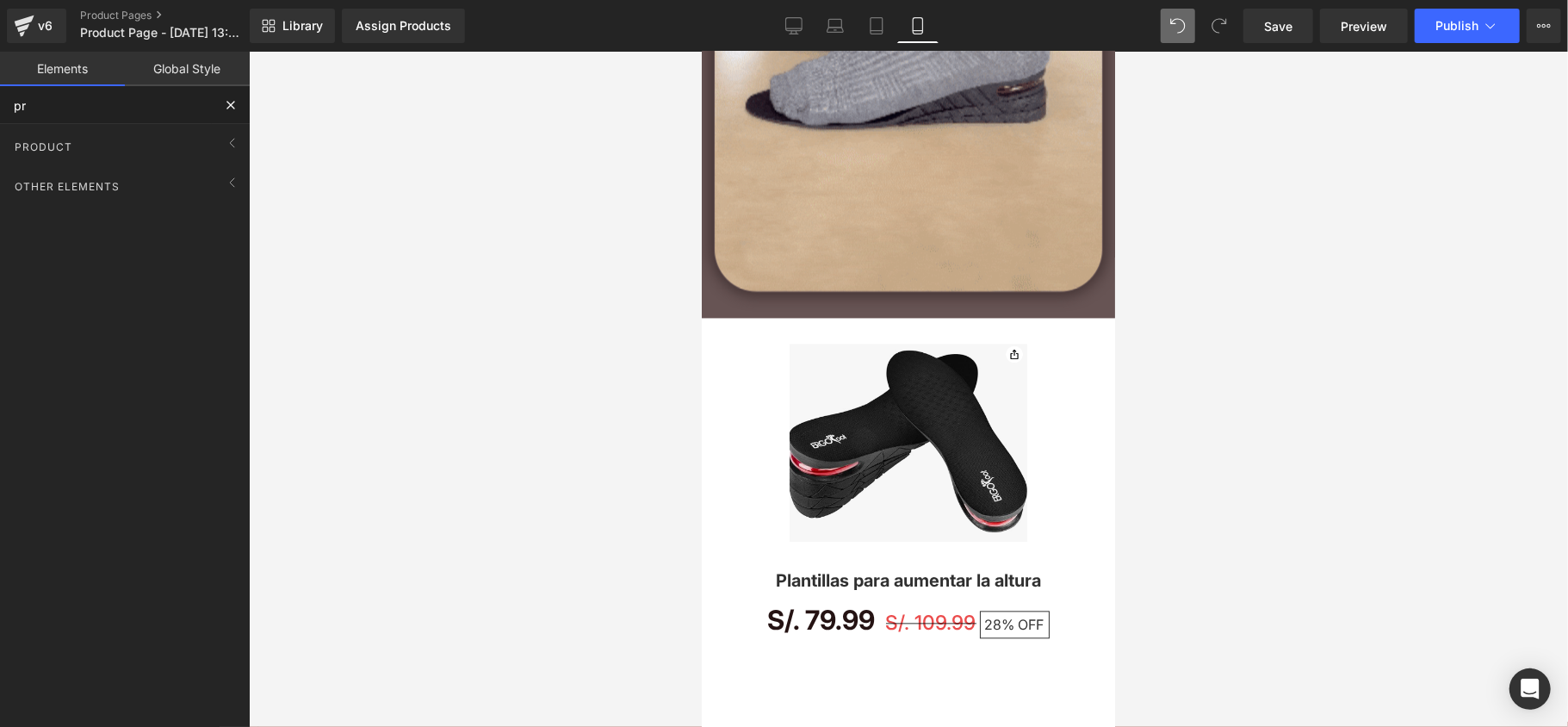
type input "p"
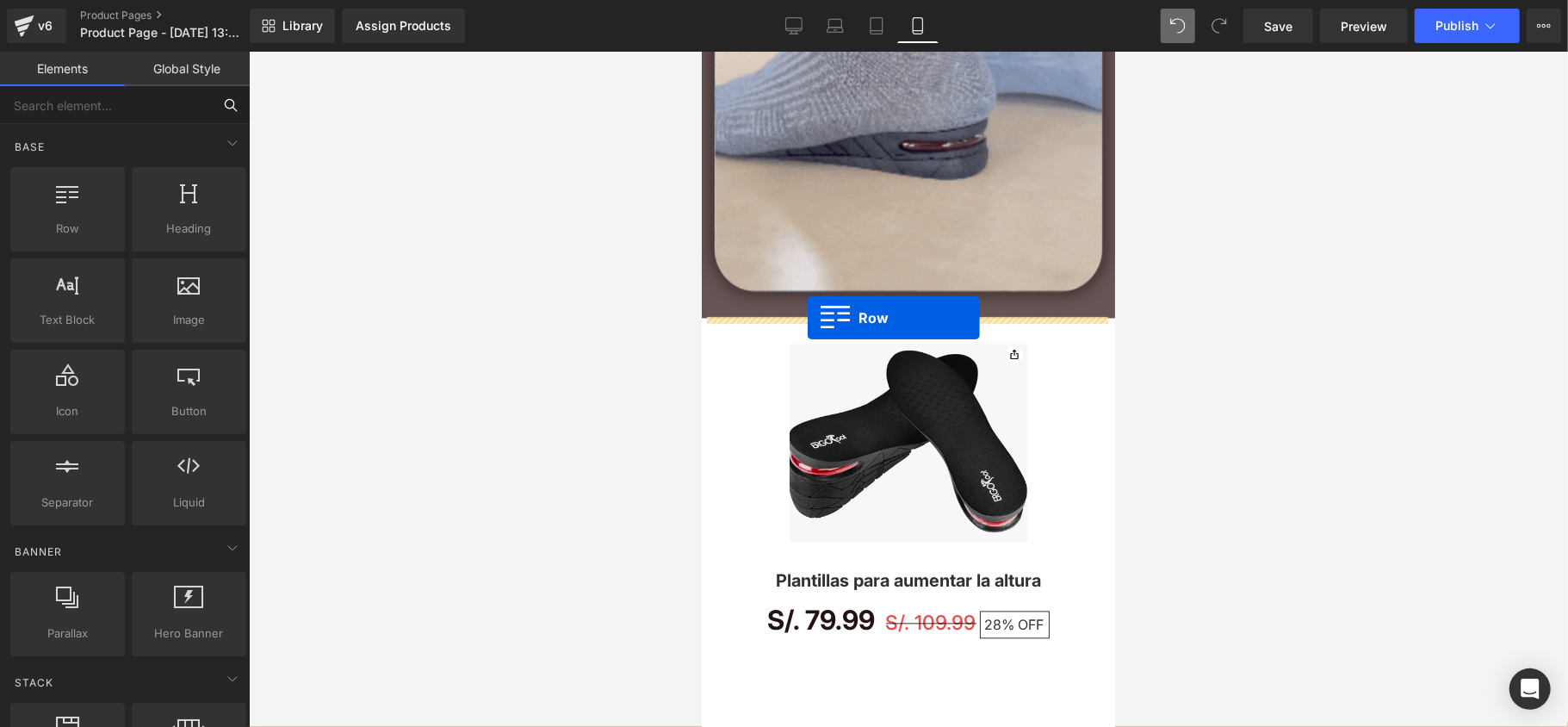
drag, startPoint x: 757, startPoint y: 249, endPoint x: 806, endPoint y: 317, distance: 83.8
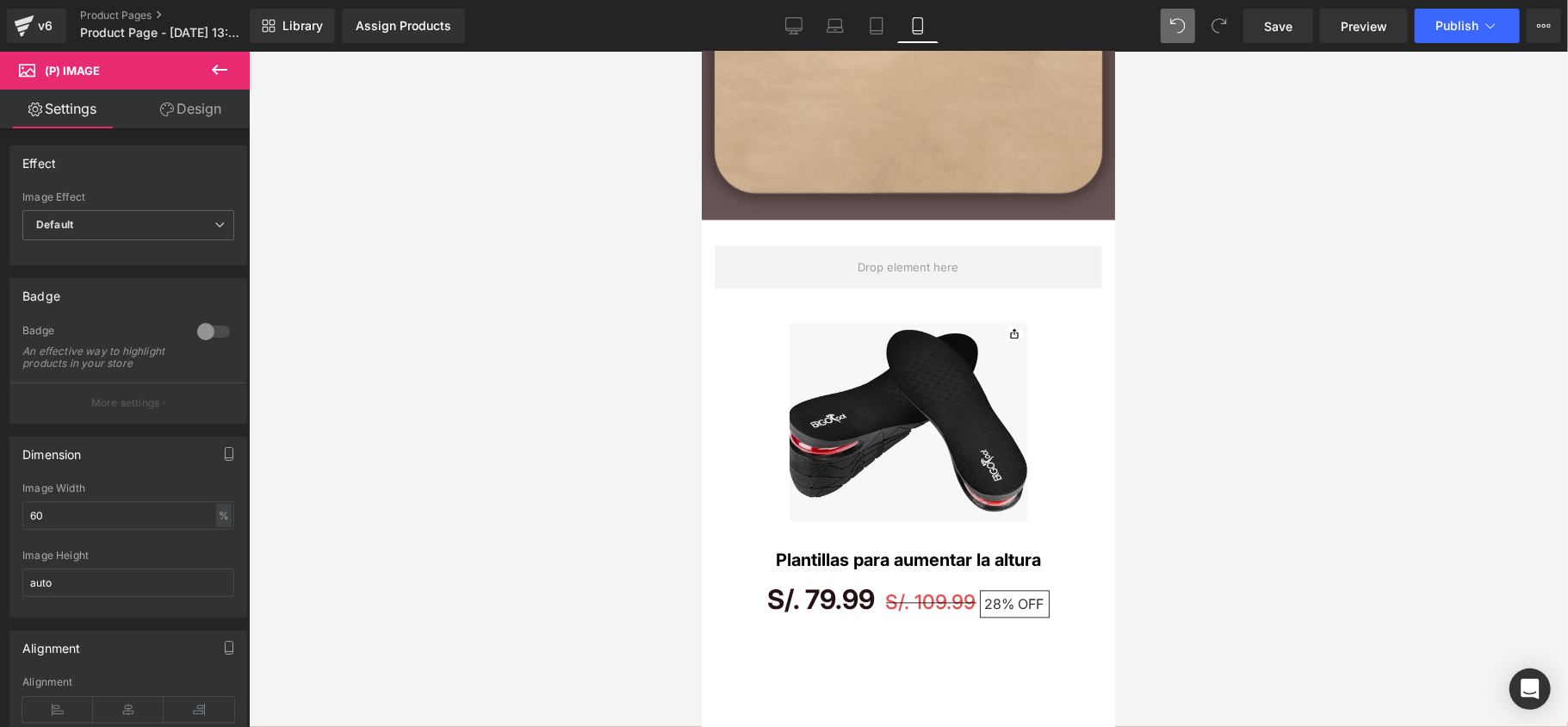
scroll to position [2678, 0]
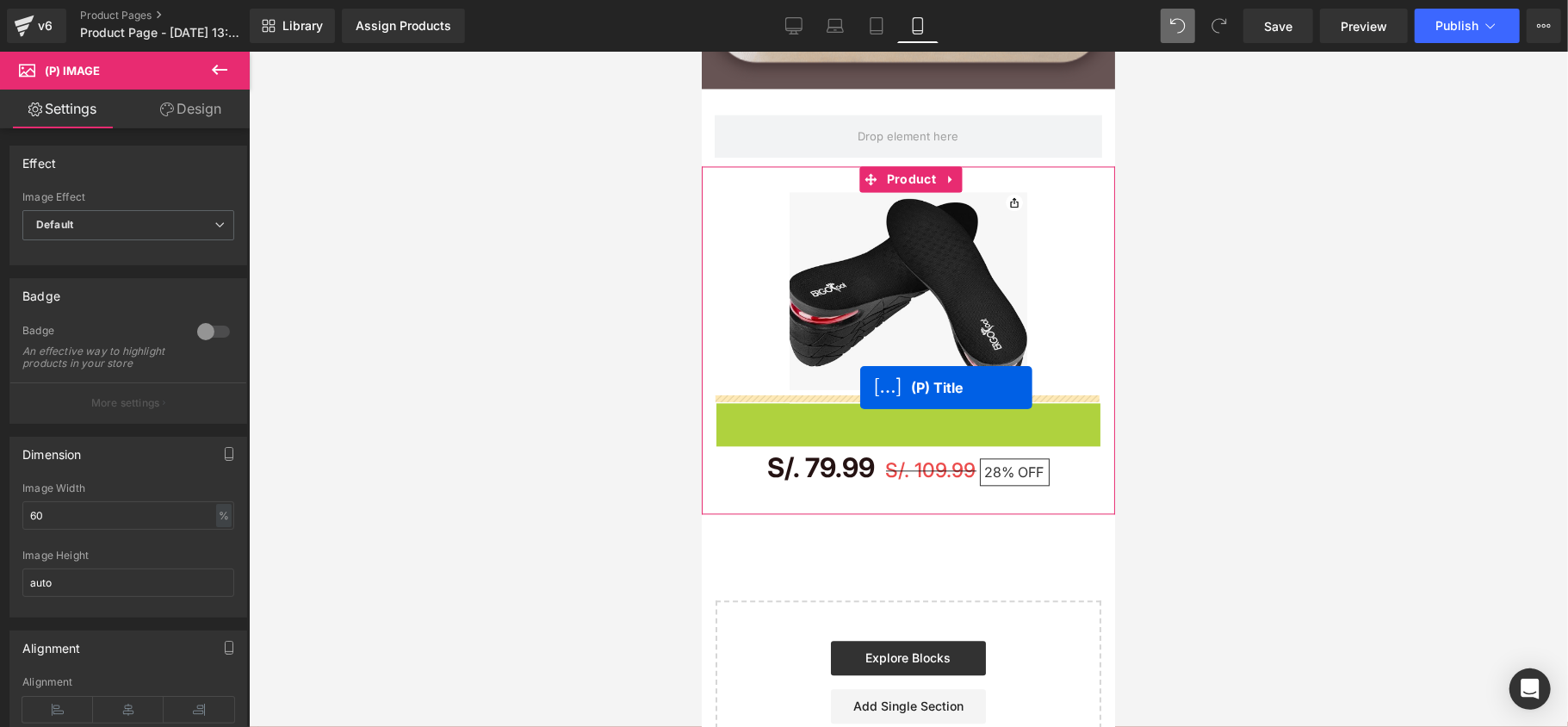
drag, startPoint x: 876, startPoint y: 410, endPoint x: 859, endPoint y: 392, distance: 24.8
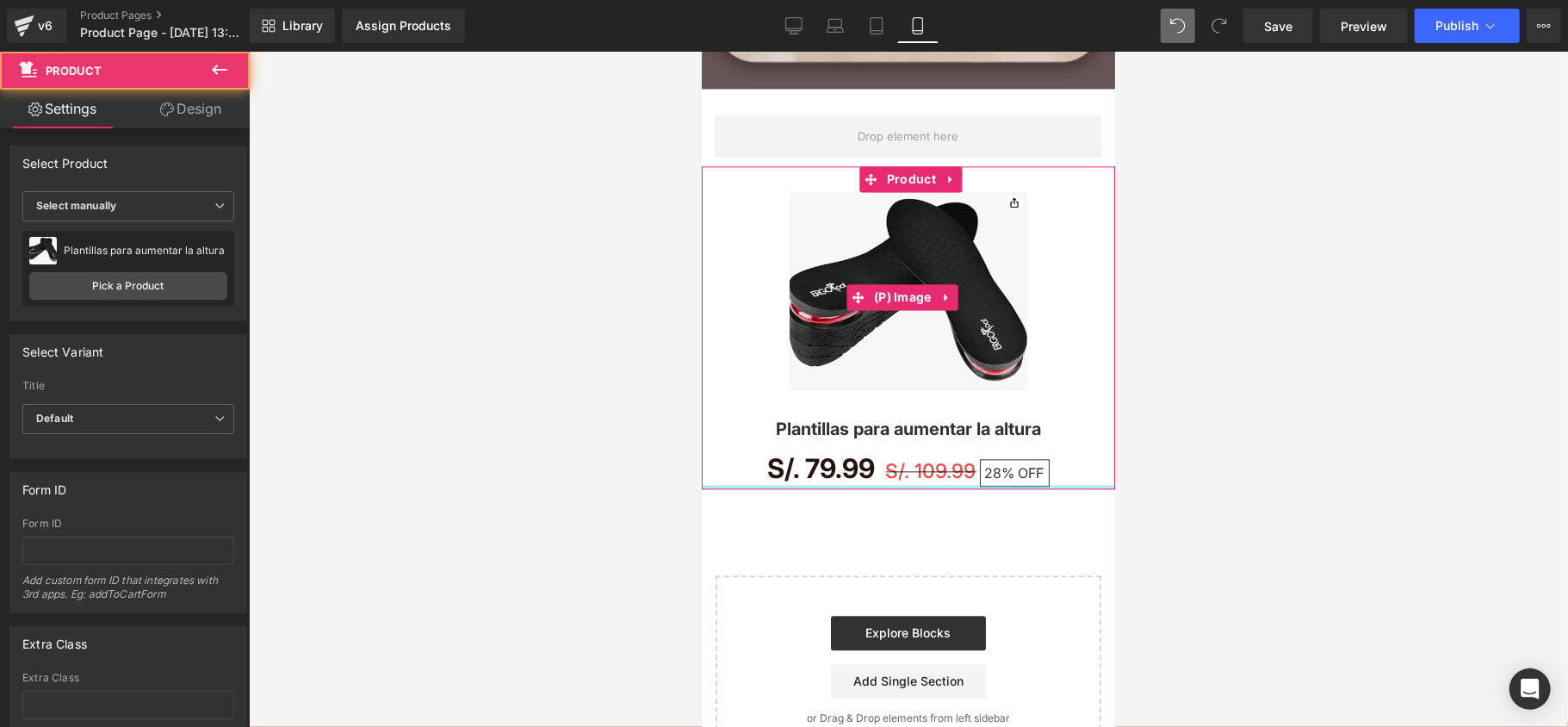
drag, startPoint x: 807, startPoint y: 497, endPoint x: 794, endPoint y: 371, distance: 126.7
click at [795, 371] on div "Sale Off (P) Image Plantillas para aumentar la altura (P) Title S/. 79.99 S/. 1…" at bounding box center [908, 327] width 413 height 323
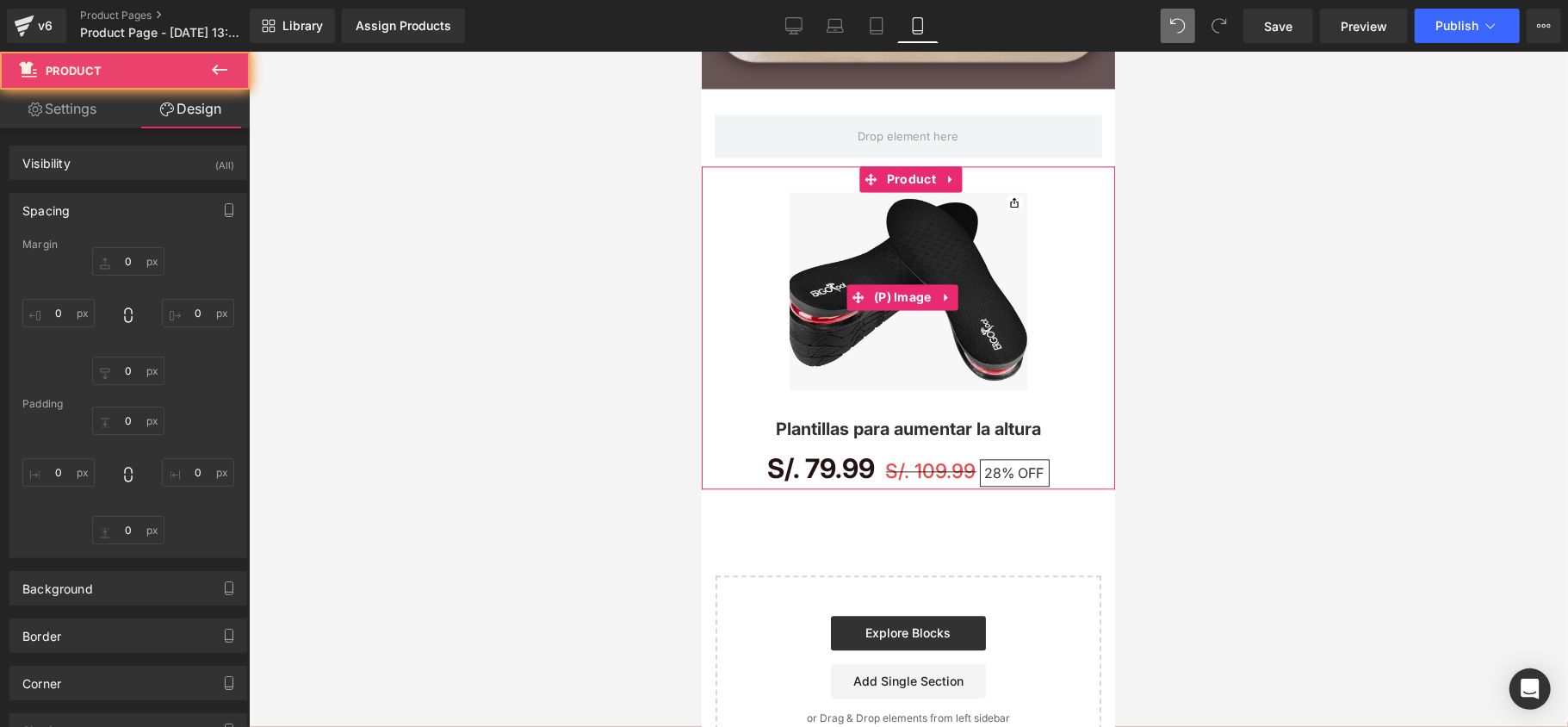
type input "0"
type input "30"
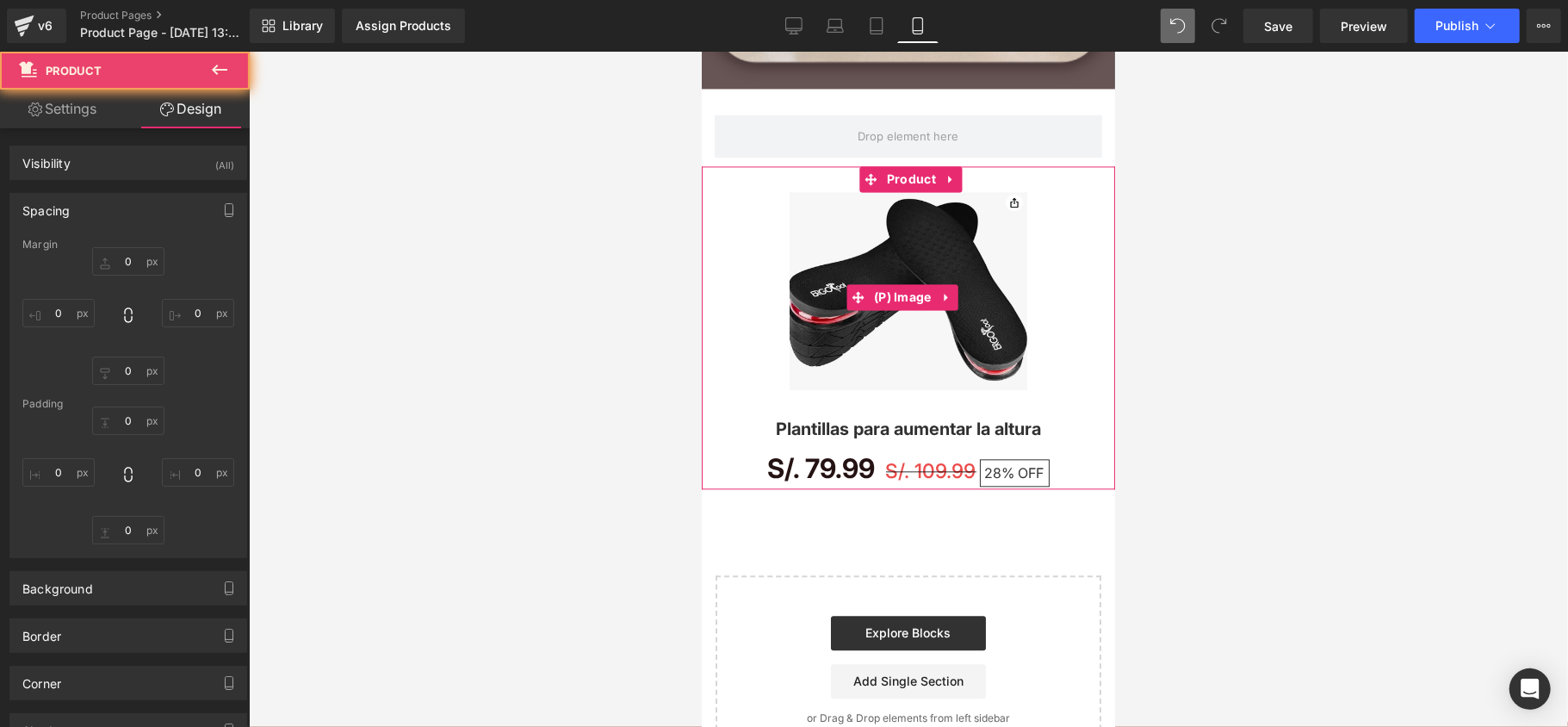
type input "10"
type input "0"
type input "10"
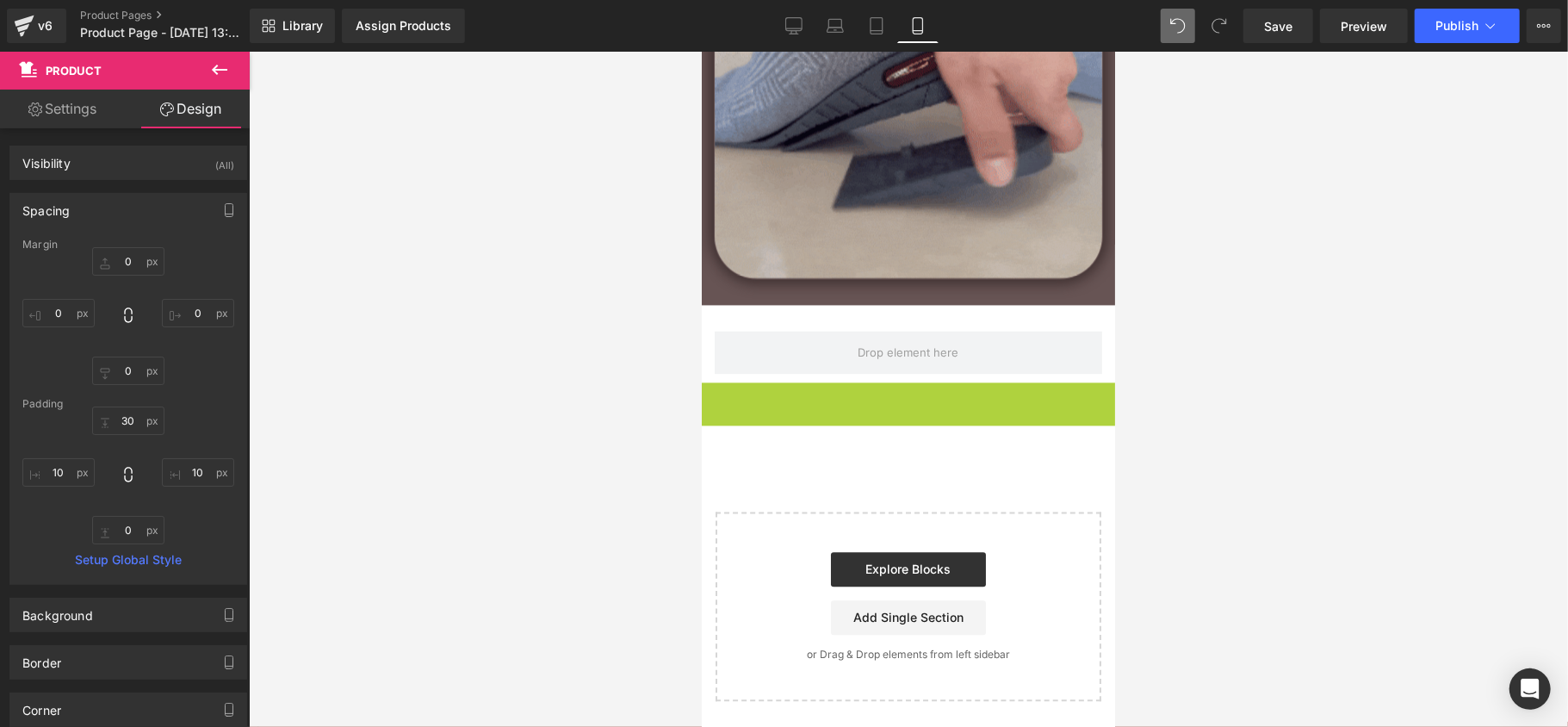
scroll to position [2460, 0]
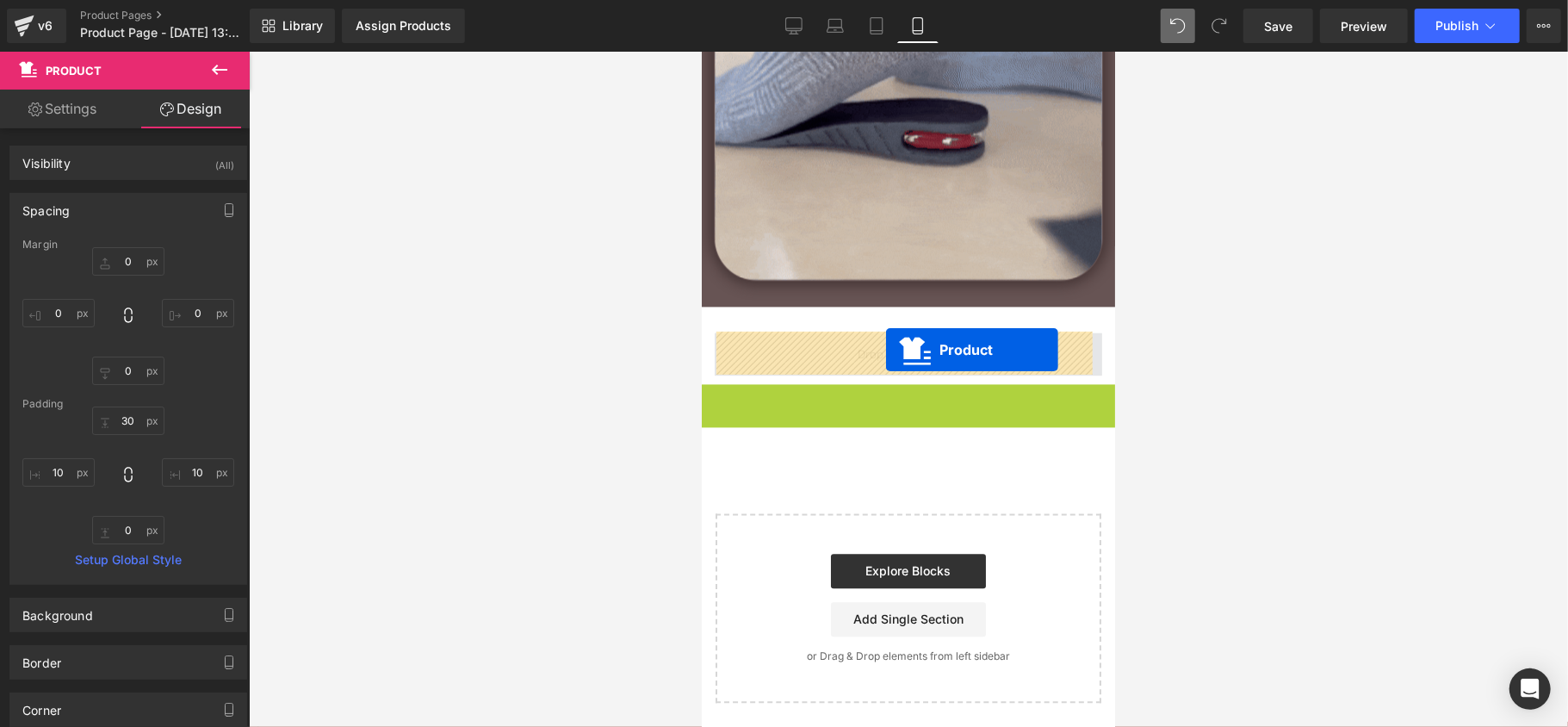
drag, startPoint x: 914, startPoint y: 183, endPoint x: 885, endPoint y: 348, distance: 167.5
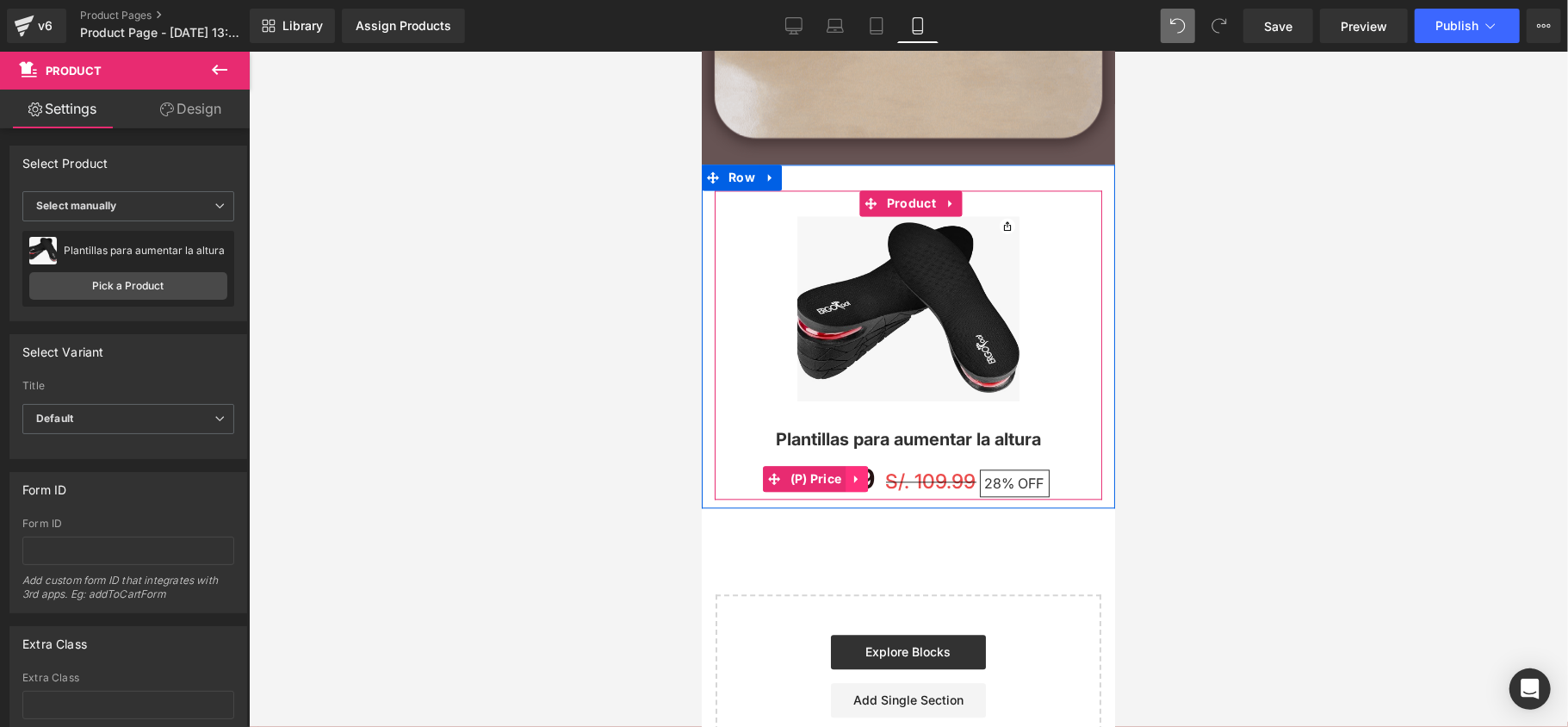
scroll to position [2562, 0]
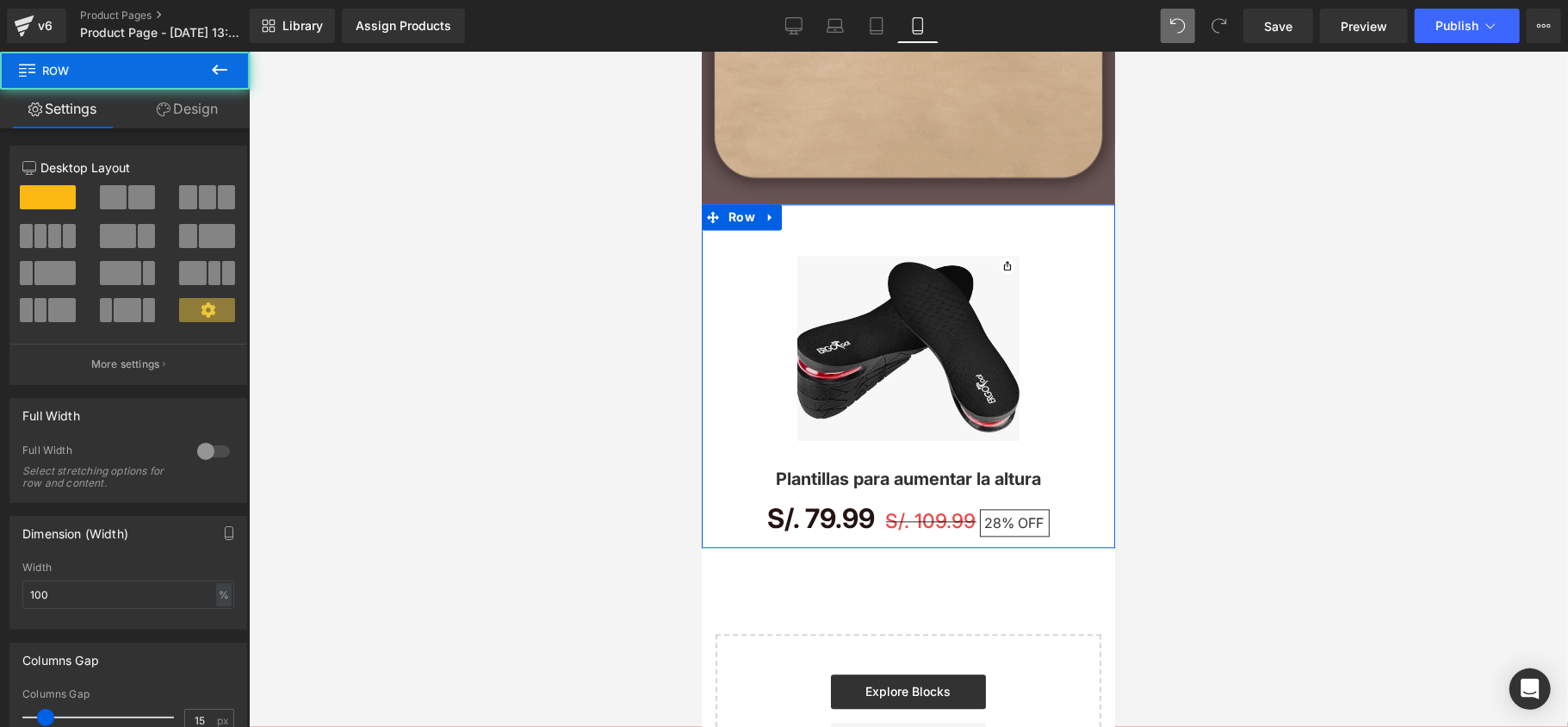
click at [857, 214] on div "Sale Off (P) Image Plantillas para aumentar la altura (P) Title S/. 79.99 S/. 1…" at bounding box center [908, 375] width 413 height 344
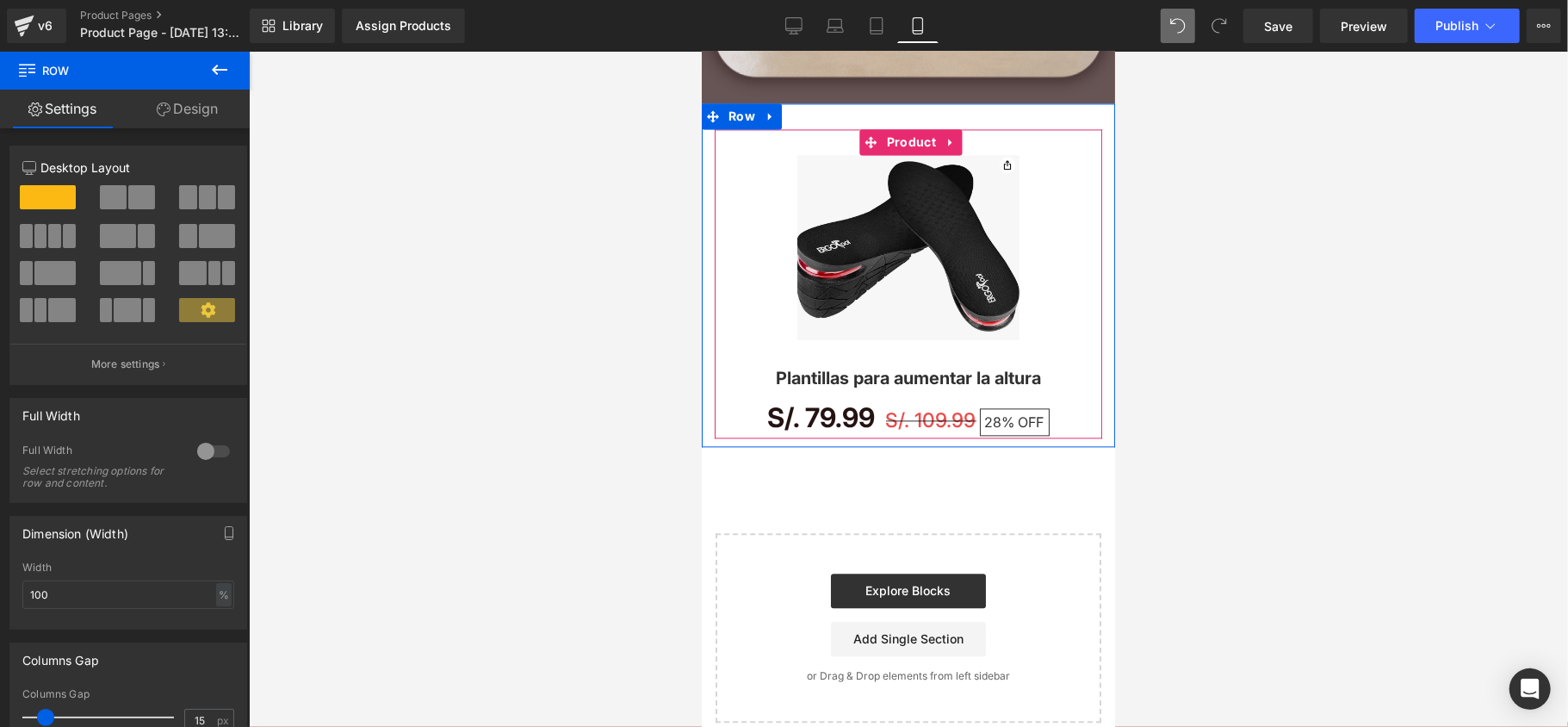
scroll to position [2677, 0]
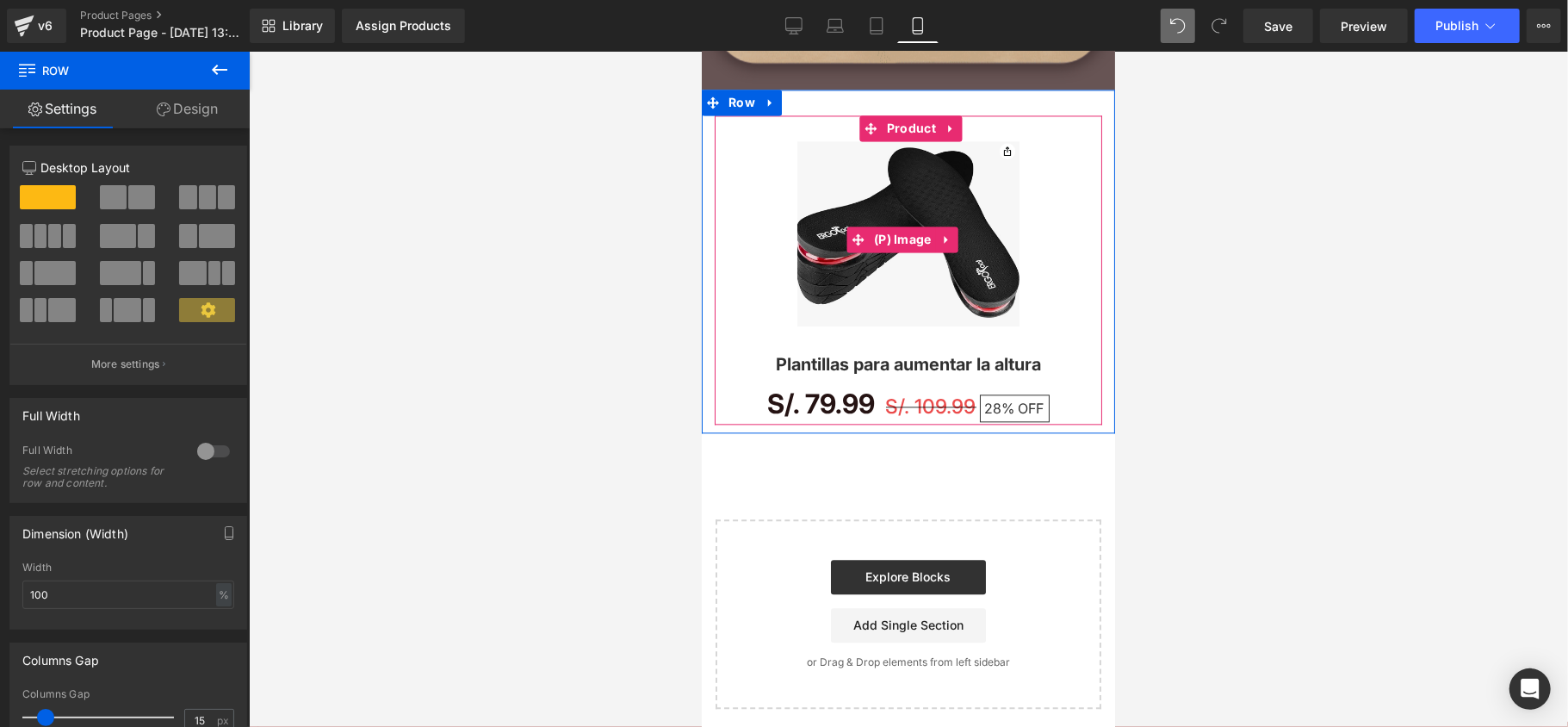
click at [764, 234] on div "Sale Off" at bounding box center [908, 239] width 370 height 197
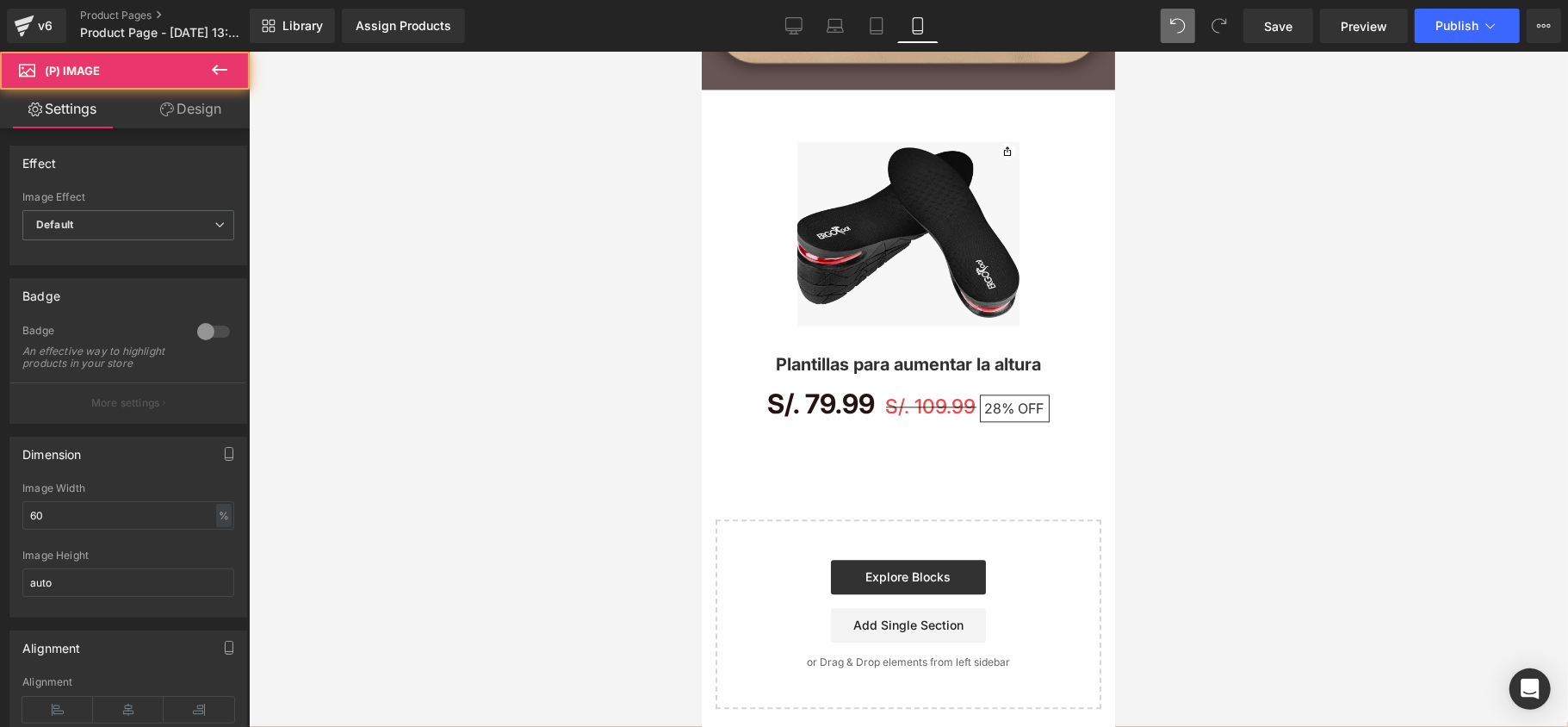
click at [204, 124] on link "Design" at bounding box center [190, 109] width 124 height 39
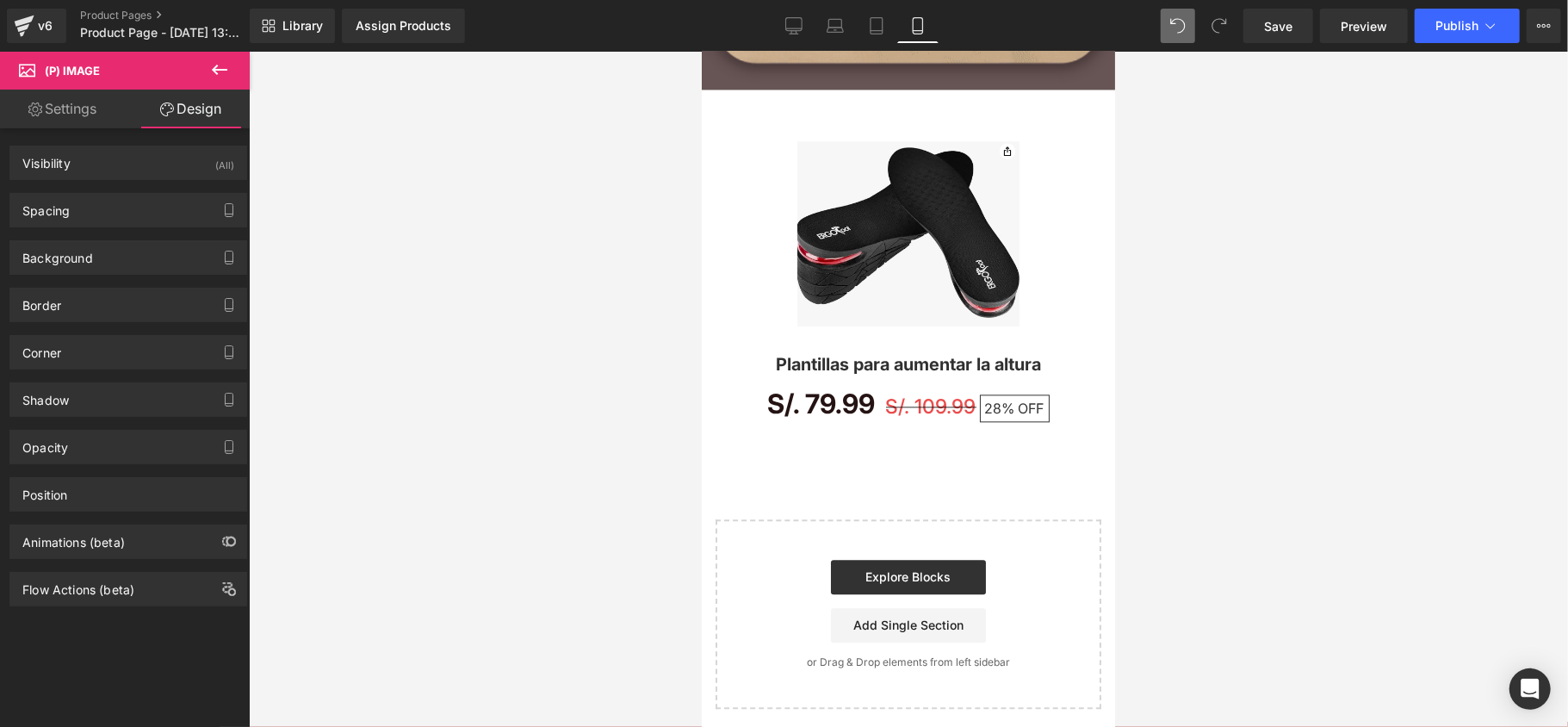
click at [97, 104] on link "Settings" at bounding box center [62, 109] width 124 height 39
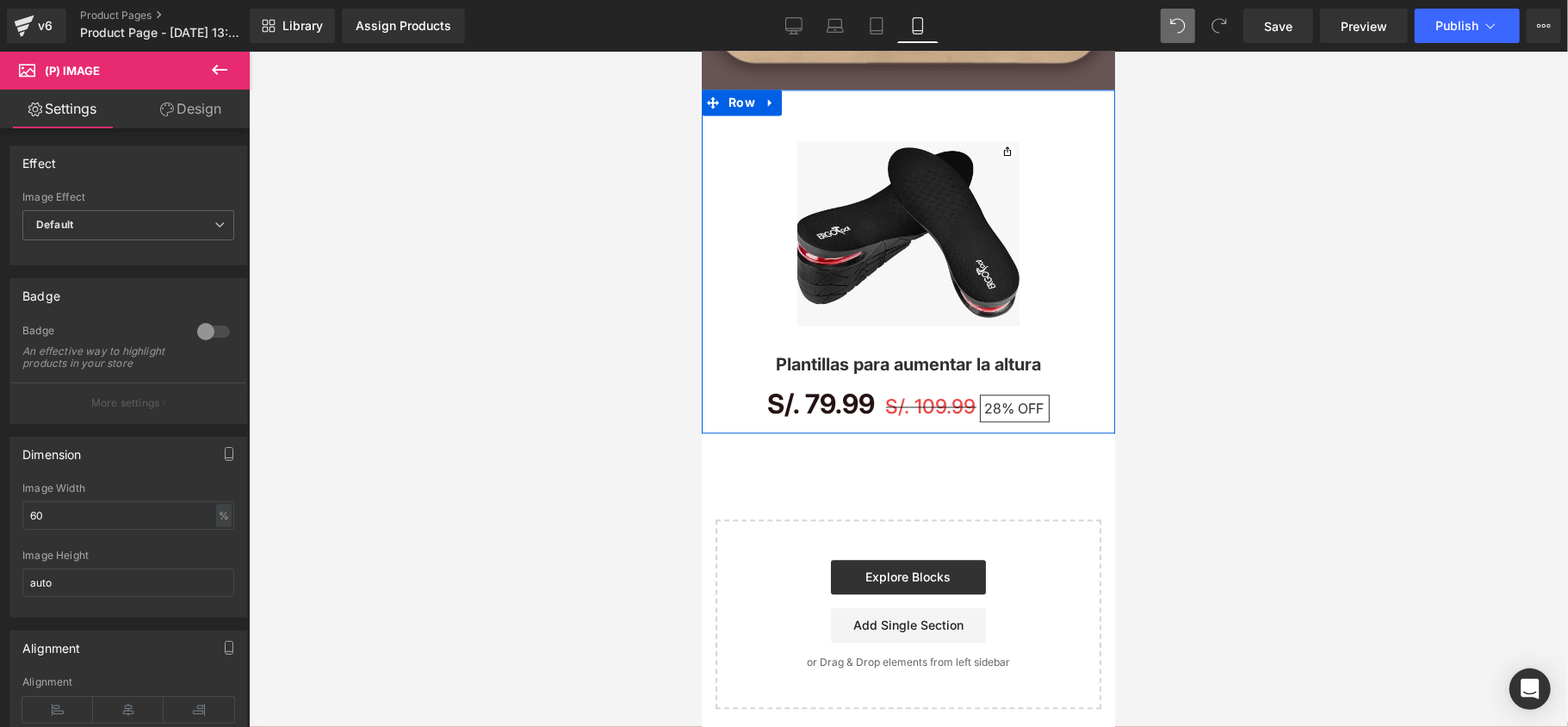
click at [827, 101] on div "Sale Off (P) Image Plantillas para aumentar la altura (P) Title S/. 79.99 S/. 1…" at bounding box center [908, 261] width 413 height 344
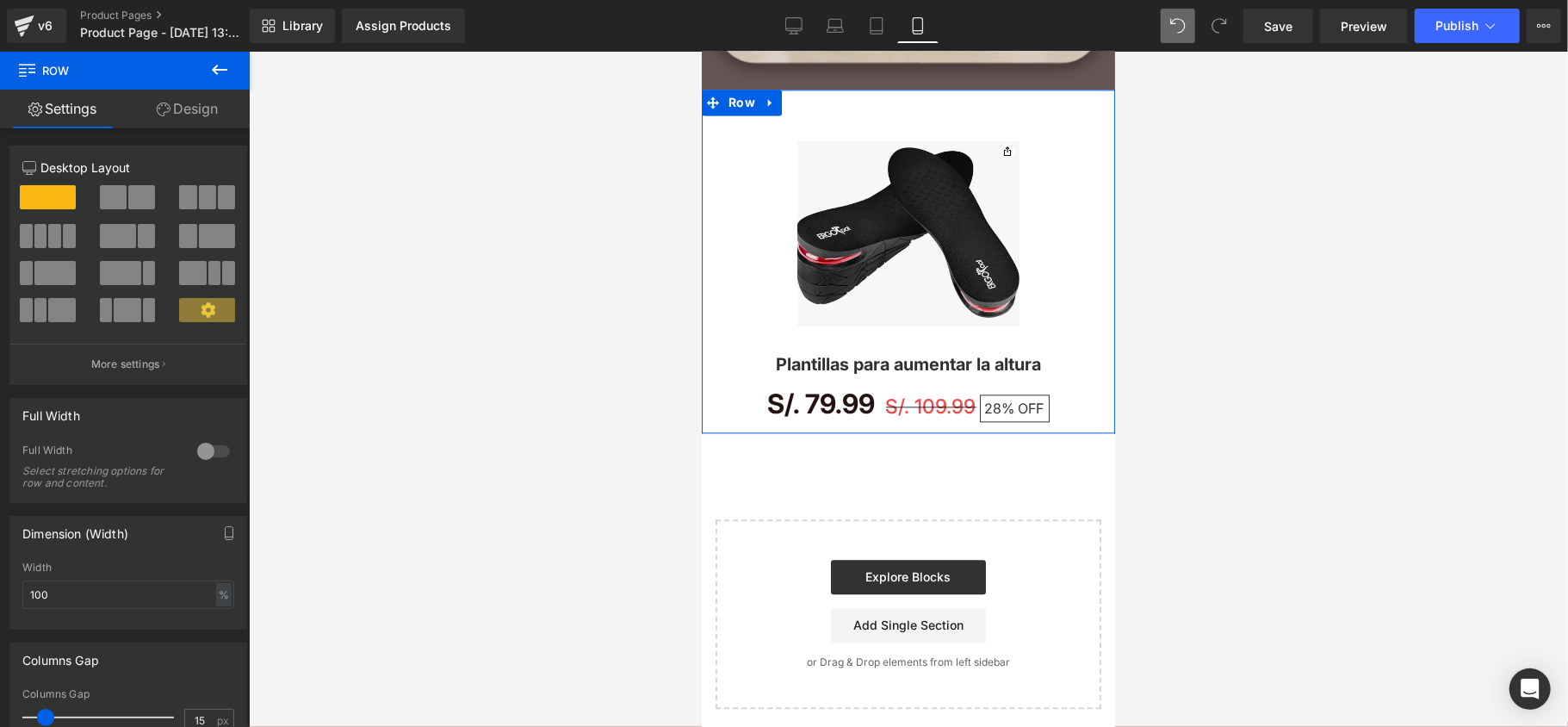
click at [211, 444] on div at bounding box center [214, 451] width 41 height 28
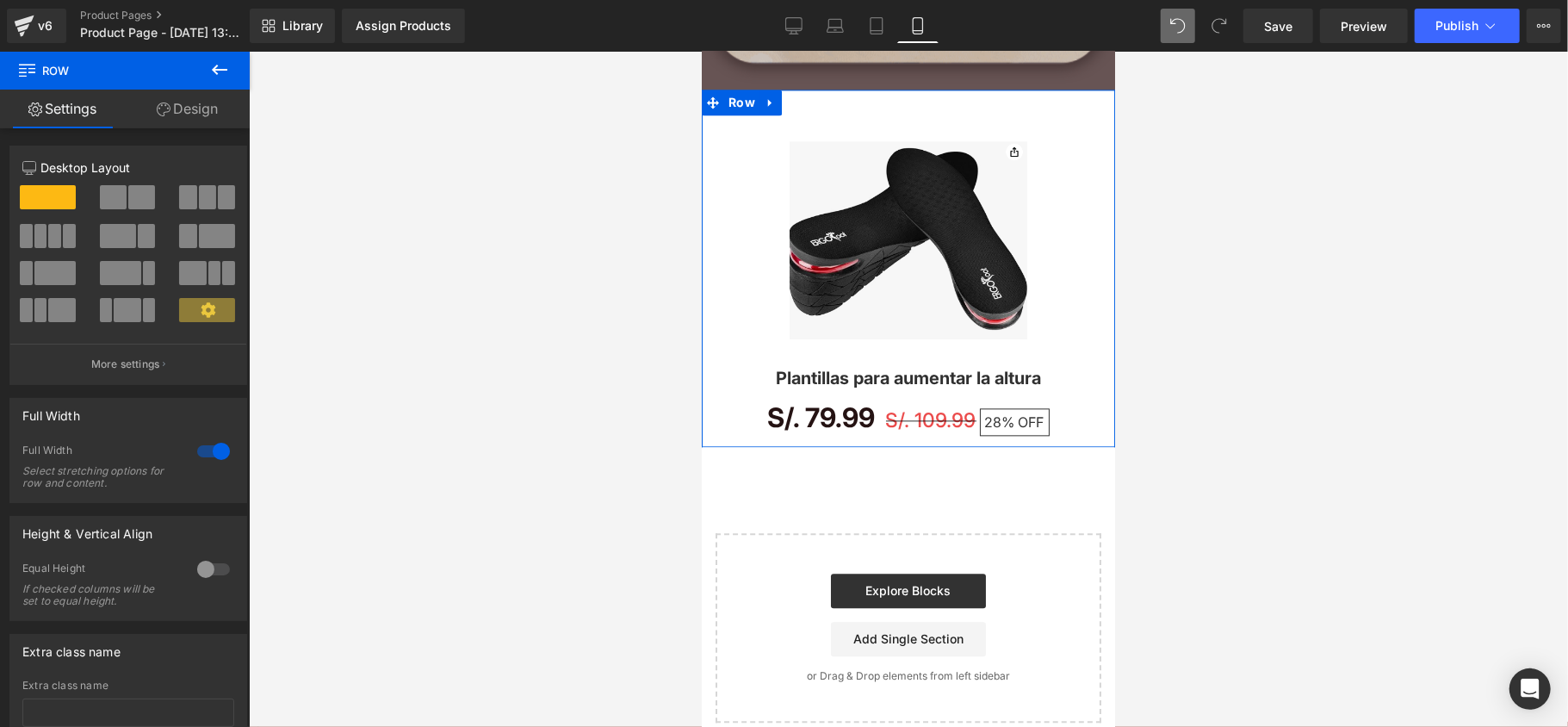
click at [200, 449] on div at bounding box center [214, 451] width 41 height 28
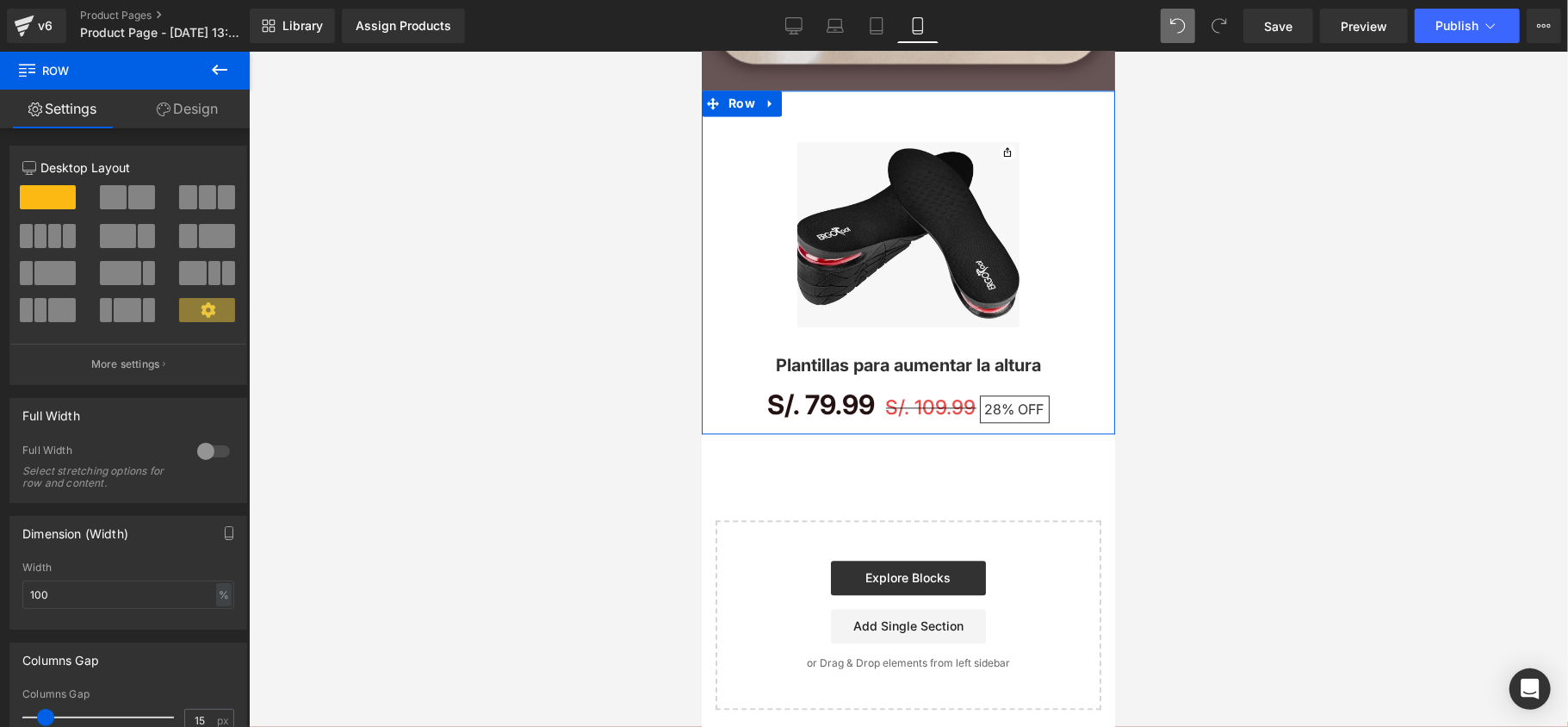
scroll to position [2668, 0]
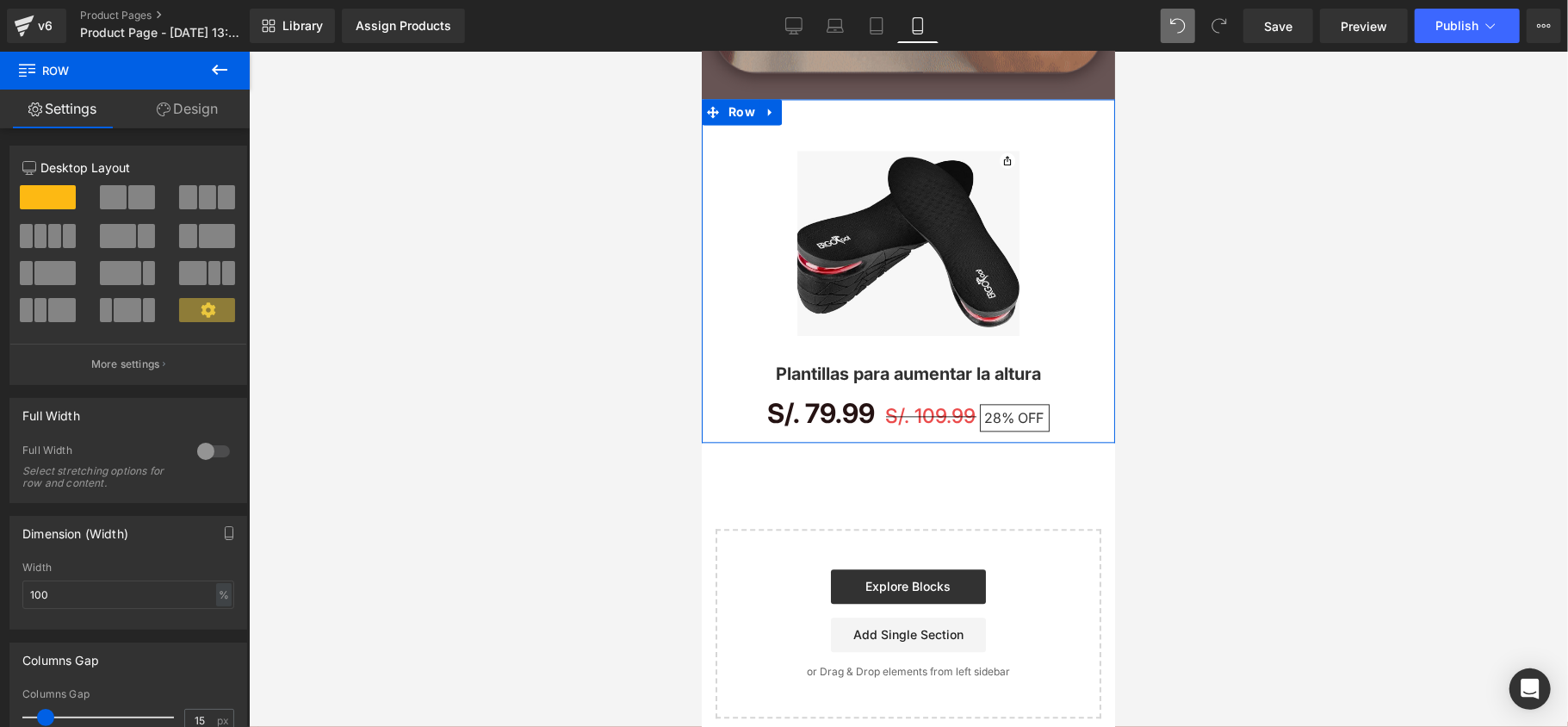
click at [200, 449] on div at bounding box center [214, 451] width 41 height 28
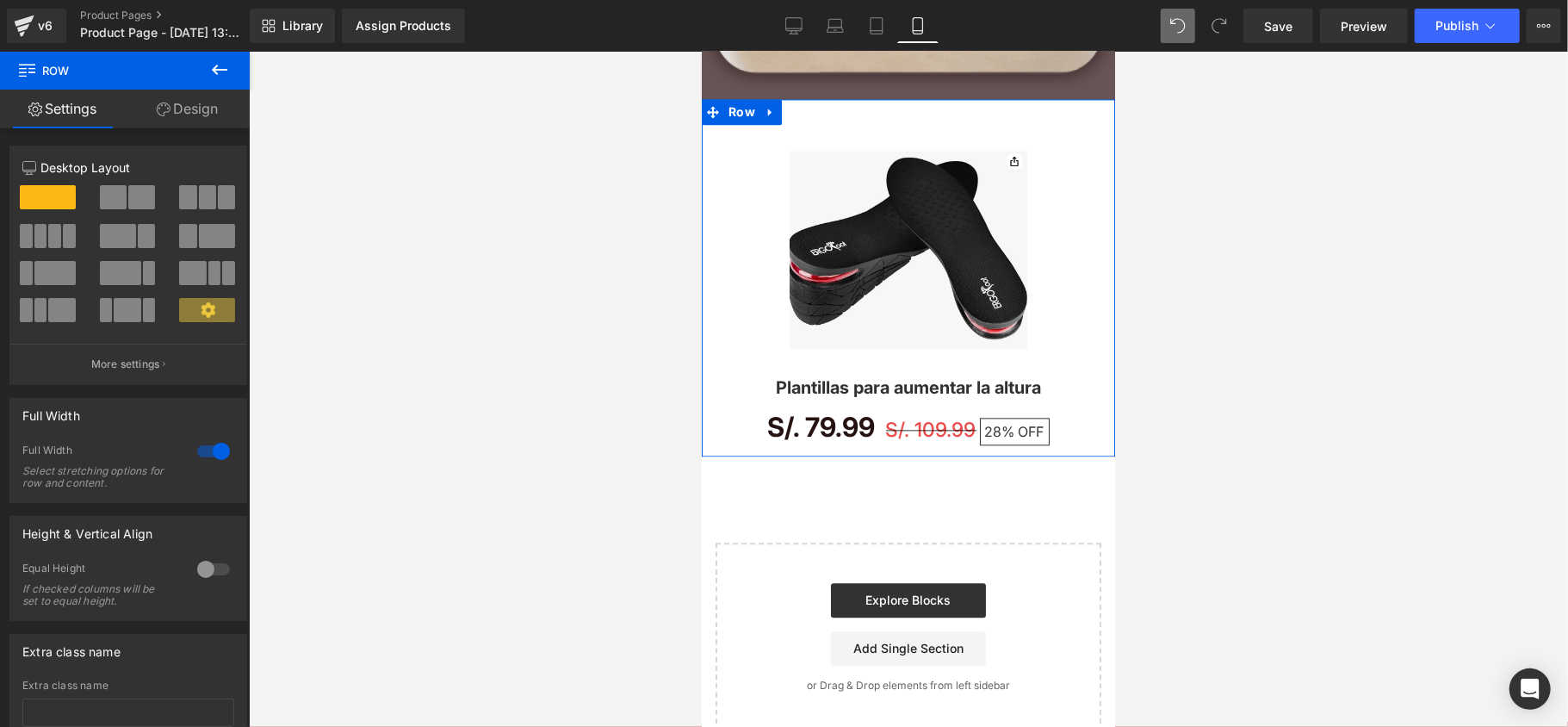
click at [200, 449] on div at bounding box center [214, 451] width 41 height 28
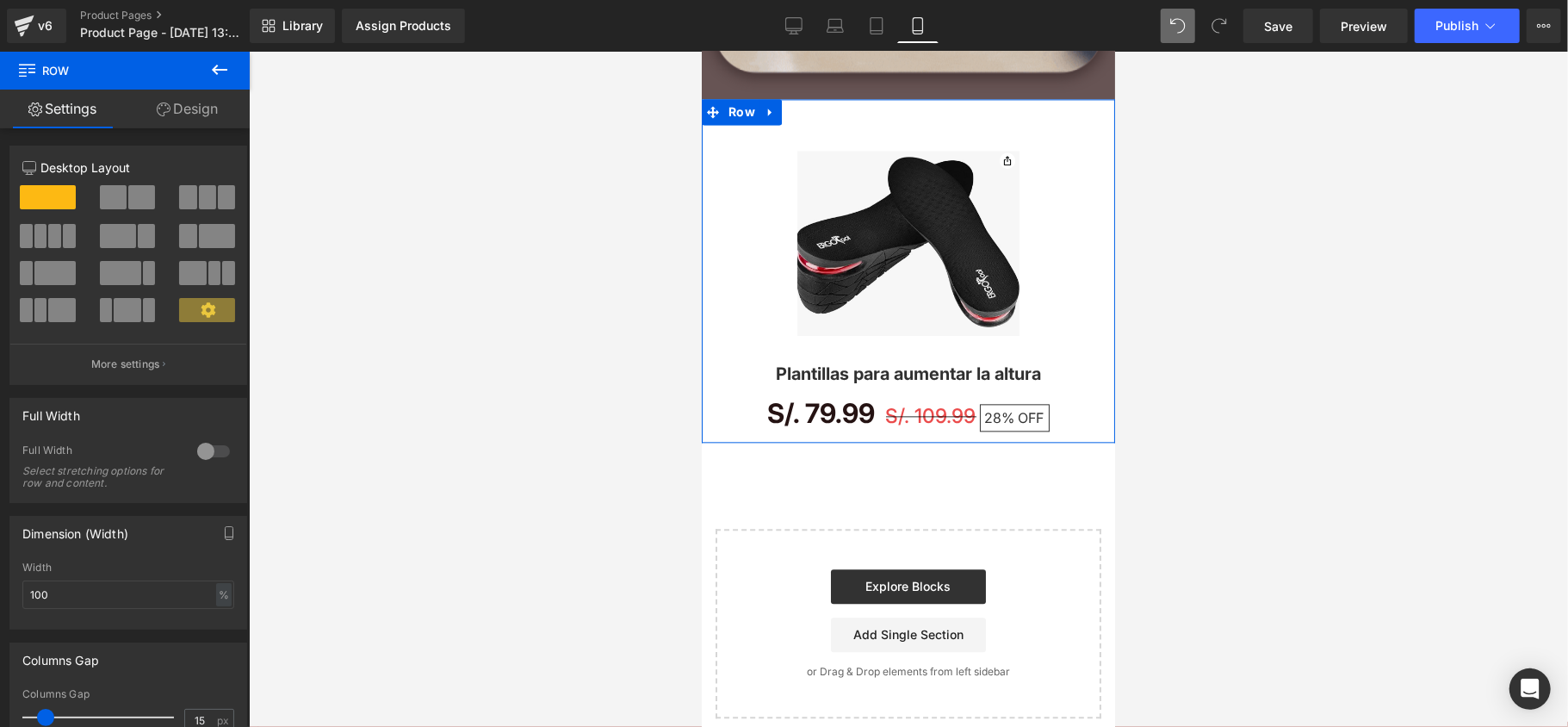
click at [200, 449] on div at bounding box center [214, 451] width 41 height 28
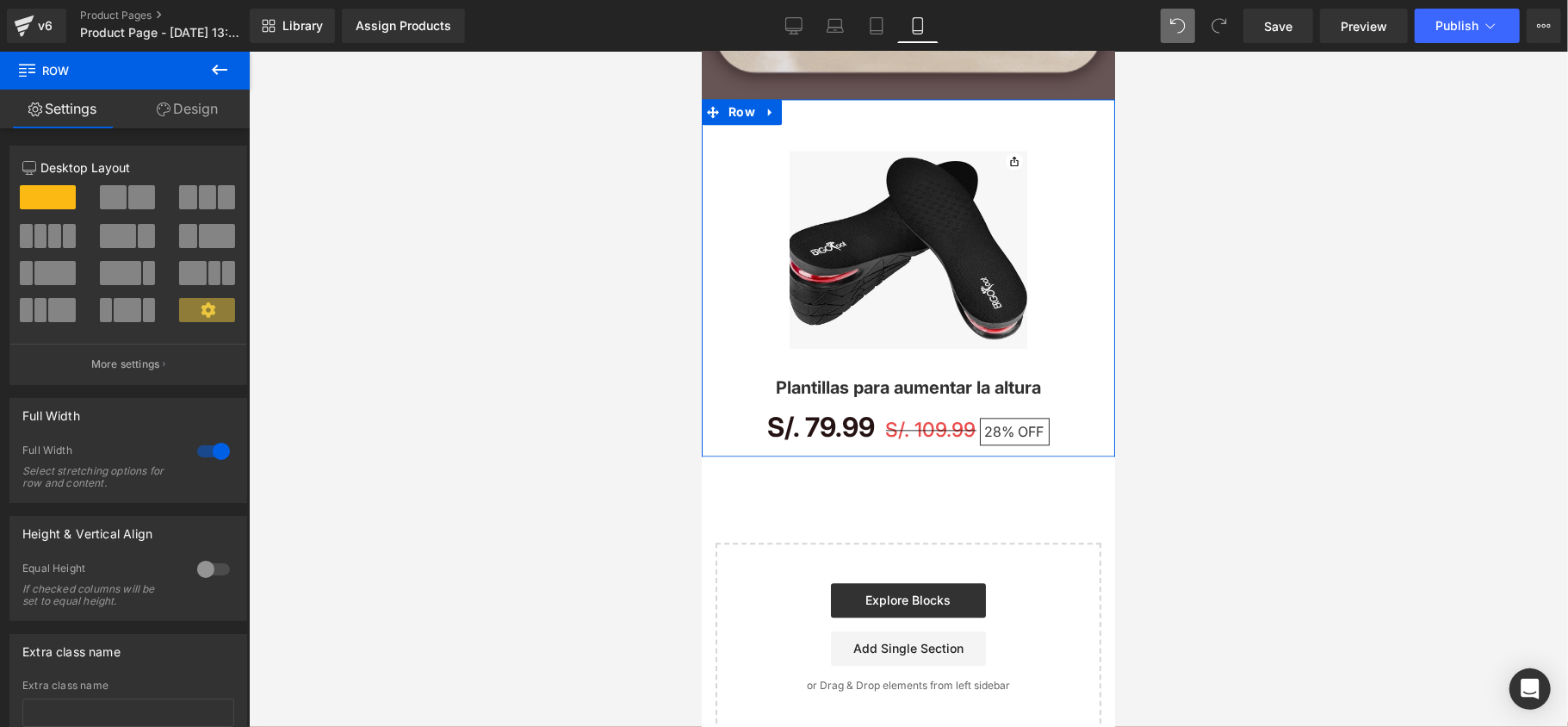
click at [200, 449] on div at bounding box center [214, 451] width 41 height 28
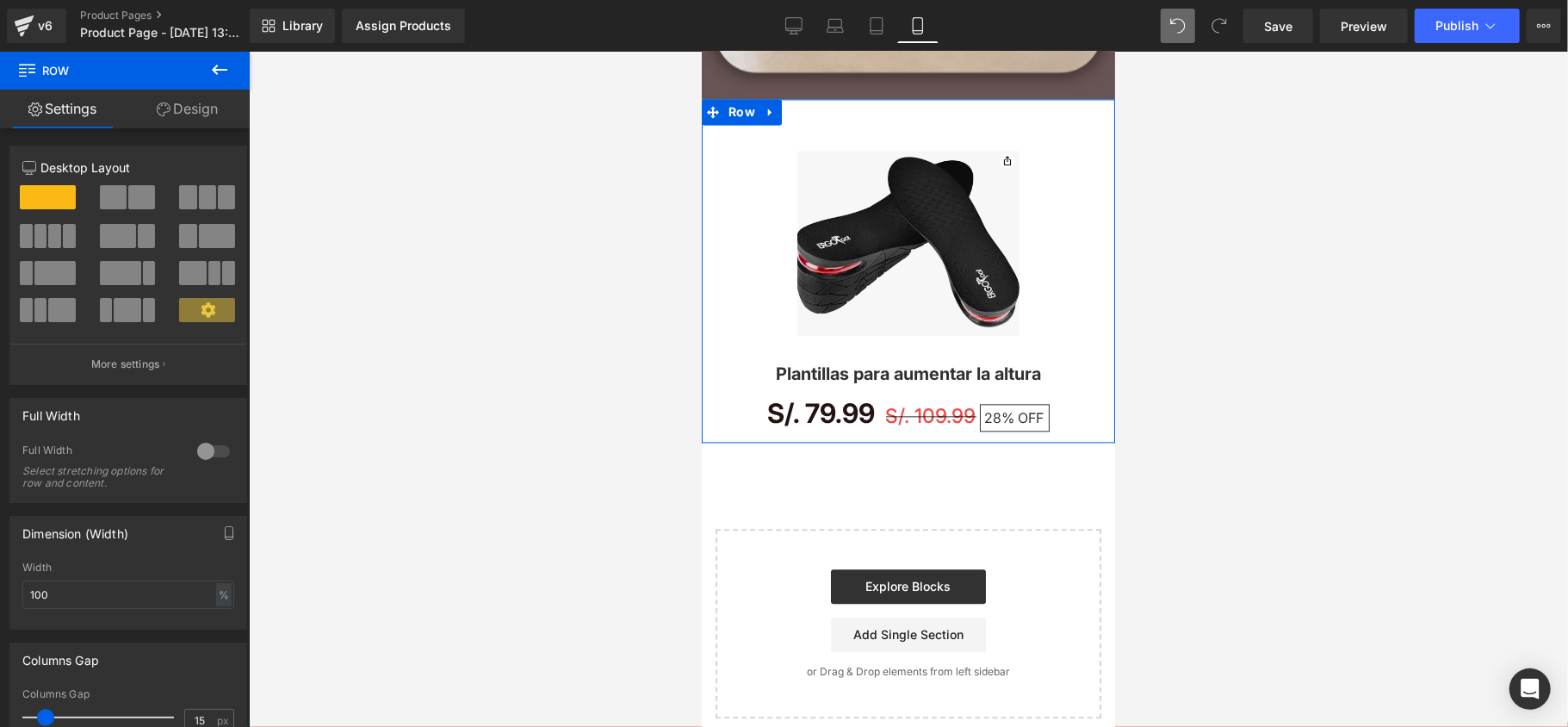
click at [200, 449] on div at bounding box center [214, 451] width 41 height 28
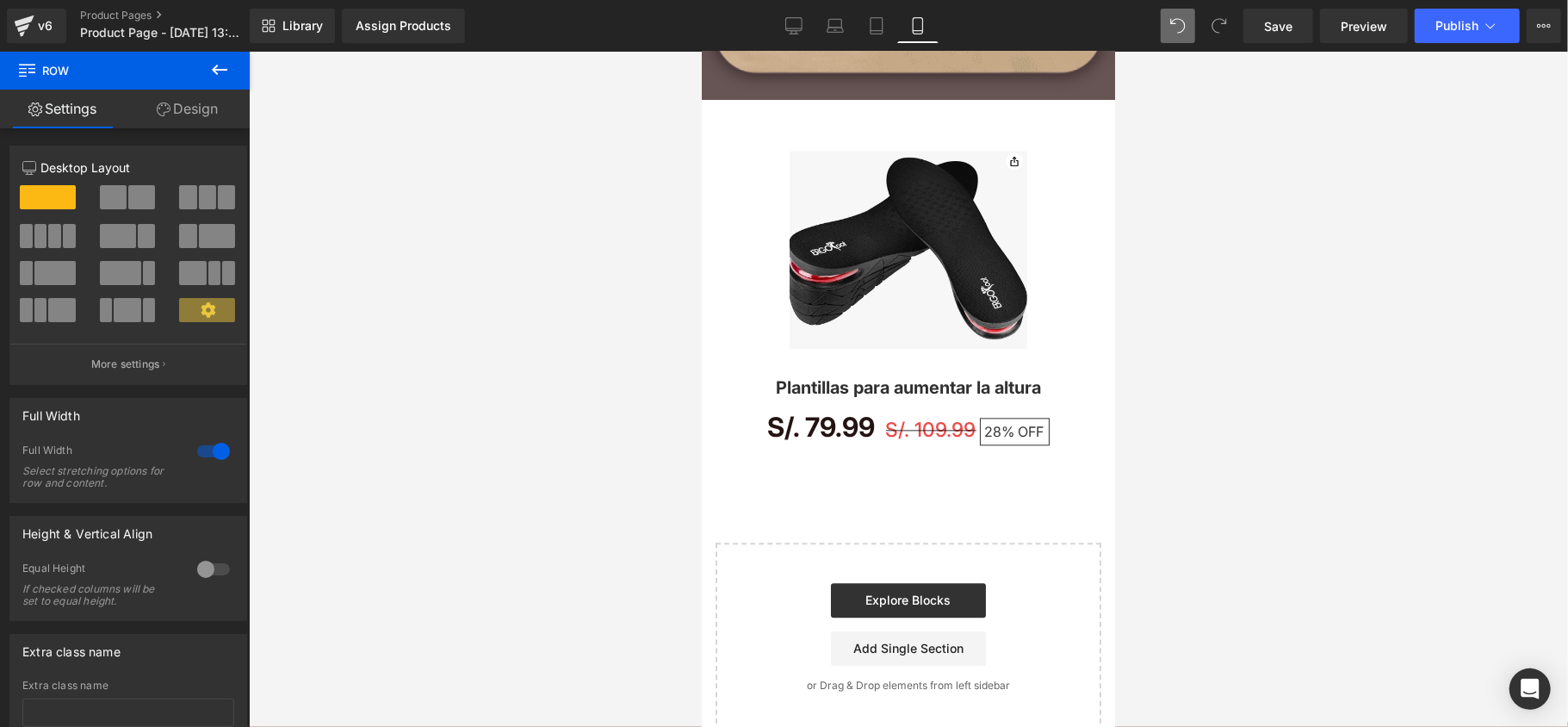
click at [218, 71] on icon at bounding box center [220, 70] width 21 height 21
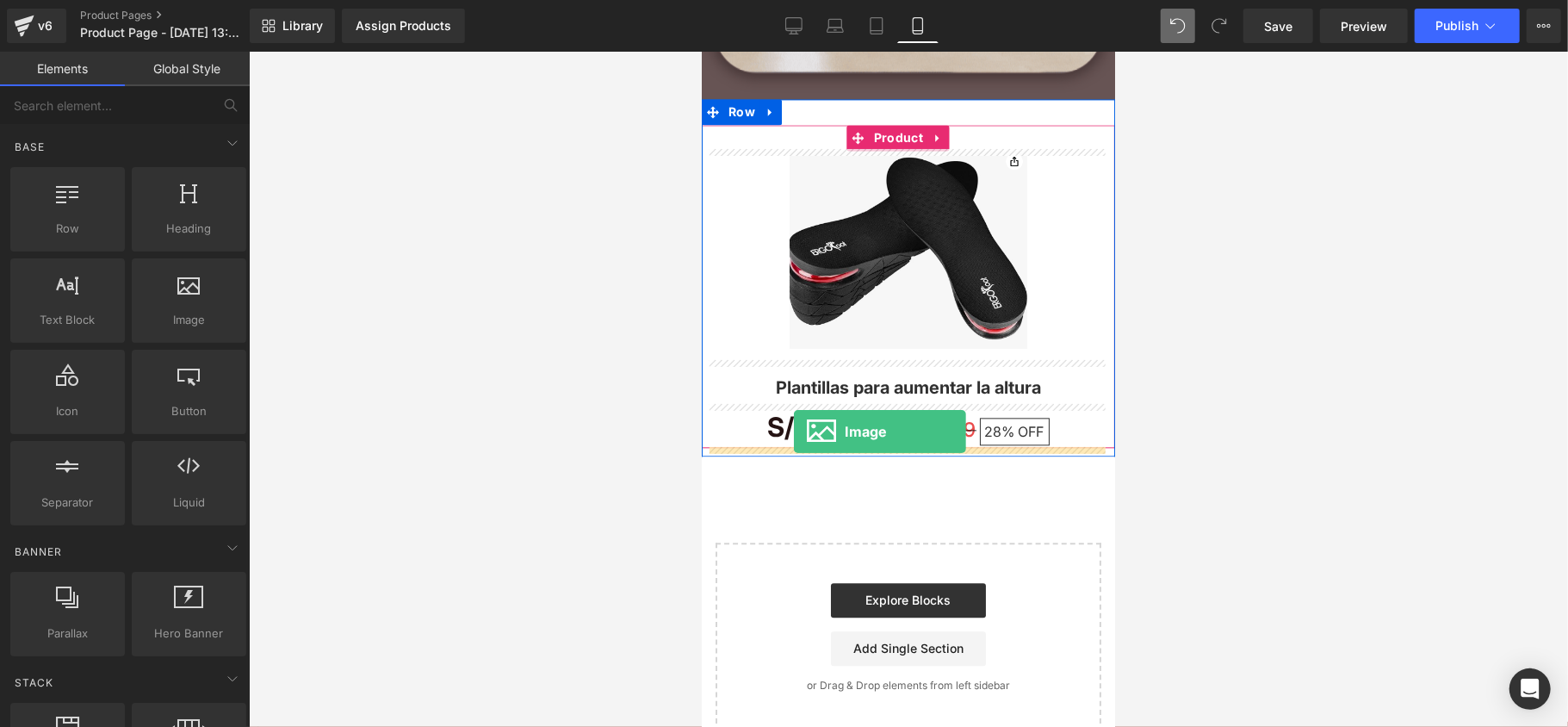
drag, startPoint x: 870, startPoint y: 357, endPoint x: 793, endPoint y: 430, distance: 106.1
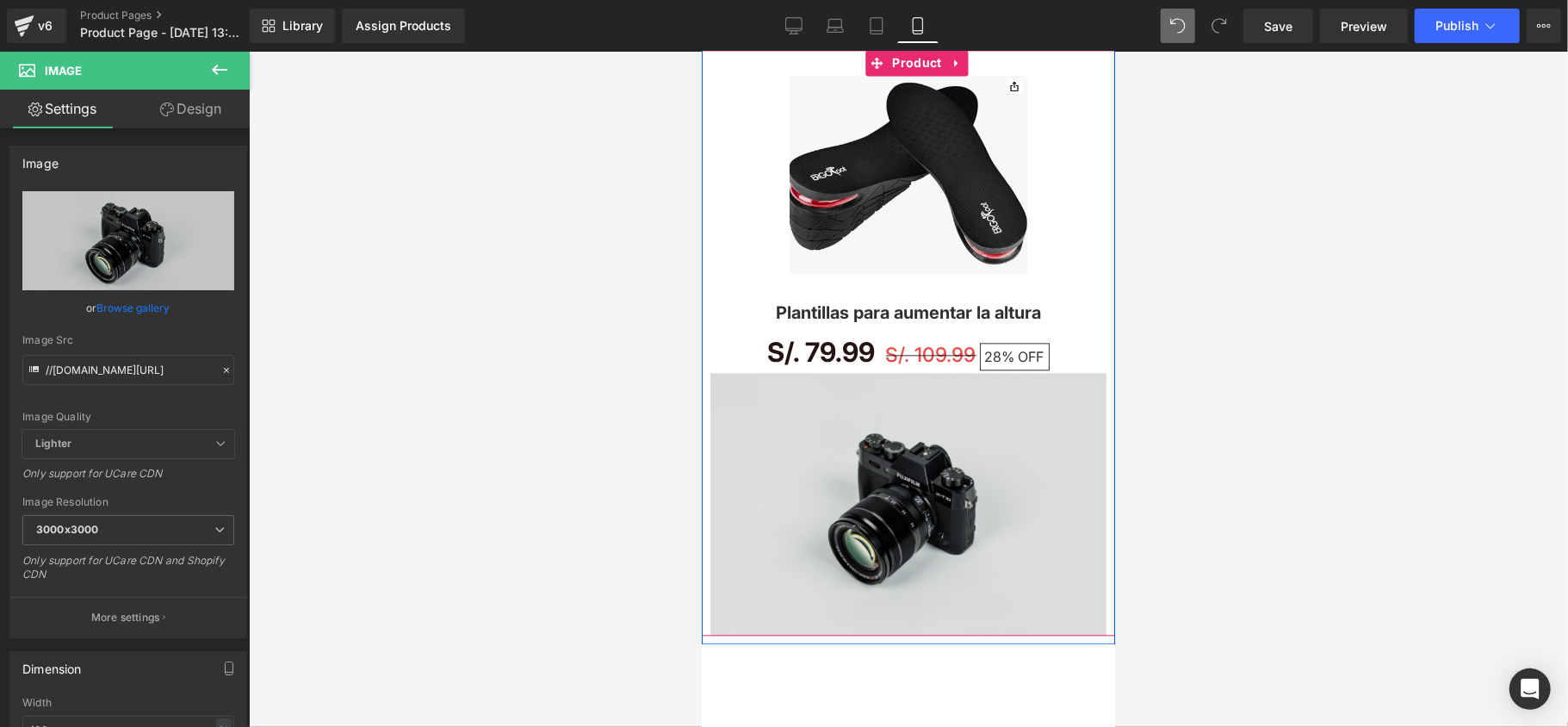
scroll to position [2783, 0]
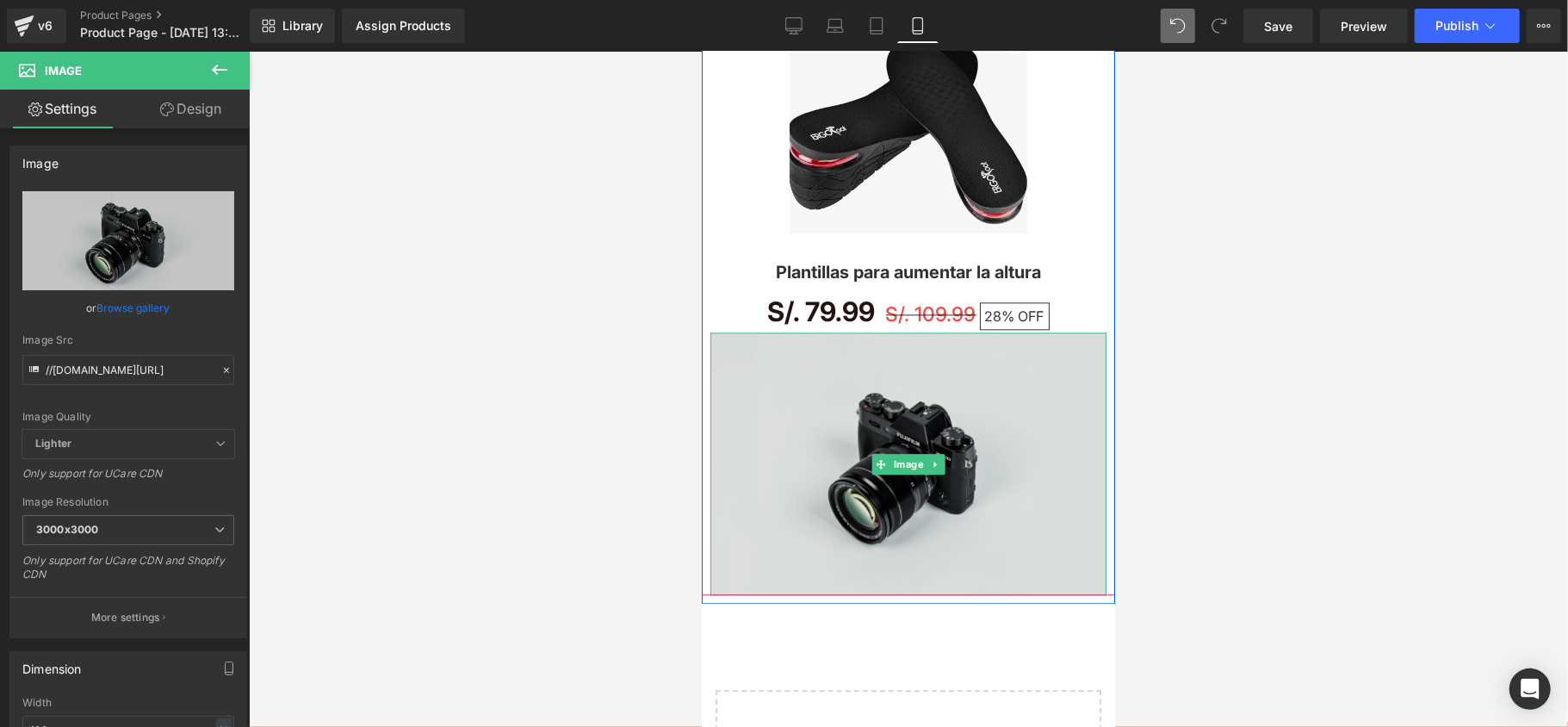
click at [901, 449] on img at bounding box center [908, 462] width 396 height 263
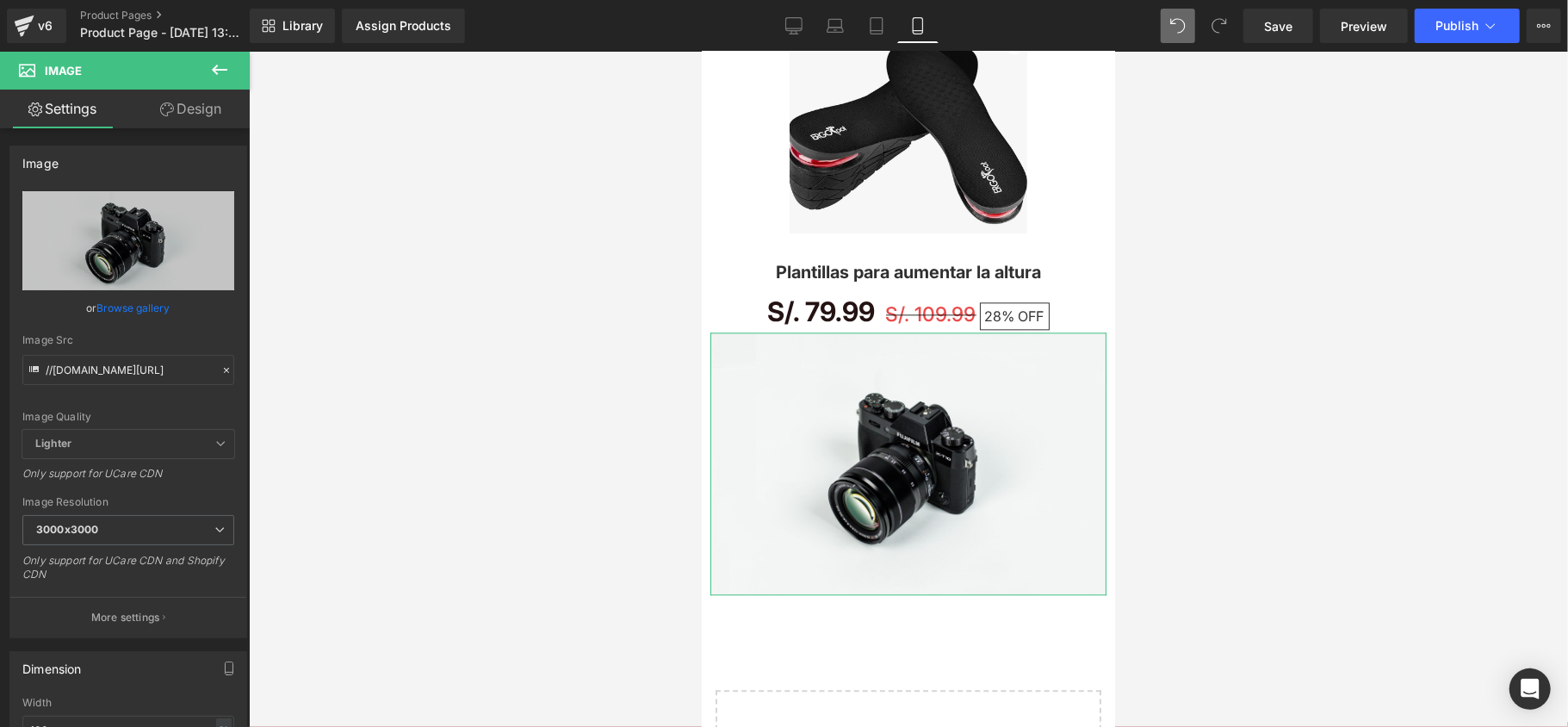
click at [136, 301] on link "Browse gallery" at bounding box center [134, 308] width 73 height 30
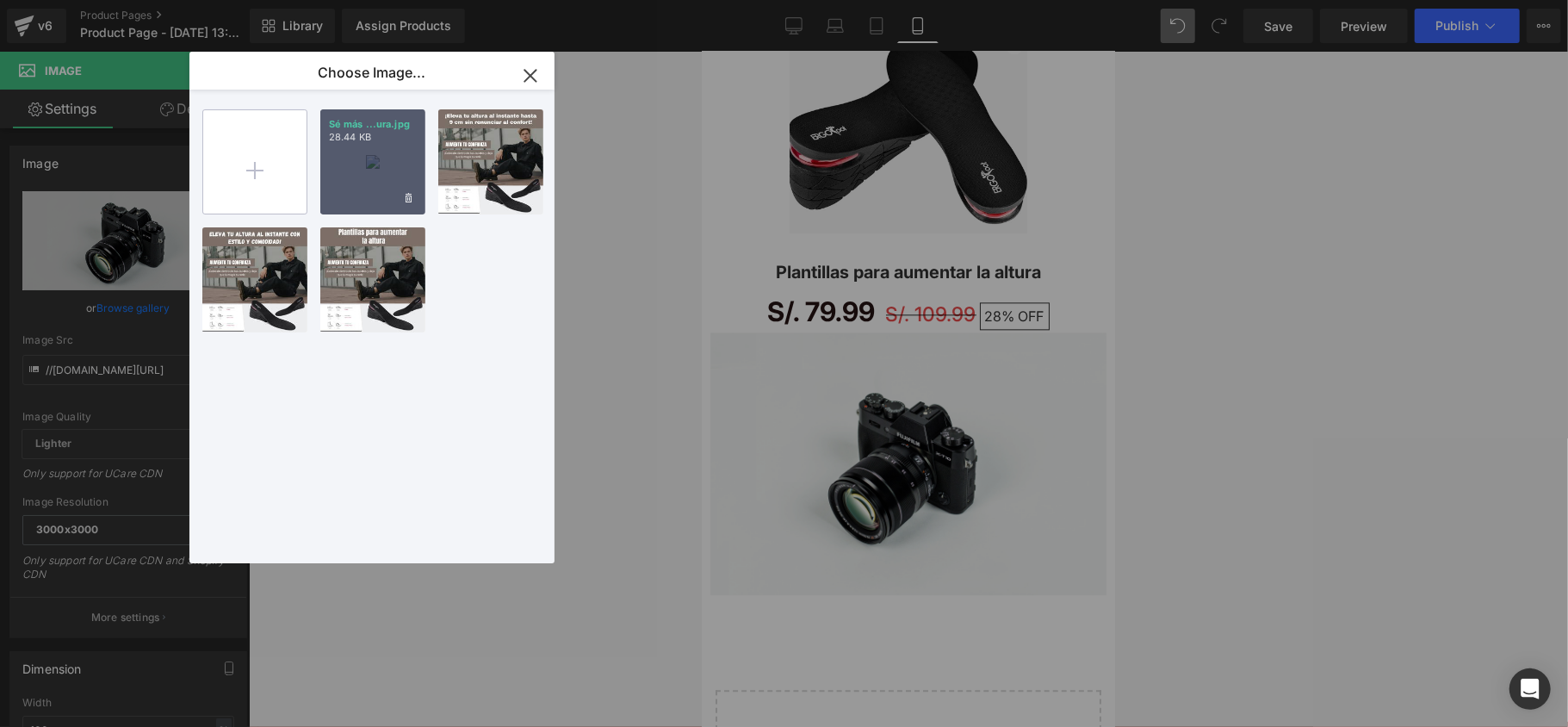
click at [290, 180] on input "file" at bounding box center [255, 162] width 104 height 104
type input "C:\fakepath\photo_5184061862151565183_y (1).jpg"
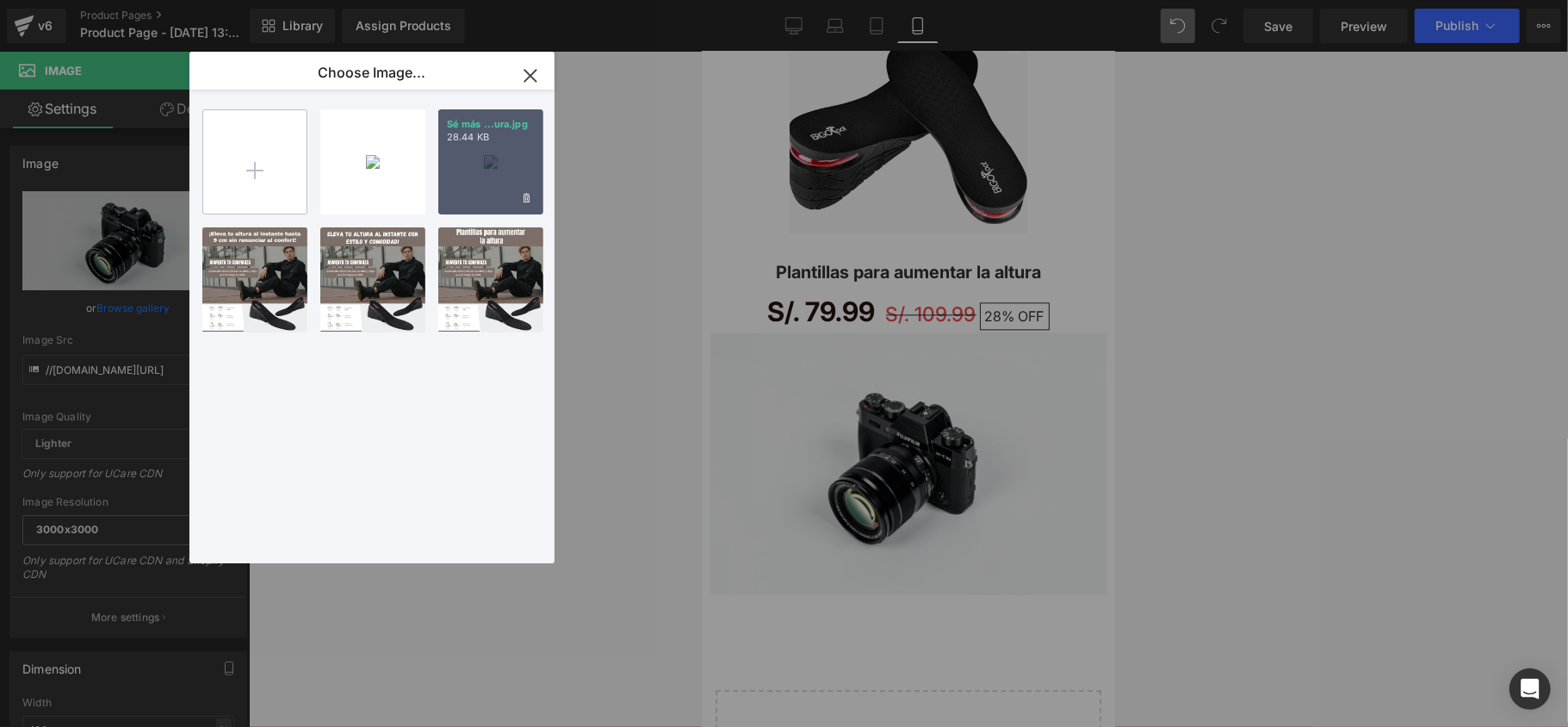
click at [235, 175] on input "file" at bounding box center [255, 162] width 104 height 104
type input "C:\fakepath\Sé más alto sin que nadie lo note. Elige entre 2, 3 o 4 capas de el…"
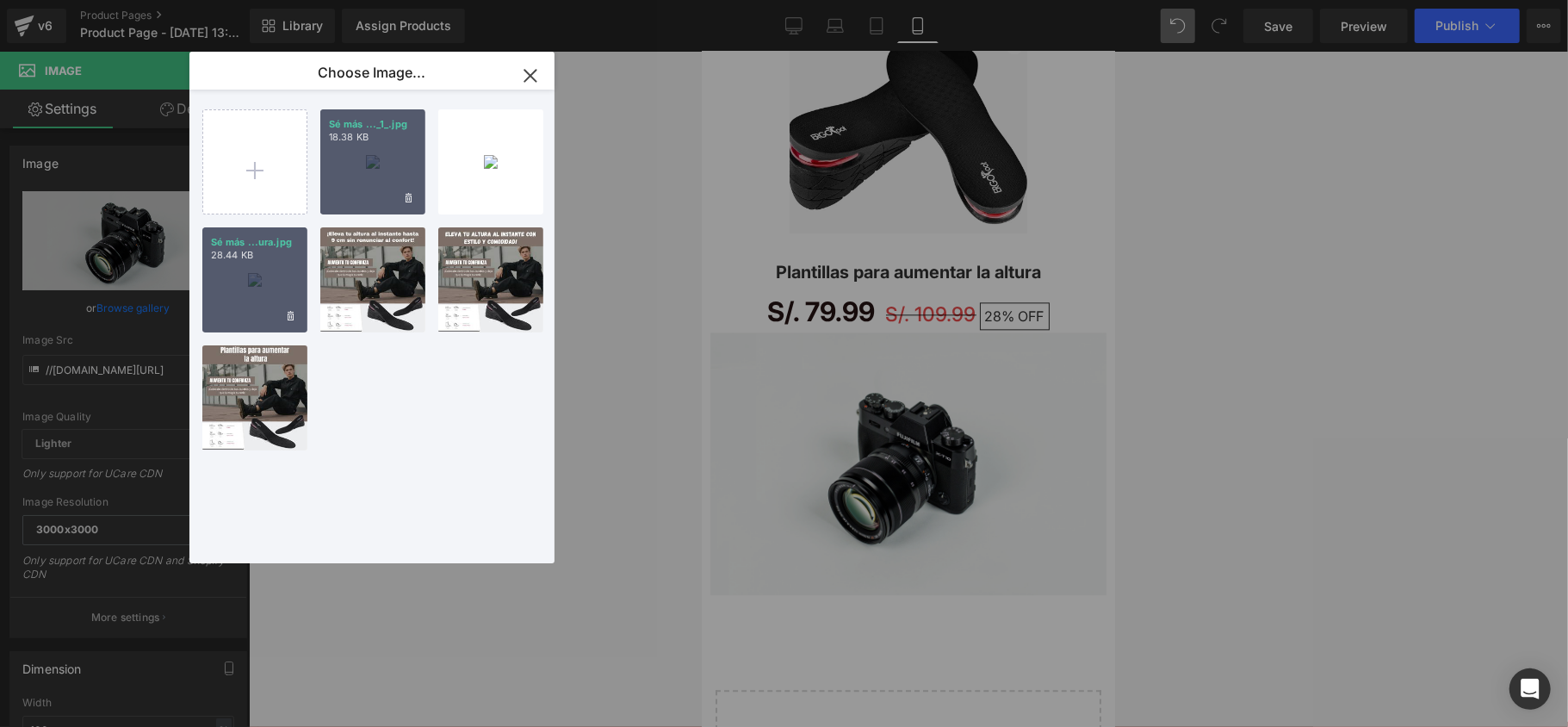
click at [361, 163] on div "Sé más ..._1_.jpg 18.38 KB" at bounding box center [373, 162] width 105 height 105
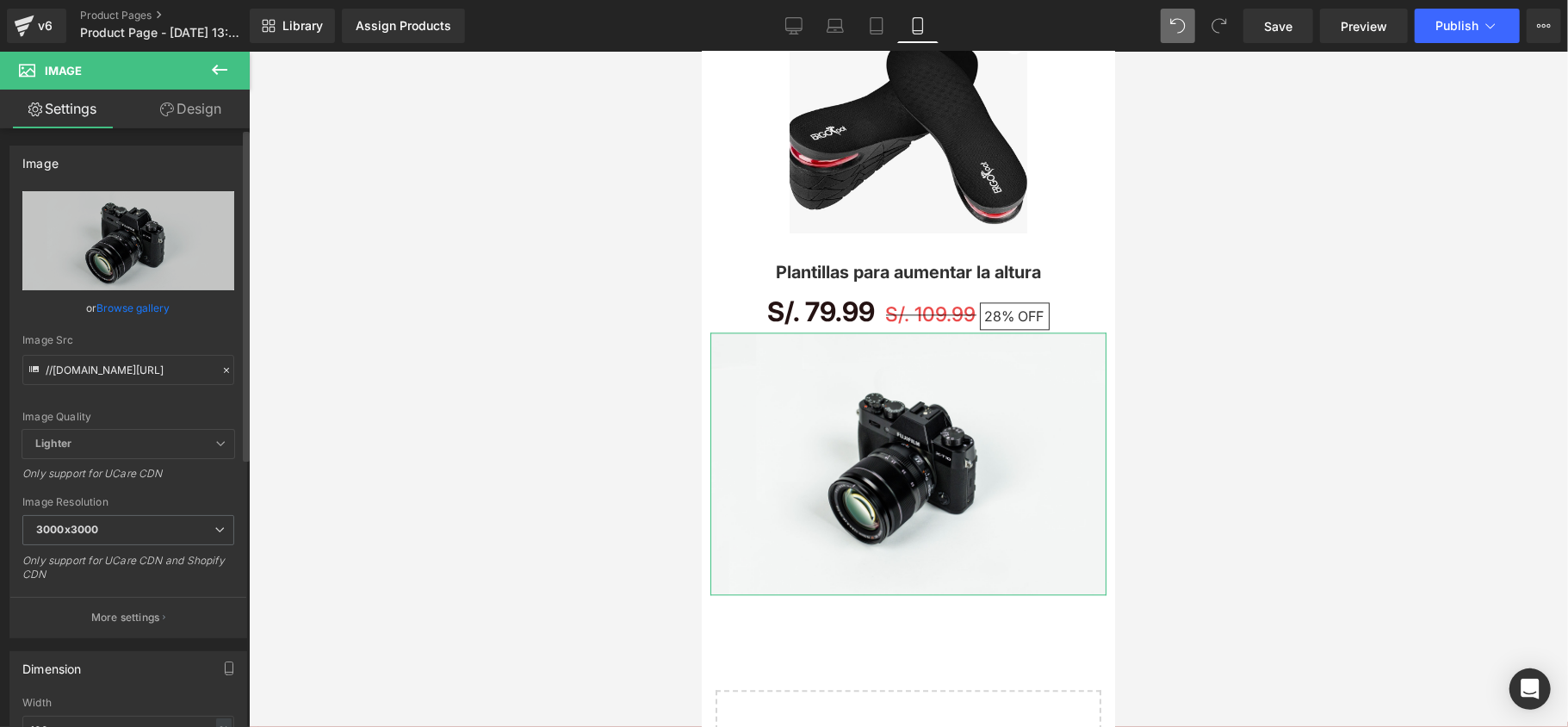
click at [143, 307] on link "Browse gallery" at bounding box center [134, 308] width 73 height 30
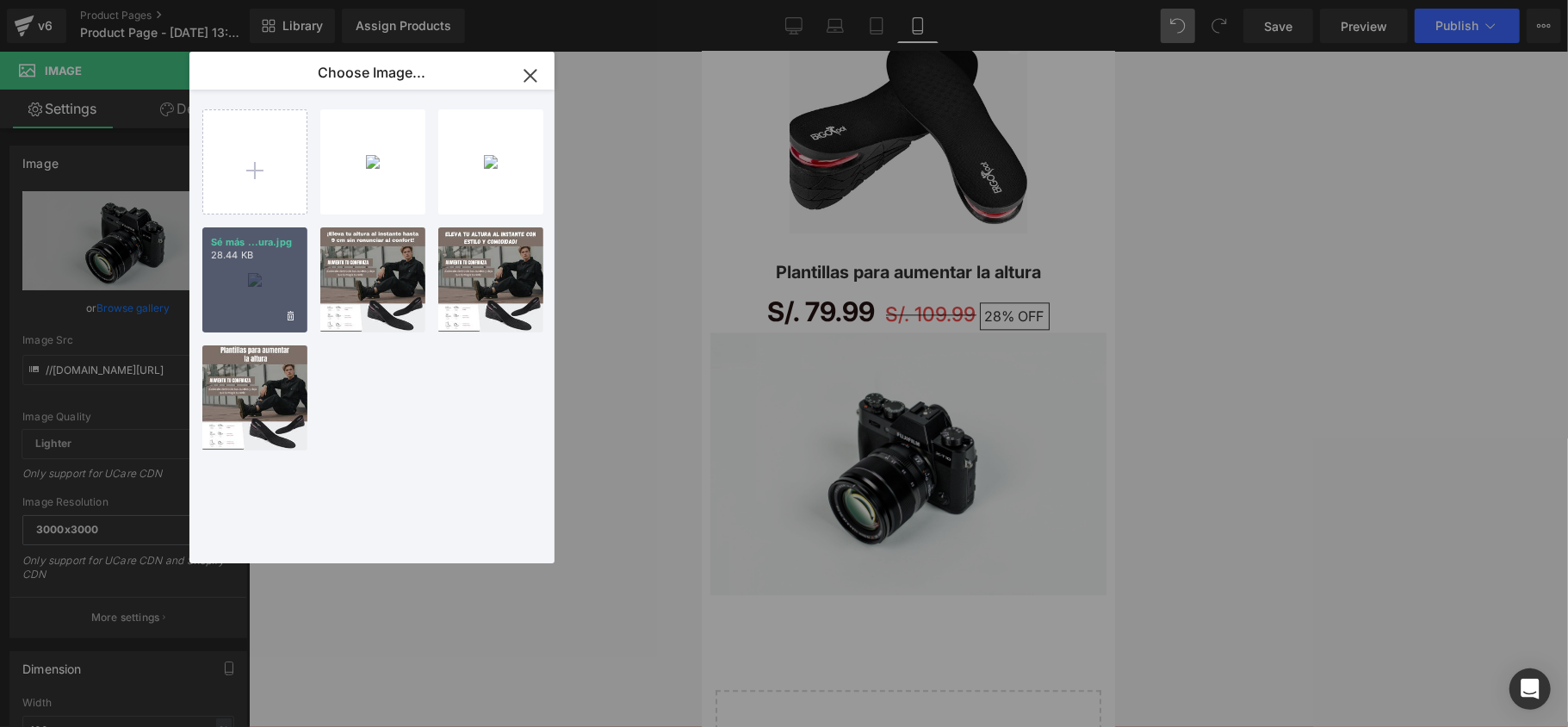
click at [0, 0] on div "Sé más ..._1_.jpg 18.38 KB" at bounding box center [0, 0] width 0 height 0
type input "https://ucarecdn.com/9d117da4-7389-4ac2-aab9-dc4ed992effb/-/format/auto/-/previ…"
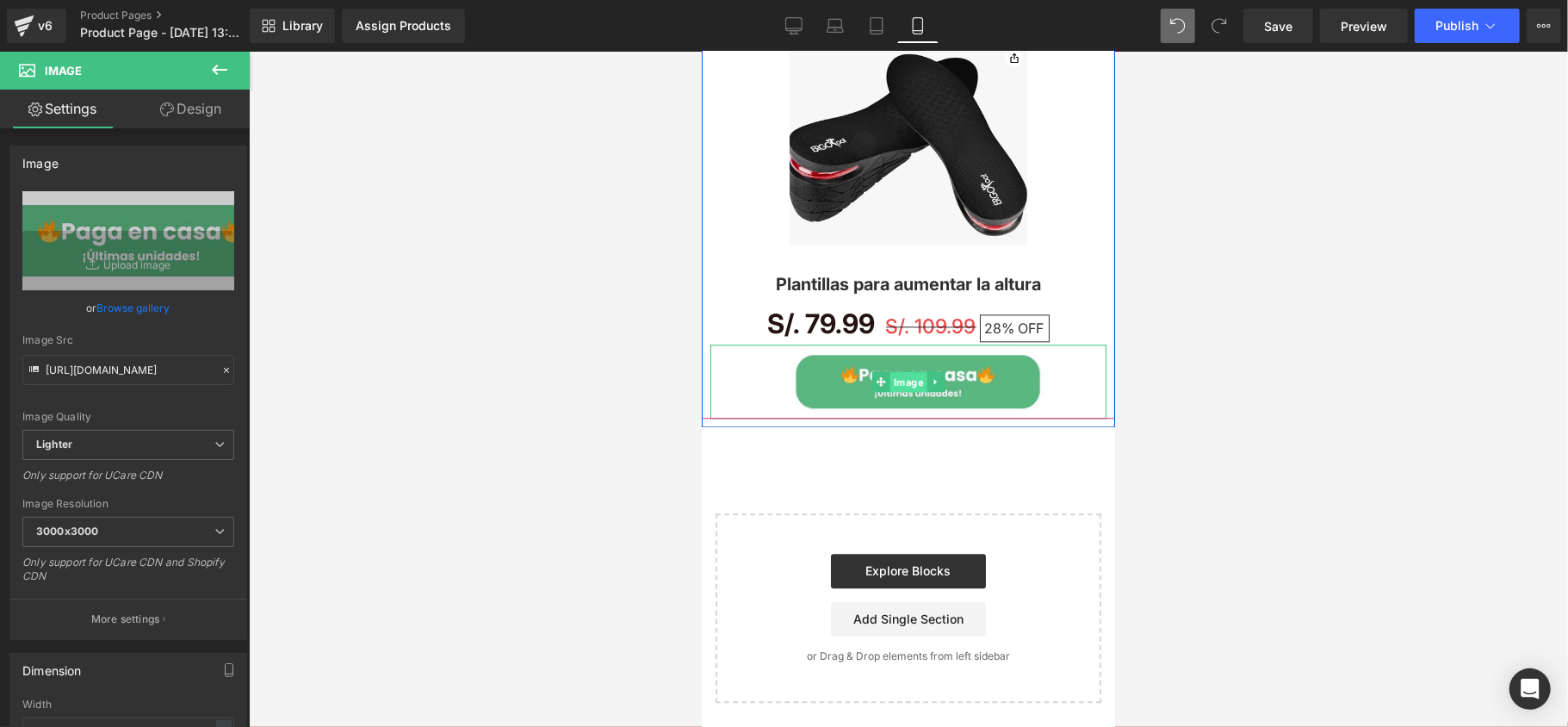
click at [904, 376] on span "Image" at bounding box center [908, 381] width 37 height 21
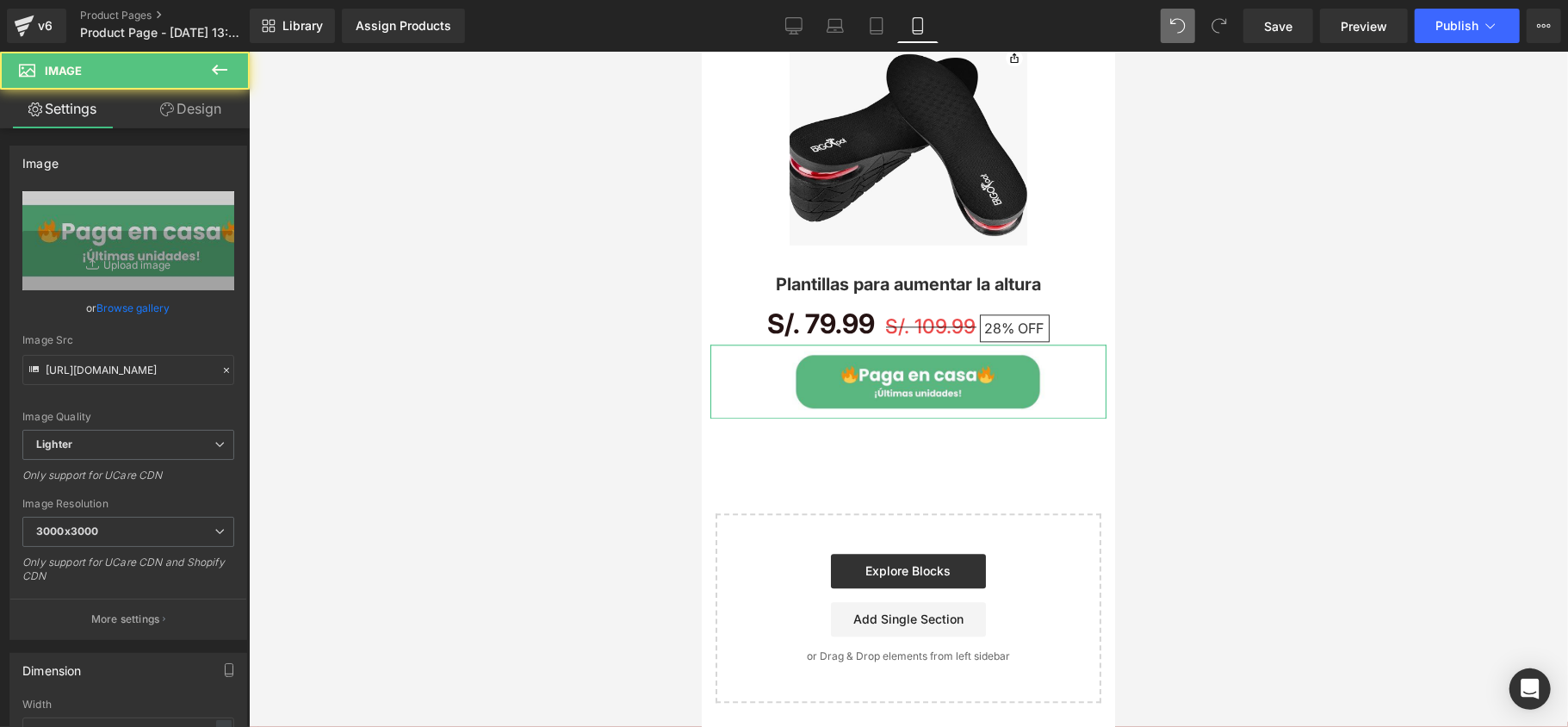
click at [200, 114] on link "Design" at bounding box center [190, 109] width 124 height 39
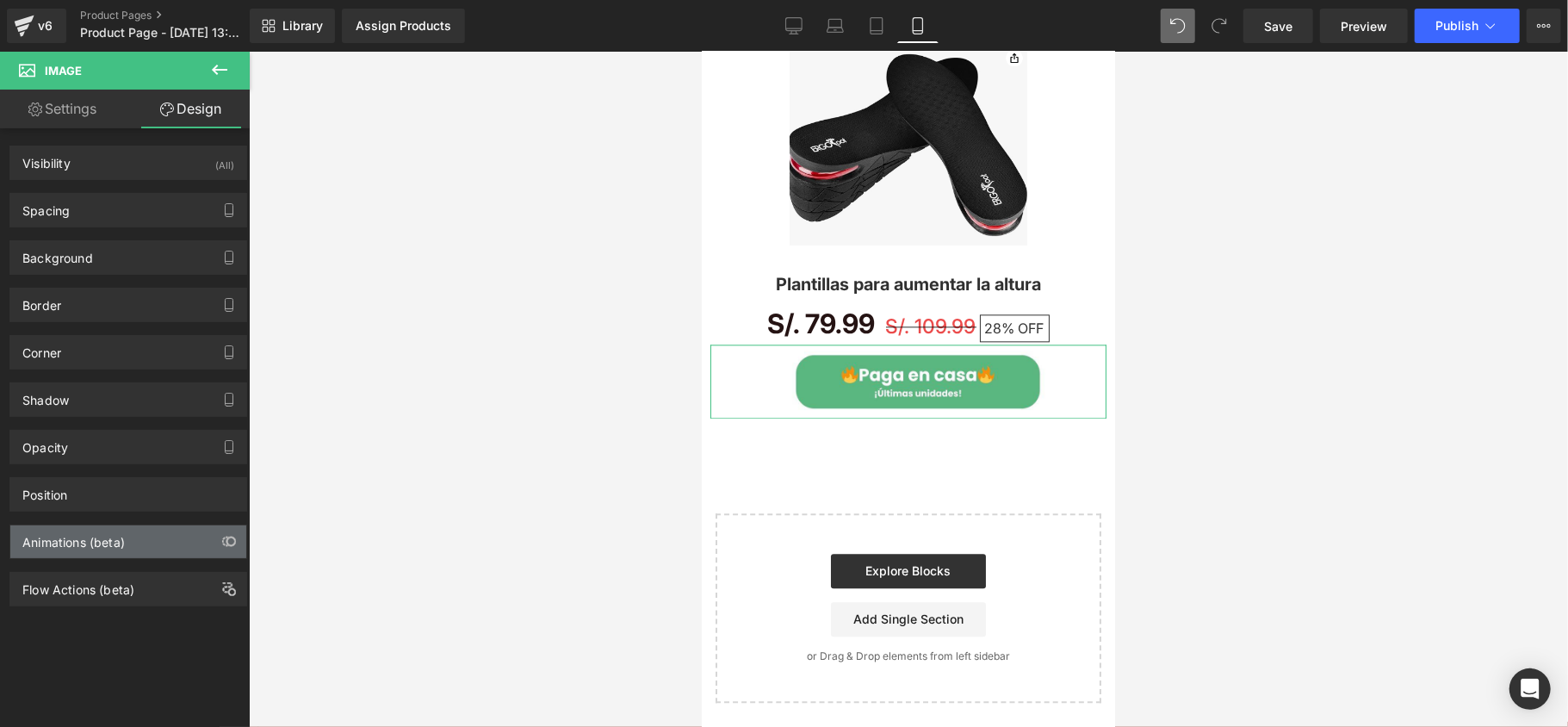
click at [129, 558] on div "Animations (beta)" at bounding box center [128, 542] width 236 height 33
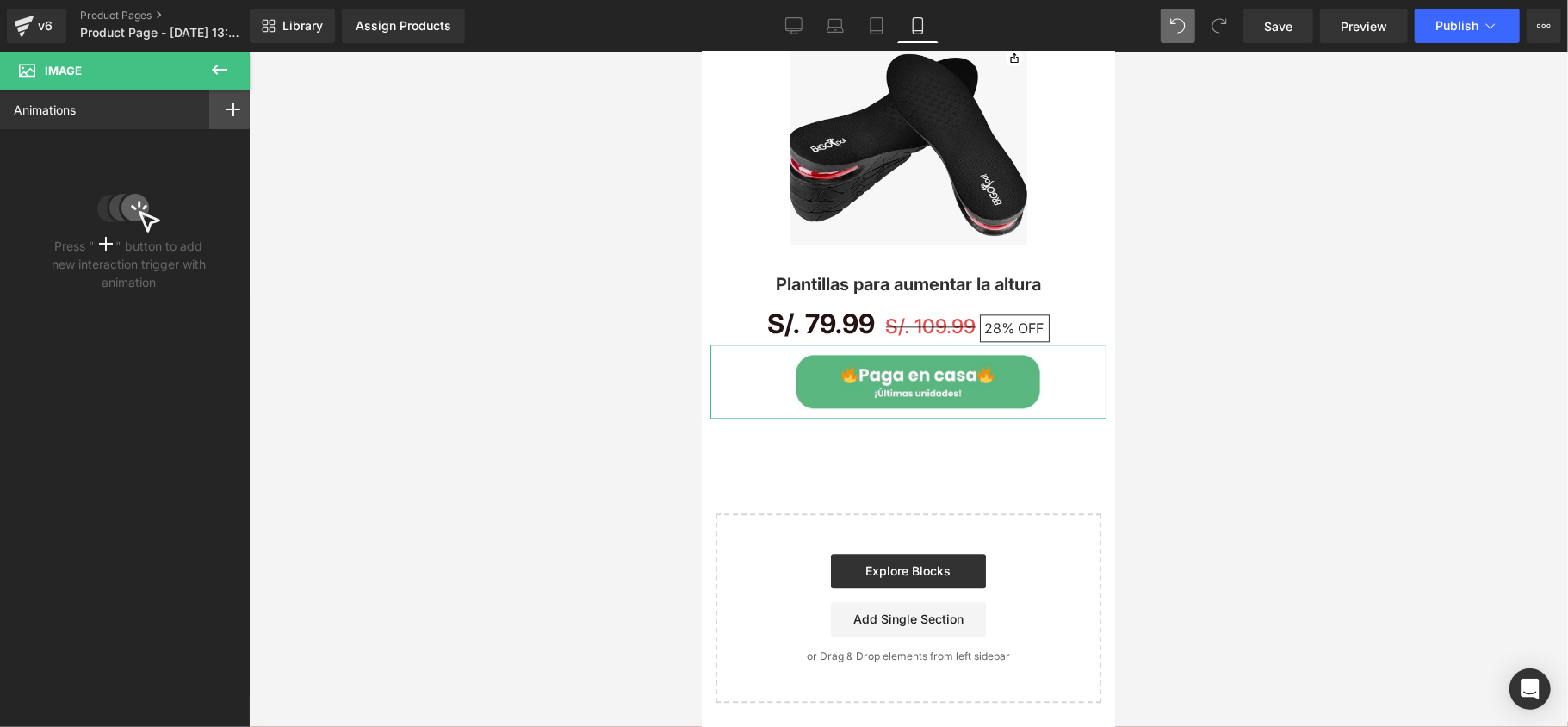
click at [229, 105] on icon at bounding box center [233, 110] width 14 height 14
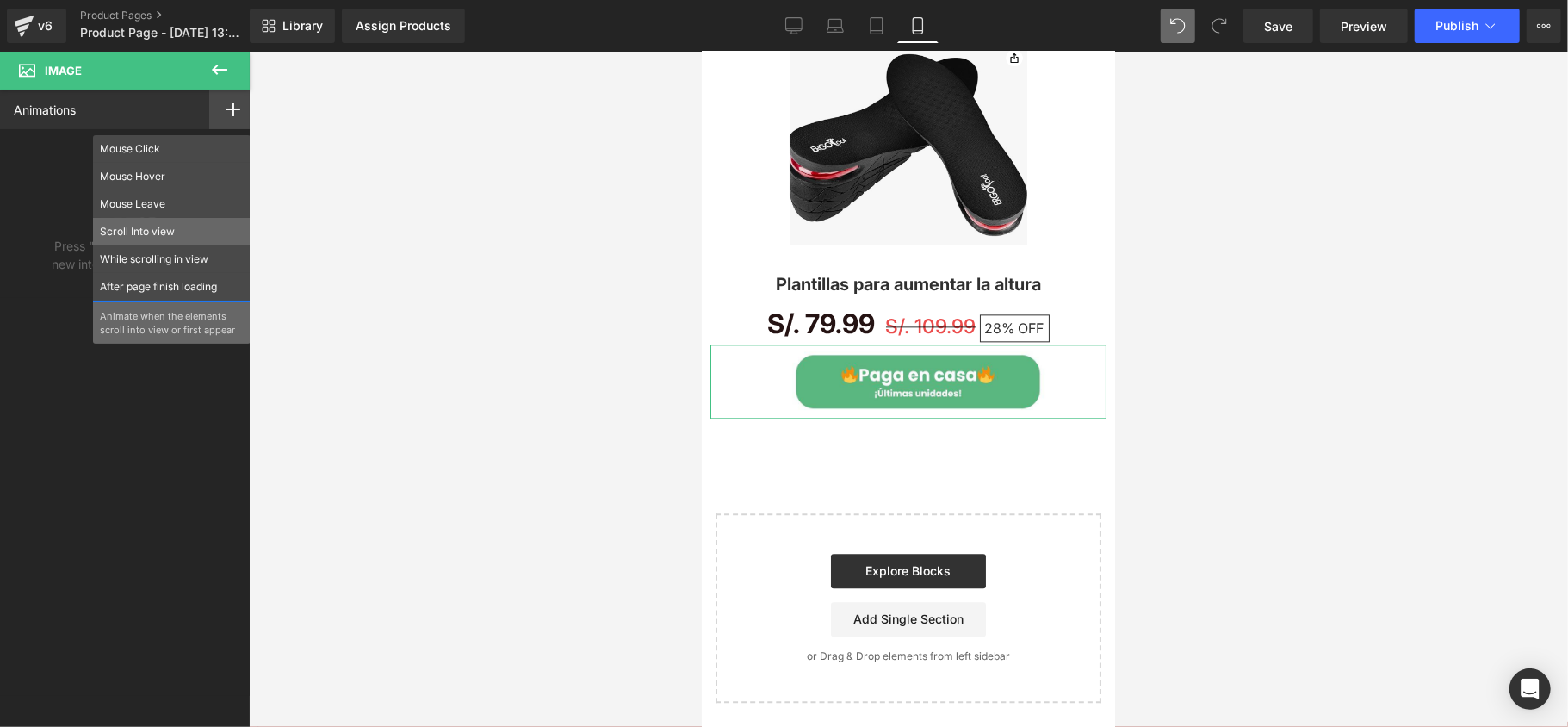
click at [182, 234] on p "Scroll Into view" at bounding box center [172, 232] width 143 height 16
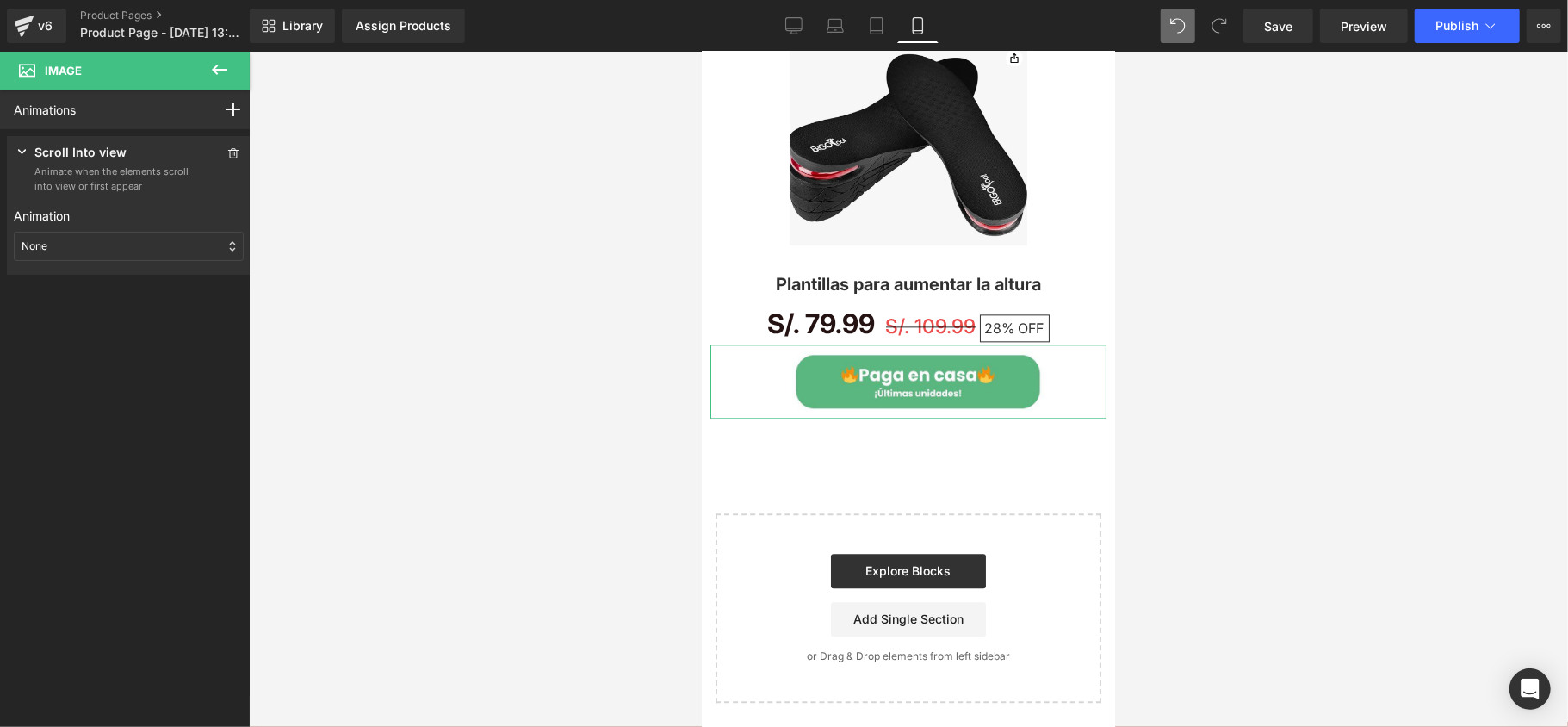
click at [141, 174] on p "Animate when the elements scroll into view or first appear" at bounding box center [112, 178] width 155 height 29
click at [145, 167] on p "Animate when the elements scroll into view or first appear" at bounding box center [112, 178] width 155 height 29
click at [134, 239] on div "None" at bounding box center [129, 246] width 230 height 29
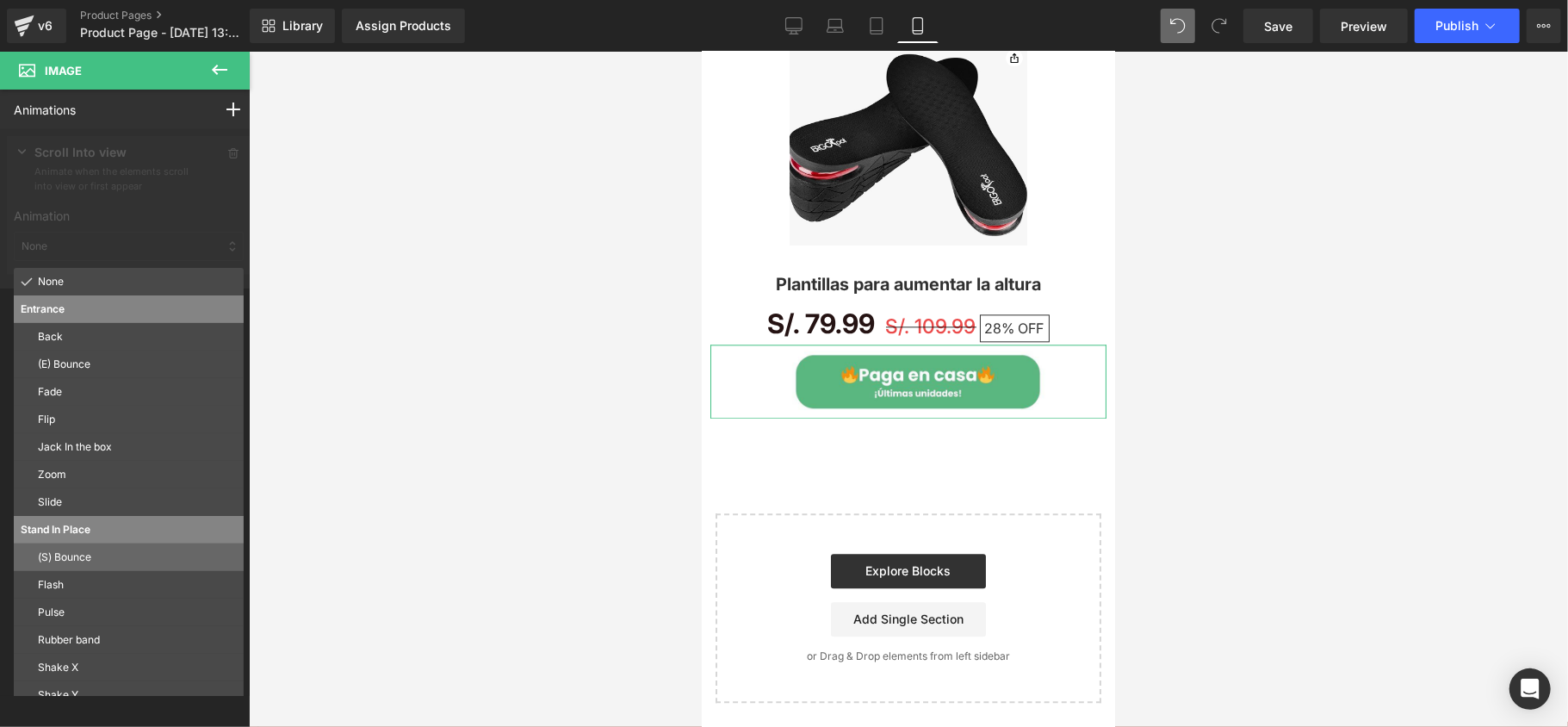
click at [80, 558] on p "(S) Bounce" at bounding box center [137, 557] width 199 height 16
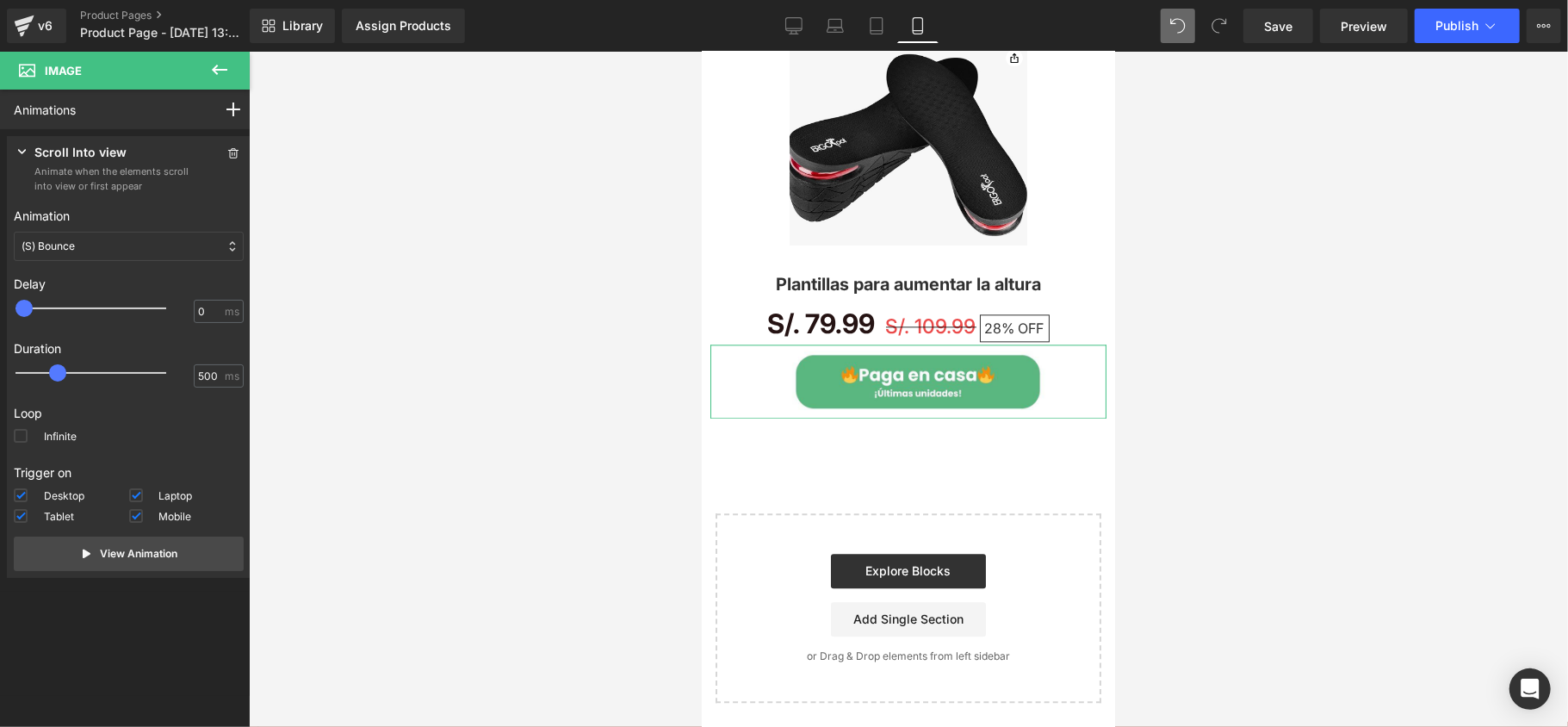
click at [117, 241] on div "(S) Bounce" at bounding box center [129, 246] width 230 height 29
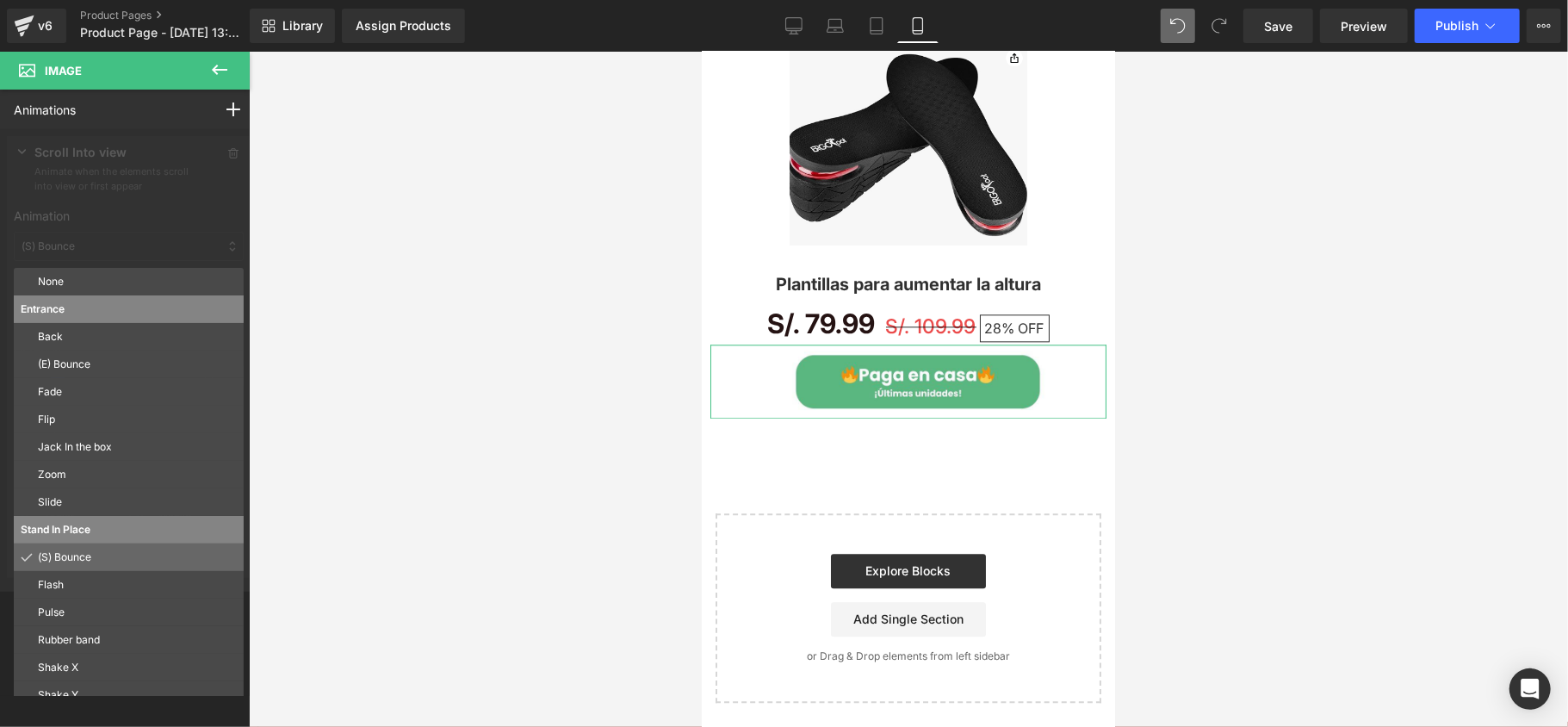
click at [95, 558] on p "(S) Bounce" at bounding box center [137, 557] width 199 height 16
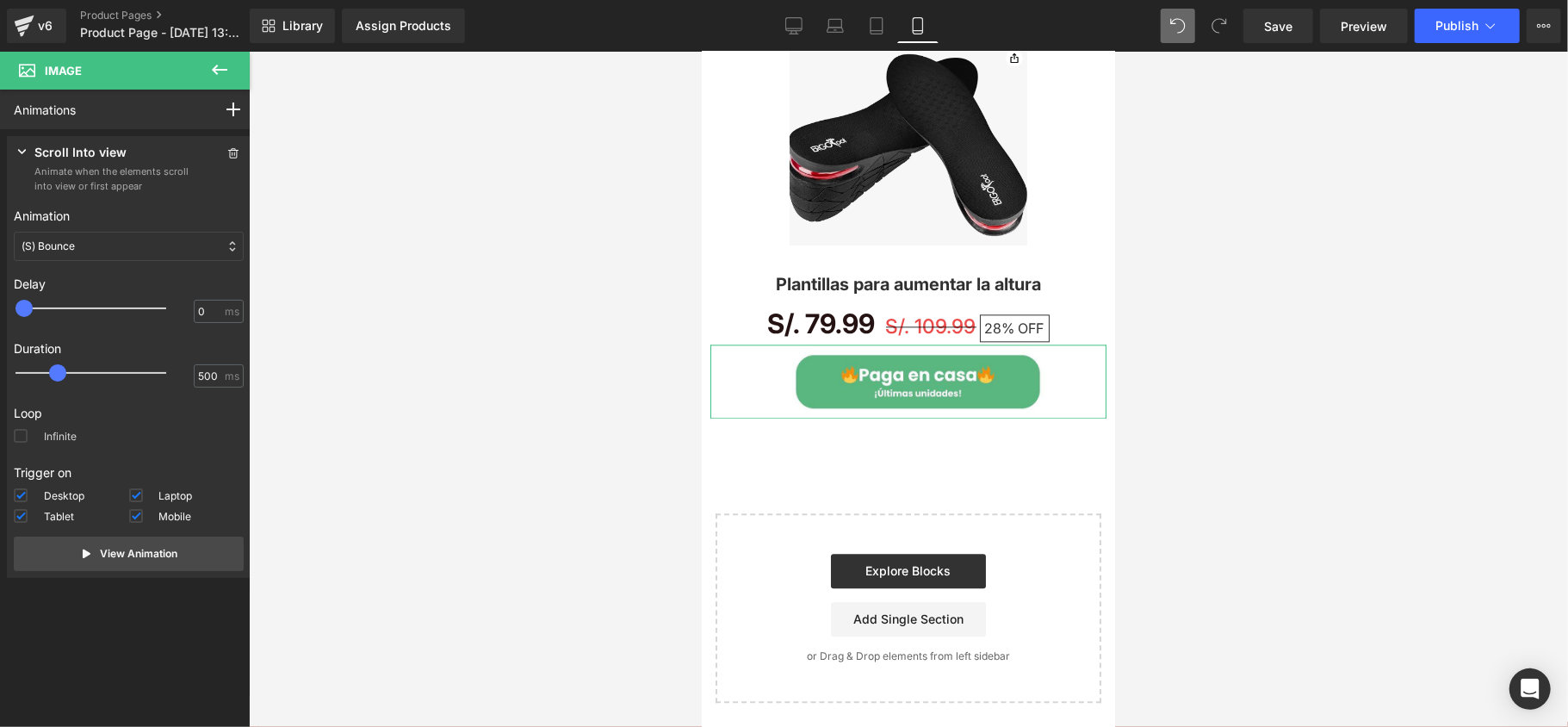
click at [67, 441] on label "Infinite" at bounding box center [45, 439] width 63 height 21
click at [0, 0] on input "Infinite" at bounding box center [0, 0] width 0 height 0
click at [1439, 25] on span "Publish" at bounding box center [1456, 26] width 43 height 14
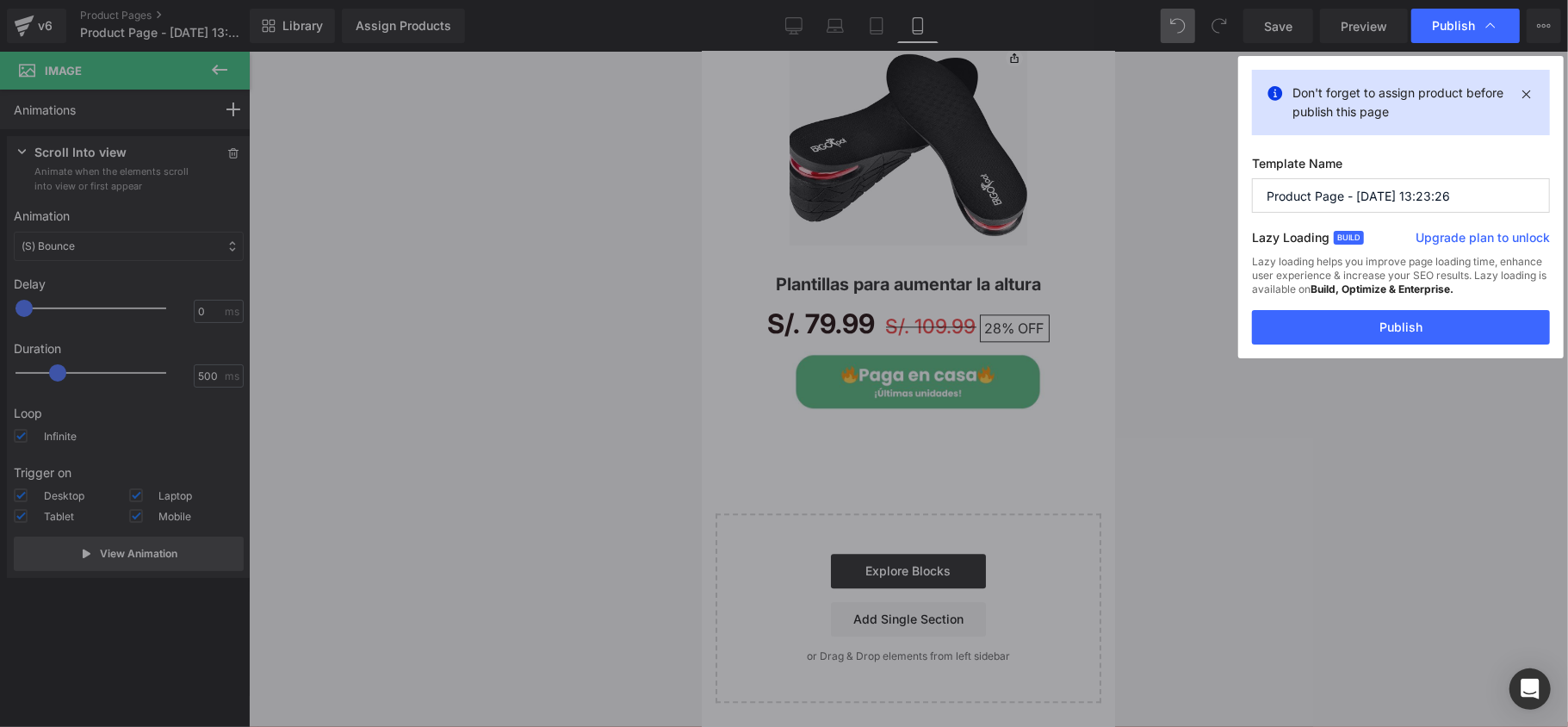
drag, startPoint x: 1443, startPoint y: 194, endPoint x: 1220, endPoint y: 227, distance: 225.4
click at [1220, 227] on div "Publish Don't forget to assign product before publish this page Template Name P…" at bounding box center [784, 363] width 1568 height 727
type input "PLANTILLA"
click at [1352, 332] on button "Publish" at bounding box center [1400, 328] width 298 height 35
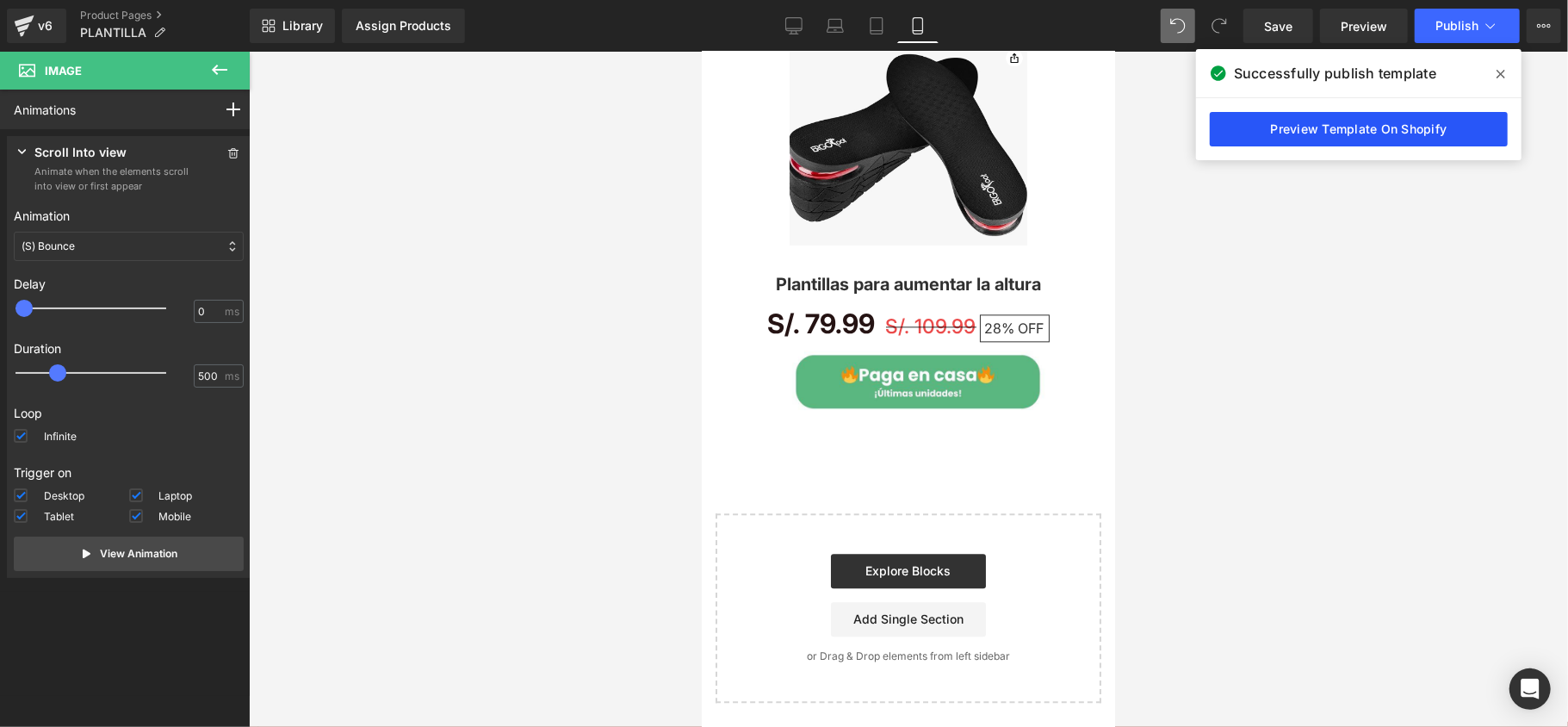
click at [1306, 118] on link "Preview Template On Shopify" at bounding box center [1358, 129] width 298 height 35
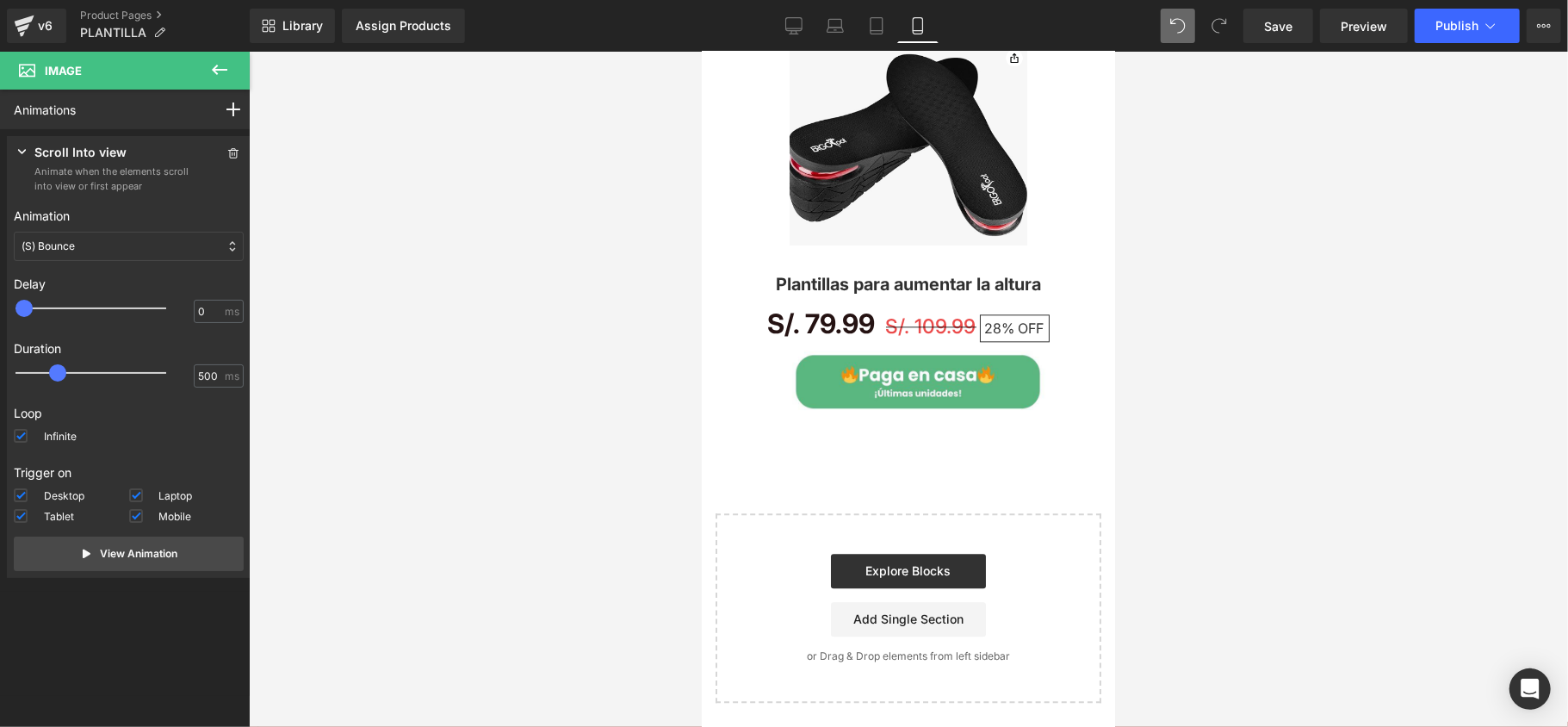
click at [379, 69] on div at bounding box center [908, 389] width 1319 height 675
click at [1462, 29] on span "Publish" at bounding box center [1456, 26] width 43 height 14
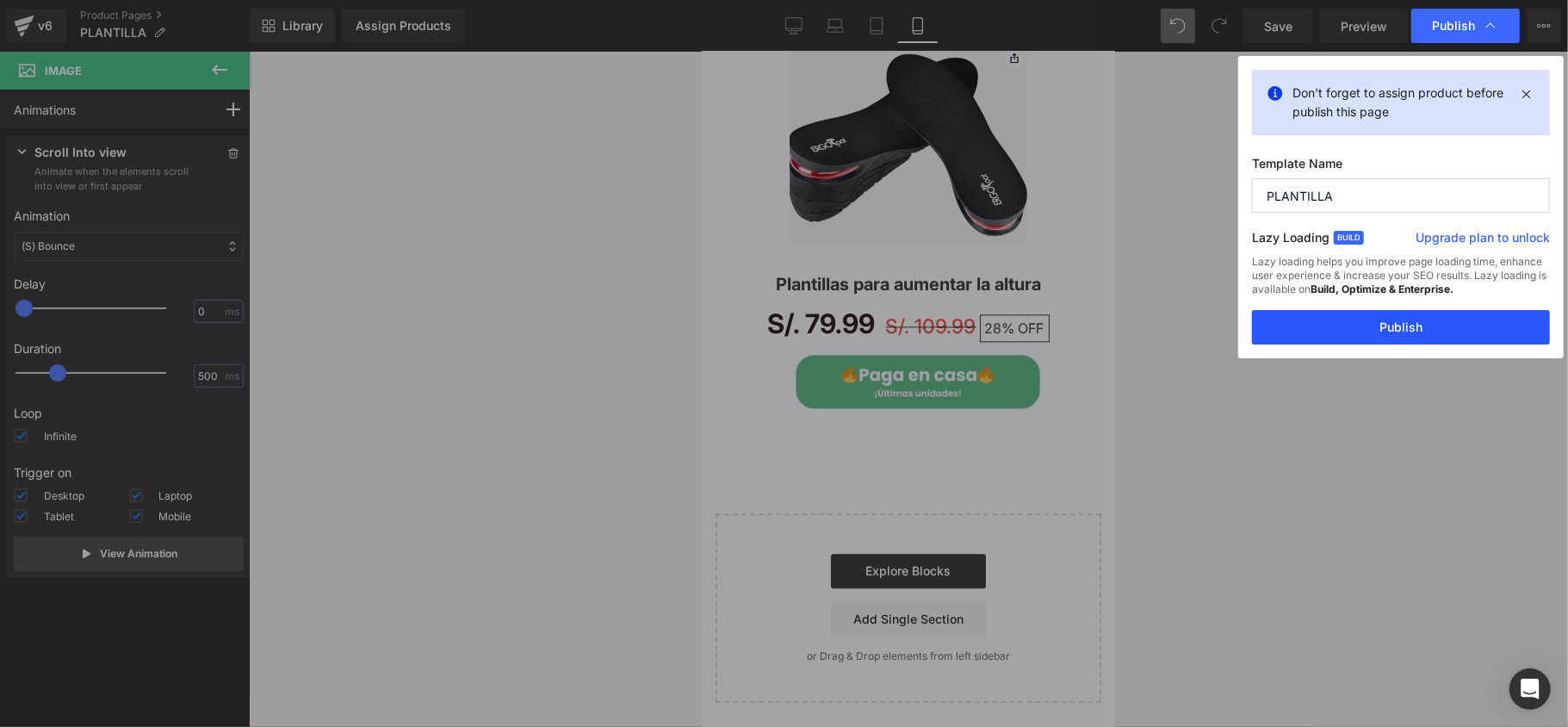
click at [1437, 323] on button "Publish" at bounding box center [1400, 328] width 298 height 35
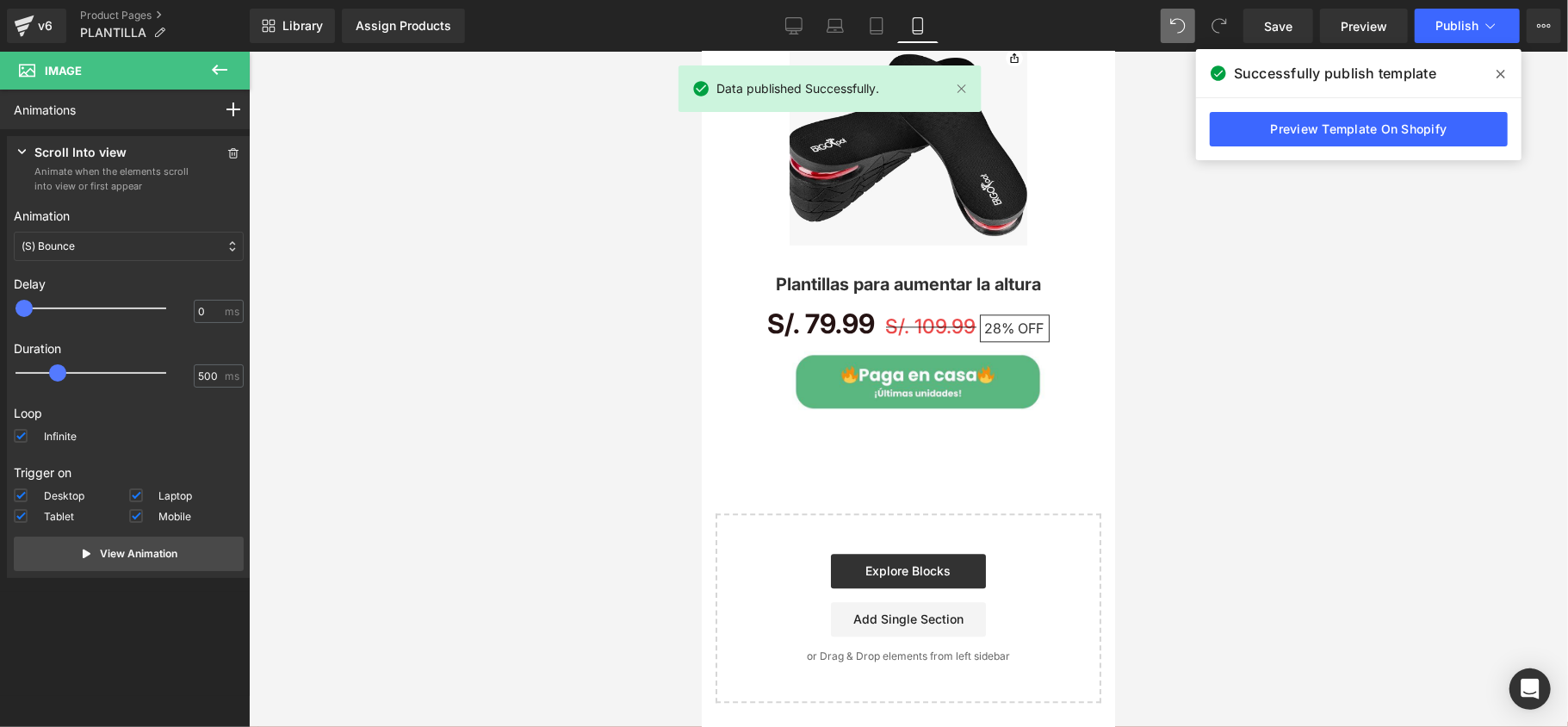
click at [1429, 77] on span "Successfully publish template" at bounding box center [1335, 73] width 202 height 21
click at [1410, 80] on span "Successfully publish template" at bounding box center [1335, 73] width 202 height 21
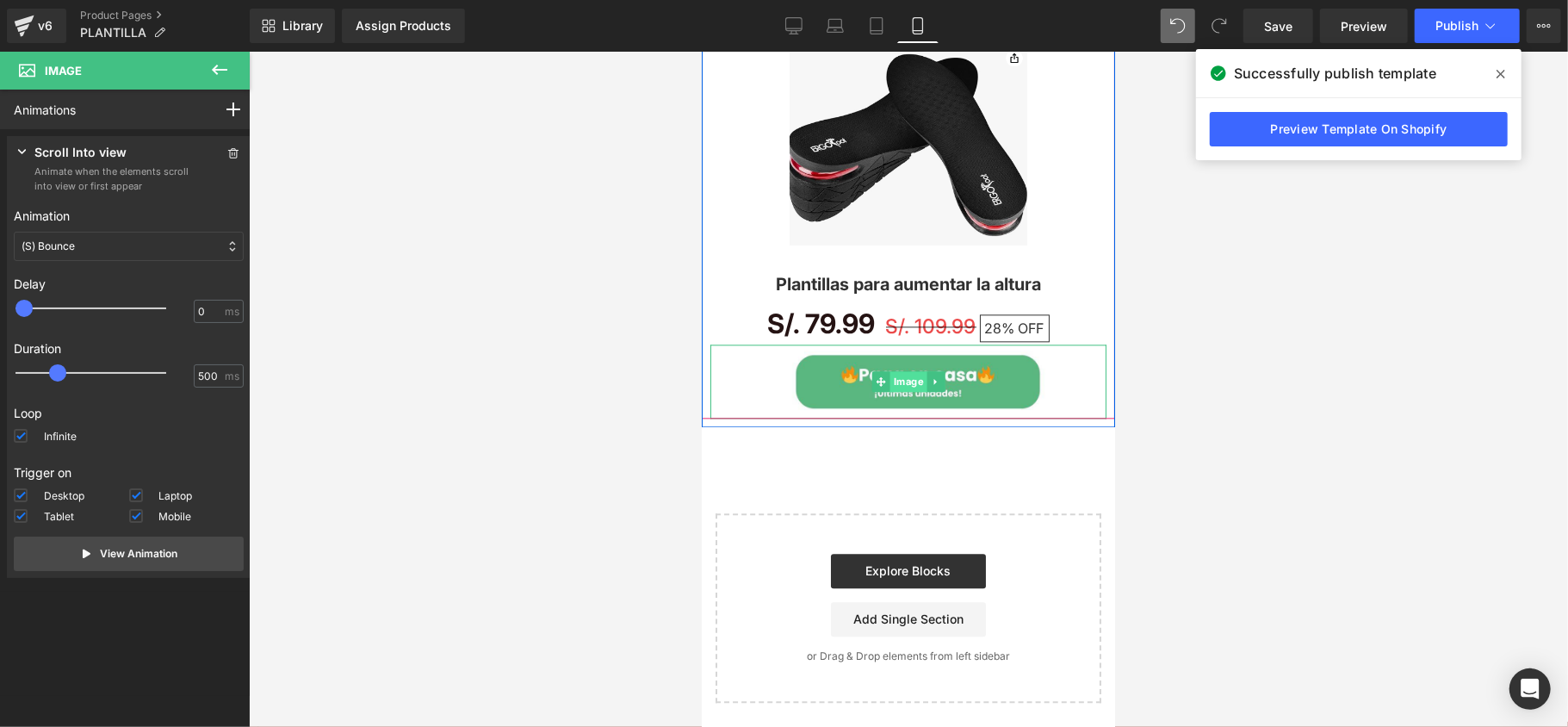
click at [904, 379] on span "Image" at bounding box center [908, 380] width 37 height 21
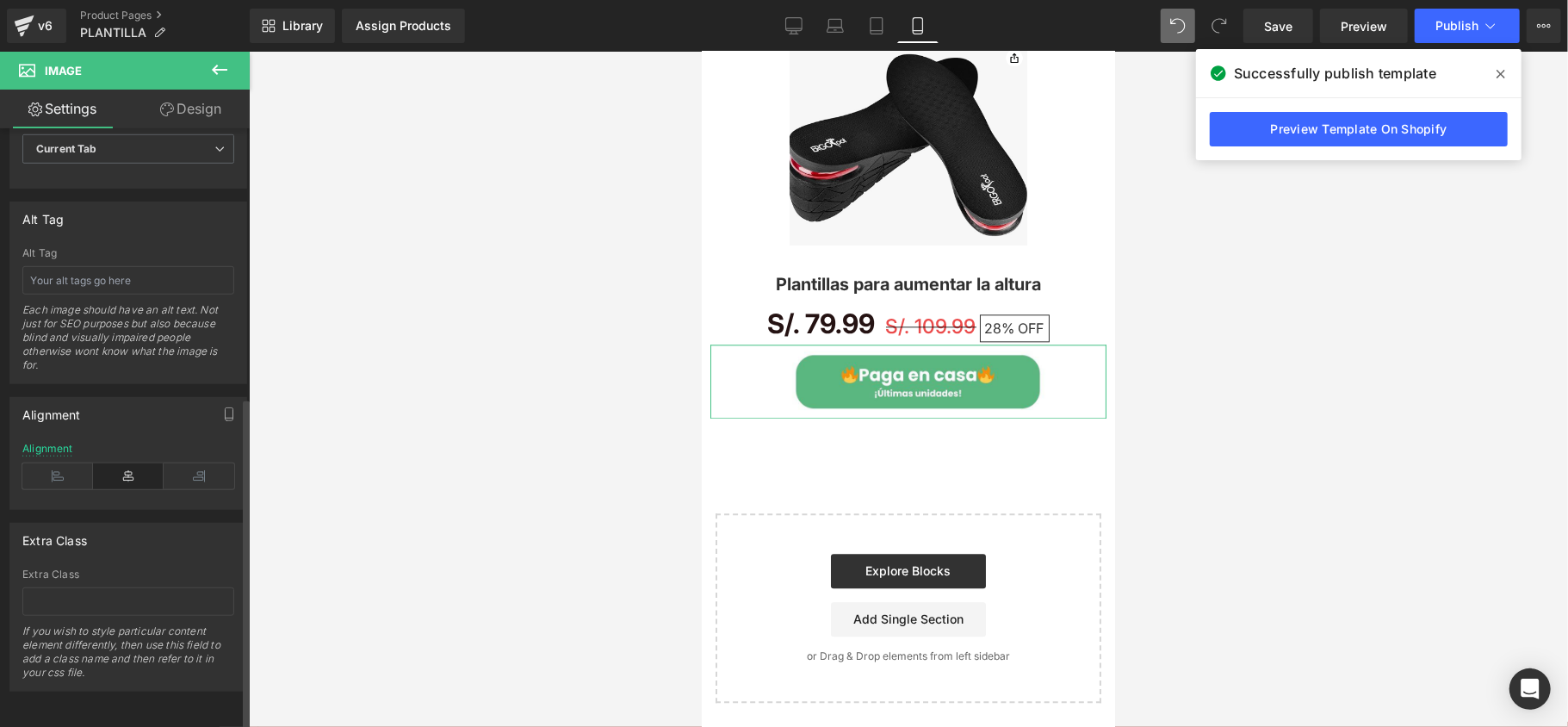
scroll to position [942, 0]
click at [85, 568] on div "Extra Class If you wish to style particular content element differently, then u…" at bounding box center [128, 628] width 212 height 122
click at [85, 587] on input "text" at bounding box center [128, 601] width 212 height 29
click at [97, 568] on div "Extra Class" at bounding box center [128, 574] width 212 height 12
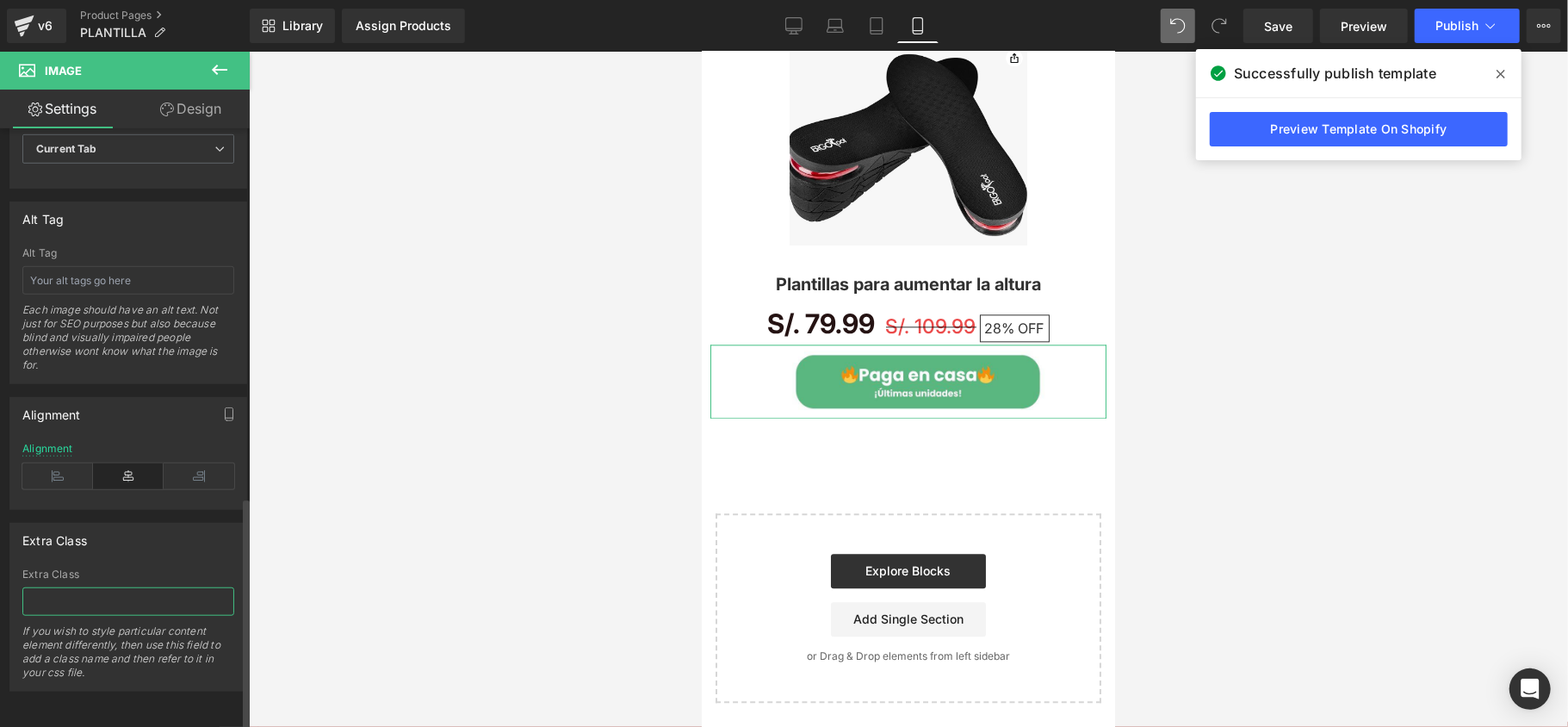
click at [98, 587] on input "text" at bounding box center [128, 601] width 212 height 29
paste input "<div class="_rsi-cod-form-is-gempage"></div><div class="_rsi-cod-form-gempages-…"
type input "<div class="_rsi-cod-form-is-gempage"></div><div class="_rsi-cod-form-gempages-…"
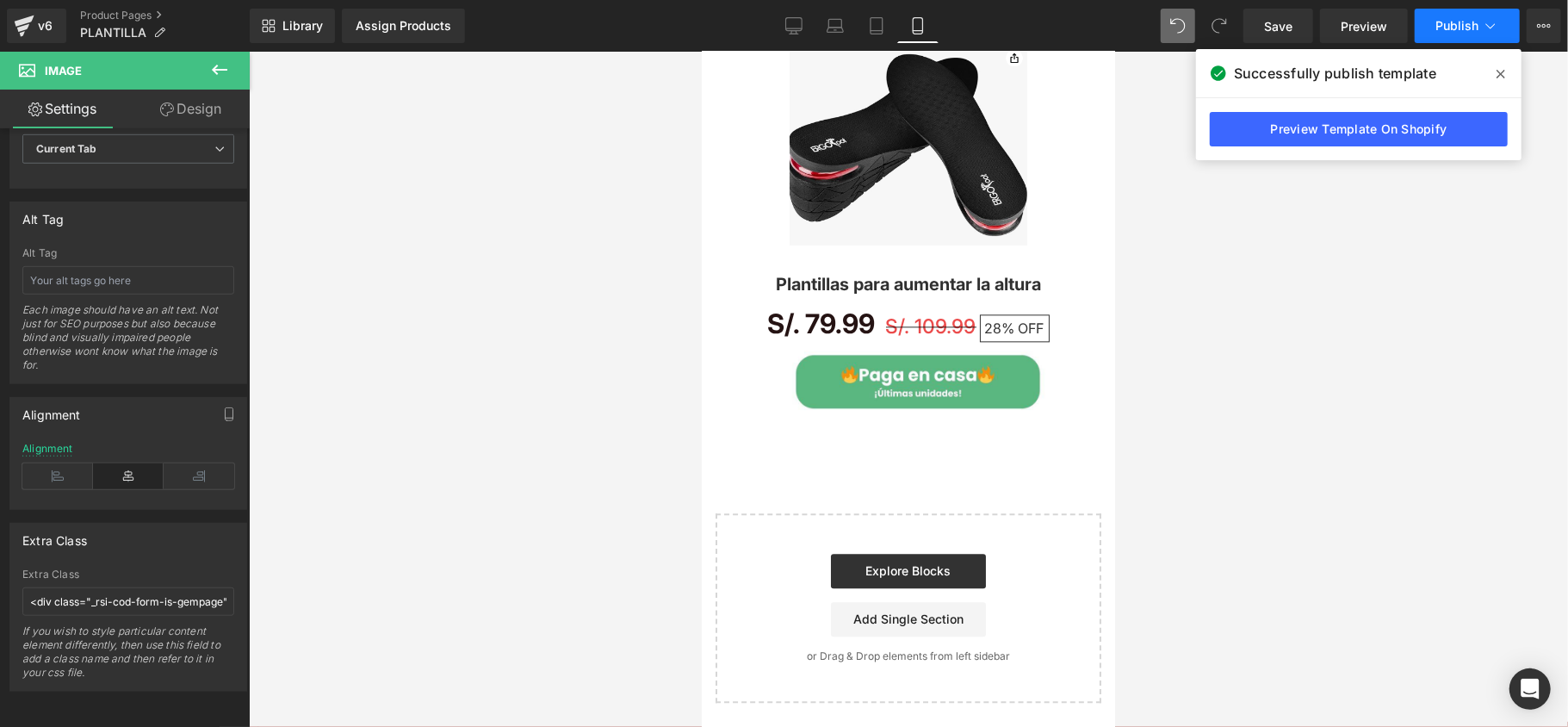
click at [1450, 28] on span "Publish" at bounding box center [1456, 26] width 43 height 14
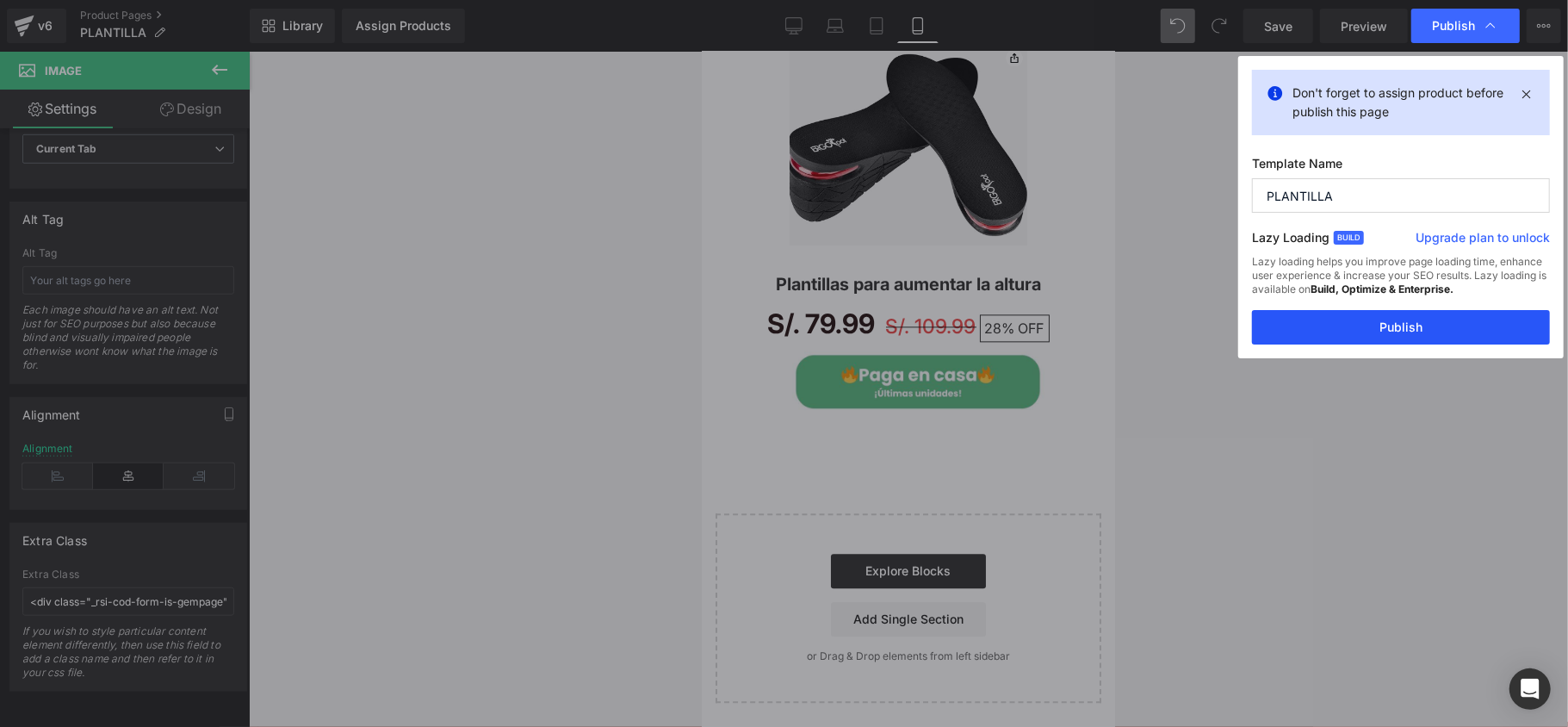
click at [1405, 335] on button "Publish" at bounding box center [1400, 328] width 298 height 35
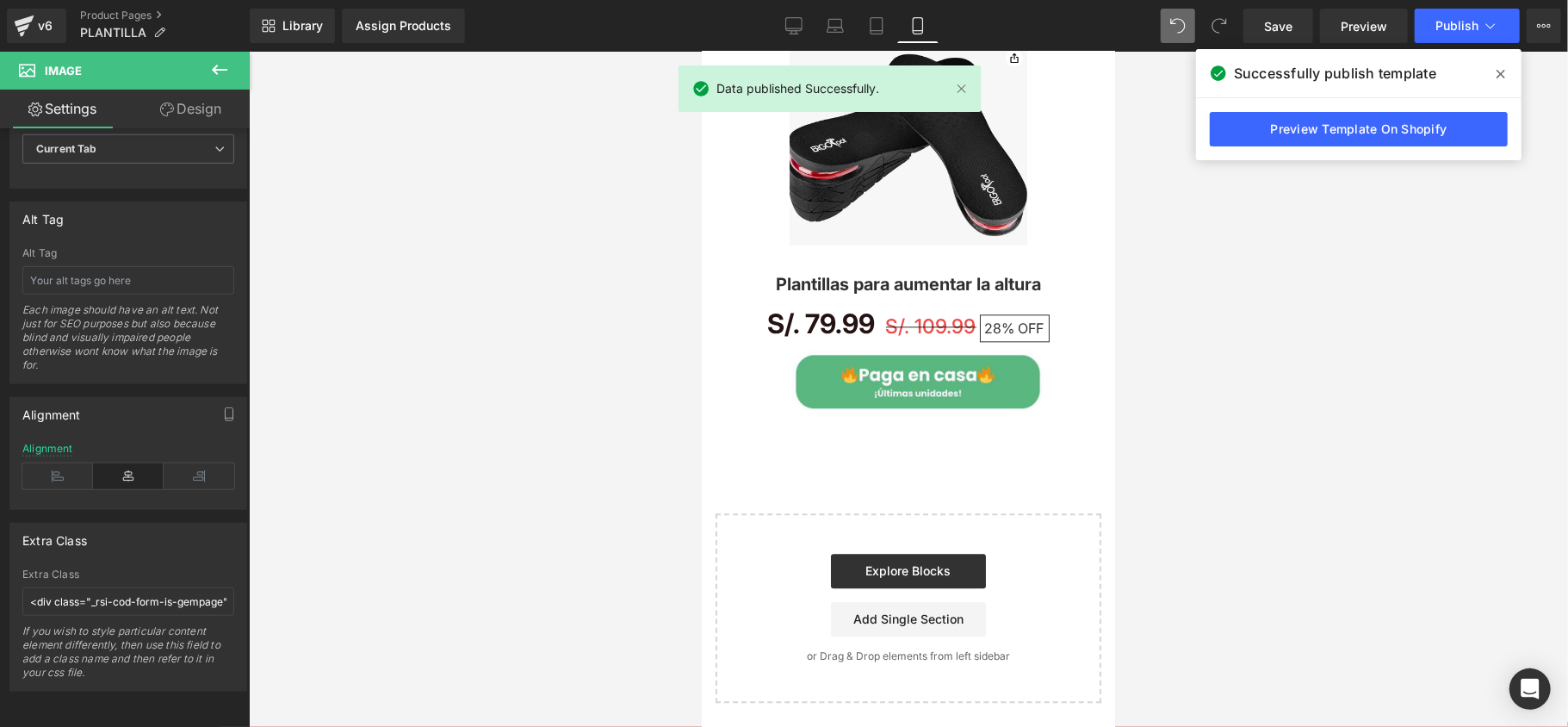
click at [1319, 125] on link "Preview Template On Shopify" at bounding box center [1358, 129] width 298 height 35
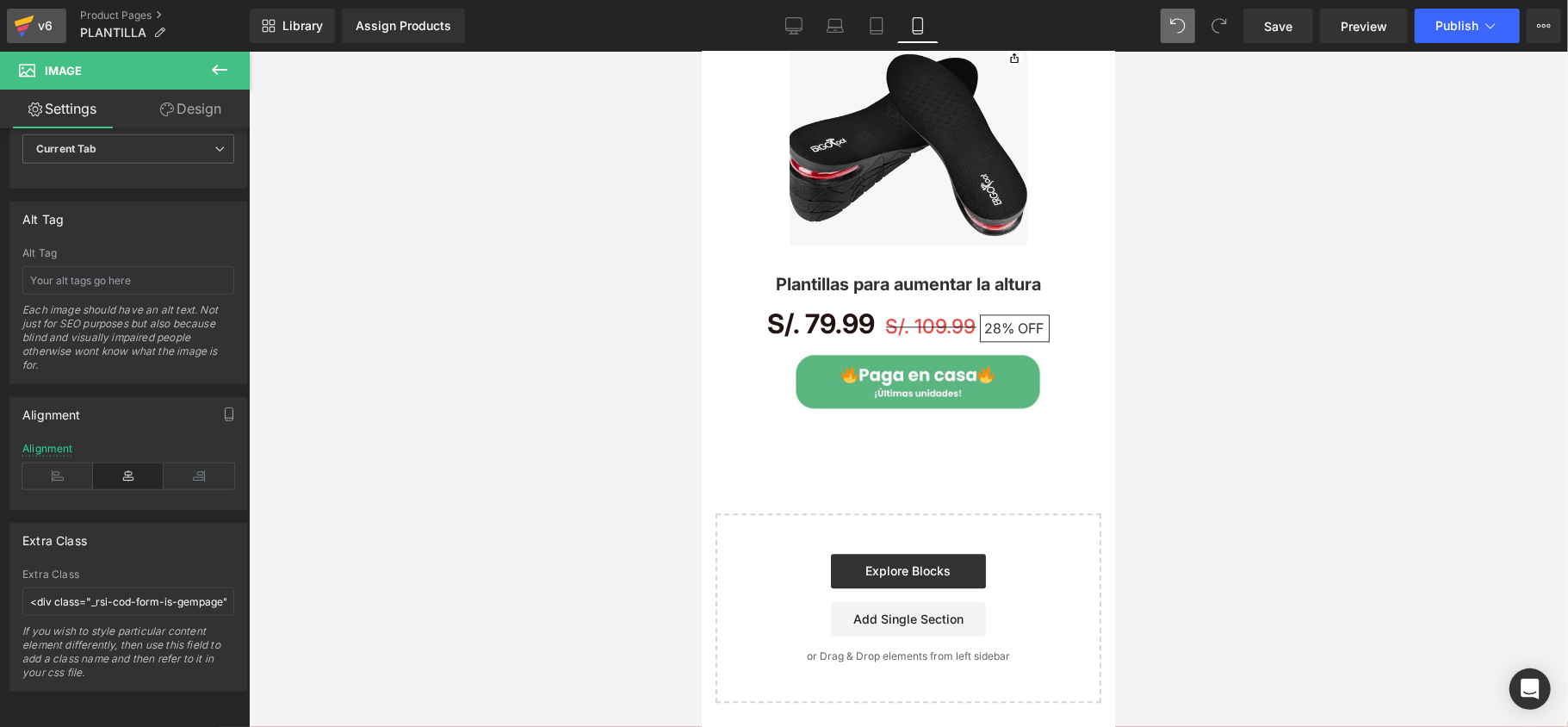
click at [33, 22] on icon at bounding box center [24, 26] width 21 height 43
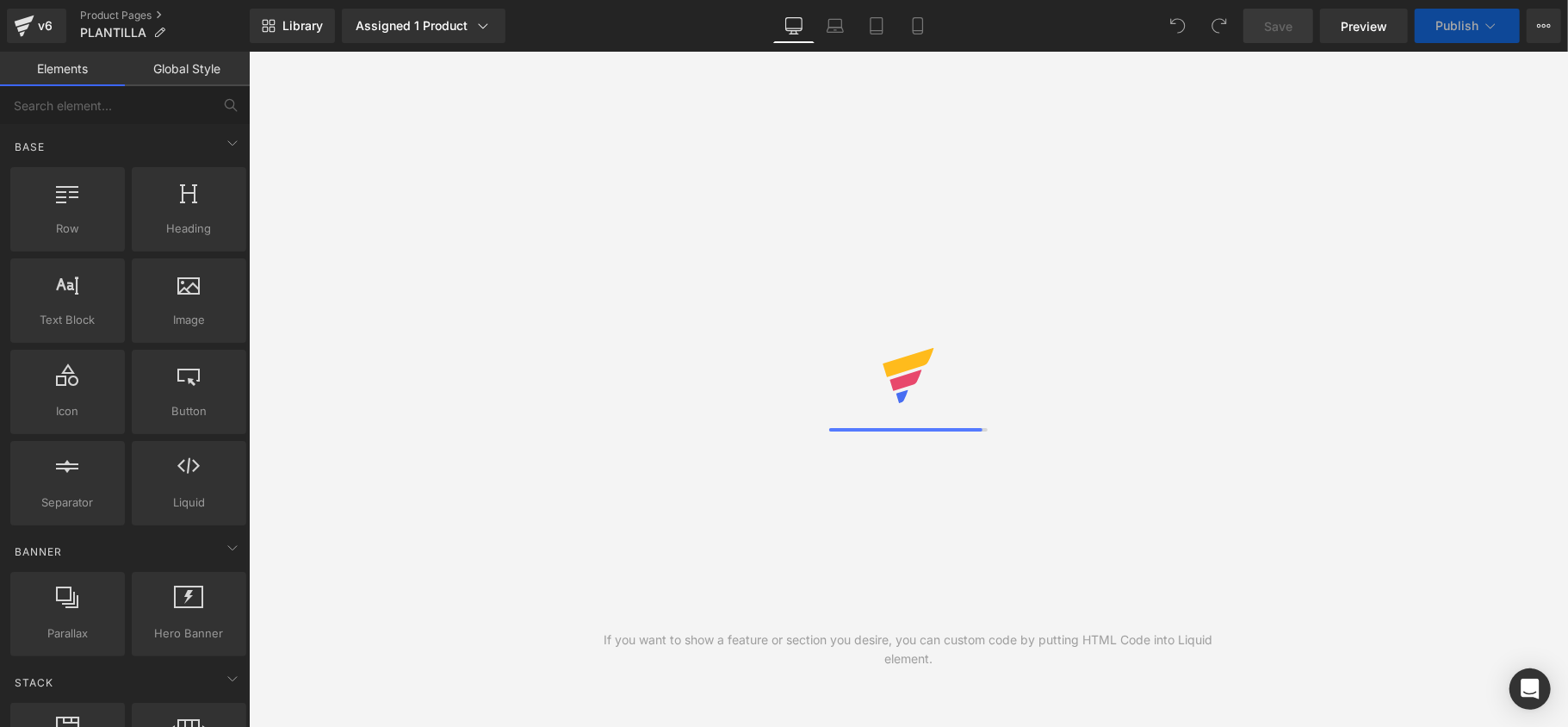
click at [599, 646] on div "If you want to show a feature or section you desire, you can custom code by put…" at bounding box center [908, 649] width 660 height 38
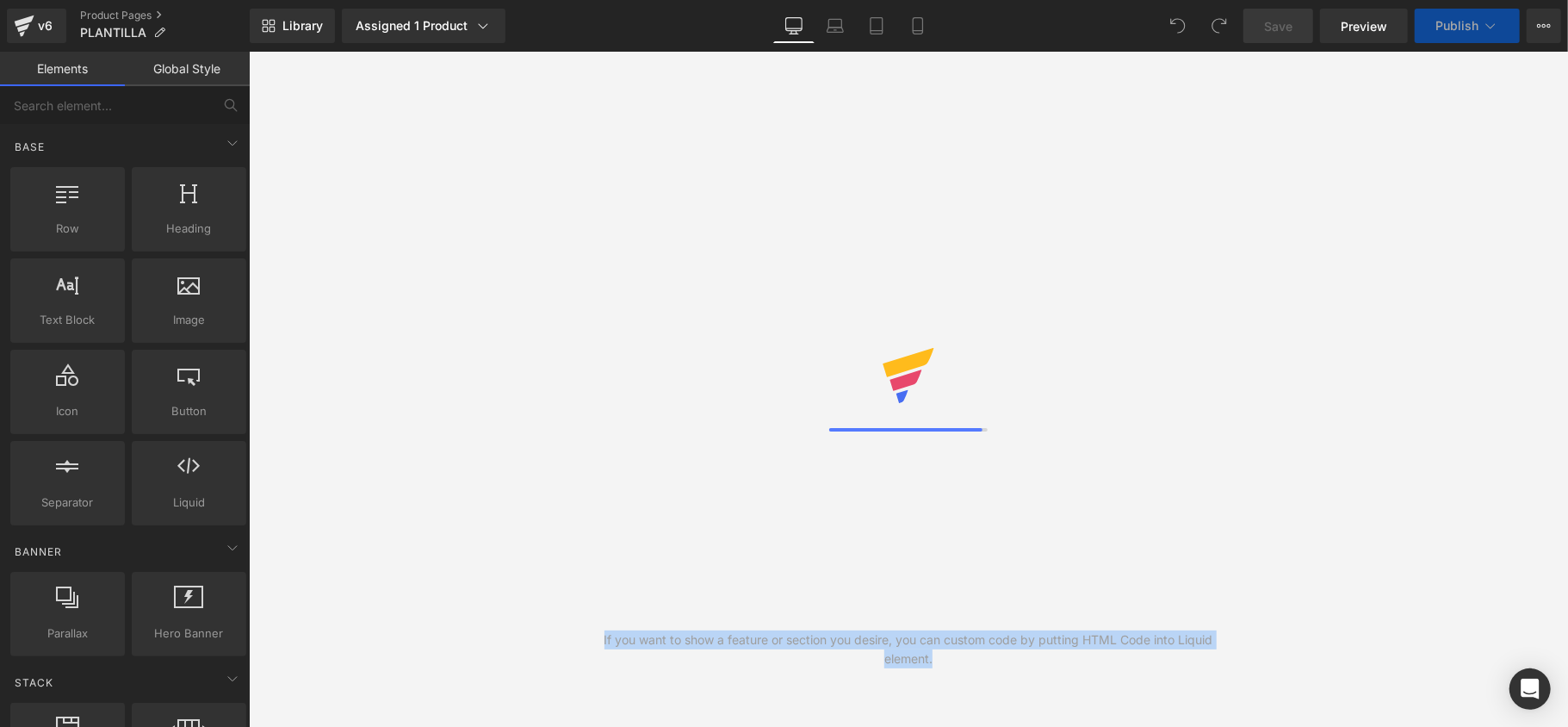
drag, startPoint x: 599, startPoint y: 642, endPoint x: 944, endPoint y: 652, distance: 345.1
click at [944, 652] on div "If you want to show a feature or section you desire, you can custom code by put…" at bounding box center [908, 649] width 660 height 38
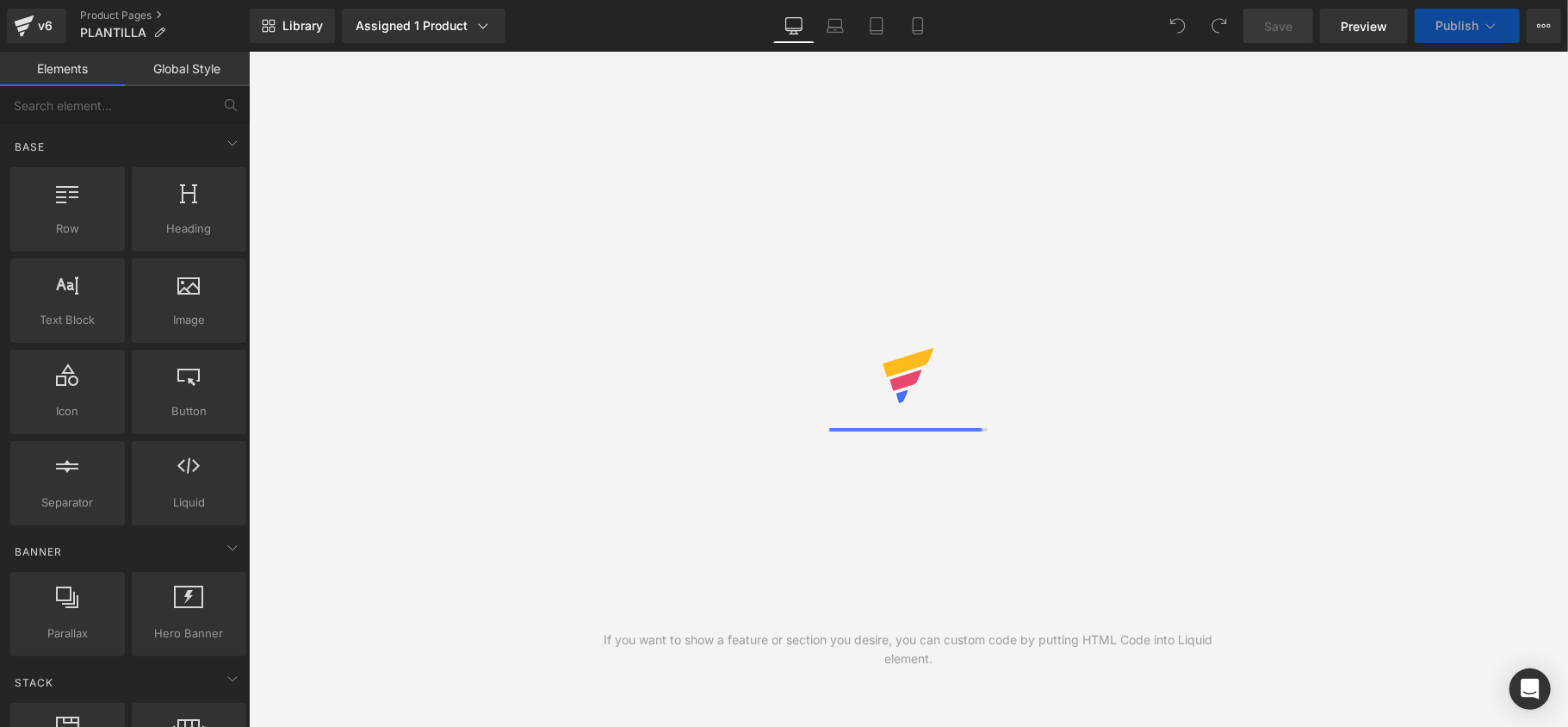
click at [166, 56] on link "Global Style" at bounding box center [187, 69] width 124 height 35
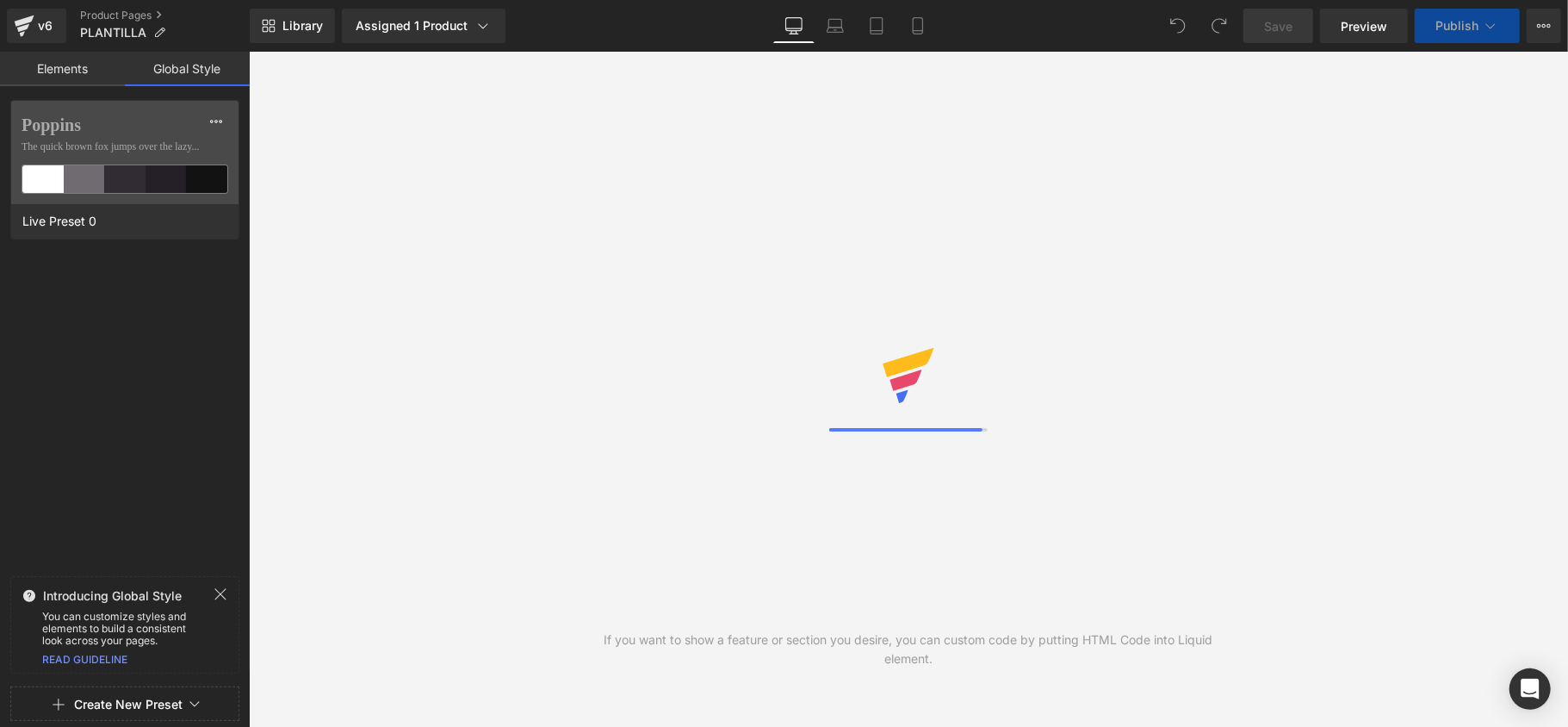
click at [112, 70] on link "Elements" at bounding box center [62, 69] width 124 height 35
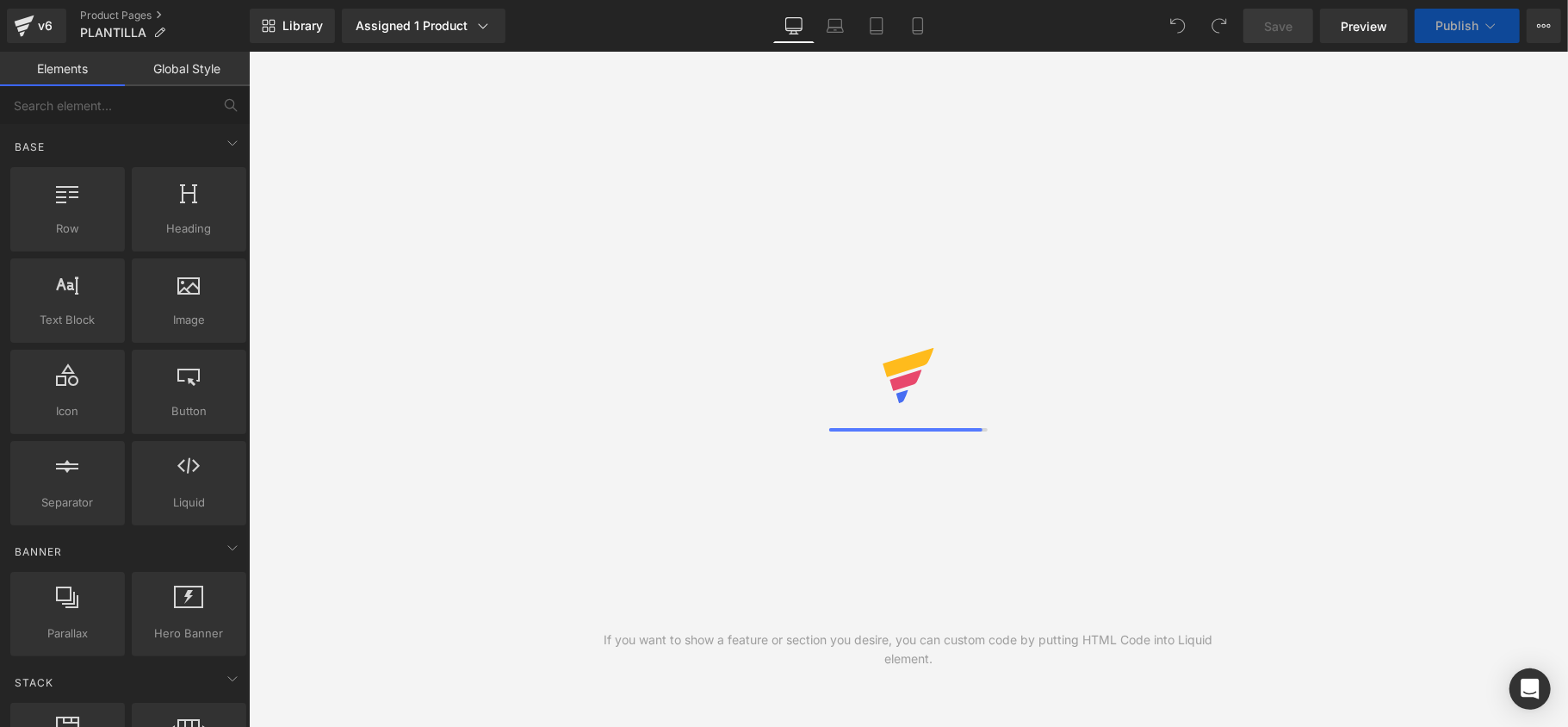
click at [159, 67] on link "Global Style" at bounding box center [187, 69] width 124 height 35
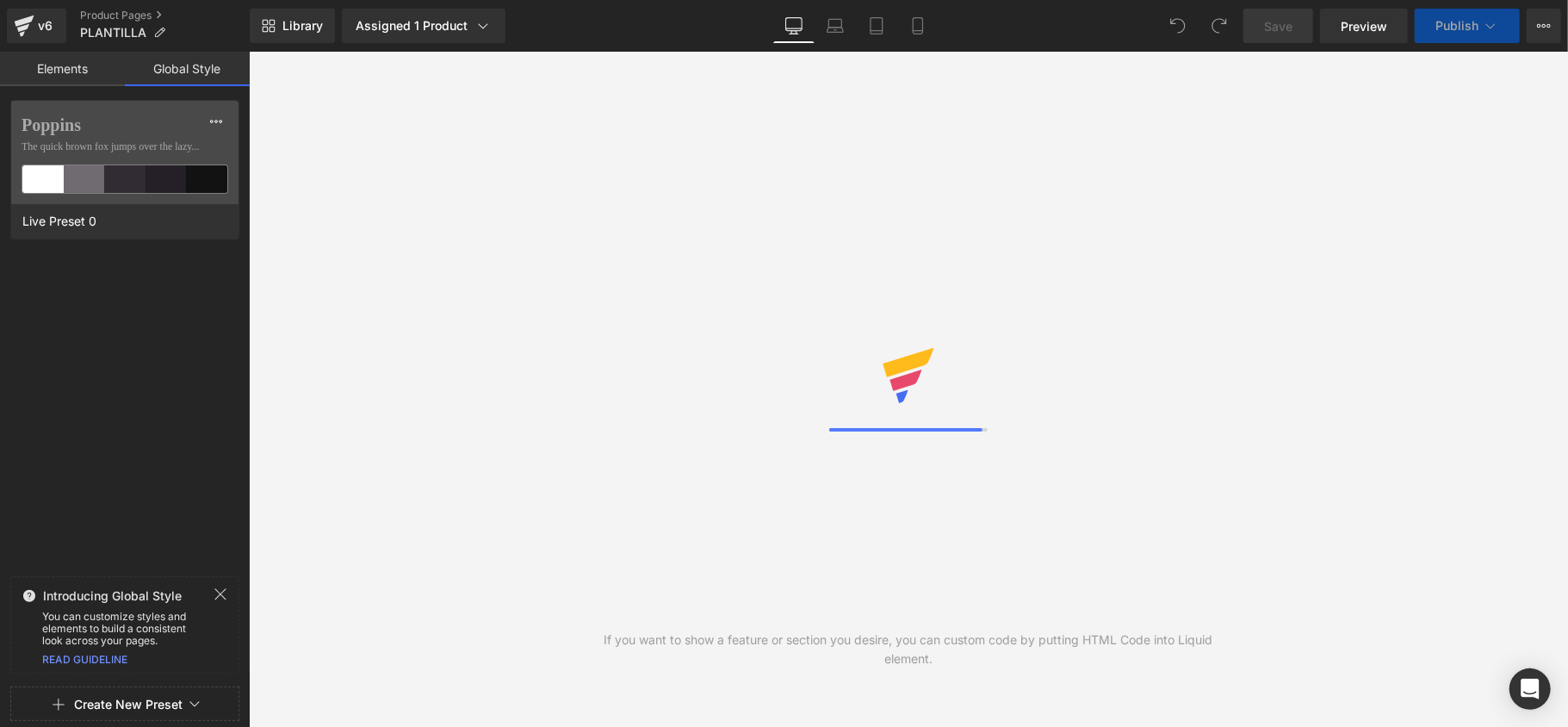
click at [90, 60] on link "Elements" at bounding box center [62, 69] width 124 height 35
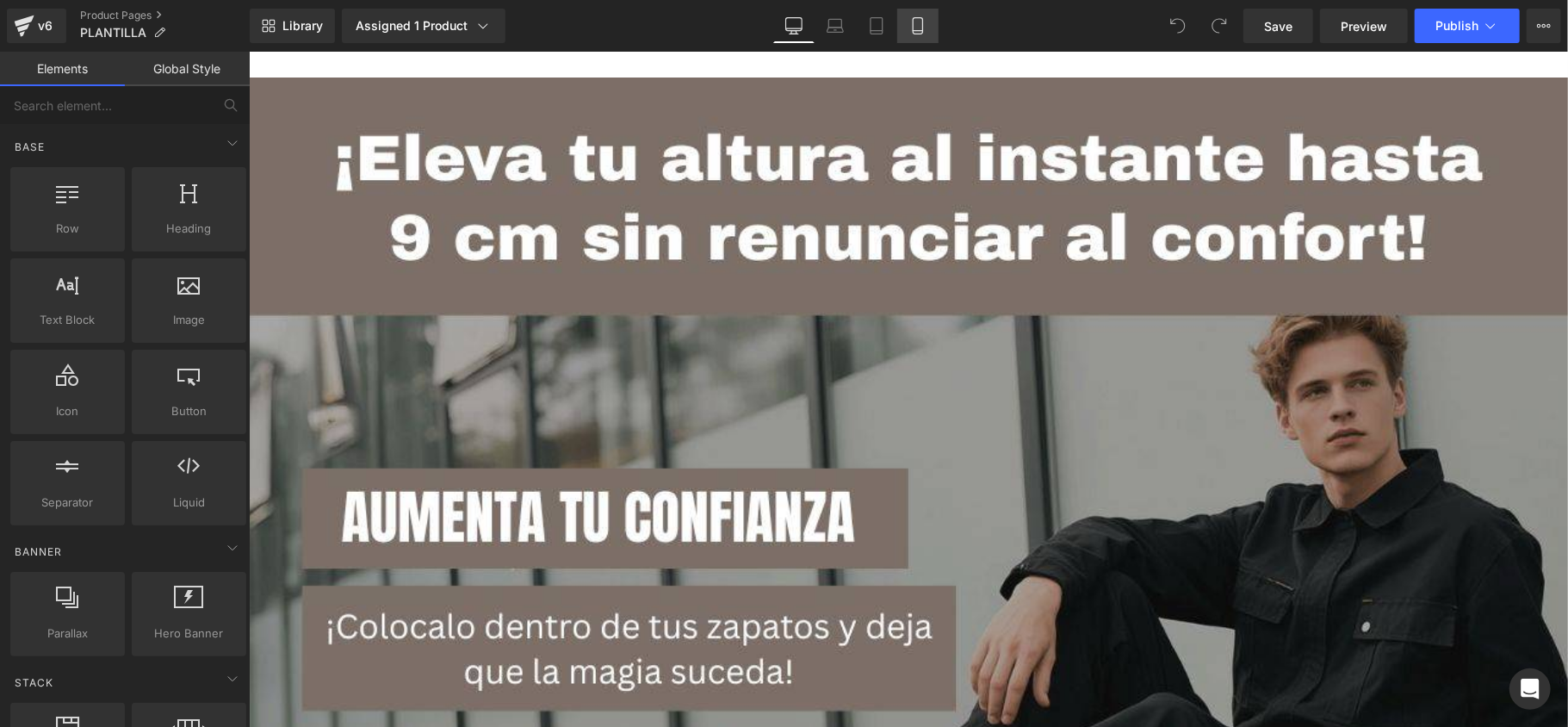
click at [923, 36] on link "Mobile" at bounding box center [918, 26] width 41 height 35
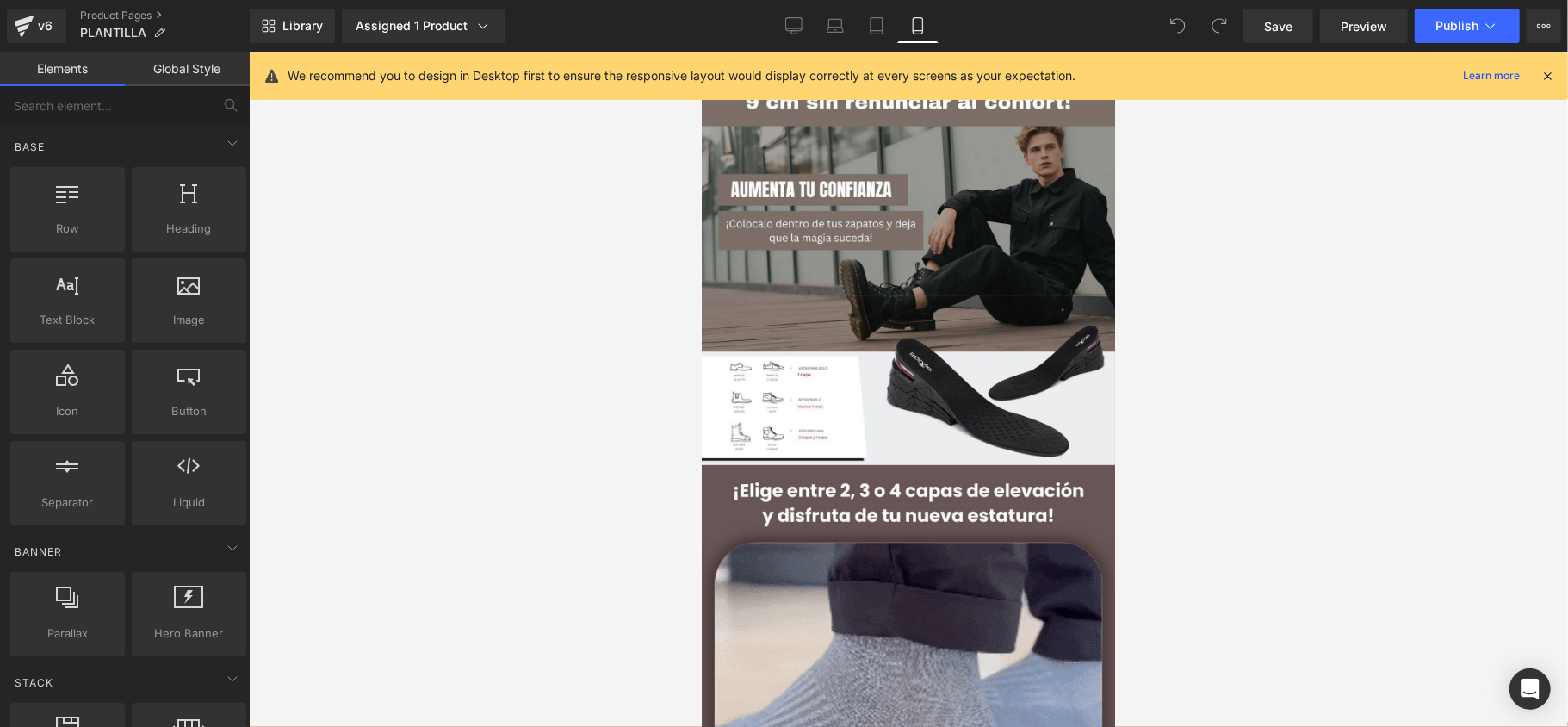
click at [487, 346] on div at bounding box center [908, 389] width 1319 height 675
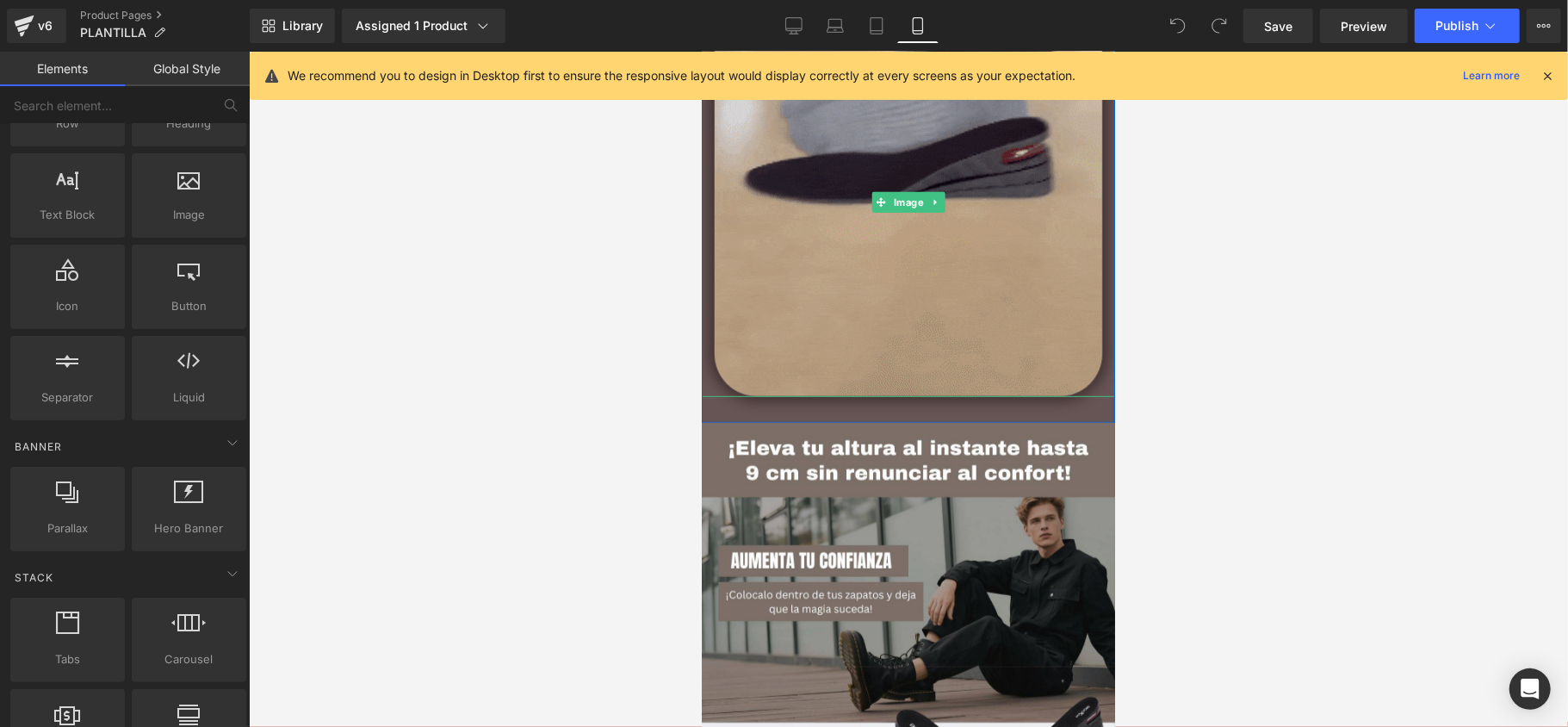
scroll to position [573, 0]
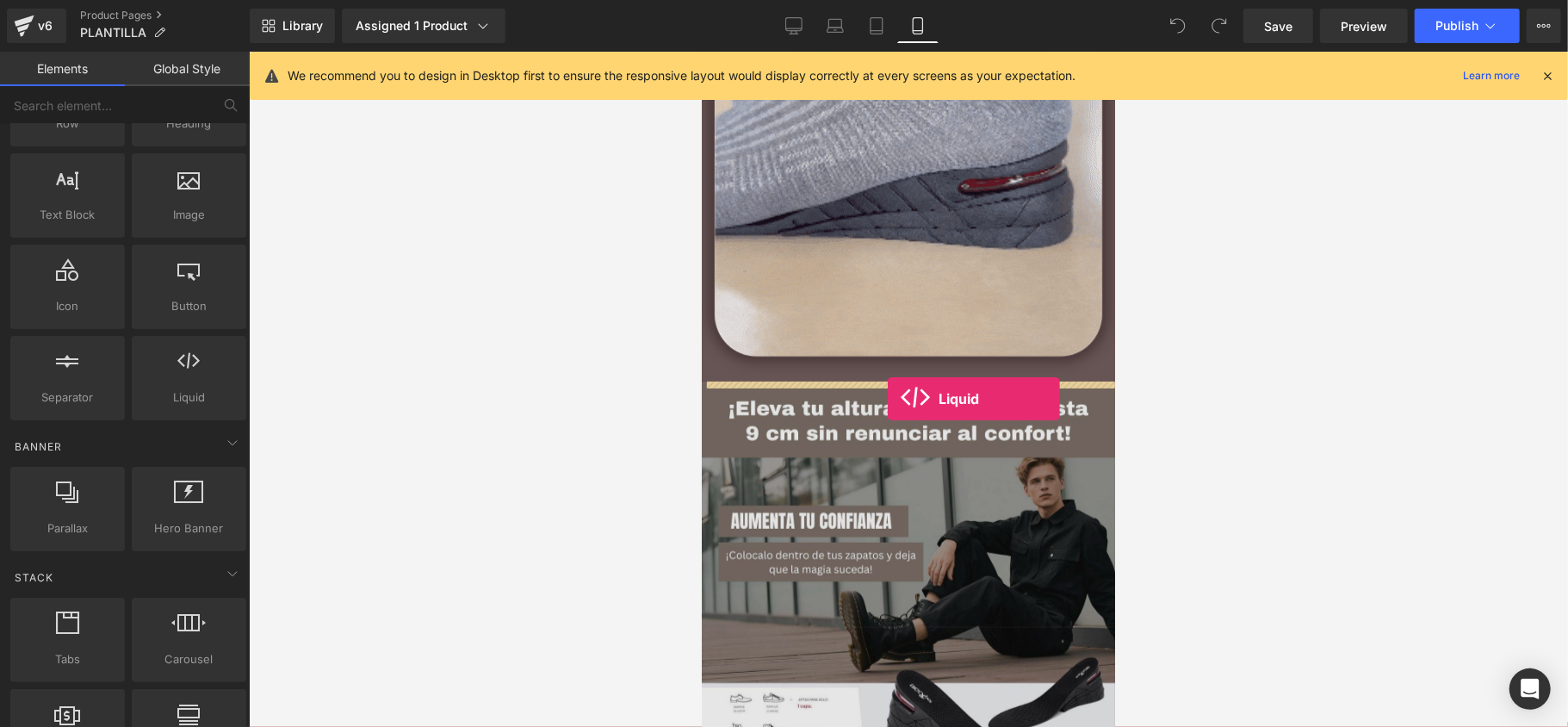
drag, startPoint x: 889, startPoint y: 449, endPoint x: 887, endPoint y: 399, distance: 50.0
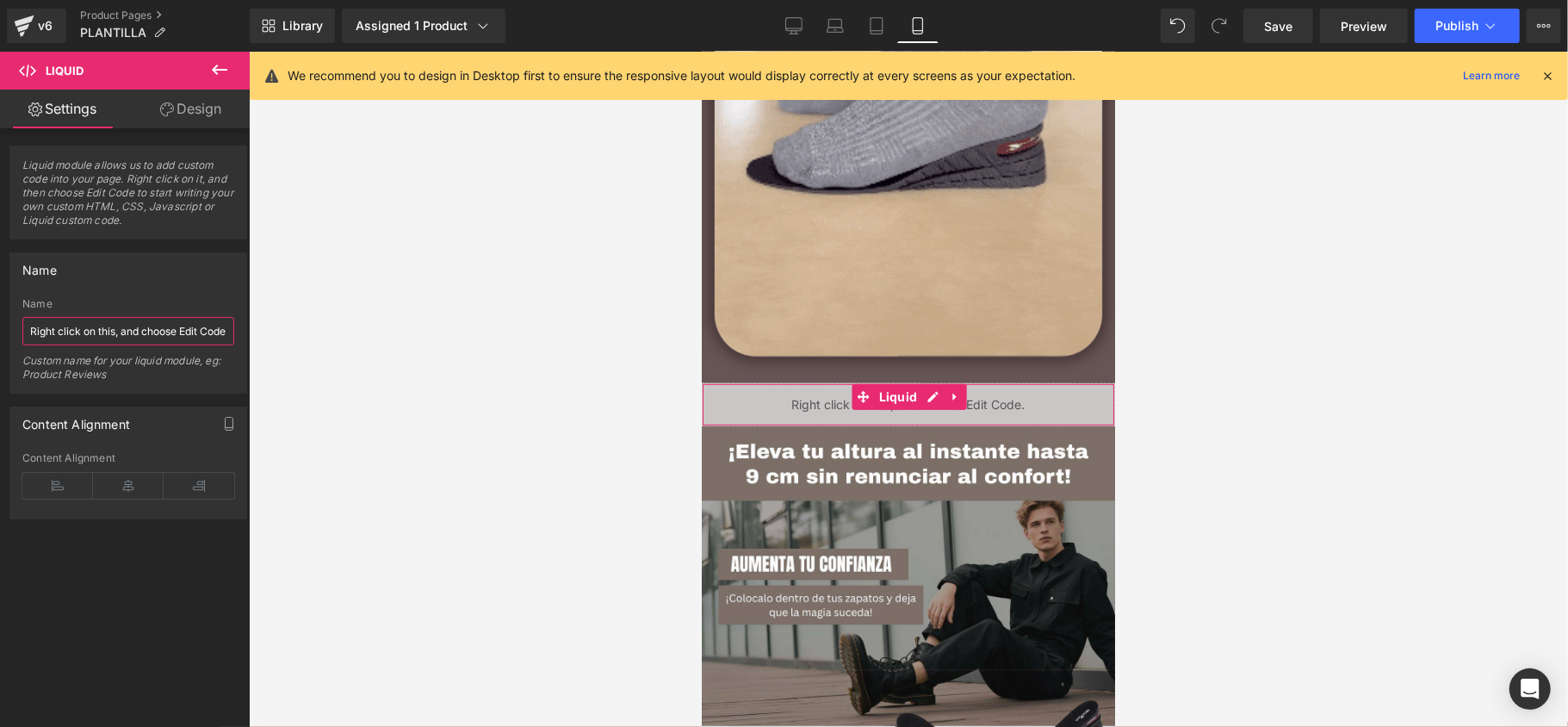
click at [115, 335] on input "Right click on this, and choose Edit Code." at bounding box center [128, 331] width 212 height 29
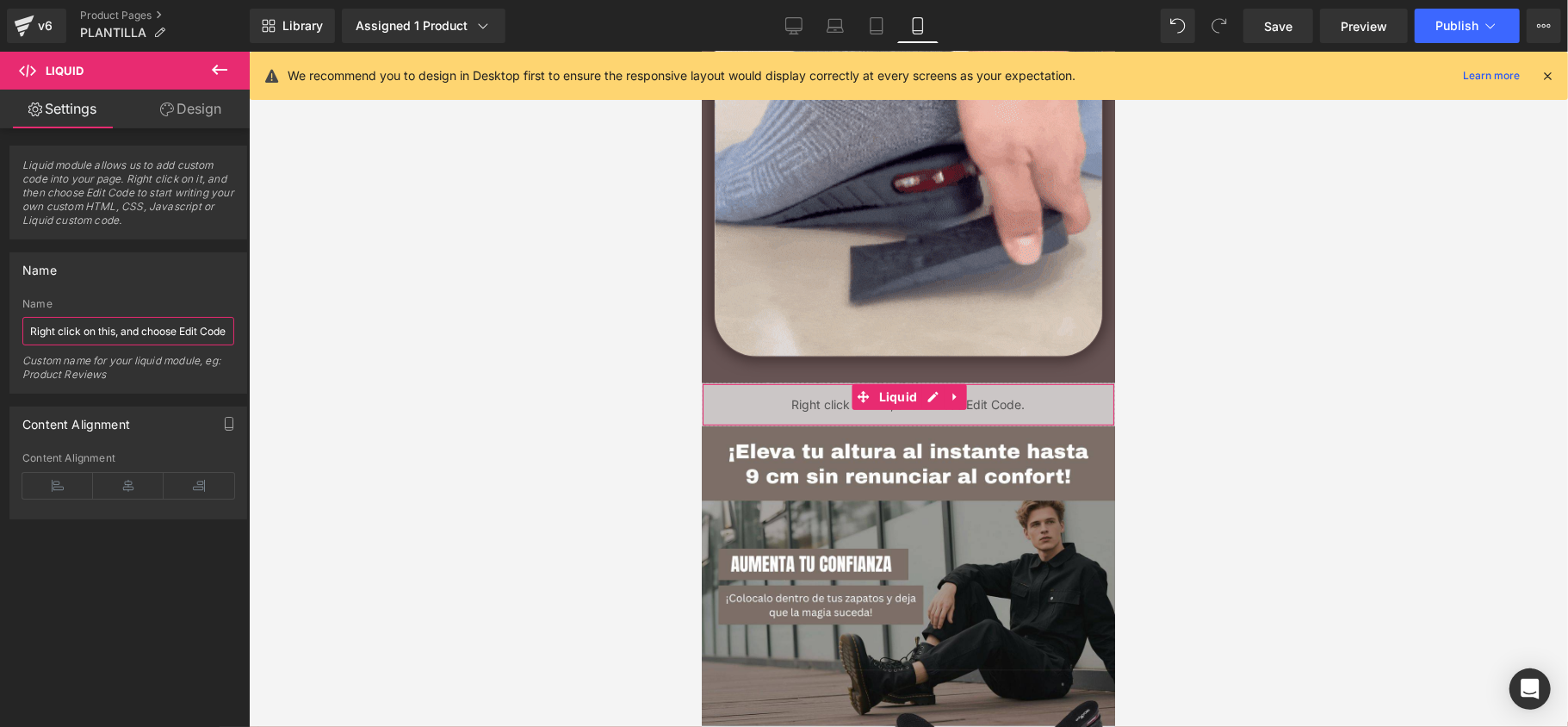
click at [118, 334] on input "Right click on this, and choose Edit Code." at bounding box center [128, 331] width 212 height 29
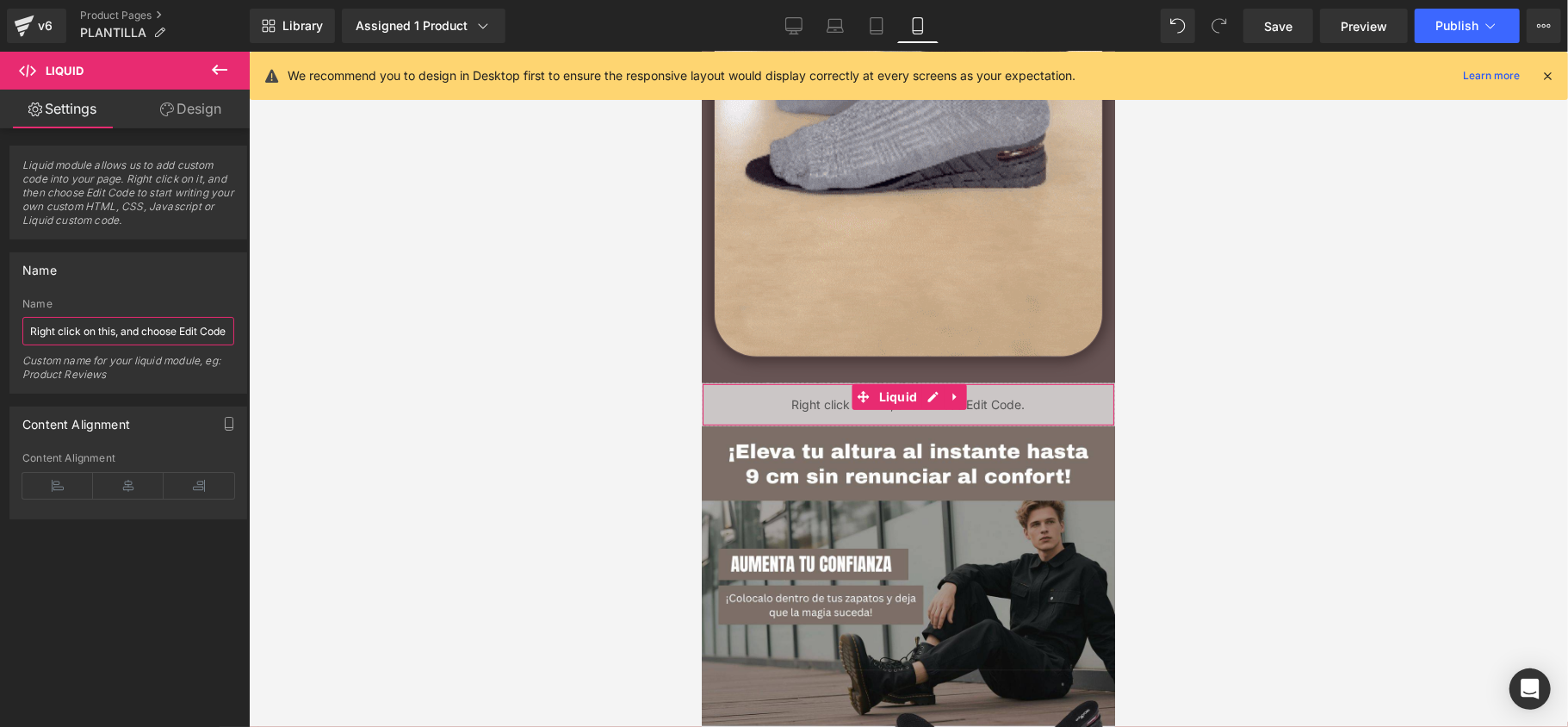
click at [118, 334] on input "Right click on this, and choose Edit Code." at bounding box center [128, 331] width 212 height 29
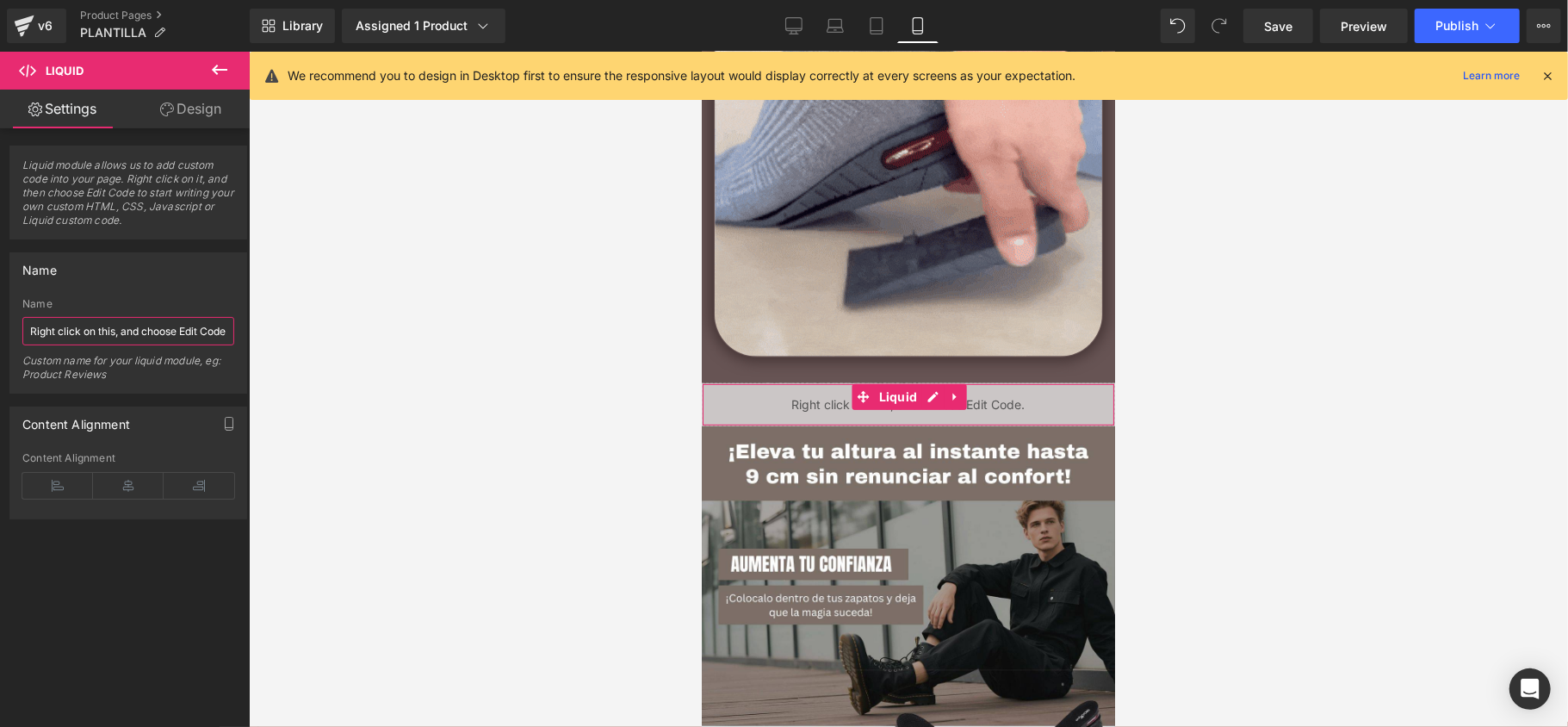
click at [118, 334] on input "Right click on this, and choose Edit Code." at bounding box center [128, 331] width 212 height 29
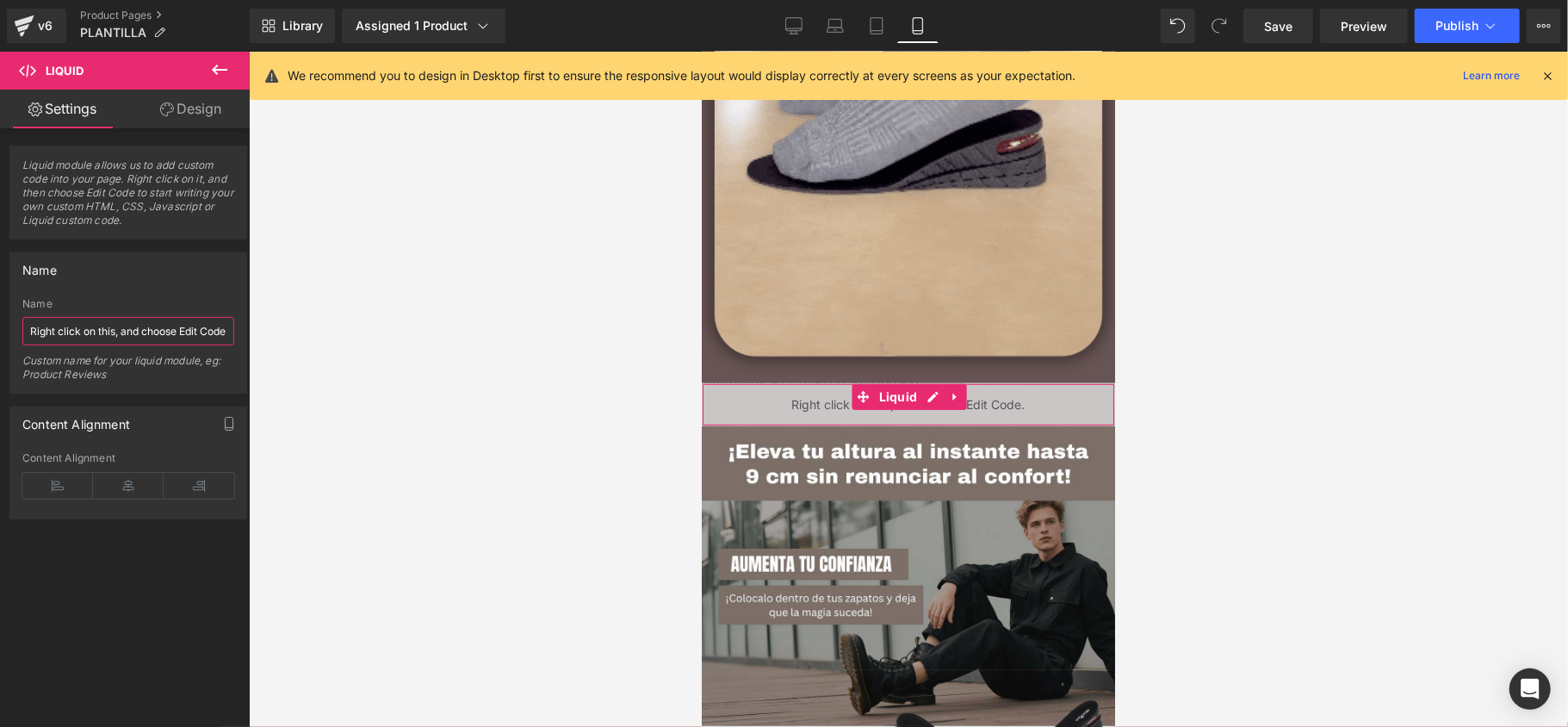
click at [118, 334] on input "Right click on this, and choose Edit Code." at bounding box center [128, 331] width 212 height 29
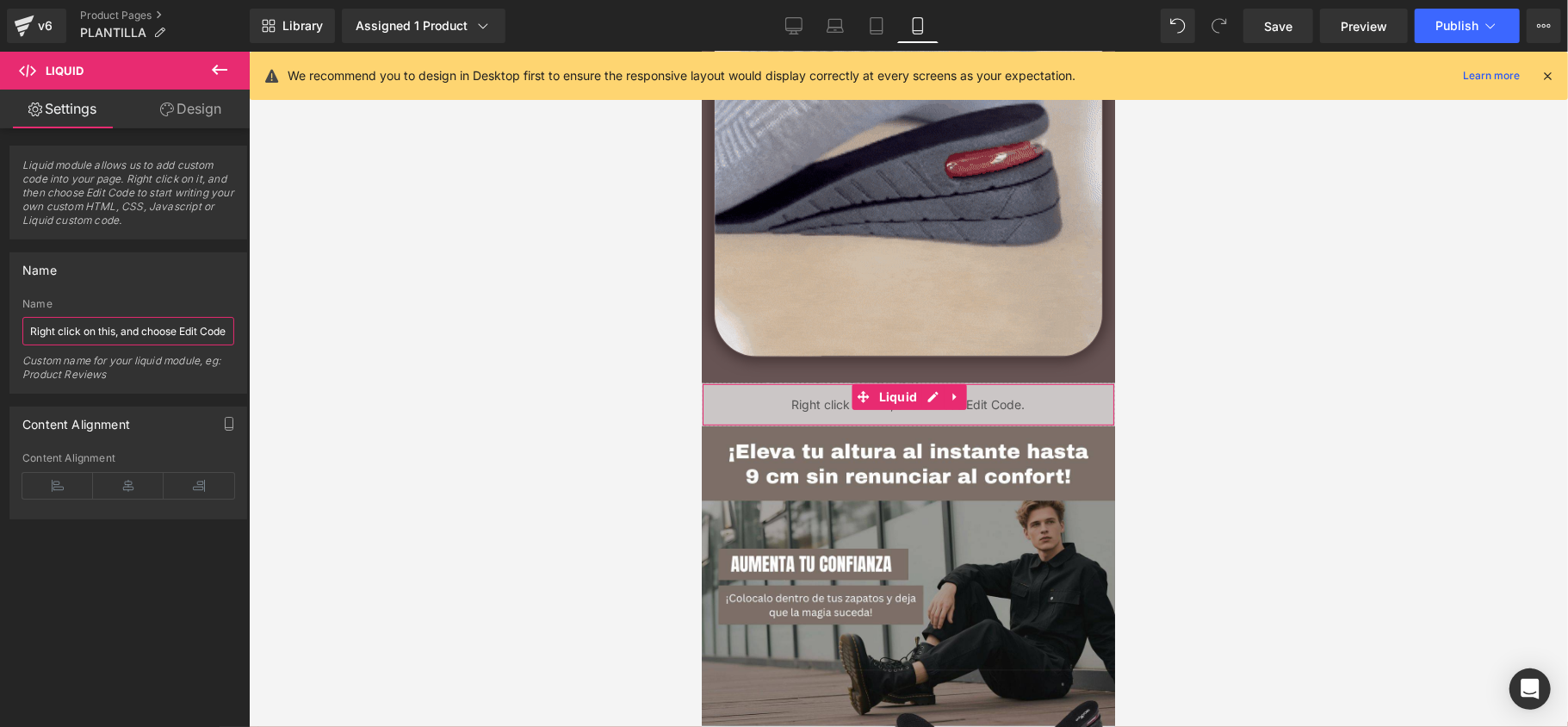
paste input "<div class="_rsi-cod-form-is-gempage"></div><div class="_rsi-cod-form-gempages-…"
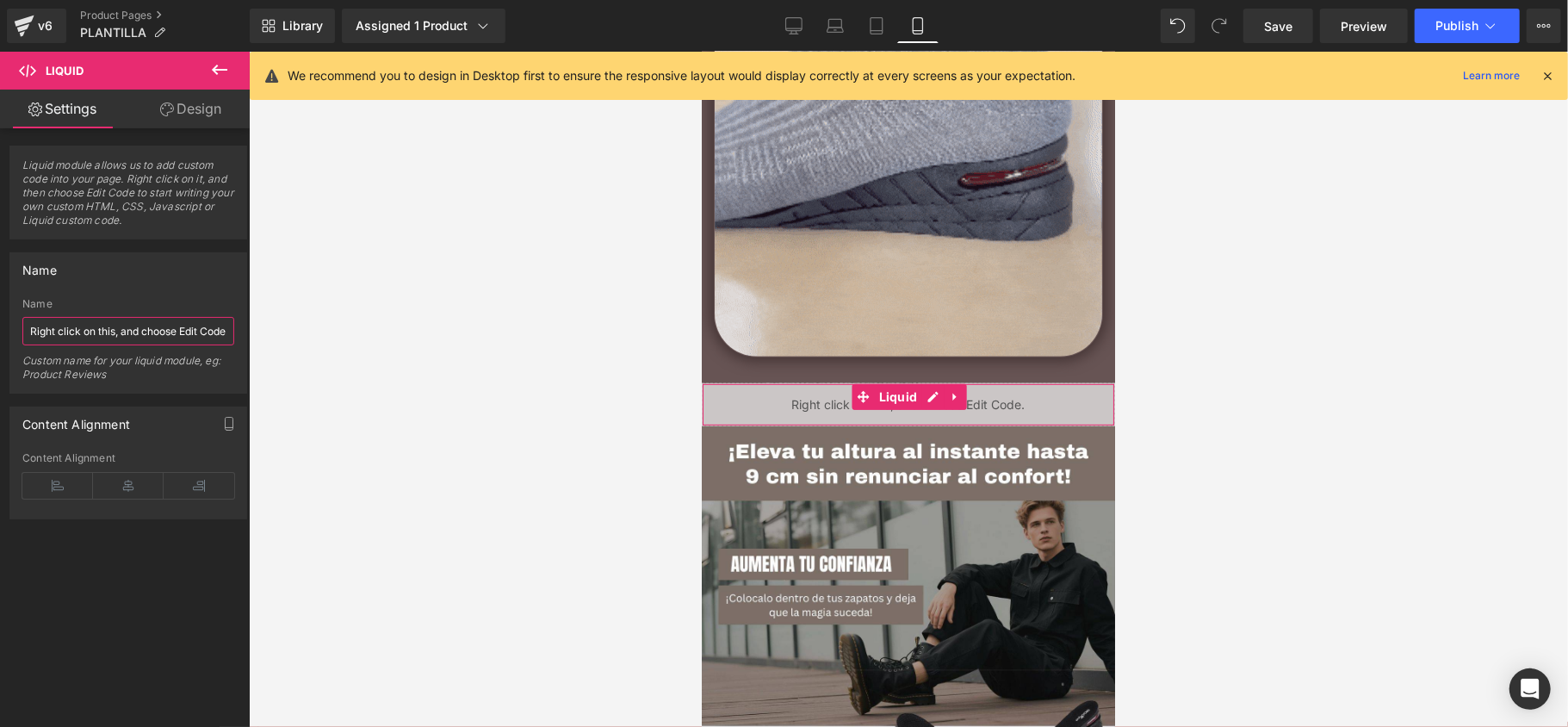
type input "<div class="_rsi-cod-form-is-gempage"></div><div class="_rsi-cod-form-gempages-…"
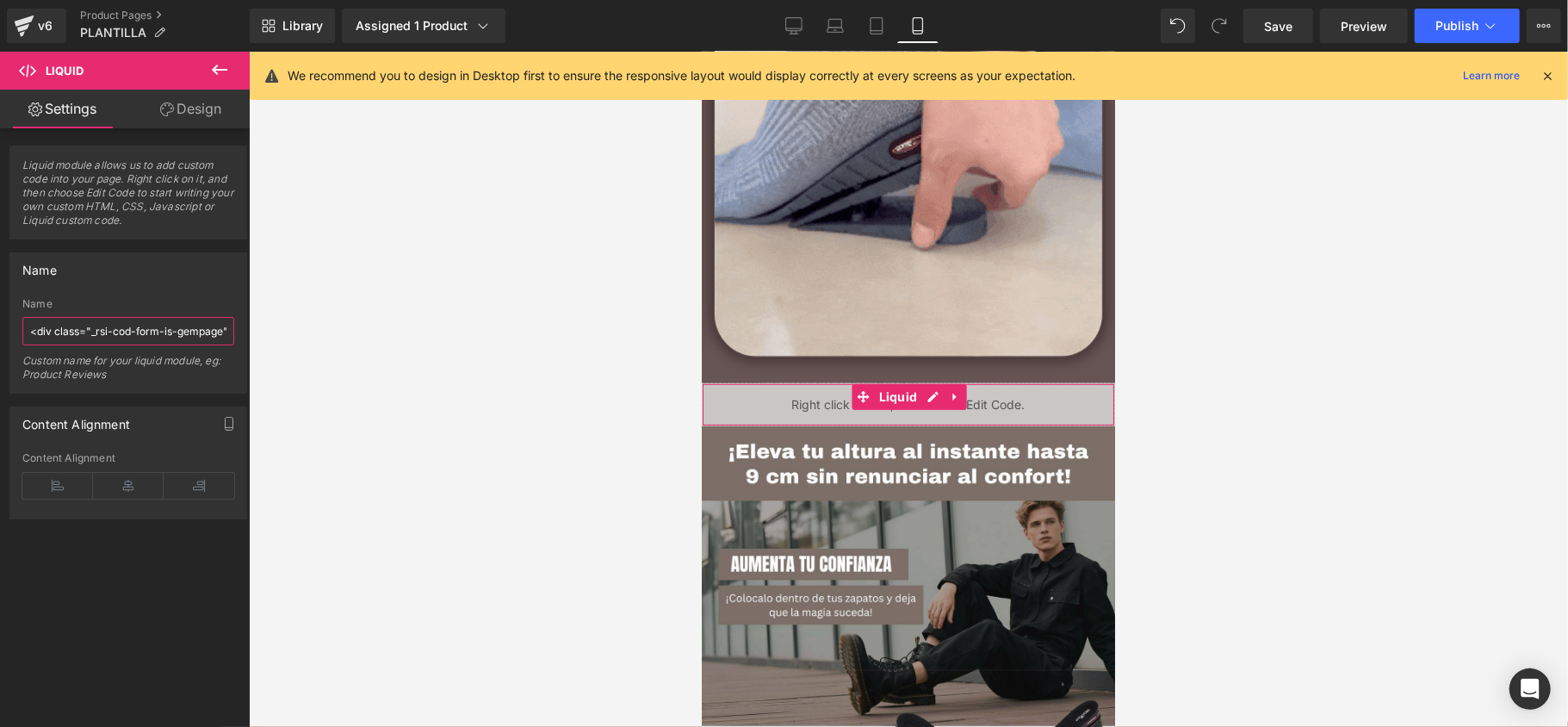
scroll to position [0, 596]
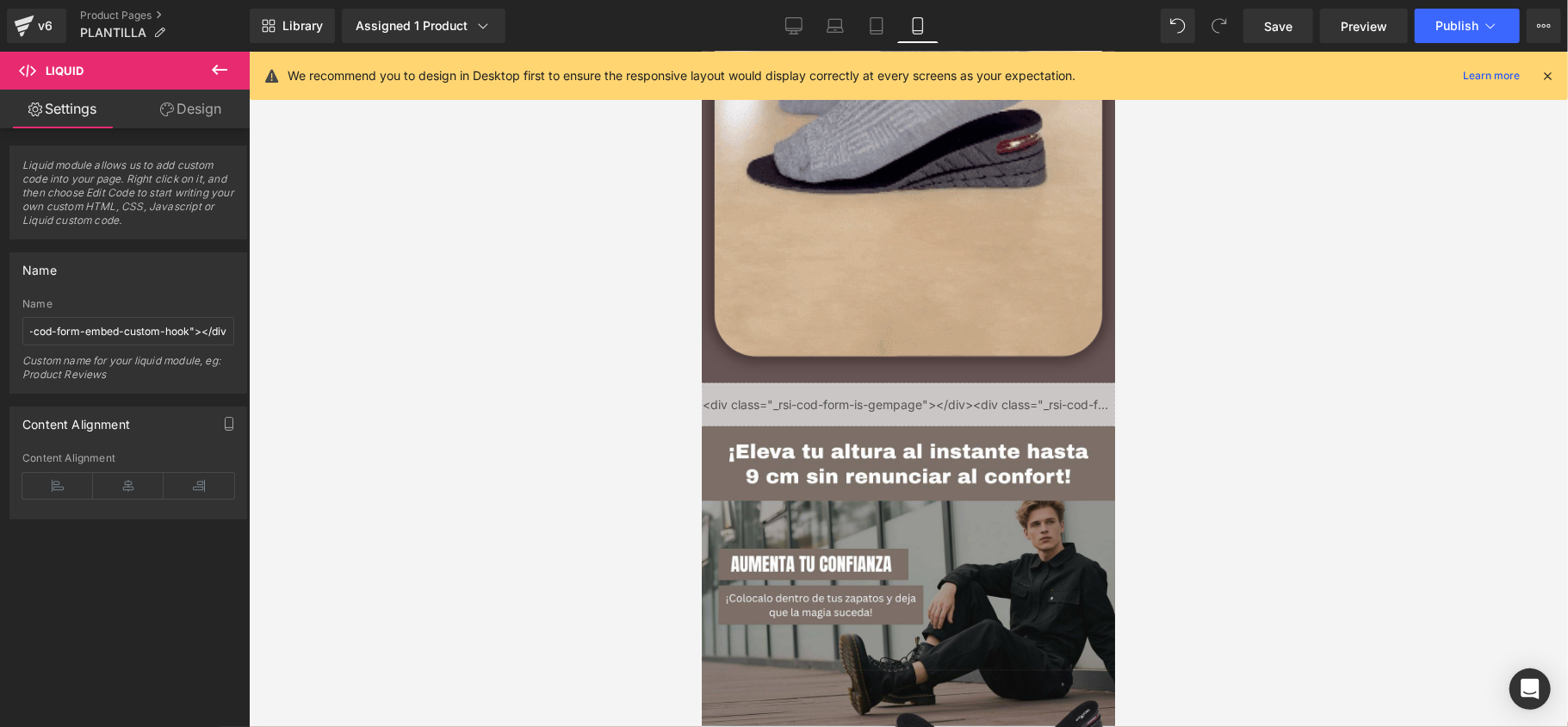
click at [330, 305] on div at bounding box center [908, 389] width 1319 height 675
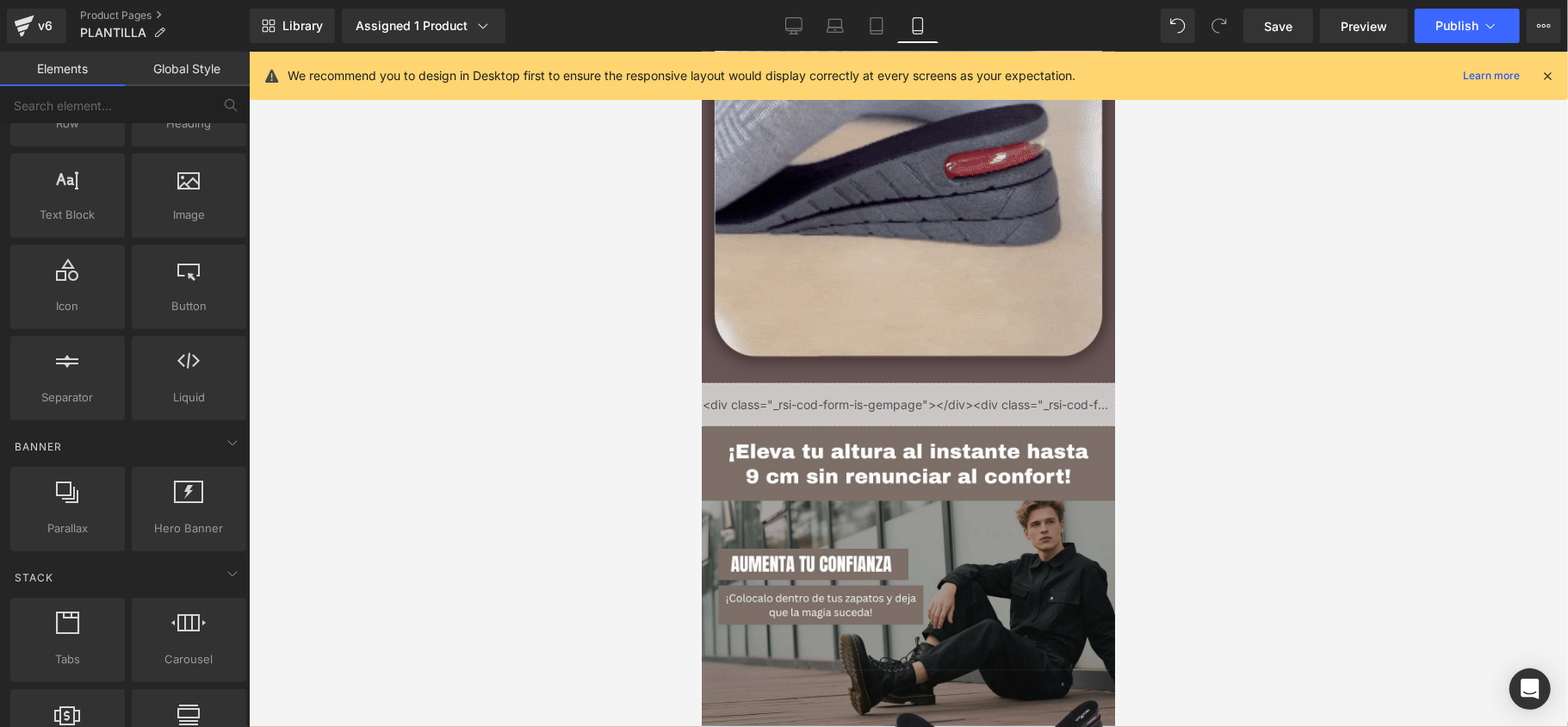
scroll to position [0, 0]
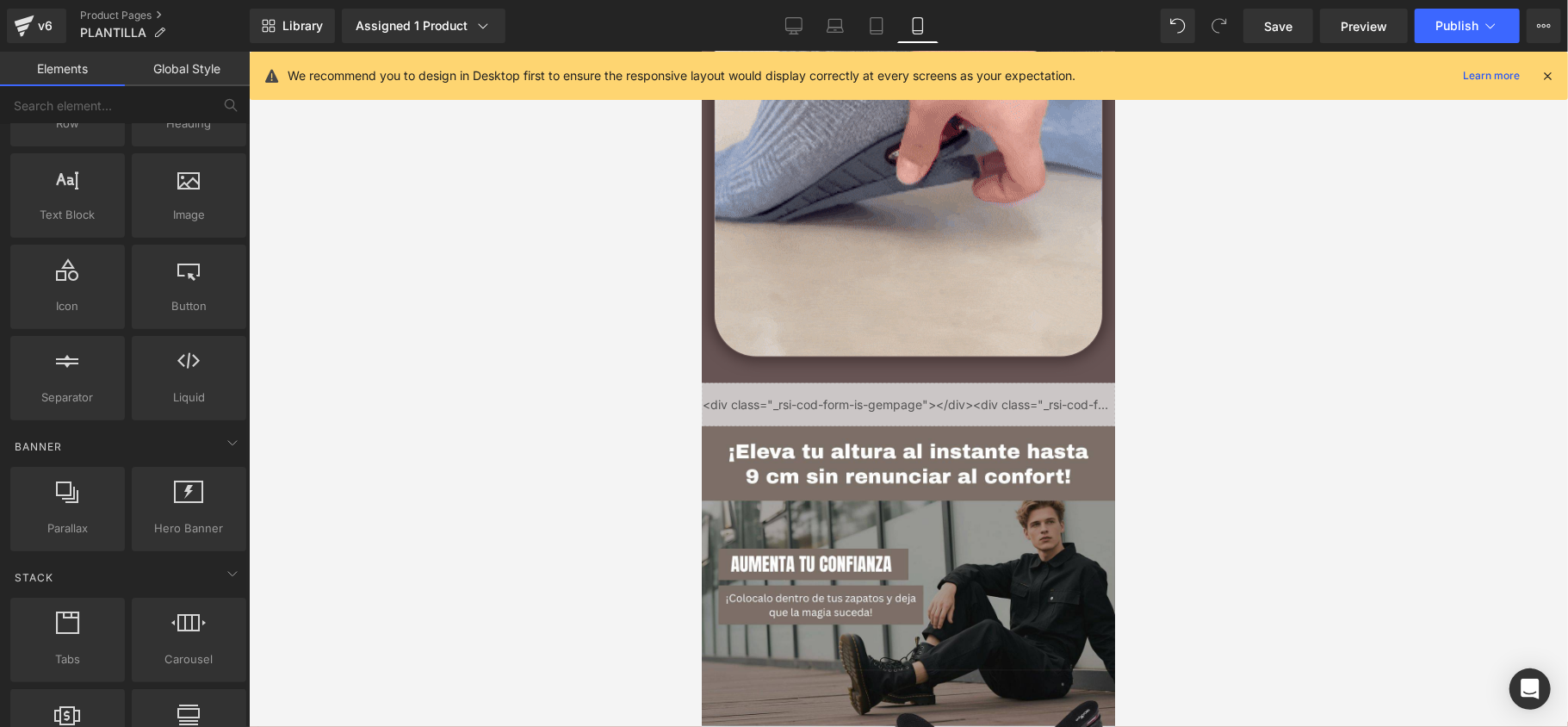
click at [312, 321] on div at bounding box center [908, 389] width 1319 height 675
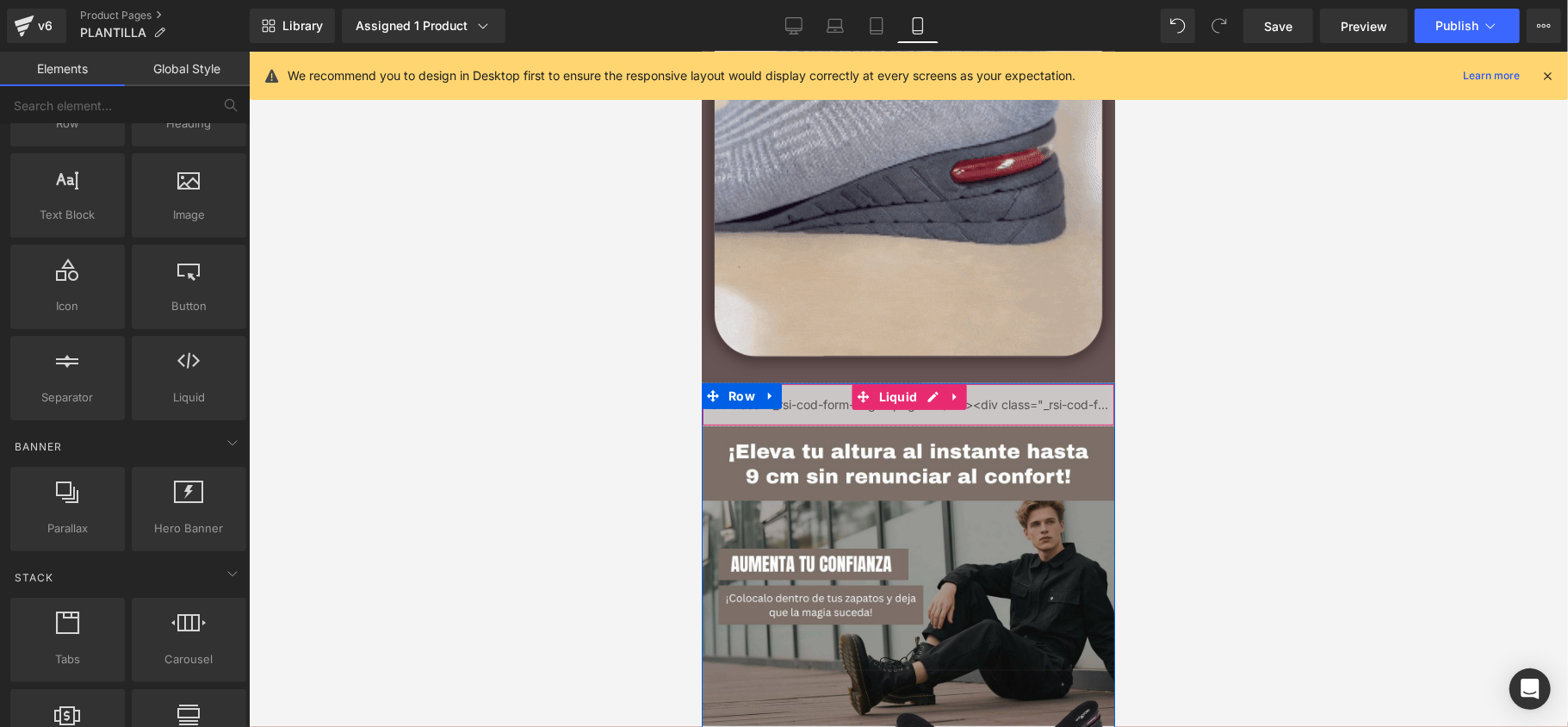
click at [825, 400] on div "Liquid" at bounding box center [908, 404] width 413 height 43
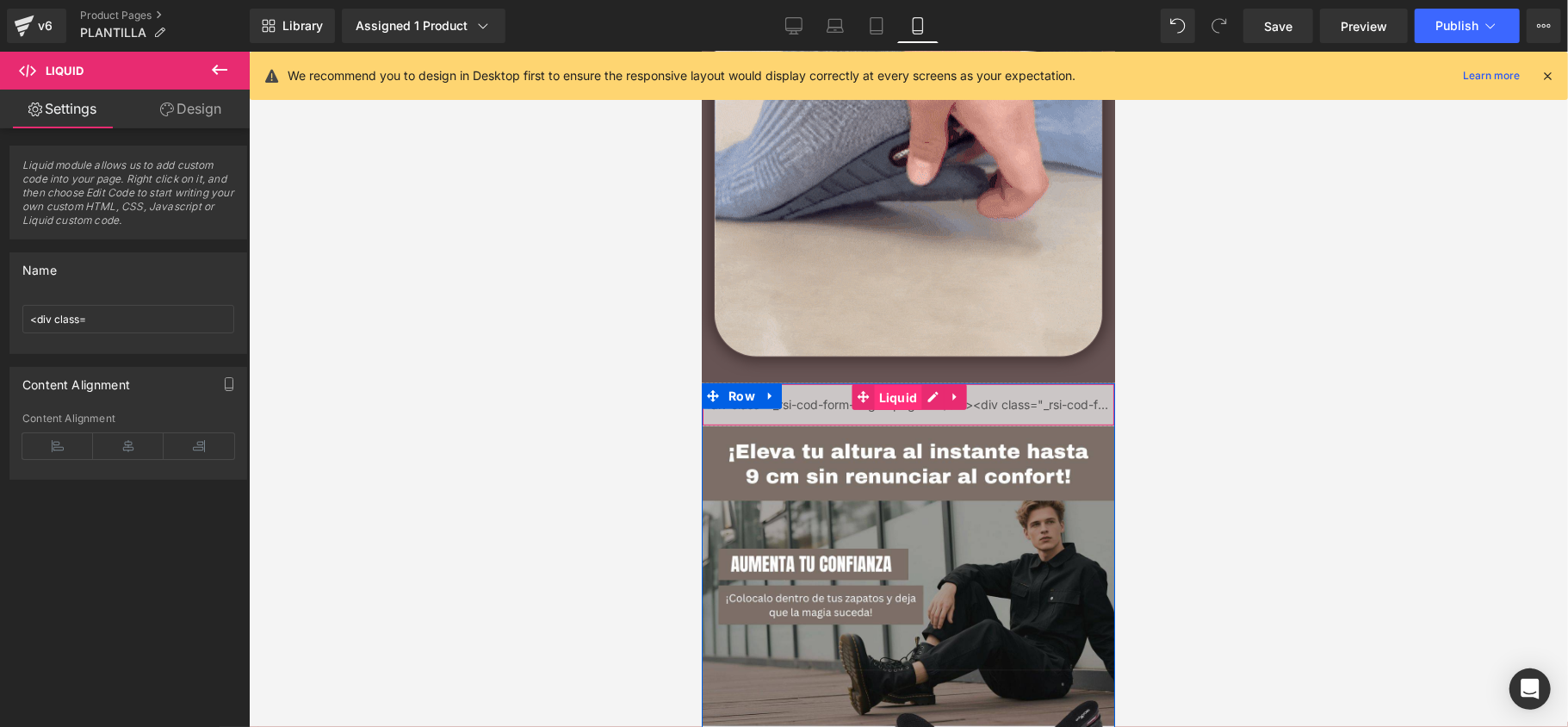
click at [890, 404] on span "Liquid" at bounding box center [897, 397] width 48 height 26
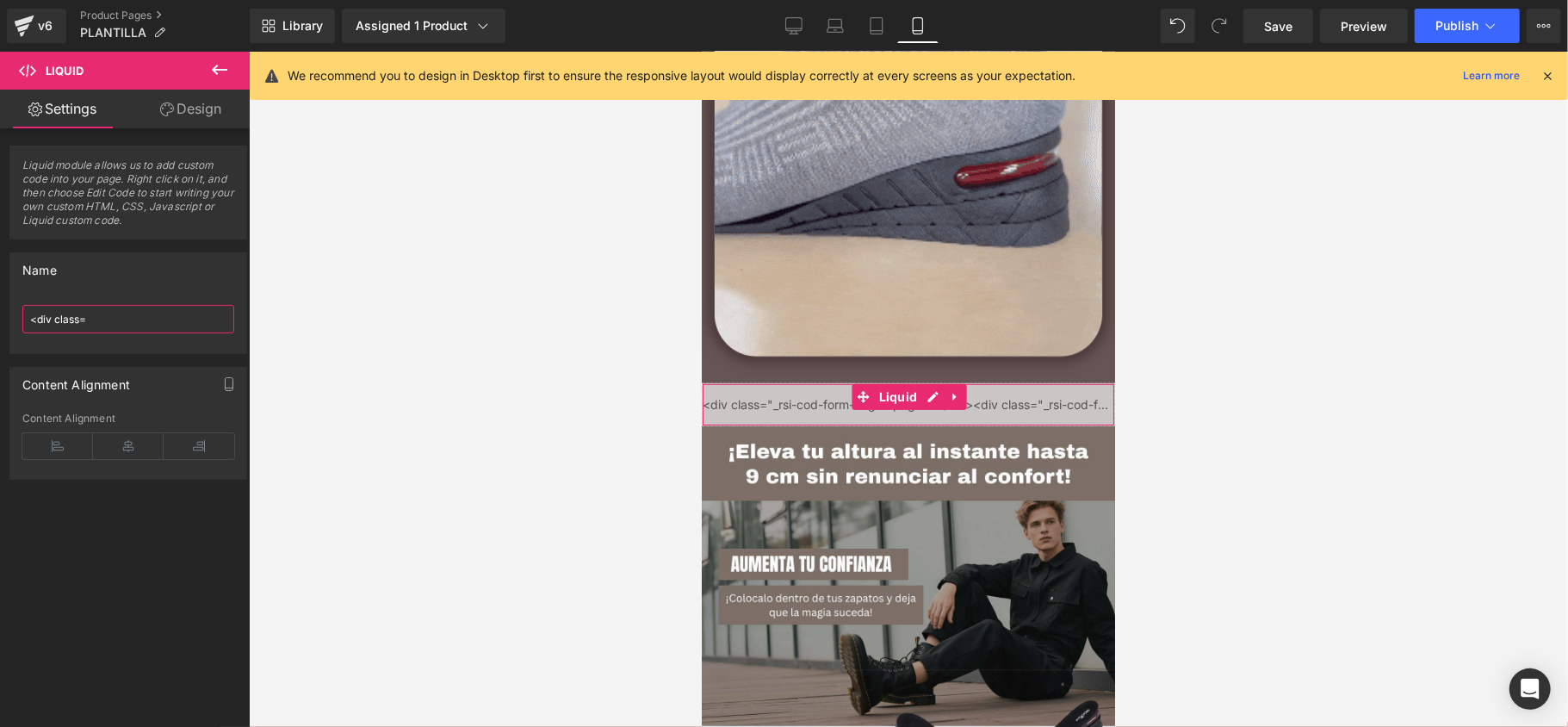
drag, startPoint x: 104, startPoint y: 317, endPoint x: 29, endPoint y: 325, distance: 75.4
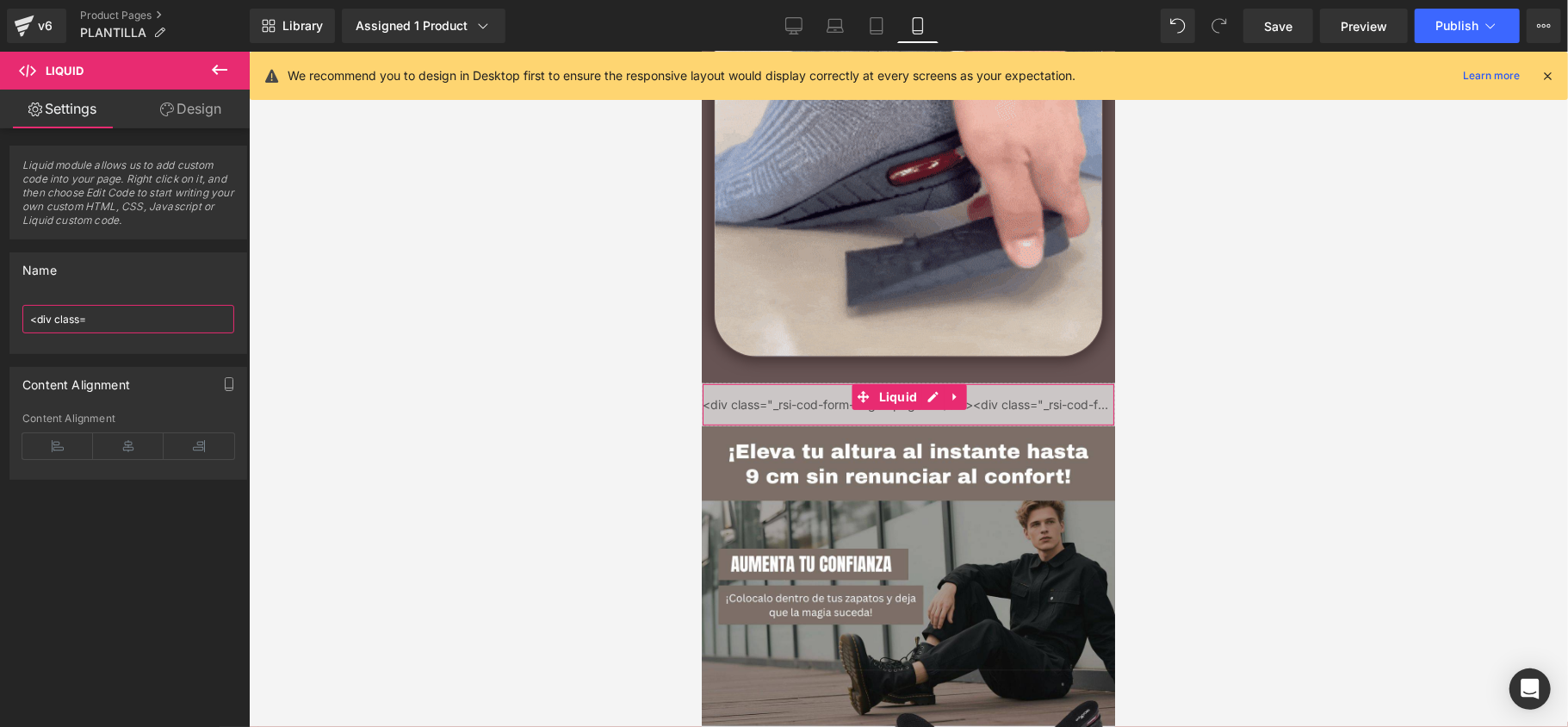
click at [29, 325] on input "<div class=" at bounding box center [128, 319] width 212 height 29
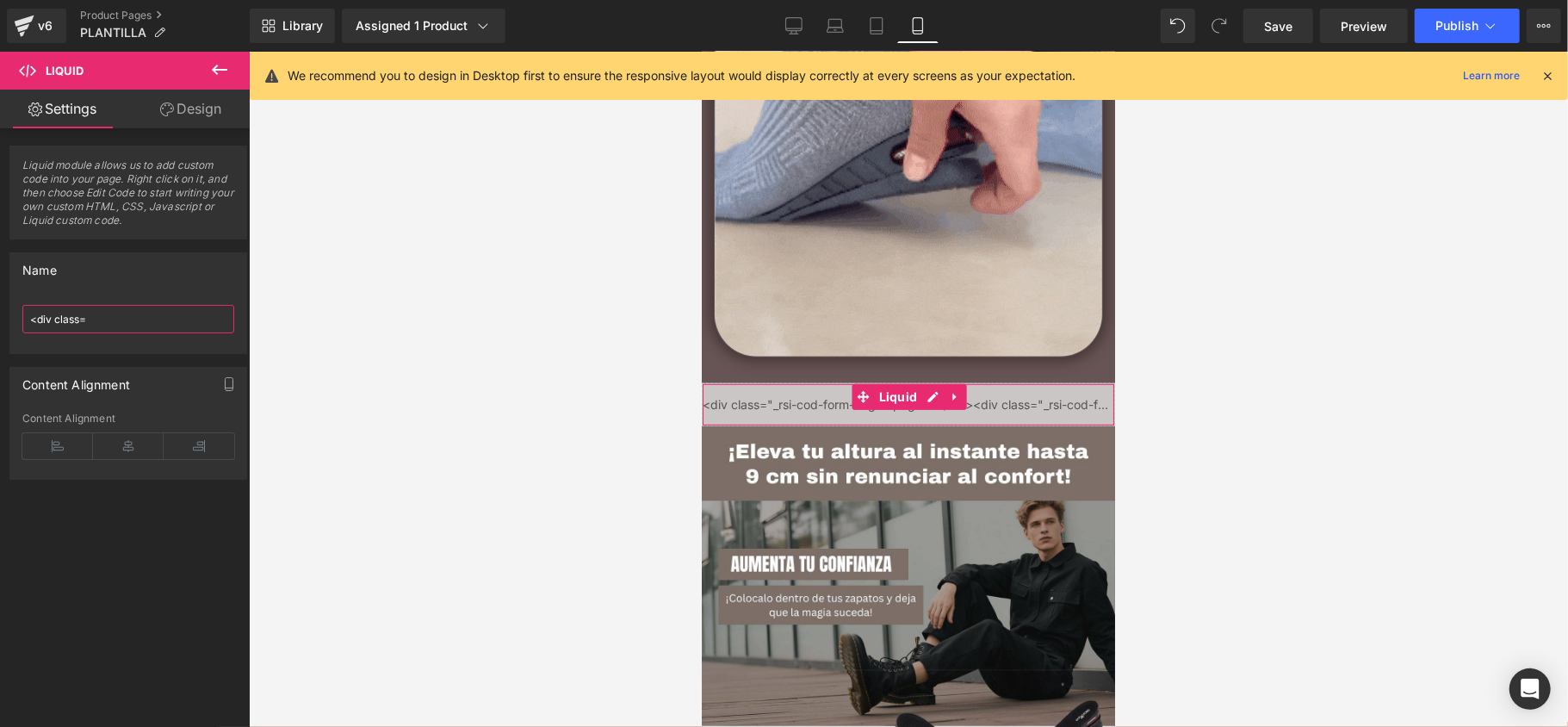
paste input ""_rsi-cod-form-is-gempage"></div><div class="_rsi-cod-form-gempages-button-hook…"
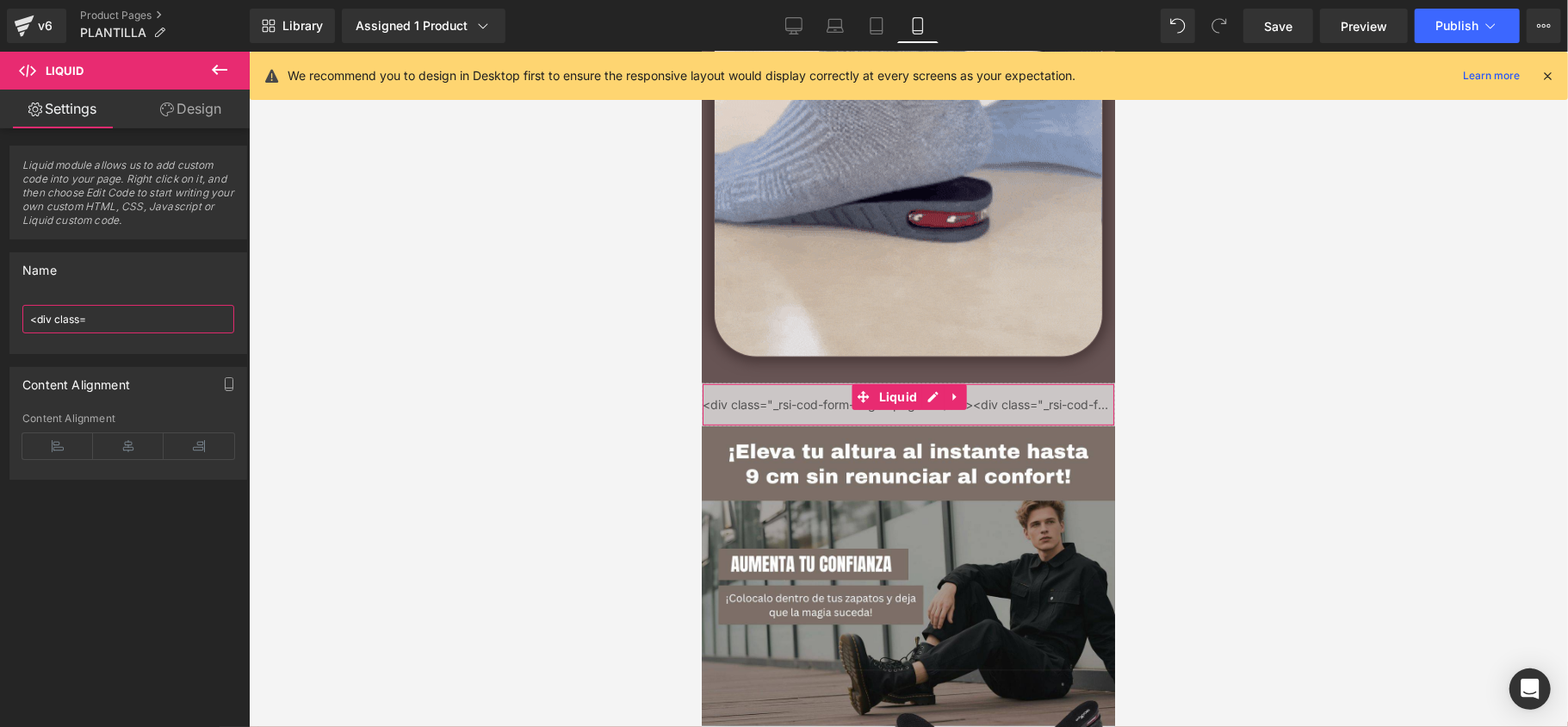
type input "<div class="_rsi-cod-form-is-gempage"></div><div class="_rsi-cod-form-gempages-…"
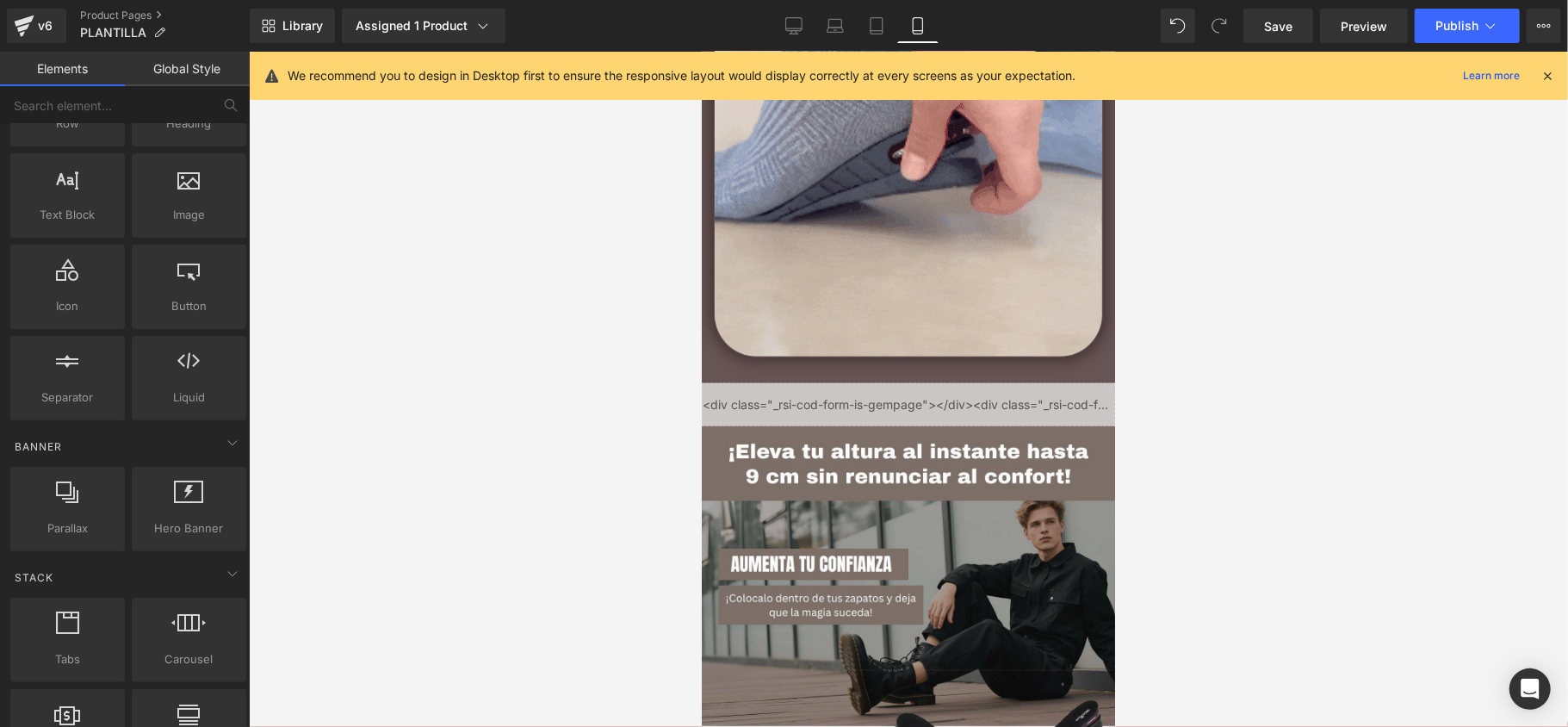
click at [431, 284] on div at bounding box center [908, 389] width 1319 height 675
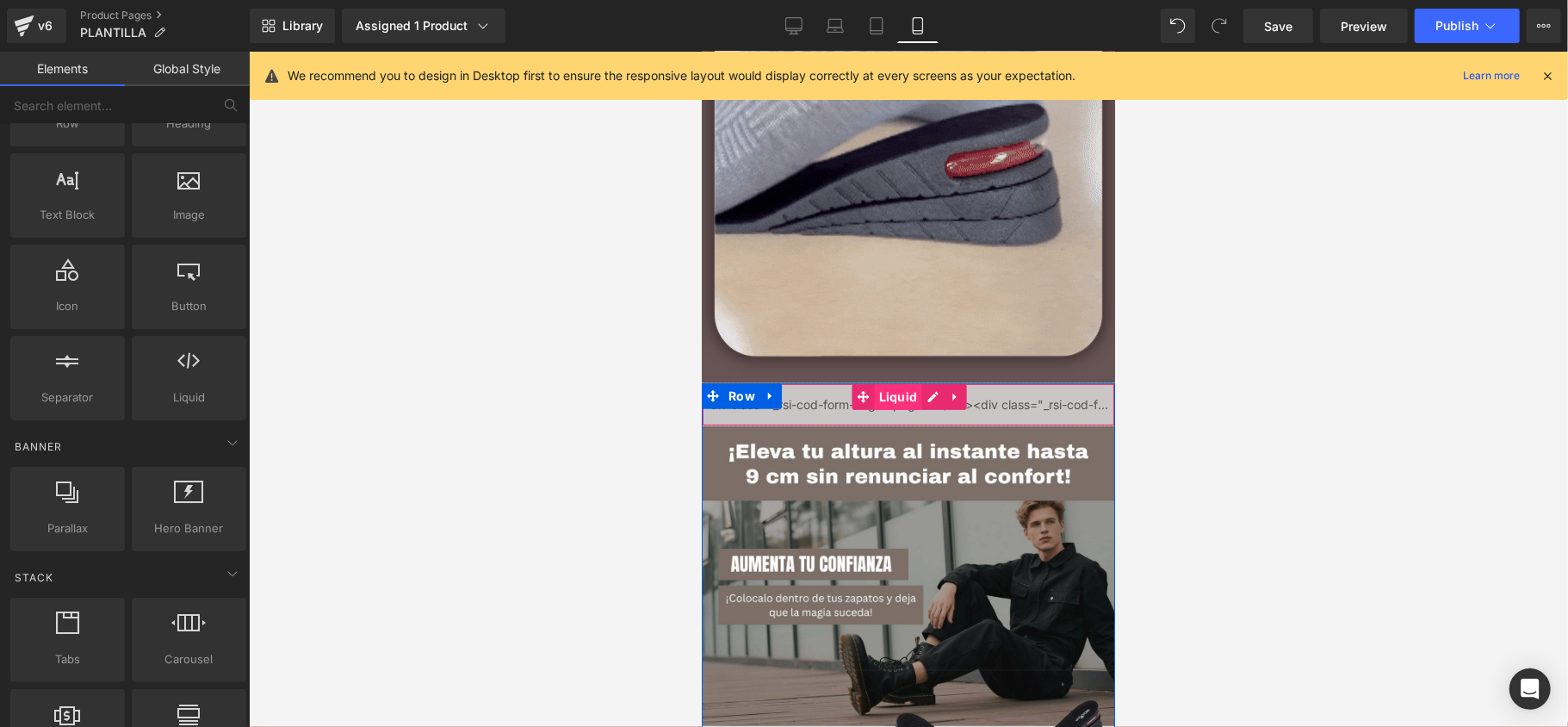
click at [885, 395] on span "Liquid" at bounding box center [897, 396] width 48 height 26
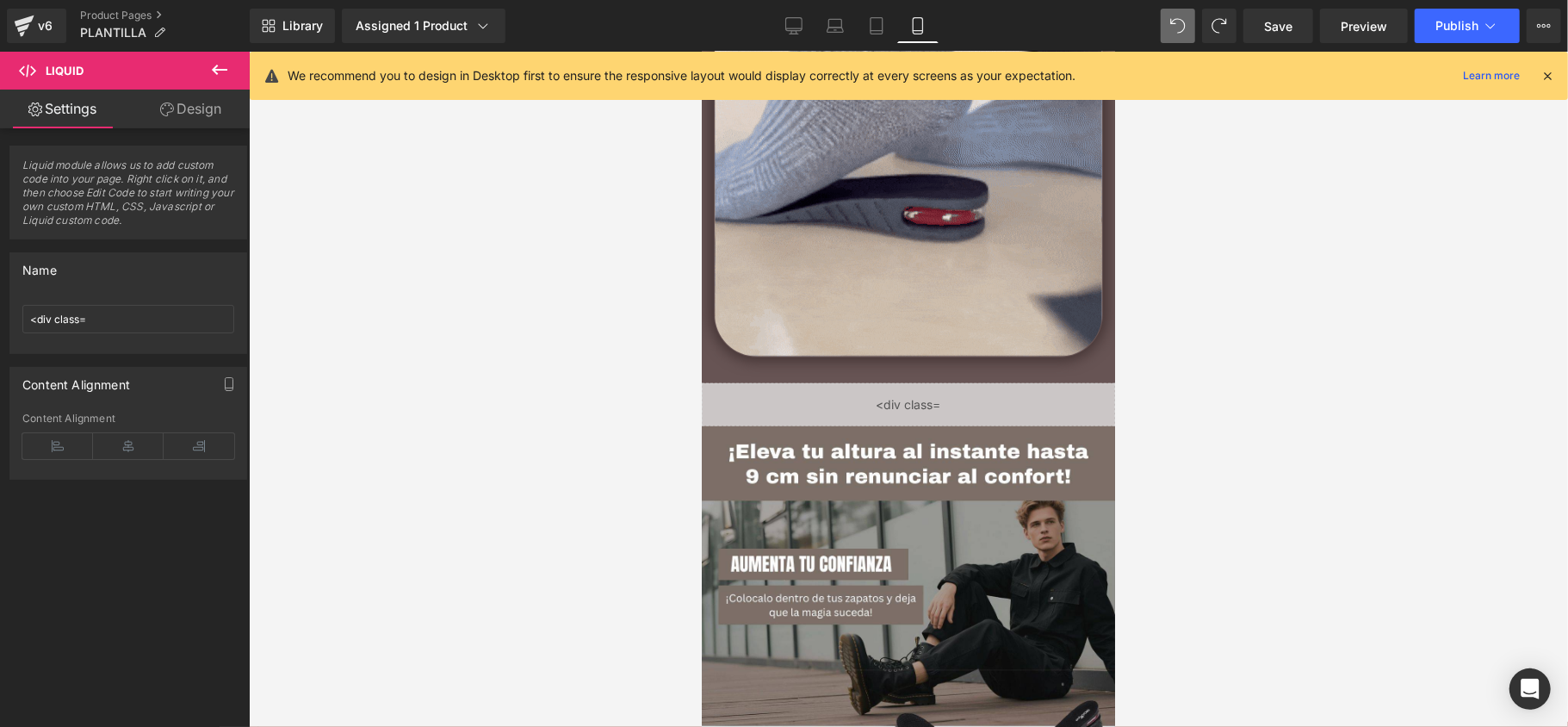
type input "Right click on this, and choose Edit Code."
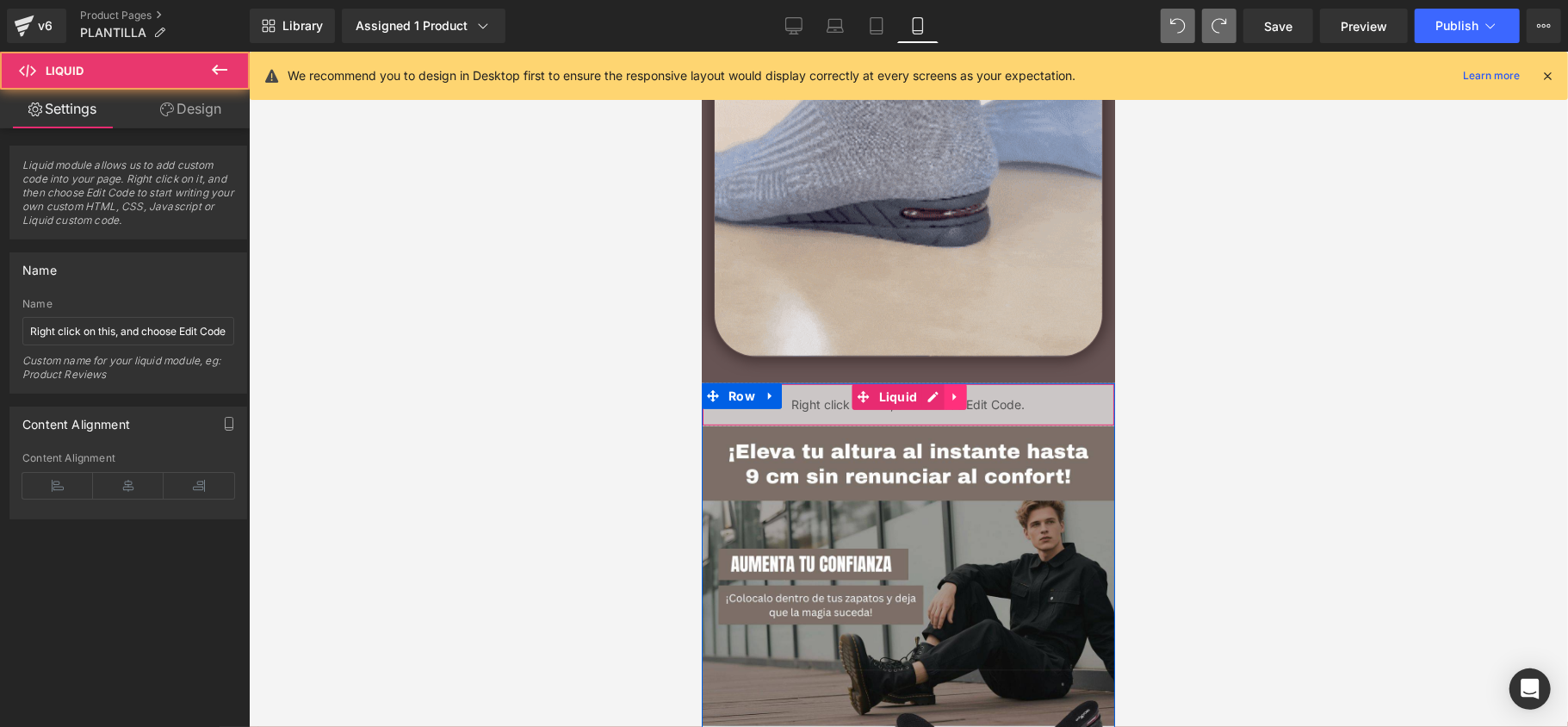
click at [941, 404] on div "Liquid" at bounding box center [908, 404] width 413 height 43
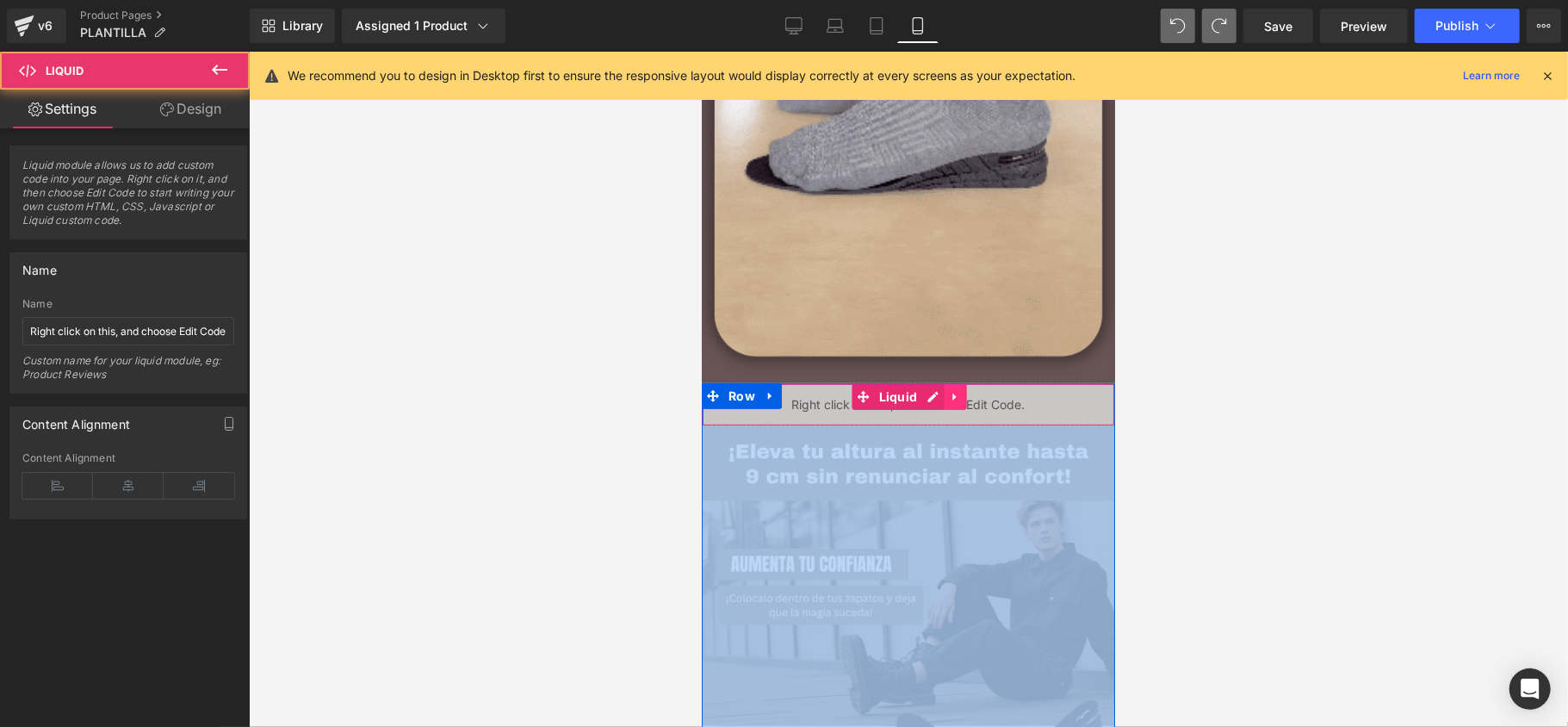
click at [953, 397] on icon at bounding box center [954, 395] width 12 height 13
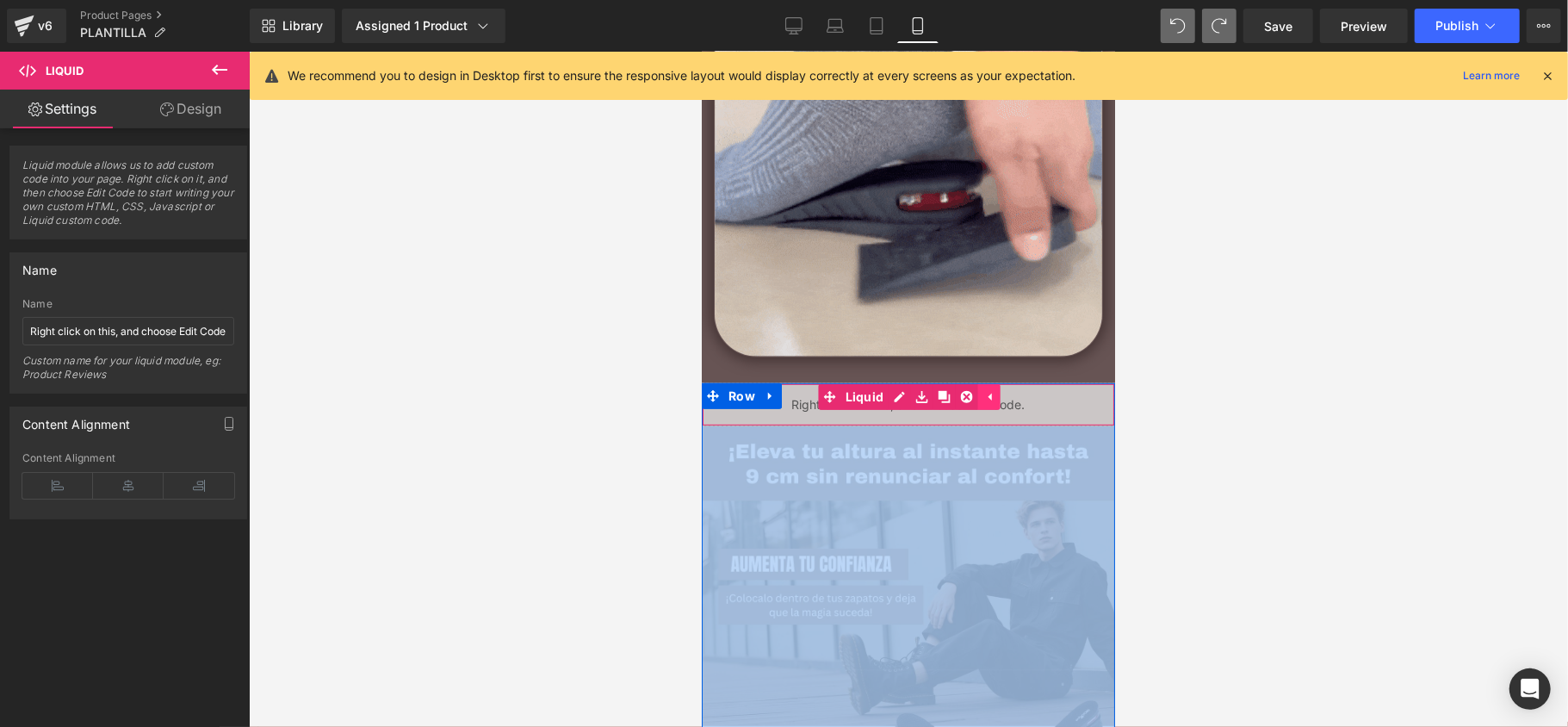
click at [976, 397] on link at bounding box center [987, 396] width 22 height 26
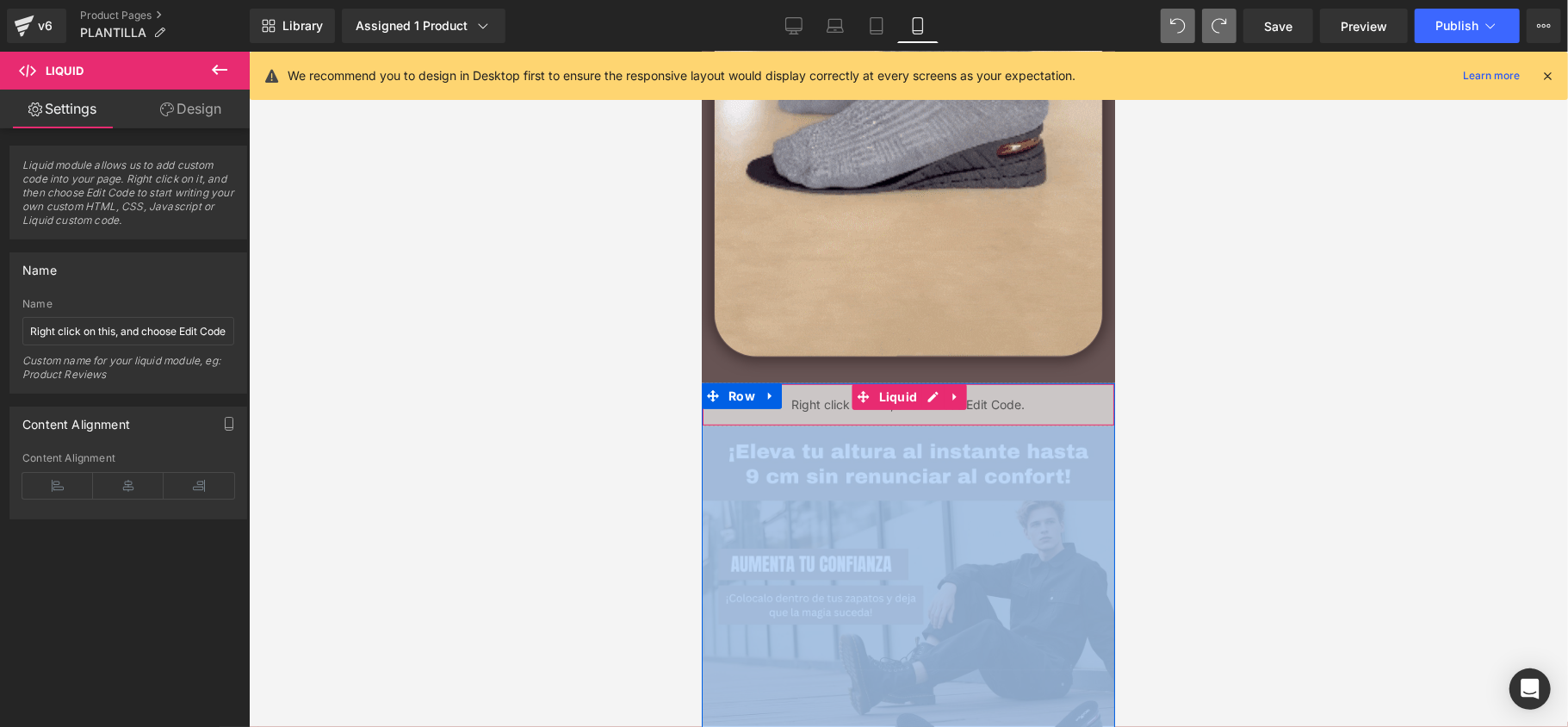
click at [948, 399] on icon at bounding box center [954, 395] width 12 height 13
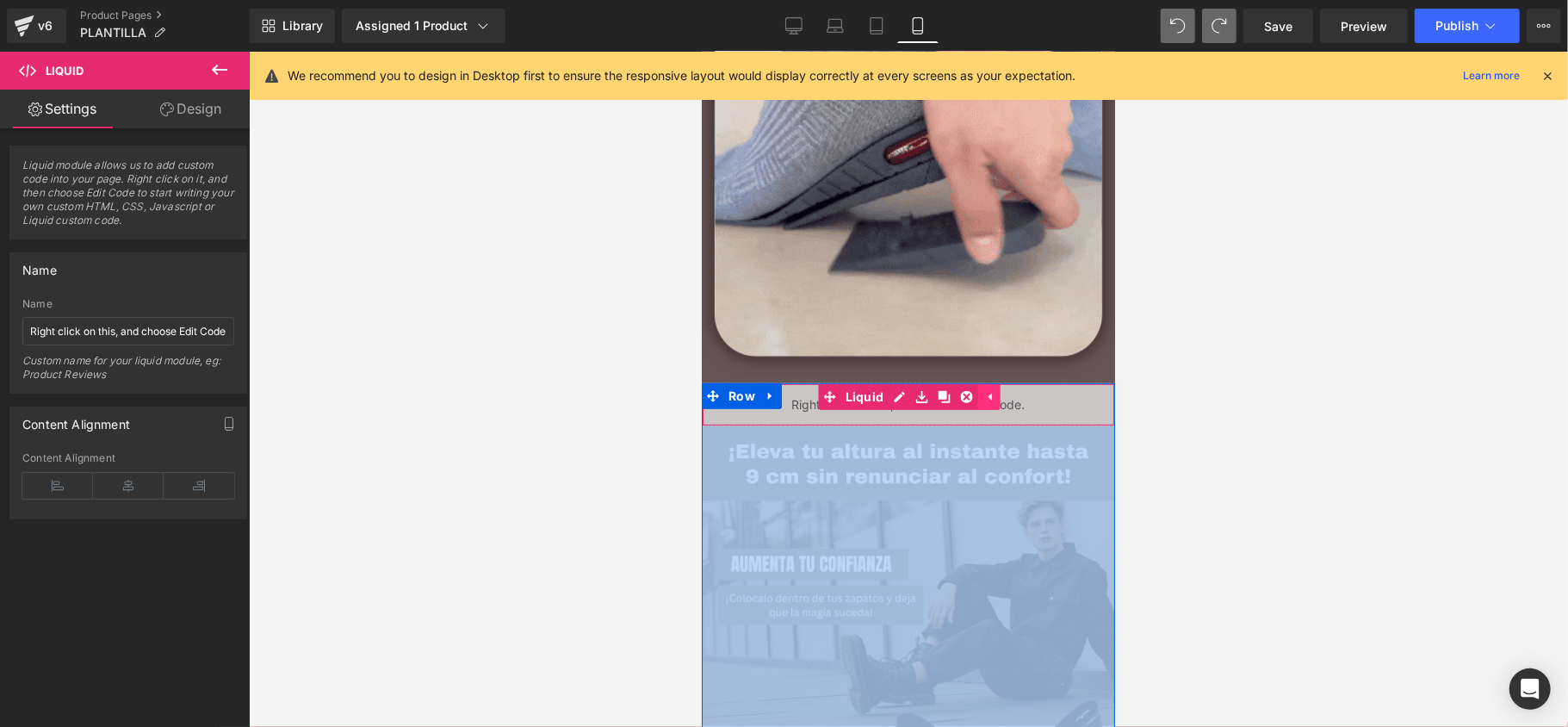
click at [976, 396] on link at bounding box center [987, 396] width 22 height 26
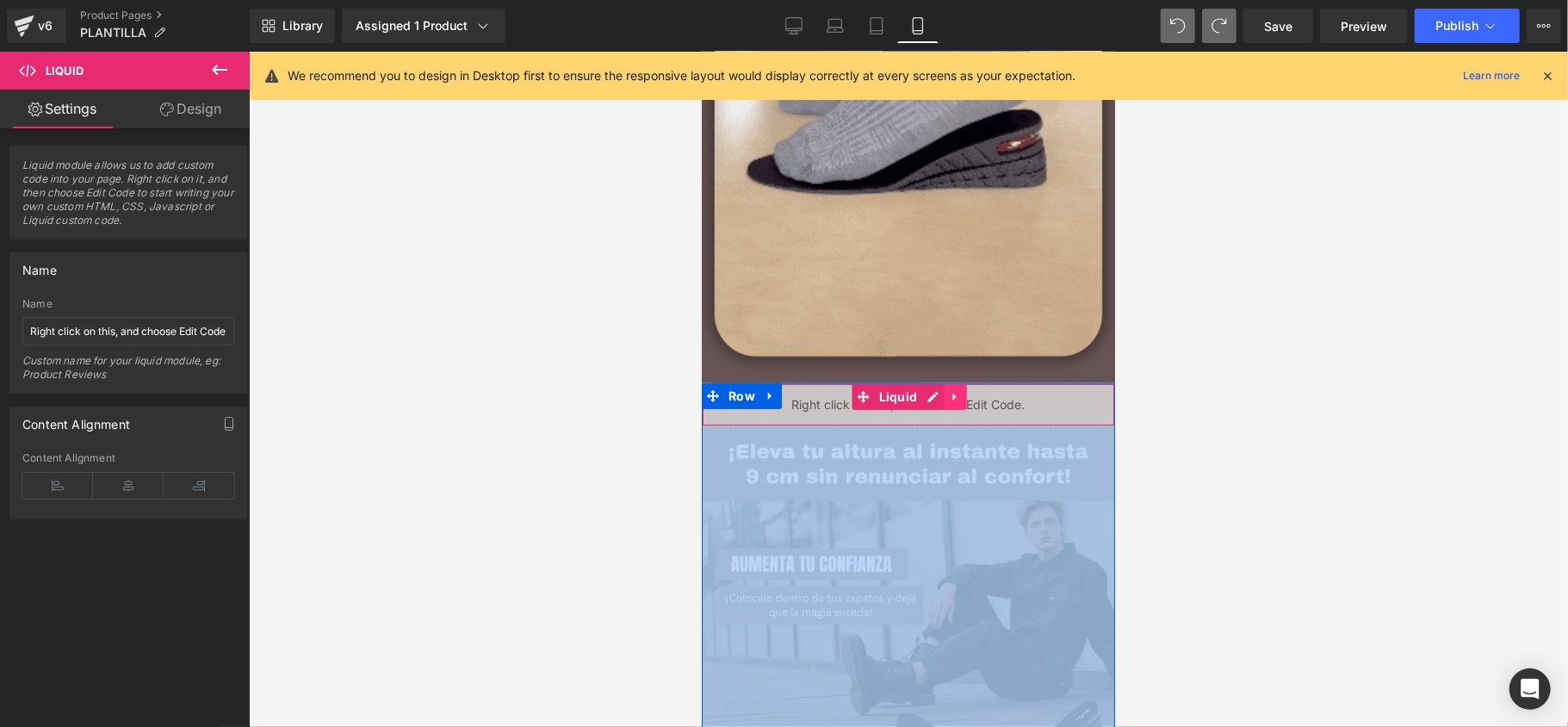
click at [956, 392] on link at bounding box center [954, 396] width 22 height 26
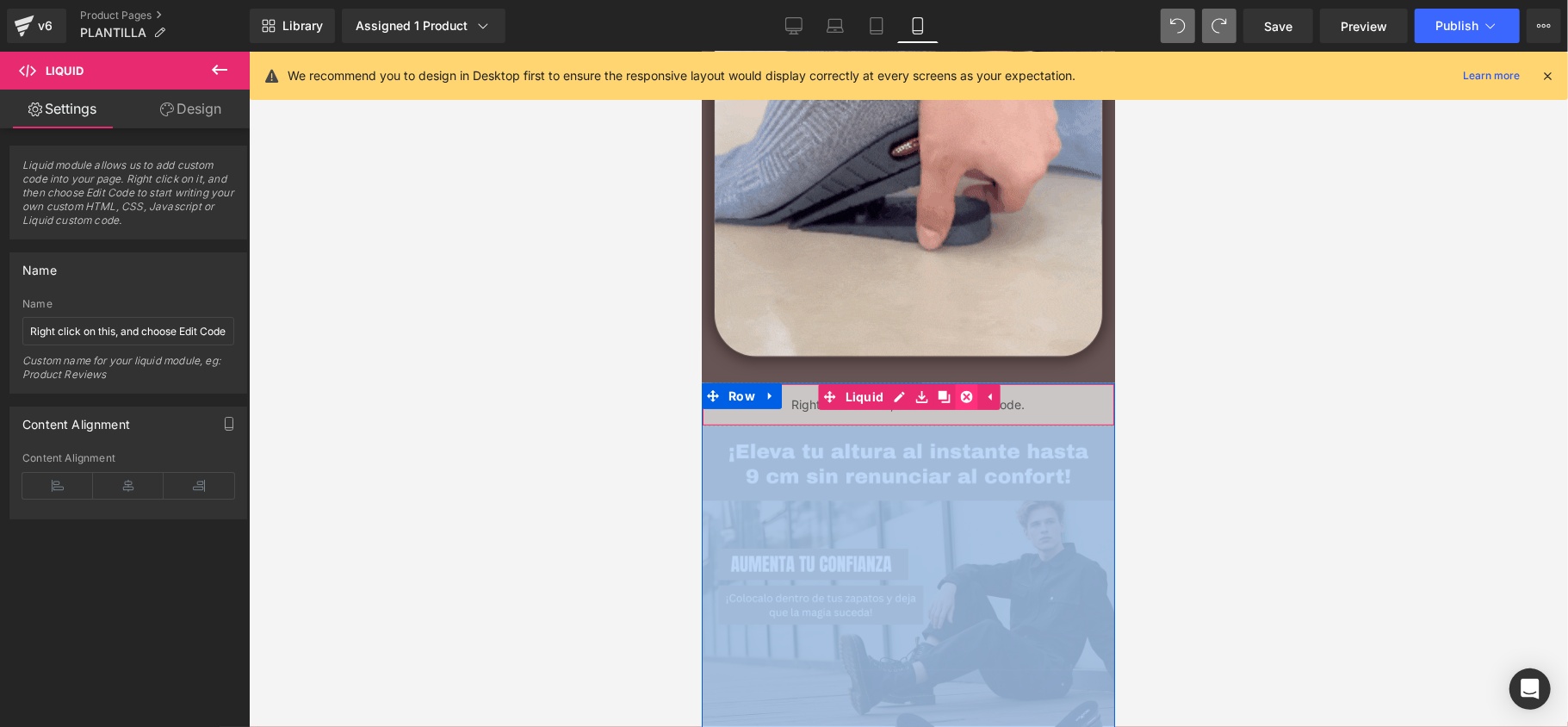
click at [966, 392] on icon at bounding box center [966, 396] width 12 height 12
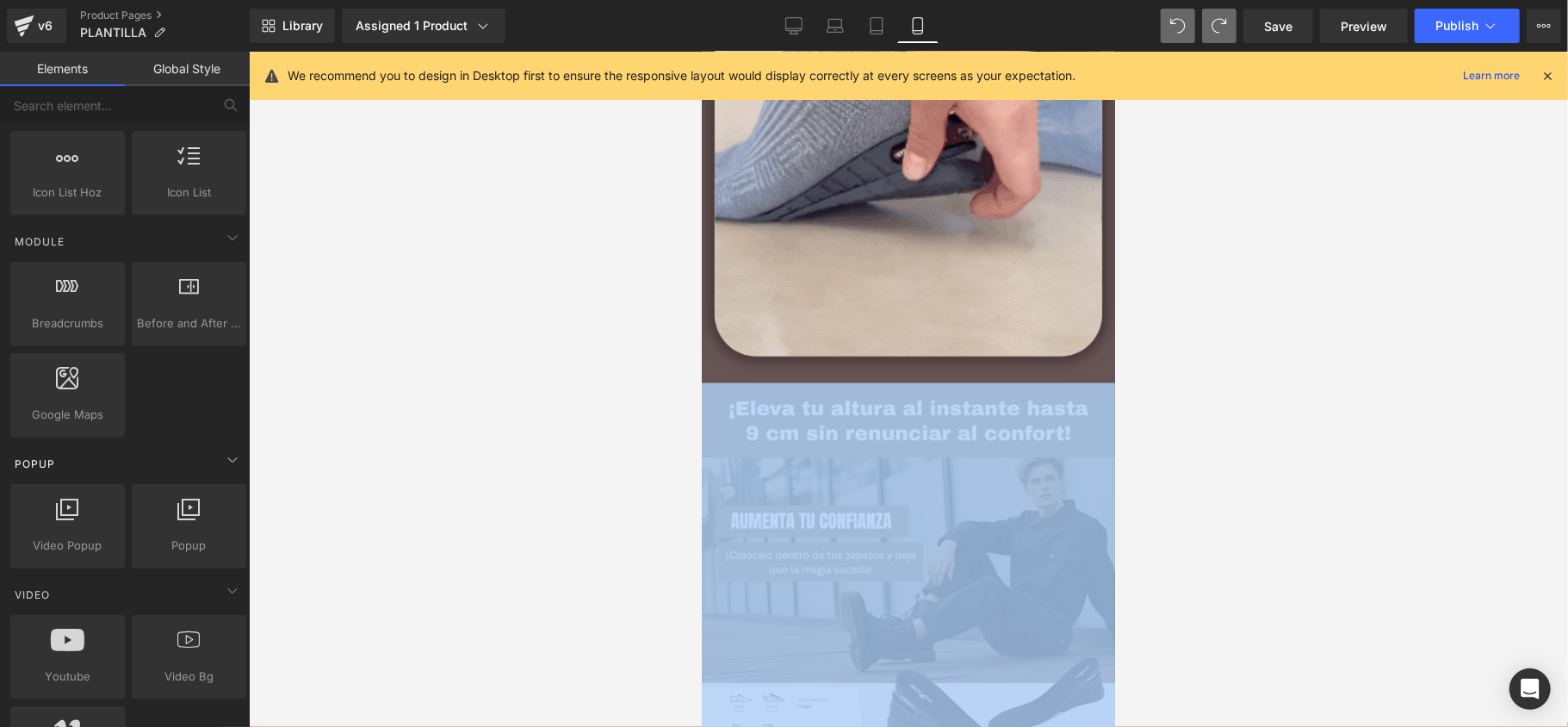
scroll to position [105, 0]
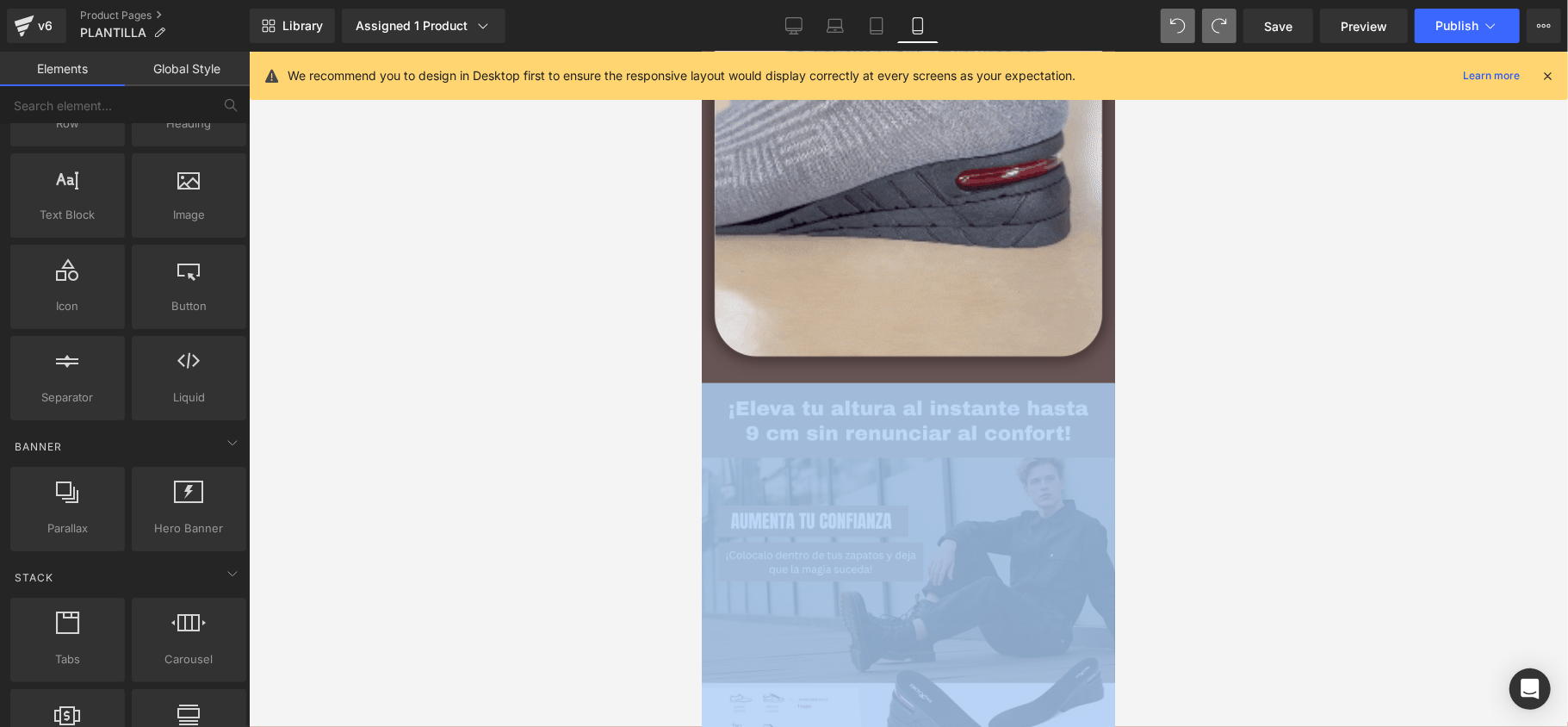
click at [121, 129] on div "Row rows, columns, layouts, div" at bounding box center [67, 105] width 121 height 92
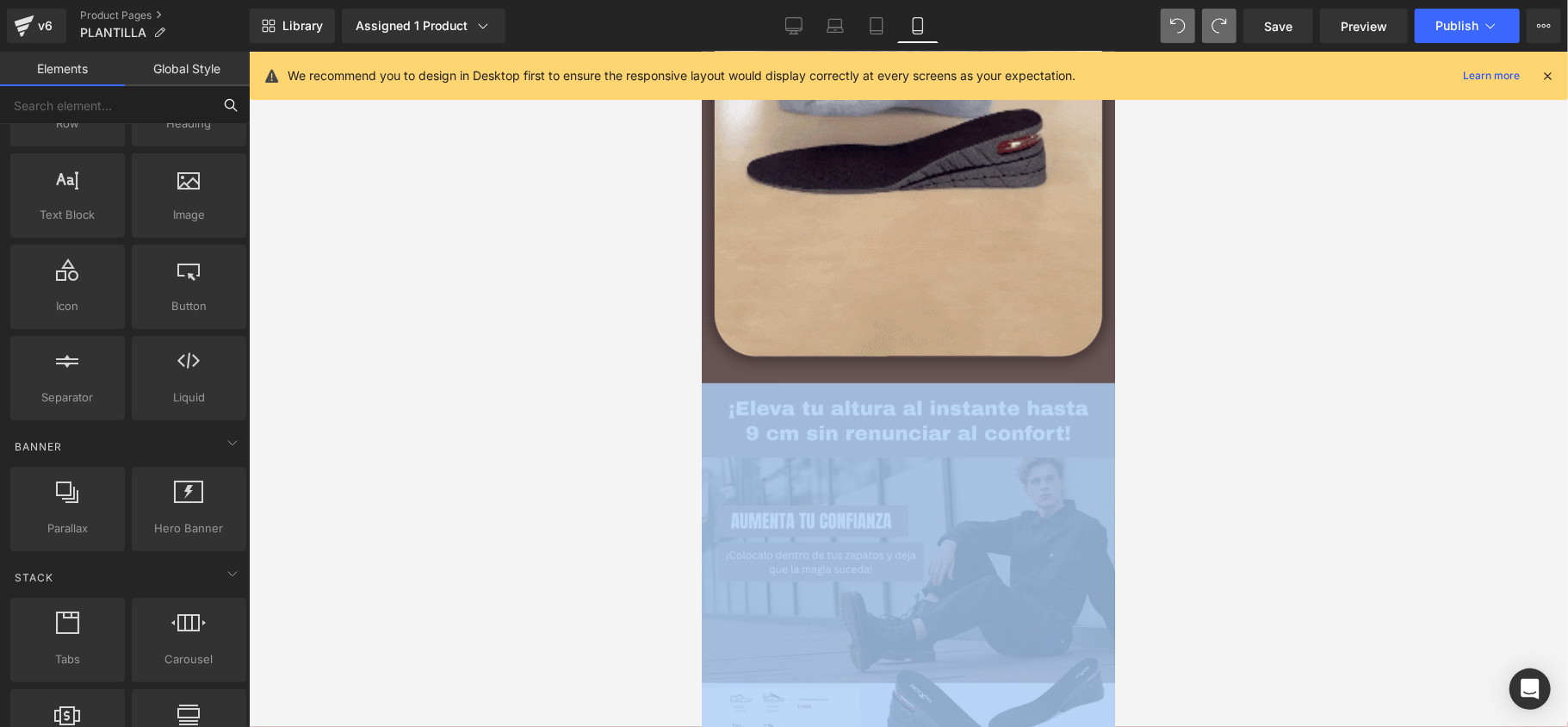
click at [121, 113] on input "text" at bounding box center [105, 105] width 212 height 38
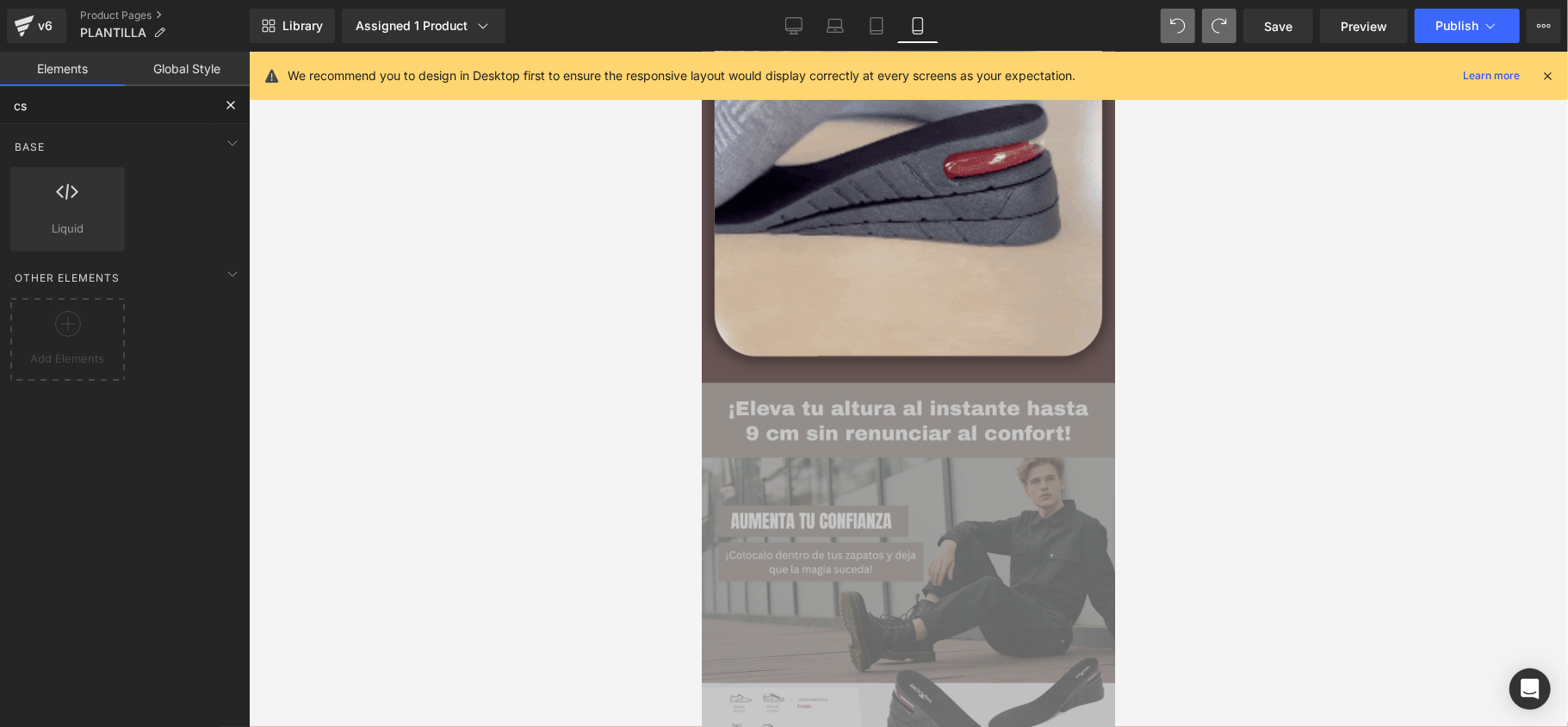
scroll to position [0, 0]
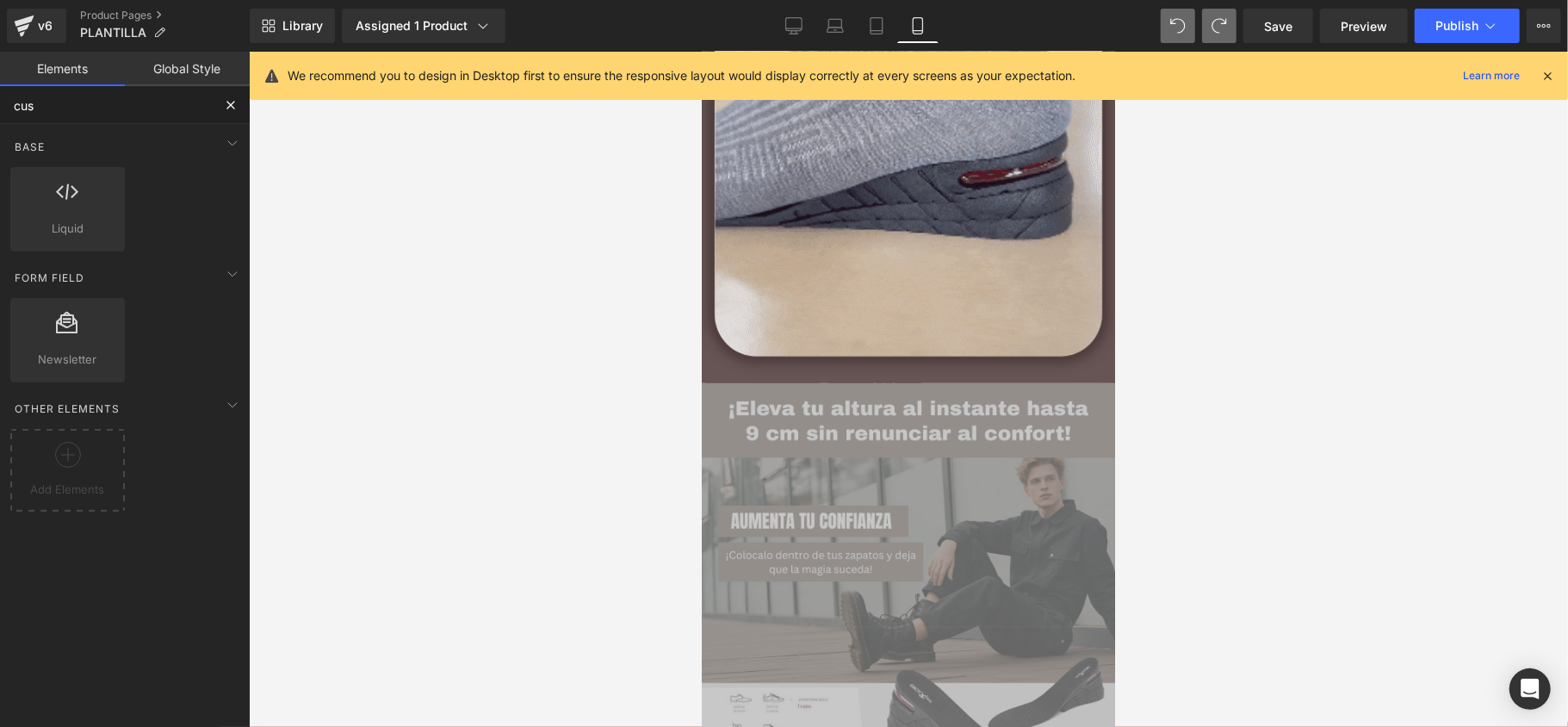
type input "cust"
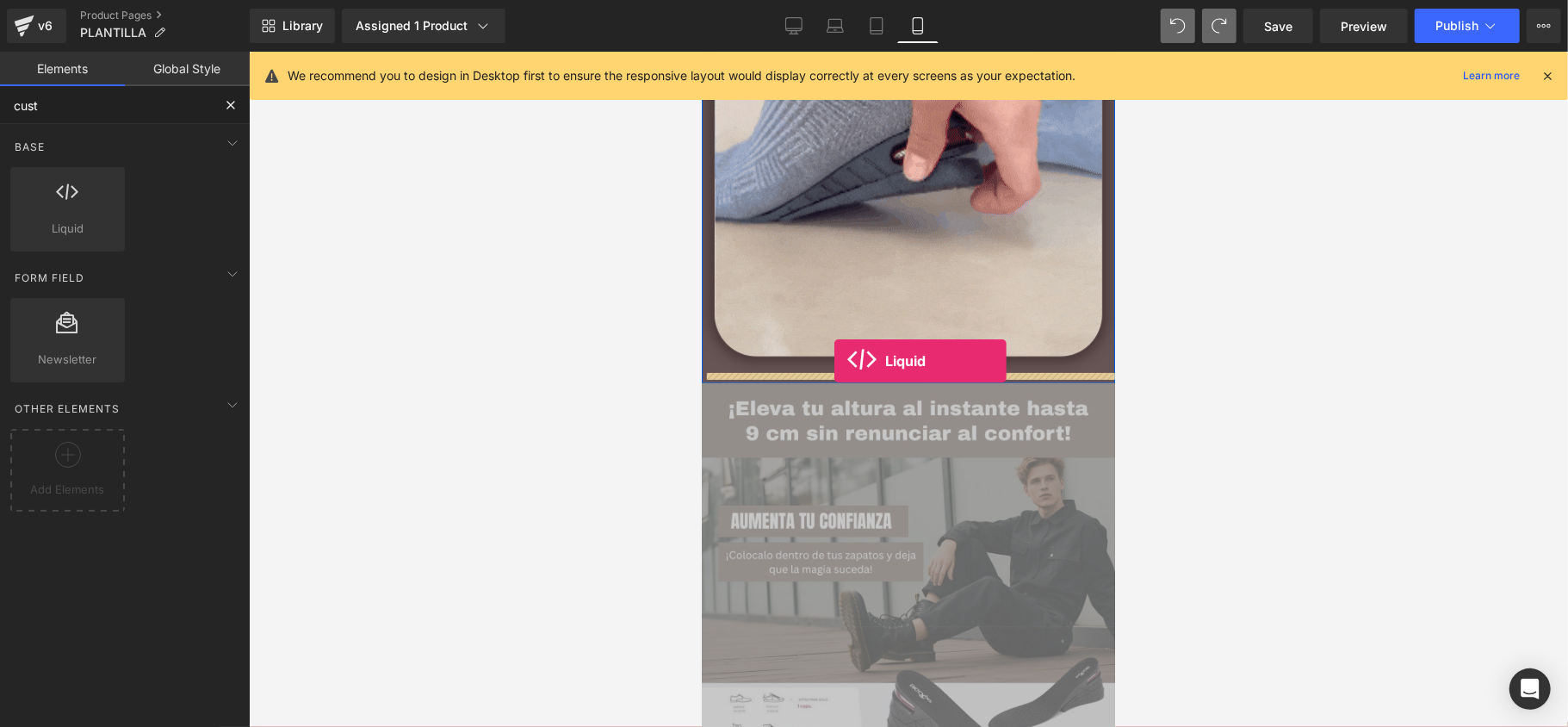
drag, startPoint x: 759, startPoint y: 277, endPoint x: 827, endPoint y: 361, distance: 108.1
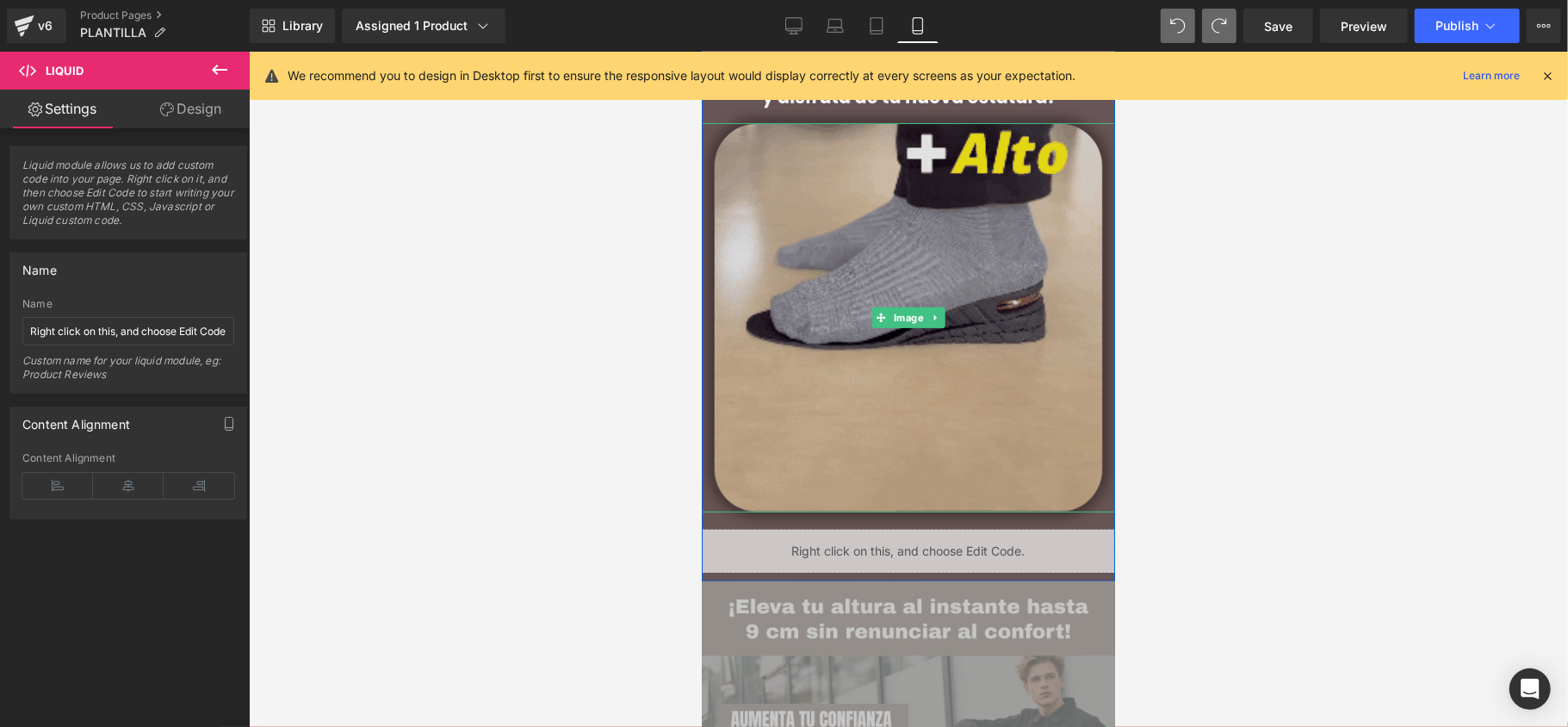
scroll to position [459, 0]
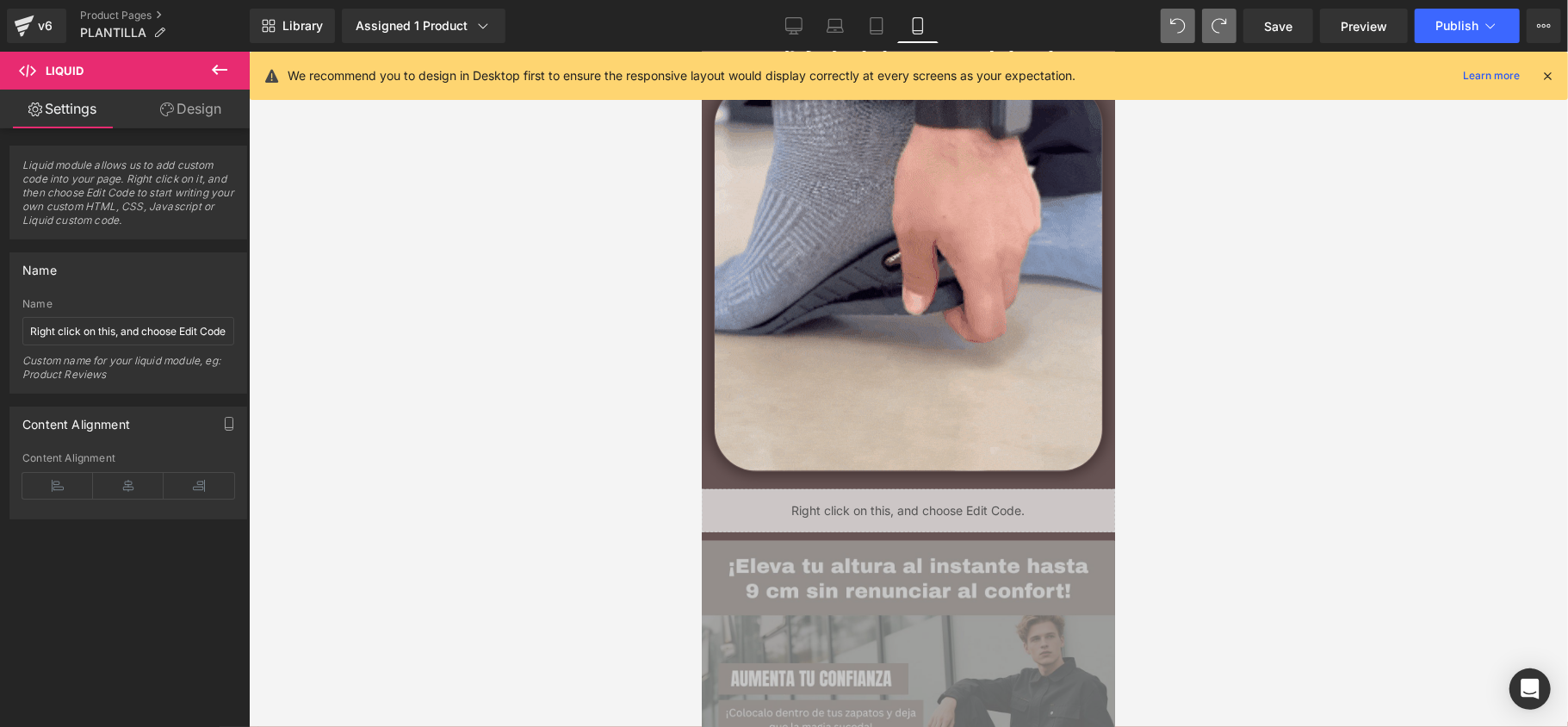
click at [212, 64] on icon at bounding box center [220, 70] width 21 height 21
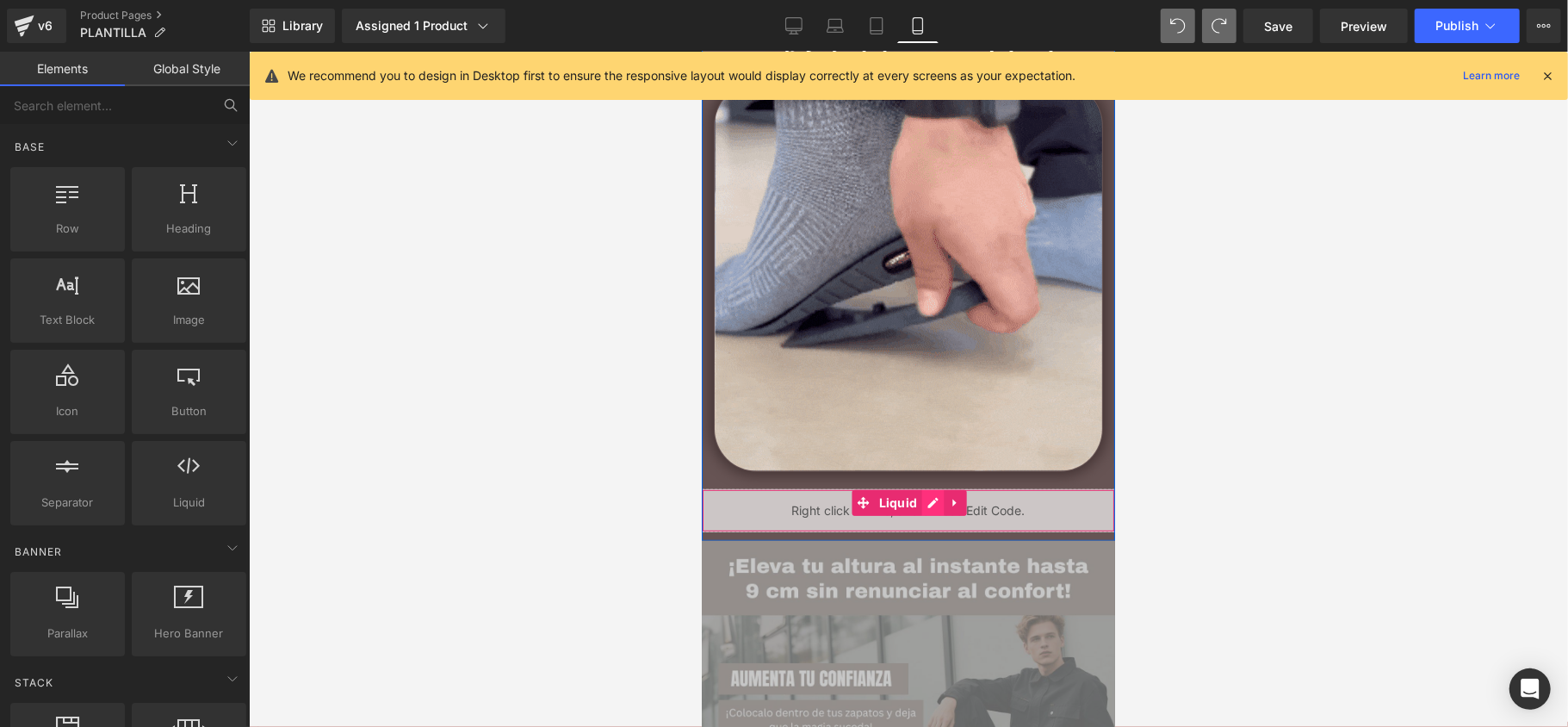
click at [924, 507] on div "Liquid" at bounding box center [908, 510] width 413 height 43
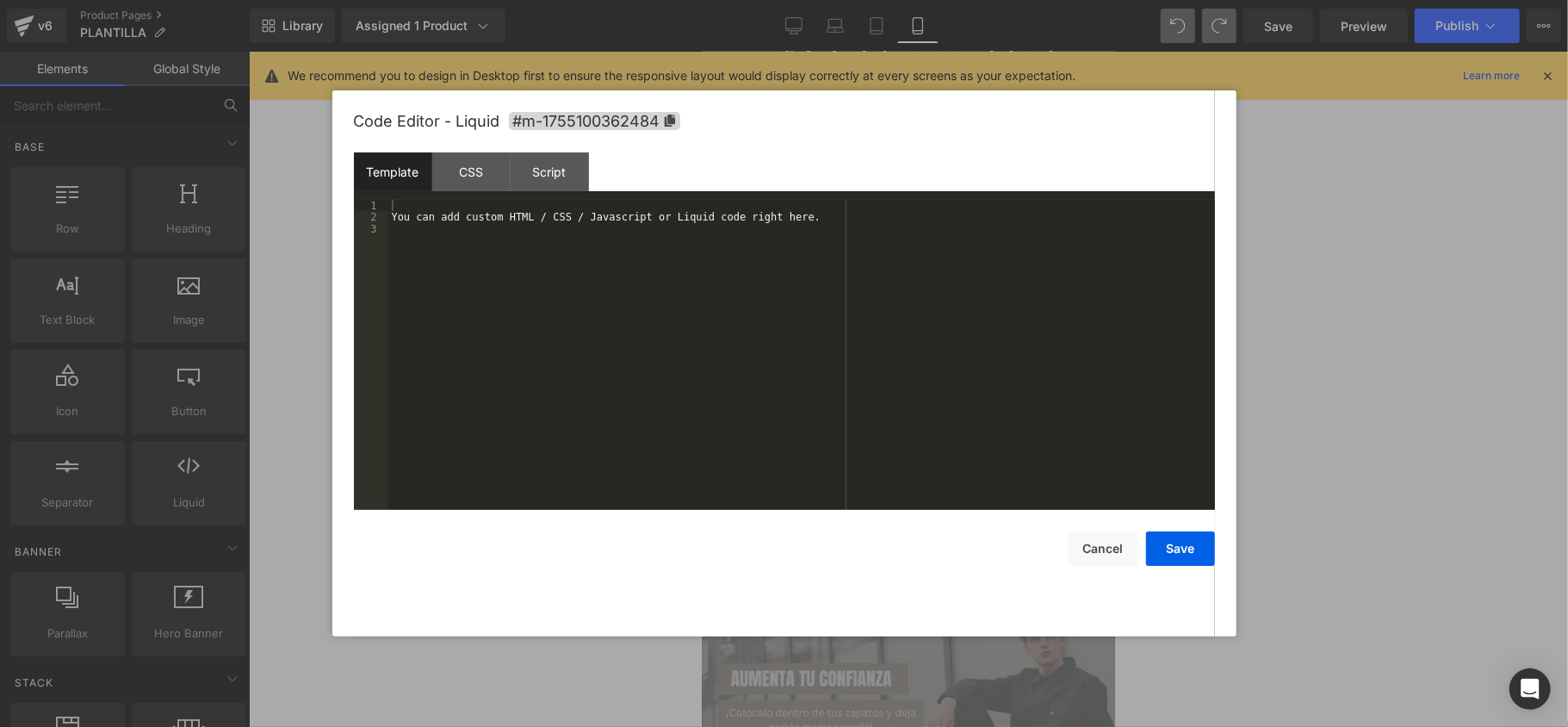
click at [675, 267] on div "You can add custom HTML / CSS / Javascript or Liquid code right here." at bounding box center [801, 366] width 826 height 333
click at [669, 249] on div "You can add custom HTML / CSS / Javascript or Liquid code right here." at bounding box center [801, 366] width 826 height 333
drag, startPoint x: 663, startPoint y: 257, endPoint x: 405, endPoint y: 231, distance: 259.3
click at [405, 231] on div "You can add custom HTML / CSS / Javascript or Liquid code right here." at bounding box center [801, 366] width 826 height 333
drag, startPoint x: 408, startPoint y: 228, endPoint x: 469, endPoint y: 215, distance: 62.4
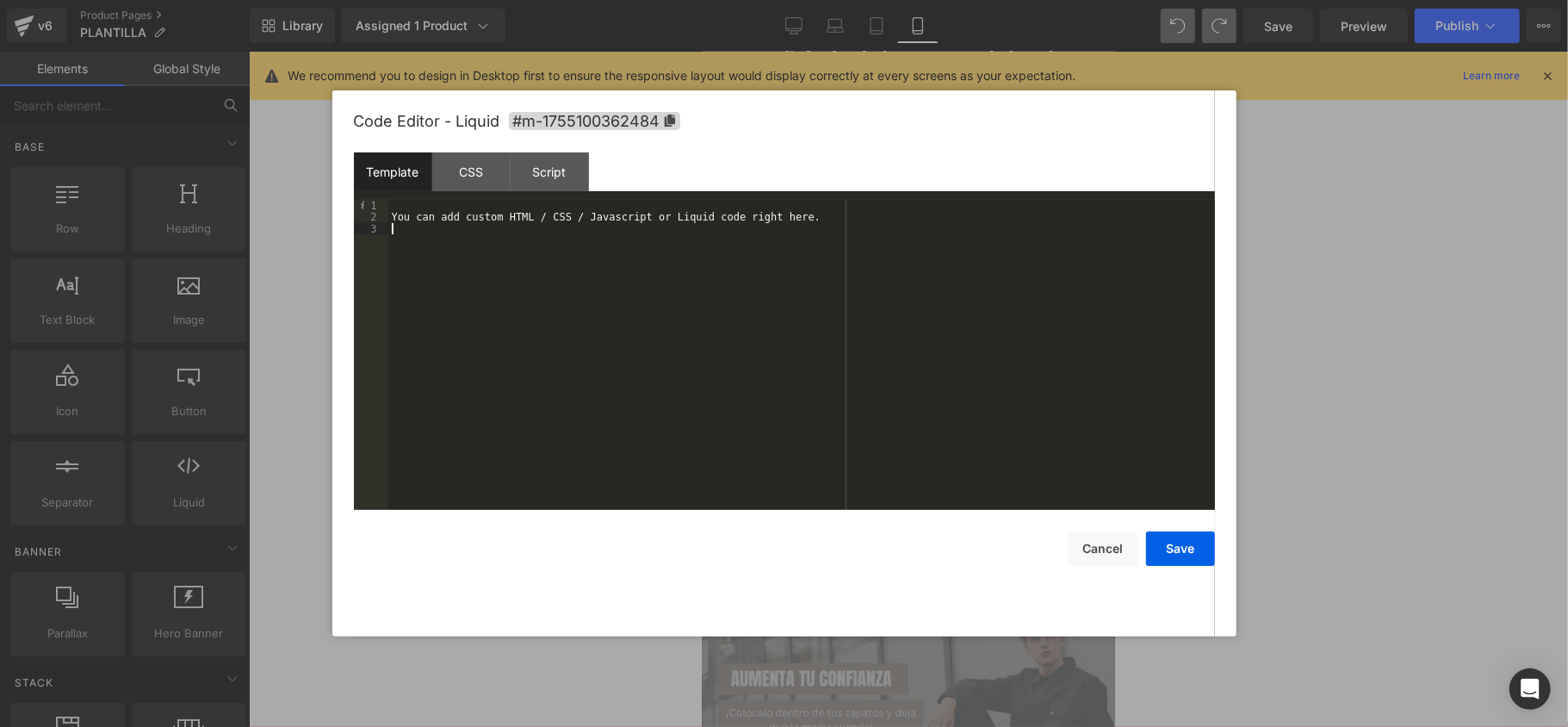
click at [413, 226] on div "You can add custom HTML / CSS / Javascript or Liquid code right here." at bounding box center [801, 366] width 826 height 333
drag, startPoint x: 813, startPoint y: 226, endPoint x: 539, endPoint y: 214, distance: 274.3
click at [542, 215] on div "You can add custom HTML / CSS / Javascript or Liquid code right here." at bounding box center [801, 366] width 826 height 333
click at [539, 214] on div "You can add custom HTML / CSS / Javascript or Liquid code right here." at bounding box center [801, 366] width 826 height 333
click at [539, 214] on div "You can add custom HTML / CSS / Javascript or Liquid code right here." at bounding box center [801, 366] width 826 height 333
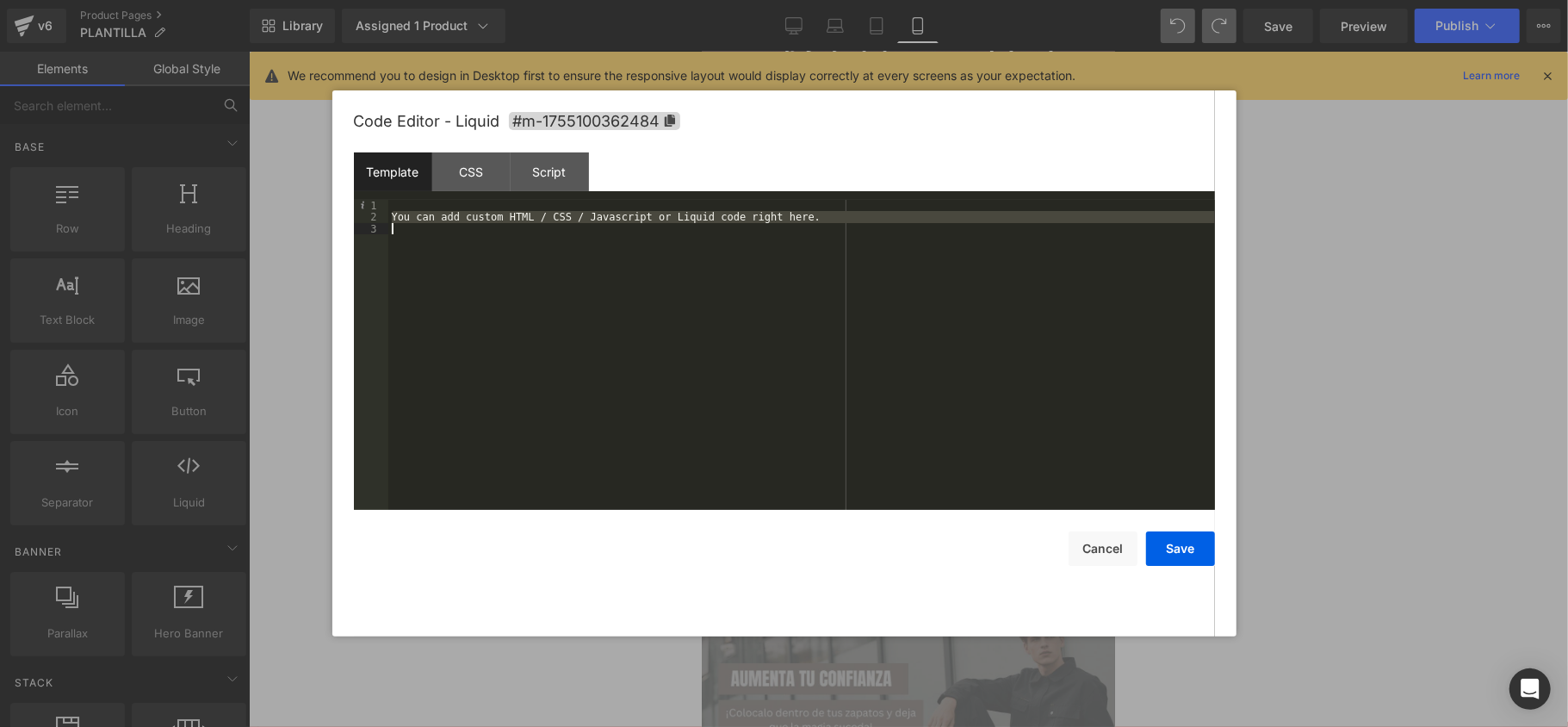
click at [539, 212] on div "You can add custom HTML / CSS / Javascript or Liquid code right here." at bounding box center [801, 366] width 826 height 333
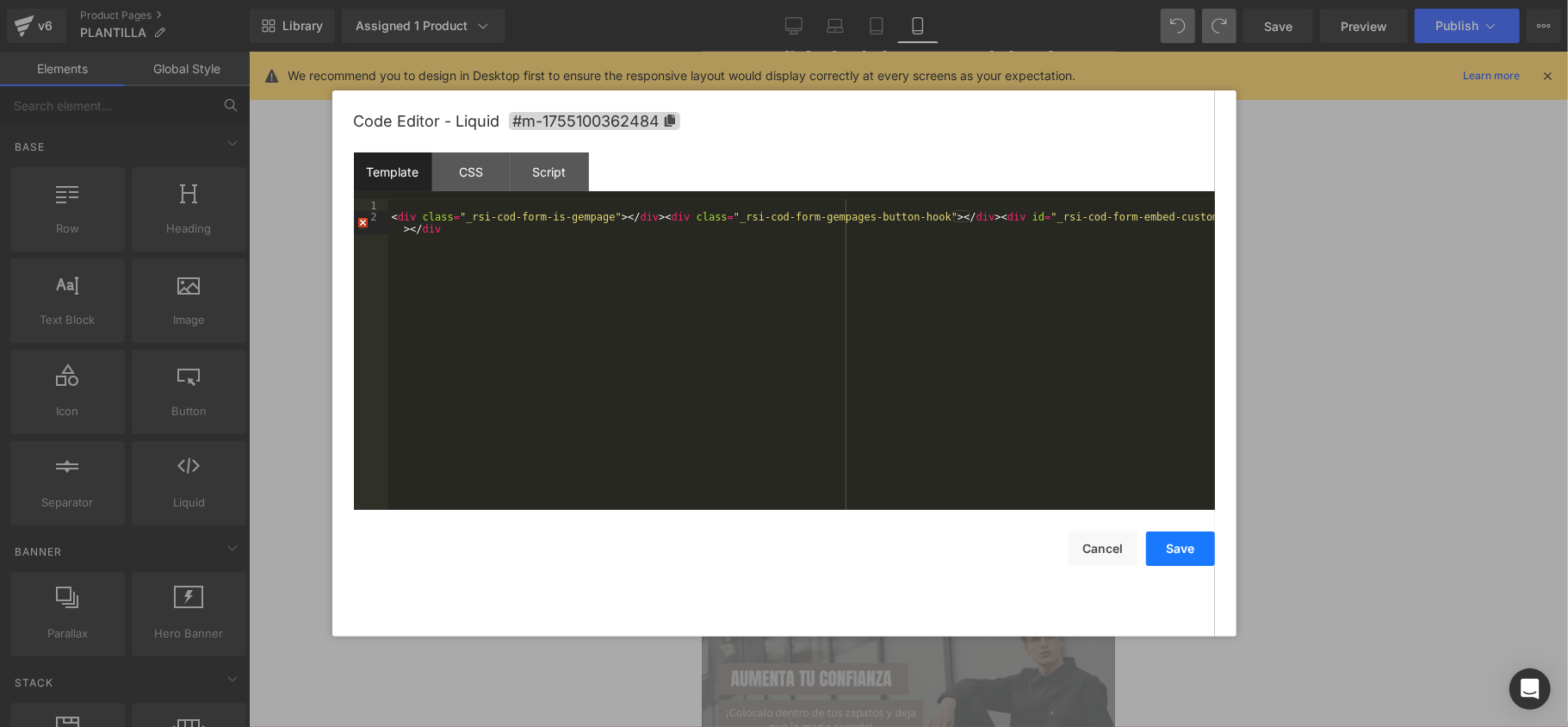
click at [1186, 558] on button "Save" at bounding box center [1181, 549] width 69 height 35
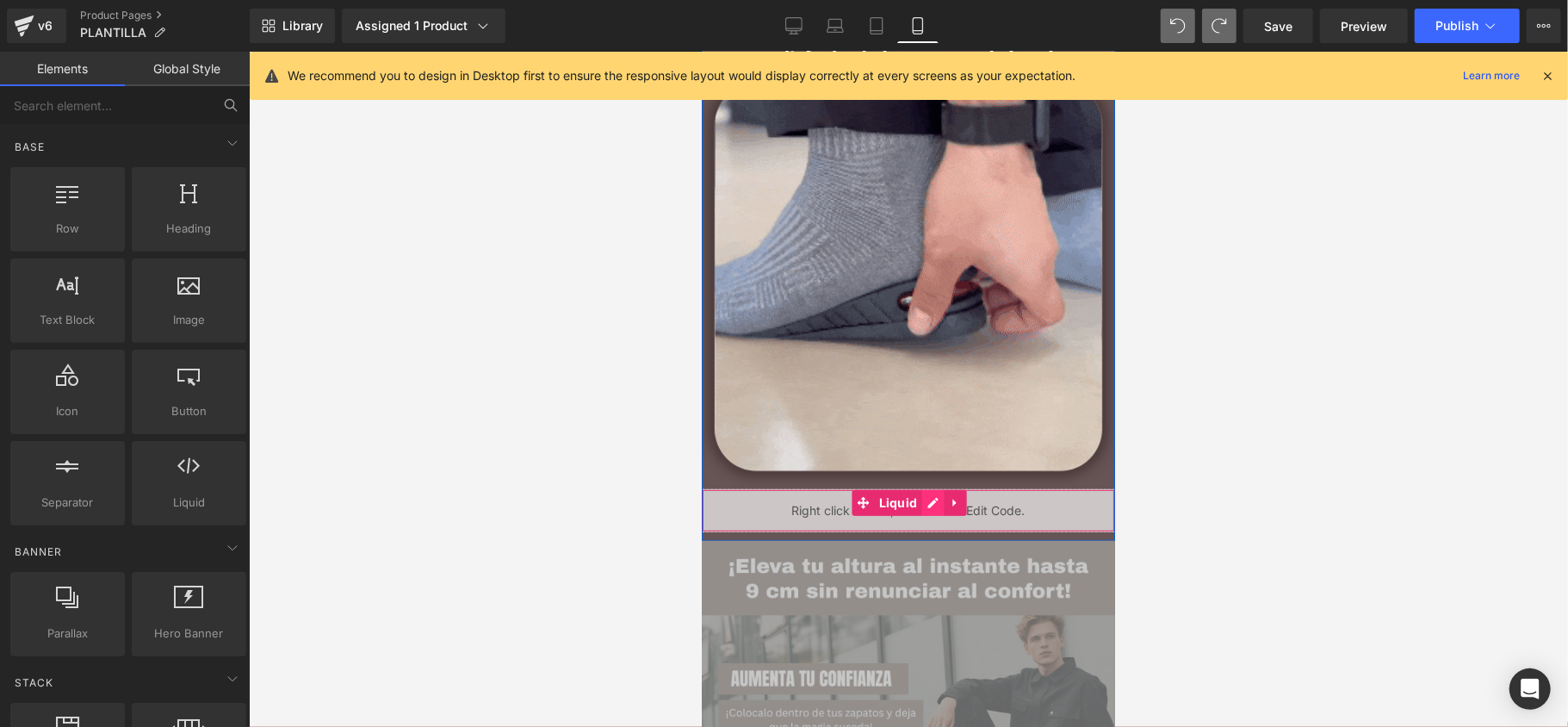
click at [923, 502] on div "Liquid" at bounding box center [908, 510] width 413 height 43
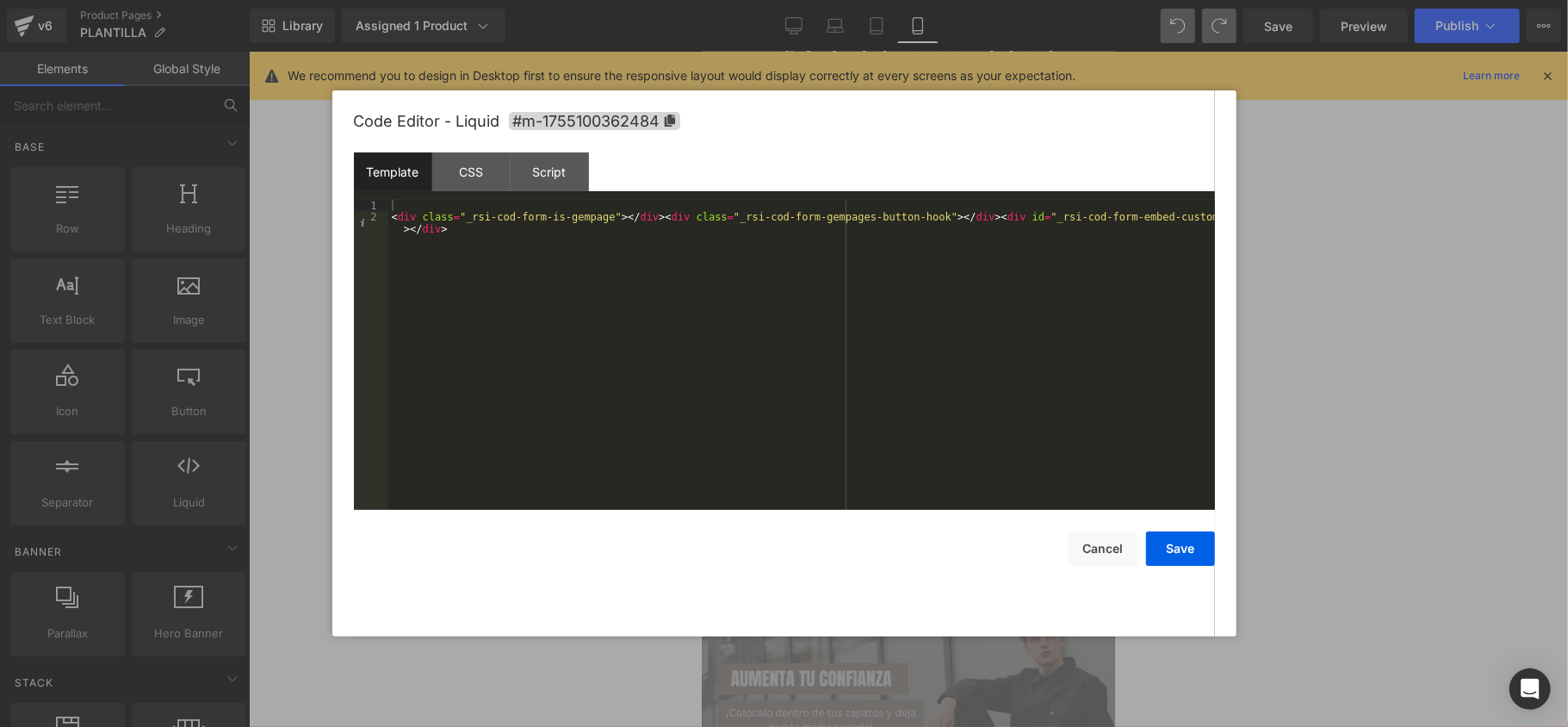
click at [477, 197] on div "Template CSS Script Data" at bounding box center [784, 175] width 861 height 48
click at [476, 170] on div "CSS" at bounding box center [471, 171] width 79 height 39
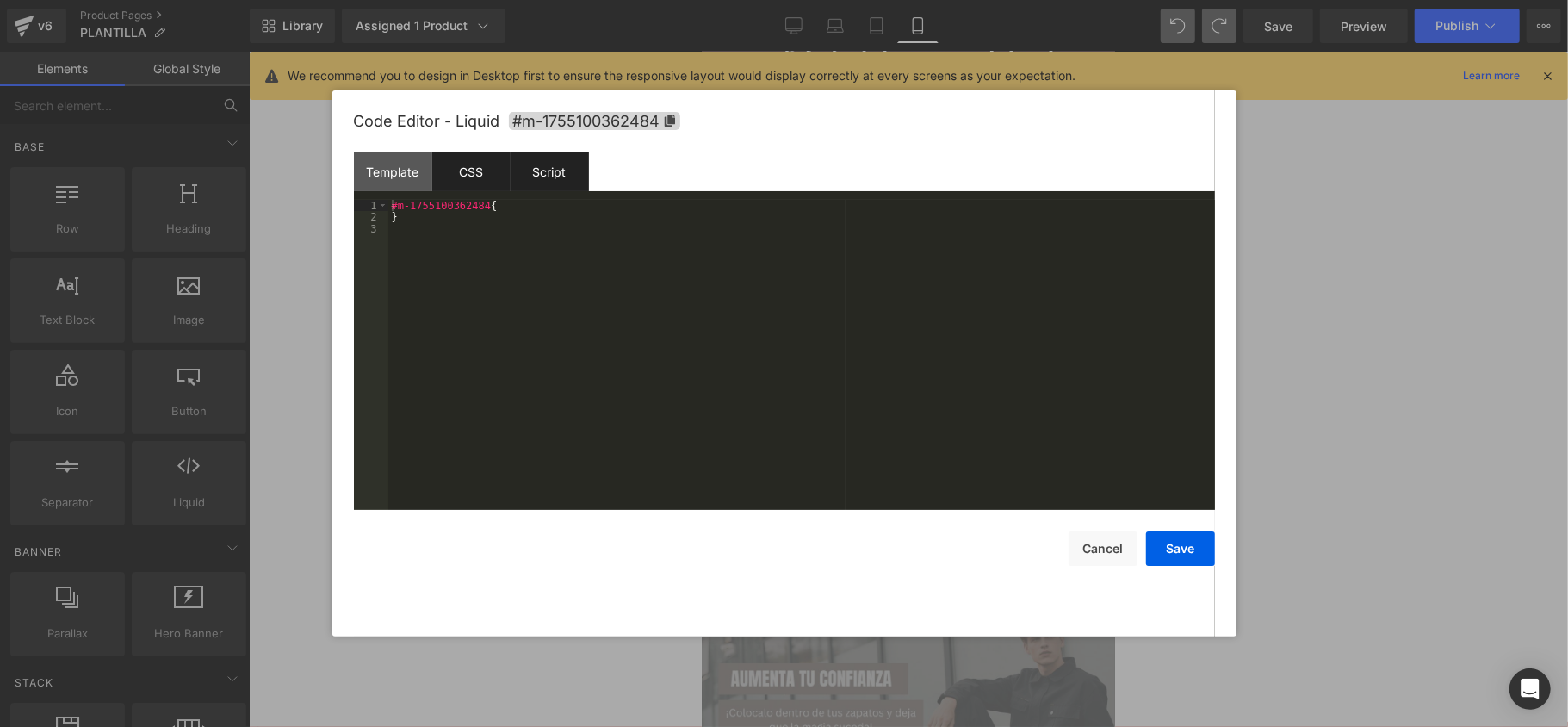
click at [520, 190] on div "Script" at bounding box center [550, 171] width 79 height 39
click at [468, 182] on div "CSS" at bounding box center [471, 171] width 79 height 39
click at [411, 181] on div "Template" at bounding box center [392, 171] width 79 height 39
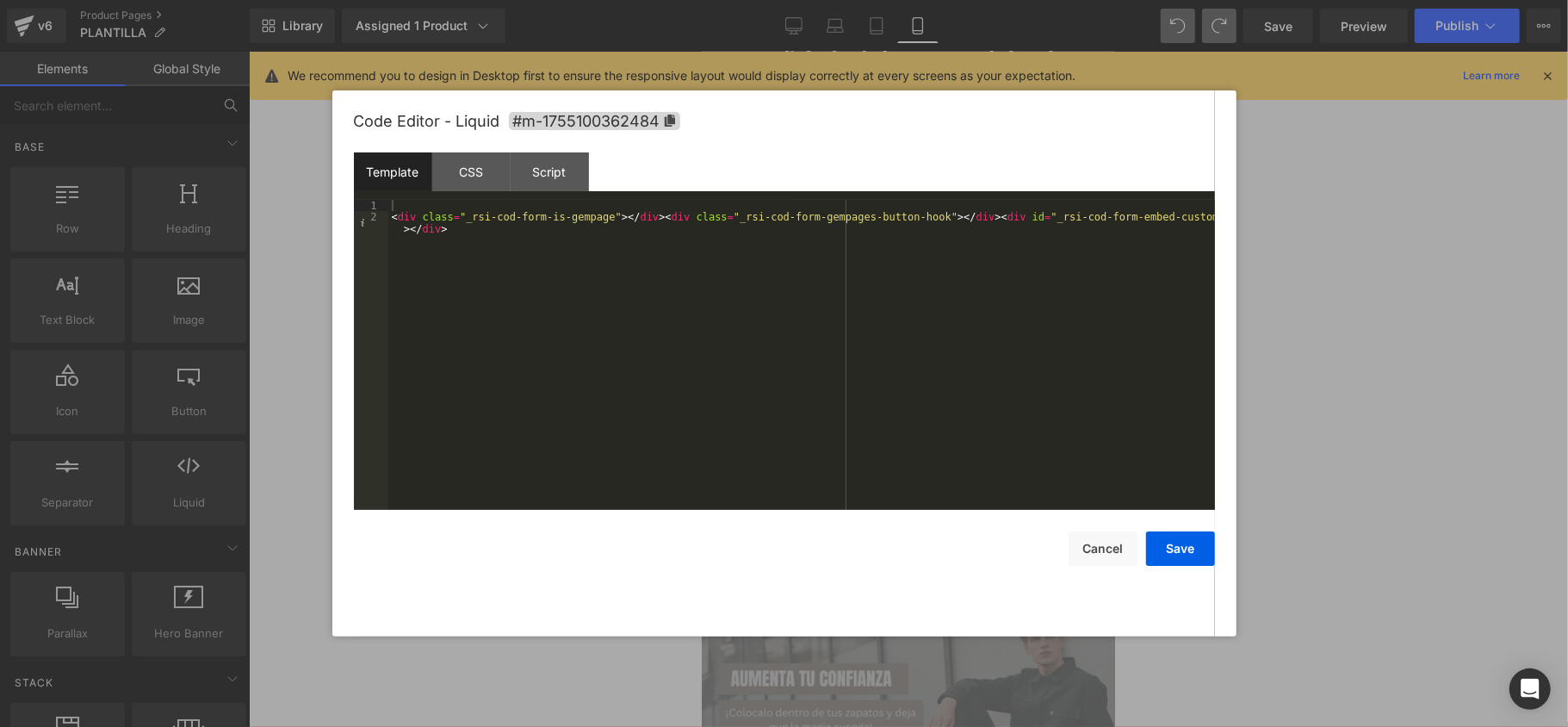
click at [414, 173] on div "Template" at bounding box center [392, 171] width 79 height 39
click at [404, 172] on div "Template" at bounding box center [392, 171] width 79 height 39
click at [393, 172] on div "Template" at bounding box center [392, 171] width 79 height 39
click at [434, 162] on div "CSS" at bounding box center [471, 171] width 79 height 39
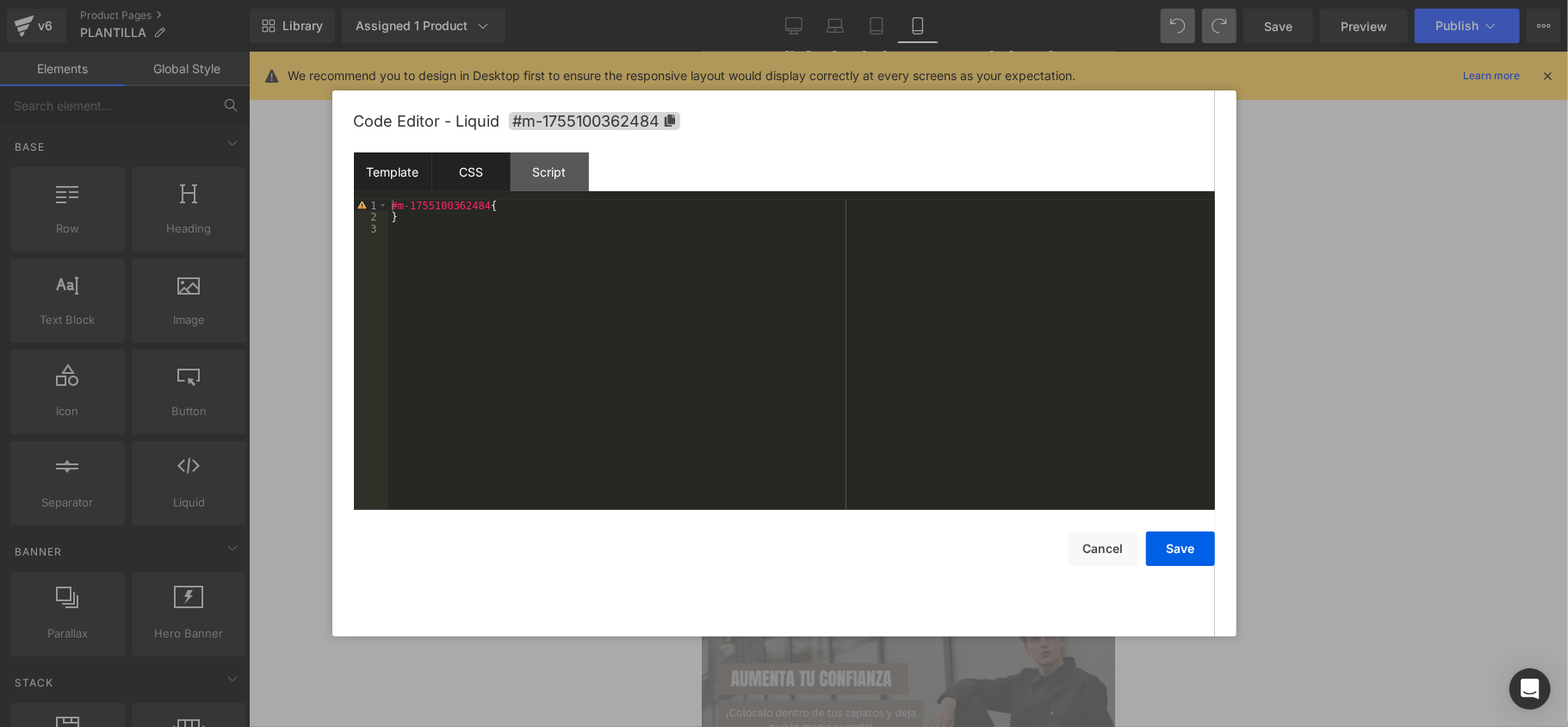
click at [386, 162] on div "Template" at bounding box center [392, 171] width 79 height 39
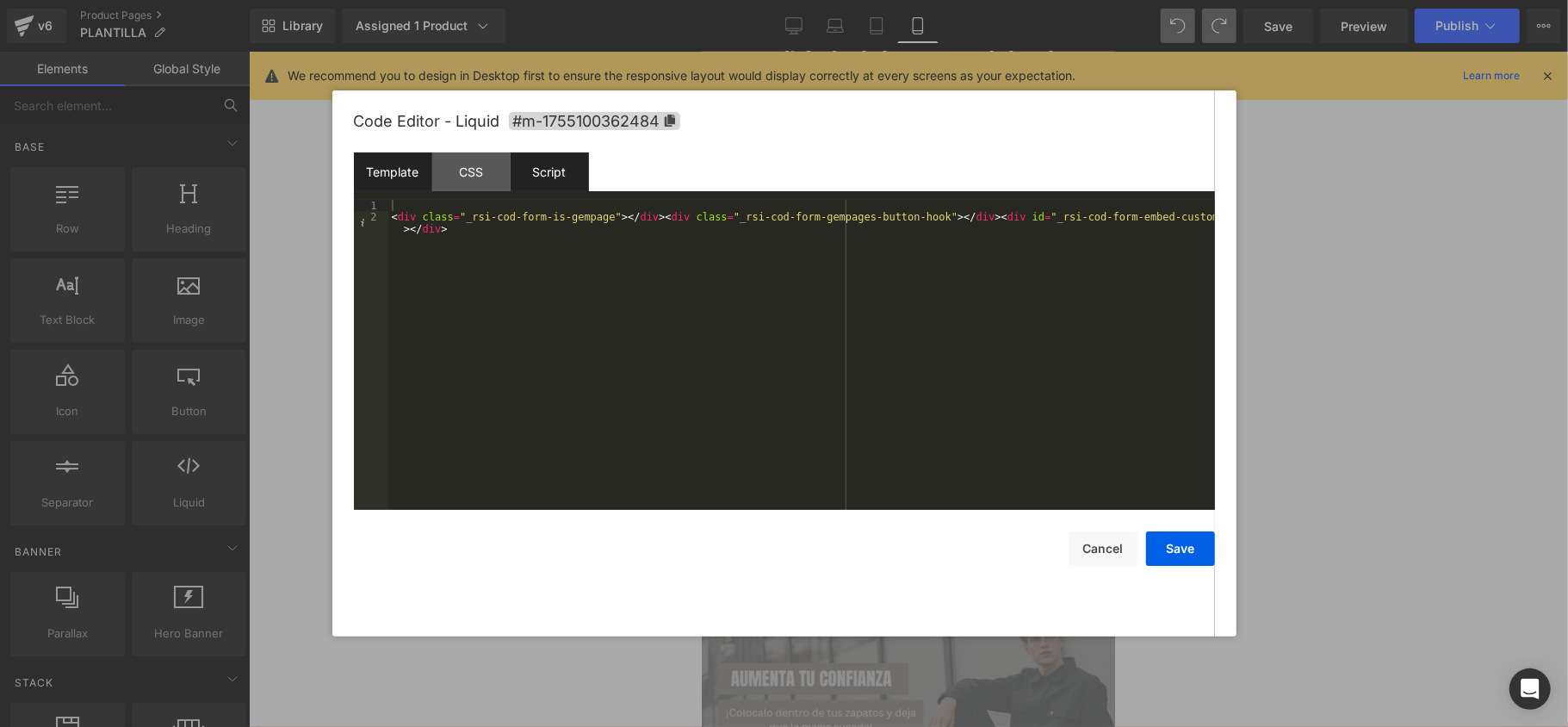
click at [527, 169] on div "Script" at bounding box center [550, 171] width 79 height 39
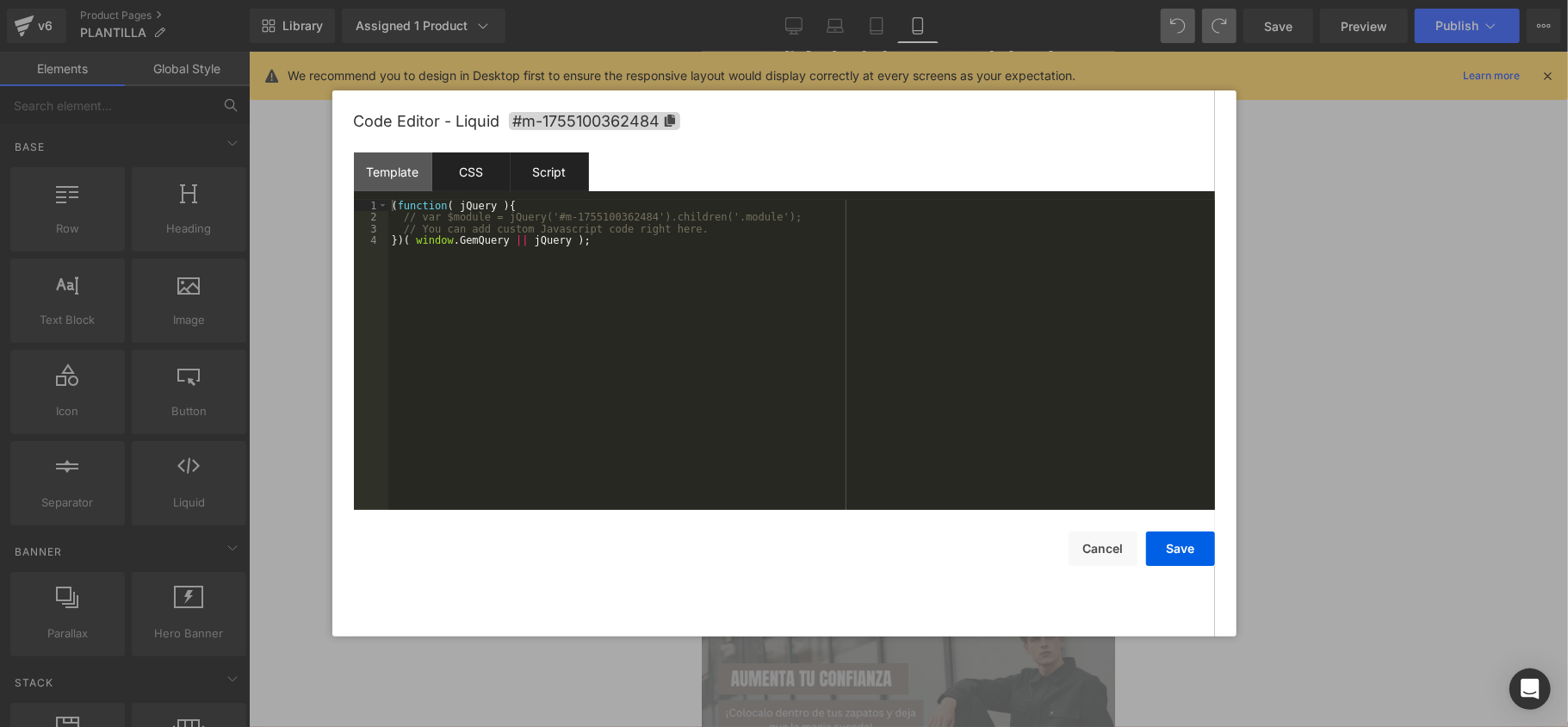
click at [475, 163] on div "CSS" at bounding box center [471, 171] width 79 height 39
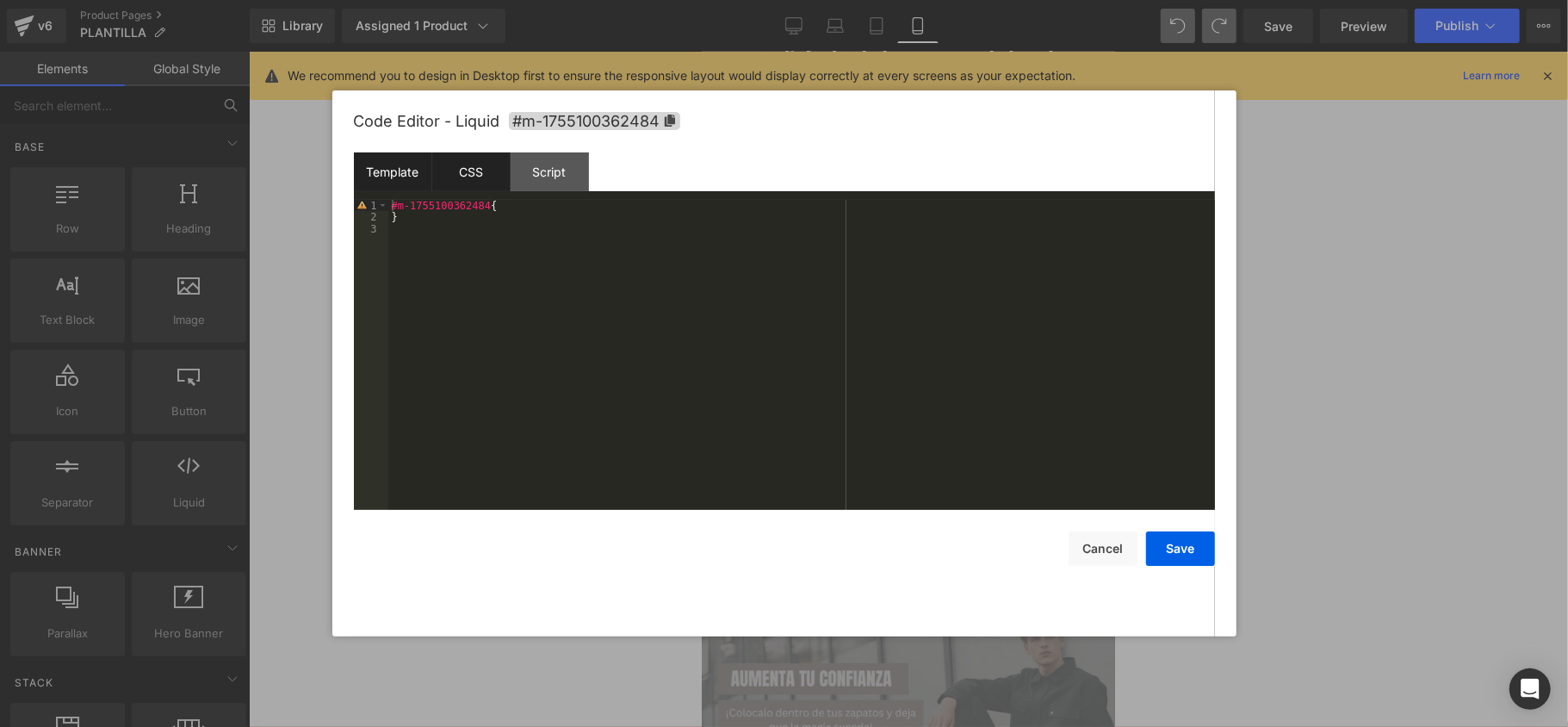
click at [399, 181] on div "Template" at bounding box center [392, 171] width 79 height 39
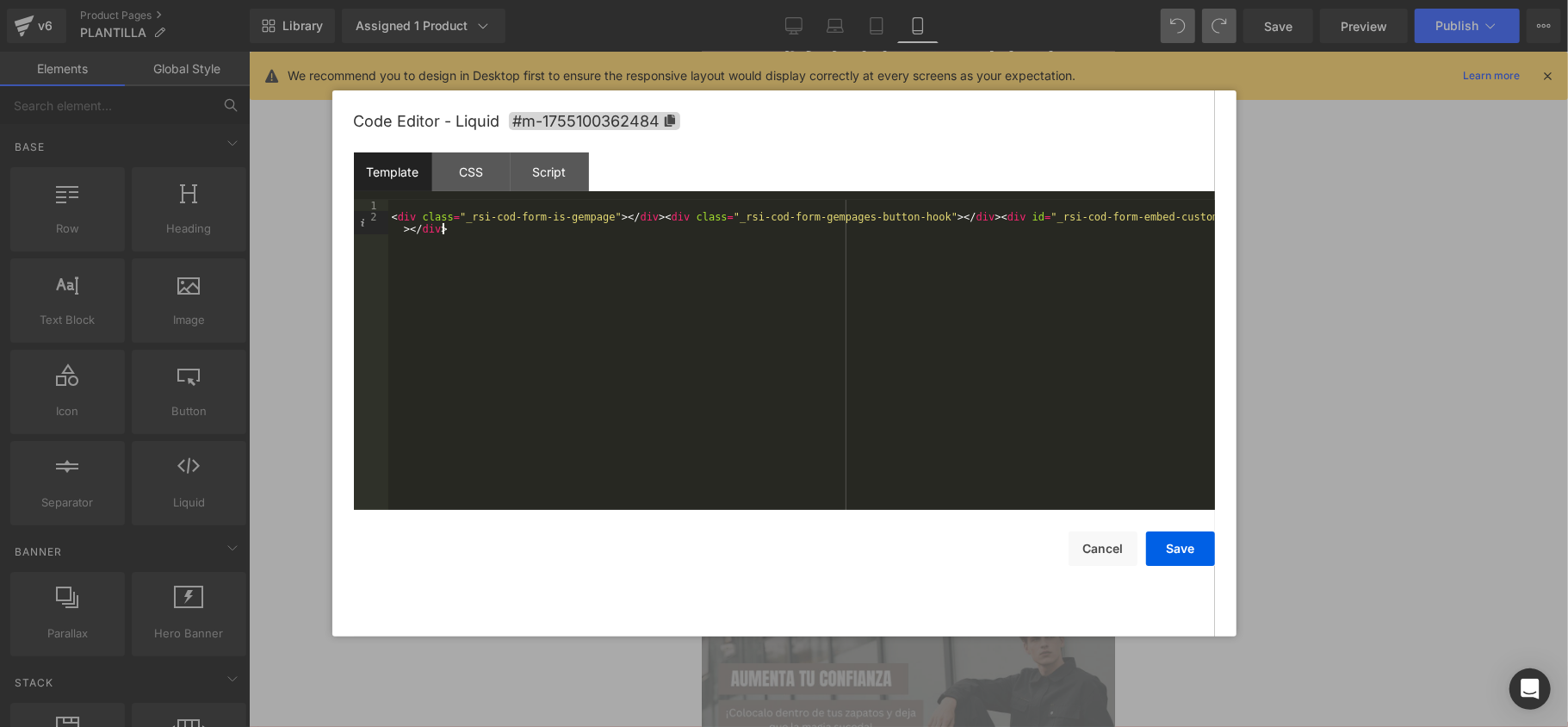
click at [501, 239] on div "< div class = "_rsi-cod-form-is-gempage" > </ div > < div class = "_rsi-cod-for…" at bounding box center [801, 372] width 826 height 344
click at [1203, 548] on button "Save" at bounding box center [1181, 549] width 69 height 35
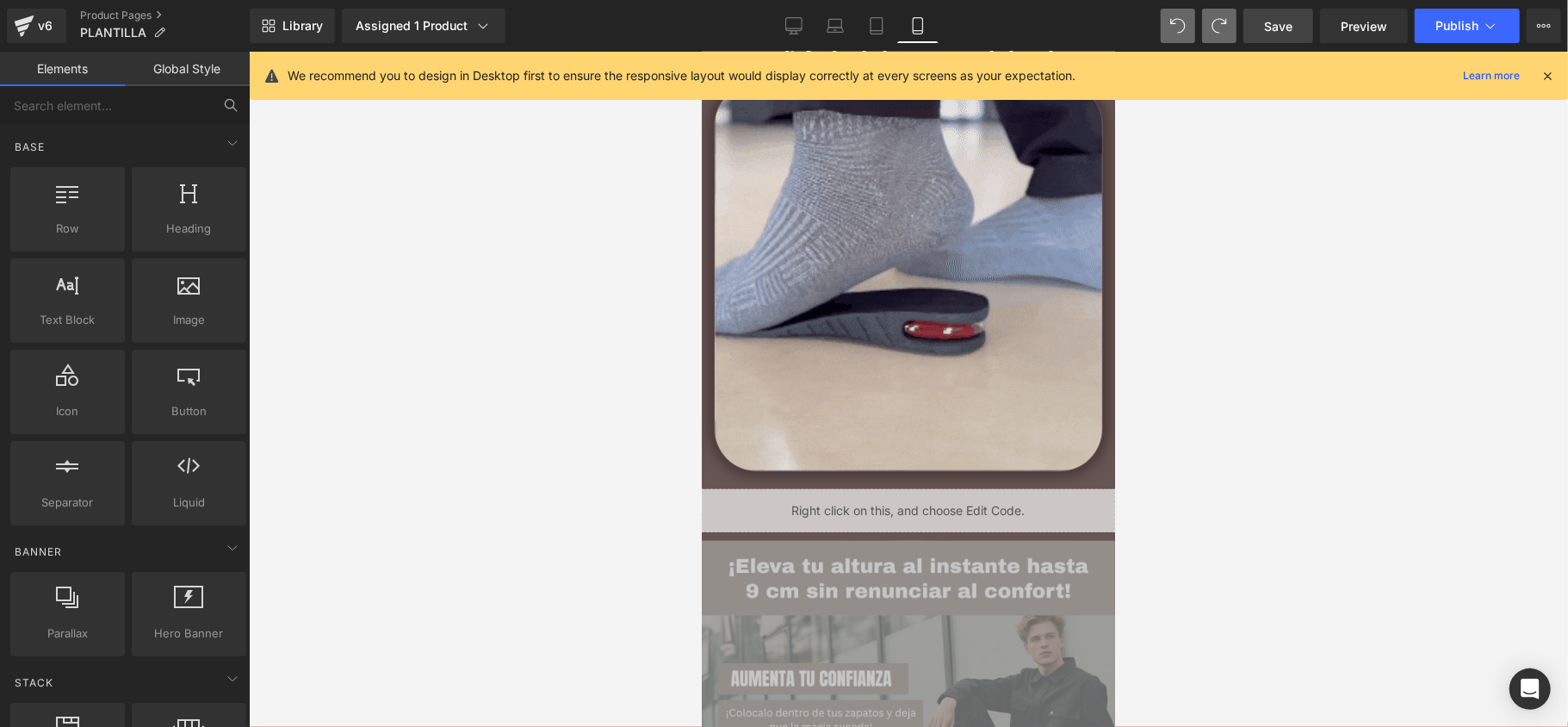
click at [1275, 17] on span "Save" at bounding box center [1278, 26] width 29 height 18
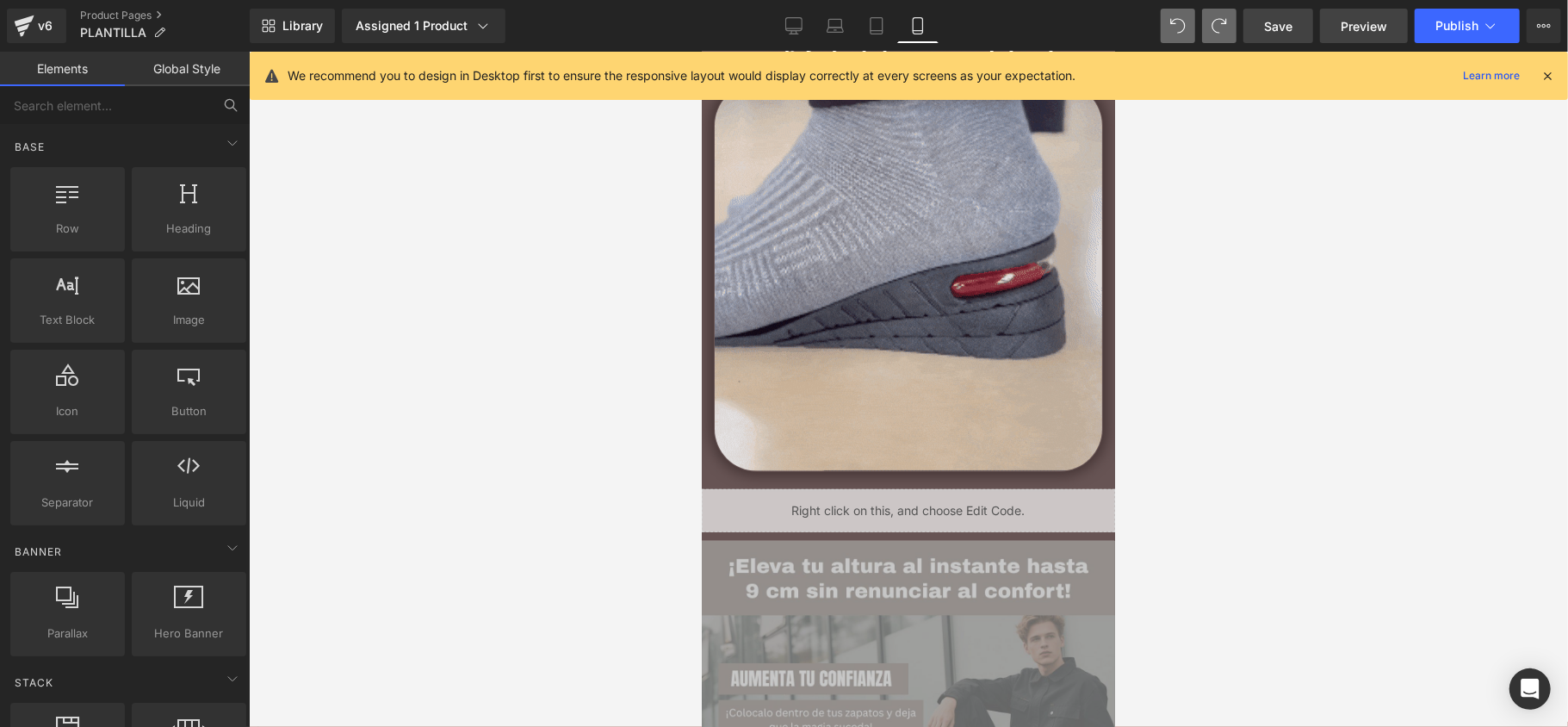
click at [1345, 26] on span "Preview" at bounding box center [1364, 26] width 47 height 18
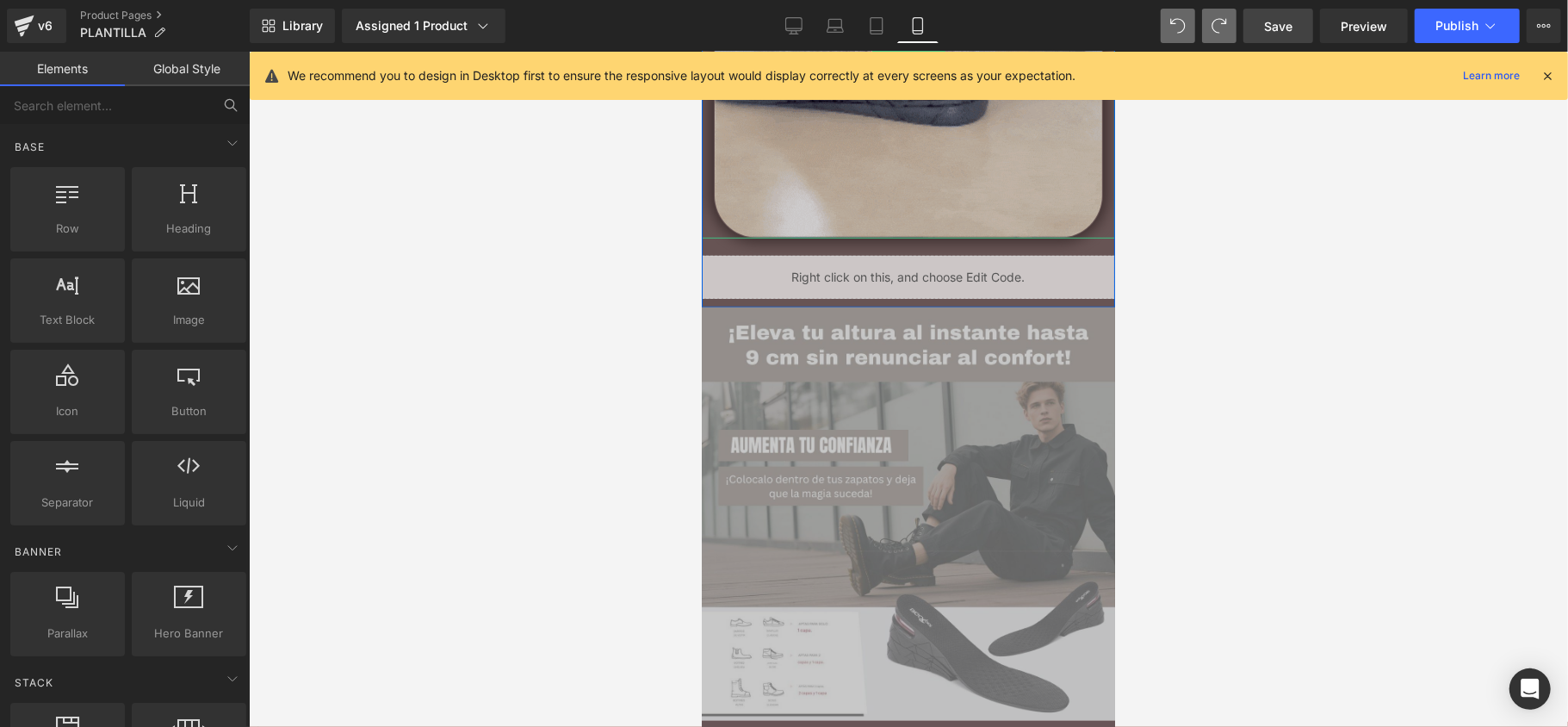
scroll to position [803, 0]
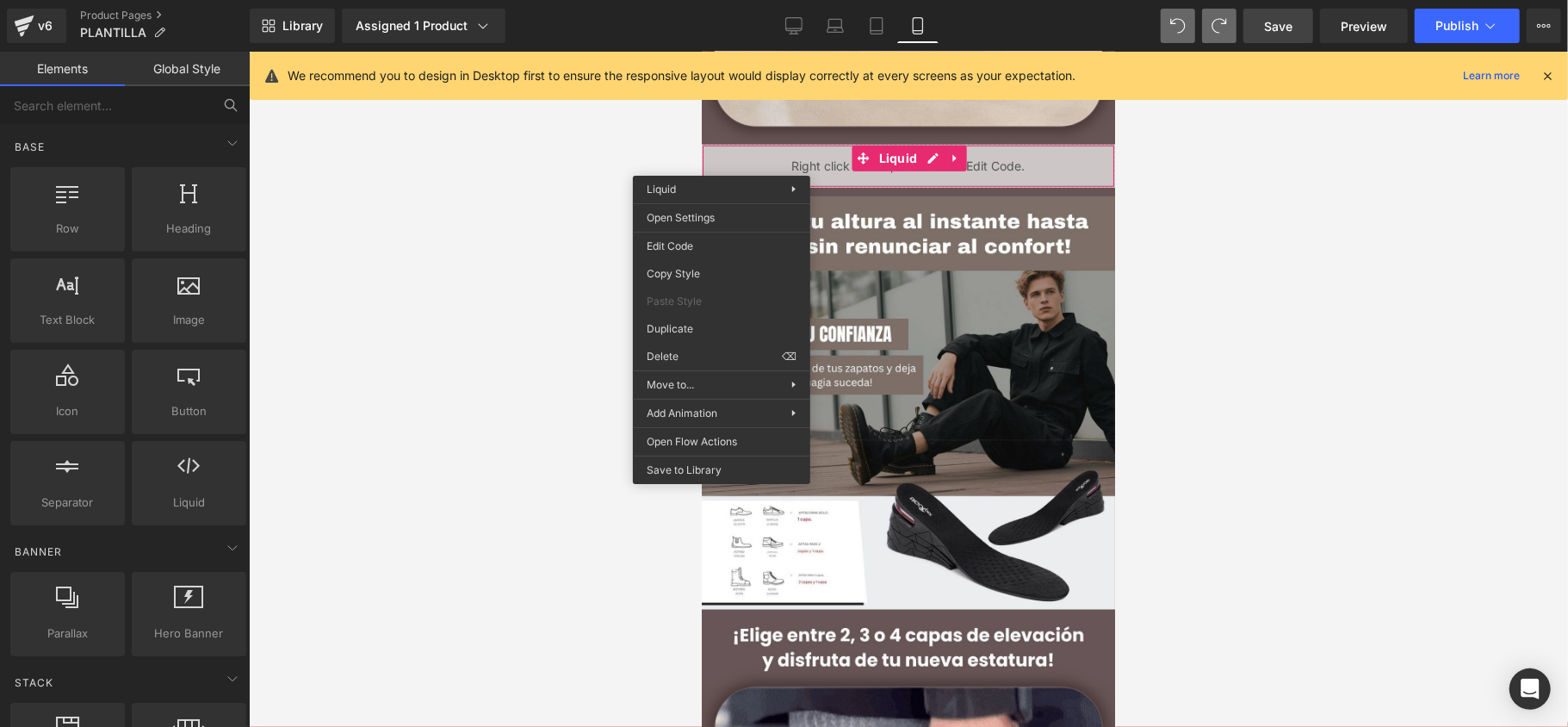
click at [445, 258] on div at bounding box center [908, 389] width 1319 height 675
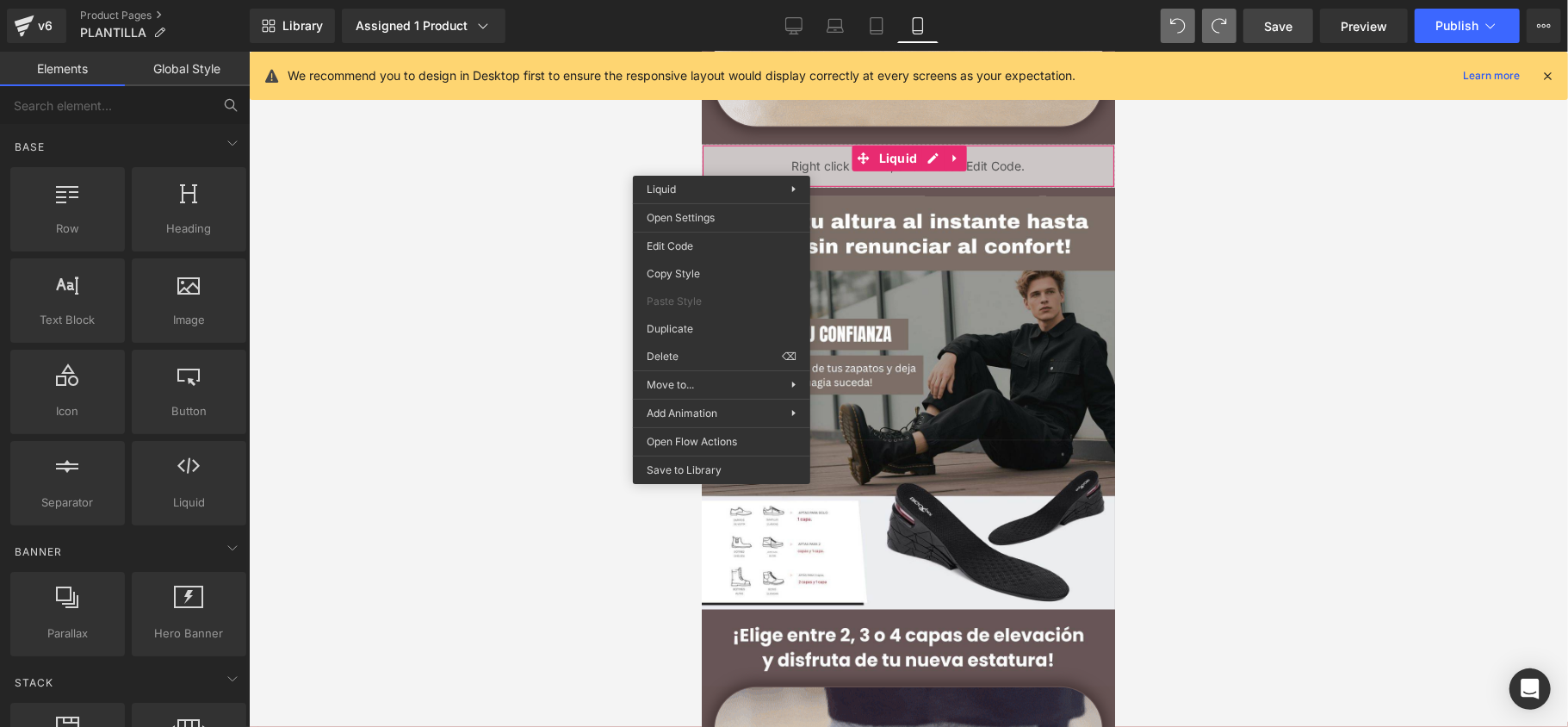
click at [417, 239] on div at bounding box center [908, 389] width 1319 height 675
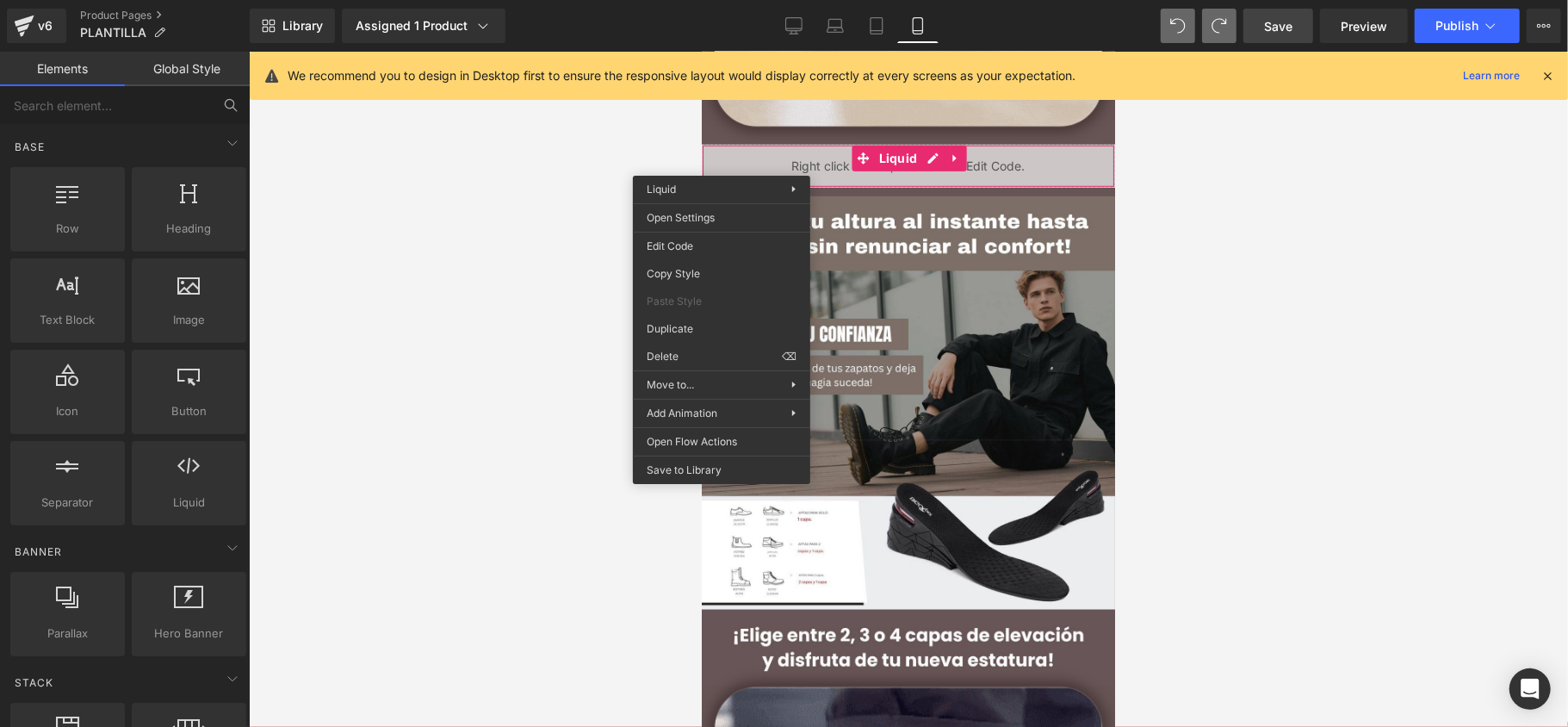
click at [434, 238] on div at bounding box center [908, 389] width 1319 height 675
click at [527, 179] on div at bounding box center [908, 389] width 1319 height 675
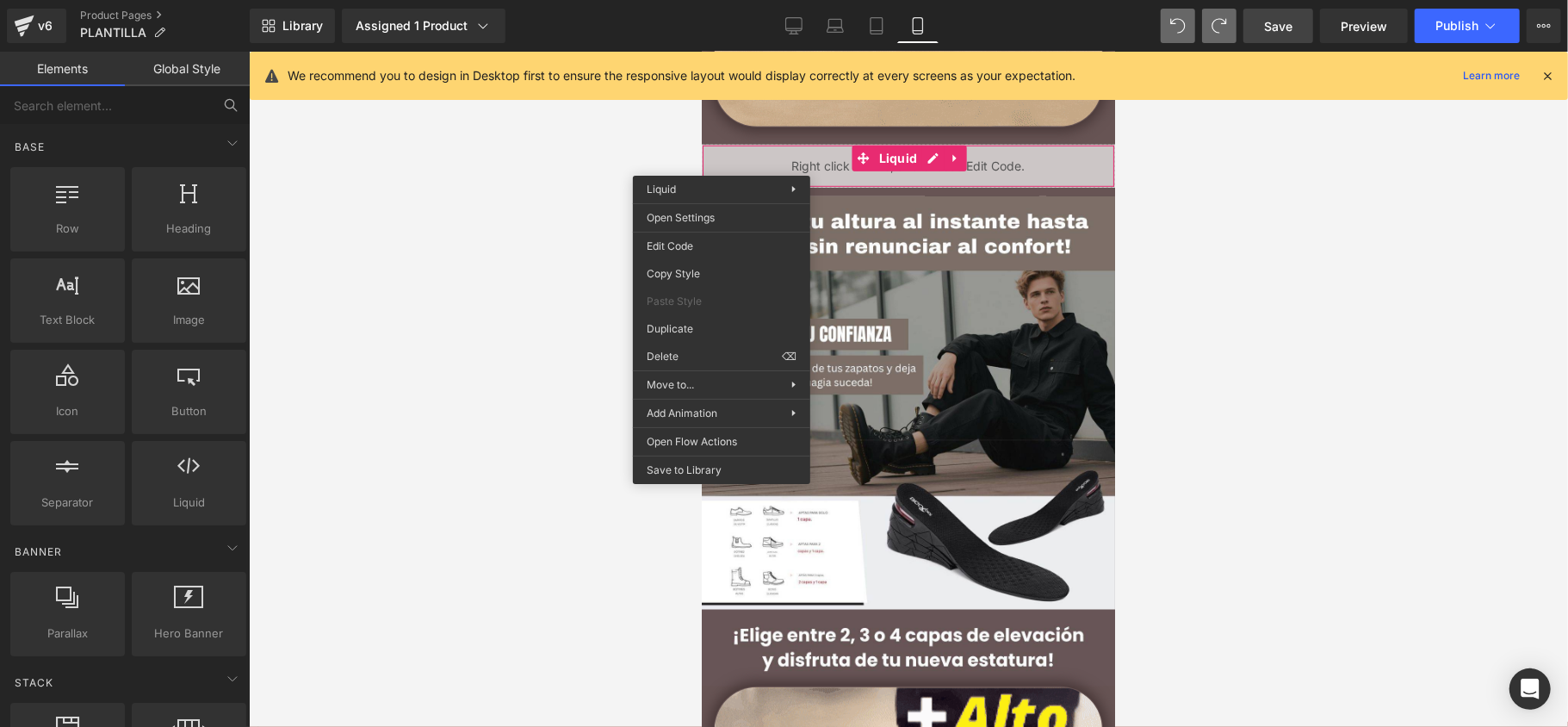
click at [527, 179] on div at bounding box center [908, 389] width 1319 height 675
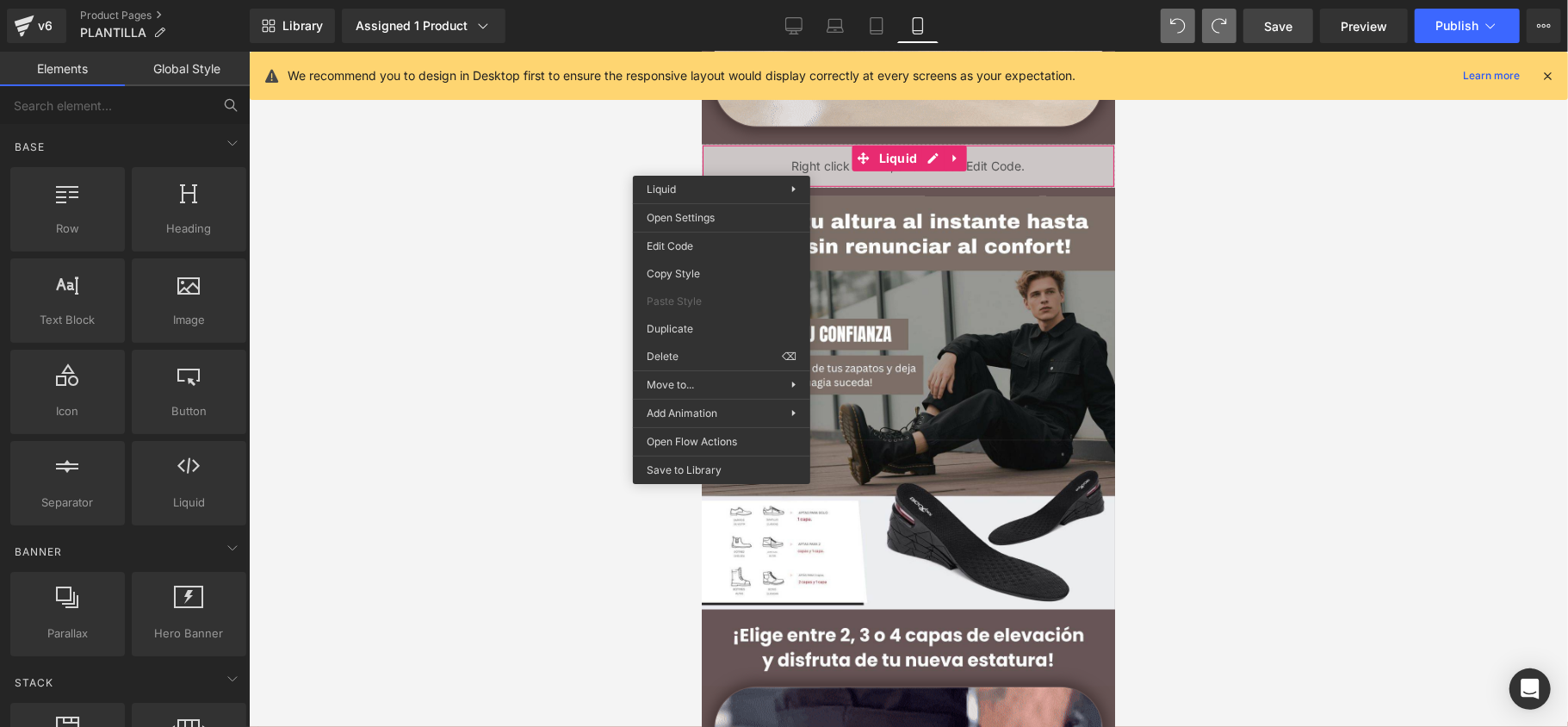
click at [628, 149] on div at bounding box center [908, 389] width 1319 height 675
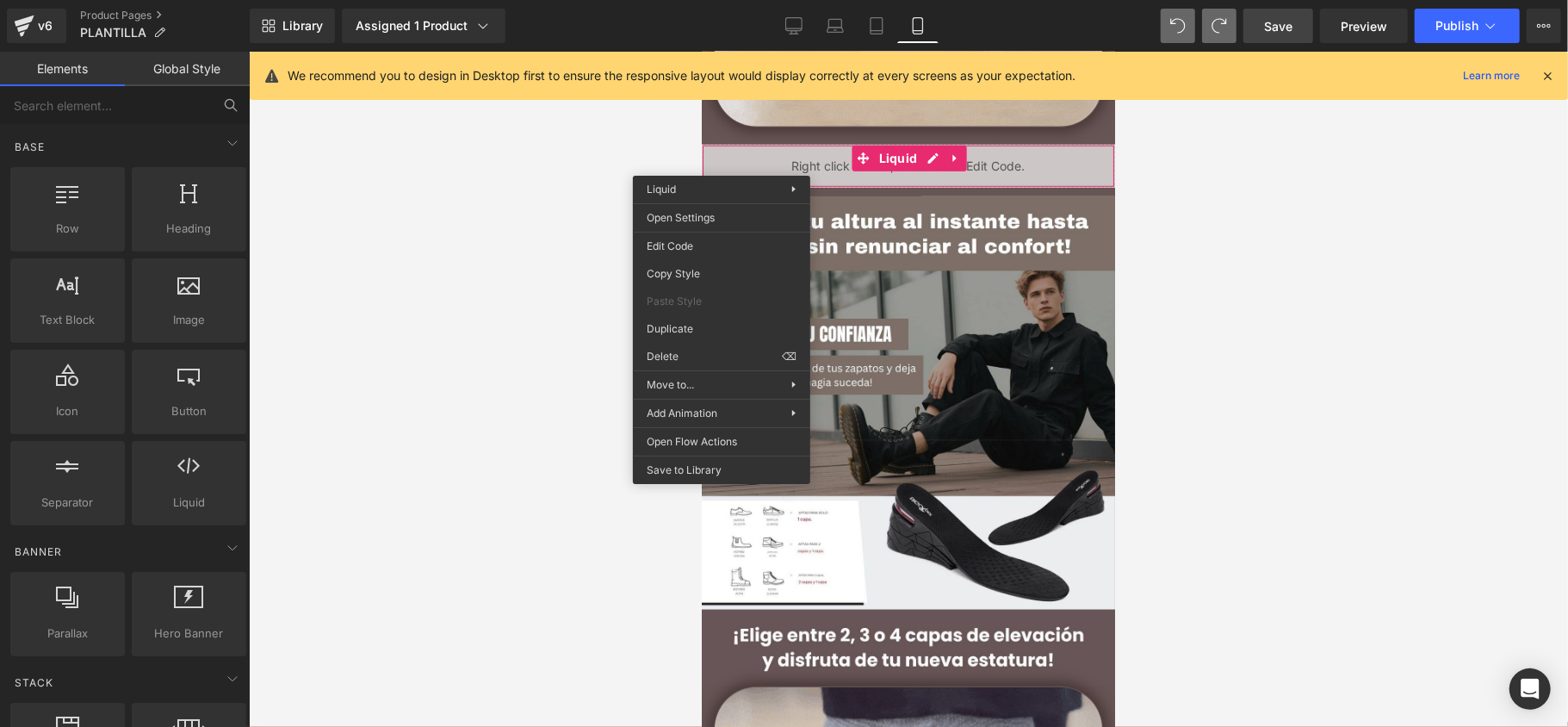
click at [628, 149] on div at bounding box center [908, 389] width 1319 height 675
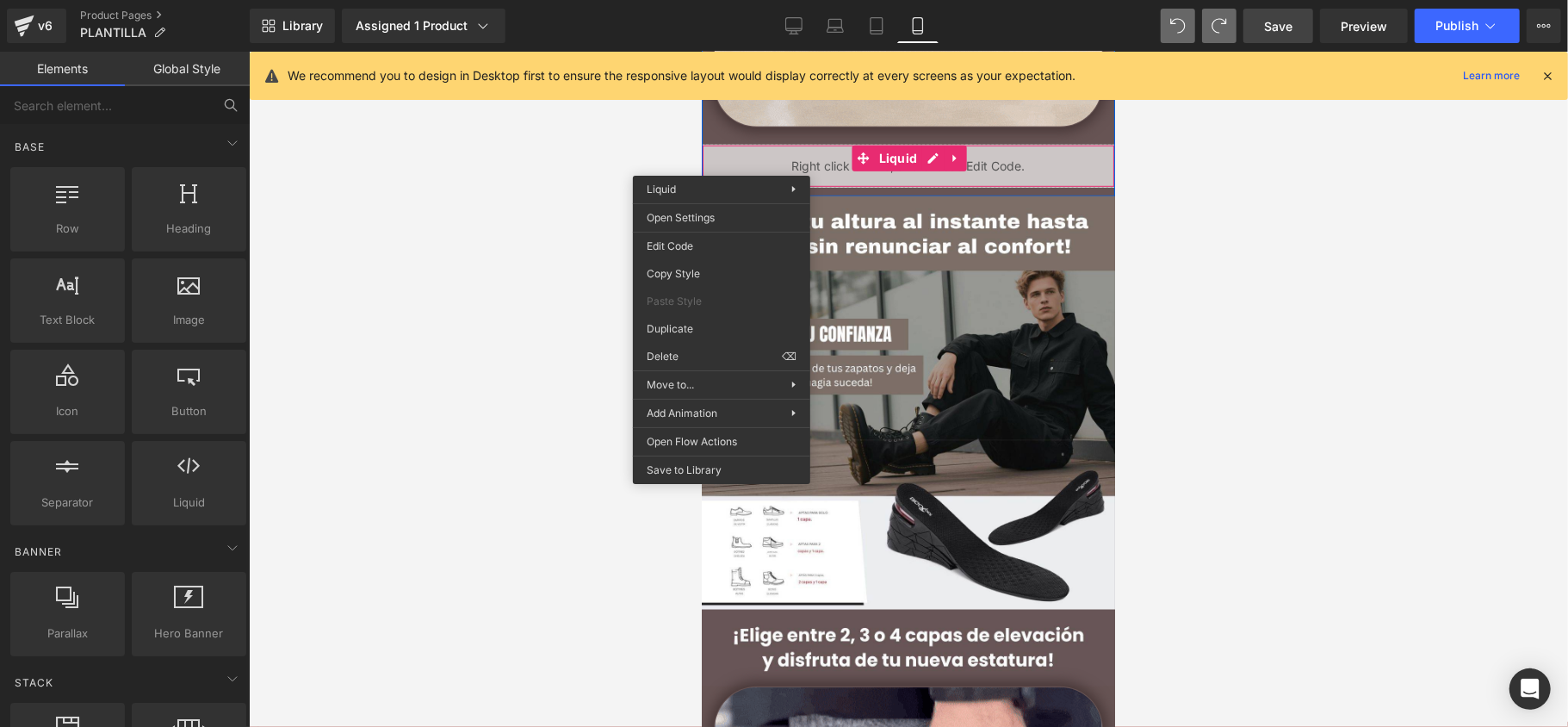
click at [1040, 157] on div "Liquid" at bounding box center [908, 165] width 413 height 43
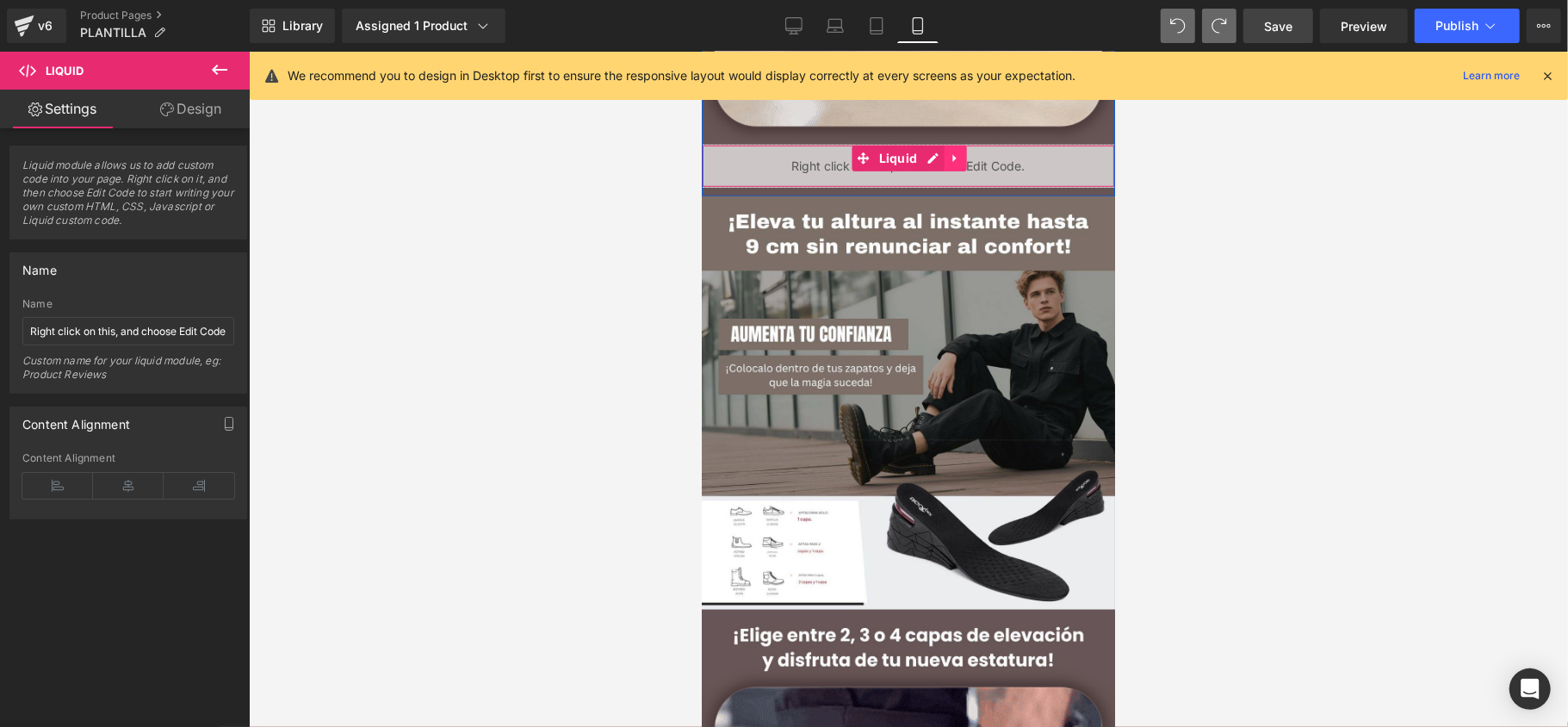
click at [948, 154] on icon at bounding box center [954, 156] width 12 height 13
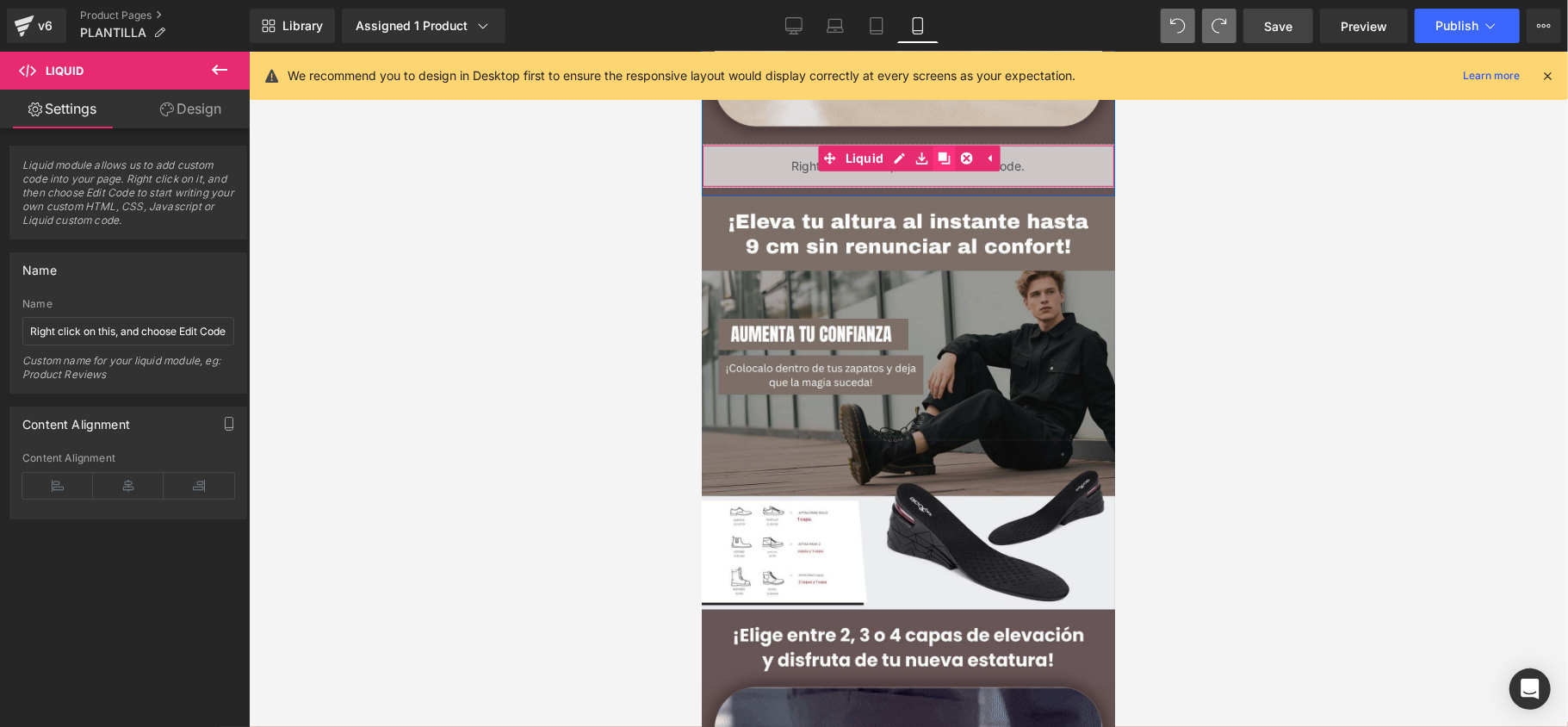
click at [937, 158] on icon at bounding box center [943, 157] width 12 height 12
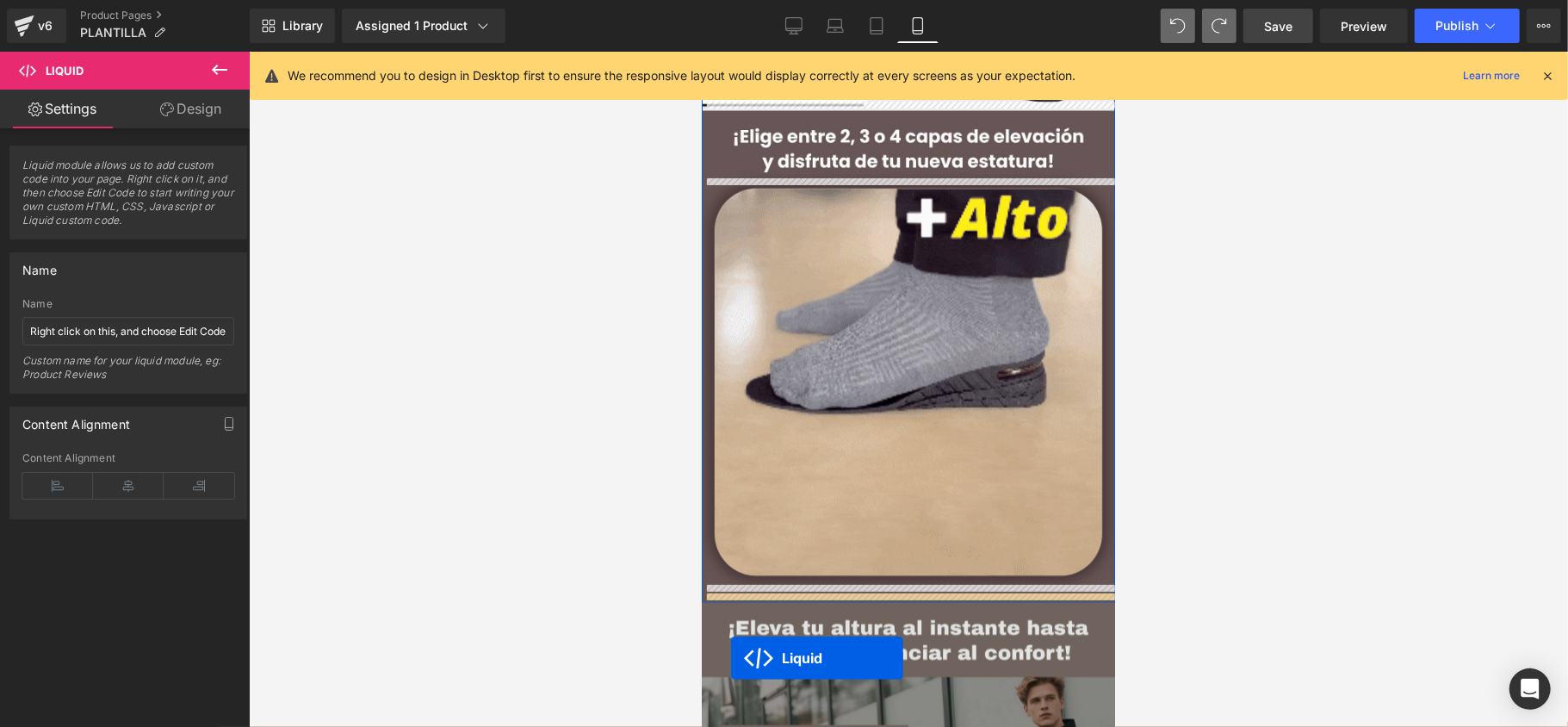
scroll to position [1362, 0]
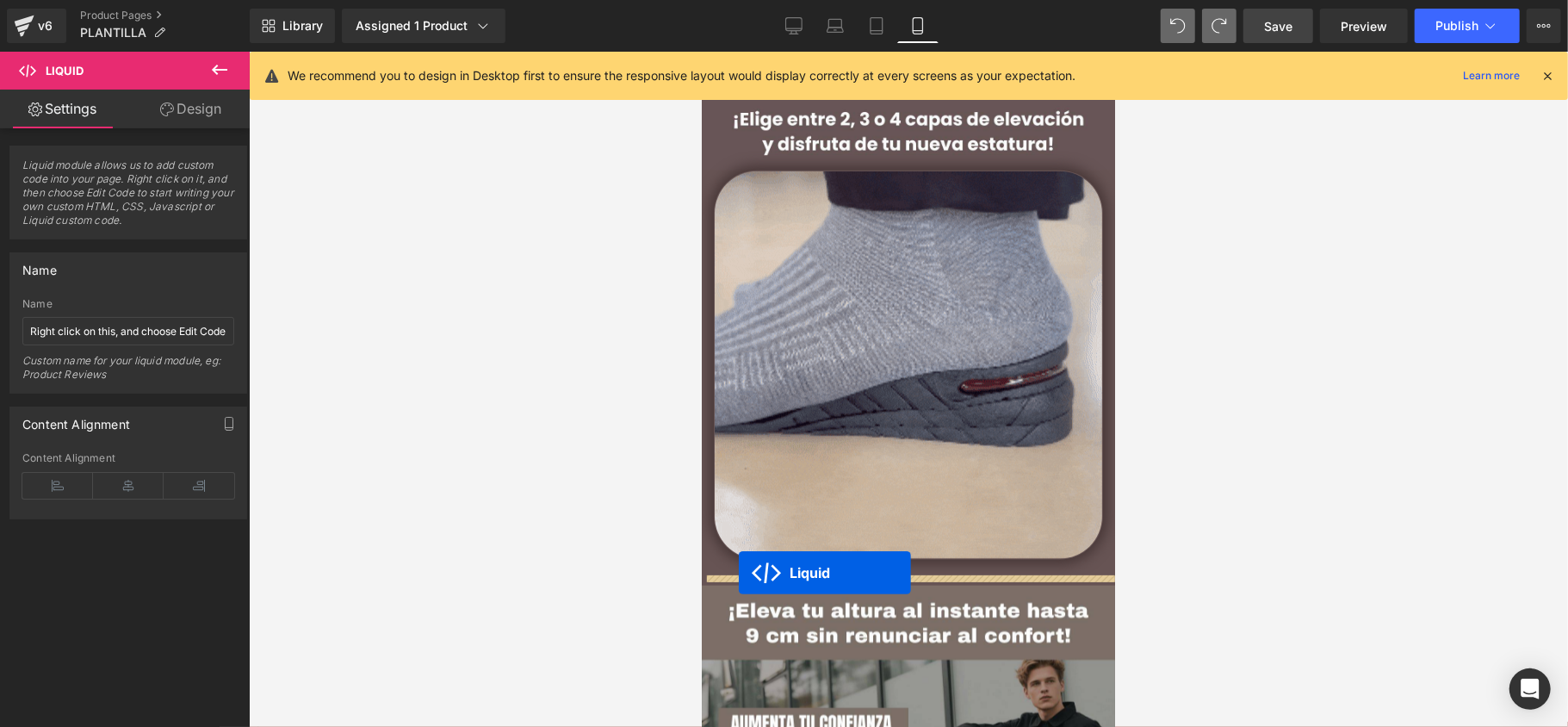
drag, startPoint x: 900, startPoint y: 206, endPoint x: 738, endPoint y: 571, distance: 399.3
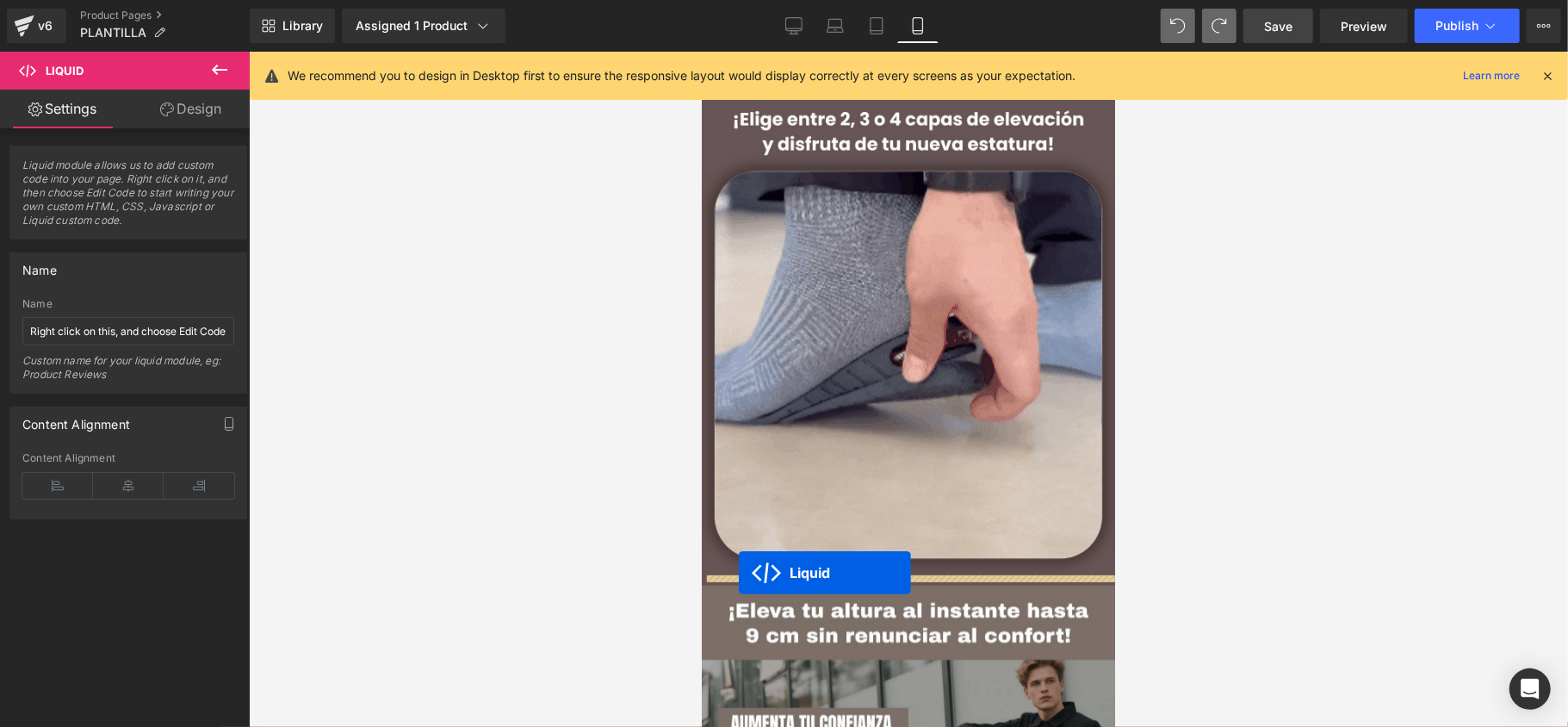
scroll to position [1320, 0]
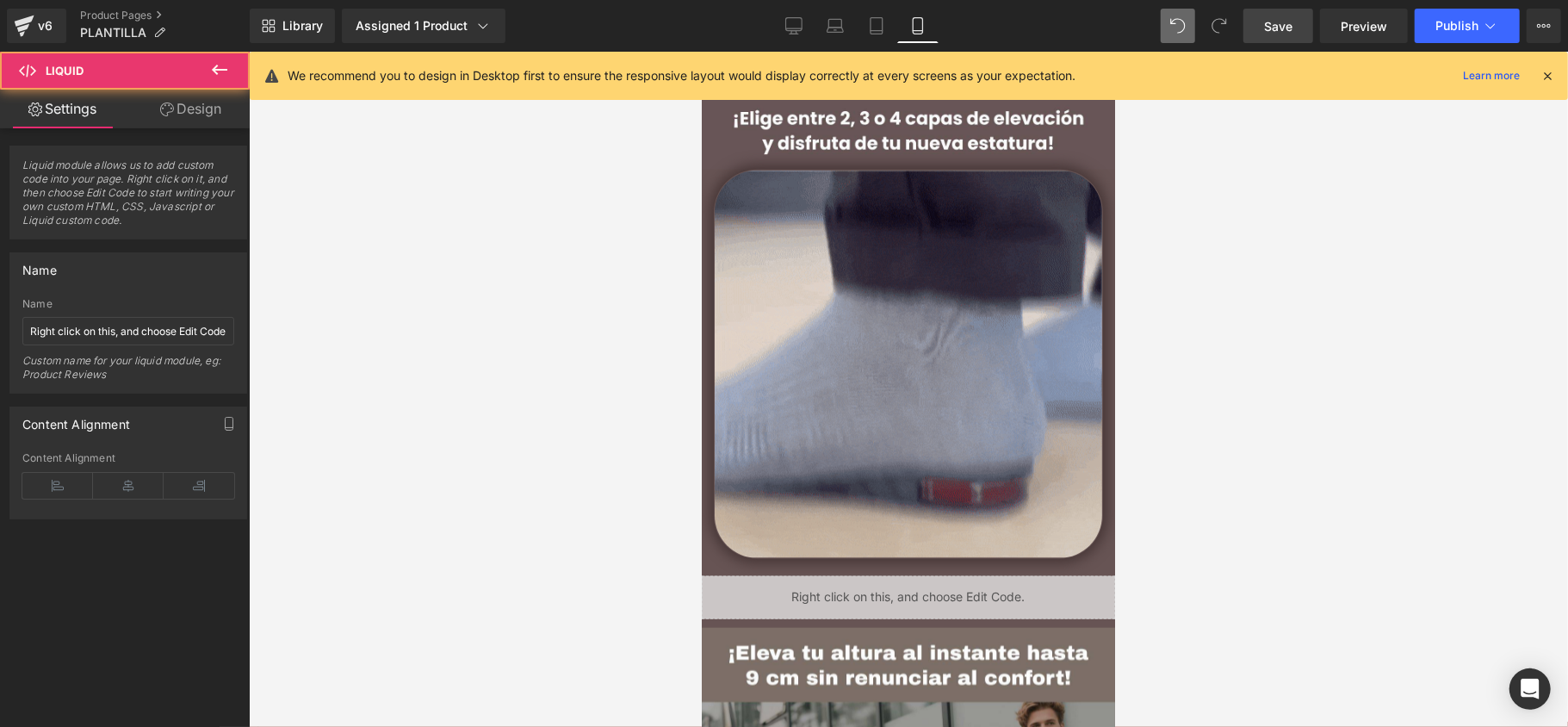
click at [641, 579] on div at bounding box center [908, 389] width 1319 height 675
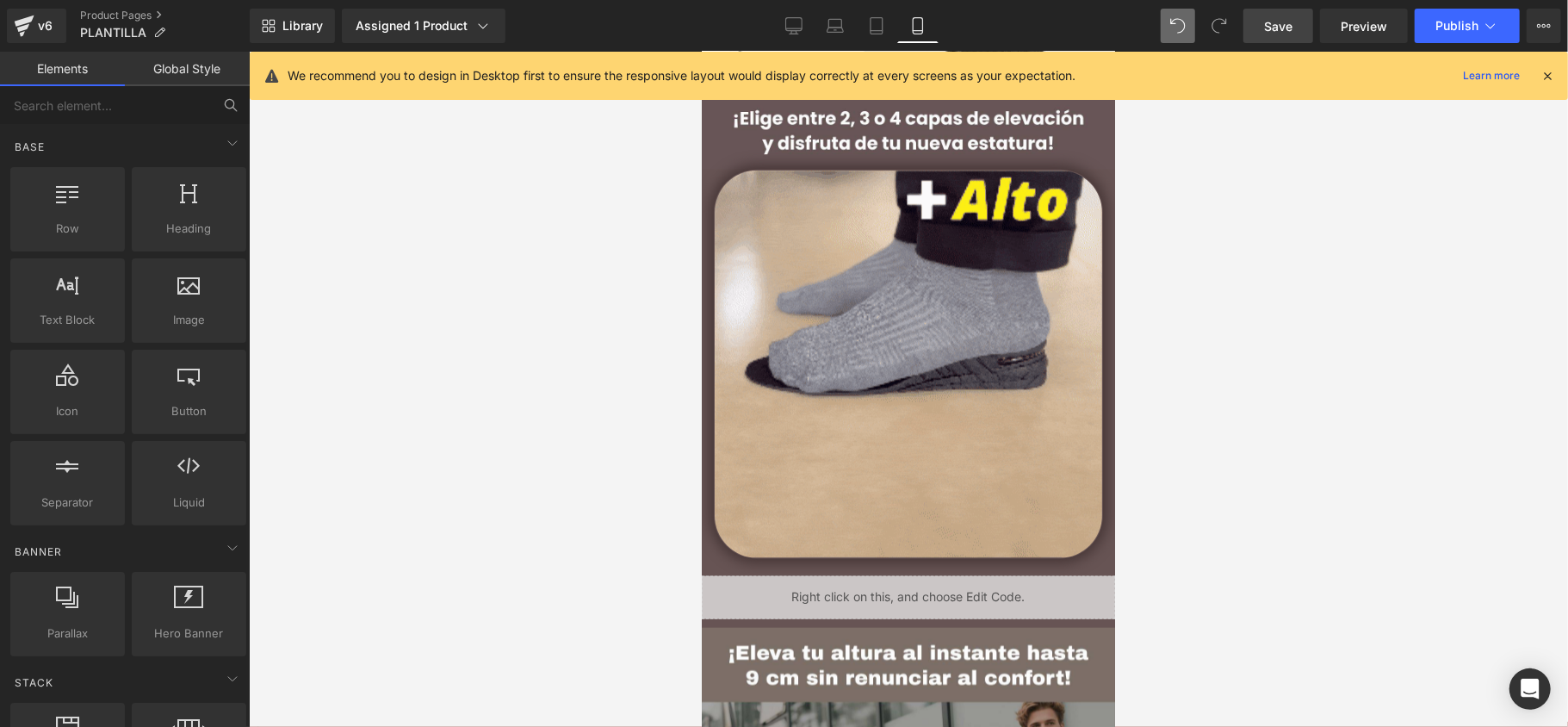
click at [1267, 25] on span "Save" at bounding box center [1278, 26] width 29 height 18
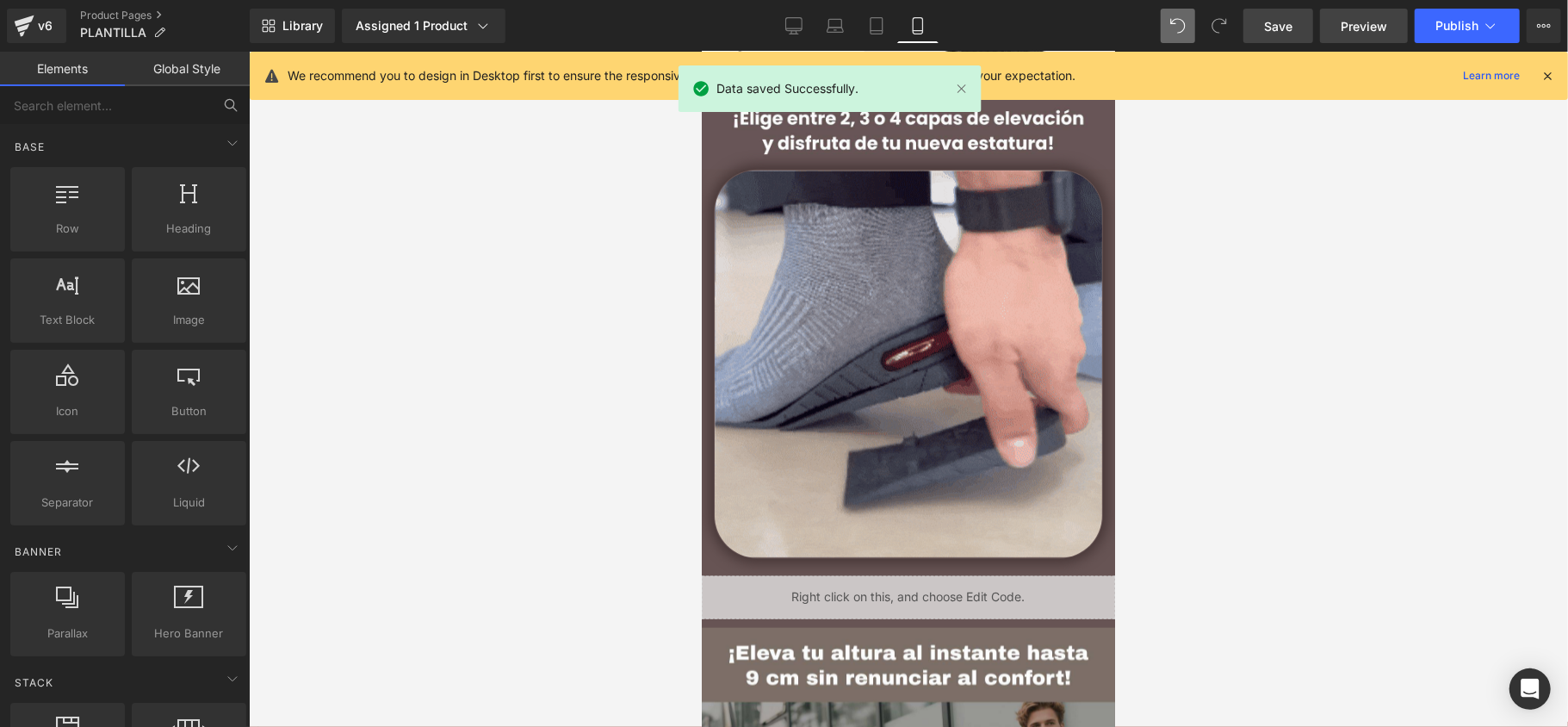
click at [1350, 19] on span "Preview" at bounding box center [1364, 26] width 47 height 18
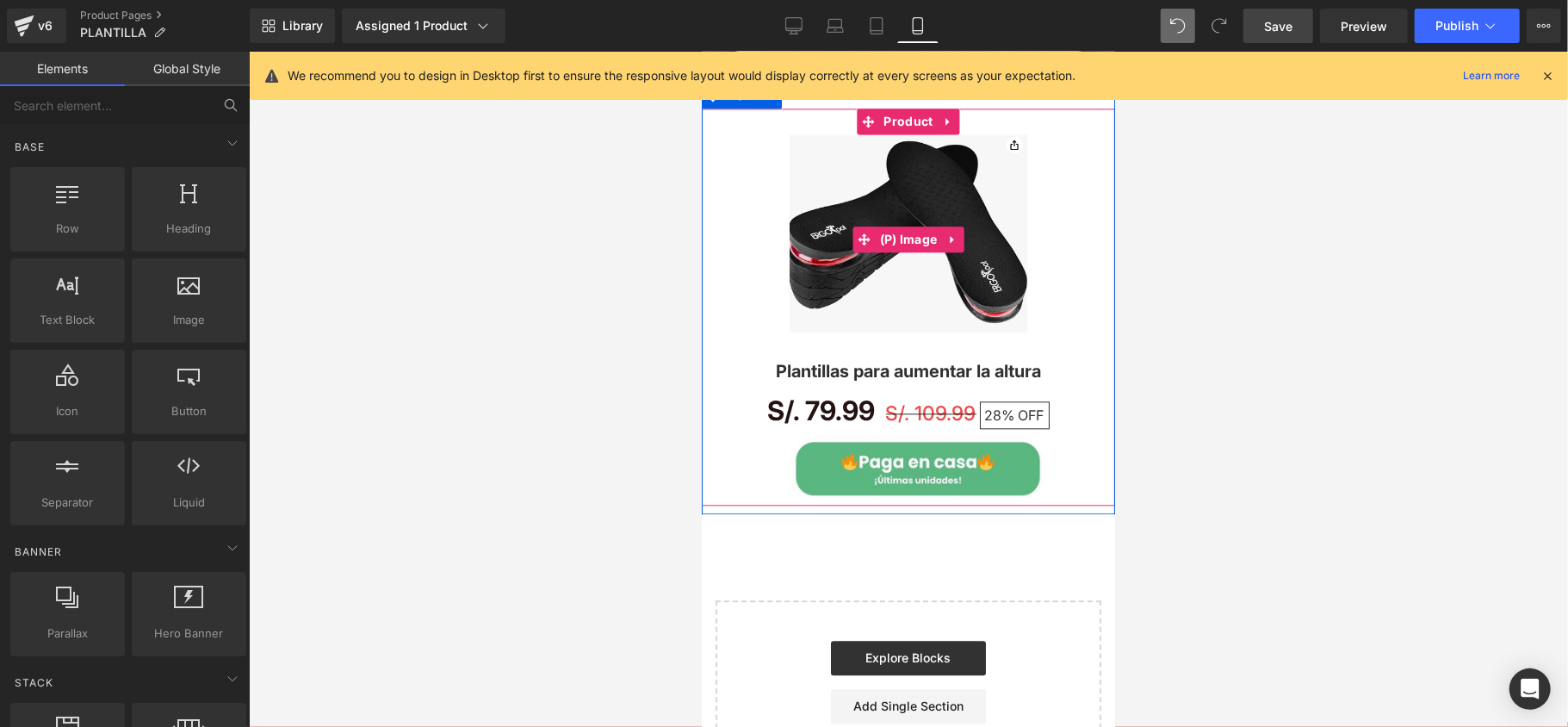
scroll to position [2857, 0]
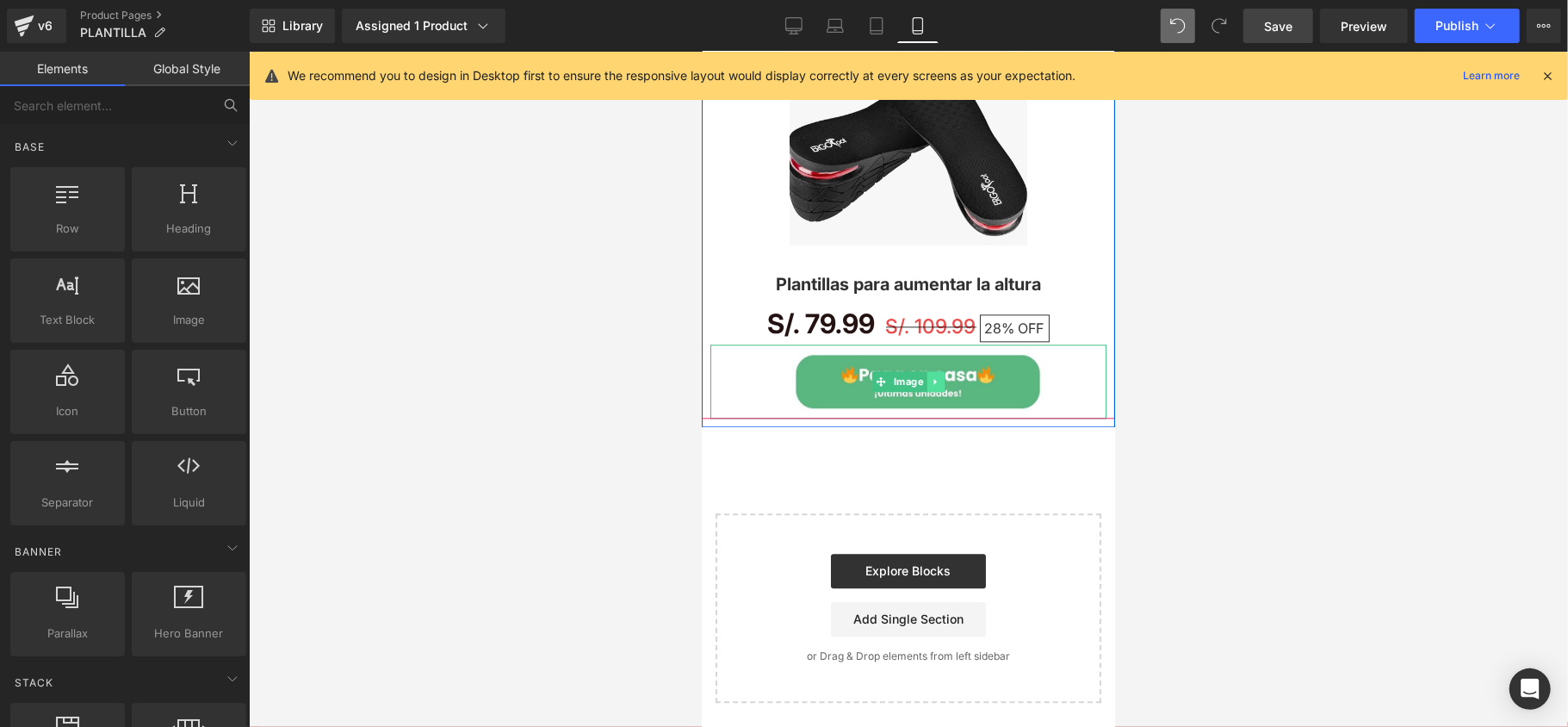
click at [932, 386] on link at bounding box center [934, 380] width 18 height 21
click at [942, 381] on link at bounding box center [944, 380] width 18 height 21
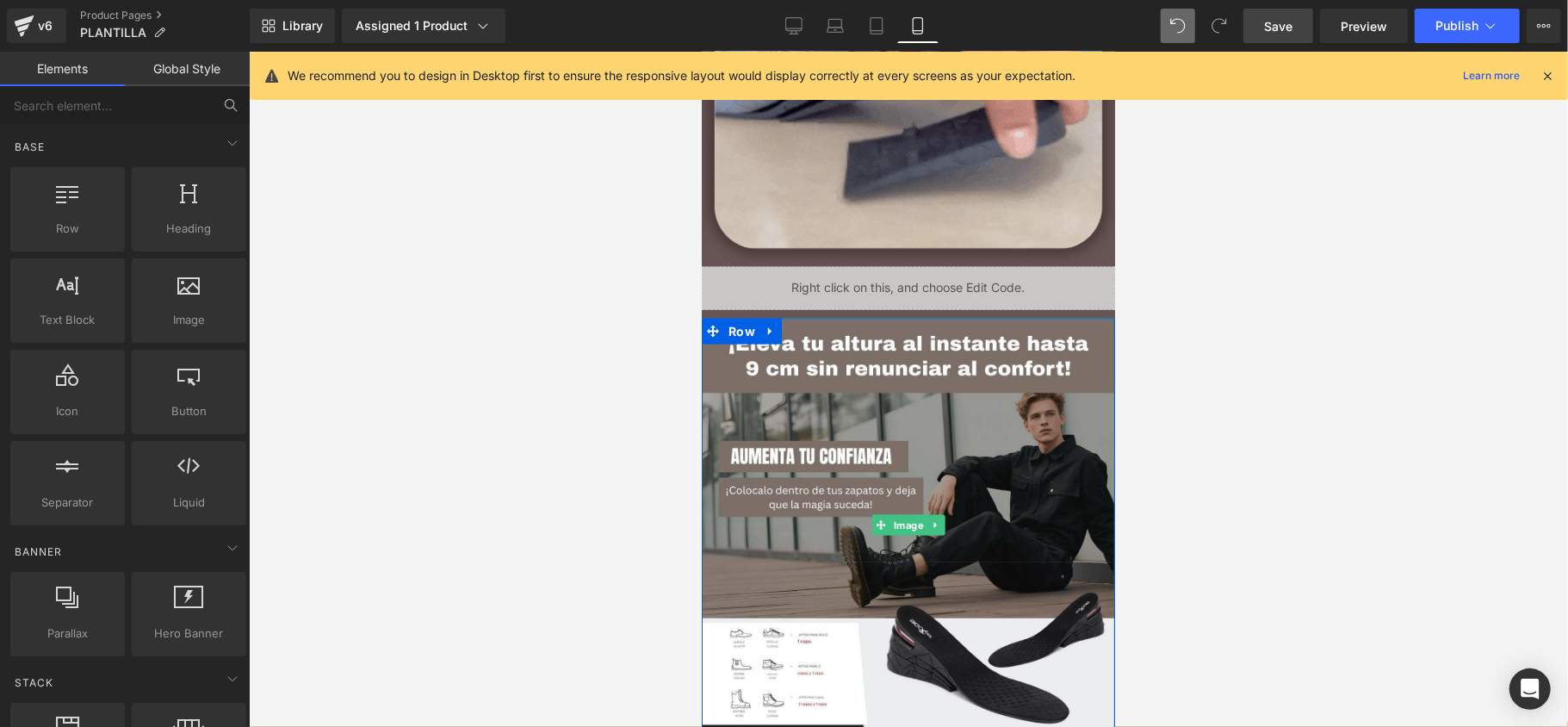
scroll to position [1626, 0]
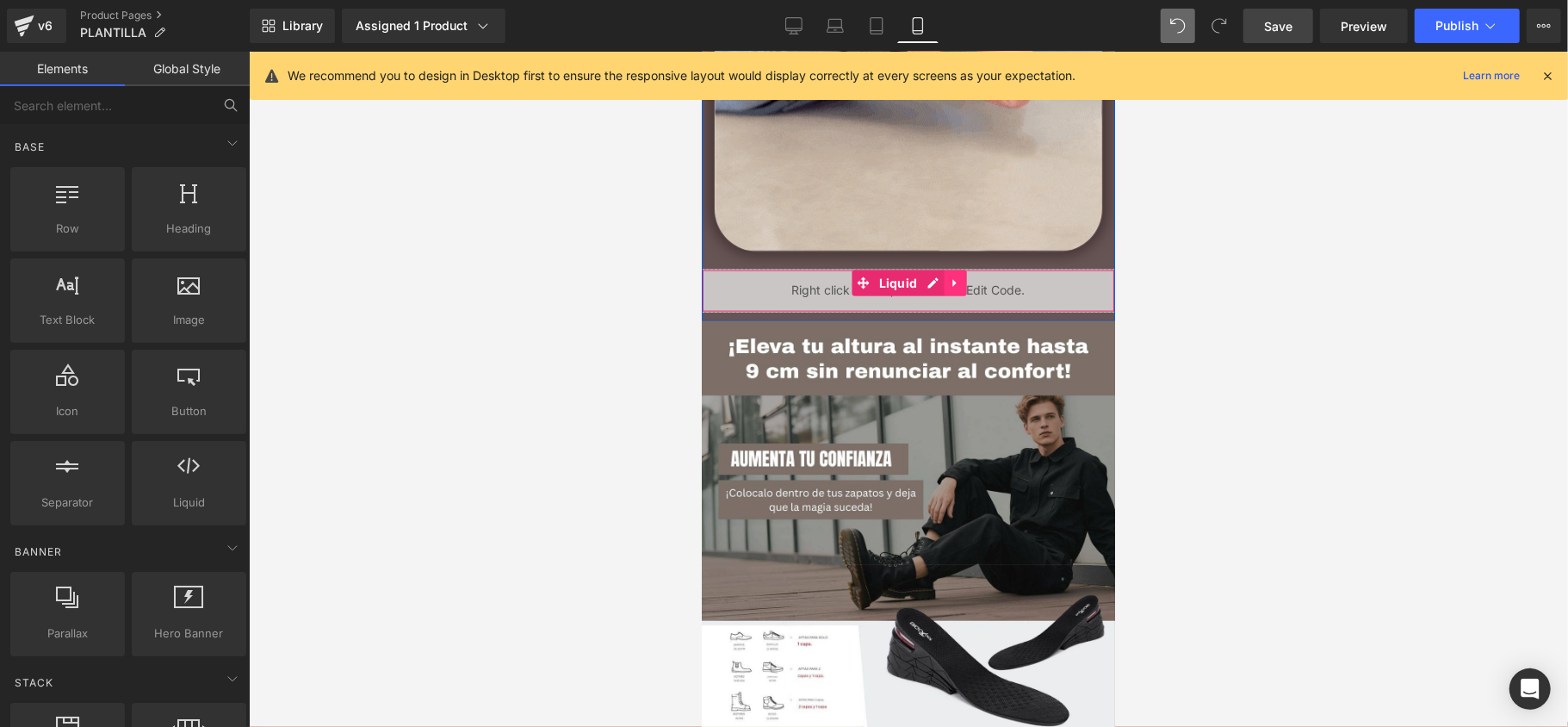
click at [948, 285] on icon at bounding box center [954, 282] width 12 height 13
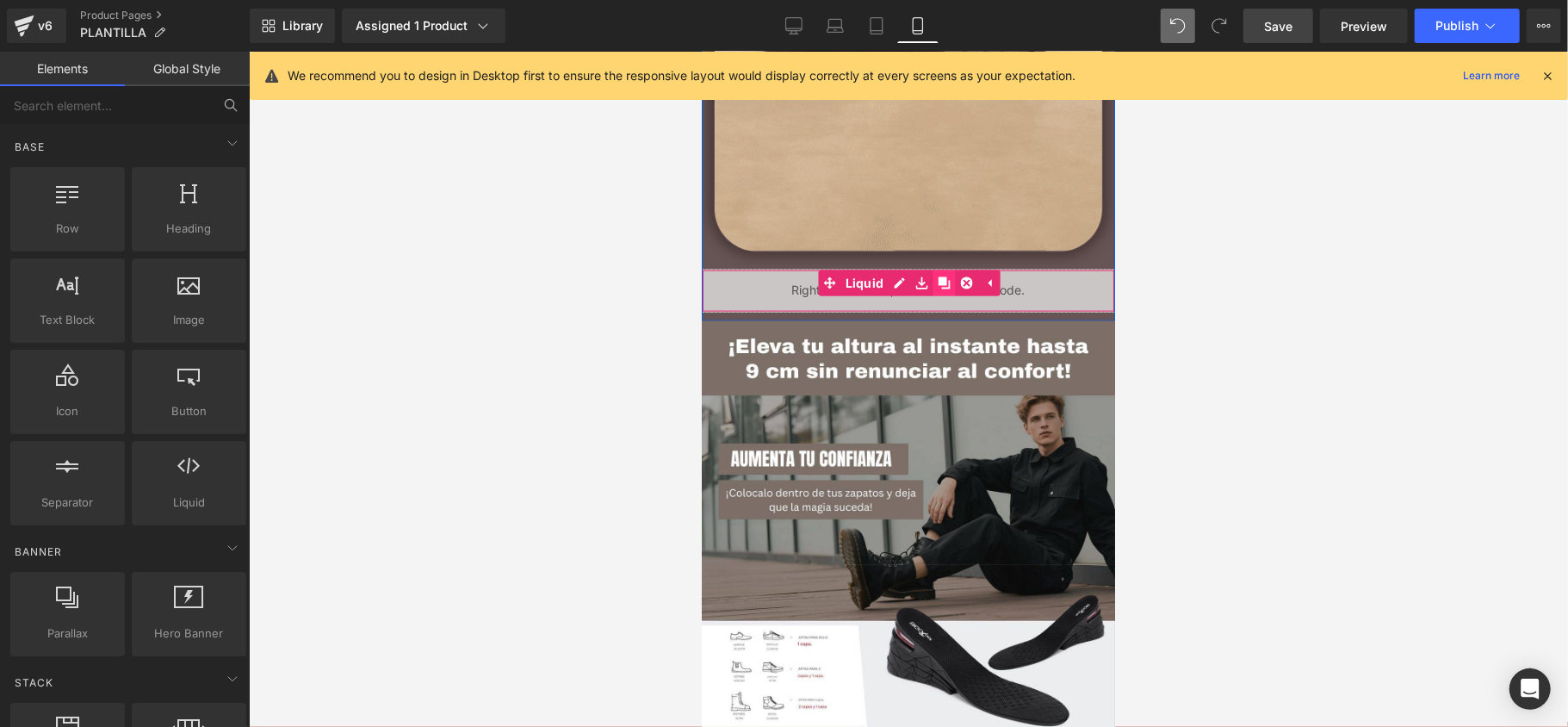
click at [937, 284] on icon at bounding box center [943, 283] width 12 height 12
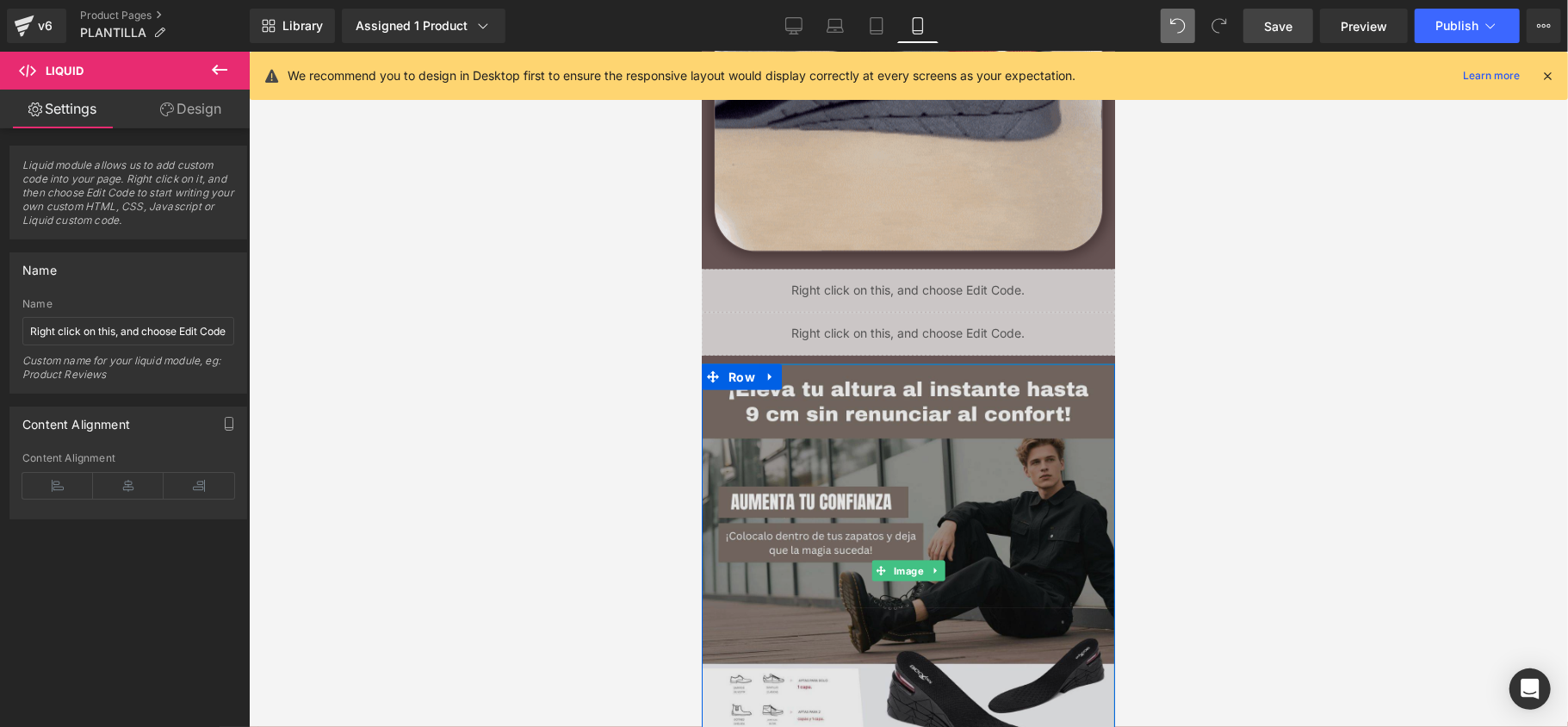
drag, startPoint x: 744, startPoint y: 337, endPoint x: 796, endPoint y: 531, distance: 200.8
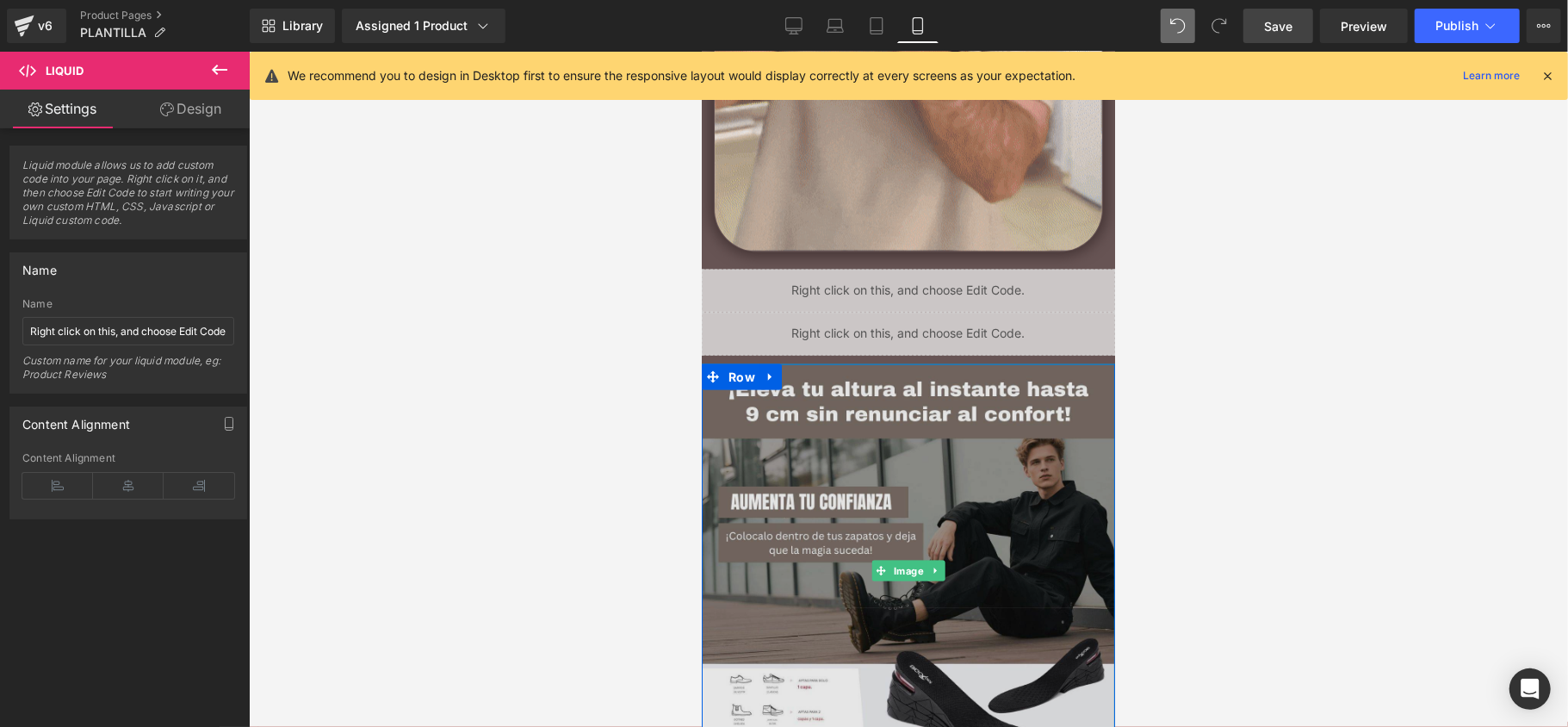
click at [787, 571] on div "Image Image Image Liquid Row Image Image Image Liquid Liquid Row Image Image Im…" at bounding box center [908, 163] width 413 height 3477
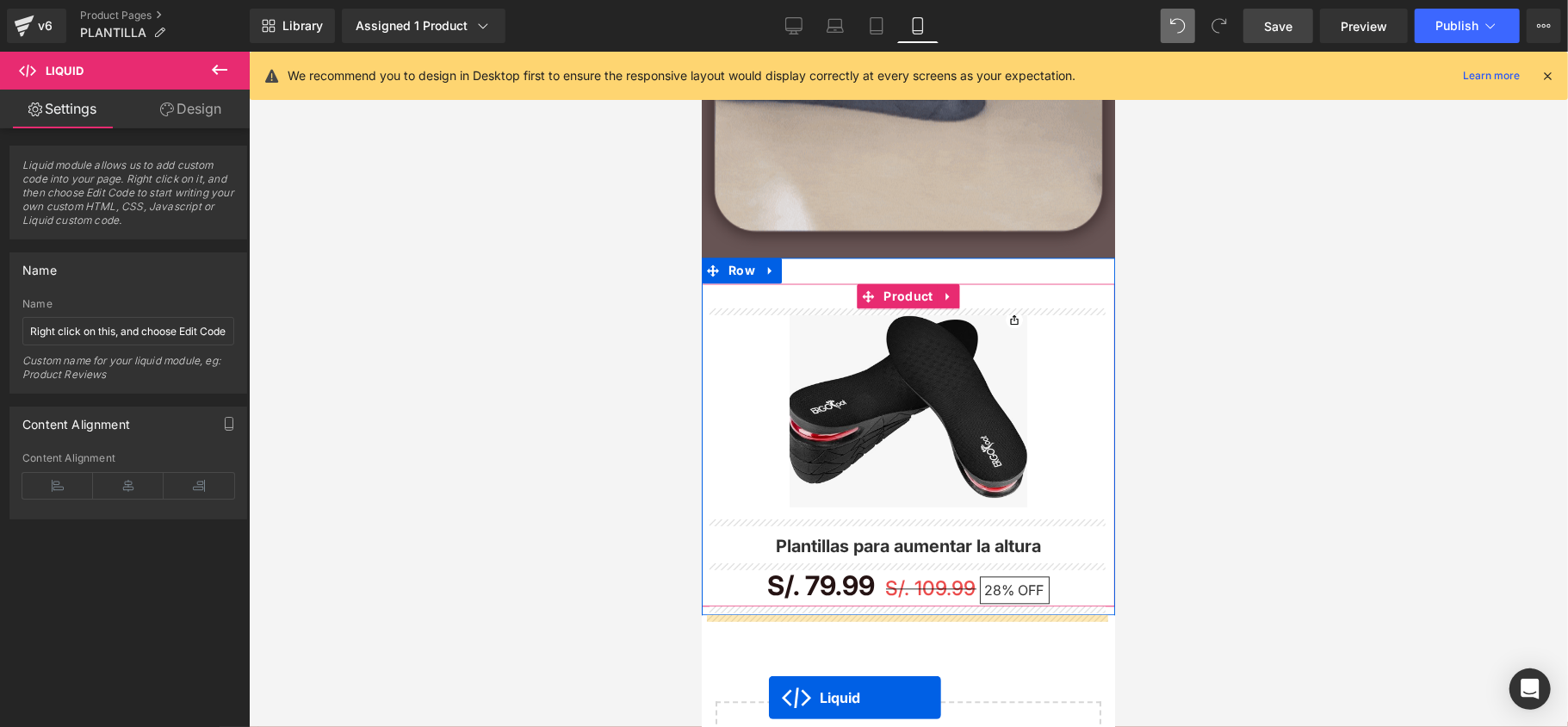
scroll to position [2663, 0]
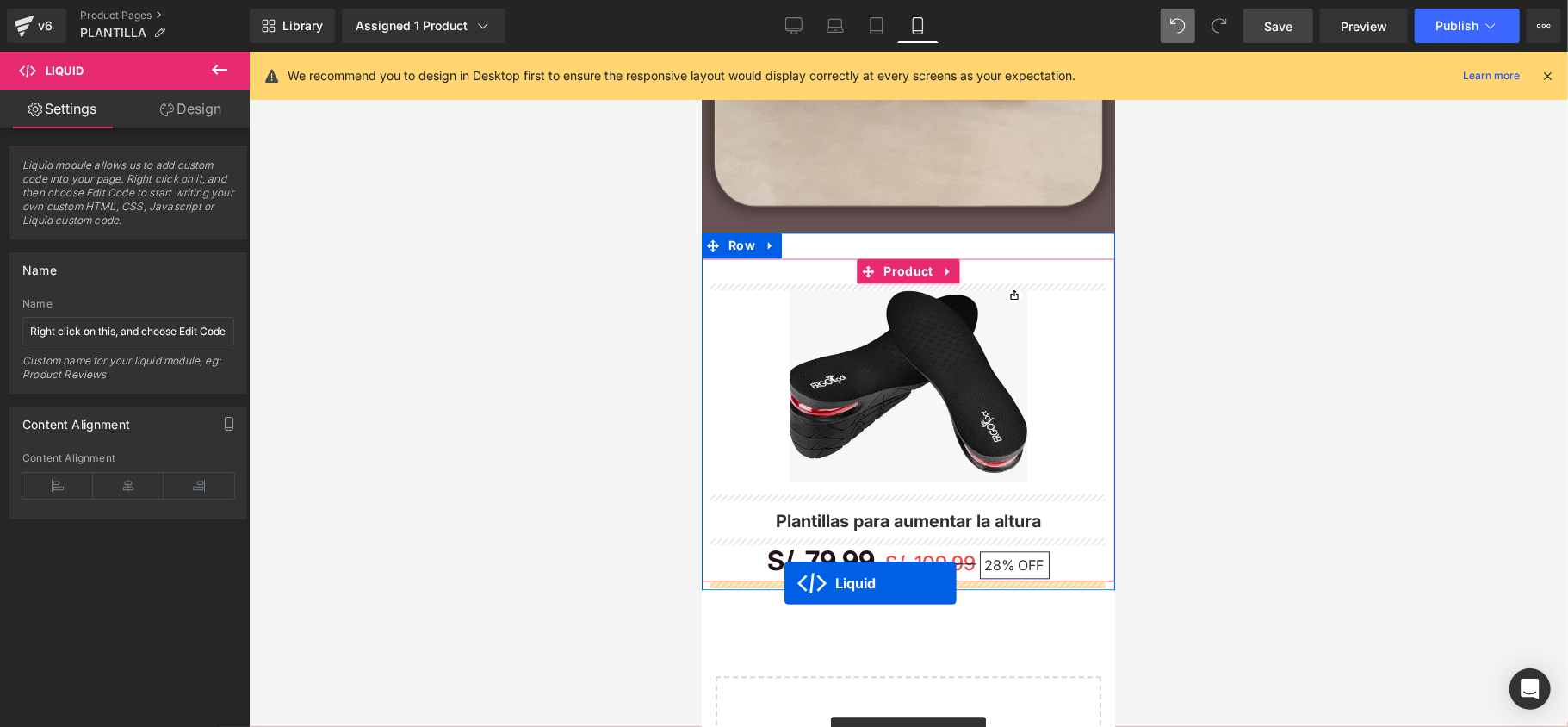
drag, startPoint x: 889, startPoint y: 320, endPoint x: 783, endPoint y: 582, distance: 282.6
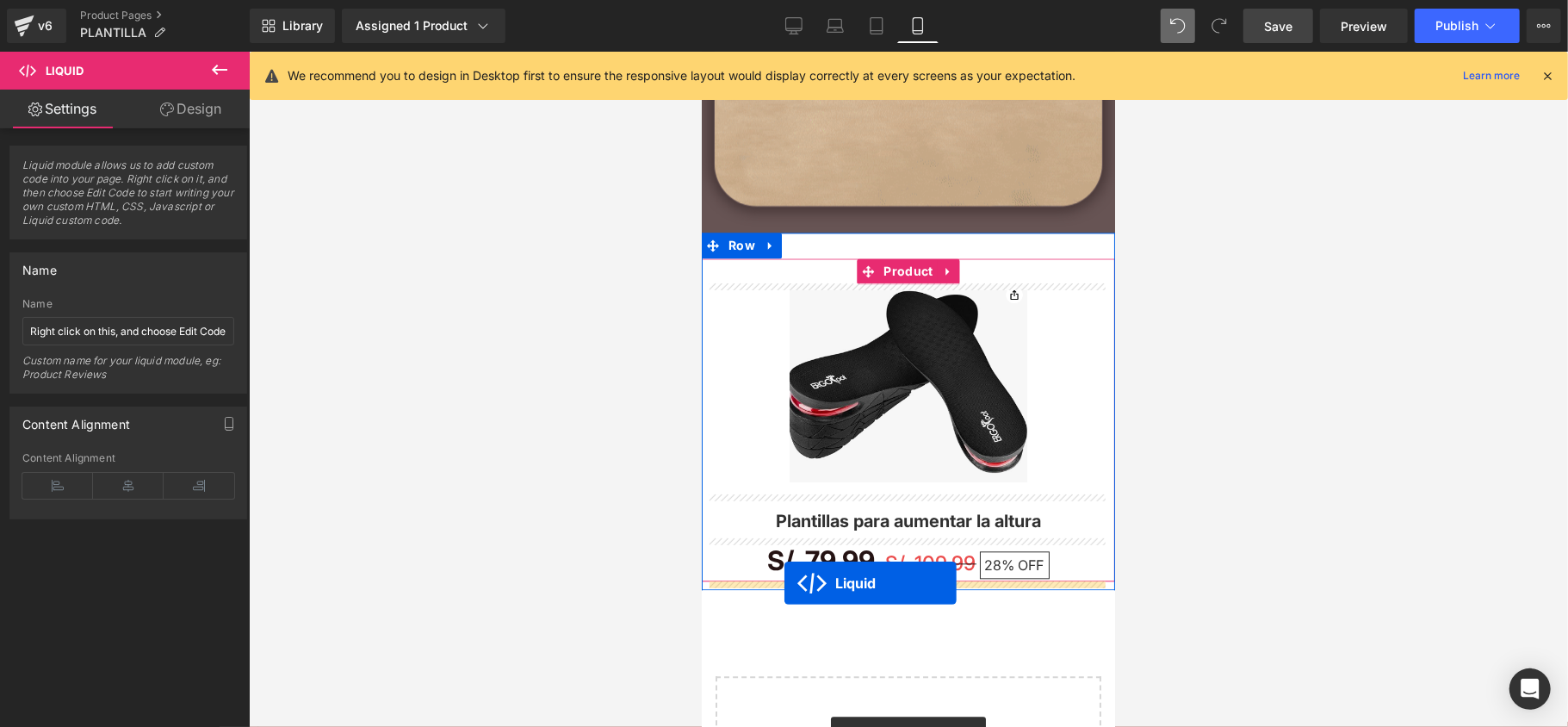
scroll to position [2621, 0]
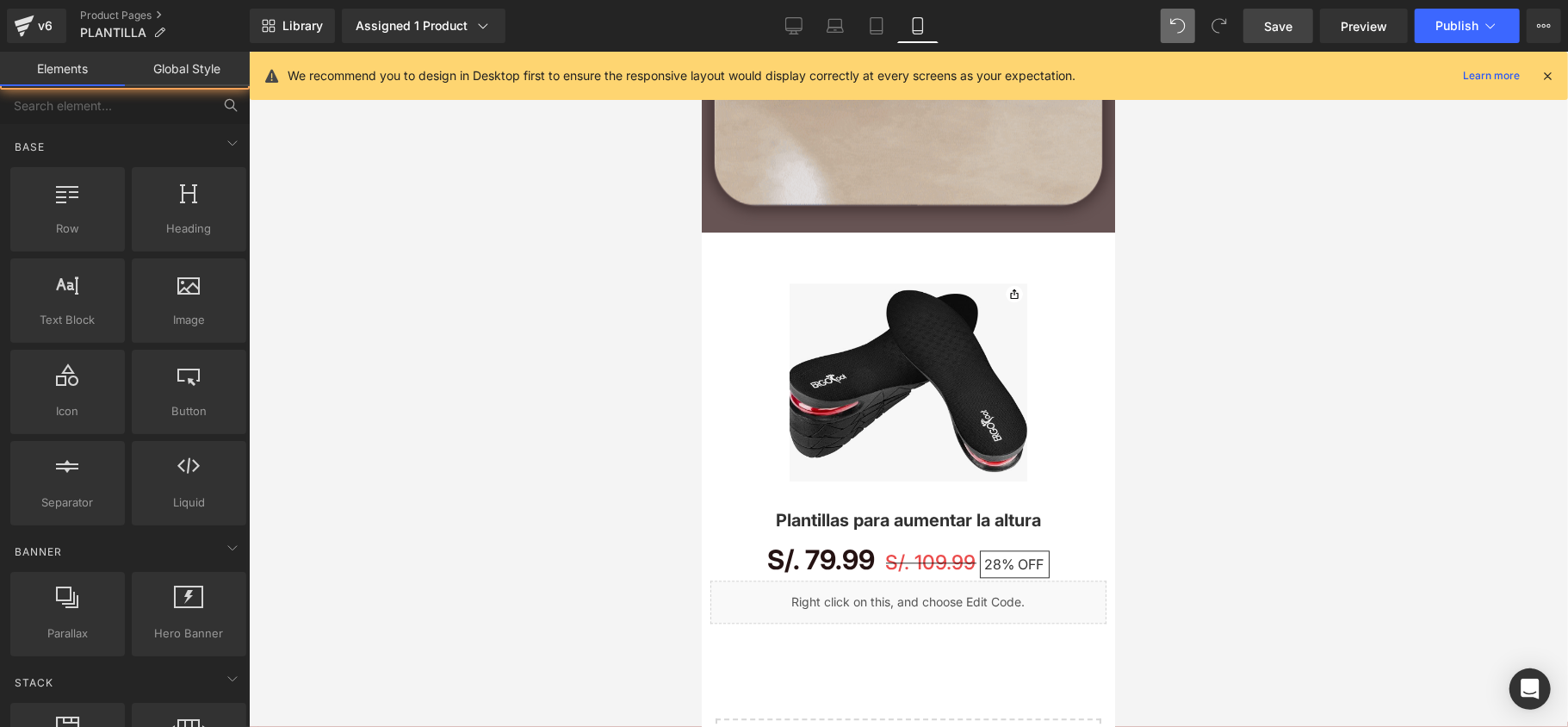
click at [599, 511] on div at bounding box center [908, 389] width 1319 height 675
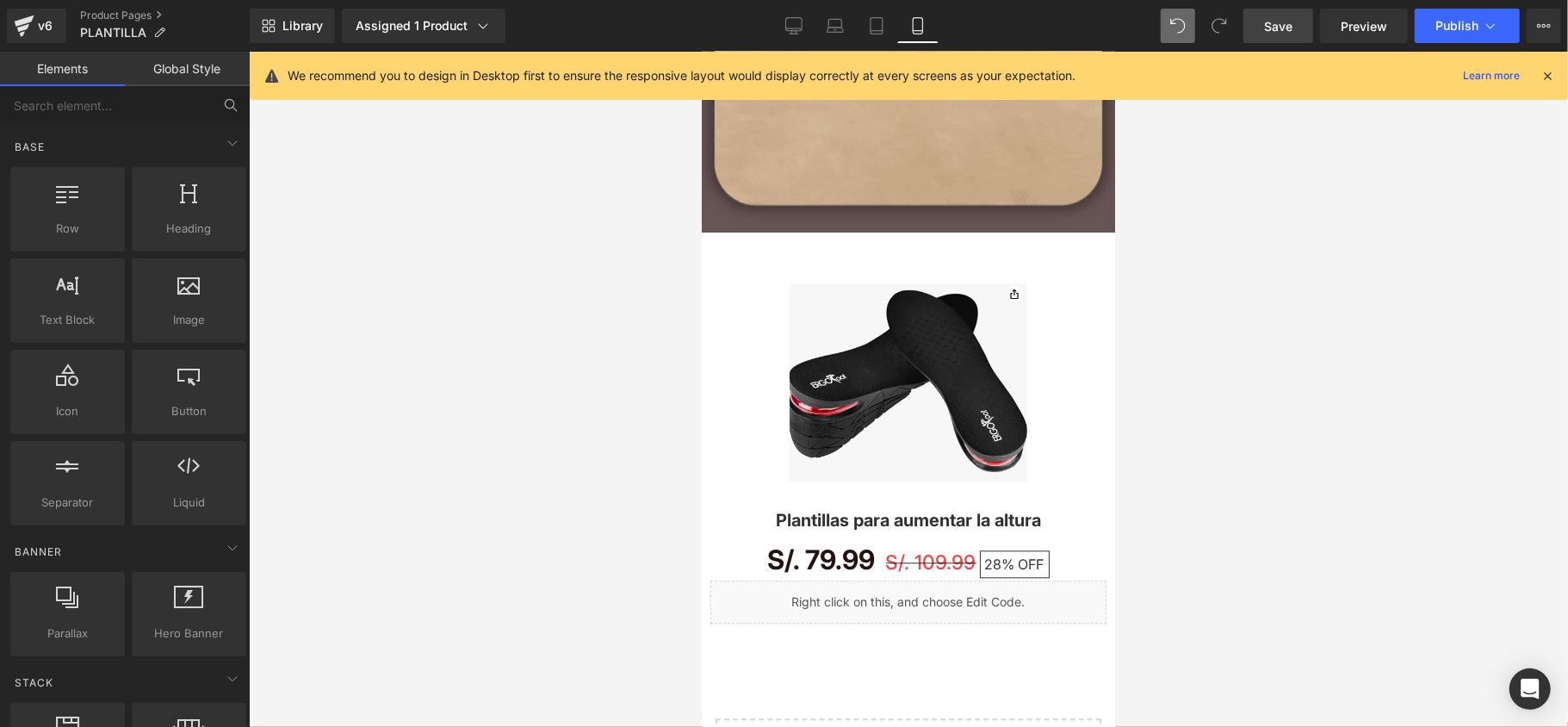
click at [1258, 28] on link "Save" at bounding box center [1278, 26] width 70 height 35
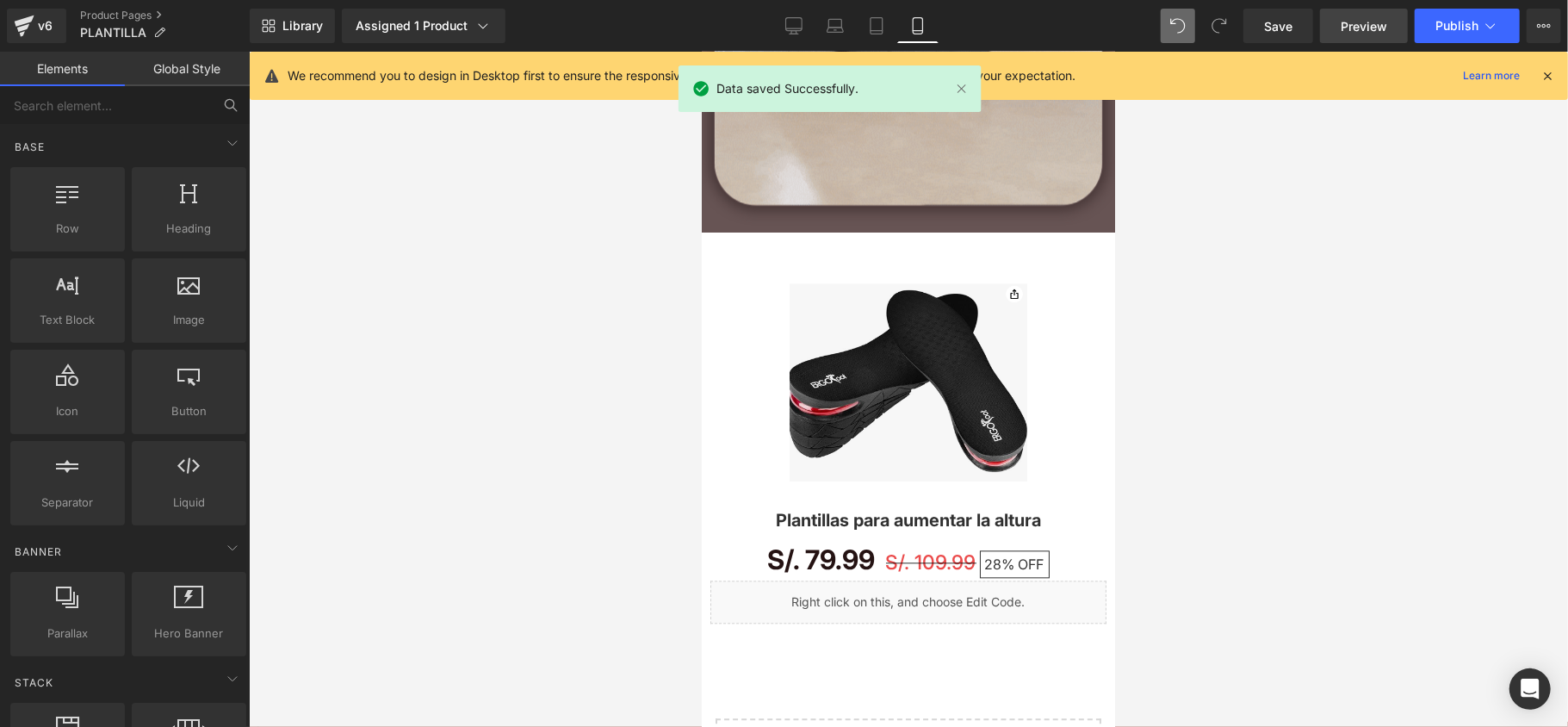
click at [1338, 17] on link "Preview" at bounding box center [1364, 26] width 88 height 35
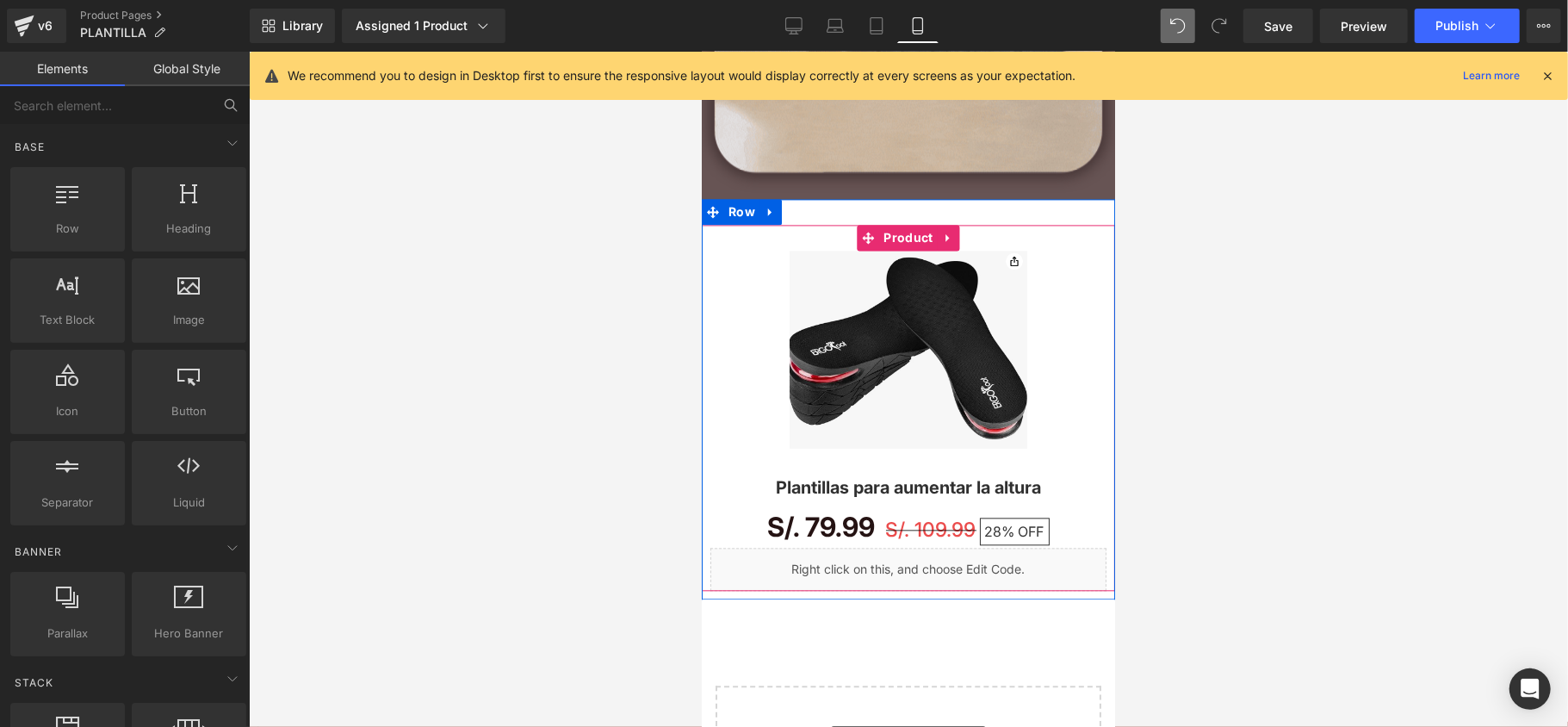
scroll to position [2367, 0]
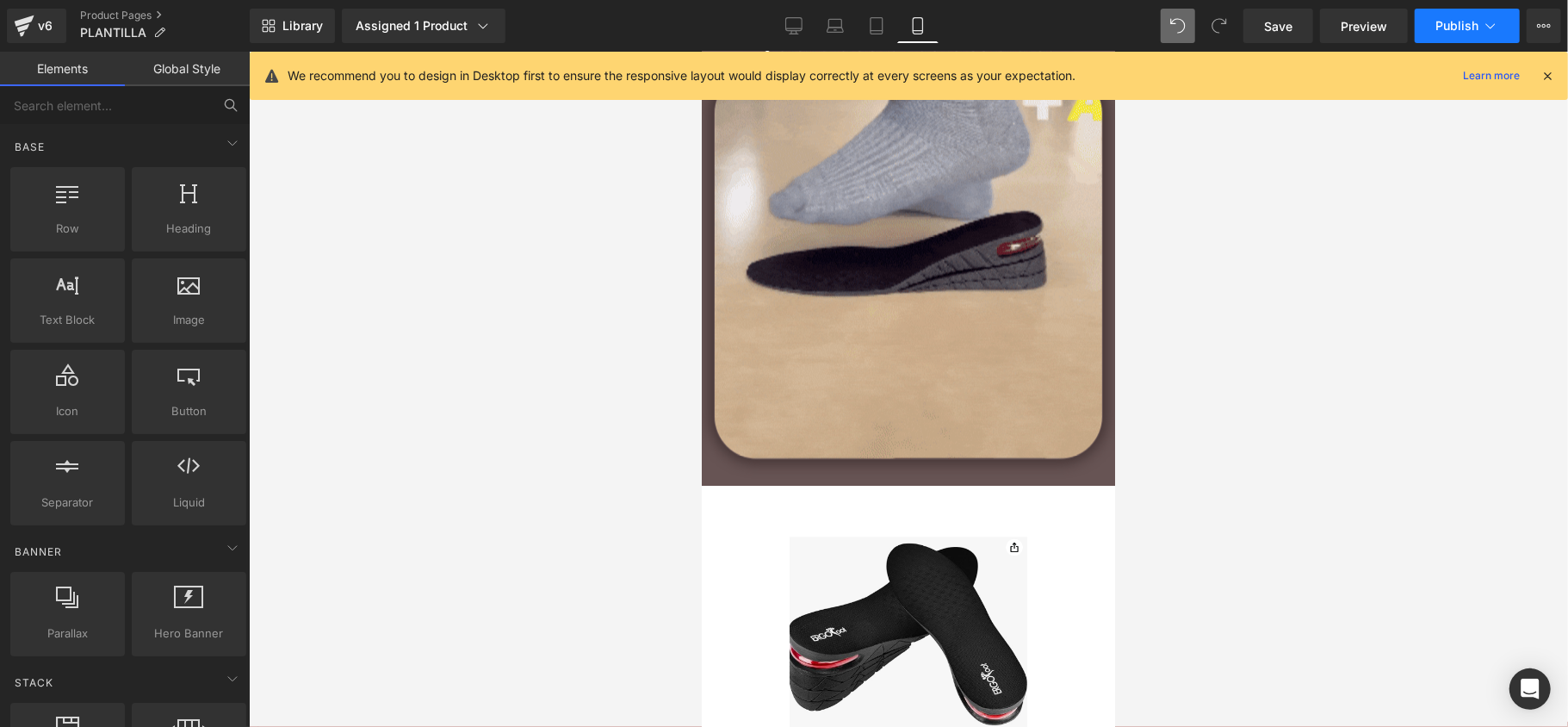
click at [1478, 32] on button "Publish" at bounding box center [1467, 26] width 105 height 35
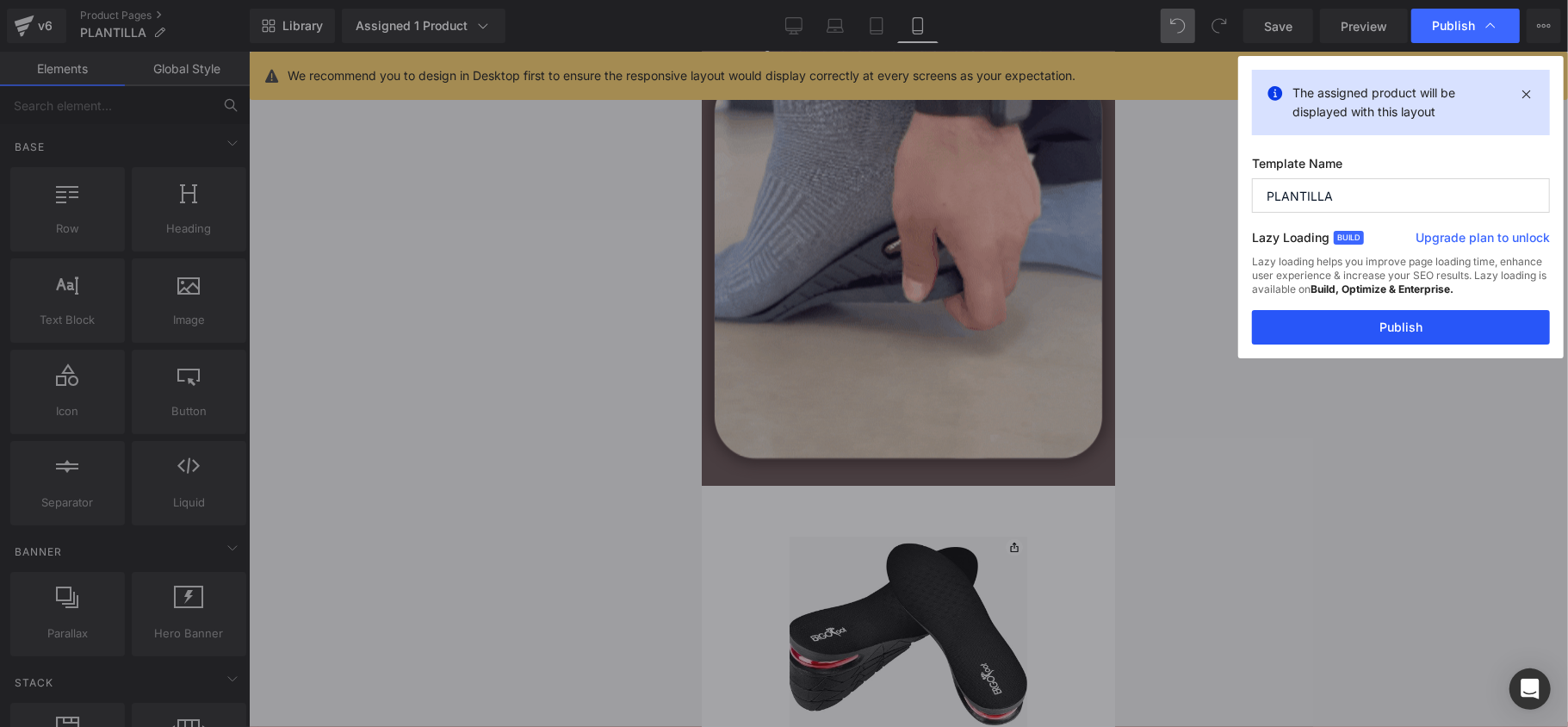
click at [1423, 337] on button "Publish" at bounding box center [1400, 328] width 298 height 35
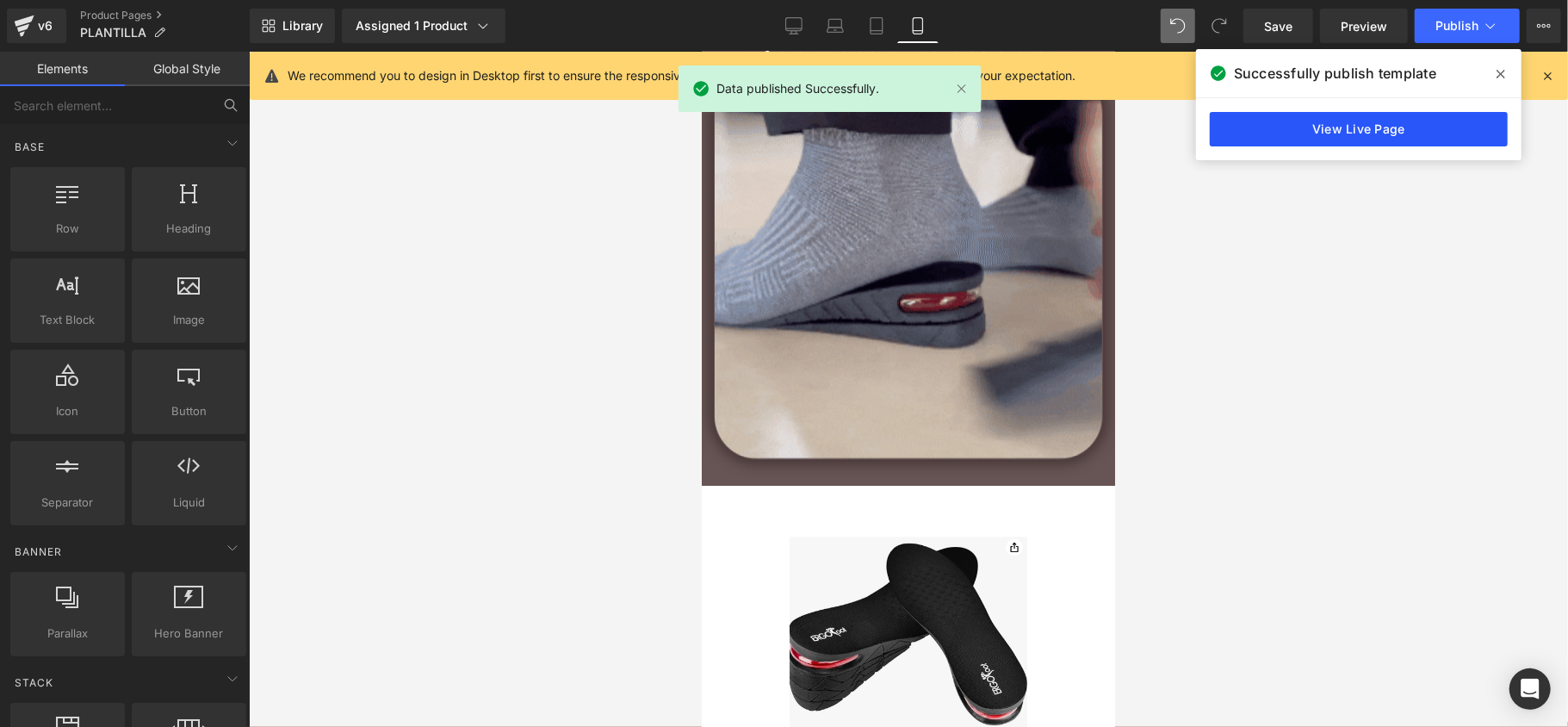
click at [1420, 118] on link "View Live Page" at bounding box center [1358, 129] width 298 height 35
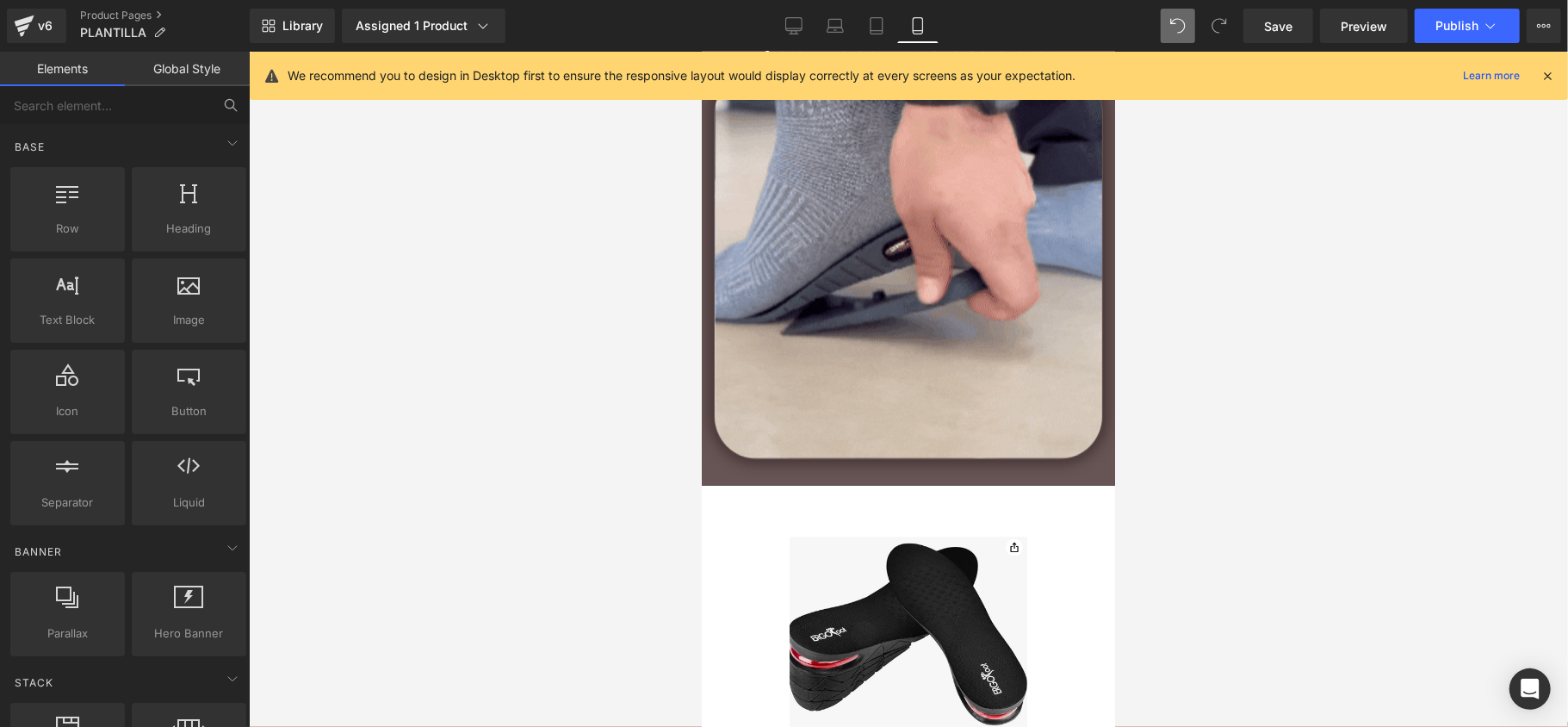
scroll to position [2826, 0]
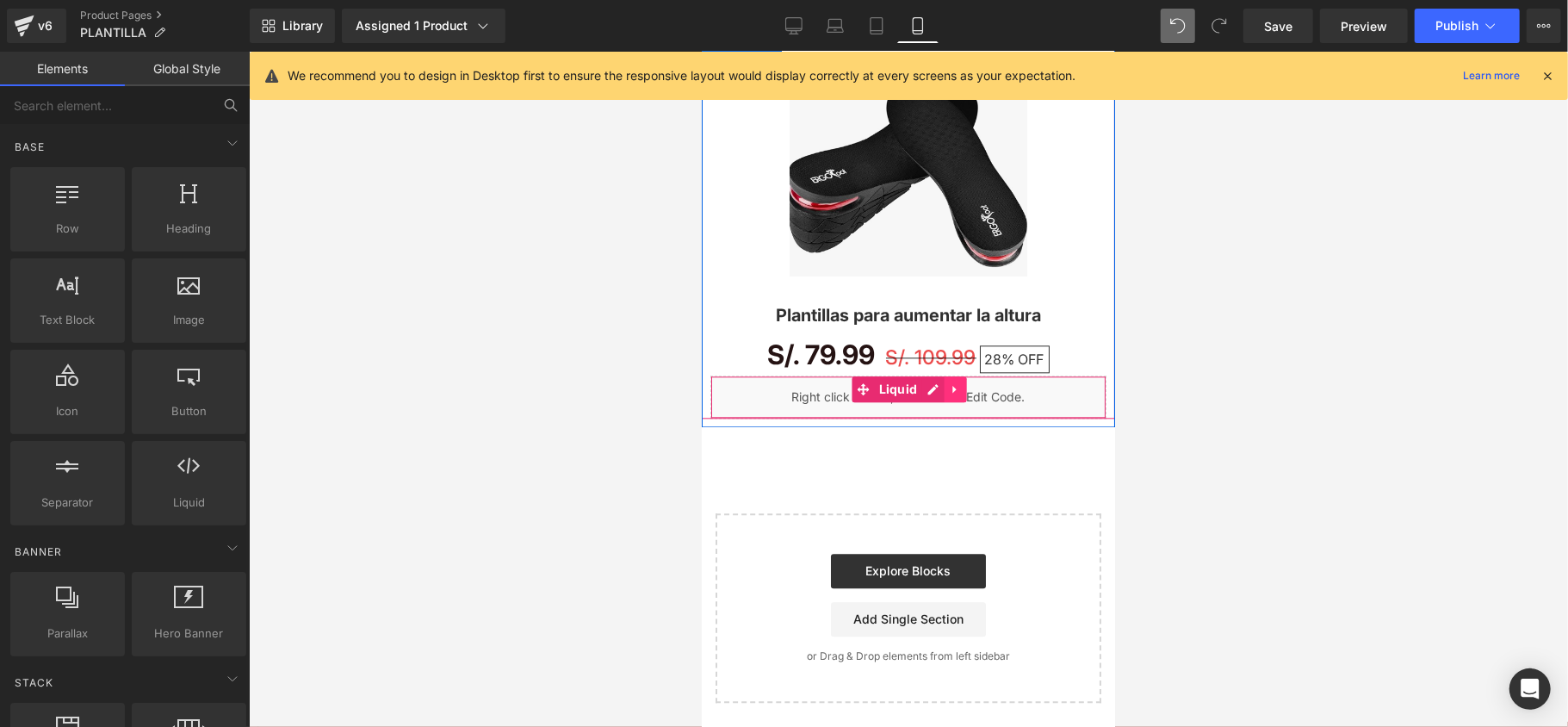
click at [948, 392] on icon at bounding box center [954, 388] width 12 height 13
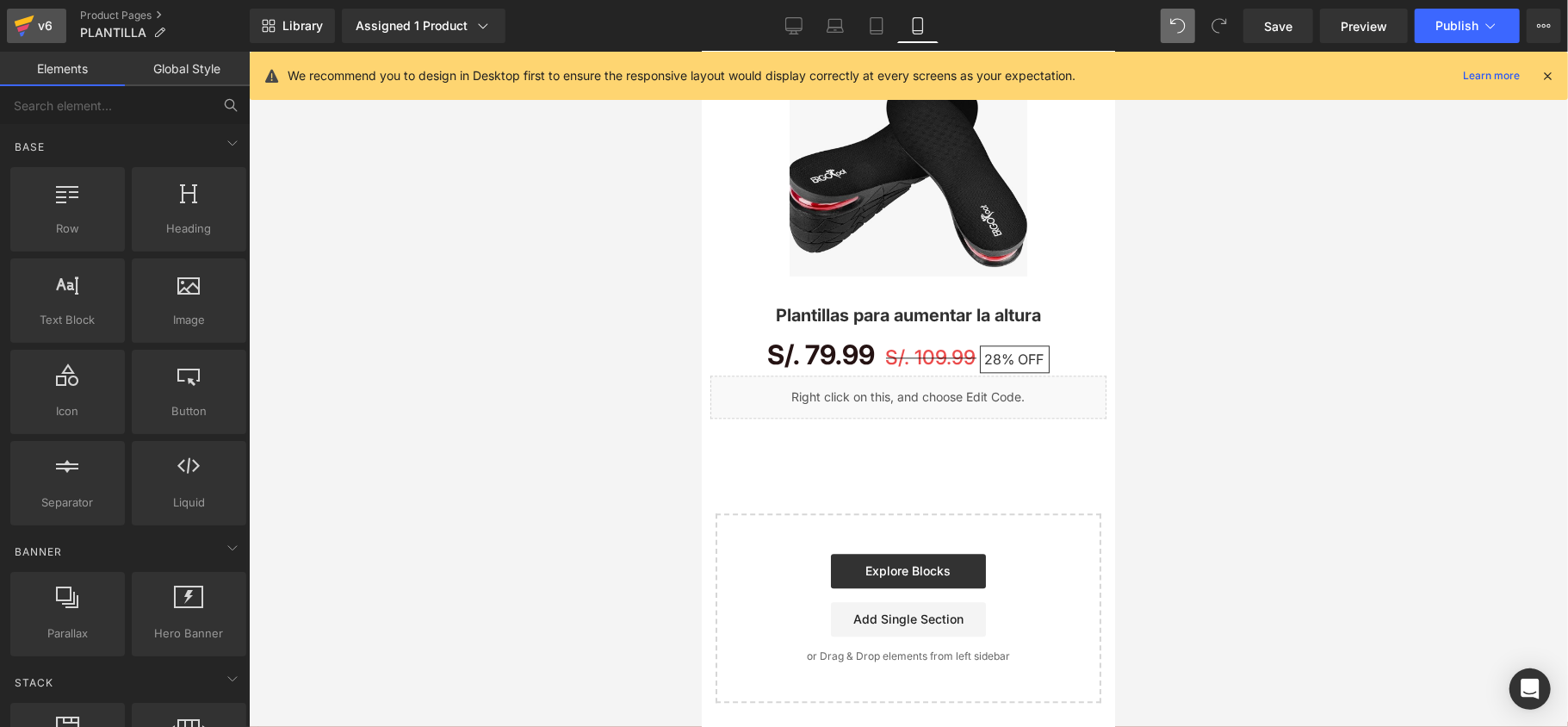
click at [33, 11] on icon at bounding box center [24, 26] width 21 height 43
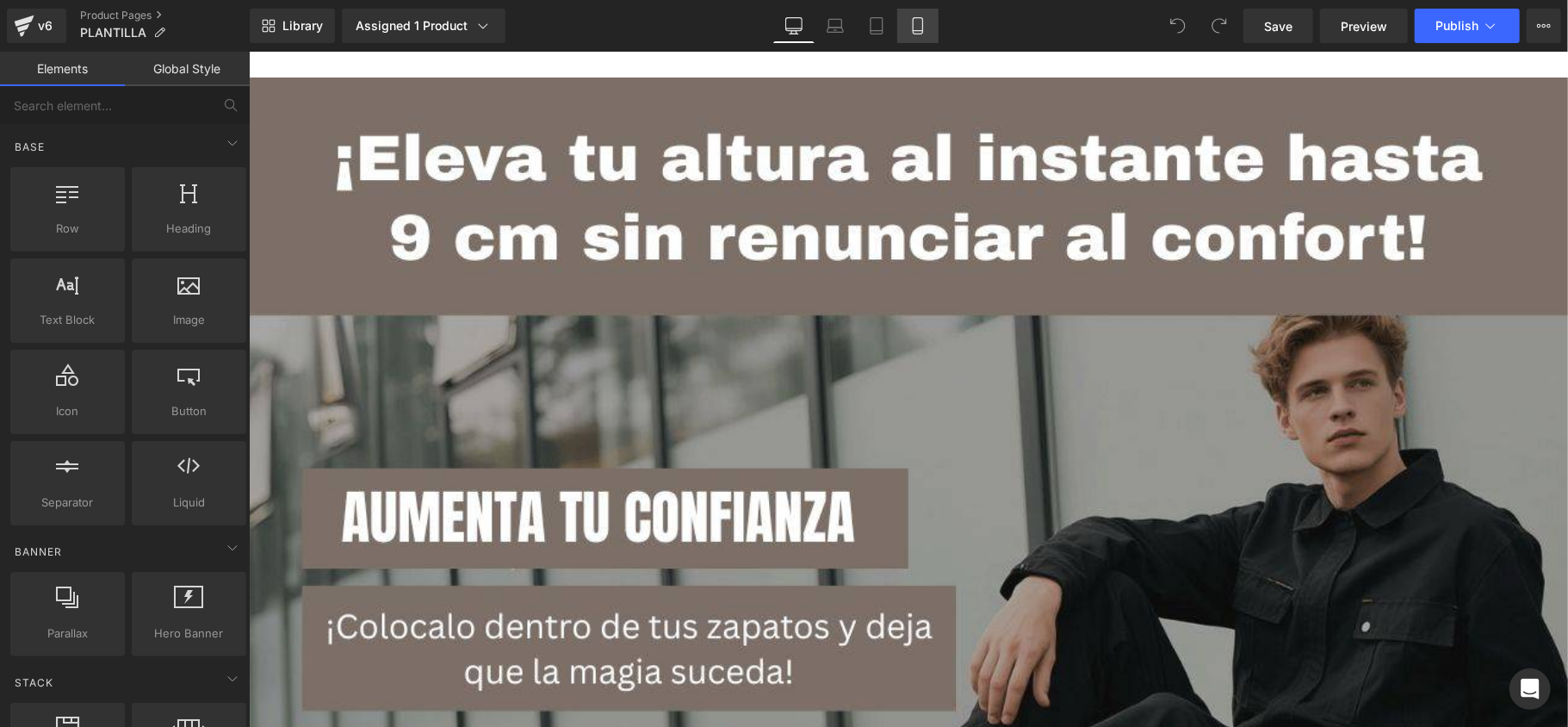
click at [921, 25] on icon at bounding box center [917, 26] width 10 height 16
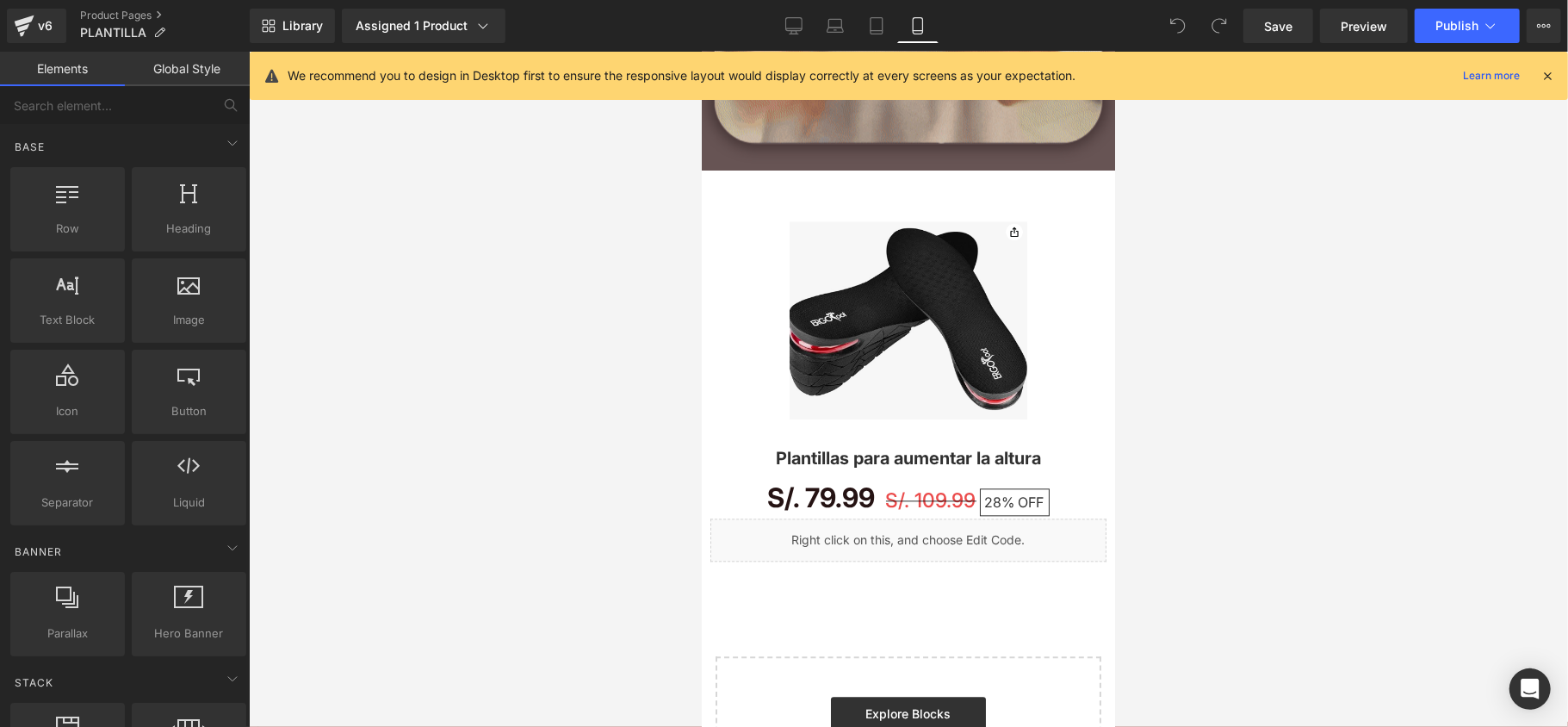
scroll to position [2826, 0]
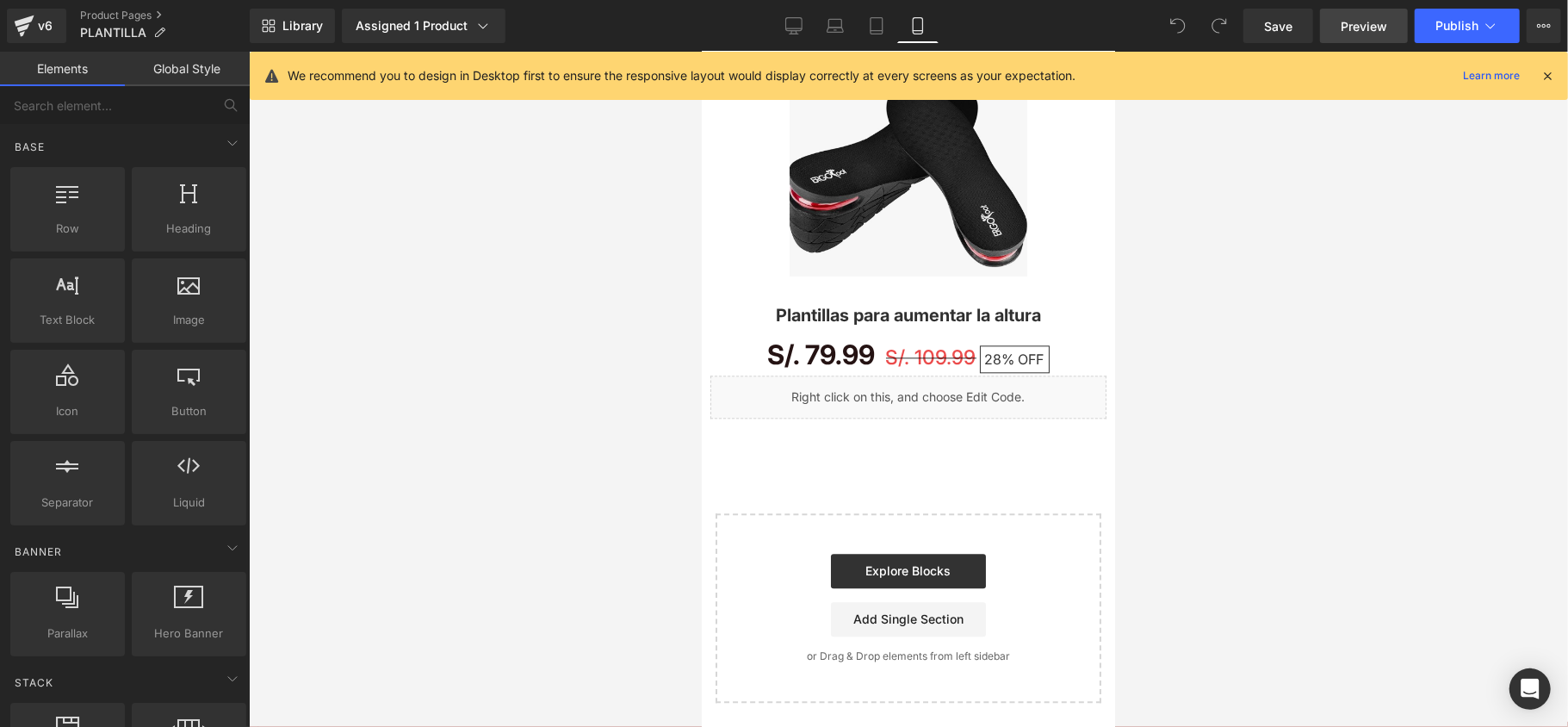
click at [1388, 38] on link "Preview" at bounding box center [1364, 26] width 88 height 35
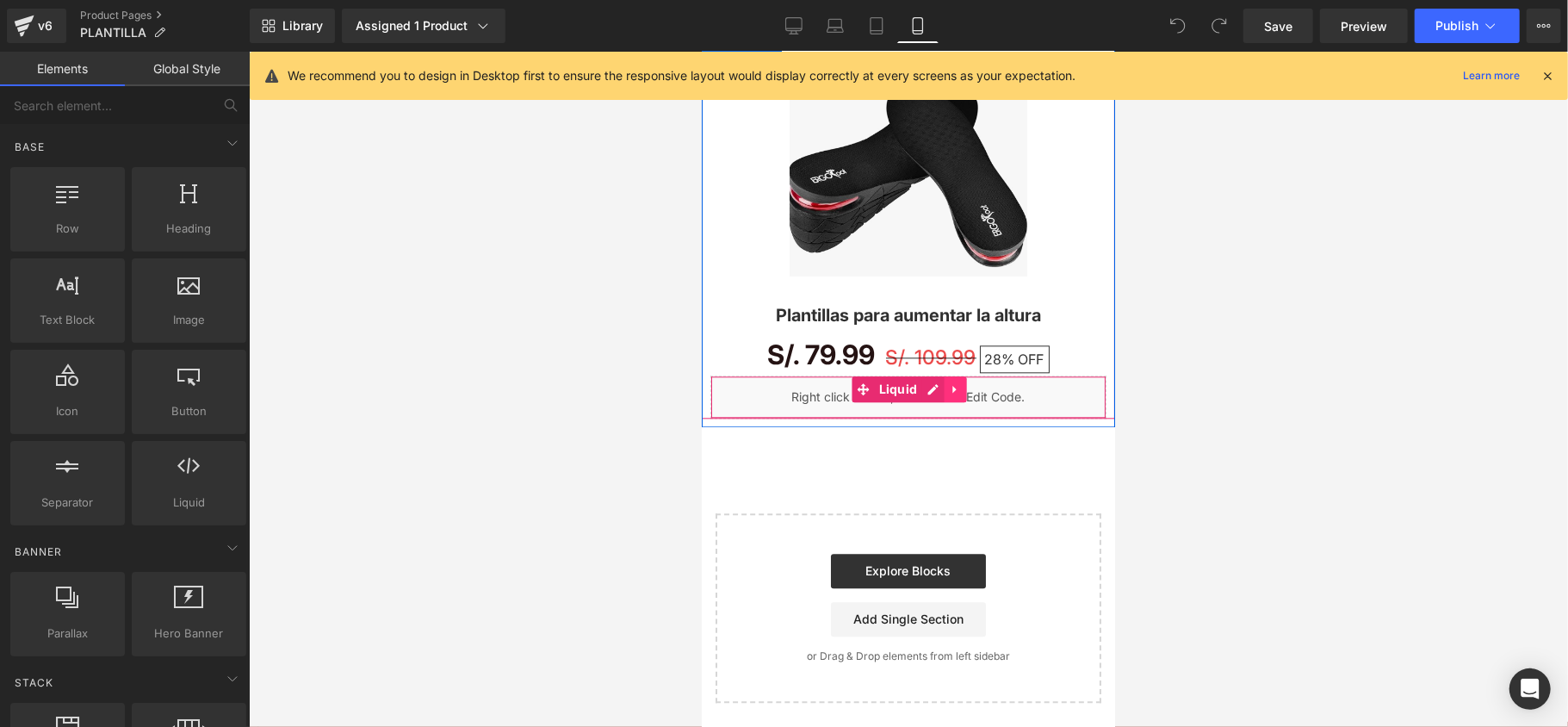
click at [948, 382] on icon at bounding box center [954, 388] width 12 height 13
click at [961, 389] on icon at bounding box center [966, 388] width 12 height 13
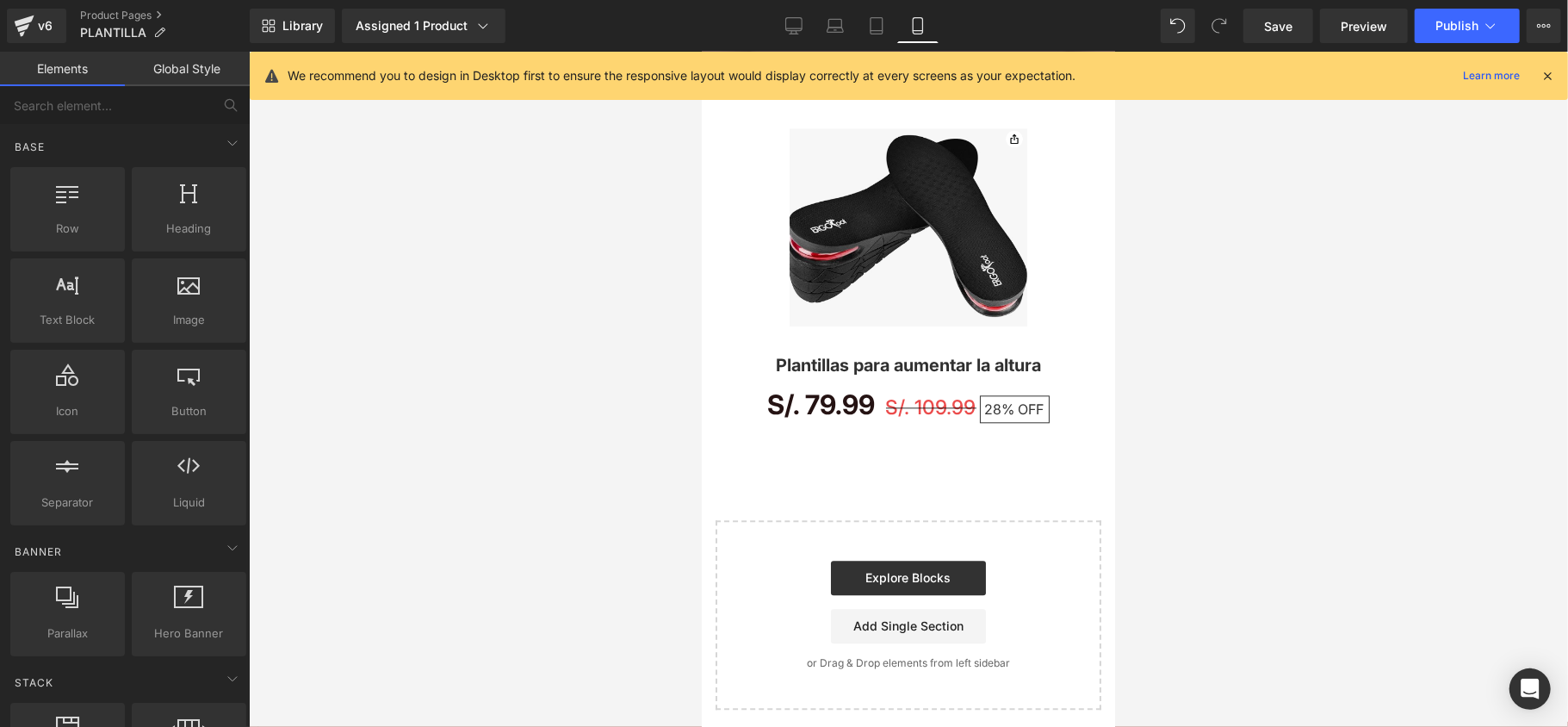
scroll to position [2774, 0]
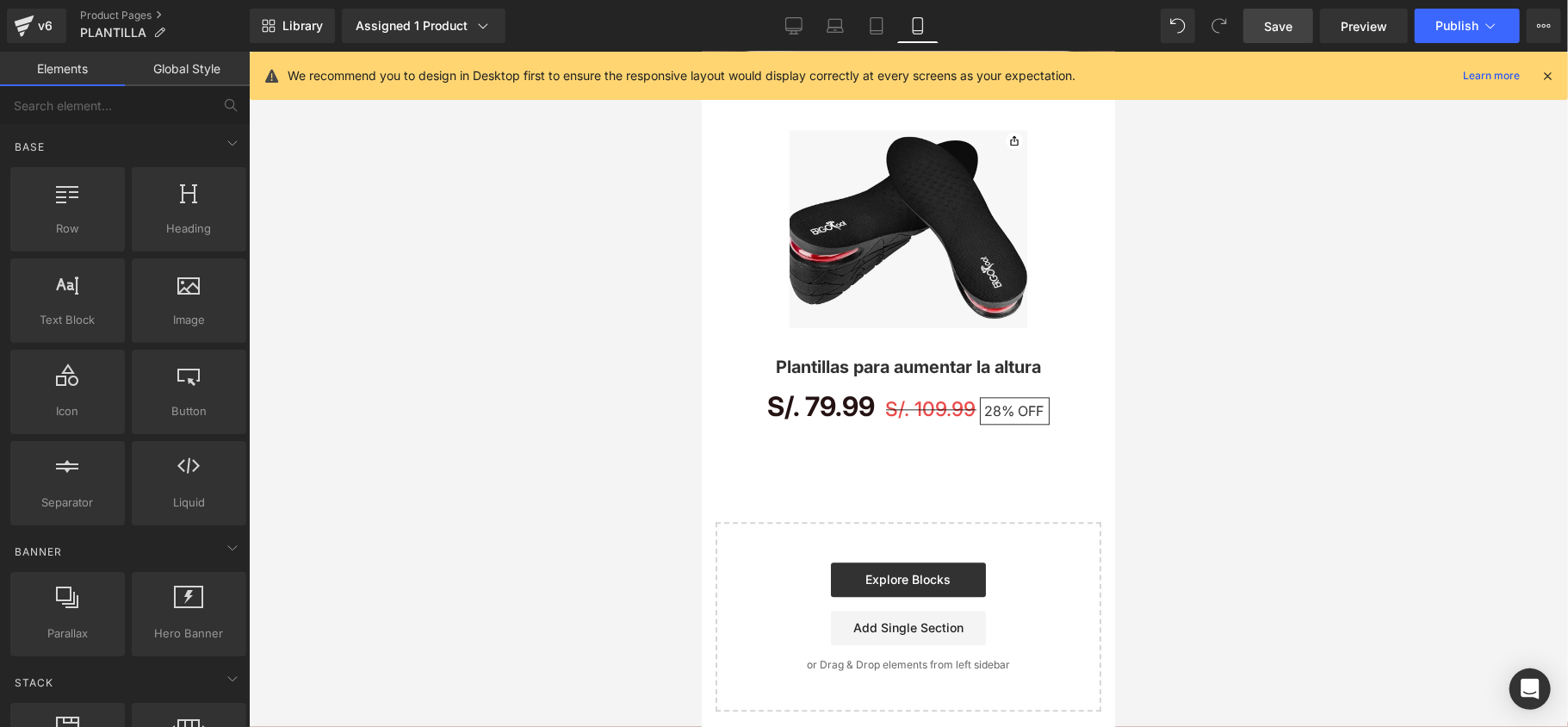
click at [1300, 10] on link "Save" at bounding box center [1278, 26] width 70 height 35
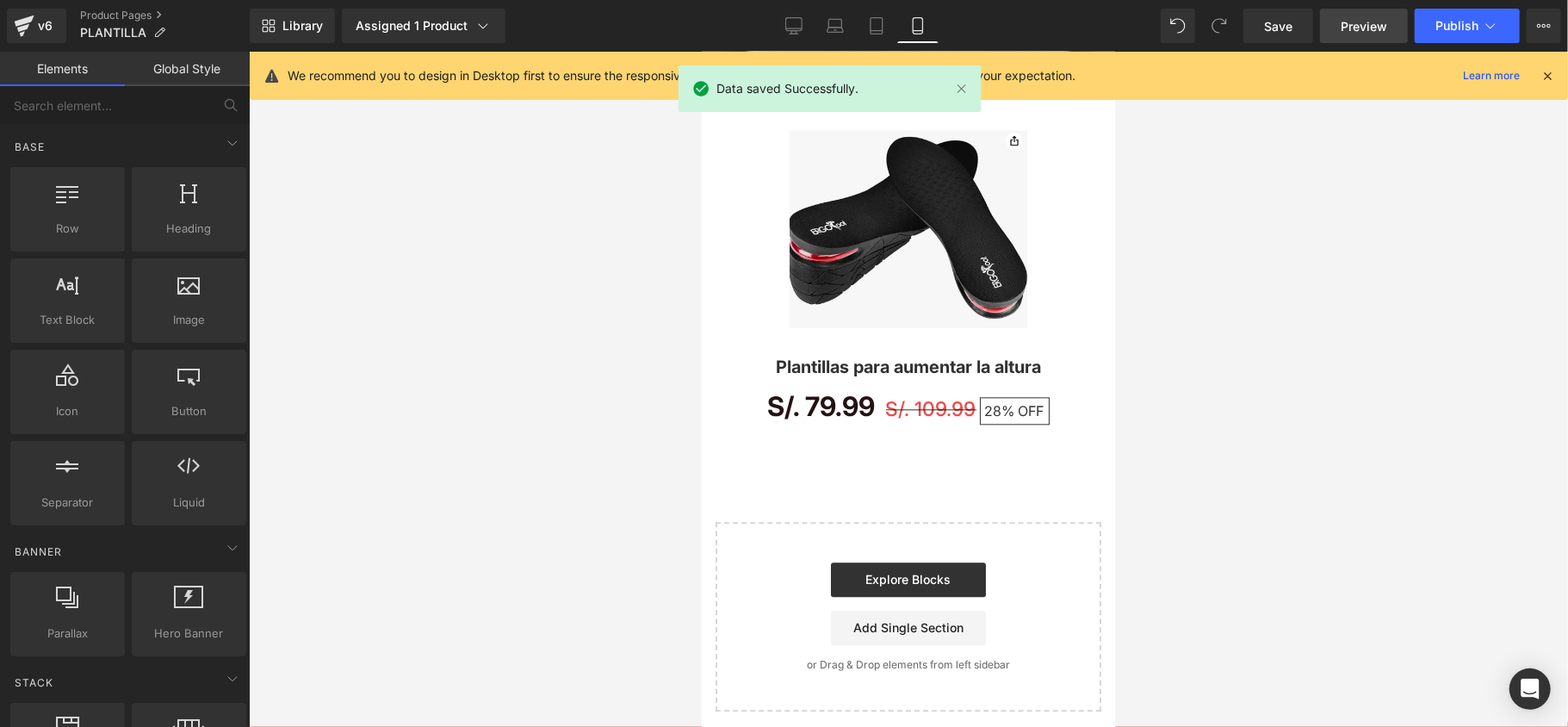
click at [1357, 28] on span "Preview" at bounding box center [1364, 26] width 47 height 18
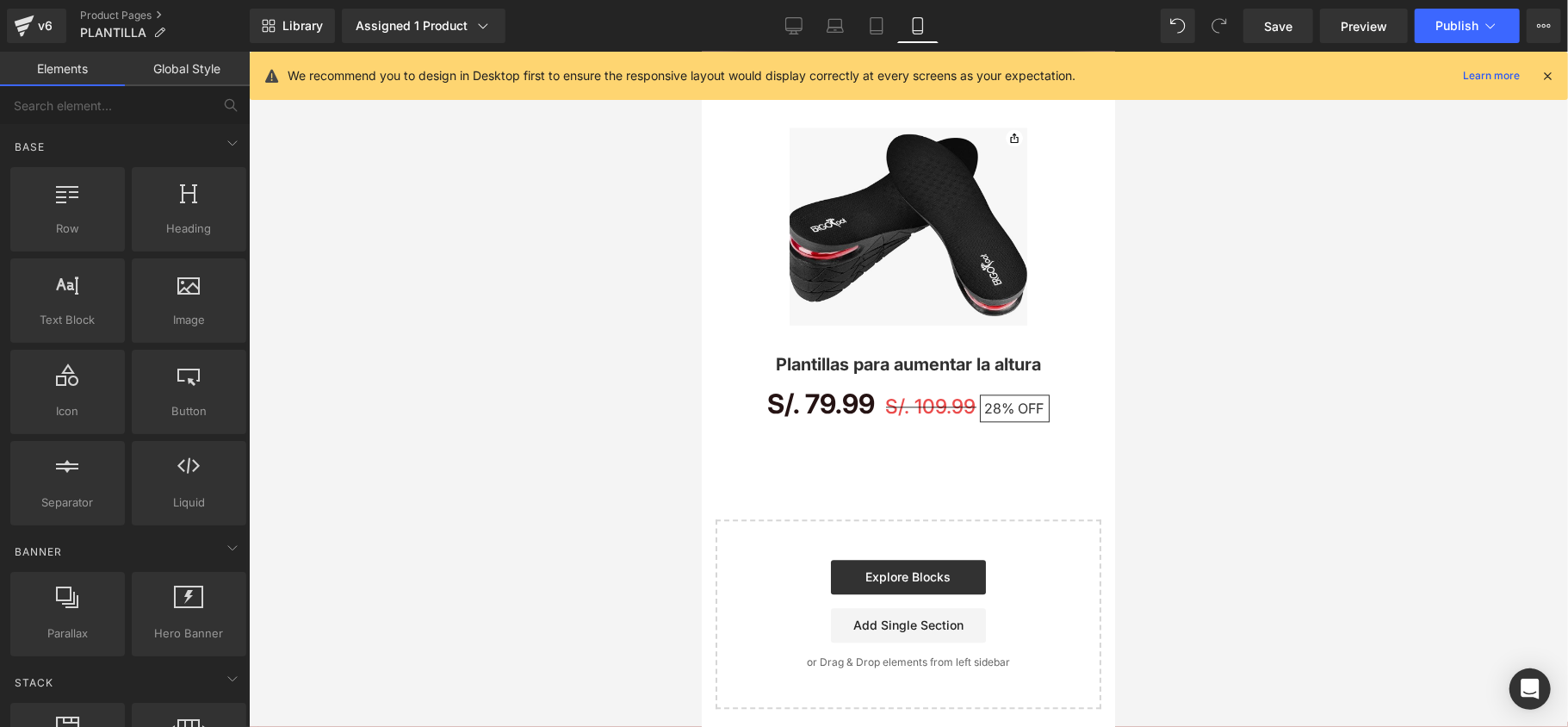
scroll to position [2784, 0]
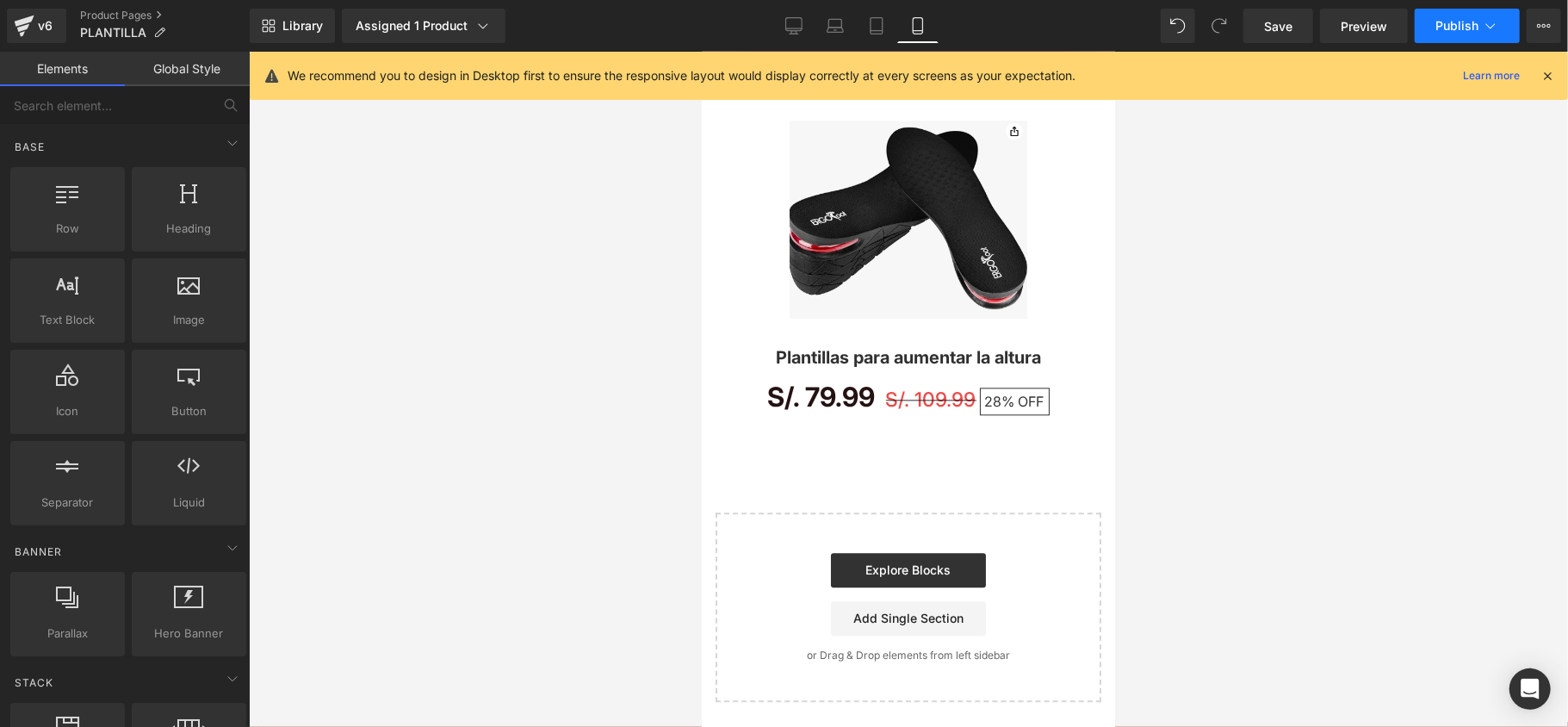
click at [1444, 35] on button "Publish" at bounding box center [1467, 26] width 105 height 35
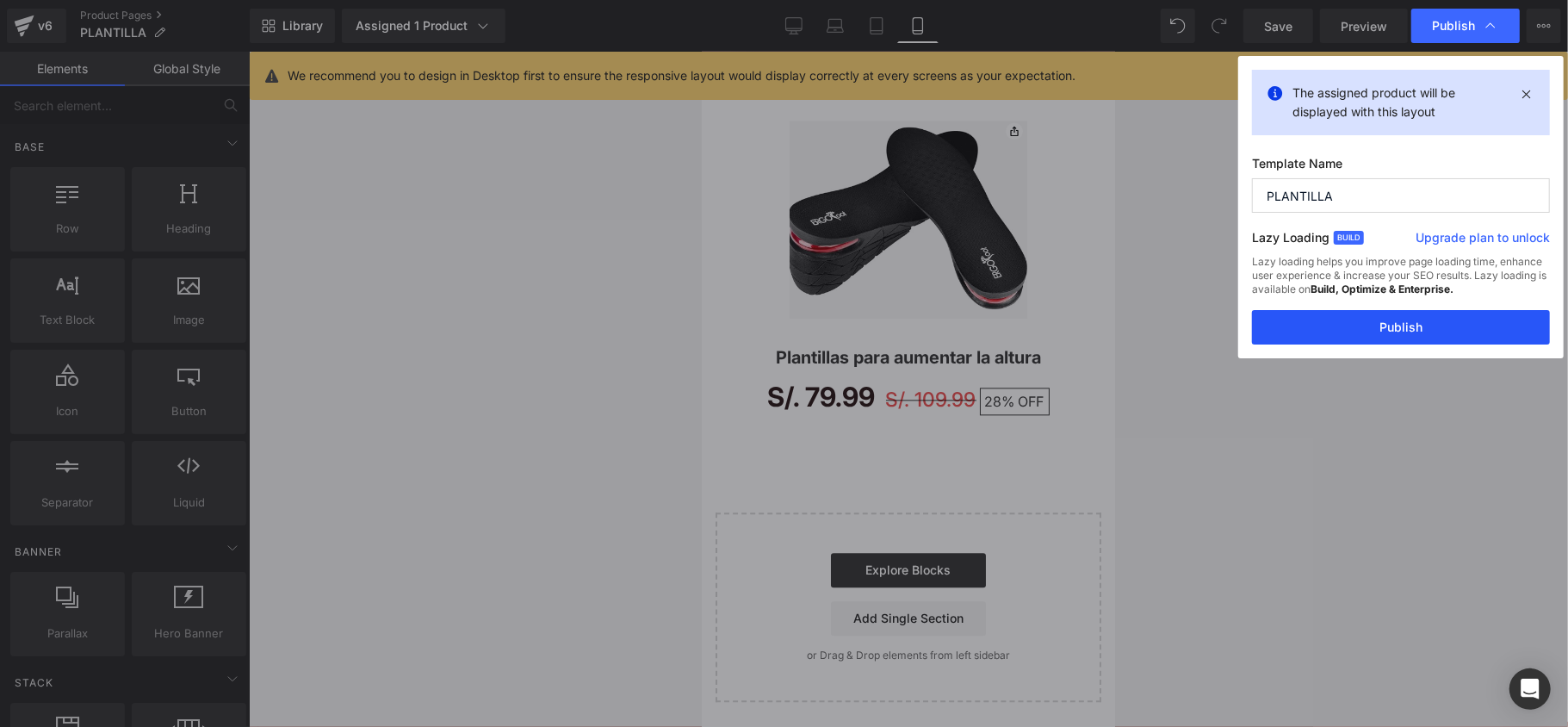
click at [1413, 318] on button "Publish" at bounding box center [1400, 328] width 298 height 35
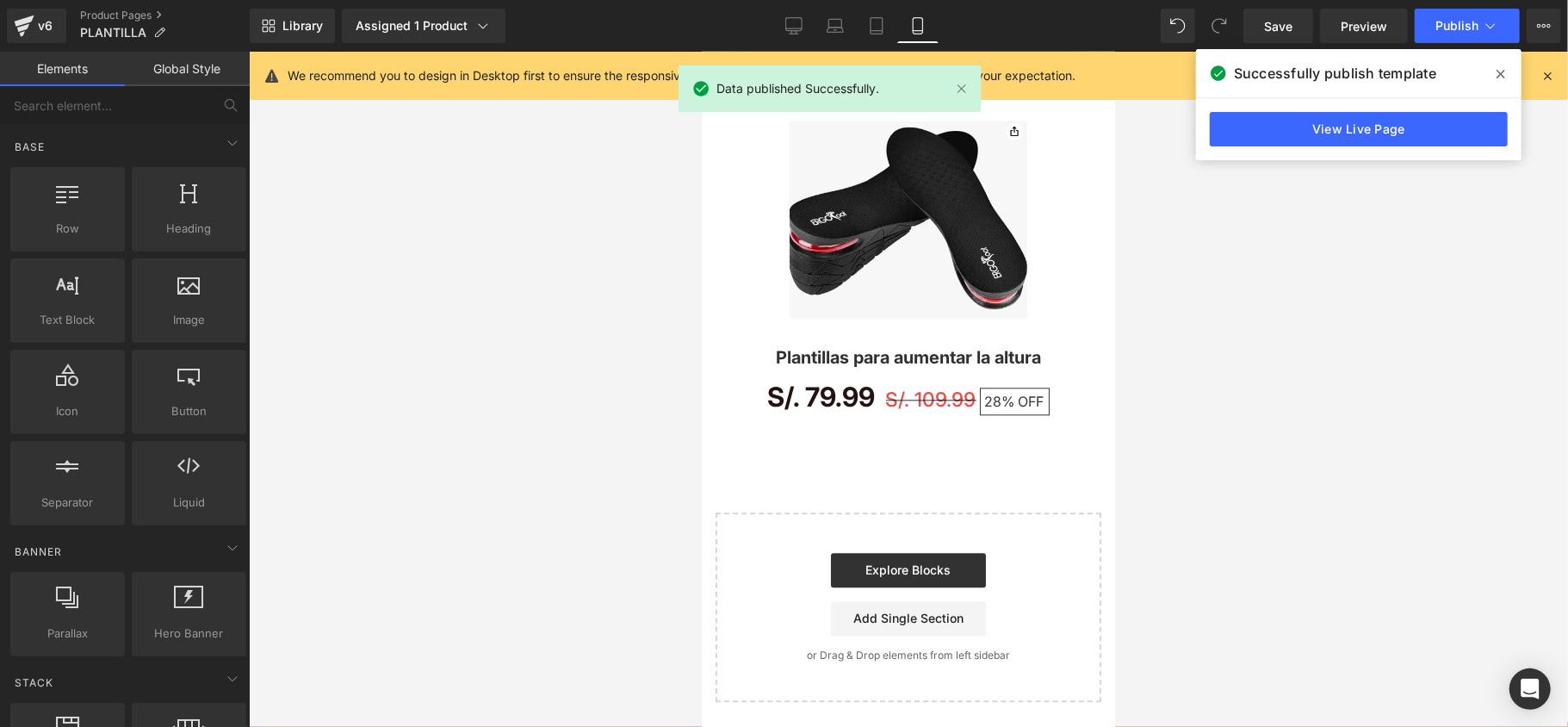
click at [1348, 142] on link "View Live Page" at bounding box center [1358, 129] width 298 height 35
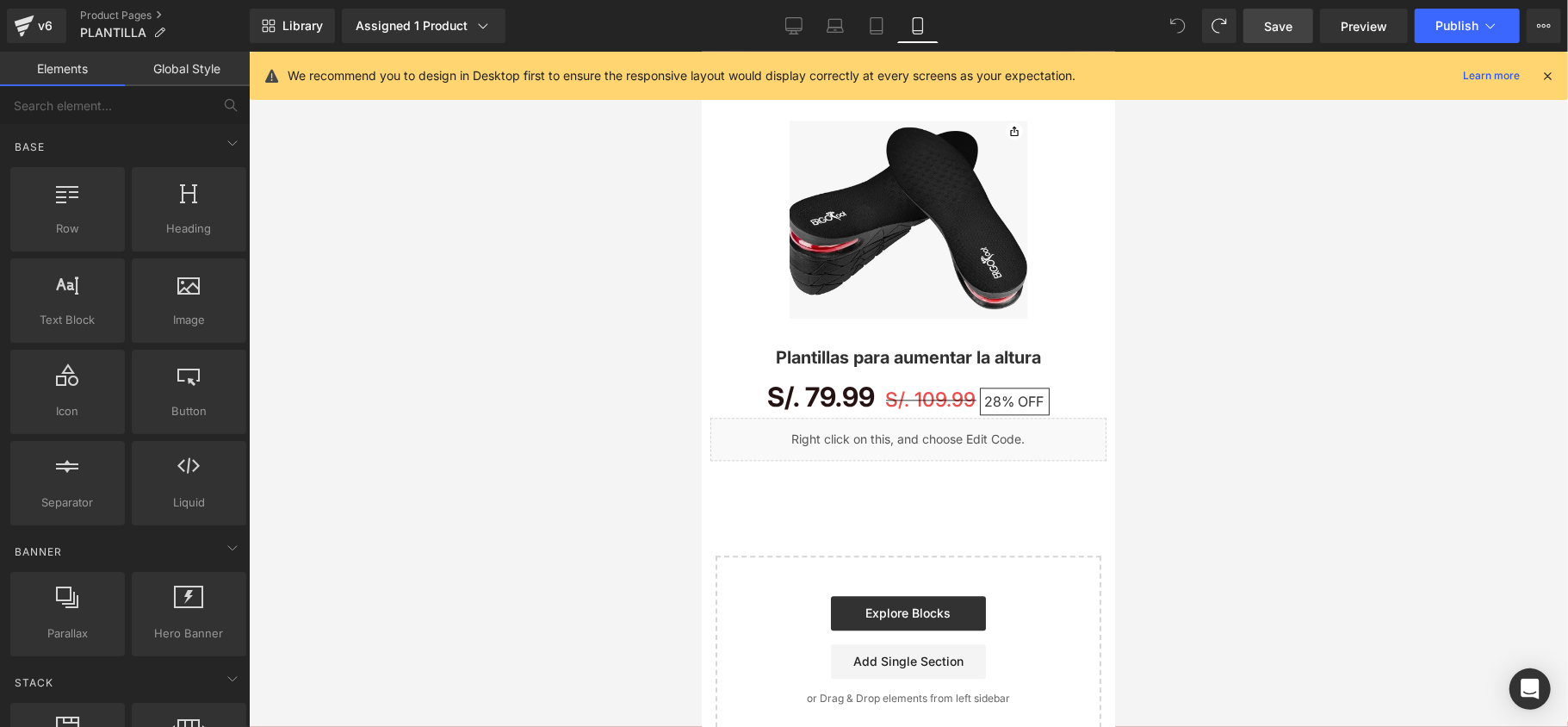
click at [1259, 28] on link "Save" at bounding box center [1278, 26] width 70 height 35
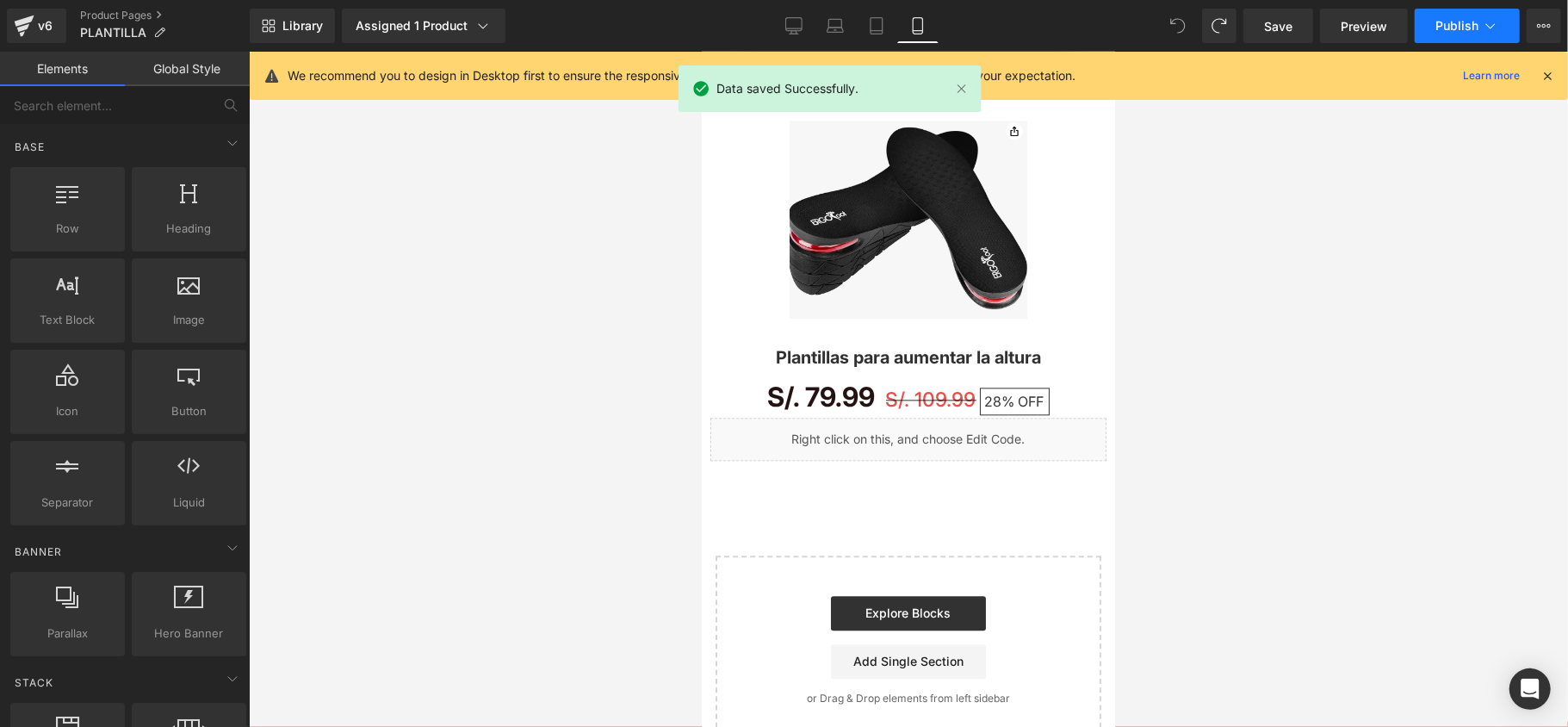
click at [1439, 31] on span "Publish" at bounding box center [1456, 26] width 43 height 14
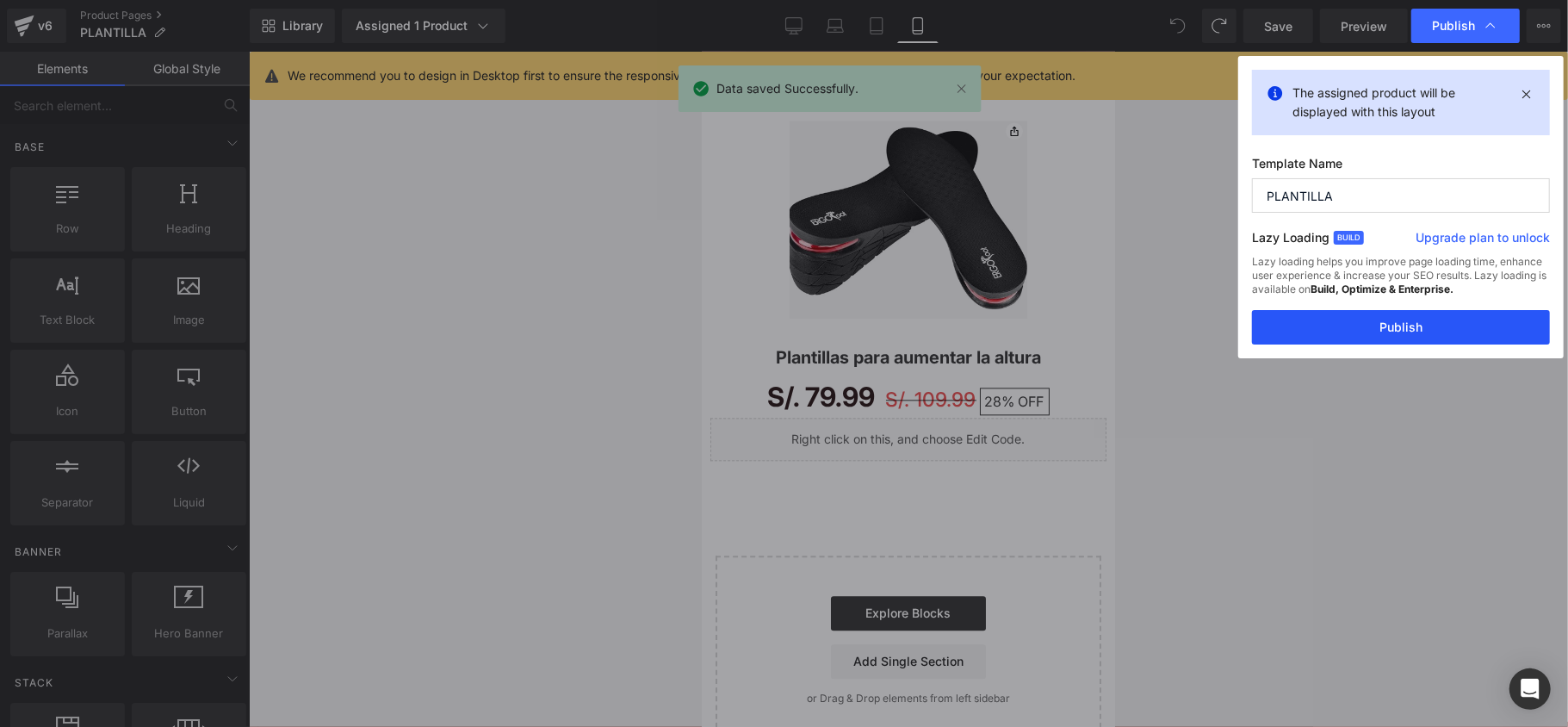
click at [1429, 323] on button "Publish" at bounding box center [1400, 328] width 298 height 35
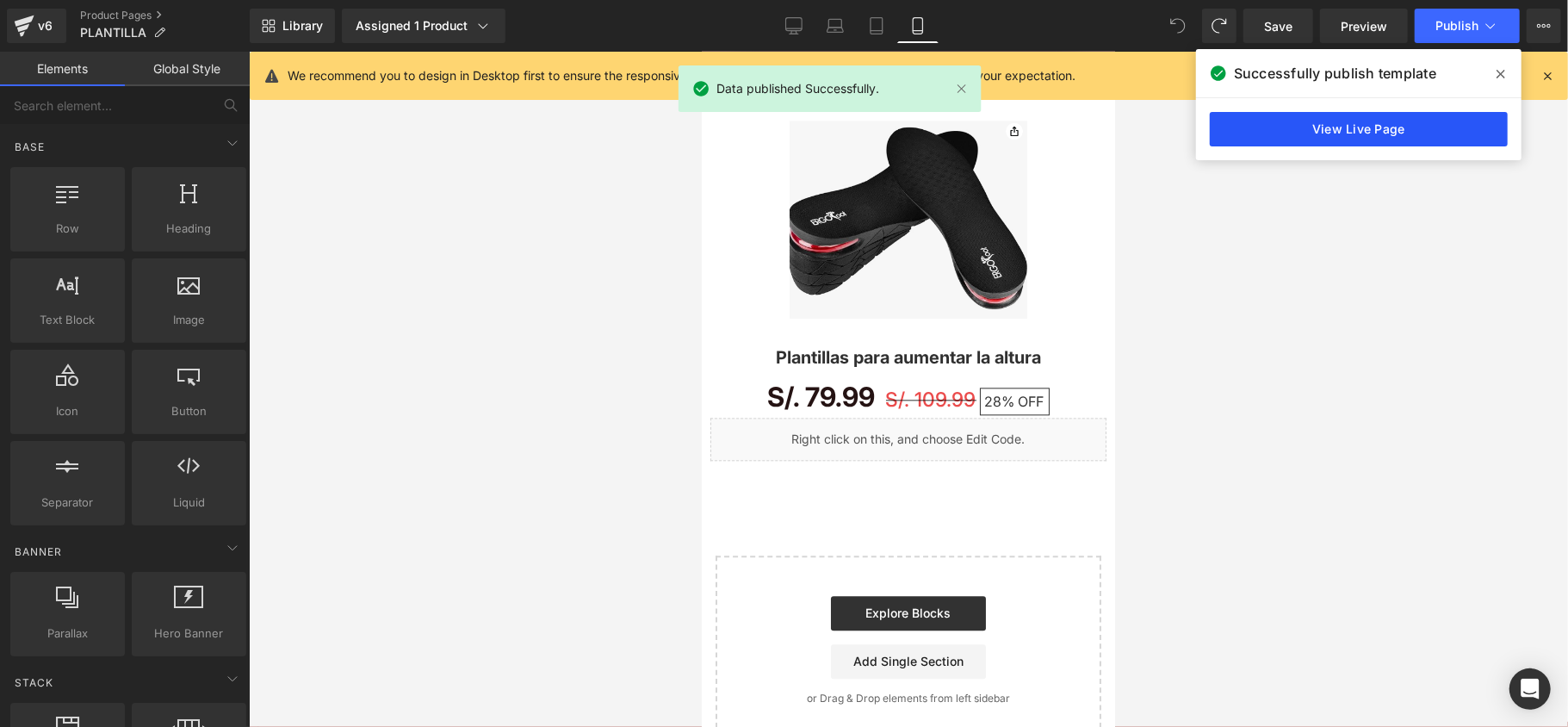
click at [1389, 138] on link "View Live Page" at bounding box center [1358, 129] width 298 height 35
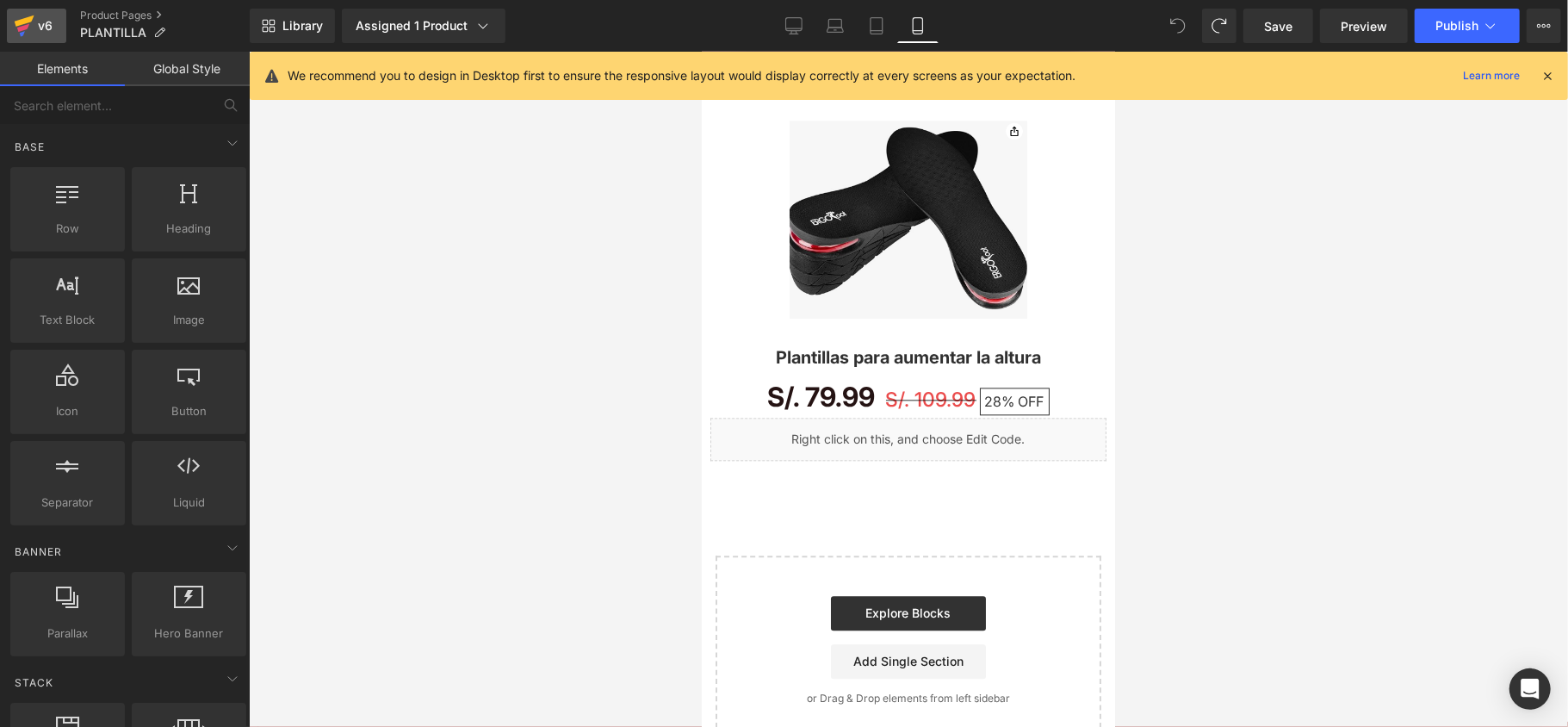
click at [12, 35] on link "v6" at bounding box center [36, 26] width 60 height 35
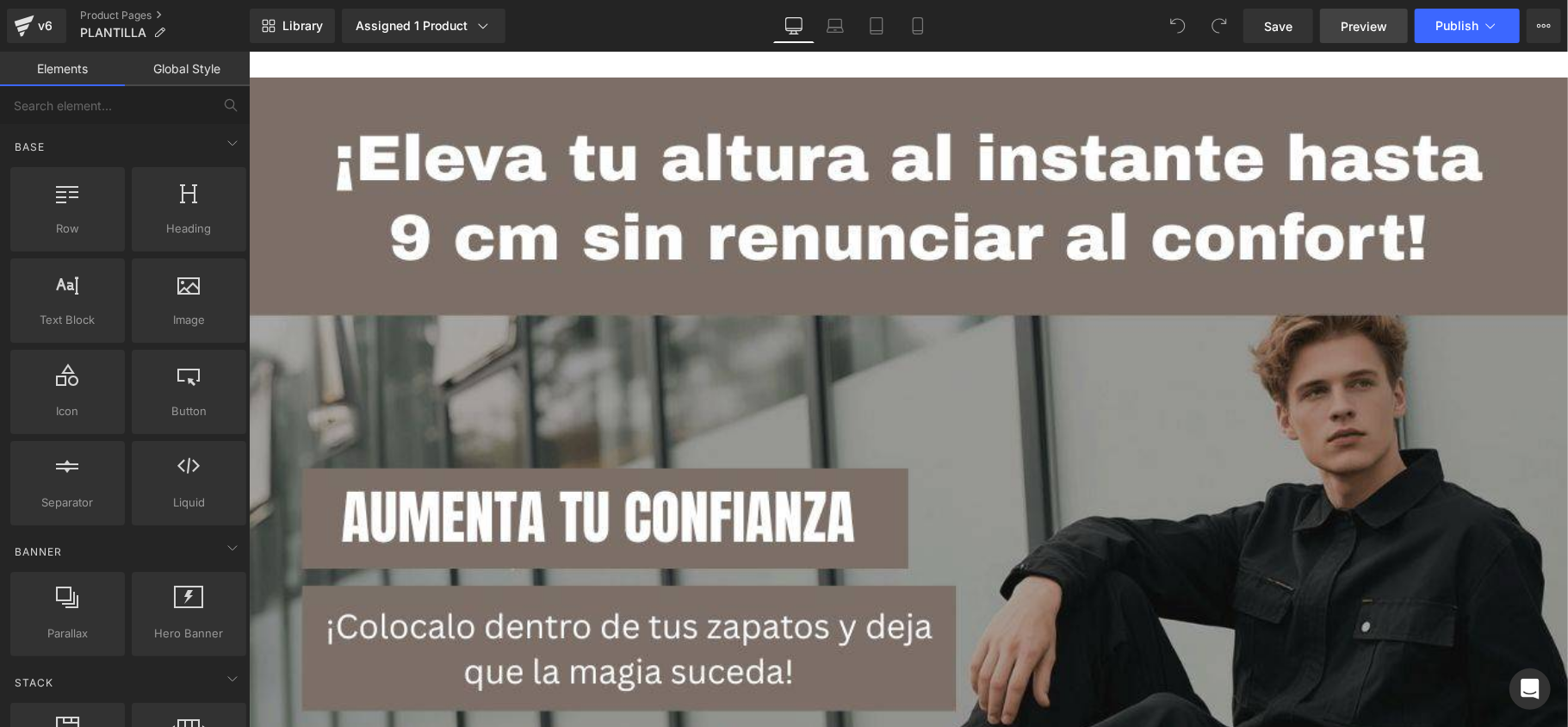
click at [1373, 14] on link "Preview" at bounding box center [1364, 26] width 88 height 35
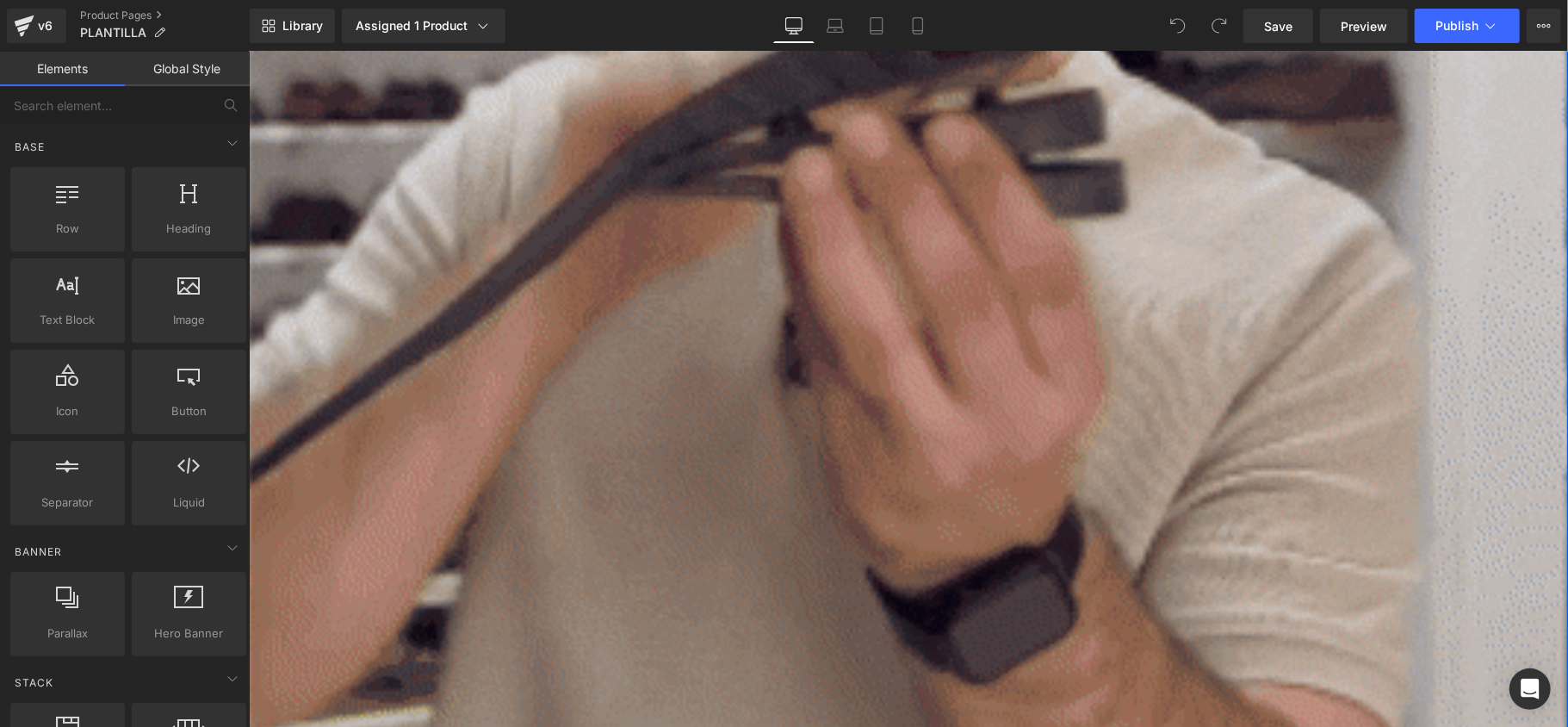
scroll to position [1951, 0]
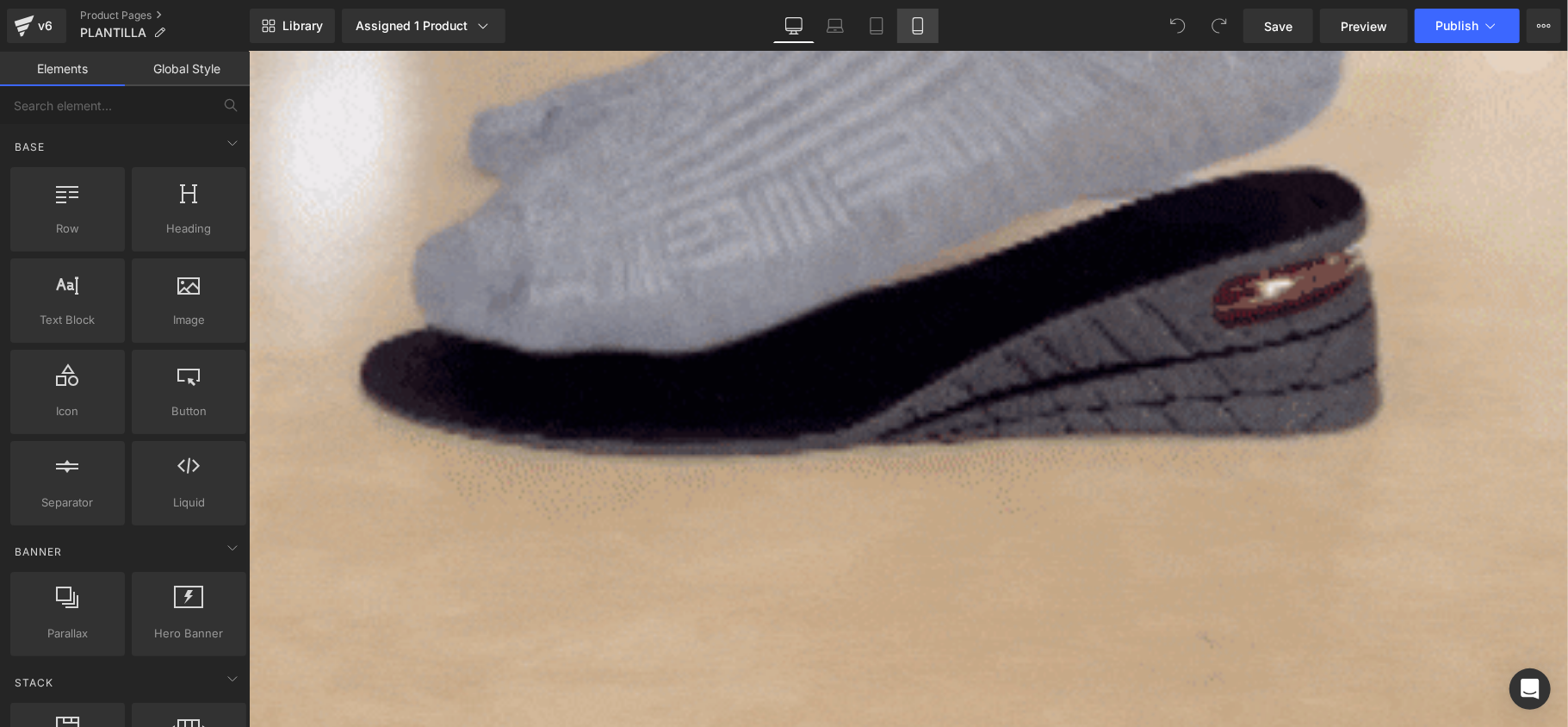
click at [909, 24] on icon at bounding box center [918, 26] width 17 height 17
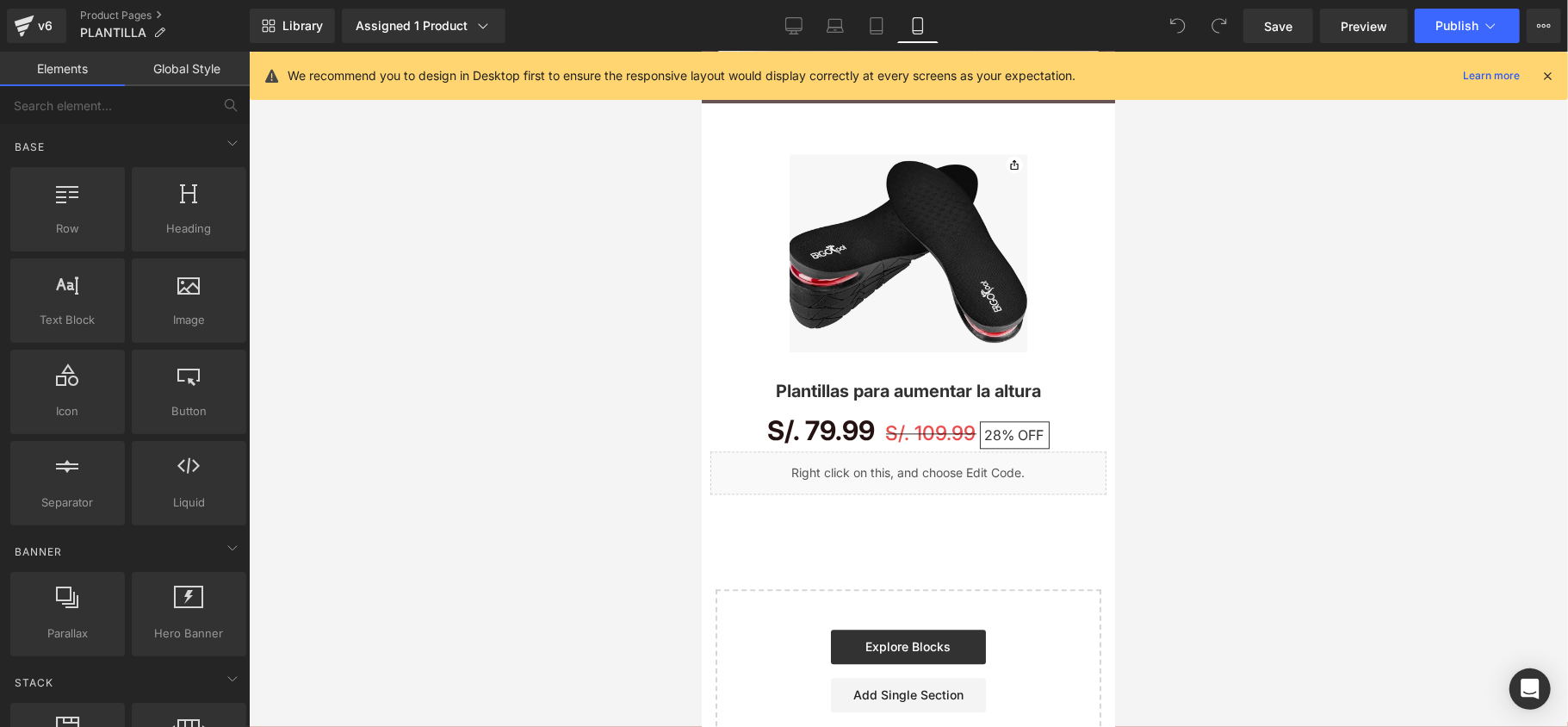
scroll to position [2826, 0]
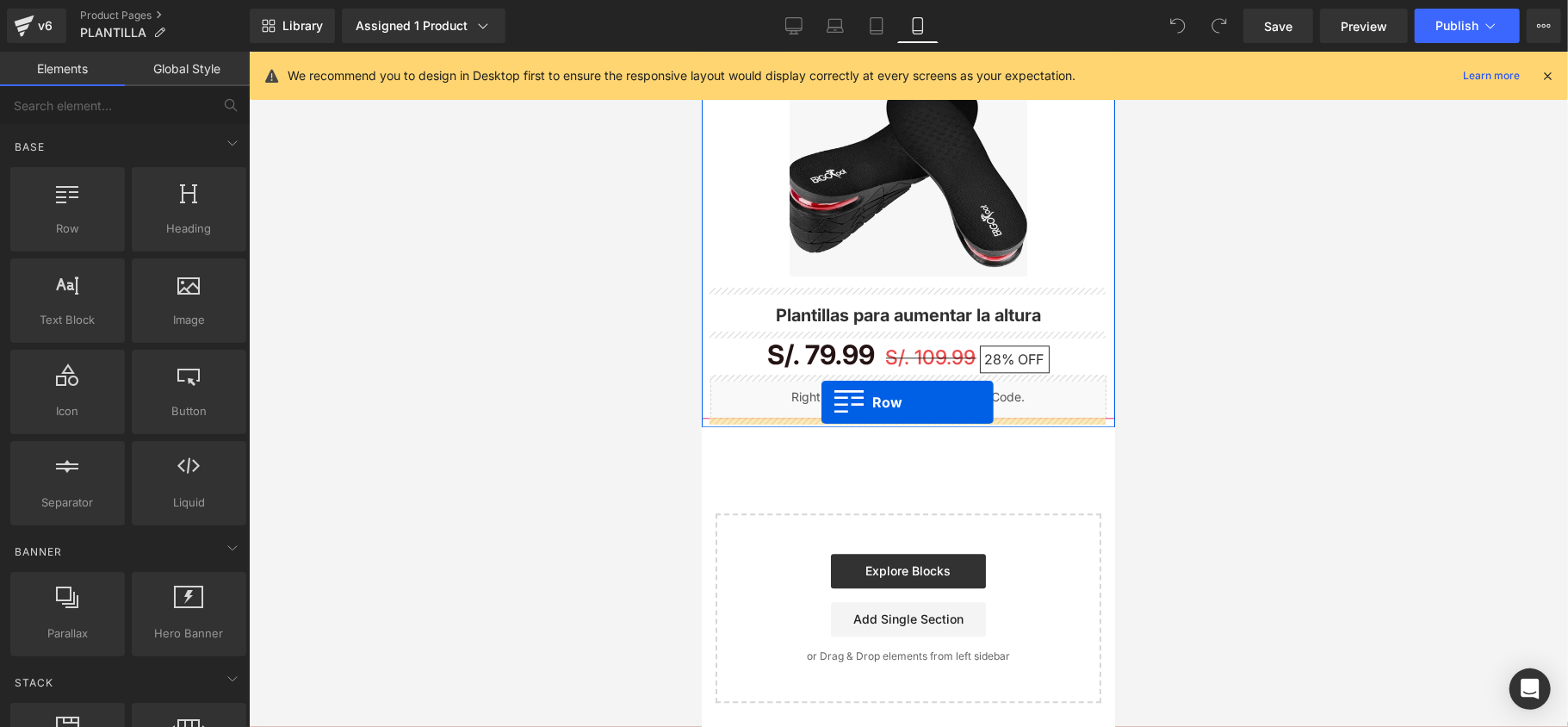
drag, startPoint x: 777, startPoint y: 284, endPoint x: 820, endPoint y: 402, distance: 125.6
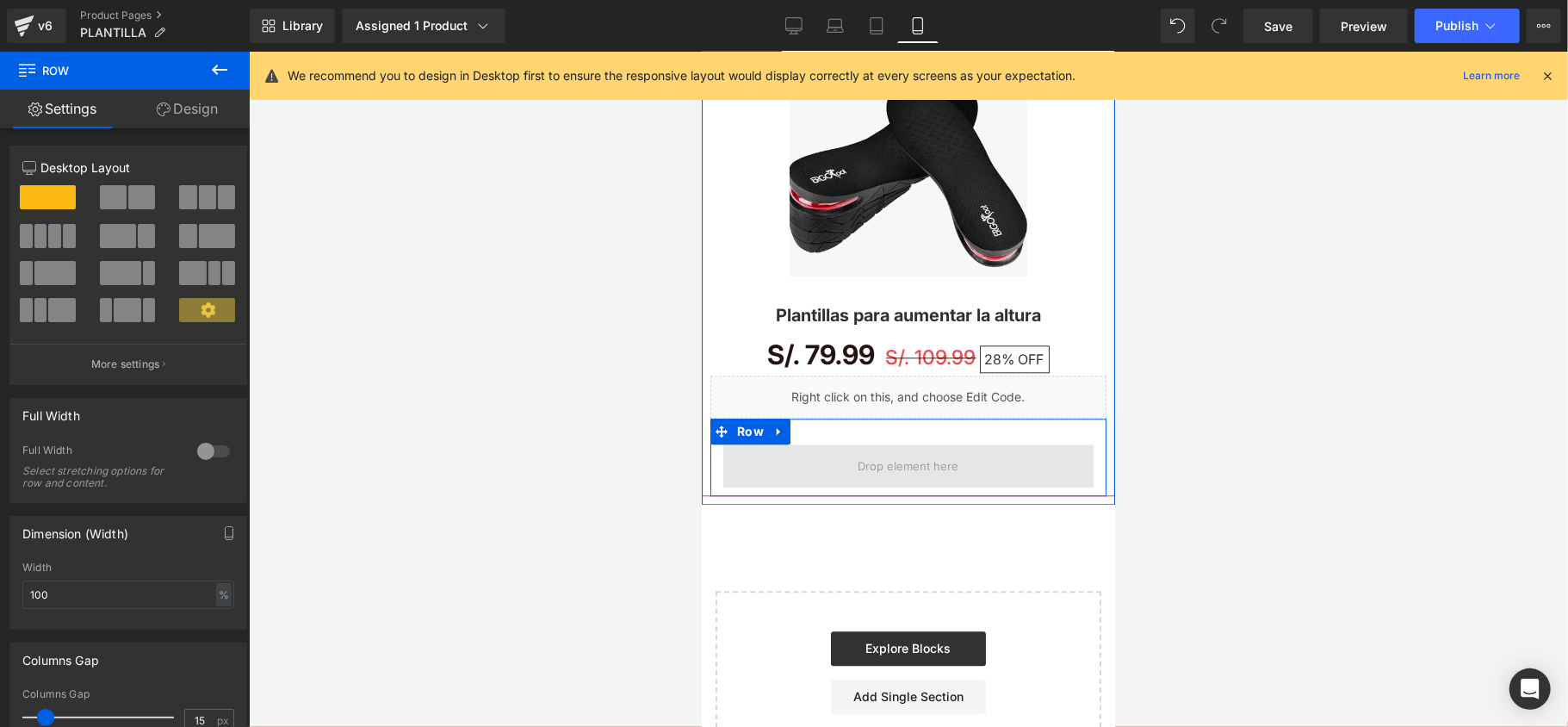
click at [890, 466] on span at bounding box center [908, 465] width 112 height 27
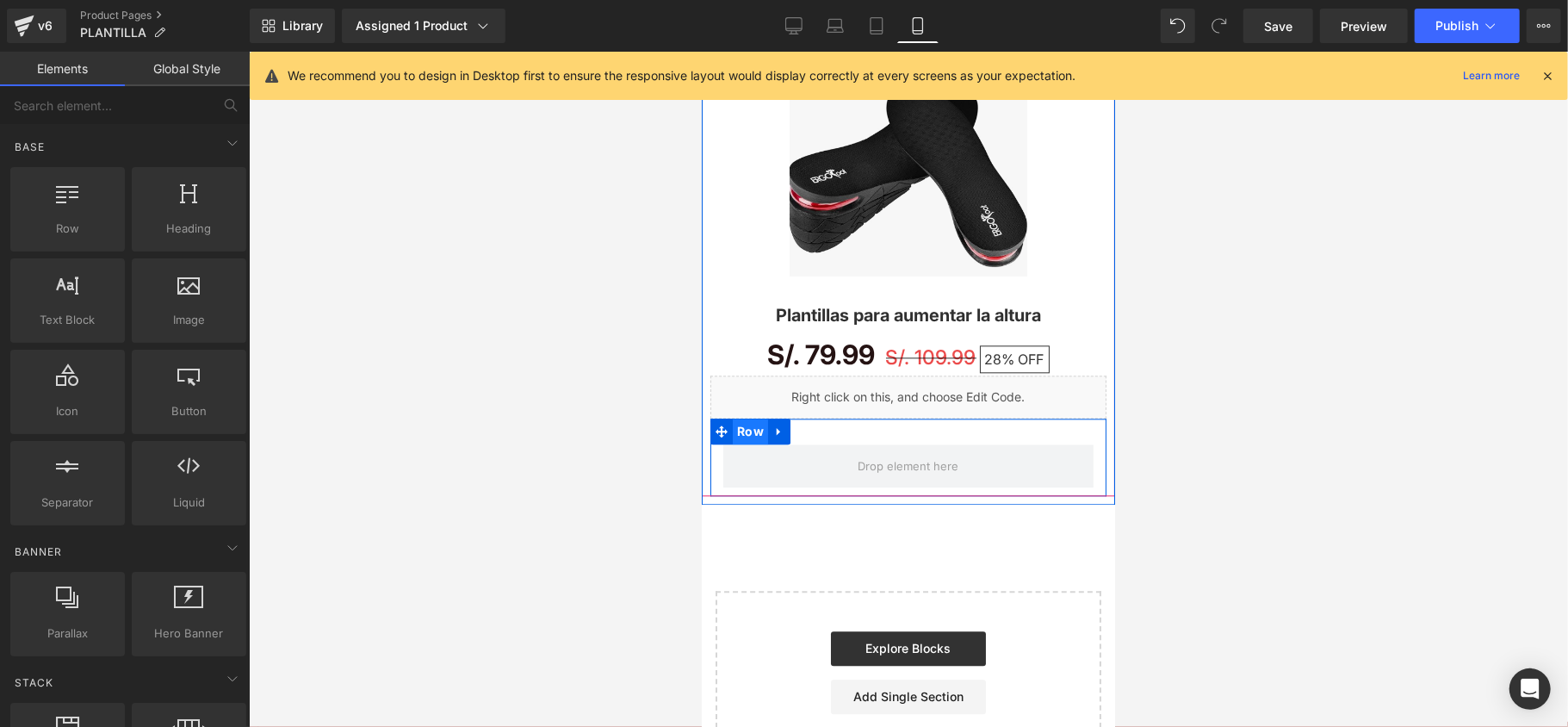
click at [757, 430] on span "Row" at bounding box center [749, 430] width 35 height 26
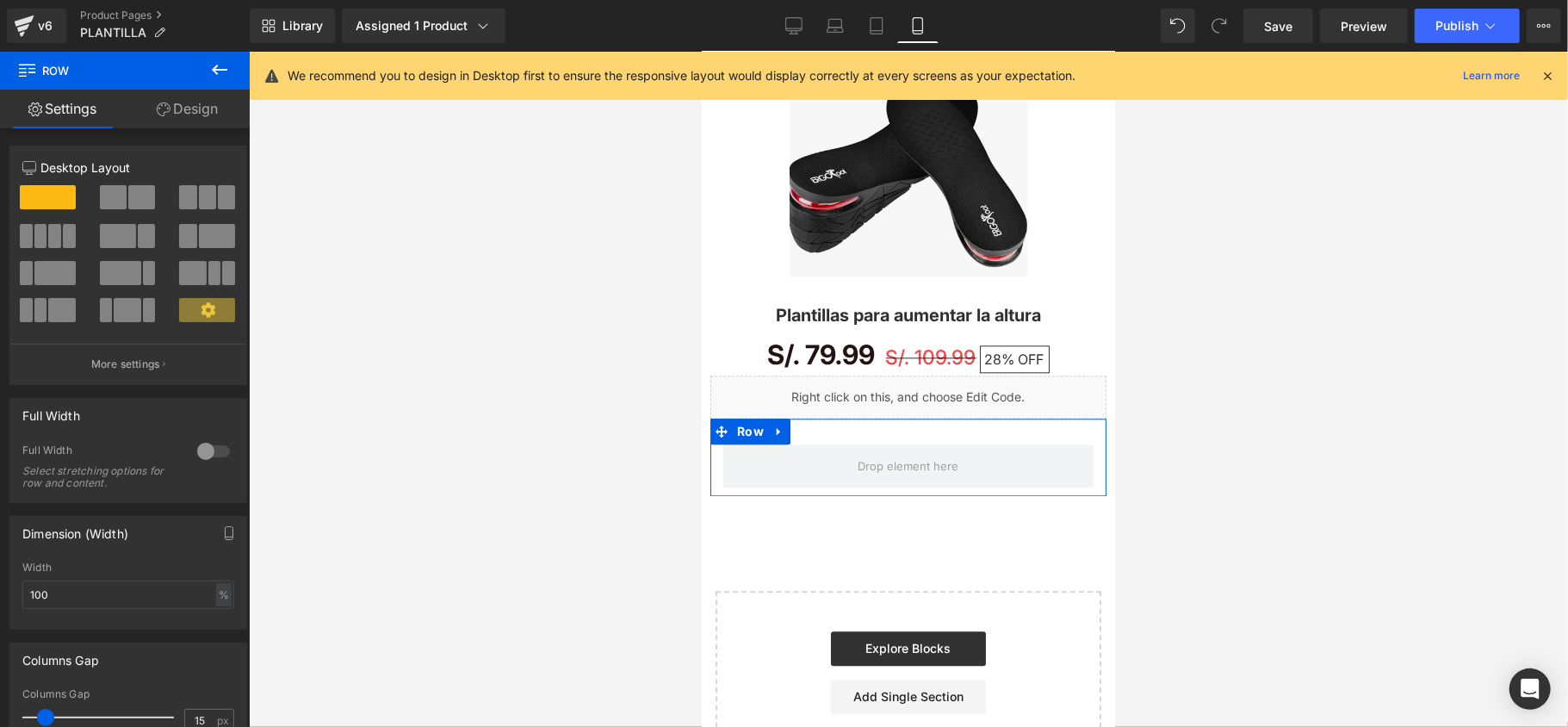
click at [152, 118] on link "Design" at bounding box center [187, 109] width 124 height 39
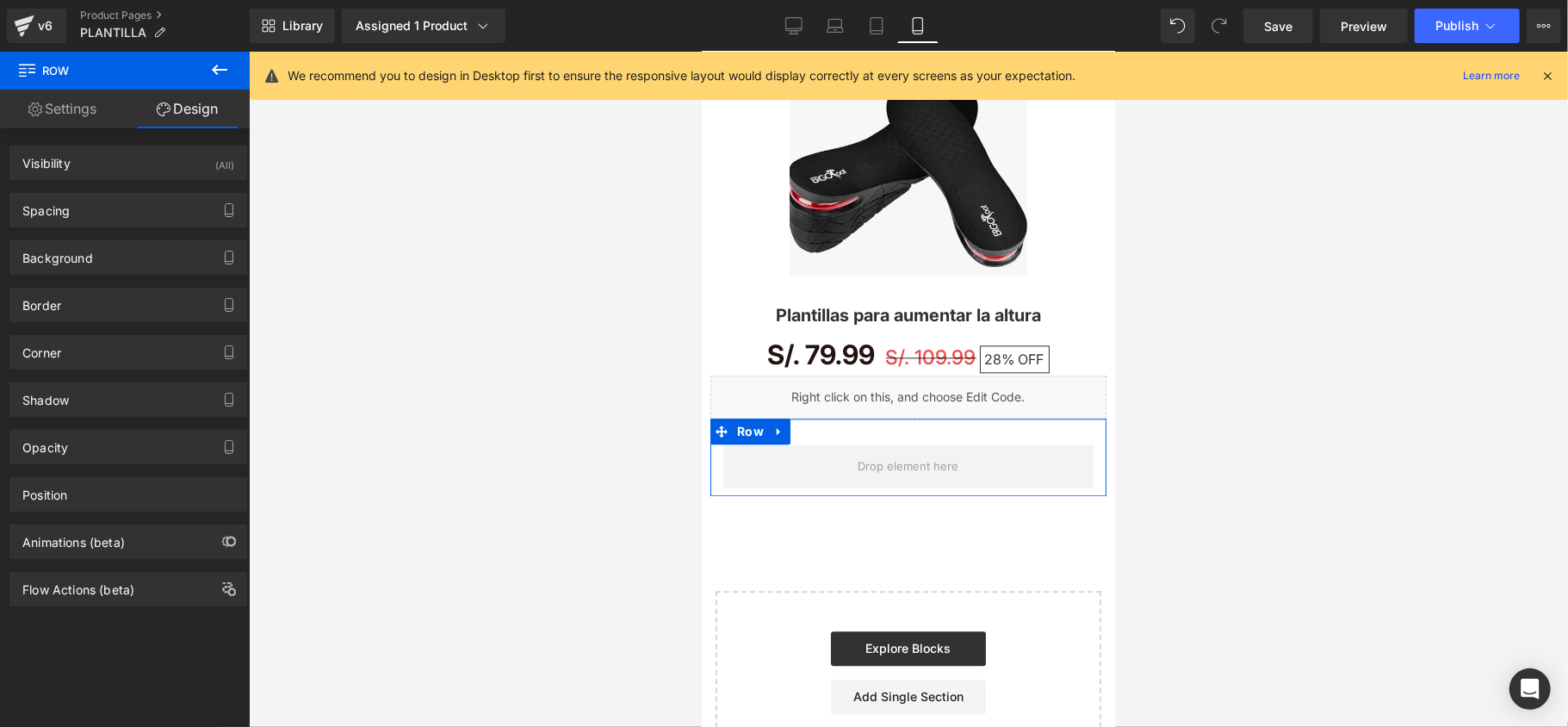
click at [73, 97] on link "Settings" at bounding box center [62, 109] width 124 height 39
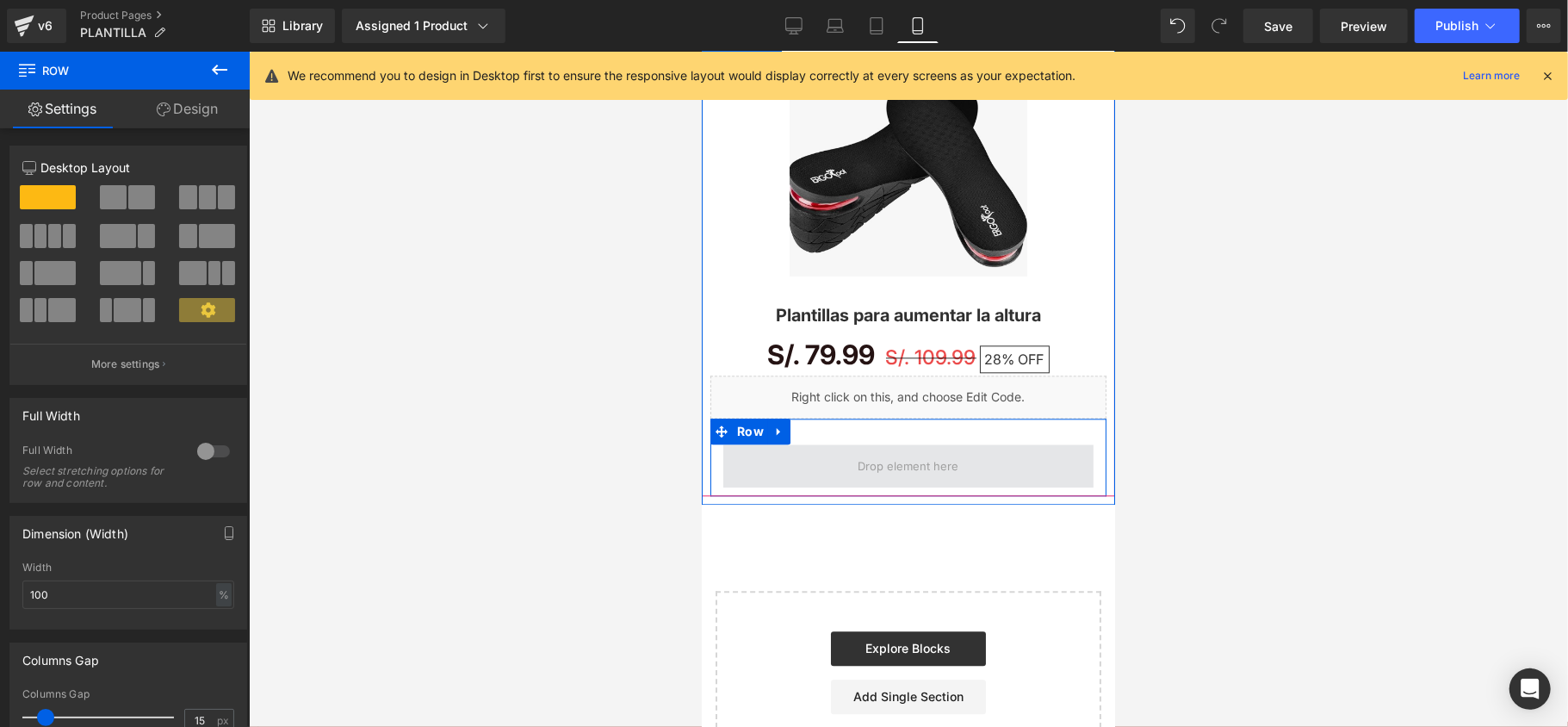
click at [875, 476] on span at bounding box center [908, 465] width 112 height 27
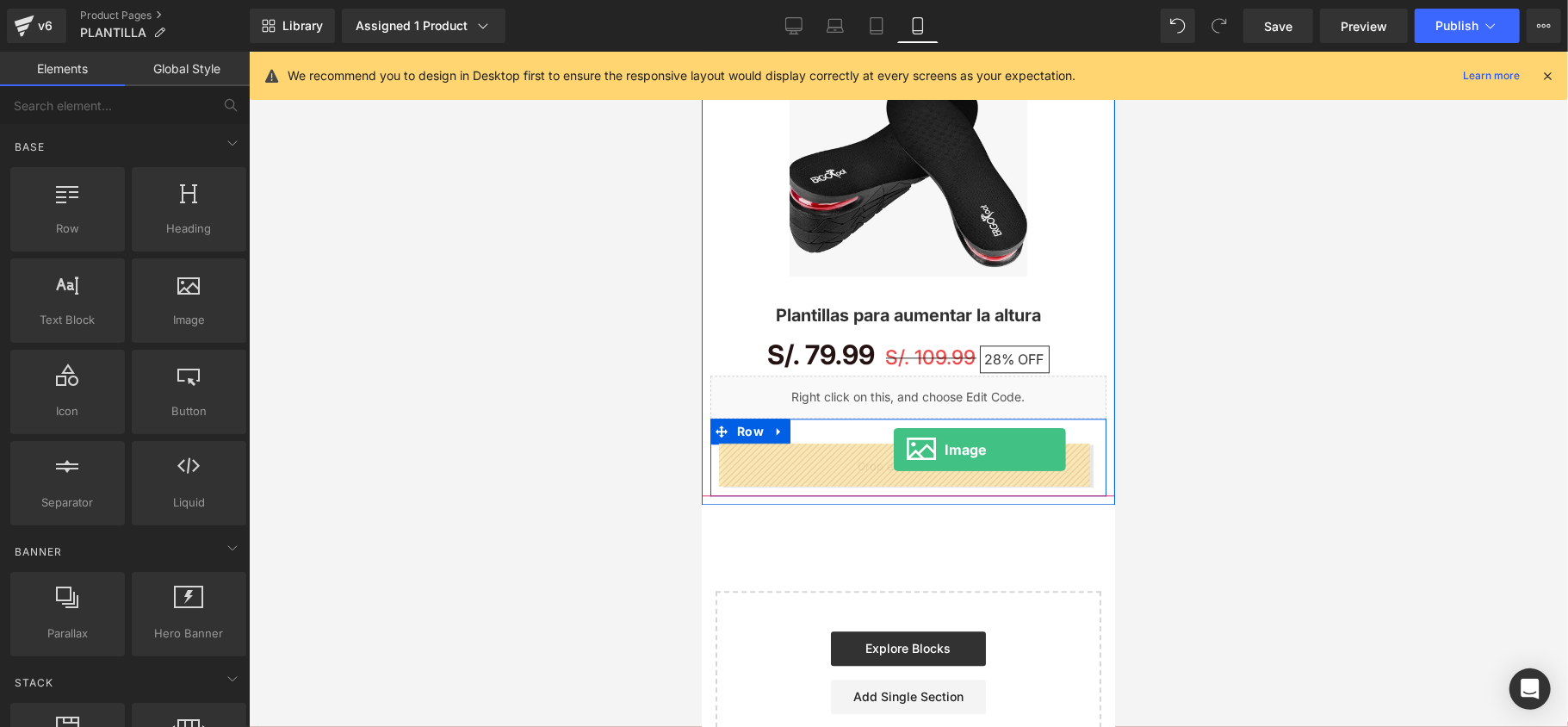
drag, startPoint x: 875, startPoint y: 362, endPoint x: 892, endPoint y: 449, distance: 88.6
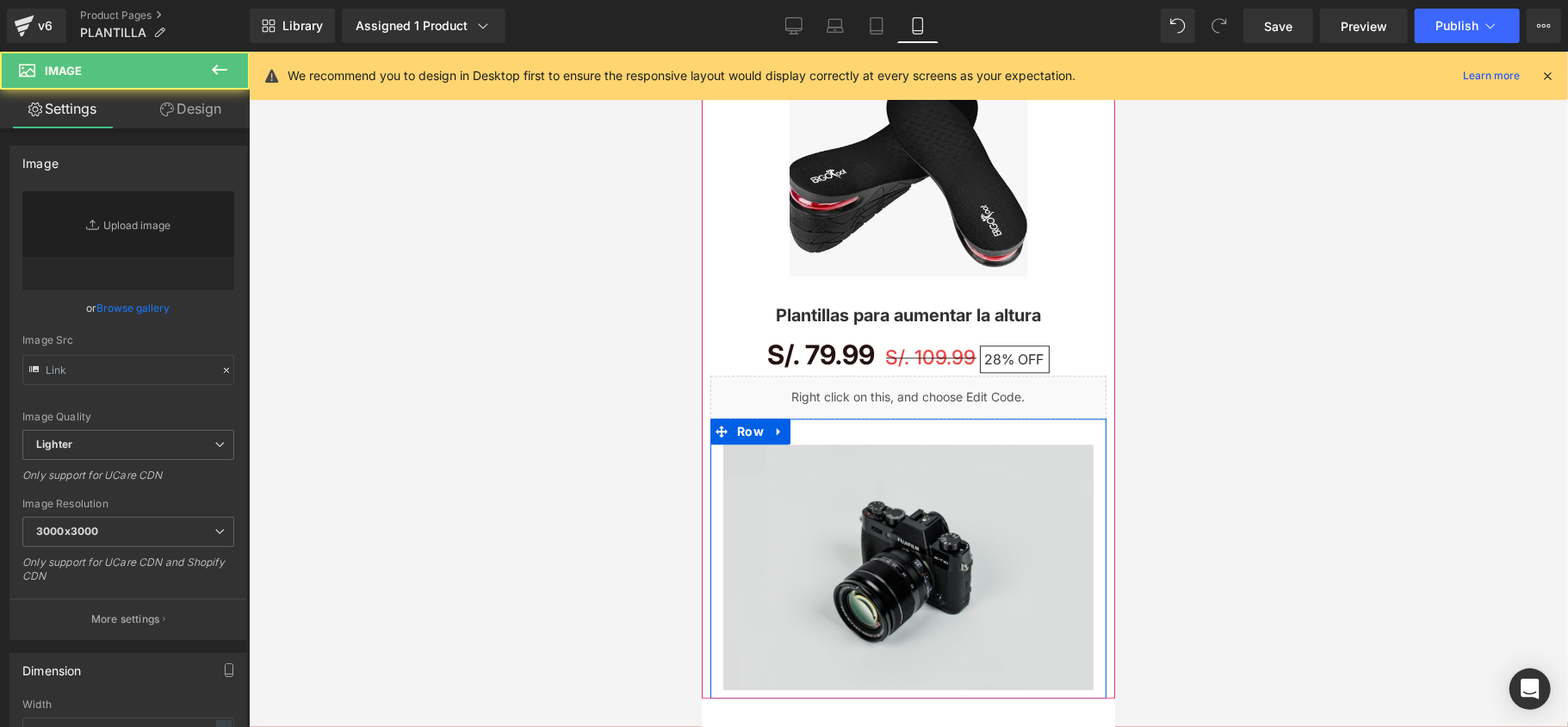
type input "//d1um8515vdn9kb.cloudfront.net/images/parallax.jpg"
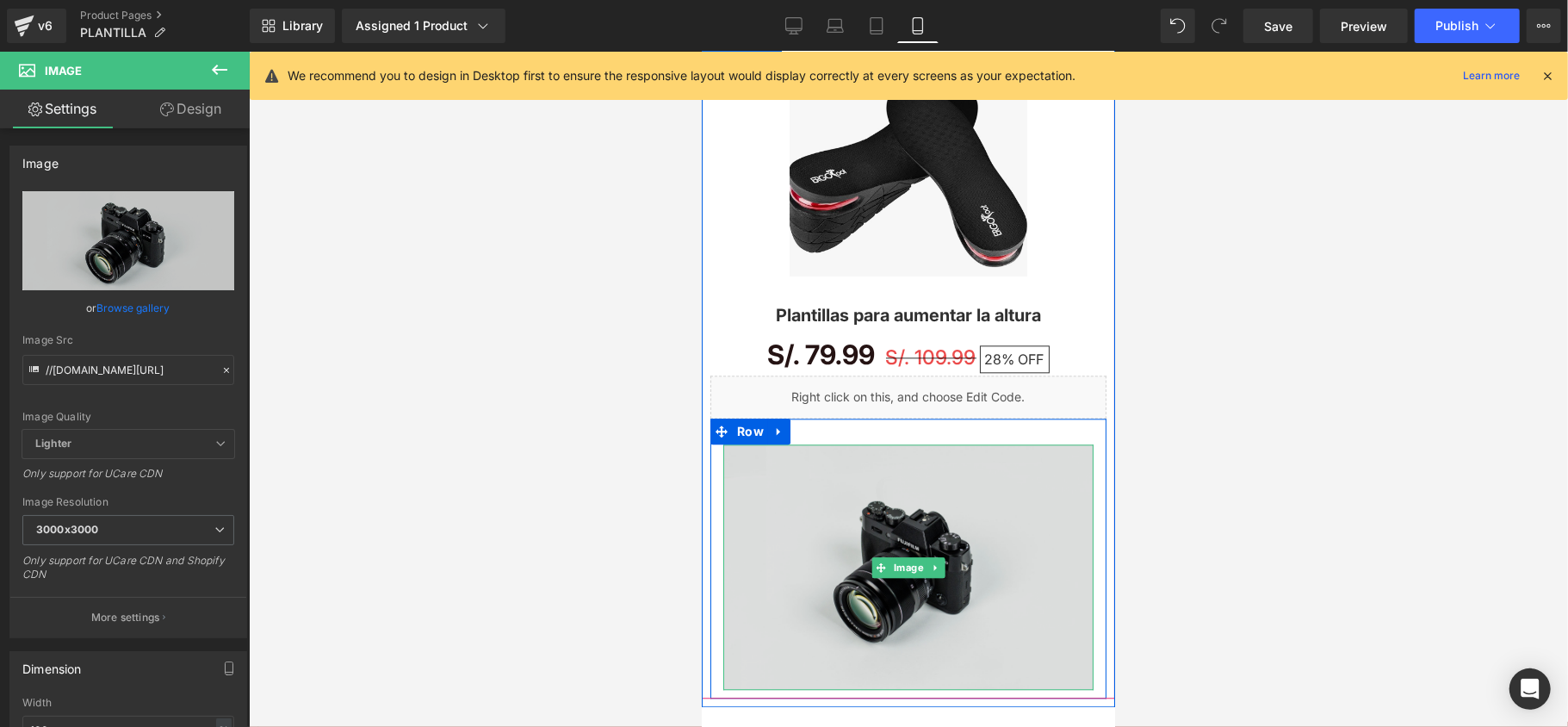
click at [903, 554] on img at bounding box center [908, 566] width 370 height 246
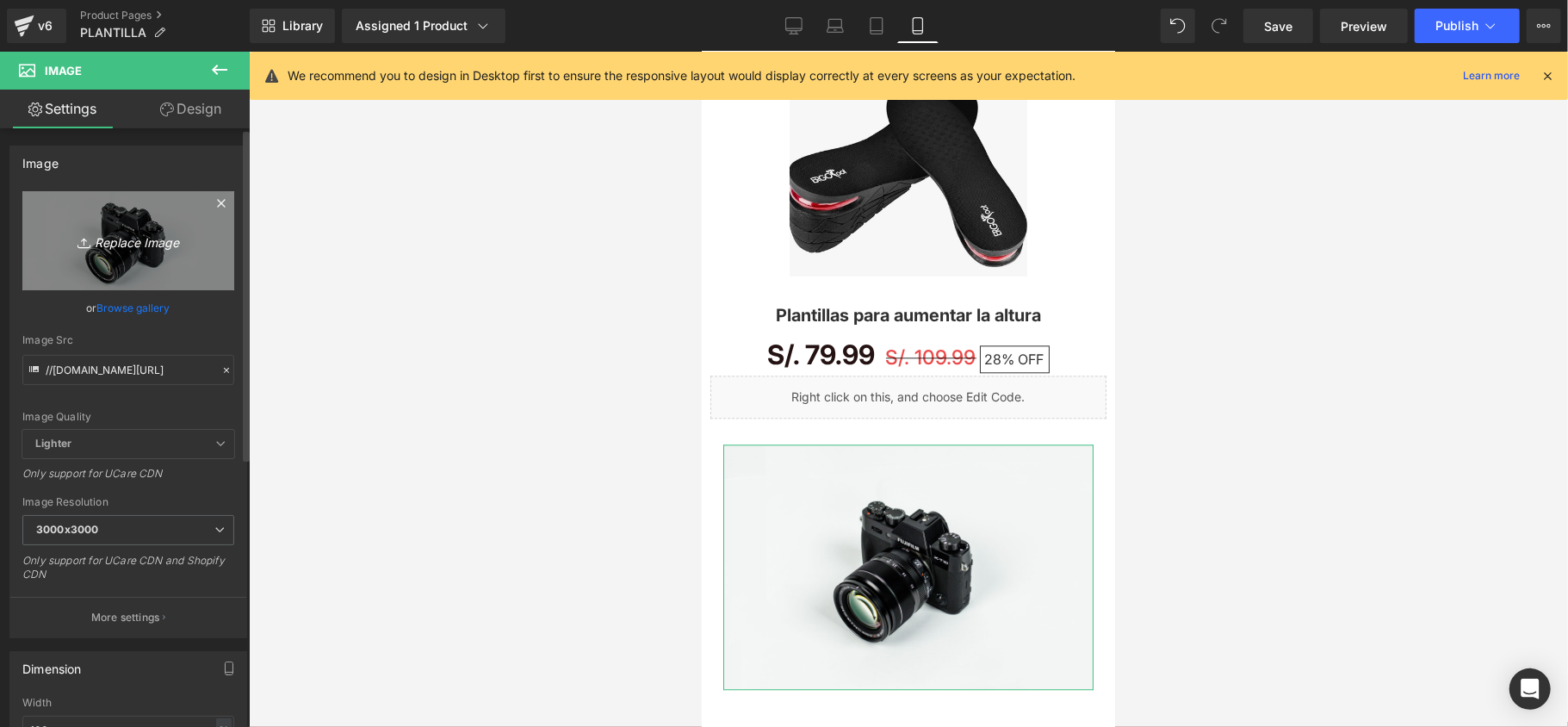
click at [132, 287] on link "Replace Image" at bounding box center [128, 240] width 212 height 99
type input "C:\fakepath\Socios_logisticos_para_provincia.webp"
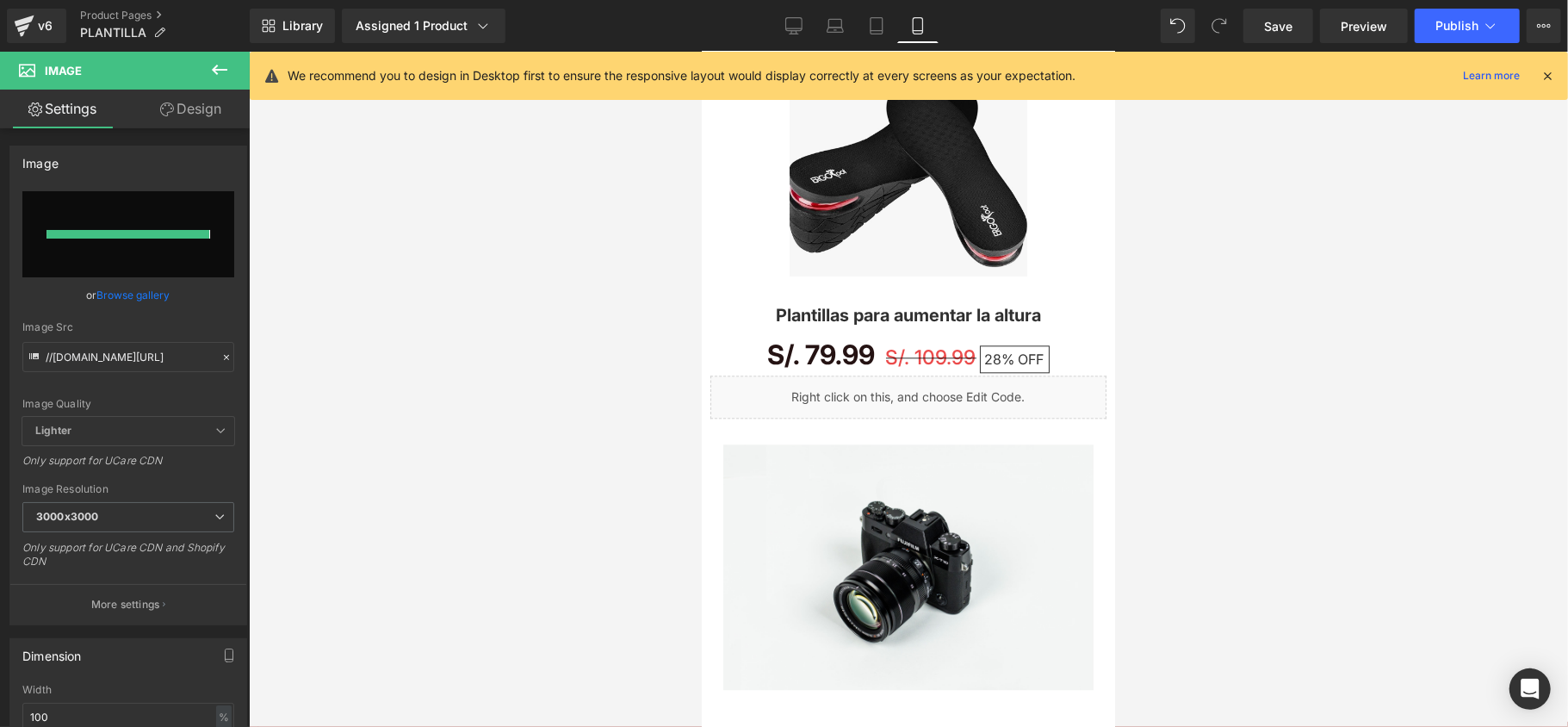
type input "https://ucarecdn.com/83dcdcca-d5f6-4a28-8701-b5e003c66489/-/format/auto/-/previ…"
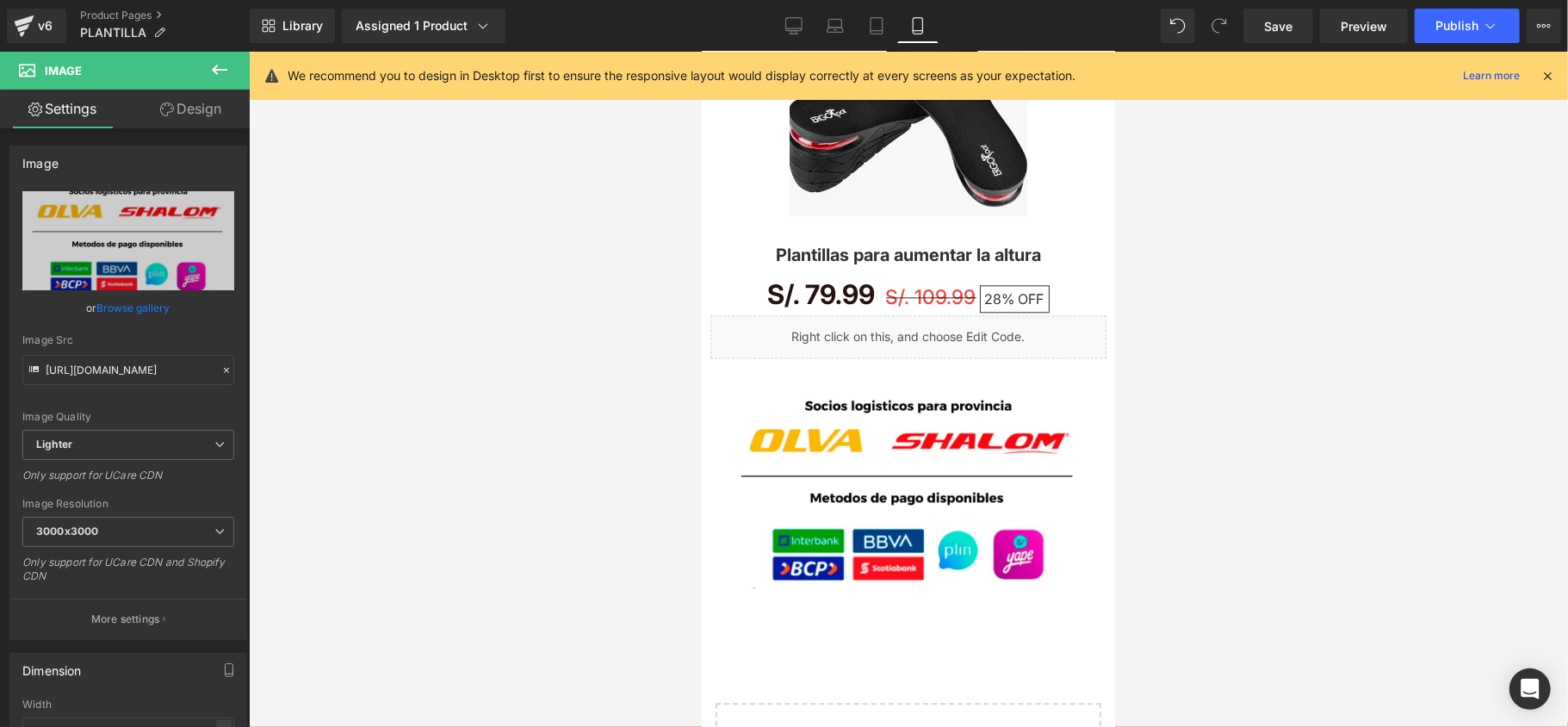
scroll to position [2846, 0]
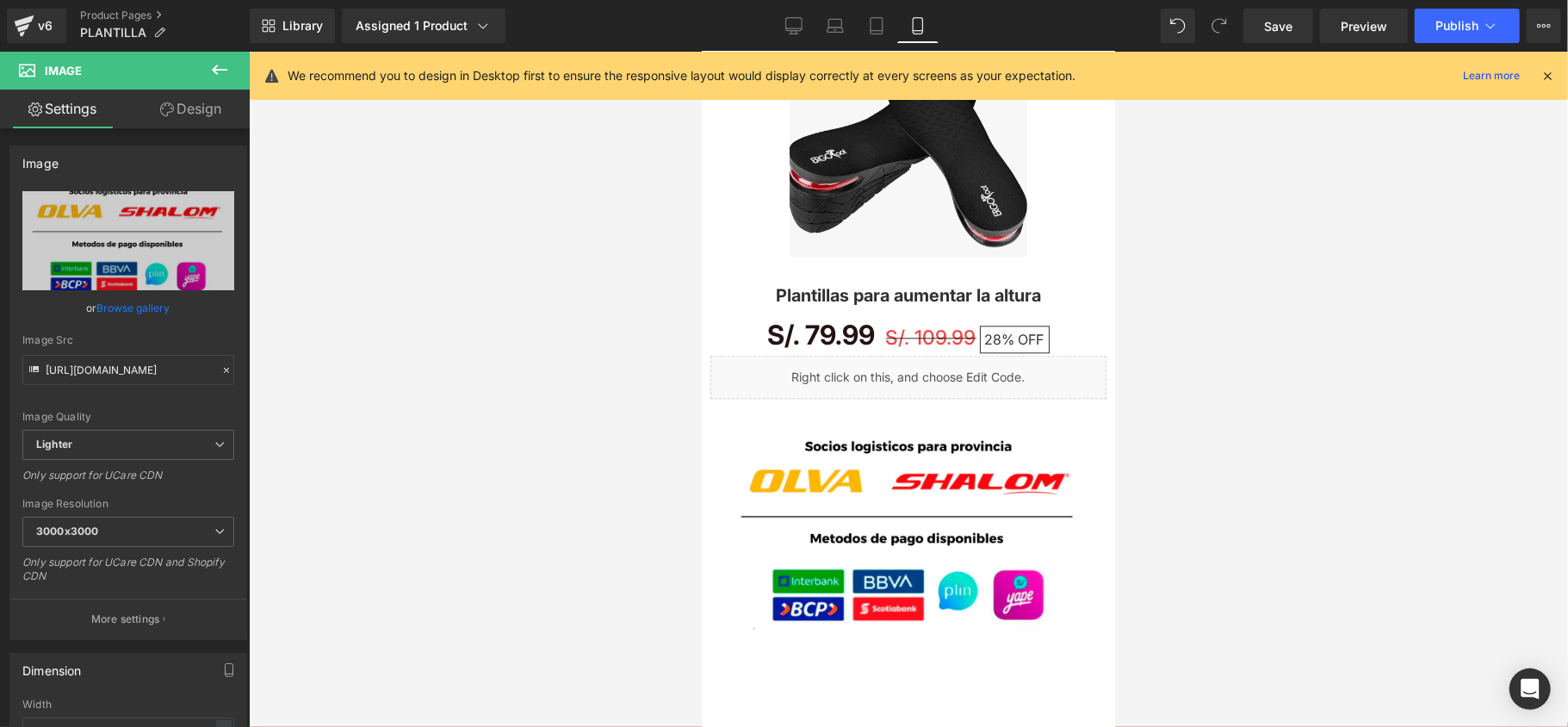
click at [1258, 10] on link "Save" at bounding box center [1278, 26] width 70 height 35
click at [1444, 35] on button "Publish" at bounding box center [1467, 26] width 105 height 35
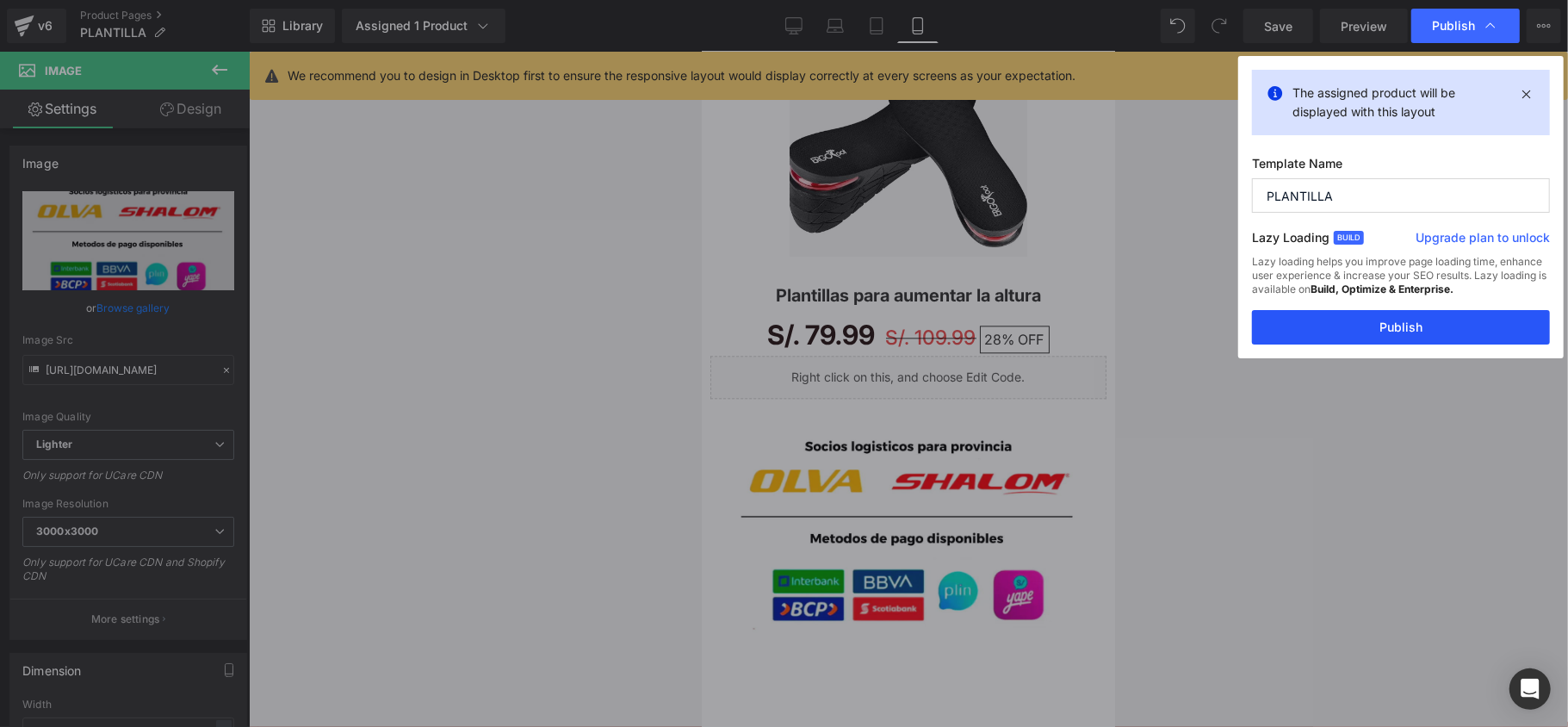
click at [1412, 330] on button "Publish" at bounding box center [1400, 328] width 298 height 35
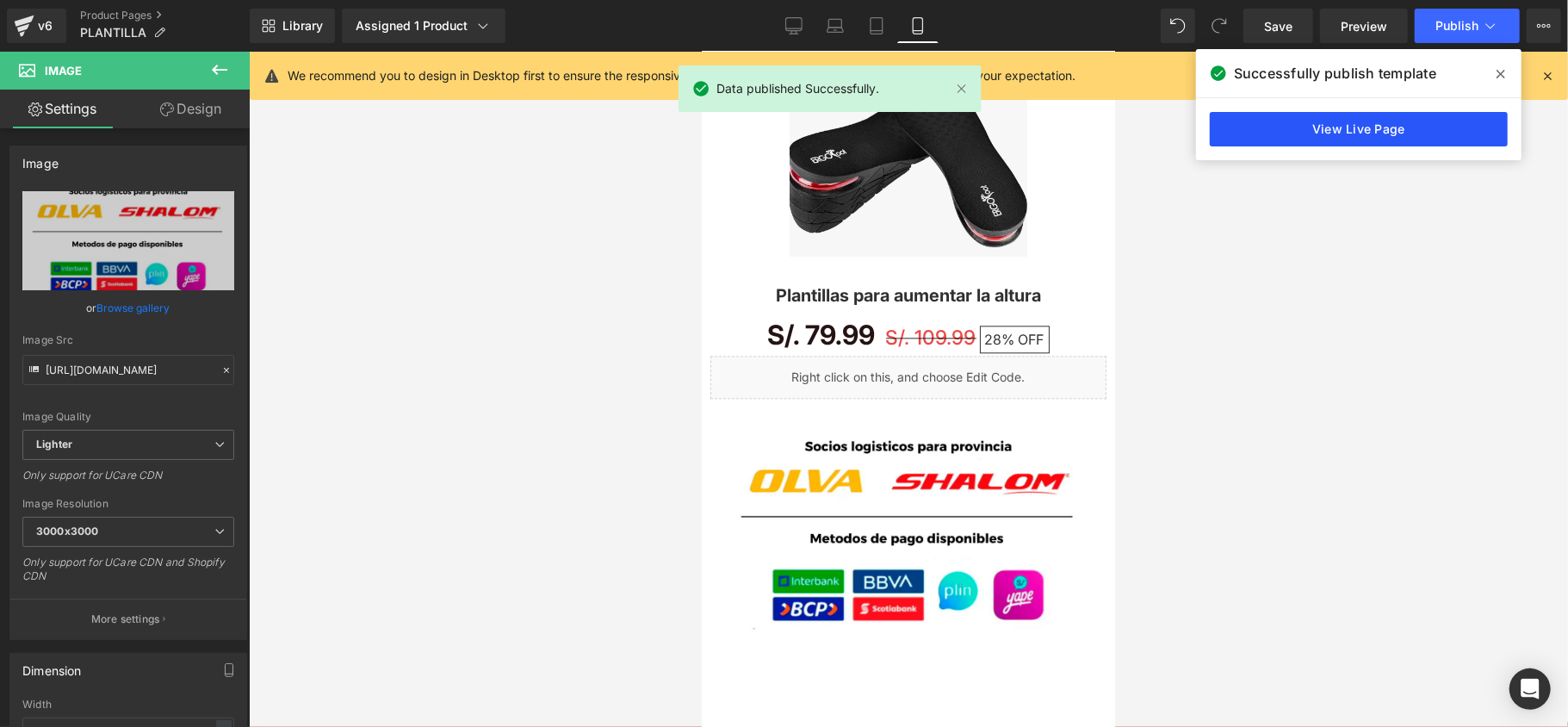
click at [1236, 120] on link "View Live Page" at bounding box center [1358, 129] width 298 height 35
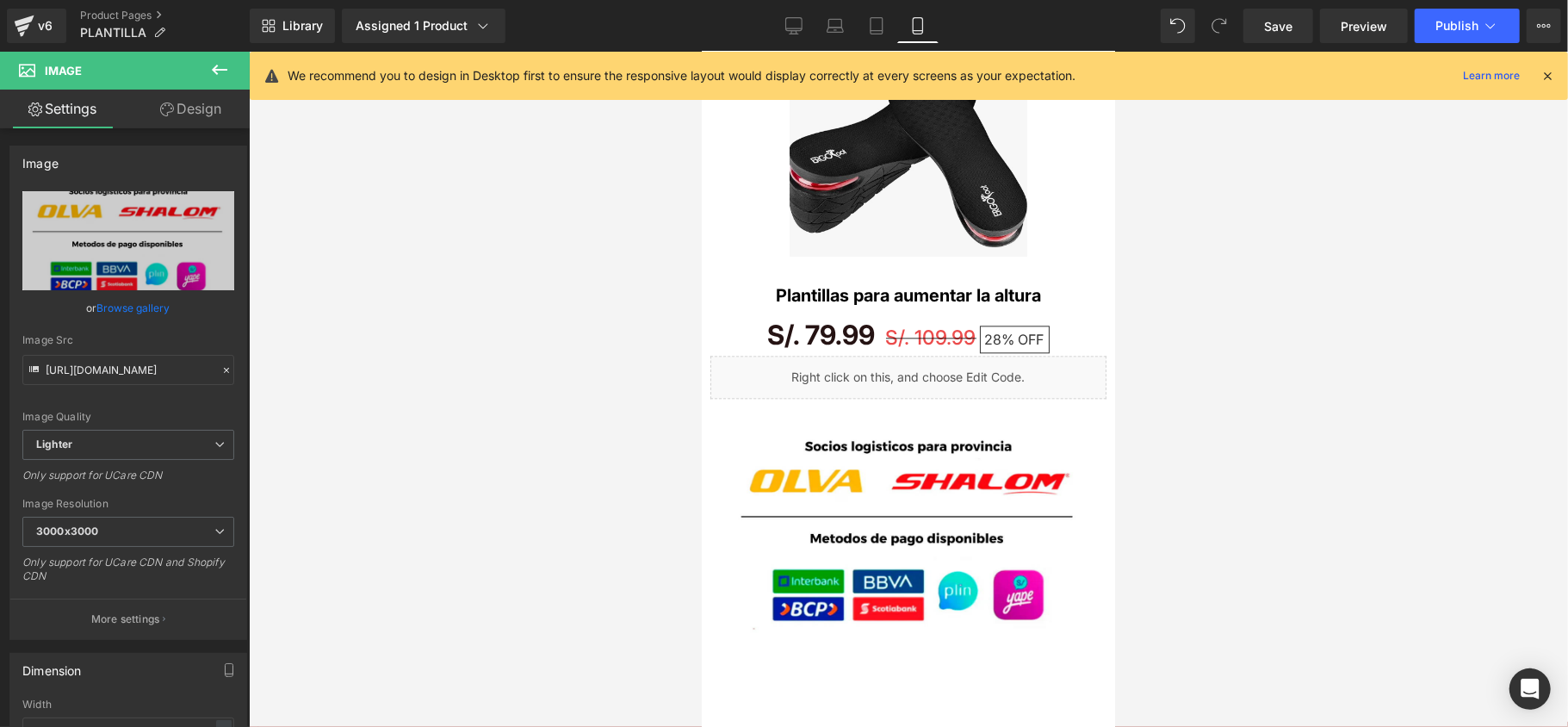
click at [813, 286] on link "Plantillas para aumentar la altura" at bounding box center [907, 295] width 265 height 22
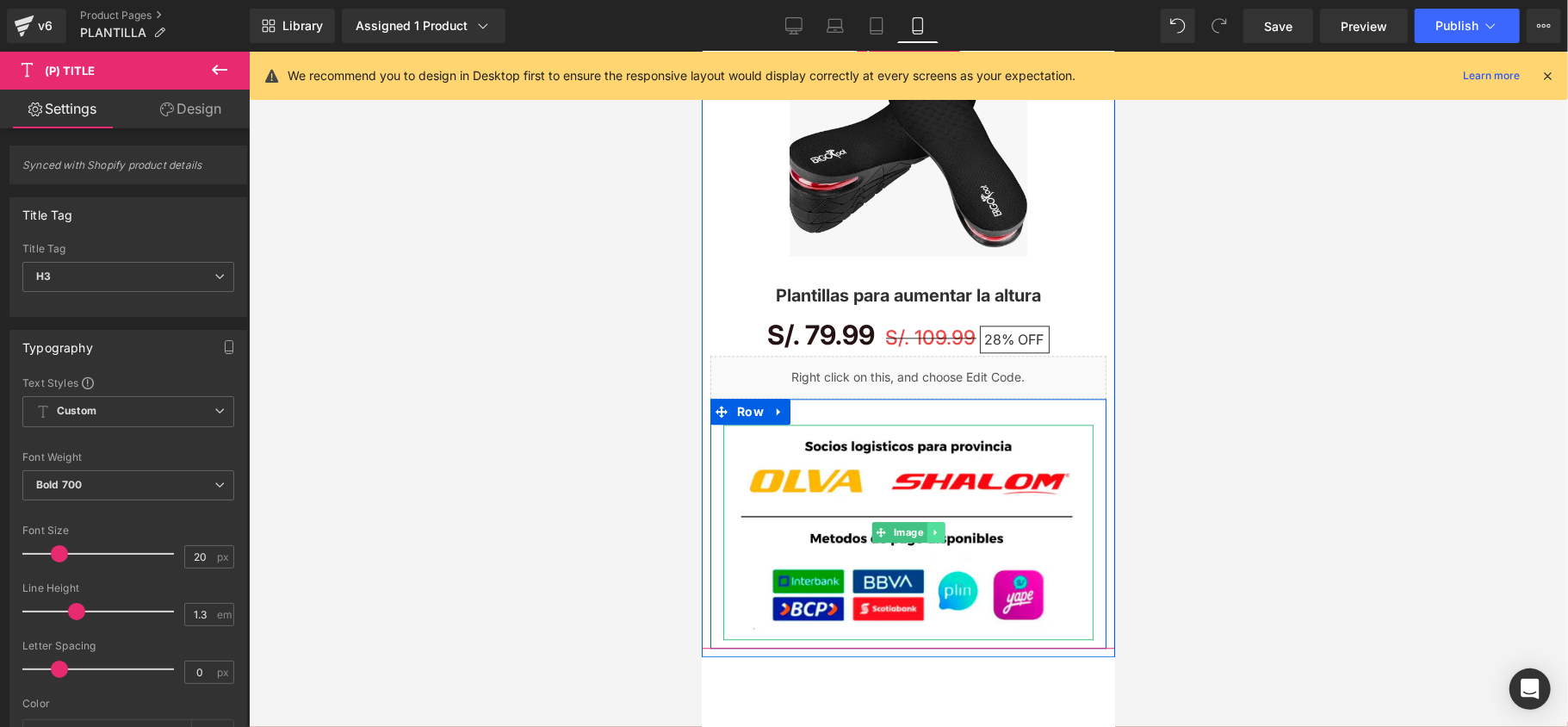
click at [930, 534] on icon at bounding box center [934, 532] width 10 height 10
click at [923, 531] on icon at bounding box center [926, 531] width 10 height 10
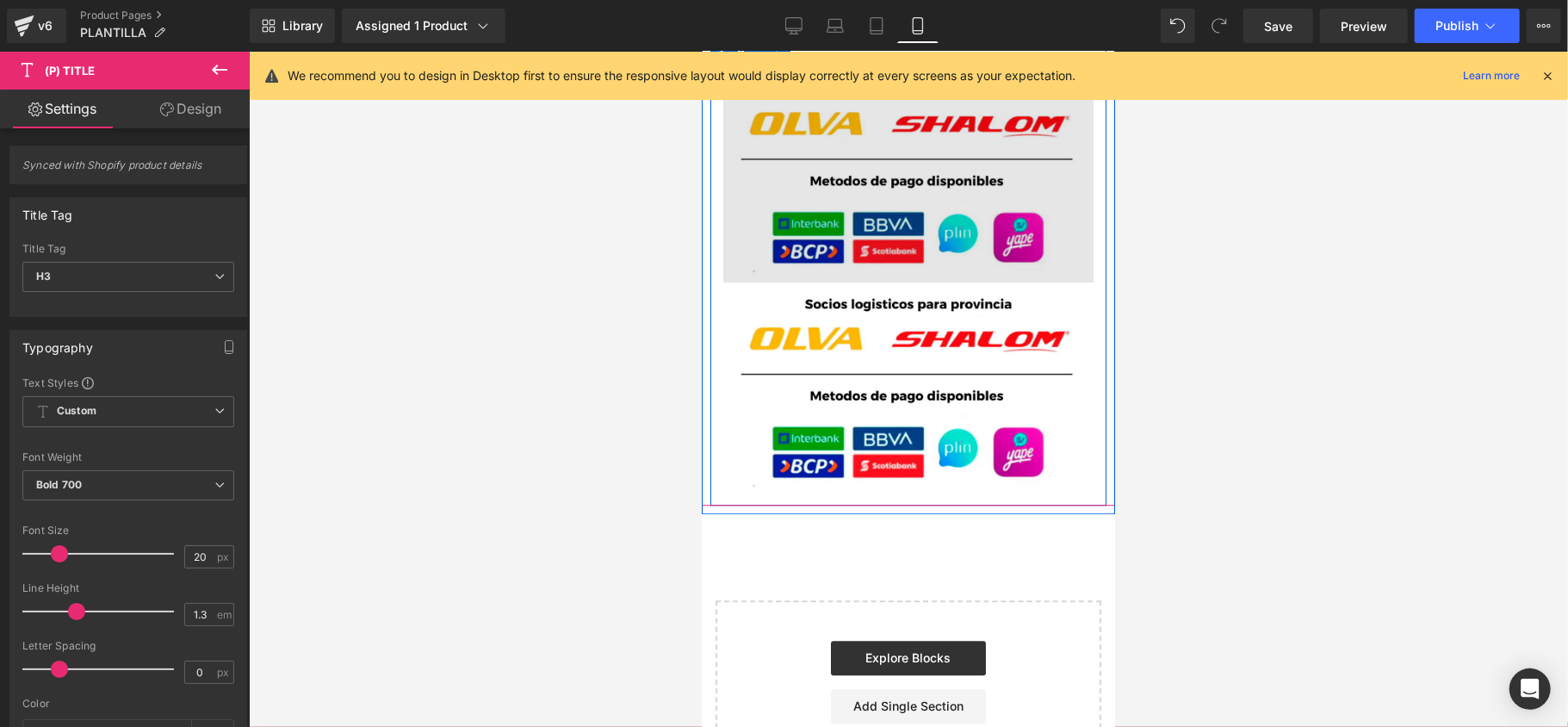
scroll to position [3060, 0]
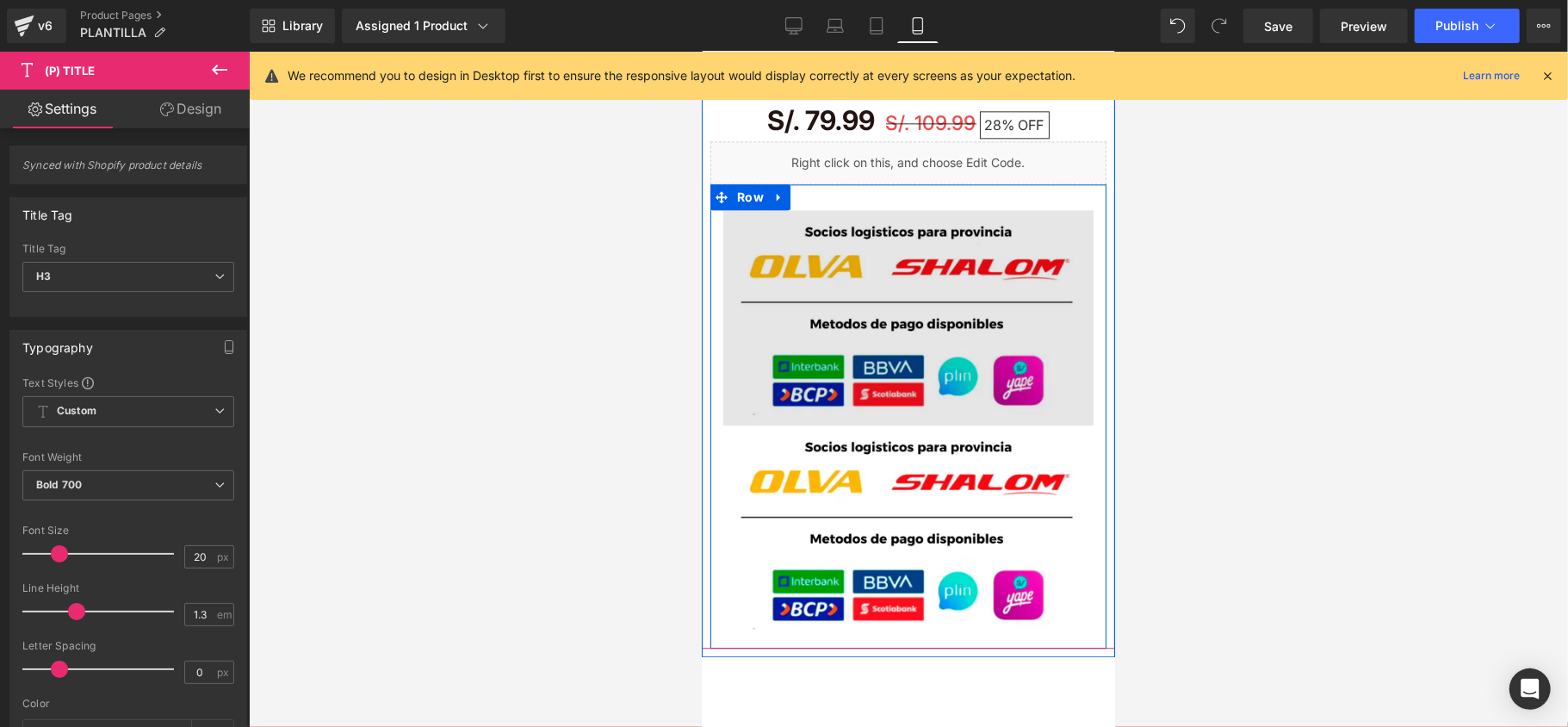
click at [816, 320] on img at bounding box center [908, 316] width 370 height 214
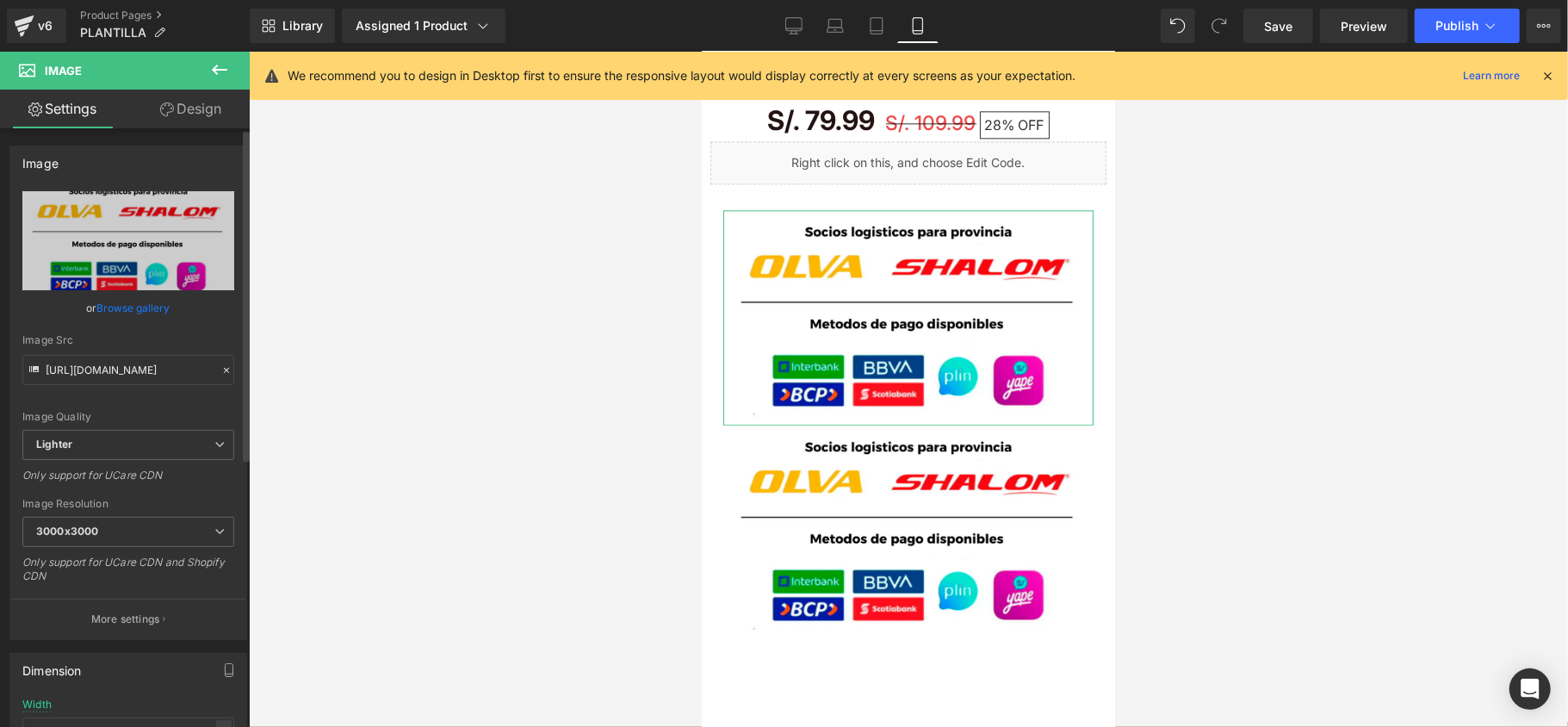
click at [159, 309] on link "Browse gallery" at bounding box center [134, 308] width 73 height 30
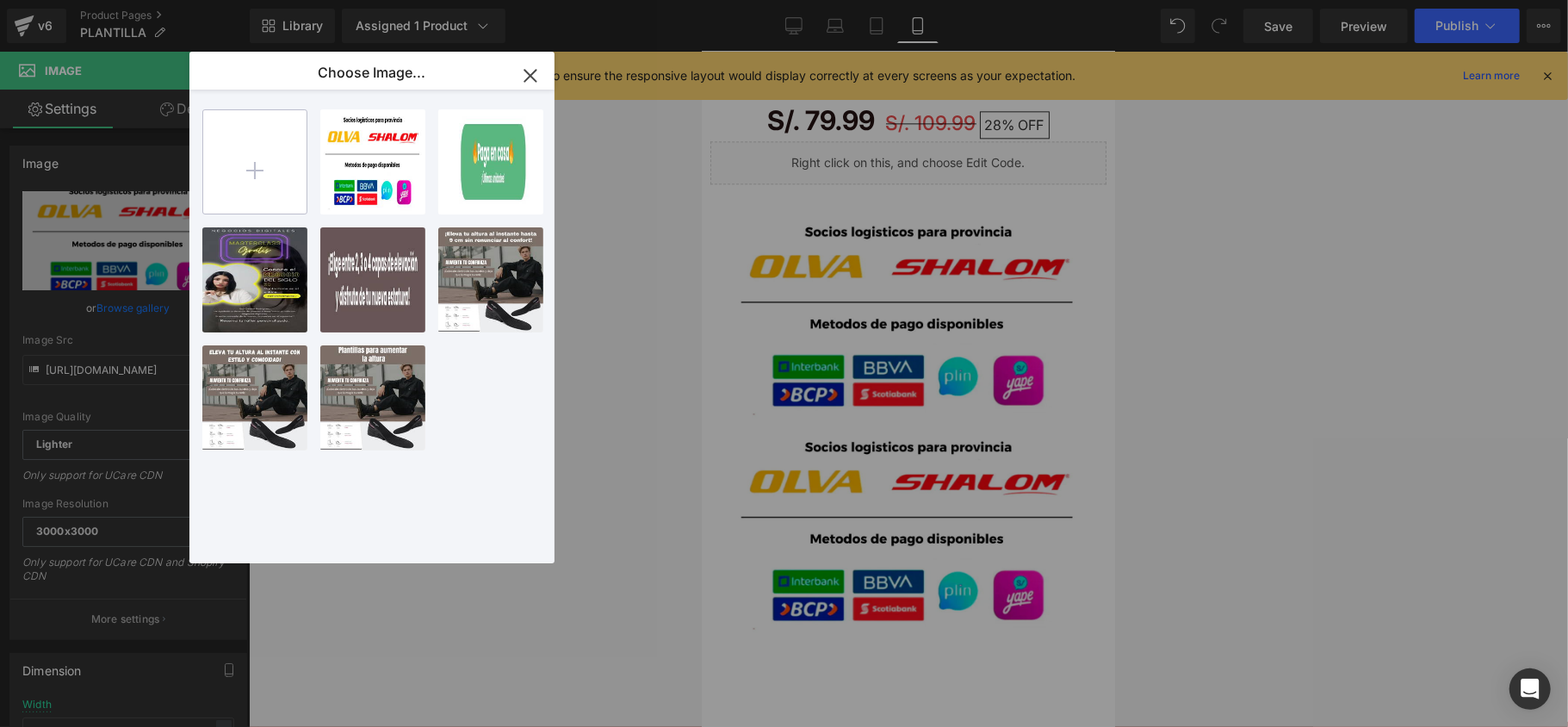
click at [258, 181] on input "file" at bounding box center [255, 162] width 104 height 104
type input "C:\fakepath\garantia.webp"
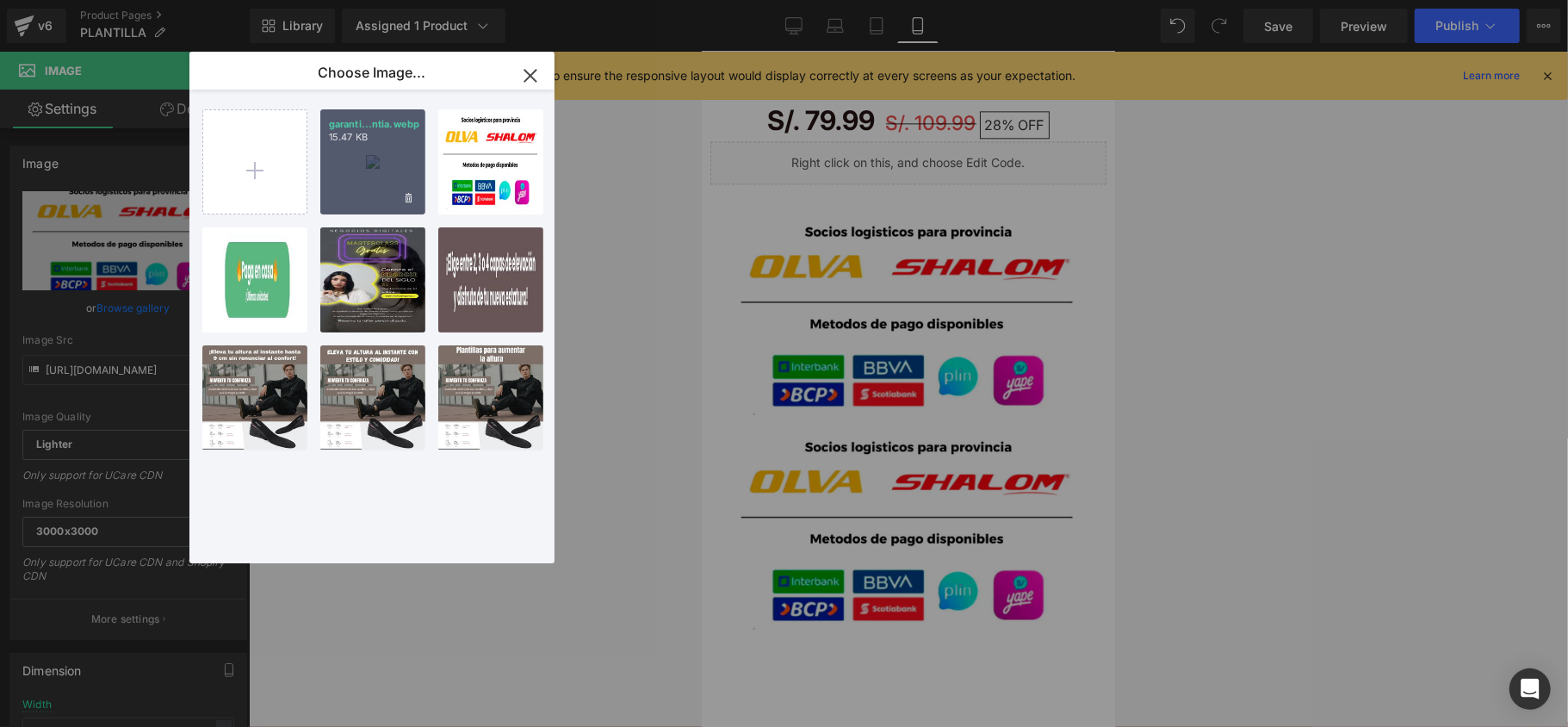
click at [346, 179] on div "garanti...ntia.webp 15.47 KB" at bounding box center [373, 162] width 105 height 105
type input "https://ucarecdn.com/aedece39-6dfb-425c-ba30-3e8089f2e9f6/-/format/auto/-/previ…"
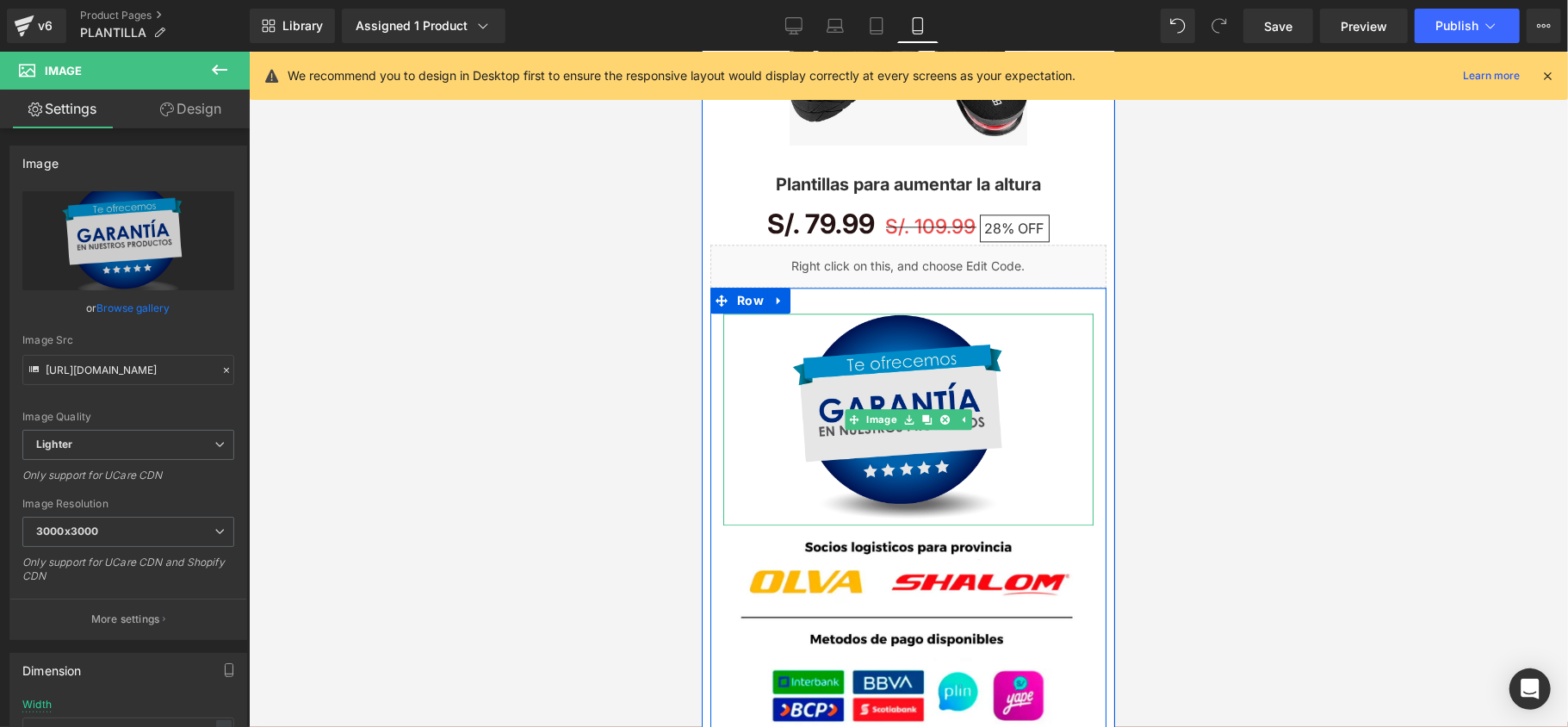
scroll to position [2831, 0]
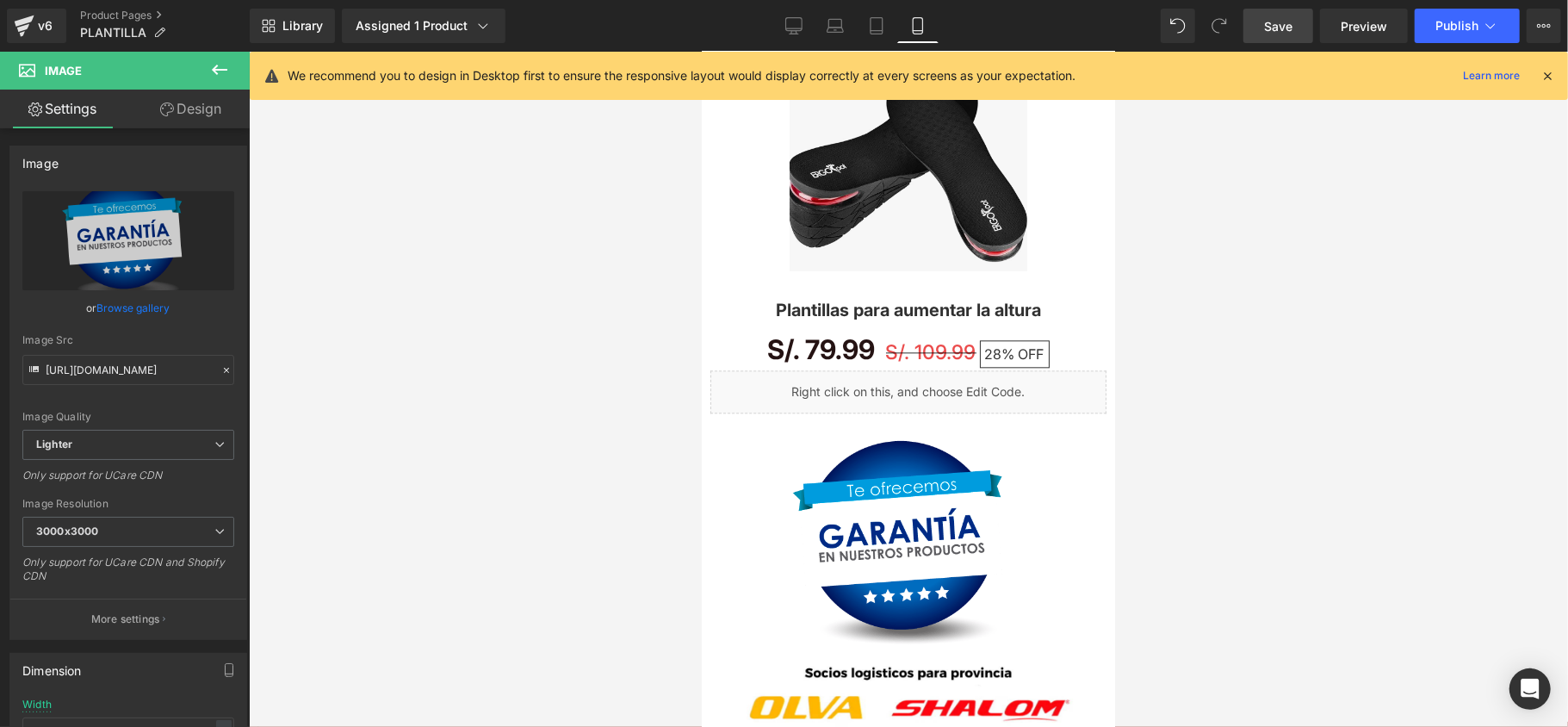
click at [1267, 26] on span "Save" at bounding box center [1278, 26] width 29 height 18
click at [1453, 32] on span "Publish" at bounding box center [1456, 26] width 43 height 14
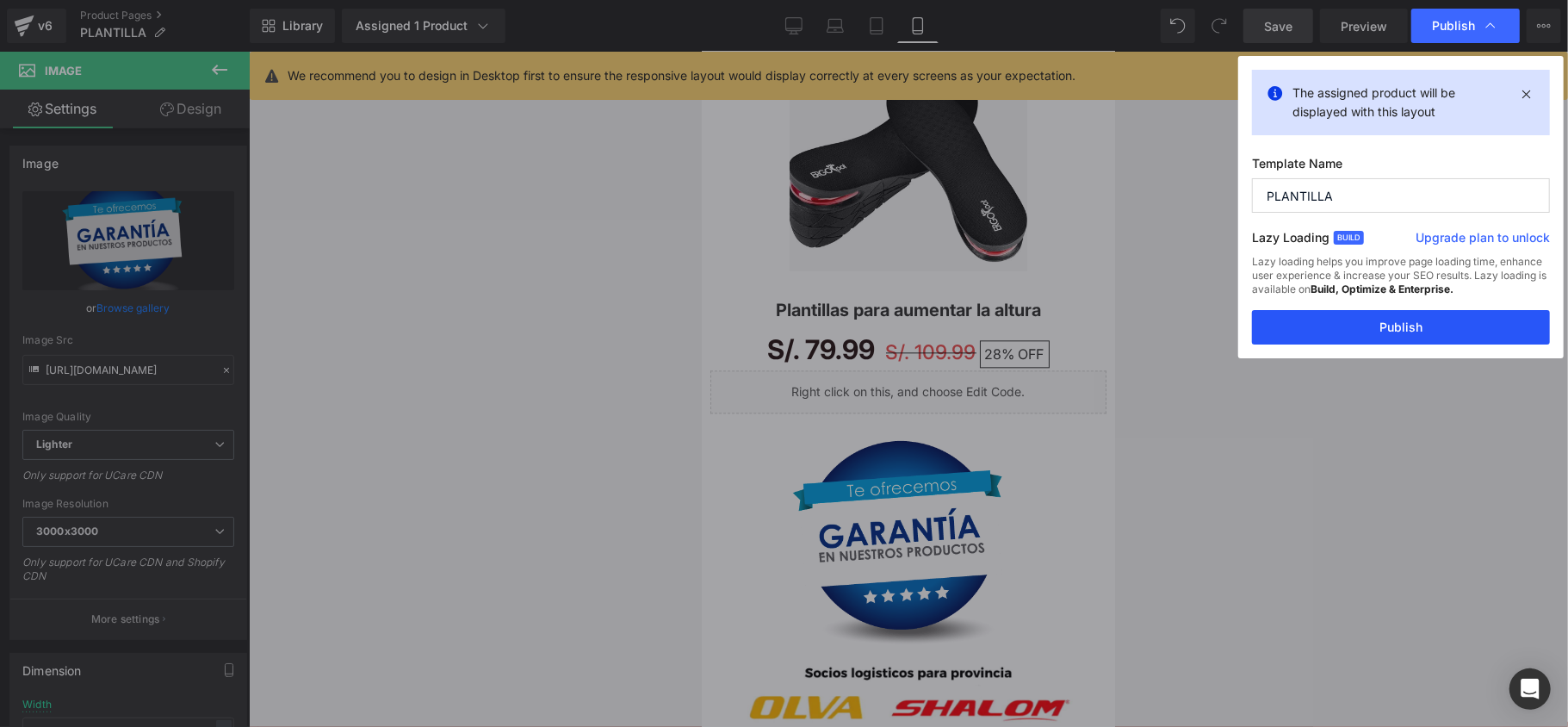
click at [1386, 335] on button "Publish" at bounding box center [1400, 328] width 298 height 35
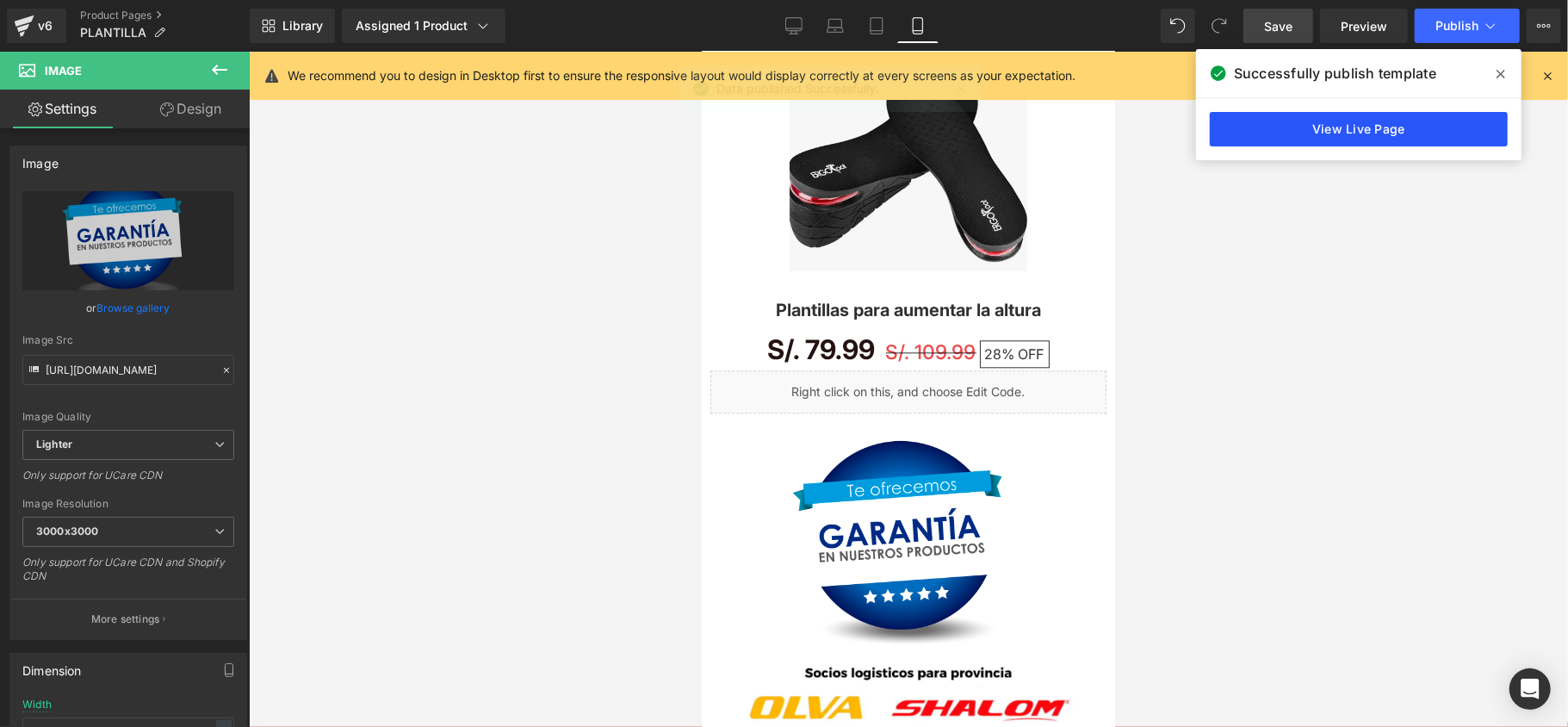
drag, startPoint x: 1326, startPoint y: 131, endPoint x: 1316, endPoint y: 125, distance: 11.7
click at [1324, 129] on link "View Live Page" at bounding box center [1358, 129] width 298 height 35
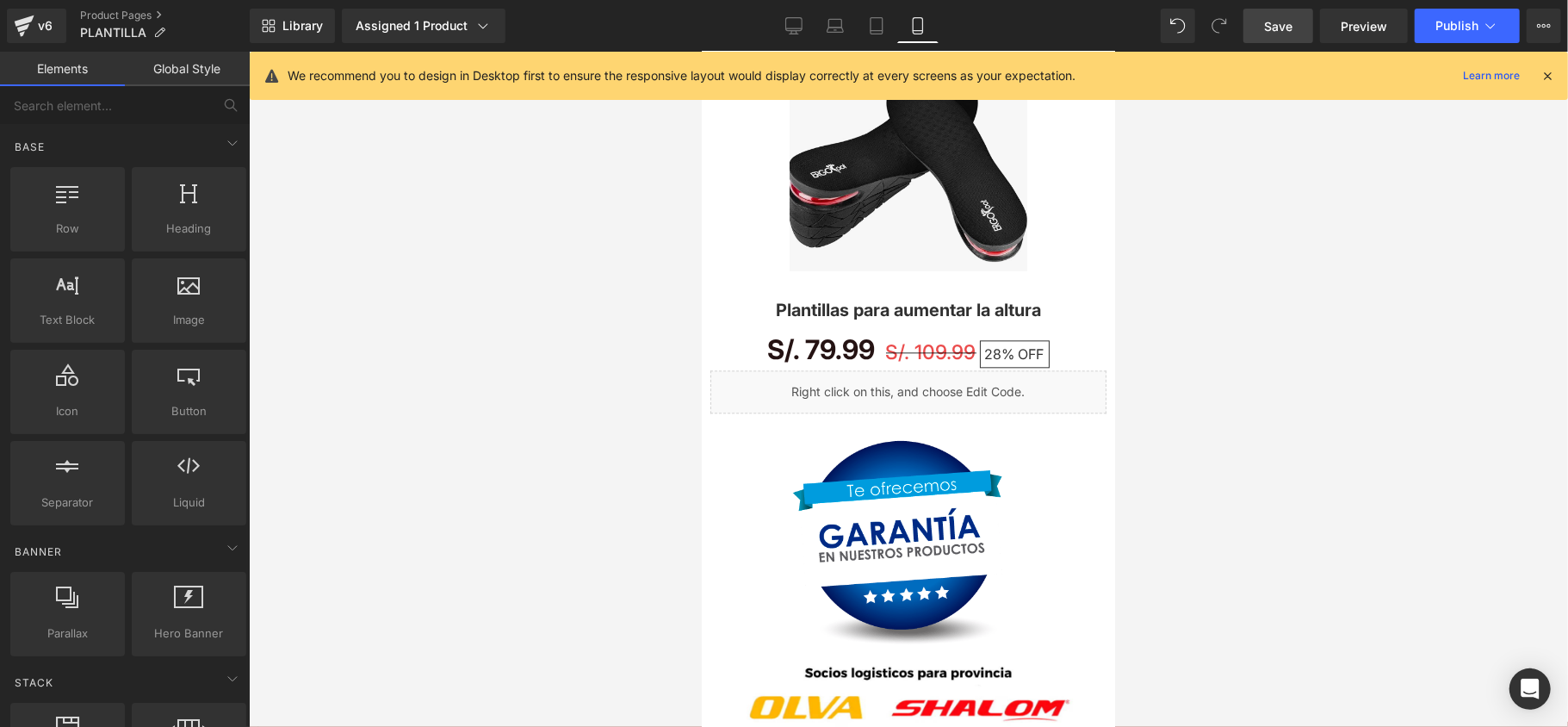
click at [551, 271] on div at bounding box center [908, 389] width 1319 height 675
click at [25, 14] on icon at bounding box center [24, 26] width 21 height 43
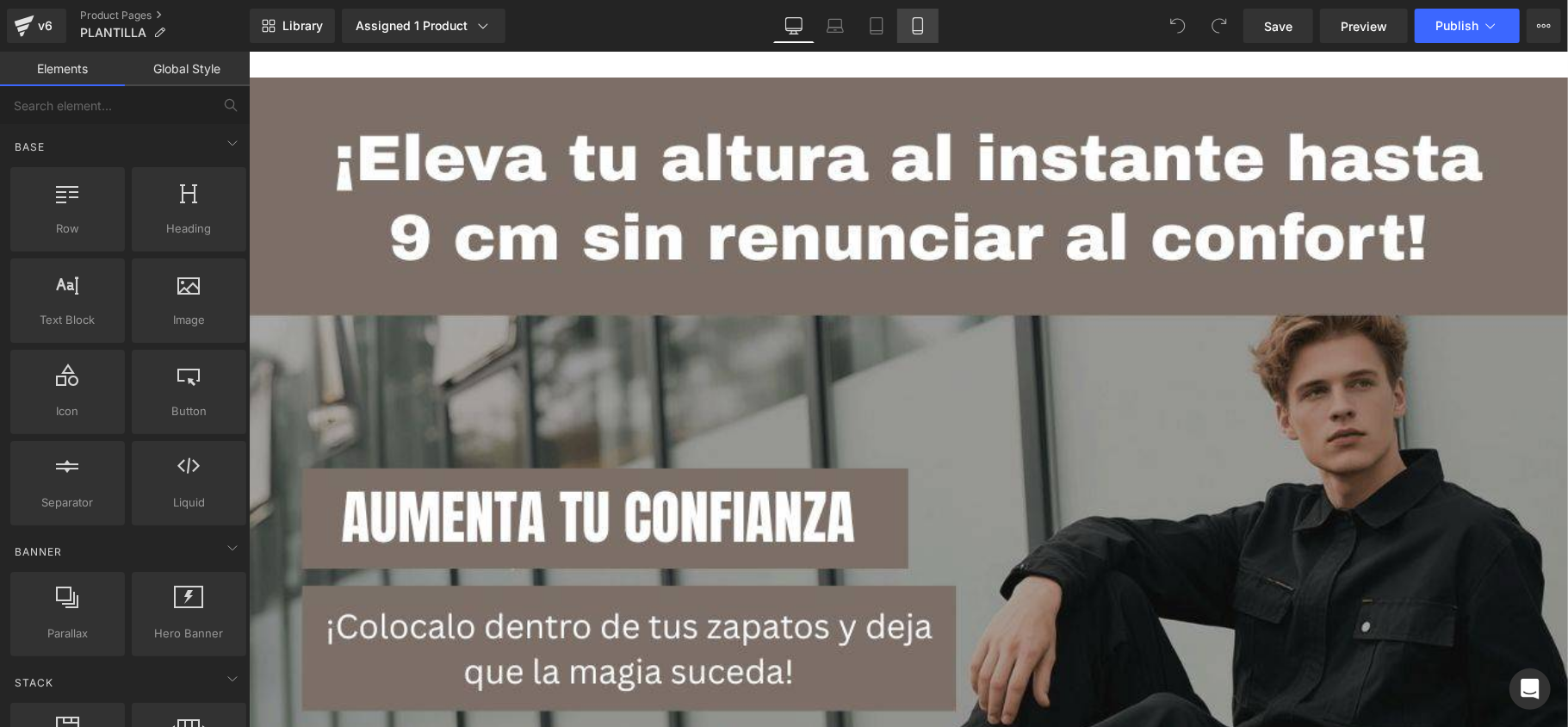
click at [902, 28] on link "Mobile" at bounding box center [918, 26] width 41 height 35
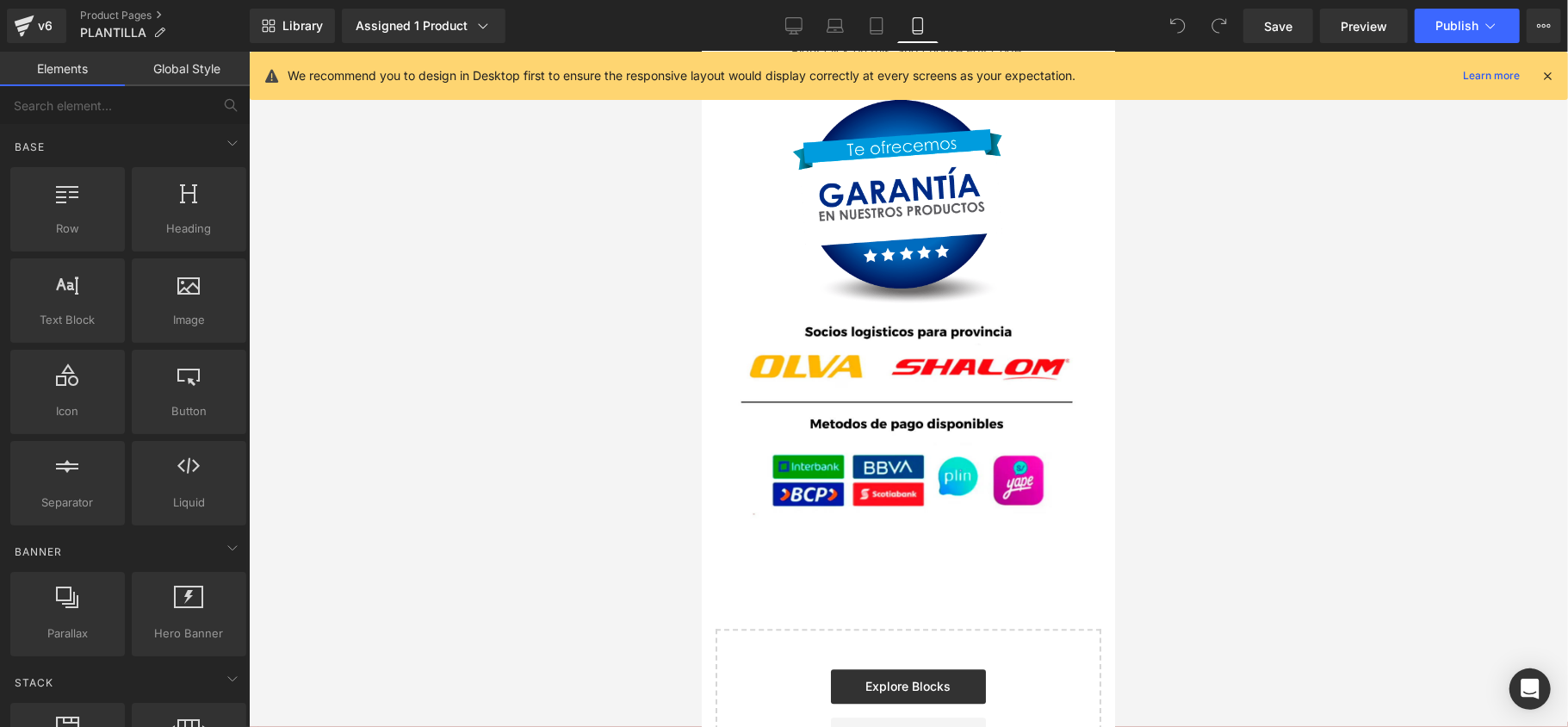
scroll to position [3287, 0]
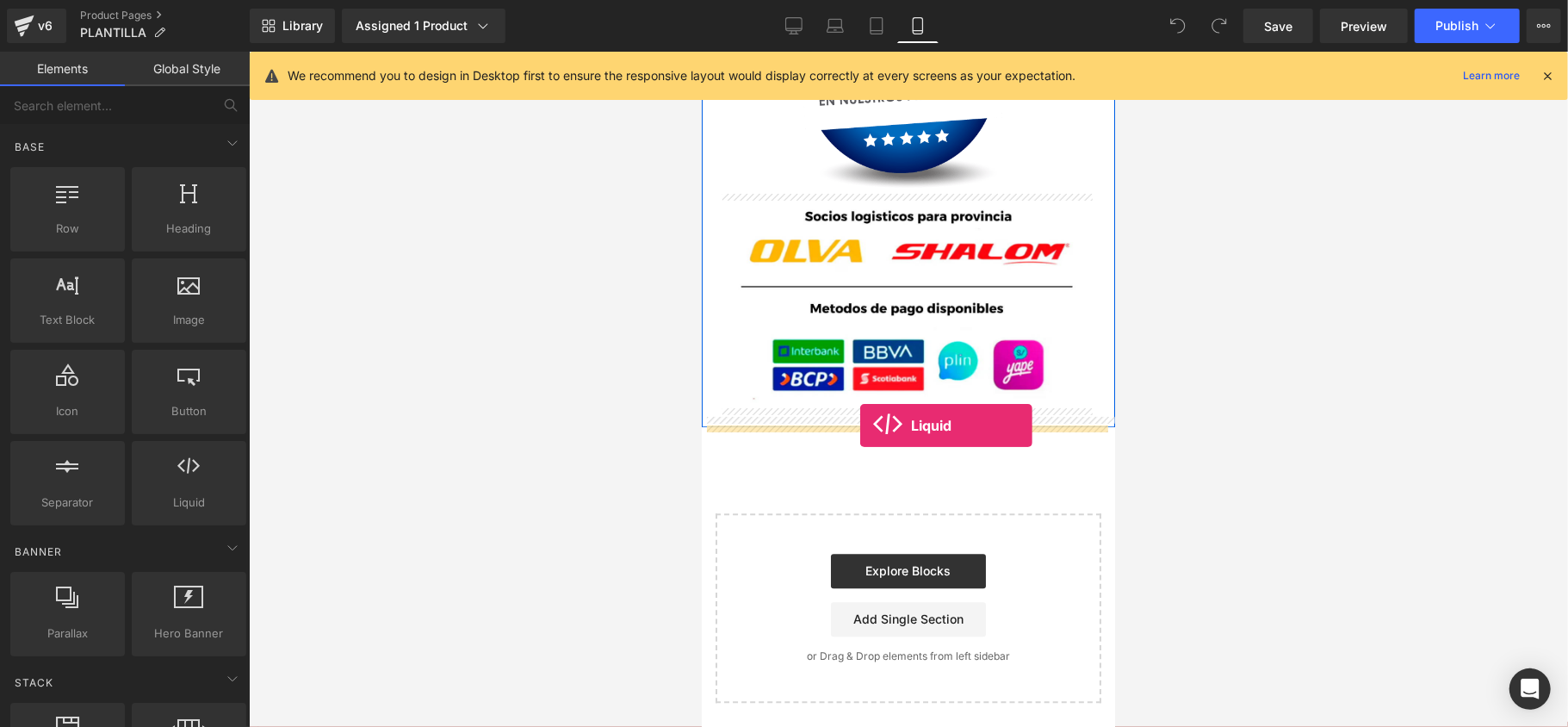
drag, startPoint x: 1049, startPoint y: 539, endPoint x: 859, endPoint y: 424, distance: 222.1
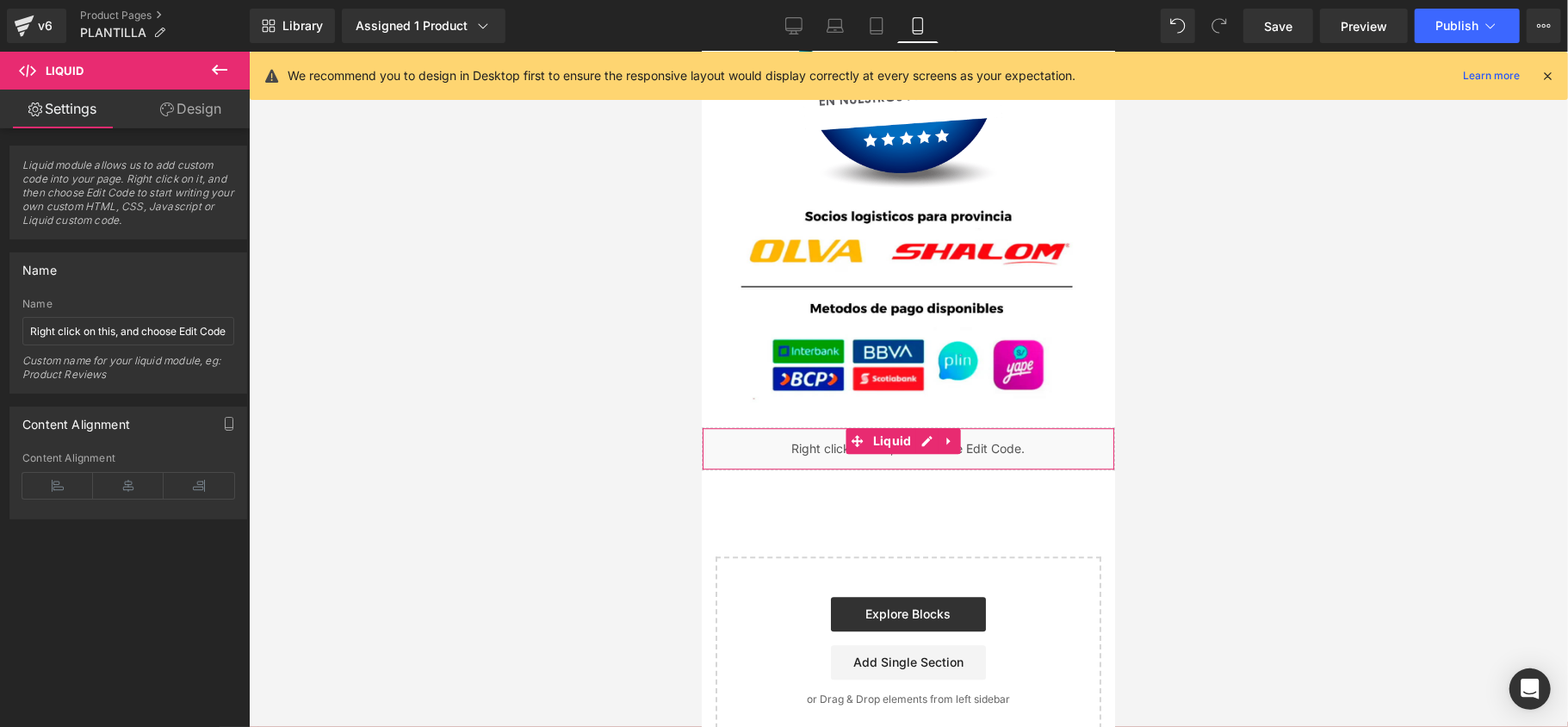
click at [916, 447] on div "Liquid" at bounding box center [908, 448] width 413 height 43
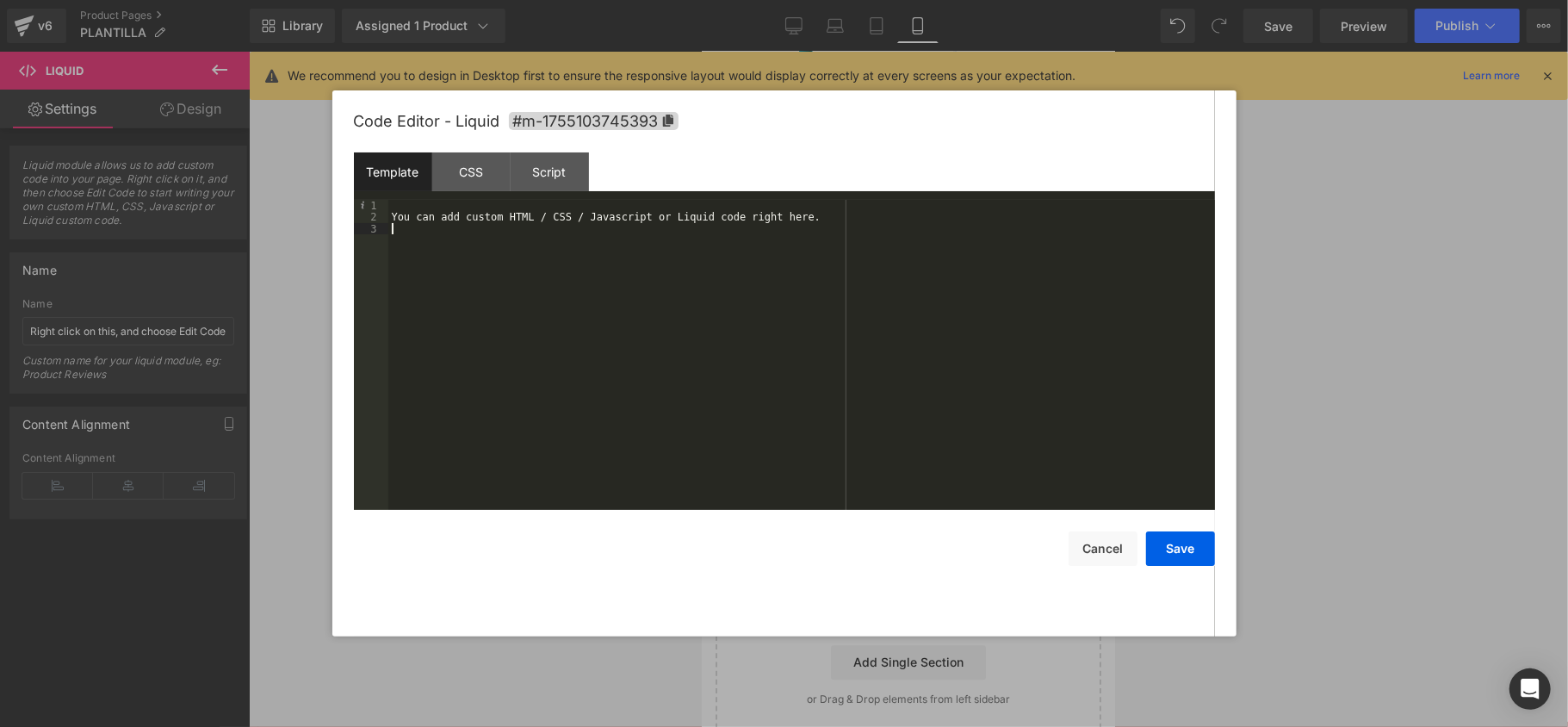
click at [618, 274] on div "You can add custom HTML / CSS / Javascript or Liquid code right here." at bounding box center [801, 366] width 826 height 333
click at [556, 228] on div "You can add custom HTML / CSS / Javascript or Liquid code right here." at bounding box center [801, 366] width 826 height 333
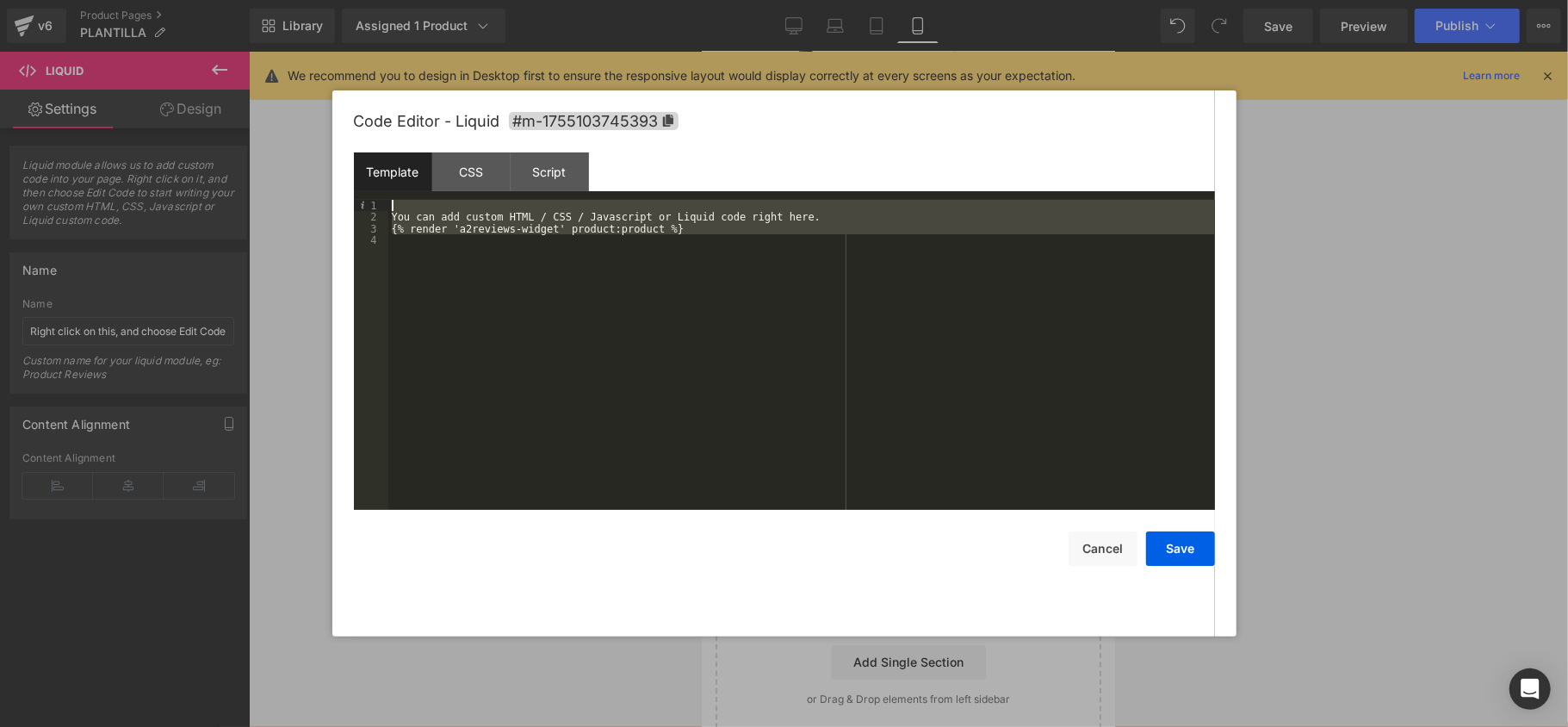
drag, startPoint x: 730, startPoint y: 262, endPoint x: 384, endPoint y: 207, distance: 350.3
click at [384, 207] on pre "1 2 3 4 You can add custom HTML / CSS / Javascript or Liquid code right here. {…" at bounding box center [784, 354] width 861 height 310
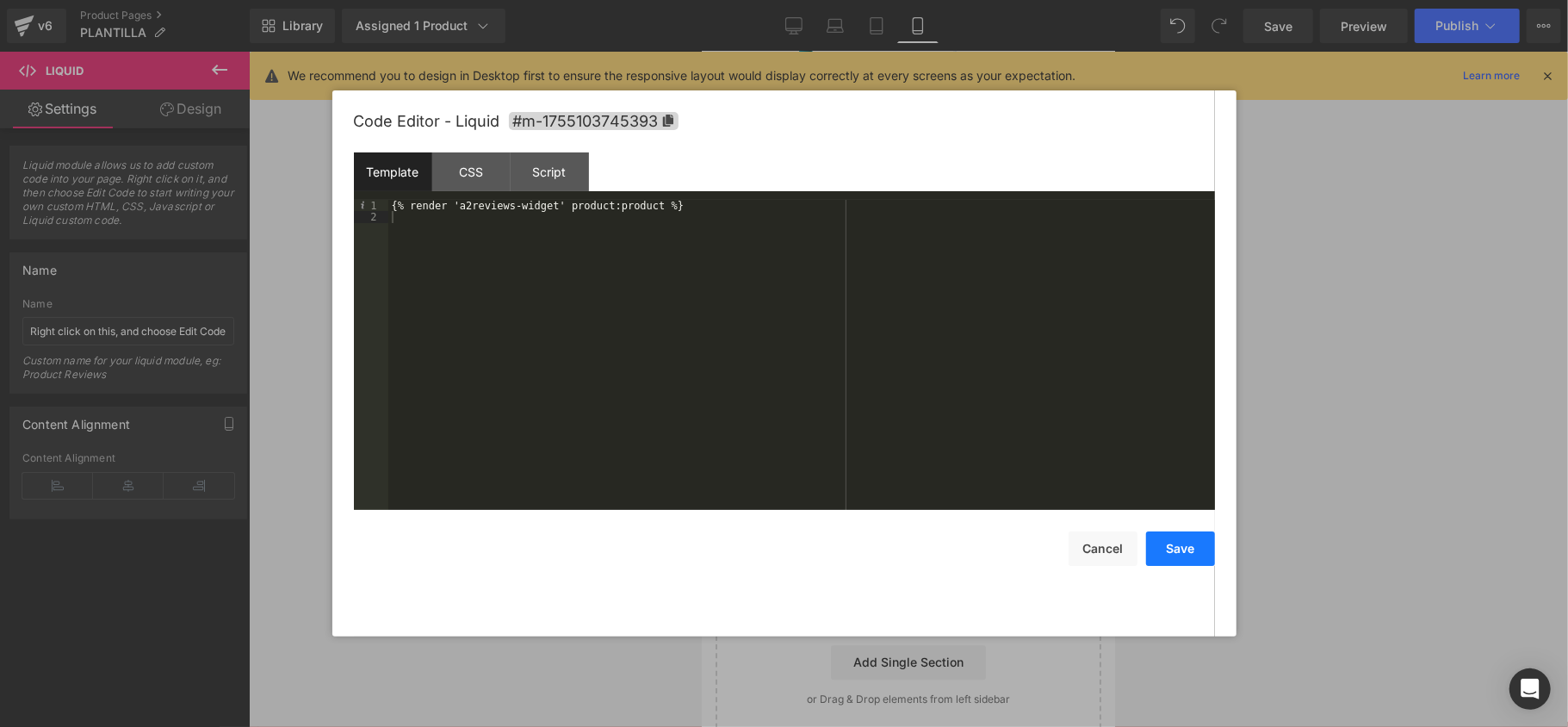
click at [1182, 538] on button "Save" at bounding box center [1181, 549] width 69 height 35
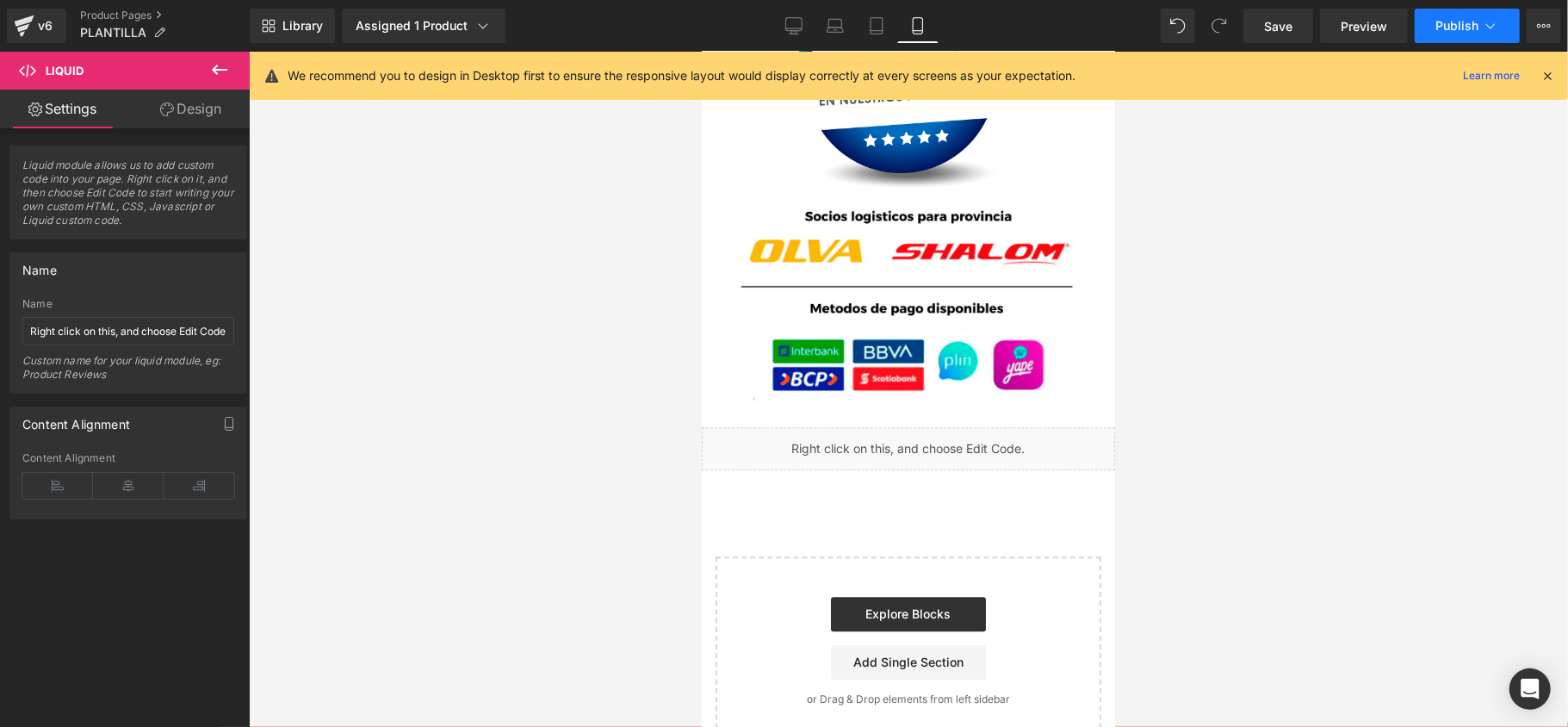
click at [1471, 32] on span "Publish" at bounding box center [1456, 26] width 43 height 14
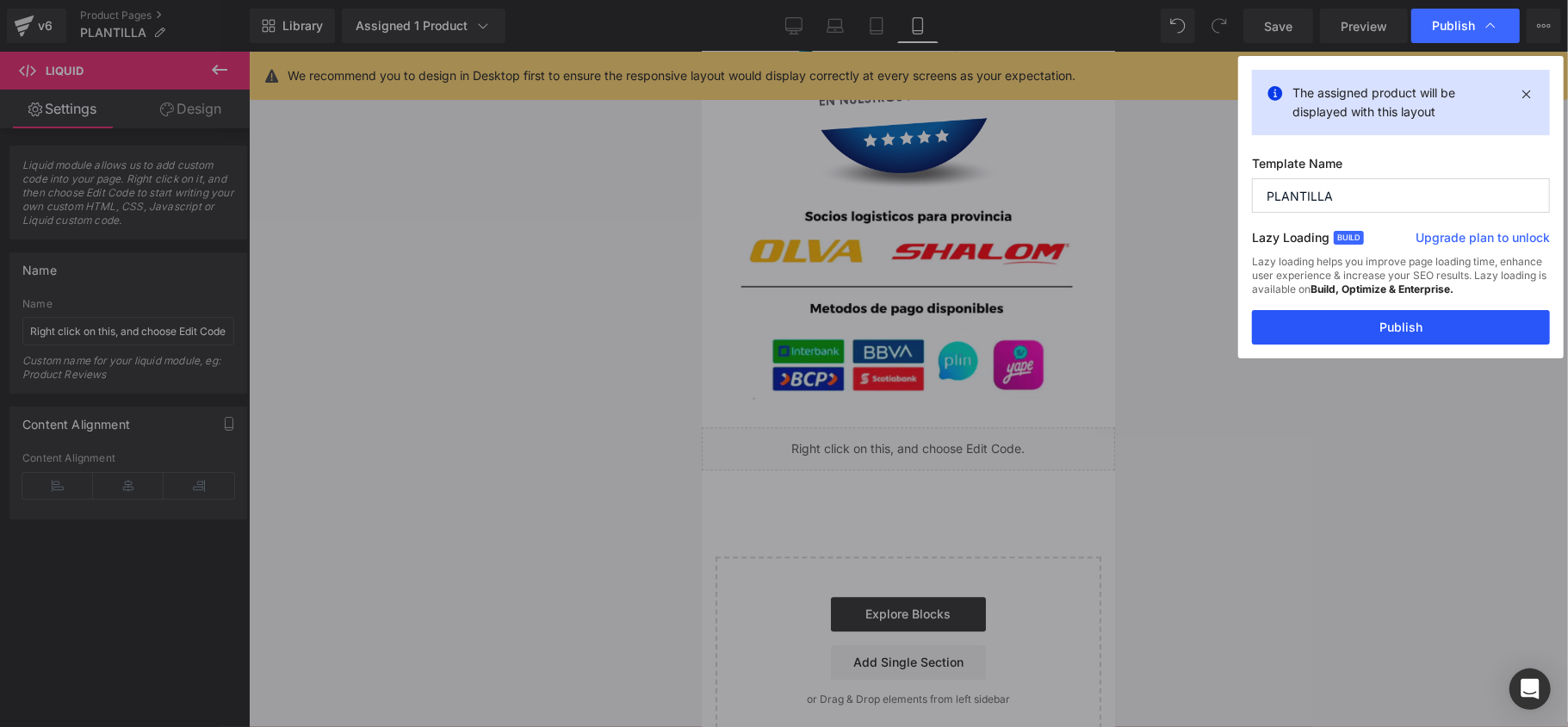
click at [1409, 315] on button "Publish" at bounding box center [1400, 328] width 298 height 35
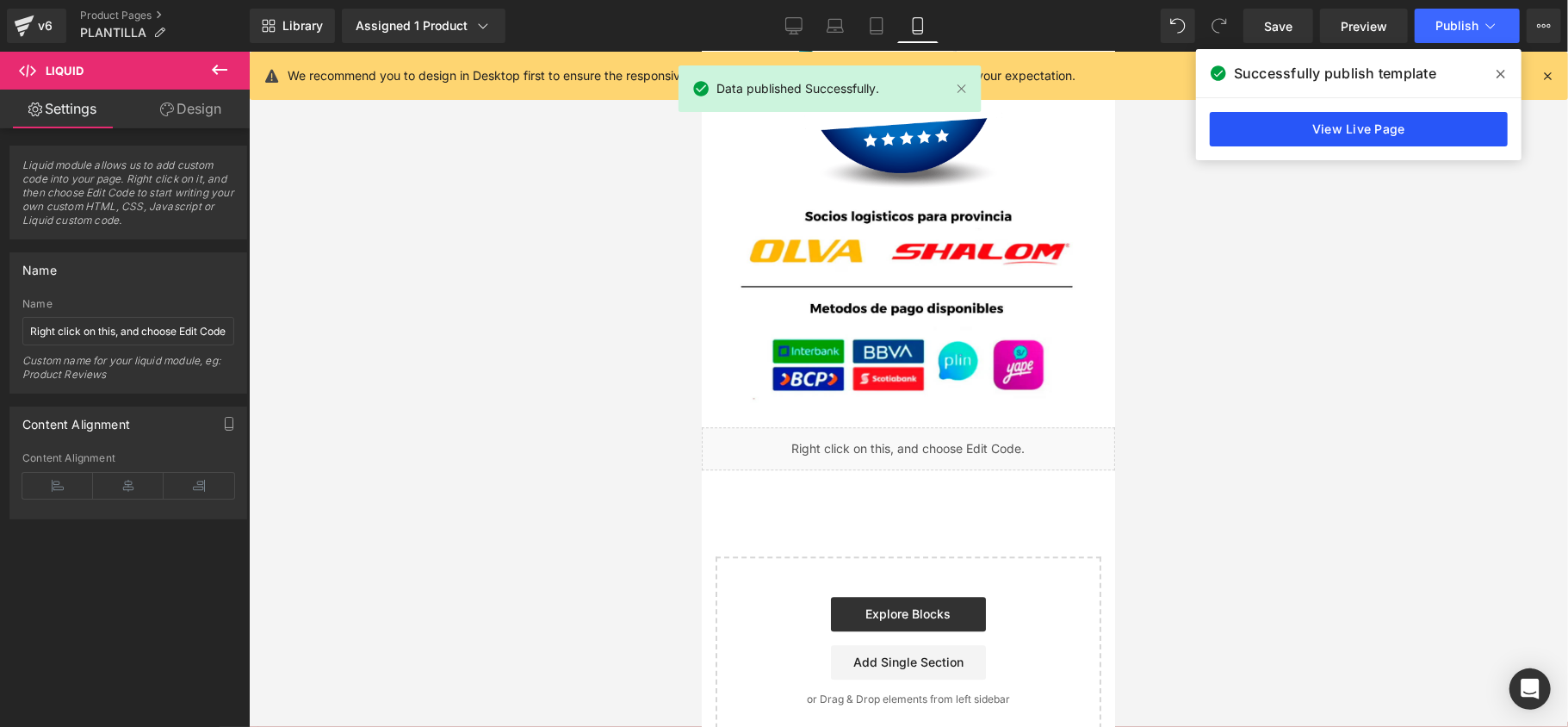
click at [1317, 112] on link "View Live Page" at bounding box center [1358, 129] width 298 height 35
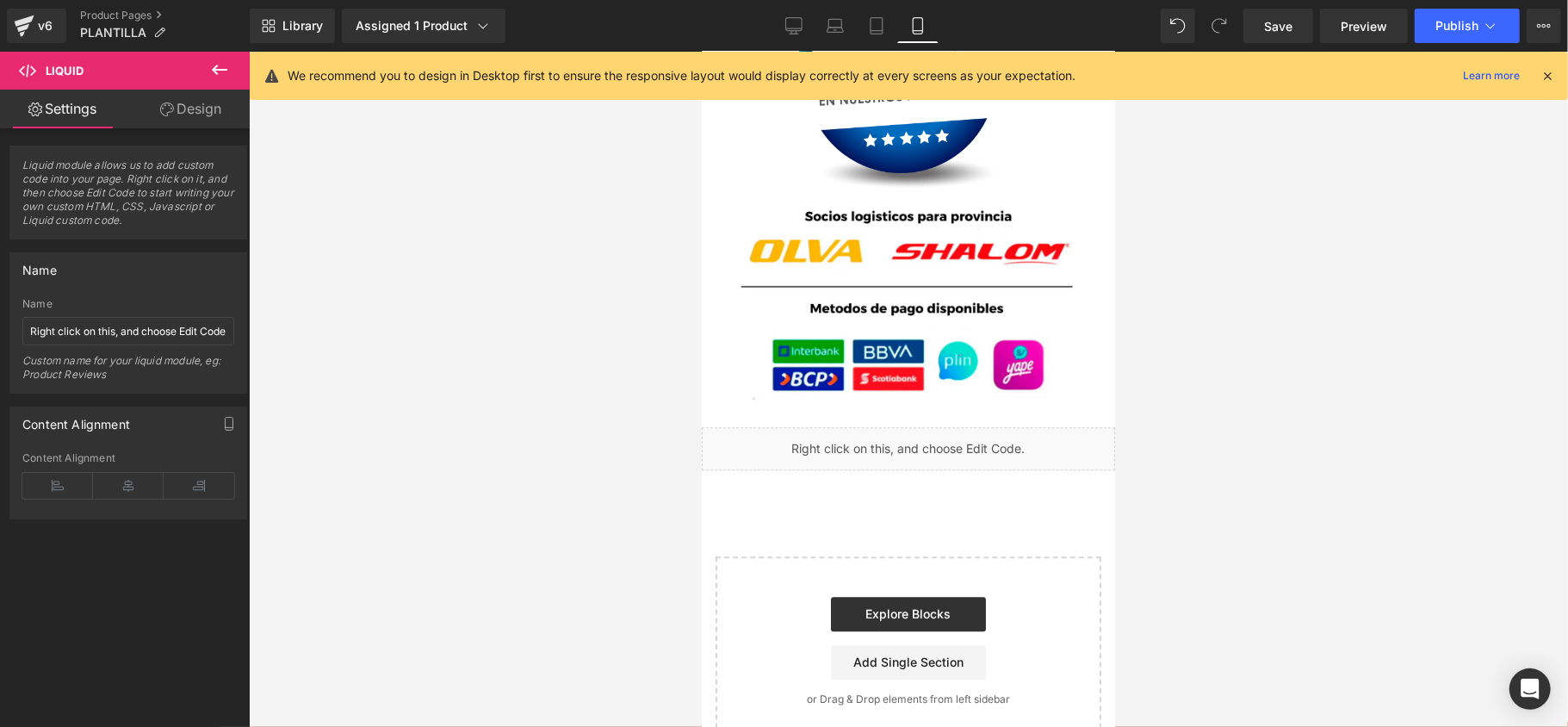
click at [568, 284] on div at bounding box center [908, 389] width 1319 height 675
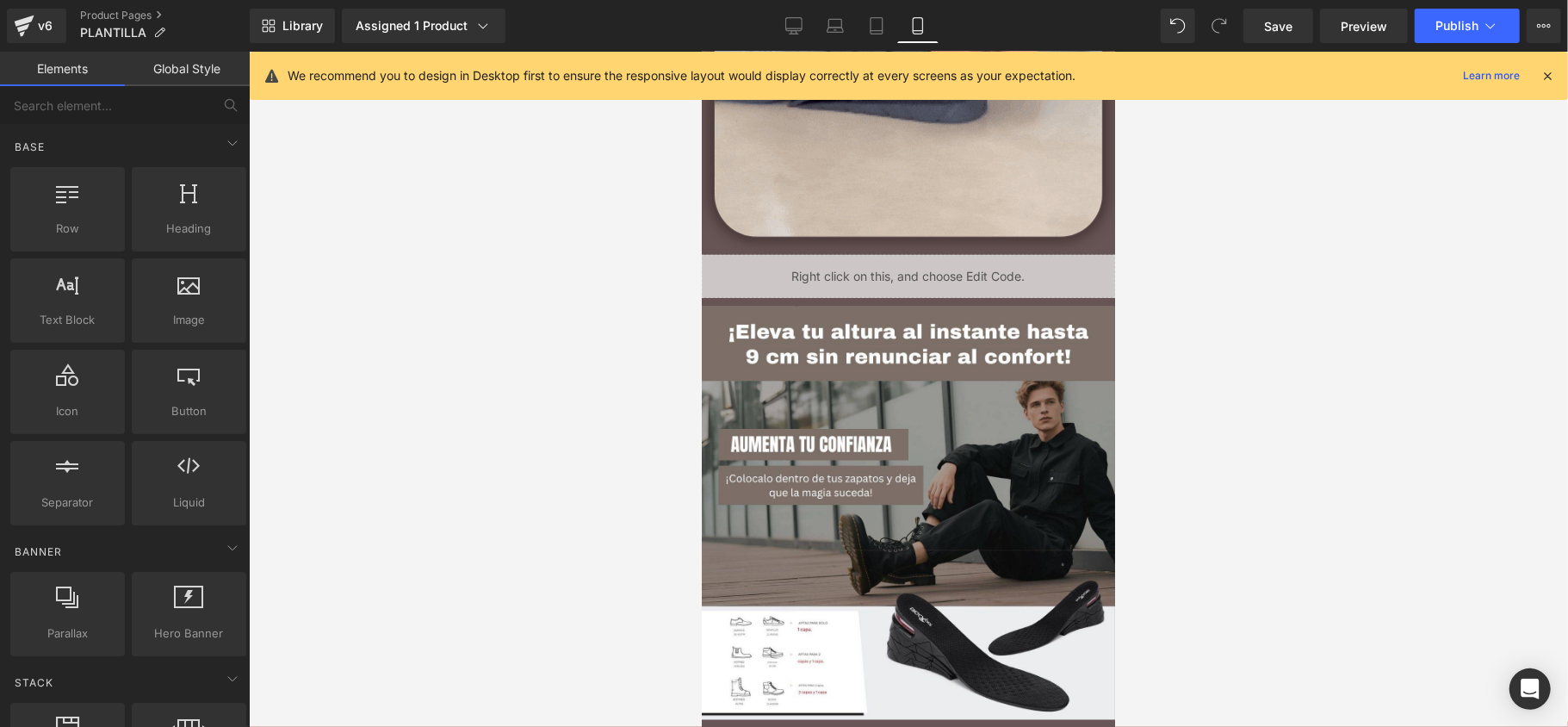
scroll to position [803, 0]
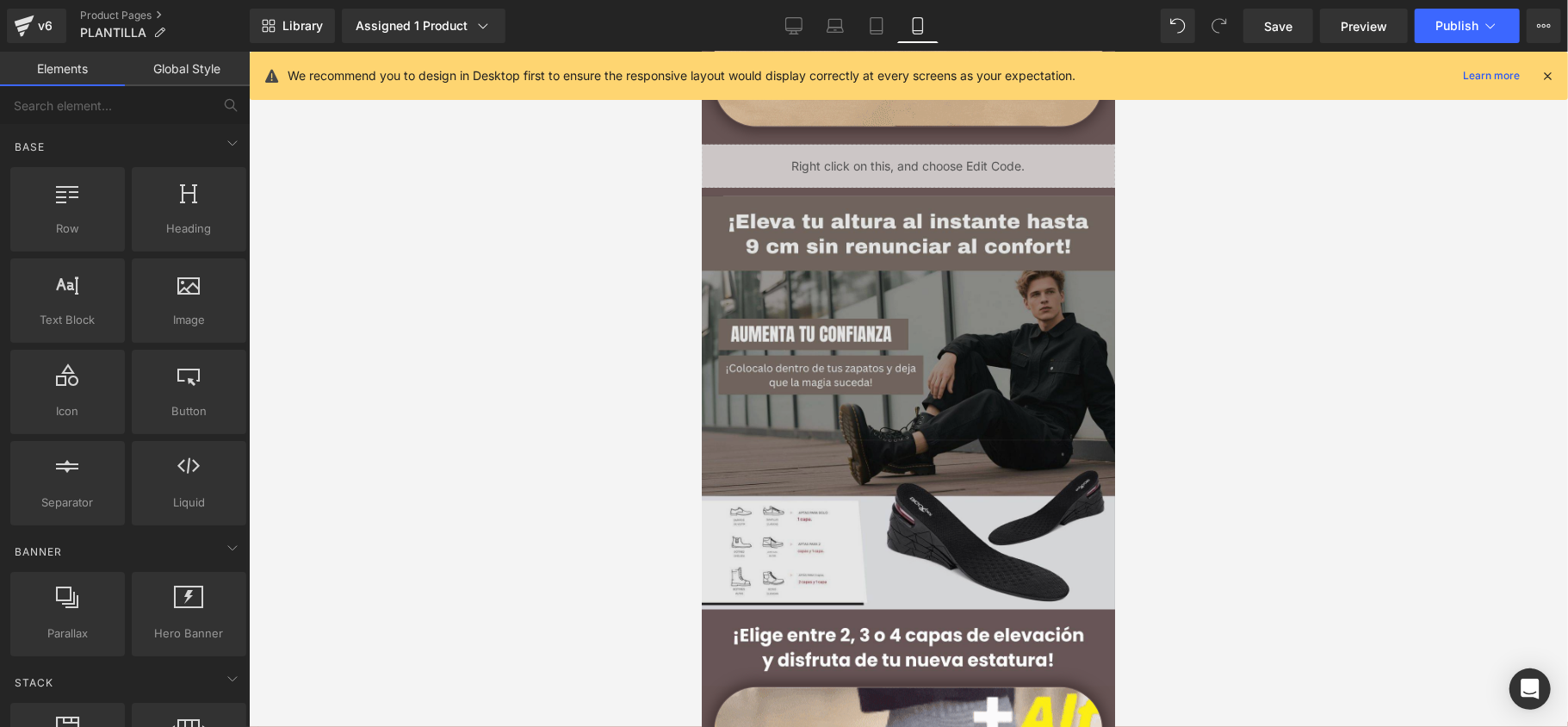
click at [856, 234] on img at bounding box center [908, 402] width 413 height 413
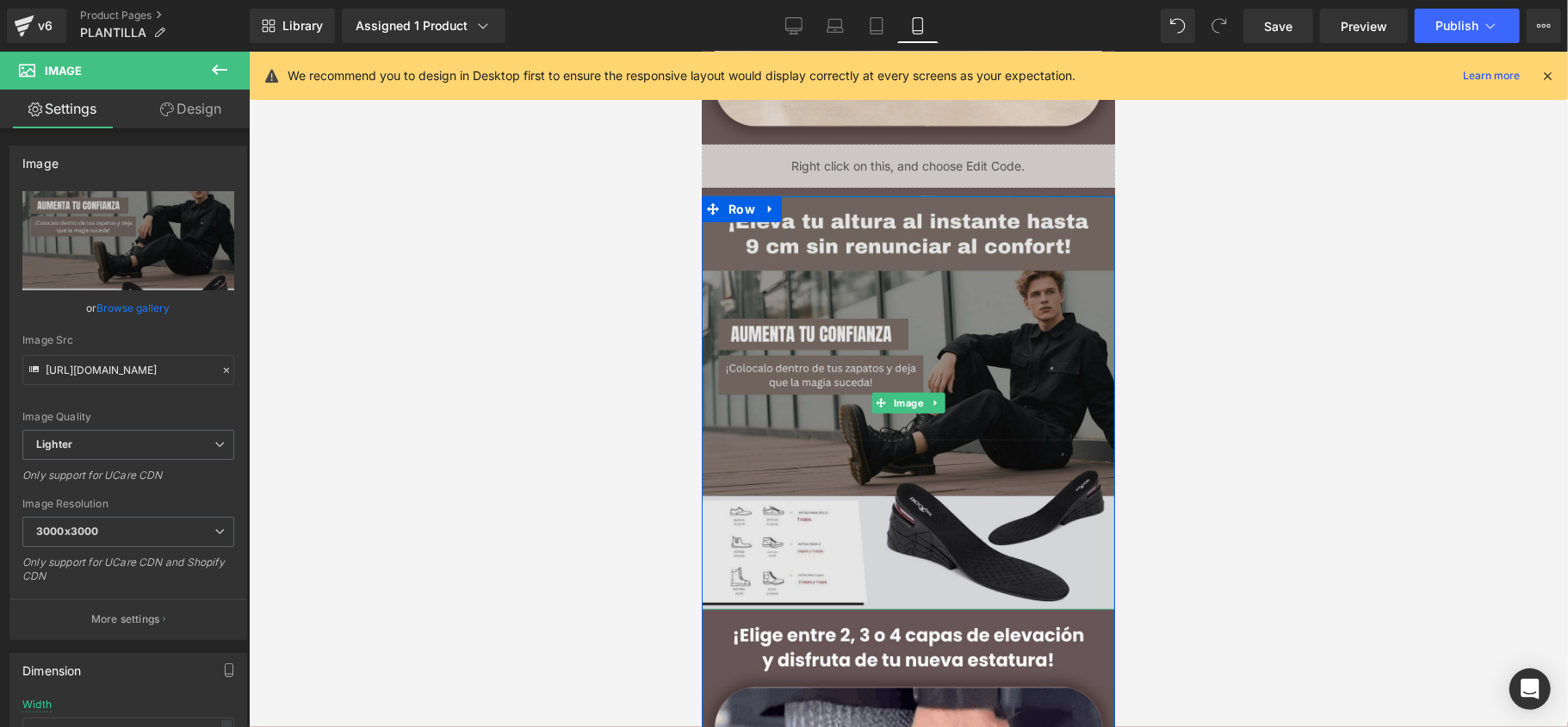
click at [870, 230] on img at bounding box center [908, 402] width 413 height 413
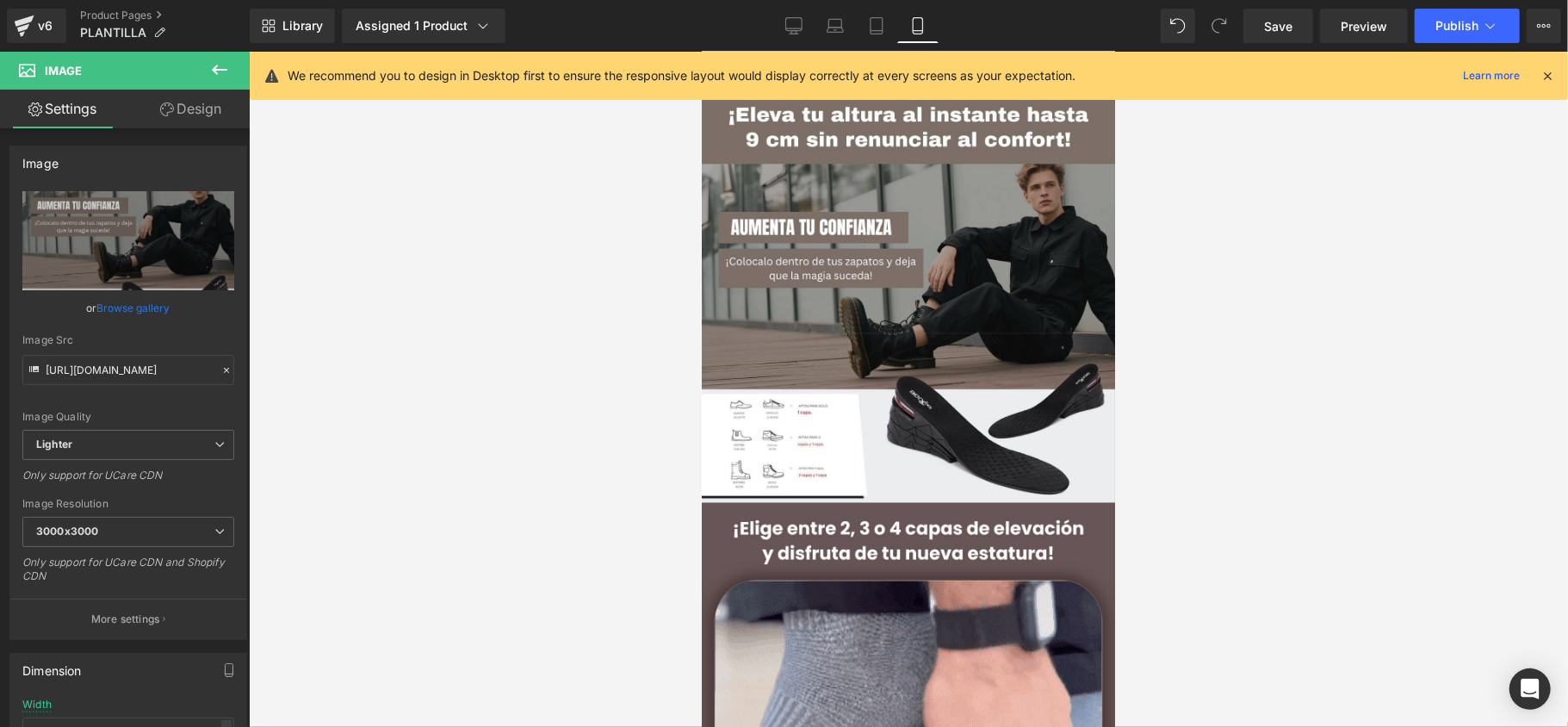
scroll to position [918, 0]
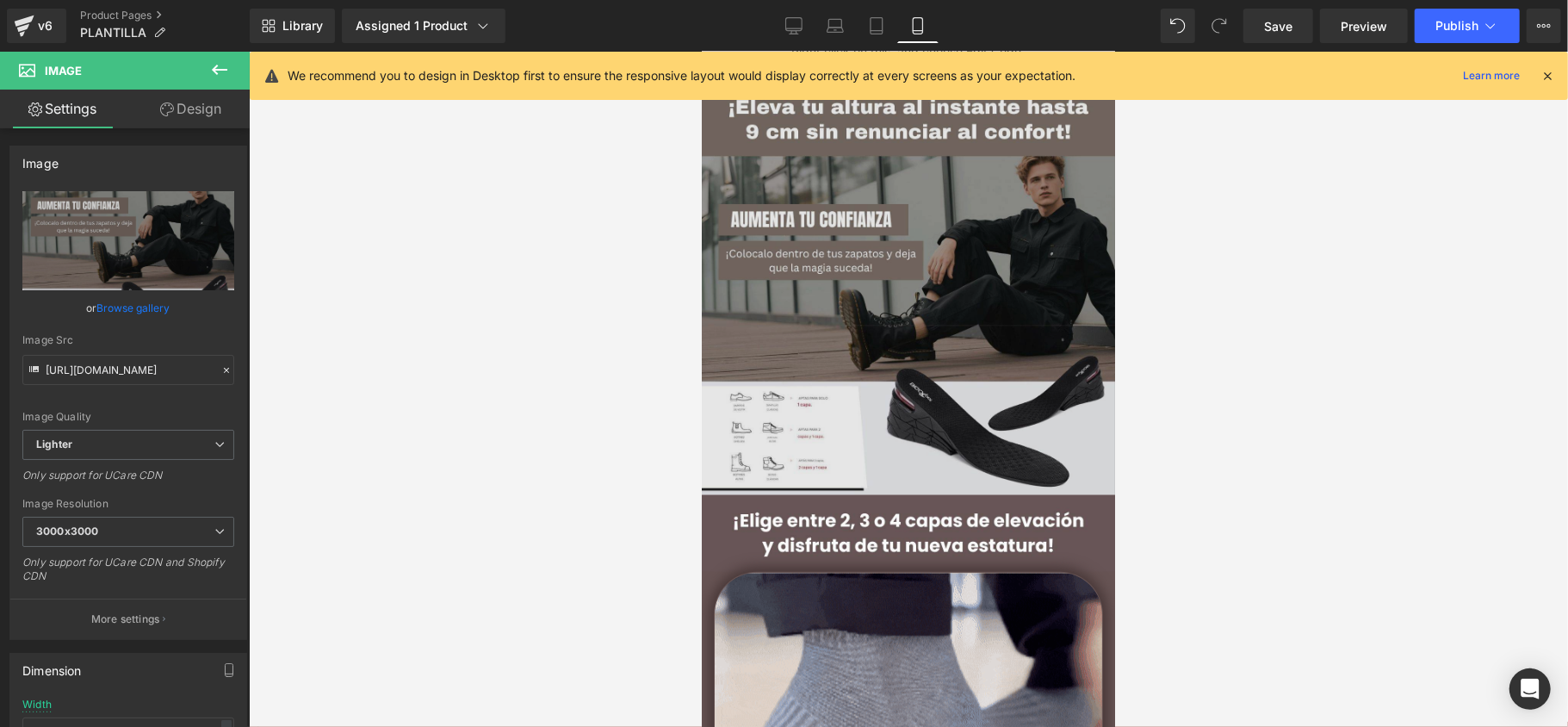
click at [904, 273] on img at bounding box center [908, 288] width 413 height 413
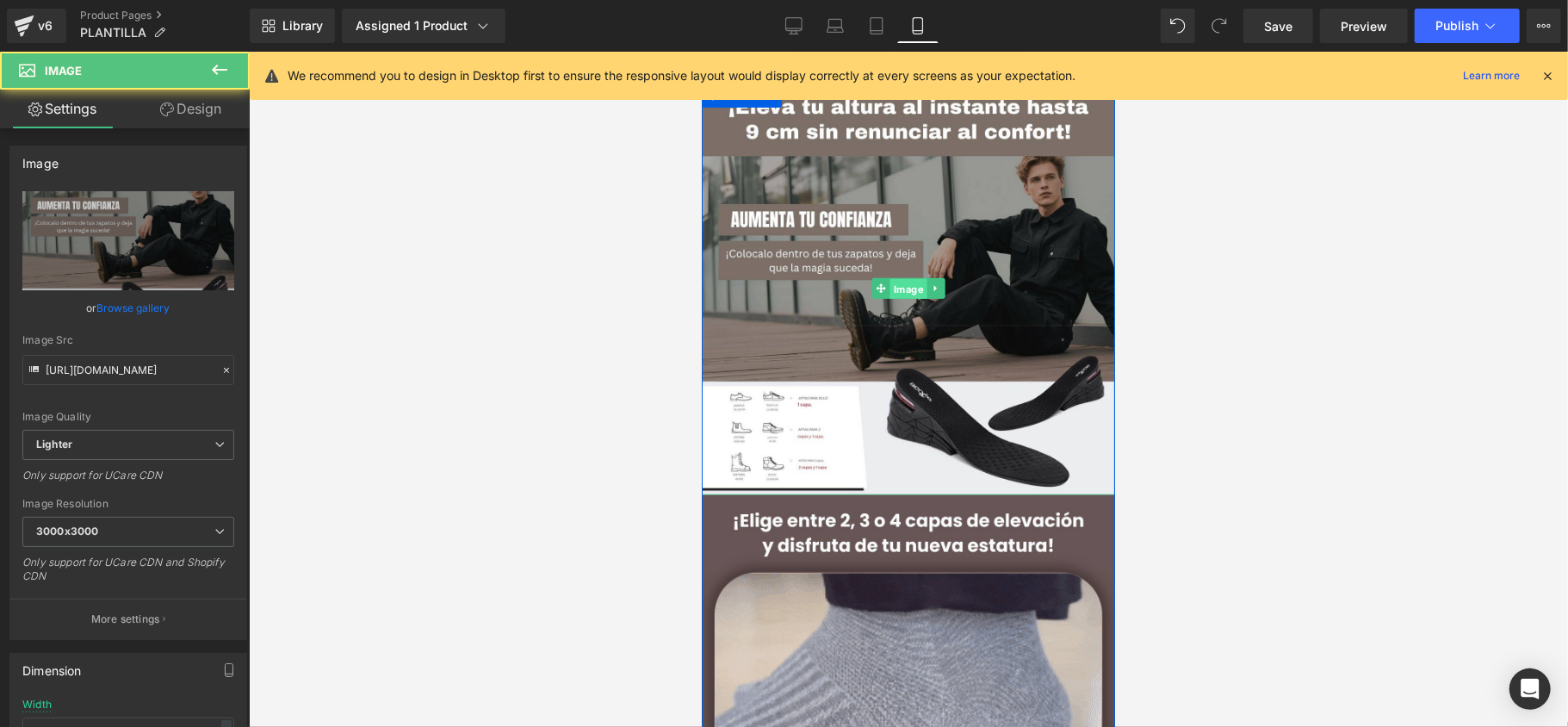
click at [909, 285] on span "Image" at bounding box center [908, 289] width 37 height 21
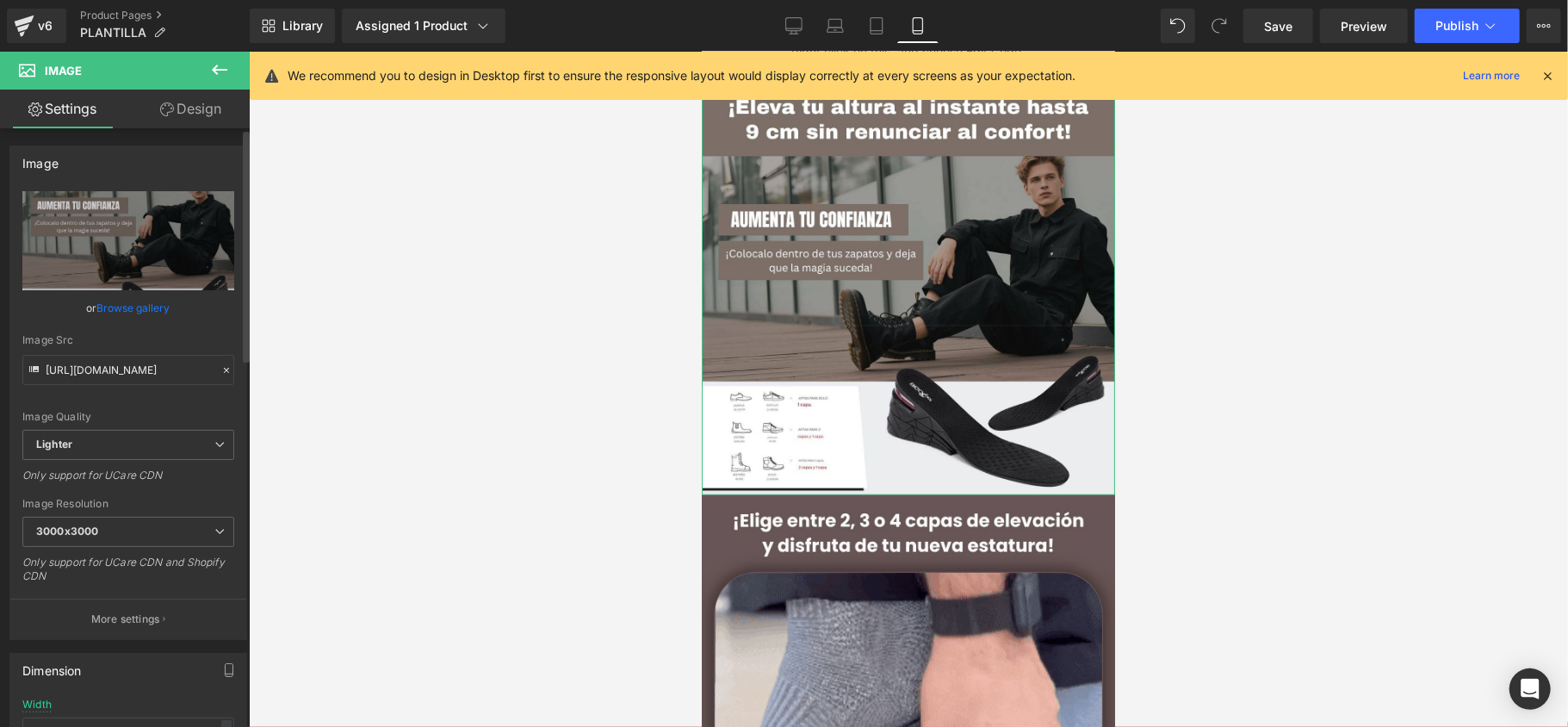
click at [155, 307] on link "Browse gallery" at bounding box center [134, 308] width 73 height 30
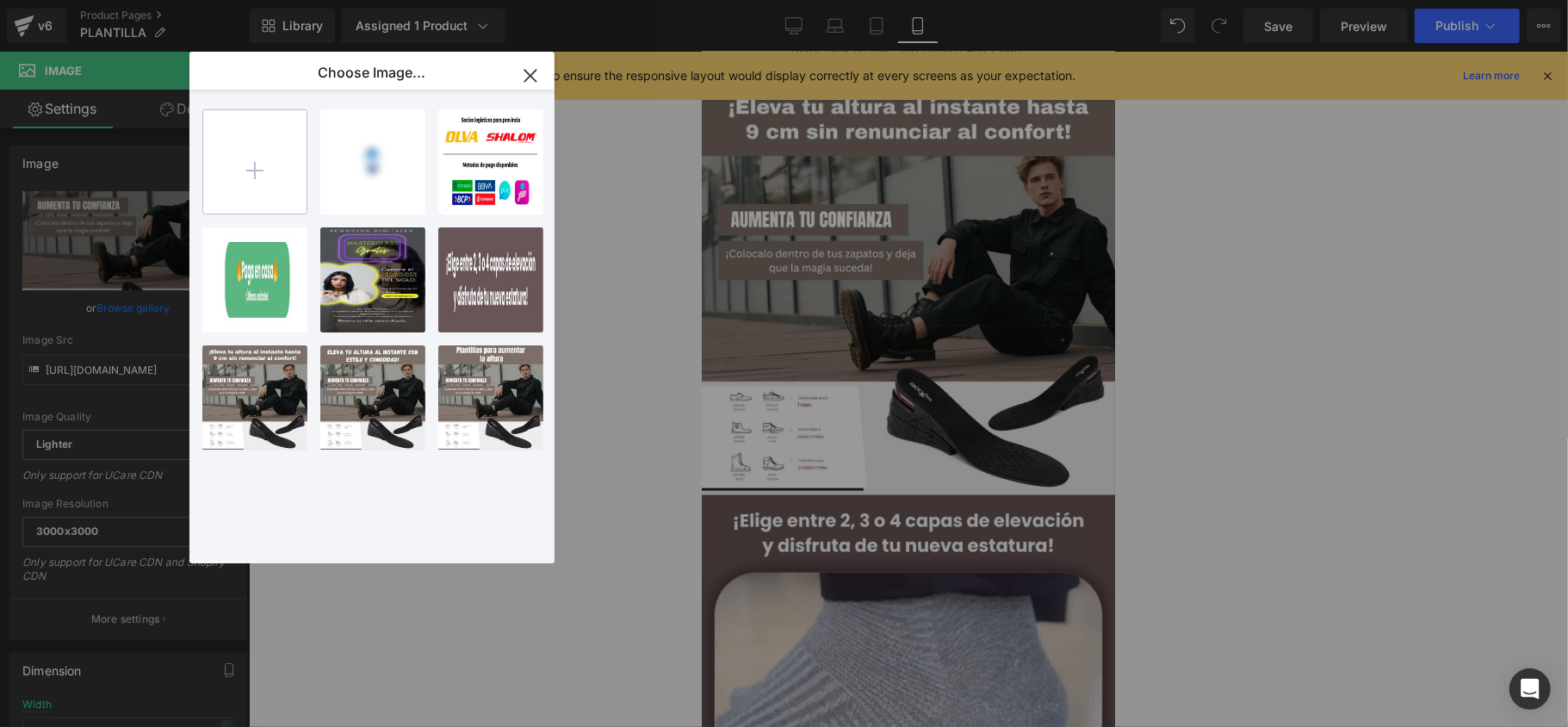
click at [290, 204] on input "file" at bounding box center [255, 162] width 104 height 104
type input "C:\fakepath\A (3).jpg"
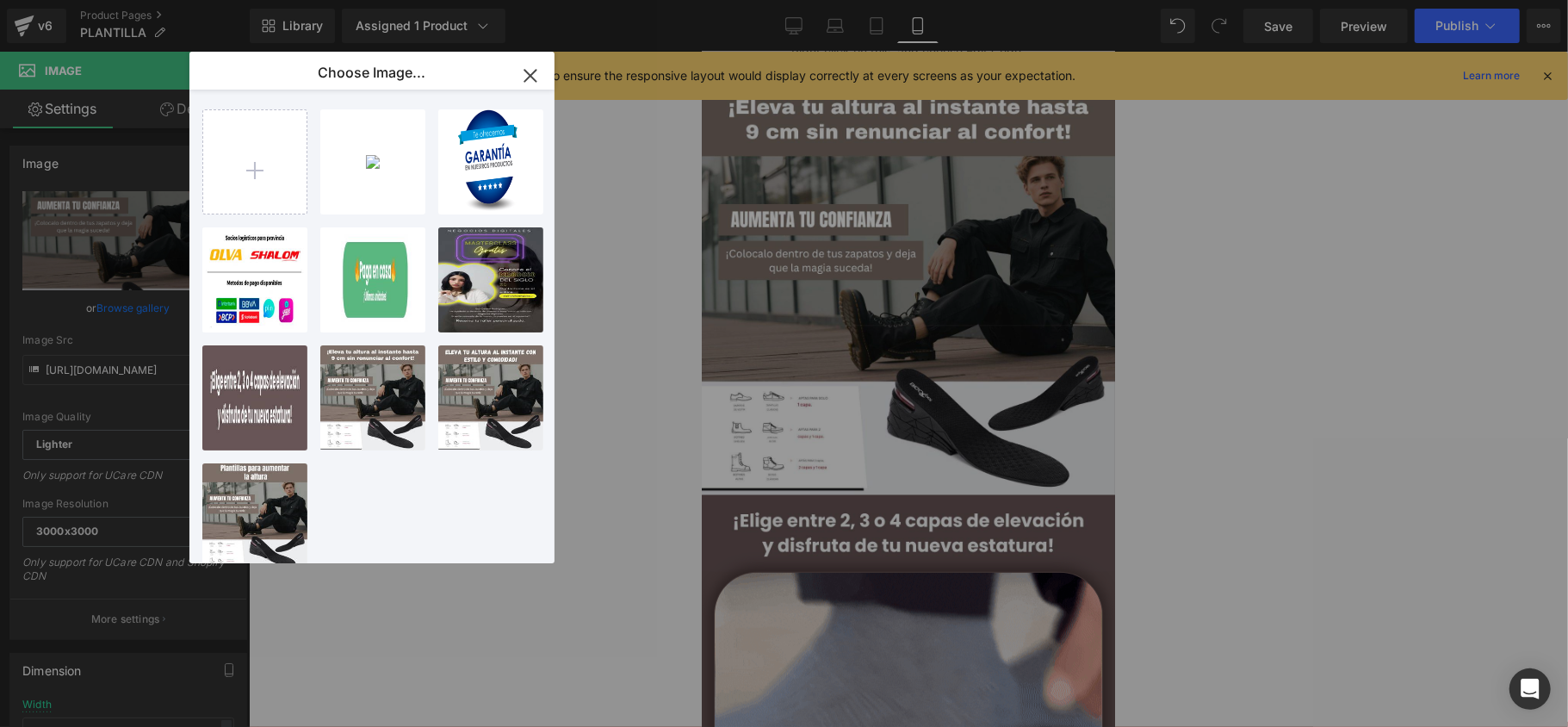
click at [0, 0] on div "A _3_... _3_.jpg 130.90 KB" at bounding box center [0, 0] width 0 height 0
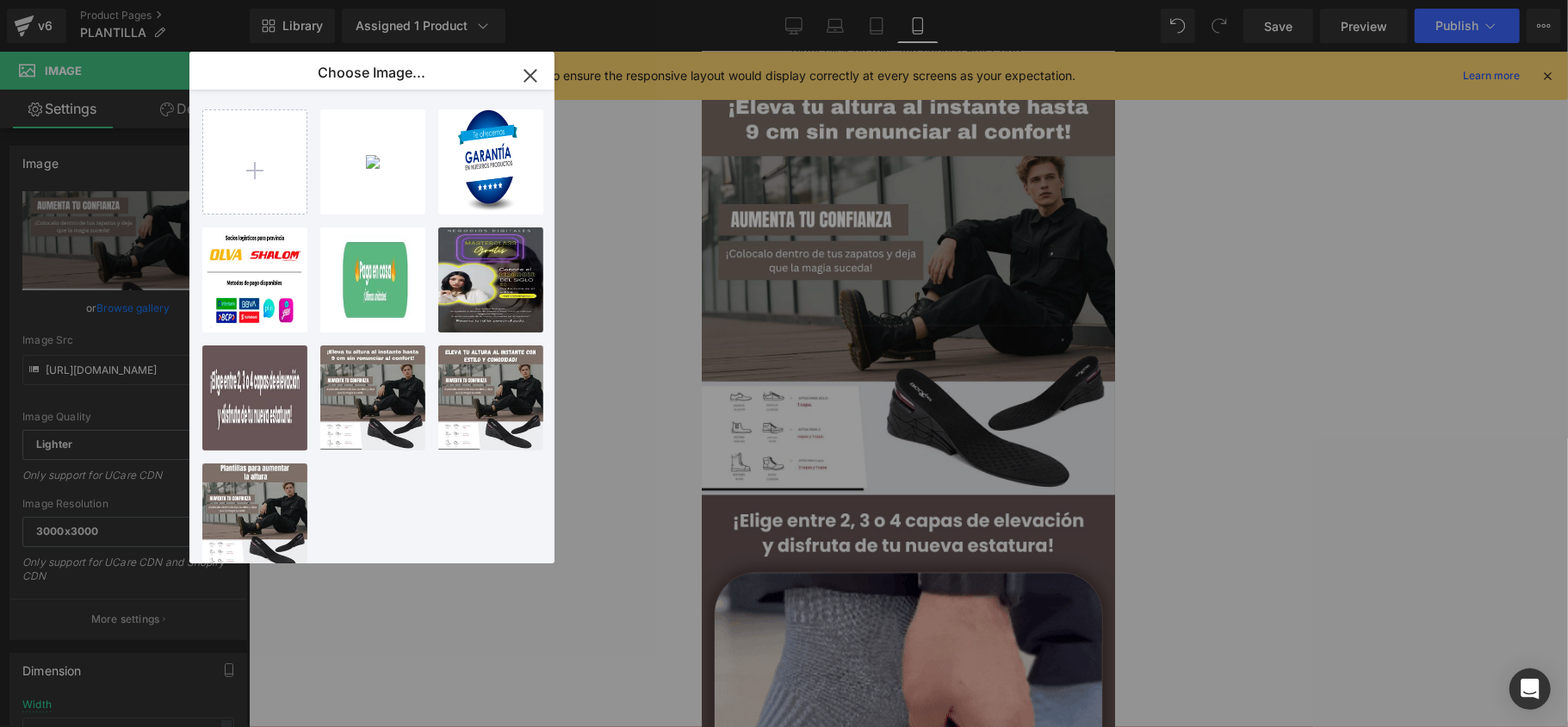
type input "[URL][DOMAIN_NAME]"
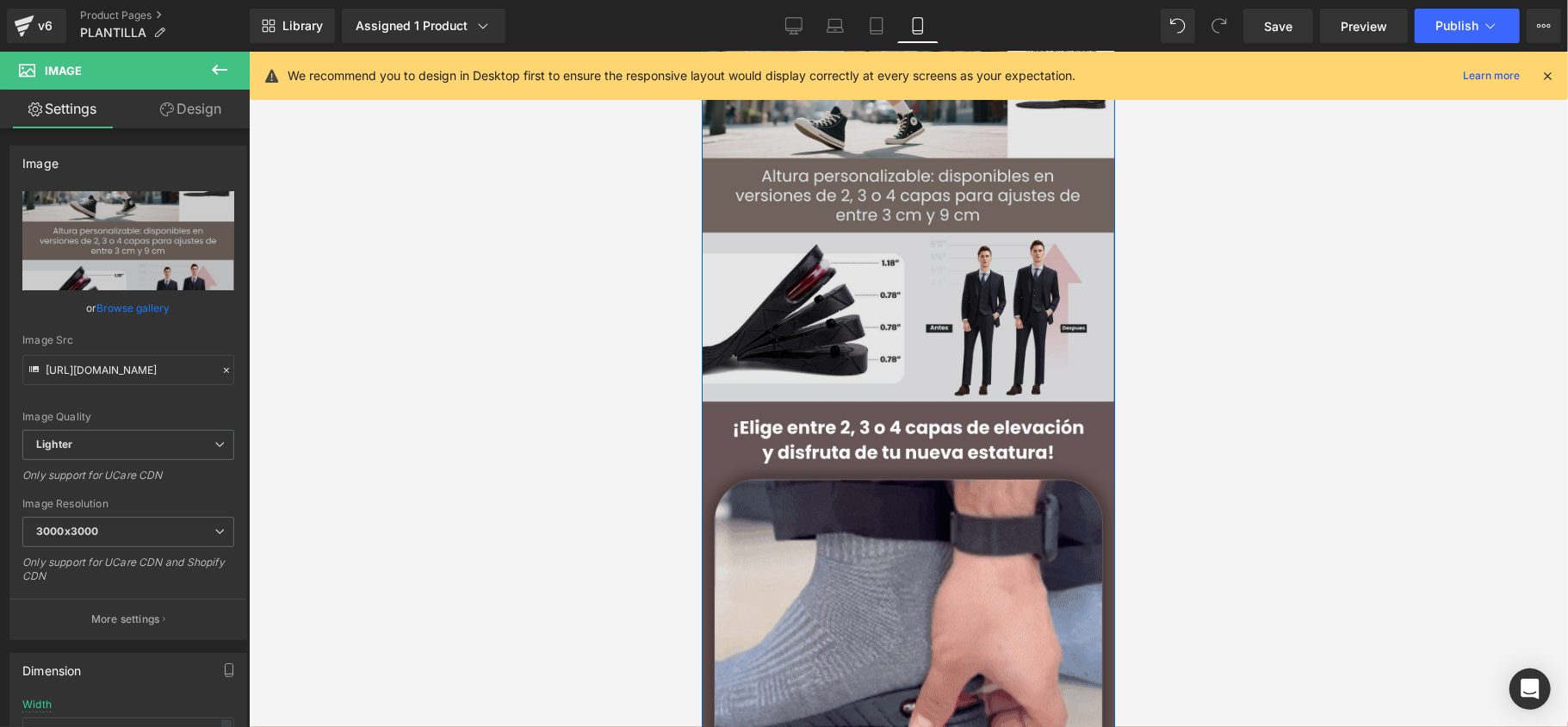
scroll to position [1033, 0]
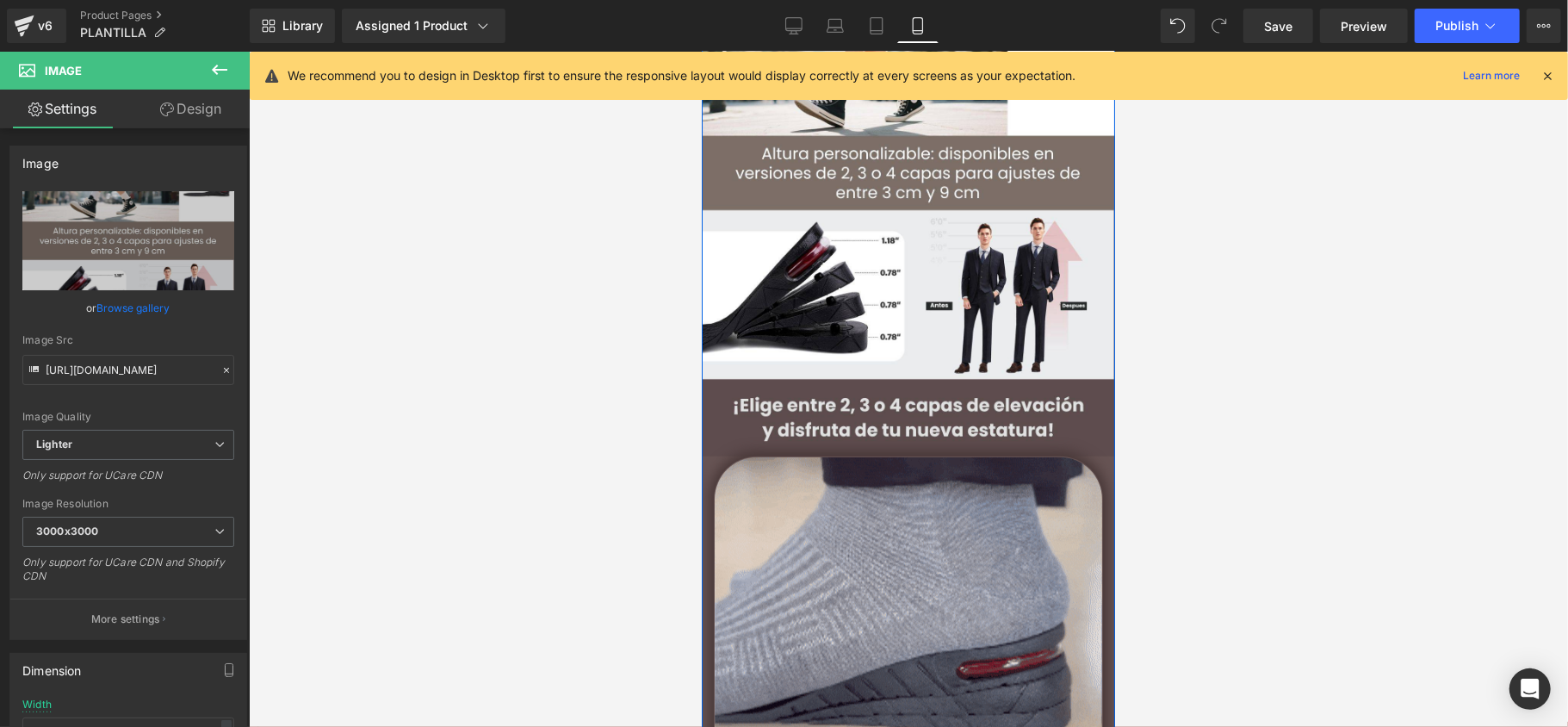
click at [955, 423] on img at bounding box center [908, 417] width 413 height 77
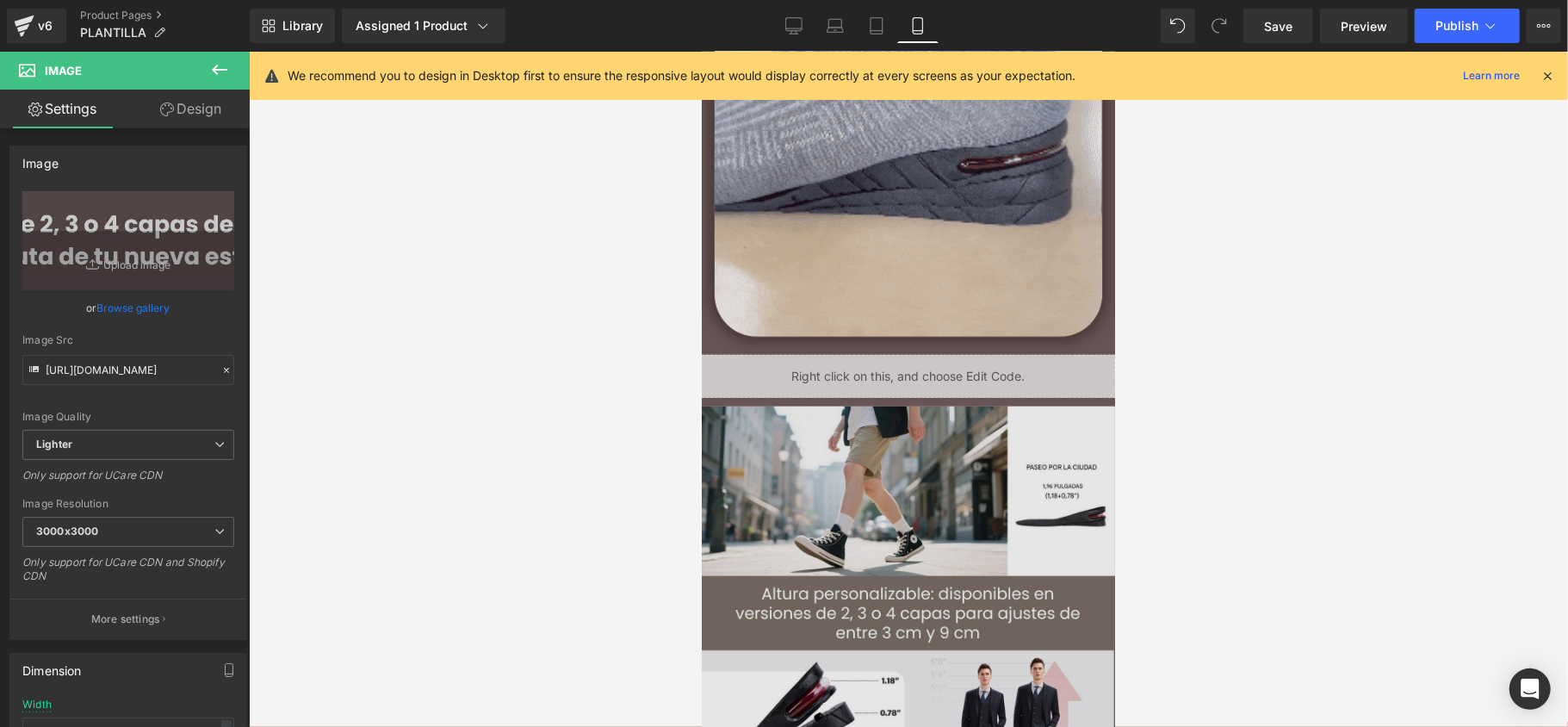
scroll to position [918, 0]
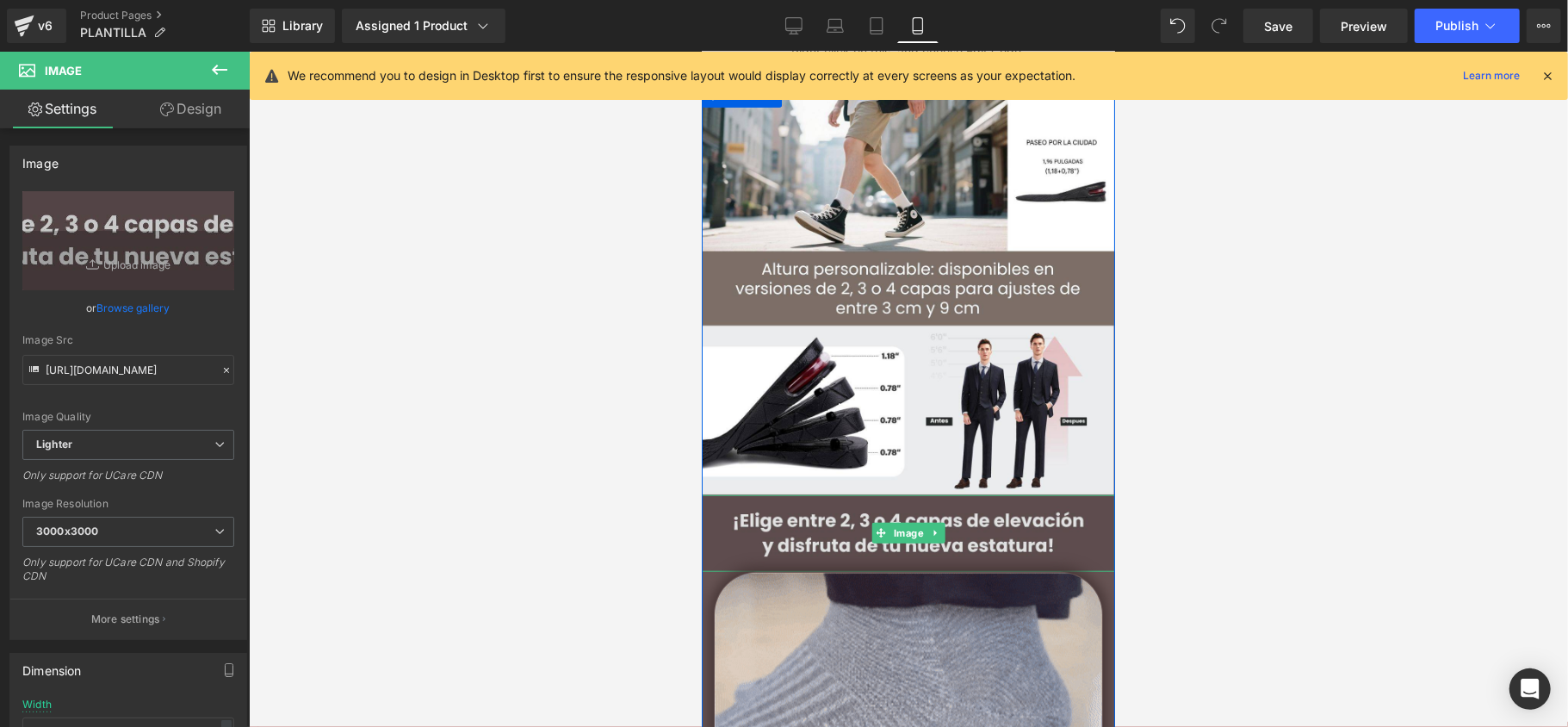
click at [969, 520] on img at bounding box center [908, 532] width 413 height 77
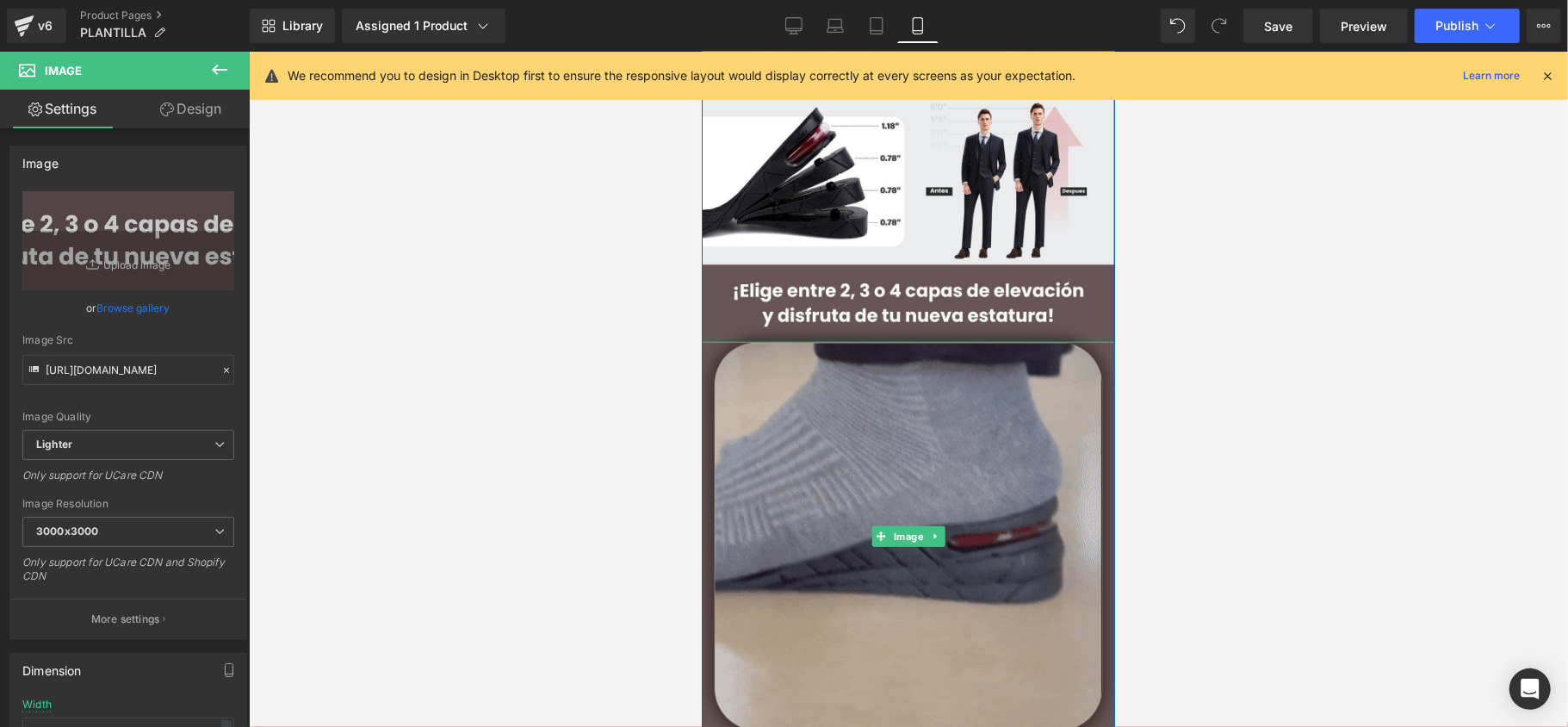
scroll to position [1262, 0]
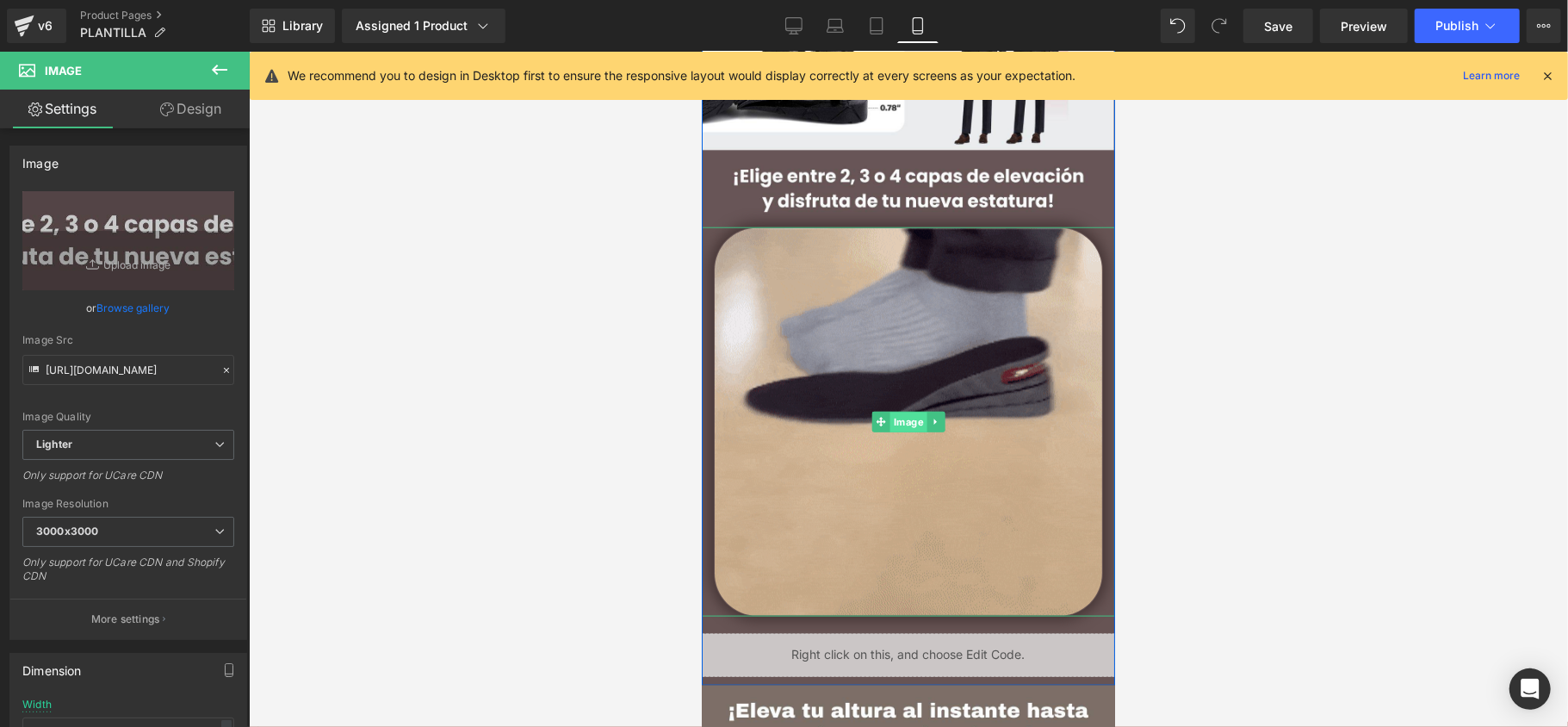
click at [908, 423] on span "Image" at bounding box center [908, 422] width 37 height 21
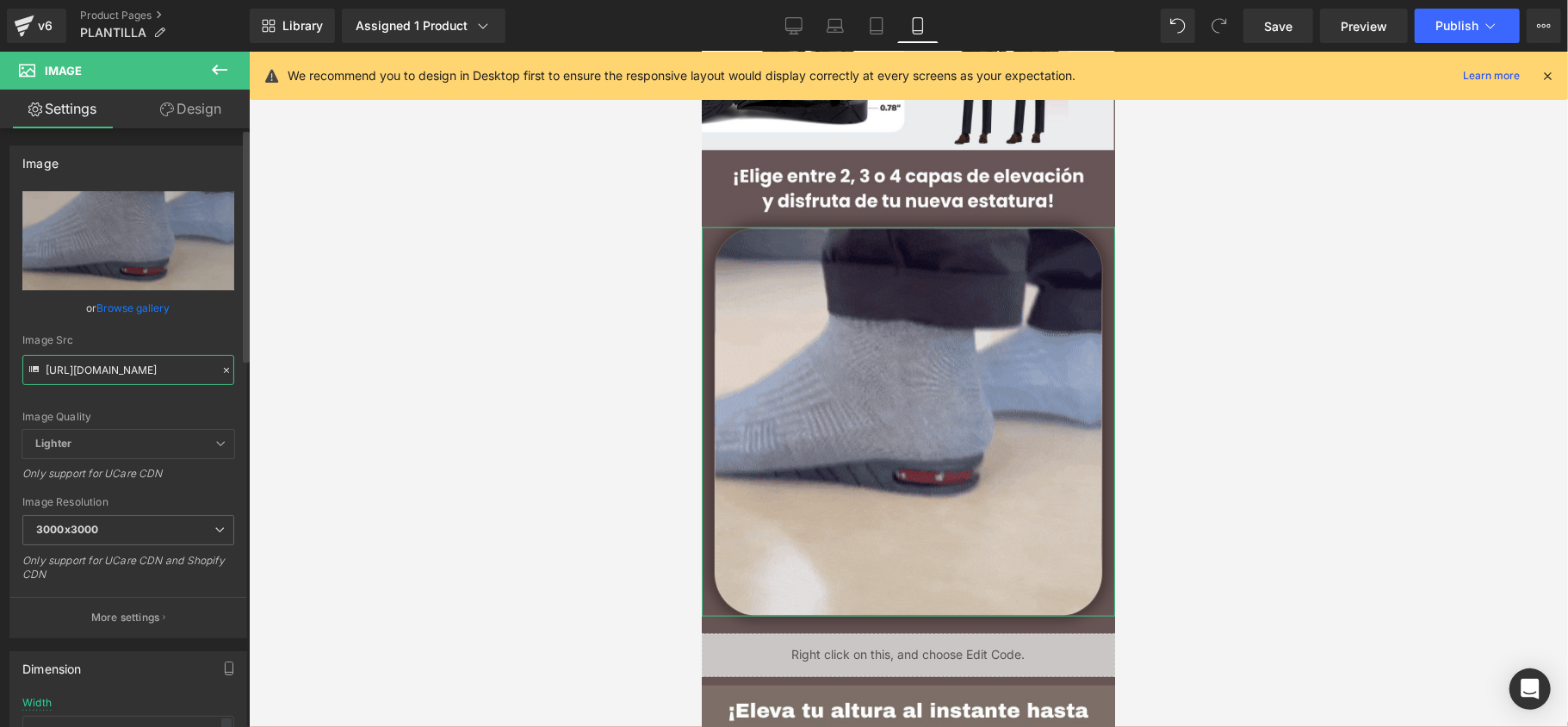
click at [146, 377] on input "[URL][DOMAIN_NAME]" at bounding box center [128, 369] width 212 height 30
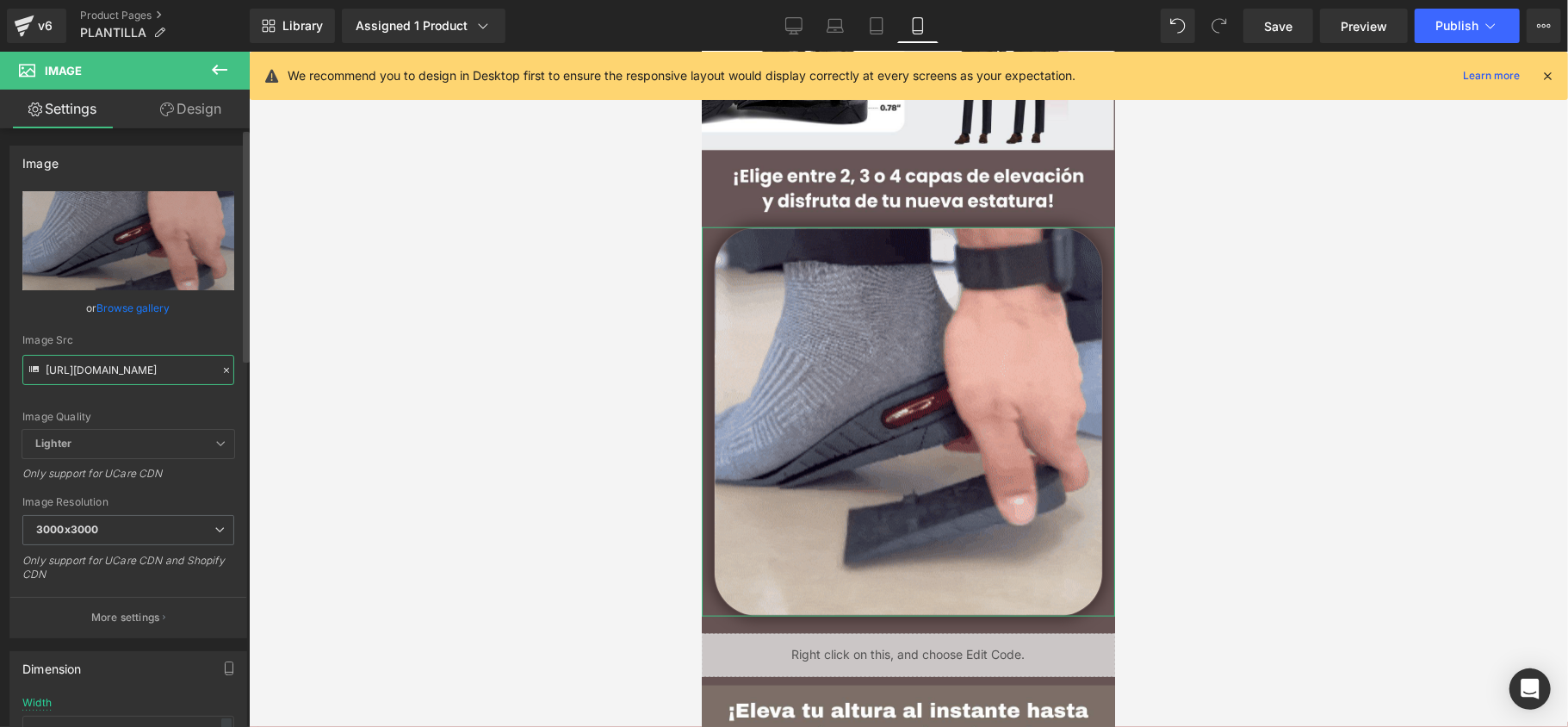
click at [146, 377] on input "[URL][DOMAIN_NAME]" at bounding box center [128, 369] width 212 height 30
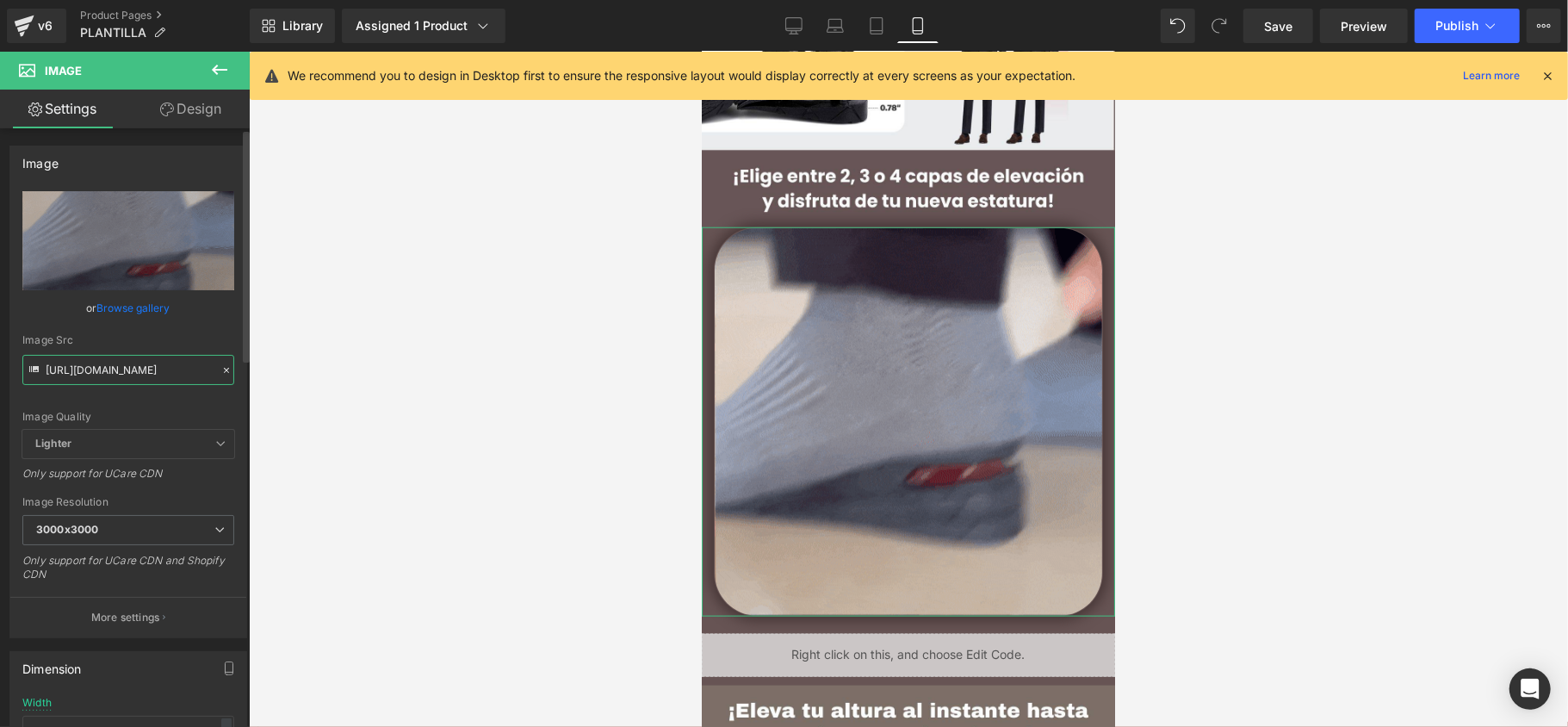
click at [146, 377] on input "[URL][DOMAIN_NAME]" at bounding box center [128, 369] width 212 height 30
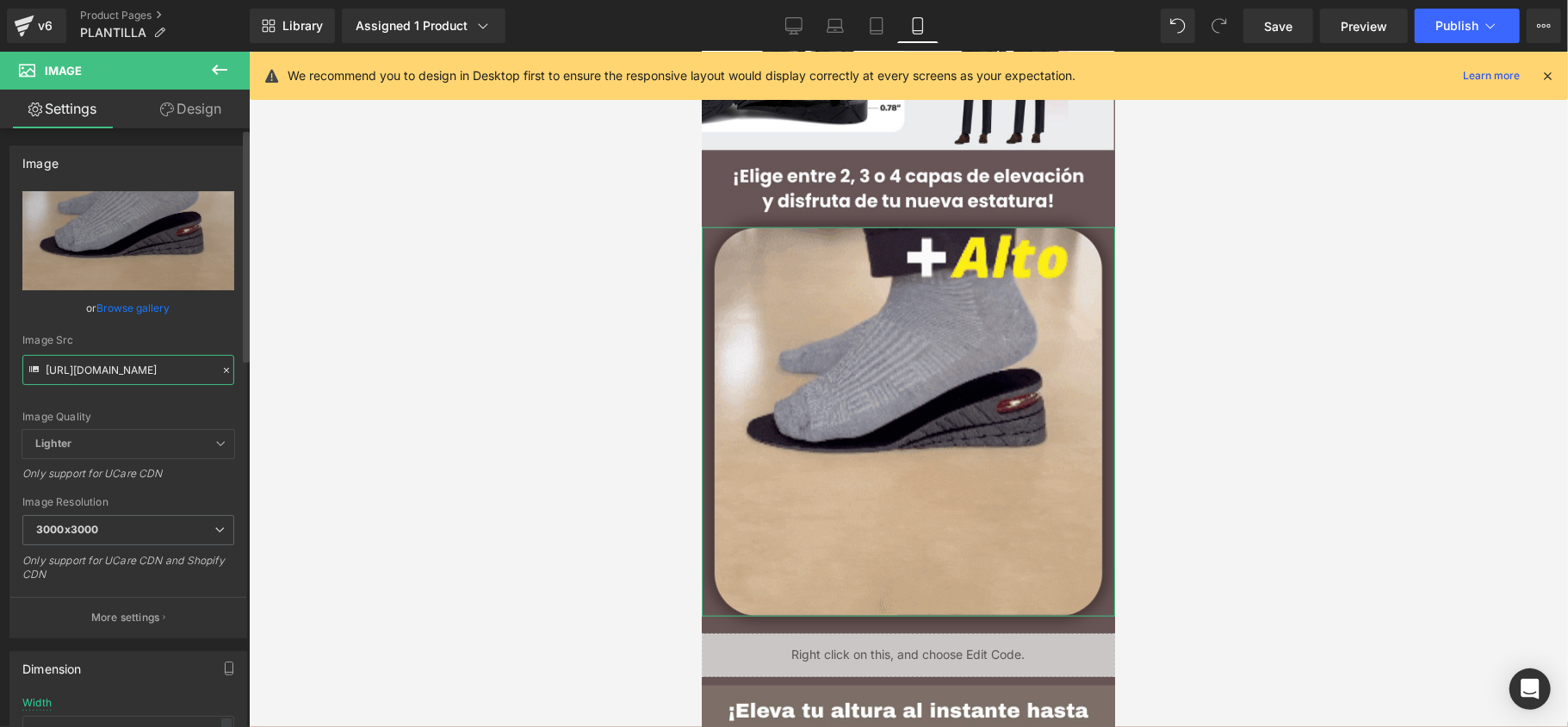
click at [146, 377] on input "[URL][DOMAIN_NAME]" at bounding box center [128, 369] width 212 height 30
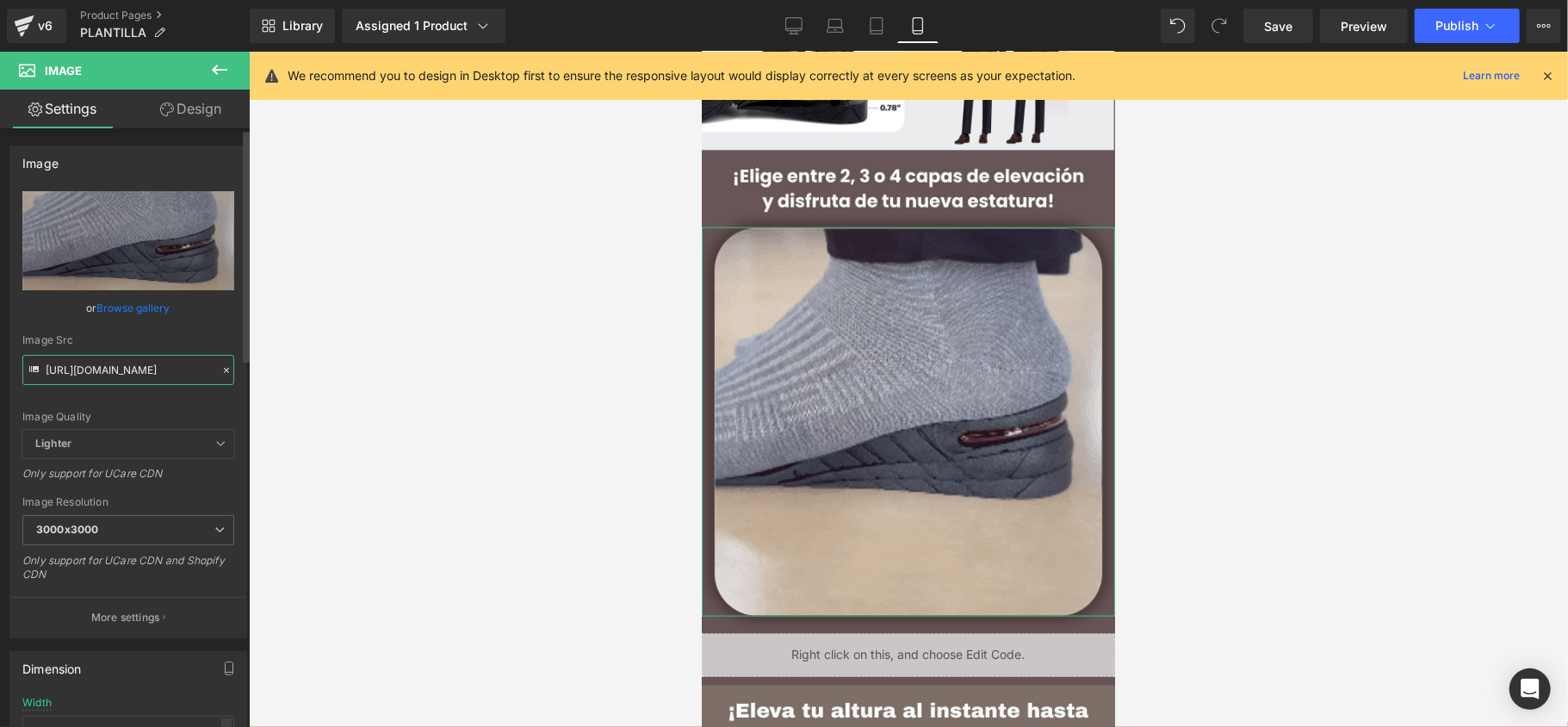
paste input "b2F5Znl0MXg3MHNidXkwaWF3bDZoYTg5N2FsZjFqOW5lZDhwdzNxYyZlcD12MV9pbnRlcm5hbF9naWZ…"
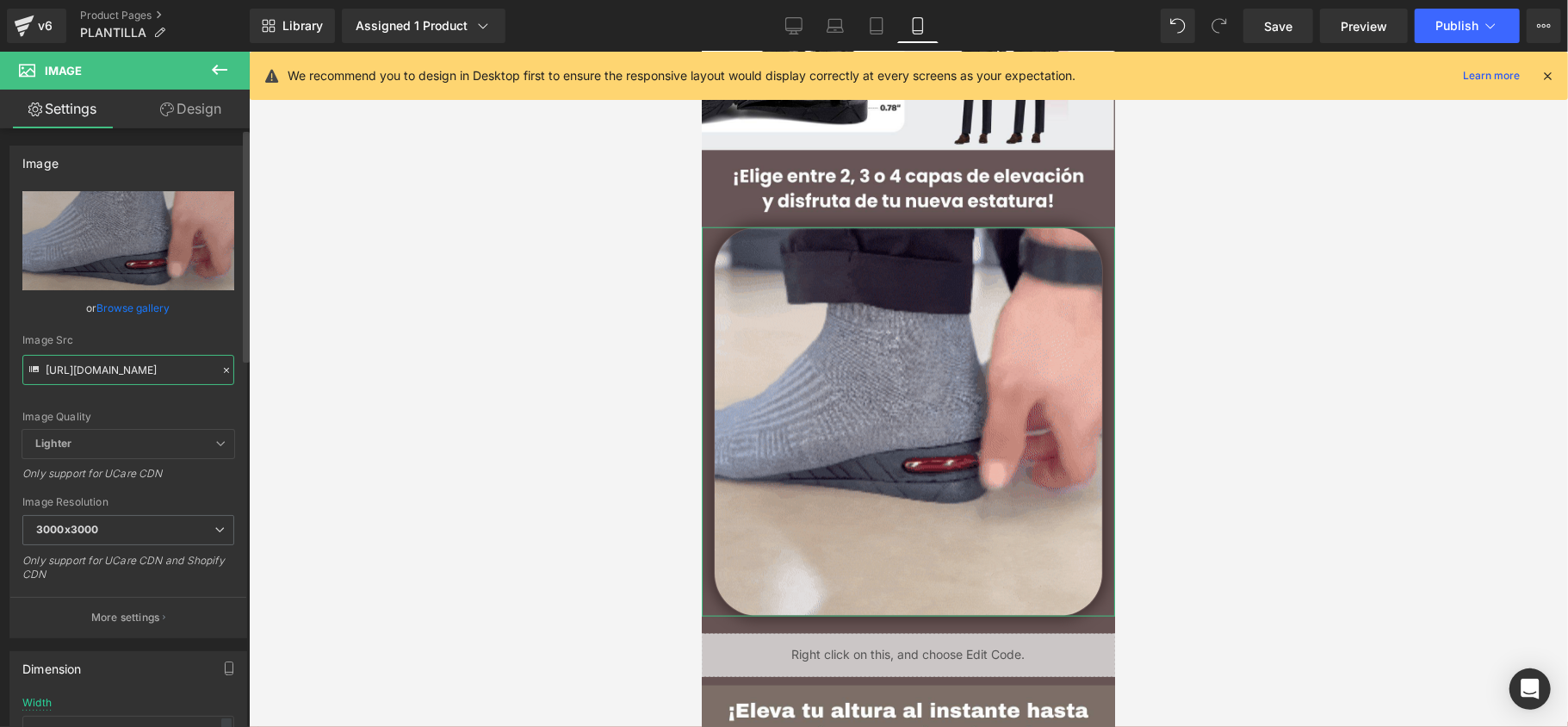
scroll to position [0, 879]
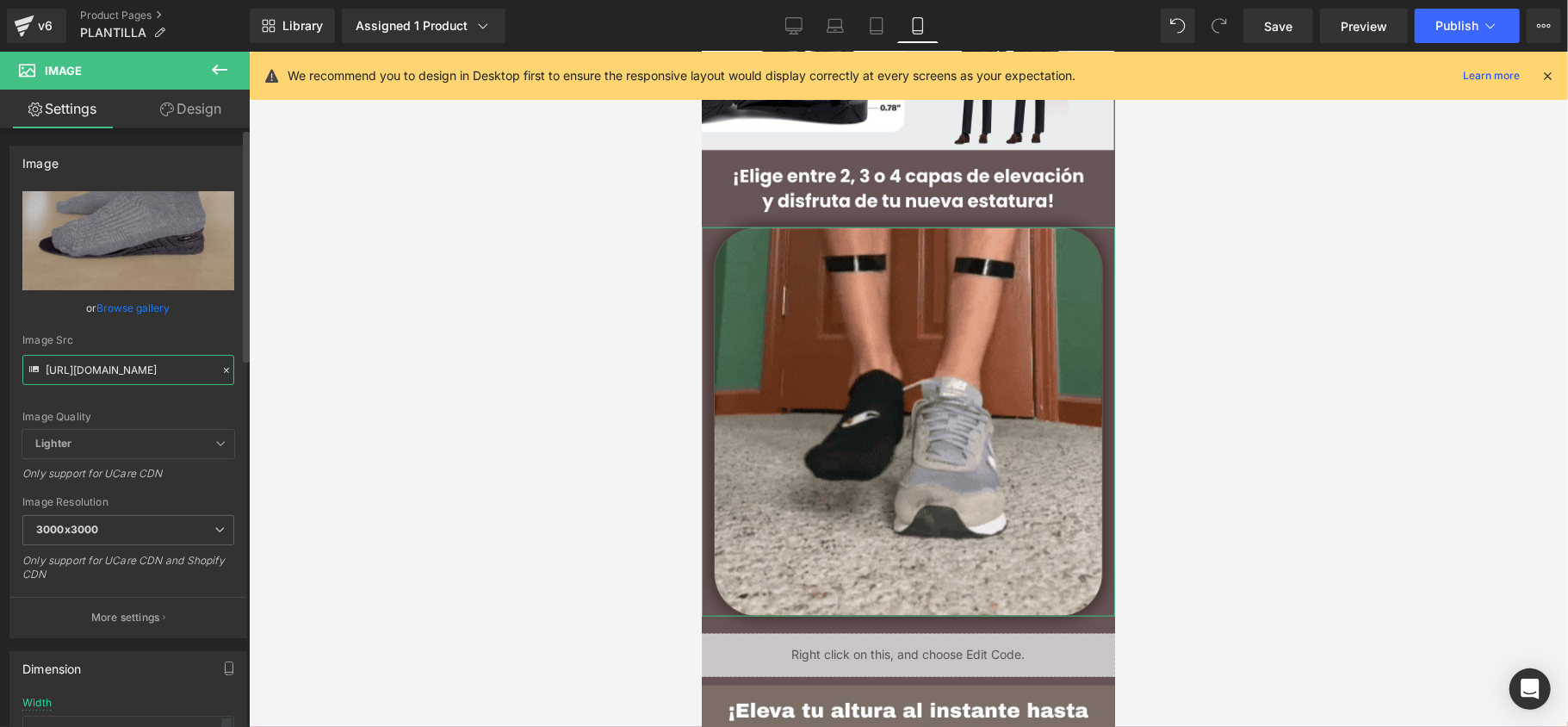
type input "[URL][DOMAIN_NAME]"
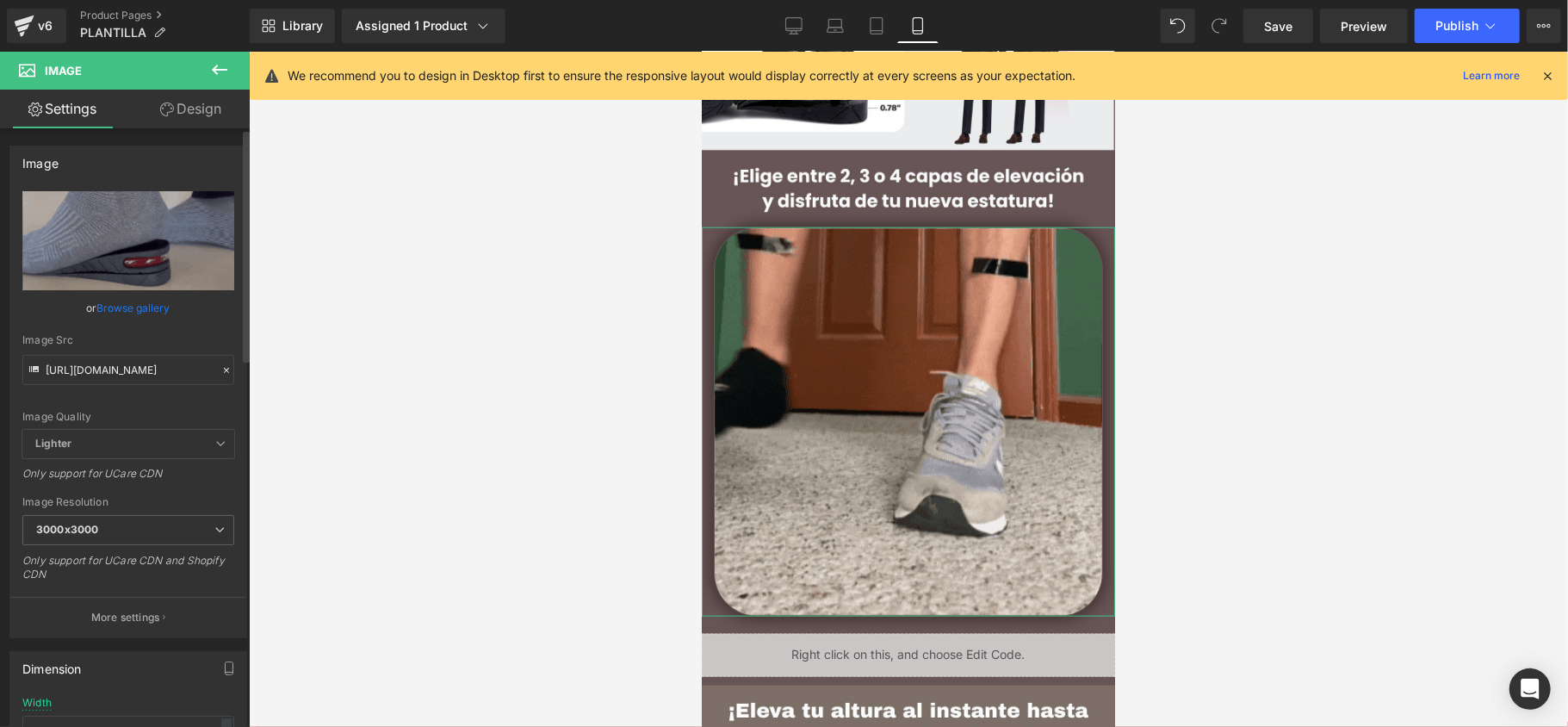
click at [208, 400] on div "Image Quality Lighter Lightest Lighter Lighter Lightest Only support for UCare …" at bounding box center [128, 310] width 212 height 239
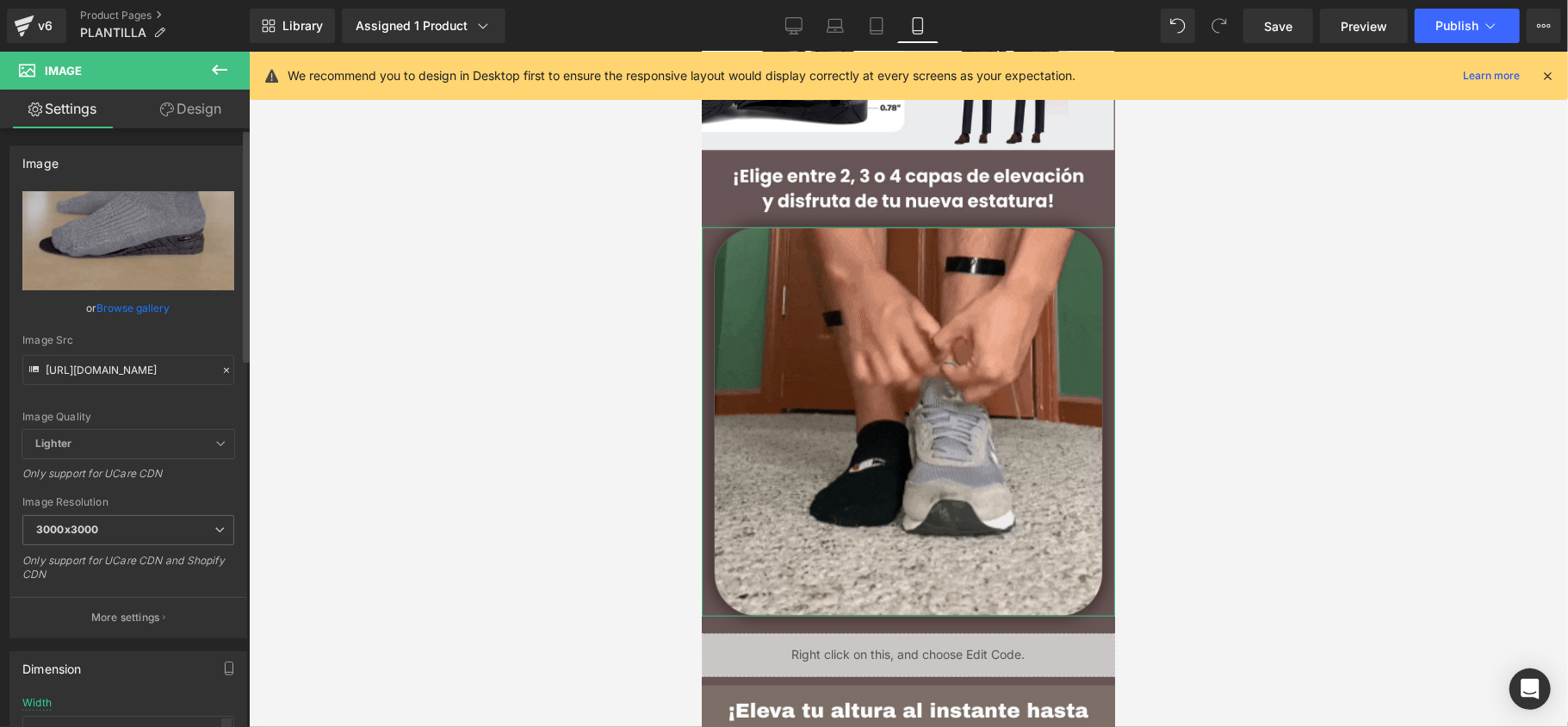
scroll to position [0, 0]
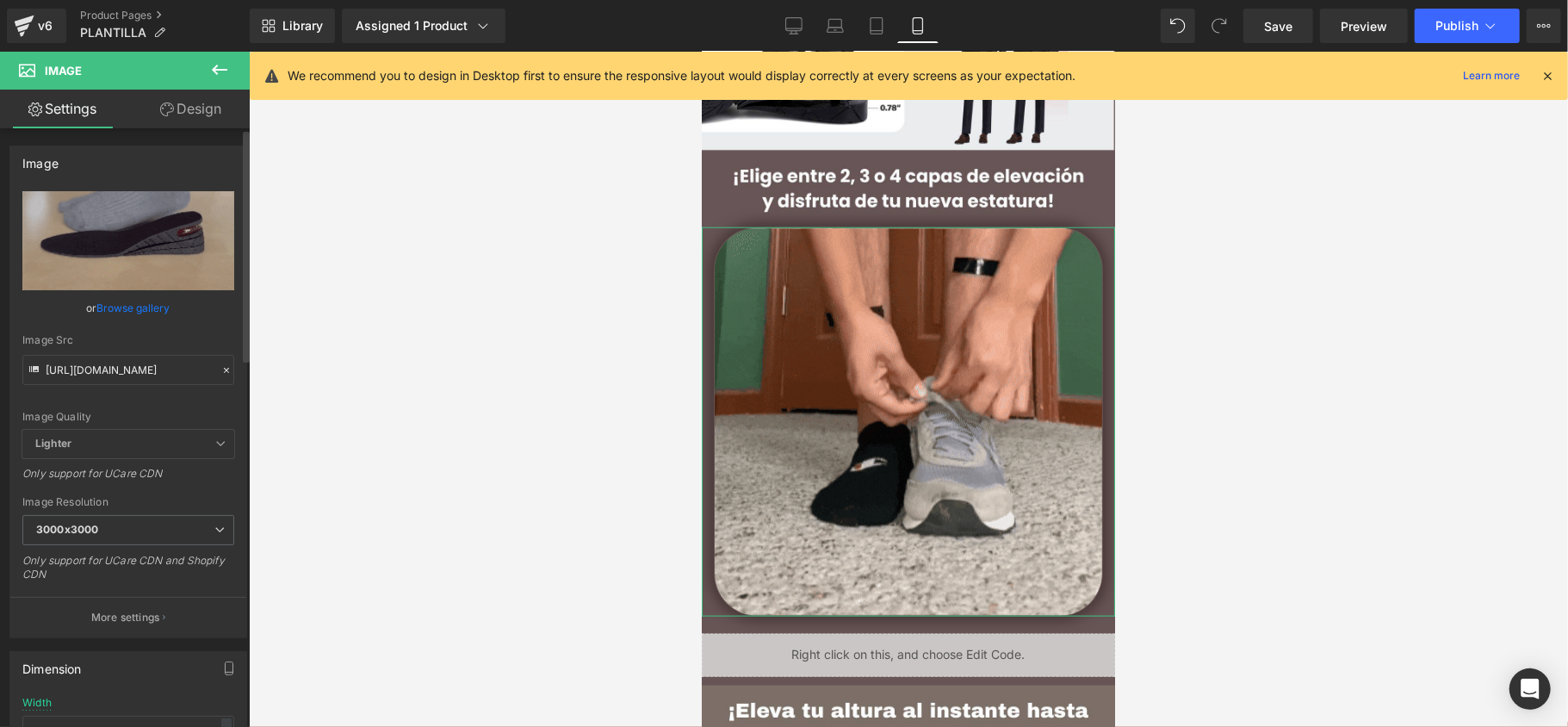
click at [132, 304] on link "Browse gallery" at bounding box center [134, 308] width 73 height 30
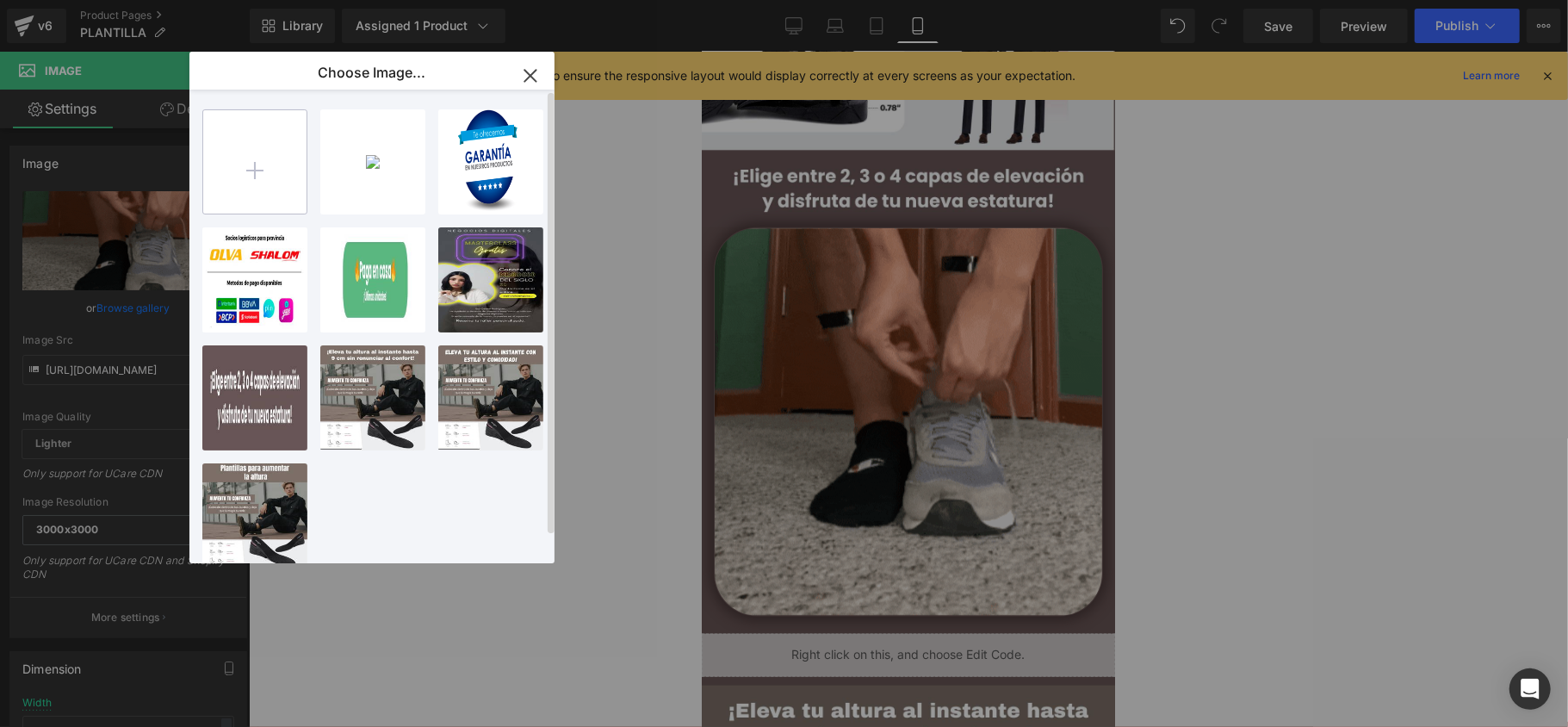
click at [293, 198] on input "file" at bounding box center [255, 162] width 104 height 104
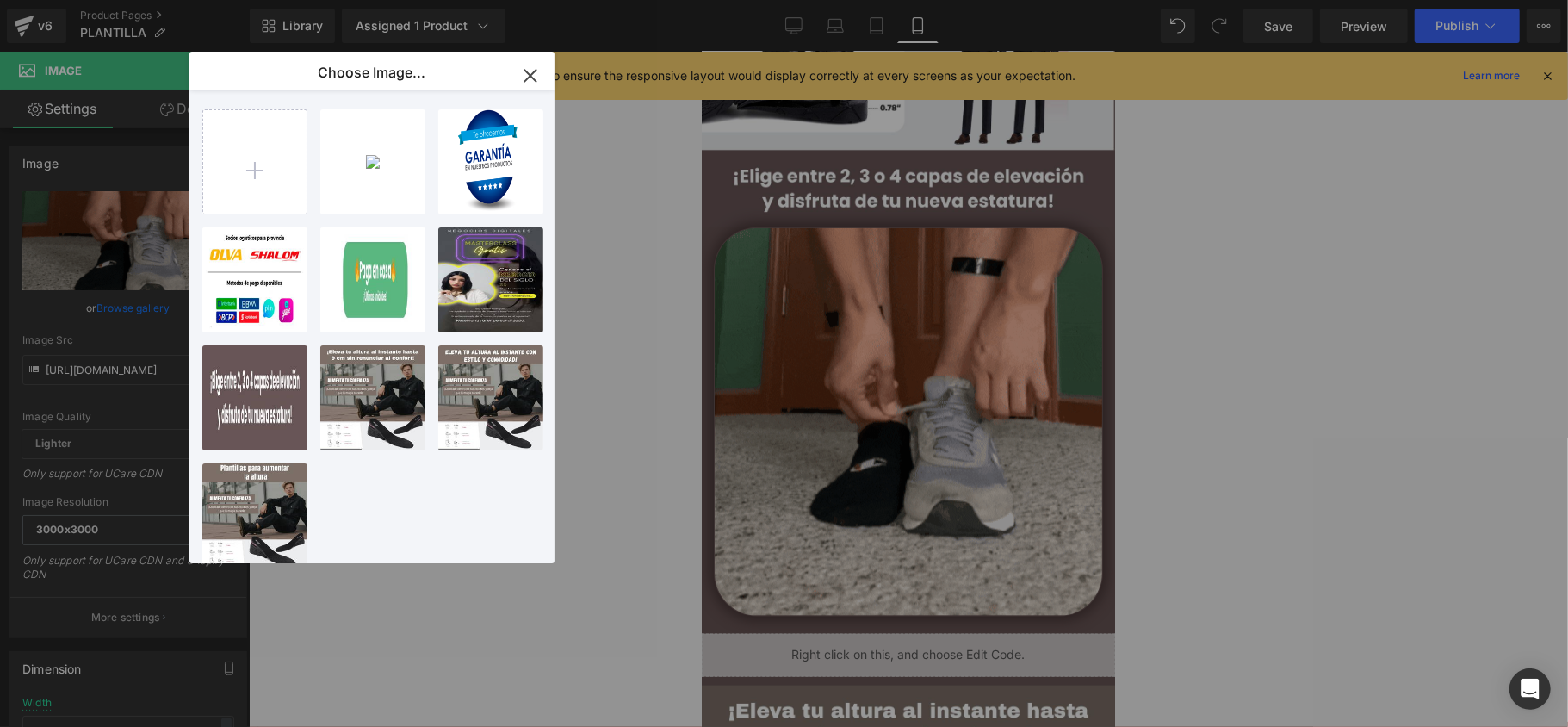
click at [532, 61] on button "button" at bounding box center [531, 76] width 48 height 48
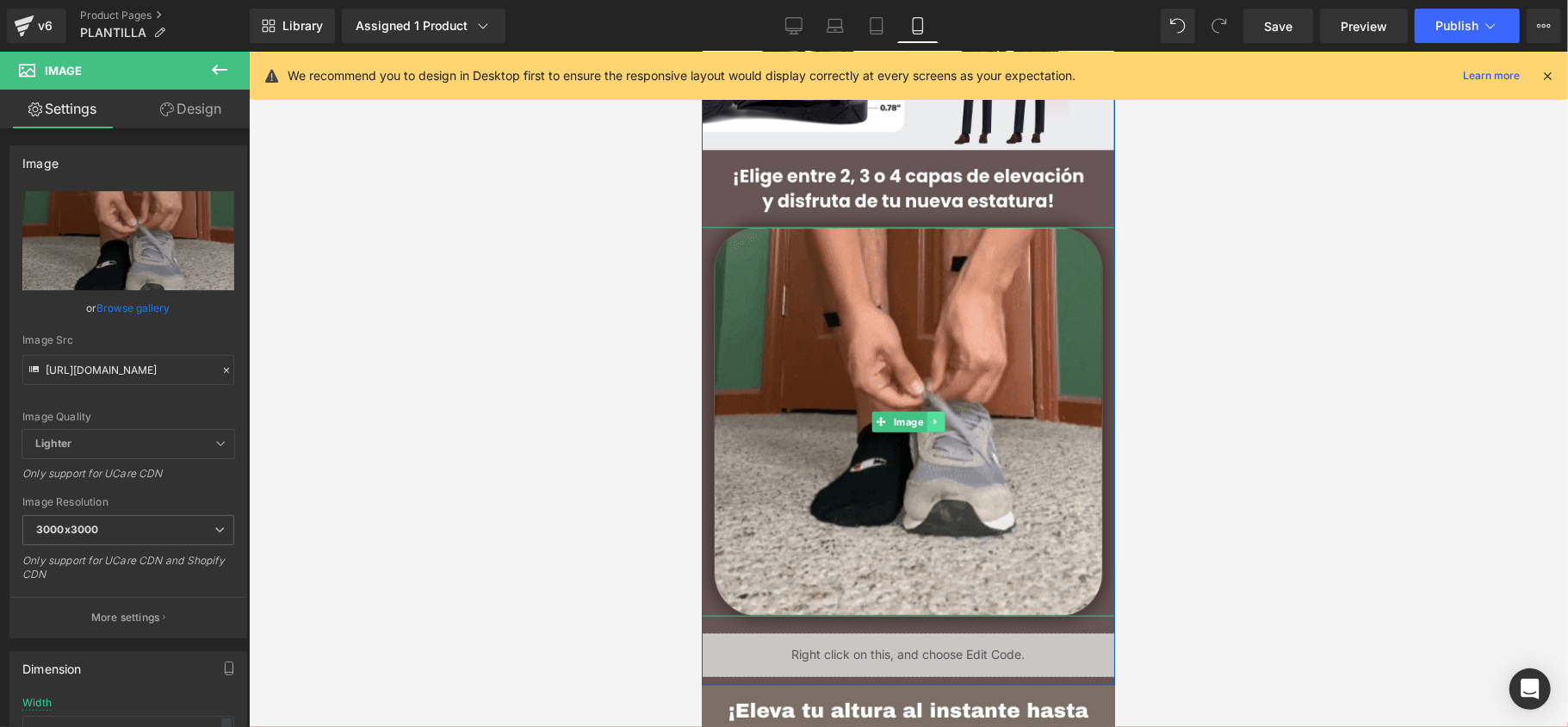
click at [930, 424] on icon at bounding box center [934, 421] width 10 height 10
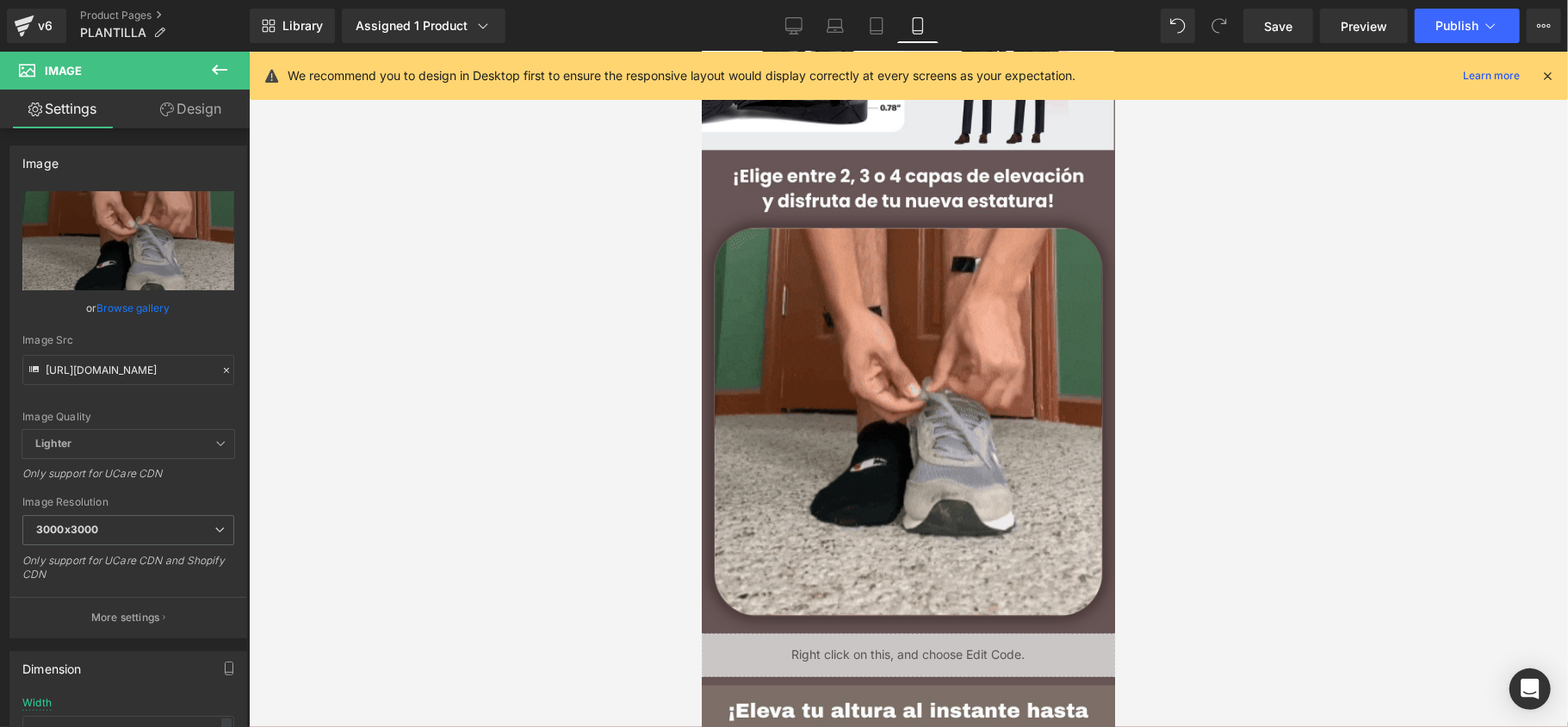
click at [572, 361] on div at bounding box center [908, 389] width 1319 height 675
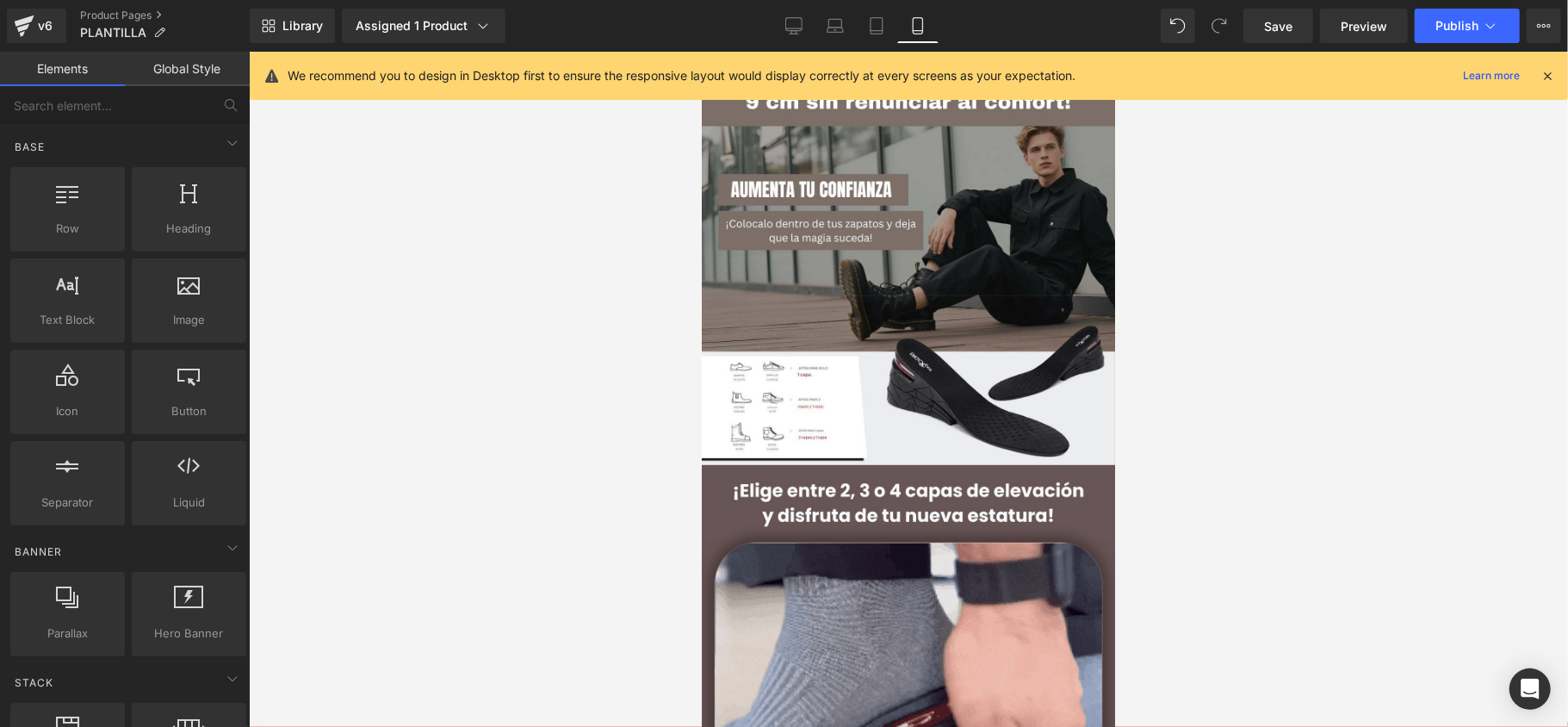
click at [1543, 73] on icon at bounding box center [1547, 76] width 16 height 16
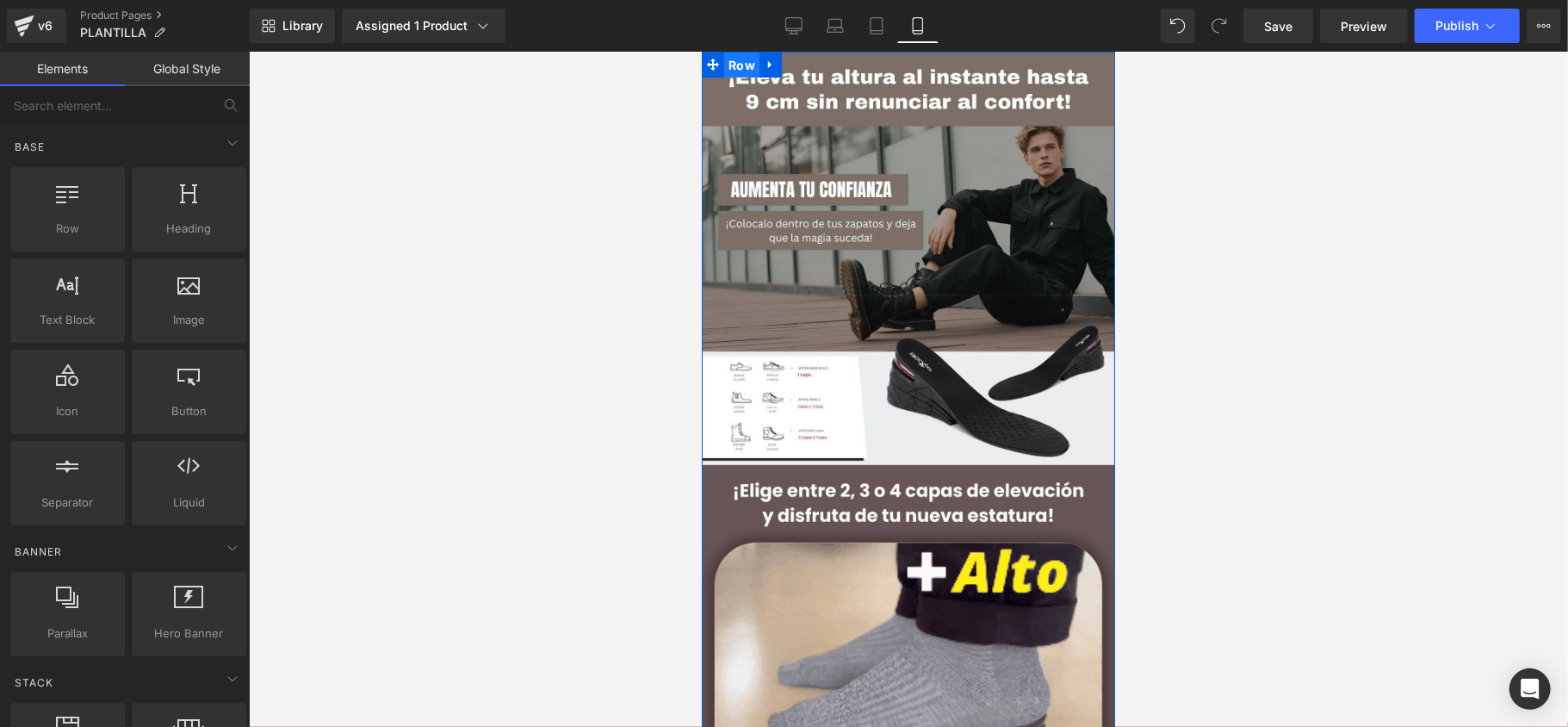
click at [736, 66] on span "Row" at bounding box center [741, 65] width 35 height 26
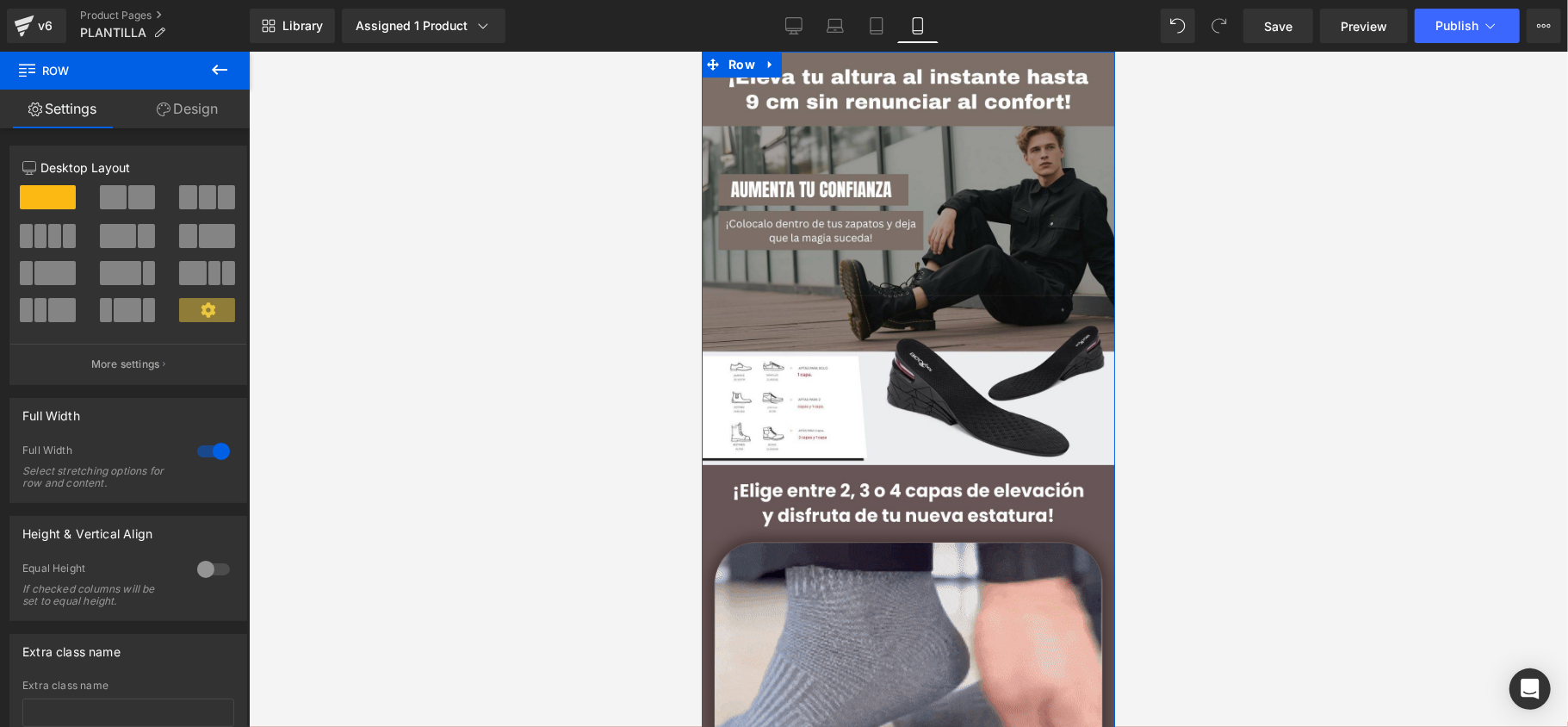
click at [172, 110] on link "Design" at bounding box center [187, 109] width 124 height 39
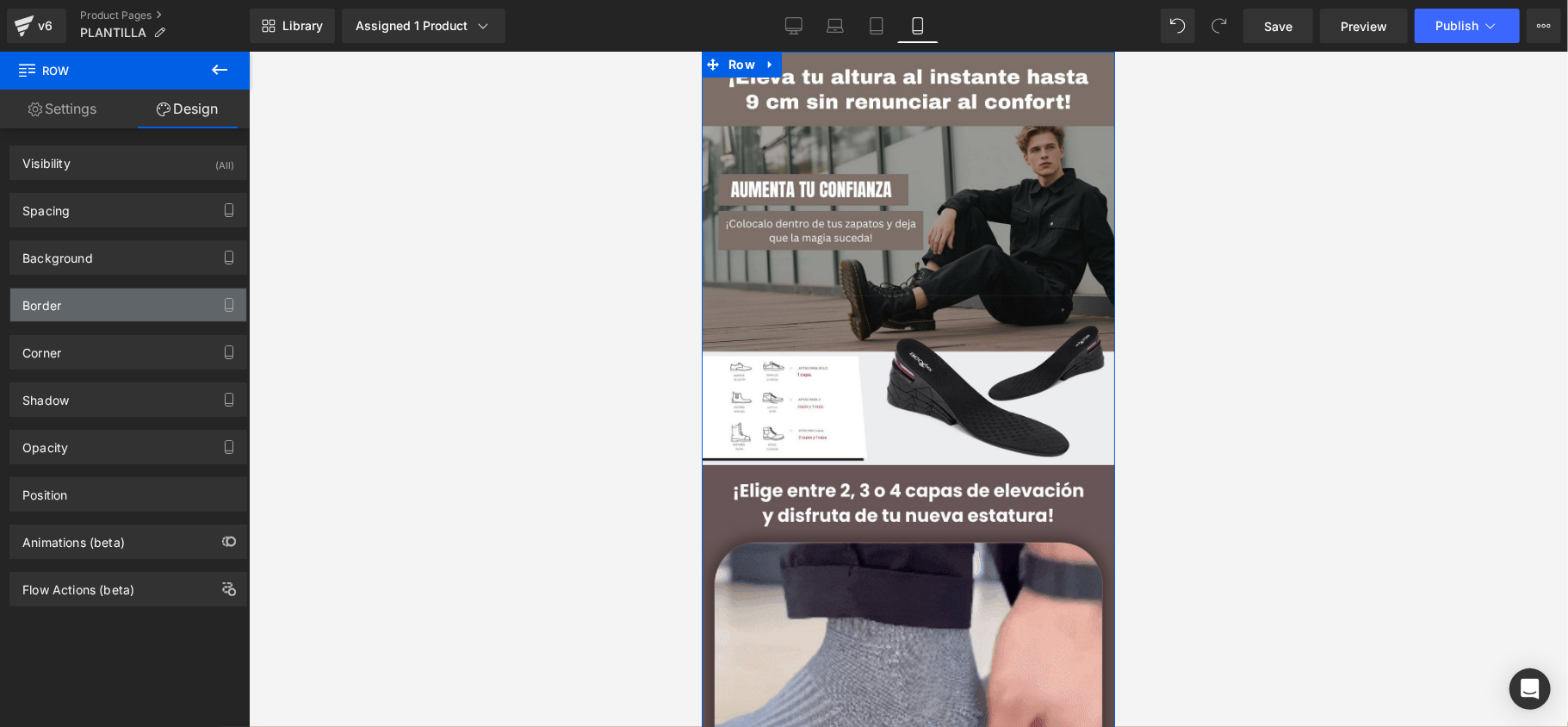
click at [93, 305] on div "Border" at bounding box center [128, 305] width 236 height 33
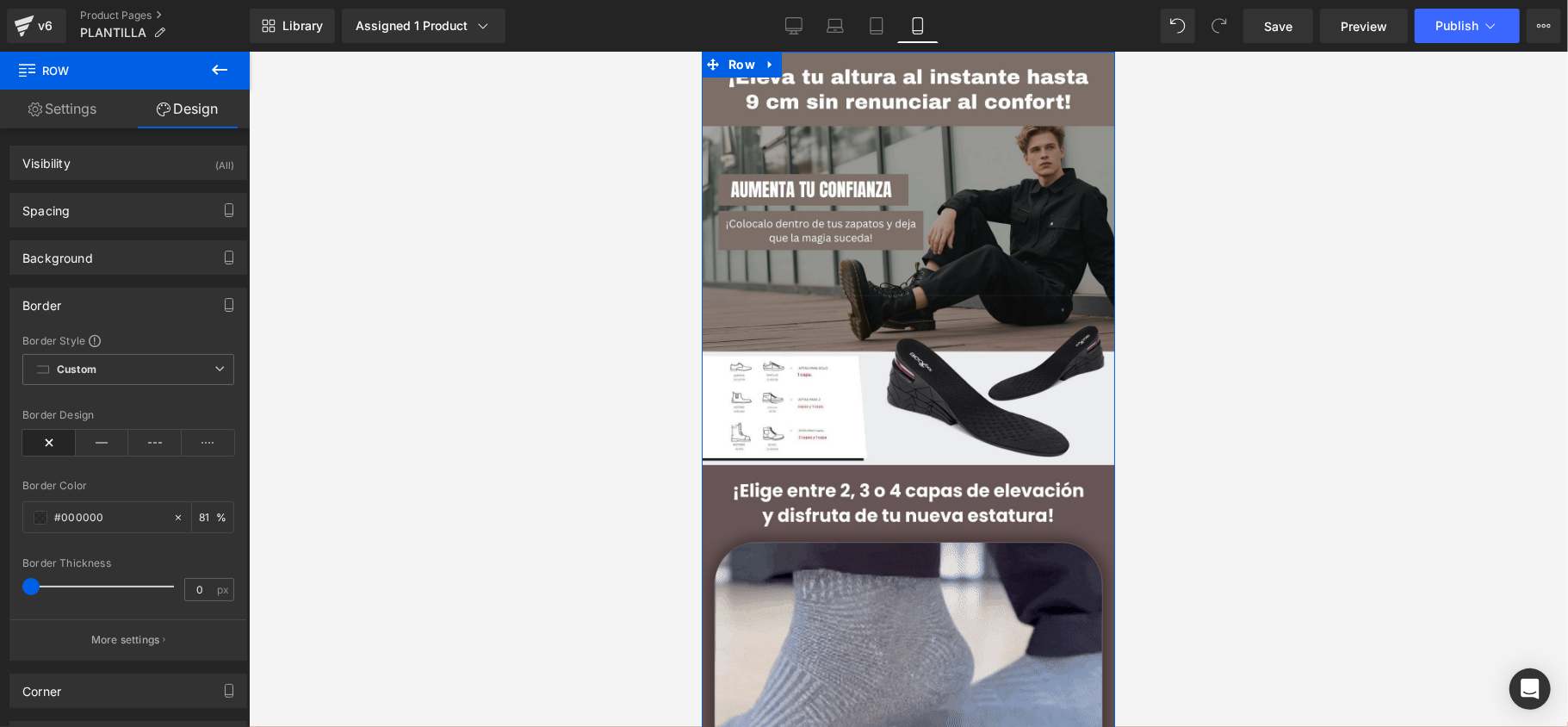
click at [93, 305] on div "Border" at bounding box center [128, 305] width 236 height 33
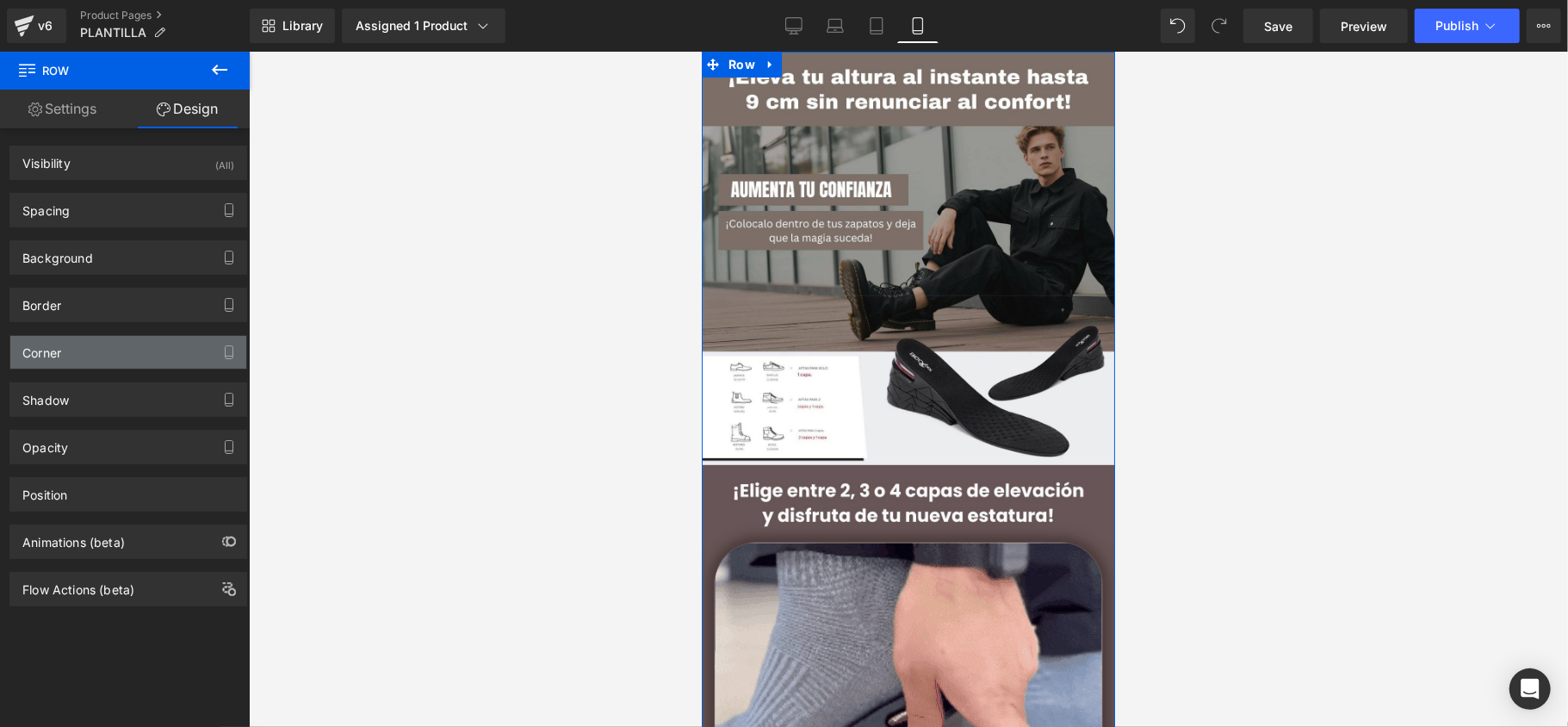
click at [86, 339] on div "Corner" at bounding box center [128, 352] width 236 height 33
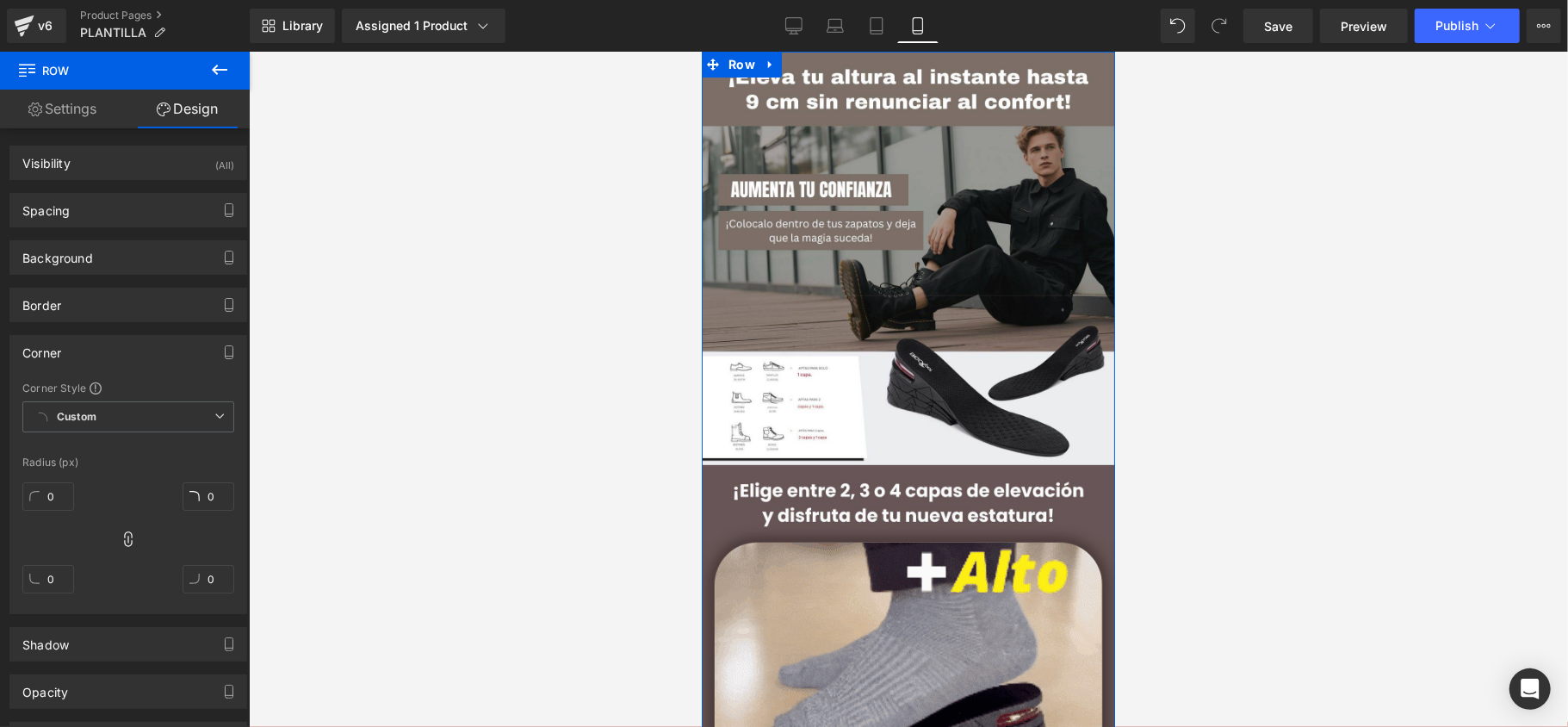
click at [86, 339] on div "Corner" at bounding box center [128, 352] width 236 height 33
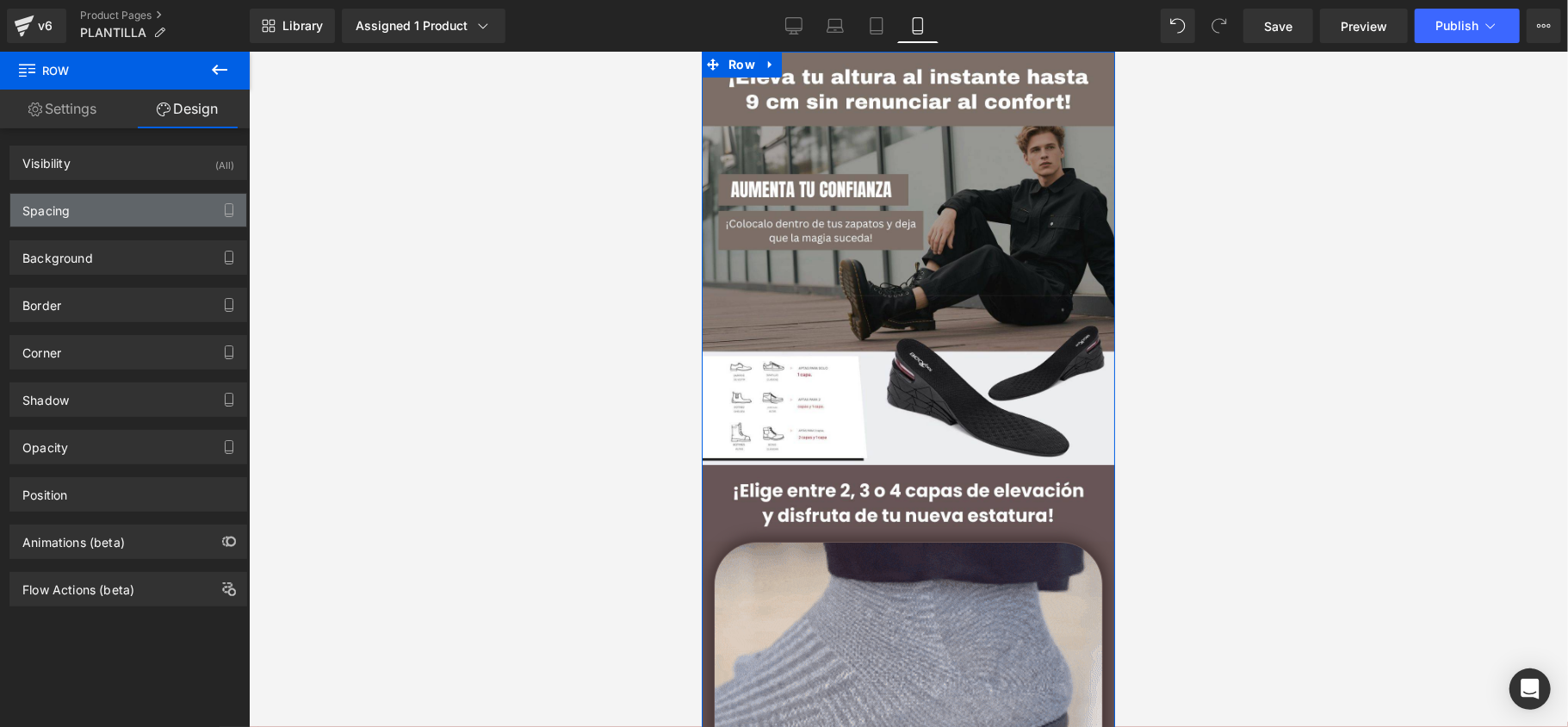
click at [99, 204] on div "Spacing" at bounding box center [128, 210] width 236 height 33
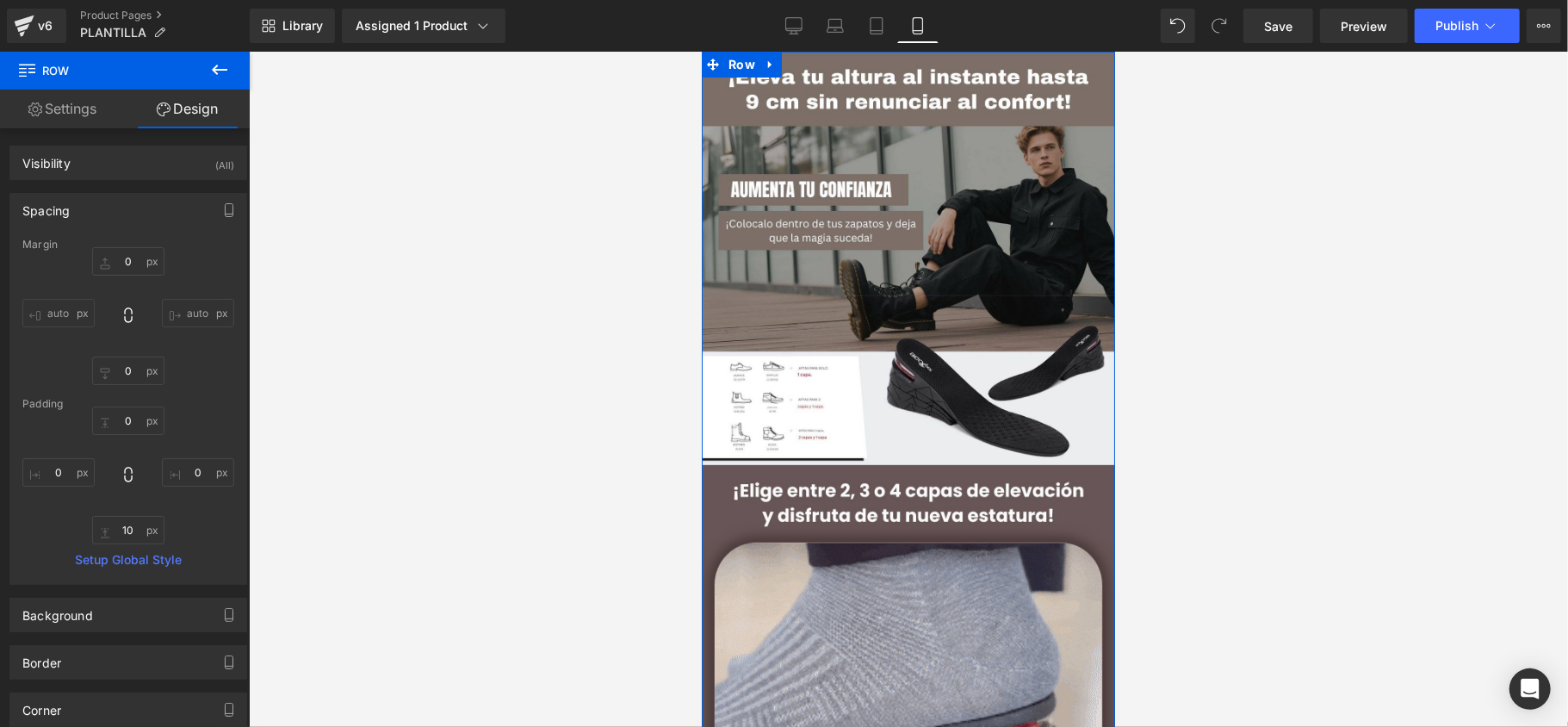
click at [104, 208] on div "Spacing" at bounding box center [128, 210] width 236 height 33
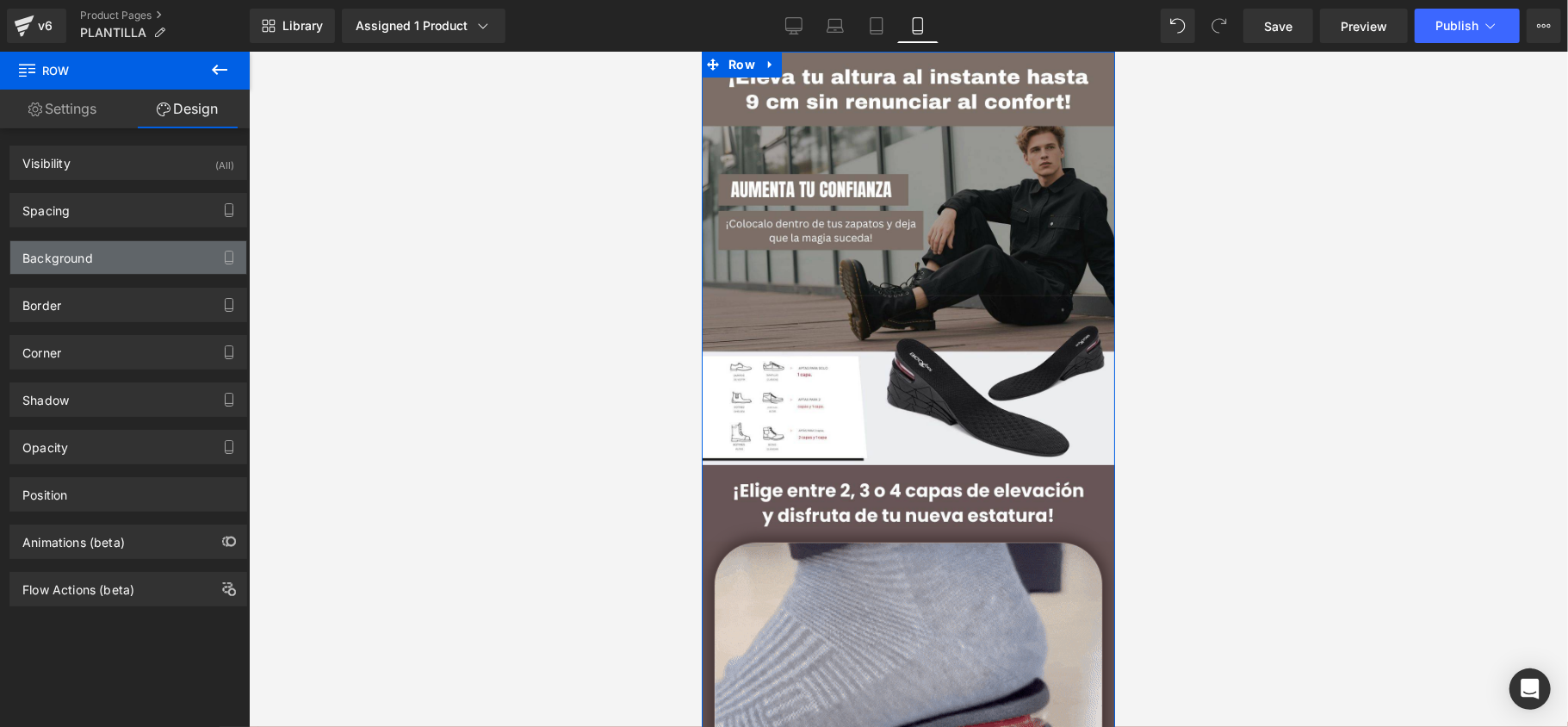
click at [104, 259] on div "Background" at bounding box center [128, 258] width 236 height 33
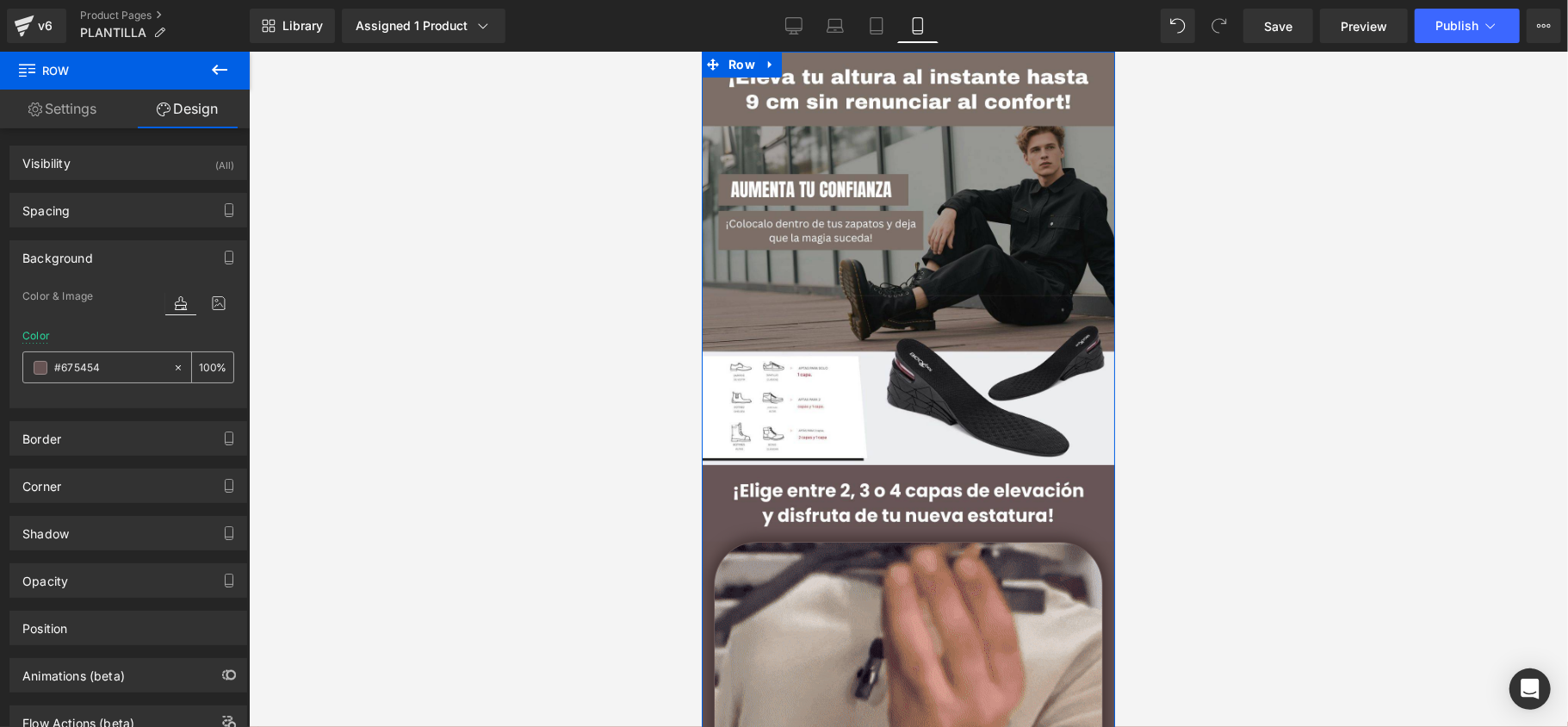
click at [100, 367] on input "#675454" at bounding box center [109, 367] width 110 height 19
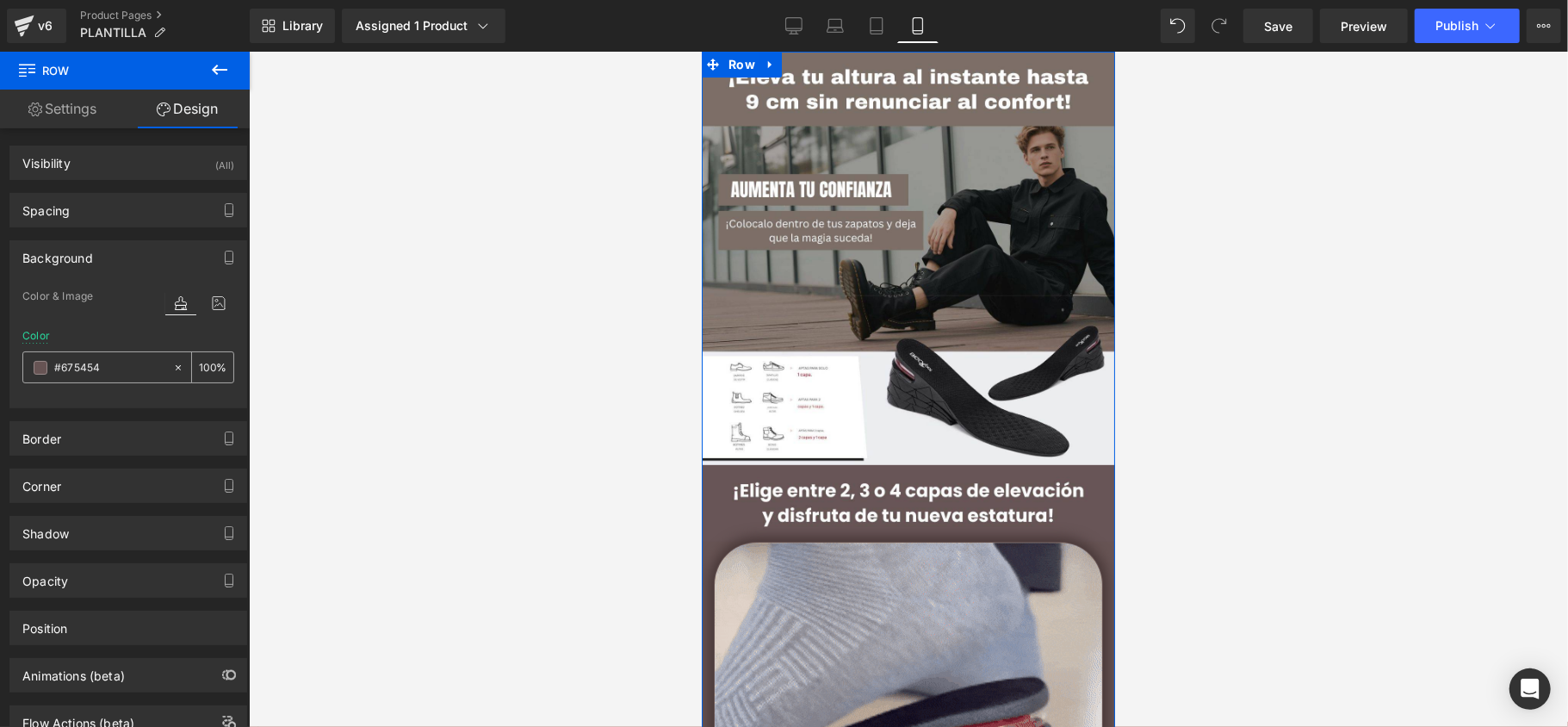
click at [100, 367] on input "#675454" at bounding box center [109, 367] width 110 height 19
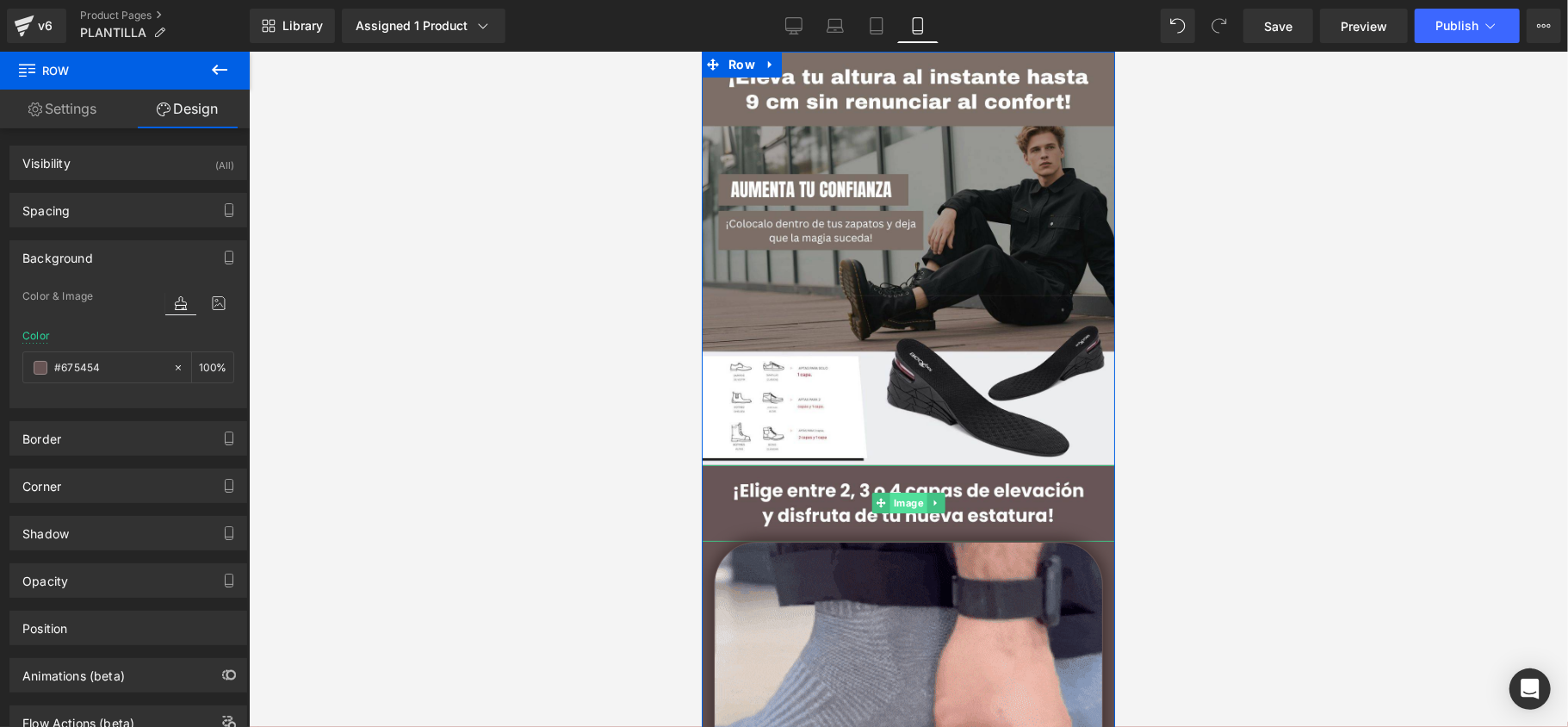
click at [913, 509] on span "Image" at bounding box center [908, 502] width 37 height 21
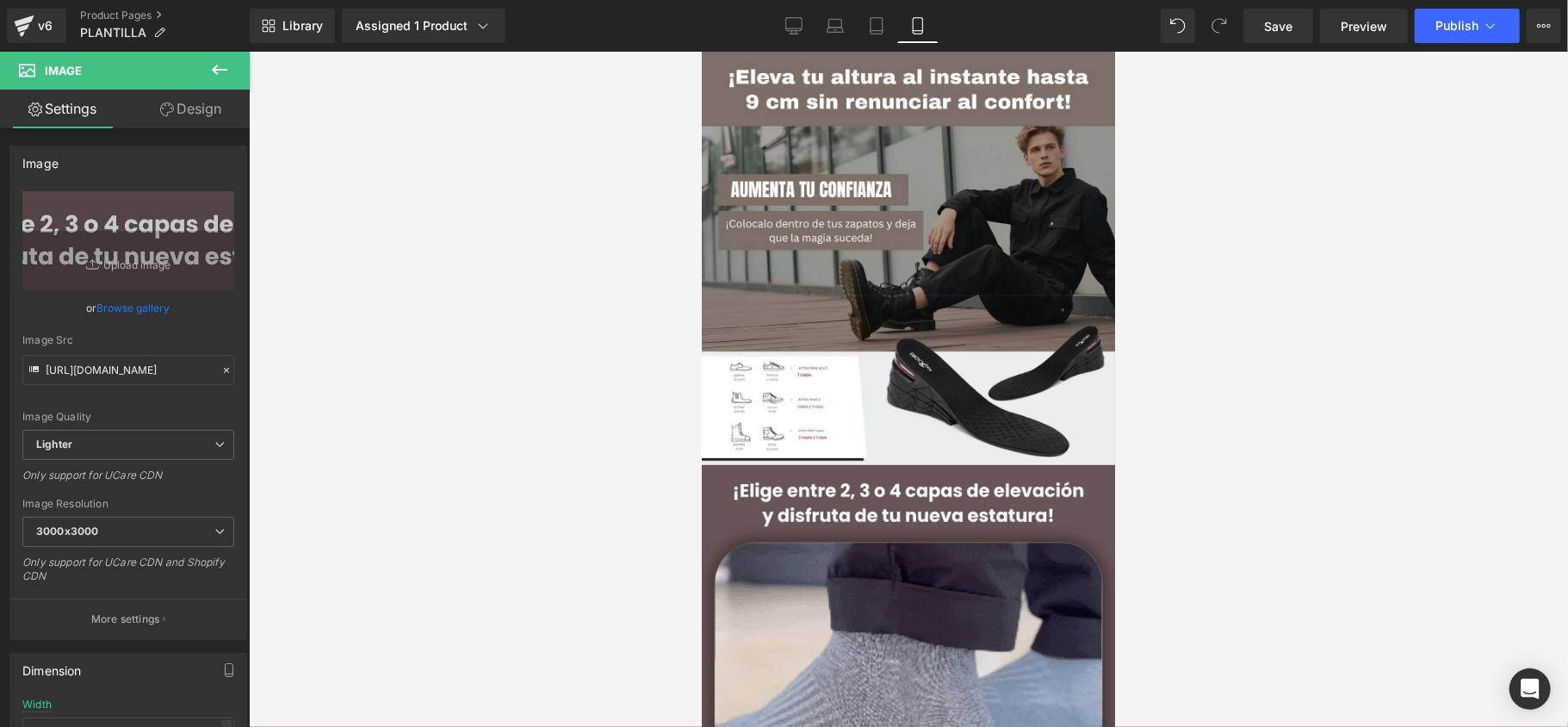
click at [563, 348] on div at bounding box center [908, 389] width 1319 height 675
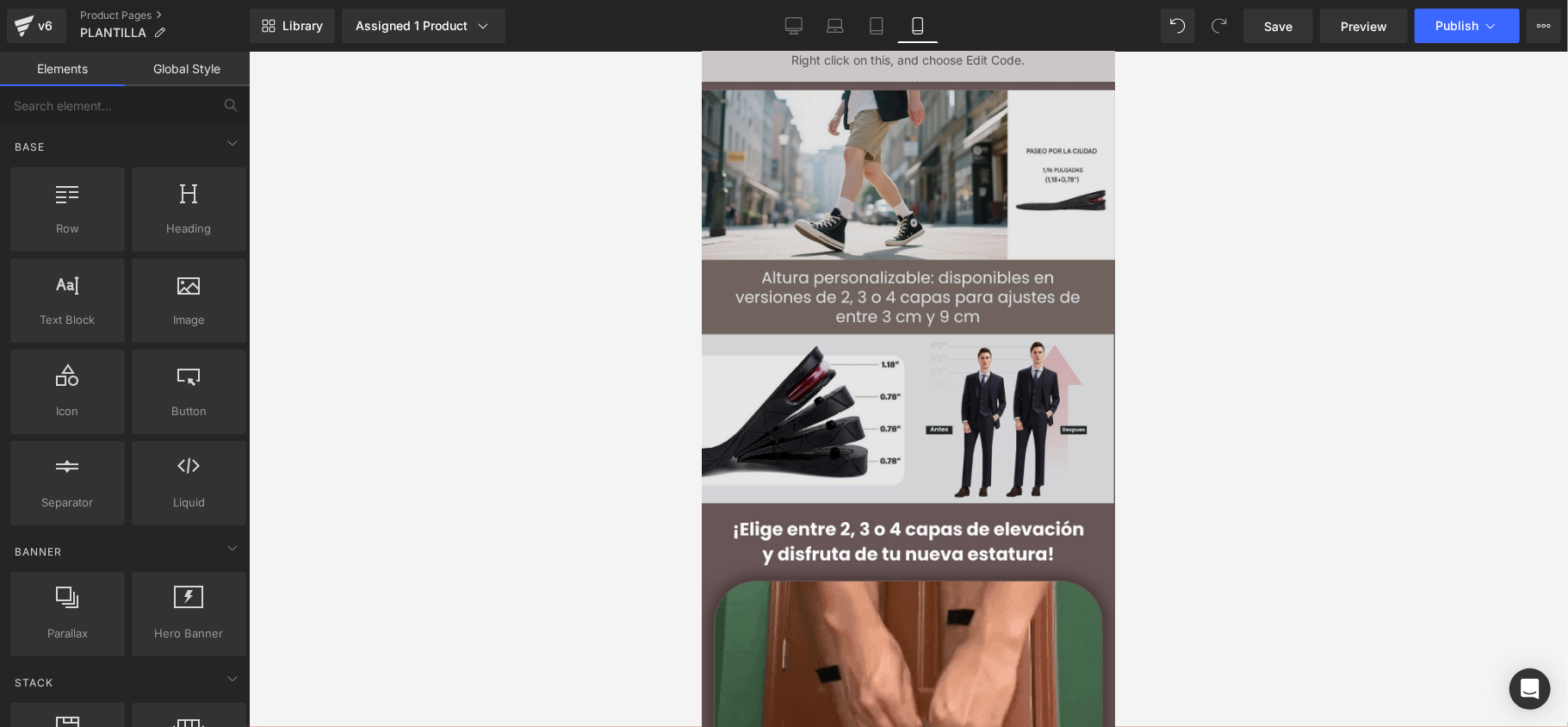
scroll to position [1033, 0]
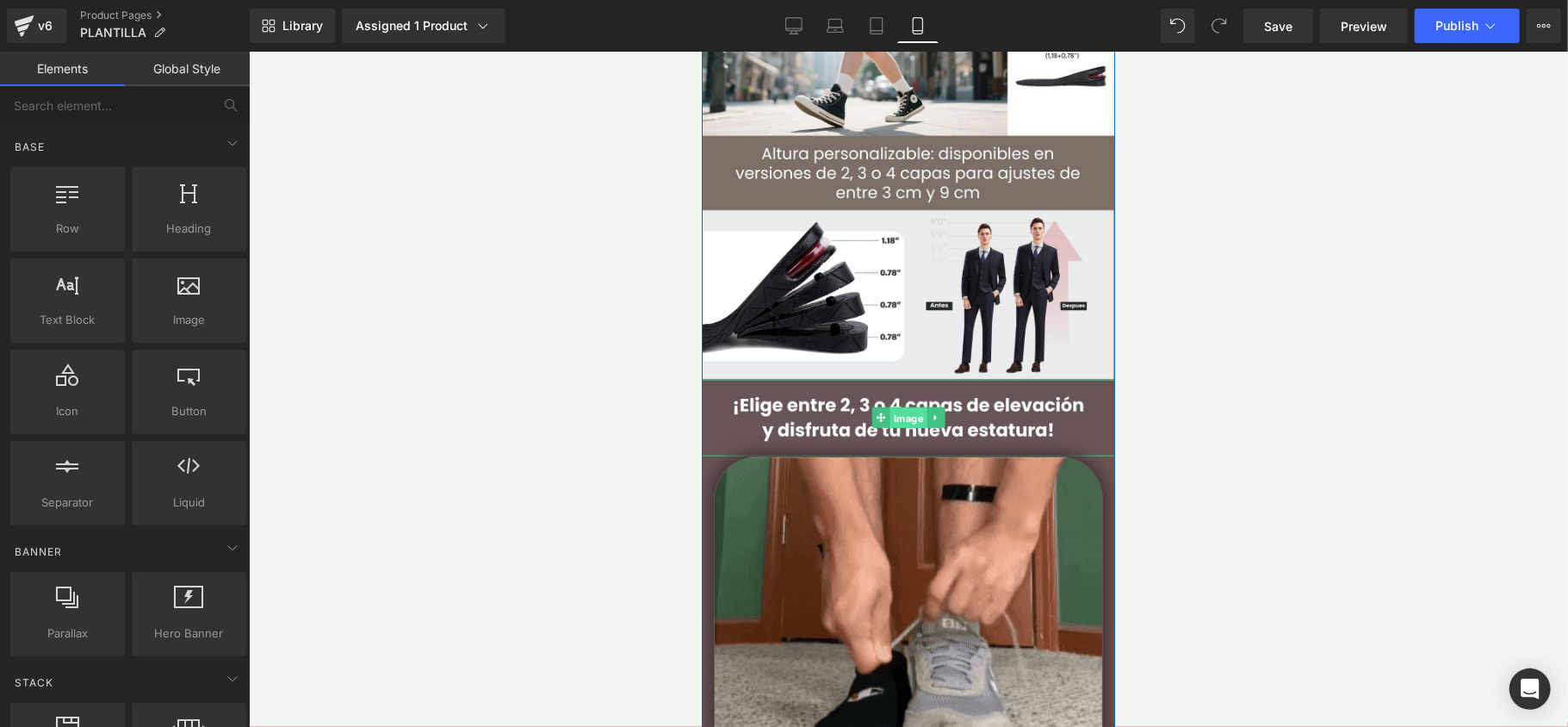
click at [908, 418] on span "Image" at bounding box center [908, 418] width 37 height 21
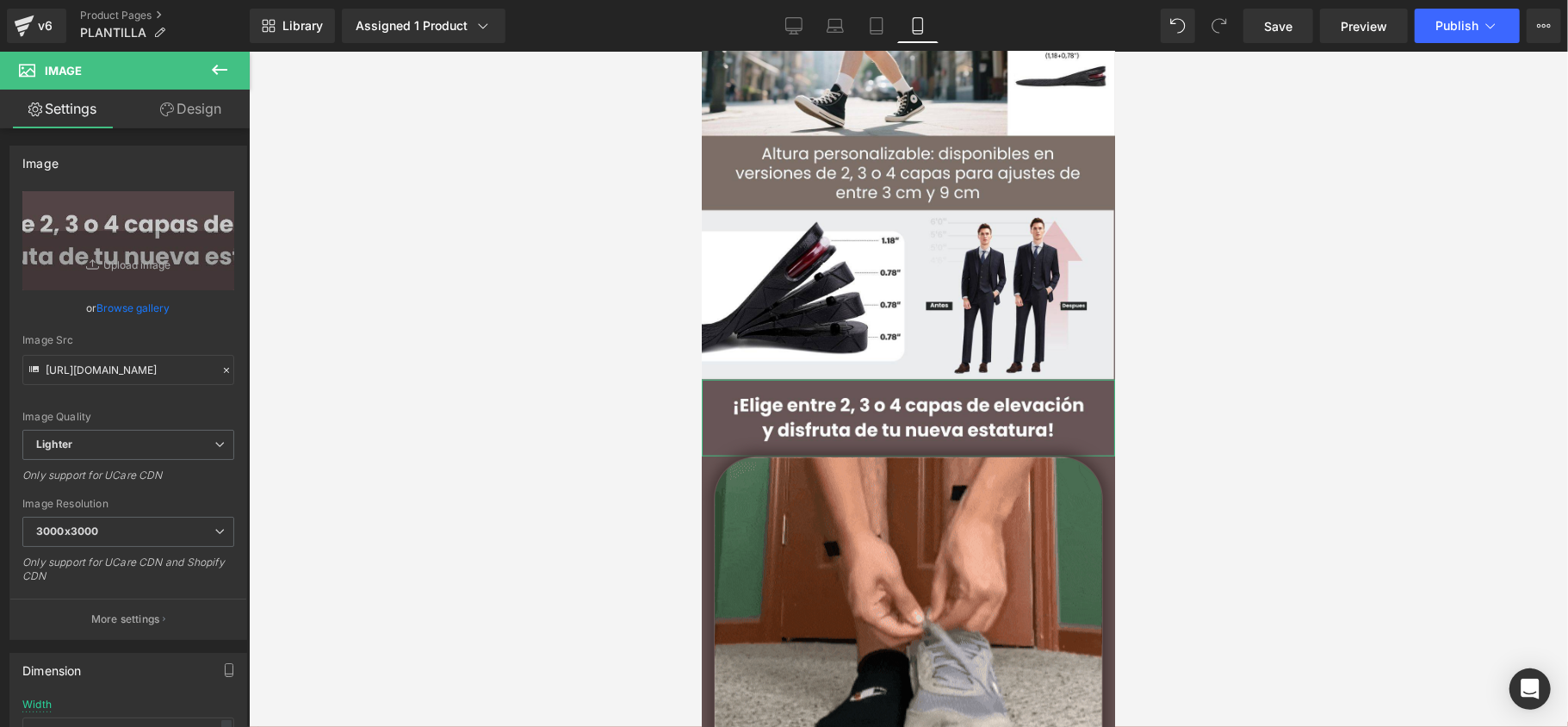
click at [149, 302] on link "Browse gallery" at bounding box center [134, 308] width 73 height 30
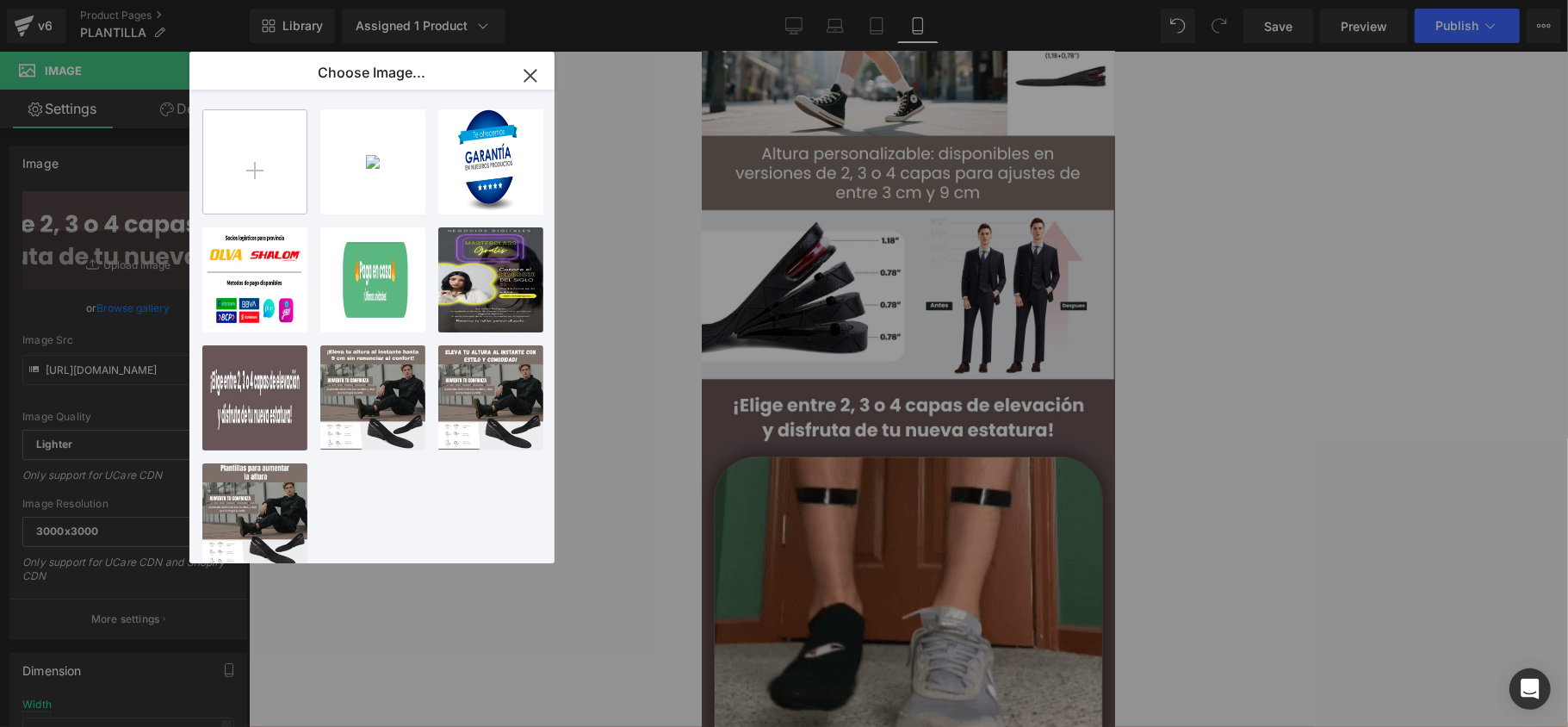
click at [241, 175] on input "file" at bounding box center [255, 162] width 104 height 104
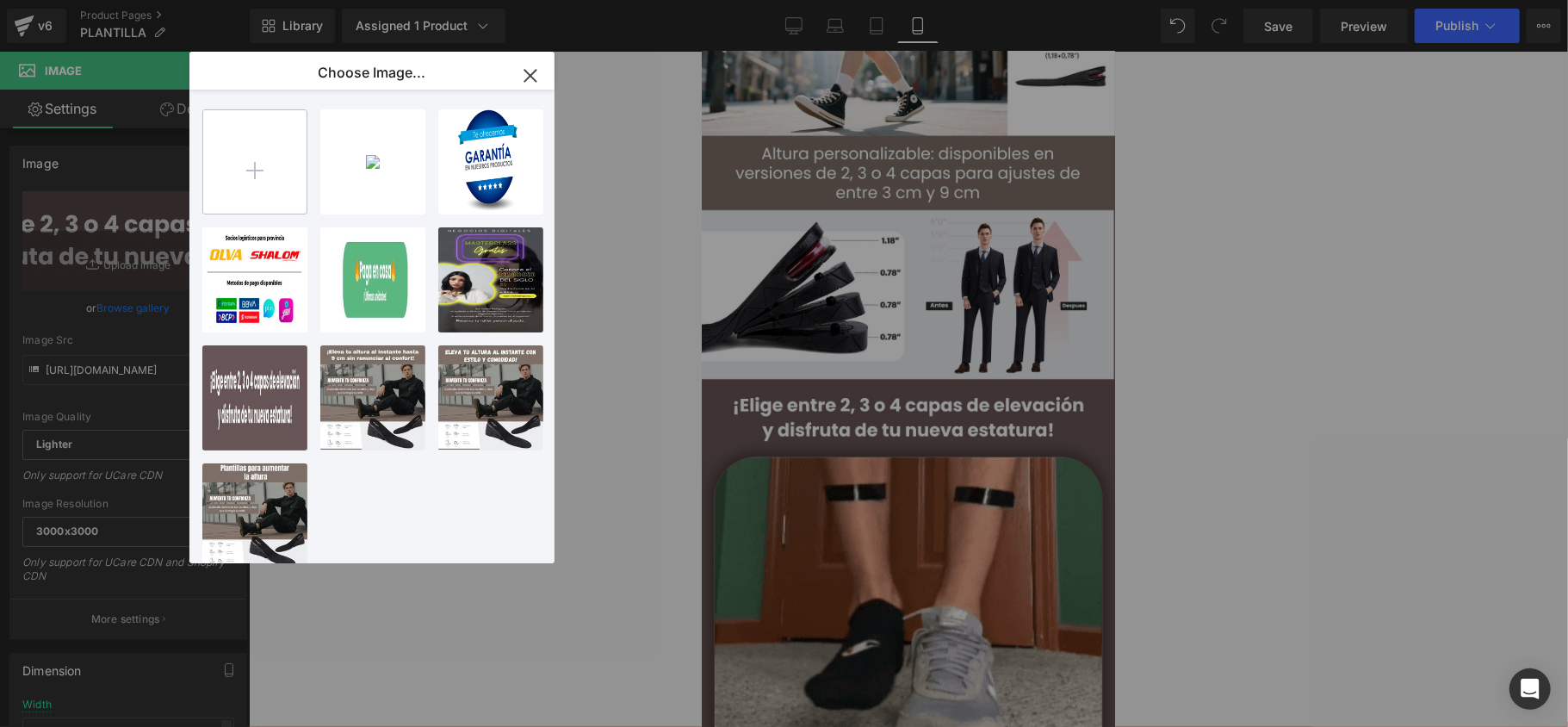
type input "C:\fakepath\Sé más alto sin que nadie lo note. Elige entre 2, 3 o 4 capas de el…"
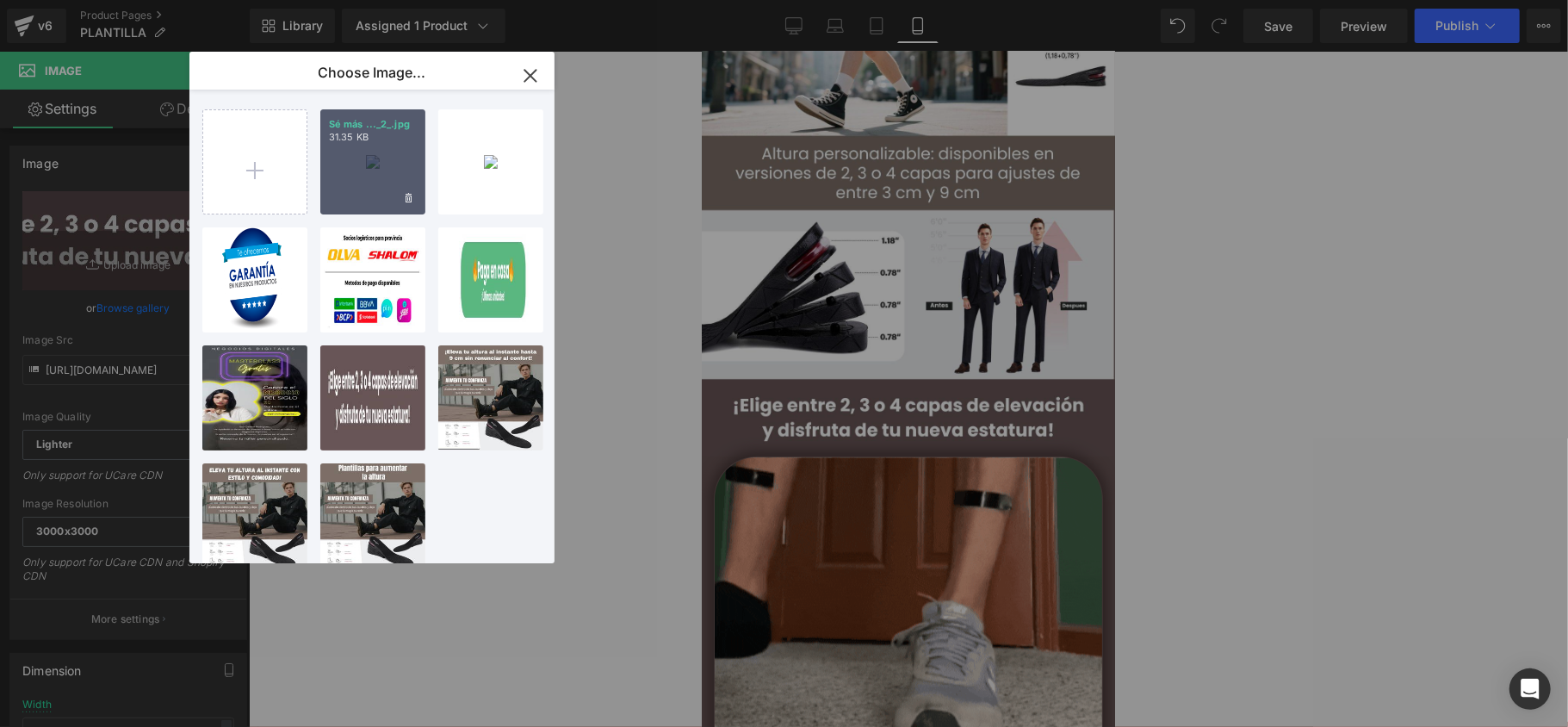
click at [354, 177] on div "Sé más ..._2_.jpg 31.35 KB" at bounding box center [373, 162] width 105 height 105
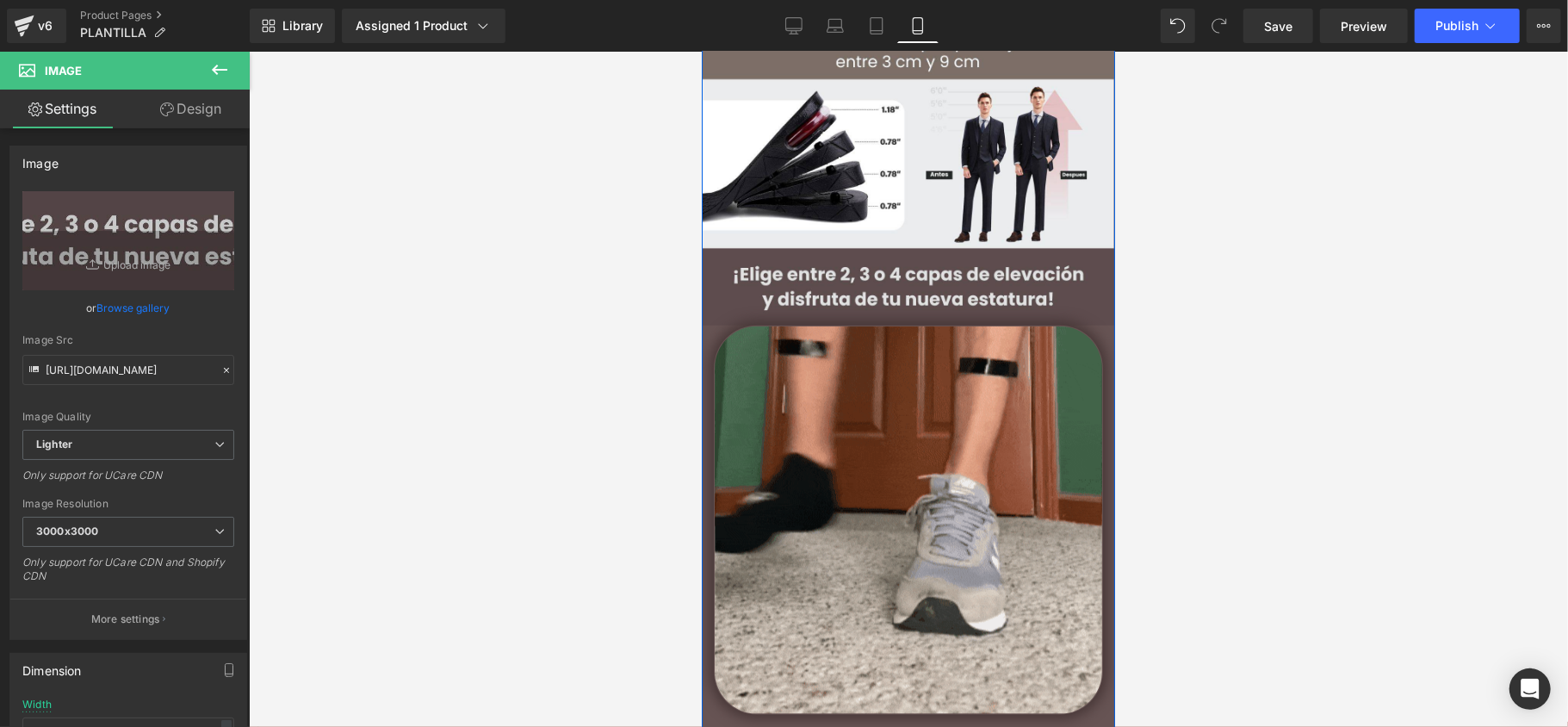
scroll to position [1148, 0]
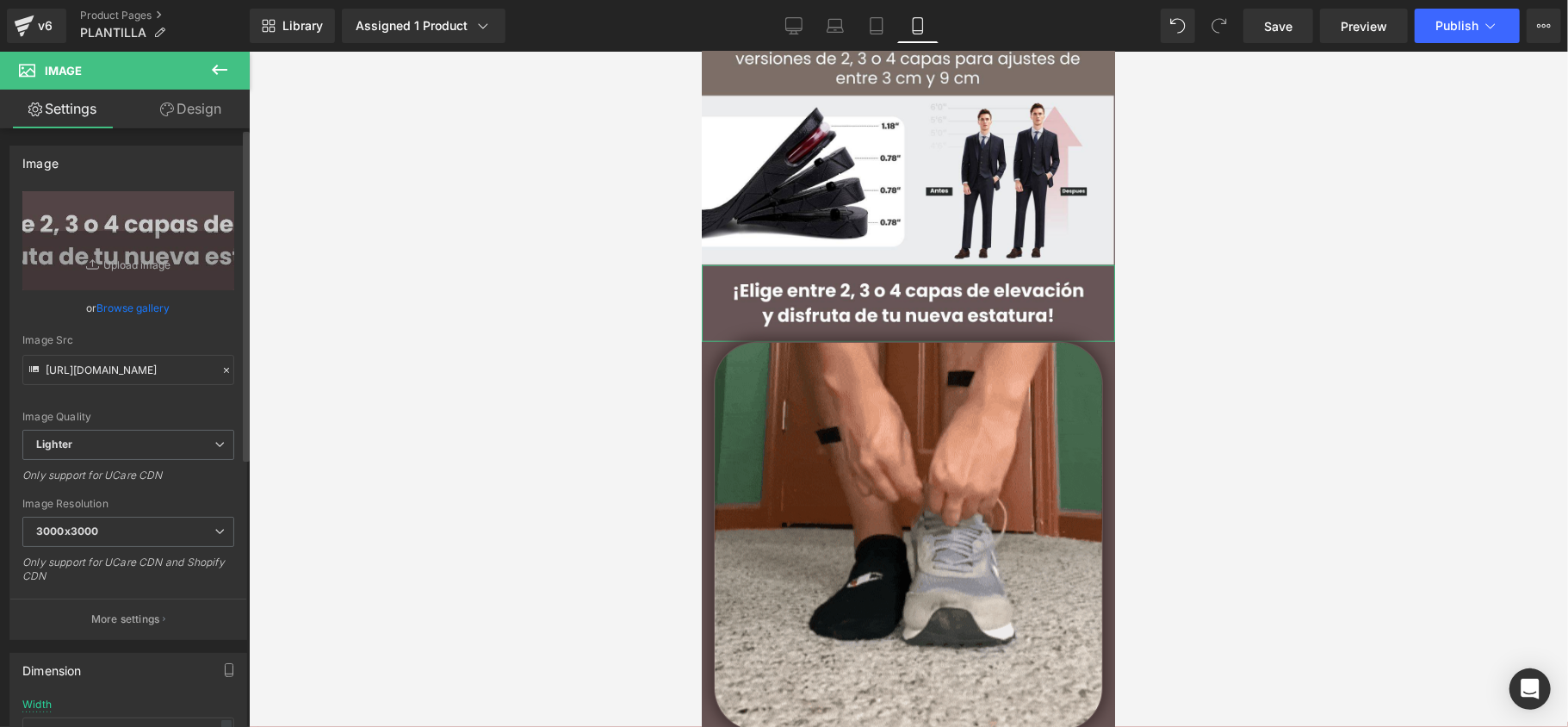
click at [124, 302] on link "Browse gallery" at bounding box center [134, 308] width 73 height 30
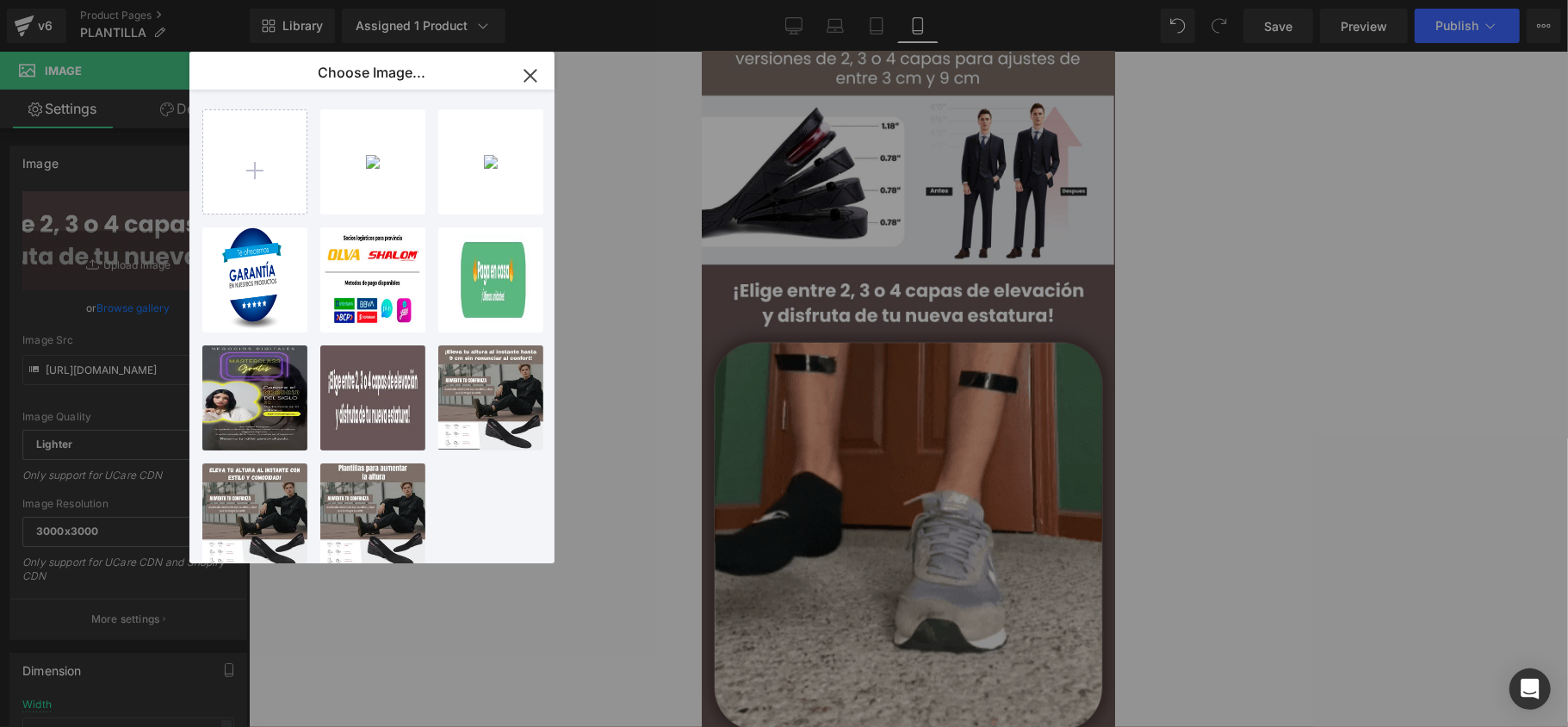
click at [0, 0] on div "Sé más ..._2_.jpg 31.35 KB" at bounding box center [0, 0] width 0 height 0
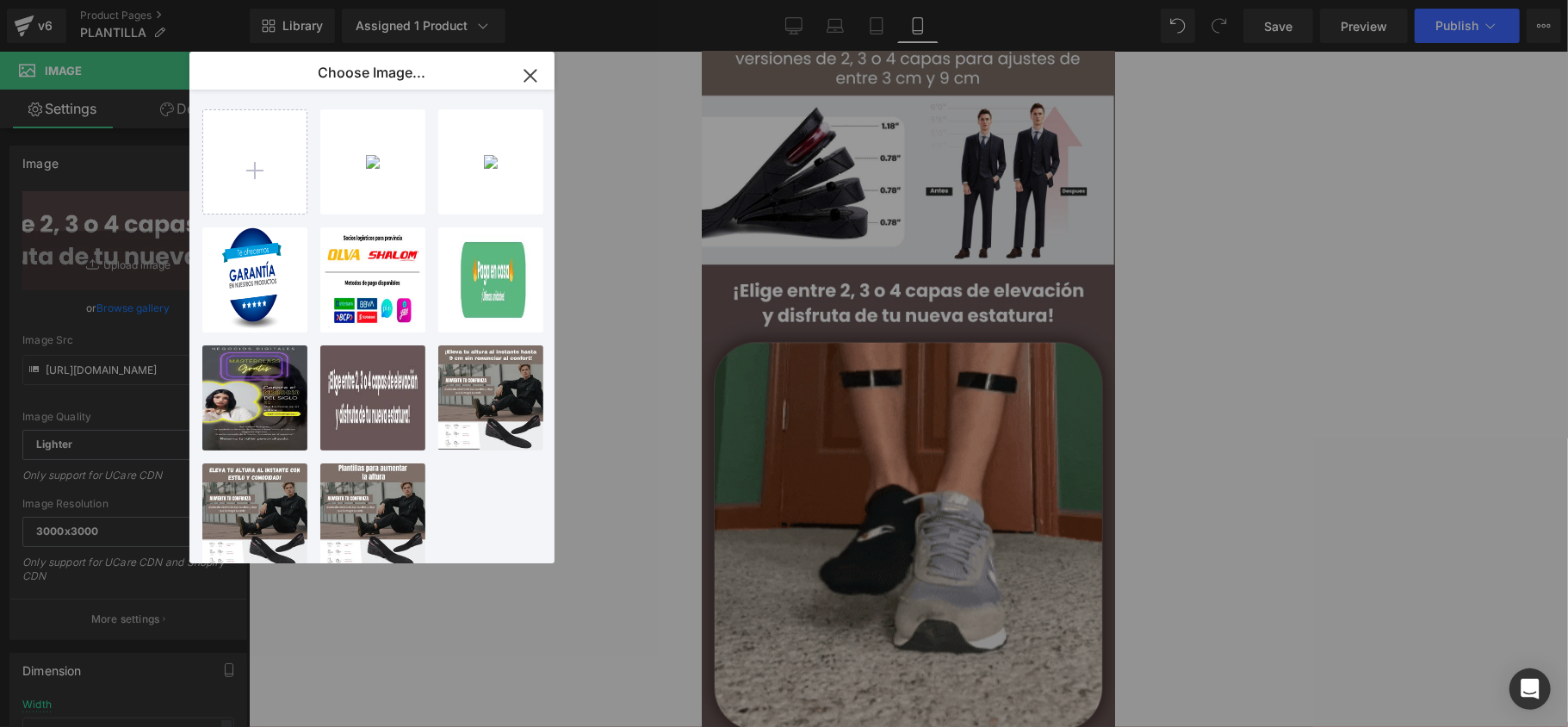
type input "[URL][DOMAIN_NAME]"
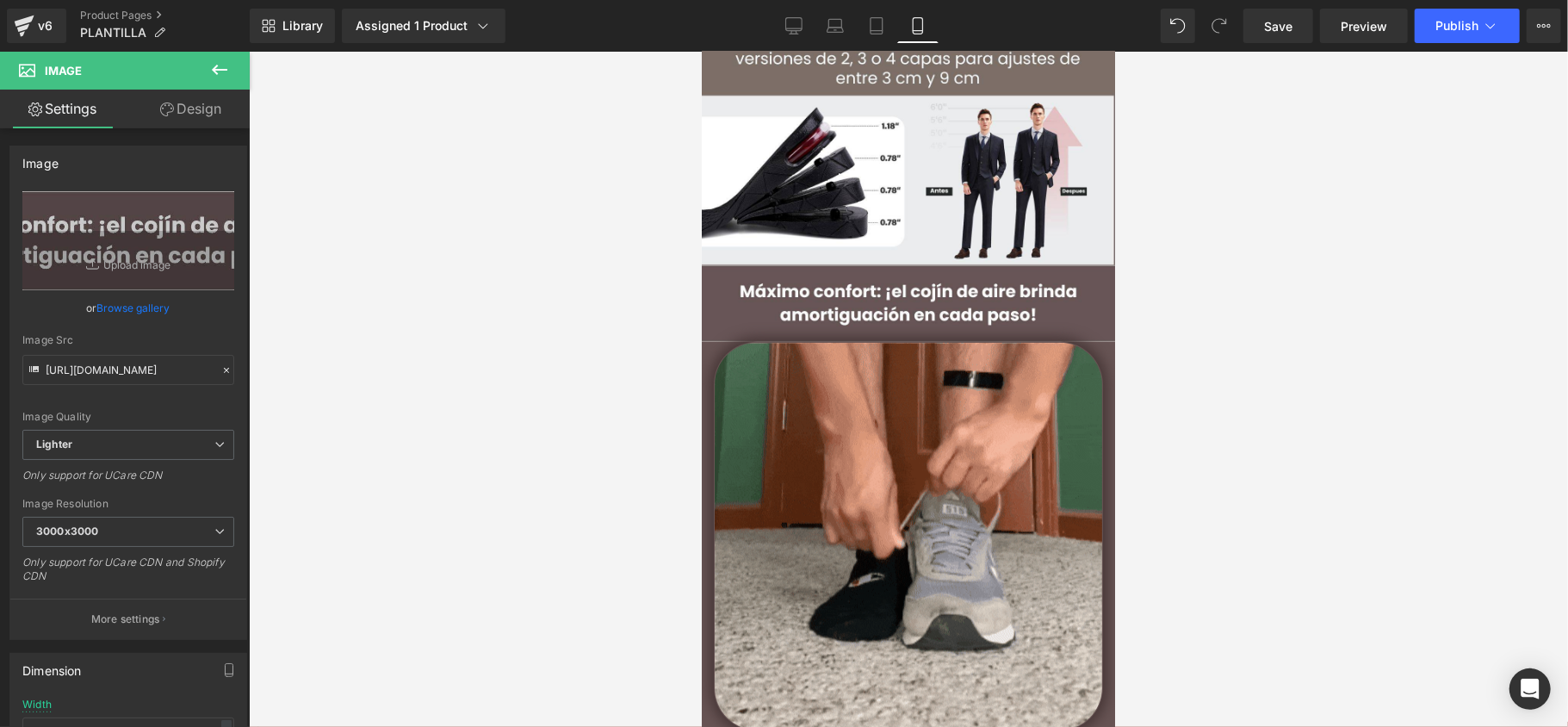
click at [665, 315] on div at bounding box center [908, 389] width 1319 height 675
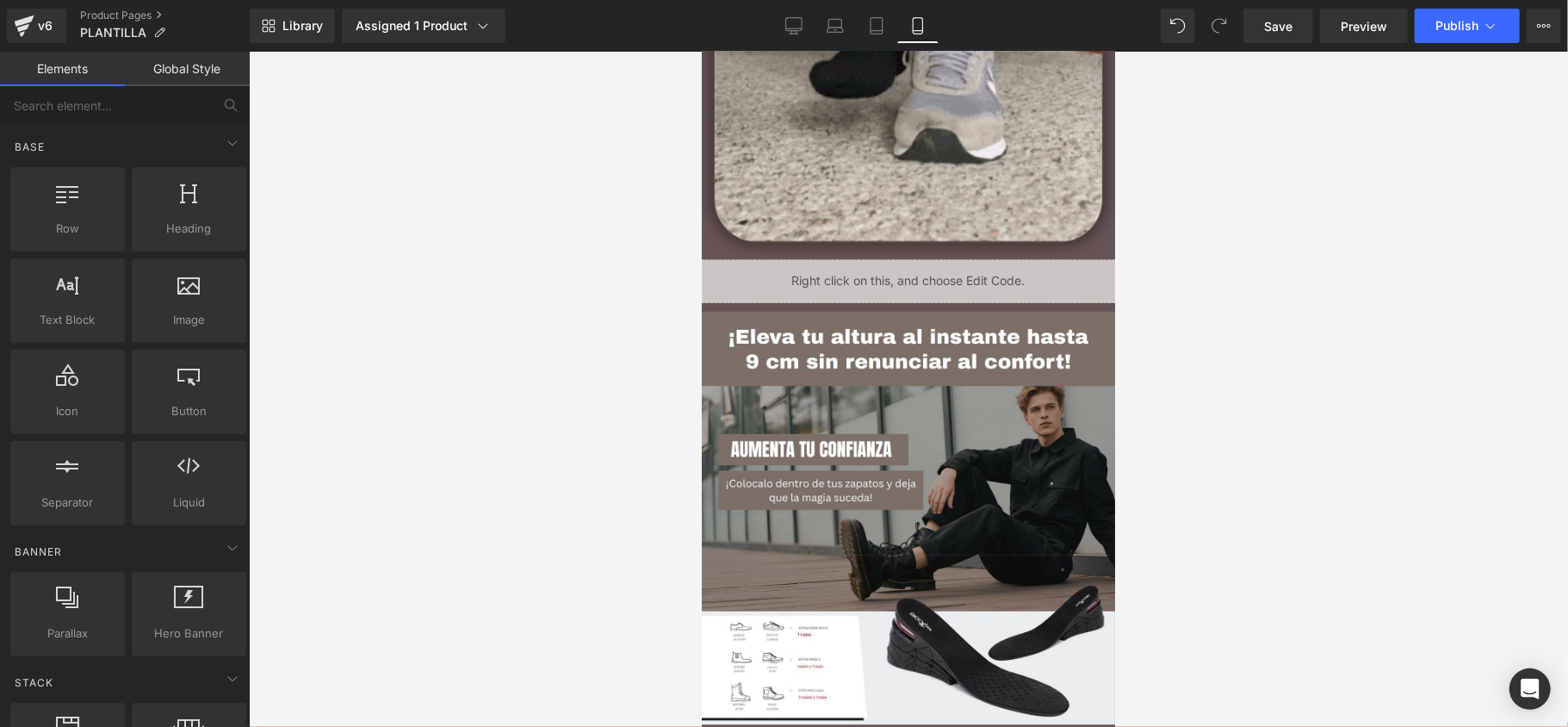
scroll to position [1607, 0]
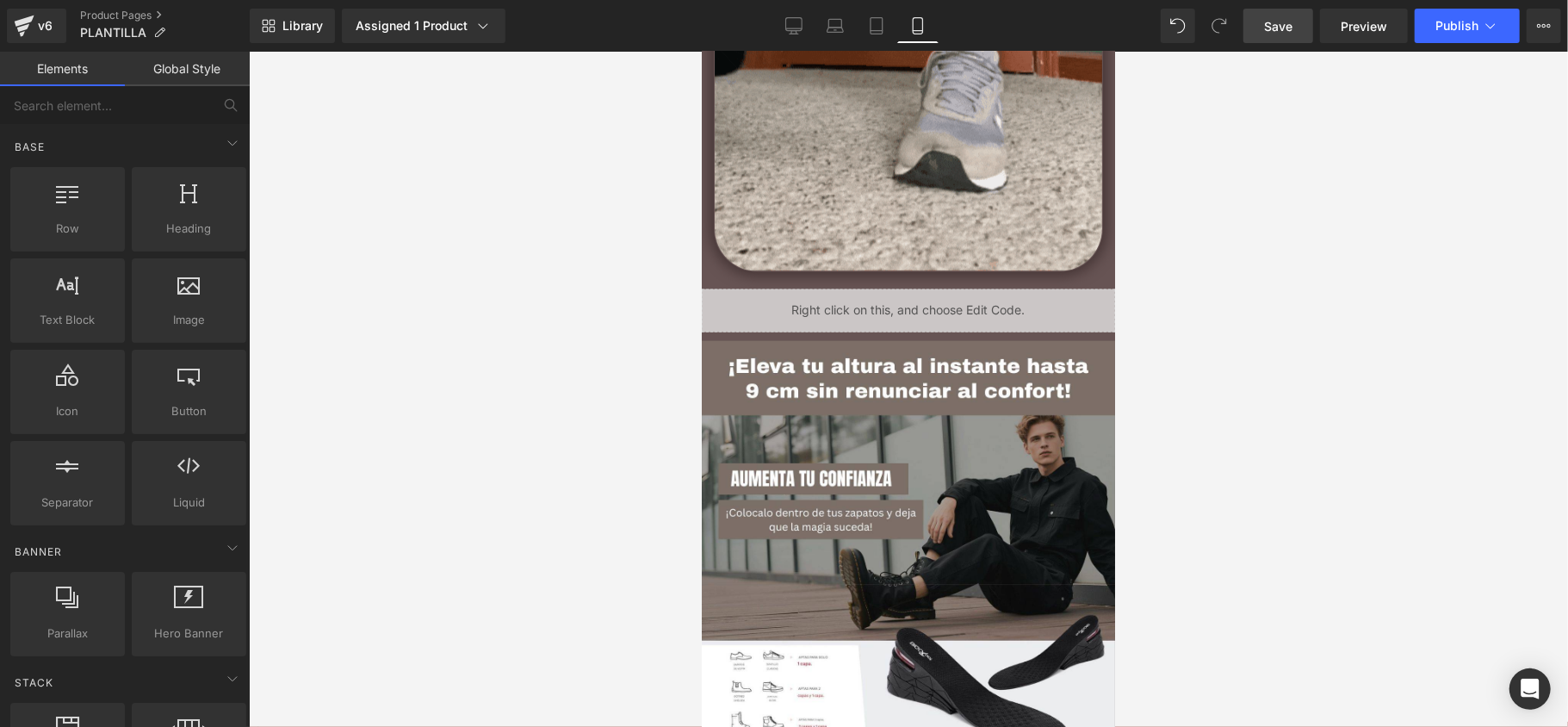
click at [1300, 33] on link "Save" at bounding box center [1278, 26] width 70 height 35
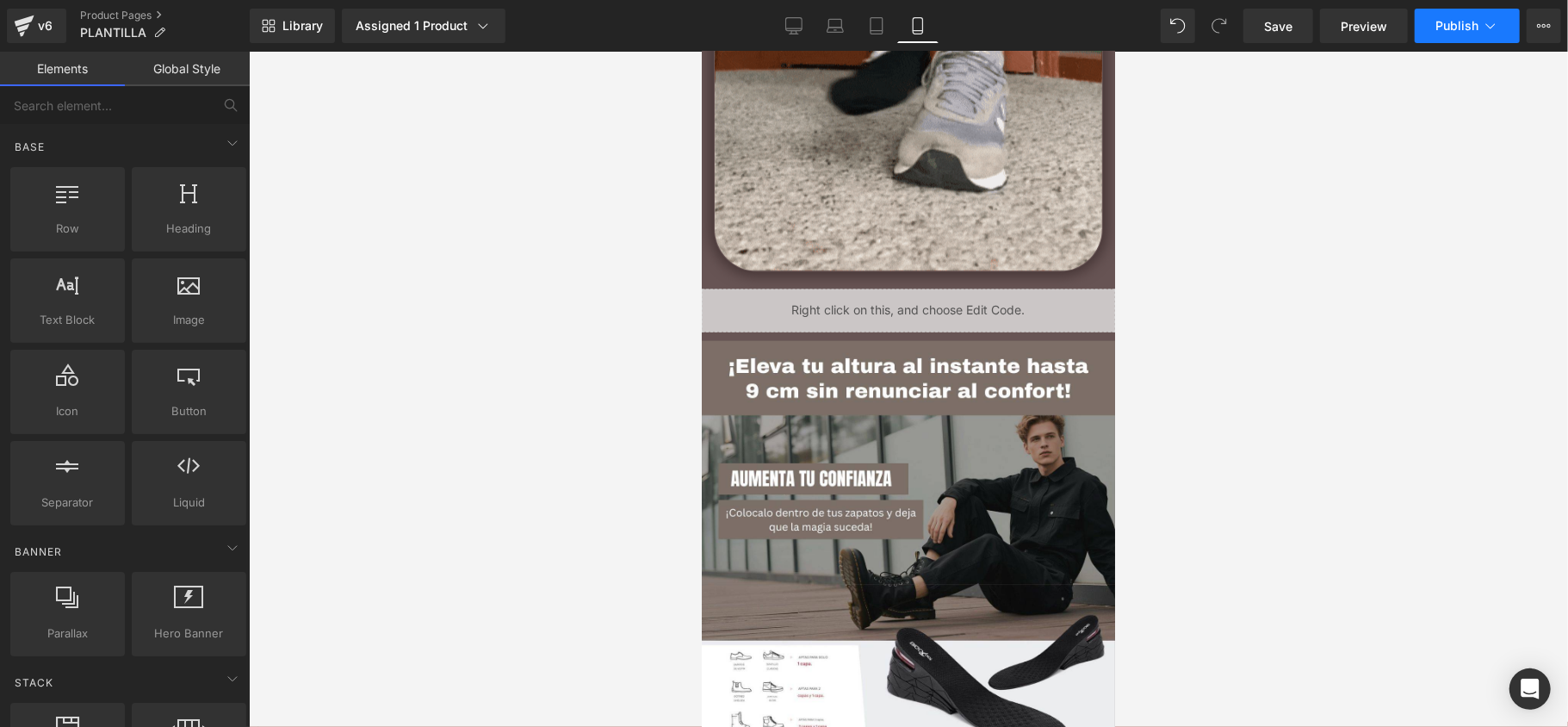
click at [1478, 22] on button "Publish" at bounding box center [1467, 26] width 105 height 35
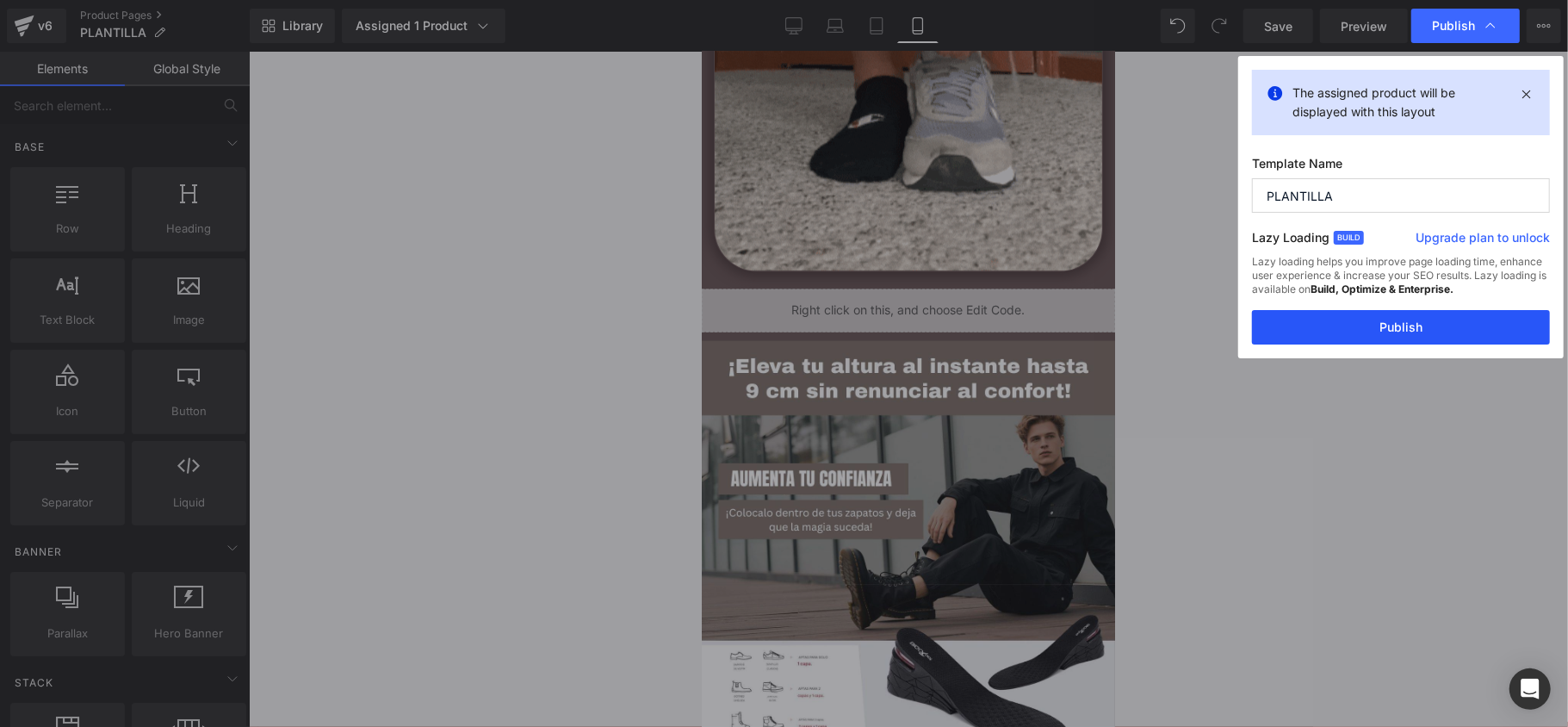
click at [1345, 337] on button "Publish" at bounding box center [1400, 328] width 298 height 35
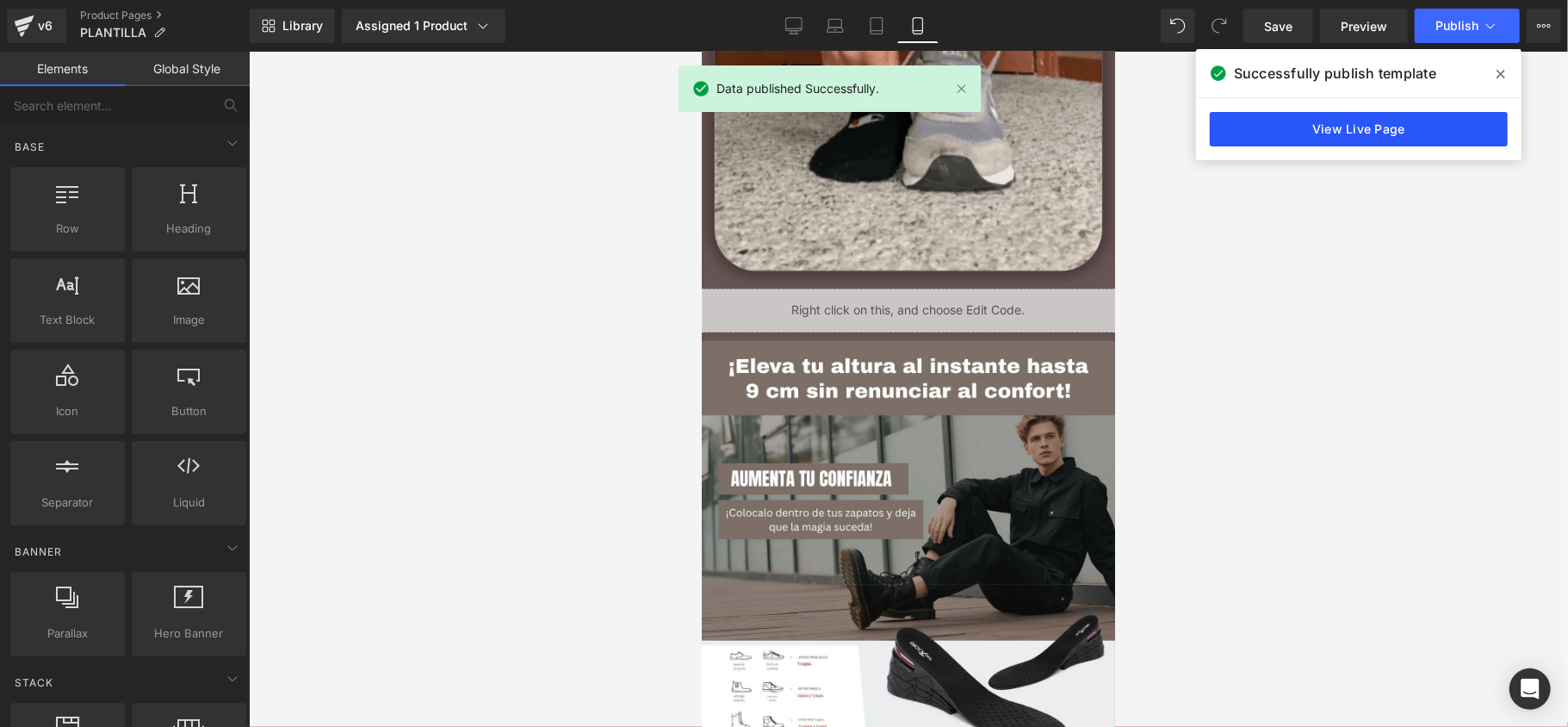
click at [1399, 131] on link "View Live Page" at bounding box center [1358, 129] width 298 height 35
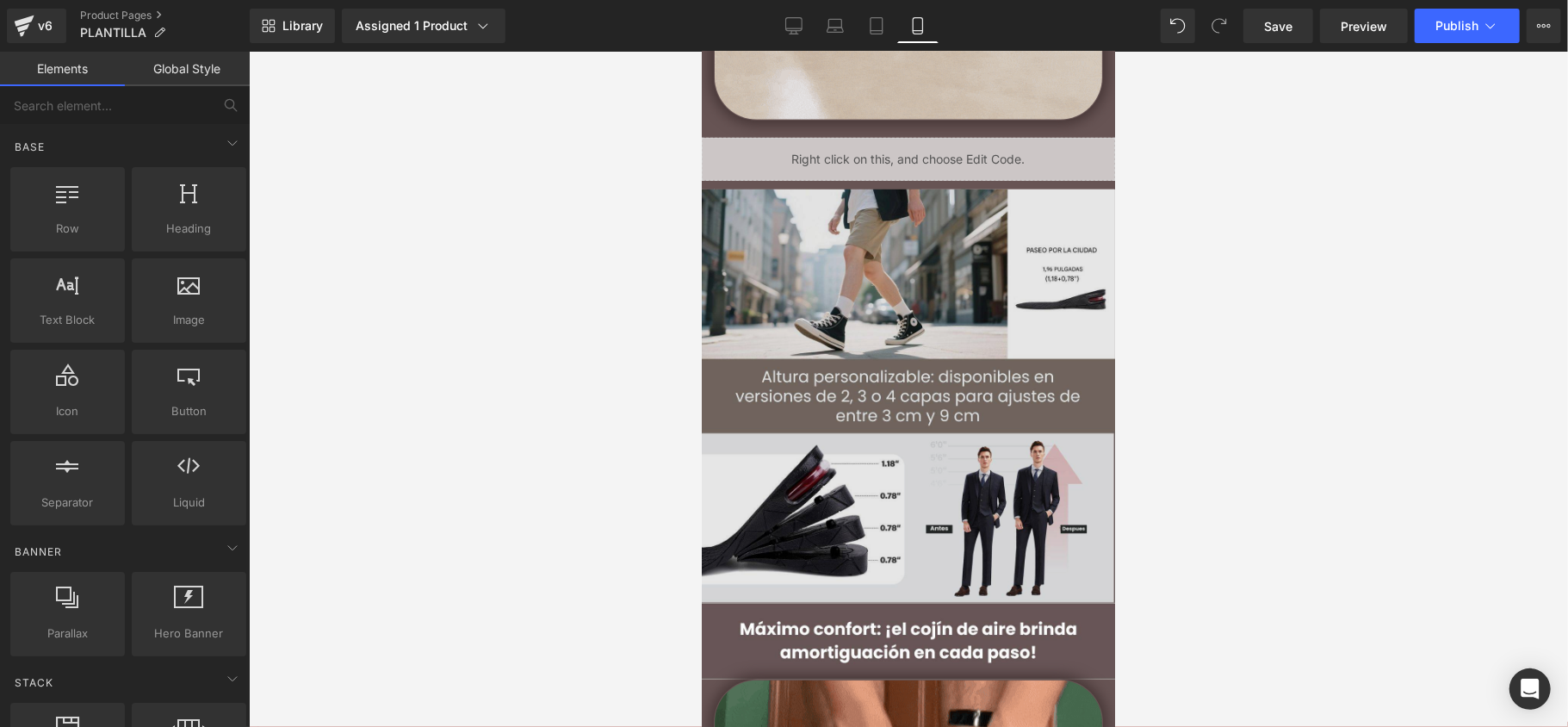
scroll to position [803, 0]
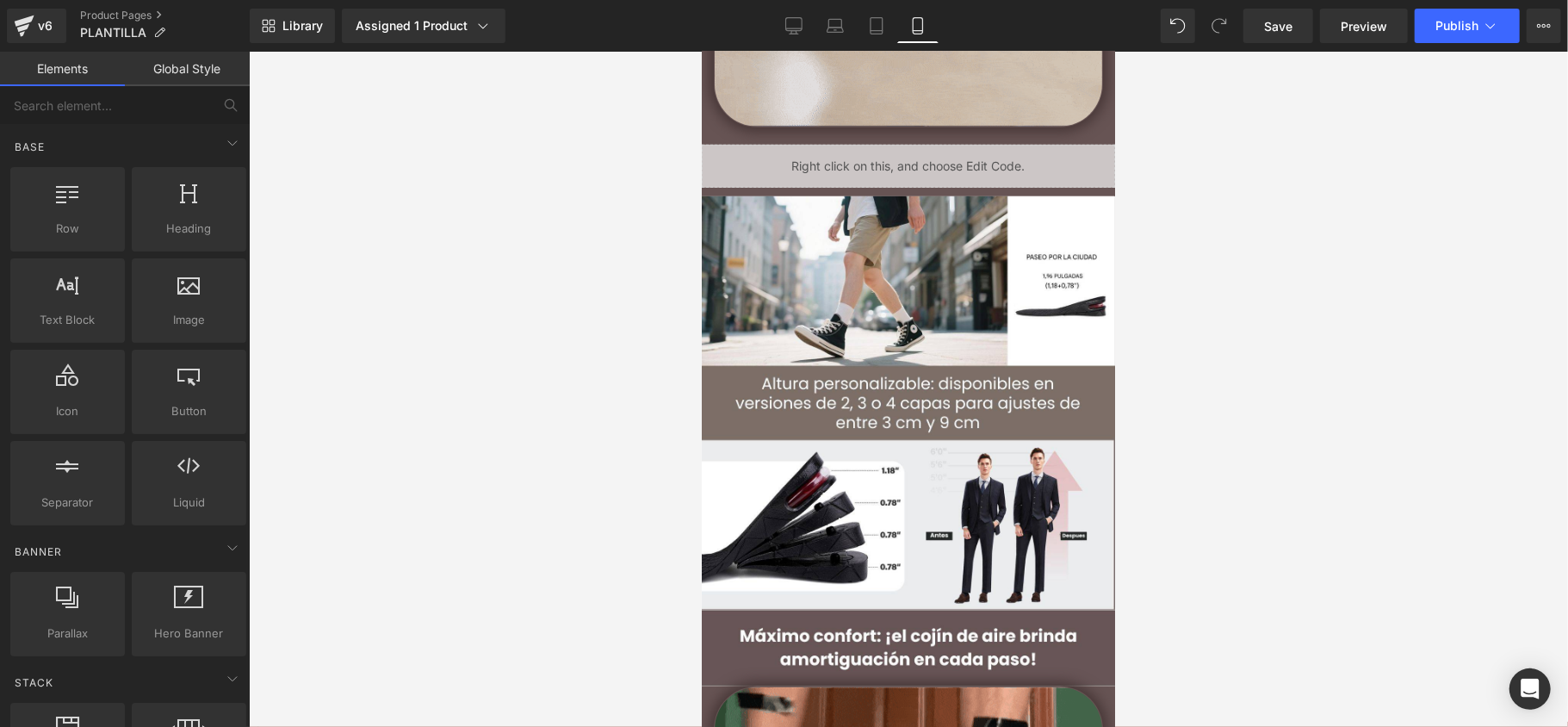
click at [934, 396] on div "Image" at bounding box center [908, 402] width 413 height 413
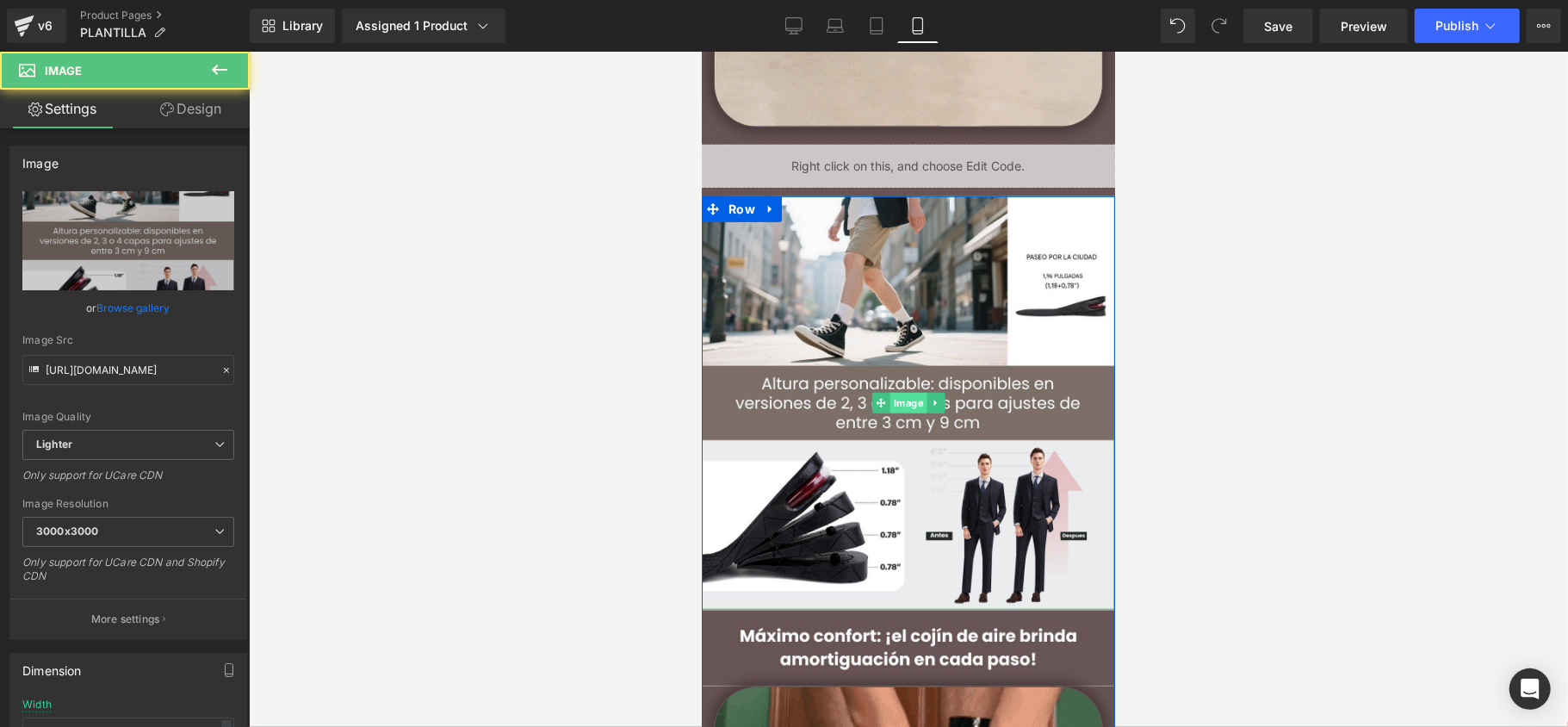
click at [908, 410] on span "Image" at bounding box center [908, 402] width 37 height 21
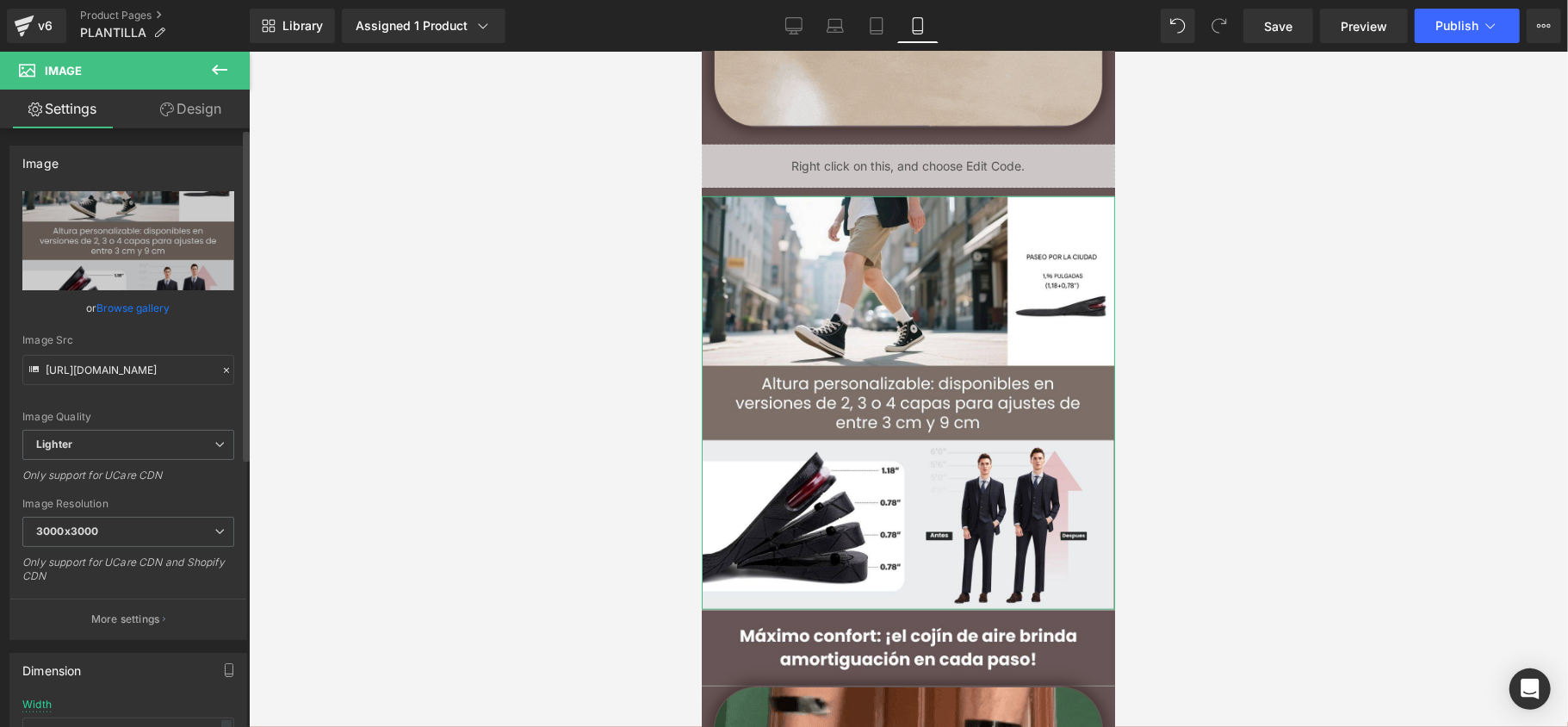
click at [128, 302] on link "Browse gallery" at bounding box center [134, 308] width 73 height 30
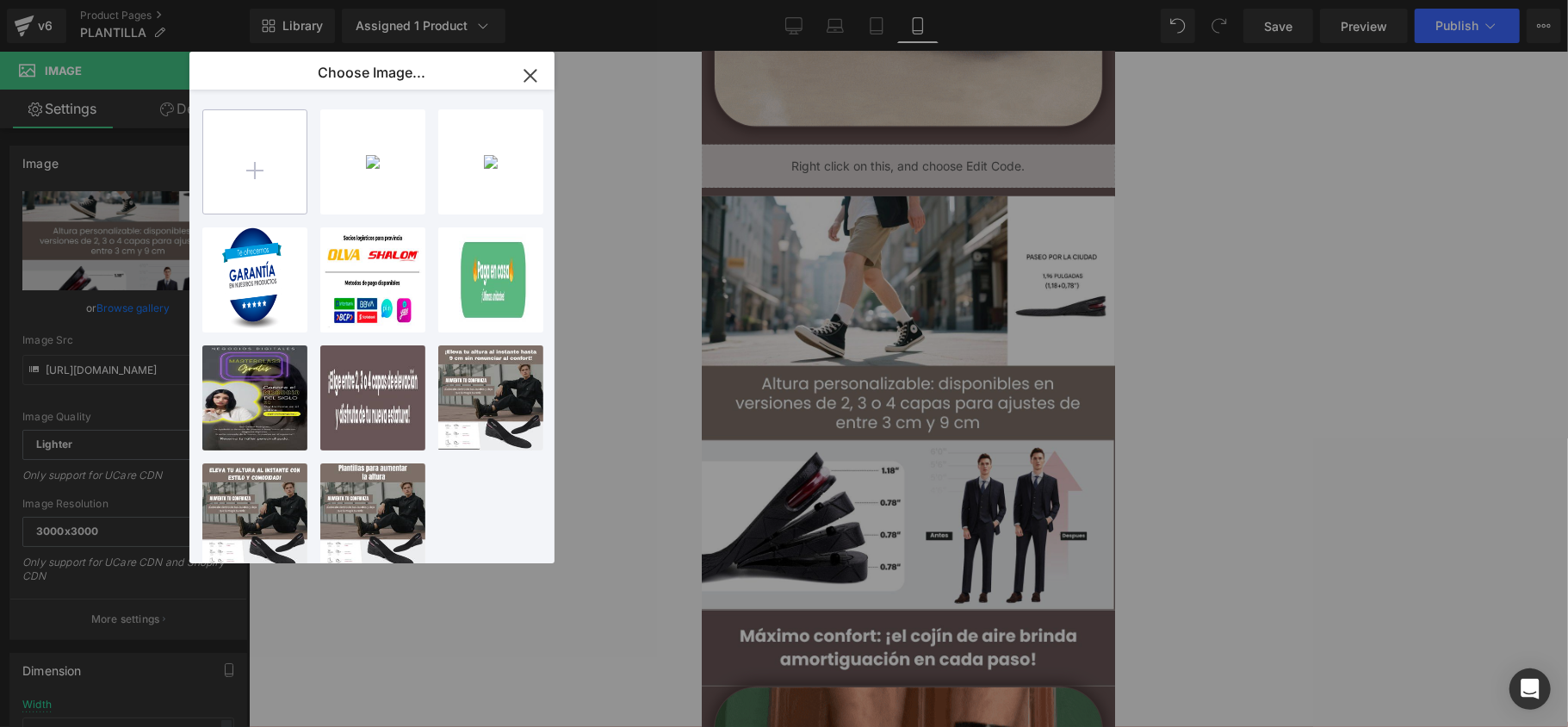
click at [273, 163] on input "file" at bounding box center [255, 162] width 104 height 104
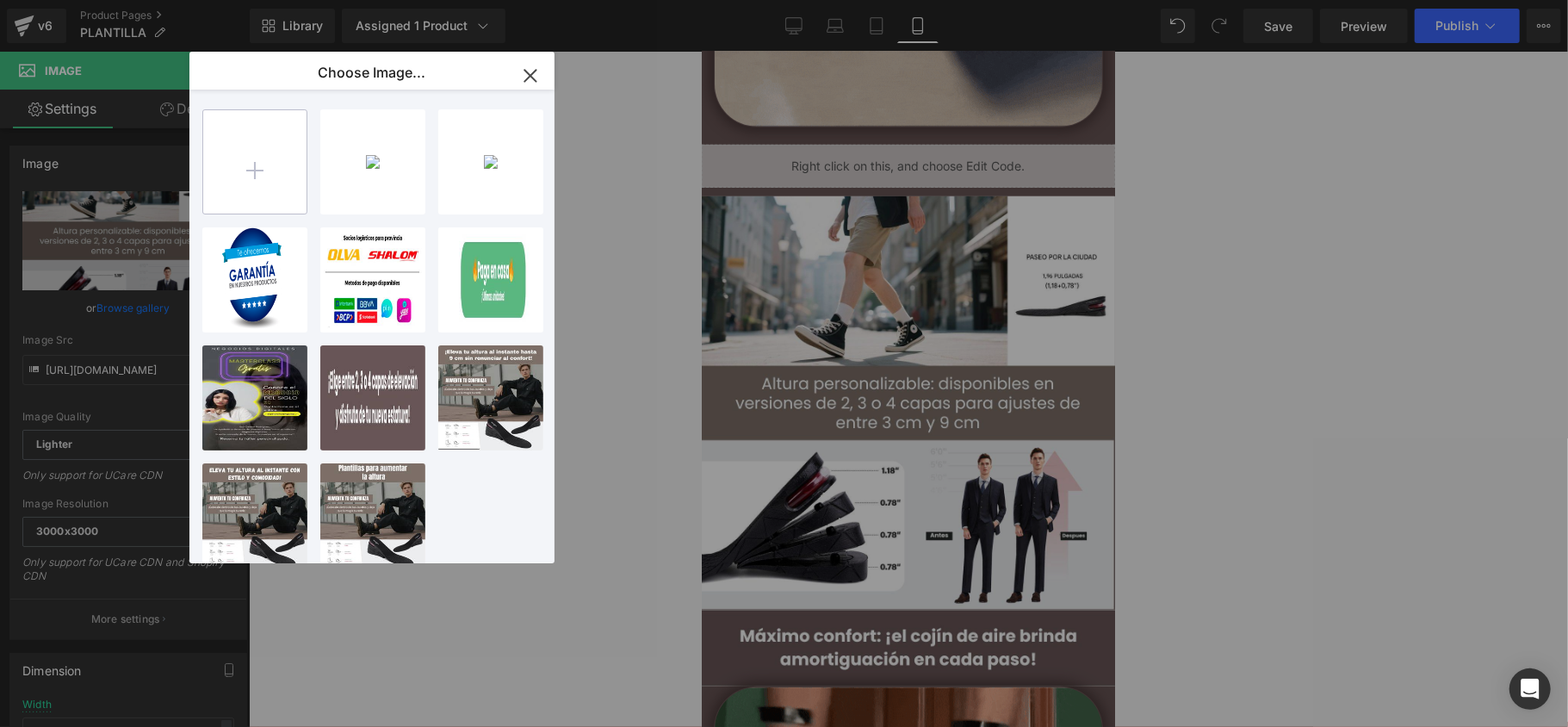
type input "C:\fakepath\A (4).jpg"
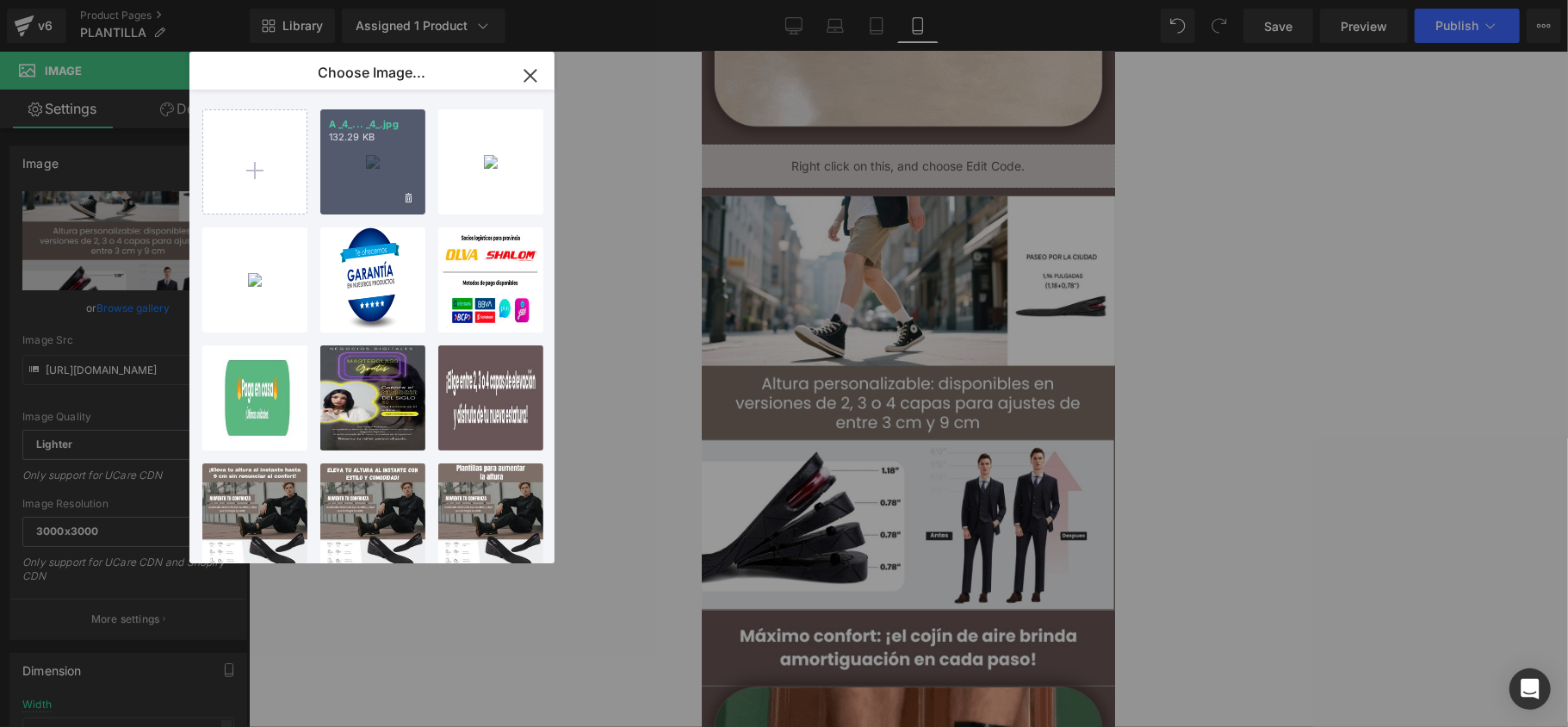
click at [379, 173] on div "A _4_... _4_.jpg 132.29 KB" at bounding box center [373, 162] width 105 height 105
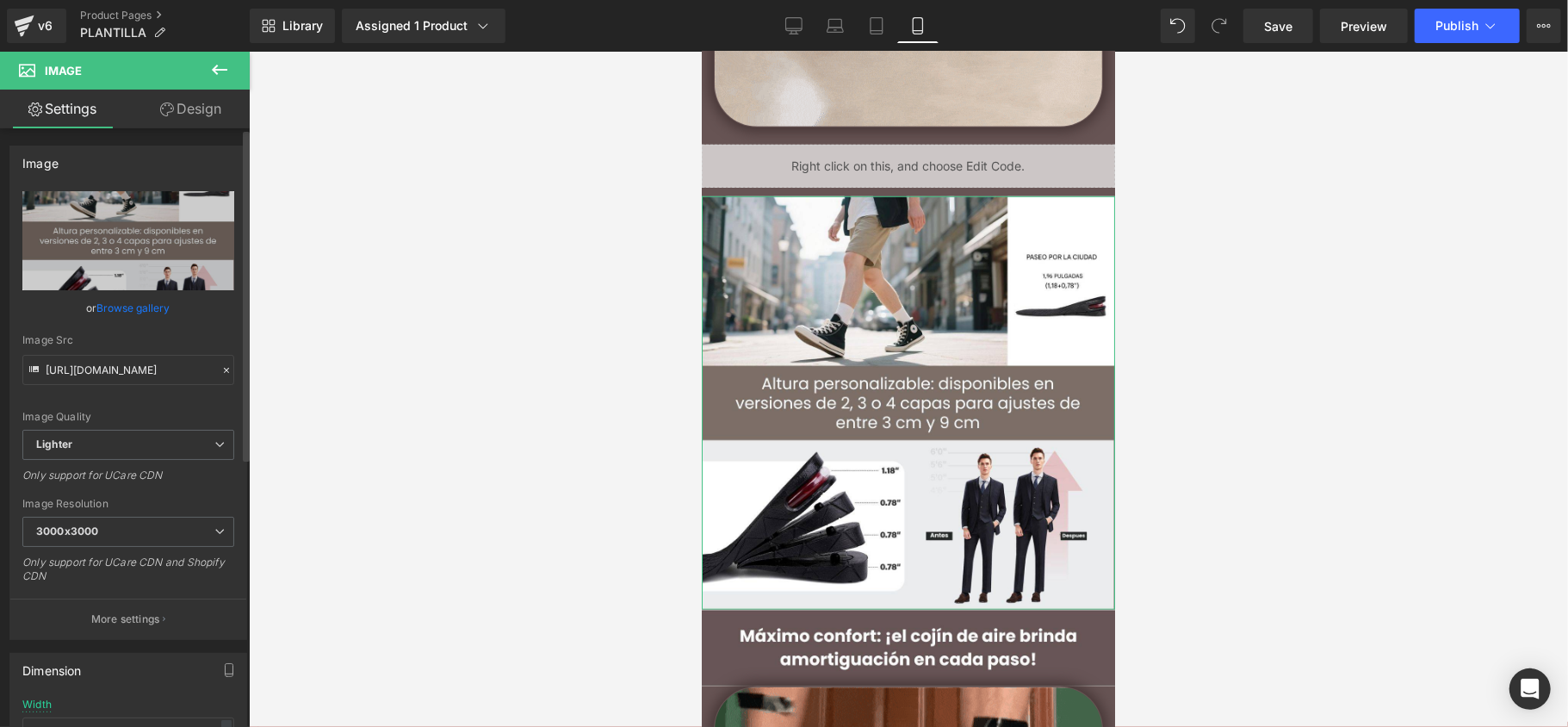
click at [136, 302] on link "Browse gallery" at bounding box center [134, 308] width 73 height 30
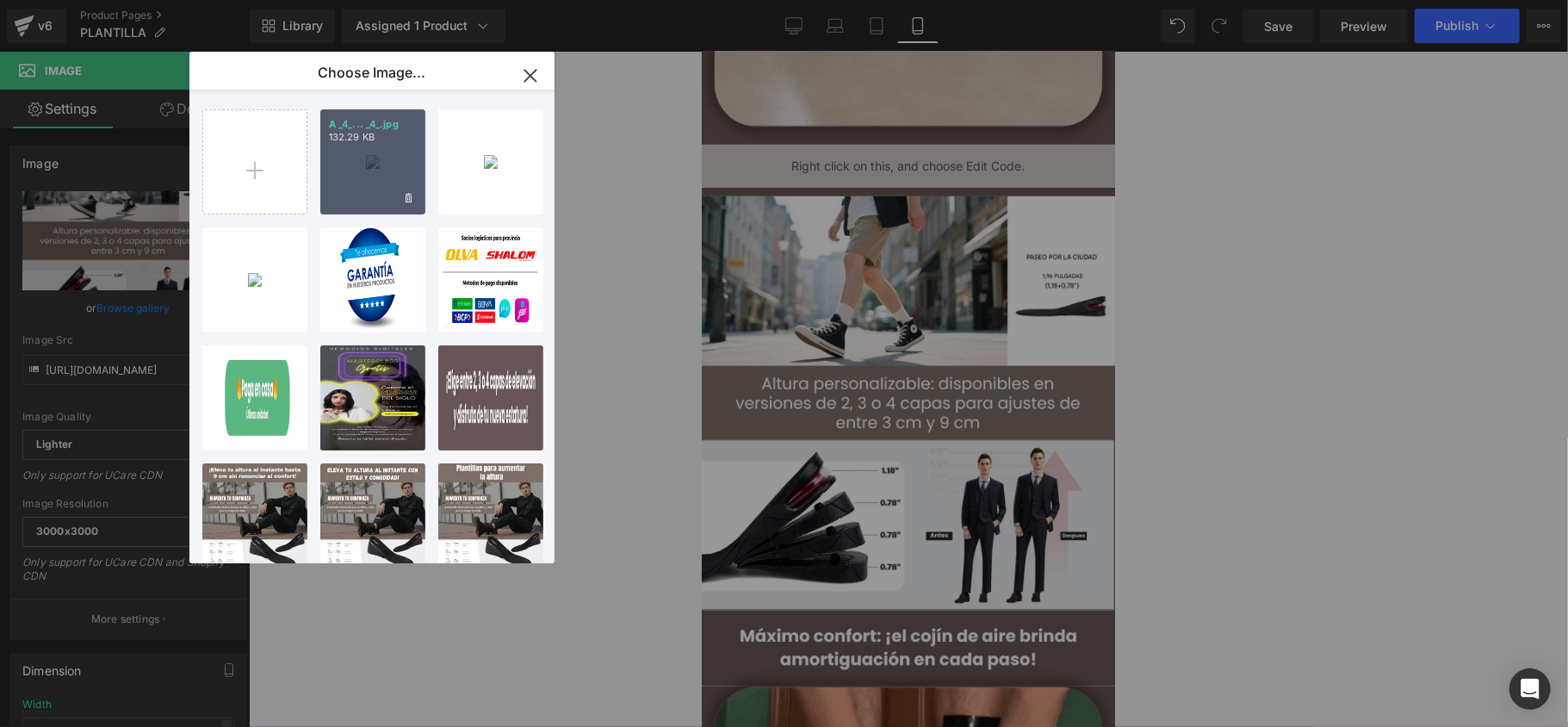
click at [322, 190] on div "A _4_... _4_.jpg 132.29 KB" at bounding box center [373, 162] width 105 height 105
type input "[URL][DOMAIN_NAME]"
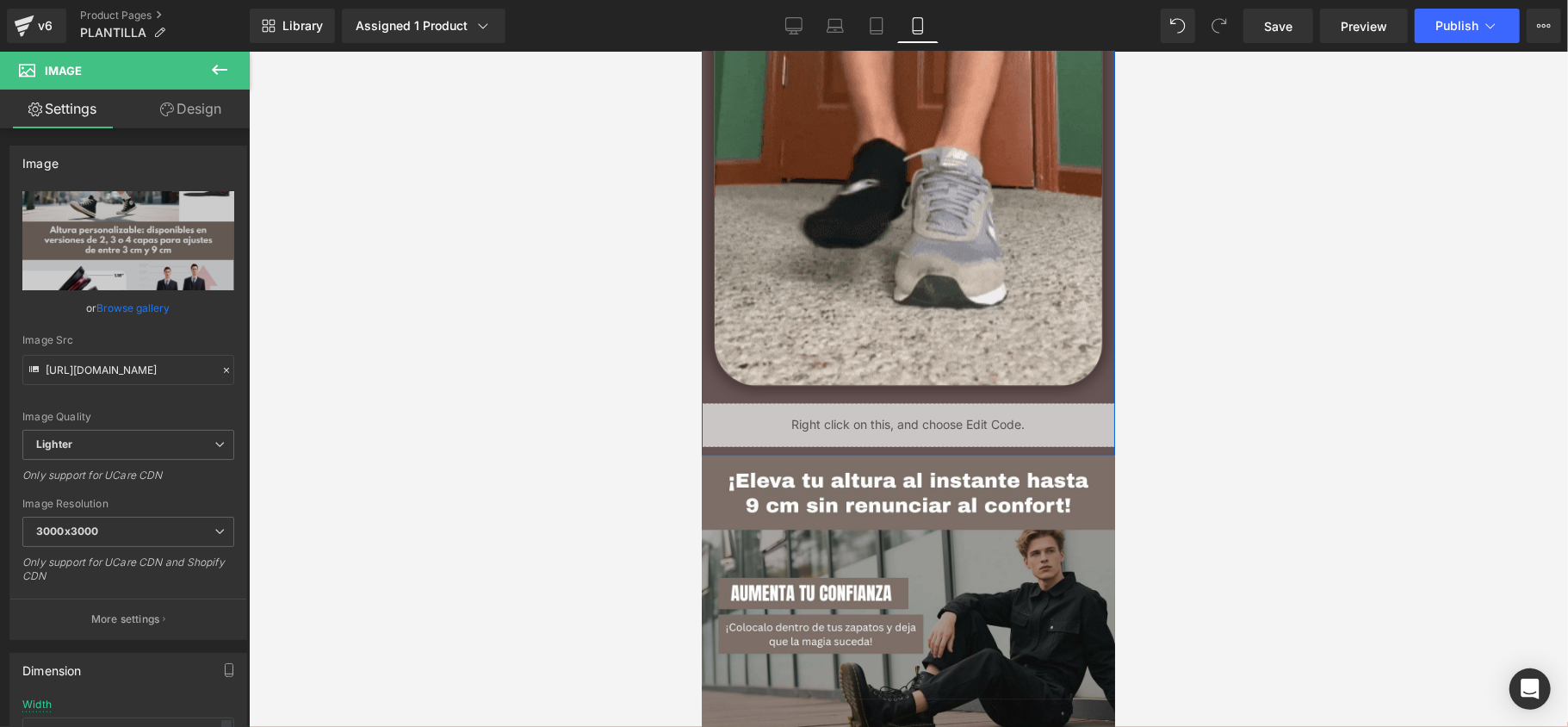
scroll to position [1722, 0]
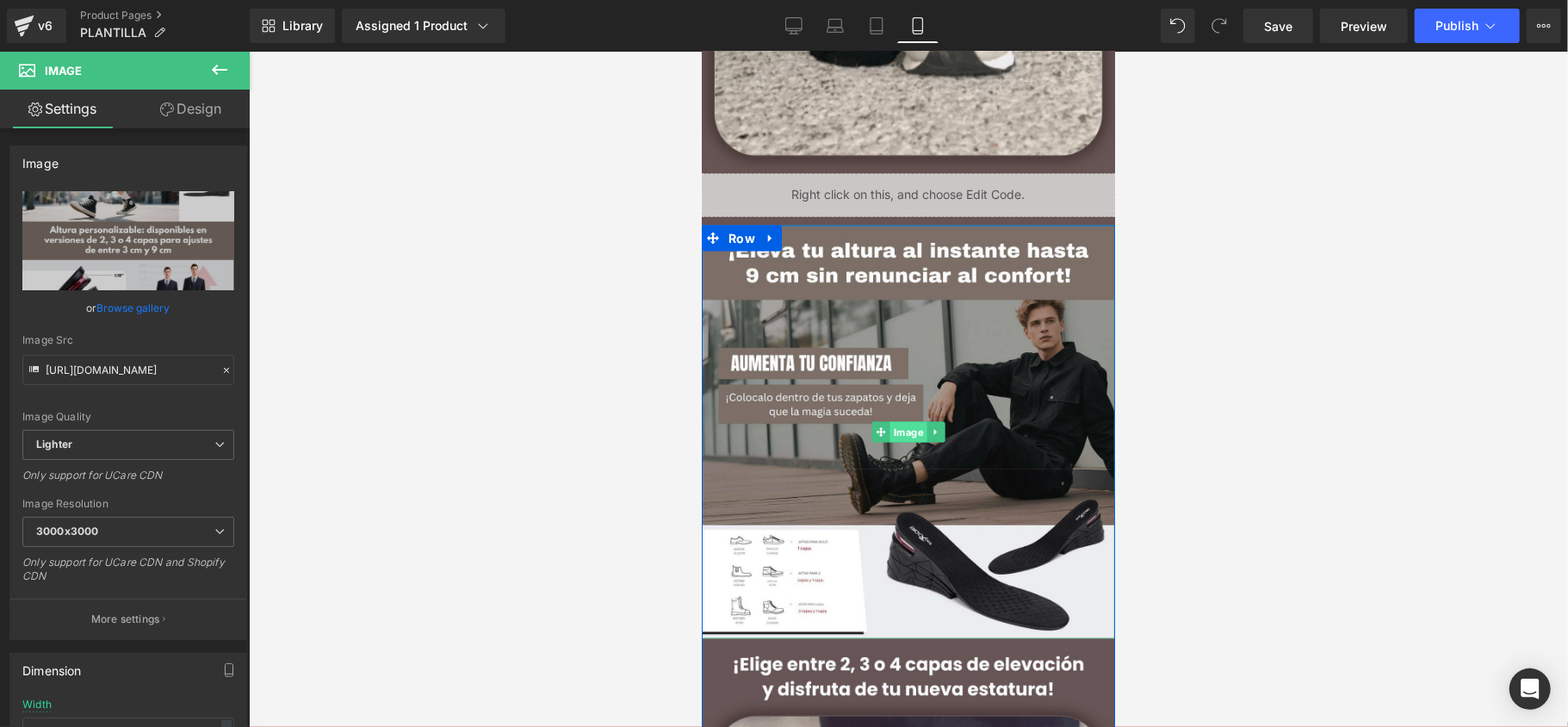
click at [906, 440] on span "Image" at bounding box center [908, 431] width 37 height 21
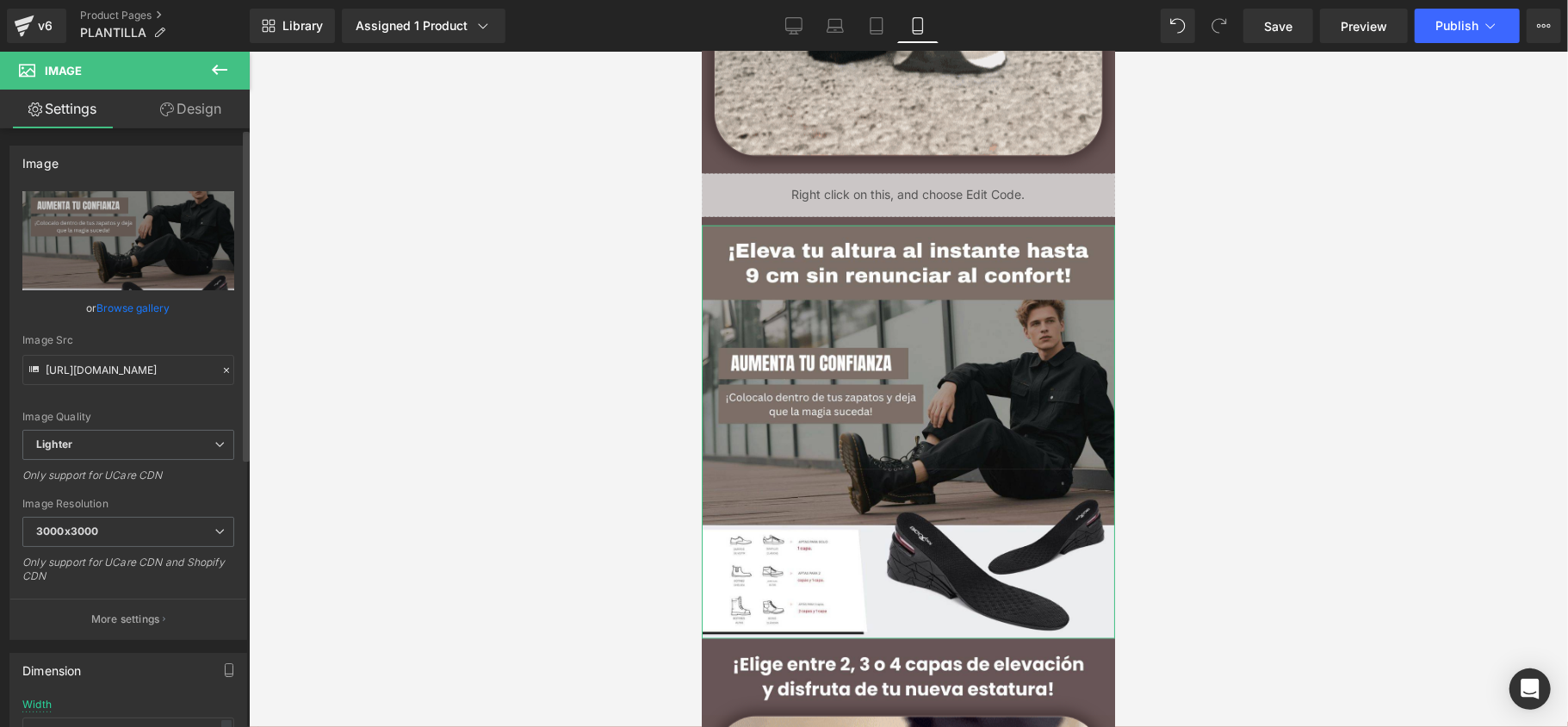
click at [99, 301] on link "Browse gallery" at bounding box center [134, 308] width 73 height 30
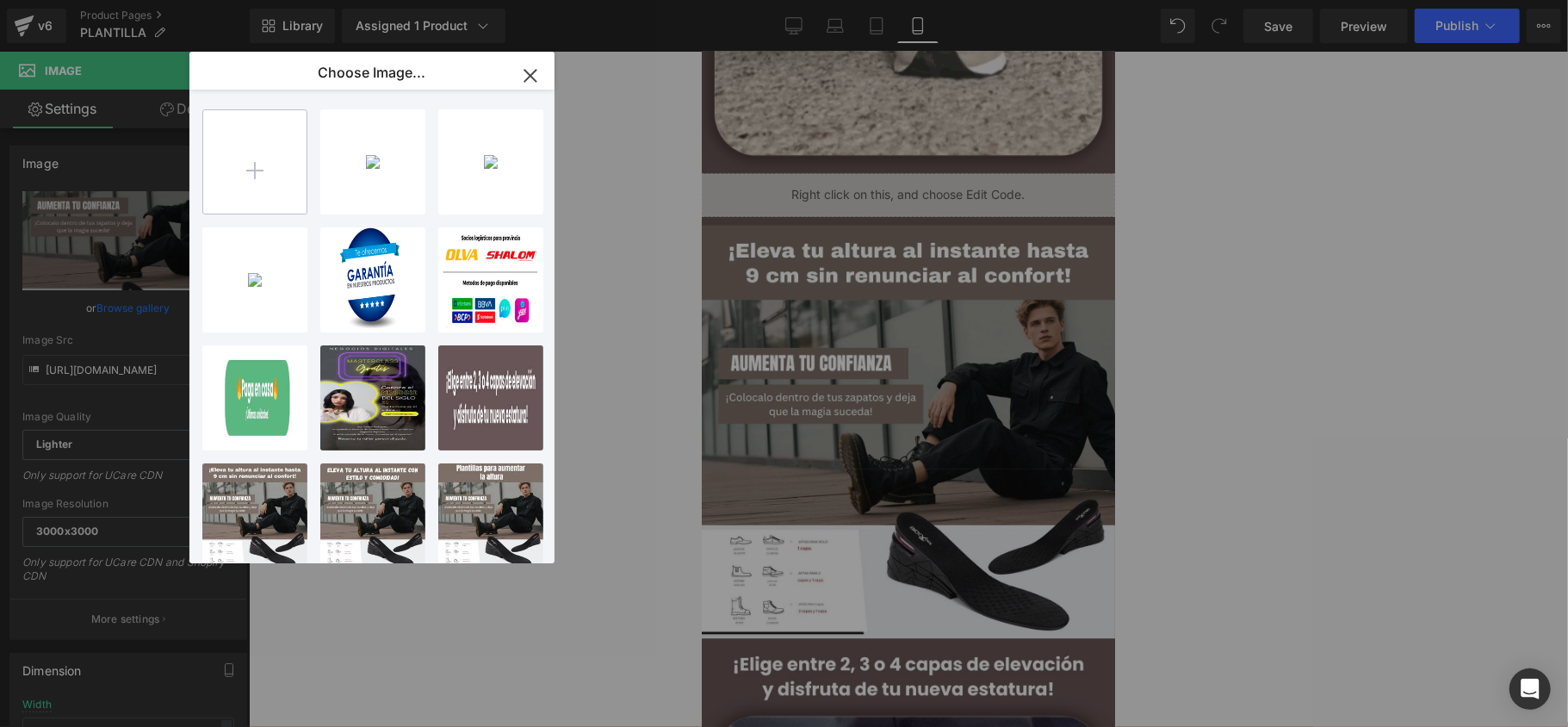
click at [259, 174] on input "file" at bounding box center [255, 162] width 104 height 104
type input "C:\fakepath\A (5).jpg"
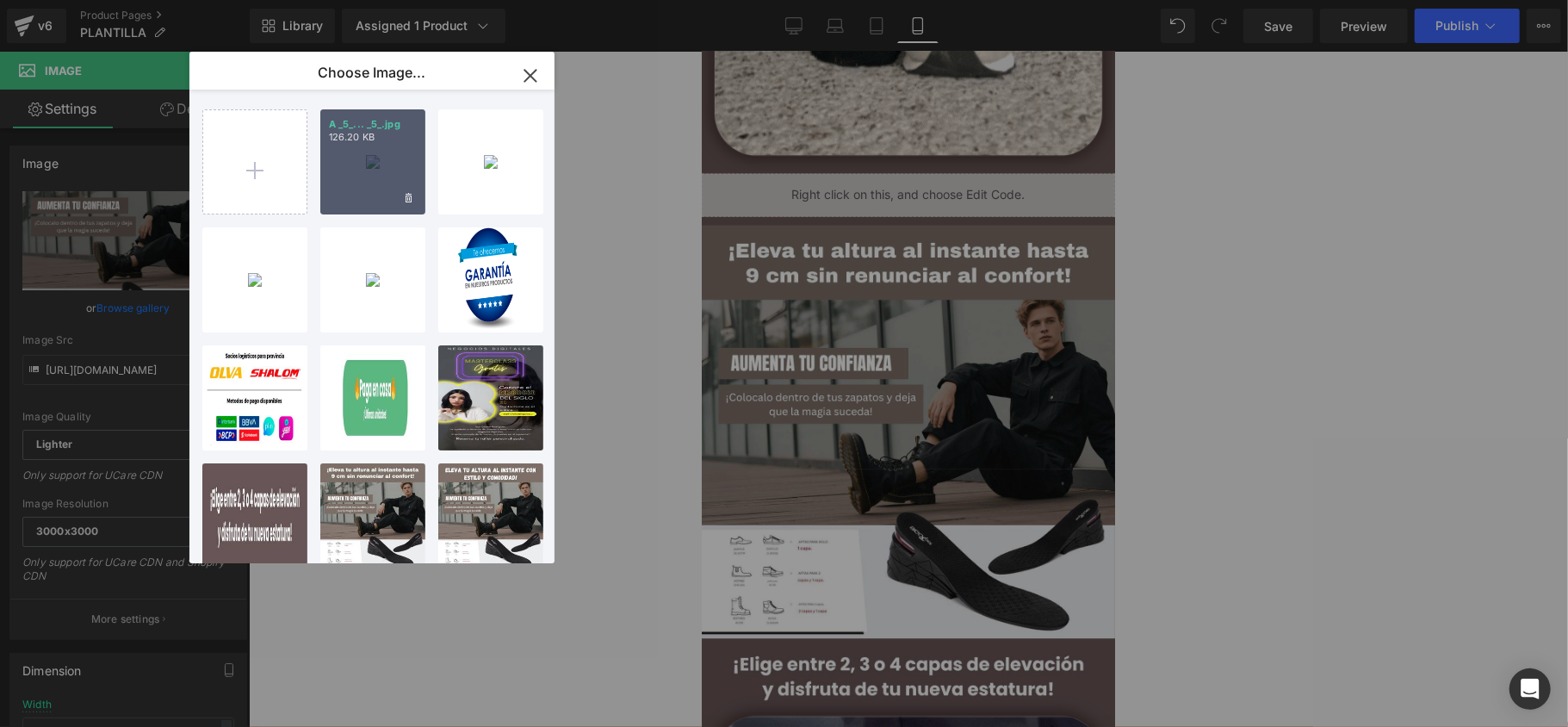
click at [361, 180] on div "A _5_... _5_.jpg 126.20 KB" at bounding box center [373, 162] width 105 height 105
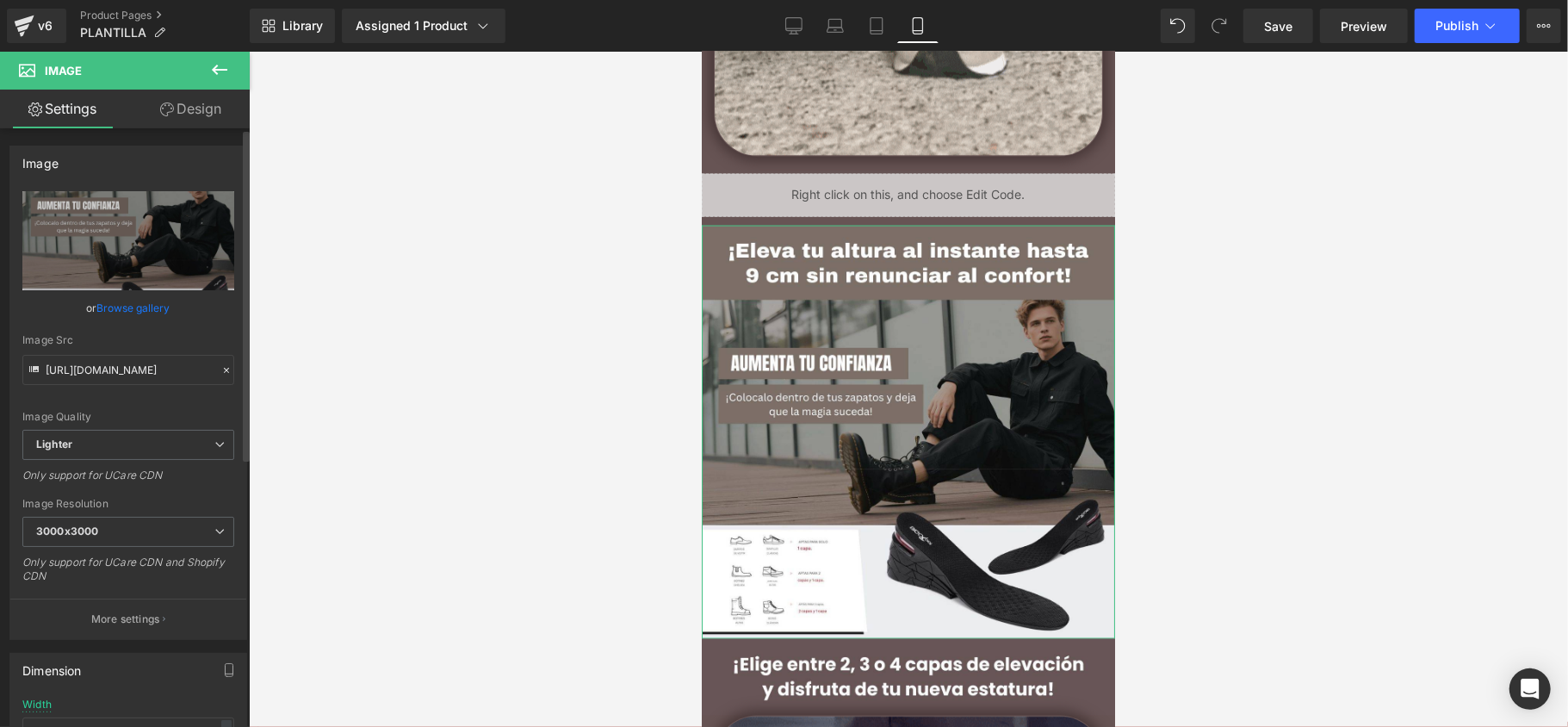
click at [152, 304] on link "Browse gallery" at bounding box center [134, 308] width 73 height 30
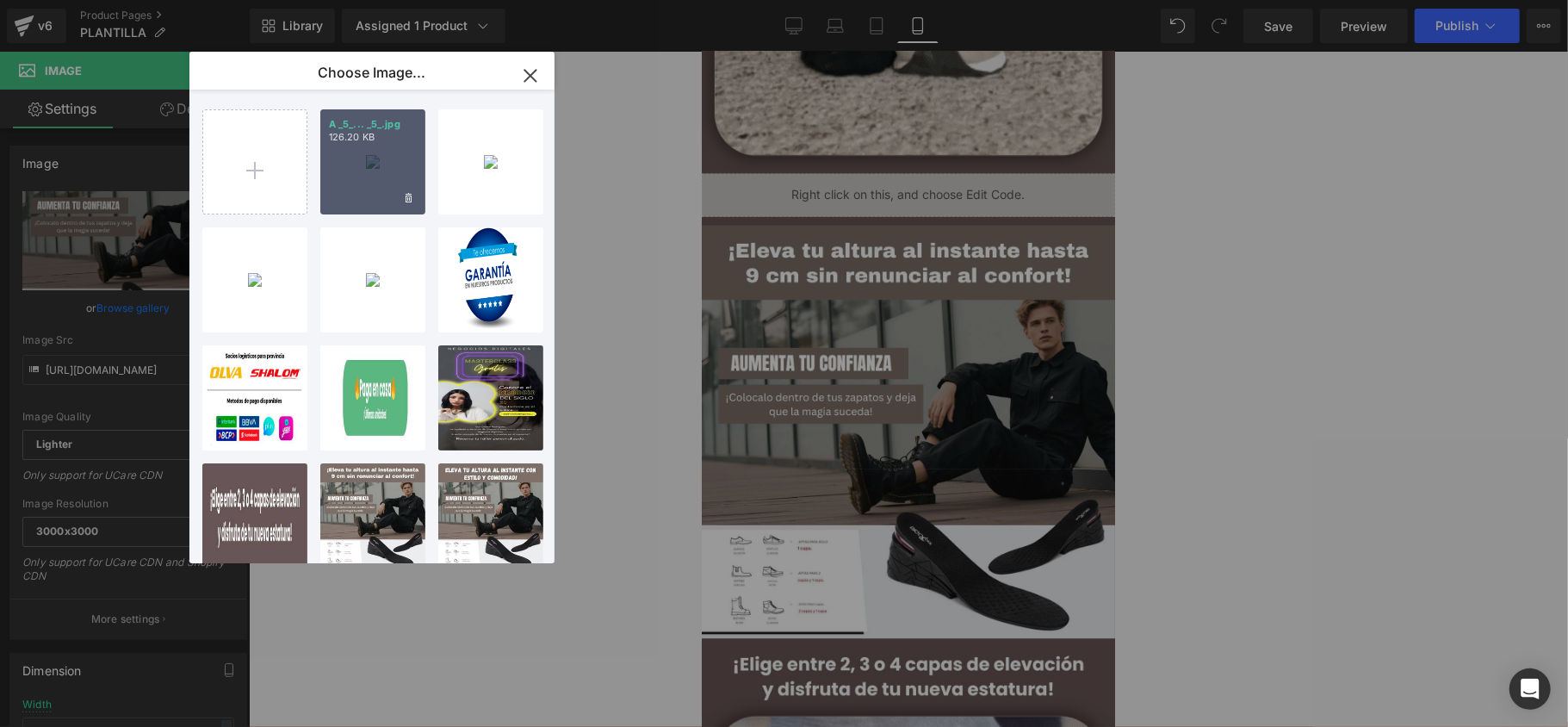
click at [349, 183] on div "A _5_... _5_.jpg 126.20 KB" at bounding box center [373, 162] width 105 height 105
type input "[URL][DOMAIN_NAME]"
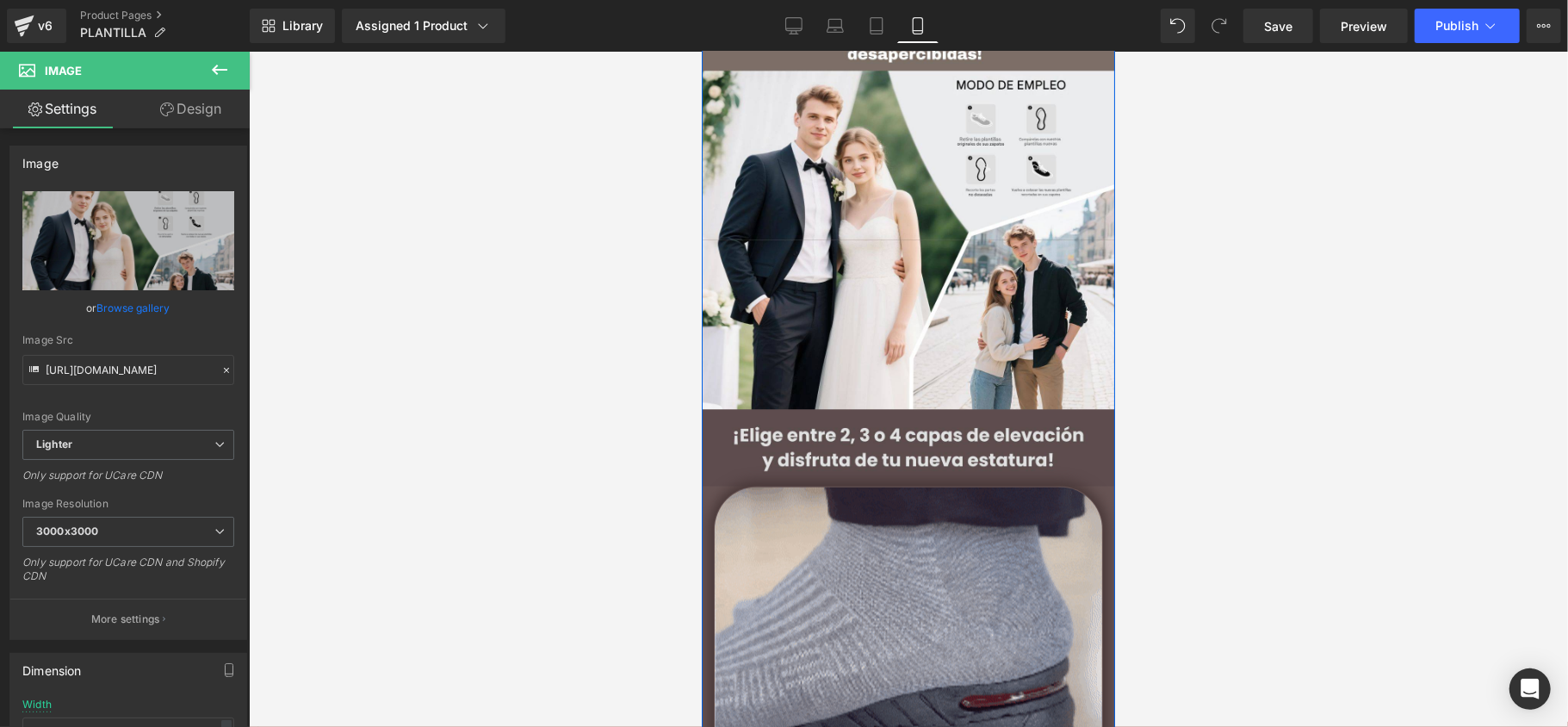
scroll to position [2181, 0]
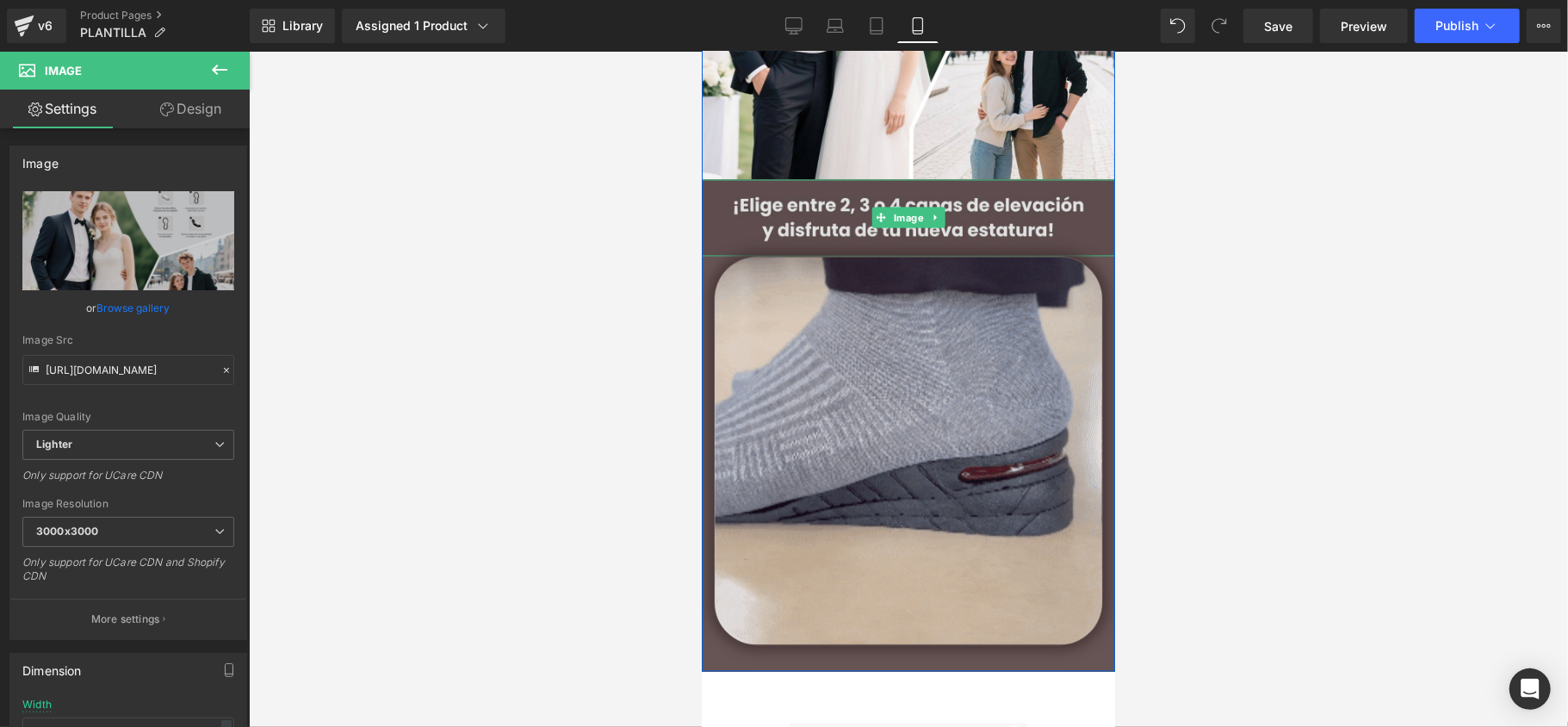
click at [926, 225] on link at bounding box center [934, 217] width 18 height 21
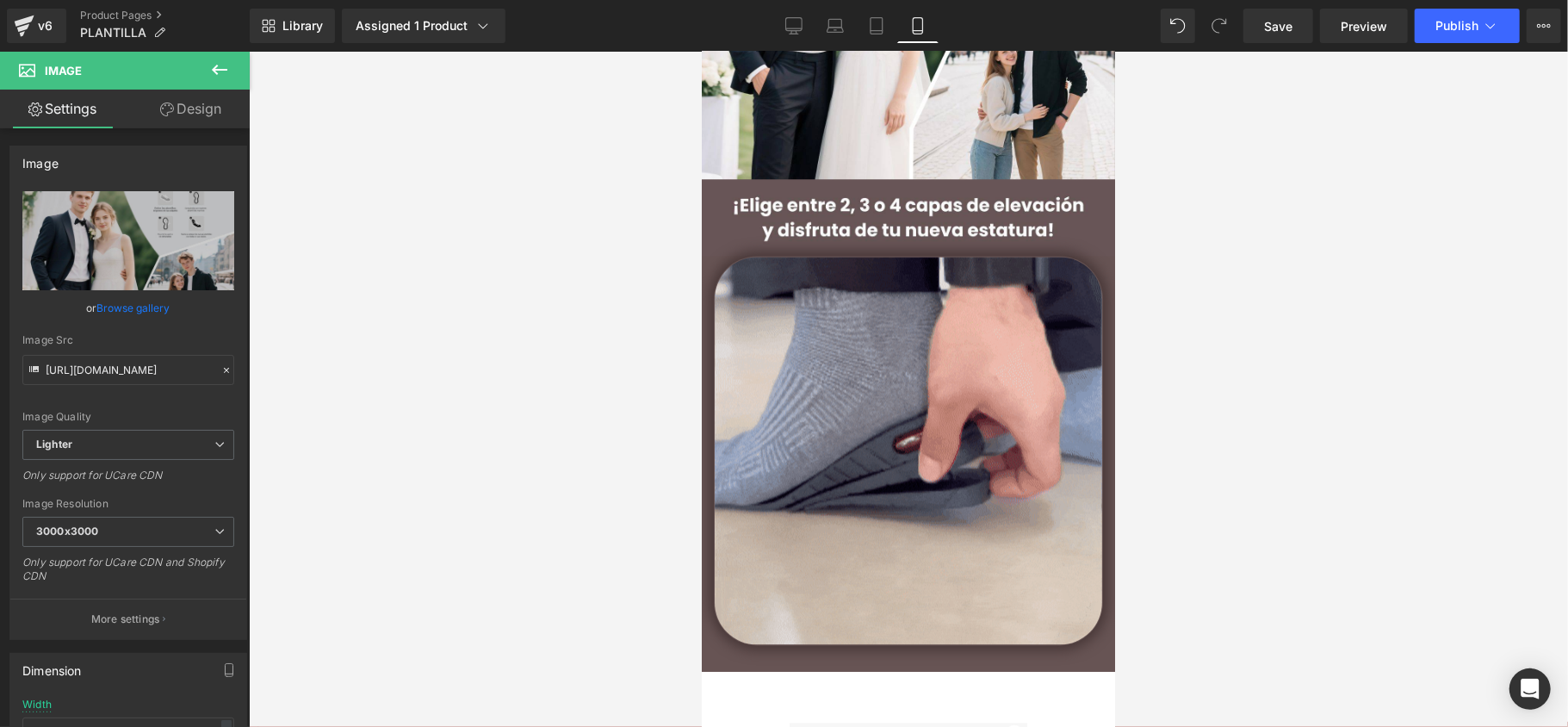
click at [656, 266] on div at bounding box center [908, 389] width 1319 height 675
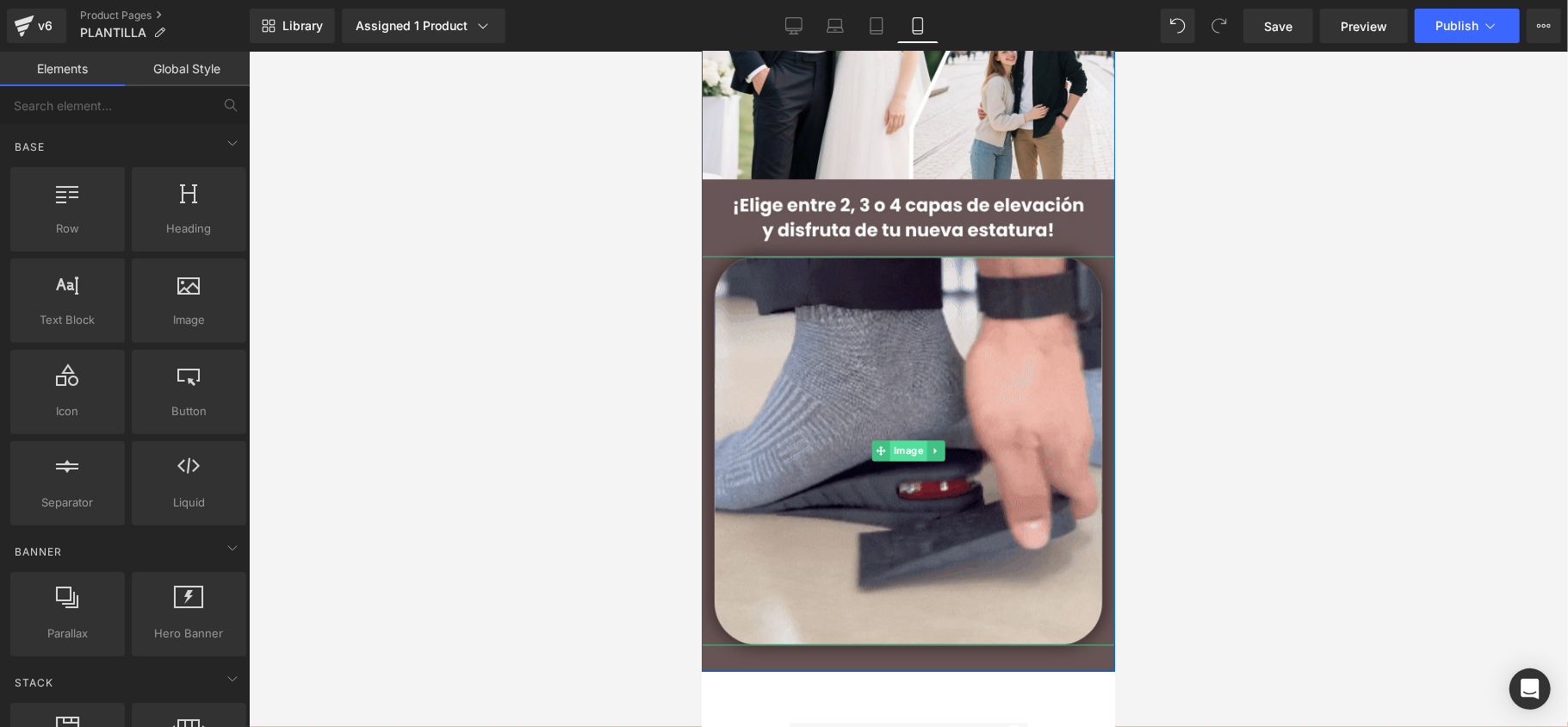
click at [897, 448] on span "Image" at bounding box center [908, 450] width 37 height 21
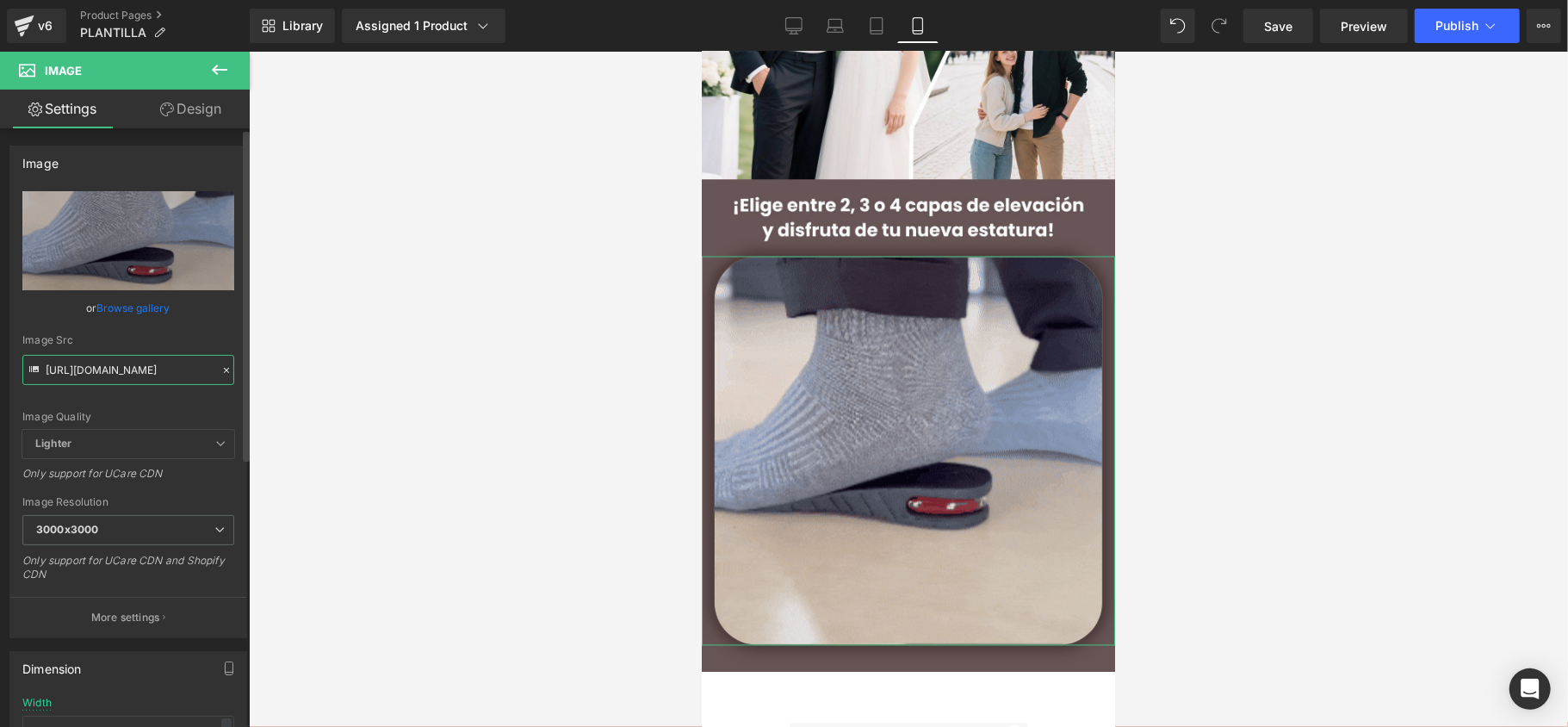
click at [141, 365] on input "[URL][DOMAIN_NAME]" at bounding box center [128, 369] width 212 height 30
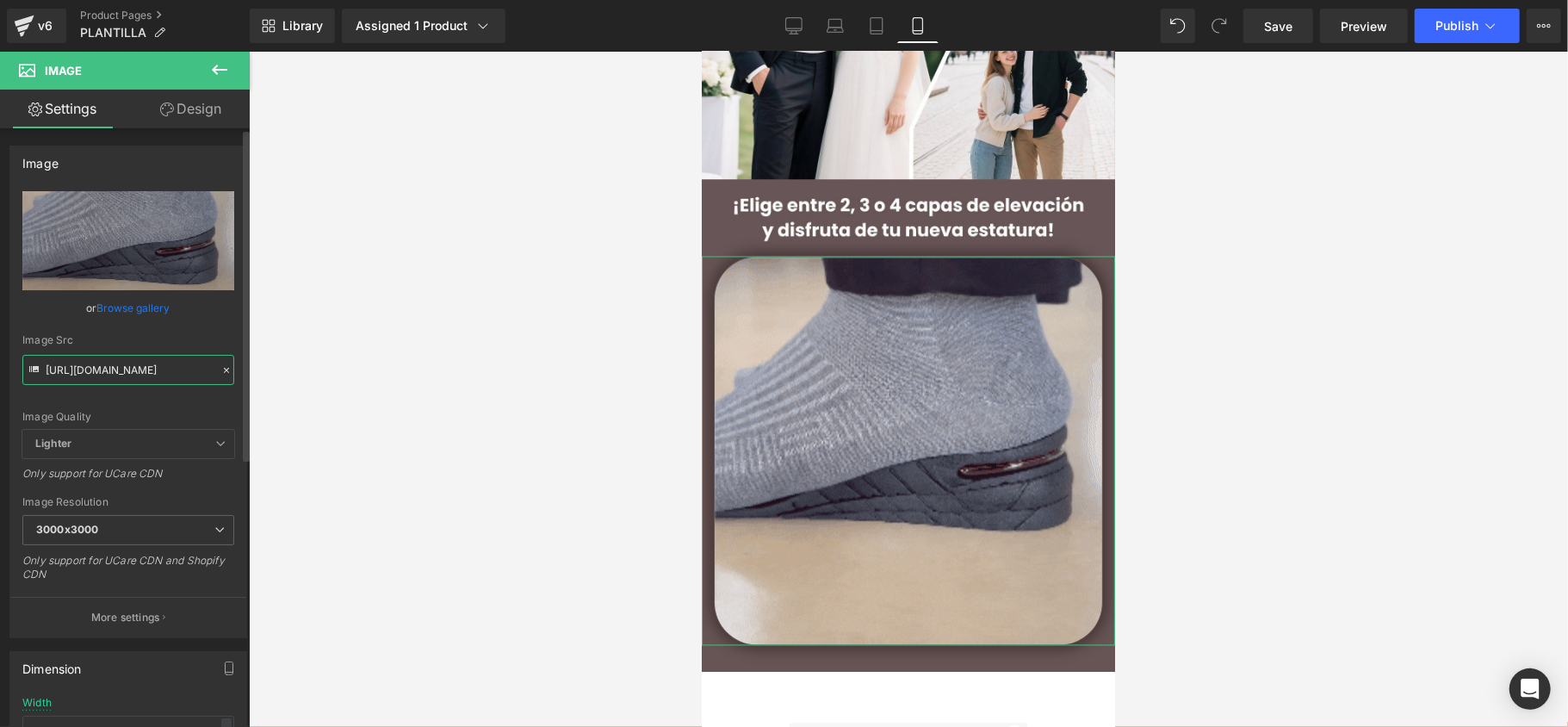
click at [141, 365] on input "[URL][DOMAIN_NAME]" at bounding box center [128, 369] width 212 height 30
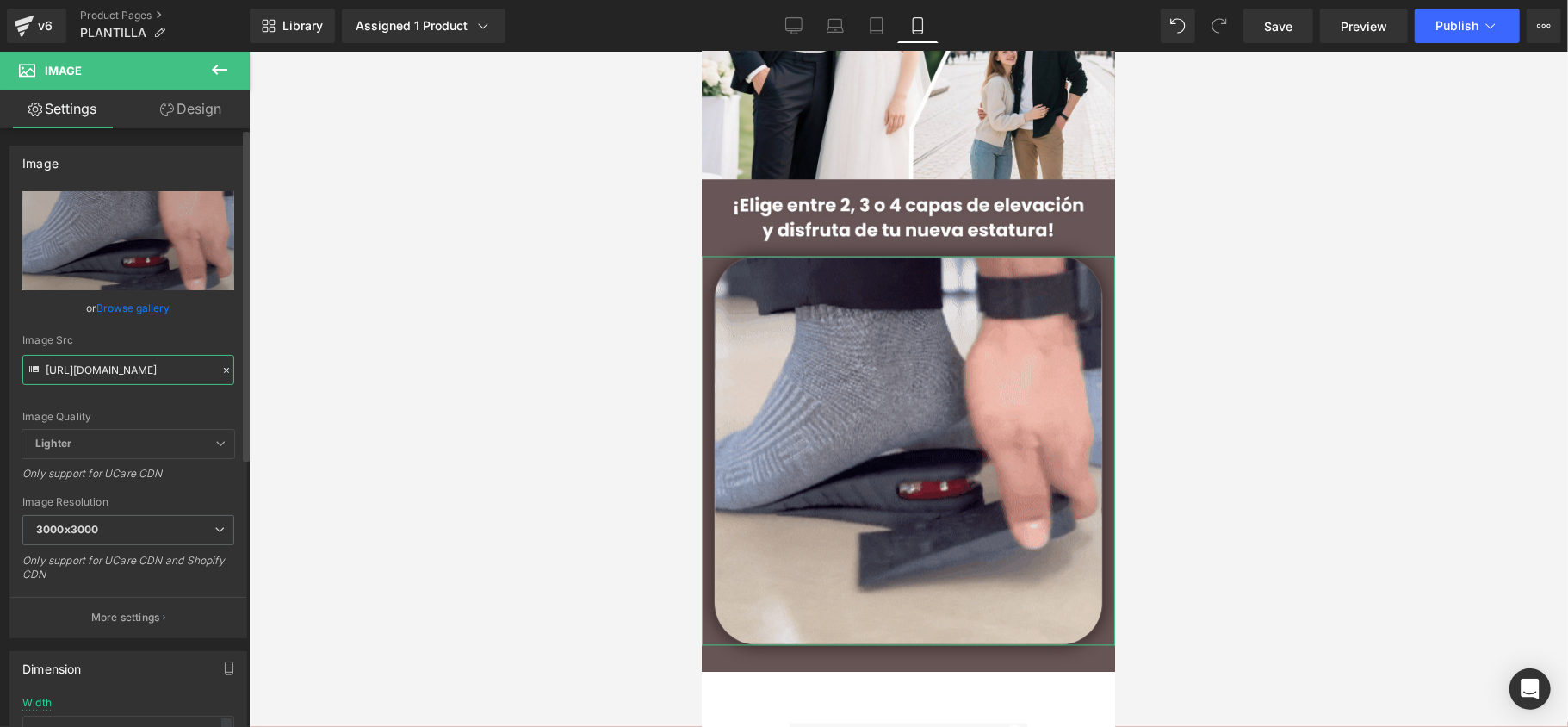
click at [141, 365] on input "[URL][DOMAIN_NAME]" at bounding box center [128, 369] width 212 height 30
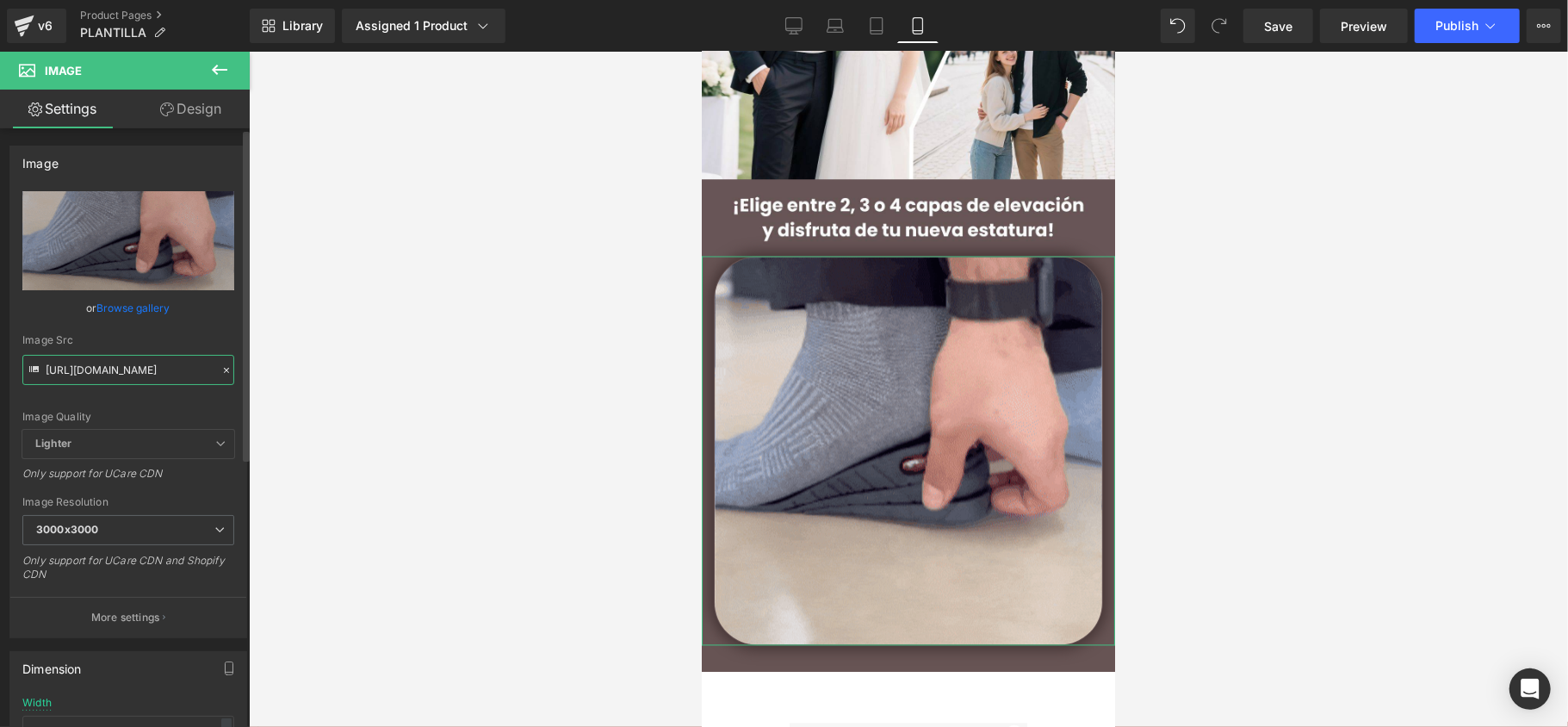
paste input "[DOMAIN_NAME][URL]"
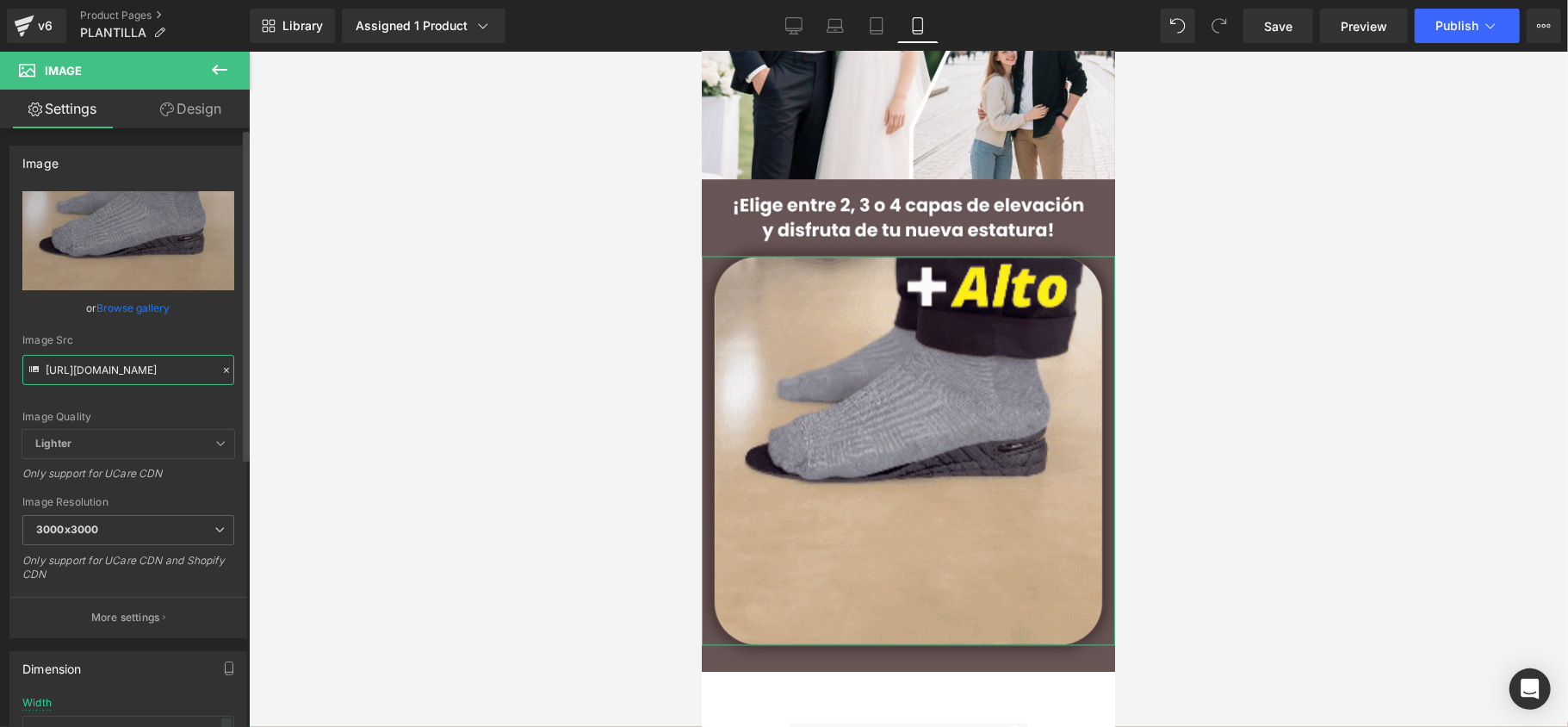
type input "[URL][DOMAIN_NAME]"
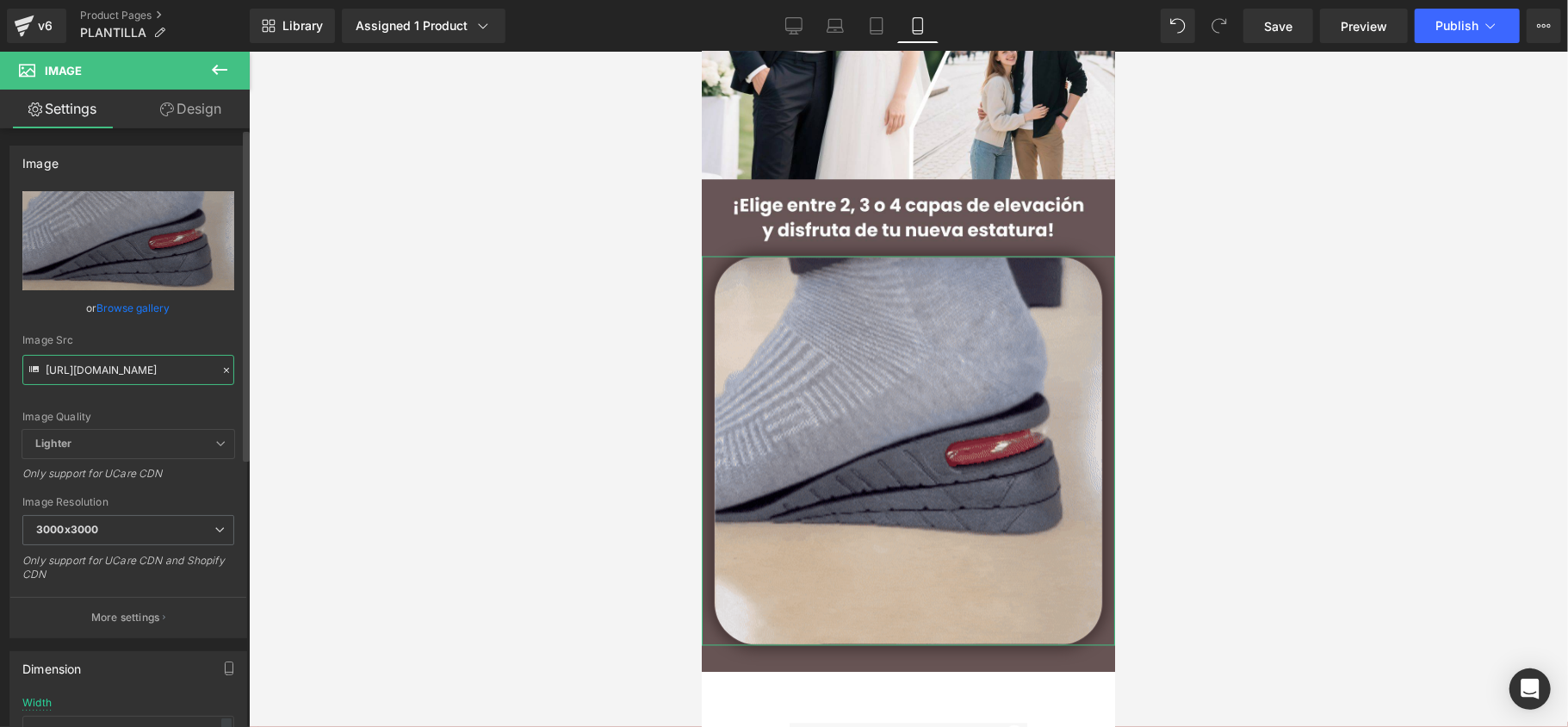
scroll to position [0, 886]
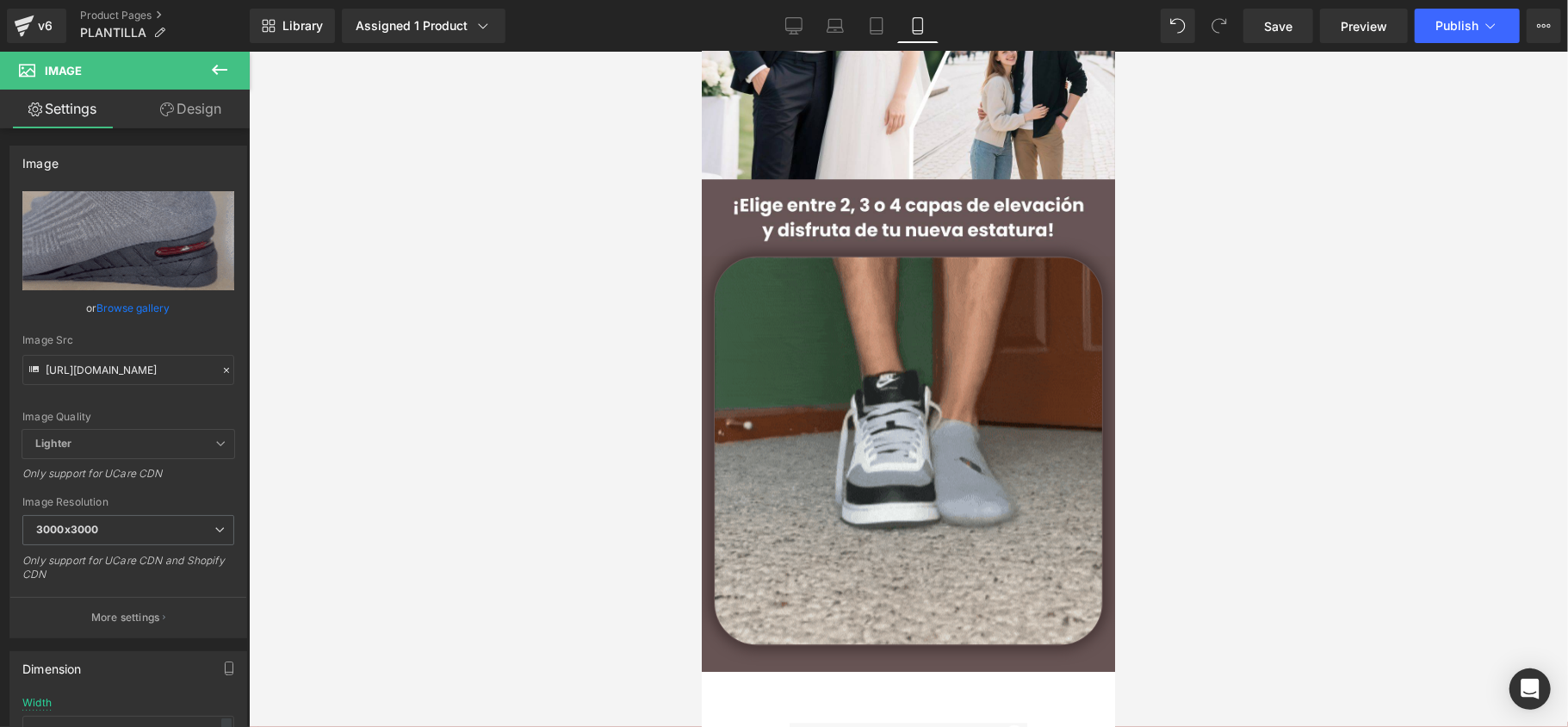
click at [321, 392] on div at bounding box center [908, 389] width 1319 height 675
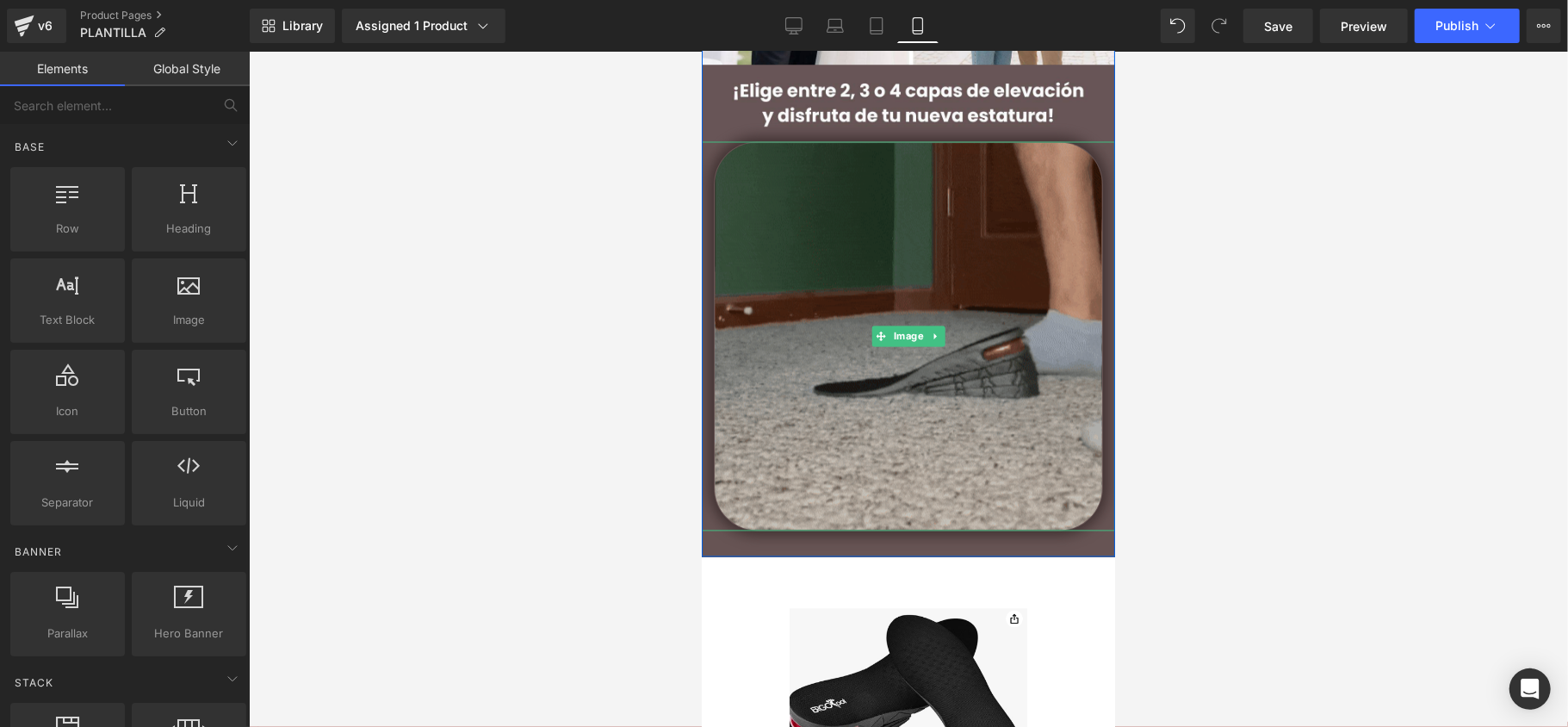
scroll to position [2181, 0]
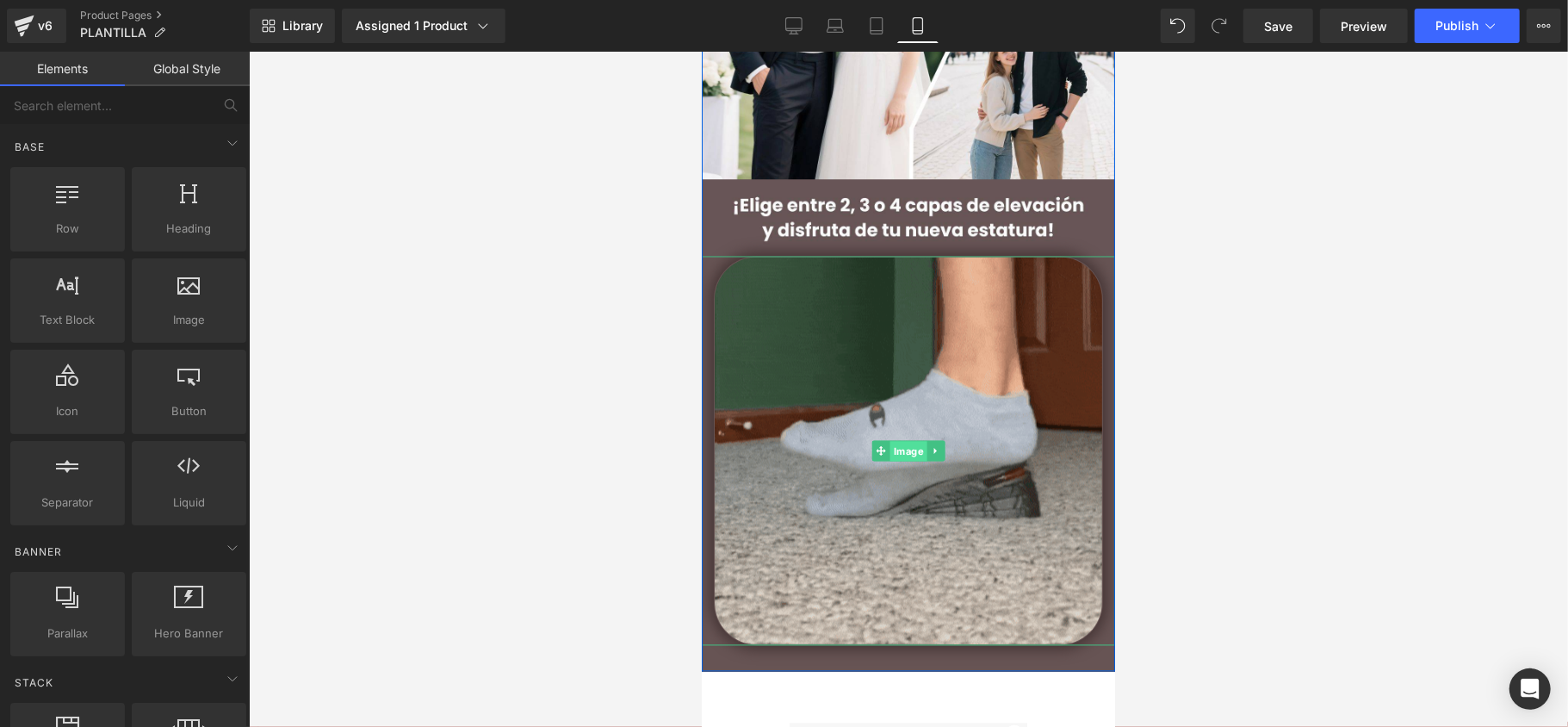
click at [897, 454] on span "Image" at bounding box center [908, 450] width 37 height 21
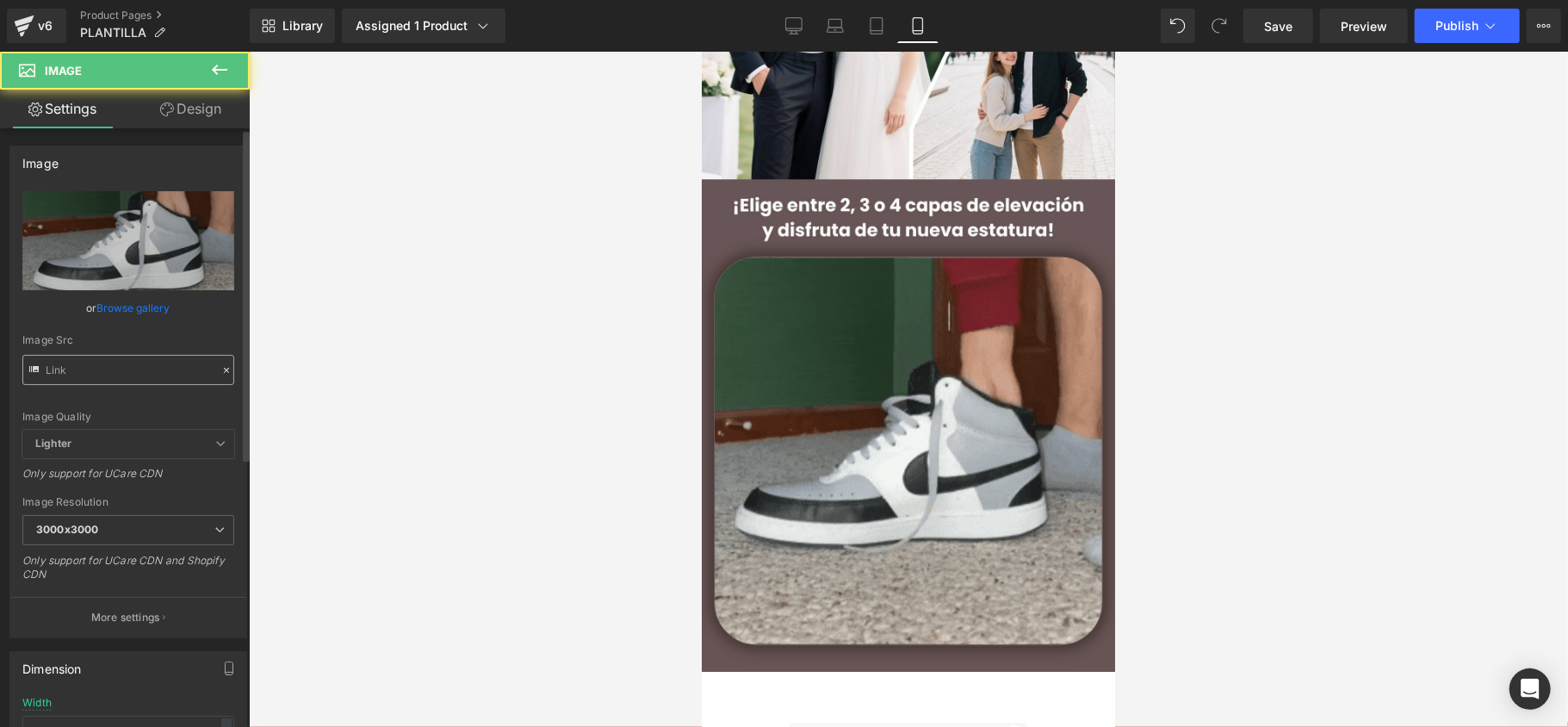
type input "[URL][DOMAIN_NAME]"
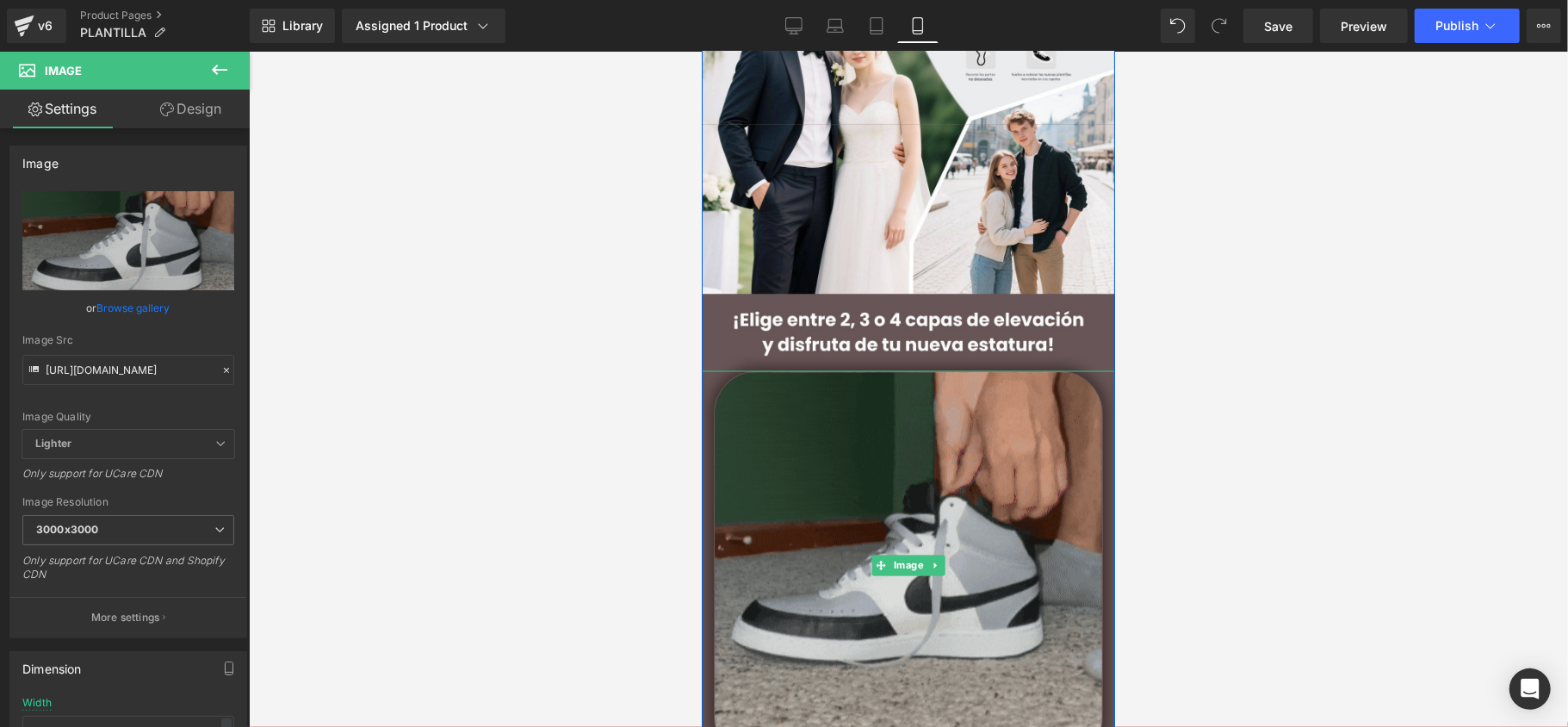
scroll to position [1951, 0]
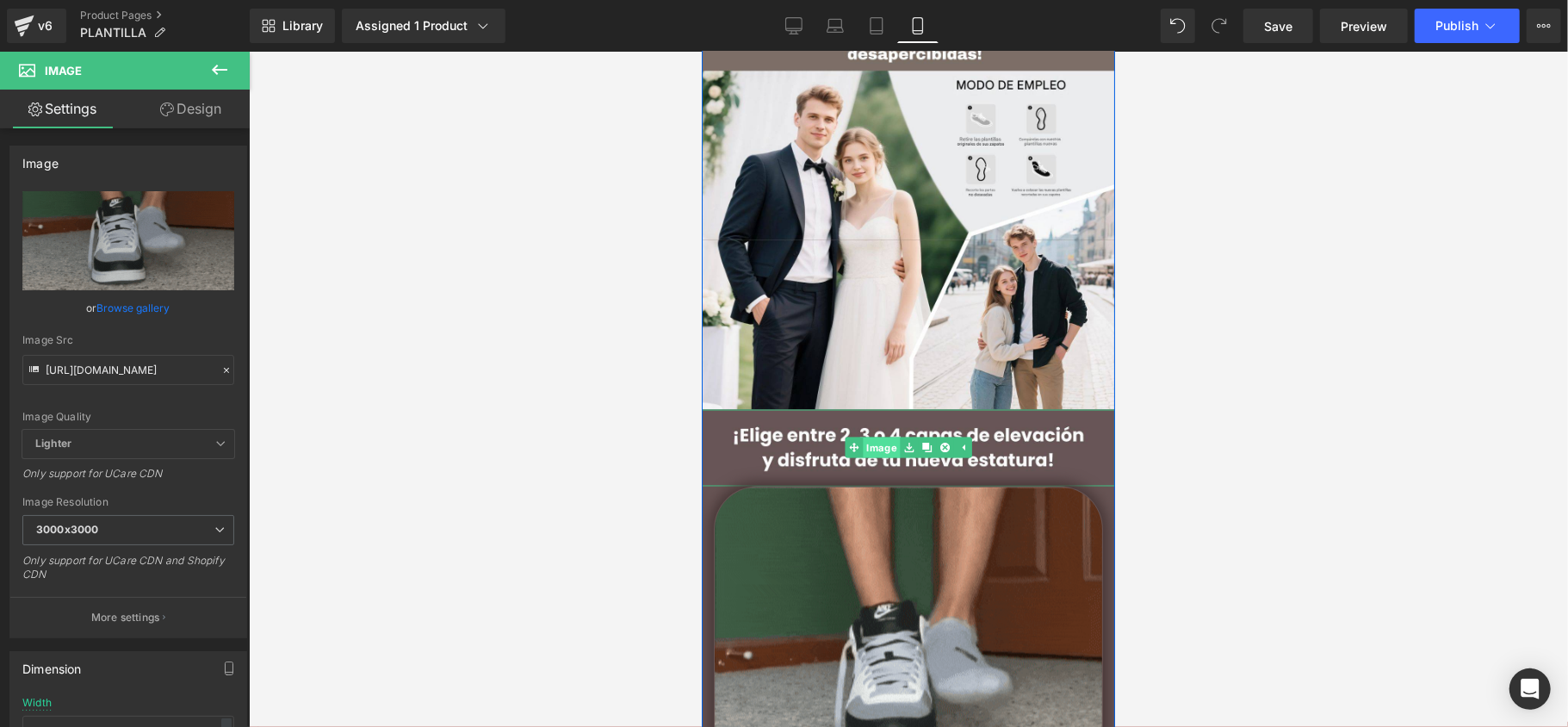
click at [876, 444] on link "Image" at bounding box center [872, 447] width 55 height 21
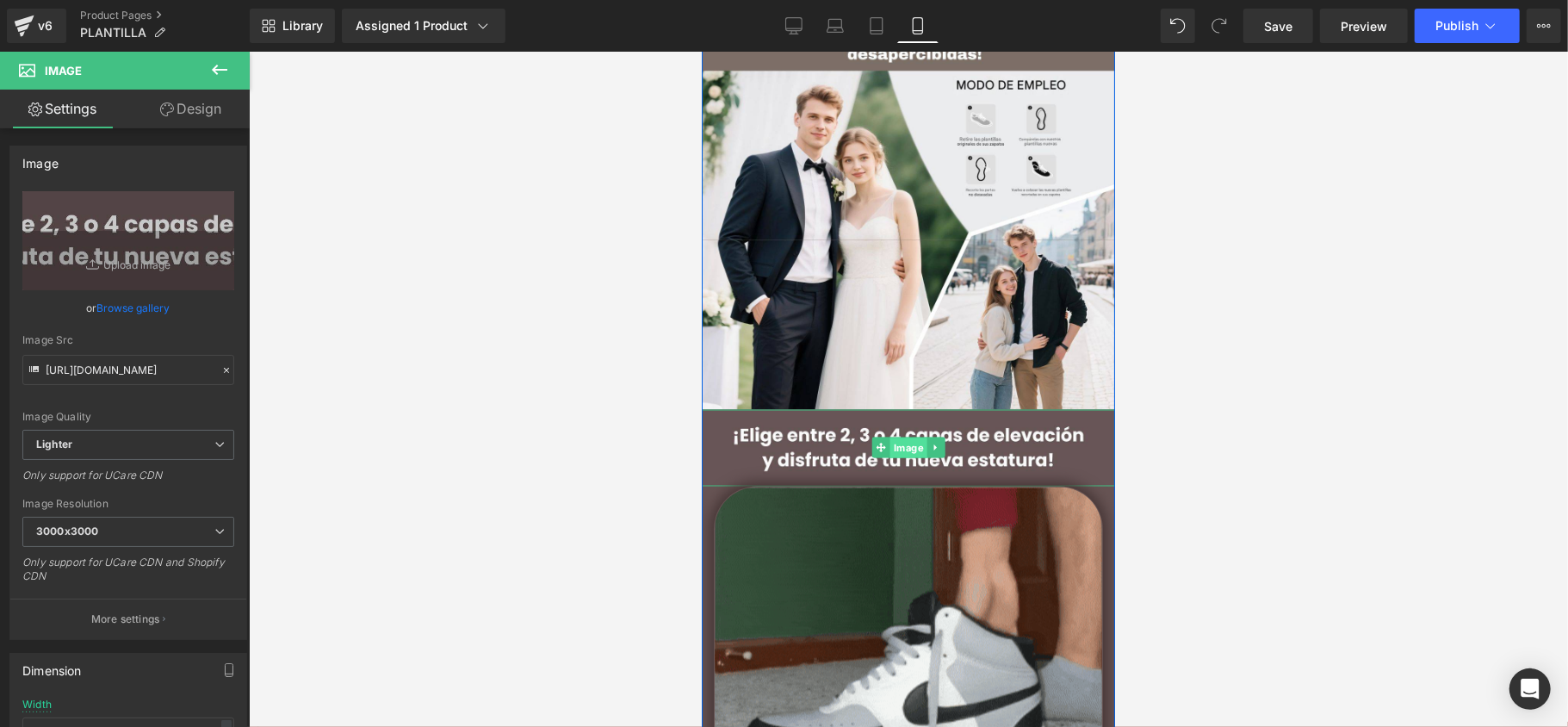
click at [896, 448] on span "Image" at bounding box center [908, 448] width 37 height 21
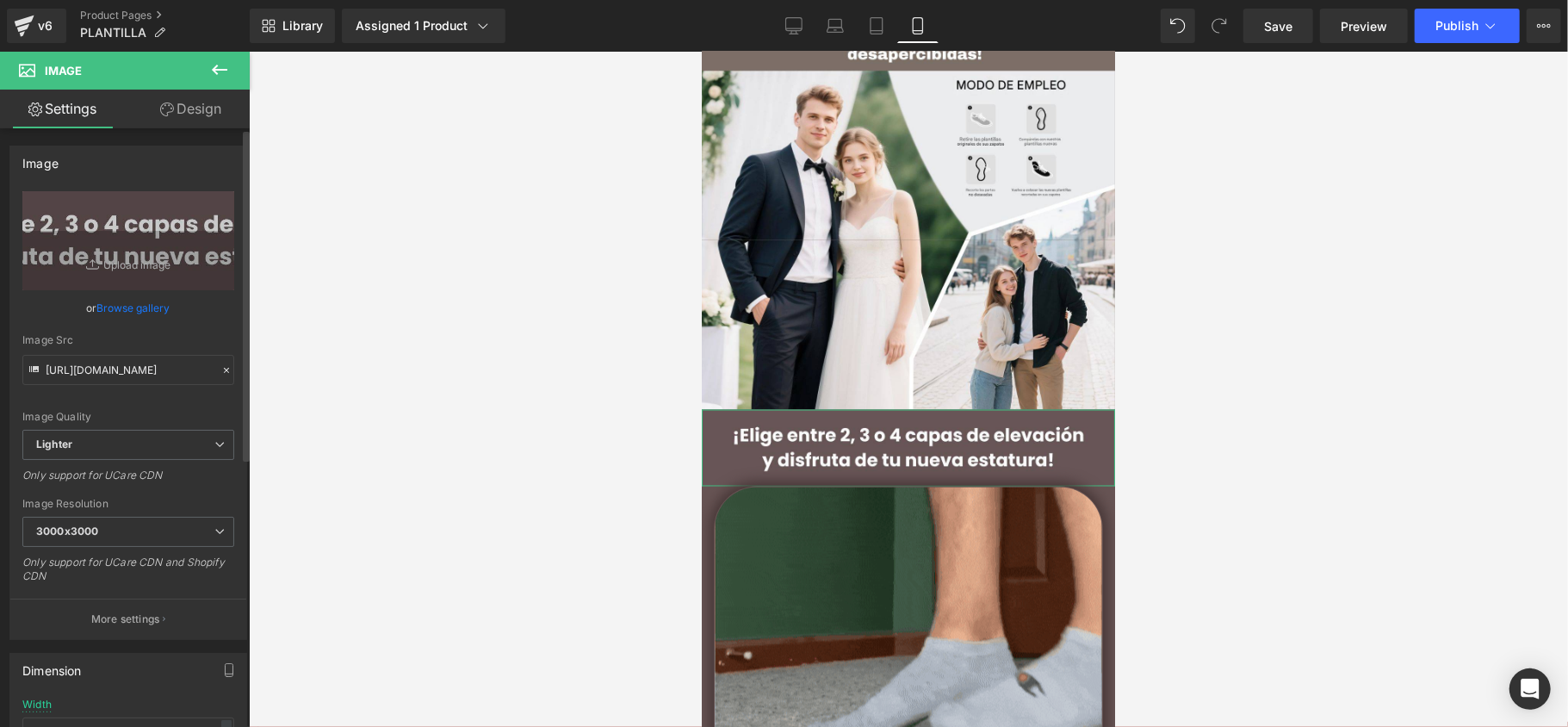
click at [110, 311] on link "Browse gallery" at bounding box center [134, 308] width 73 height 30
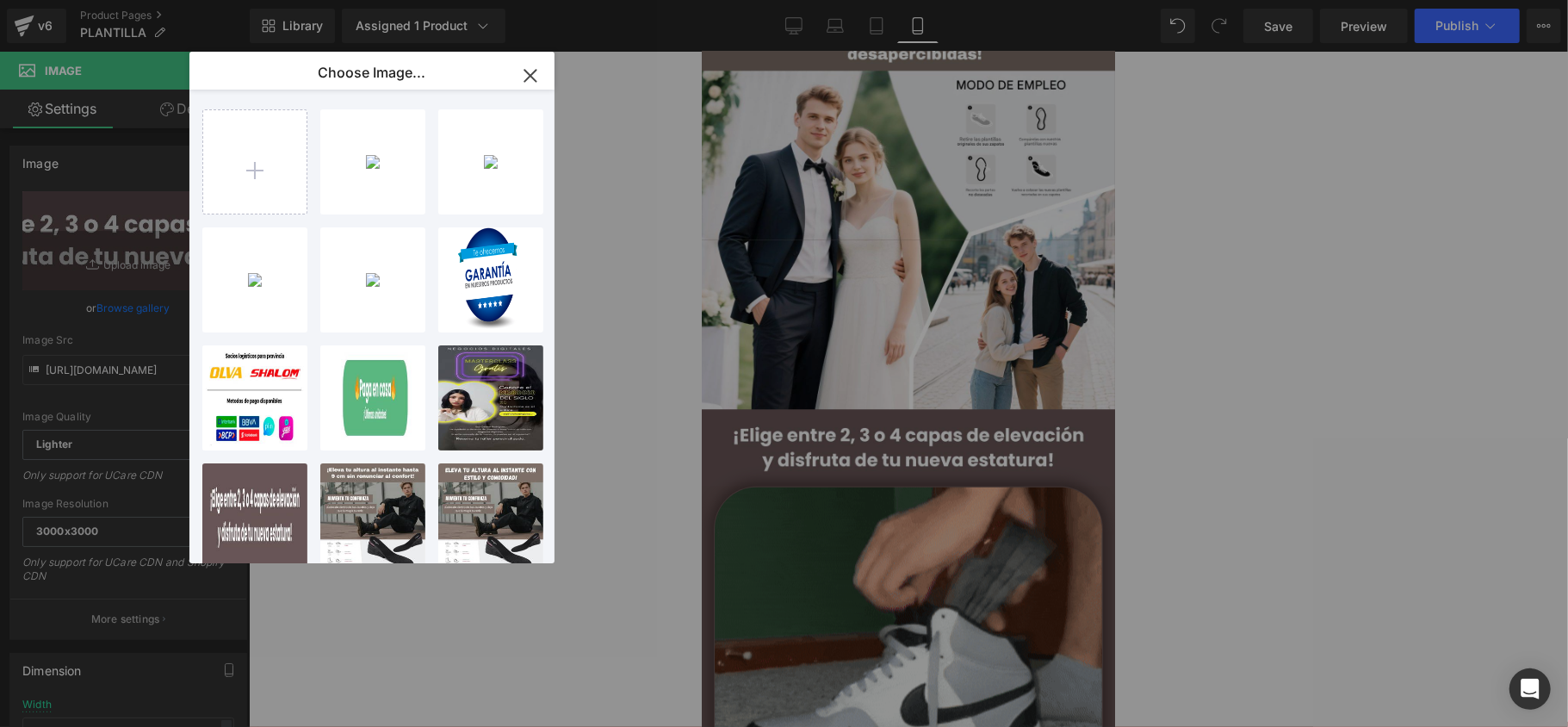
click at [194, 174] on div "A _5_... _5_.jpg 126.20 KB Delete image? Yes No A _4_... _4_.jpg 132.29 KB Dele…" at bounding box center [372, 327] width 365 height 474
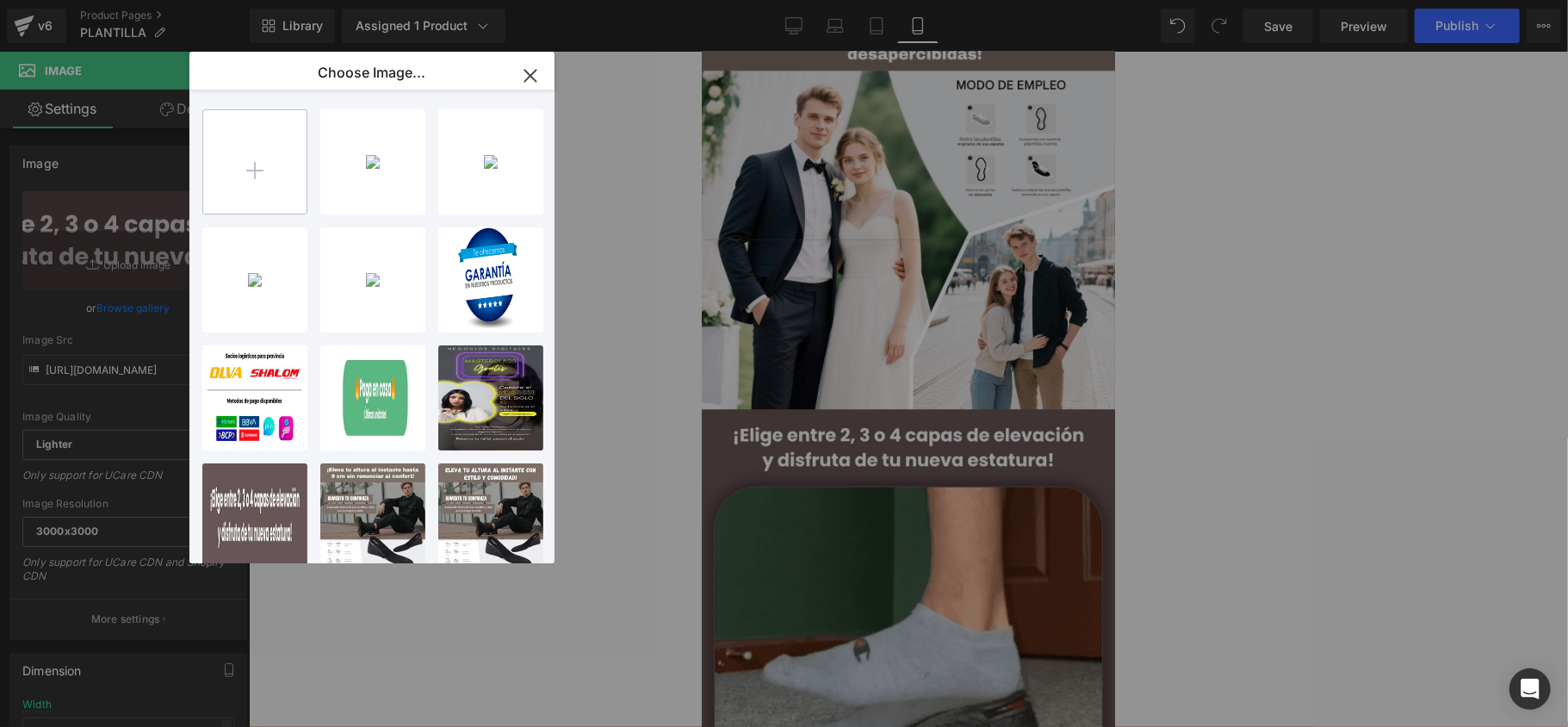
click at [204, 176] on input "file" at bounding box center [255, 162] width 104 height 104
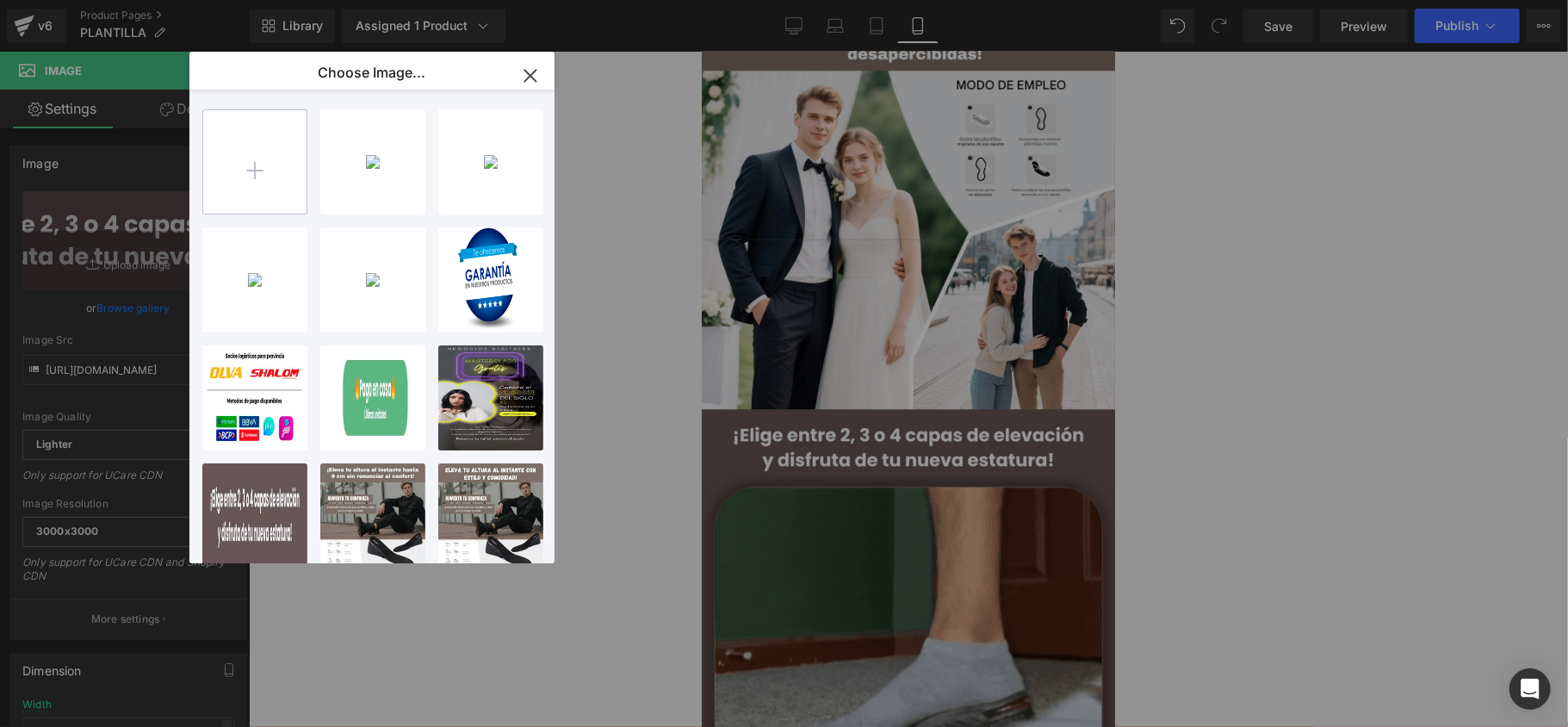
type input "C:\fakepath\Sé más alto sin que nadie lo note. Elige entre 2, 3 o 4 capas de el…"
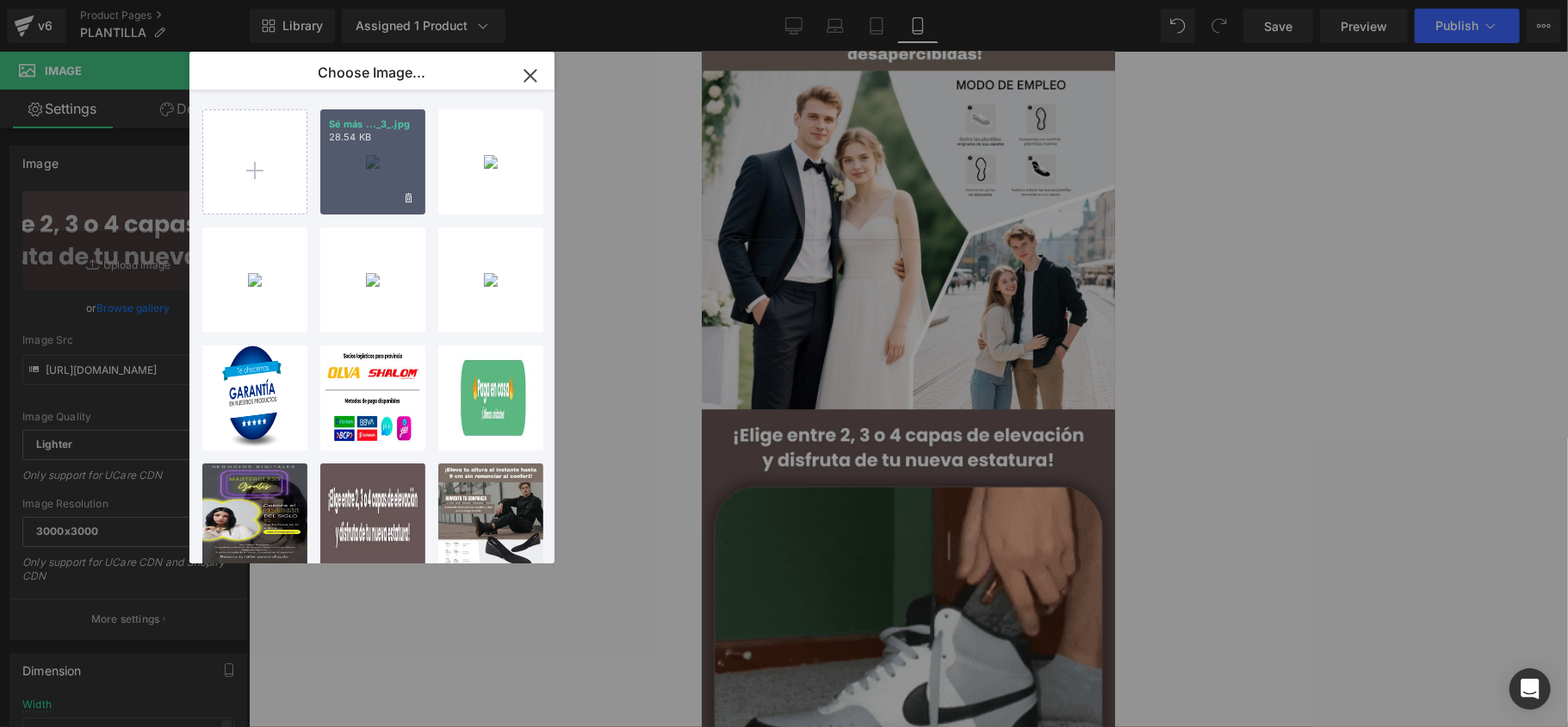
click at [363, 169] on div "Sé más ..._3_.jpg 28.54 KB" at bounding box center [373, 162] width 105 height 105
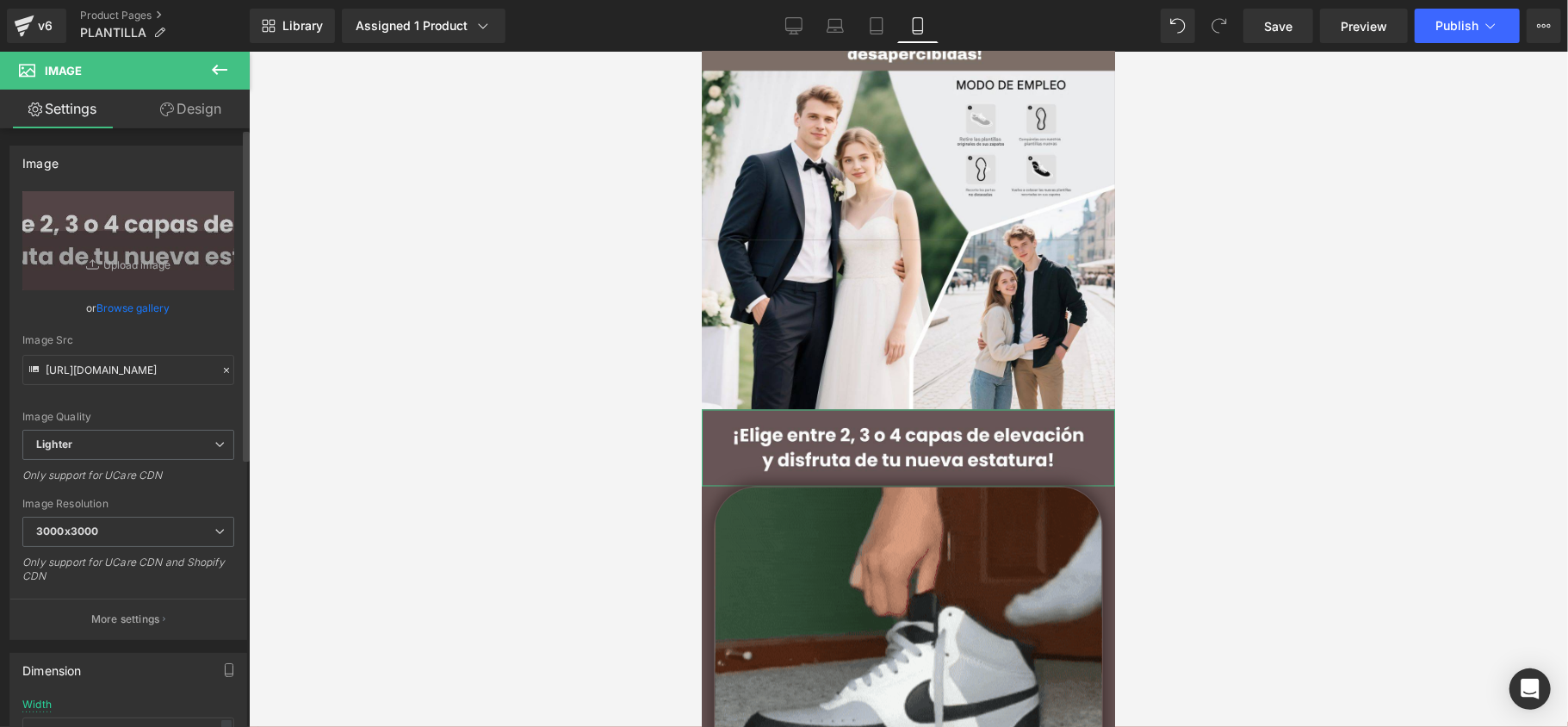
click at [156, 311] on link "Browse gallery" at bounding box center [134, 308] width 73 height 30
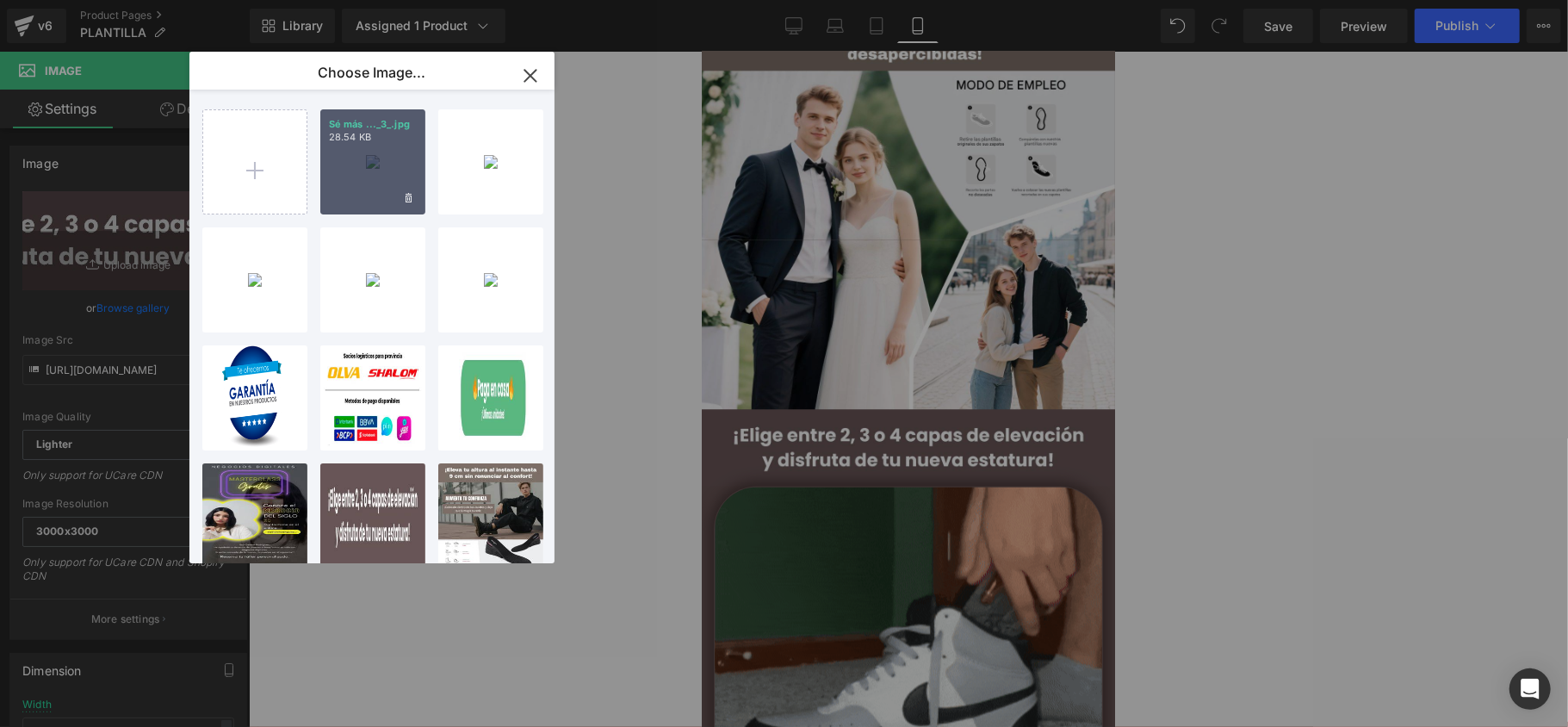
click at [372, 162] on div "Sé más ..._3_.jpg 28.54 KB" at bounding box center [373, 162] width 105 height 105
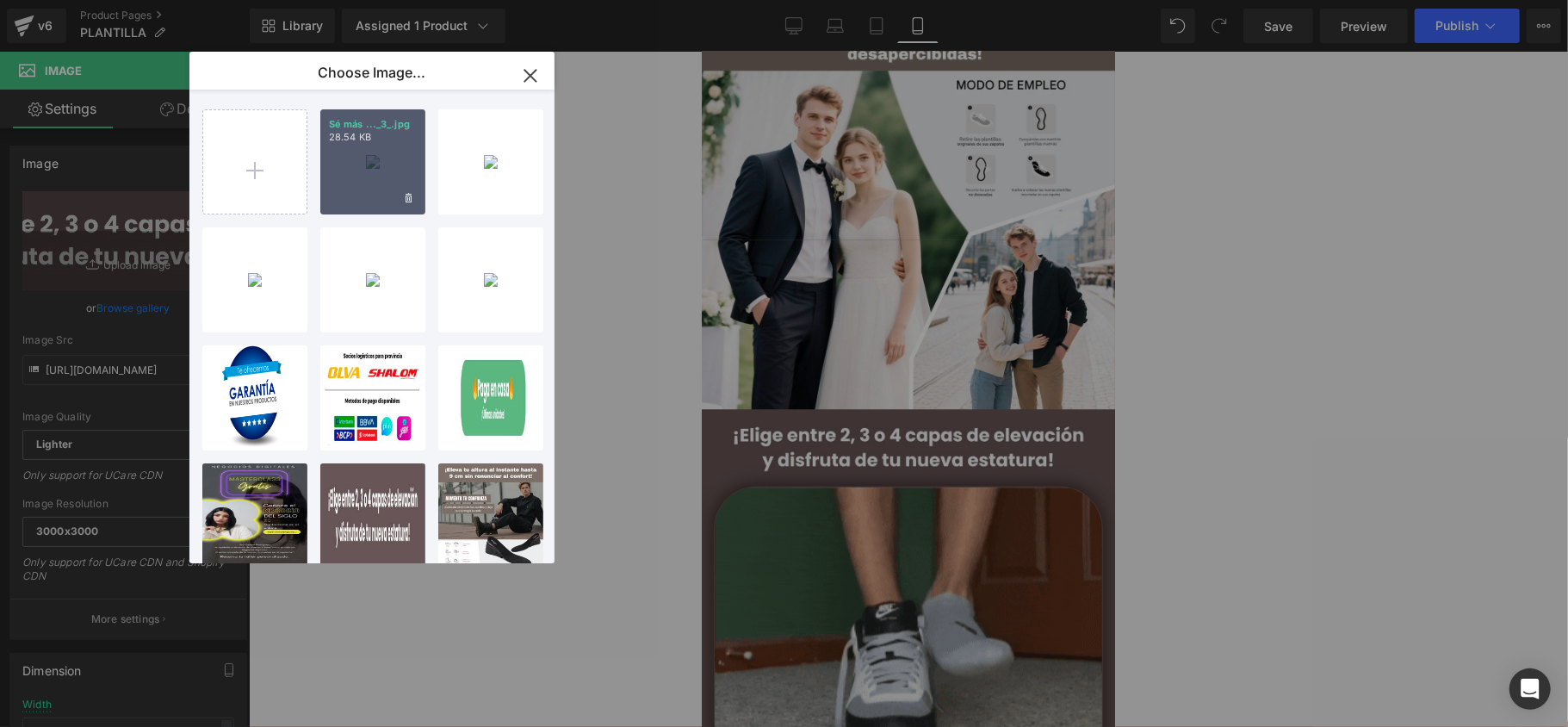
type input "[URL][DOMAIN_NAME]"
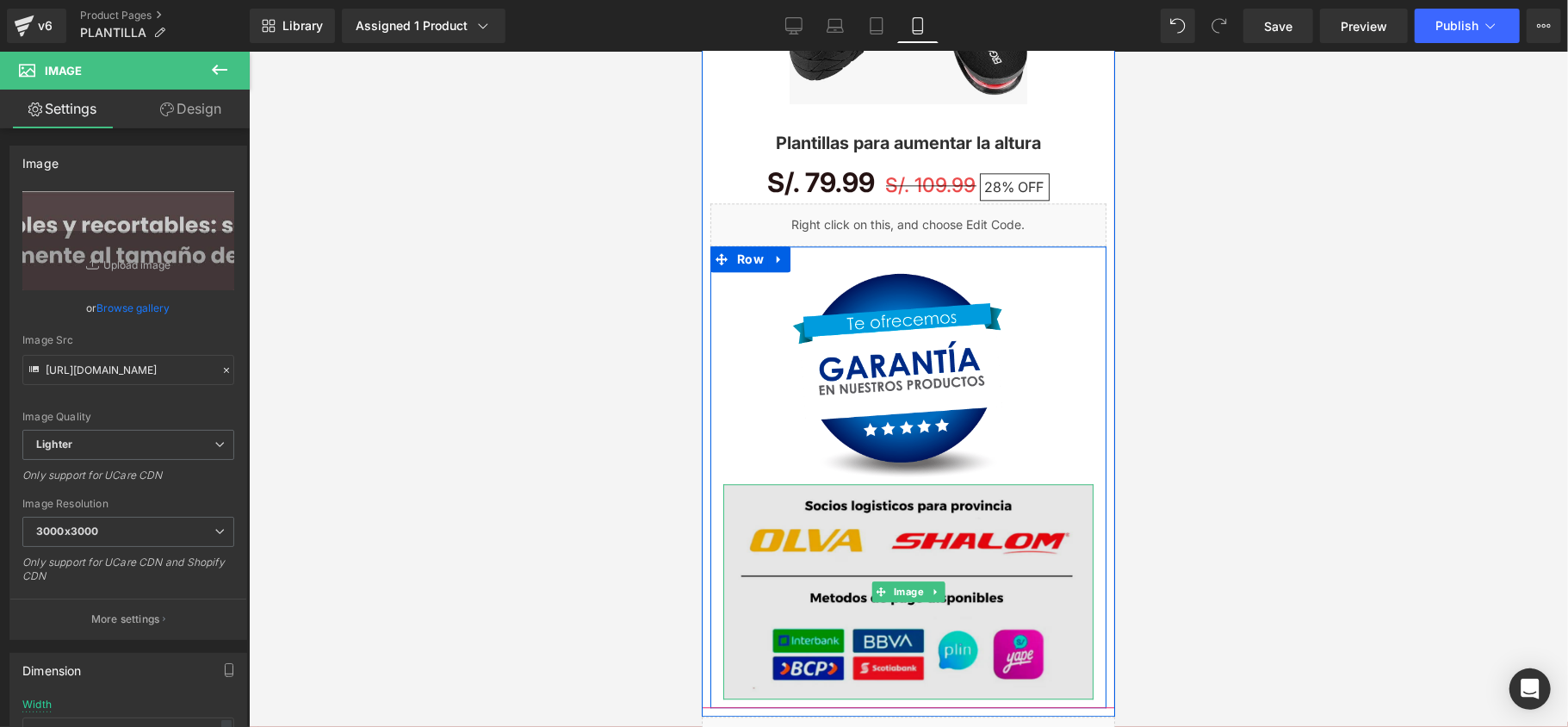
scroll to position [2870, 0]
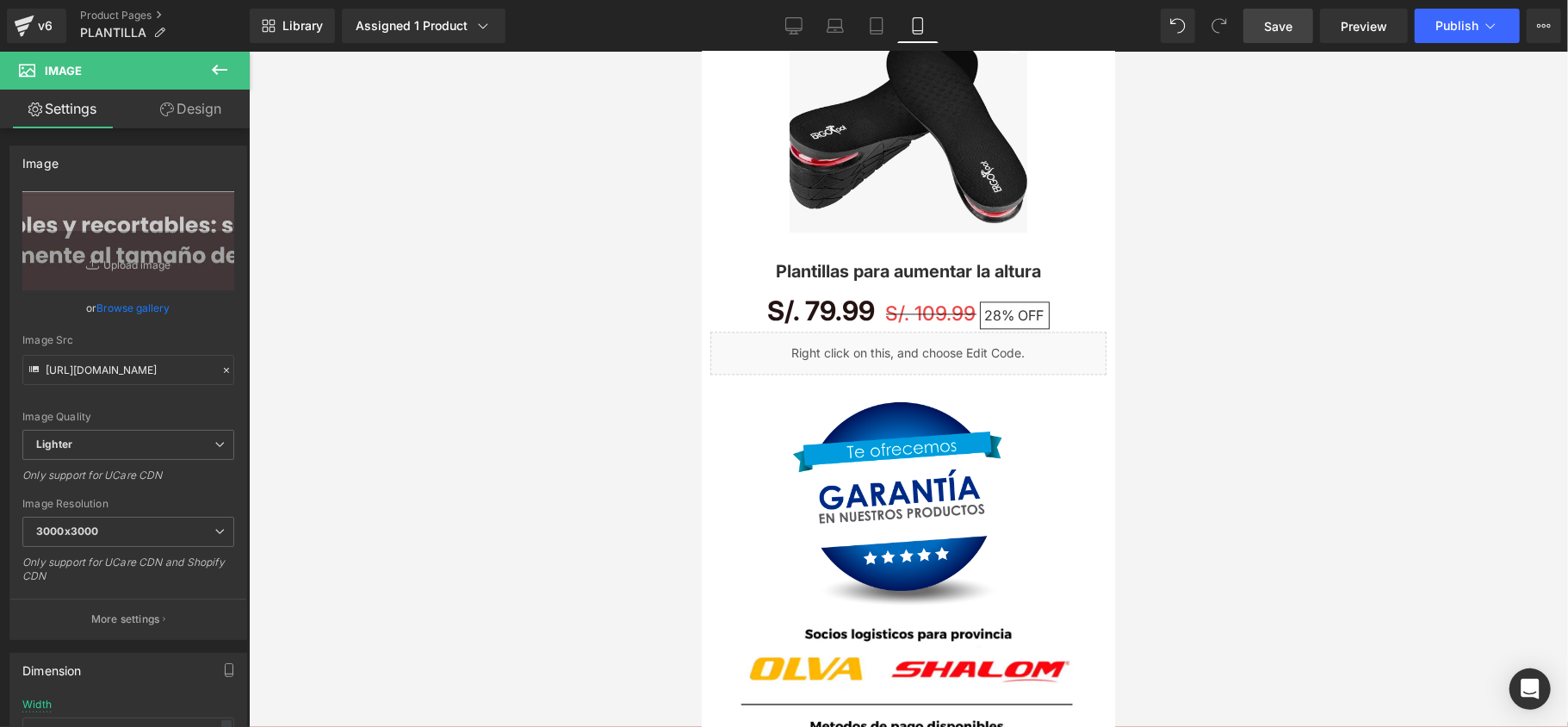
click at [1291, 40] on link "Save" at bounding box center [1278, 26] width 70 height 35
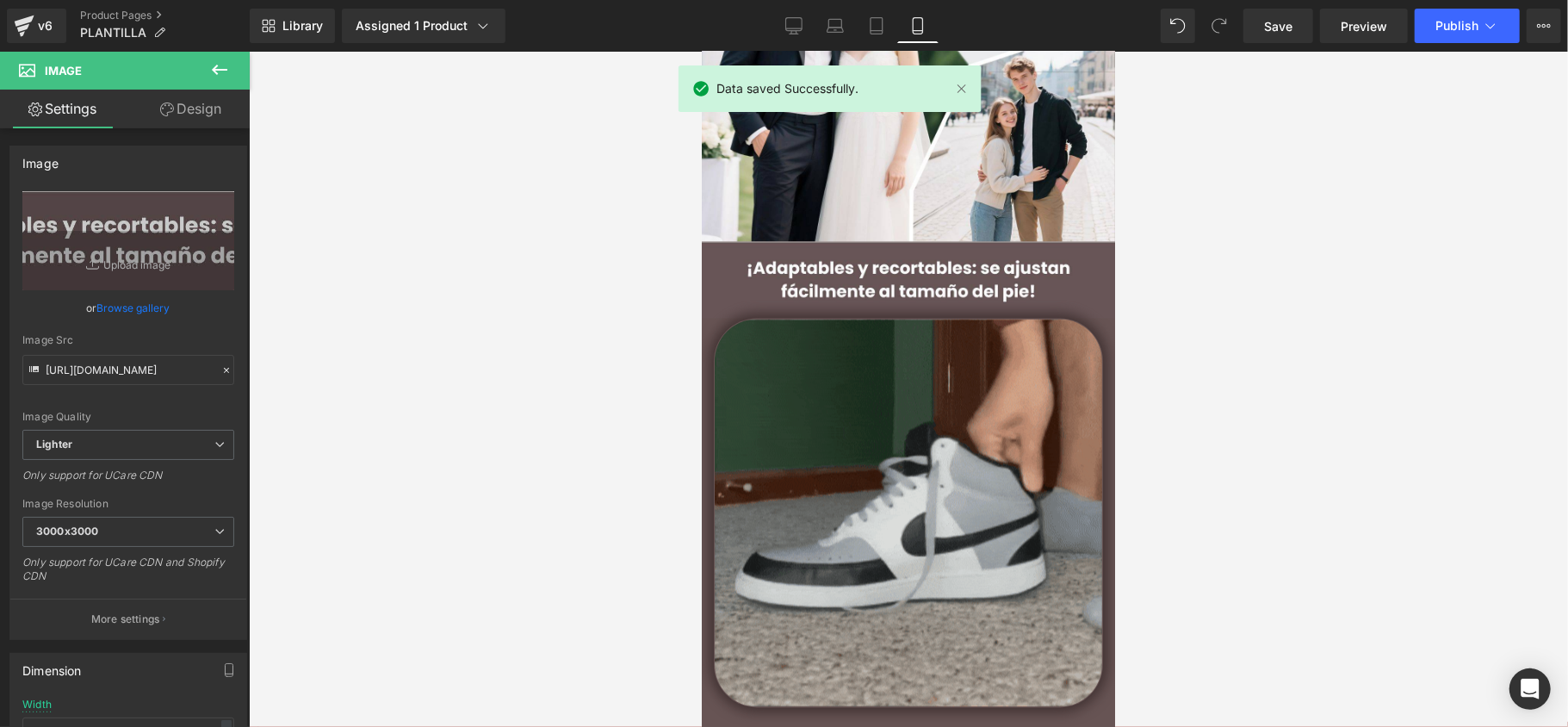
scroll to position [2066, 0]
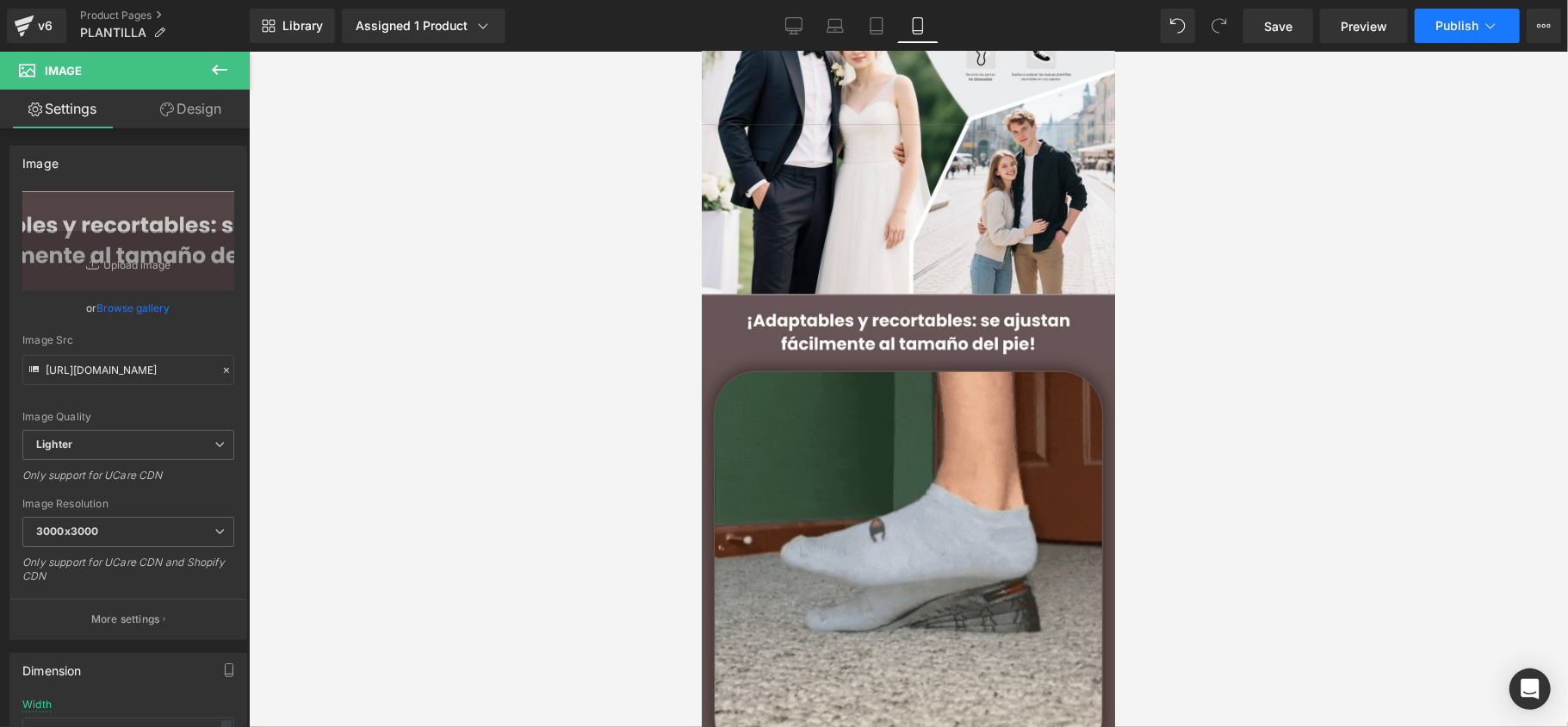
click at [1418, 39] on button "Publish" at bounding box center [1467, 26] width 105 height 35
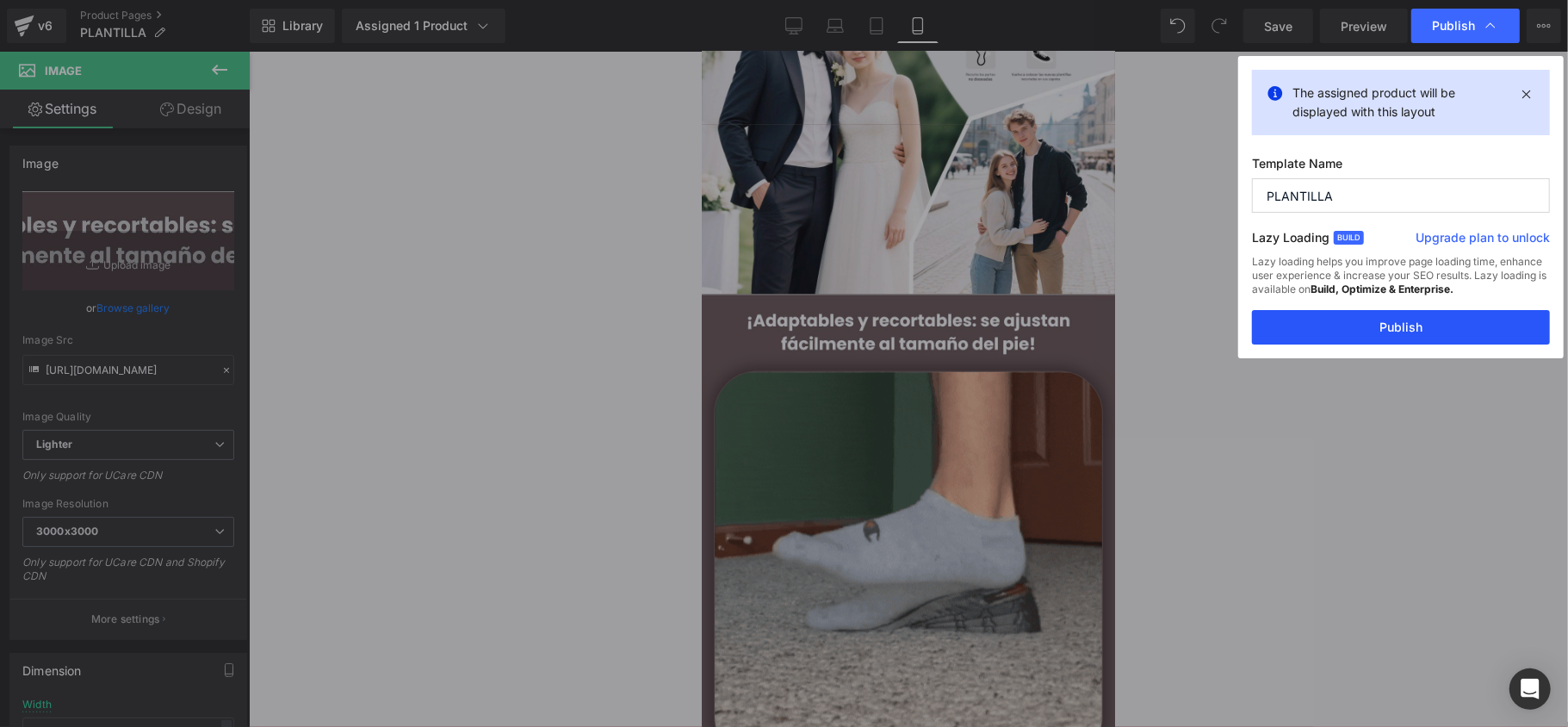
click at [1415, 328] on button "Publish" at bounding box center [1400, 328] width 298 height 35
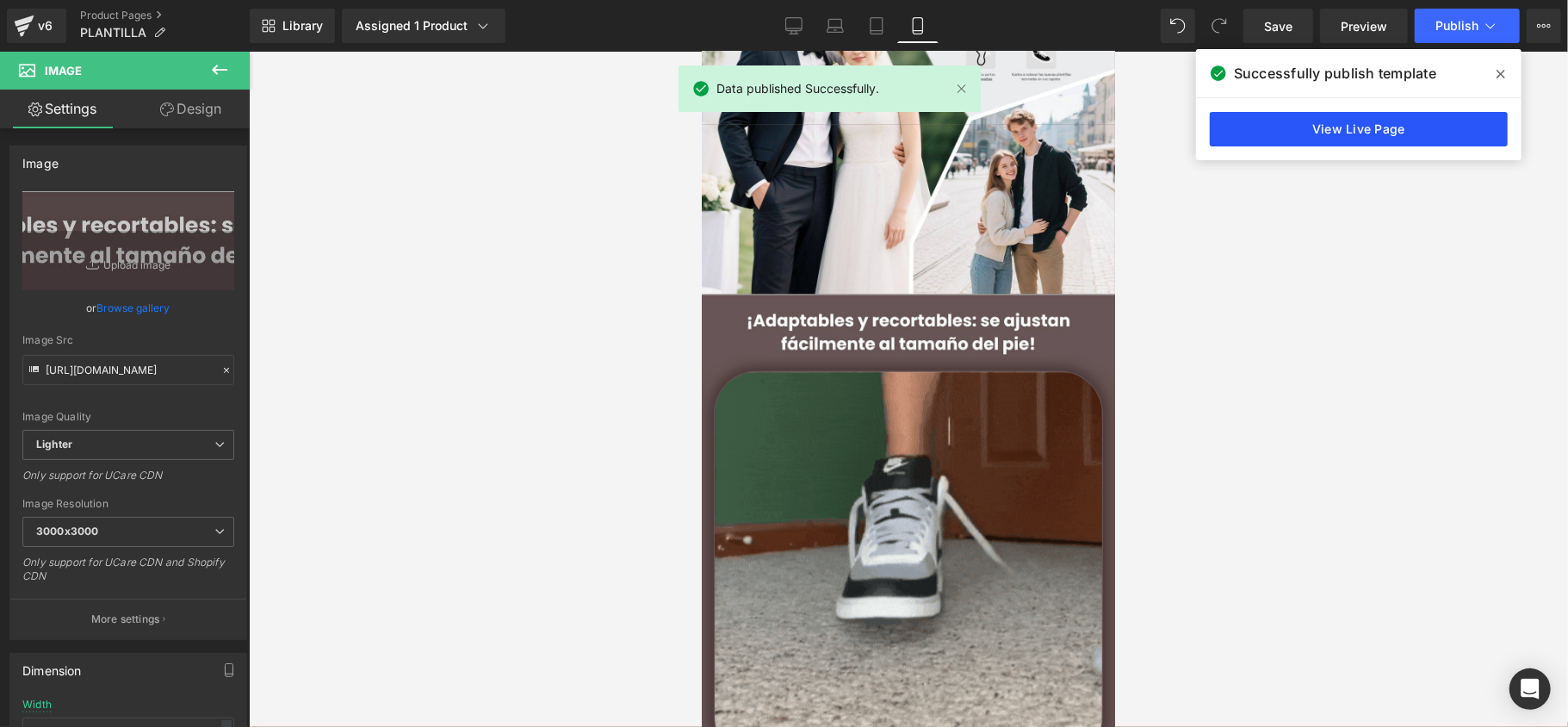
click at [1240, 124] on link "View Live Page" at bounding box center [1358, 129] width 298 height 35
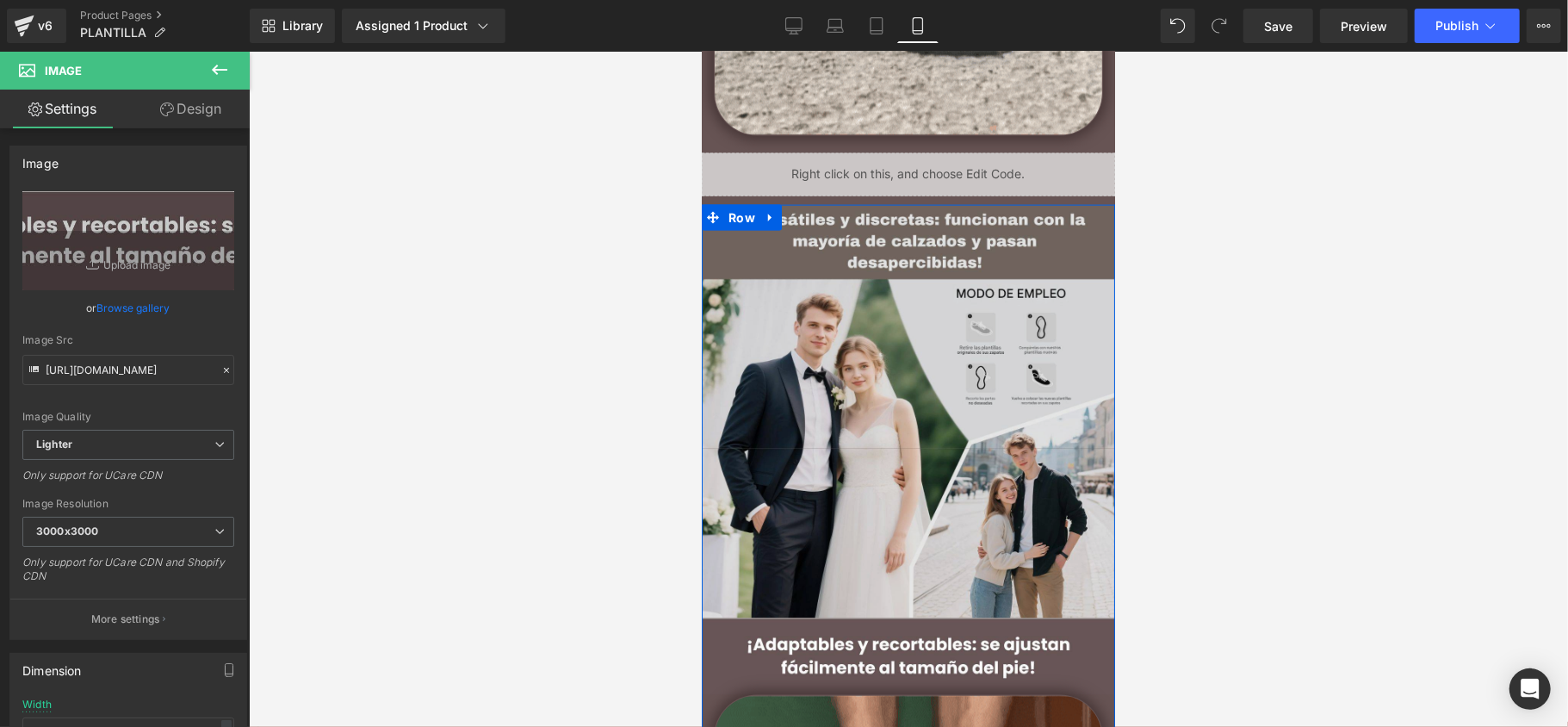
scroll to position [1722, 0]
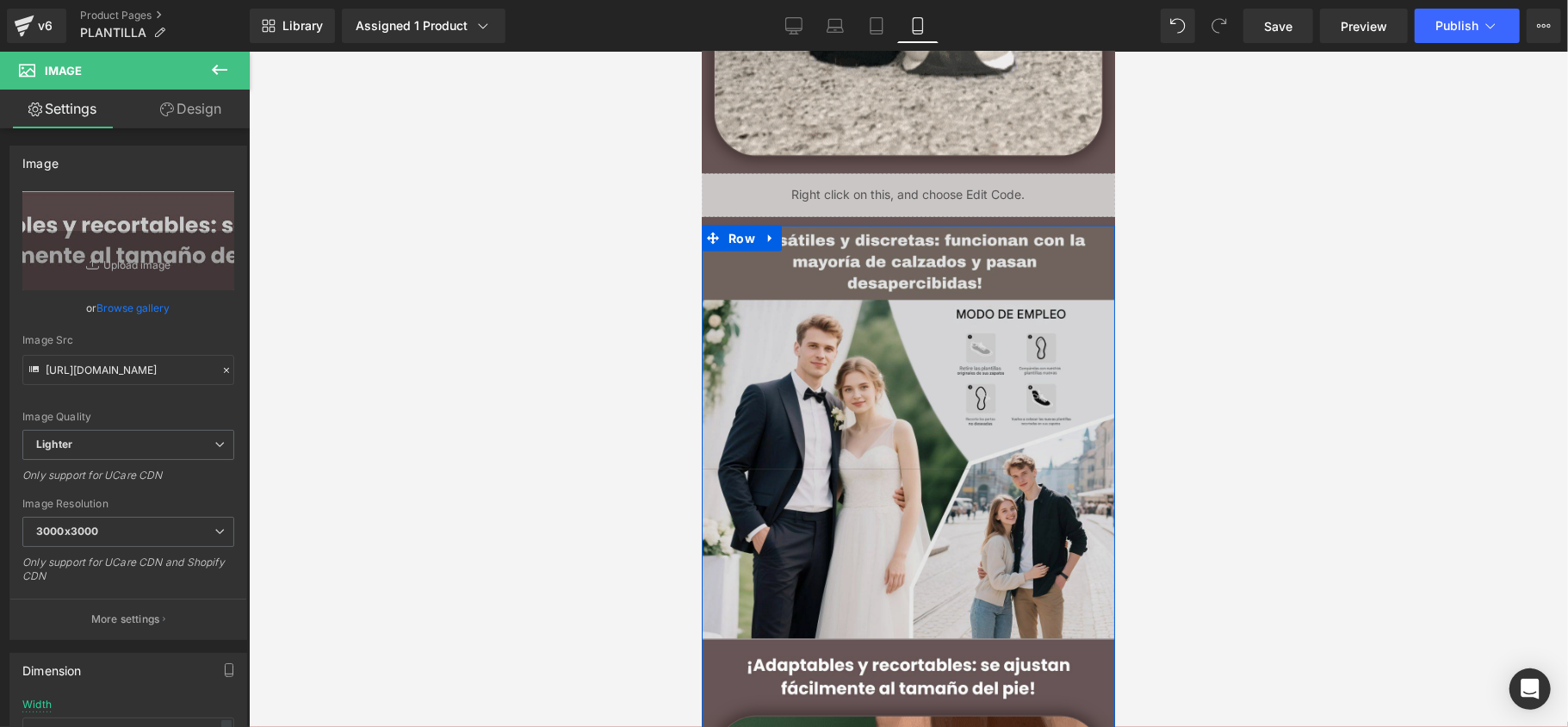
click at [742, 268] on img at bounding box center [908, 431] width 413 height 413
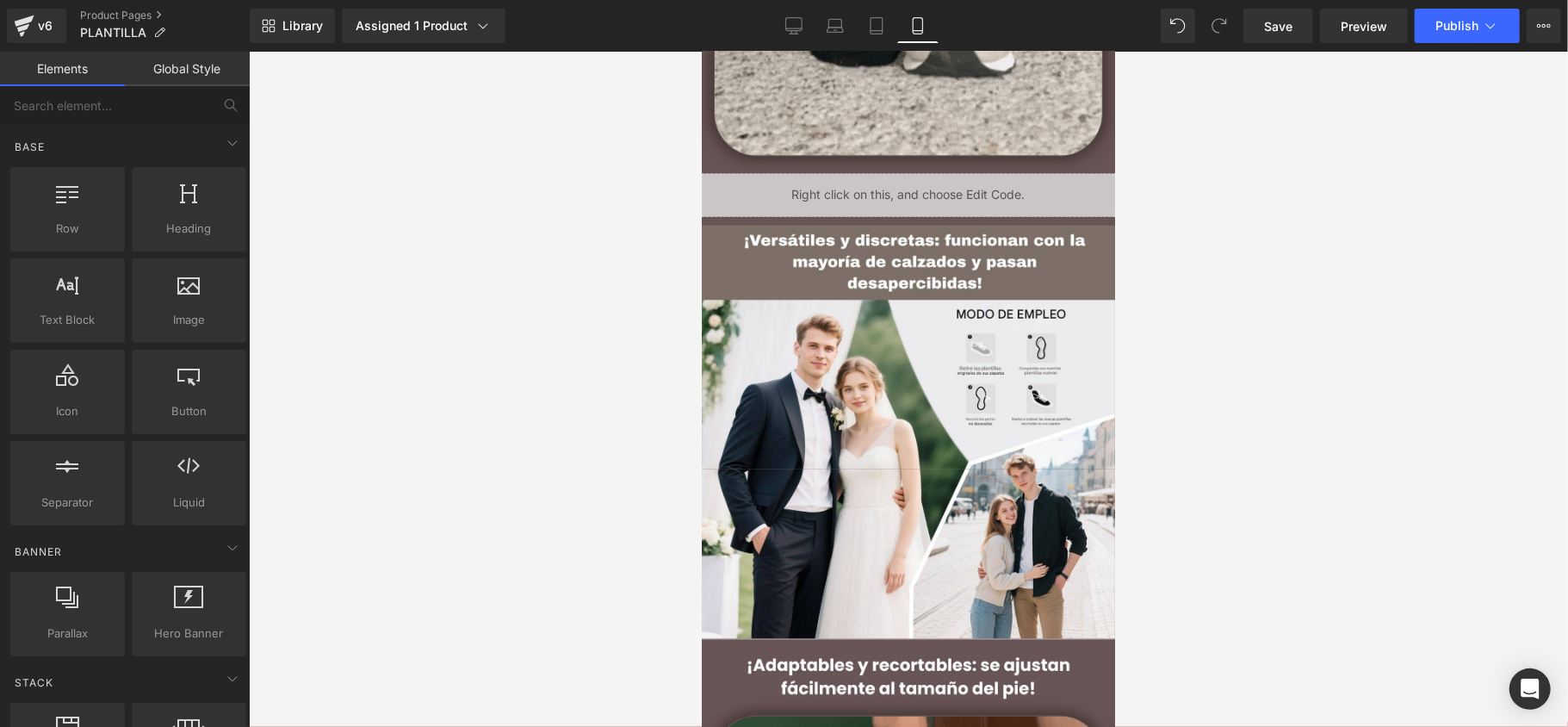
click at [1329, 260] on div at bounding box center [908, 389] width 1319 height 675
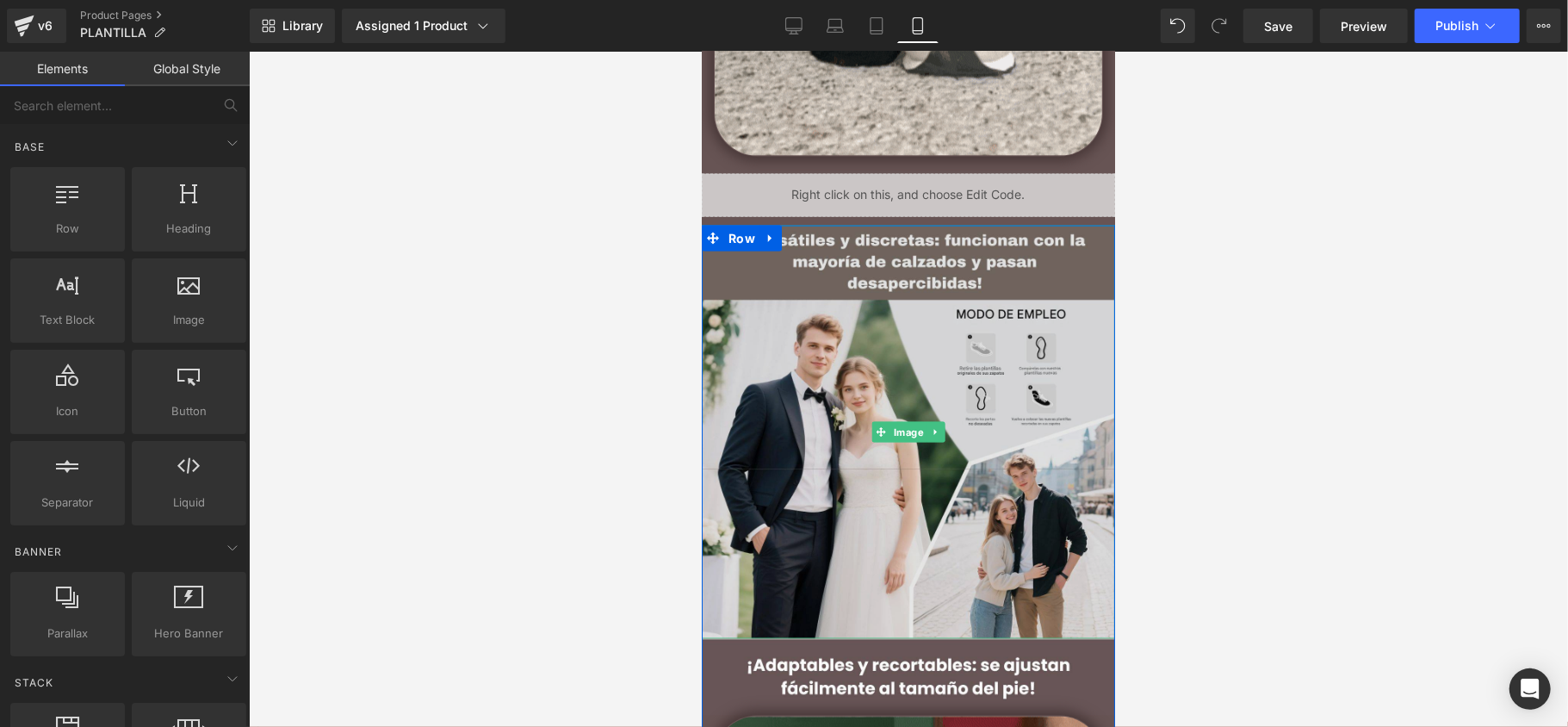
click at [723, 279] on img at bounding box center [908, 431] width 413 height 413
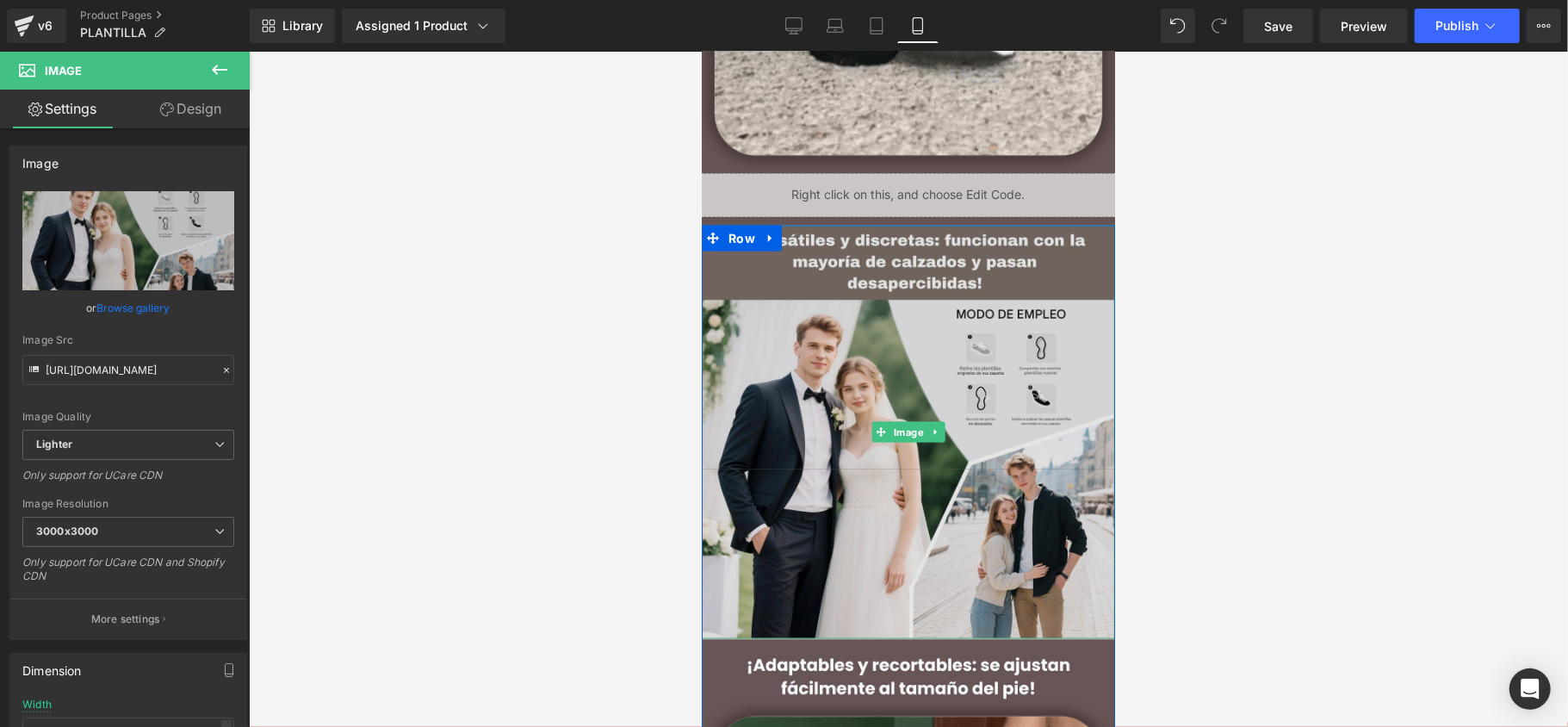
scroll to position [1607, 0]
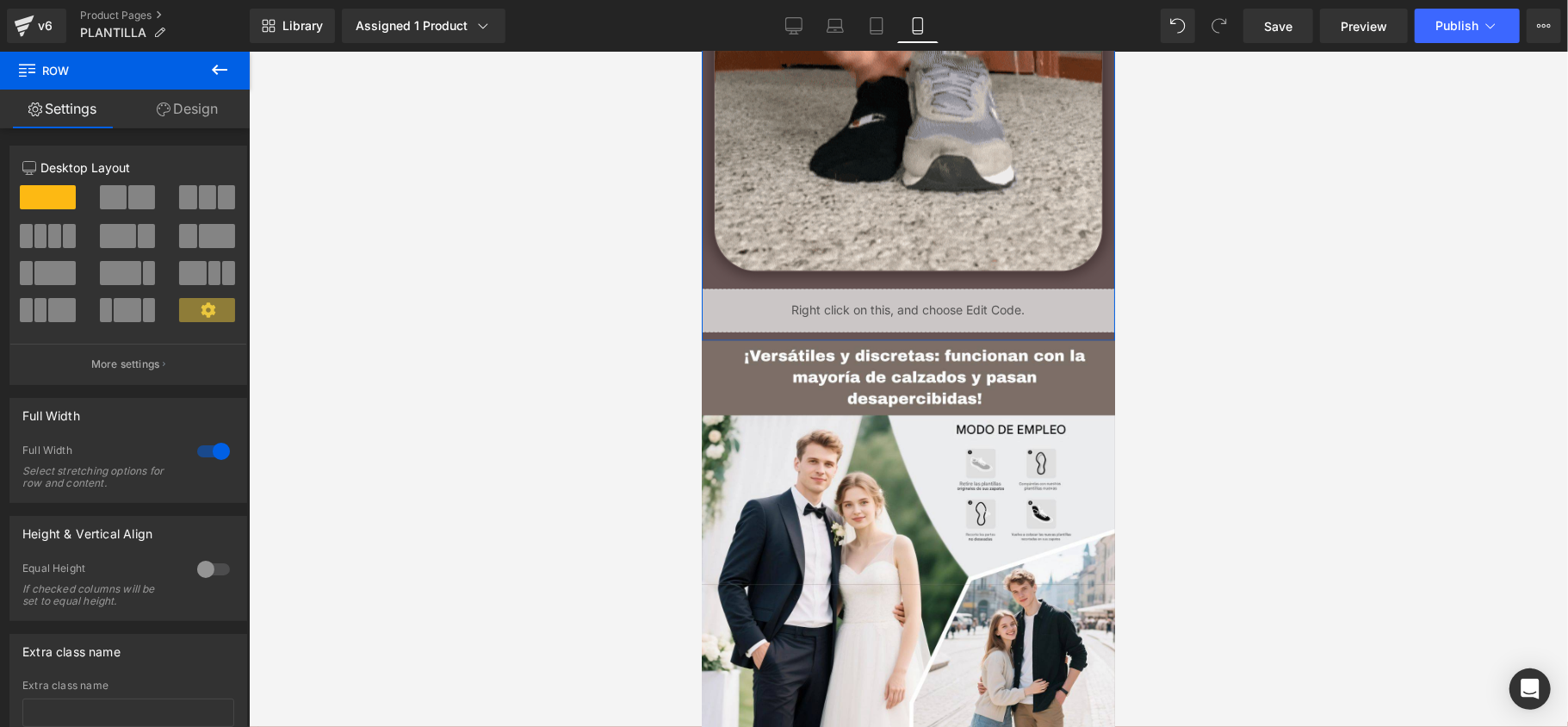
click at [181, 100] on link "Design" at bounding box center [187, 109] width 124 height 39
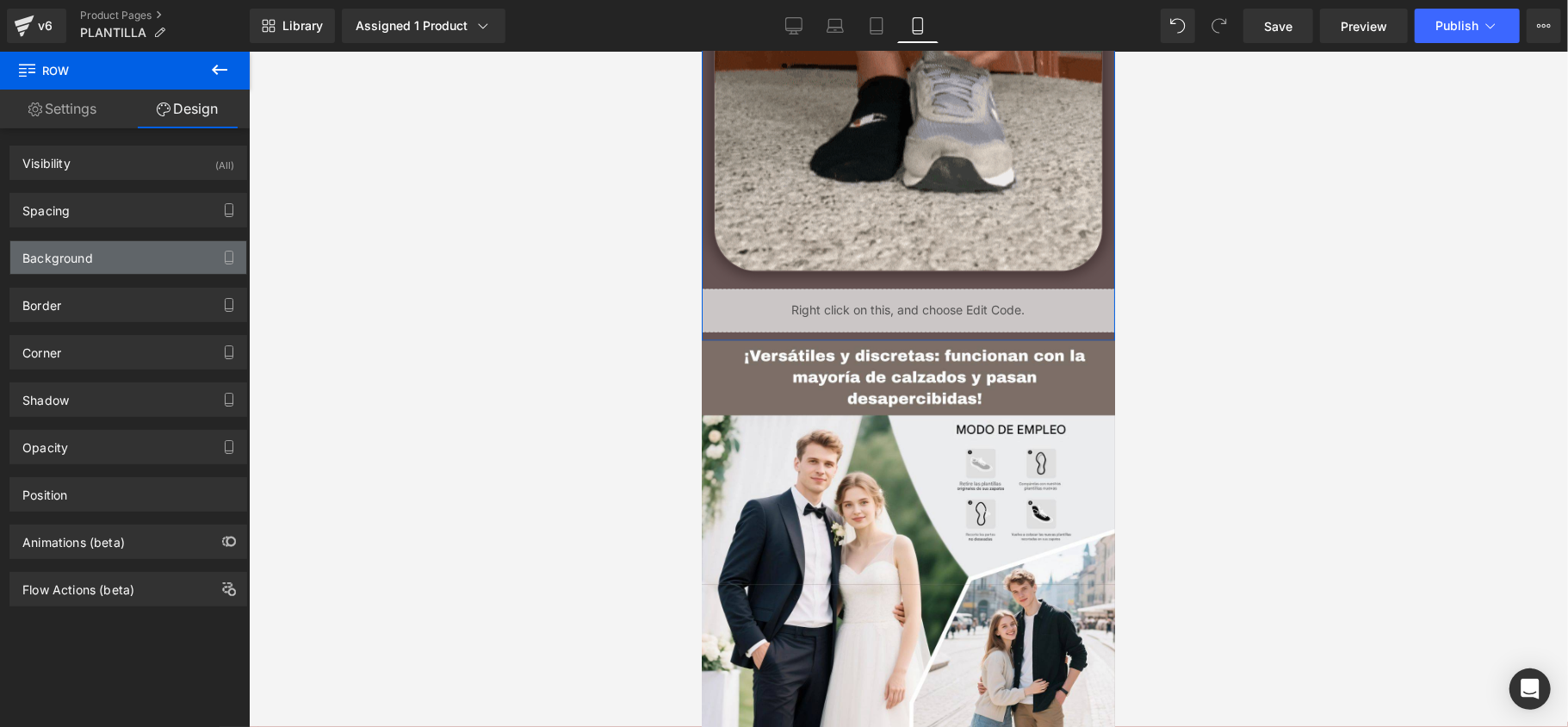
type input "#675454"
type input "100"
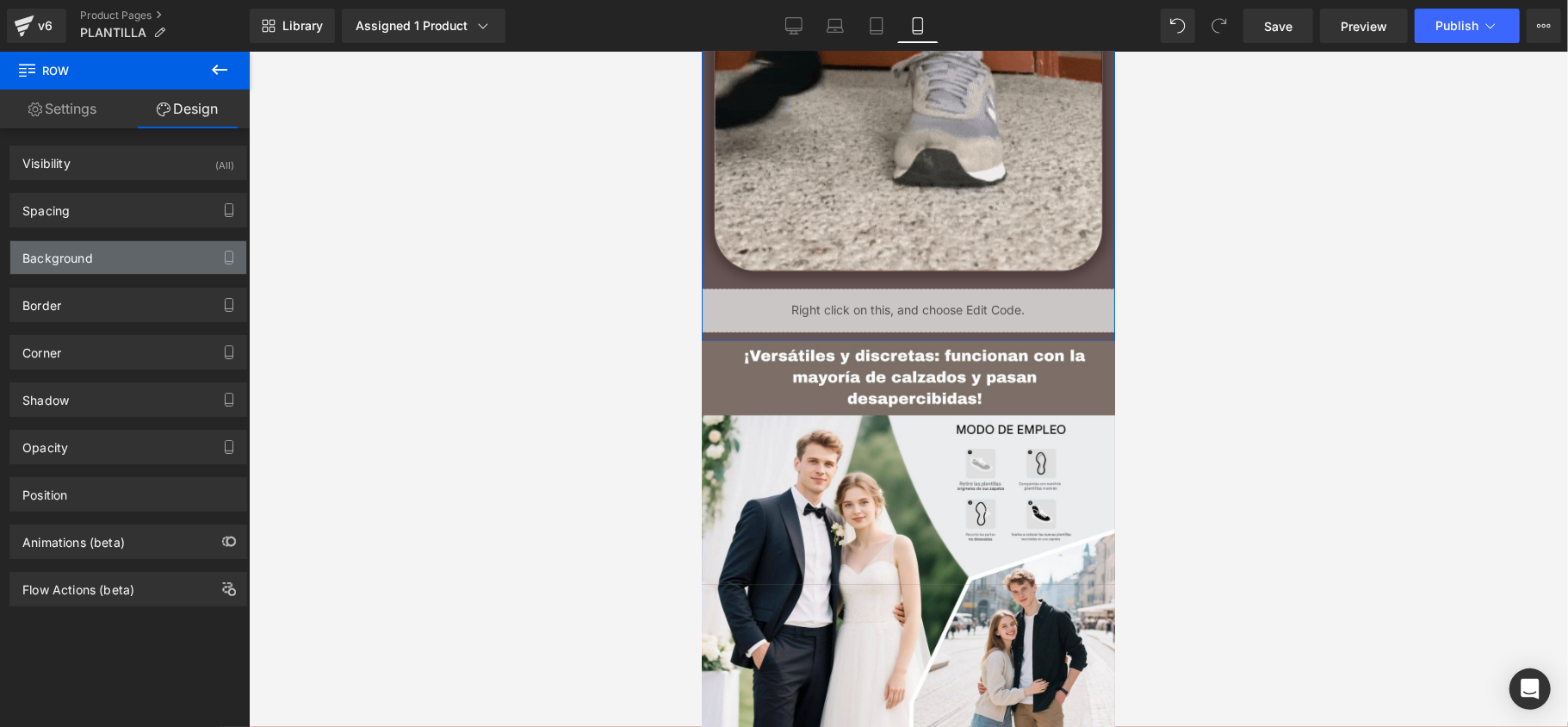
click at [105, 245] on div "Background" at bounding box center [128, 258] width 236 height 33
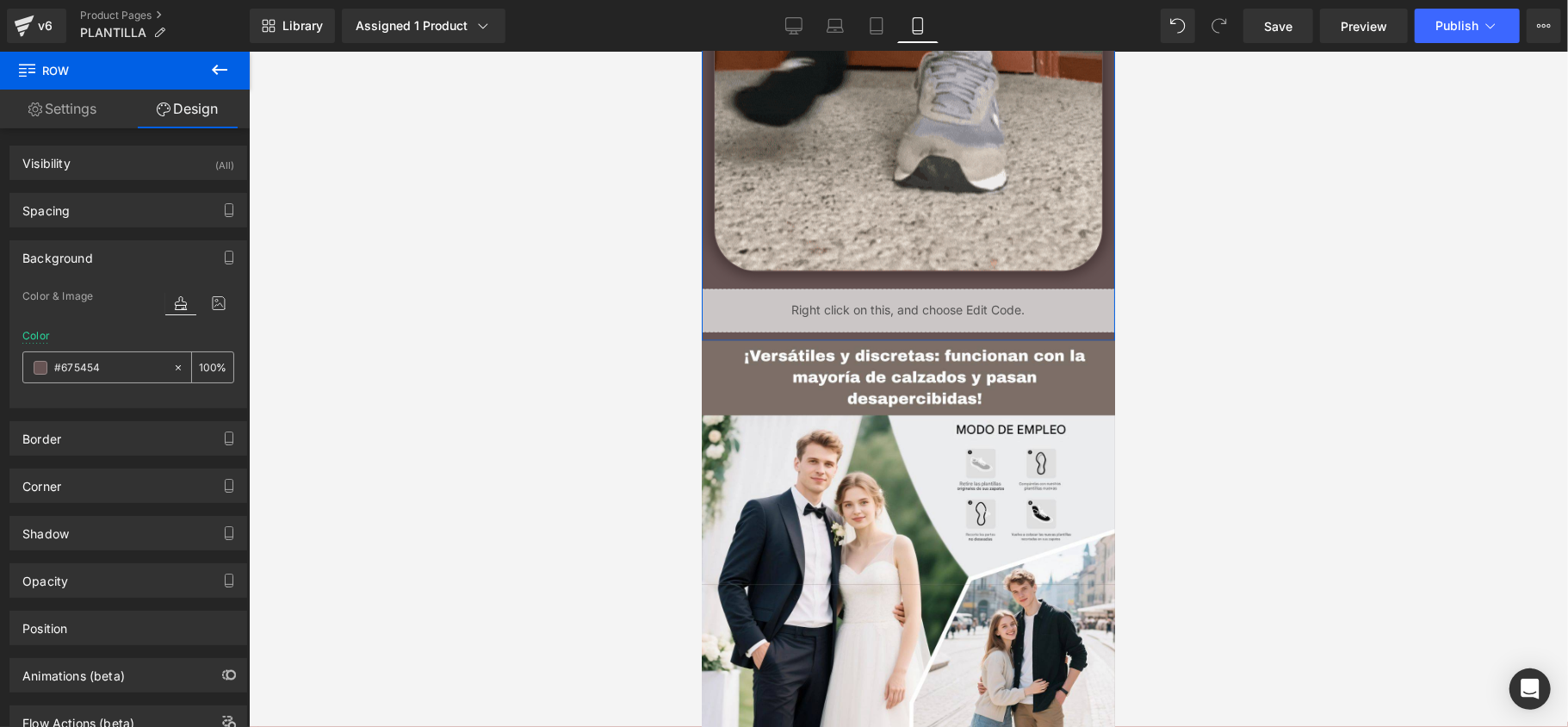
click at [93, 354] on div "#675454" at bounding box center [98, 367] width 149 height 30
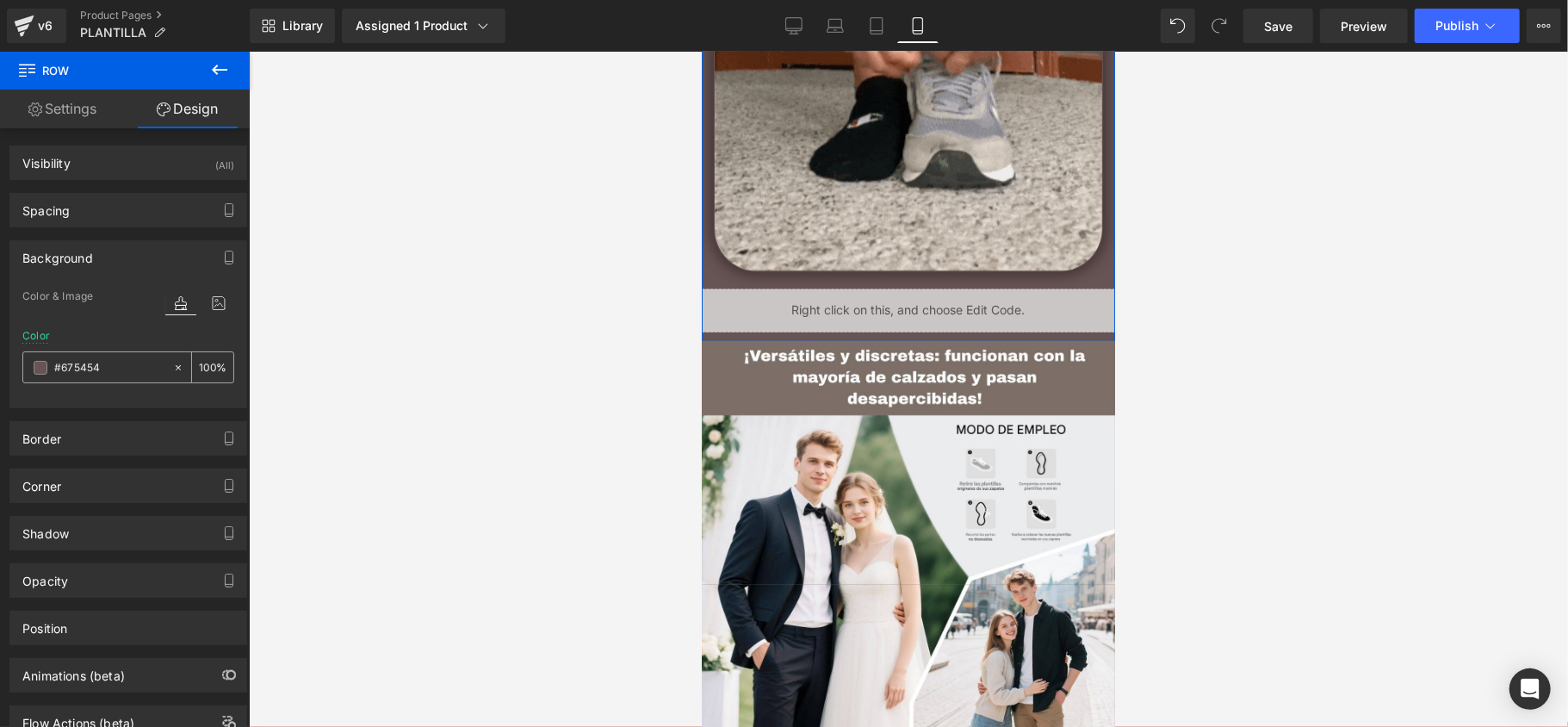
click at [76, 369] on input "#675454" at bounding box center [109, 367] width 110 height 19
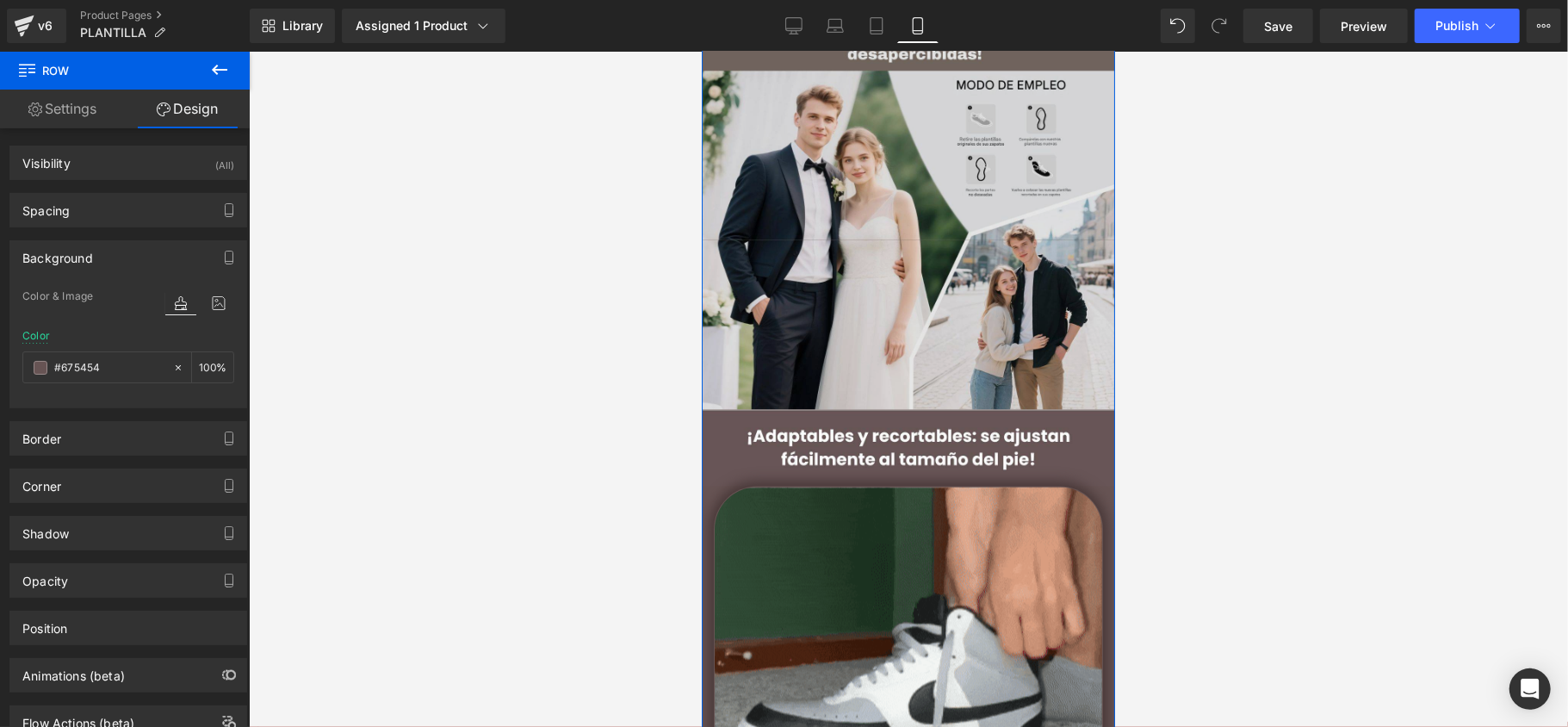
scroll to position [1722, 0]
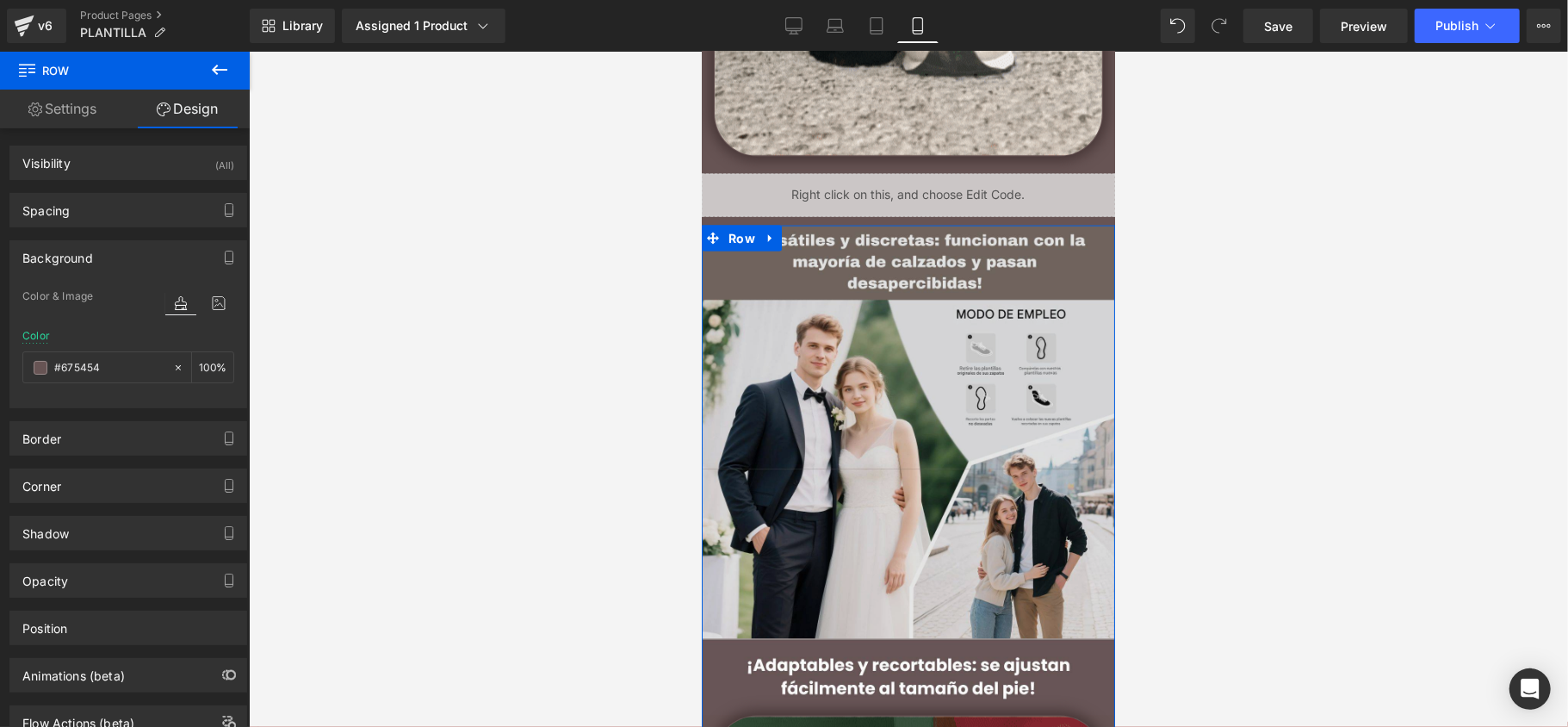
click at [875, 256] on img at bounding box center [908, 431] width 413 height 413
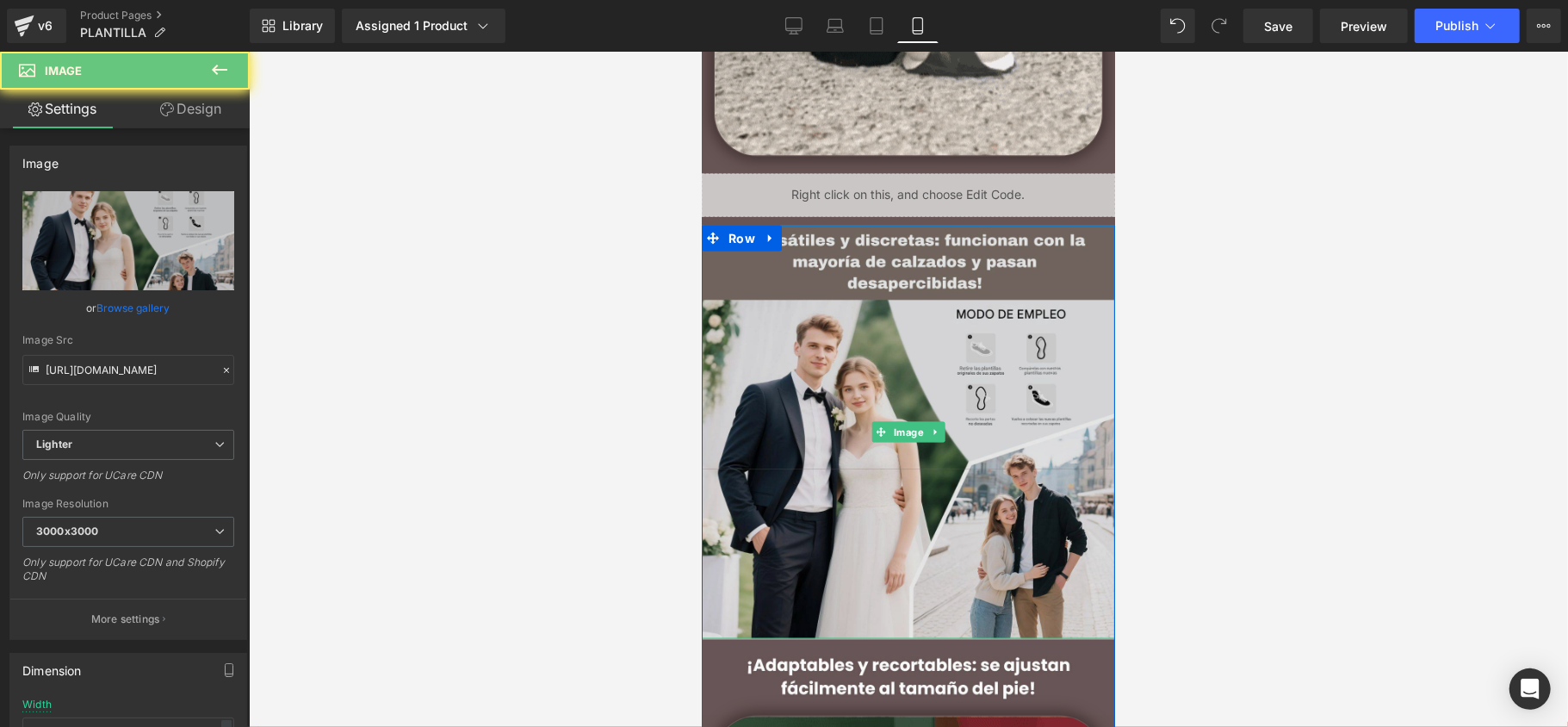
click at [906, 258] on img at bounding box center [908, 431] width 413 height 413
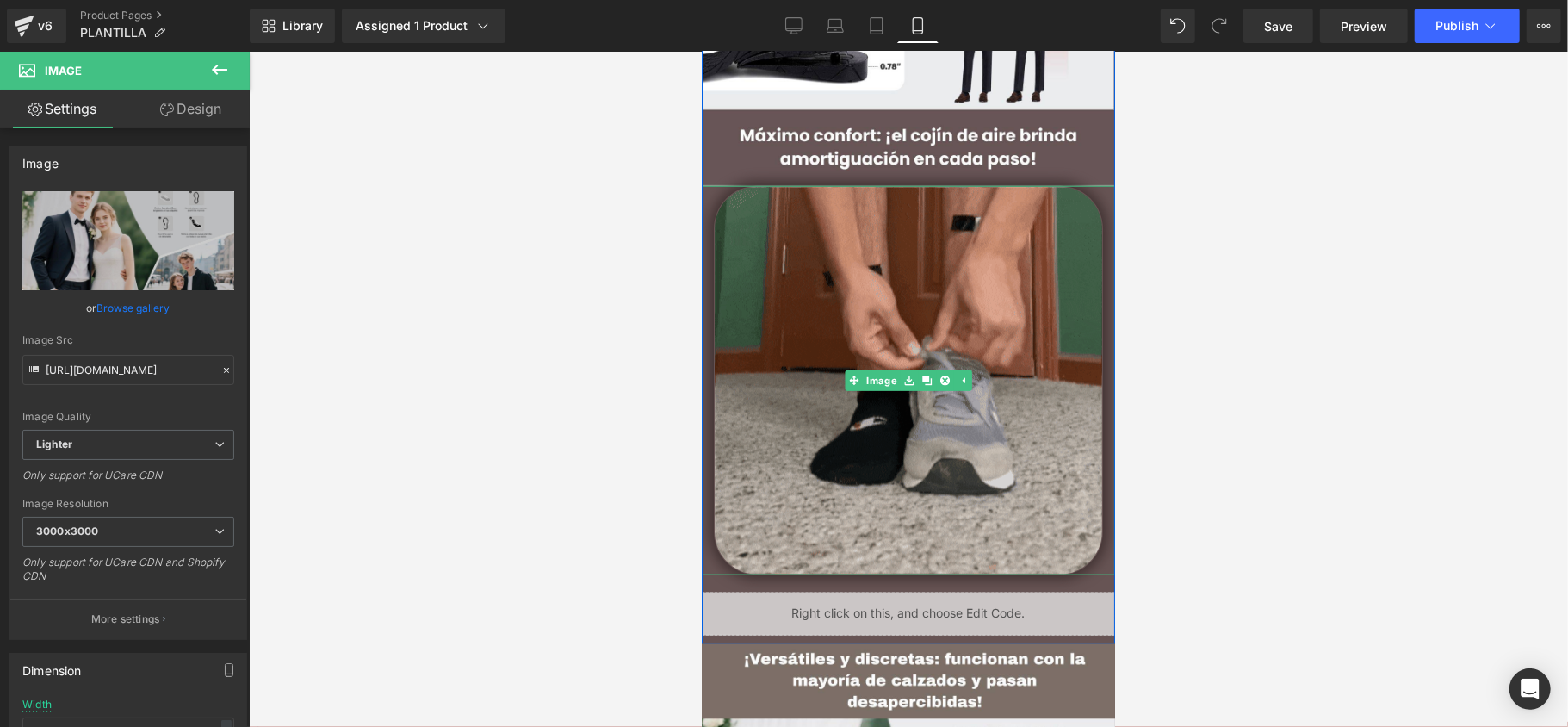
scroll to position [1262, 0]
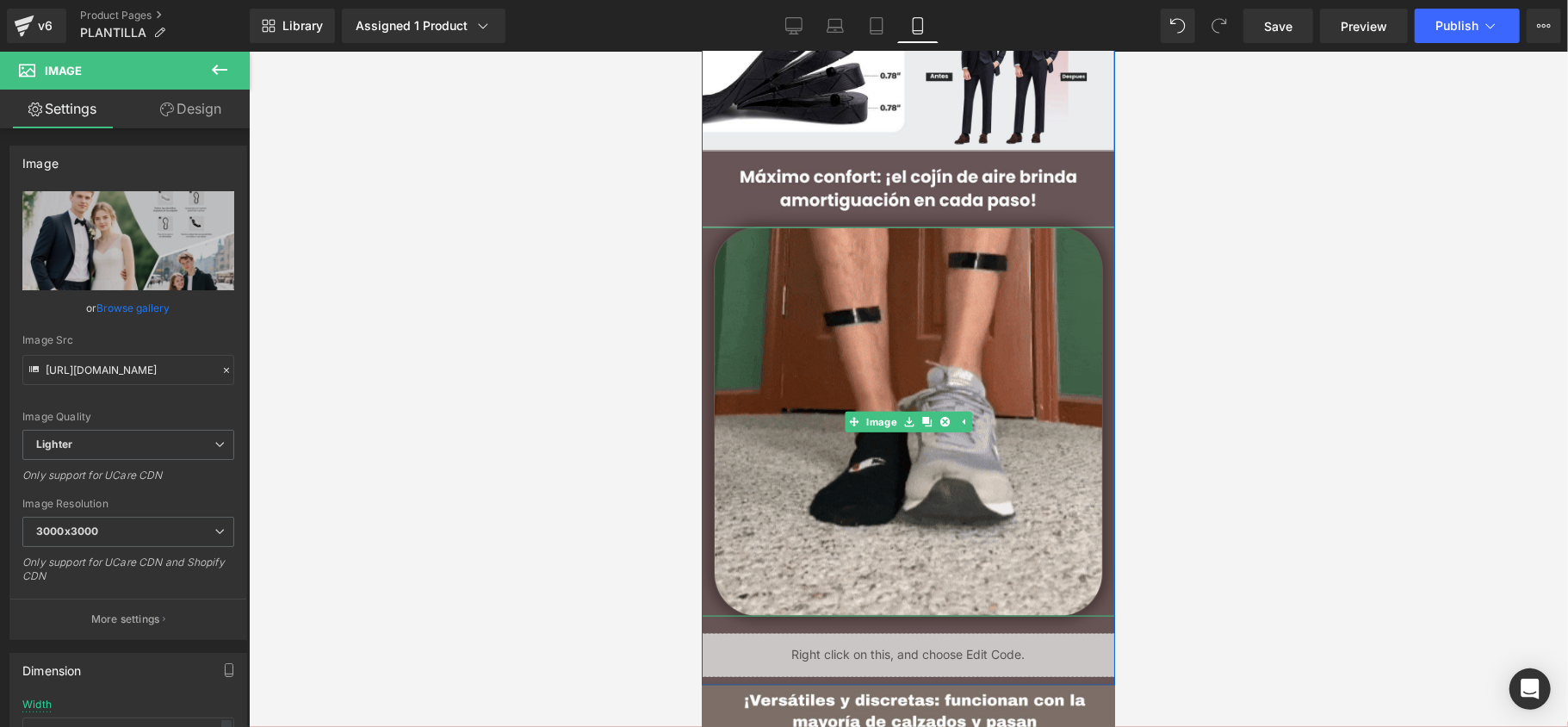
click at [711, 239] on div at bounding box center [908, 421] width 413 height 389
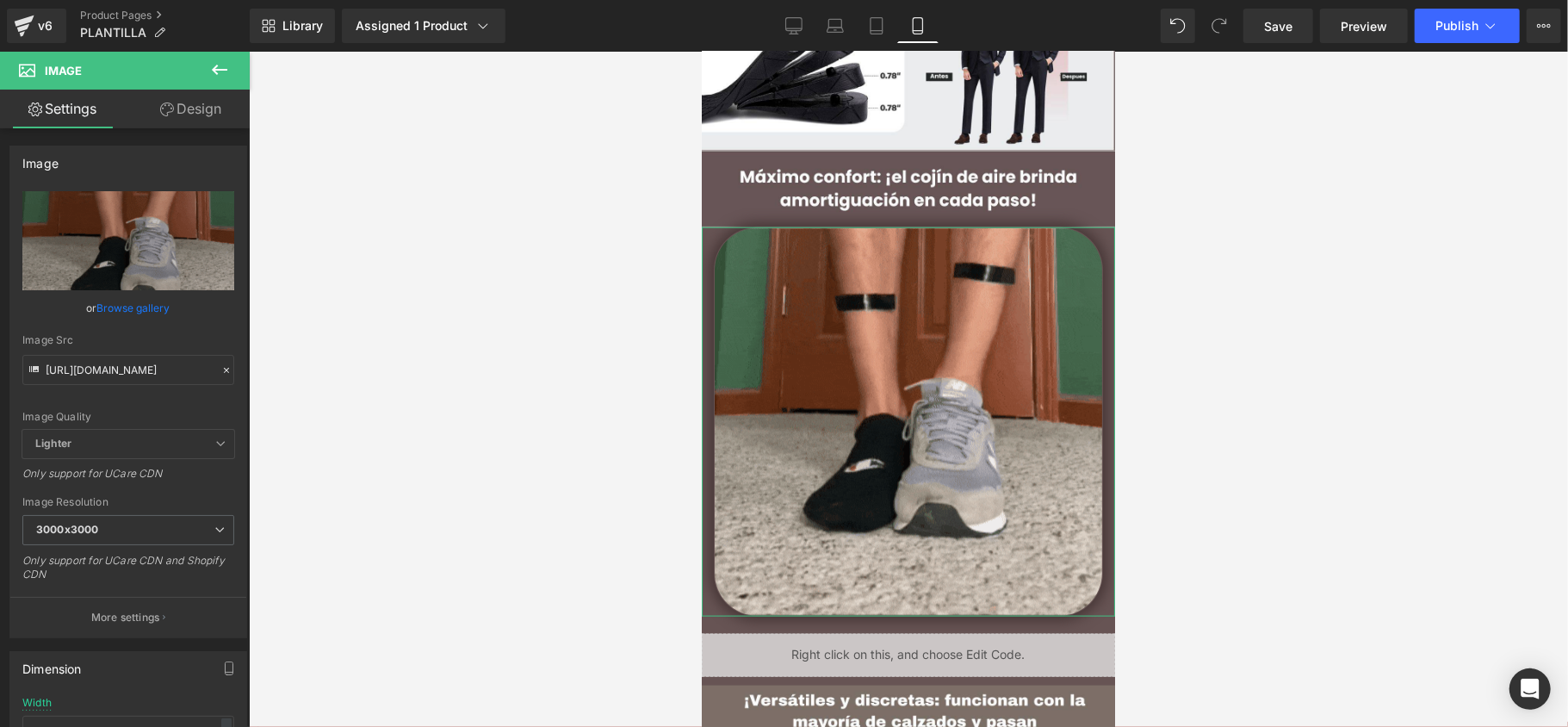
click at [186, 124] on link "Design" at bounding box center [190, 109] width 124 height 39
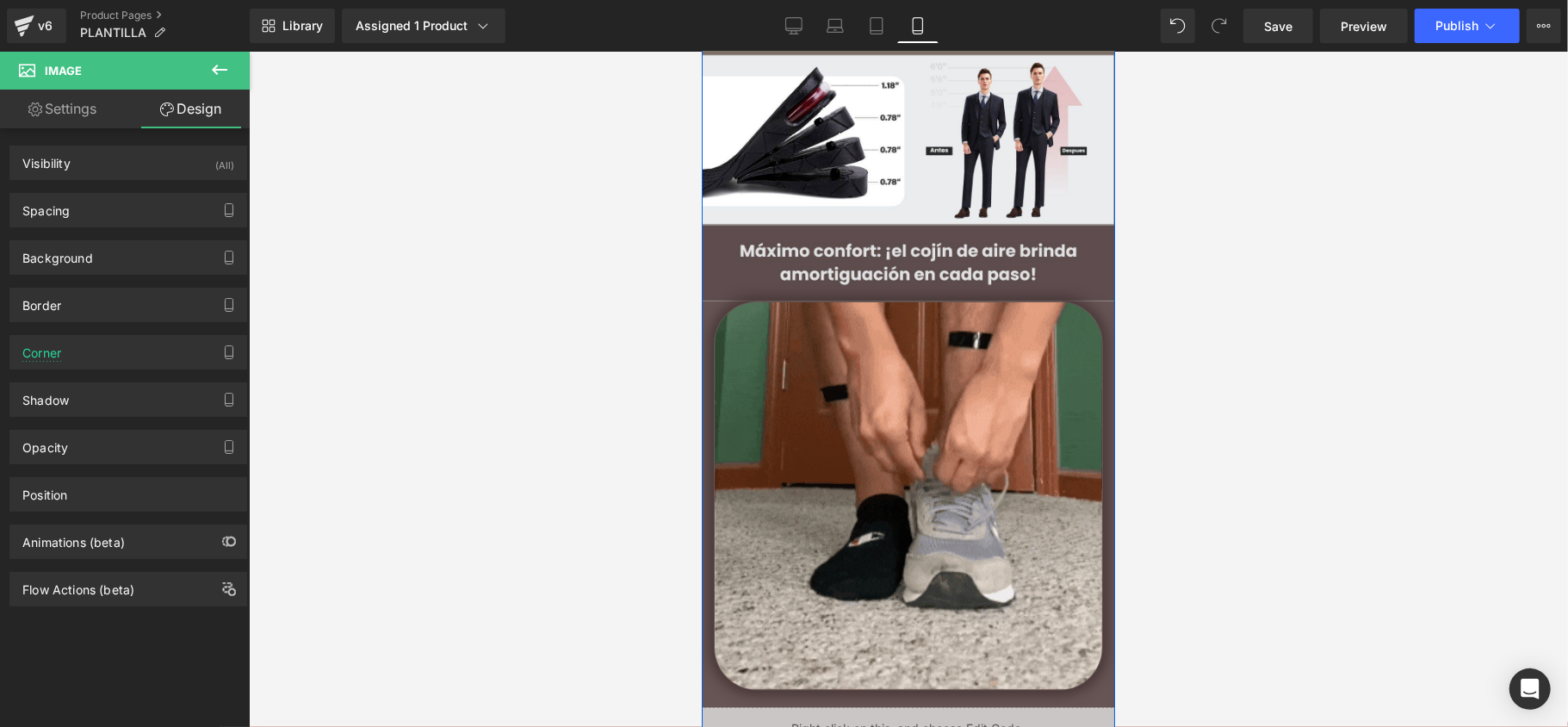
scroll to position [1148, 0]
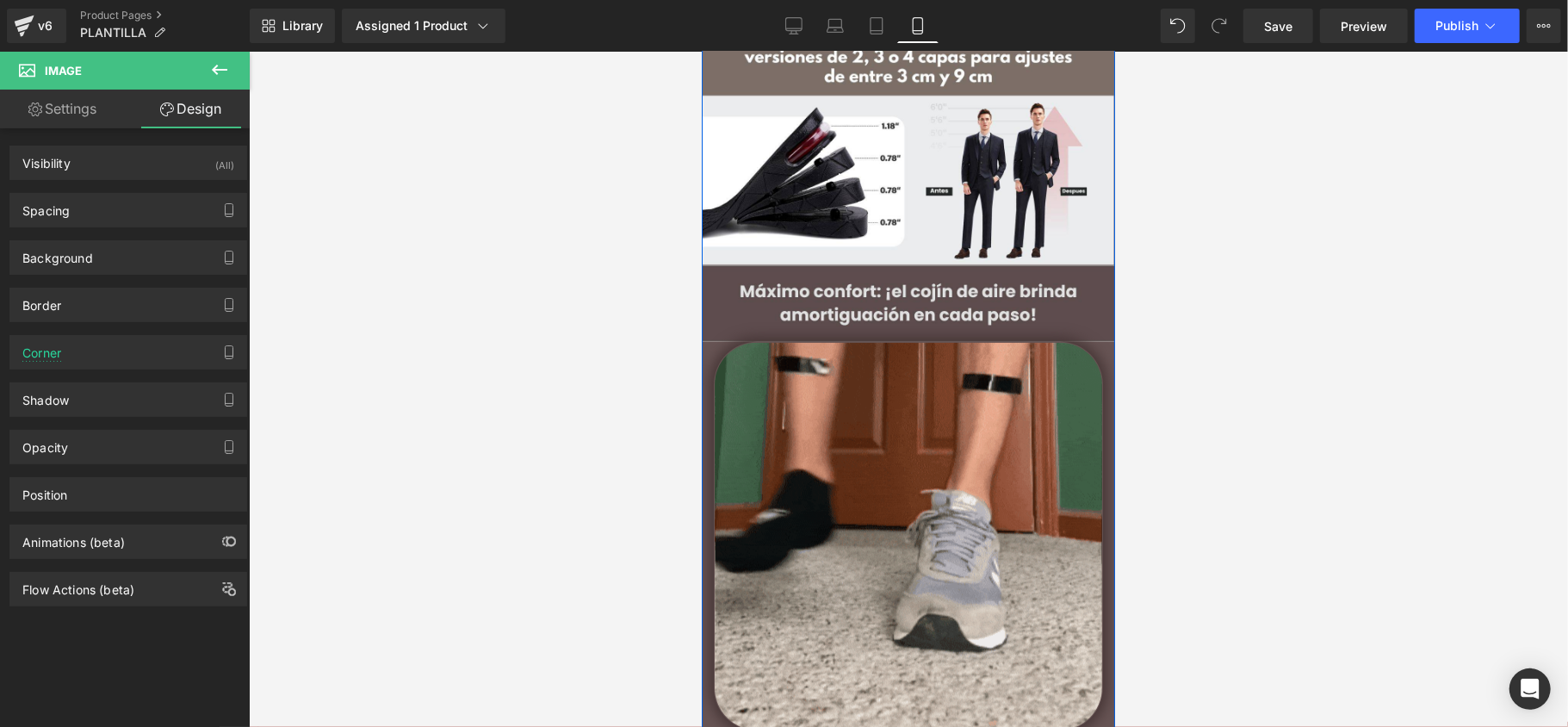
click at [731, 301] on img at bounding box center [908, 303] width 413 height 77
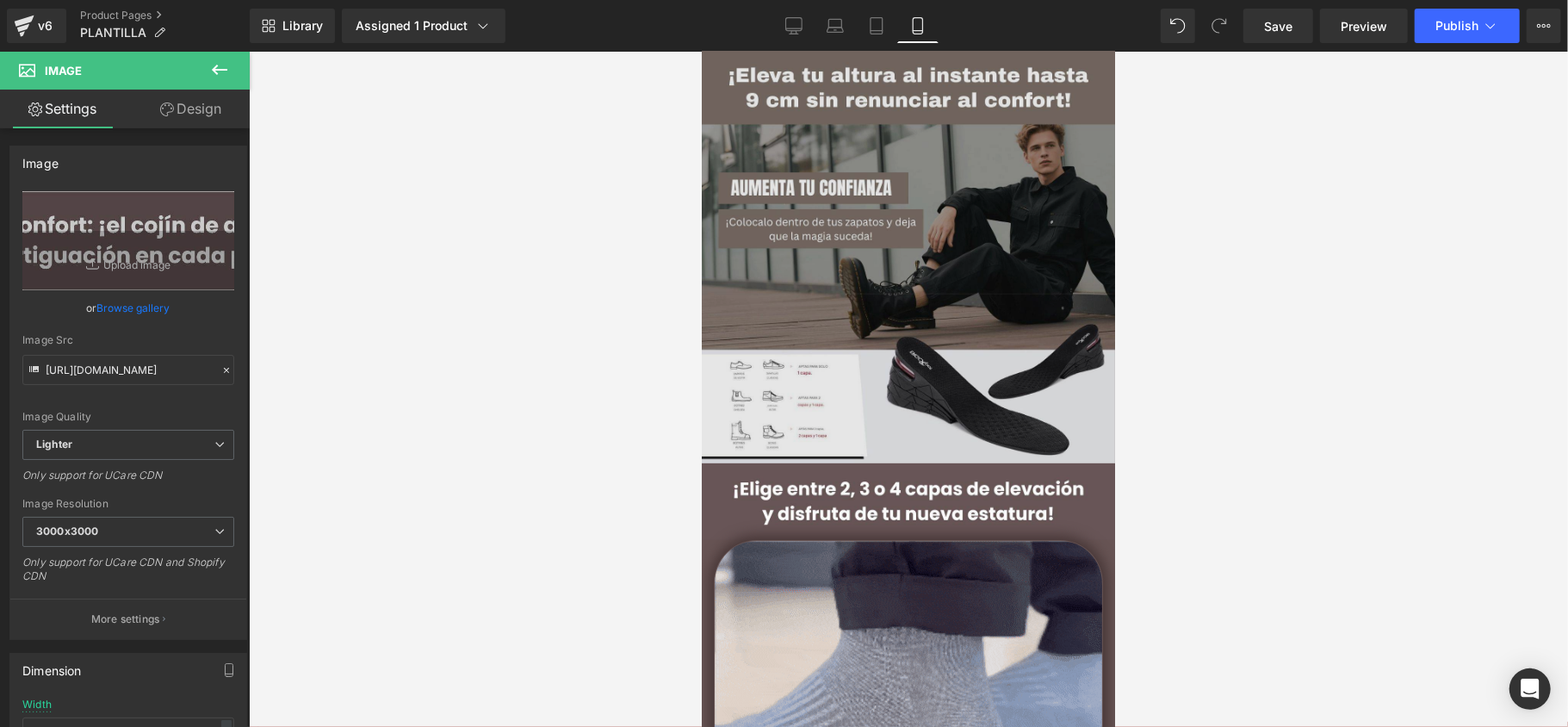
scroll to position [0, 0]
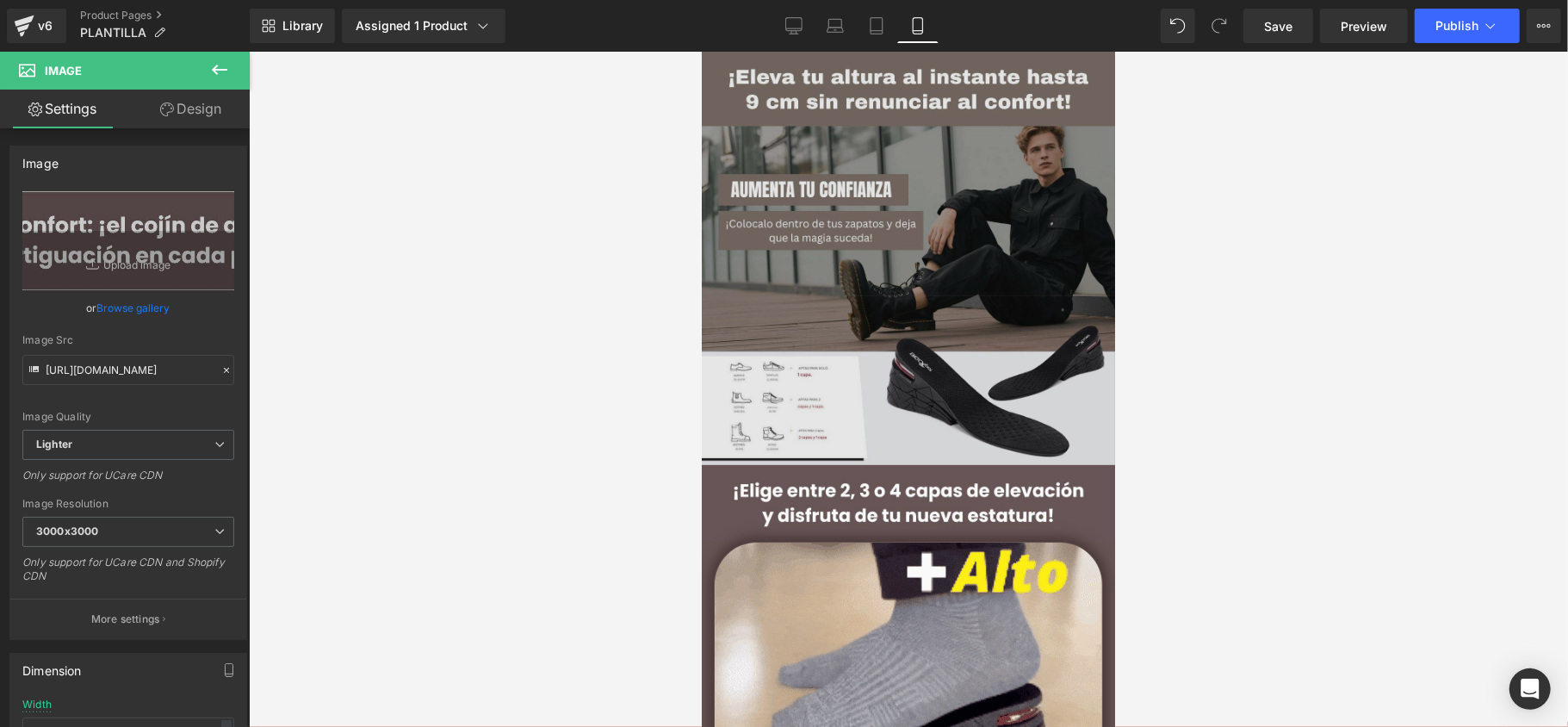
click at [731, 107] on img at bounding box center [908, 258] width 413 height 413
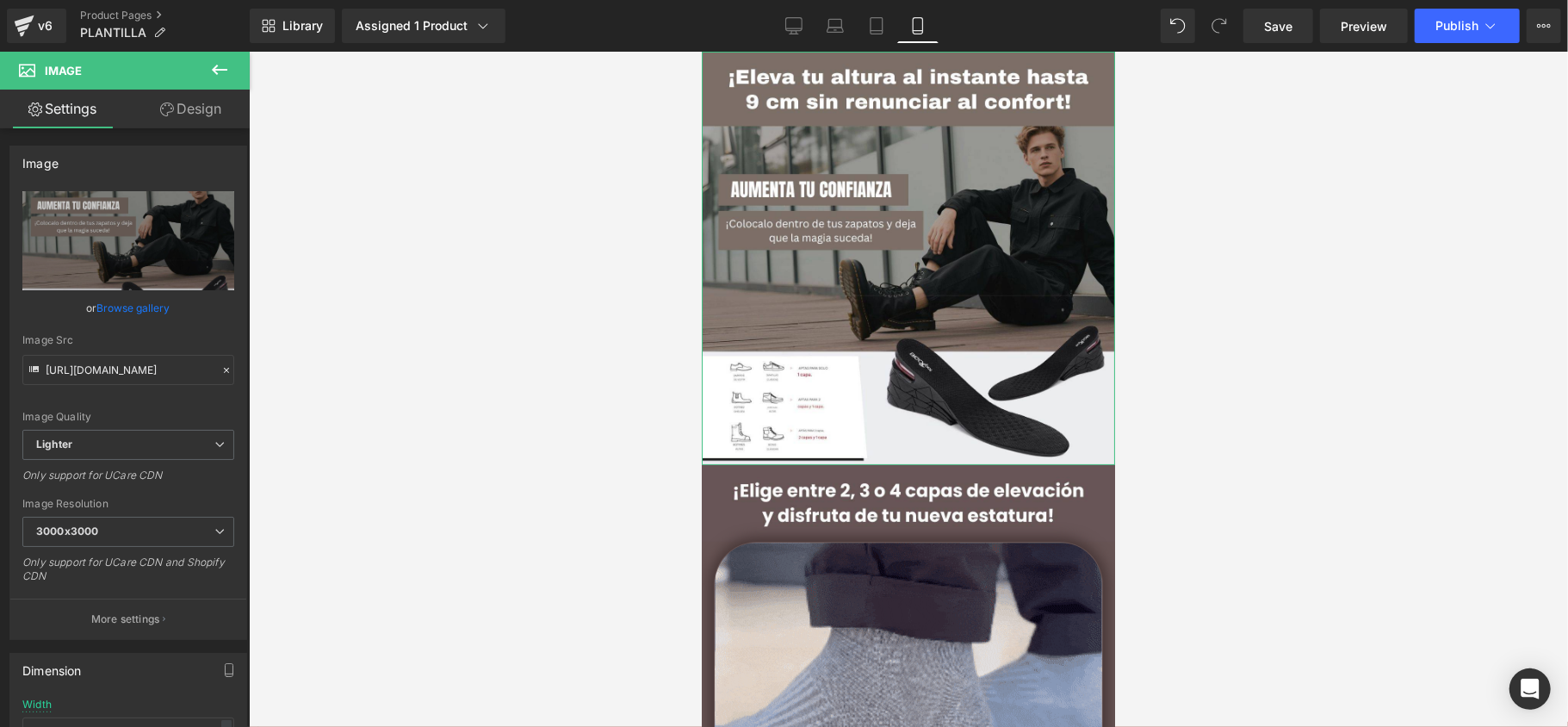
click at [175, 111] on link "Design" at bounding box center [190, 109] width 124 height 39
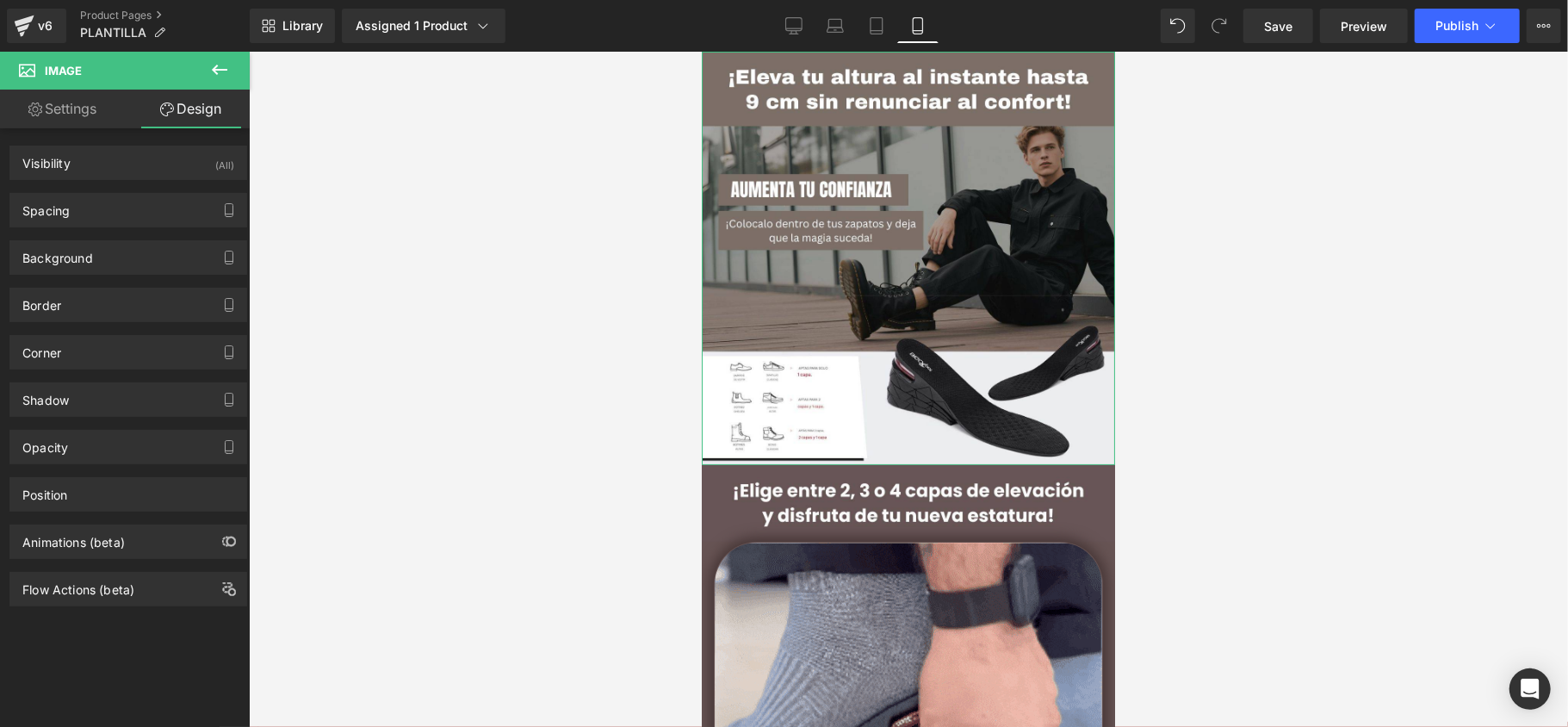
click at [97, 279] on div "Border Border Style Custom Custom Setup Global Style Custom Setup Global Style …" at bounding box center [129, 298] width 258 height 48
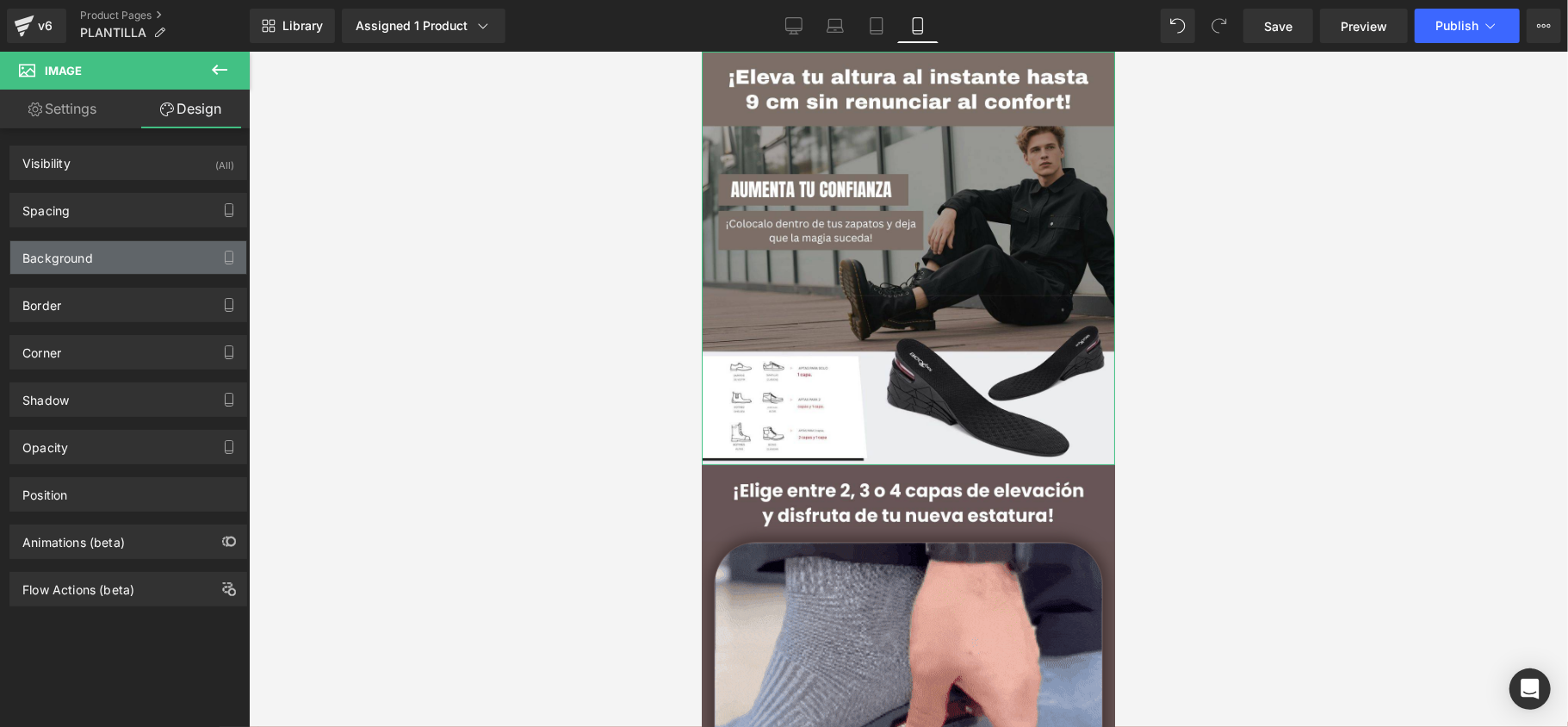
click at [102, 258] on div "Background" at bounding box center [128, 258] width 236 height 33
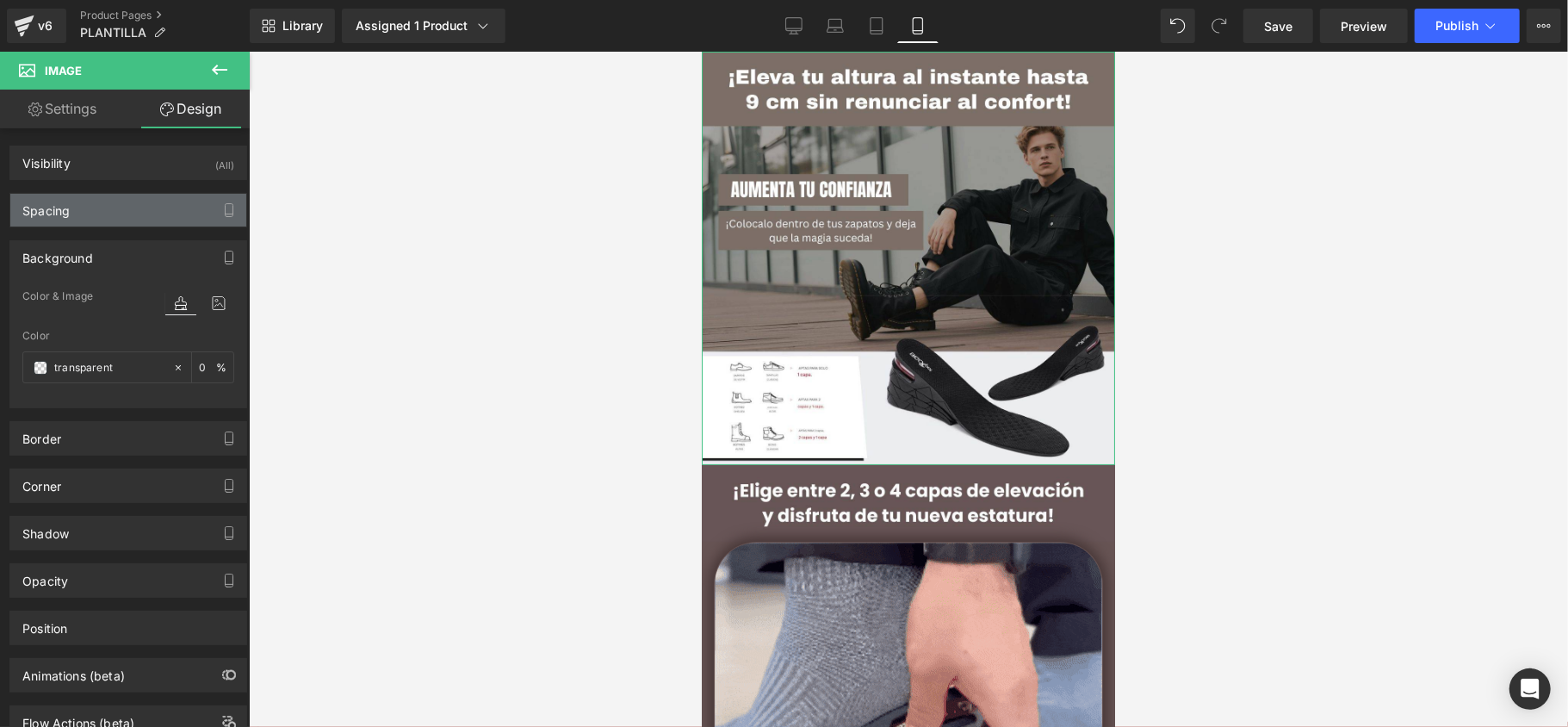
click at [104, 201] on div "Spacing" at bounding box center [128, 210] width 236 height 33
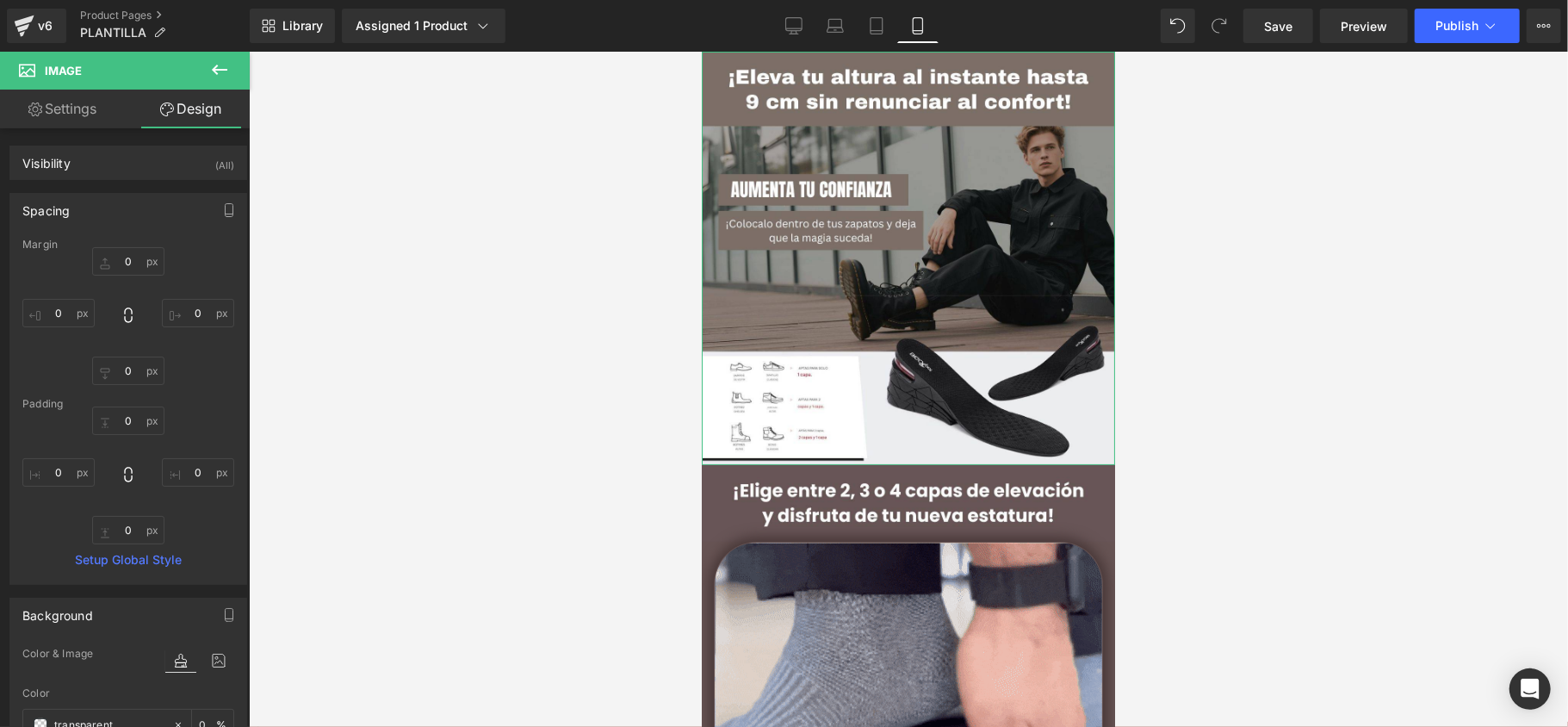
click at [93, 200] on div "Spacing" at bounding box center [128, 210] width 236 height 33
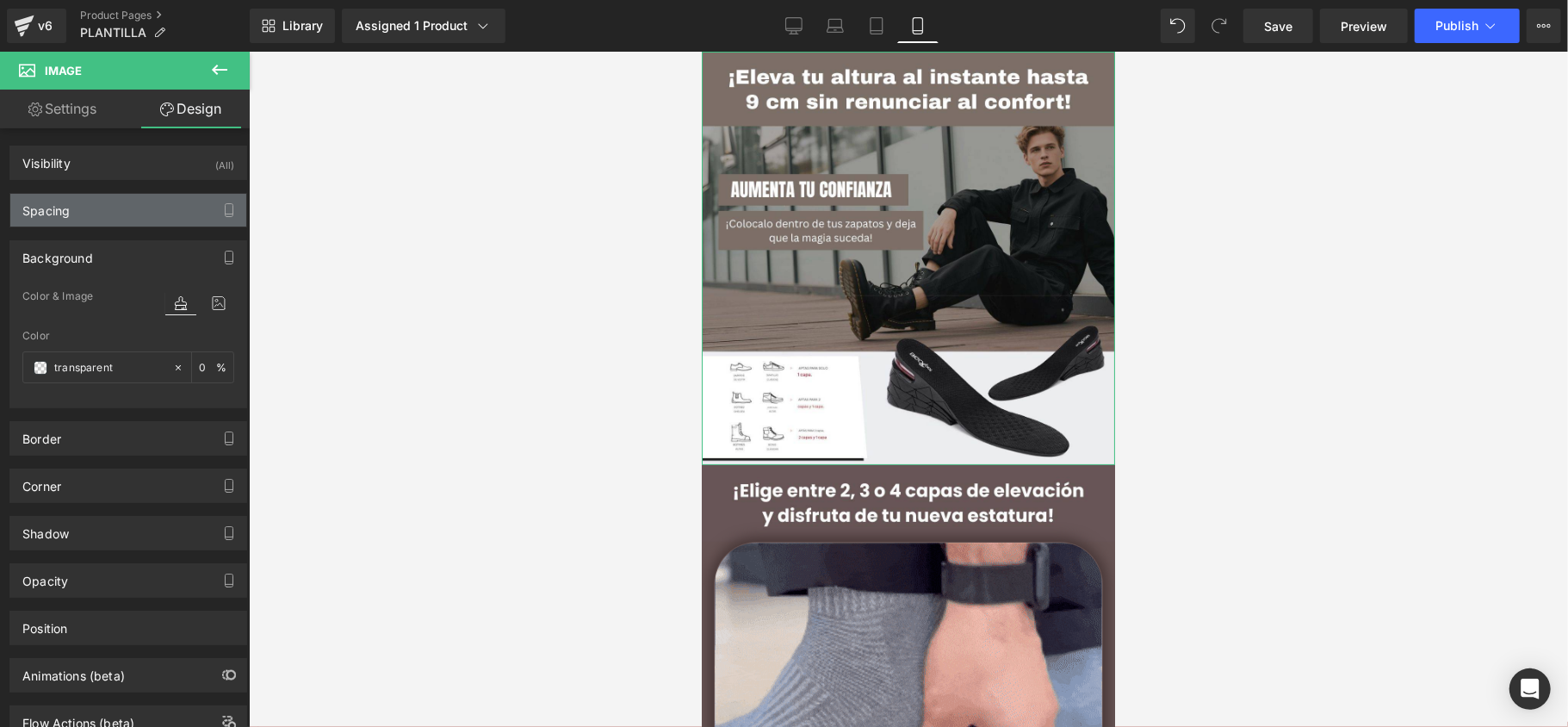
click at [98, 212] on div "Spacing" at bounding box center [128, 210] width 236 height 33
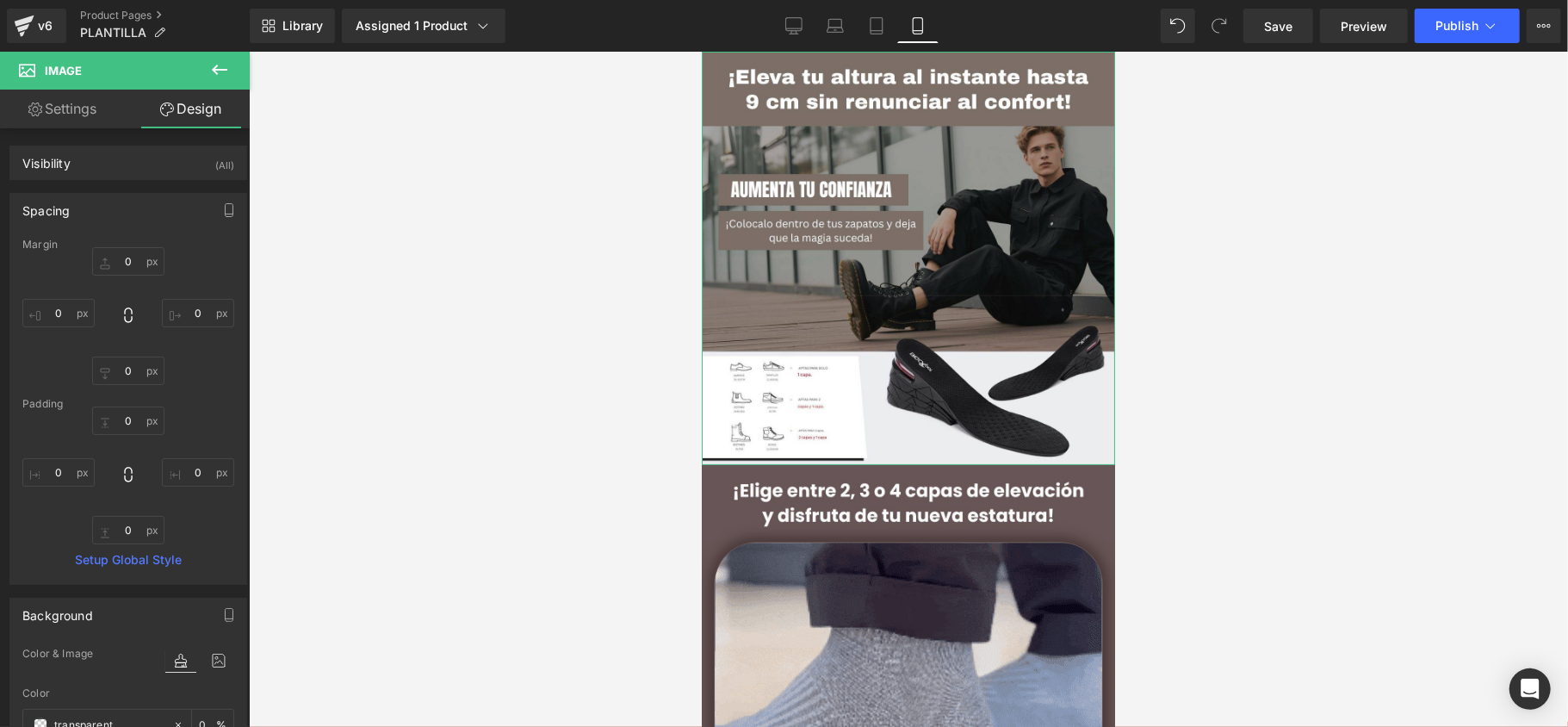
click at [98, 203] on div "Spacing" at bounding box center [128, 210] width 236 height 33
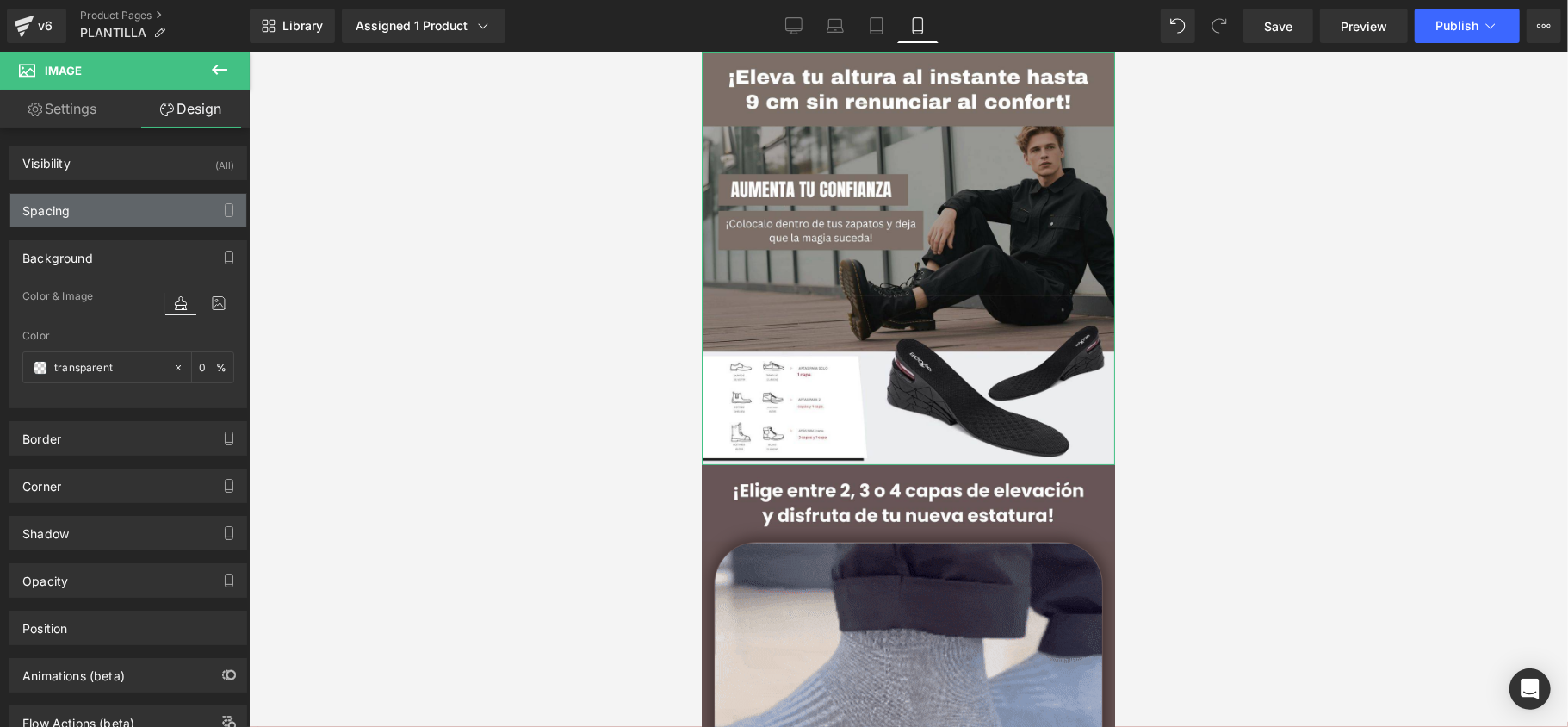
click at [101, 217] on div "Spacing" at bounding box center [128, 210] width 236 height 33
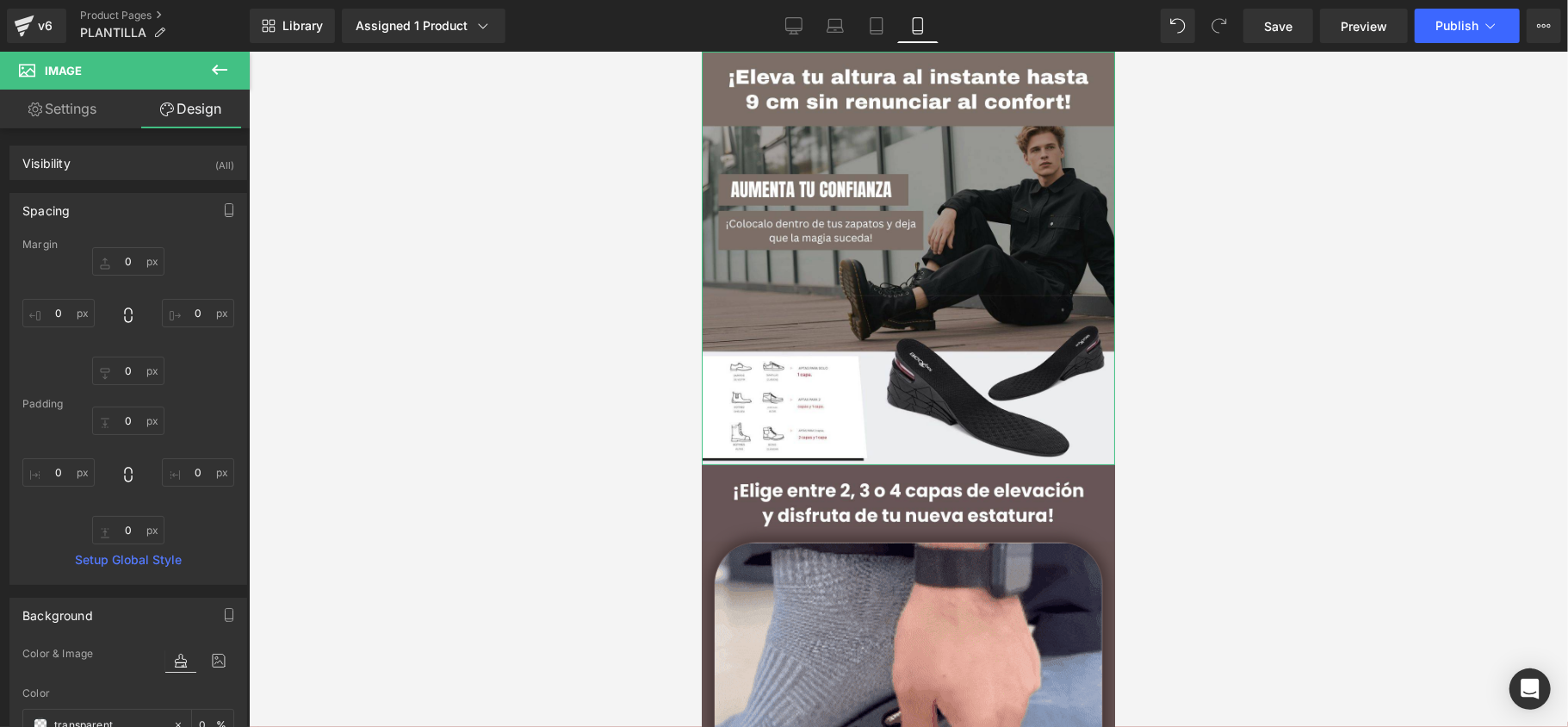
click at [100, 218] on div "Spacing" at bounding box center [128, 210] width 236 height 33
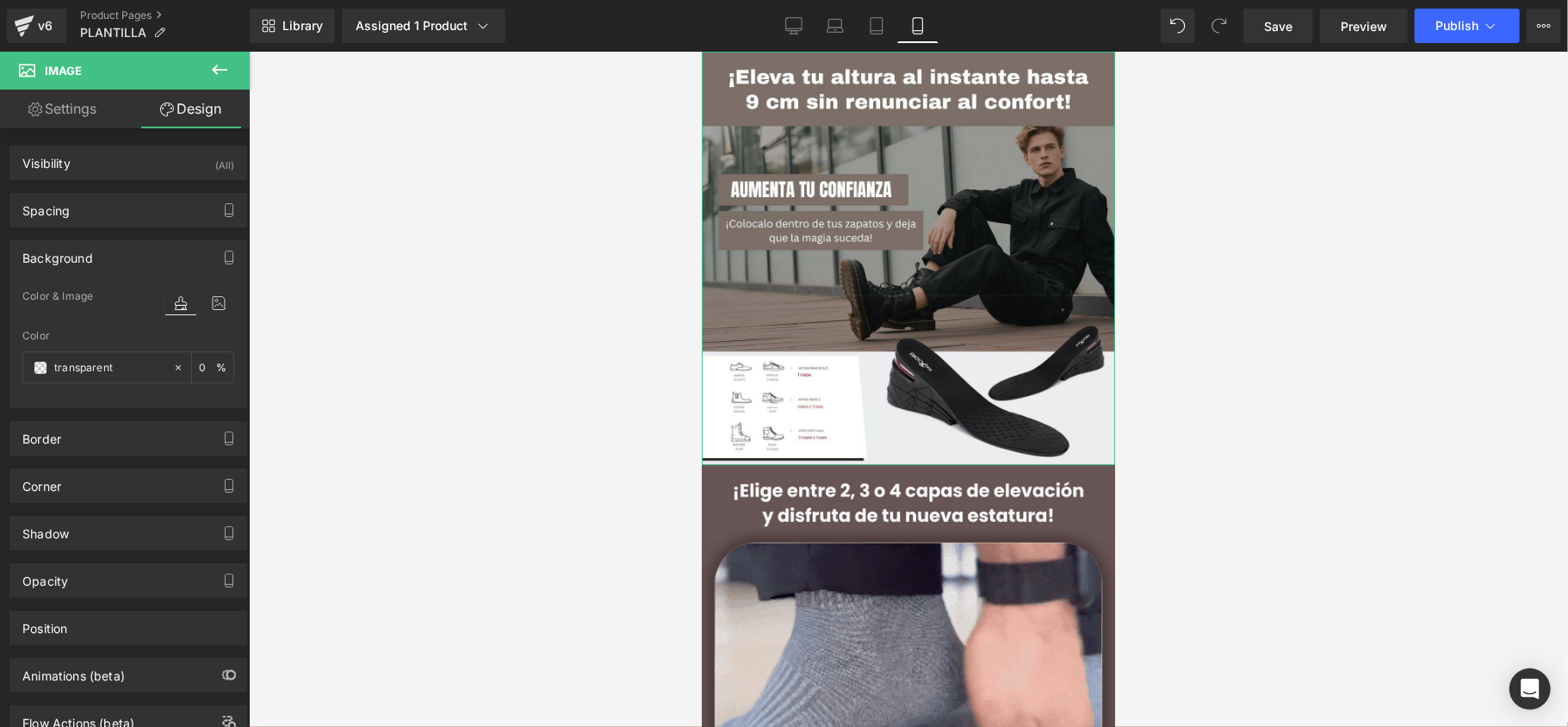
click at [80, 259] on div "Background" at bounding box center [58, 253] width 71 height 24
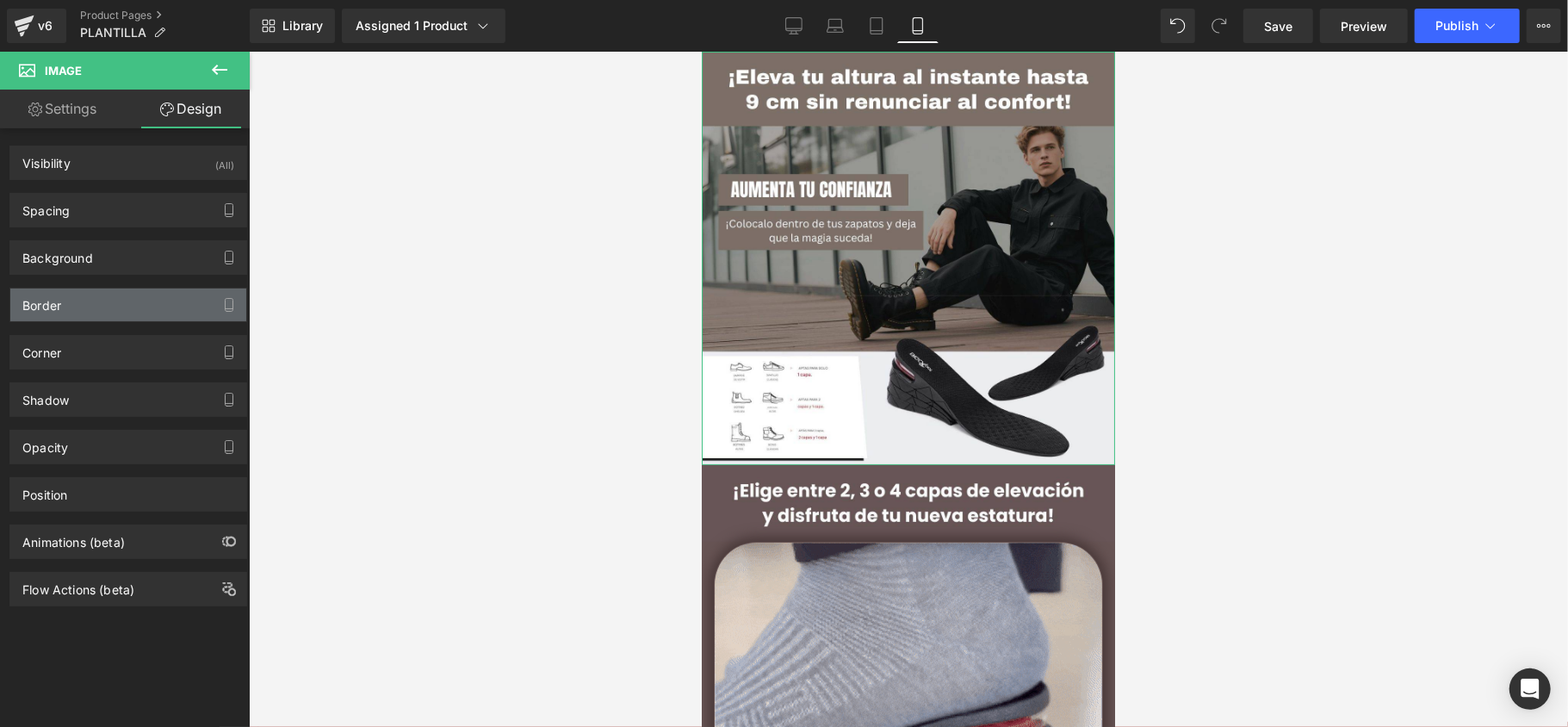
click at [76, 314] on div "Border" at bounding box center [128, 305] width 236 height 33
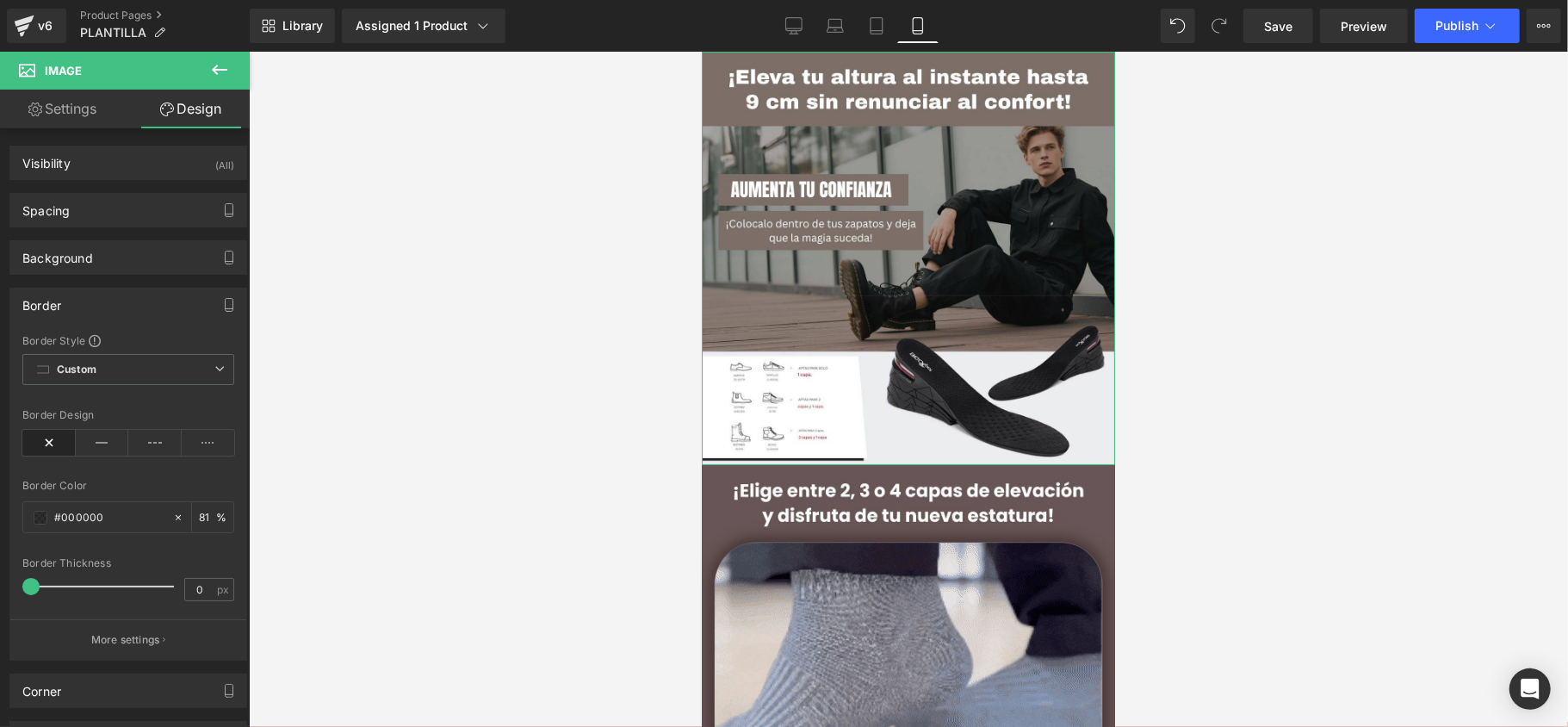
click at [84, 304] on div "Border" at bounding box center [128, 305] width 236 height 33
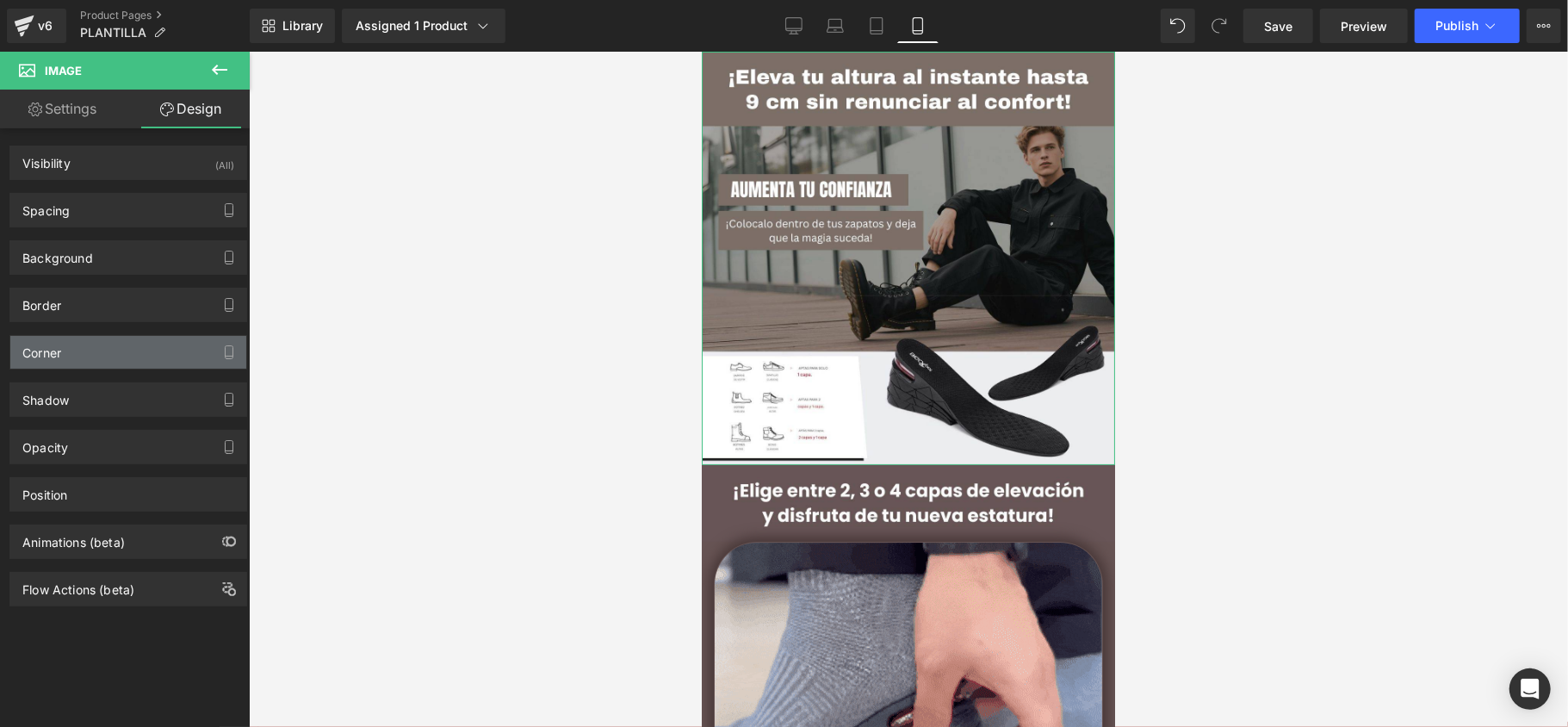
click at [87, 351] on div "Corner" at bounding box center [128, 352] width 236 height 33
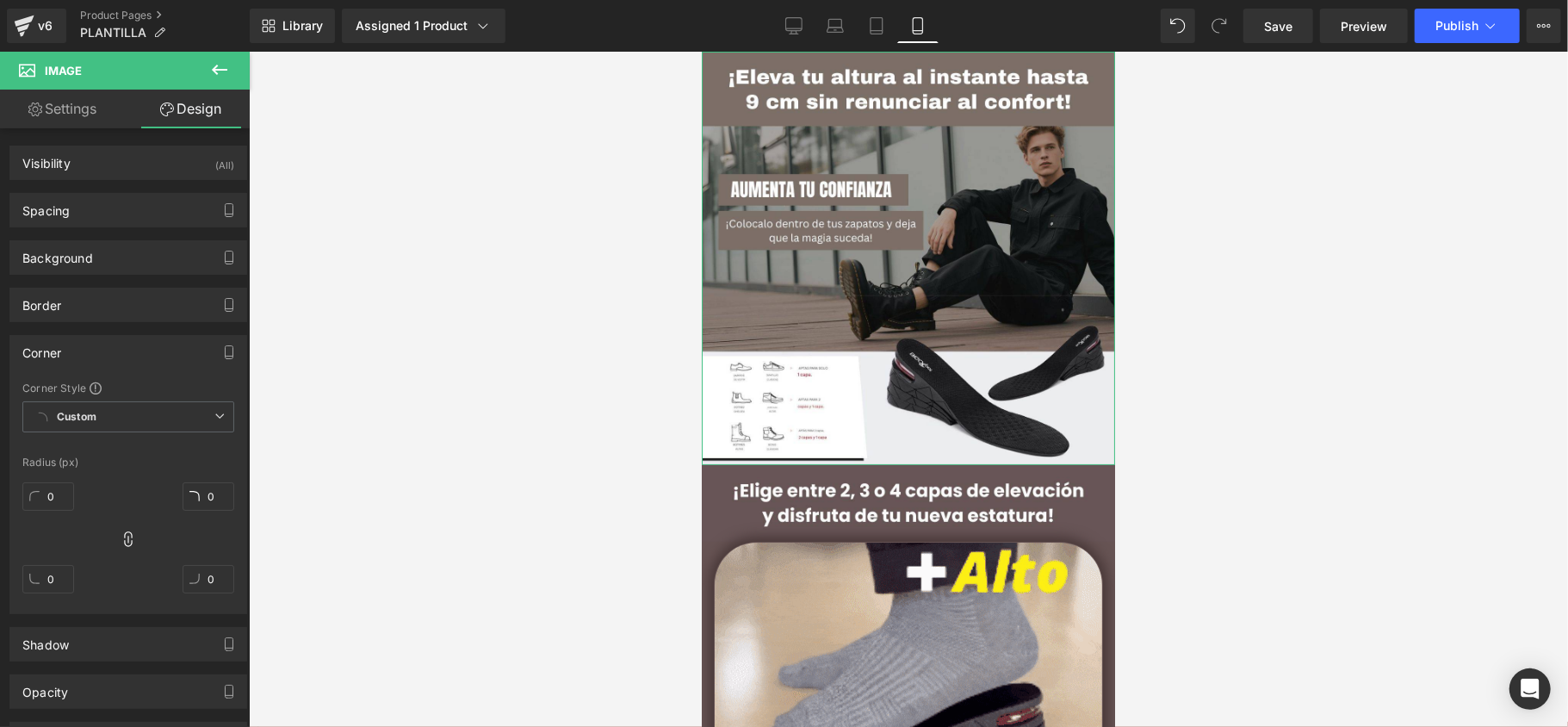
click at [87, 346] on div "Corner" at bounding box center [128, 352] width 236 height 33
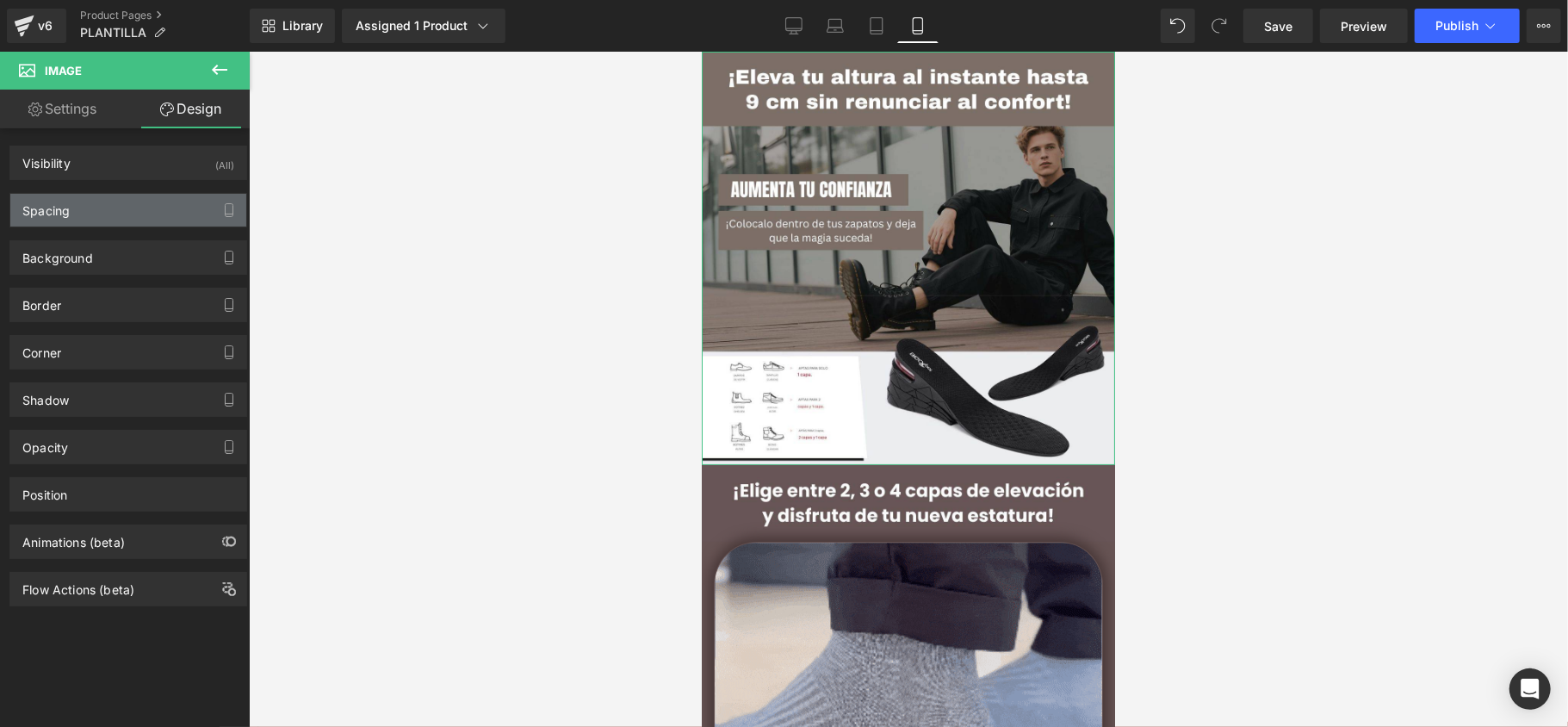
click at [90, 197] on div "Spacing" at bounding box center [128, 210] width 236 height 33
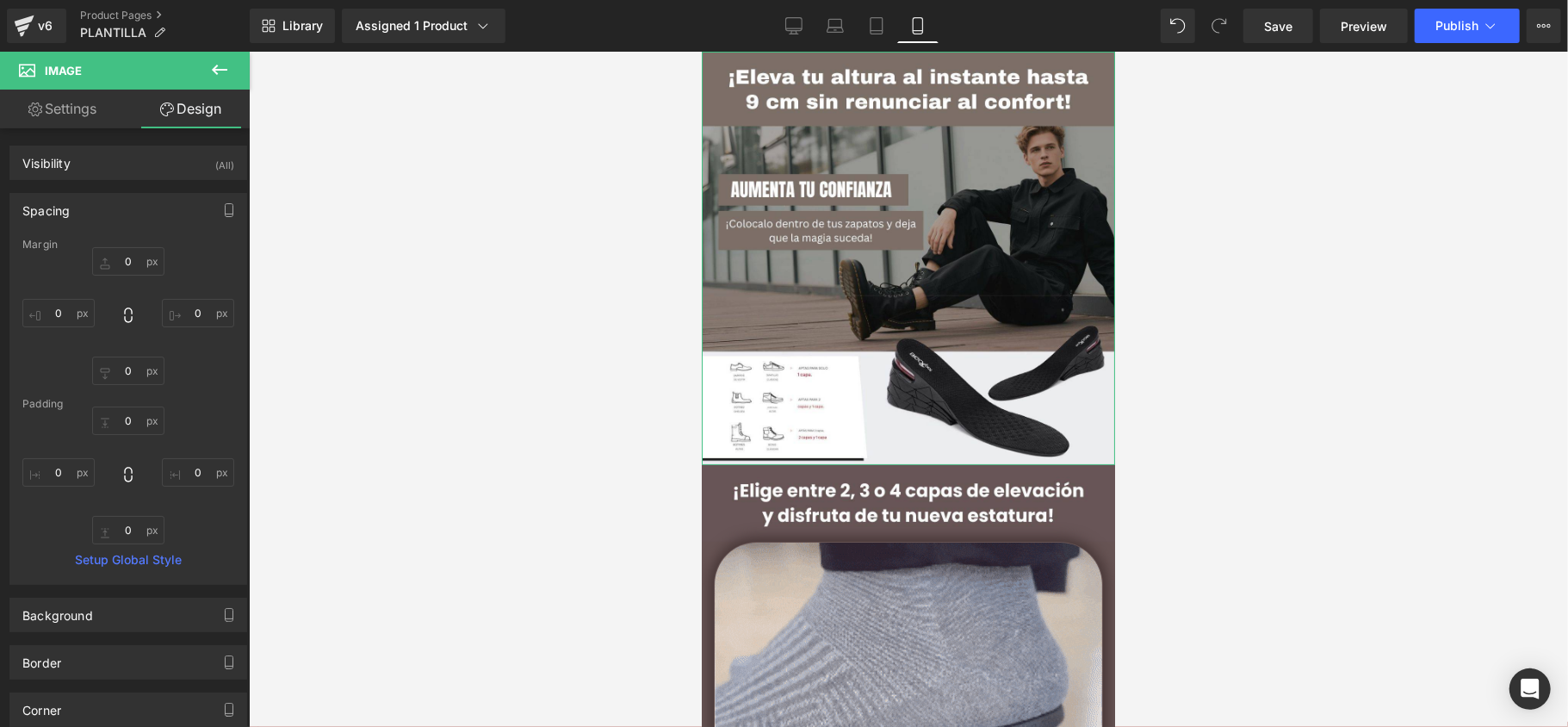
click at [91, 197] on div "Spacing" at bounding box center [128, 210] width 236 height 33
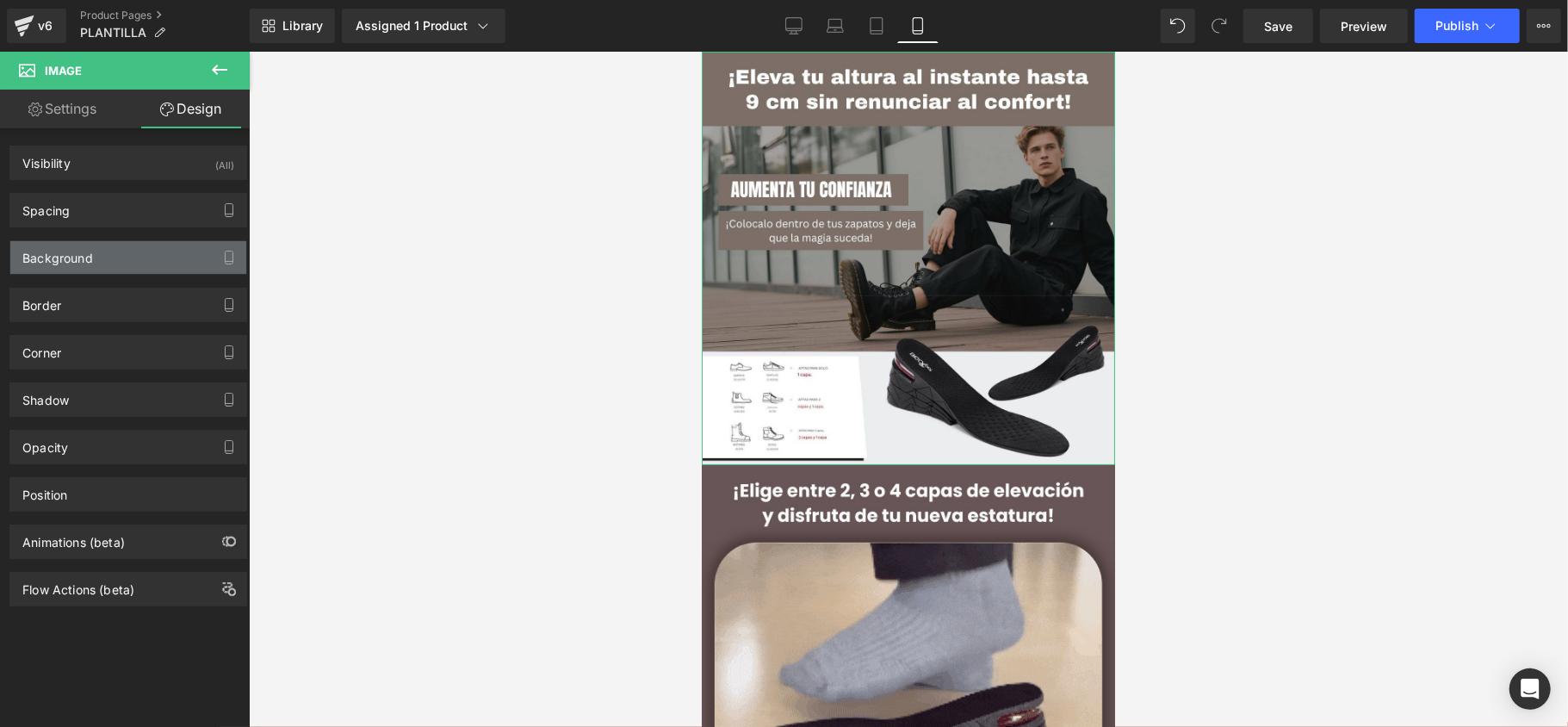
click at [91, 246] on div "Background" at bounding box center [58, 253] width 71 height 24
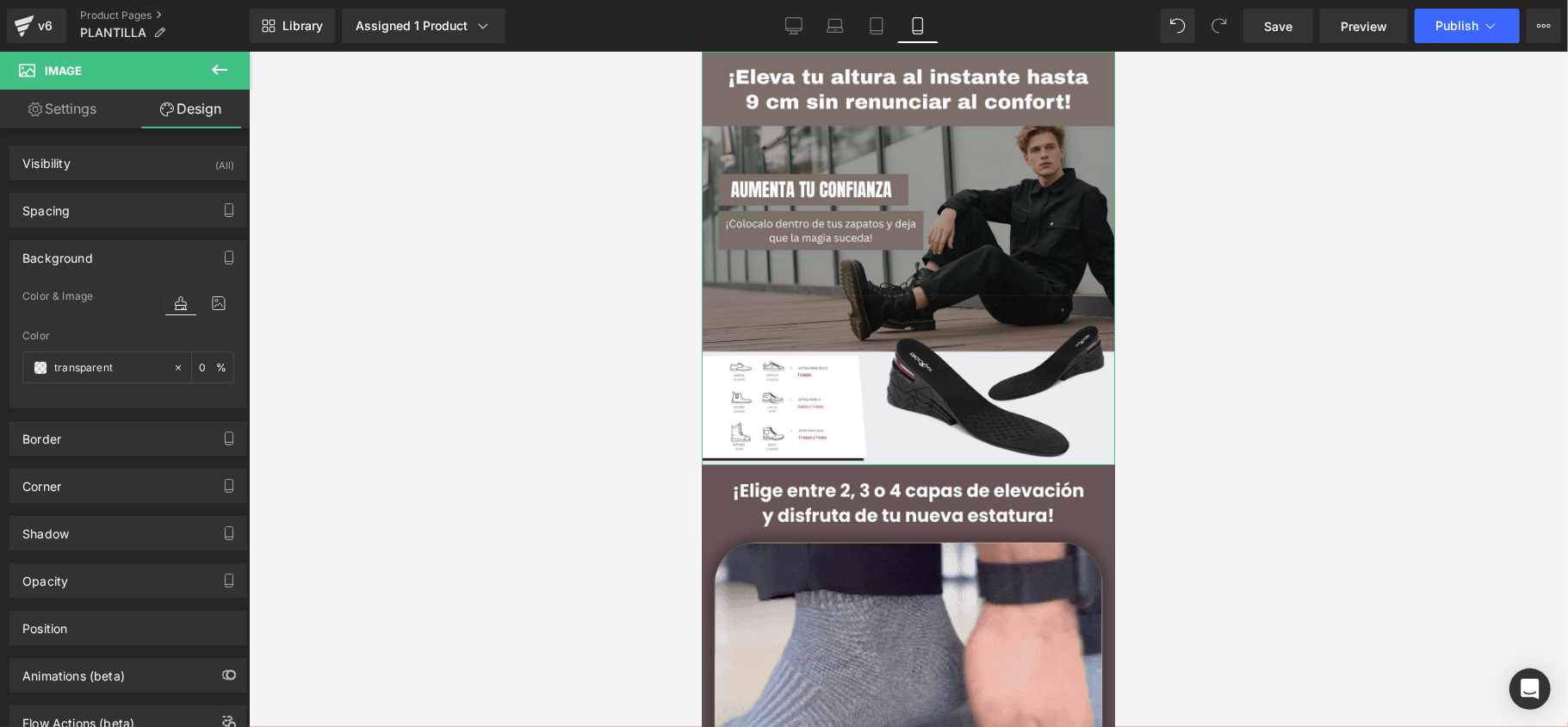
click at [90, 250] on div "Background" at bounding box center [58, 253] width 71 height 24
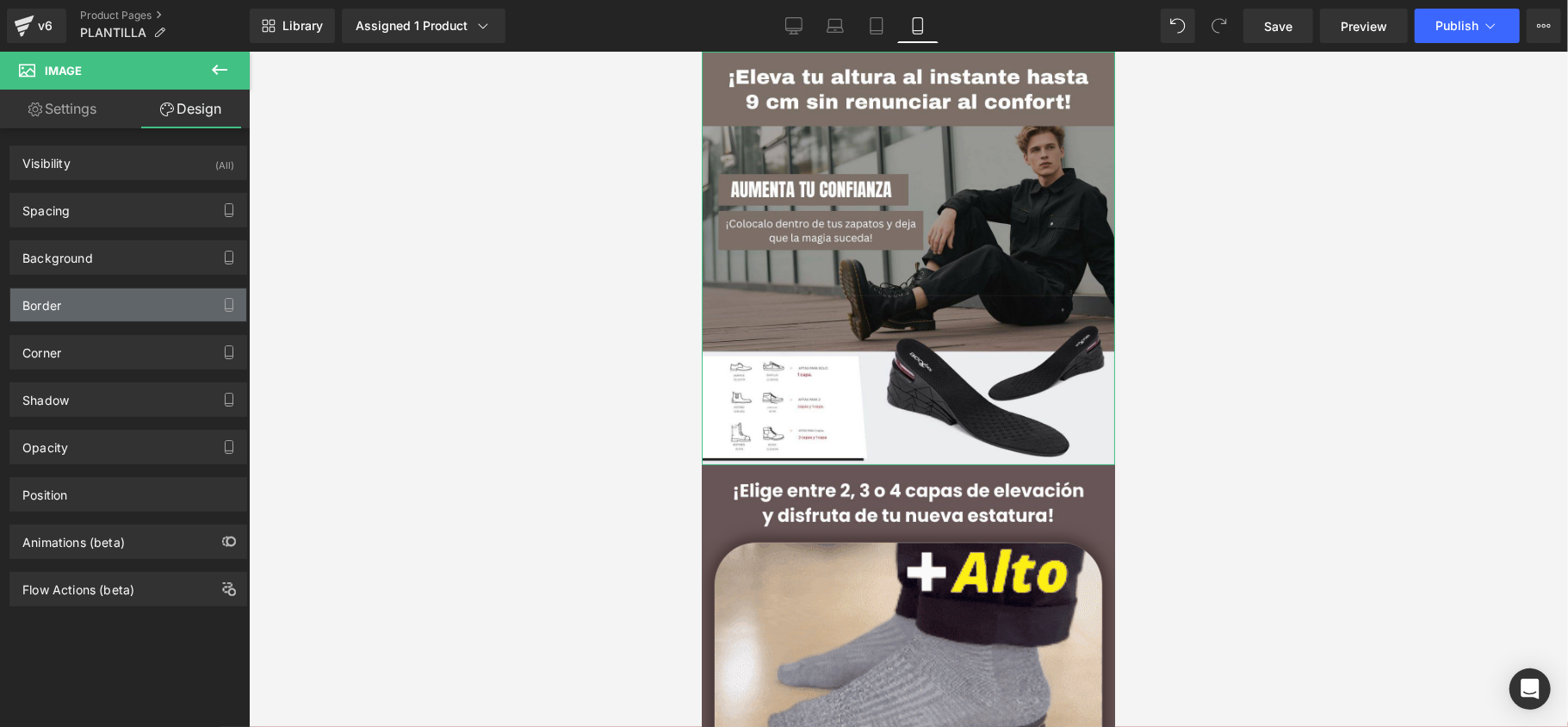
click at [90, 301] on div "Border" at bounding box center [128, 305] width 236 height 33
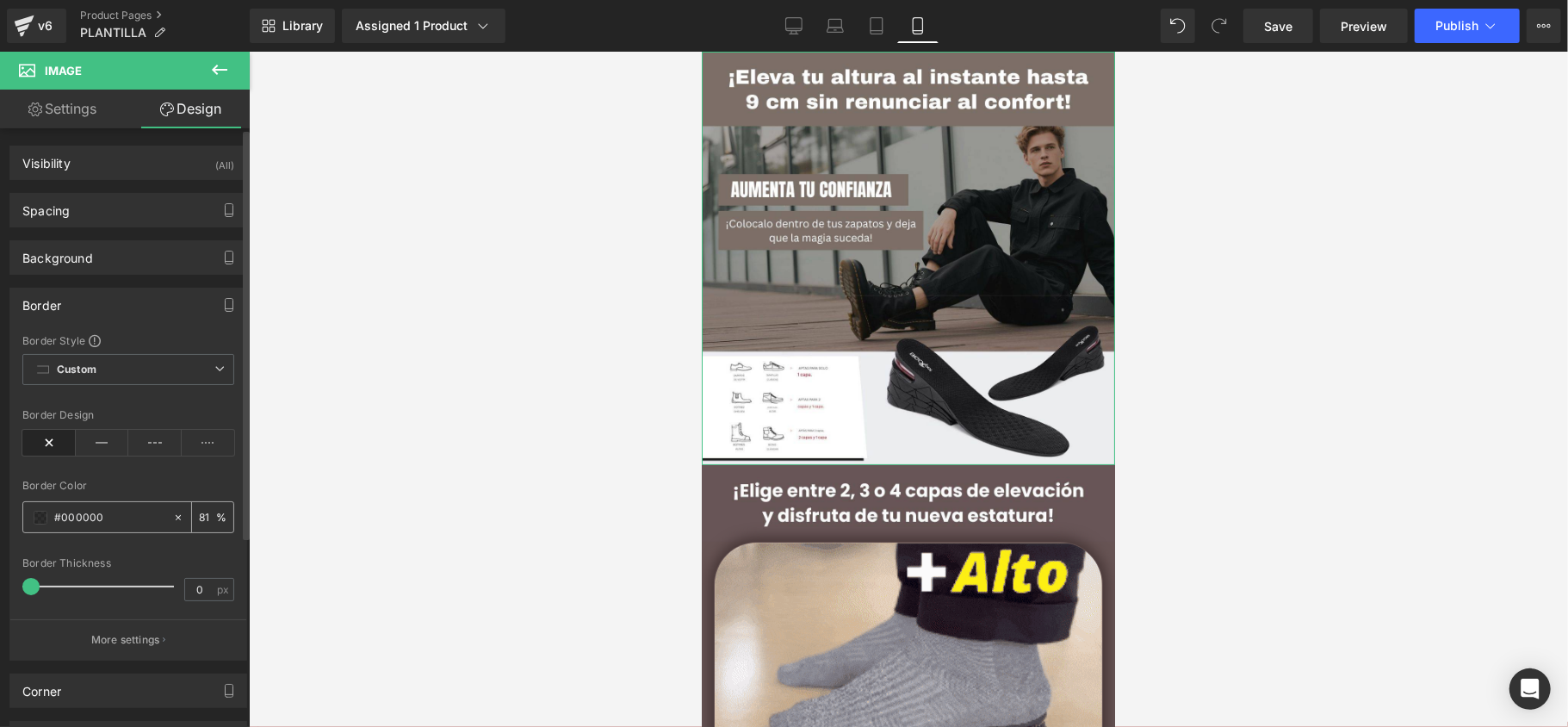
click at [99, 512] on input "#000000" at bounding box center [109, 518] width 110 height 19
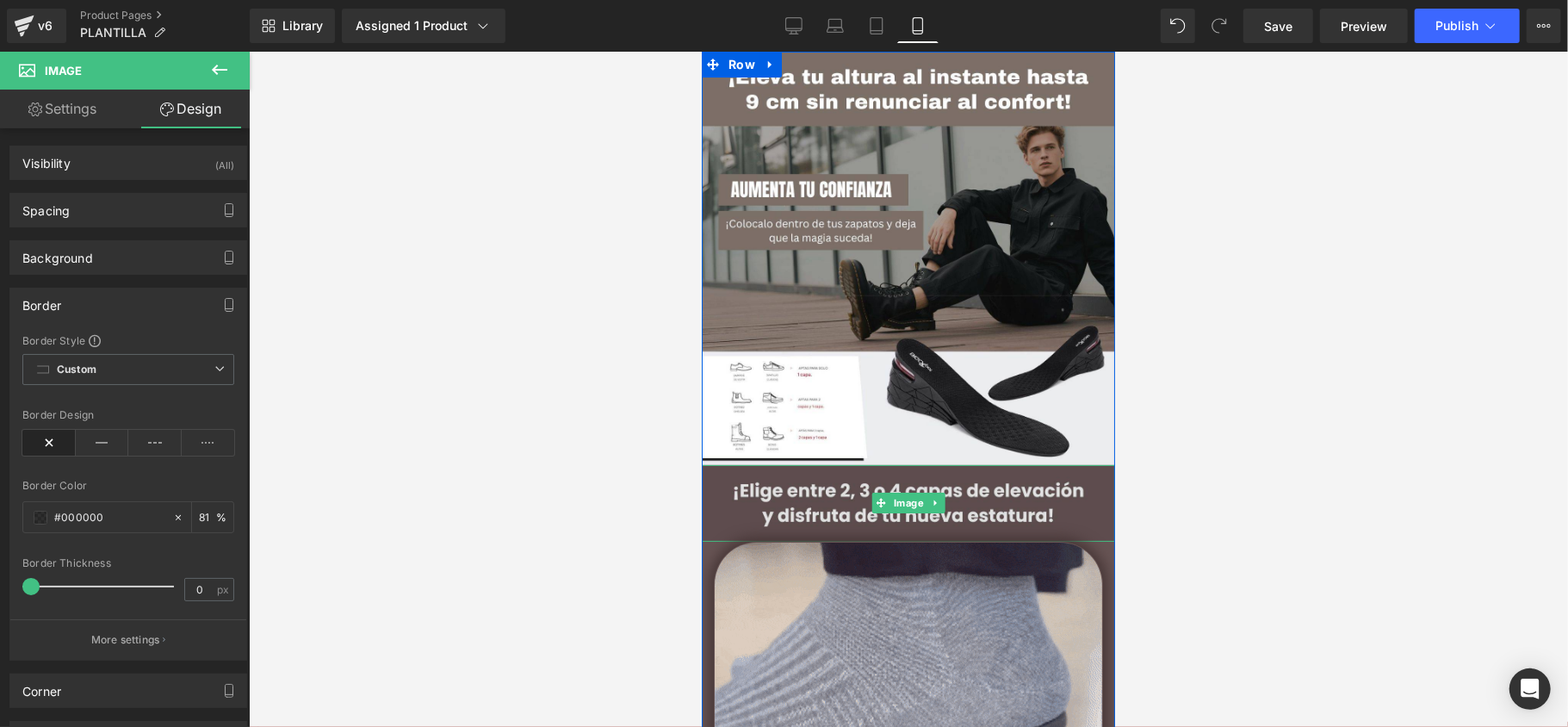
click at [727, 517] on img at bounding box center [908, 502] width 413 height 77
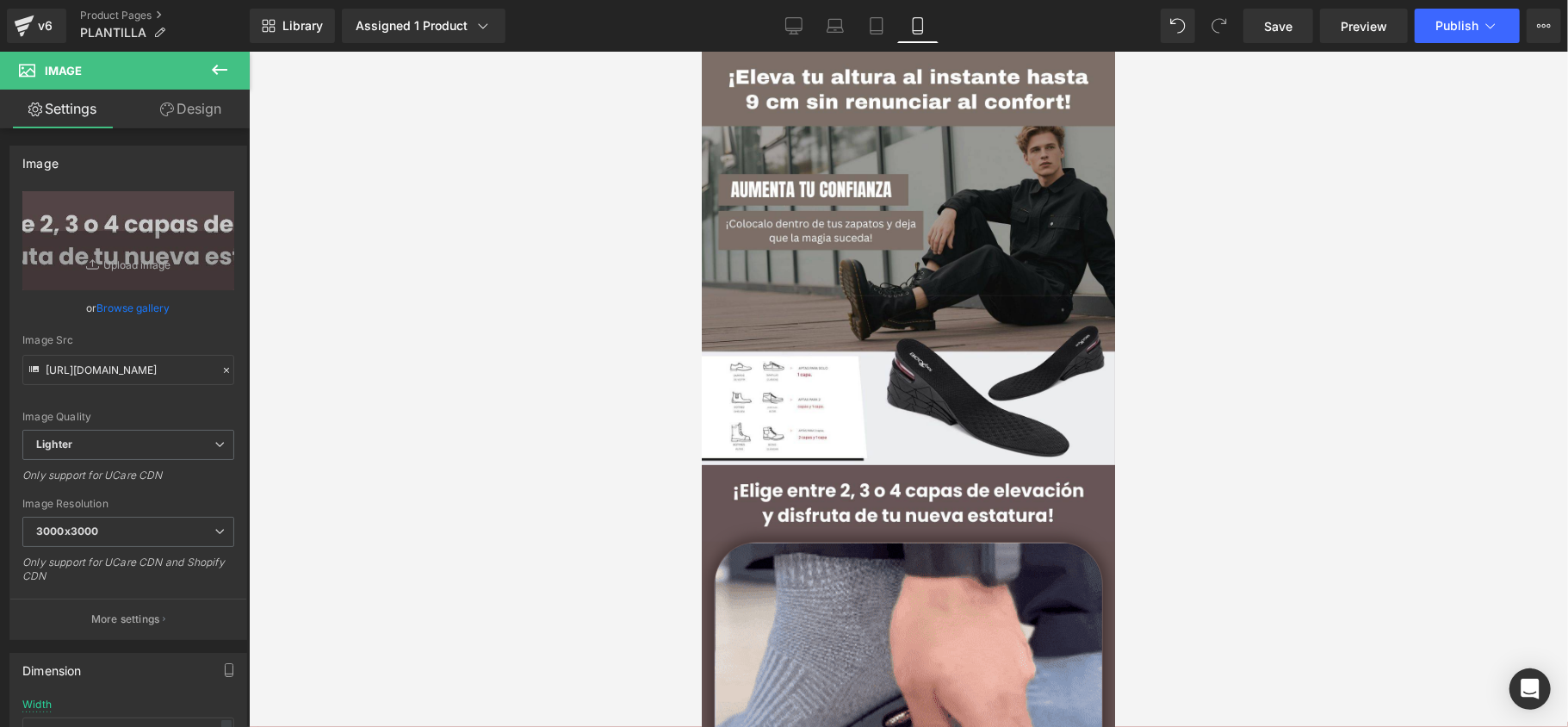
click at [194, 87] on button at bounding box center [220, 71] width 61 height 38
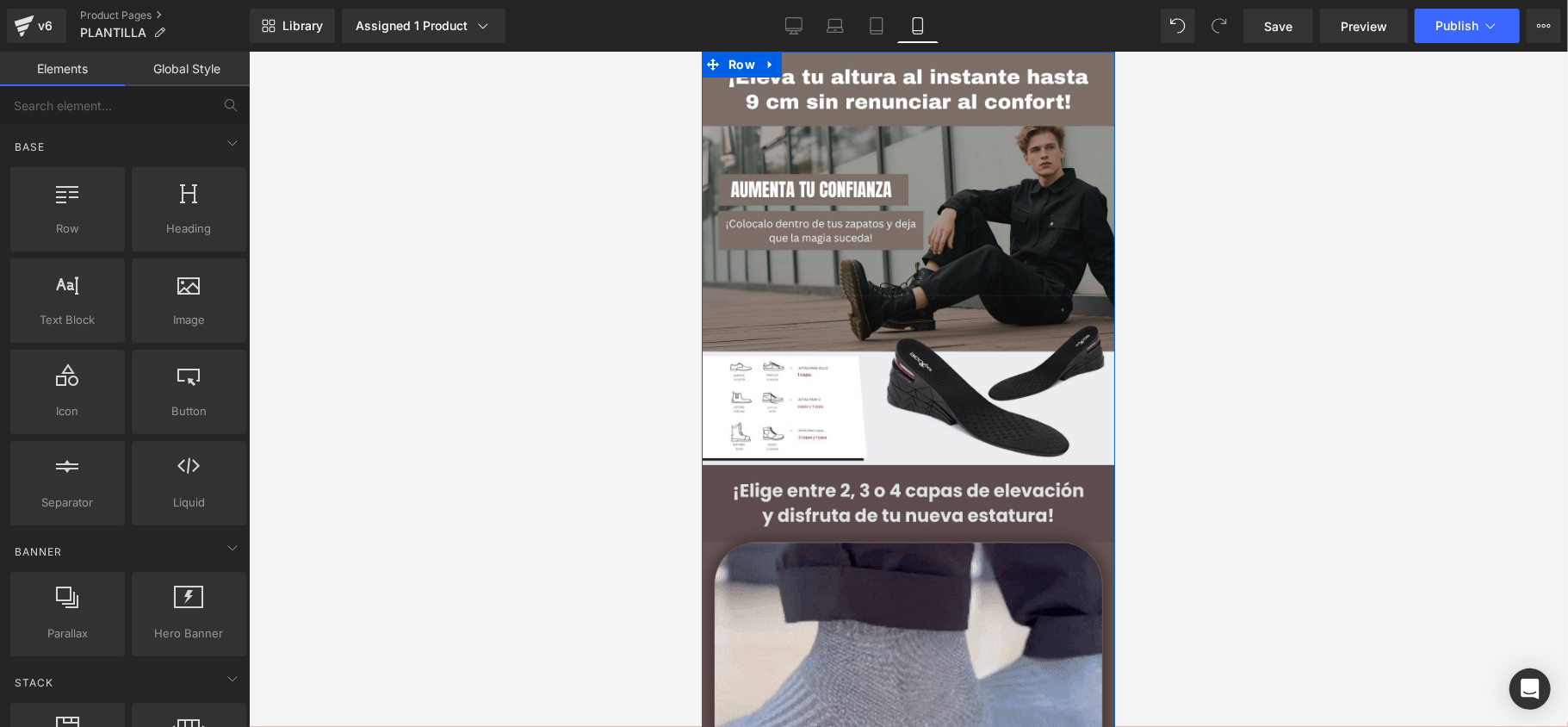
click at [718, 500] on img at bounding box center [908, 502] width 413 height 77
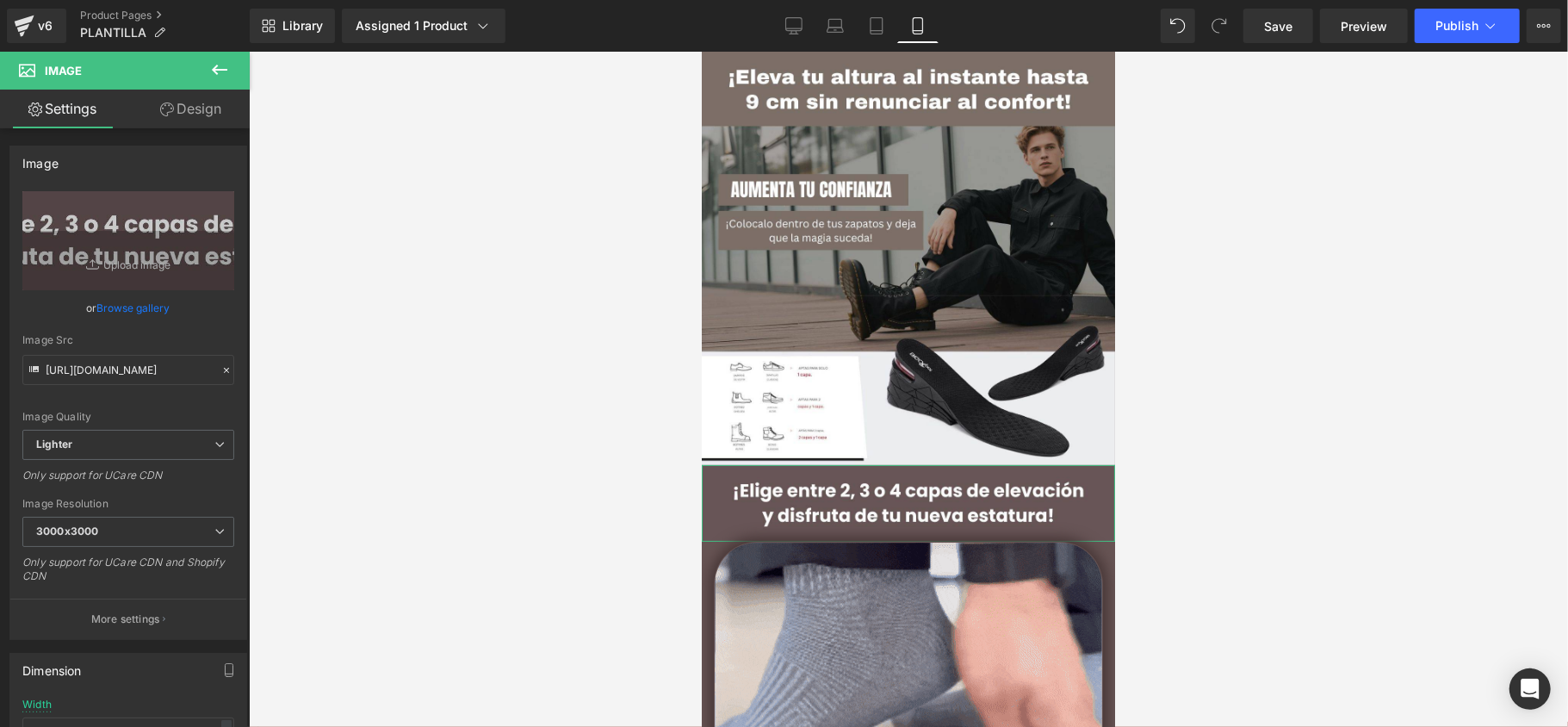
click at [215, 105] on link "Design" at bounding box center [190, 109] width 124 height 39
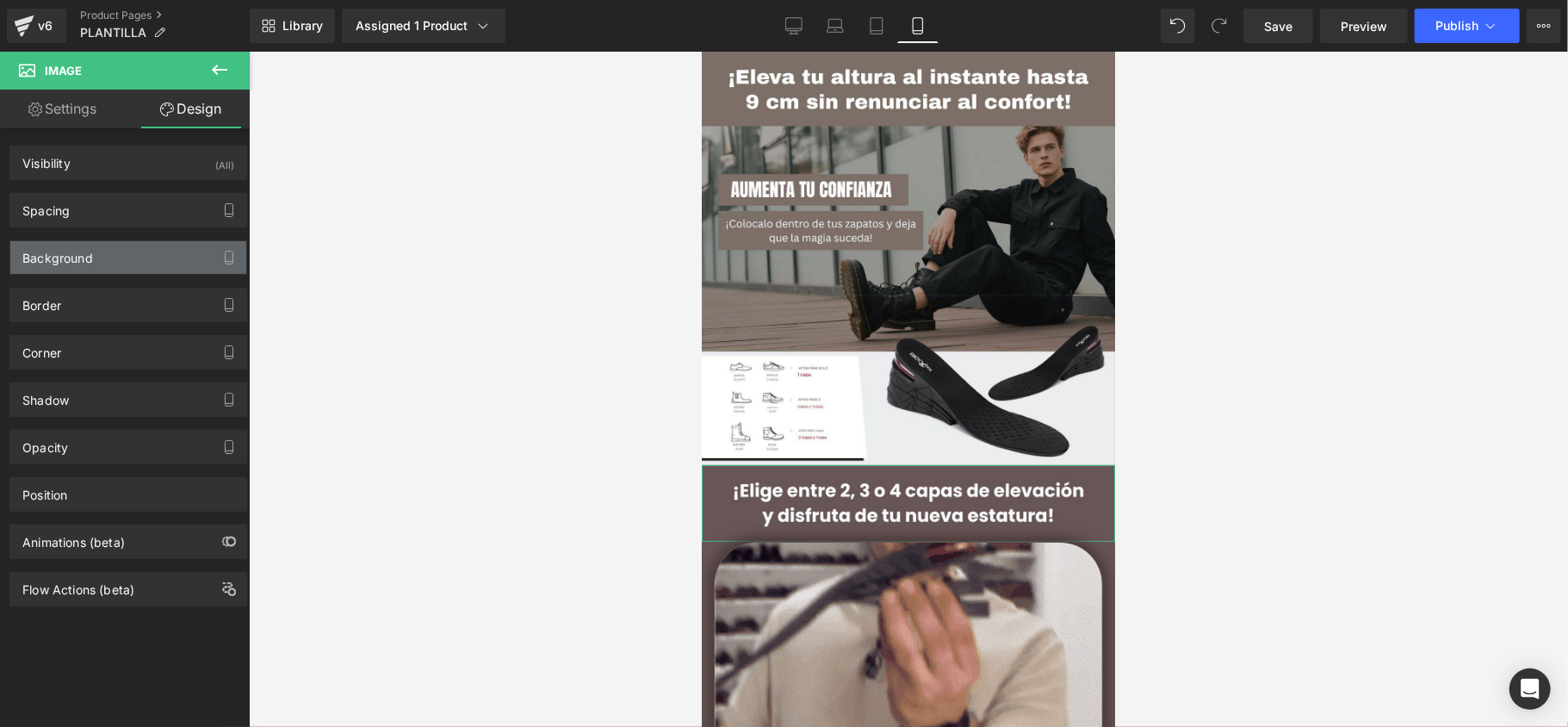
type input "0"
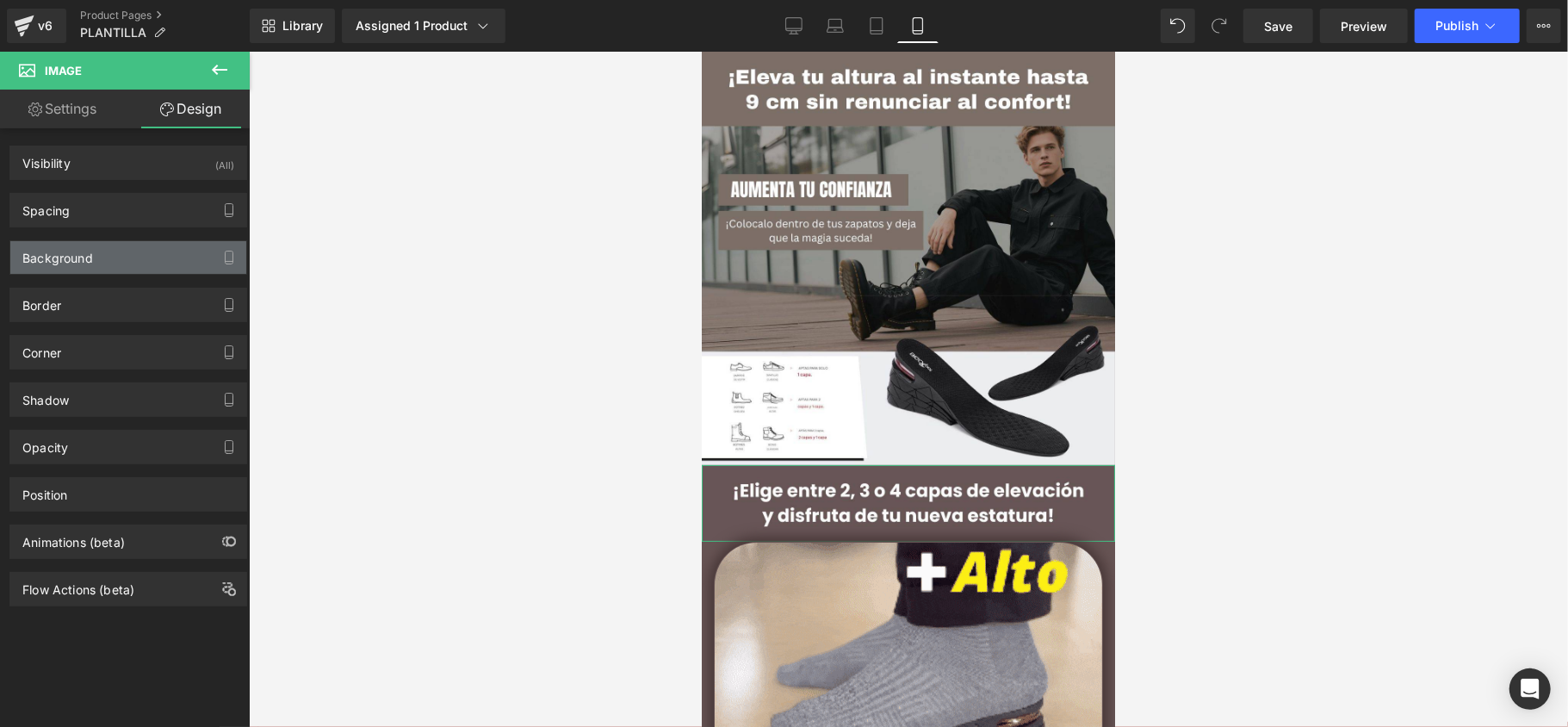
type input "0"
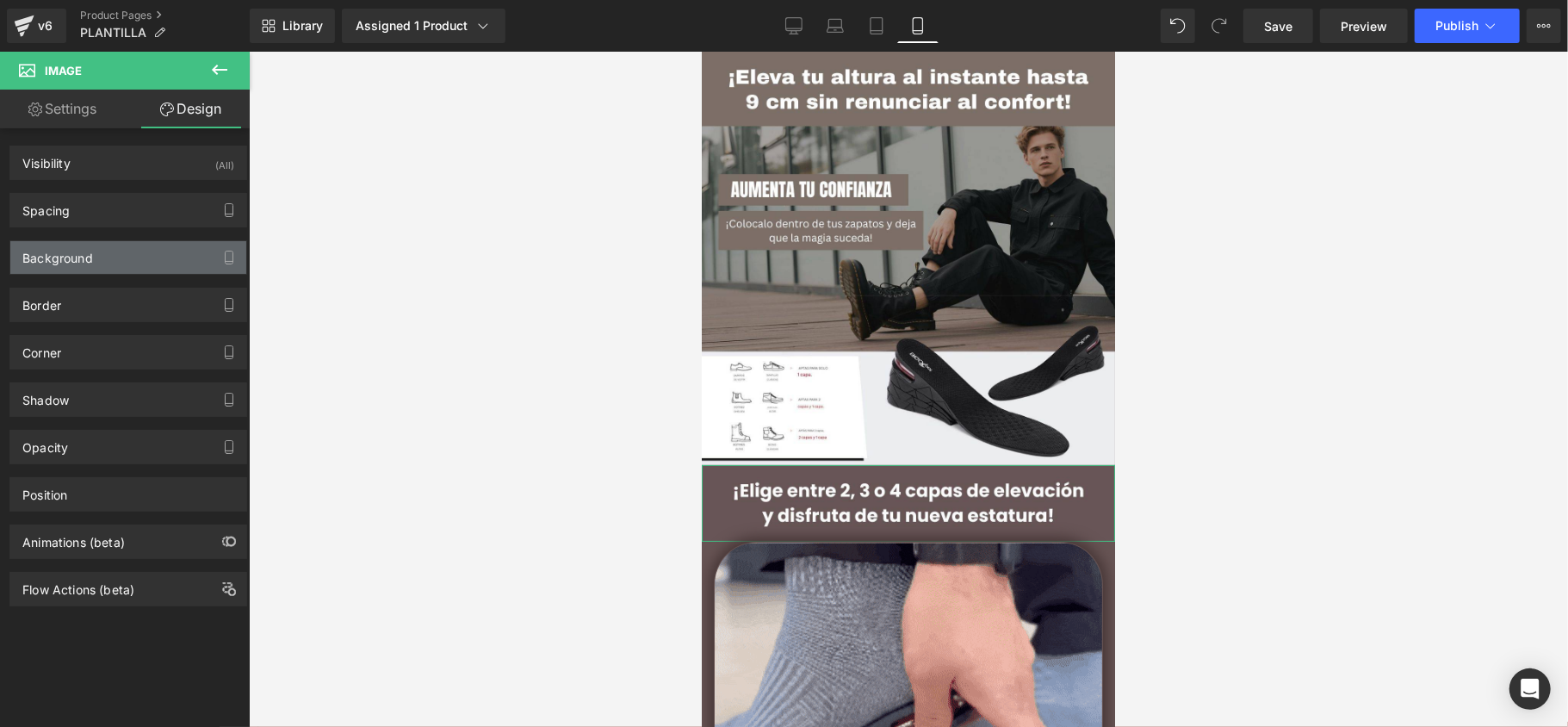
type input "0"
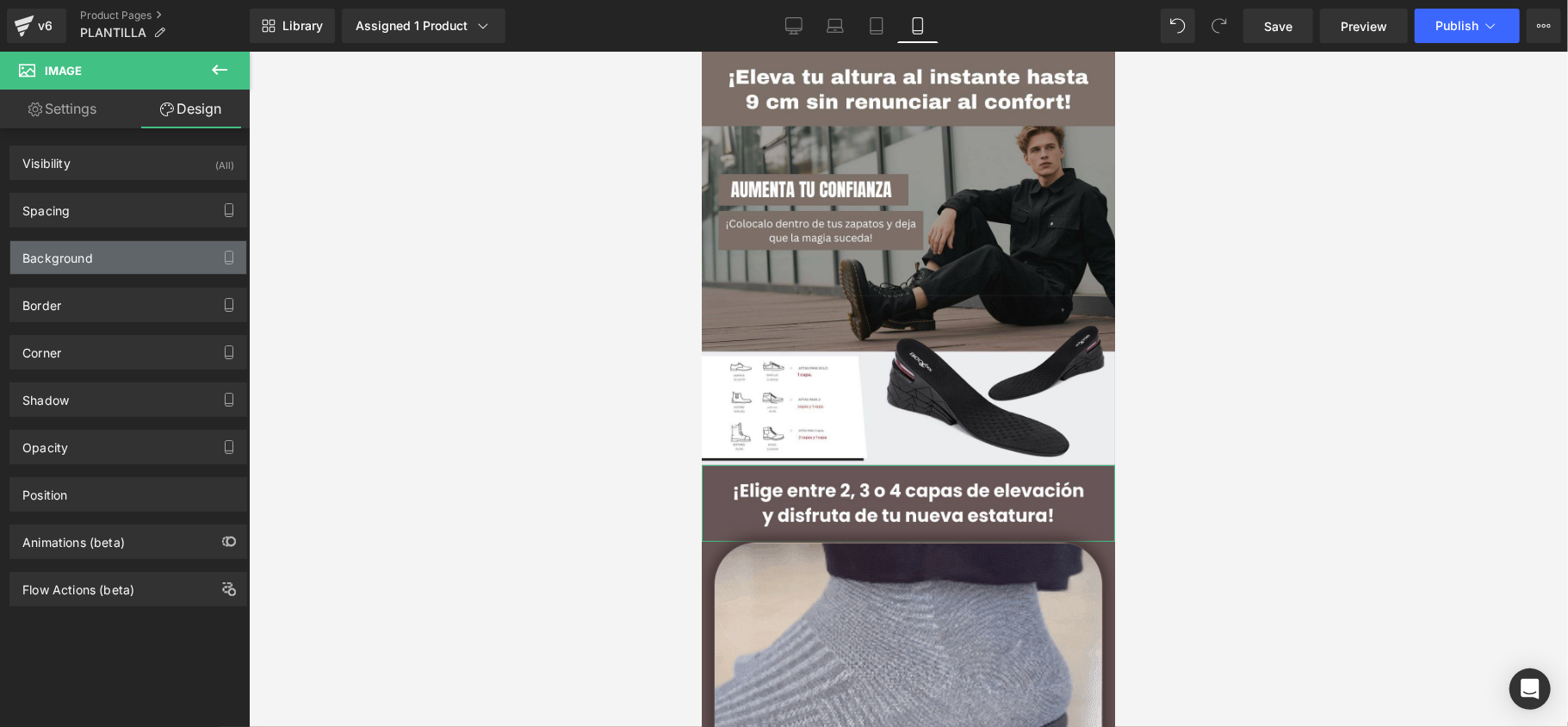
type input "0"
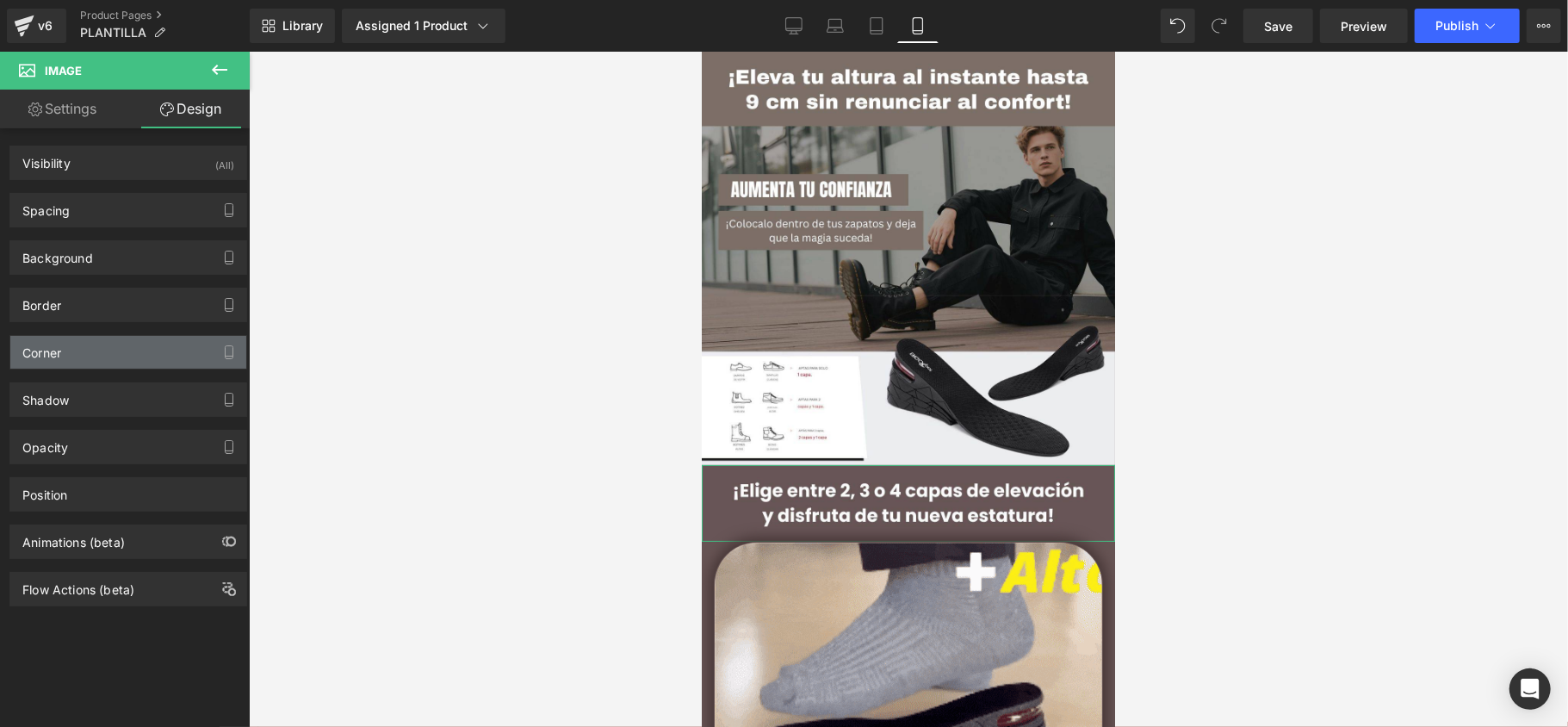
click at [121, 342] on div "Corner" at bounding box center [128, 352] width 236 height 33
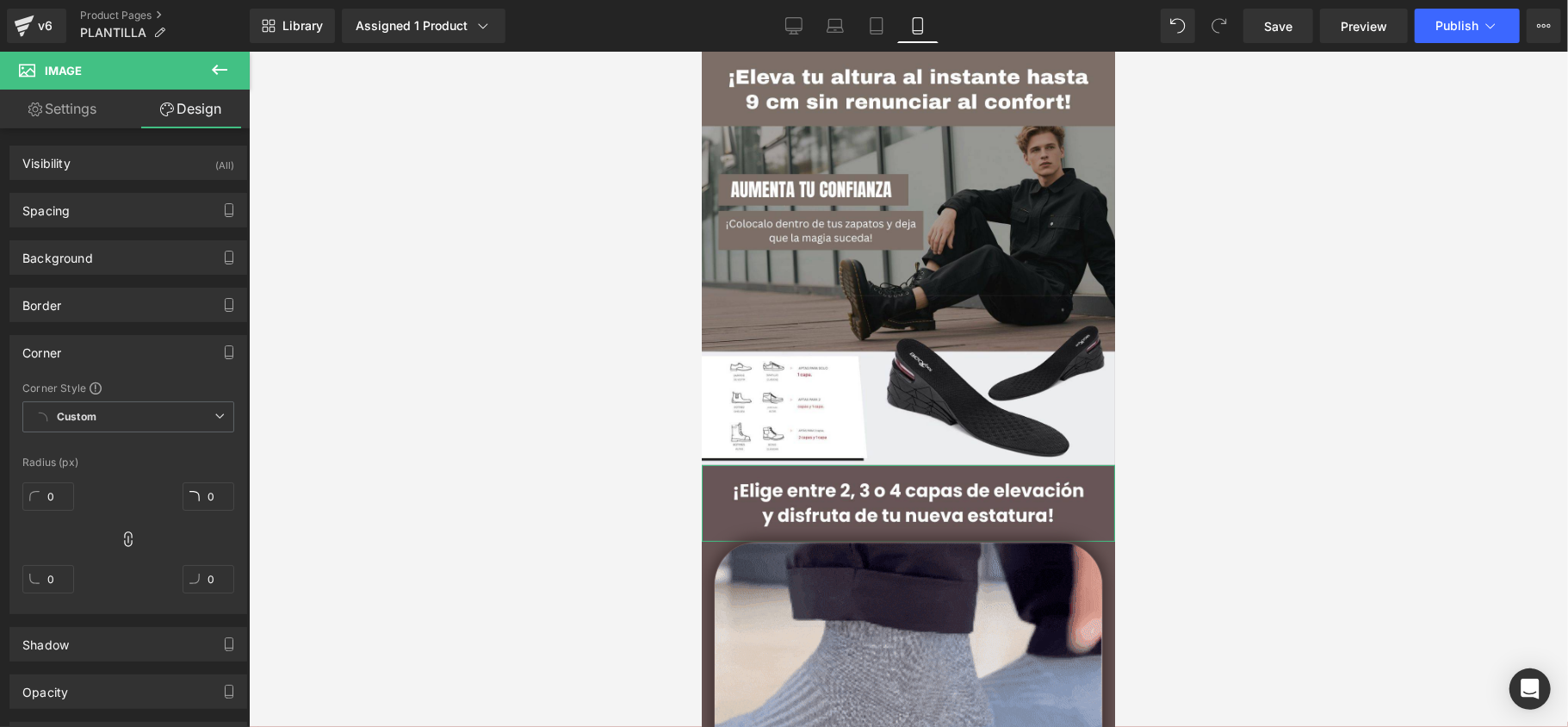
click at [129, 327] on div "Corner Corner Style Custom Custom Setup Global Style Custom Setup Global Style …" at bounding box center [129, 469] width 258 height 292
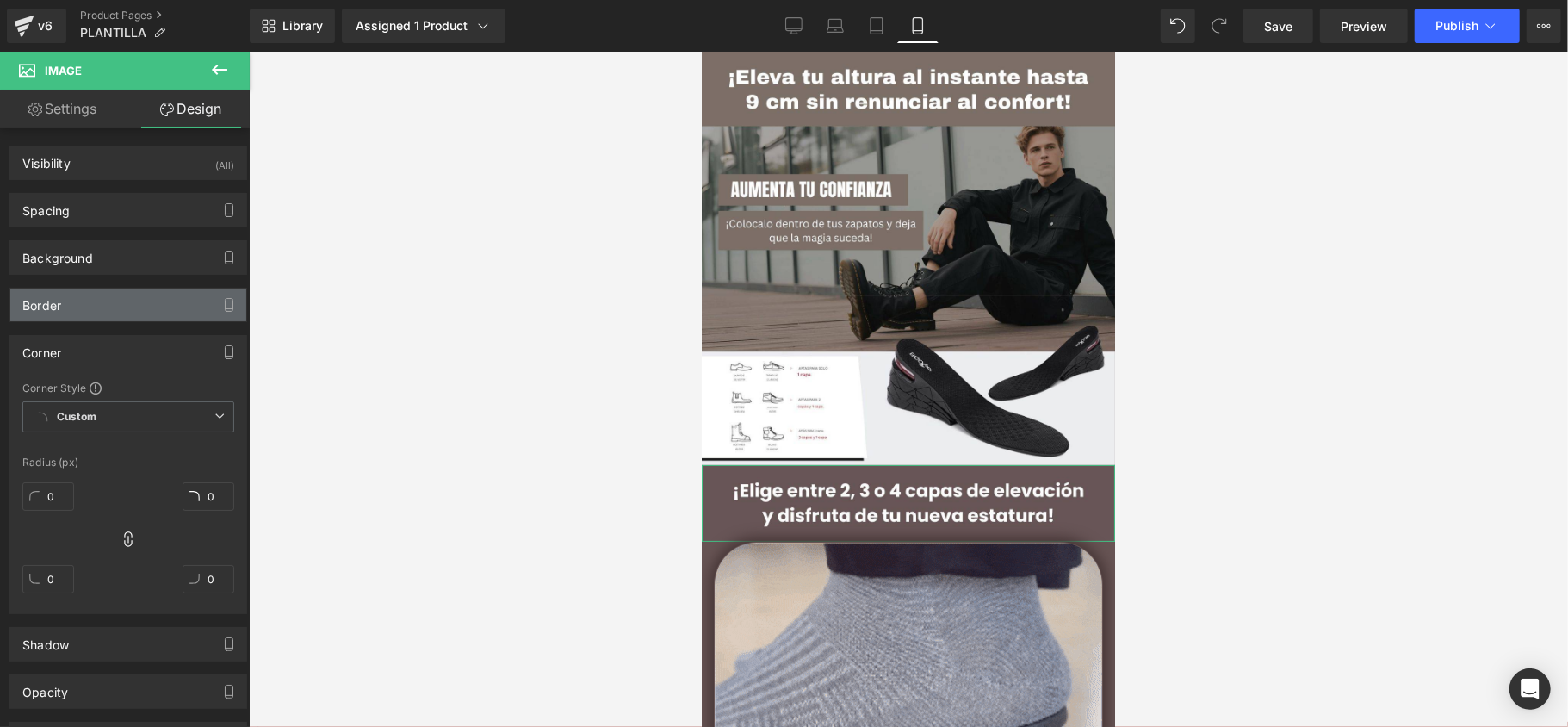
click at [134, 317] on div "Border" at bounding box center [128, 305] width 236 height 33
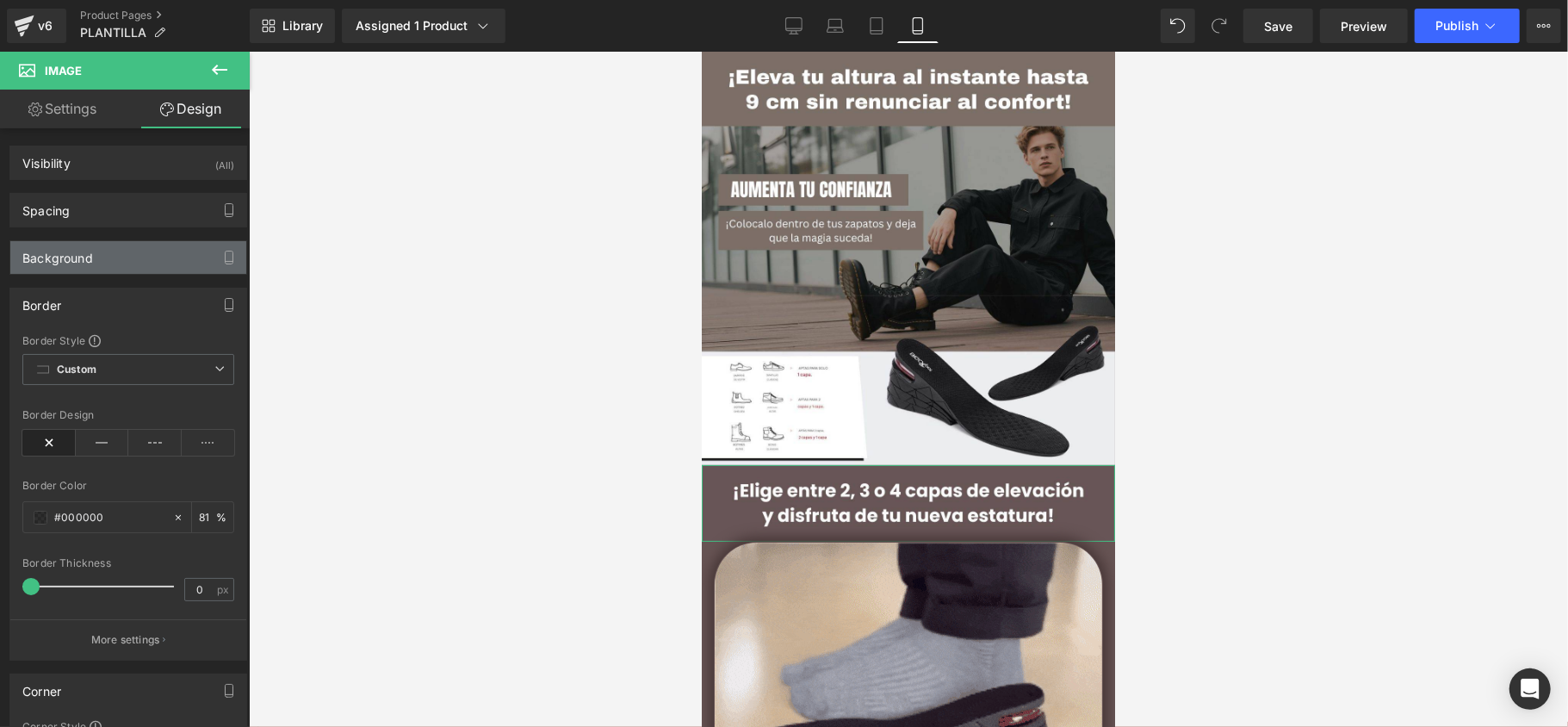
click at [118, 252] on div "Background" at bounding box center [128, 258] width 236 height 33
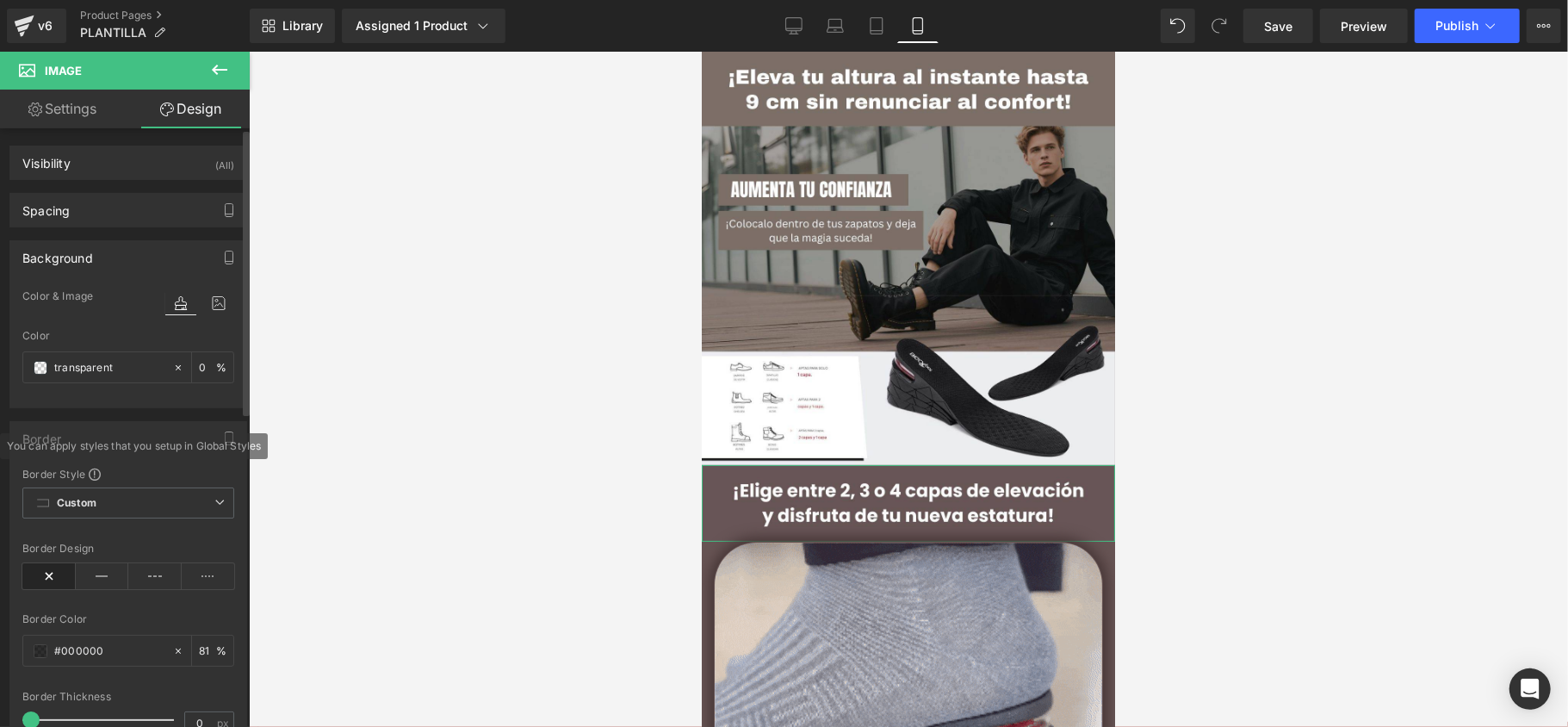
click at [122, 255] on div "Background" at bounding box center [128, 258] width 236 height 33
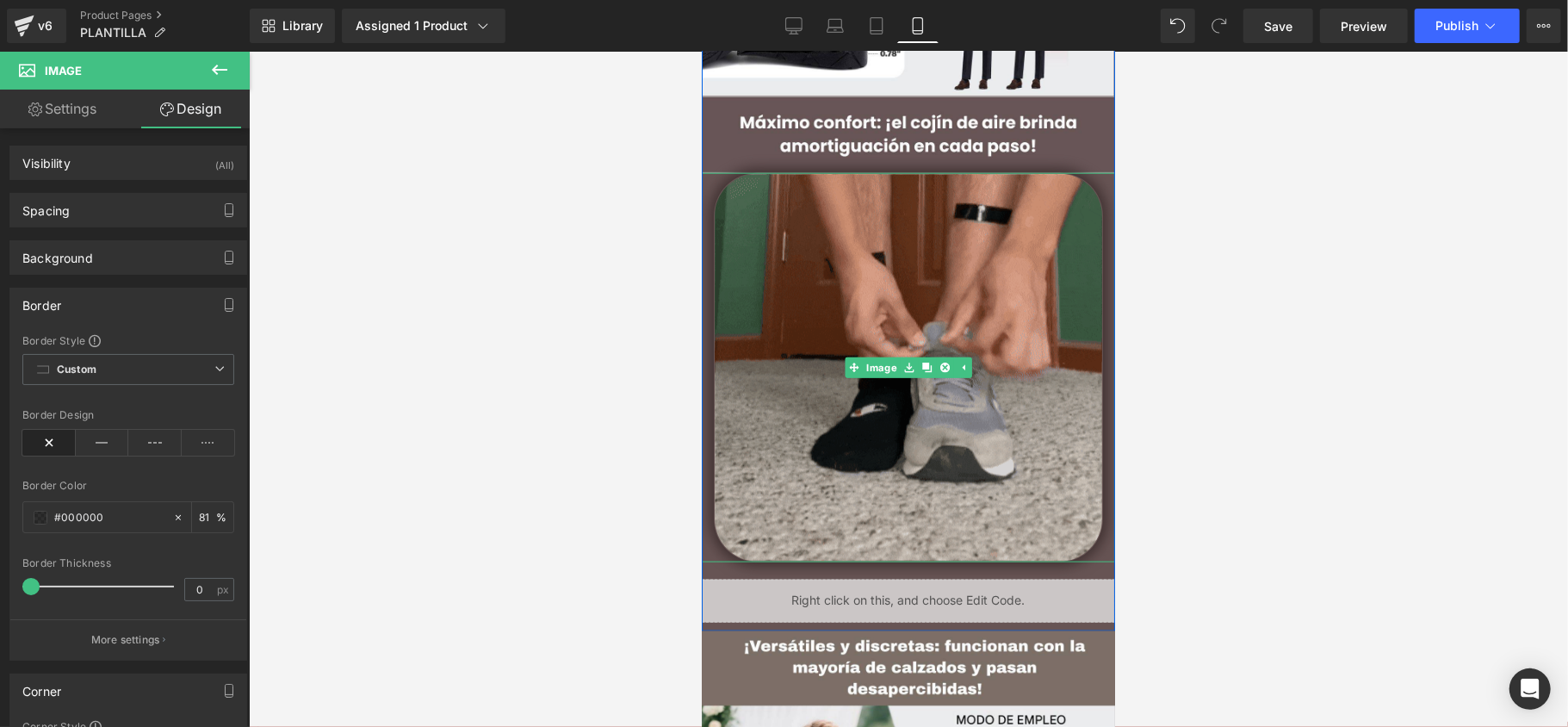
scroll to position [1378, 0]
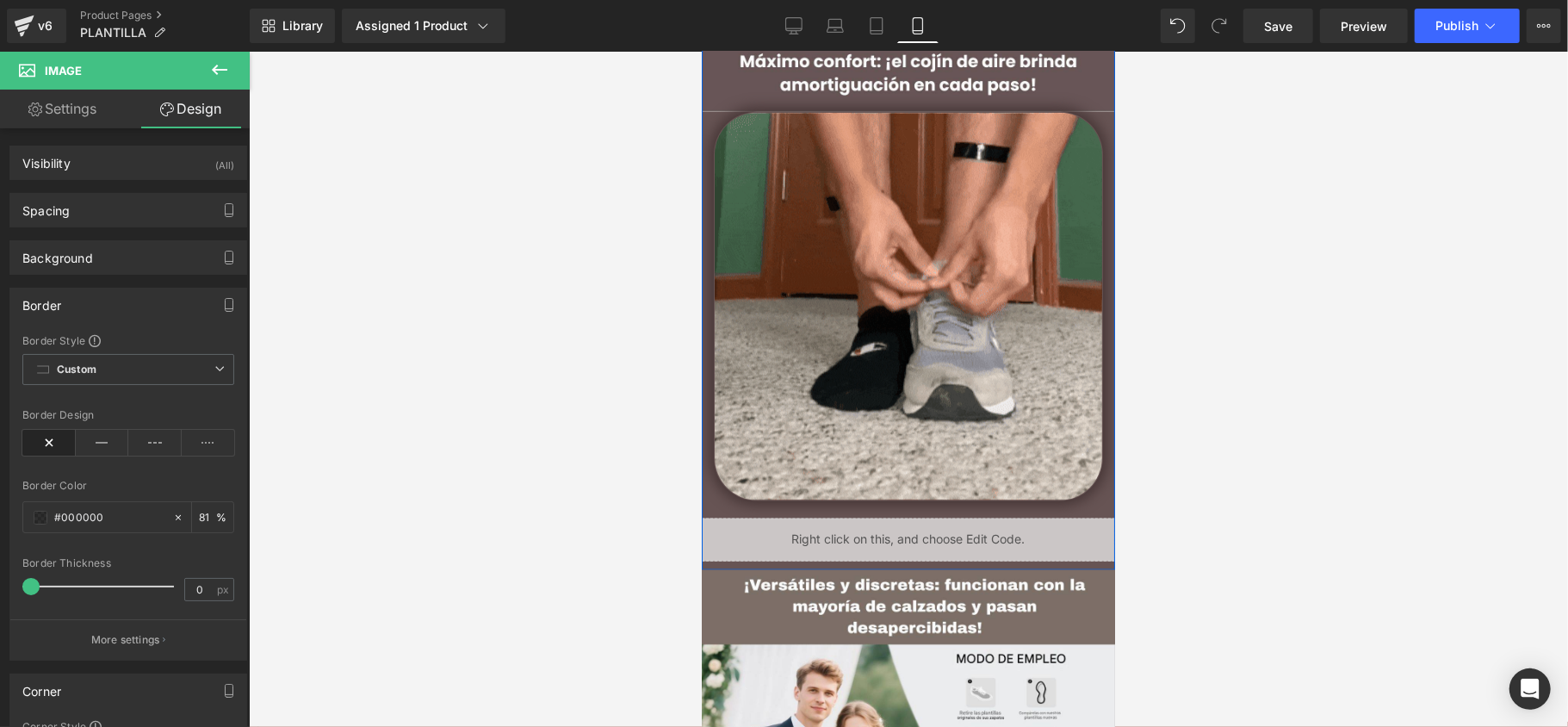
click at [734, 513] on div "Image Image Image Liquid" at bounding box center [908, 91] width 413 height 940
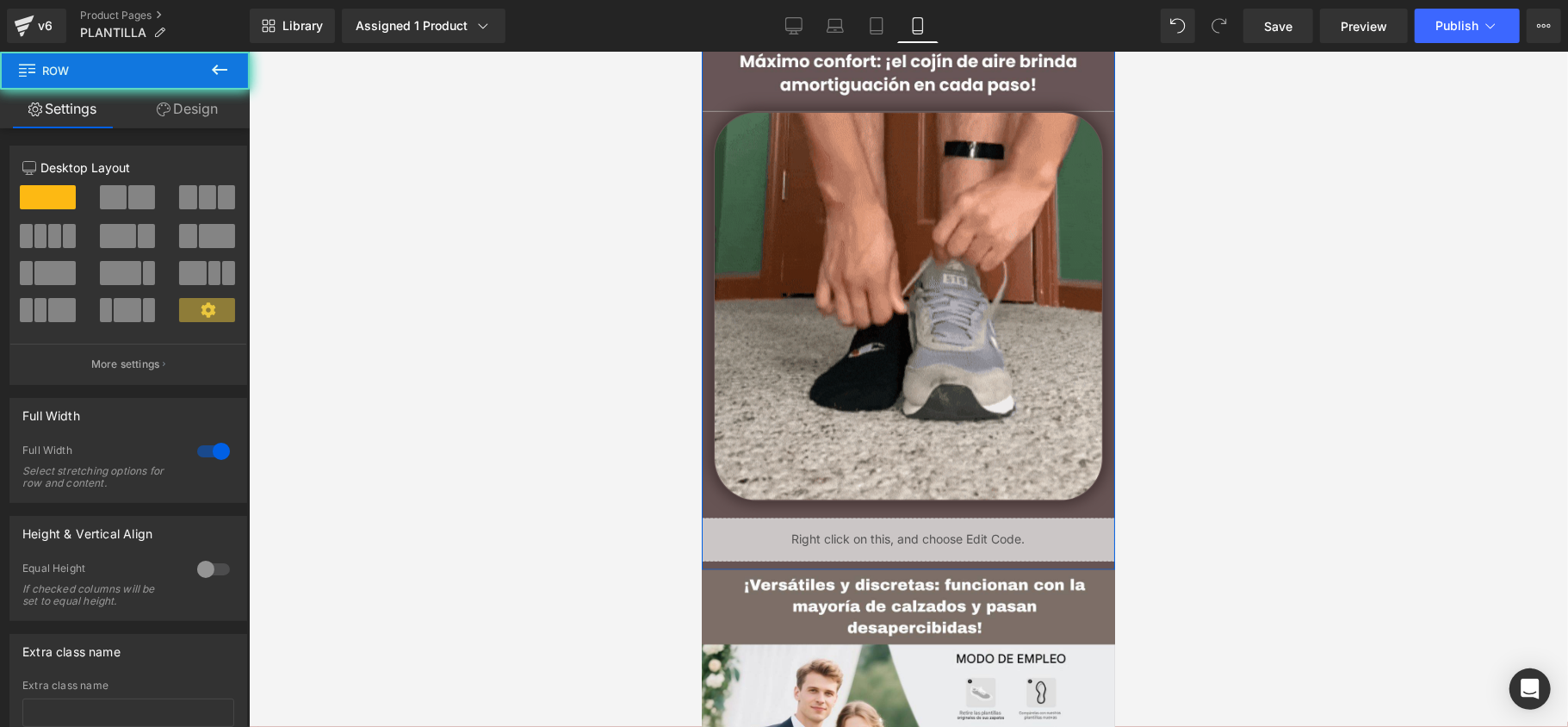
click at [731, 507] on div "Image Image Image Liquid" at bounding box center [908, 91] width 413 height 940
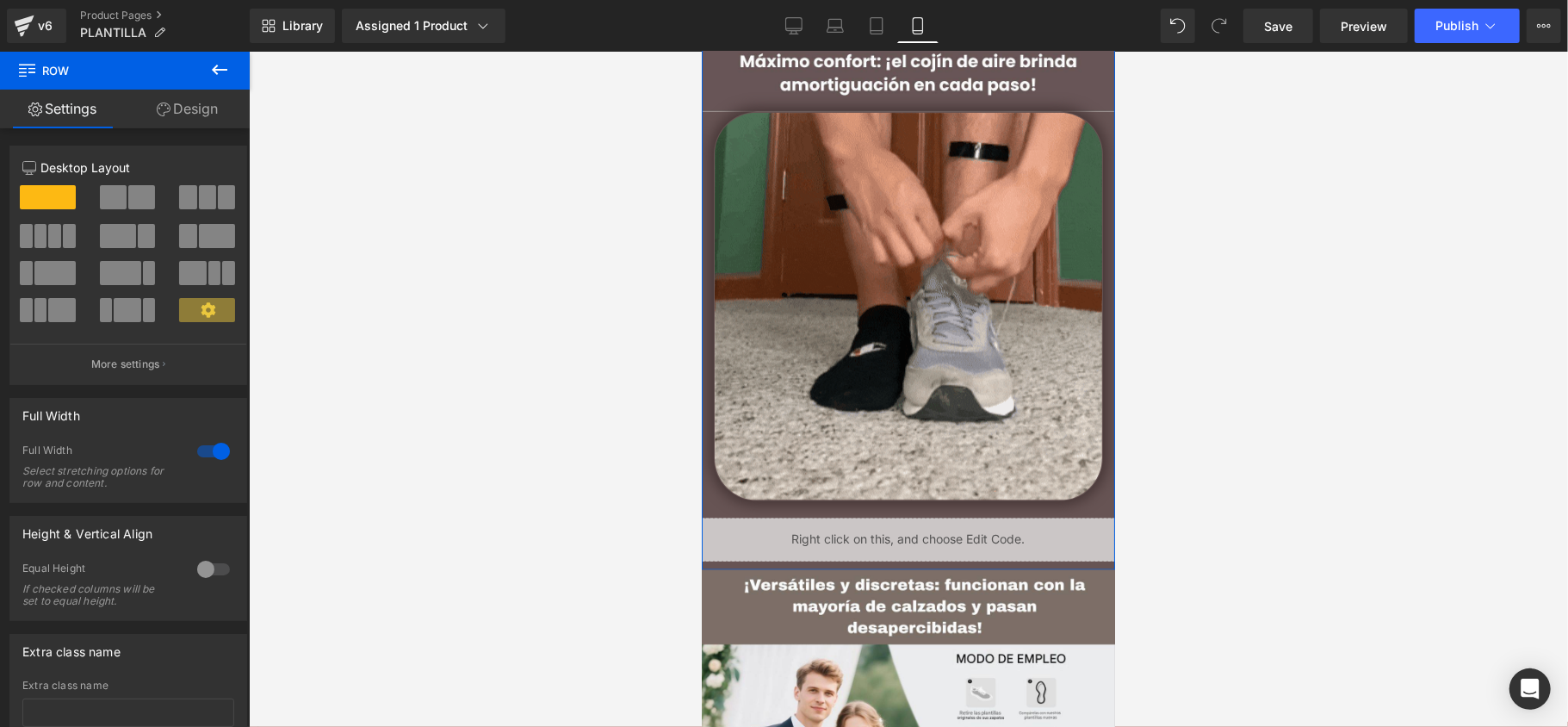
click at [163, 118] on link "Design" at bounding box center [187, 109] width 124 height 39
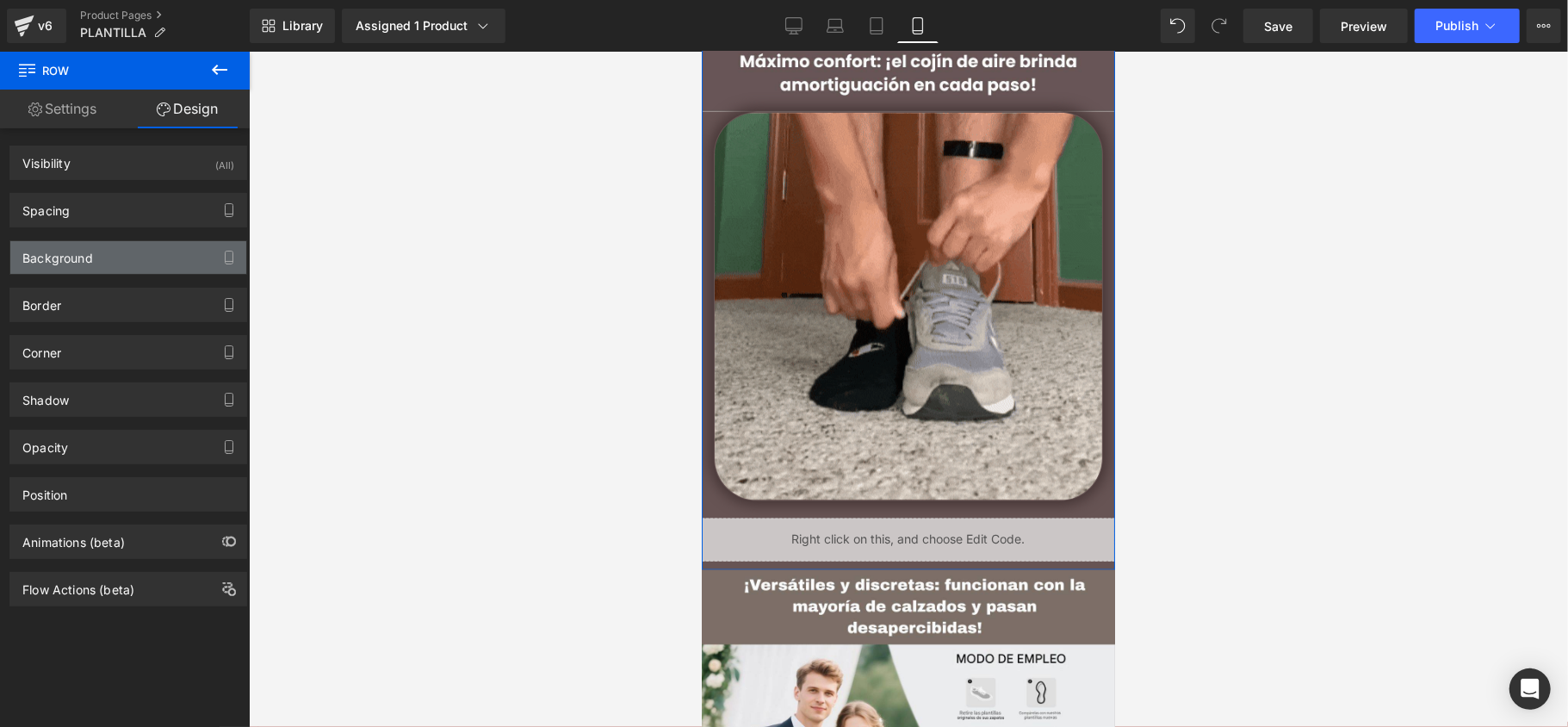
type input "#675454"
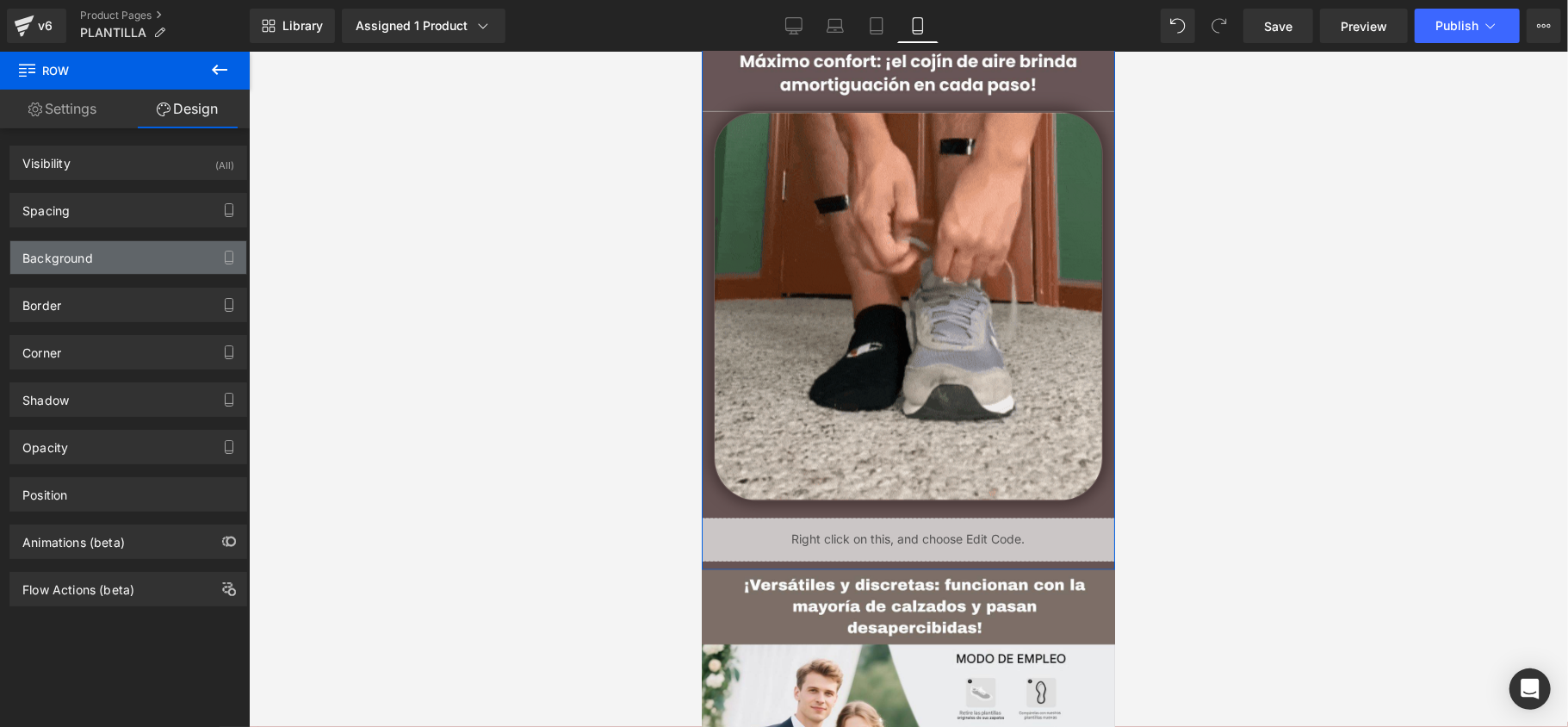
type input "100"
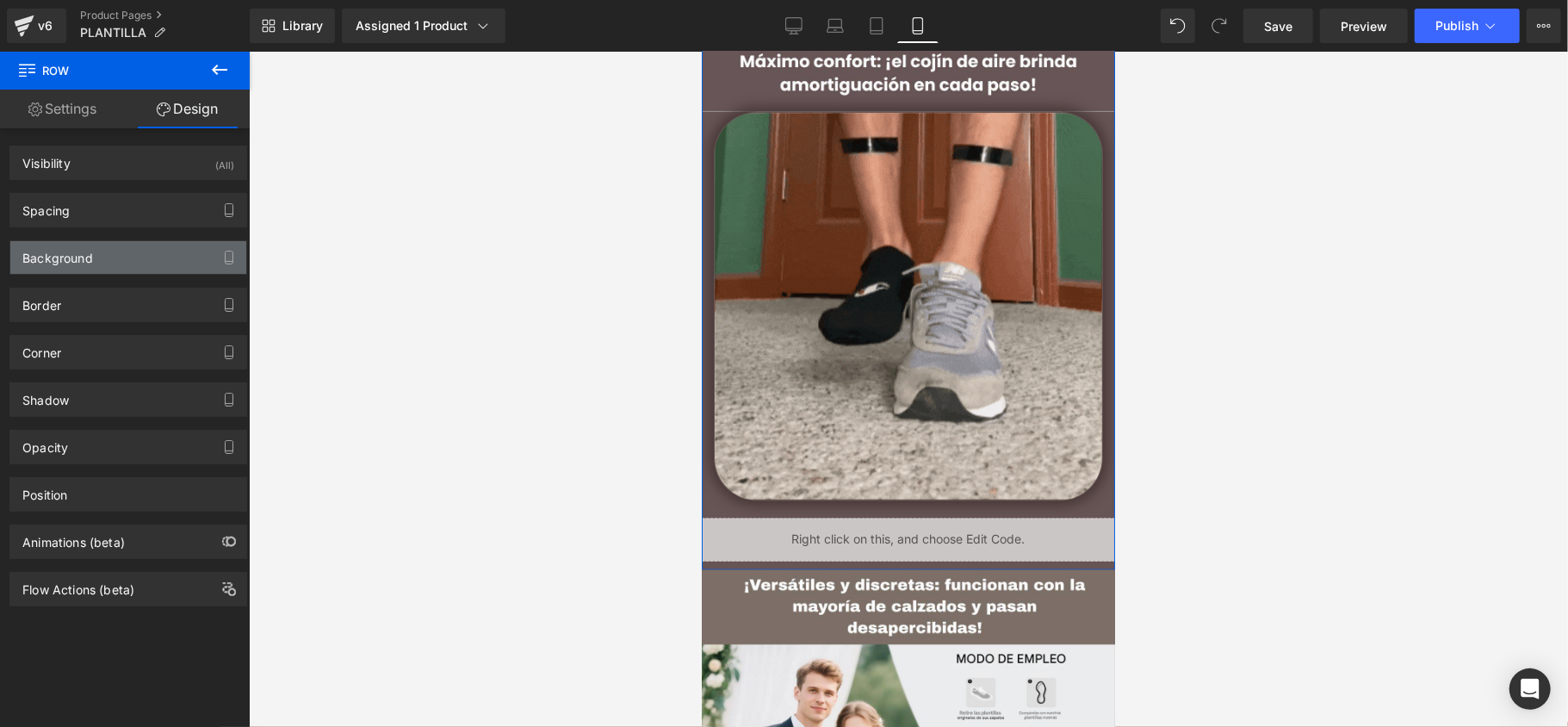
click at [118, 273] on div "Background" at bounding box center [128, 258] width 236 height 33
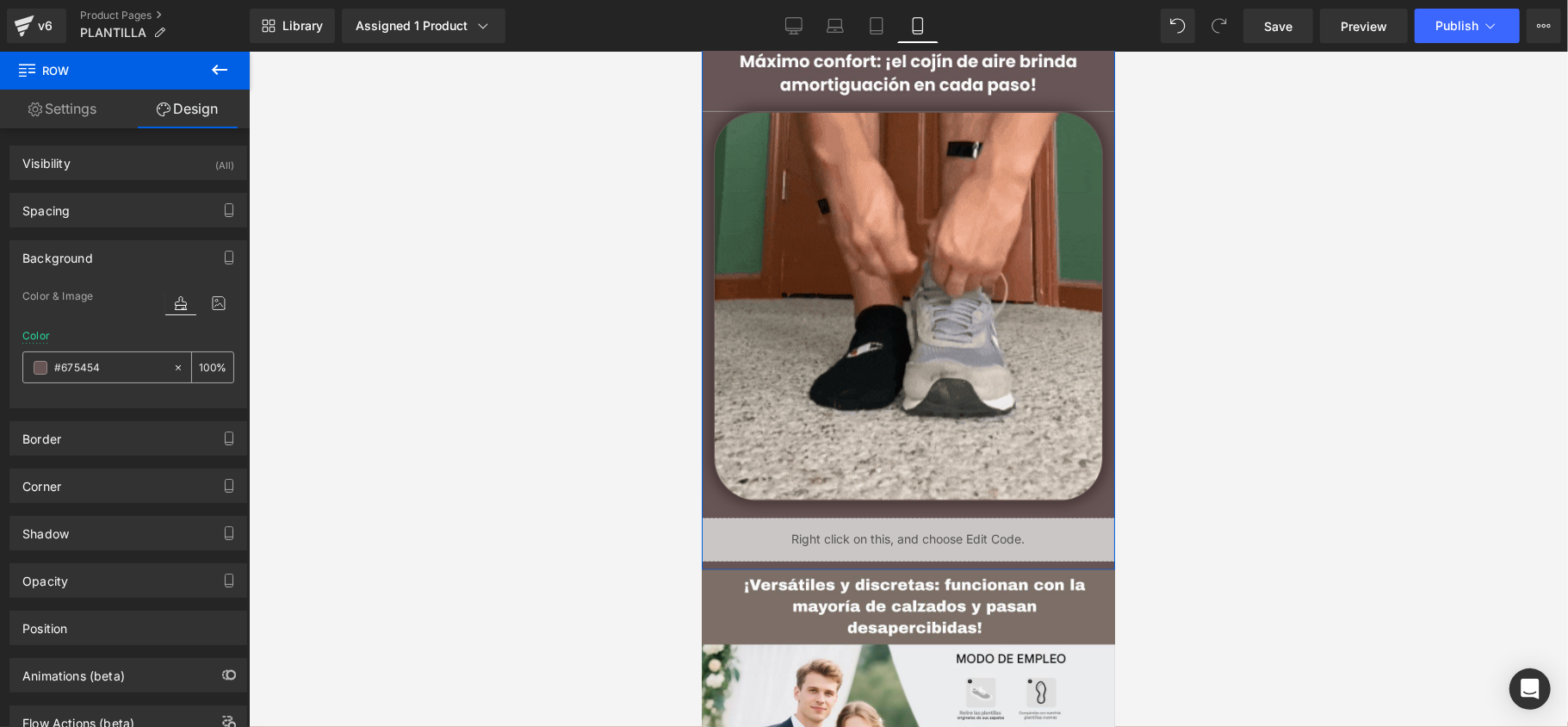
click at [99, 353] on div "#675454" at bounding box center [98, 367] width 149 height 30
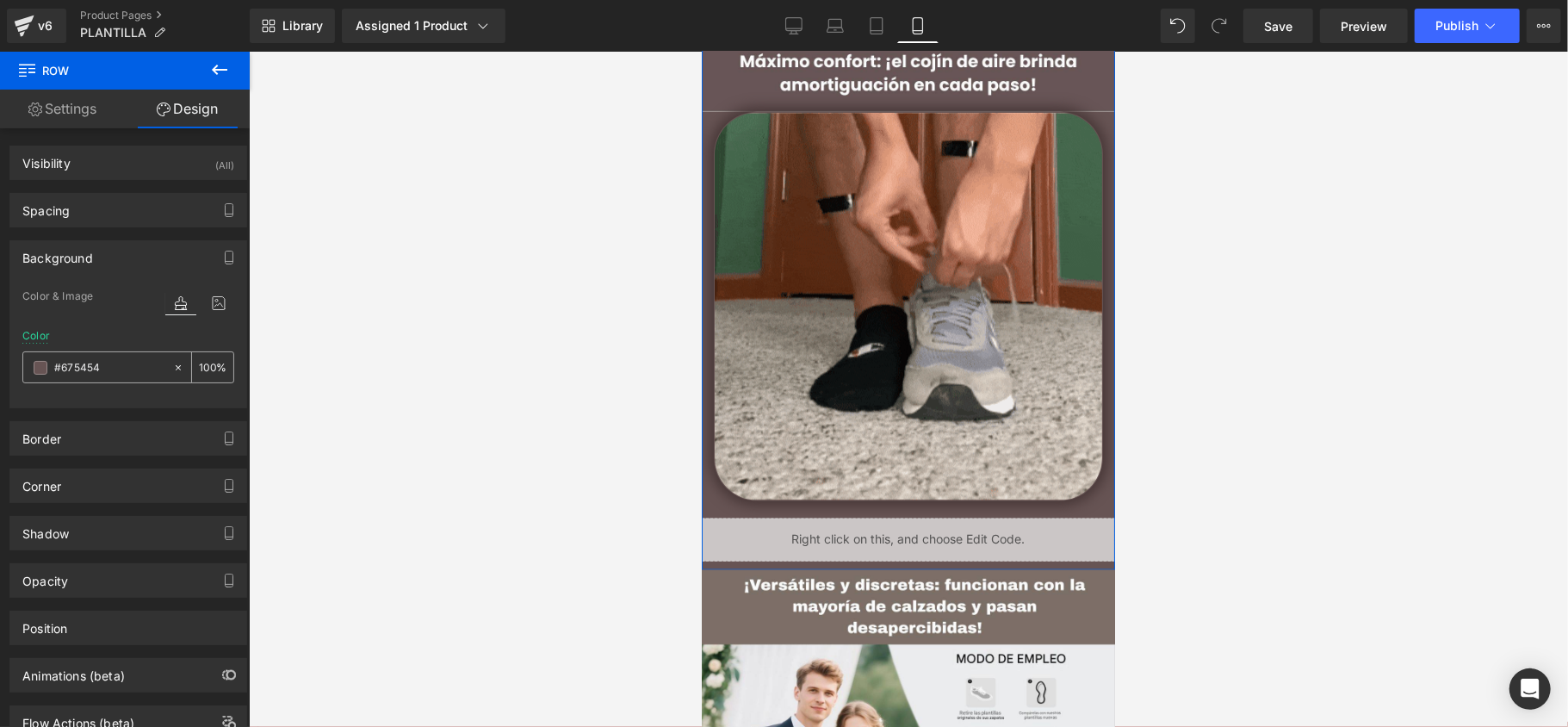
click at [99, 354] on div "#675454" at bounding box center [98, 367] width 149 height 30
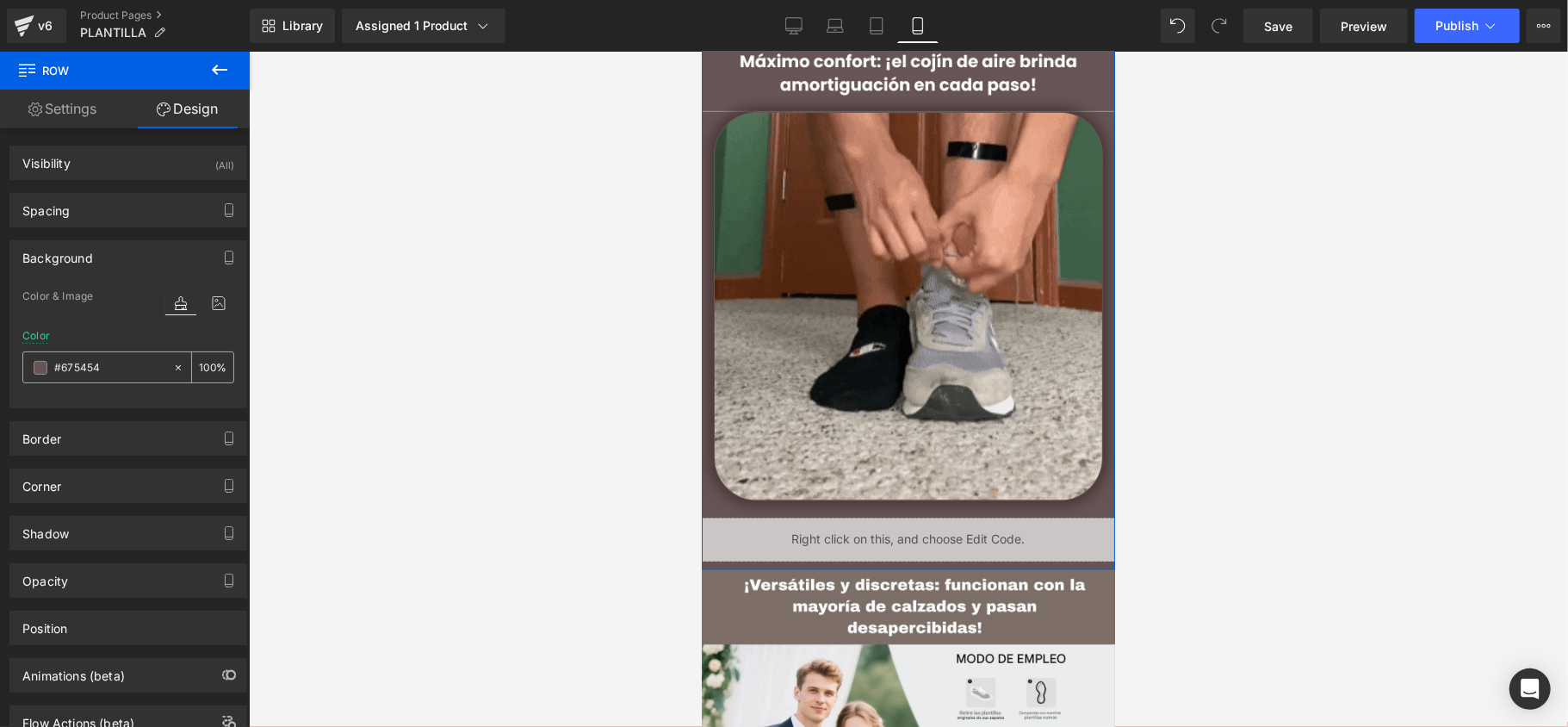
click at [99, 360] on input "#675454" at bounding box center [109, 367] width 110 height 19
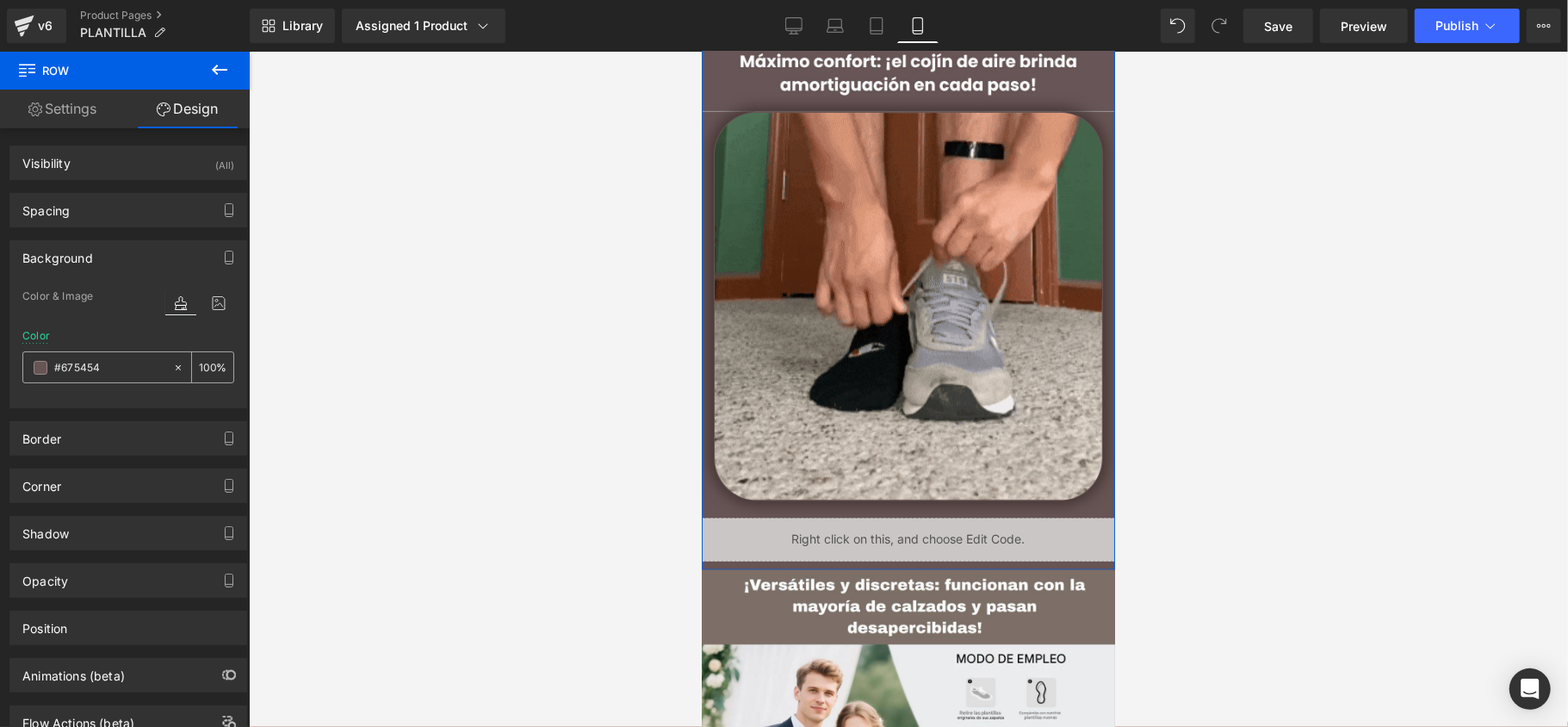
click at [99, 360] on input "#675454" at bounding box center [109, 367] width 110 height 19
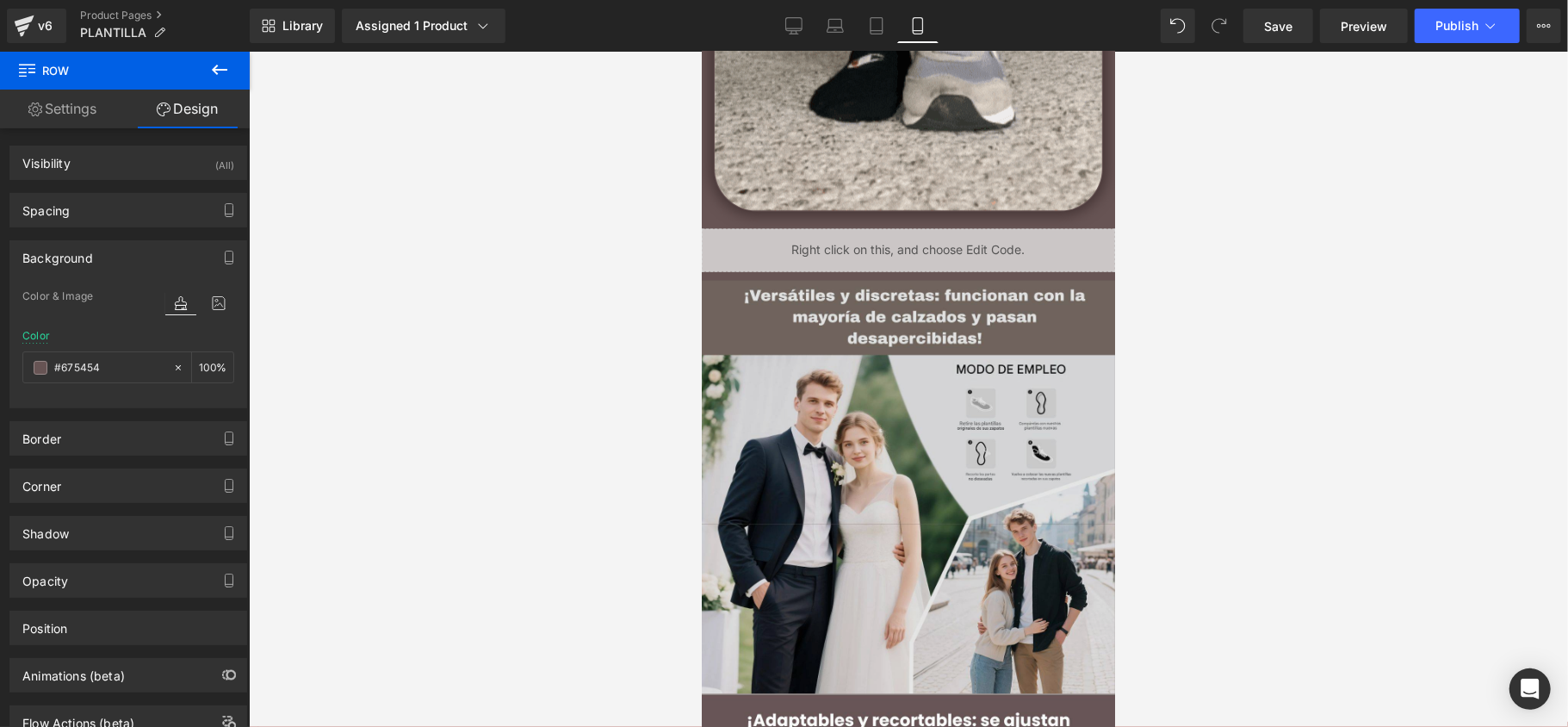
scroll to position [1722, 0]
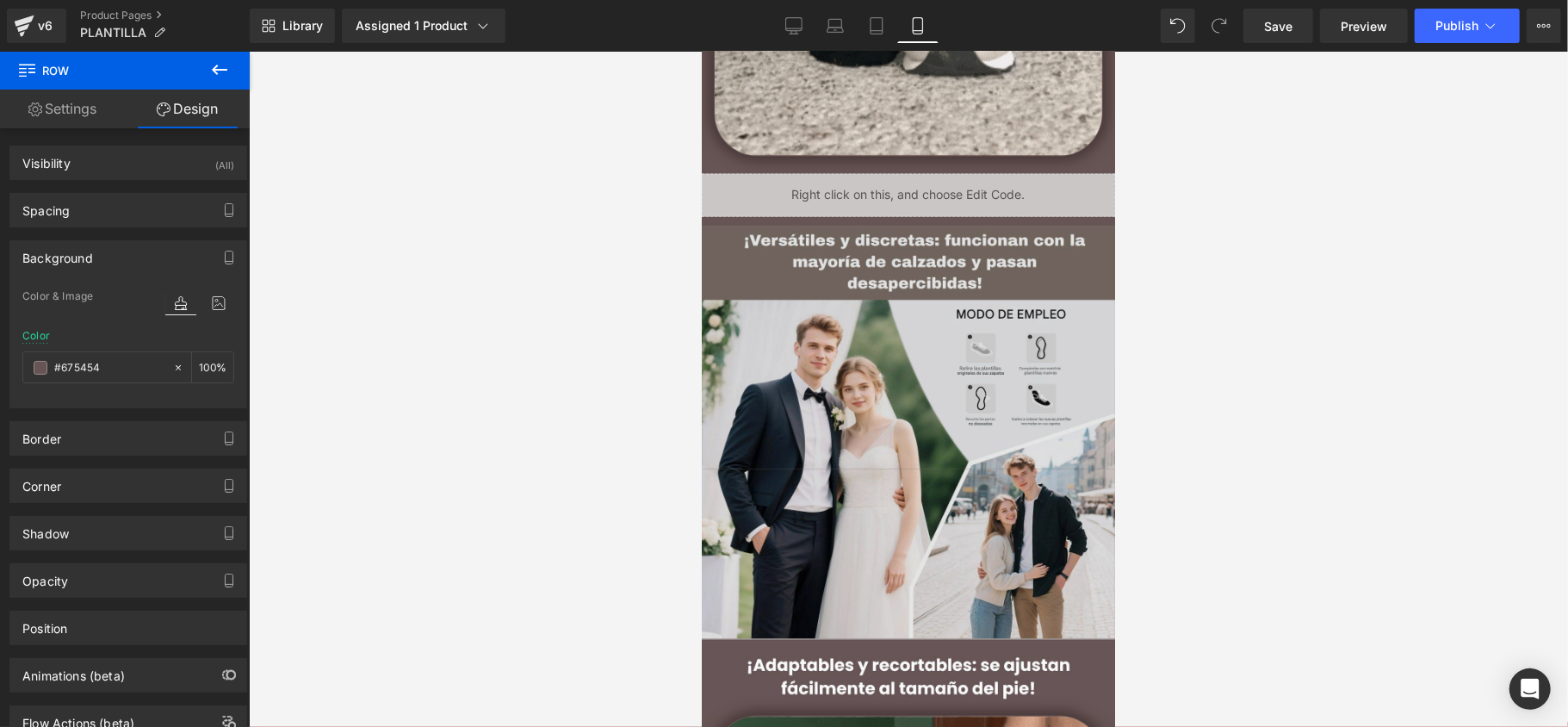
click at [902, 431] on div "Image" at bounding box center [908, 431] width 413 height 413
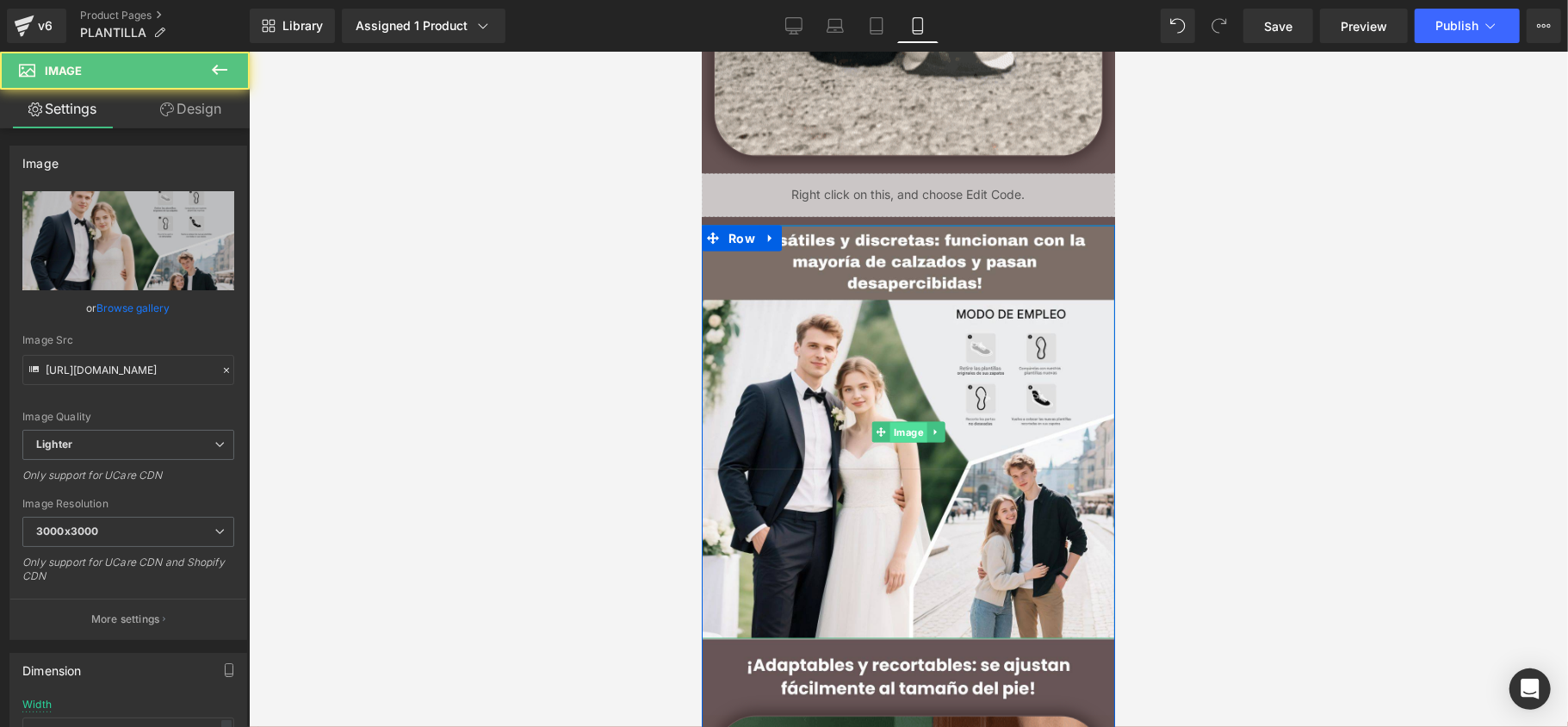
click at [910, 427] on span "Image" at bounding box center [908, 432] width 37 height 21
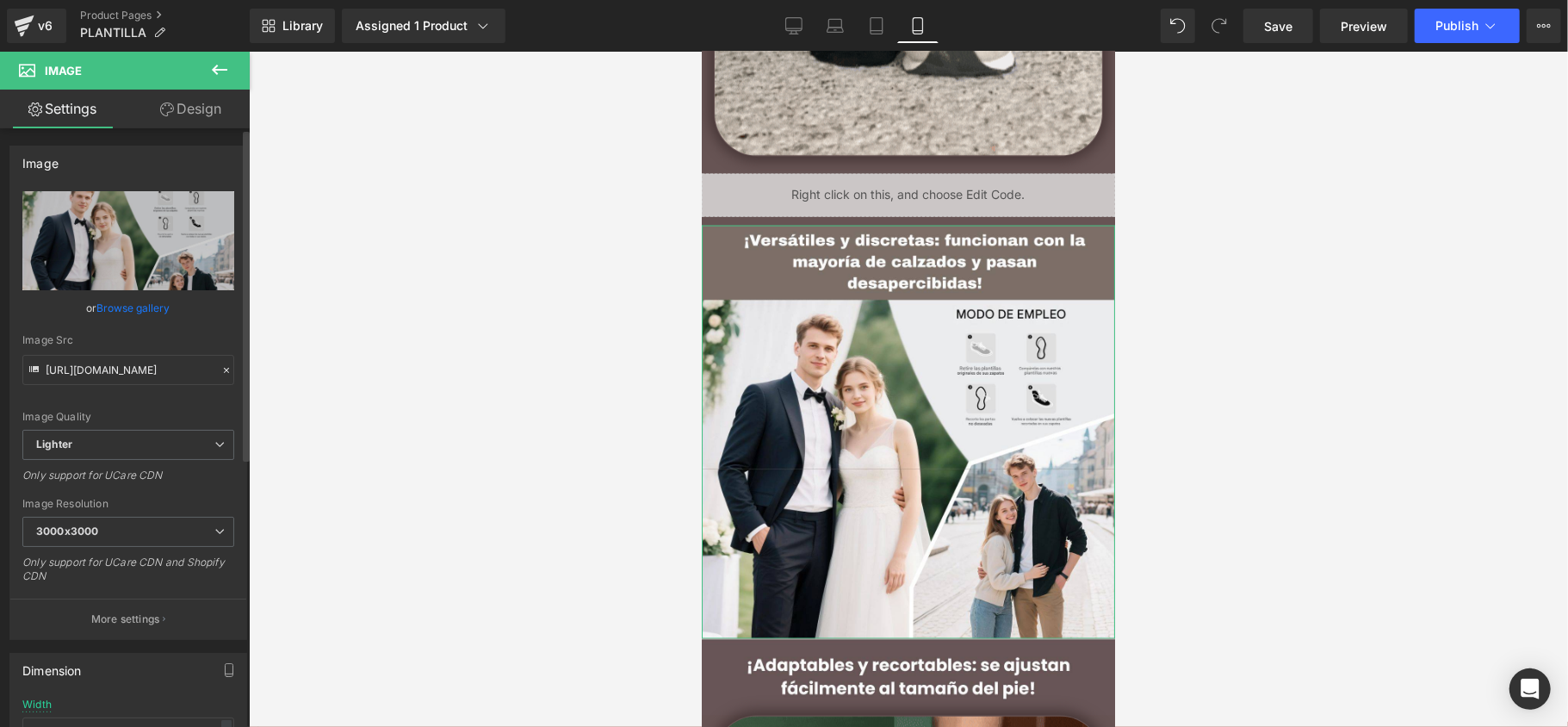
click at [128, 300] on link "Browse gallery" at bounding box center [134, 308] width 73 height 30
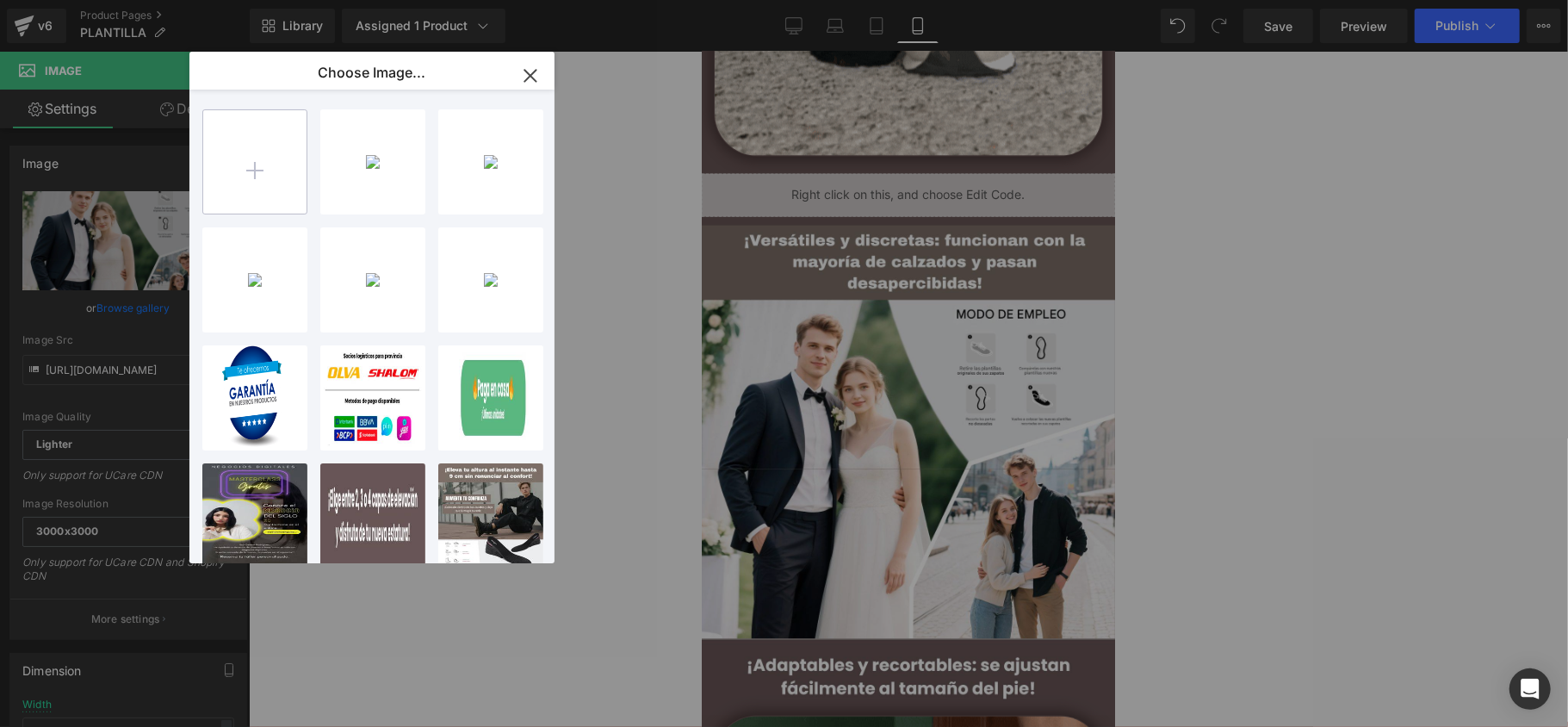
click at [236, 175] on input "file" at bounding box center [255, 162] width 104 height 104
type input "C:\fakepath\A (6).jpg"
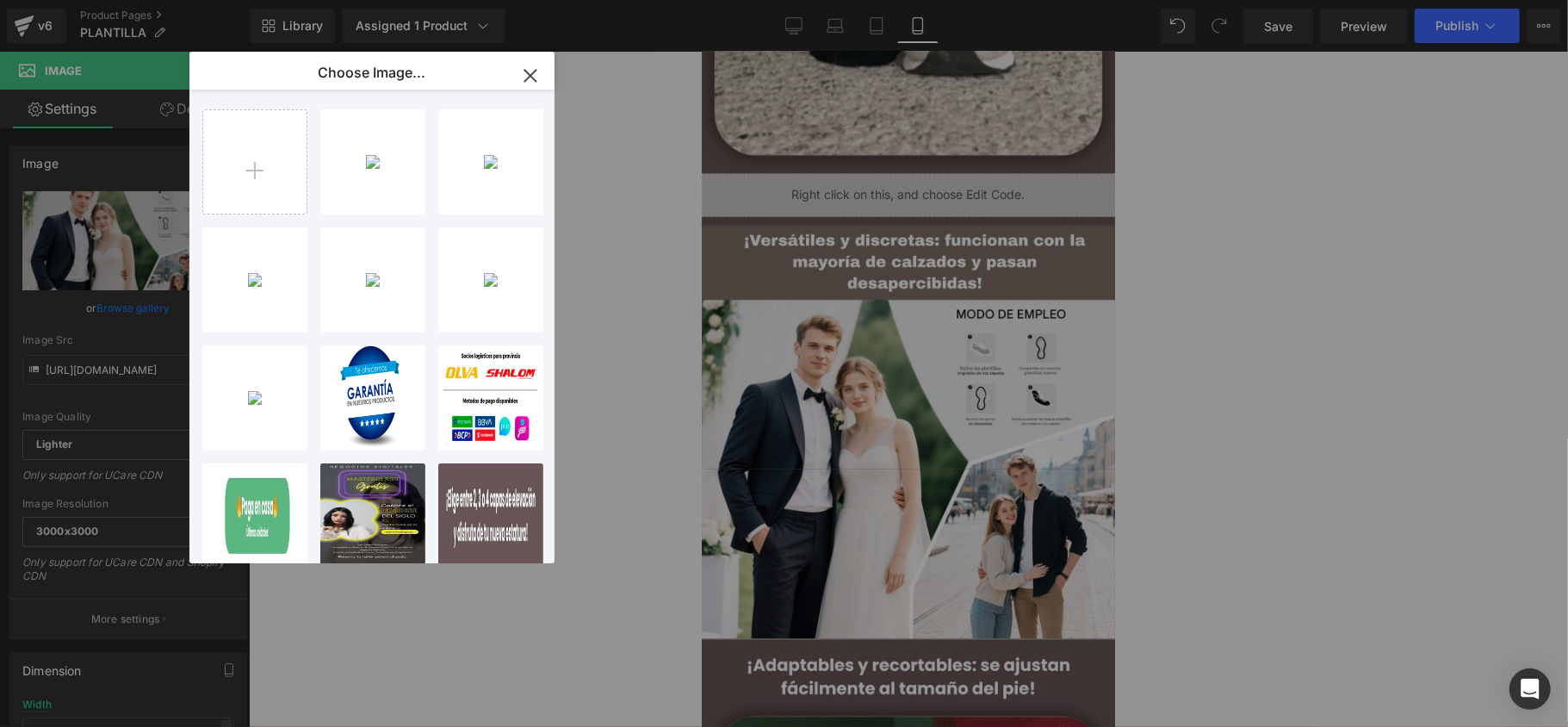
click at [0, 0] on div "A _6_... _6_.jpg 127.73 KB" at bounding box center [0, 0] width 0 height 0
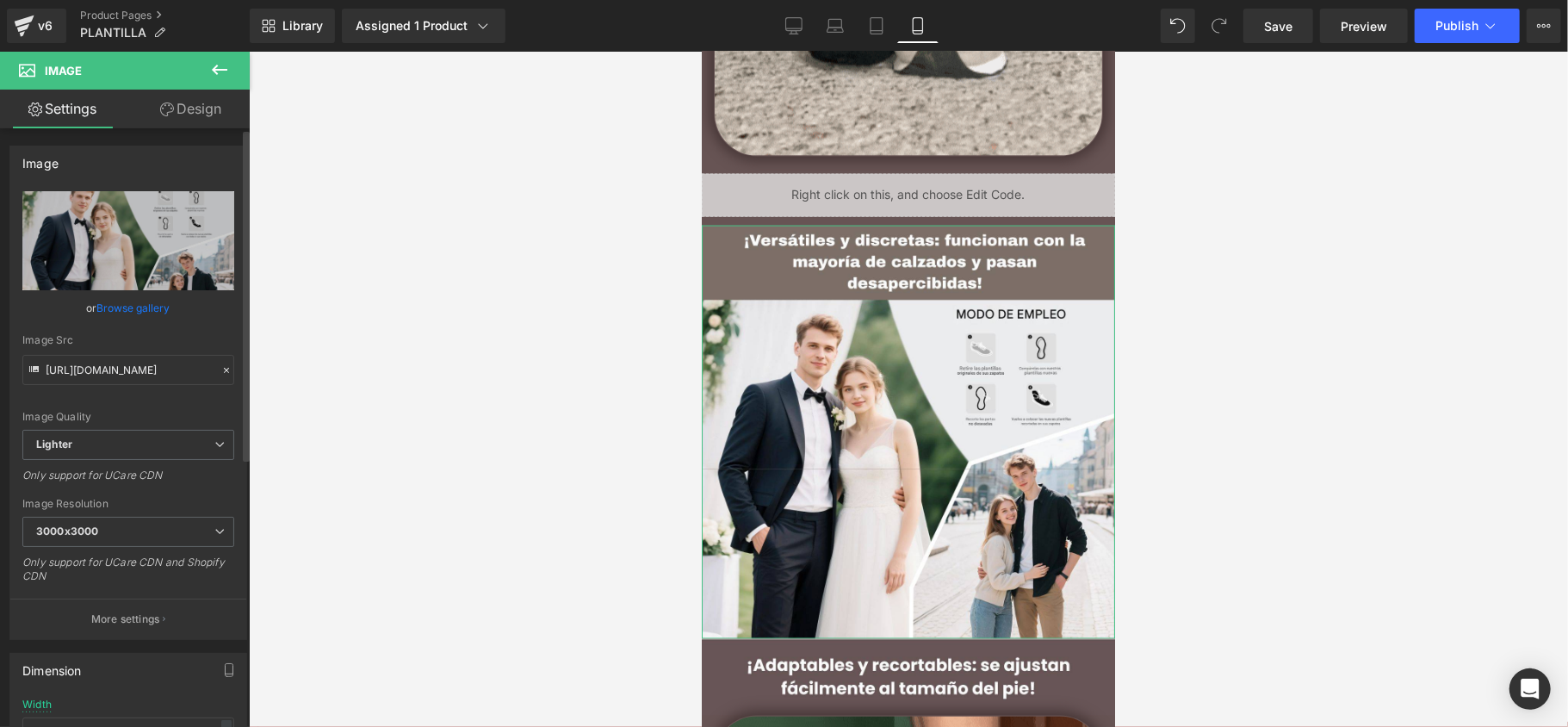
click at [138, 297] on link "Browse gallery" at bounding box center [134, 308] width 73 height 30
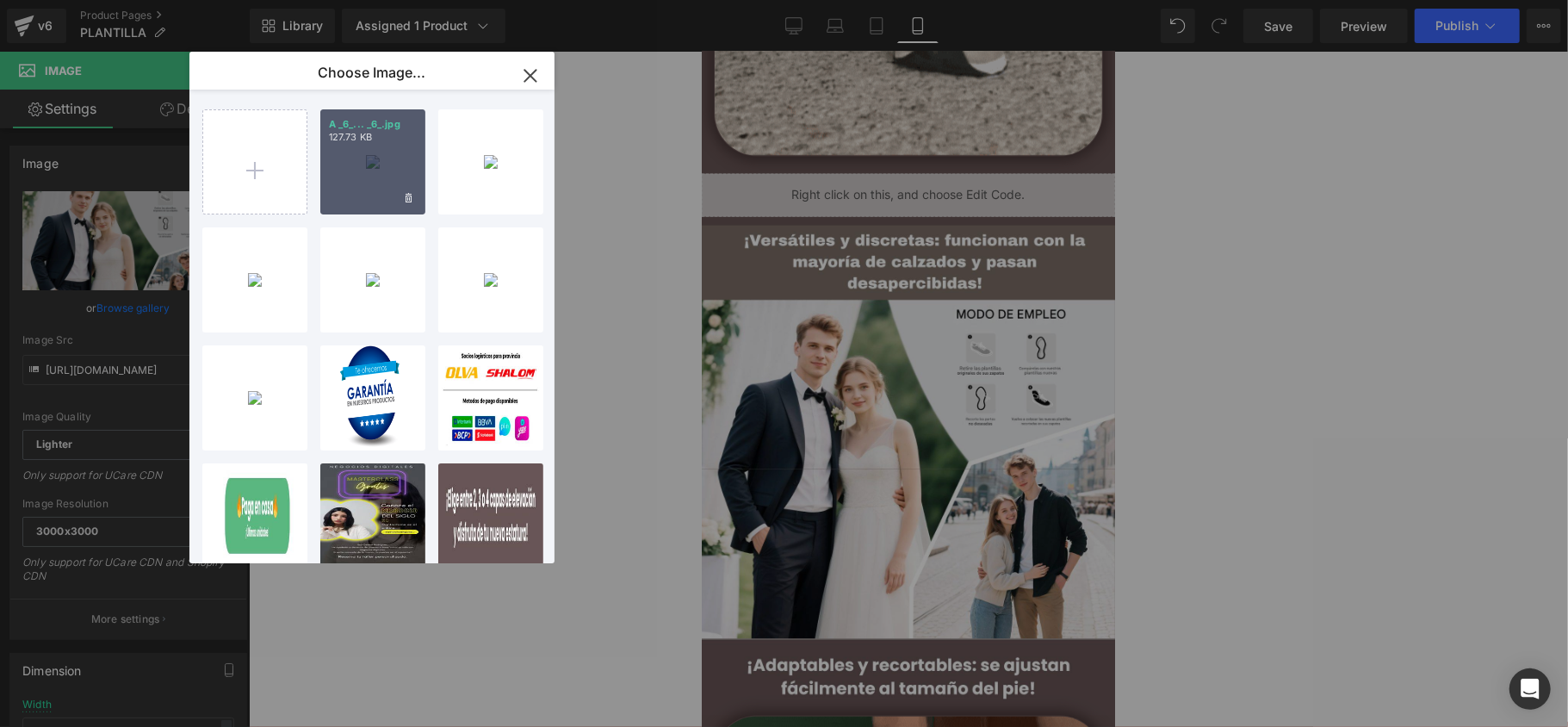
click at [322, 183] on div "A _6_... _6_.jpg 127.73 KB" at bounding box center [373, 162] width 105 height 105
type input "[URL][DOMAIN_NAME]"
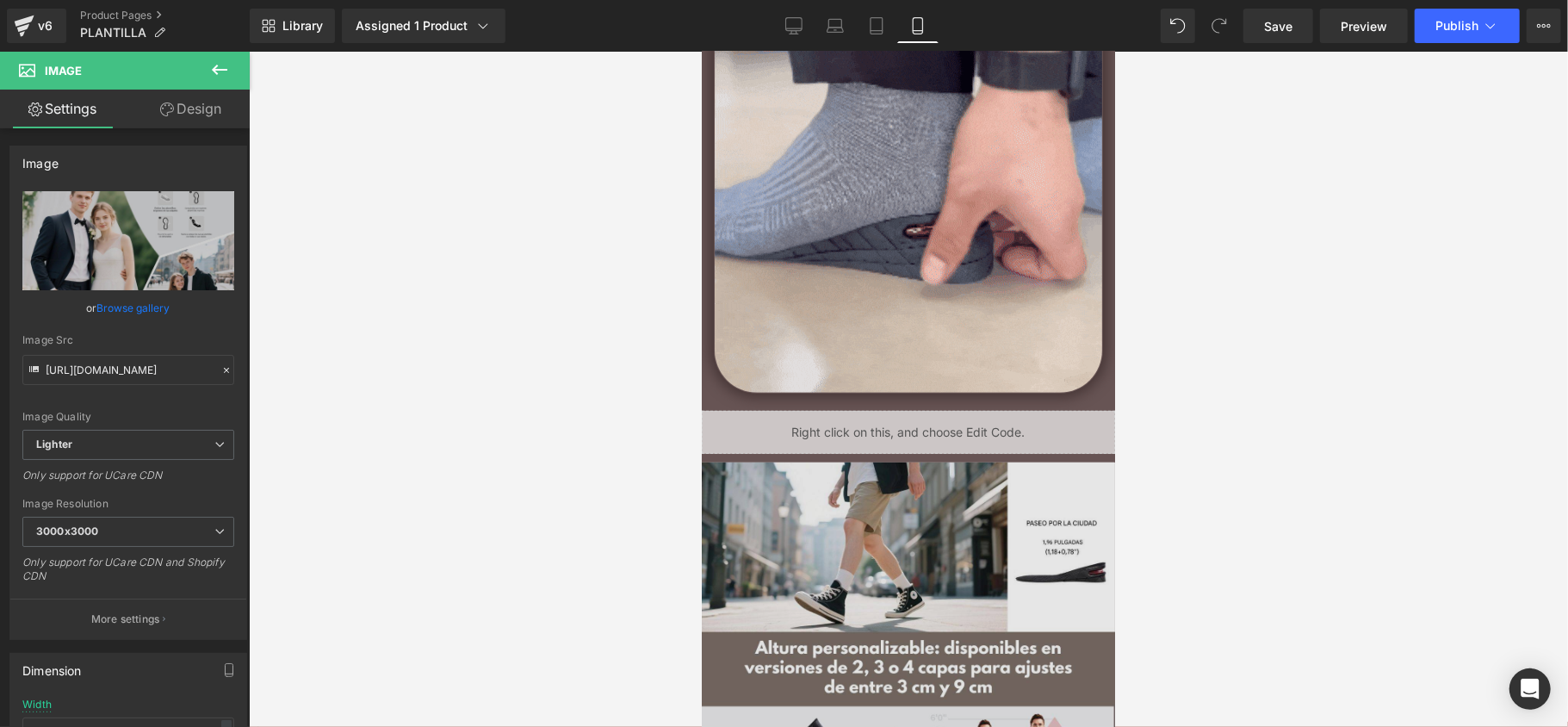
scroll to position [689, 0]
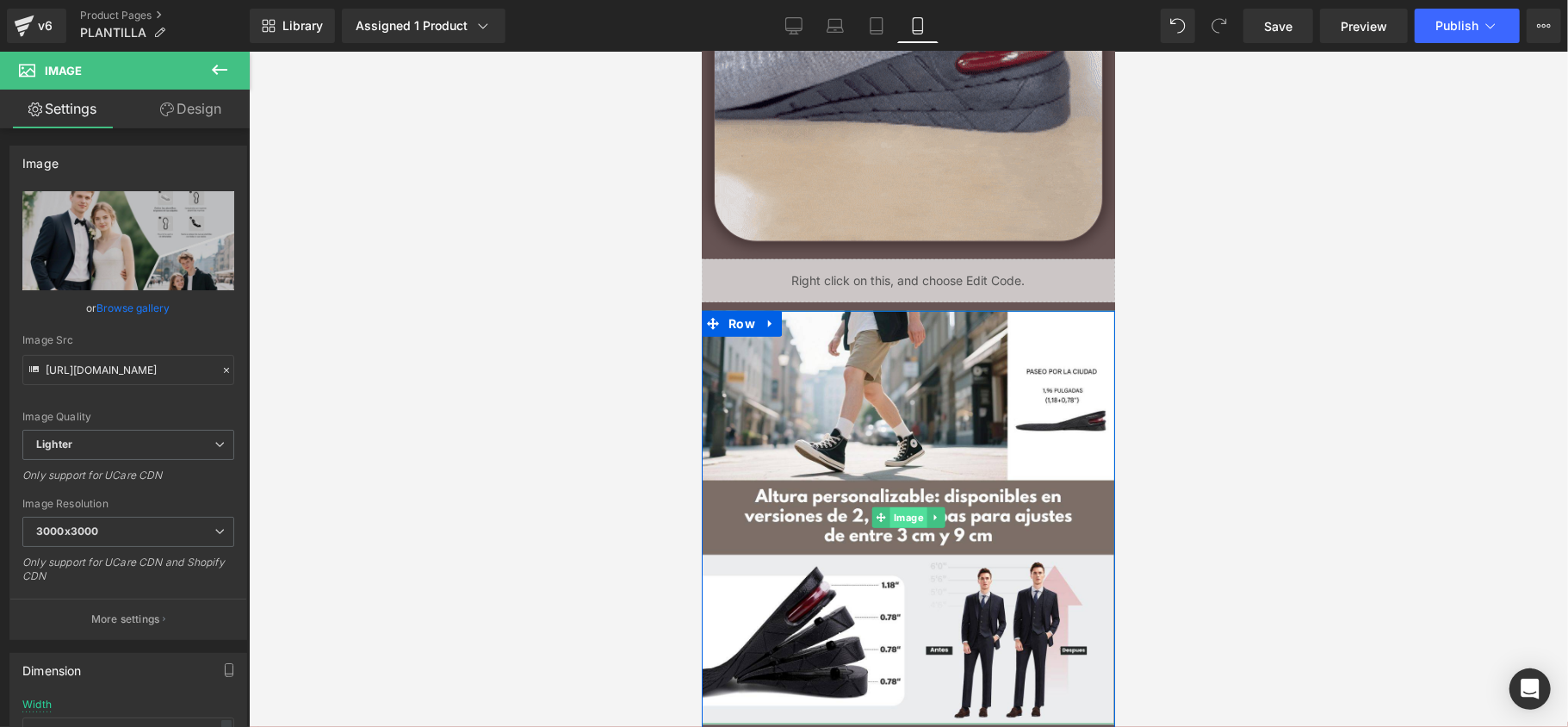
click at [902, 510] on span "Image" at bounding box center [908, 517] width 37 height 21
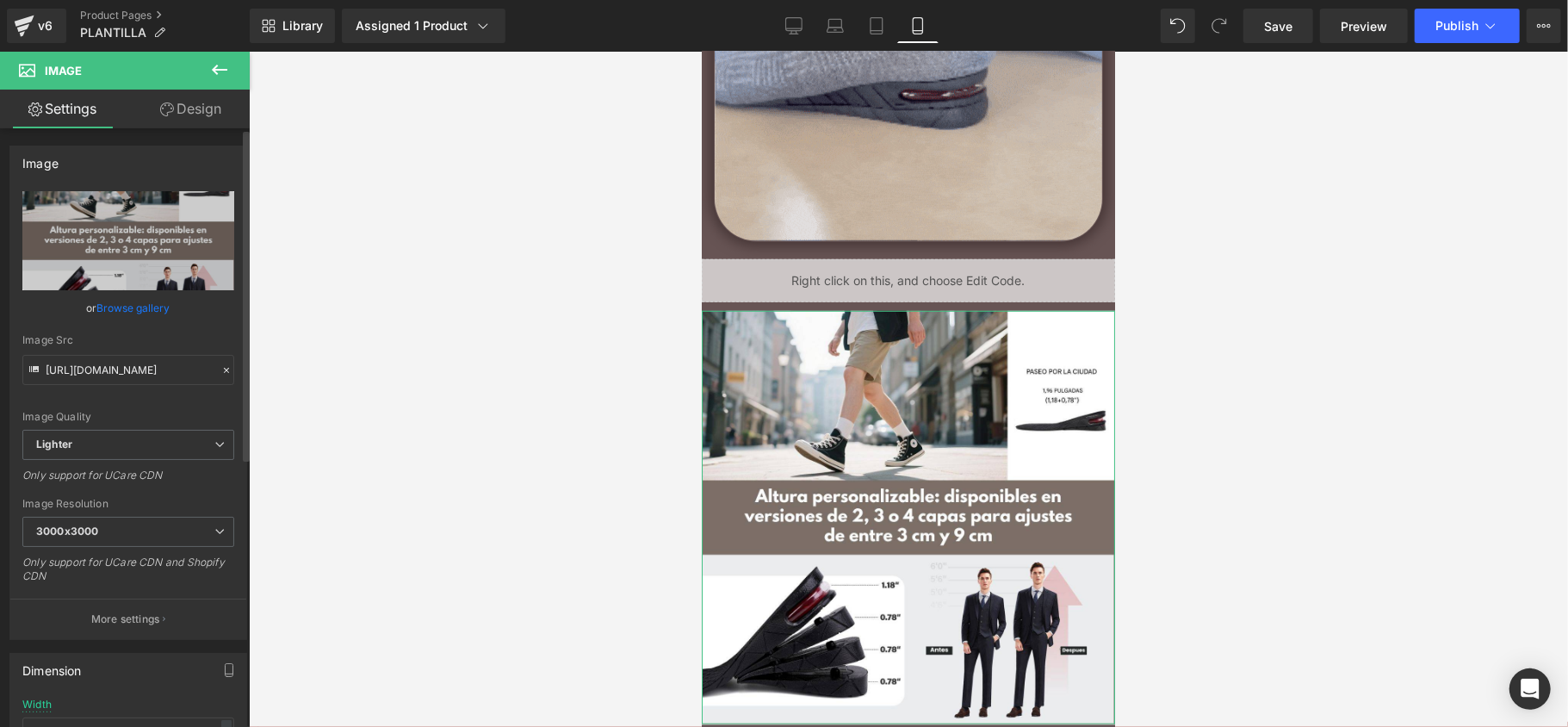
click at [137, 302] on link "Browse gallery" at bounding box center [134, 308] width 73 height 30
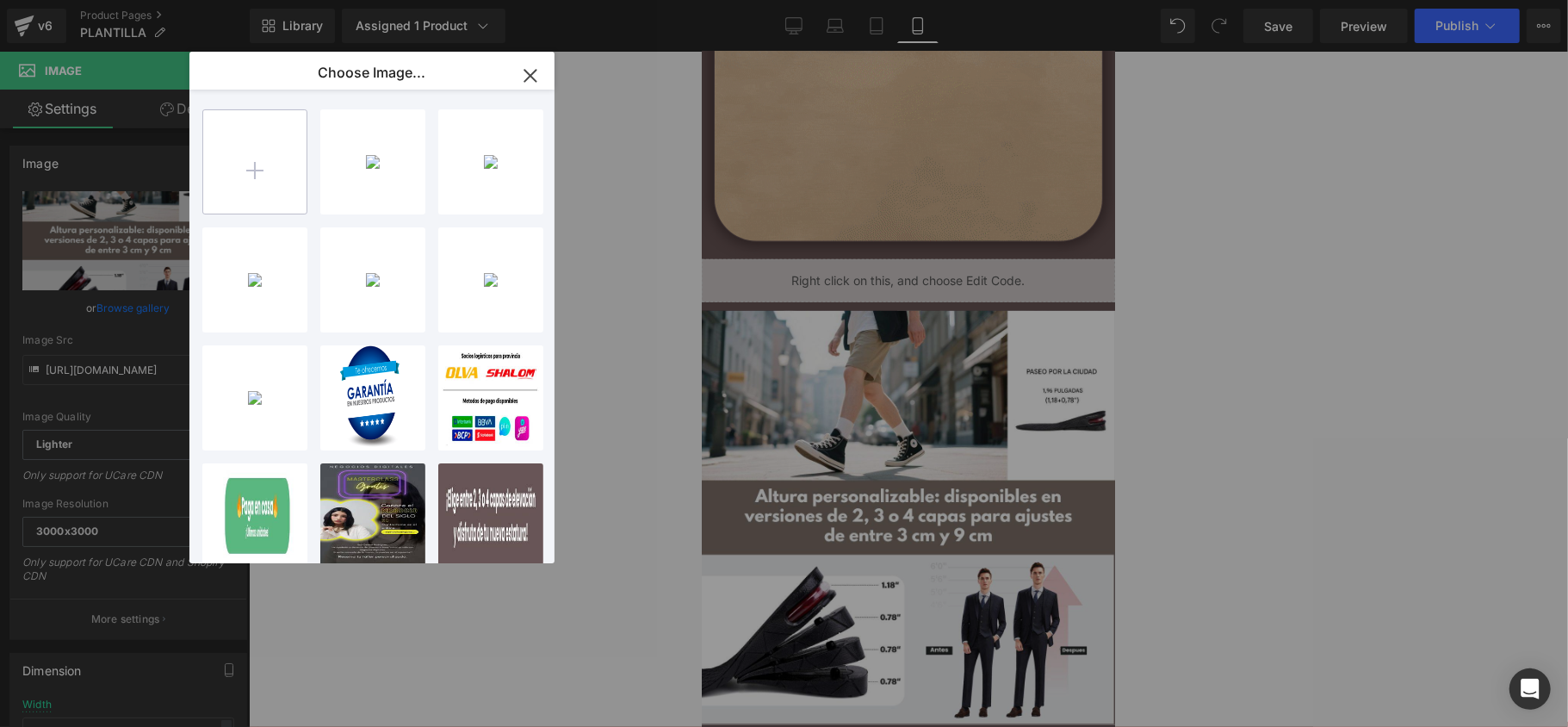
click at [253, 170] on input "file" at bounding box center [255, 162] width 104 height 104
type input "C:\fakepath\A (7).jpg"
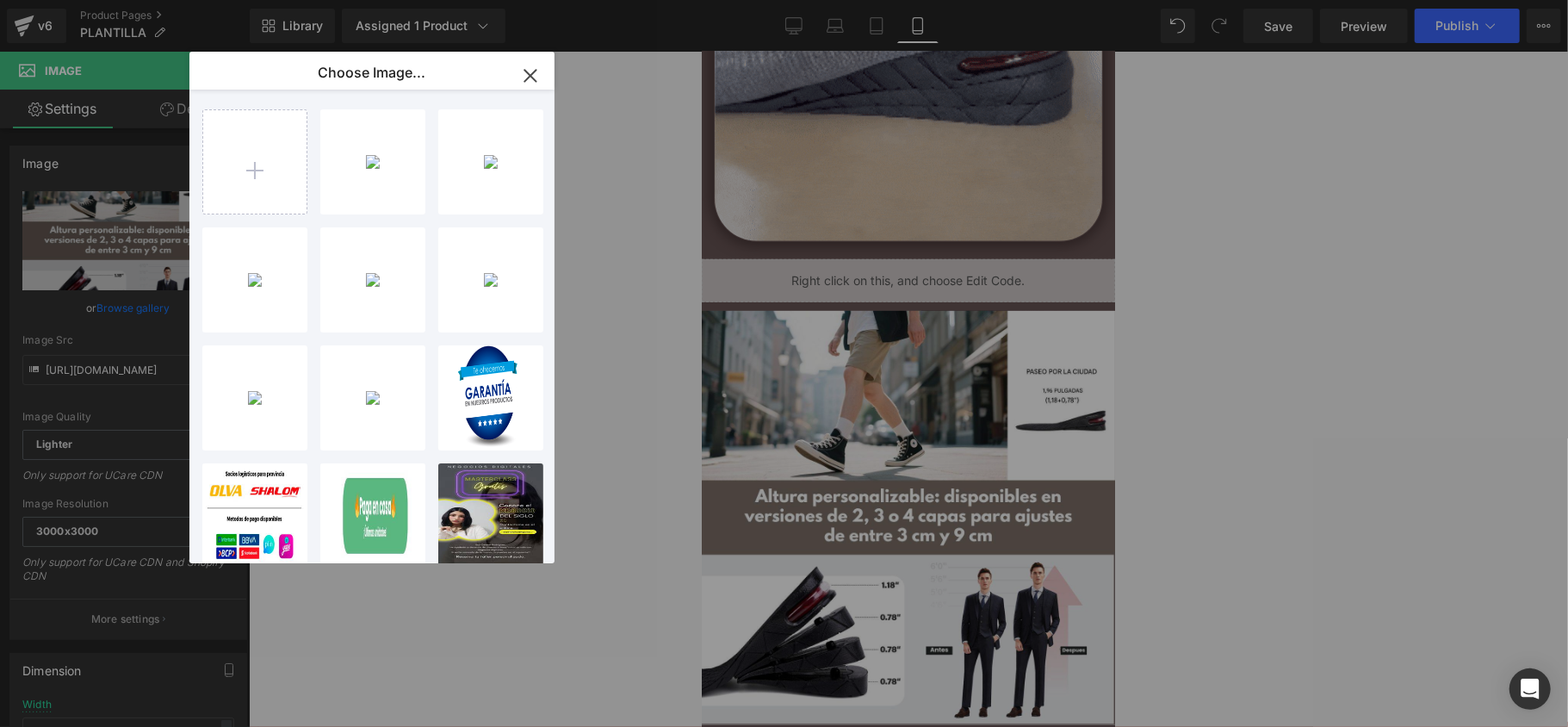
click at [0, 0] on div "A _7_... _7_.jpg 135.34 KB" at bounding box center [0, 0] width 0 height 0
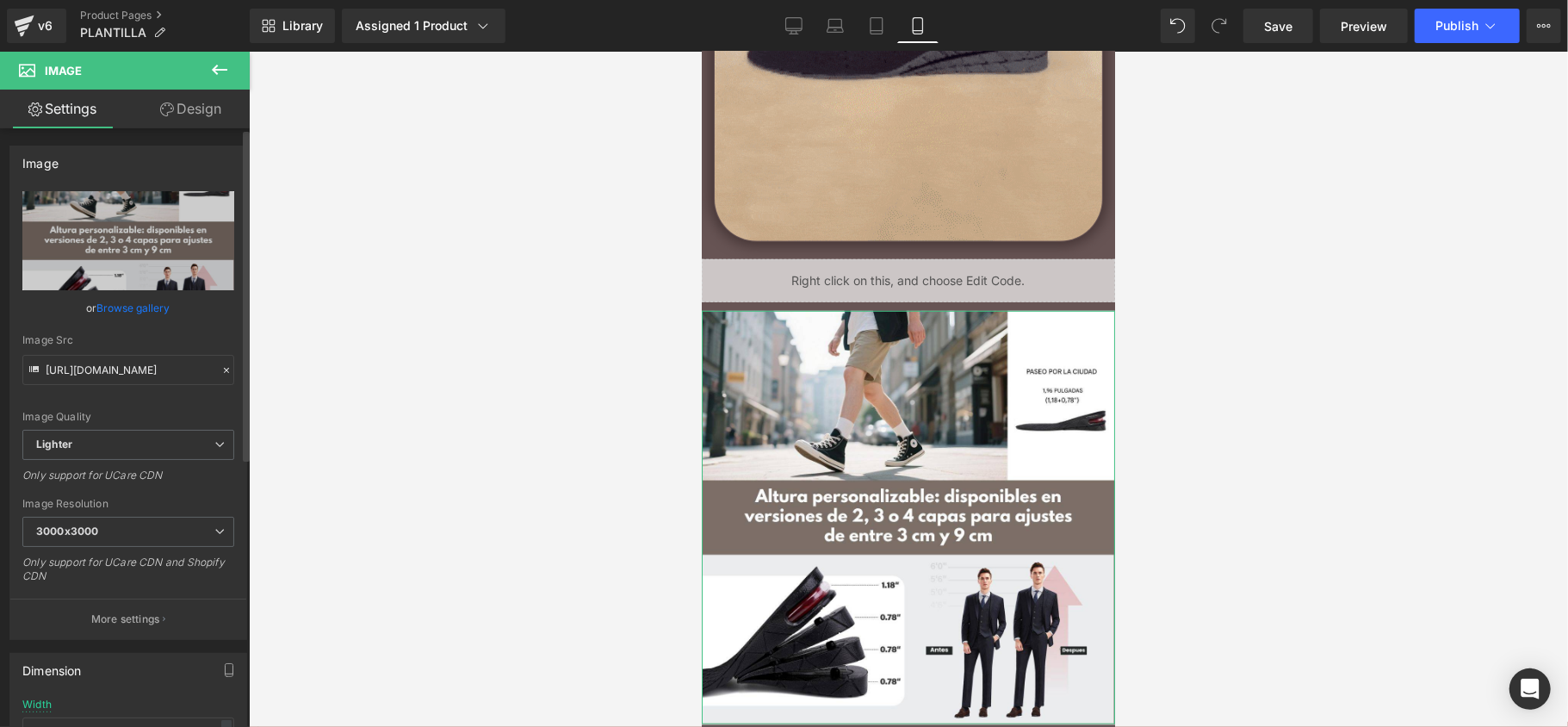
click at [148, 310] on link "Browse gallery" at bounding box center [134, 308] width 73 height 30
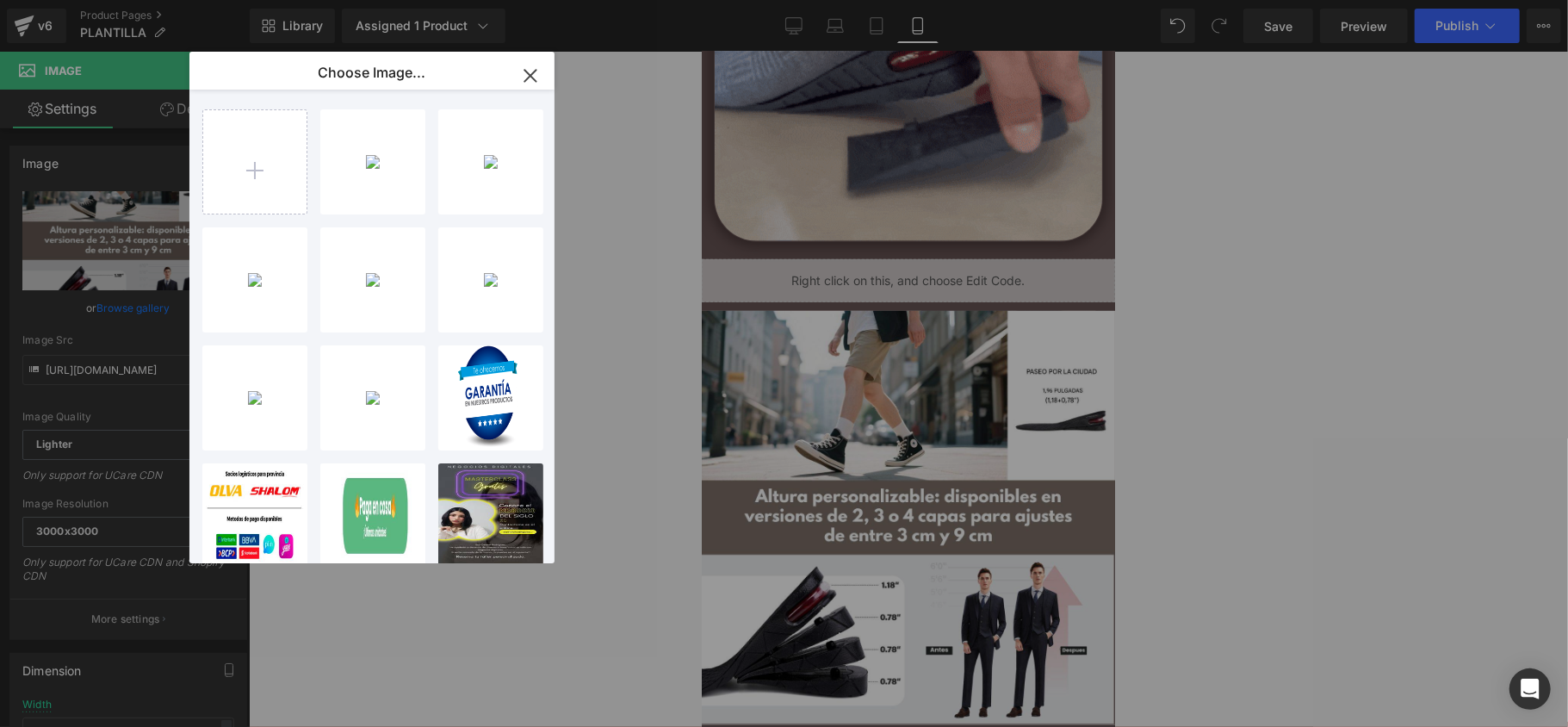
click at [0, 0] on div "A _7_... _7_.jpg 135.34 KB" at bounding box center [0, 0] width 0 height 0
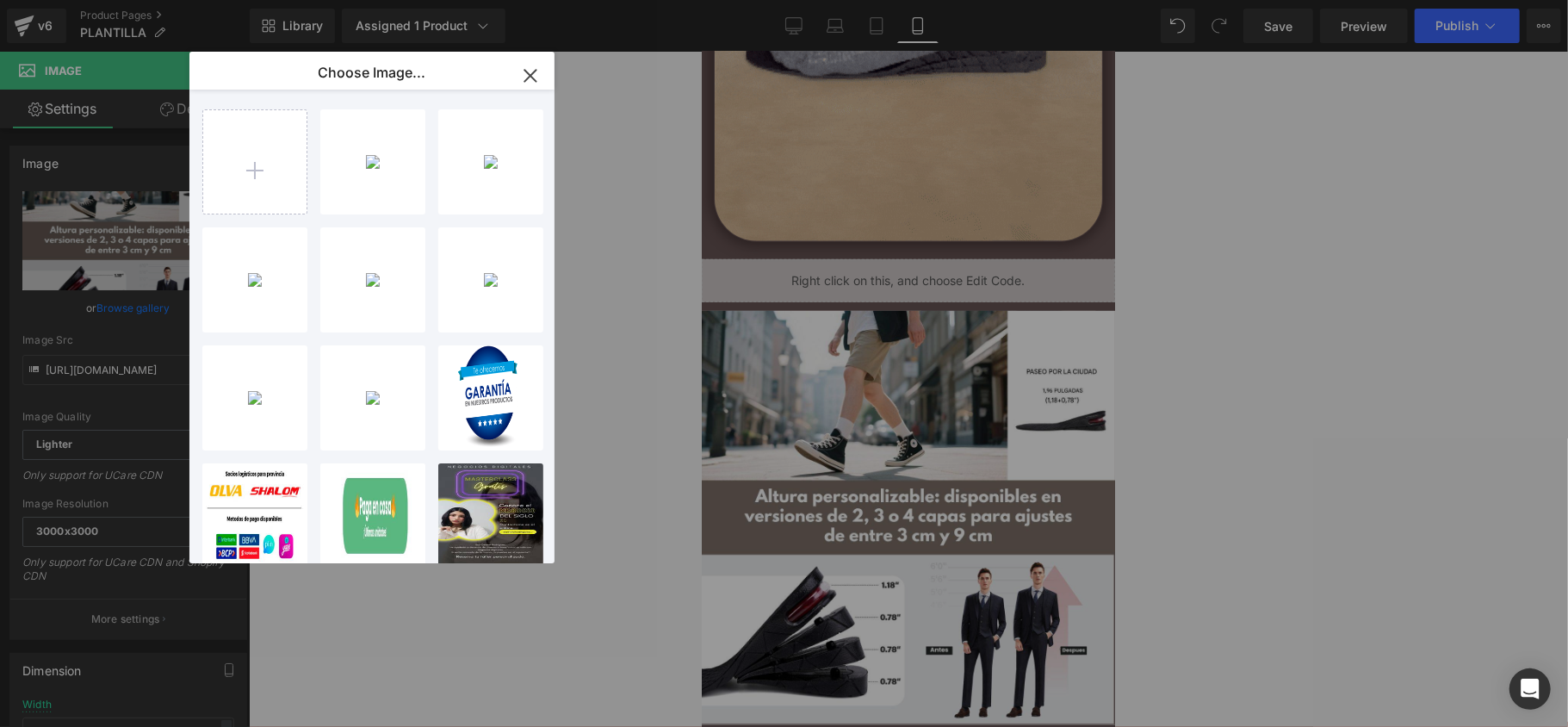
type input "[URL][DOMAIN_NAME]"
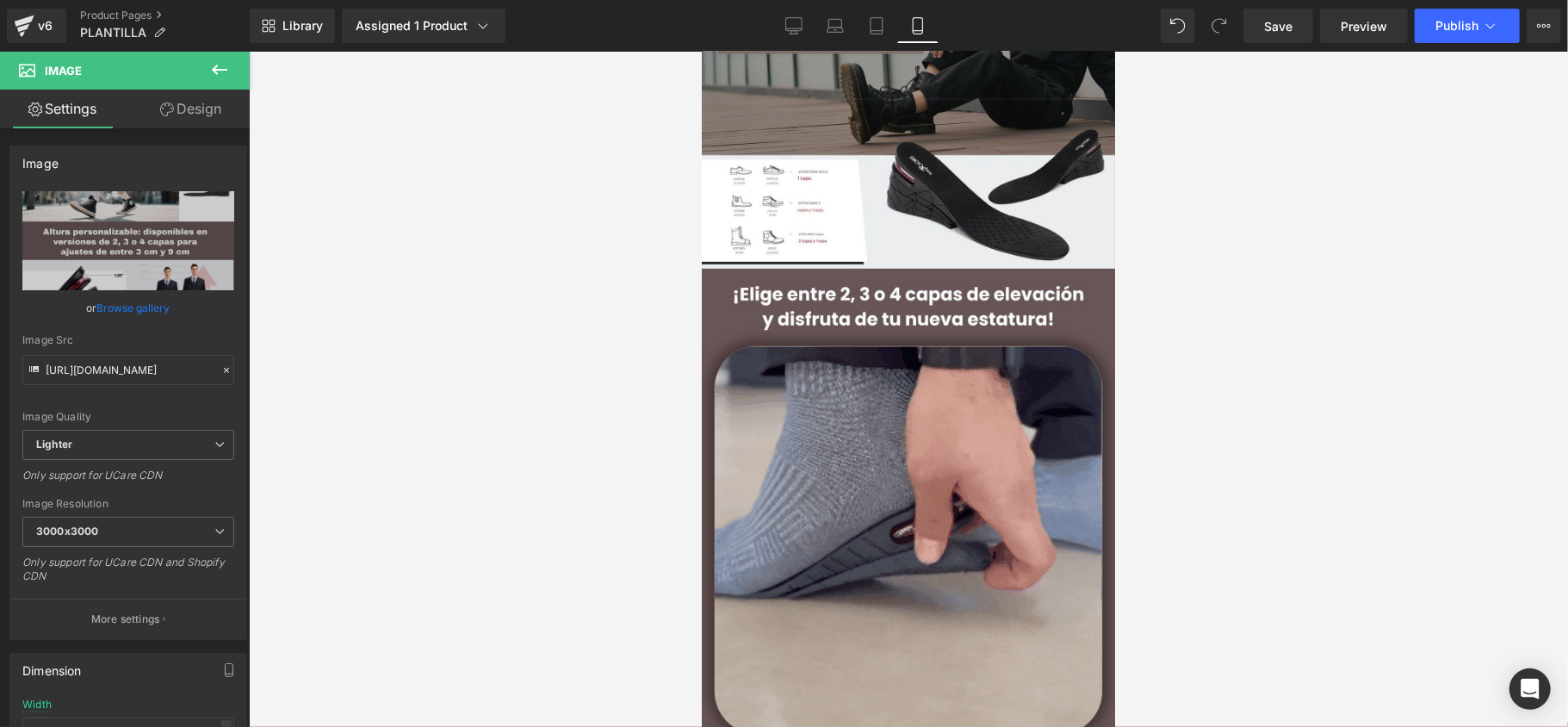
scroll to position [0, 0]
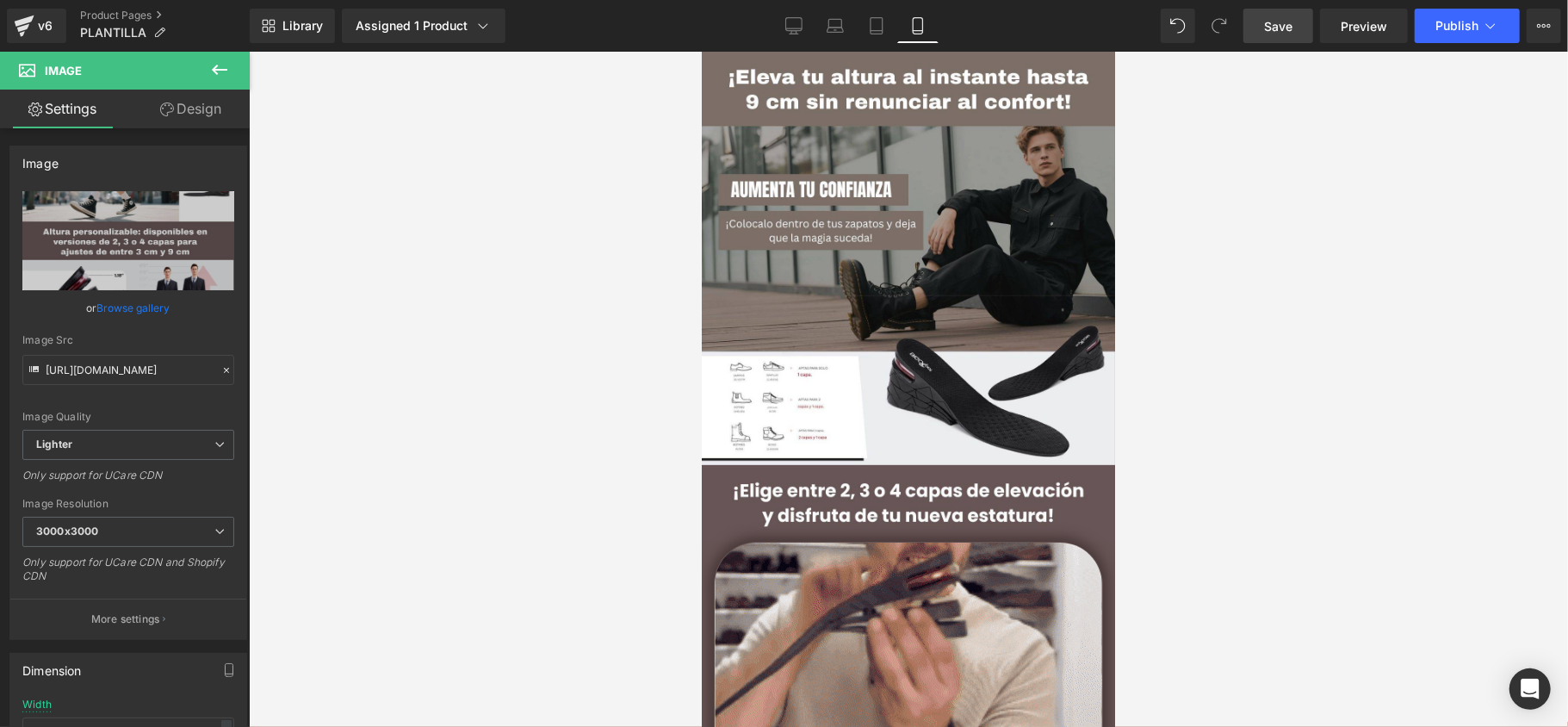
click at [1276, 24] on span "Save" at bounding box center [1278, 26] width 29 height 18
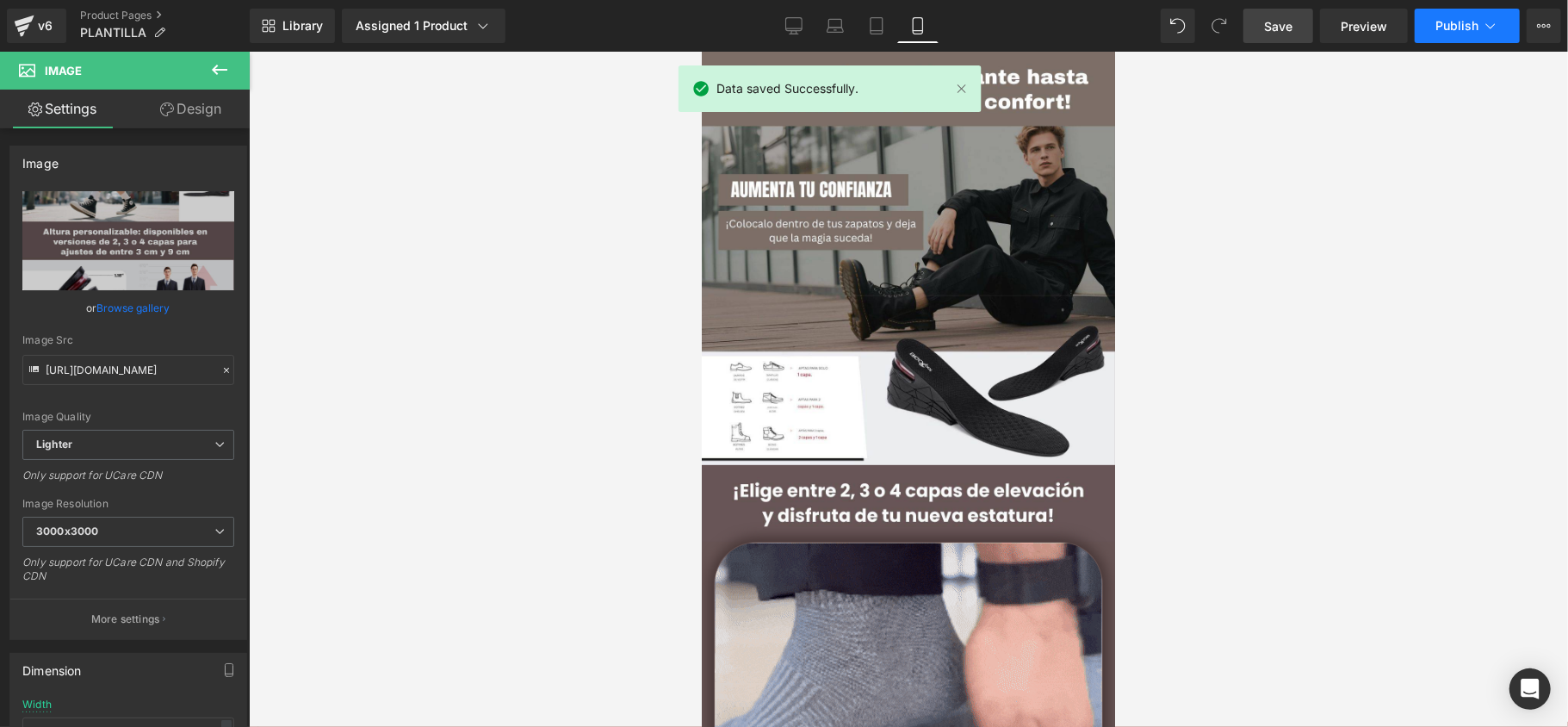
click at [1467, 35] on button "Publish" at bounding box center [1467, 26] width 105 height 35
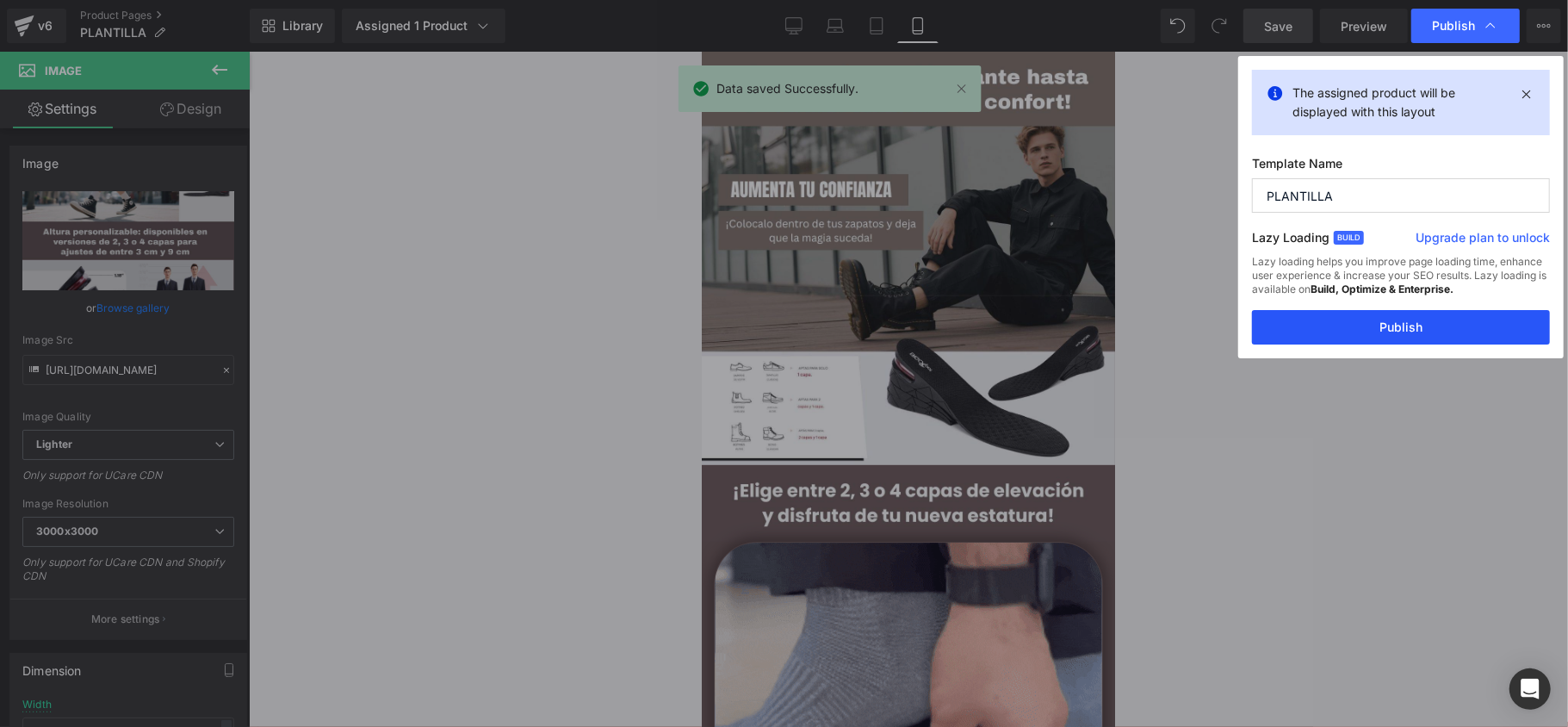
click at [1343, 325] on button "Publish" at bounding box center [1400, 328] width 298 height 35
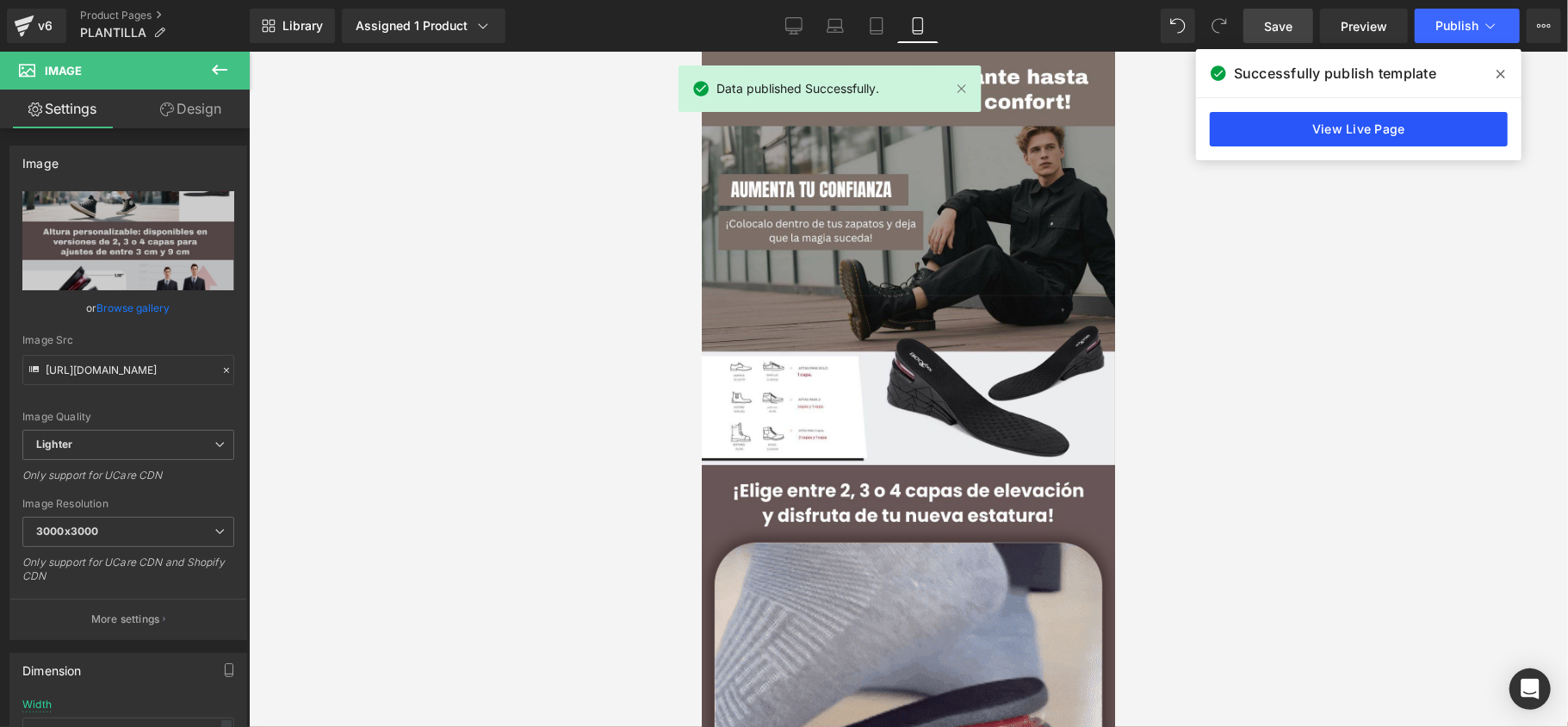
click at [1357, 135] on link "View Live Page" at bounding box center [1358, 129] width 298 height 35
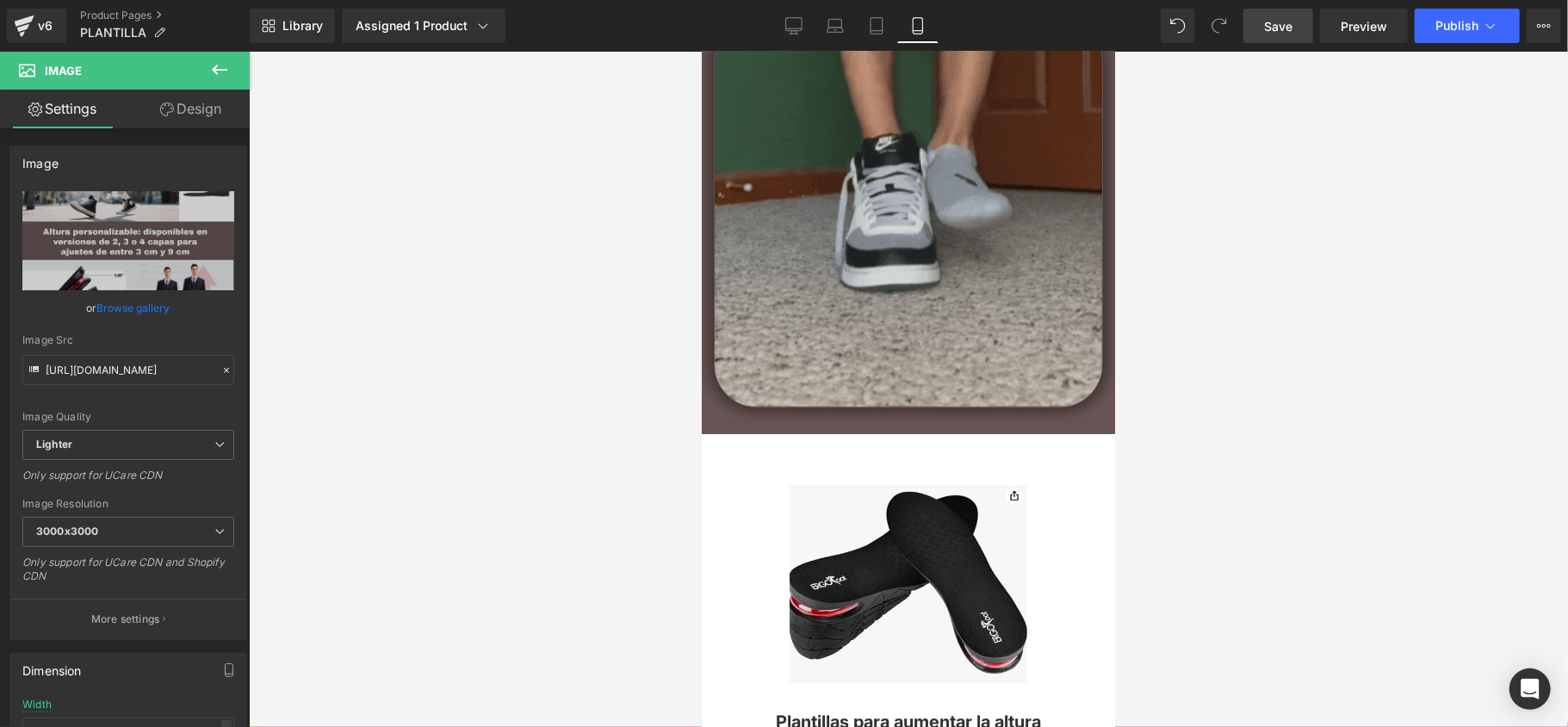
scroll to position [2755, 0]
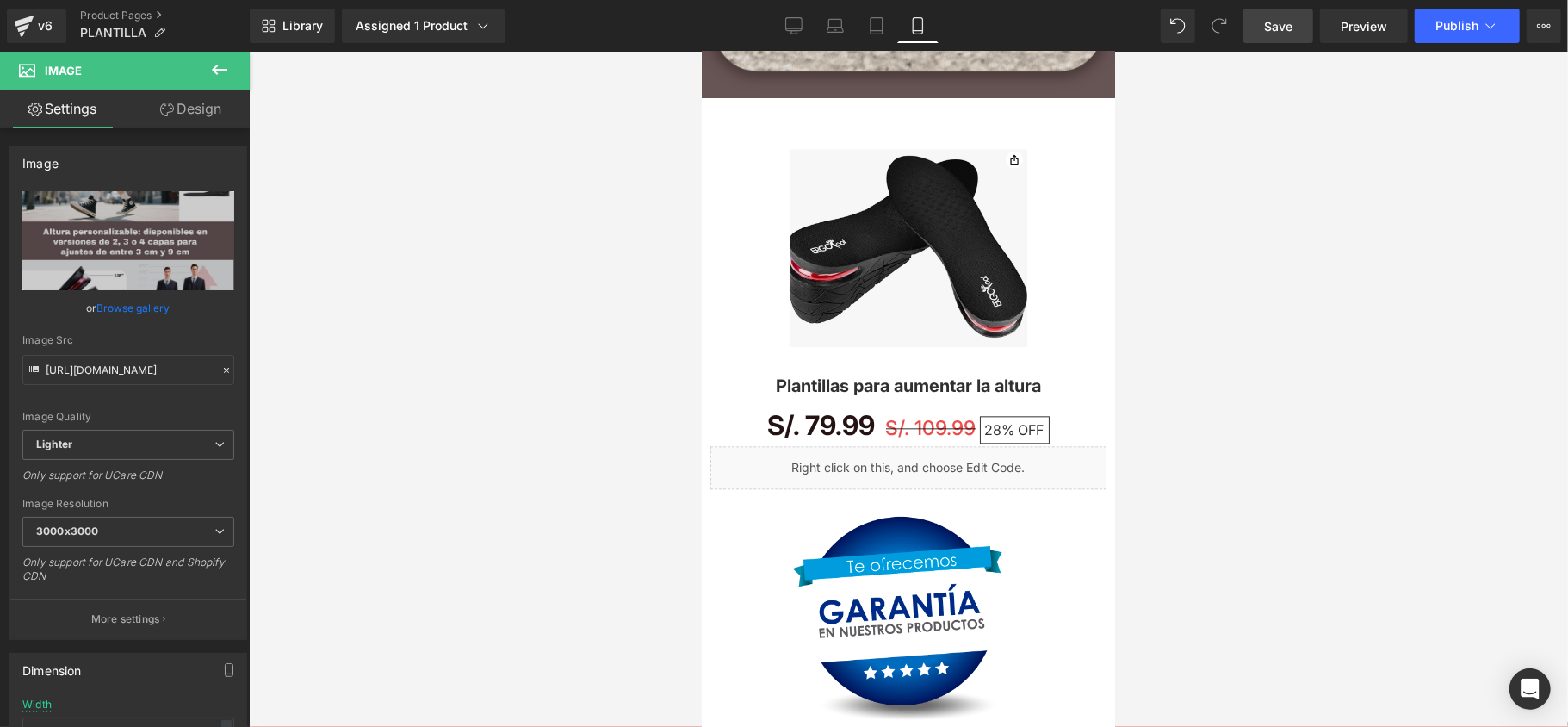
click at [1289, 4] on div "Library Assigned 1 Product Product Preview Plantillas para aumentar la altura M…" at bounding box center [908, 26] width 1318 height 52
click at [1288, 26] on span "Save" at bounding box center [1278, 26] width 29 height 18
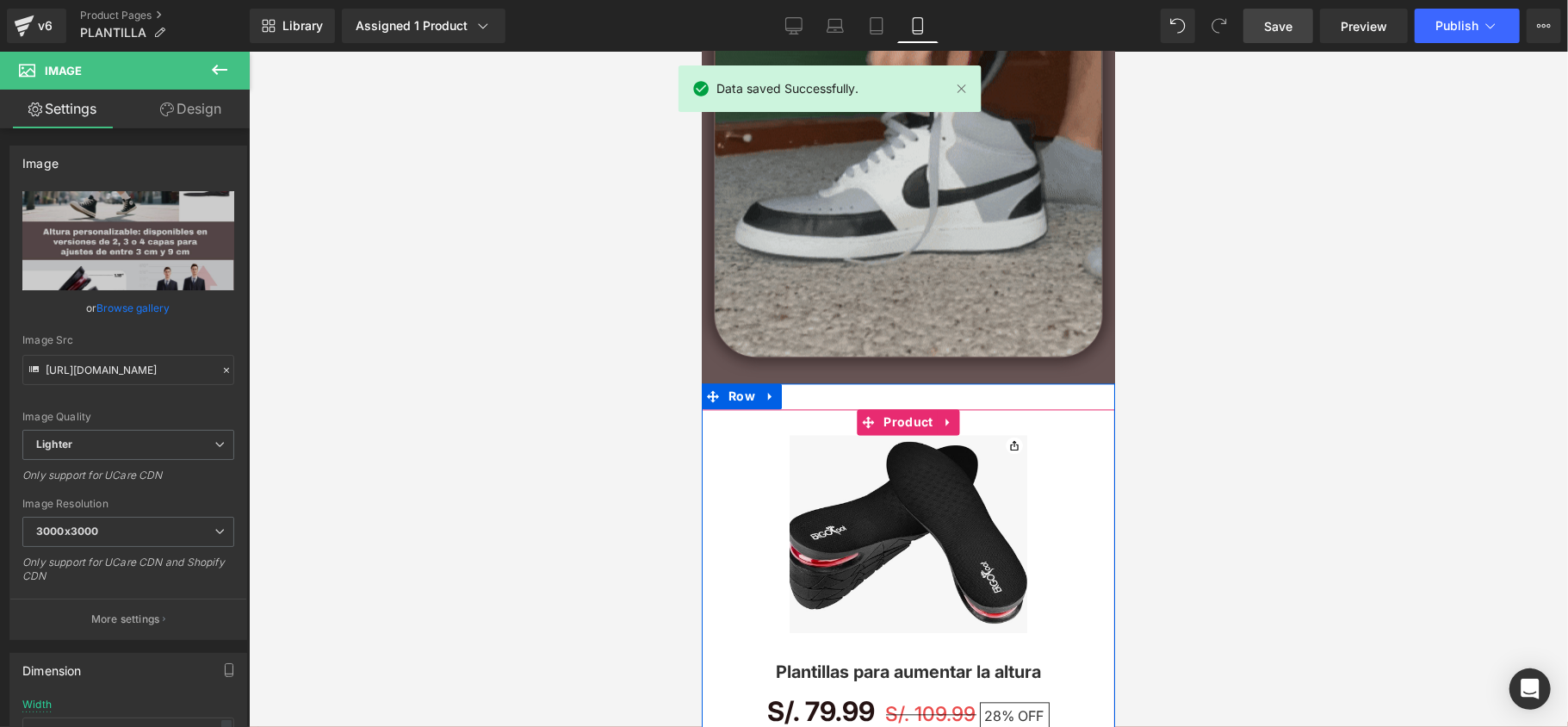
scroll to position [2295, 0]
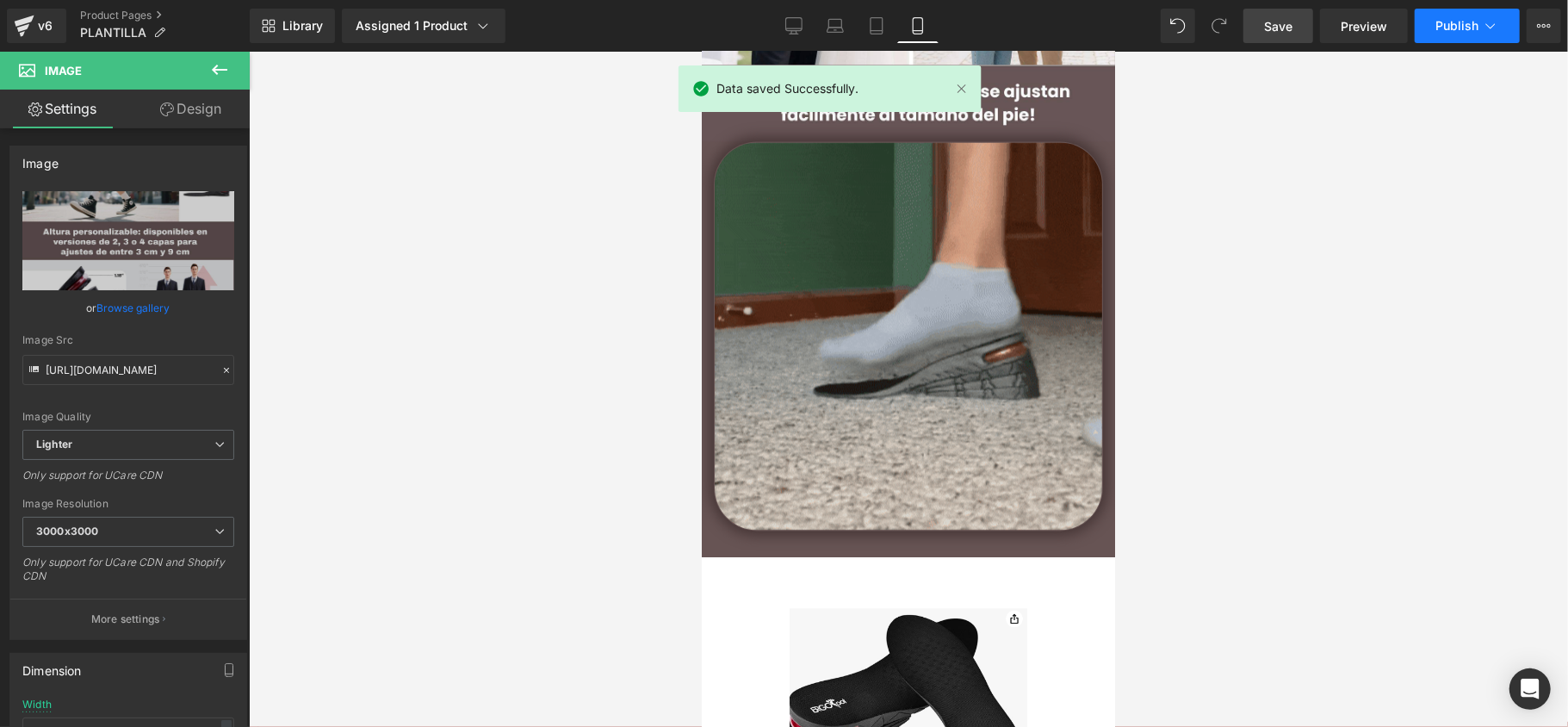
click at [1439, 29] on span "Publish" at bounding box center [1456, 26] width 43 height 14
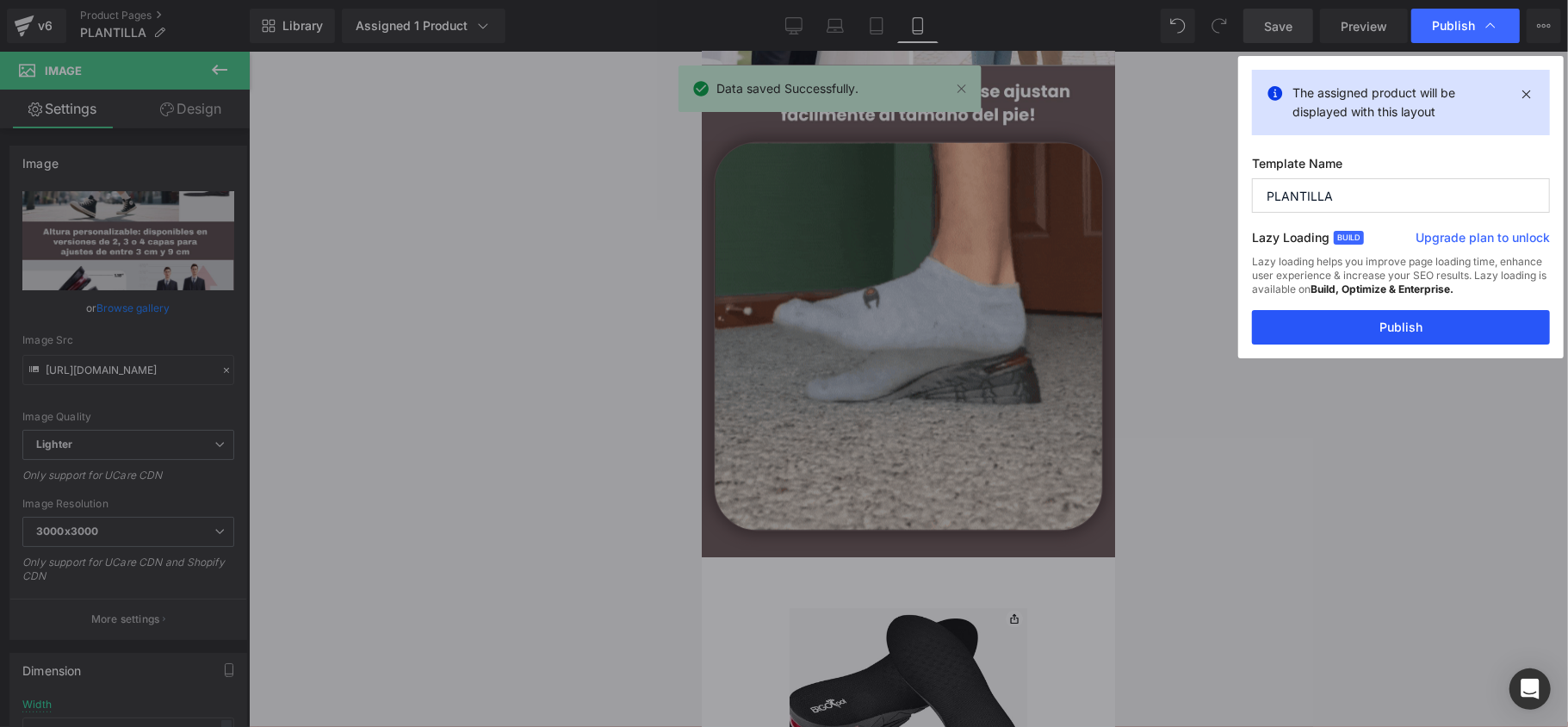
click at [1373, 335] on button "Publish" at bounding box center [1400, 328] width 298 height 35
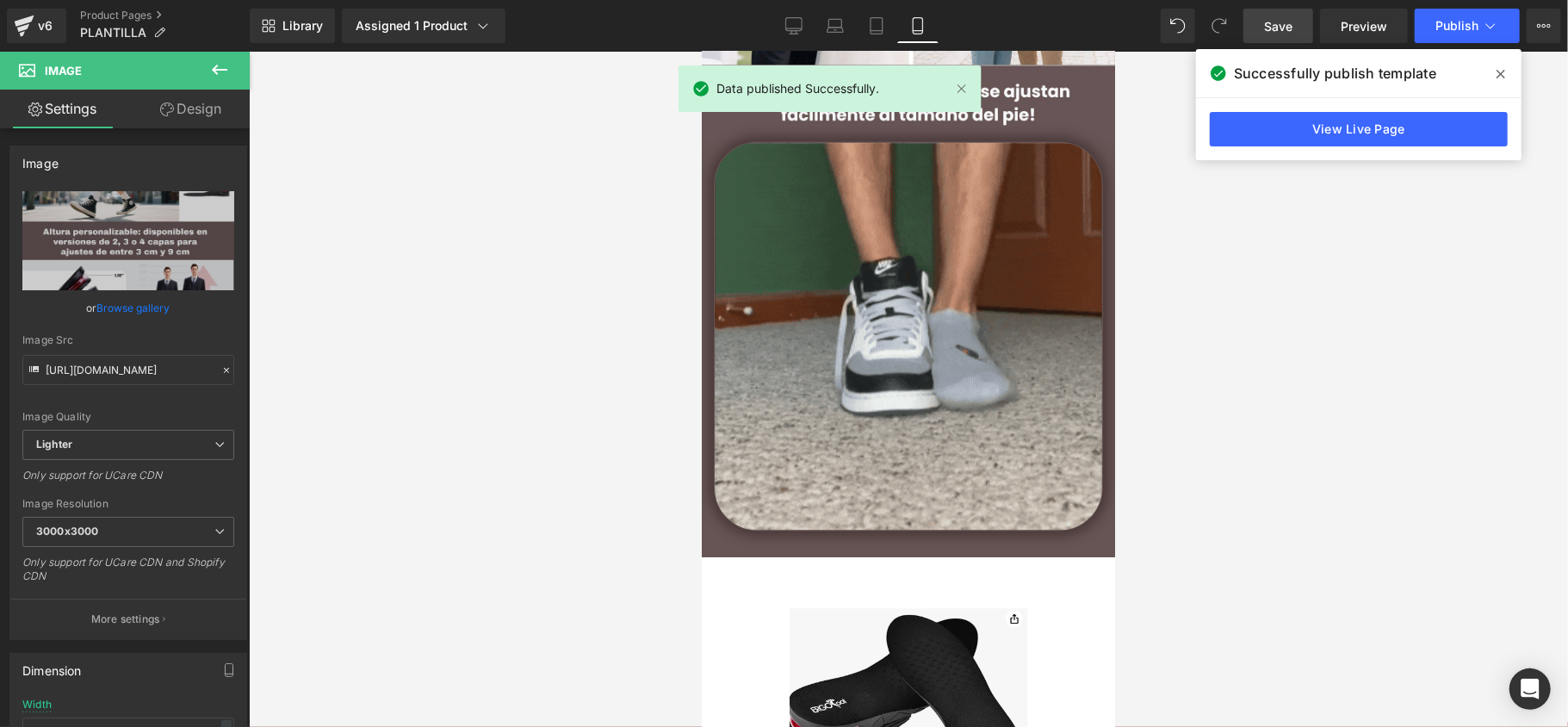
click at [1379, 124] on link "View Live Page" at bounding box center [1358, 129] width 298 height 35
